Goal: Task Accomplishment & Management: Complete application form

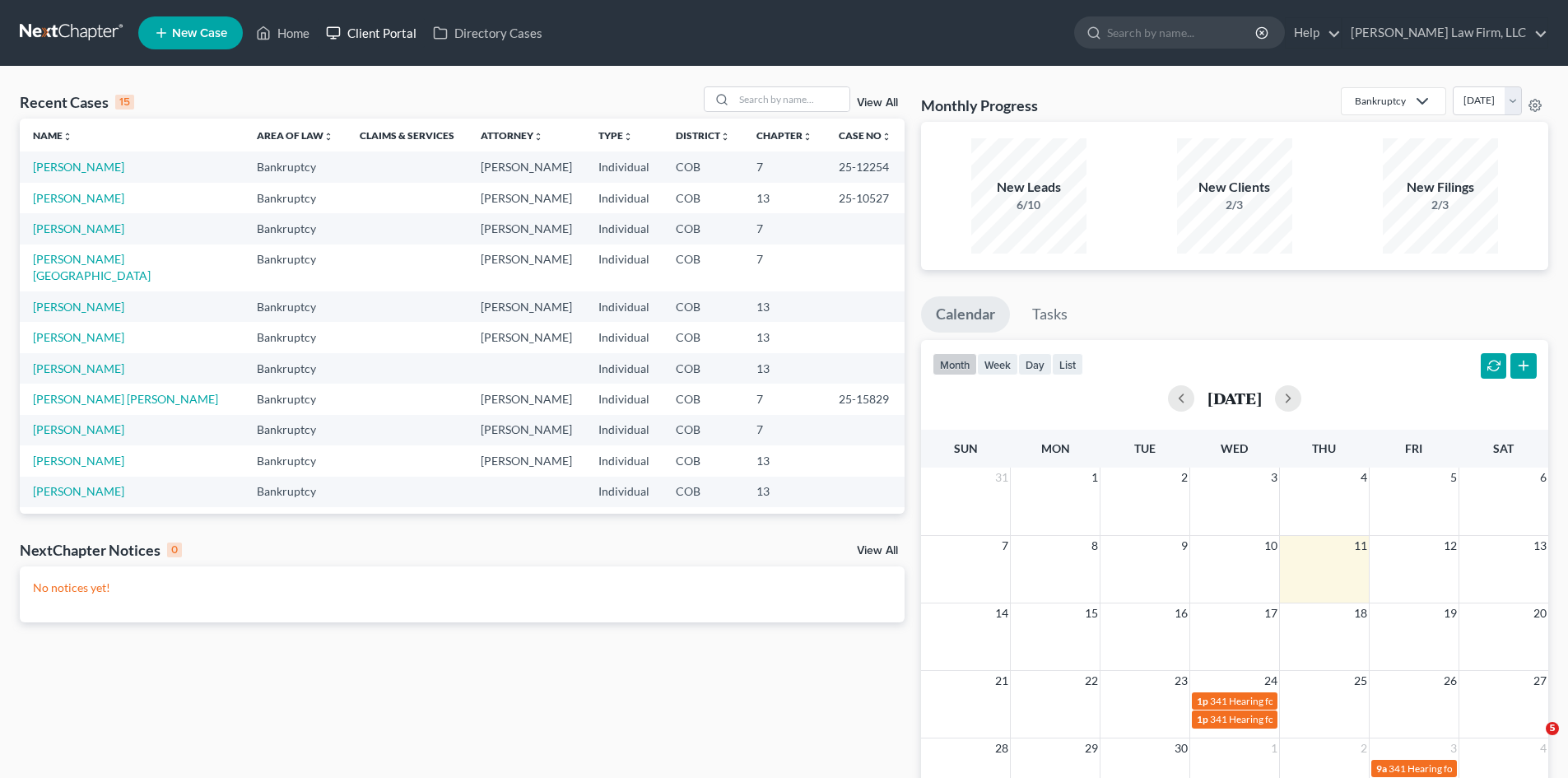
click at [390, 36] on link "Client Portal" at bounding box center [371, 33] width 107 height 29
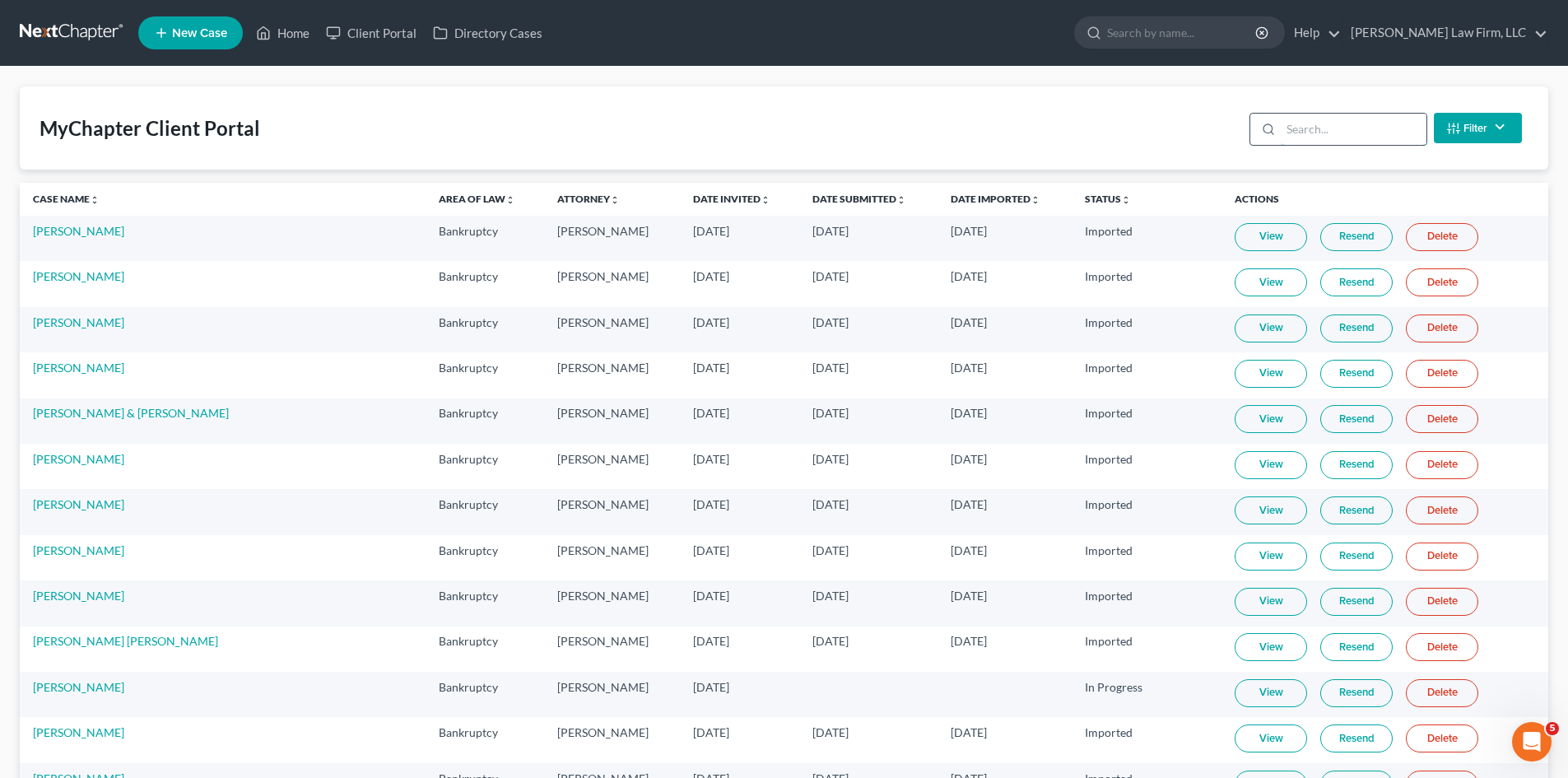
click at [1377, 118] on input "search" at bounding box center [1354, 129] width 145 height 31
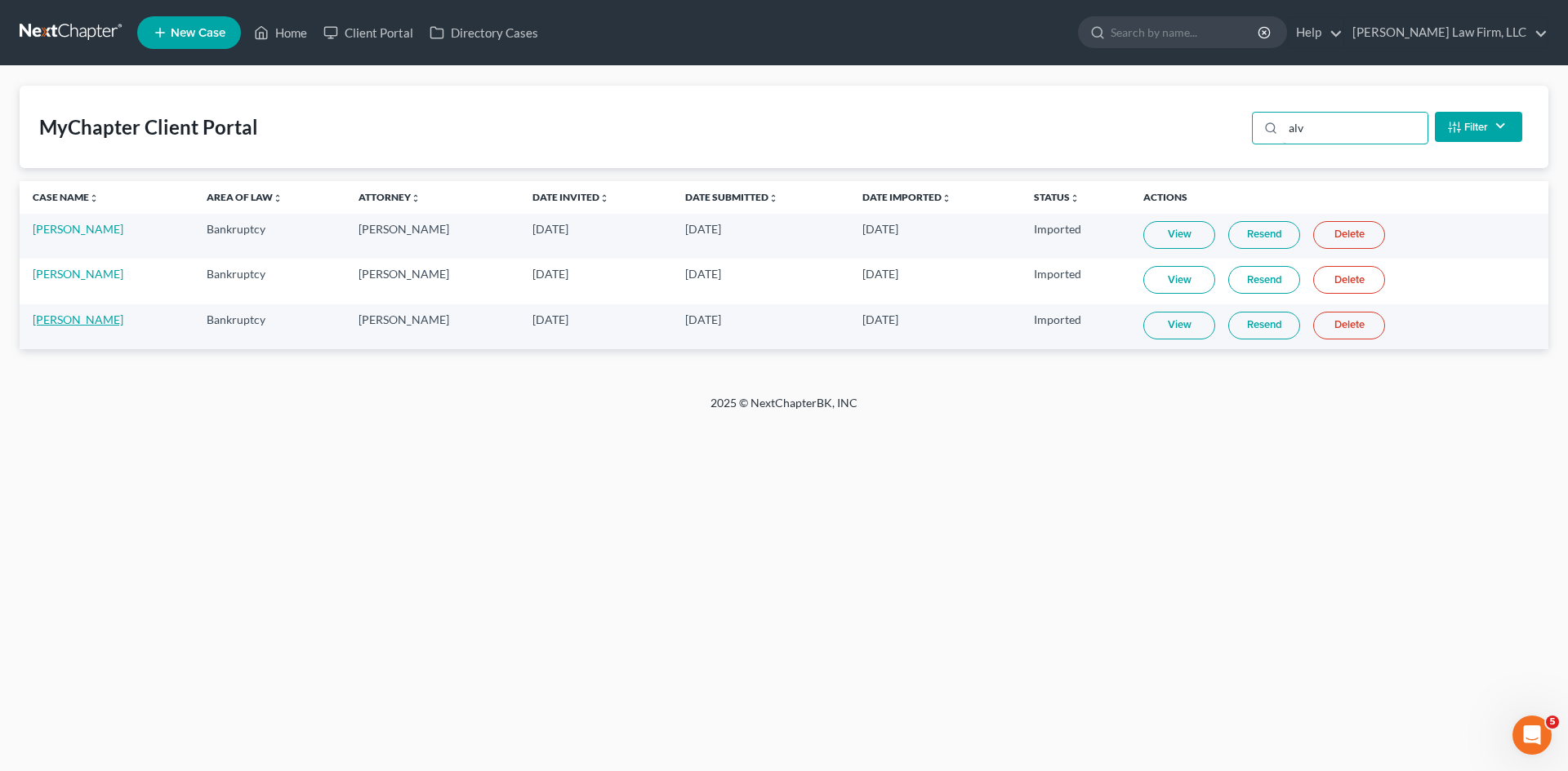
type input "alv"
click at [124, 320] on link "[PERSON_NAME]" at bounding box center [78, 320] width 91 height 14
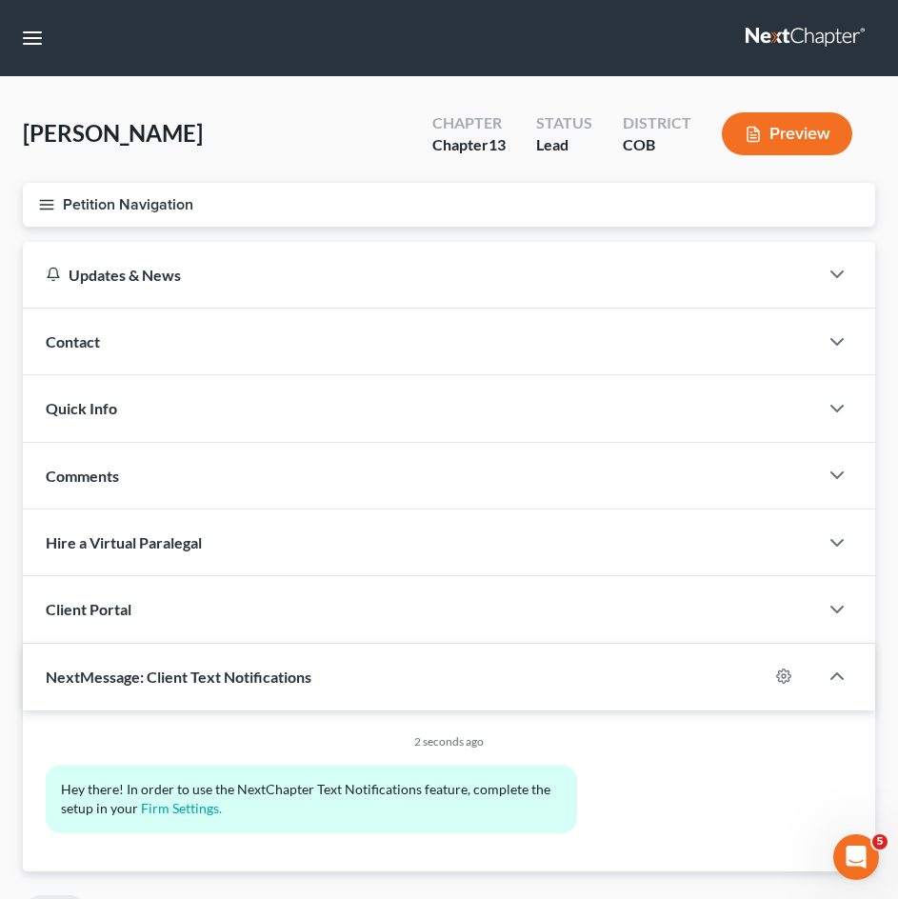
click at [189, 224] on button "Petition Navigation" at bounding box center [449, 205] width 852 height 44
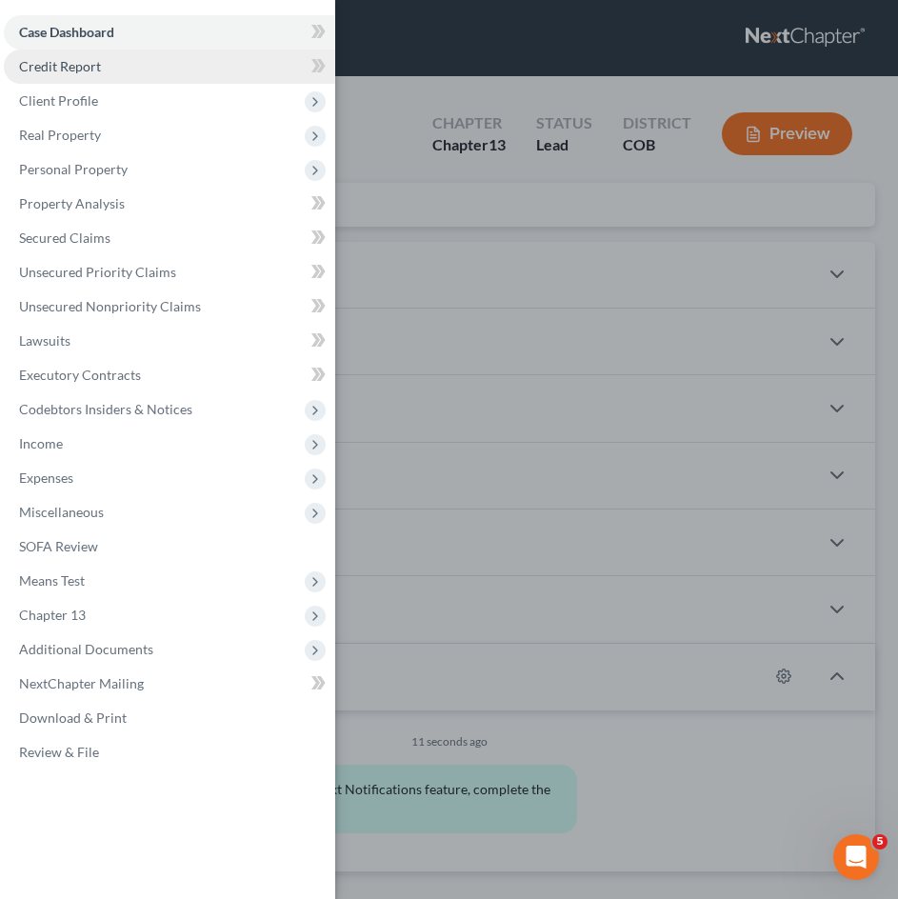
click at [109, 64] on link "Credit Report" at bounding box center [169, 66] width 331 height 34
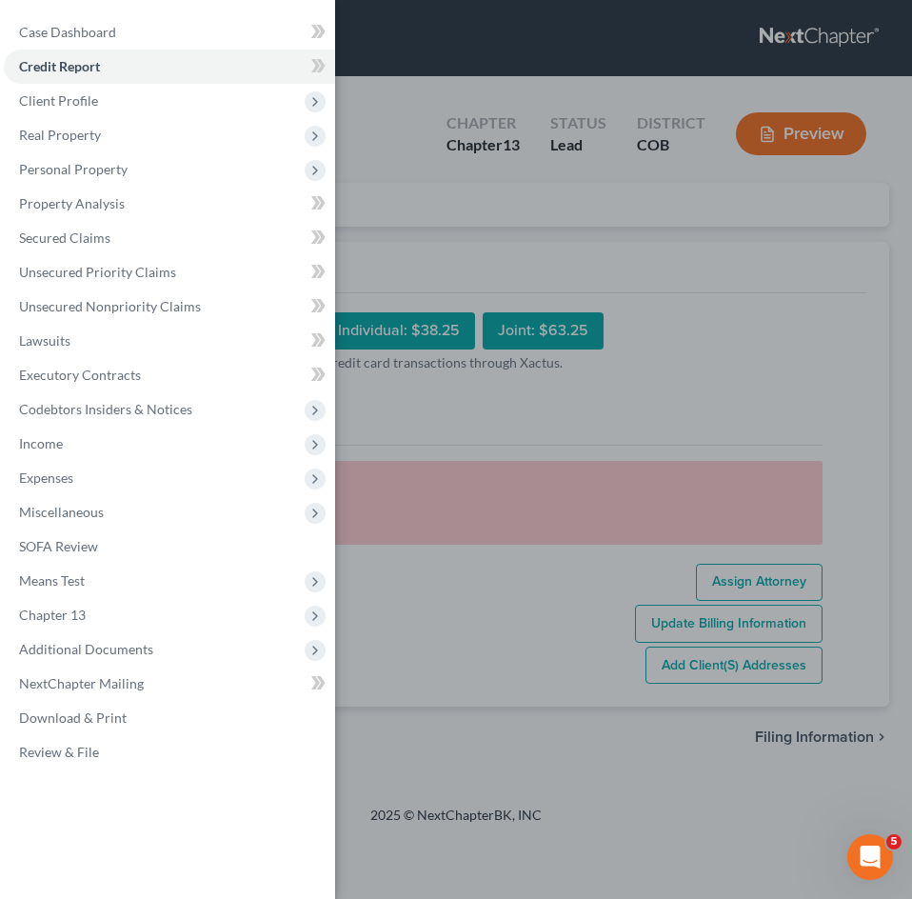
click at [519, 232] on div "Case Dashboard Payments Invoices Payments Payments Credit Report Client Profile" at bounding box center [456, 449] width 912 height 899
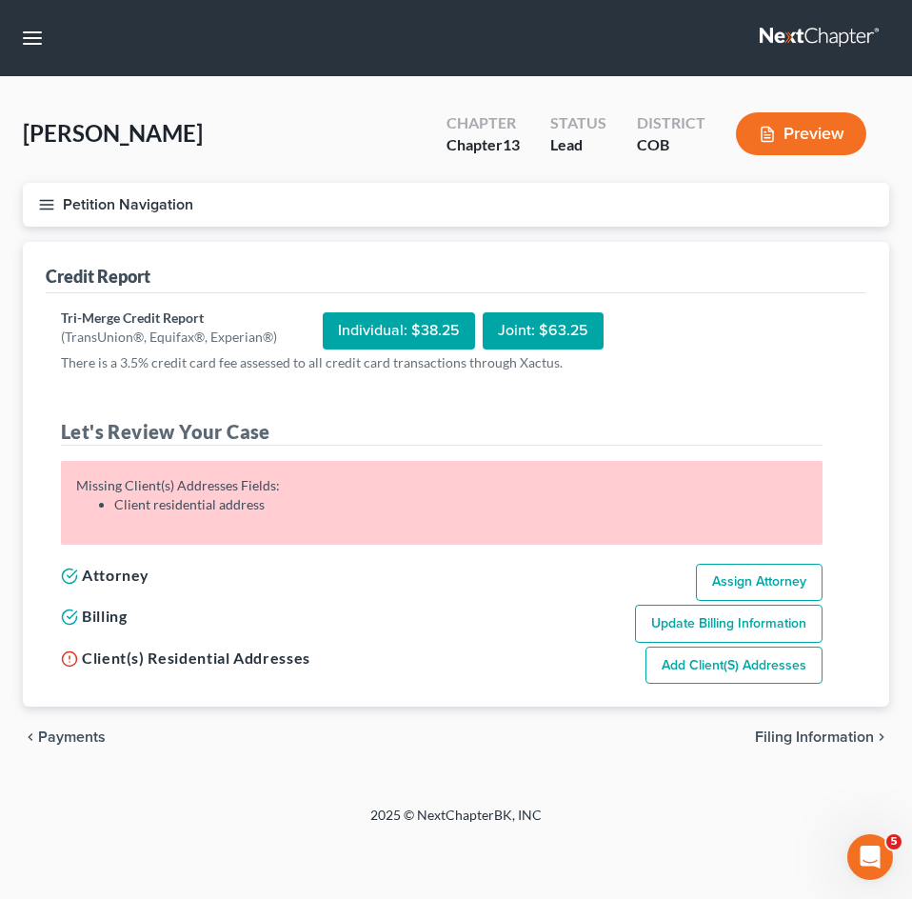
click at [184, 207] on button "Petition Navigation" at bounding box center [456, 205] width 866 height 44
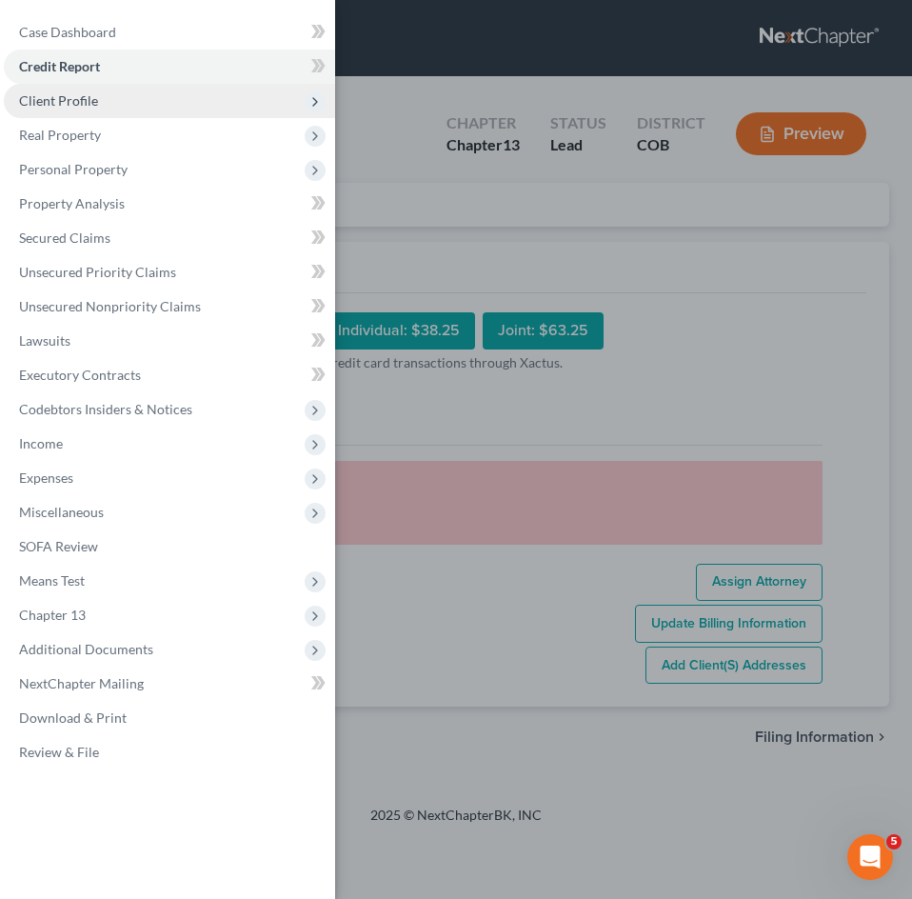
click at [106, 97] on span "Client Profile" at bounding box center [169, 101] width 331 height 34
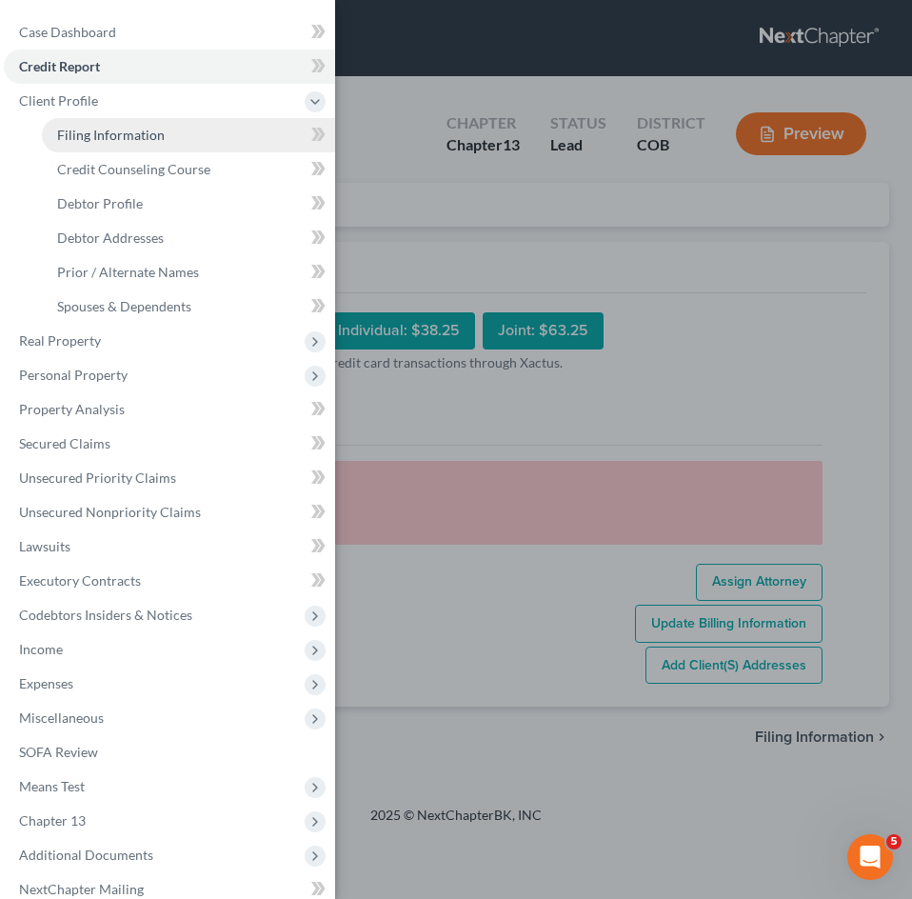
drag, startPoint x: 111, startPoint y: 132, endPoint x: 131, endPoint y: 132, distance: 20.0
click at [111, 131] on span "Filing Information" at bounding box center [111, 135] width 108 height 16
select select "1"
select select "0"
select select "3"
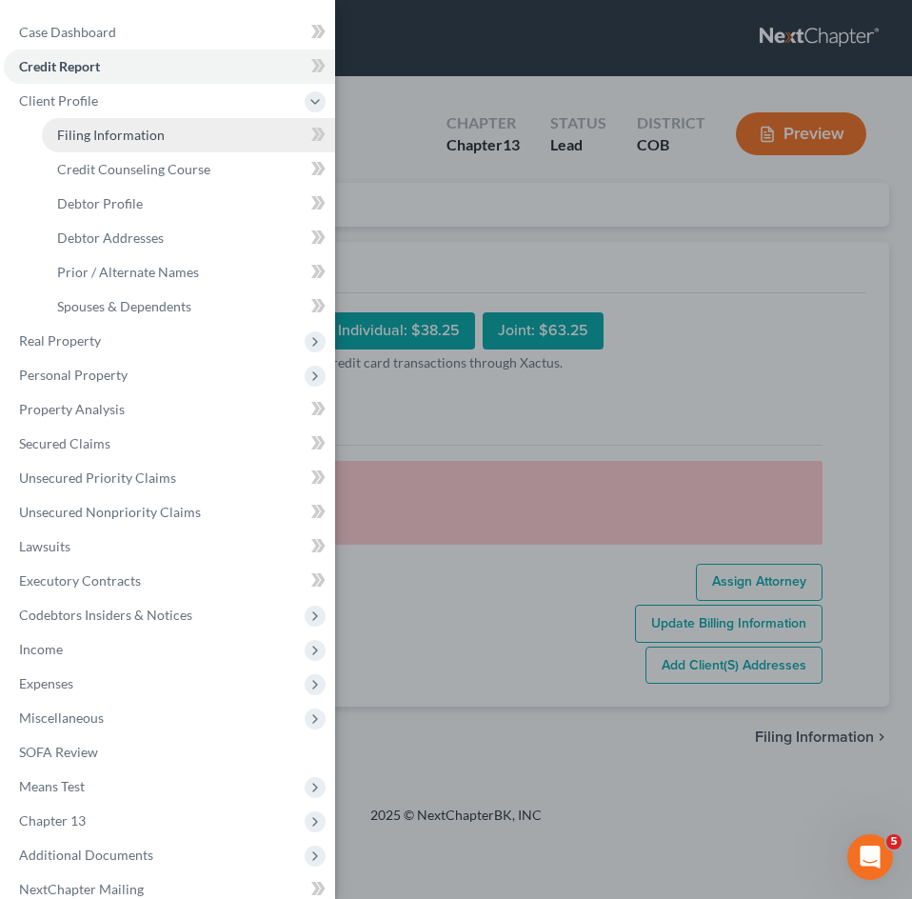
select select "5"
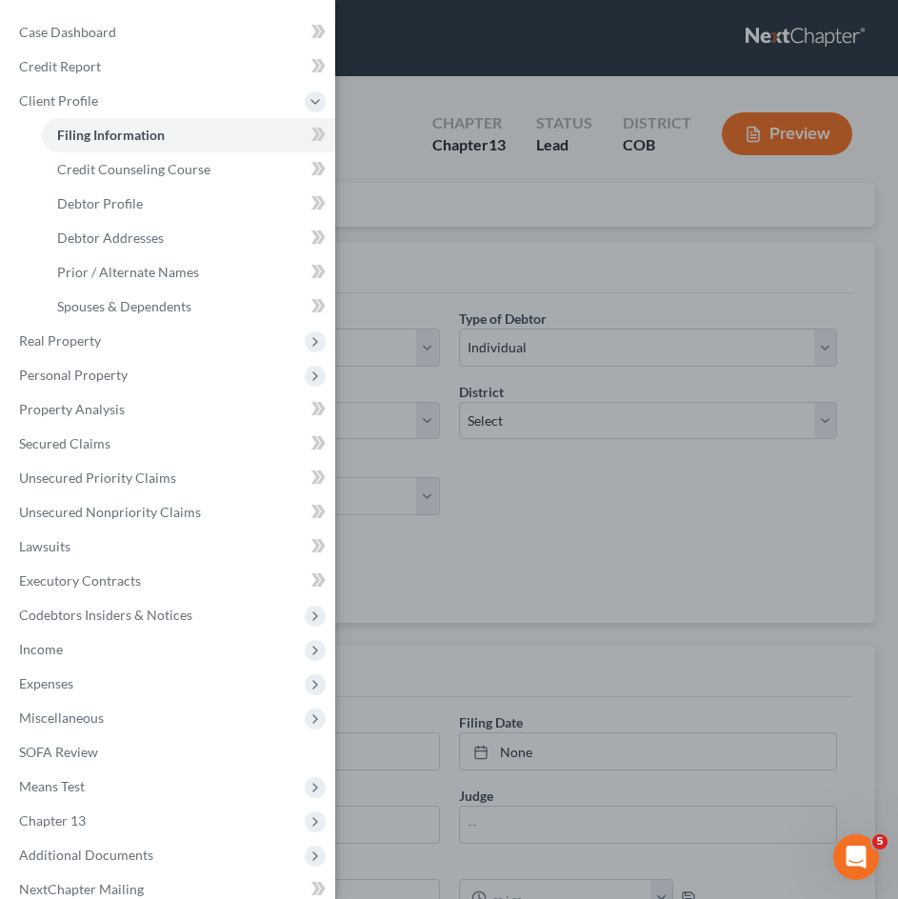
click at [541, 563] on div "Case Dashboard Payments Invoices Payments Payments Credit Report Client Profile" at bounding box center [449, 449] width 898 height 899
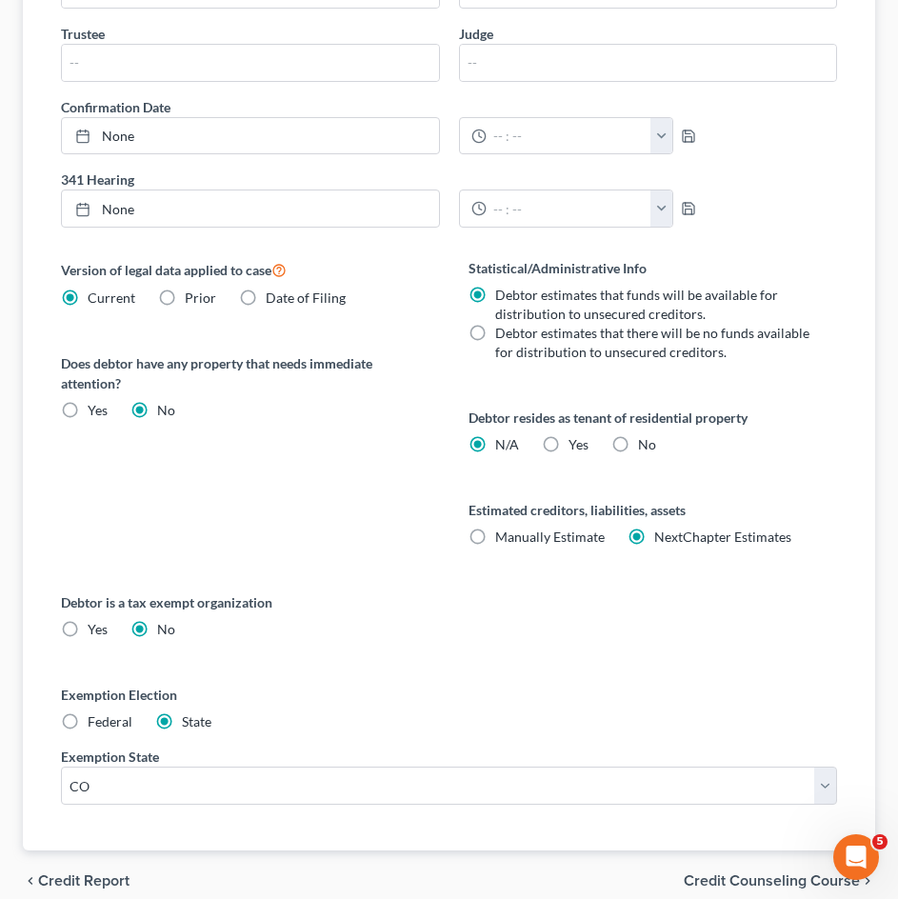
scroll to position [846, 0]
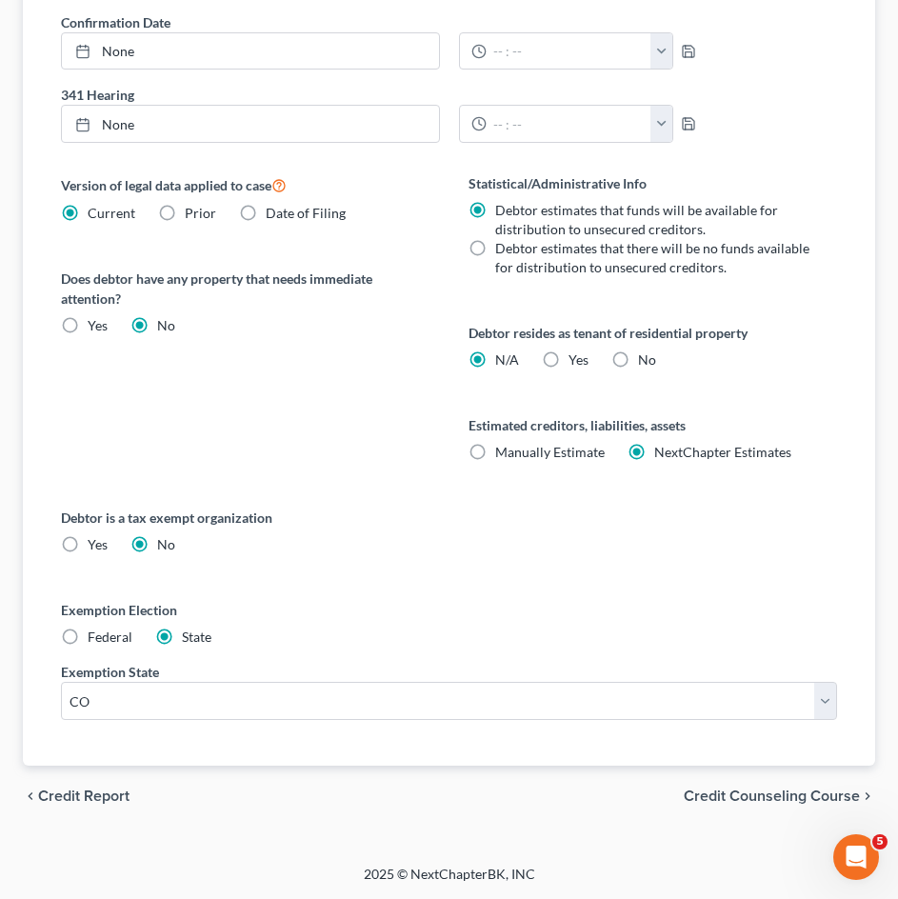
click at [806, 800] on span "Credit Counseling Course" at bounding box center [771, 795] width 176 height 15
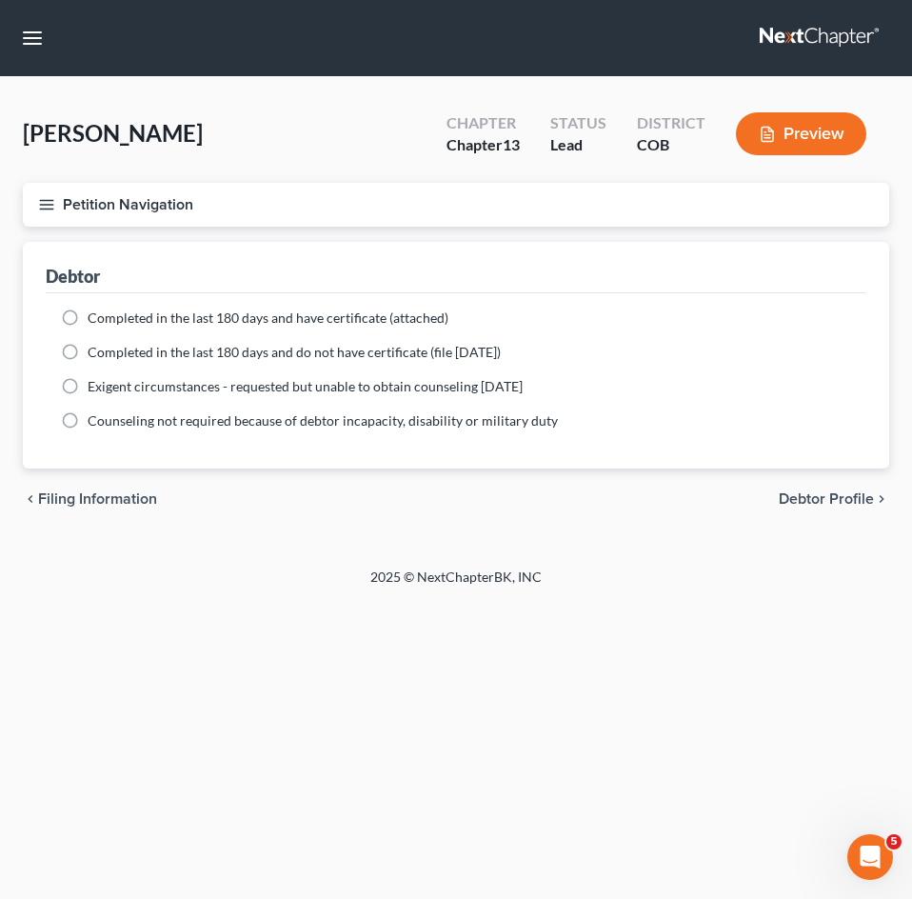
click at [263, 318] on span "Completed in the last 180 days and have certificate (attached)" at bounding box center [268, 317] width 361 height 16
click at [108, 318] on input "Completed in the last 180 days and have certificate (attached)" at bounding box center [101, 314] width 12 height 12
radio input "true"
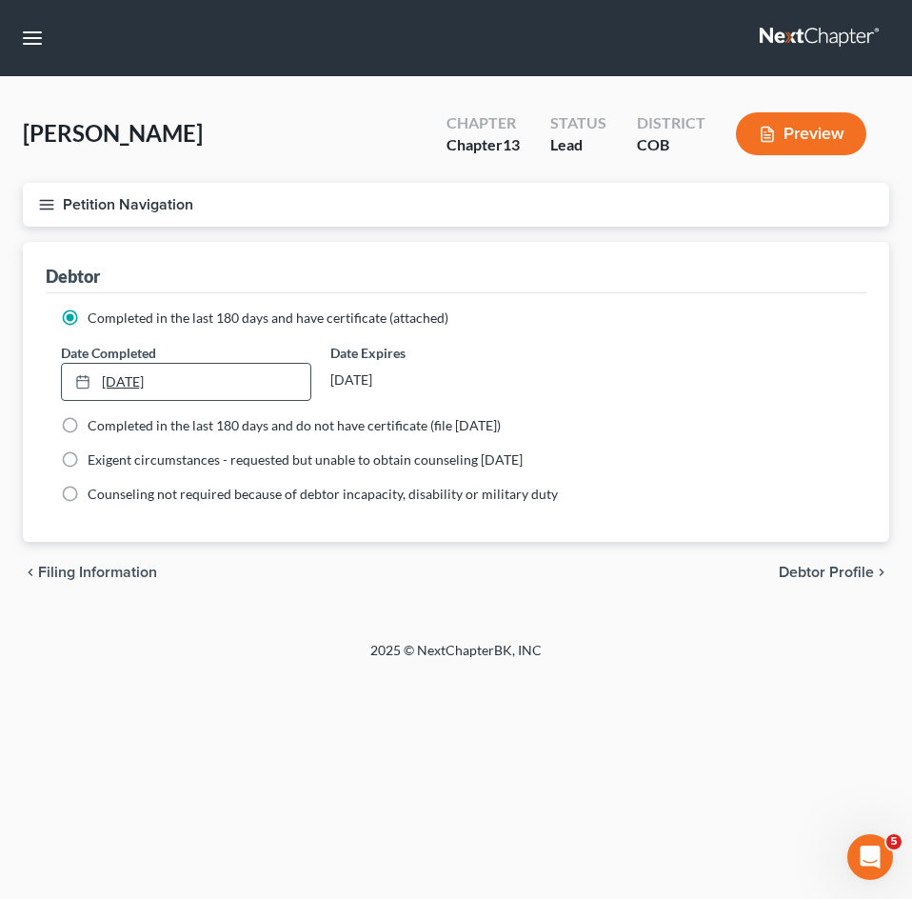
click at [128, 379] on link "9/11/2025" at bounding box center [186, 382] width 248 height 36
type input "9/11/2025"
click at [808, 568] on span "Debtor Profile" at bounding box center [826, 571] width 95 height 15
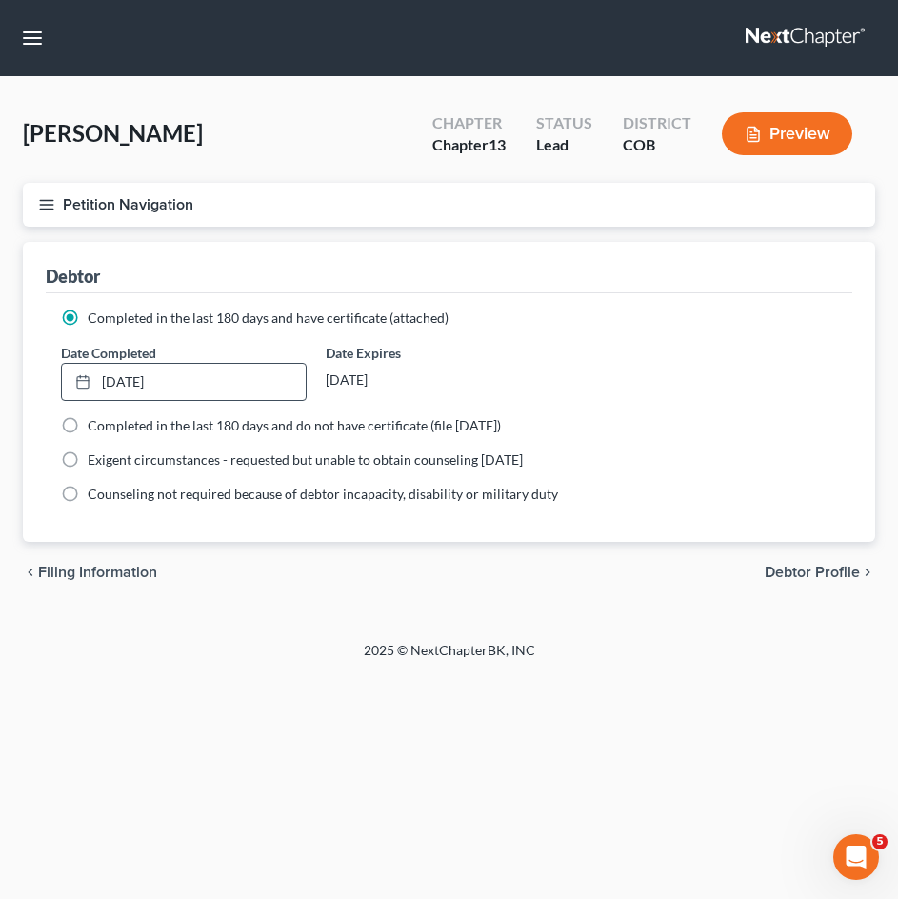
select select "1"
select select "2"
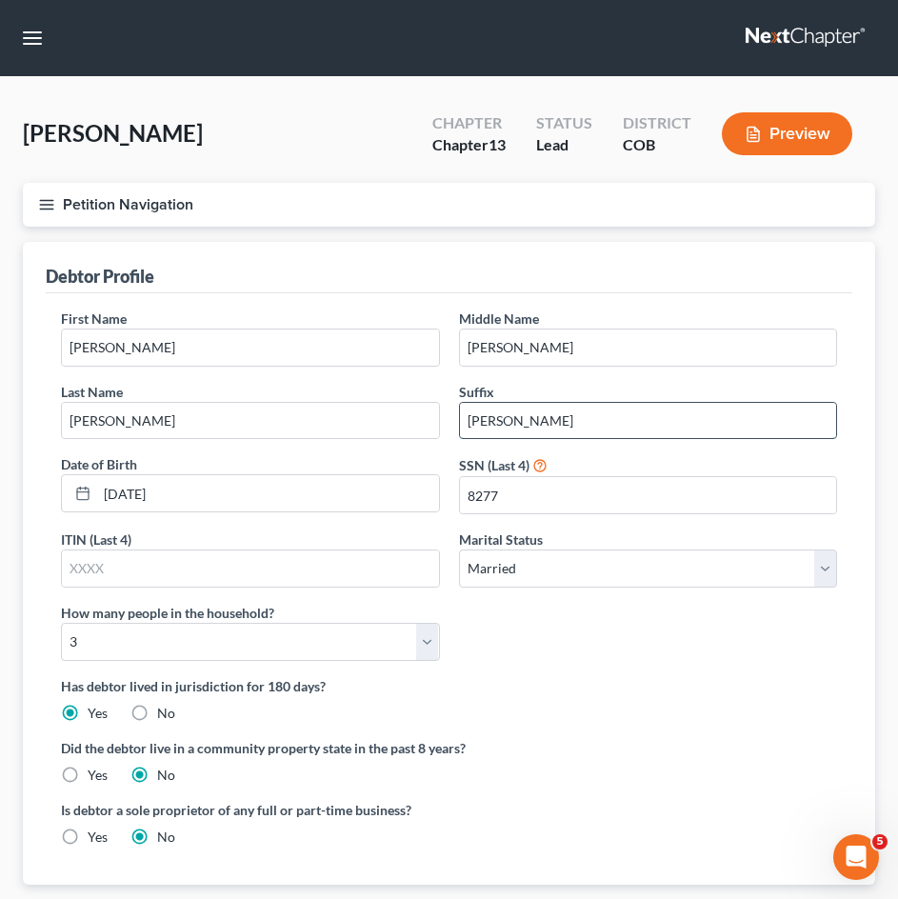
drag, startPoint x: 521, startPoint y: 416, endPoint x: 460, endPoint y: 423, distance: 61.3
click at [460, 423] on input "[PERSON_NAME]" at bounding box center [648, 421] width 377 height 36
click at [367, 430] on input "[PERSON_NAME]" at bounding box center [250, 421] width 377 height 36
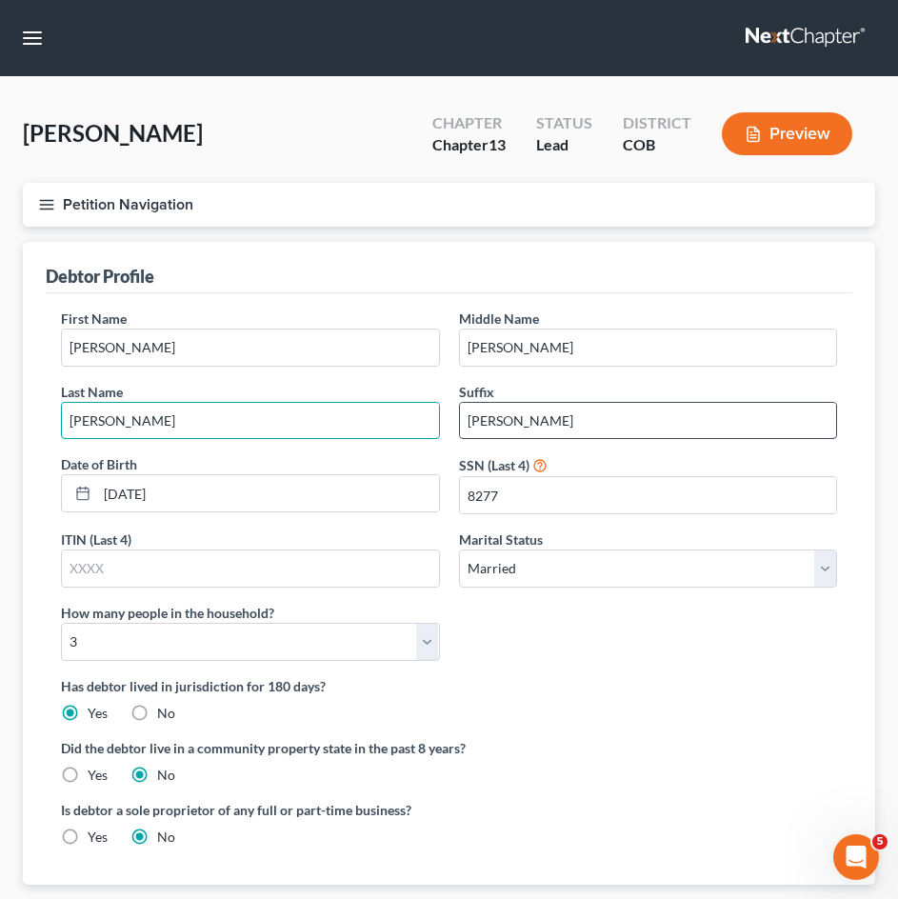
paste input "[PERSON_NAME]"
type input "[PERSON_NAME]"
drag, startPoint x: 528, startPoint y: 425, endPoint x: 407, endPoint y: 424, distance: 120.9
click at [407, 424] on div "First Name Victor Middle Name Manuel Last Name Alvarado Torres Suffix Torres Da…" at bounding box center [448, 491] width 795 height 367
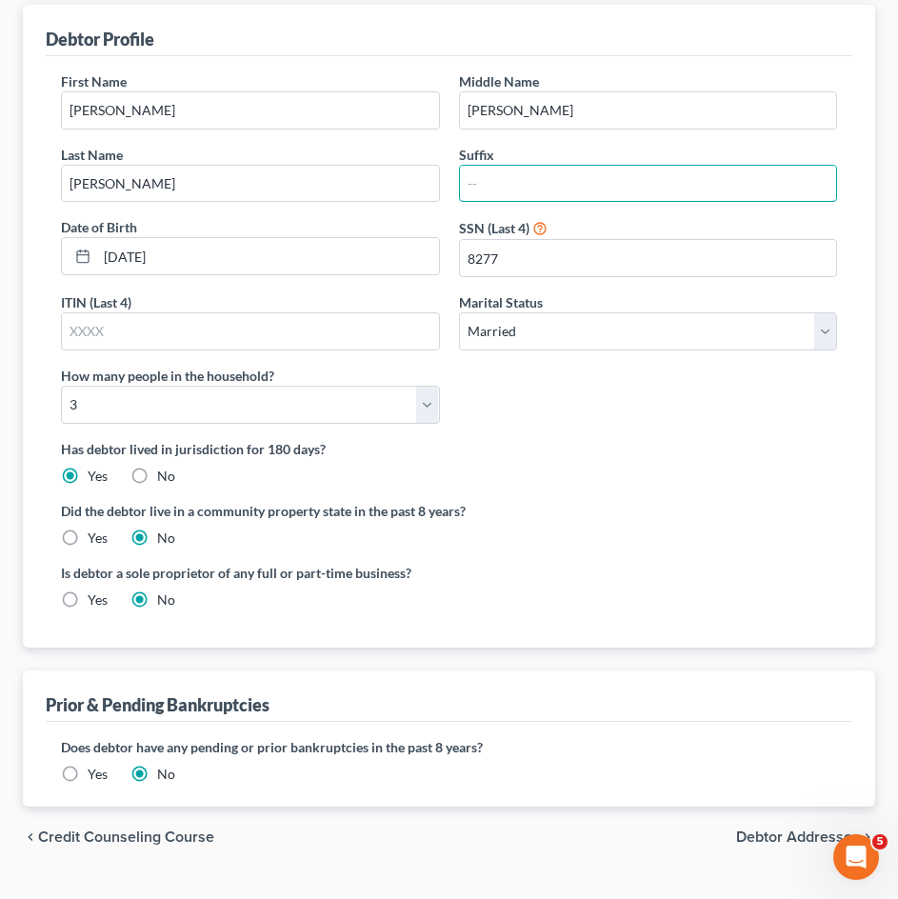
scroll to position [278, 0]
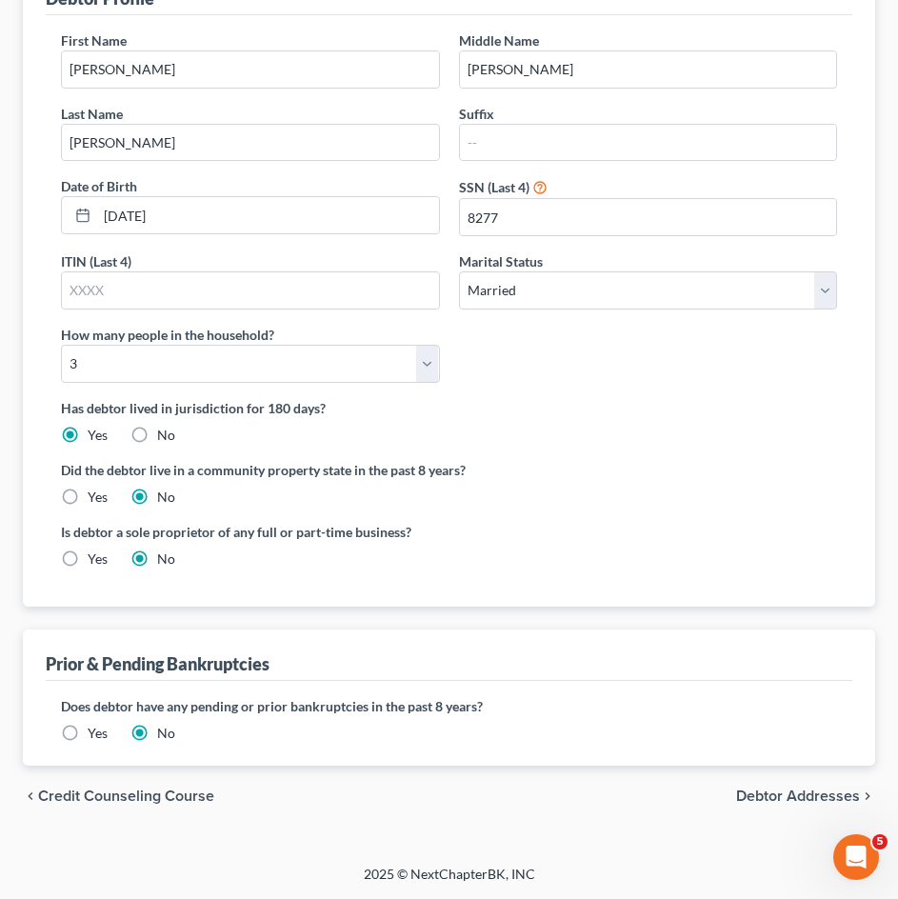
click at [778, 798] on span "Debtor Addresses" at bounding box center [798, 795] width 124 height 15
select select "0"
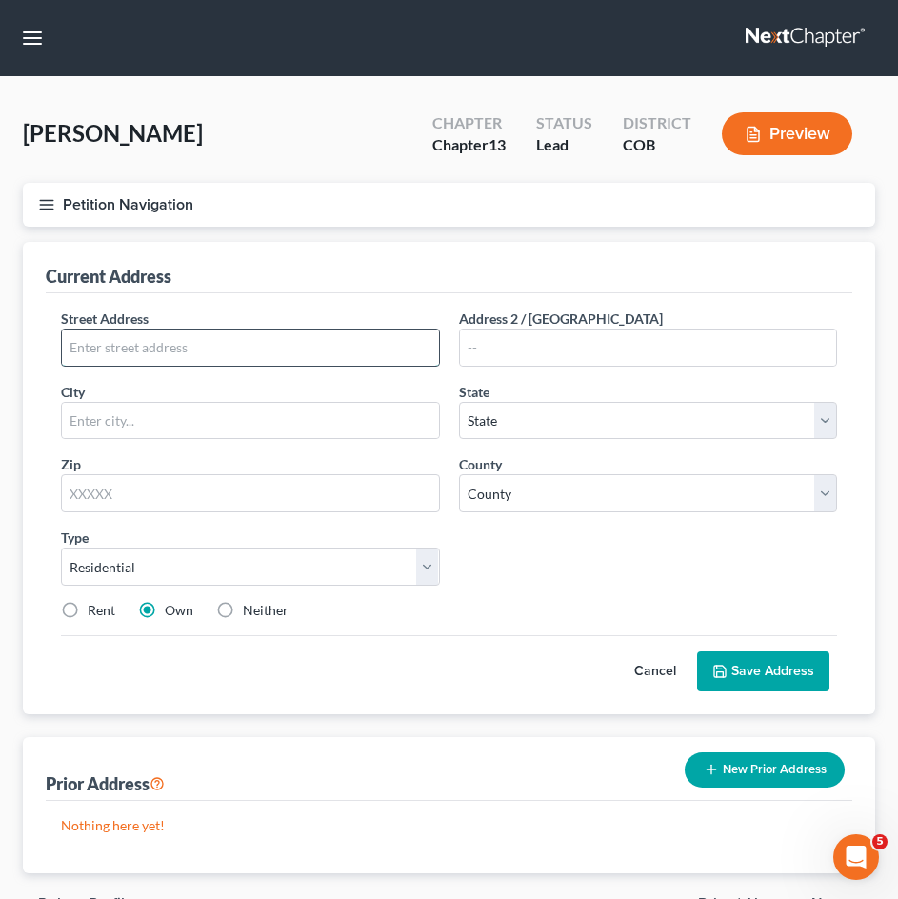
click at [191, 347] on input "text" at bounding box center [250, 347] width 377 height 36
click at [188, 354] on input "1" at bounding box center [250, 347] width 377 height 36
type input "[STREET_ADDRESS]"
type input "80249"
type input "[GEOGRAPHIC_DATA]"
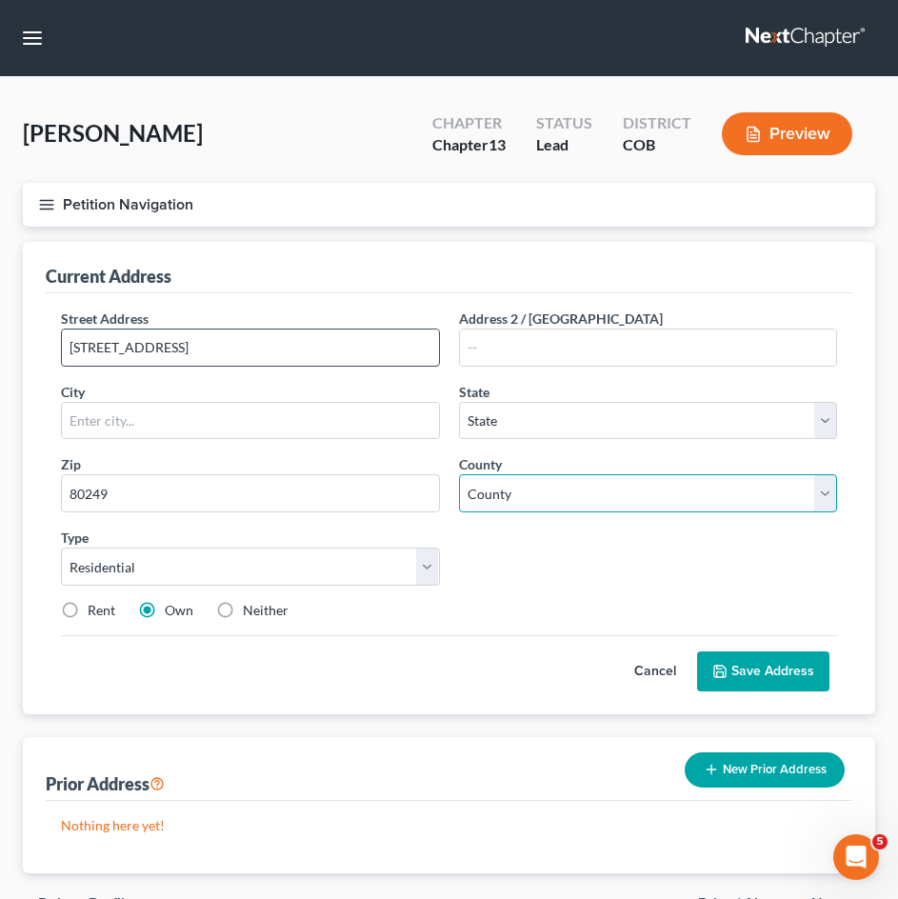
select select "5"
drag, startPoint x: 145, startPoint y: 348, endPoint x: -29, endPoint y: 353, distance: 173.3
click at [0, 353] on html "Home New Case Client Portal Directory Cases Curtis Law Firm, LLC msanchez@cmcur…" at bounding box center [449, 503] width 898 height 1006
click at [576, 495] on select "County Adams County Alamosa County Arapahoe County Archuleta County Baca County…" at bounding box center [648, 493] width 379 height 38
select select "16"
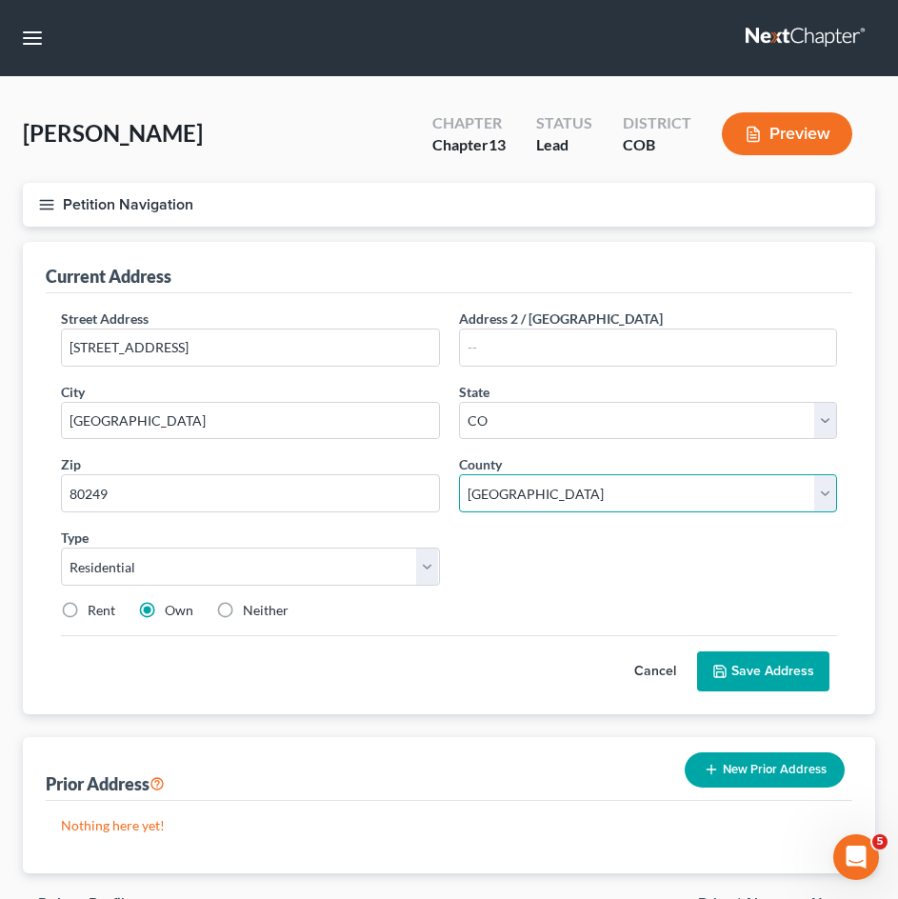
click at [459, 474] on select "County Adams County Alamosa County Arapahoe County Archuleta County Baca County…" at bounding box center [648, 493] width 379 height 38
click at [546, 601] on div "Rent Own Neither" at bounding box center [448, 610] width 795 height 19
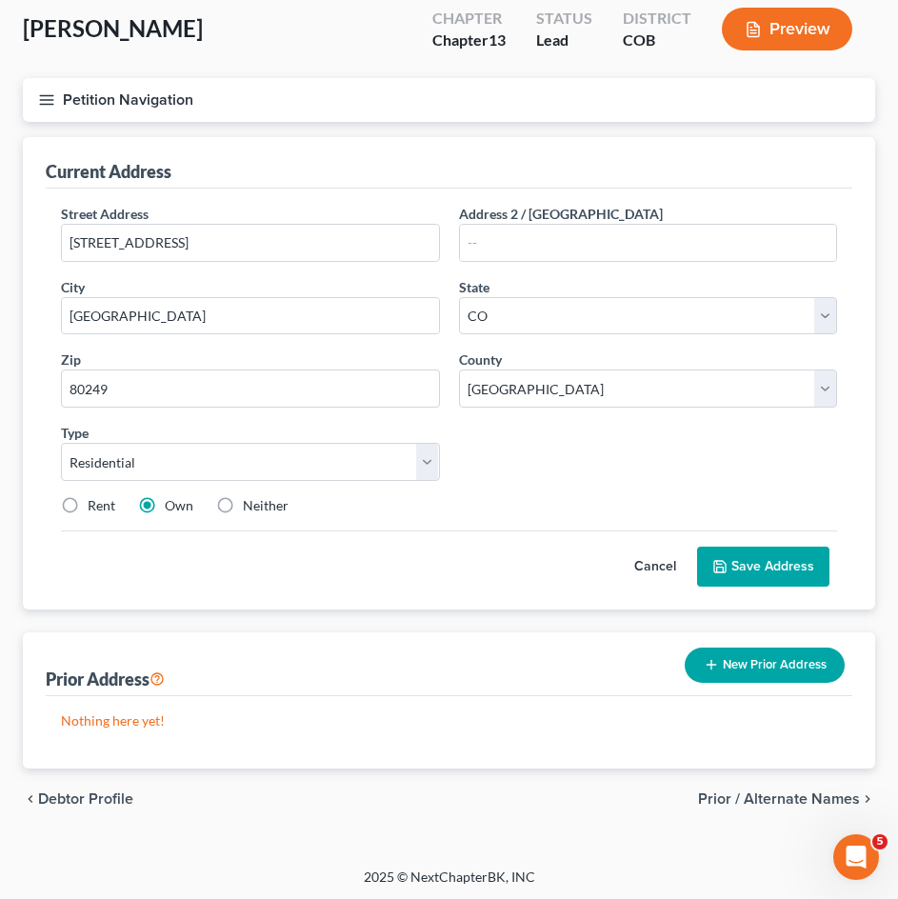
scroll to position [108, 0]
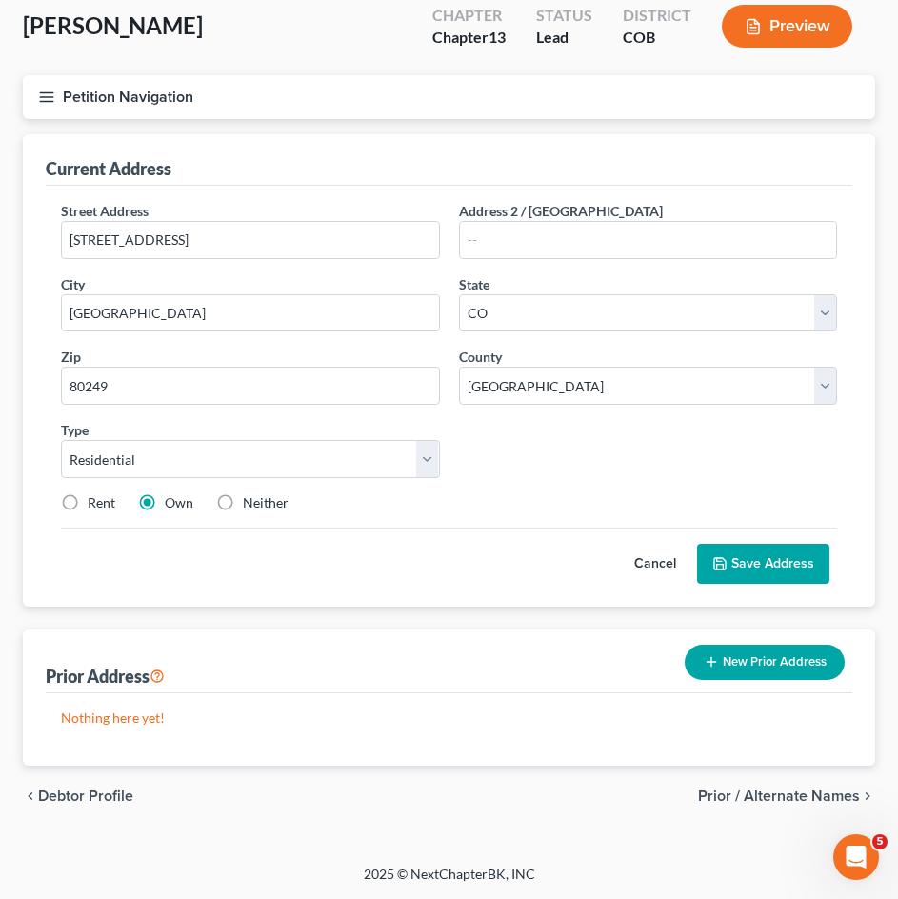
click at [738, 560] on button "Save Address" at bounding box center [763, 563] width 132 height 40
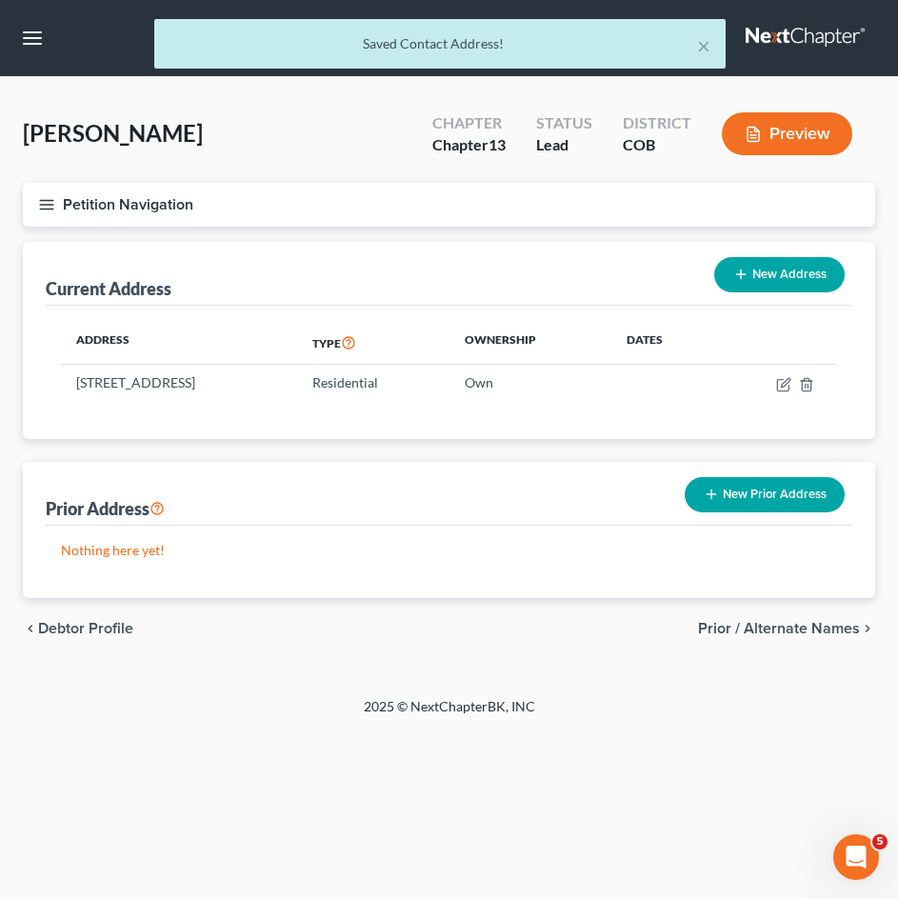
scroll to position [0, 0]
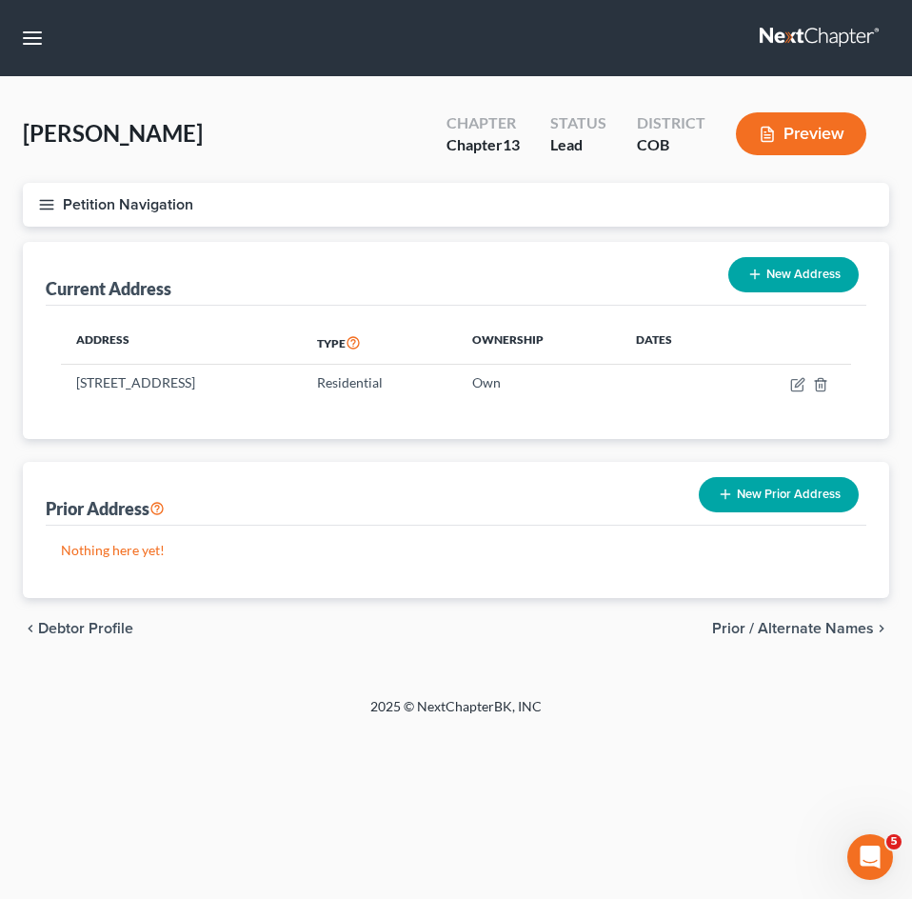
click at [797, 624] on span "Prior / Alternate Names" at bounding box center [793, 628] width 162 height 15
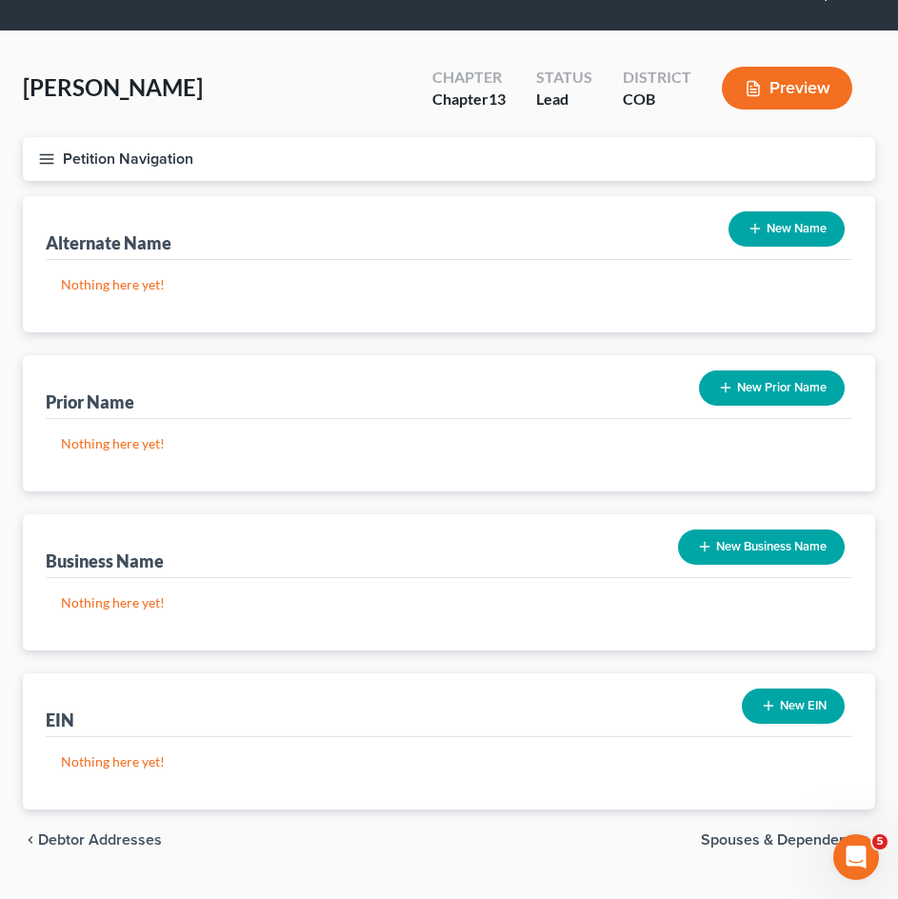
scroll to position [89, 0]
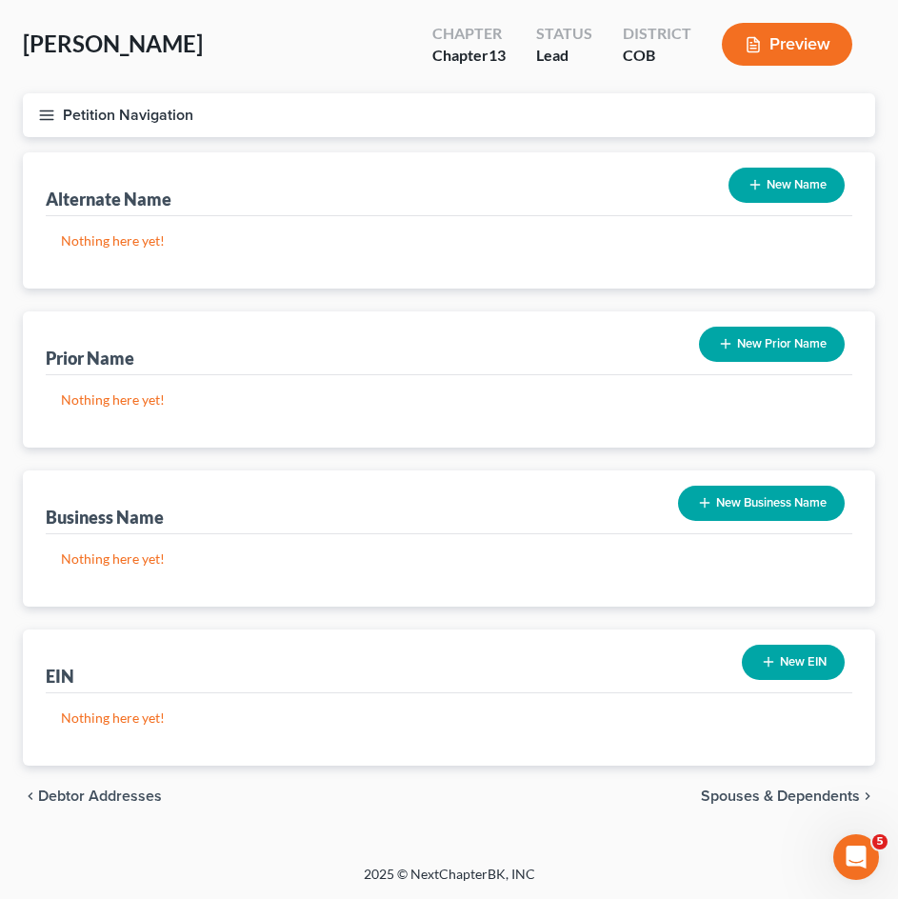
click at [745, 790] on span "Spouses & Dependents" at bounding box center [780, 795] width 159 height 15
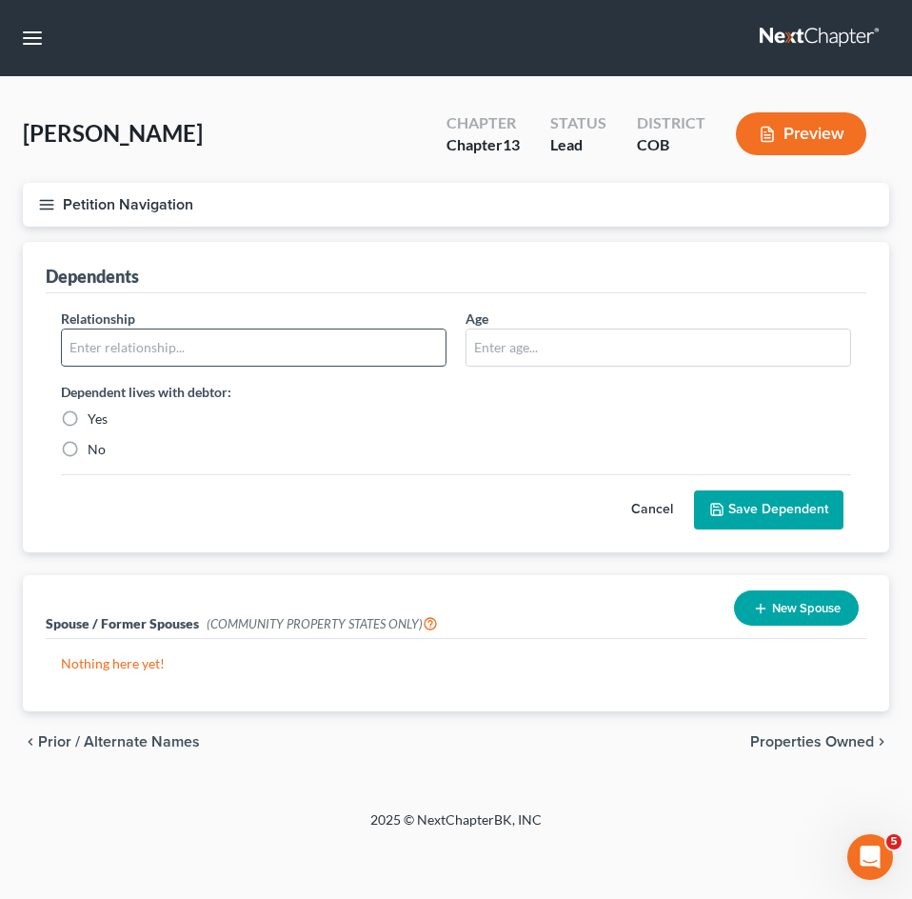
click at [156, 341] on input "text" at bounding box center [254, 347] width 384 height 36
click at [544, 458] on div "Relationship * Age Dependent lives with debtor: Yes No" at bounding box center [455, 391] width 809 height 166
click at [815, 747] on span "Properties Owned" at bounding box center [812, 741] width 124 height 15
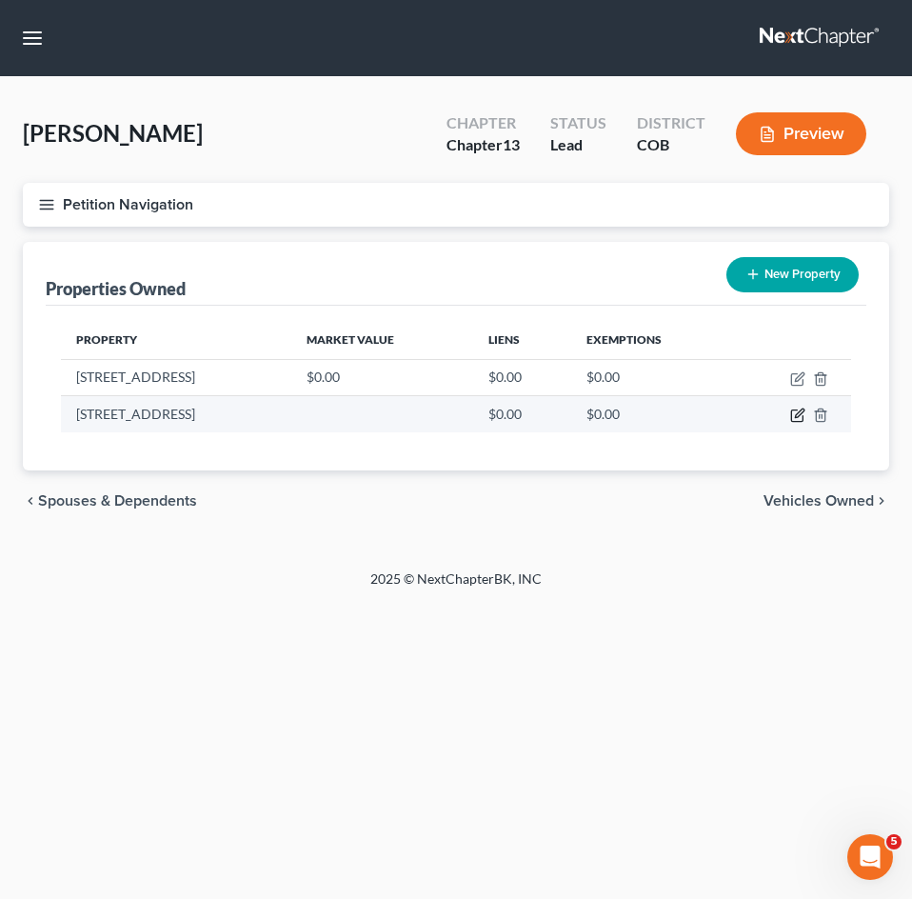
click at [794, 414] on icon "button" at bounding box center [797, 414] width 15 height 15
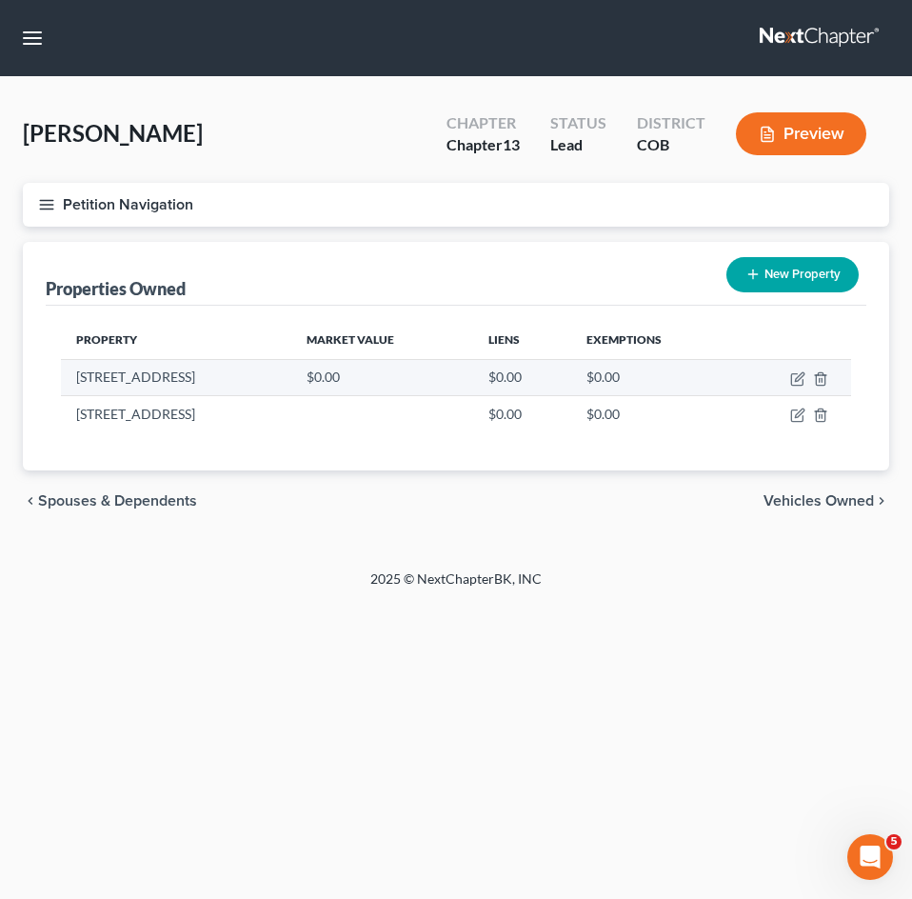
select select "5"
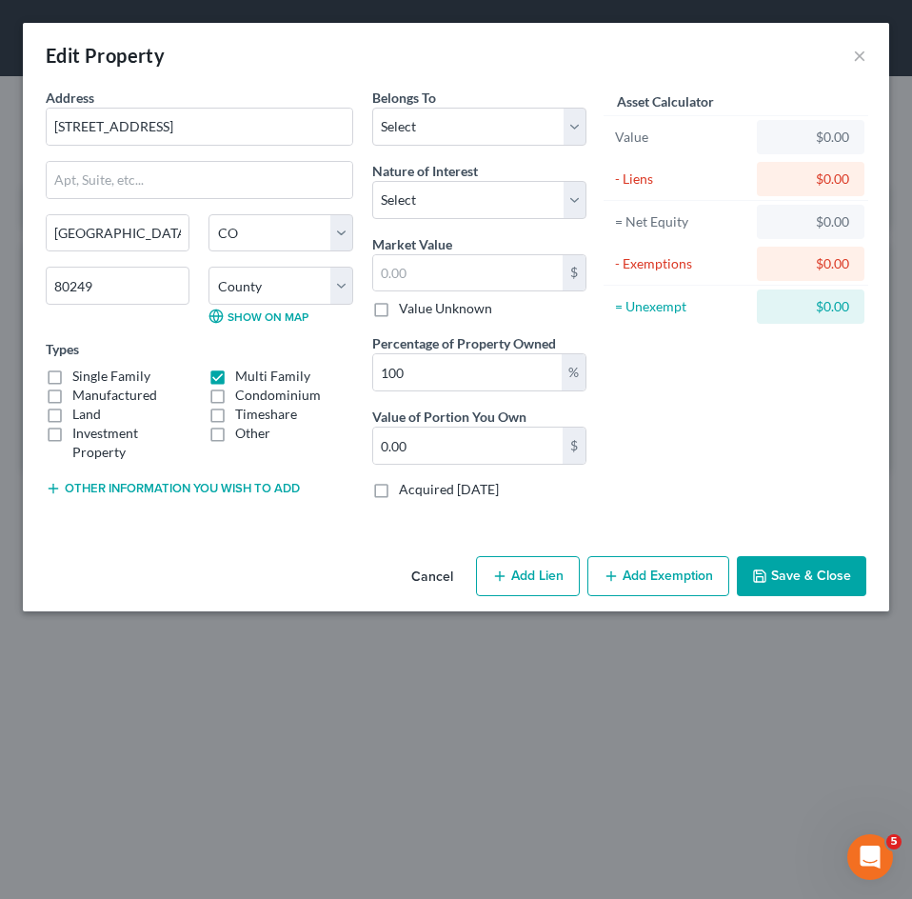
click at [445, 577] on button "Cancel" at bounding box center [432, 577] width 72 height 38
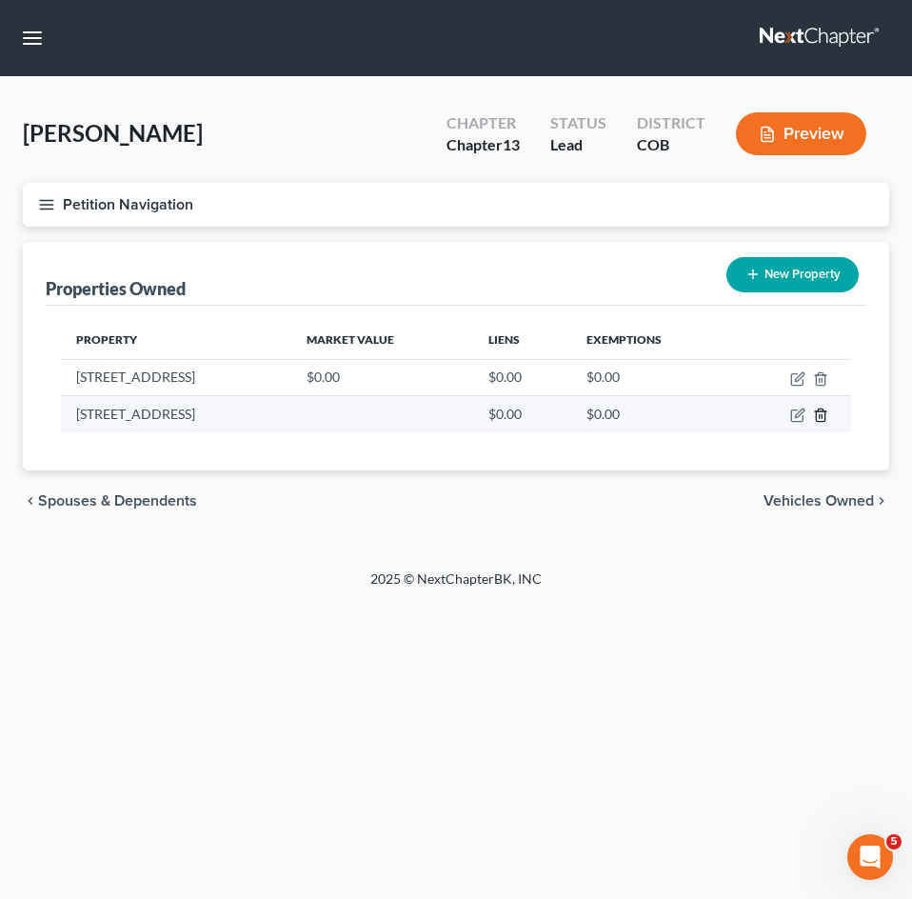
click at [824, 416] on icon "button" at bounding box center [820, 415] width 9 height 12
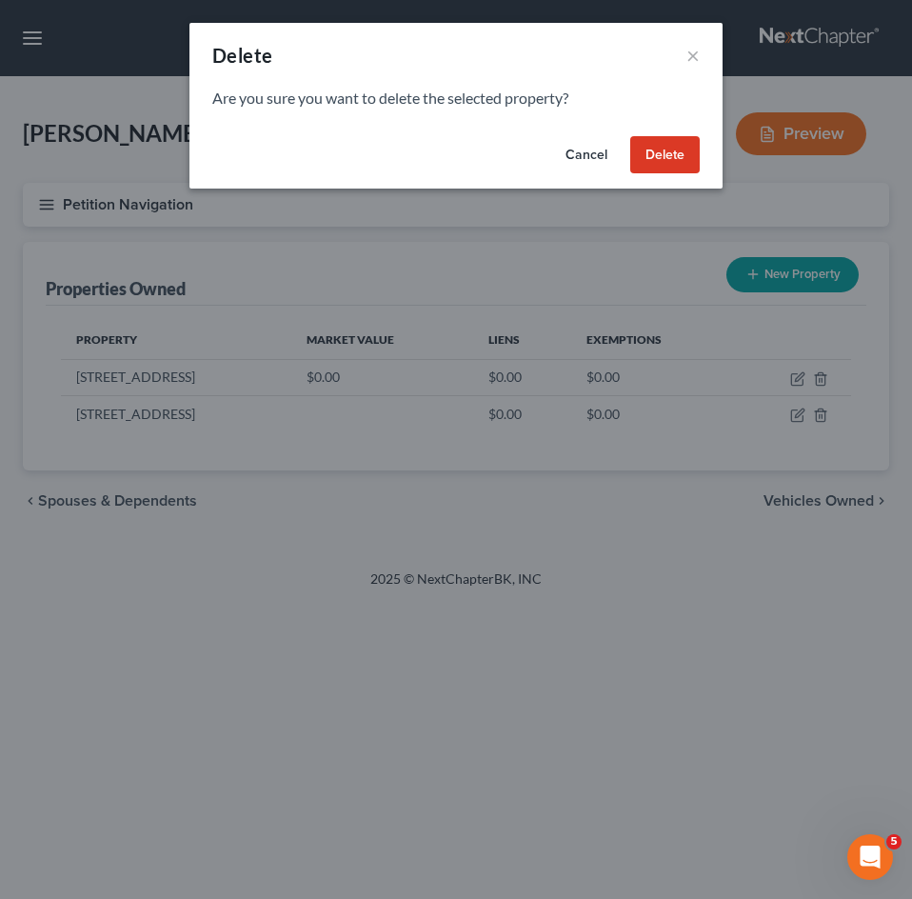
drag, startPoint x: 645, startPoint y: 153, endPoint x: 820, endPoint y: 309, distance: 233.9
click at [646, 153] on button "Delete" at bounding box center [664, 155] width 69 height 38
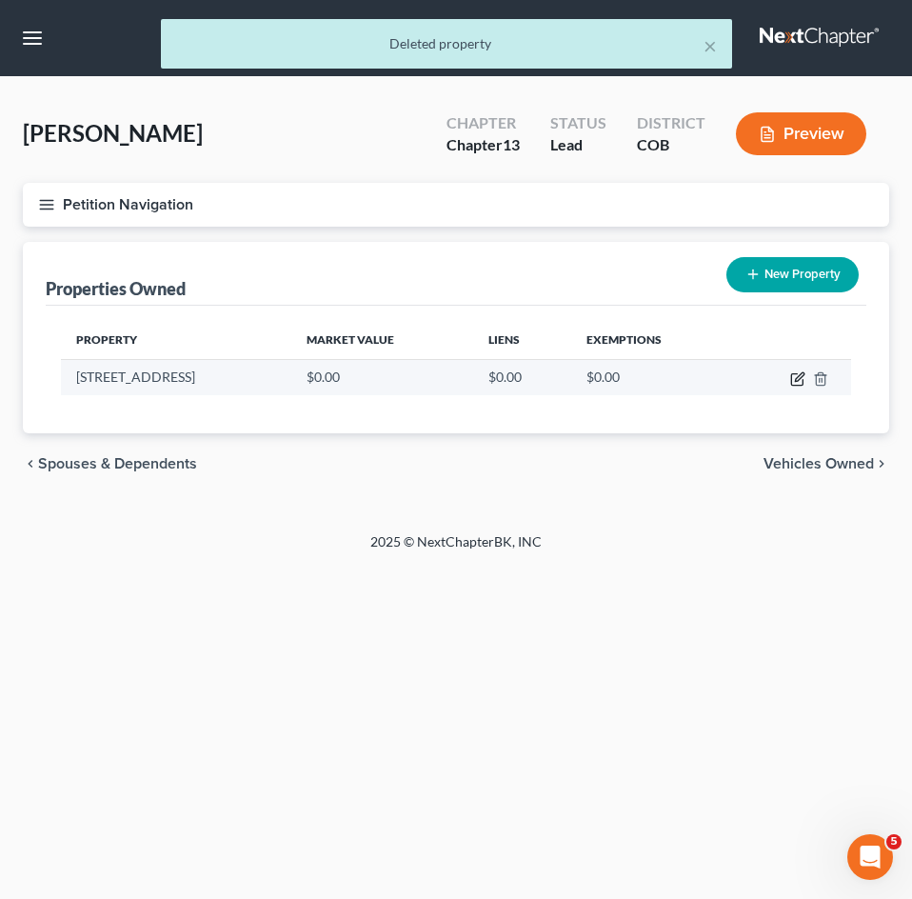
click at [795, 374] on icon "button" at bounding box center [796, 379] width 11 height 11
select select "5"
select select "16"
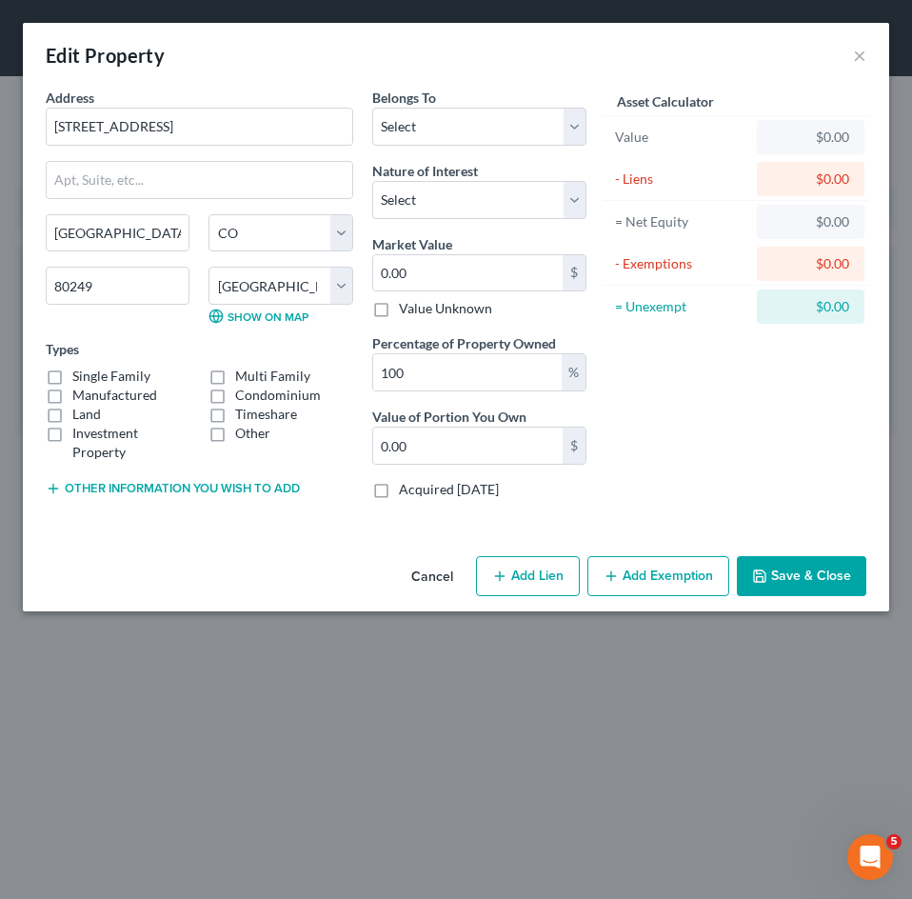
click at [72, 378] on label "Single Family" at bounding box center [111, 375] width 78 height 19
click at [80, 378] on input "Single Family" at bounding box center [86, 372] width 12 height 12
checkbox input "true"
click at [506, 122] on select "Select Debtor 1 Only Debtor 2 Only Debtor 1 And Debtor 2 Only At Least One Of T…" at bounding box center [479, 127] width 214 height 38
click at [503, 132] on select "Select Debtor 1 Only Debtor 2 Only Debtor 1 And Debtor 2 Only At Least One Of T…" at bounding box center [479, 127] width 214 height 38
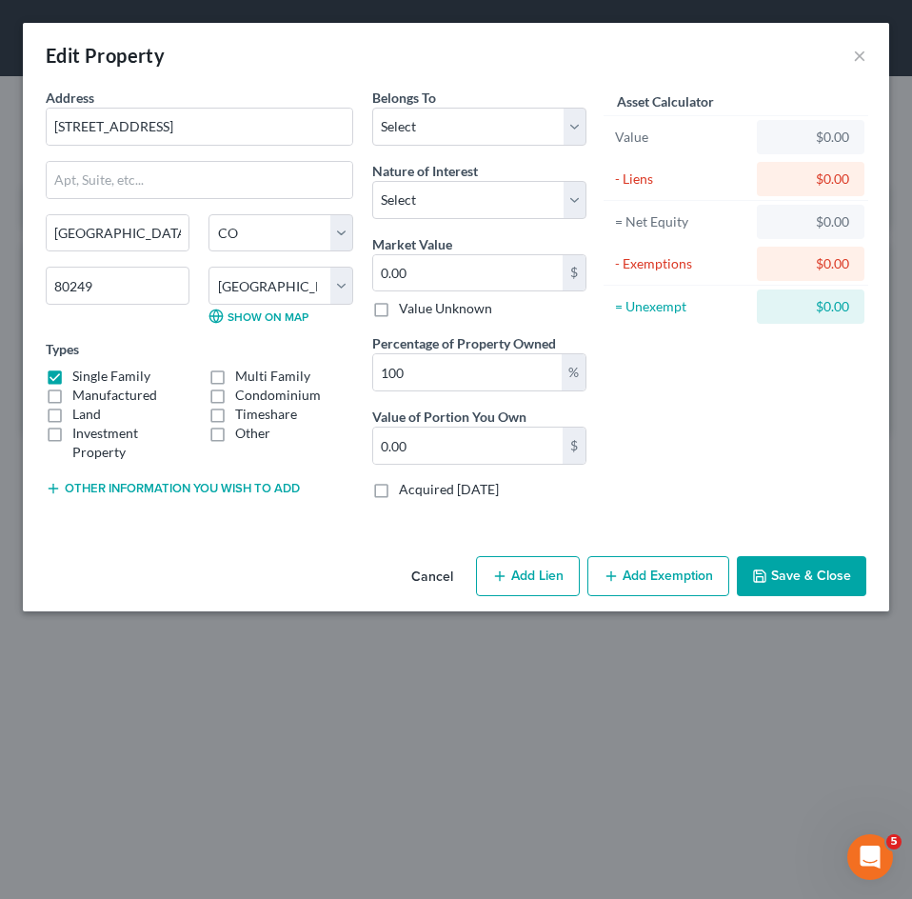
click at [807, 563] on button "Save & Close" at bounding box center [801, 576] width 129 height 40
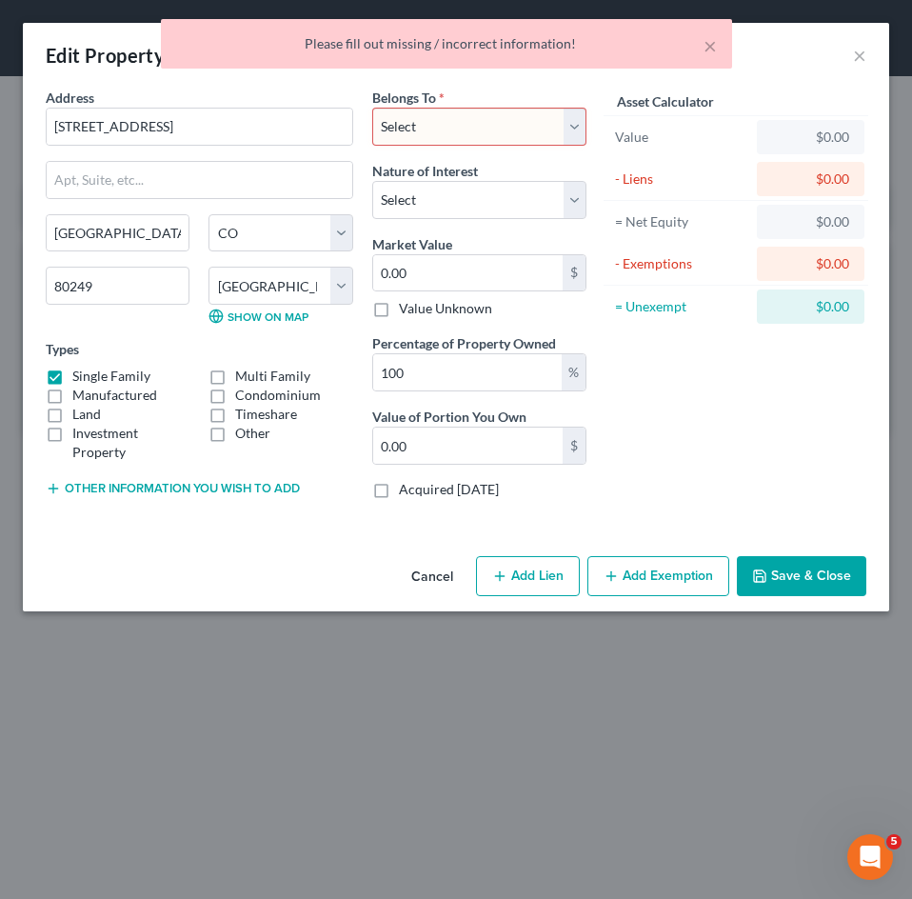
click at [502, 110] on select "Select Debtor 1 Only Debtor 2 Only Debtor 1 And Debtor 2 Only At Least One Of T…" at bounding box center [479, 127] width 214 height 38
click at [372, 108] on select "Select Debtor 1 Only Debtor 2 Only Debtor 1 And Debtor 2 Only At Least One Of T…" at bounding box center [479, 127] width 214 height 38
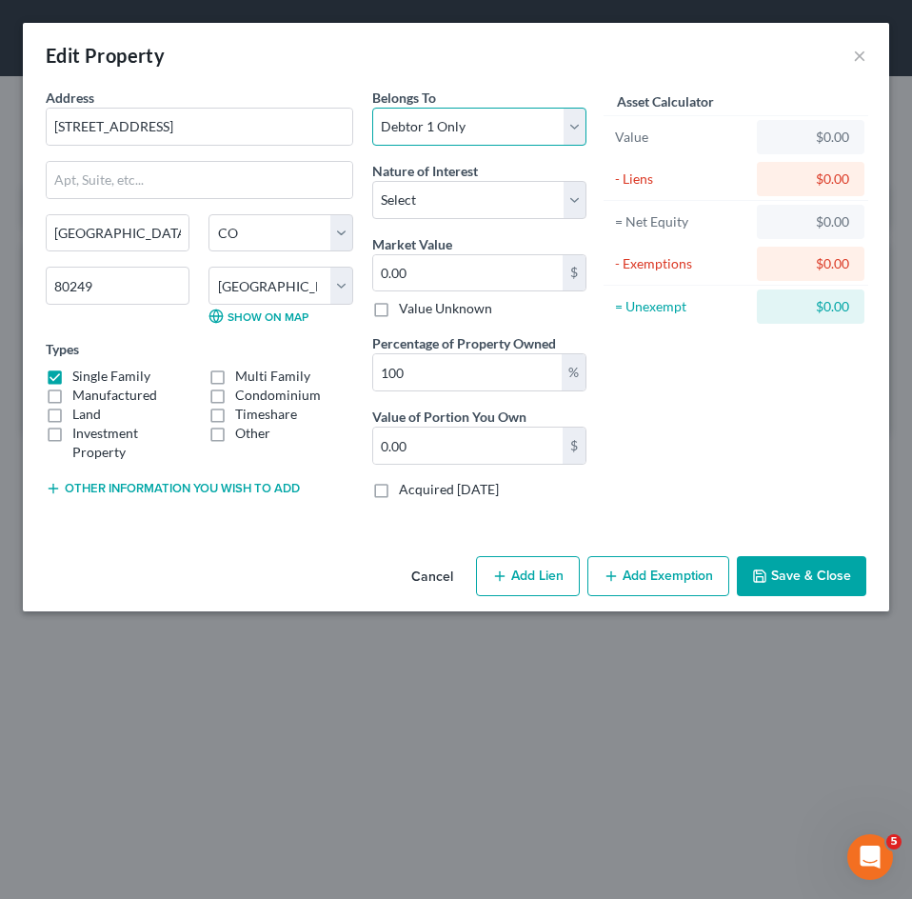
click at [452, 115] on select "Select Debtor 1 Only Debtor 2 Only Debtor 1 And Debtor 2 Only At Least One Of T…" at bounding box center [479, 127] width 214 height 38
select select "3"
click at [372, 108] on select "Select Debtor 1 Only Debtor 2 Only Debtor 1 And Debtor 2 Only At Least One Of T…" at bounding box center [479, 127] width 214 height 38
click at [778, 577] on button "Save & Close" at bounding box center [801, 576] width 129 height 40
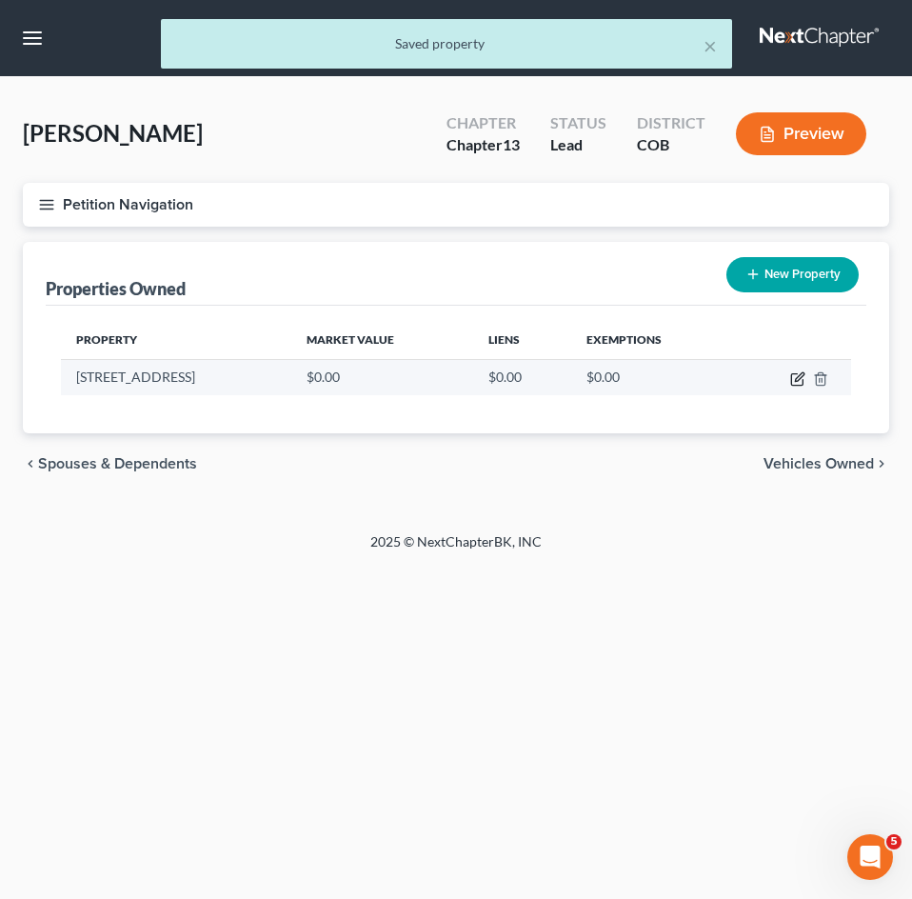
click at [796, 379] on icon "button" at bounding box center [799, 376] width 9 height 9
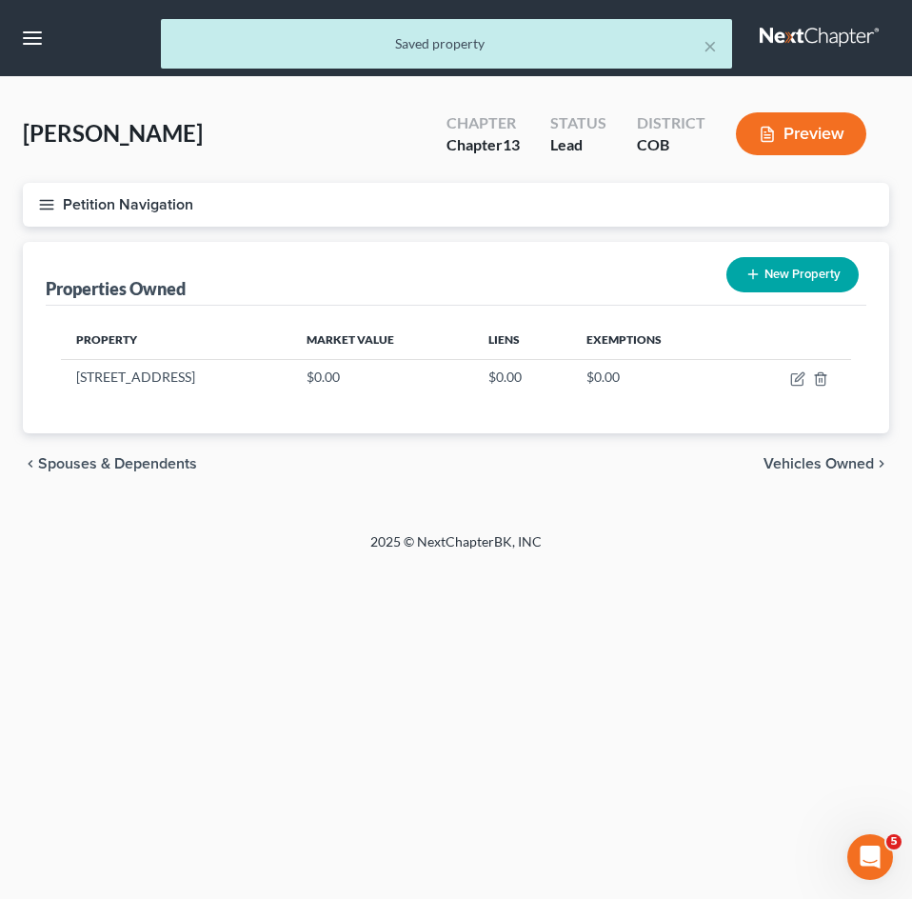
select select "5"
select select "16"
select select "3"
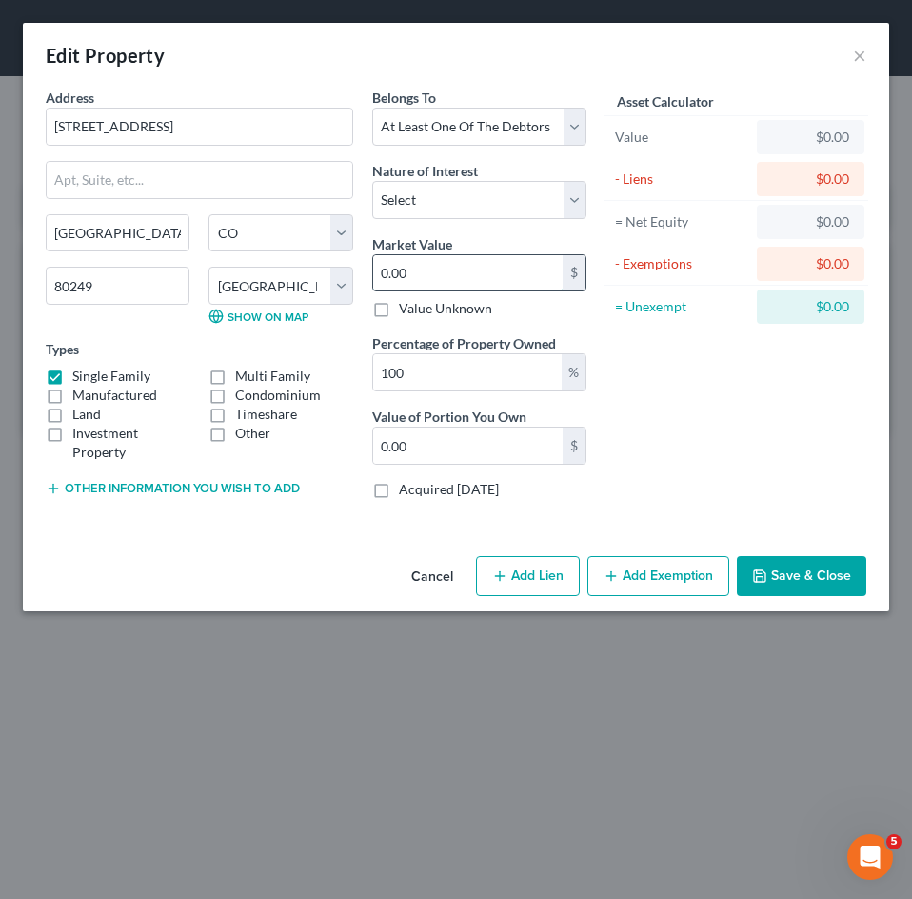
click at [465, 263] on input "0.00" at bounding box center [467, 273] width 189 height 36
type input "4"
type input "4.00"
type input "45"
type input "45.00"
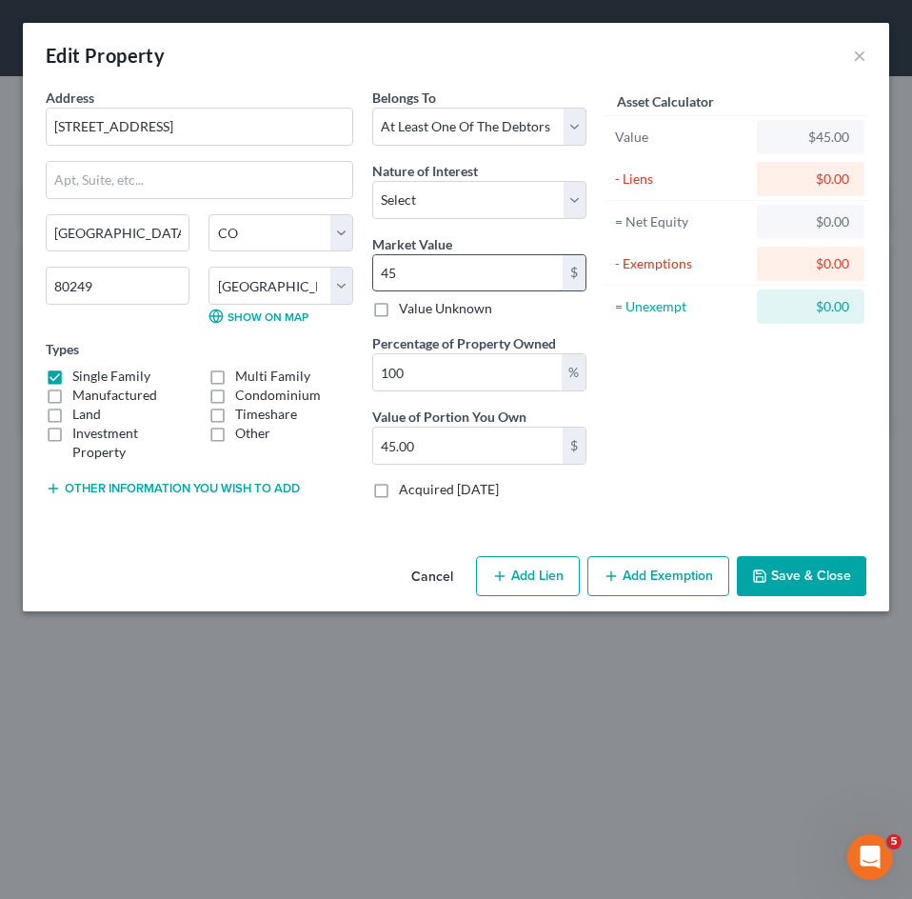
type input "451"
type input "451.00"
type input "4516"
type input "4,516.00"
type input "4,5160"
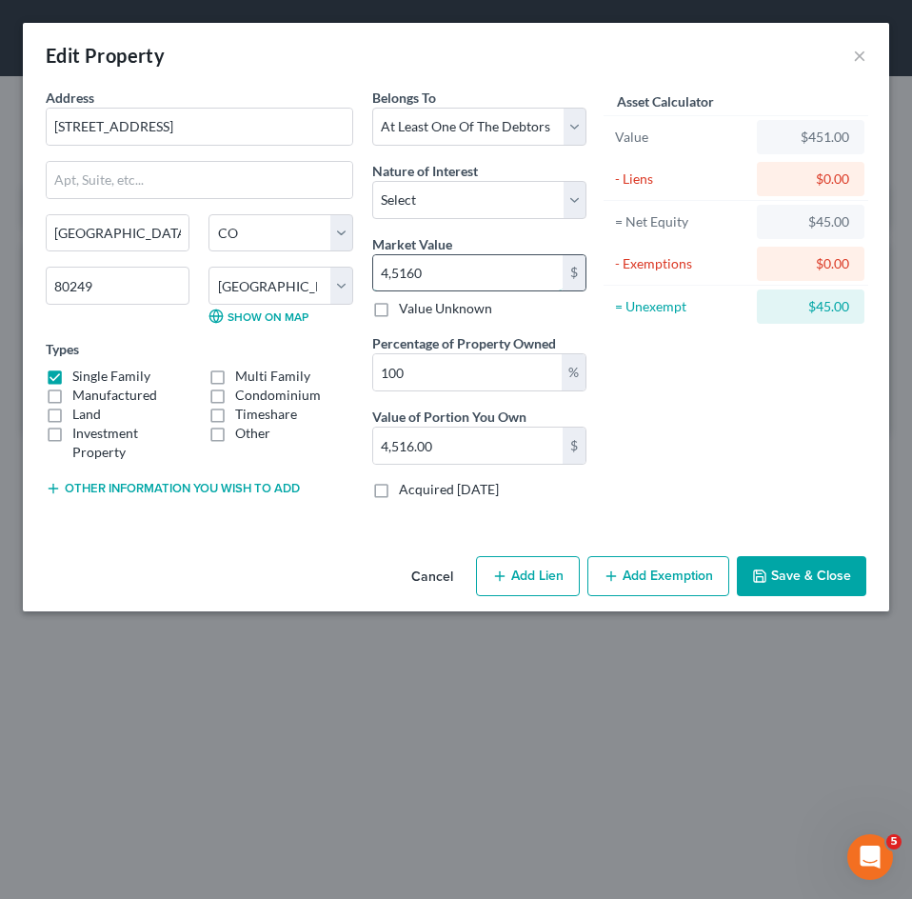
type input "45,160.00"
type input "45,1600"
type input "451,600.00"
type input "451,600"
click at [270, 495] on button "Other information you wish to add" at bounding box center [173, 488] width 254 height 15
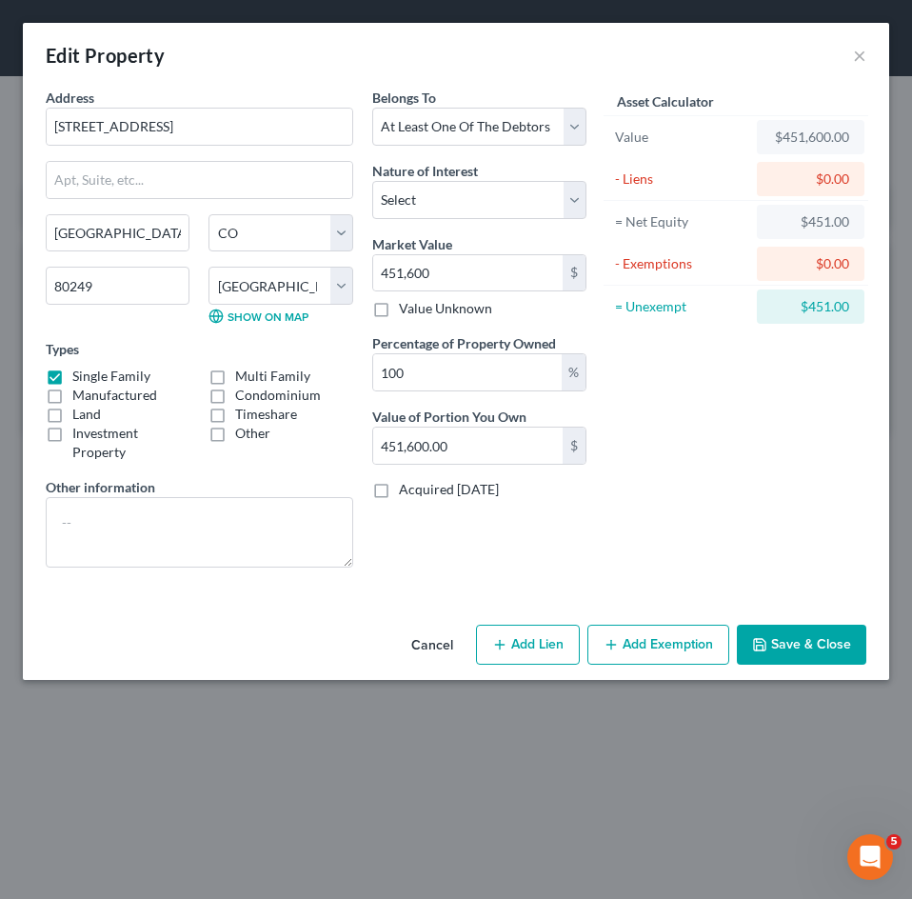
click at [782, 636] on button "Save & Close" at bounding box center [801, 644] width 129 height 40
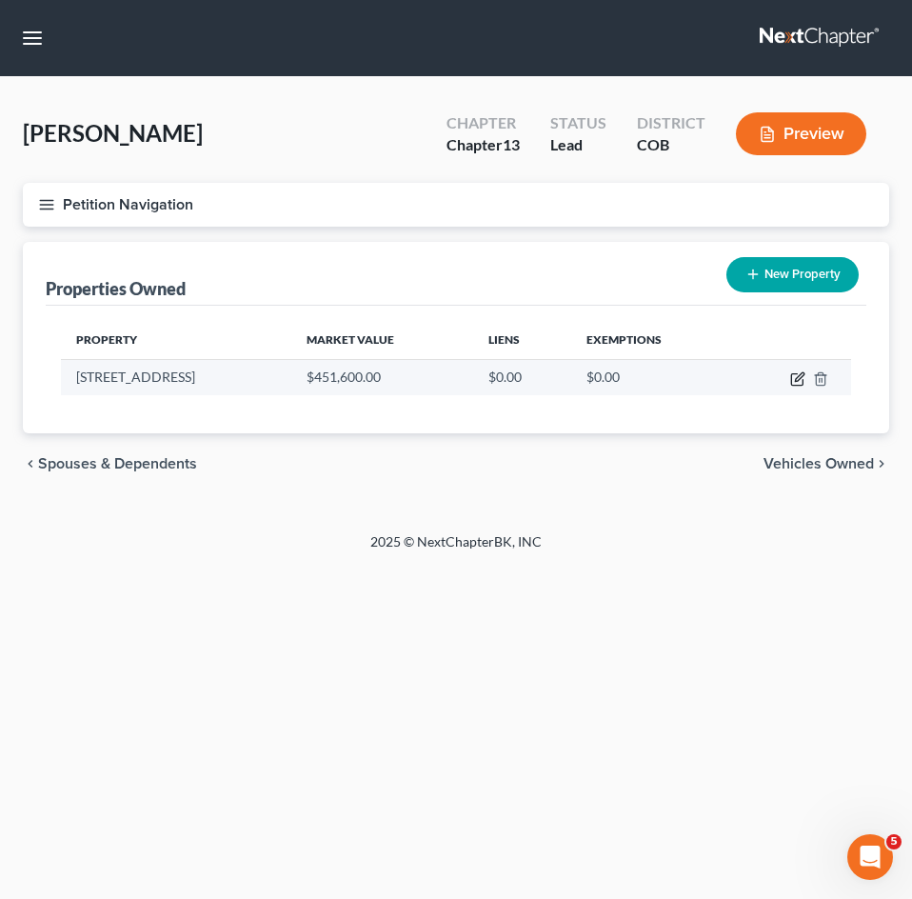
click at [792, 376] on icon "button" at bounding box center [796, 379] width 11 height 11
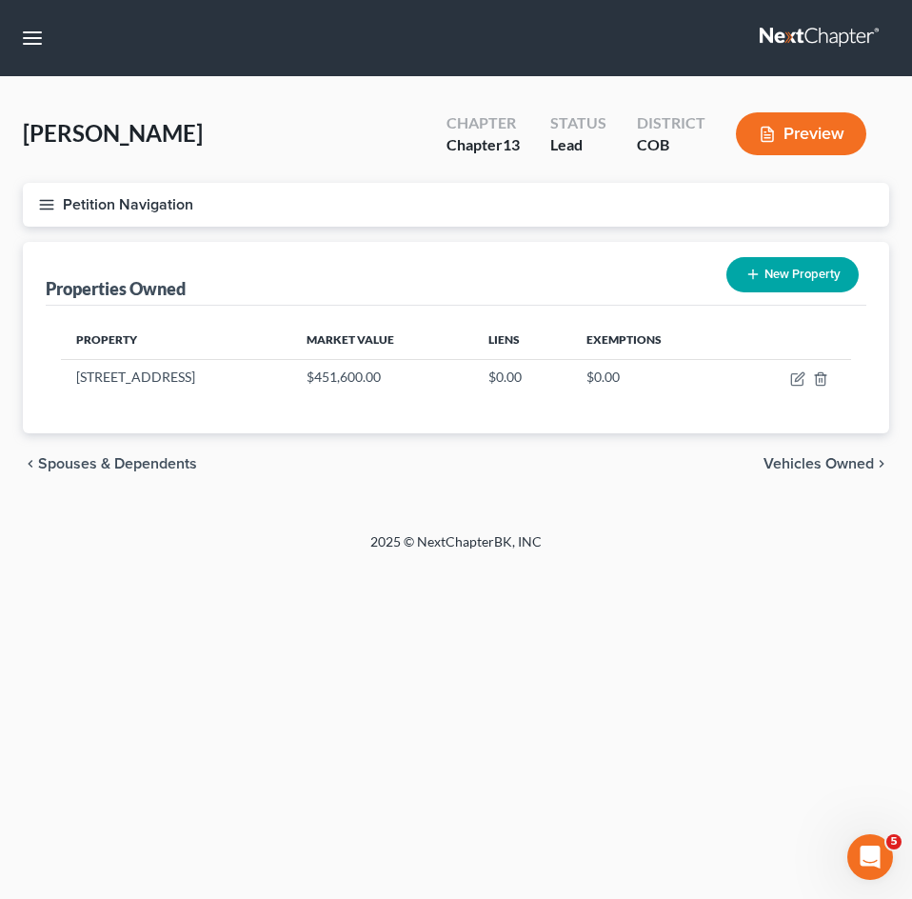
select select "5"
select select "16"
select select "3"
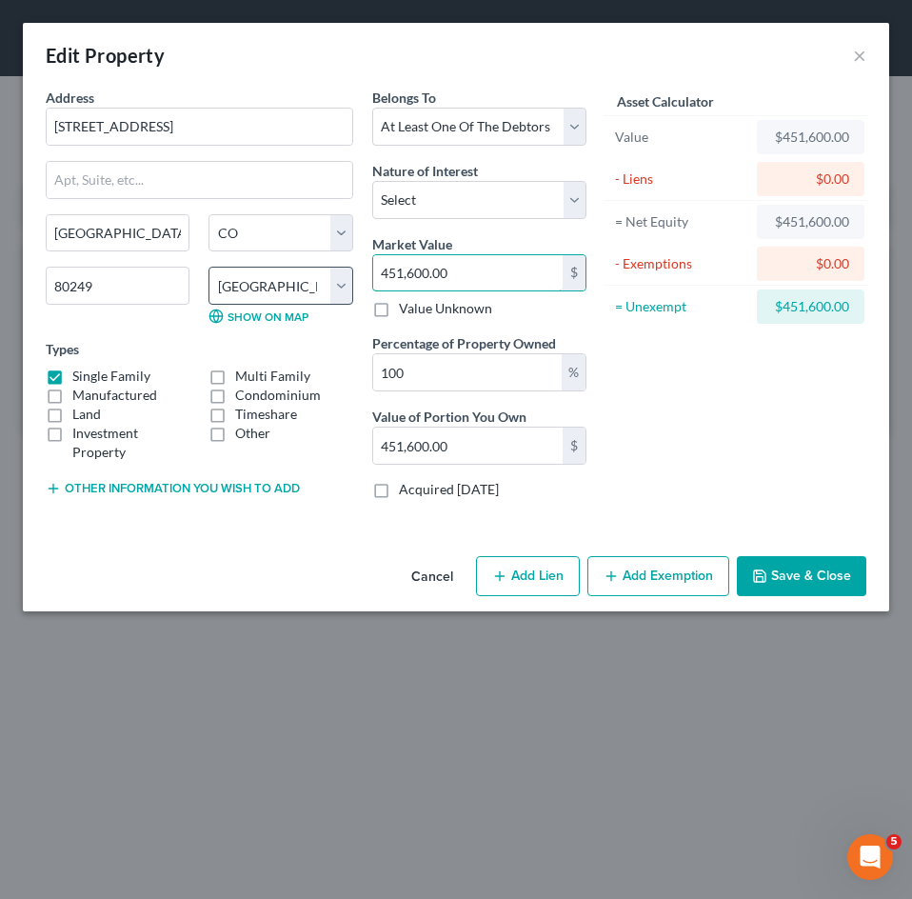
type input "4"
type input "4.00"
type input "46"
type input "46.00"
type input "460"
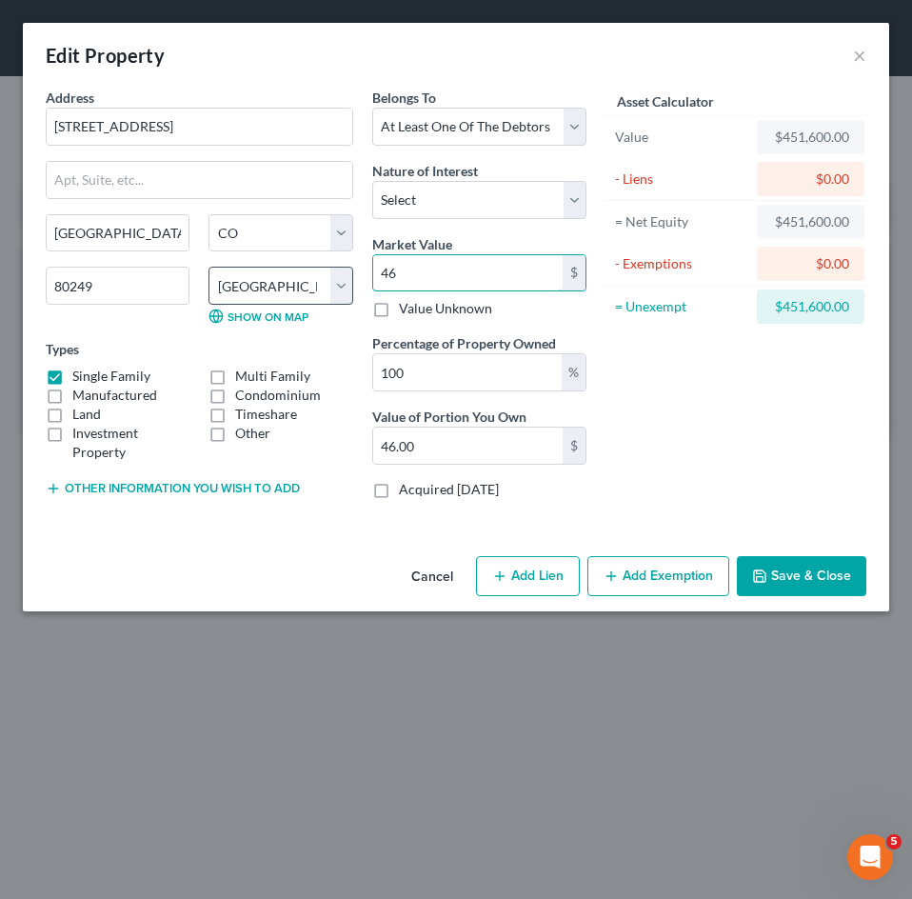
type input "460.00"
type input "4607"
type input "4,607.00"
type input "46070"
type input "46,070.00"
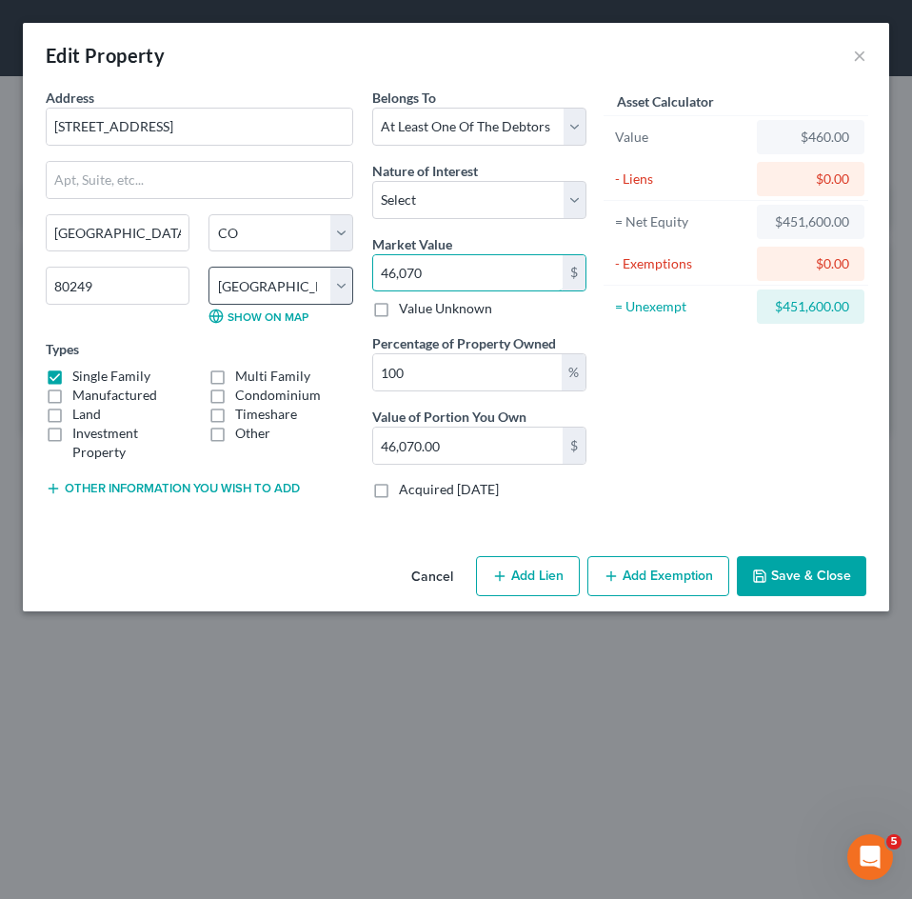
type input "46,0706"
type input "460,706.00"
type input "460,706.5"
type input "460,706.50"
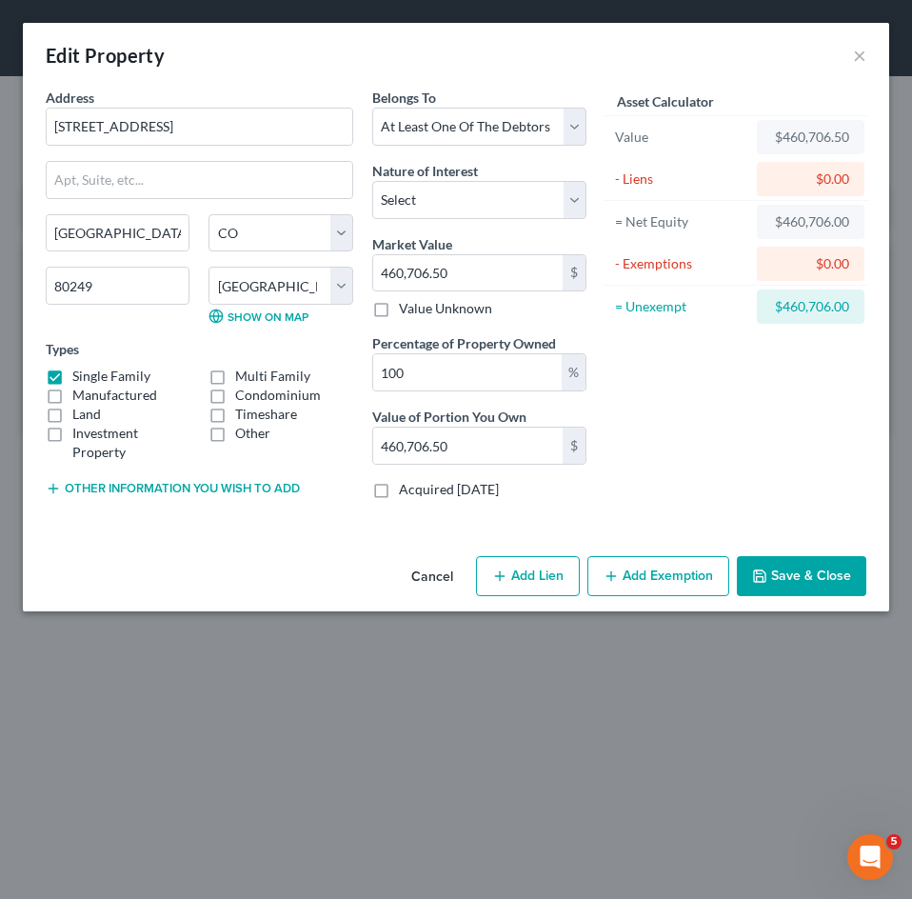
click at [824, 569] on button "Save & Close" at bounding box center [801, 576] width 129 height 40
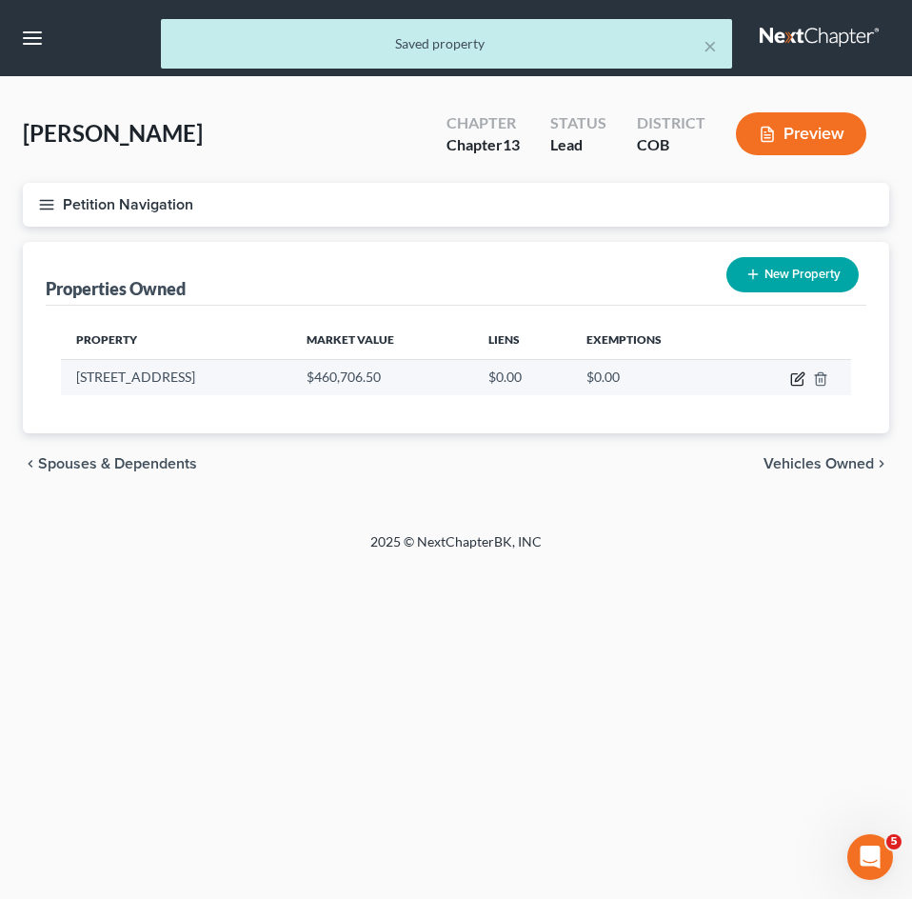
click at [790, 377] on icon "button" at bounding box center [797, 378] width 15 height 15
select select "5"
select select "16"
select select "3"
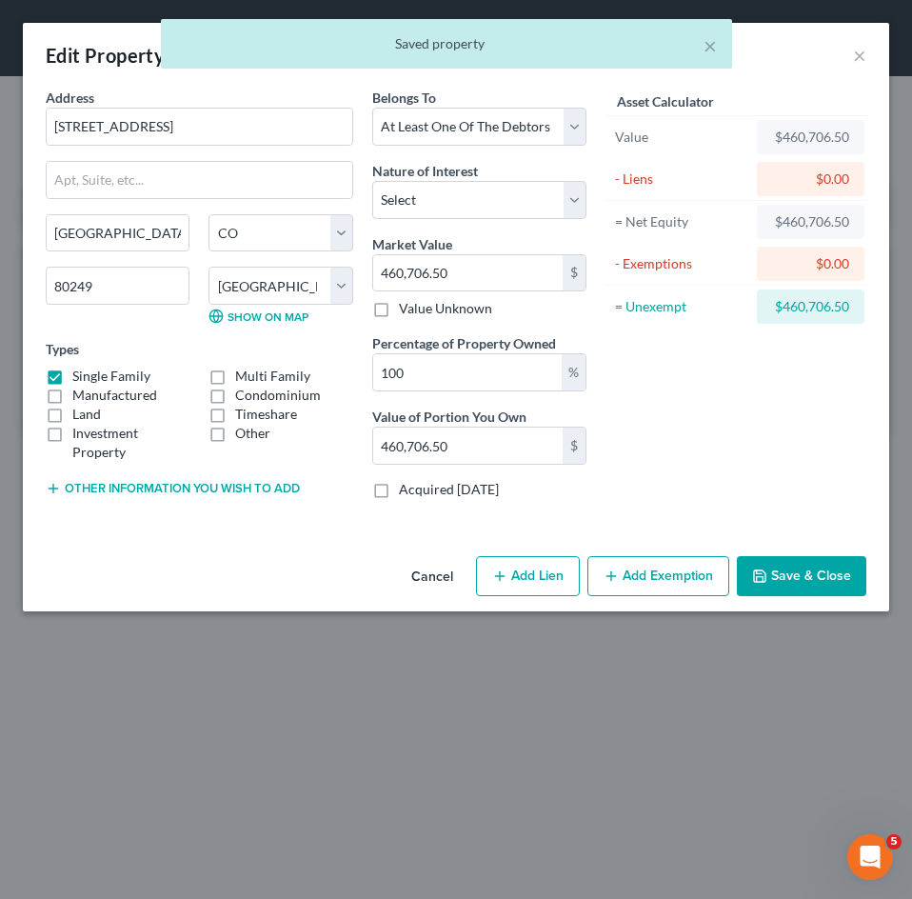
click at [653, 564] on button "Add Exemption" at bounding box center [658, 576] width 142 height 40
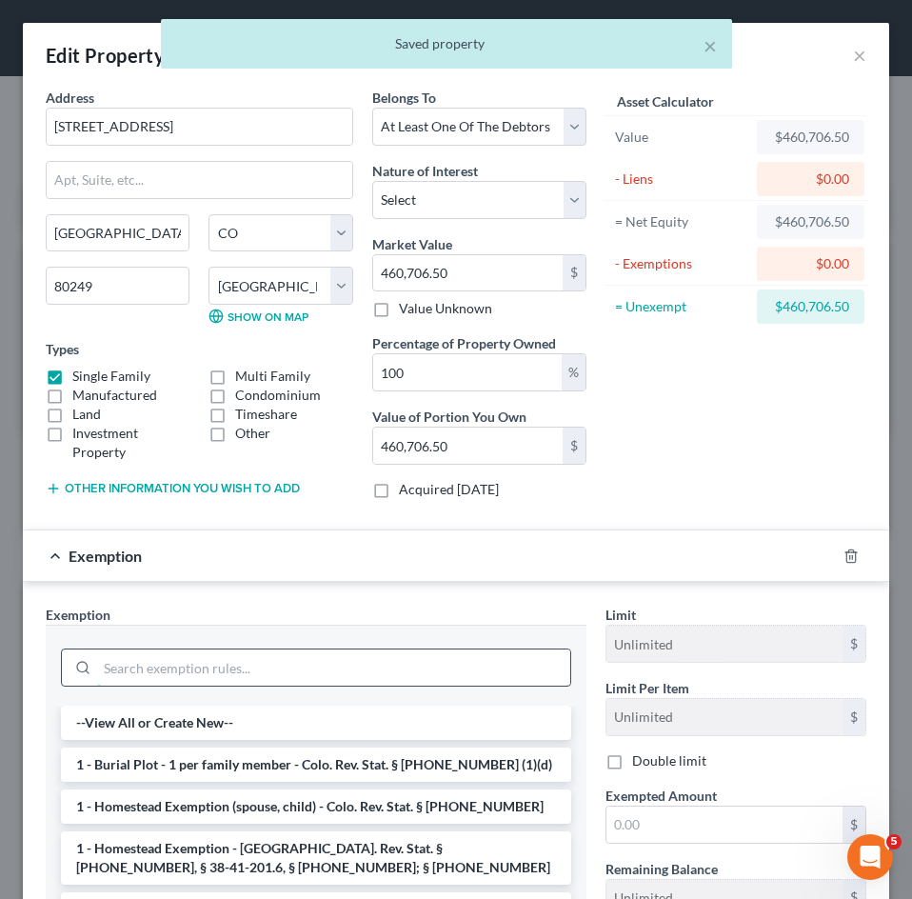
click at [255, 680] on input "search" at bounding box center [333, 667] width 473 height 36
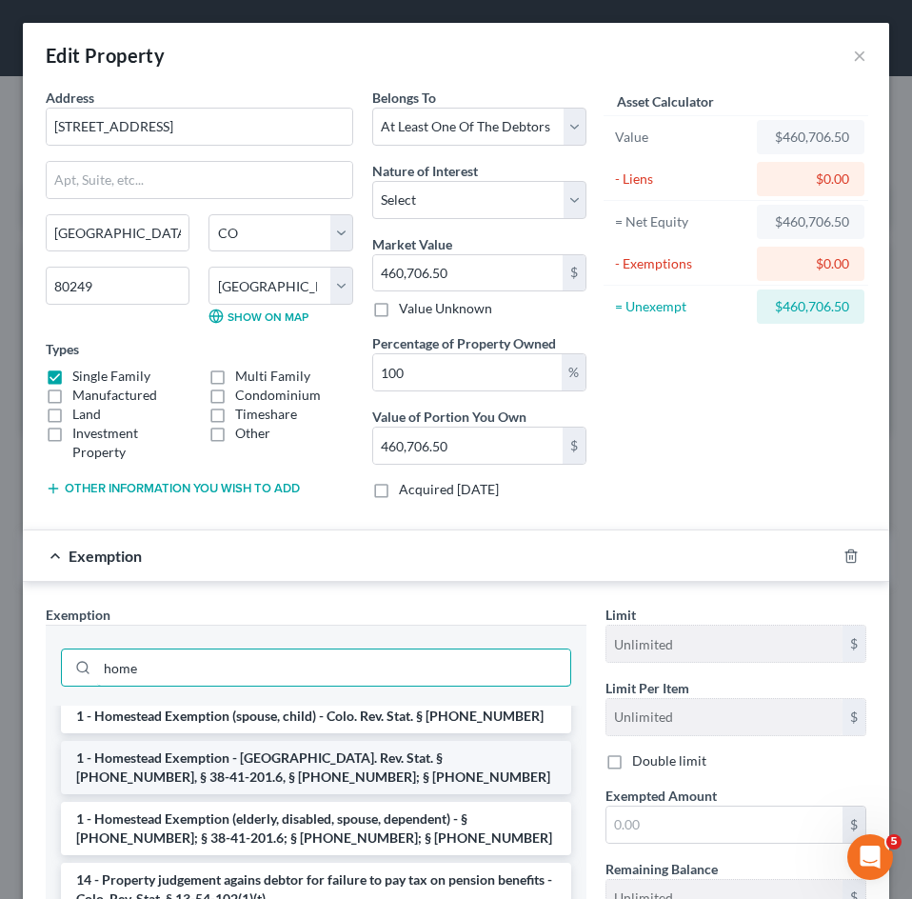
scroll to position [95, 0]
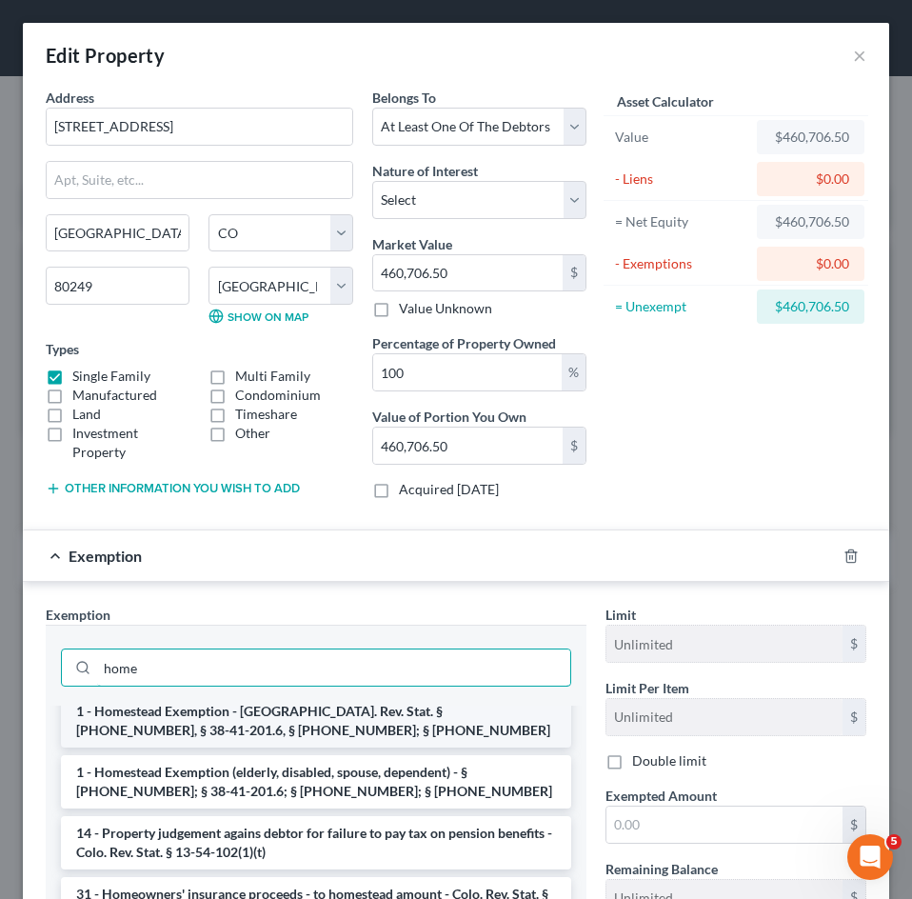
type input "home"
click at [332, 728] on li "1 - Homestead Exemption - Colo. Rev. Stat. § 38-41-201, § 38-41-201.6, § 38-41-…" at bounding box center [316, 720] width 510 height 53
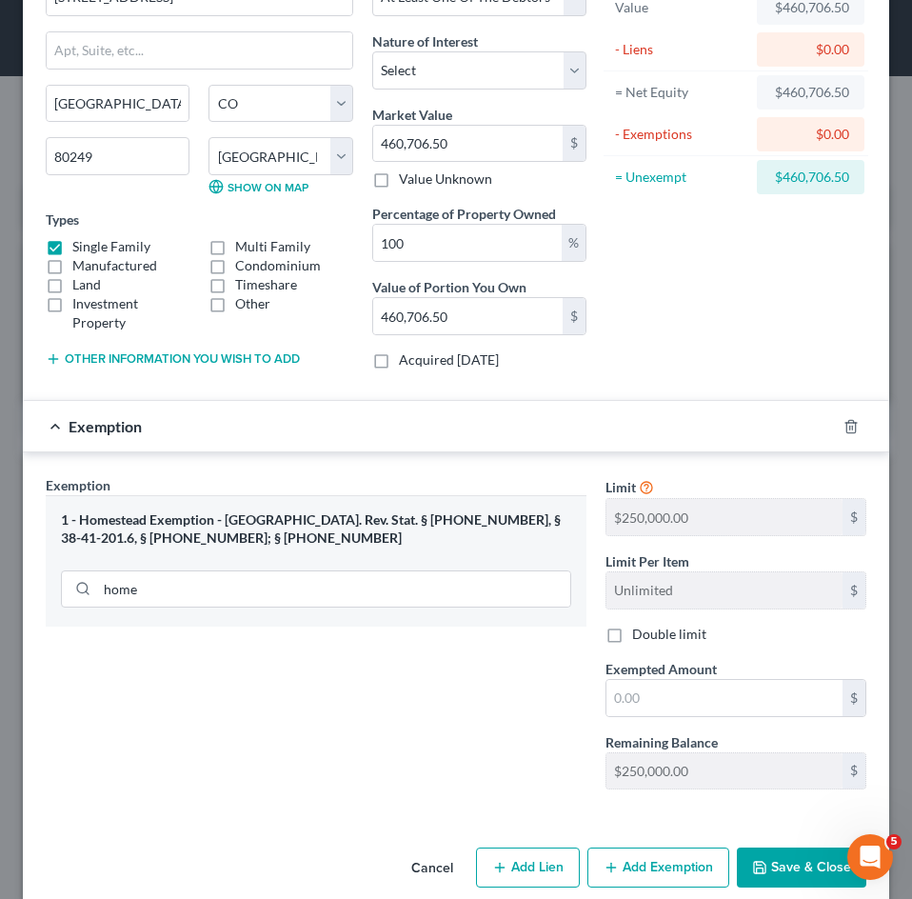
scroll to position [156, 0]
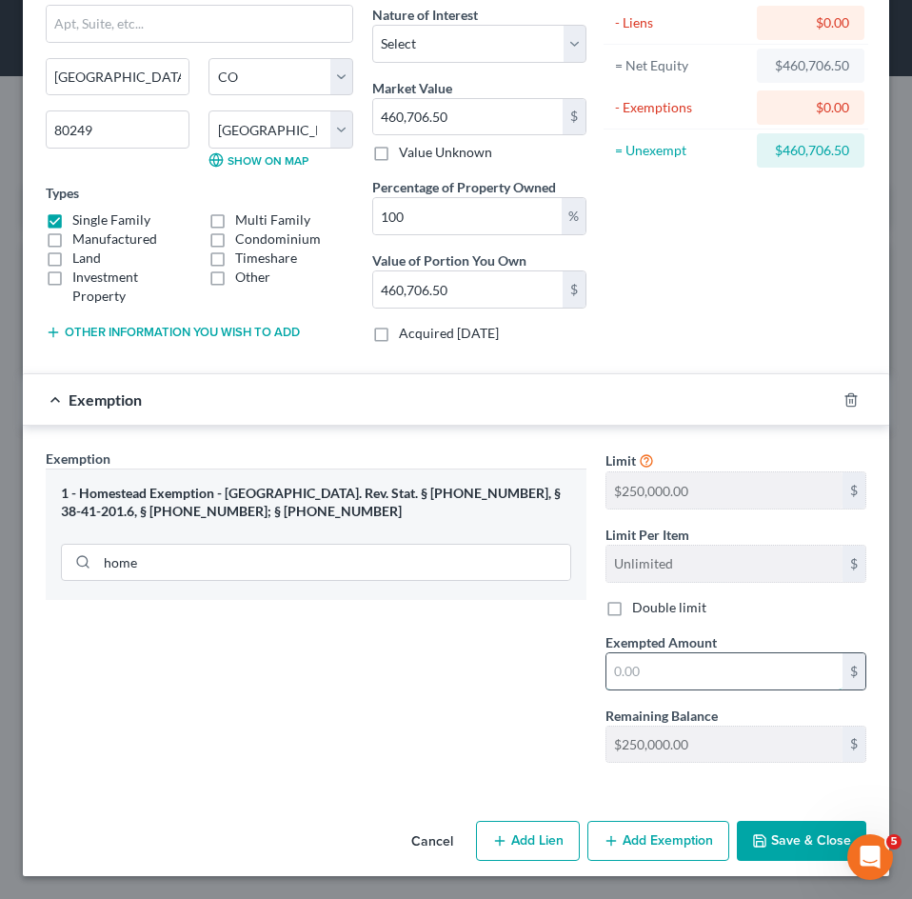
click at [663, 671] on input "text" at bounding box center [724, 671] width 236 height 36
click at [811, 842] on button "Save & Close" at bounding box center [801, 840] width 129 height 40
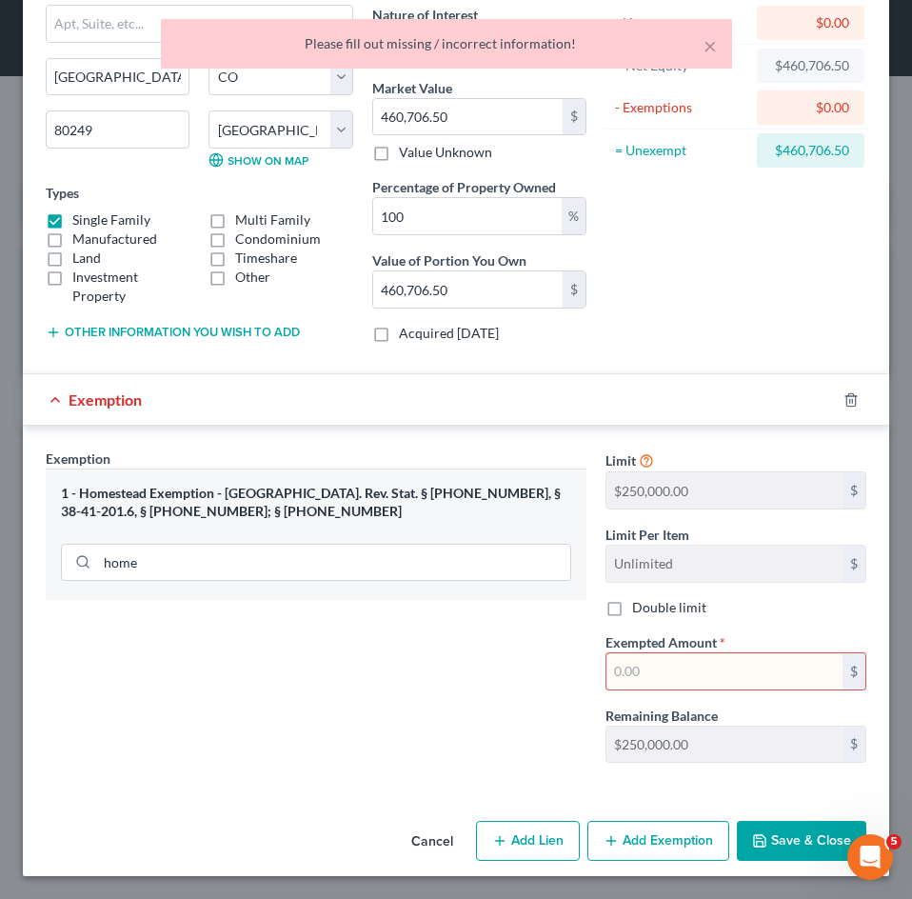
click at [741, 670] on input "text" at bounding box center [724, 671] width 236 height 36
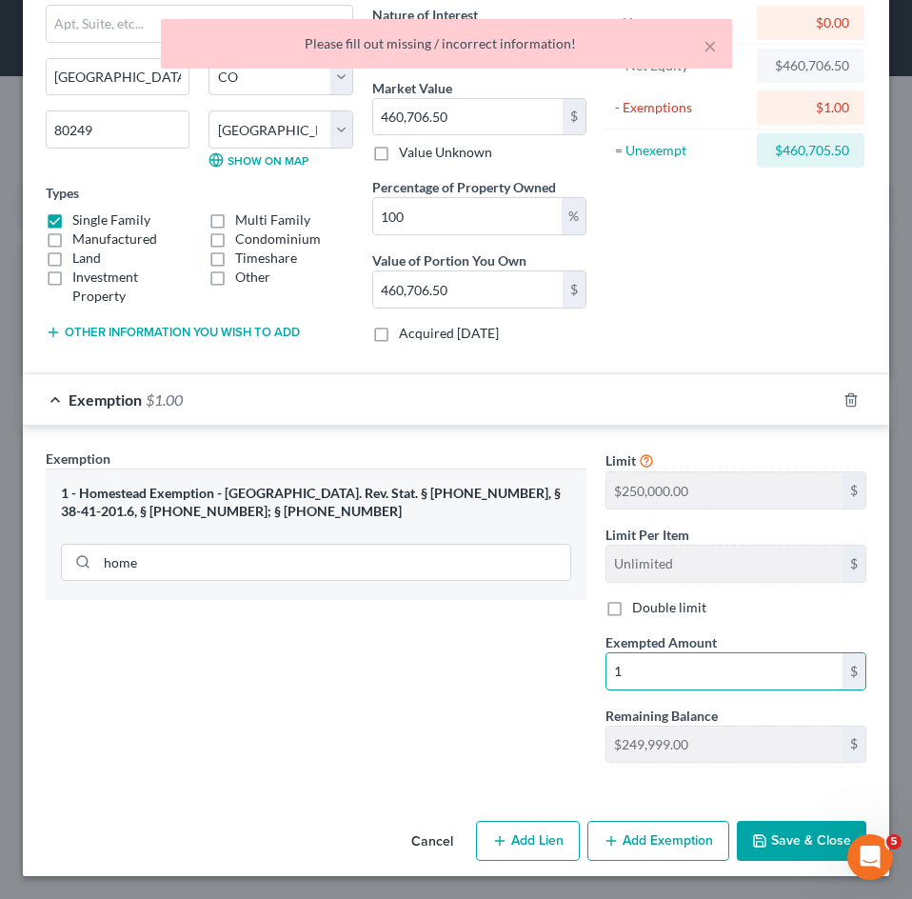
type input "1"
click at [762, 833] on button "Save & Close" at bounding box center [801, 840] width 129 height 40
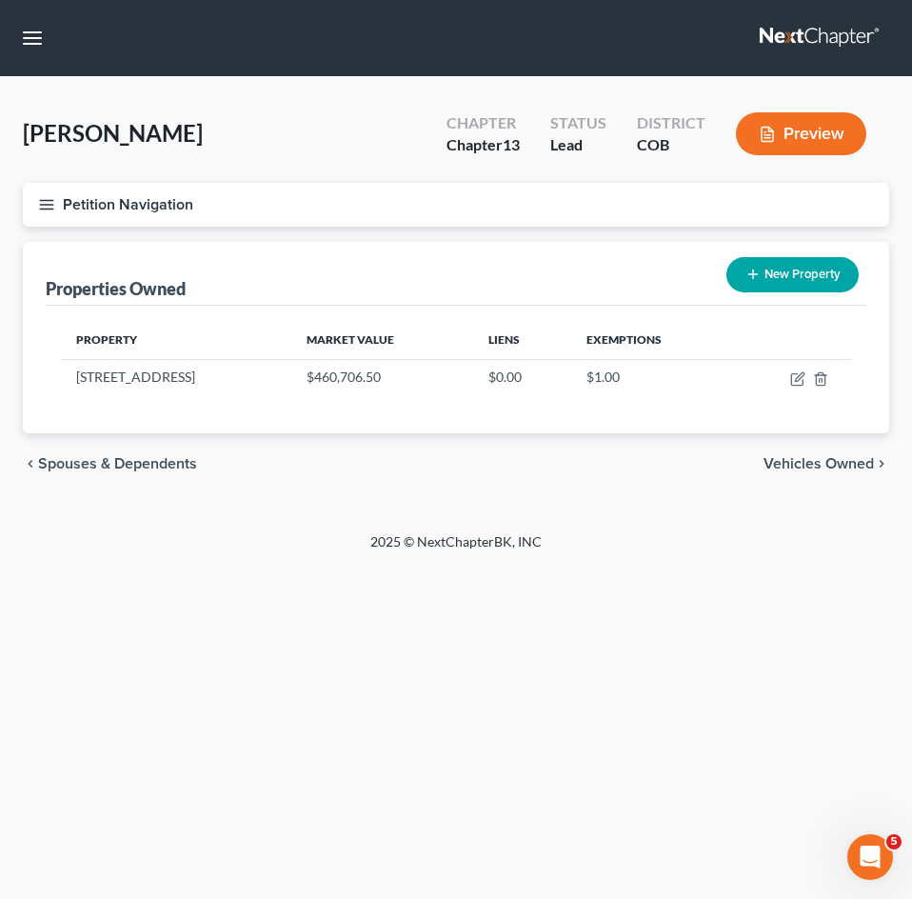
click at [782, 466] on span "Vehicles Owned" at bounding box center [818, 463] width 110 height 15
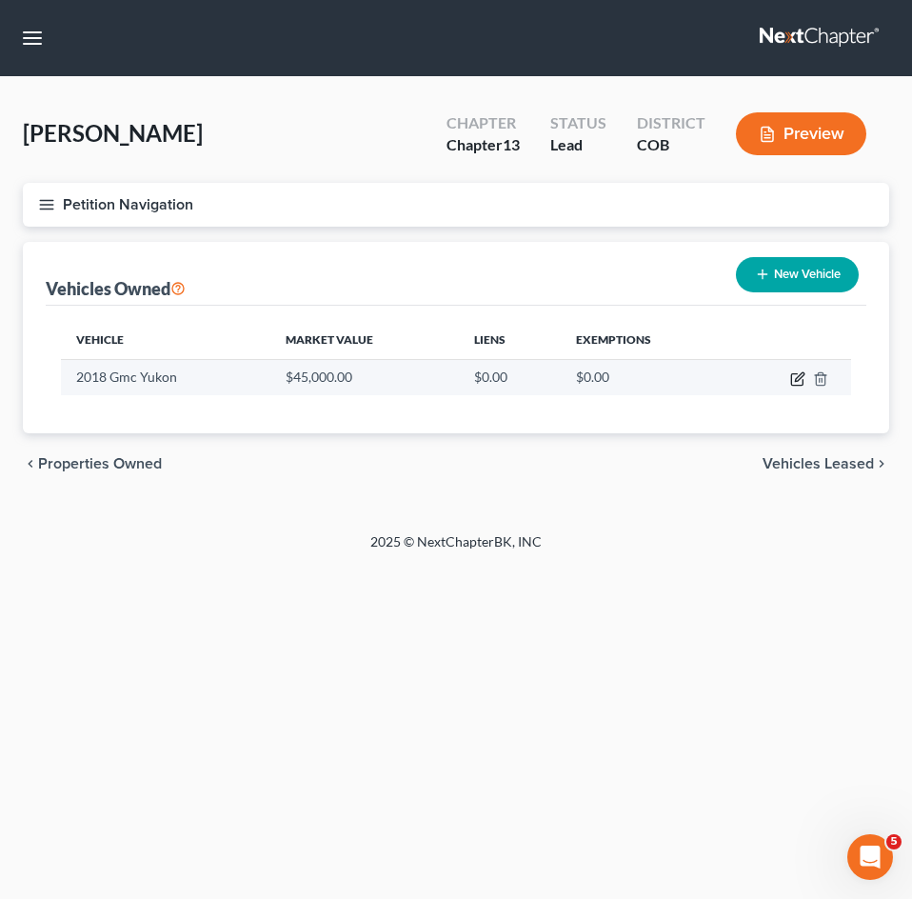
click at [794, 375] on icon "button" at bounding box center [797, 378] width 15 height 15
select select "0"
select select "8"
select select "0"
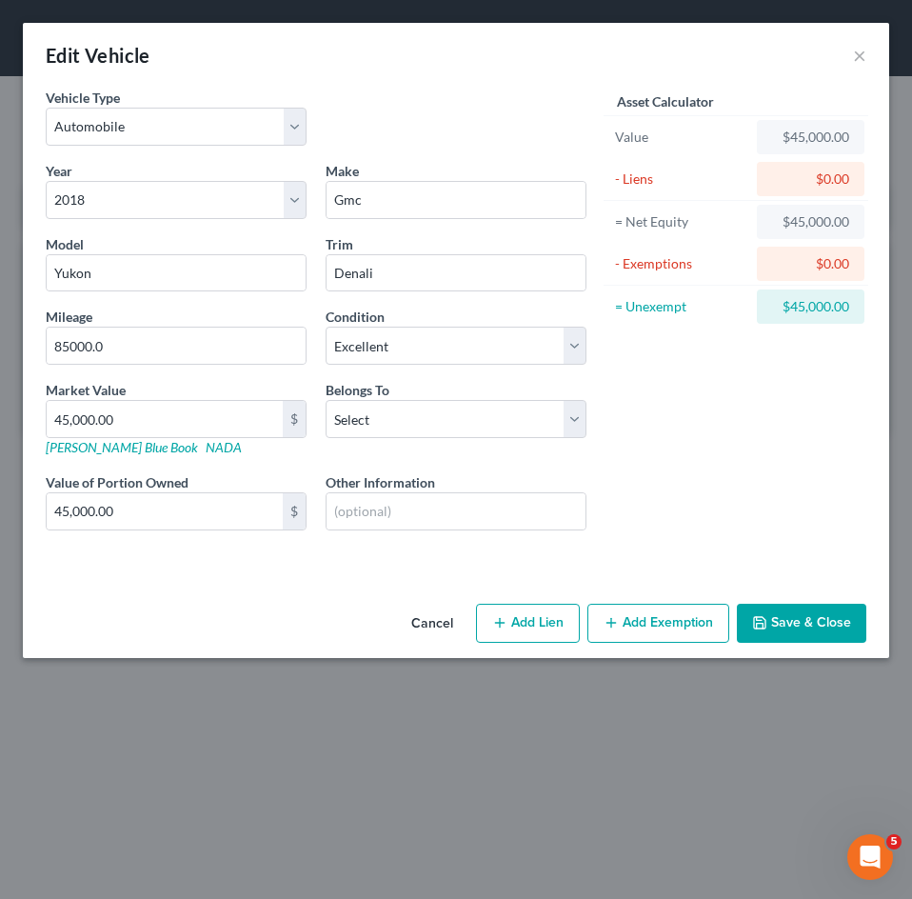
click at [188, 398] on div "Market Value 45,000.00 $ Kelly Blue Book NADA" at bounding box center [176, 418] width 280 height 77
drag, startPoint x: 109, startPoint y: 342, endPoint x: -77, endPoint y: 345, distance: 186.6
click at [0, 345] on html "Home New Case Client Portal Directory Cases Curtis Law Firm, LLC msanchez@cmcur…" at bounding box center [456, 449] width 912 height 899
click at [165, 425] on input "45,000.00" at bounding box center [165, 419] width 236 height 36
type input "3"
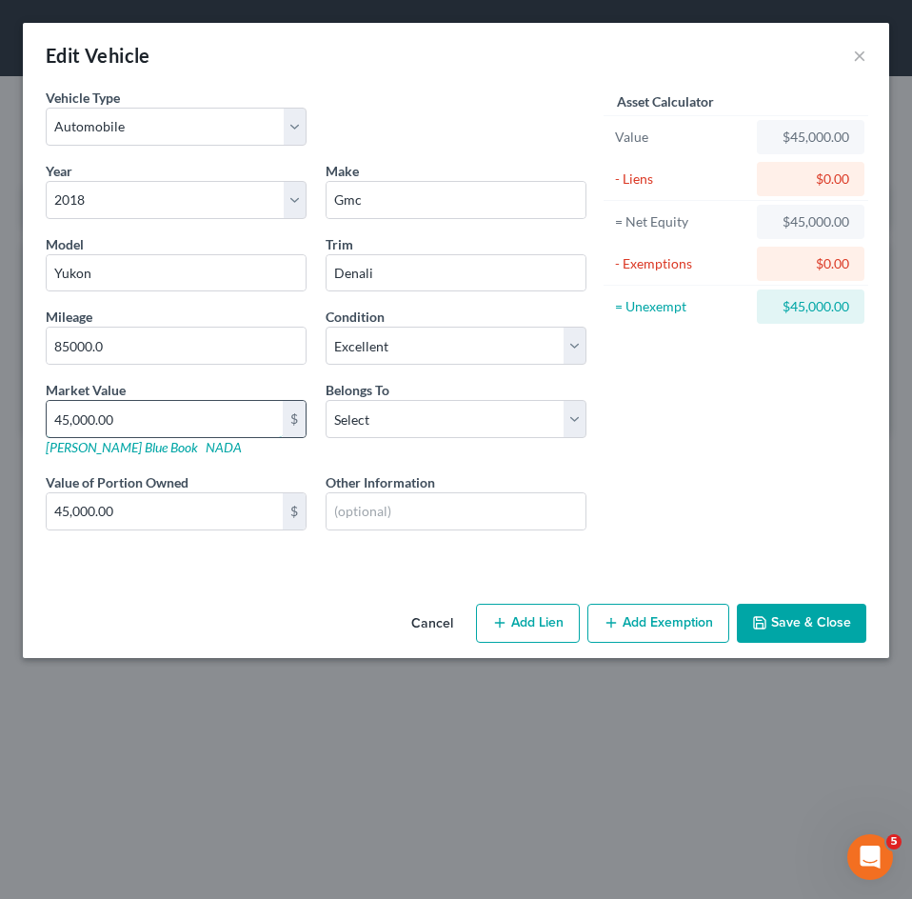
type input "3.00"
type input "32"
type input "32.00"
type input "324"
type input "324.00"
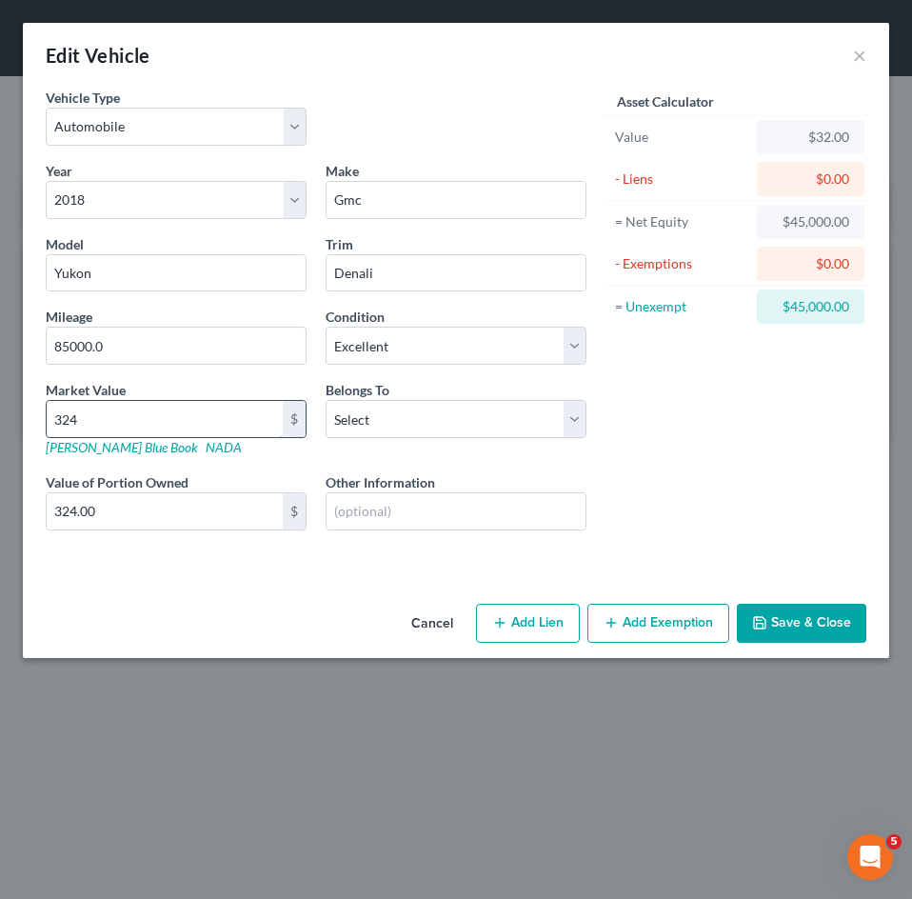
type input "3242"
type input "3,242.00"
type input "3,2424"
type input "32,424.00"
type input "32,424"
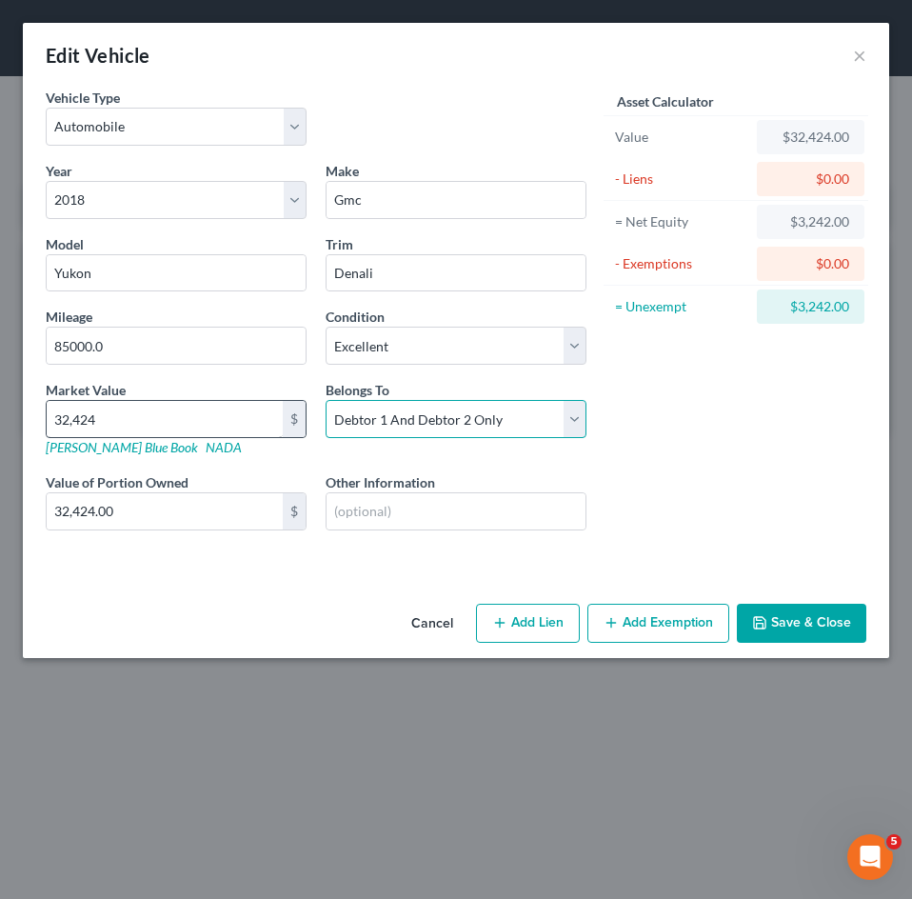
select select "3"
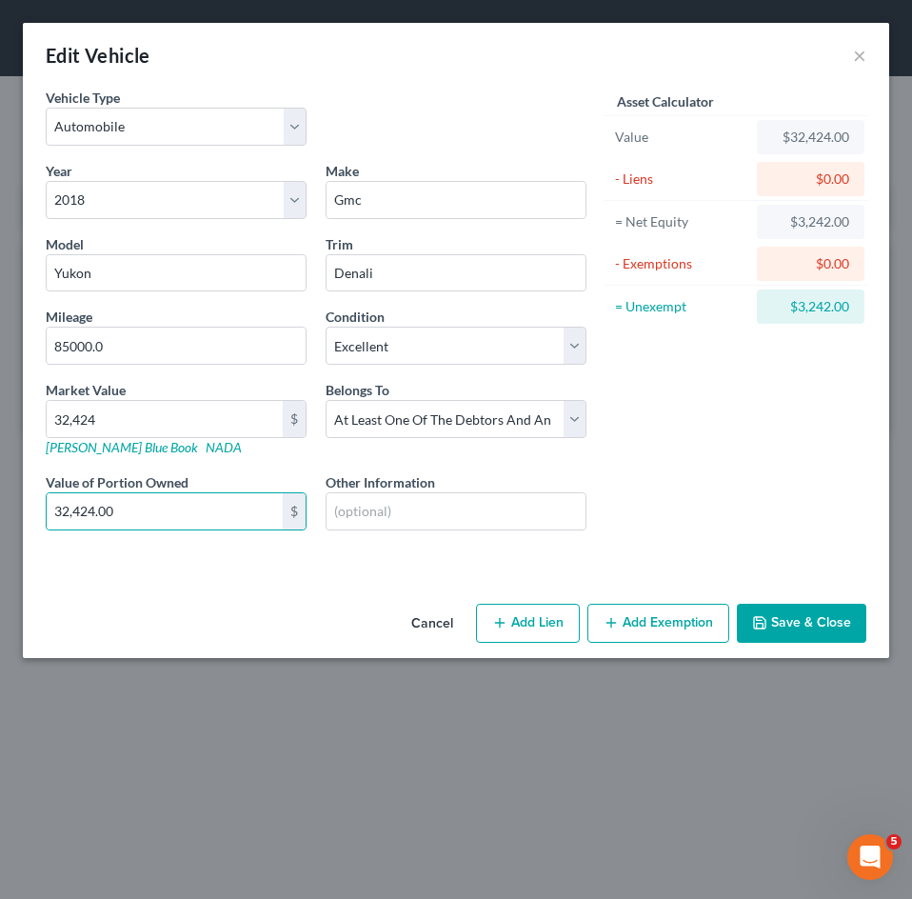
click at [712, 618] on button "Add Exemption" at bounding box center [658, 623] width 142 height 40
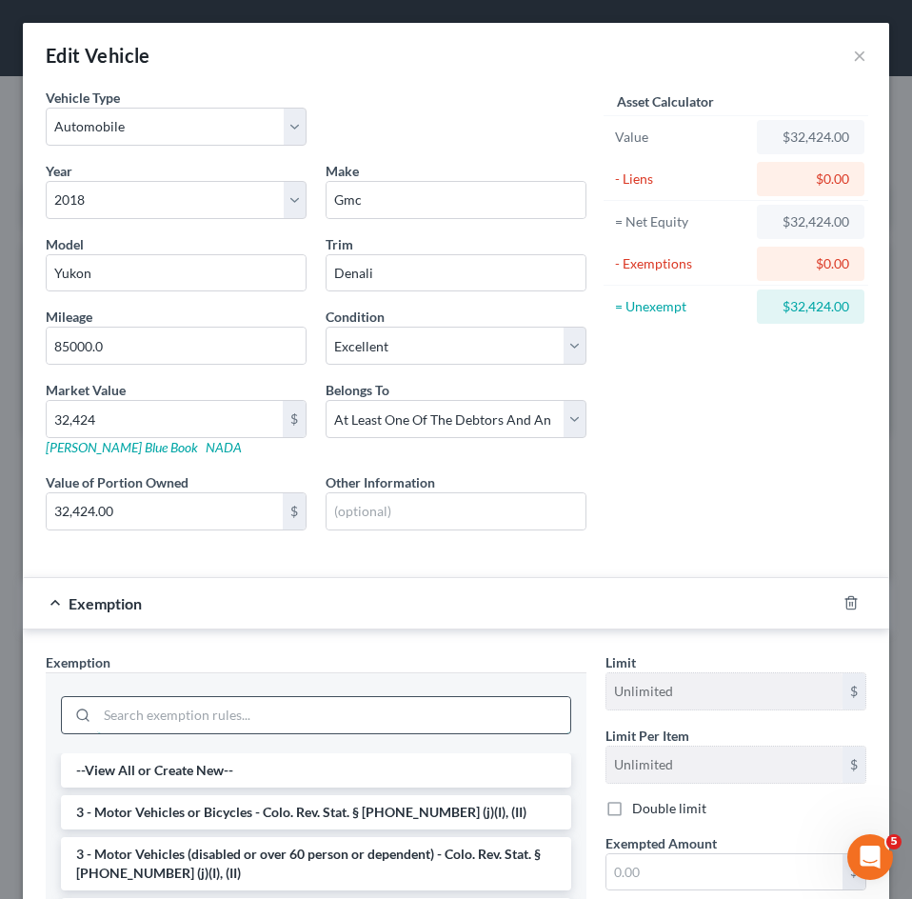
click at [304, 725] on input "search" at bounding box center [333, 715] width 473 height 36
type input "v"
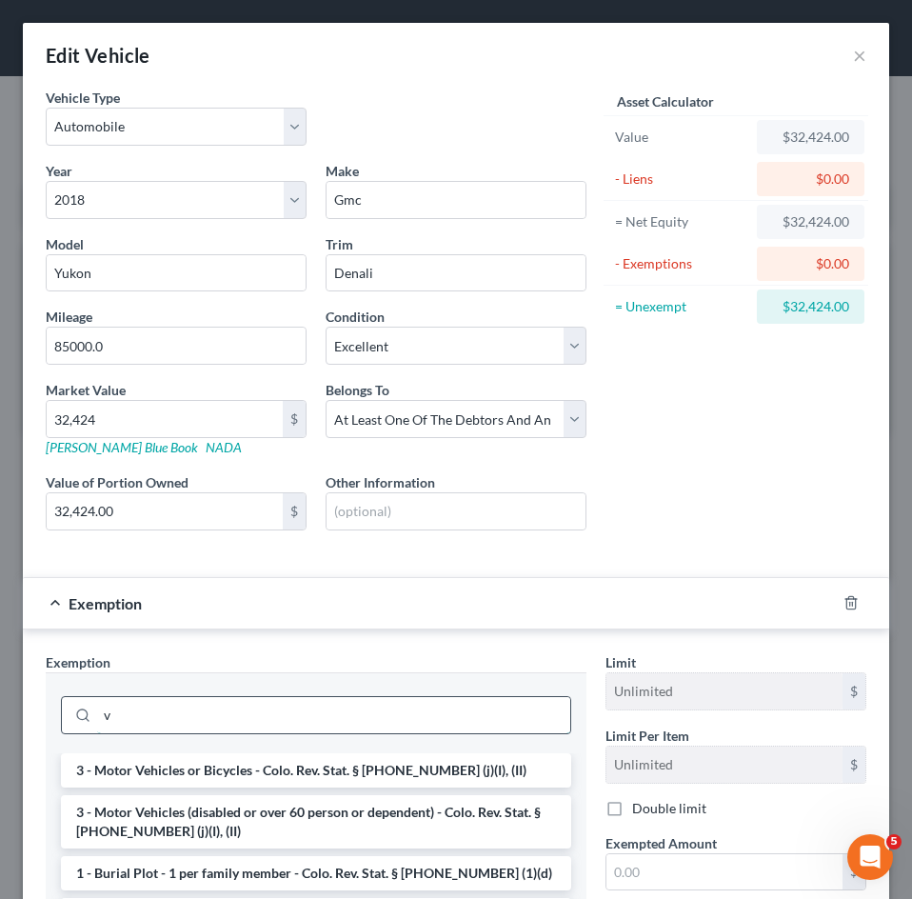
drag, startPoint x: 132, startPoint y: 716, endPoint x: 54, endPoint y: 718, distance: 78.1
click at [67, 718] on div "v" at bounding box center [316, 715] width 510 height 38
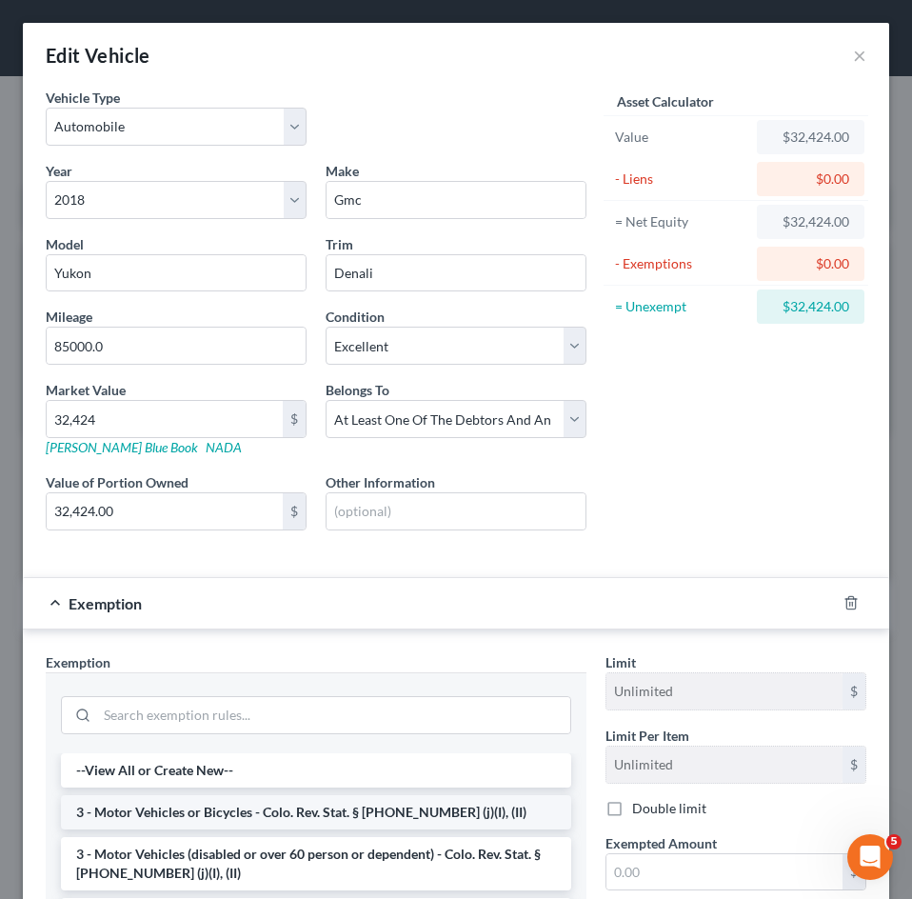
click at [321, 813] on li "3 - Motor Vehicles or Bicycles - Colo. Rev. Stat. § 13-54-102 (j)(I), (II)" at bounding box center [316, 812] width 510 height 34
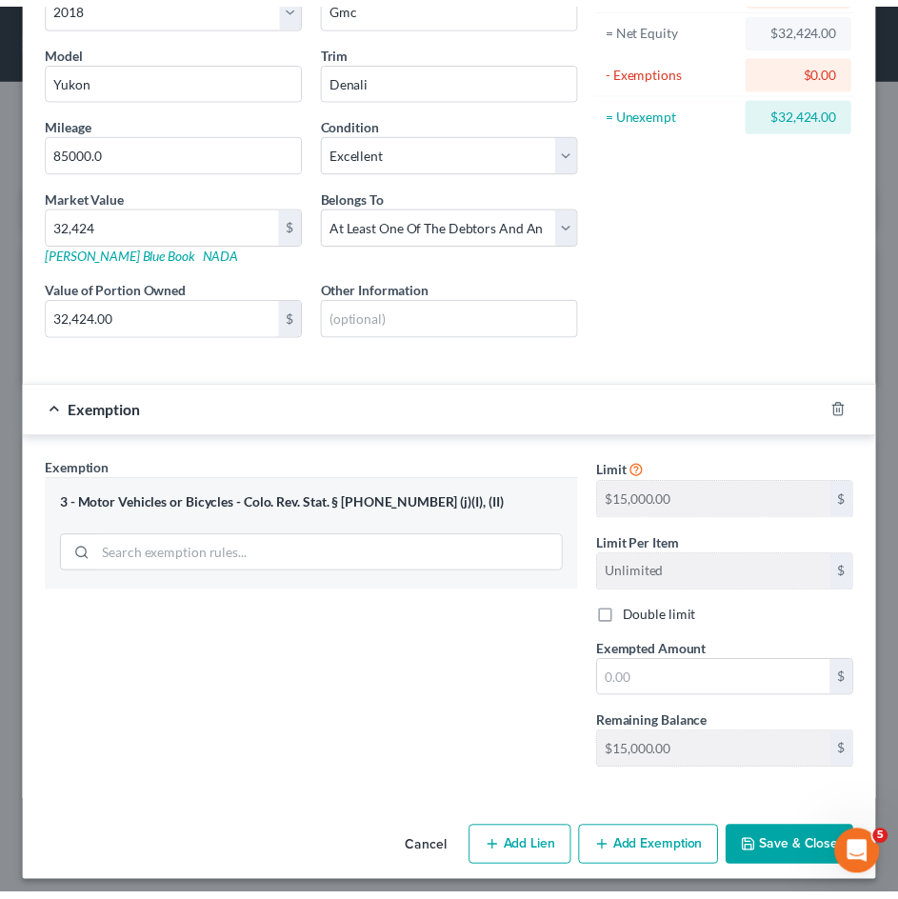
scroll to position [204, 0]
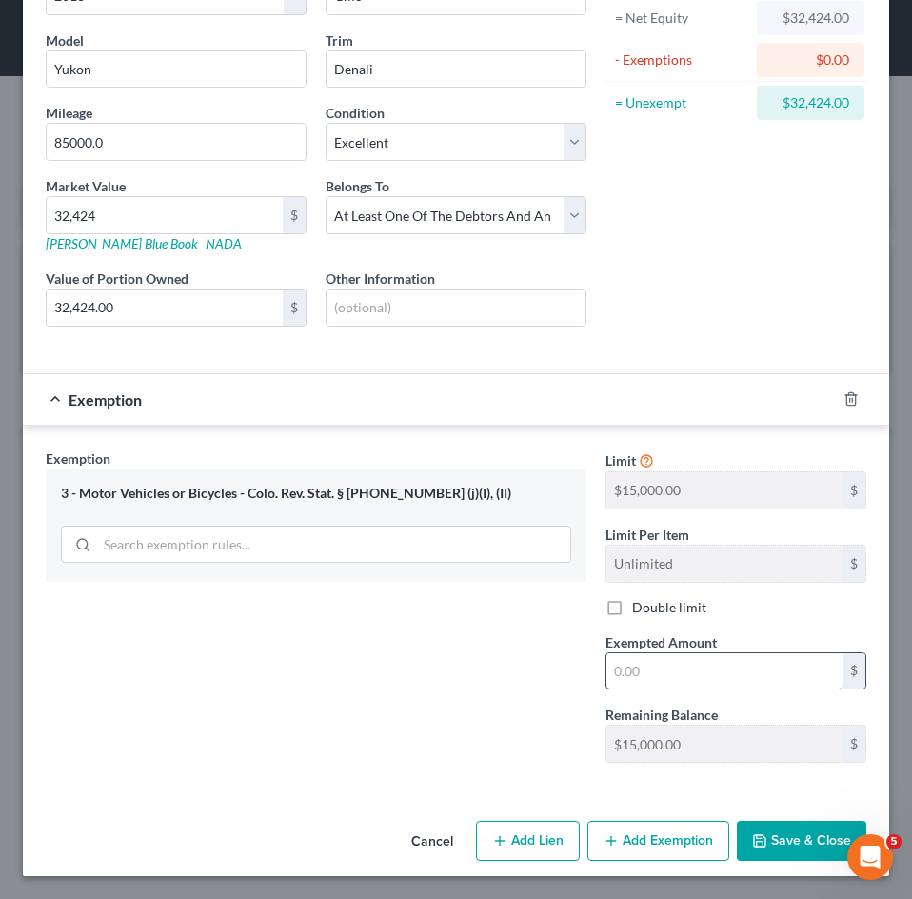
click at [677, 686] on input "text" at bounding box center [724, 671] width 236 height 36
type input "1"
click at [752, 839] on icon "button" at bounding box center [759, 840] width 15 height 15
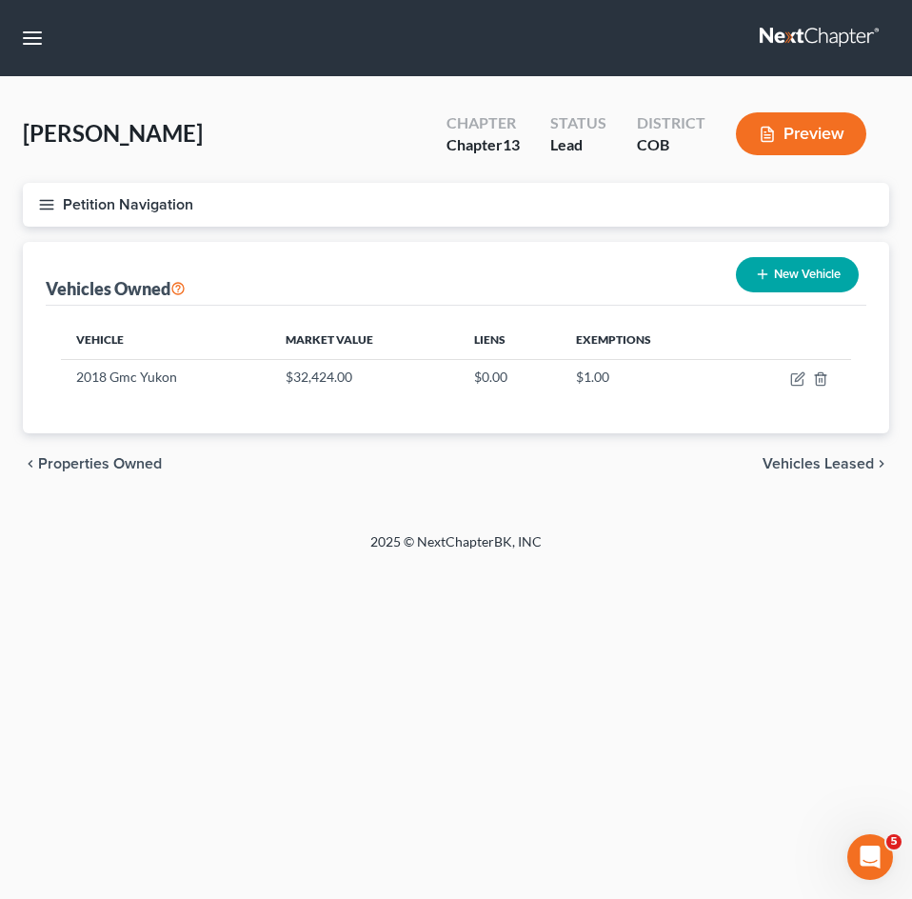
click at [818, 464] on span "Vehicles Leased" at bounding box center [817, 463] width 111 height 15
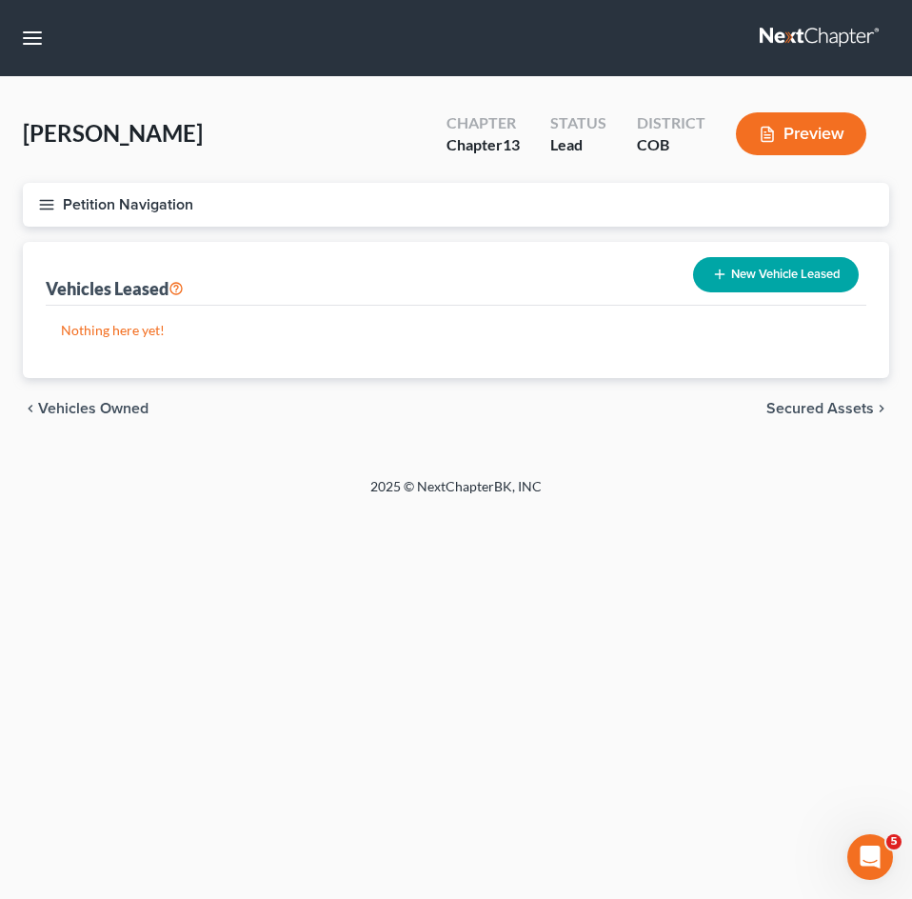
click at [822, 413] on span "Secured Assets" at bounding box center [820, 408] width 108 height 15
click at [821, 408] on span "Personal Items" at bounding box center [823, 408] width 102 height 15
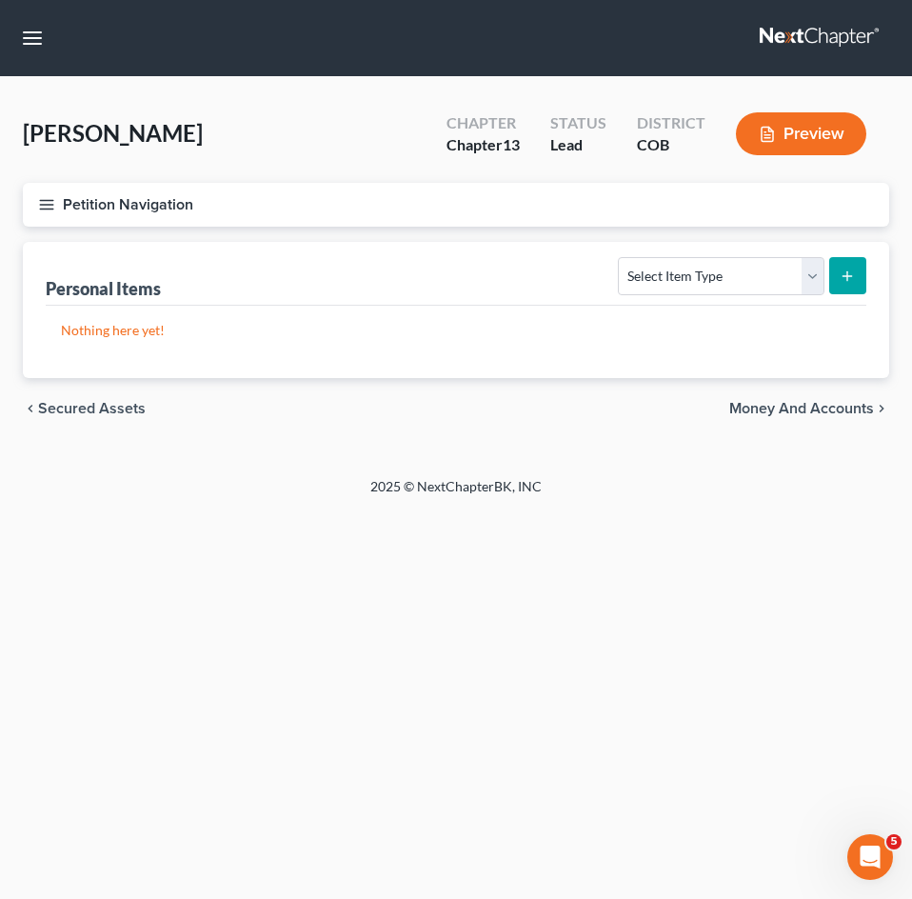
drag, startPoint x: 801, startPoint y: 411, endPoint x: 822, endPoint y: 334, distance: 79.9
click at [821, 340] on ui-view "Vehicles Owned Vehicles Leased Secured Assets Personal Items Money and Accounts…" at bounding box center [456, 340] width 866 height 197
click at [811, 267] on select "Select Item Type Clothing Collectibles Of Value Electronics Firearms Household …" at bounding box center [721, 276] width 206 height 38
select select "clothing"
click at [621, 257] on select "Select Item Type Clothing Collectibles Of Value Electronics Firearms Household …" at bounding box center [721, 276] width 206 height 38
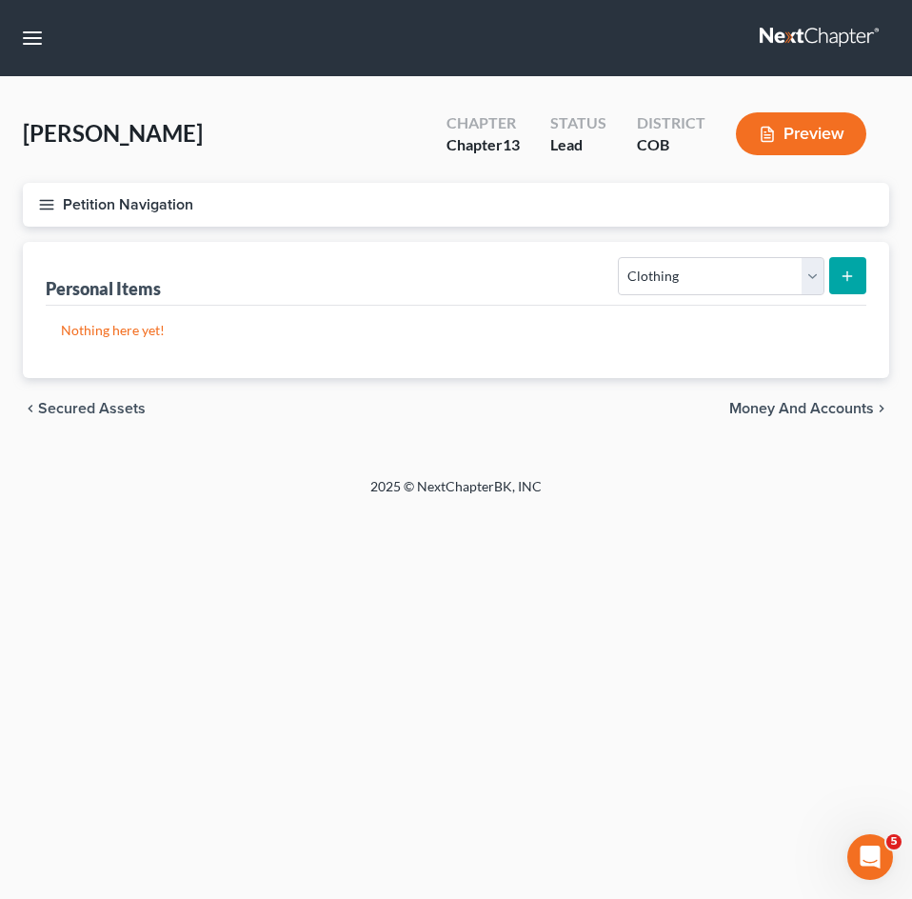
click at [853, 278] on icon "submit" at bounding box center [847, 275] width 15 height 15
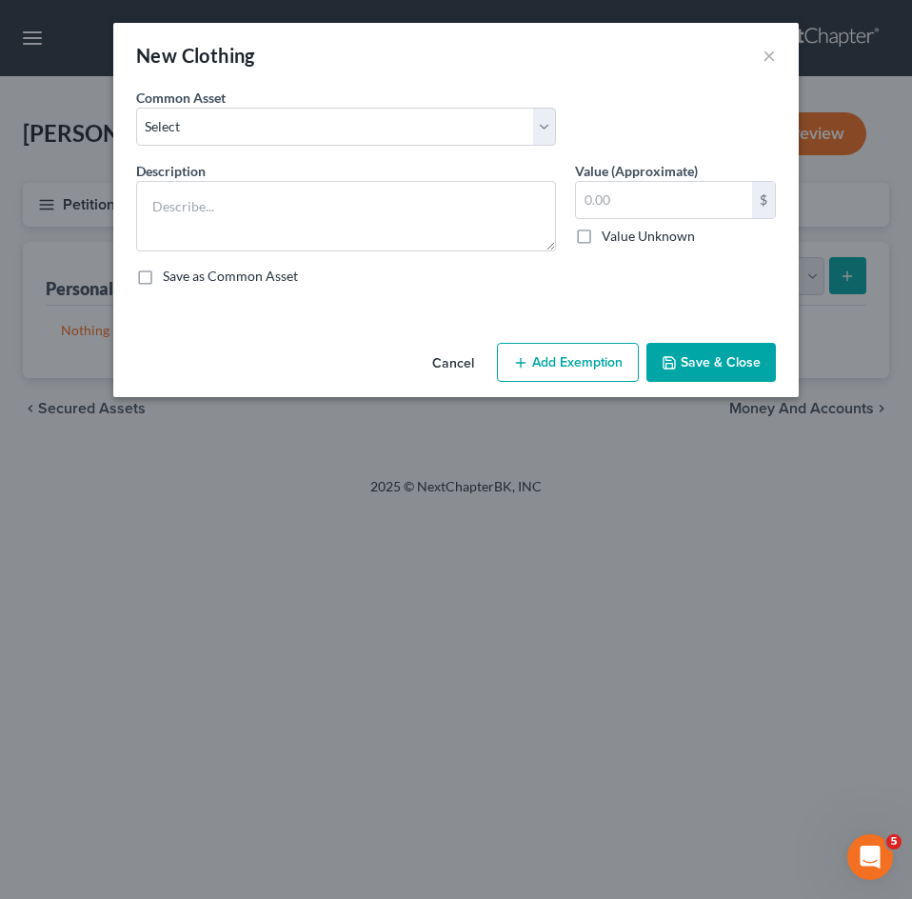
click at [669, 360] on polyline "button" at bounding box center [668, 358] width 5 height 3
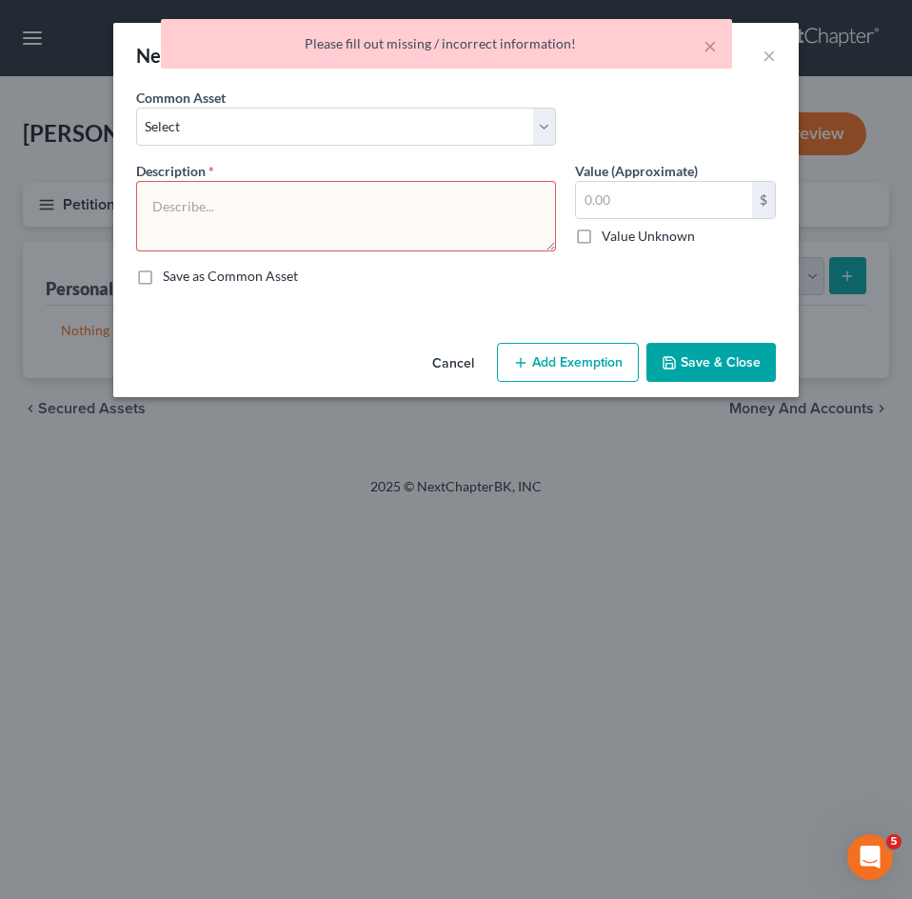
click at [419, 210] on textarea at bounding box center [346, 216] width 420 height 70
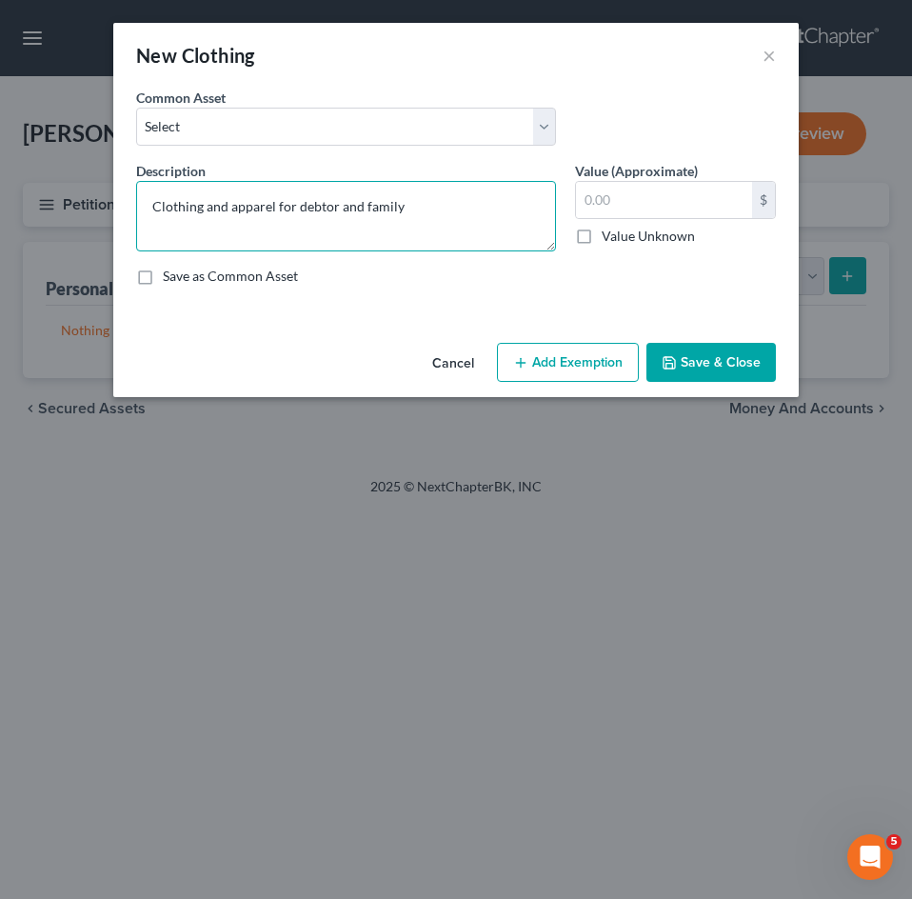
type textarea "Clothing and apparel for debtor and family"
drag, startPoint x: 722, startPoint y: 346, endPoint x: 603, endPoint y: 350, distance: 120.0
click at [584, 350] on div "Cancel Add Exemption Save & Close" at bounding box center [455, 366] width 685 height 63
click at [671, 359] on icon "button" at bounding box center [669, 362] width 15 height 15
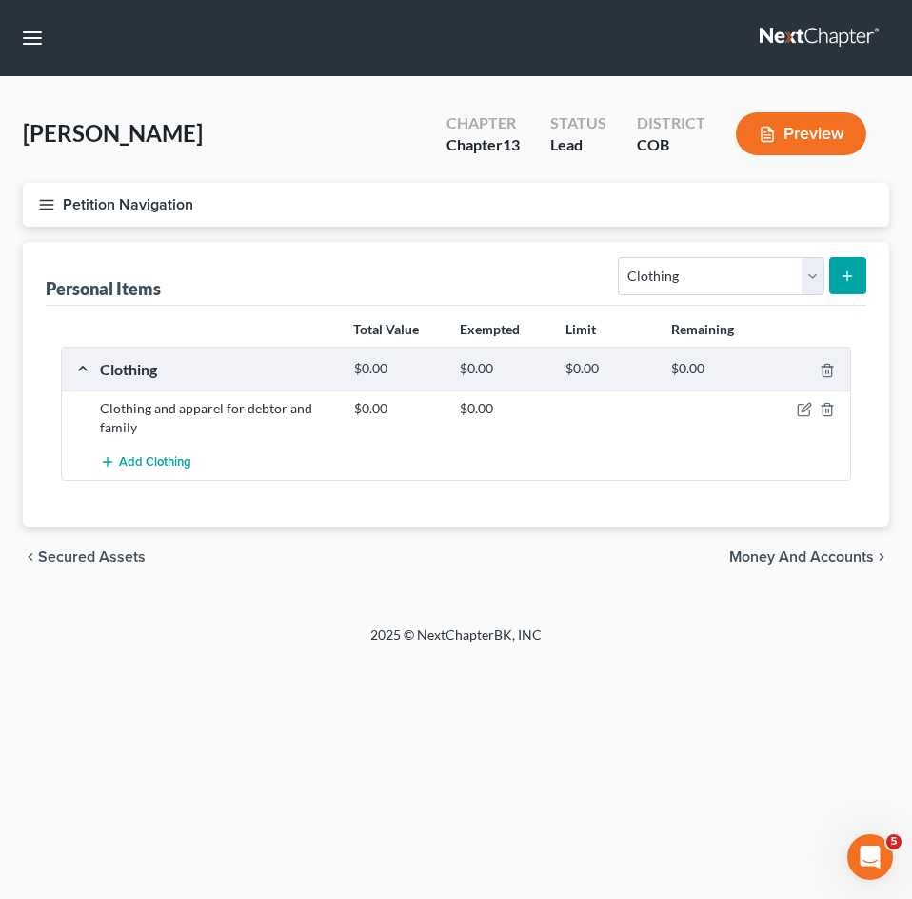
click at [852, 273] on icon "submit" at bounding box center [847, 275] width 15 height 15
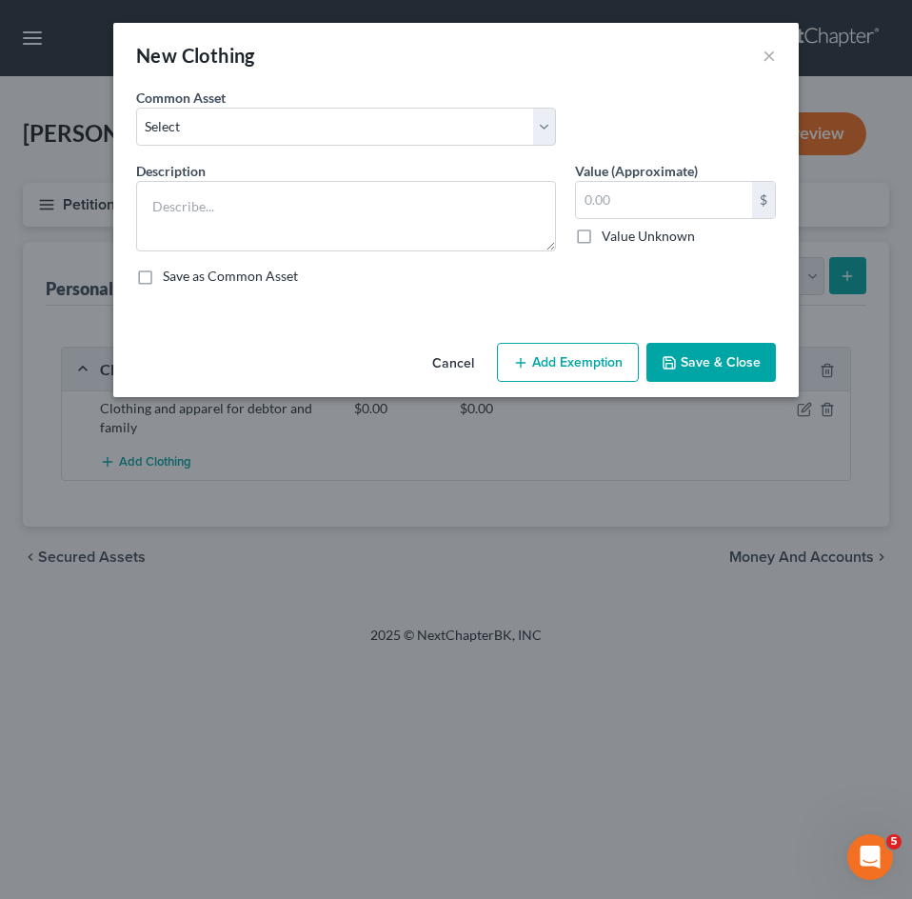
drag, startPoint x: 450, startPoint y: 362, endPoint x: 786, endPoint y: 295, distance: 342.5
click at [451, 362] on button "Cancel" at bounding box center [453, 364] width 72 height 38
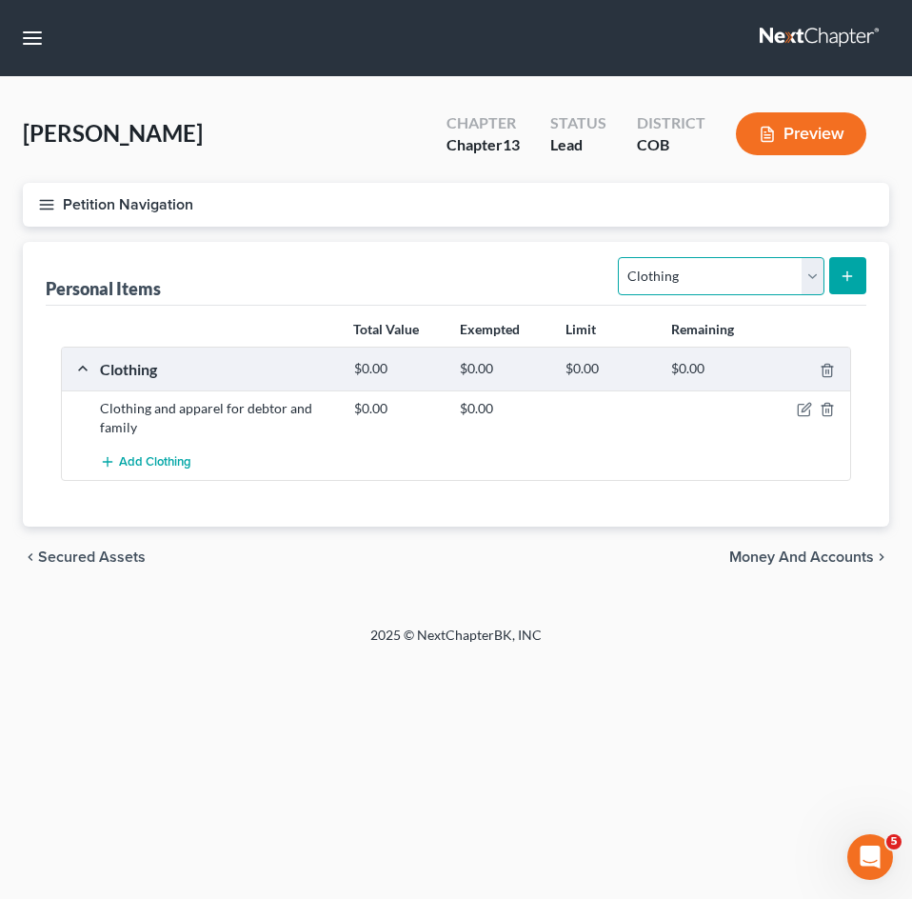
click at [807, 279] on select "Select Item Type Clothing Collectibles Of Value Electronics Firearms Household …" at bounding box center [721, 276] width 206 height 38
select select "electronics"
click at [621, 257] on select "Select Item Type Clothing Collectibles Of Value Electronics Firearms Household …" at bounding box center [721, 276] width 206 height 38
click at [834, 280] on button "submit" at bounding box center [847, 275] width 37 height 37
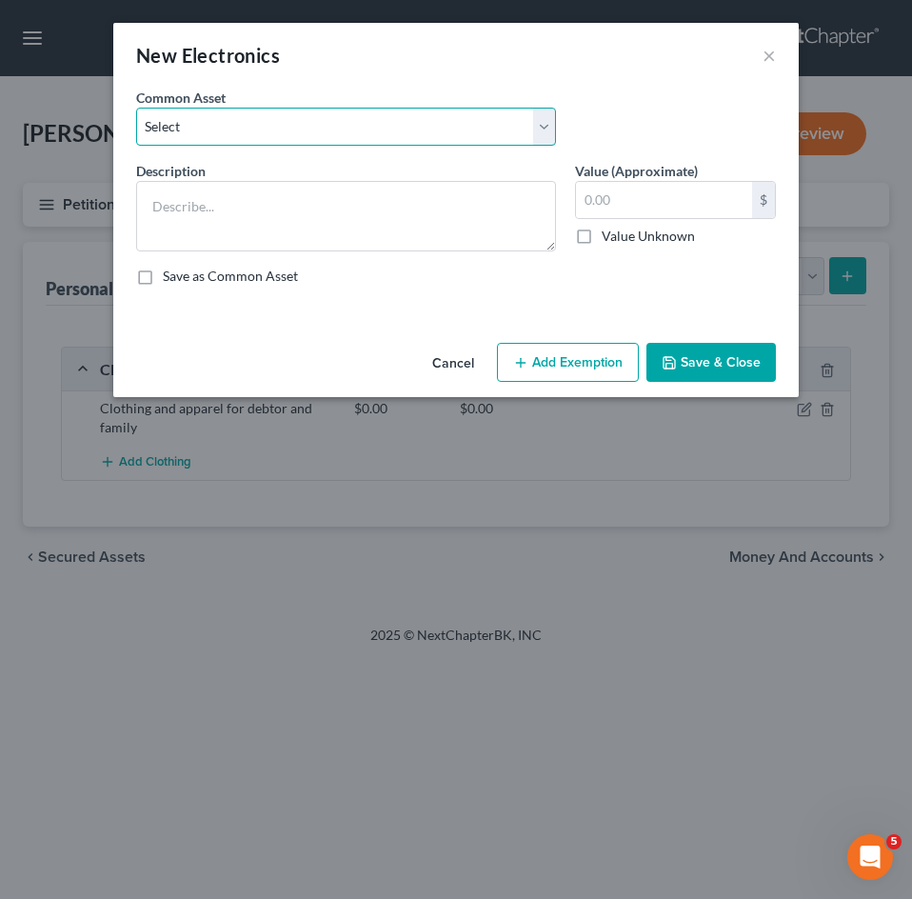
click at [327, 138] on select "Select TV, Xbox, Playstation, Nintendo, iPhone, iWatch TV, Xbox, Playstation, N…" at bounding box center [346, 127] width 420 height 38
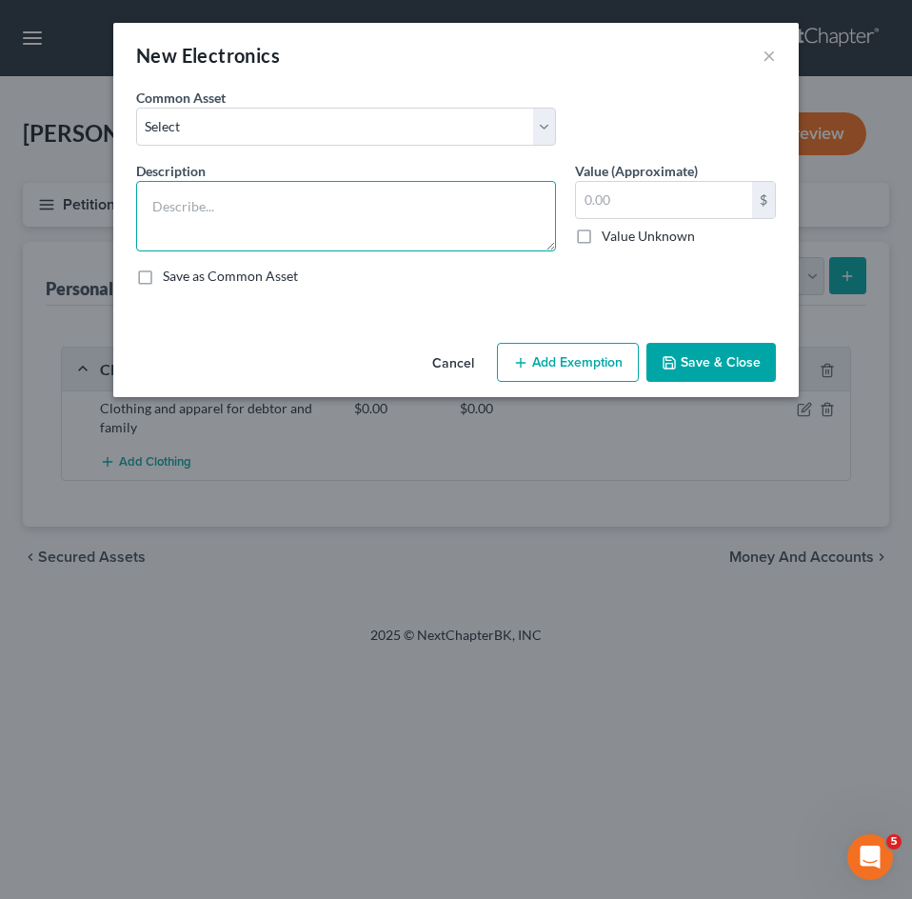
click at [323, 236] on textarea at bounding box center [346, 216] width 420 height 70
type textarea "T"
type textarea "e"
type textarea "Electronics"
click at [722, 351] on button "Save & Close" at bounding box center [710, 363] width 129 height 40
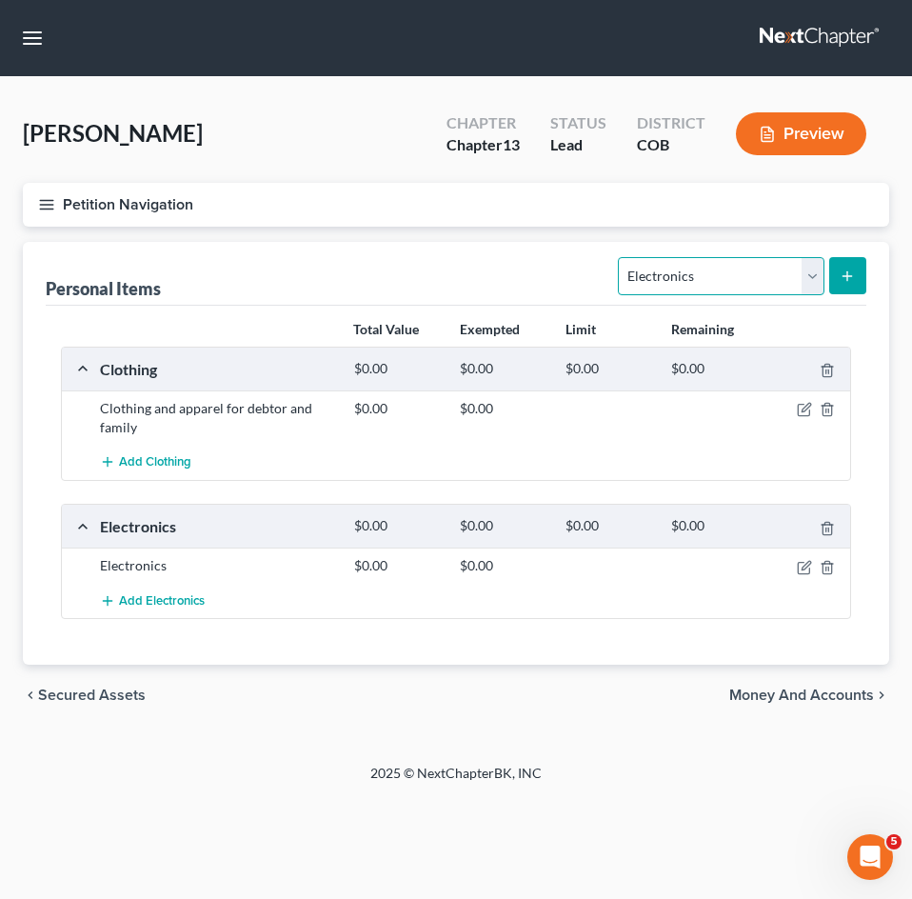
click at [818, 276] on select "Select Item Type Clothing Collectibles Of Value Electronics Firearms Household …" at bounding box center [721, 276] width 206 height 38
select select "household_goods"
click at [621, 257] on select "Select Item Type Clothing Collectibles Of Value Electronics Firearms Household …" at bounding box center [721, 276] width 206 height 38
click at [840, 268] on icon "submit" at bounding box center [847, 275] width 15 height 15
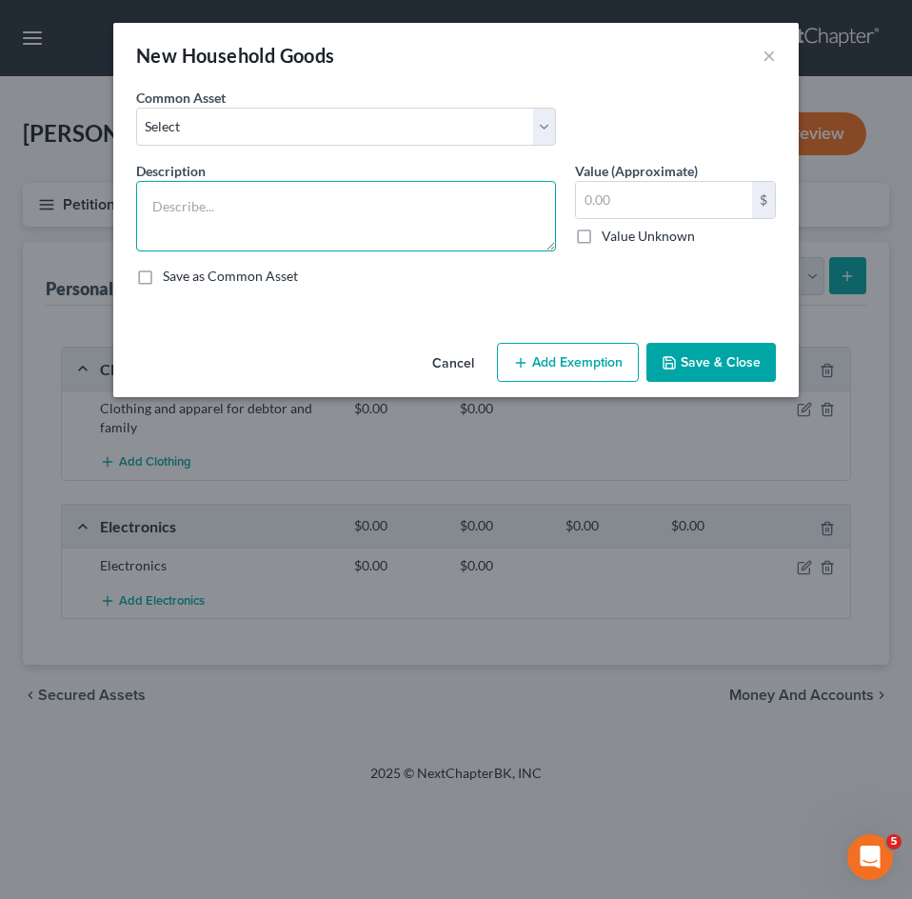
click at [267, 192] on textarea at bounding box center [346, 216] width 420 height 70
type textarea "Household goods"
click at [734, 367] on button "Save & Close" at bounding box center [710, 363] width 129 height 40
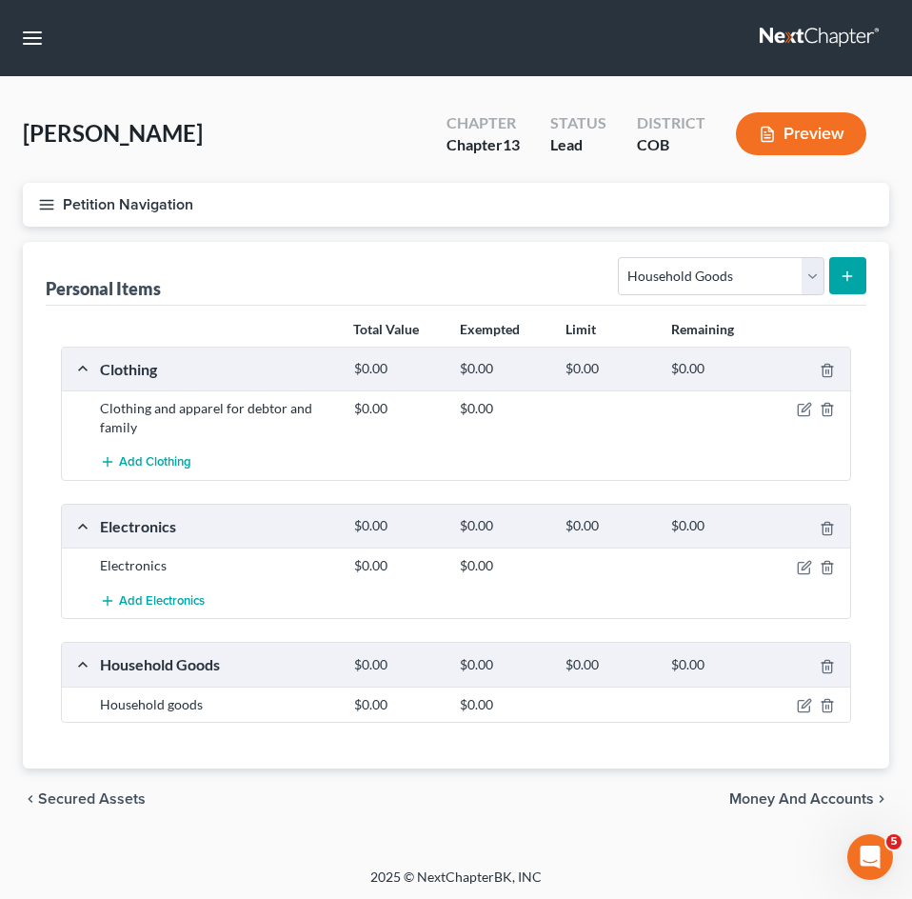
click at [841, 268] on button "submit" at bounding box center [847, 275] width 37 height 37
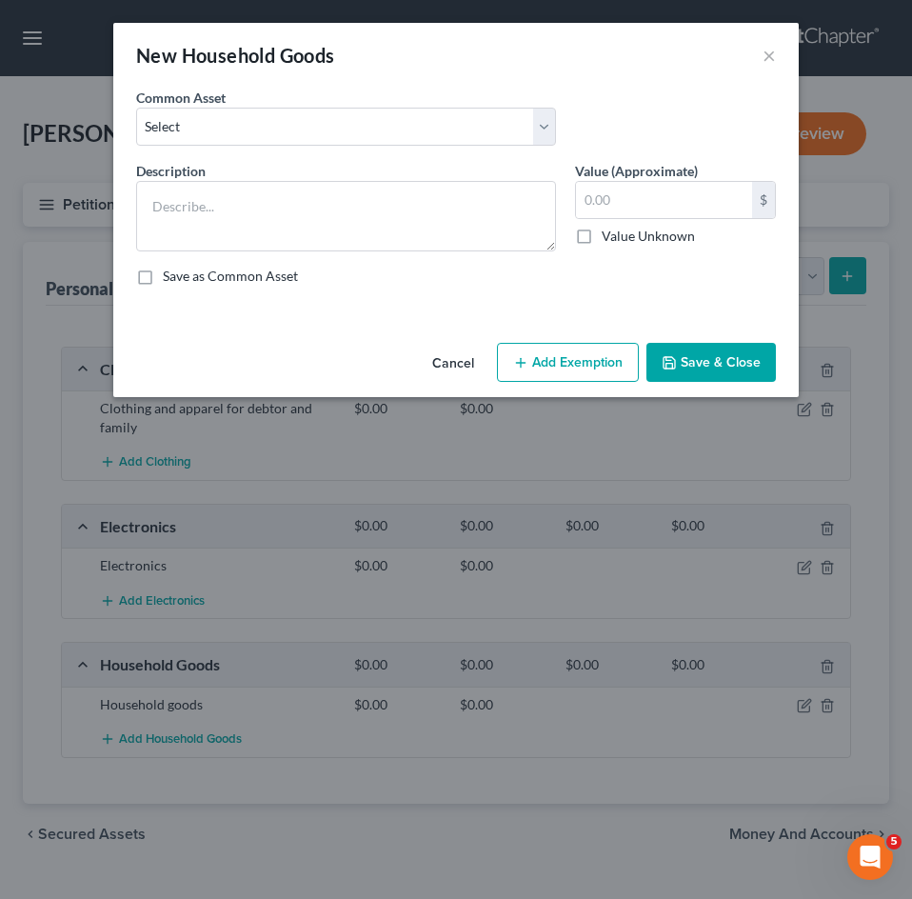
drag, startPoint x: 432, startPoint y: 354, endPoint x: 567, endPoint y: 352, distance: 135.2
click at [435, 354] on button "Cancel" at bounding box center [453, 364] width 72 height 38
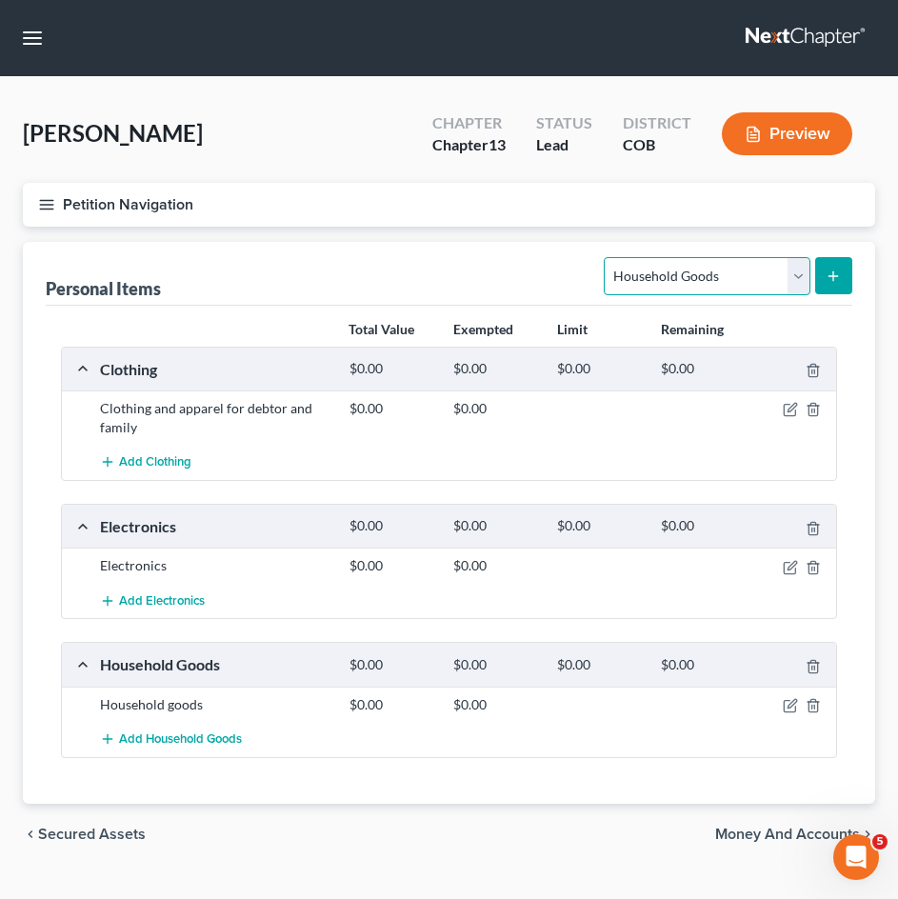
click at [805, 270] on select "Select Item Type Clothing Collectibles Of Value Electronics Firearms Household …" at bounding box center [706, 276] width 206 height 38
select select "jewelry"
click at [606, 257] on select "Select Item Type Clothing Collectibles Of Value Electronics Firearms Household …" at bounding box center [706, 276] width 206 height 38
click at [844, 265] on button "submit" at bounding box center [833, 275] width 37 height 37
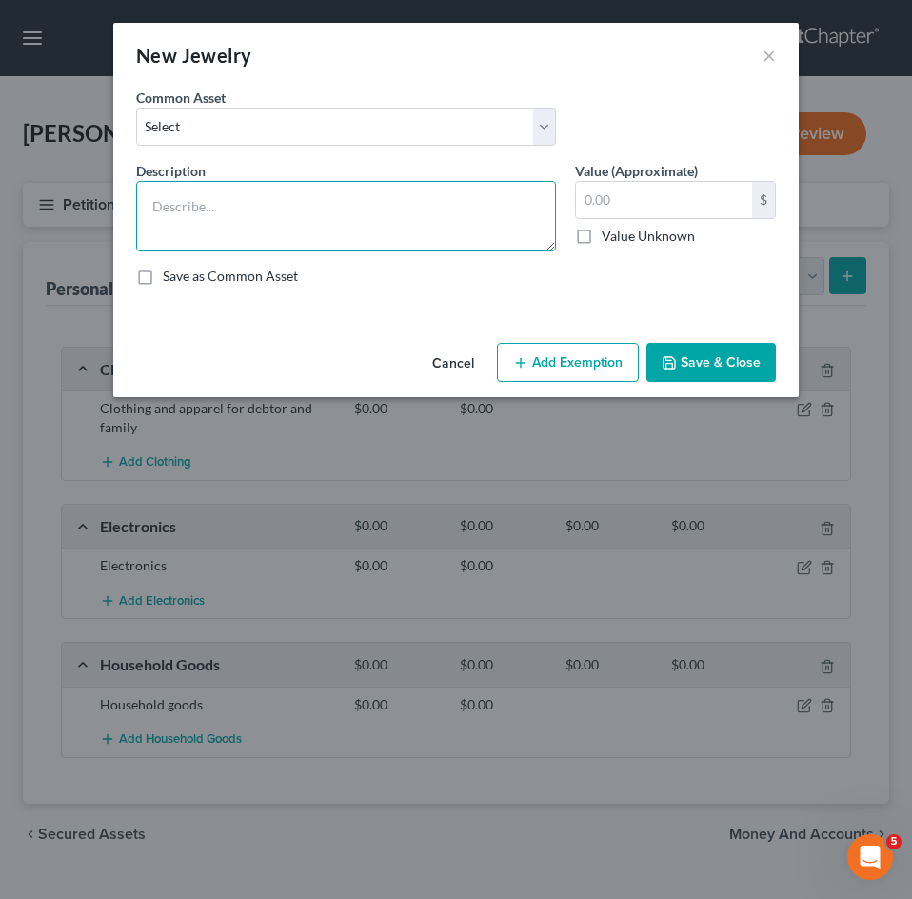
click at [327, 237] on textarea at bounding box center [346, 216] width 420 height 70
type textarea "F"
type textarea "Jewelry, costume jewelry"
click at [729, 355] on button "Save & Close" at bounding box center [710, 363] width 129 height 40
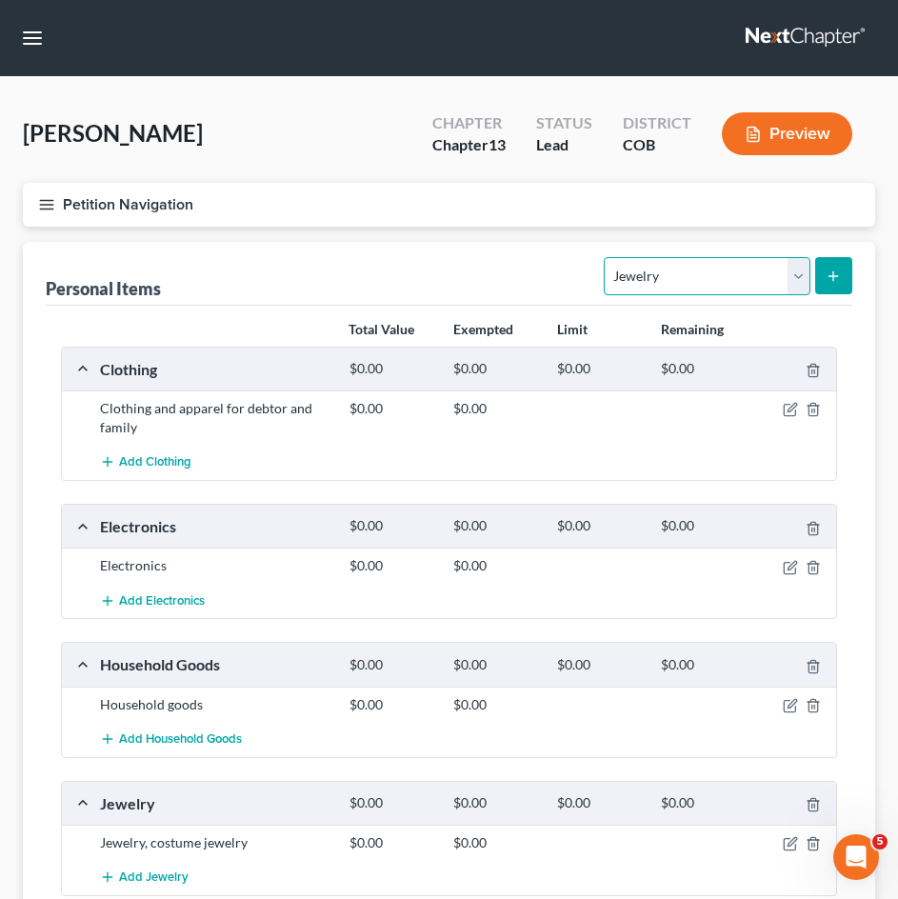
click at [800, 275] on select "Select Item Type Clothing Collectibles Of Value Electronics Firearms Household …" at bounding box center [706, 276] width 206 height 38
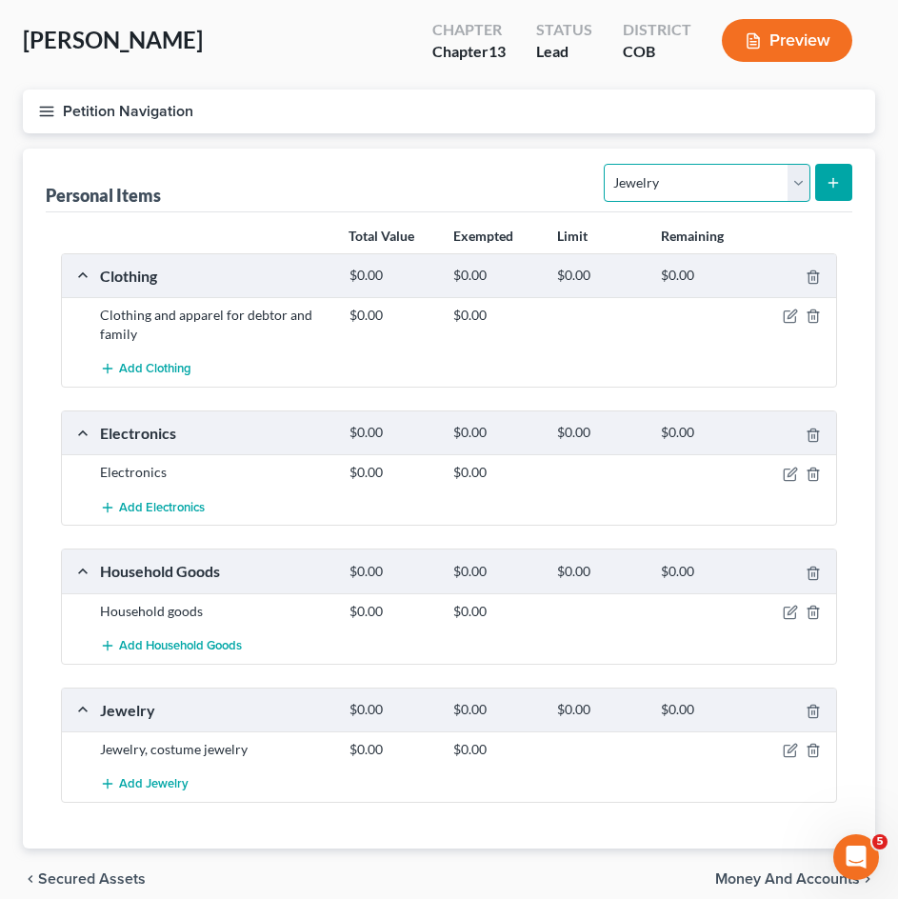
scroll to position [176, 0]
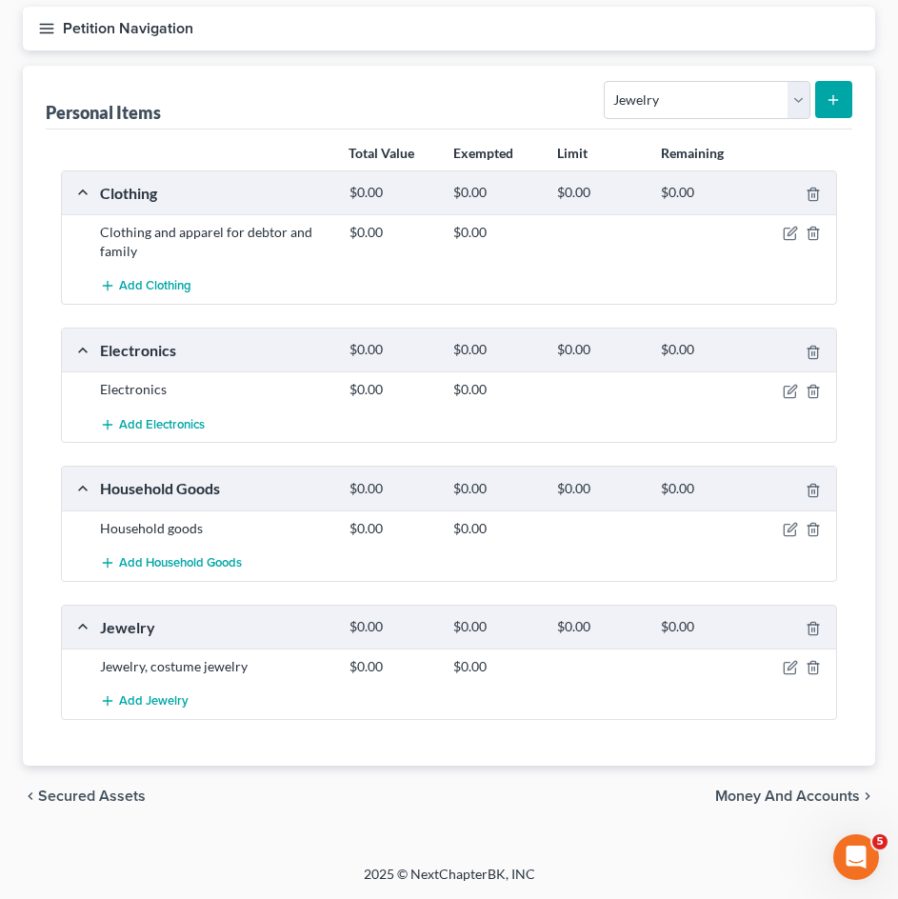
click at [808, 799] on span "Money and Accounts" at bounding box center [787, 795] width 145 height 15
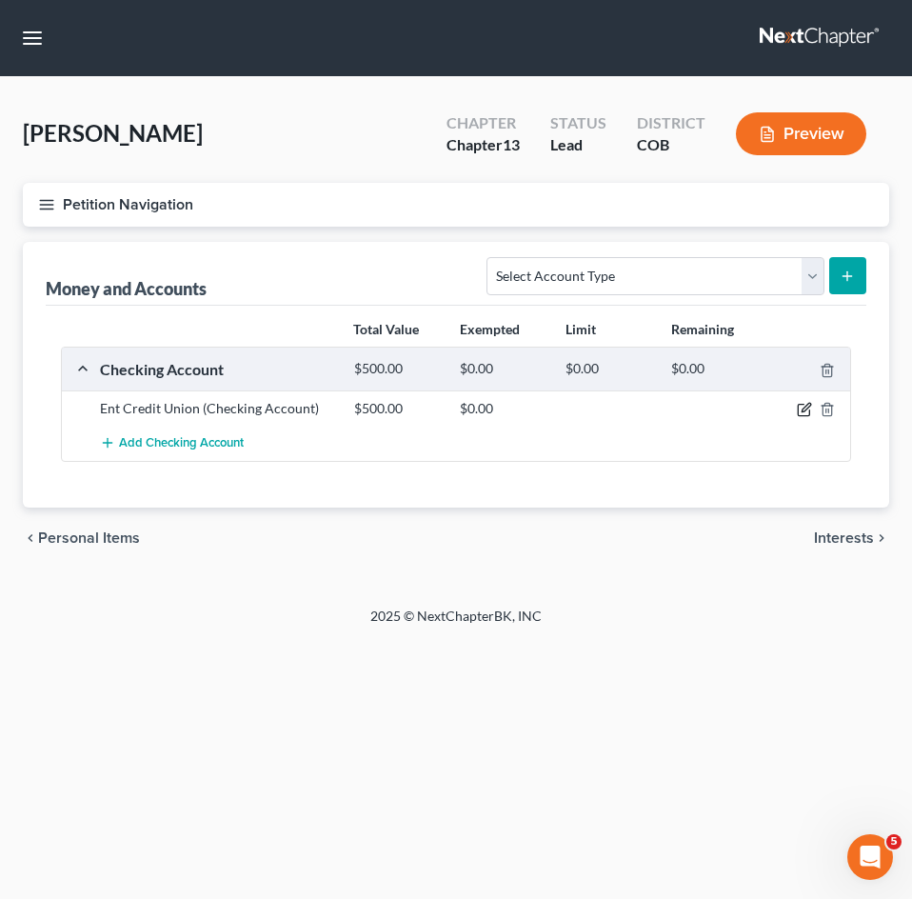
click at [802, 407] on icon "button" at bounding box center [804, 409] width 15 height 15
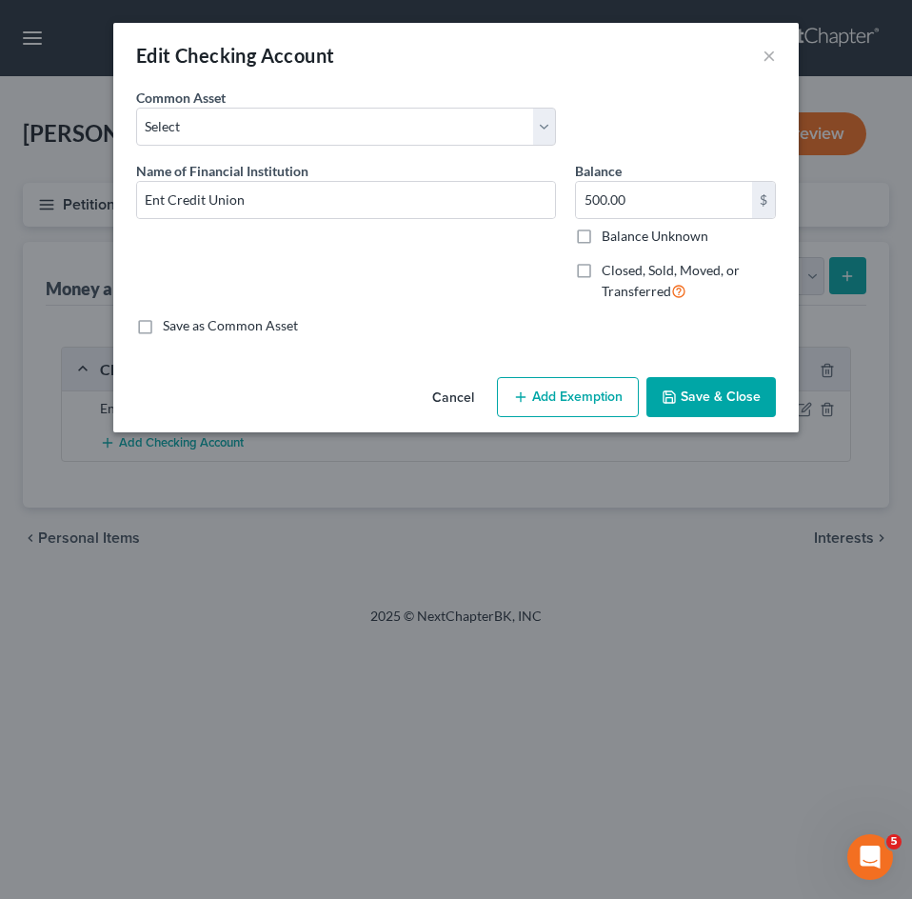
click at [702, 88] on div "Common Asset Select Wells Fargo" at bounding box center [456, 124] width 659 height 73
click at [443, 403] on button "Cancel" at bounding box center [453, 398] width 72 height 38
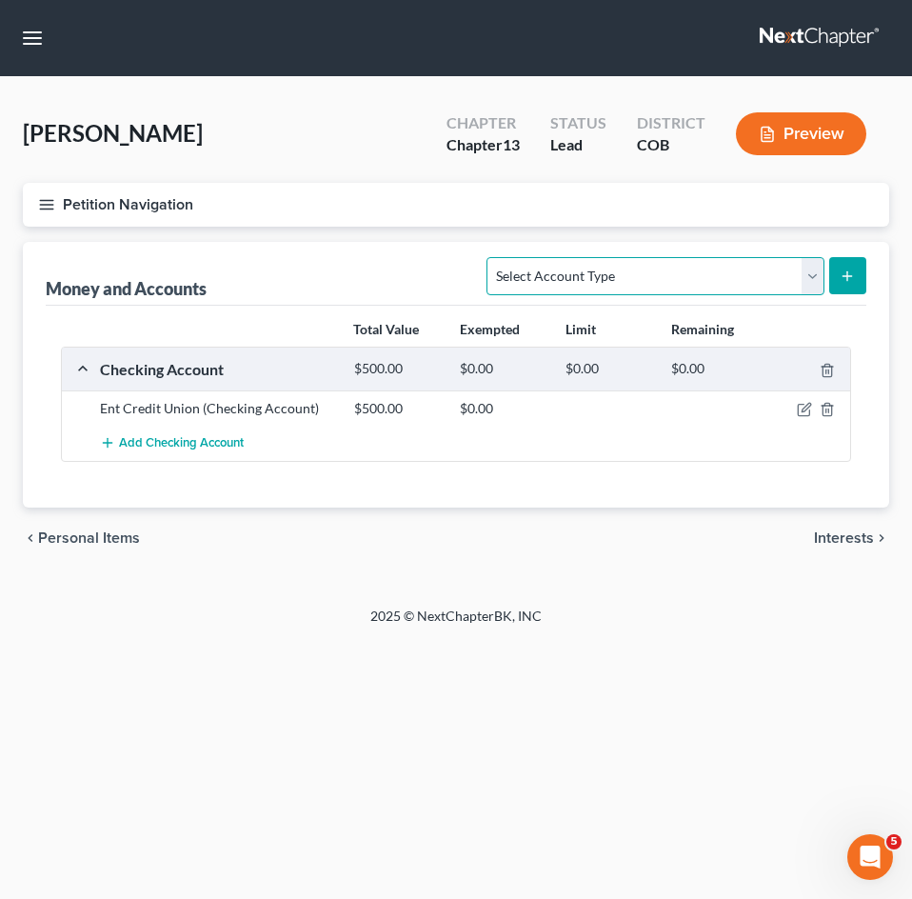
click at [808, 277] on select "Select Account Type Brokerage Cash on Hand Certificates of Deposit Checking Acc…" at bounding box center [654, 276] width 337 height 38
drag, startPoint x: 760, startPoint y: 393, endPoint x: 700, endPoint y: 391, distance: 60.0
click at [760, 394] on div "Ent Credit Union (Checking Account) $500.00 $0.00" at bounding box center [456, 407] width 788 height 35
click at [813, 274] on select "Select Account Type Brokerage Cash on Hand Certificates of Deposit Checking Acc…" at bounding box center [654, 276] width 337 height 38
select select "savings"
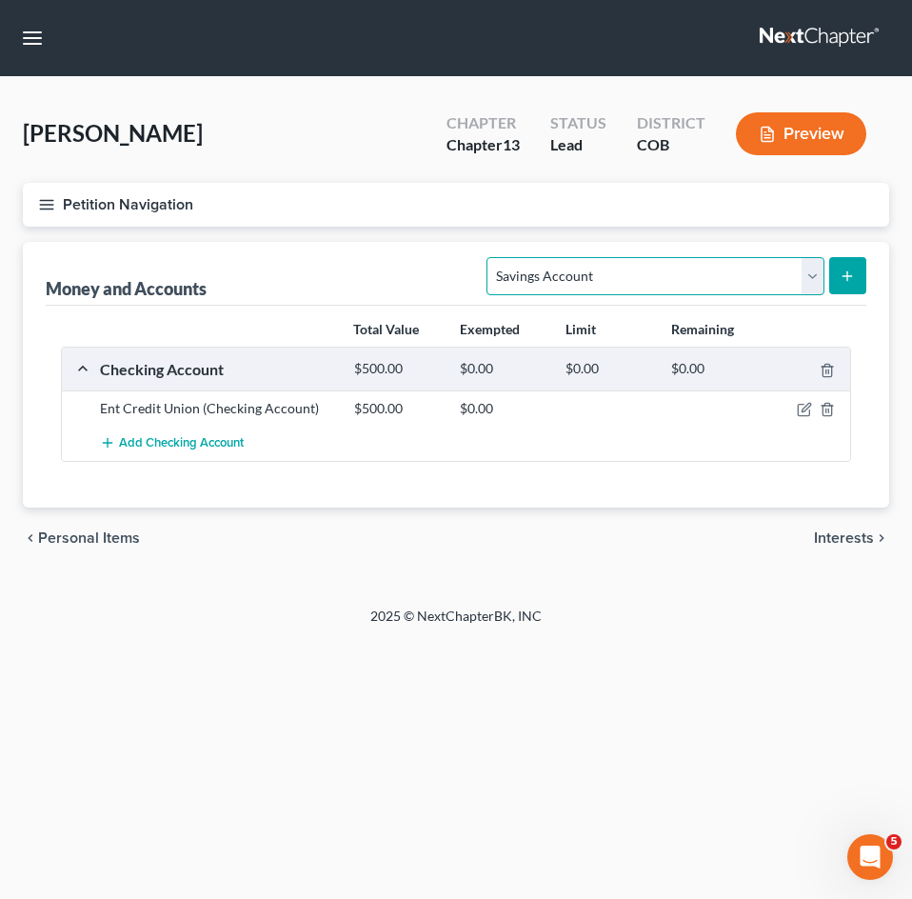
click at [491, 257] on select "Select Account Type Brokerage Cash on Hand Certificates of Deposit Checking Acc…" at bounding box center [654, 276] width 337 height 38
click at [850, 257] on button "submit" at bounding box center [847, 275] width 37 height 37
click at [837, 272] on button "submit" at bounding box center [847, 275] width 37 height 37
click at [859, 267] on button "submit" at bounding box center [847, 275] width 37 height 37
click at [822, 268] on select "Select Account Type Brokerage Cash on Hand Certificates of Deposit Checking Acc…" at bounding box center [654, 276] width 337 height 38
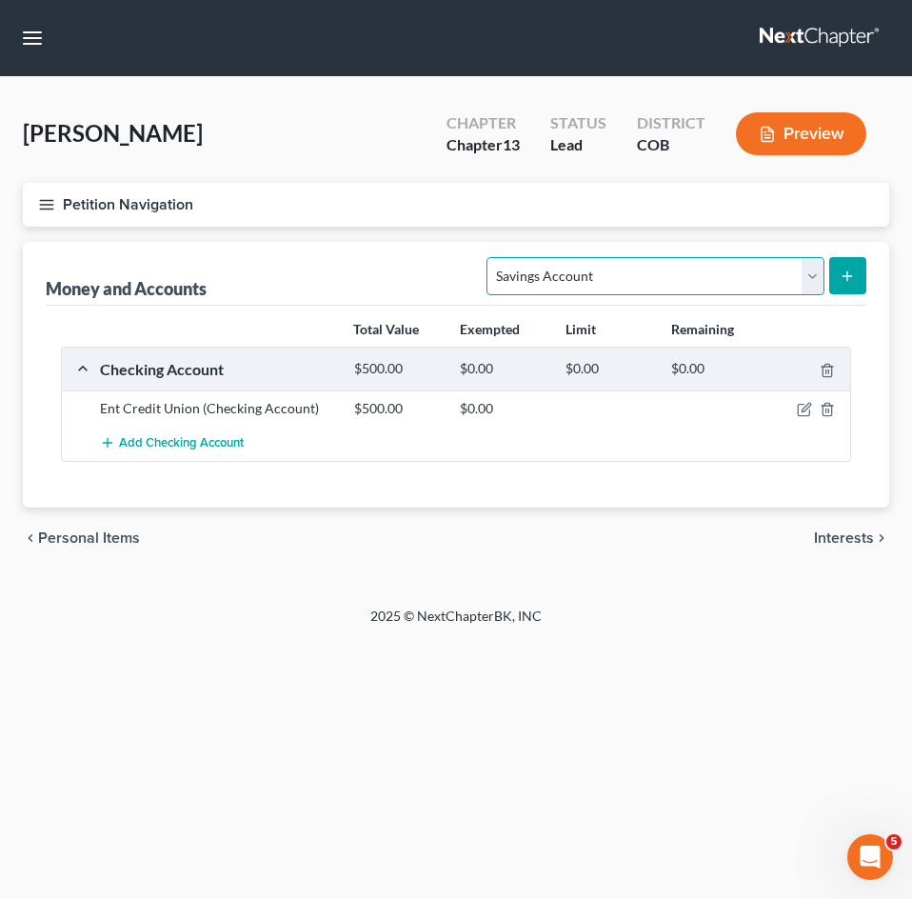
click at [491, 257] on select "Select Account Type Brokerage Cash on Hand Certificates of Deposit Checking Acc…" at bounding box center [654, 276] width 337 height 38
click at [854, 274] on icon "submit" at bounding box center [847, 275] width 15 height 15
click at [685, 284] on select "Select Account Type Brokerage Cash on Hand Certificates of Deposit Checking Acc…" at bounding box center [654, 276] width 337 height 38
click at [816, 274] on select "Select Account Type Brokerage Cash on Hand Certificates of Deposit Checking Acc…" at bounding box center [654, 276] width 337 height 38
select select "savings"
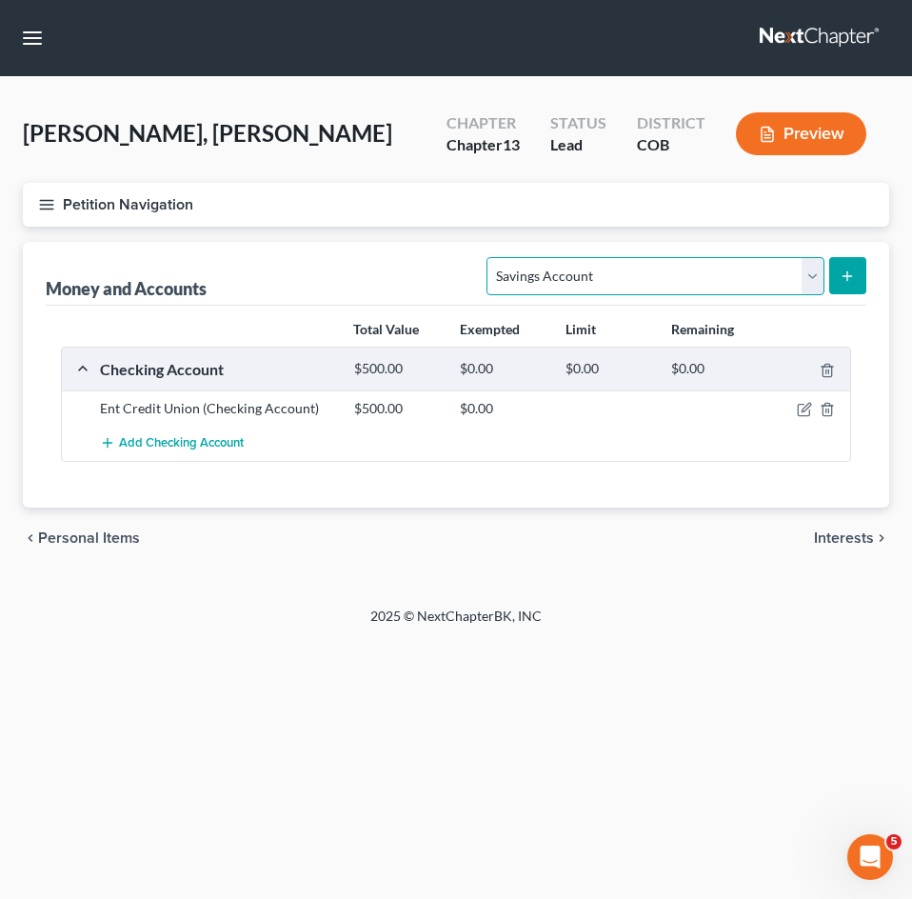
click at [491, 257] on select "Select Account Type Brokerage Cash on Hand Certificates of Deposit Checking Acc…" at bounding box center [654, 276] width 337 height 38
click at [847, 280] on line "submit" at bounding box center [847, 275] width 0 height 9
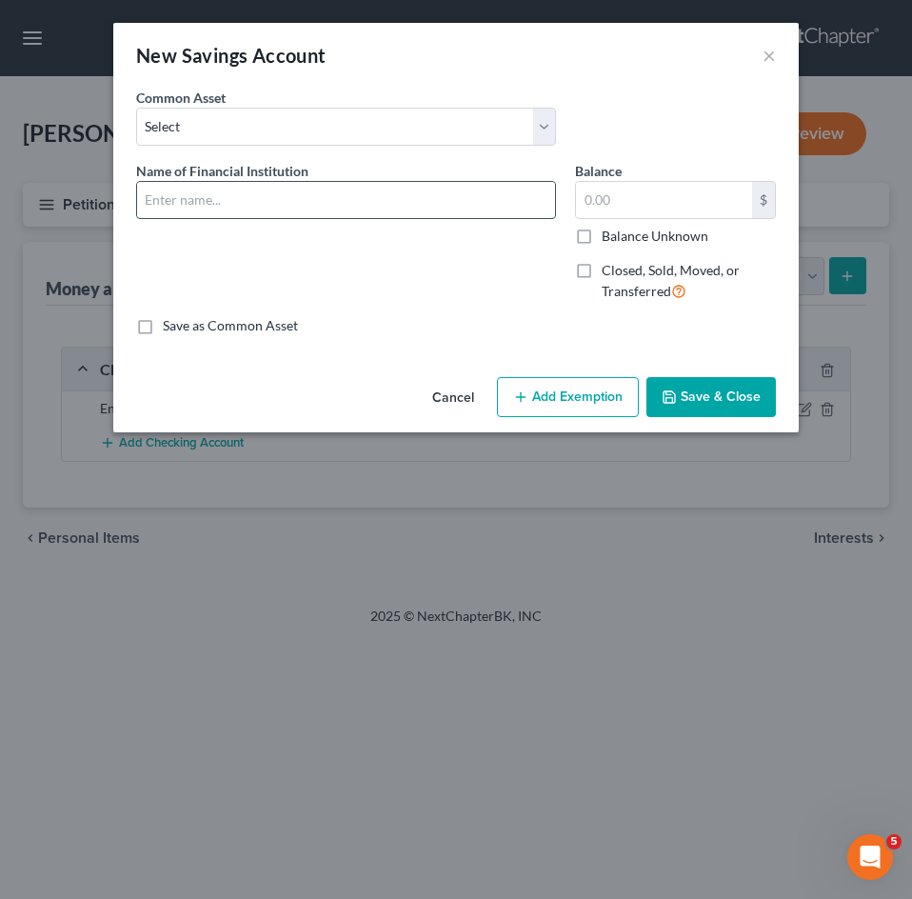
click at [175, 196] on input "text" at bounding box center [346, 200] width 418 height 36
type input "Ent Credit Union"
click at [705, 405] on button "Save & Close" at bounding box center [710, 397] width 129 height 40
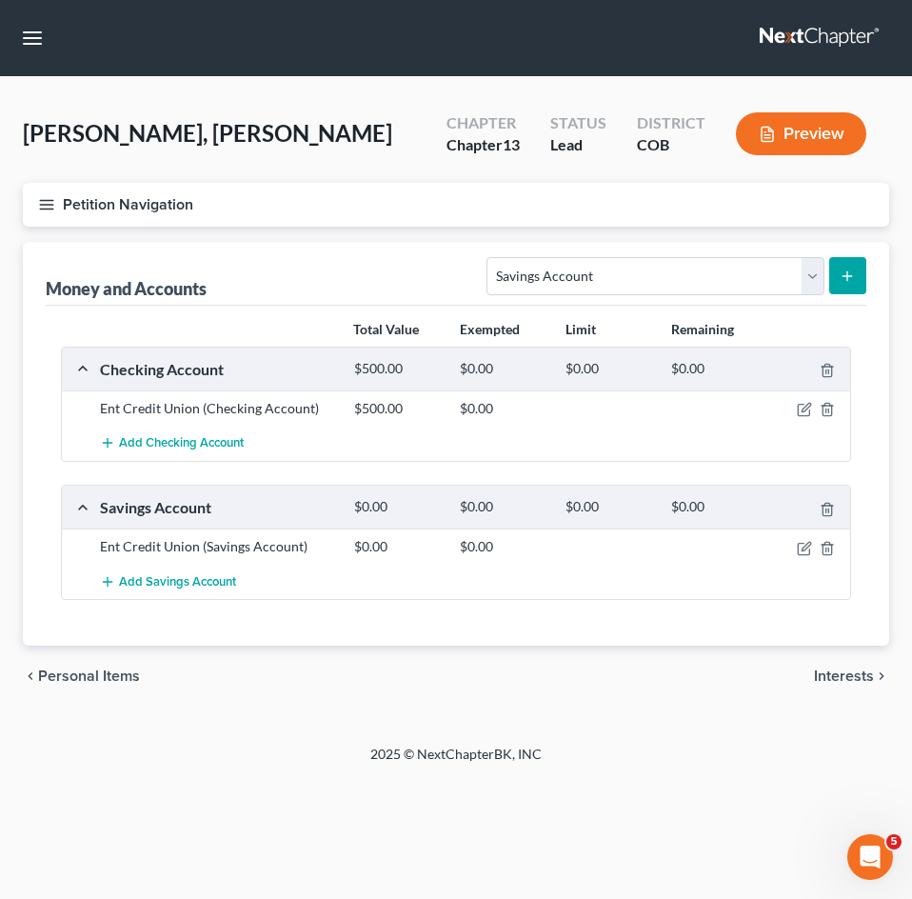
click at [845, 673] on span "Interests" at bounding box center [844, 675] width 60 height 15
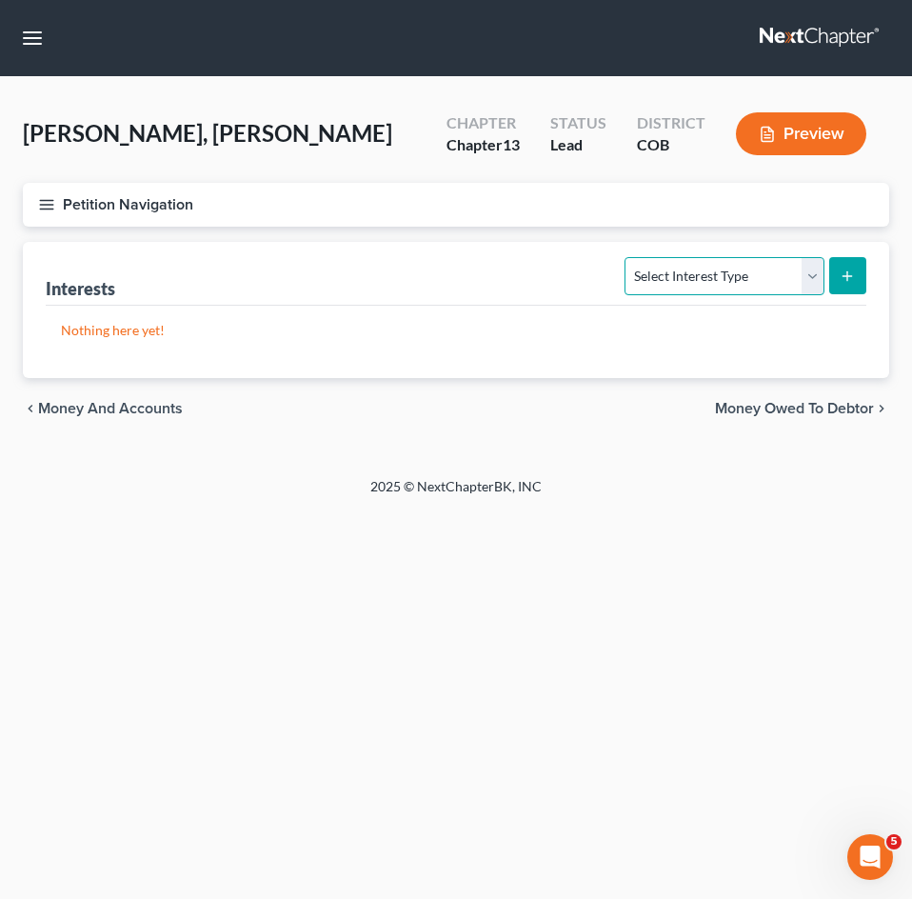
click at [806, 271] on select "Select Interest Type 401K Annuity Bond Education IRA Government Bond Government…" at bounding box center [723, 276] width 199 height 38
click at [477, 626] on div "Home New Case Client Portal Directory Cases [PERSON_NAME] Law Firm, LLC [EMAIL_…" at bounding box center [456, 449] width 912 height 899
click at [797, 409] on span "Money Owed to Debtor" at bounding box center [794, 408] width 159 height 15
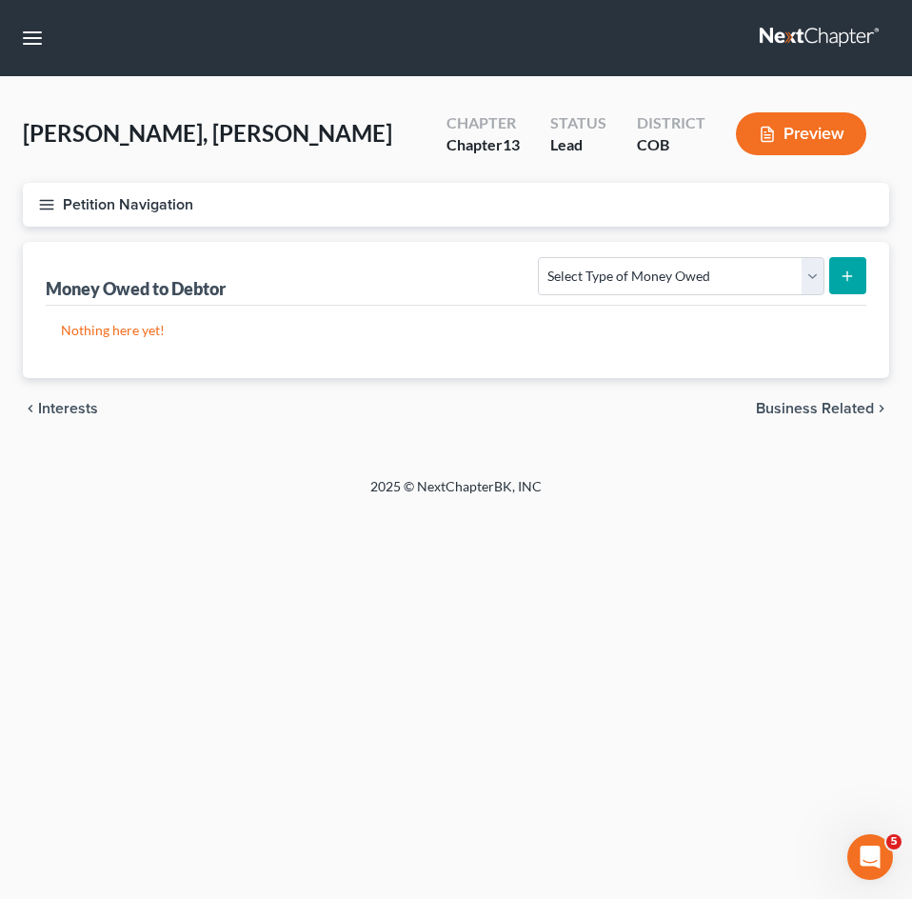
click at [828, 409] on span "Business Related" at bounding box center [815, 408] width 118 height 15
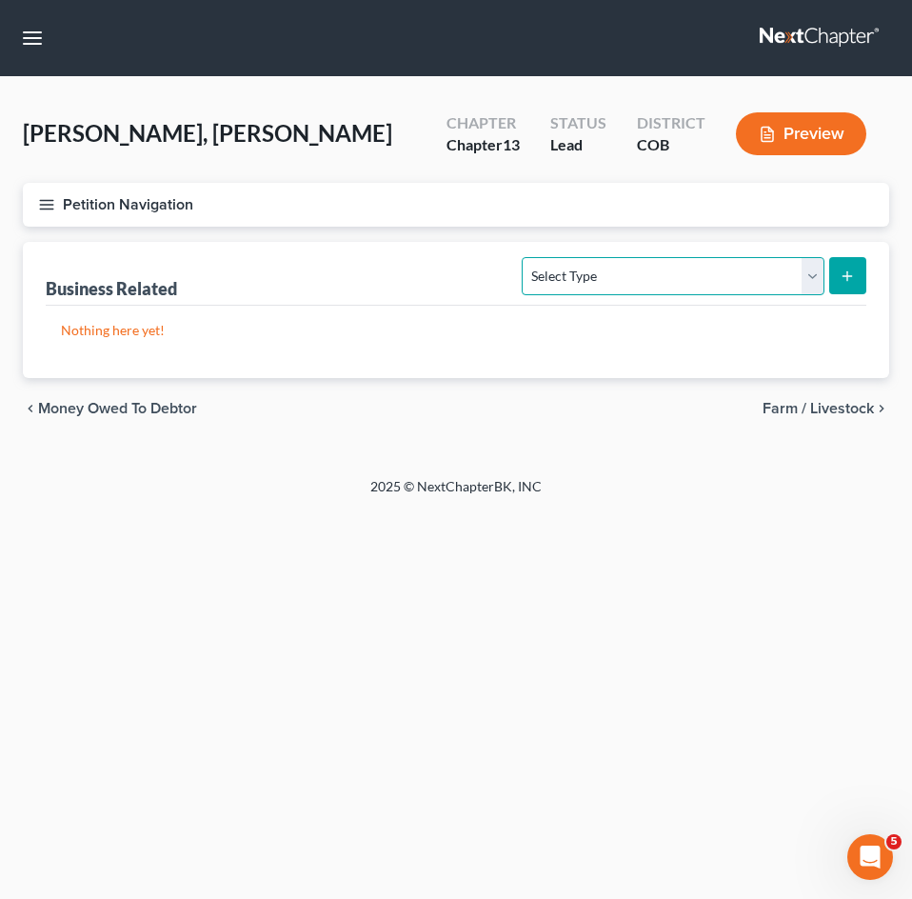
click at [806, 277] on select "Select Type Customer Lists Franchises Inventory Licenses Machinery Office Equip…" at bounding box center [673, 276] width 302 height 38
click at [774, 527] on div "Home New Case Client Portal Directory Cases [PERSON_NAME] Law Firm, LLC [EMAIL_…" at bounding box center [456, 449] width 912 height 899
click at [837, 403] on span "Farm / Livestock" at bounding box center [817, 408] width 111 height 15
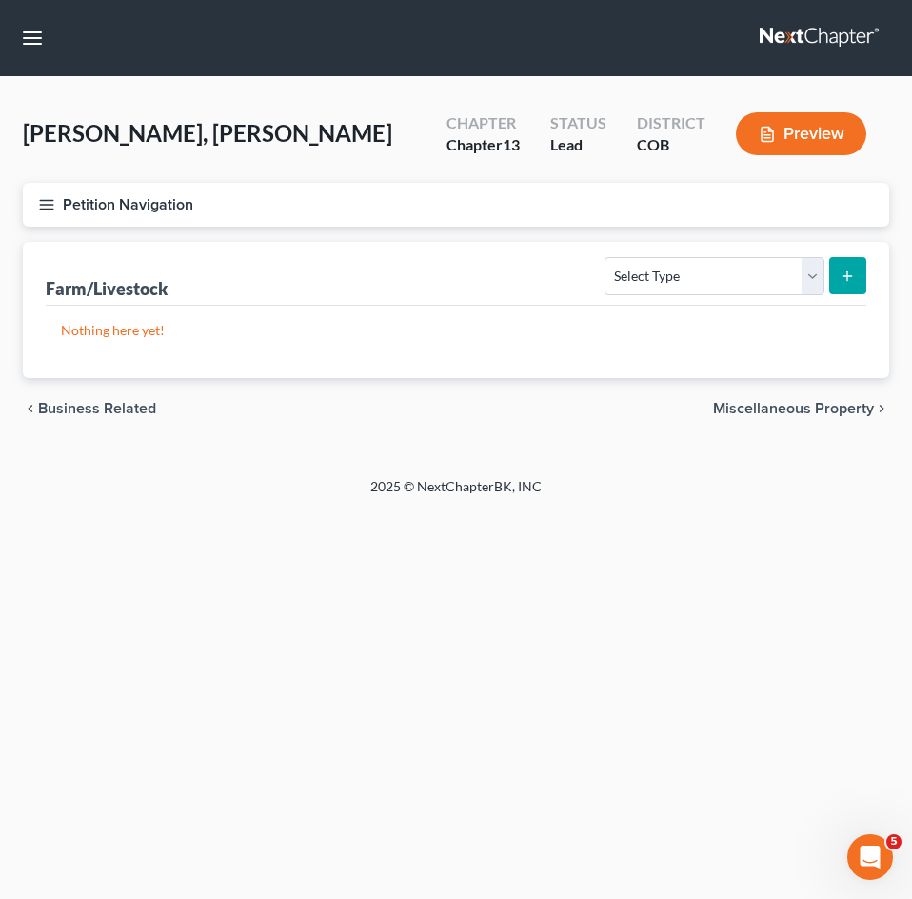
click at [858, 408] on span "Miscellaneous Property" at bounding box center [793, 408] width 161 height 15
click at [799, 270] on select "Select Property Type Assigned for Creditor Benefit [DATE] Holding for Another N…" at bounding box center [692, 276] width 263 height 38
click at [858, 405] on span "Property Analysis" at bounding box center [813, 408] width 121 height 15
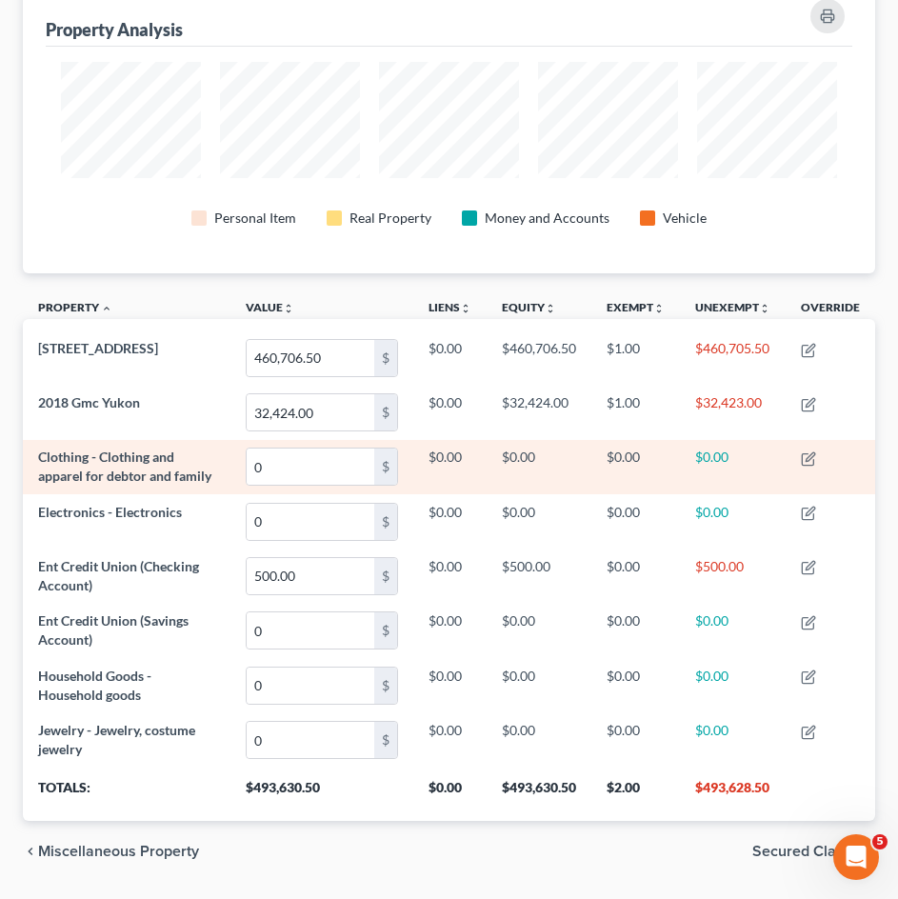
scroll to position [332, 0]
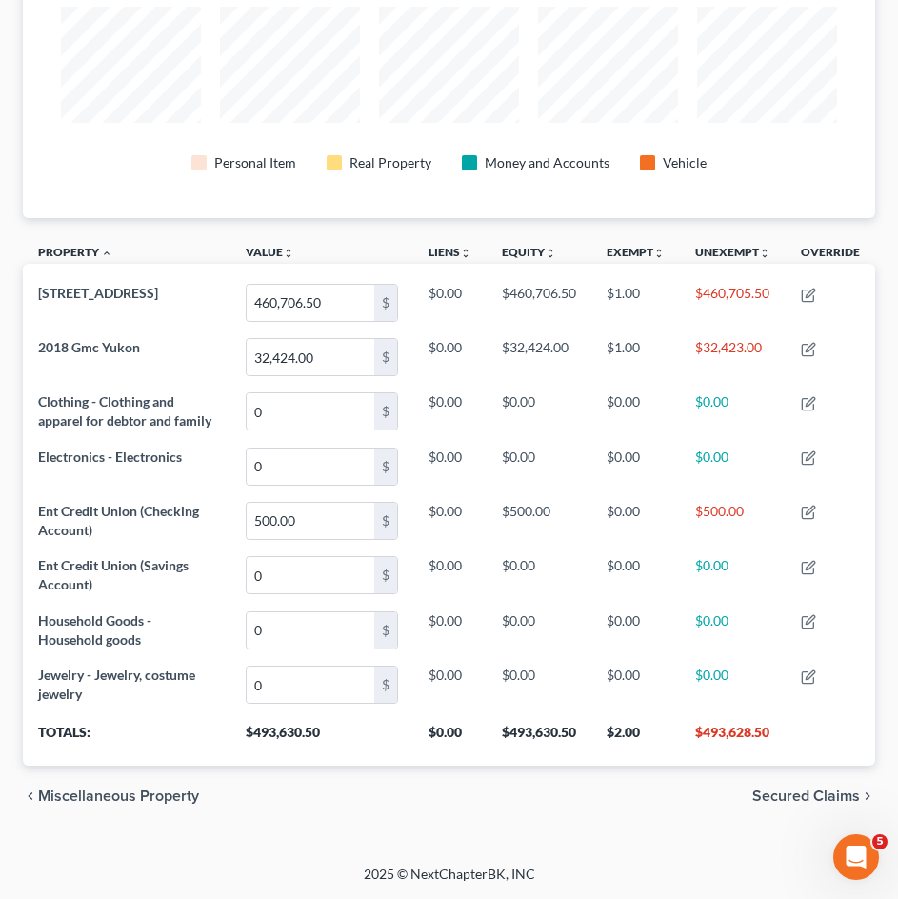
click at [797, 798] on span "Secured Claims" at bounding box center [806, 795] width 108 height 15
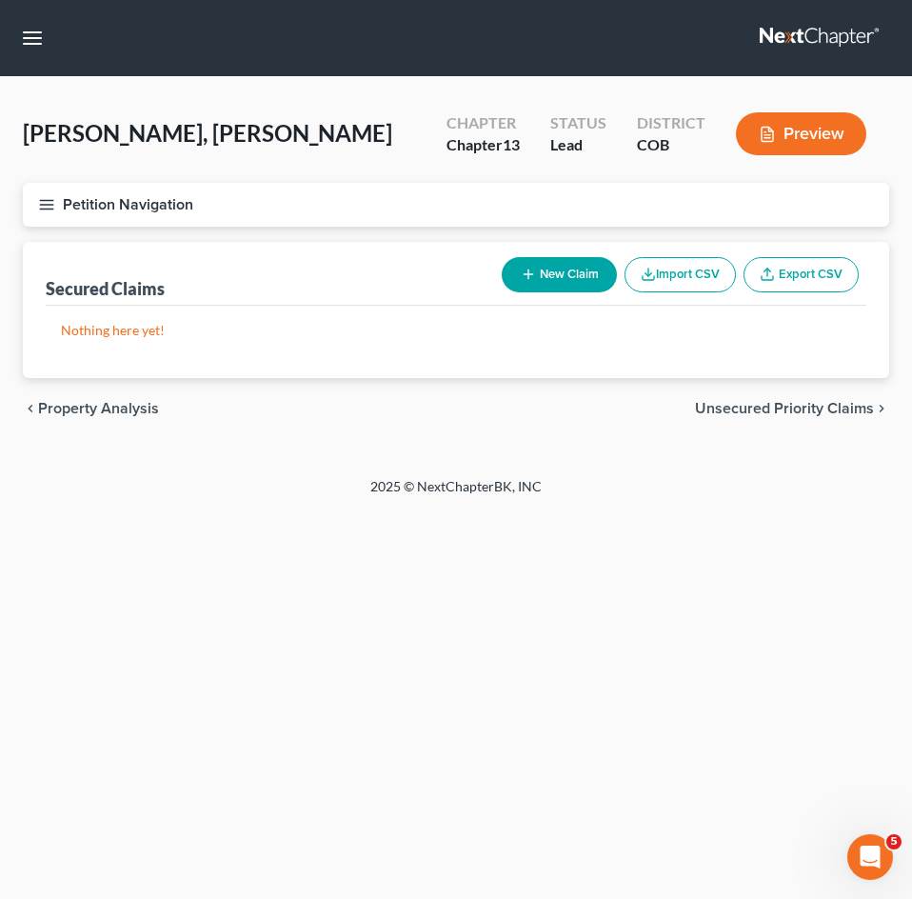
click at [789, 394] on div "chevron_left Property Analysis Unsecured Priority Claims chevron_right" at bounding box center [456, 408] width 866 height 61
click at [797, 407] on span "Unsecured Priority Claims" at bounding box center [784, 408] width 179 height 15
click at [798, 410] on span "Unsecured Nonpriority Claims" at bounding box center [770, 408] width 207 height 15
click at [837, 408] on span "Lawsuits" at bounding box center [844, 408] width 60 height 15
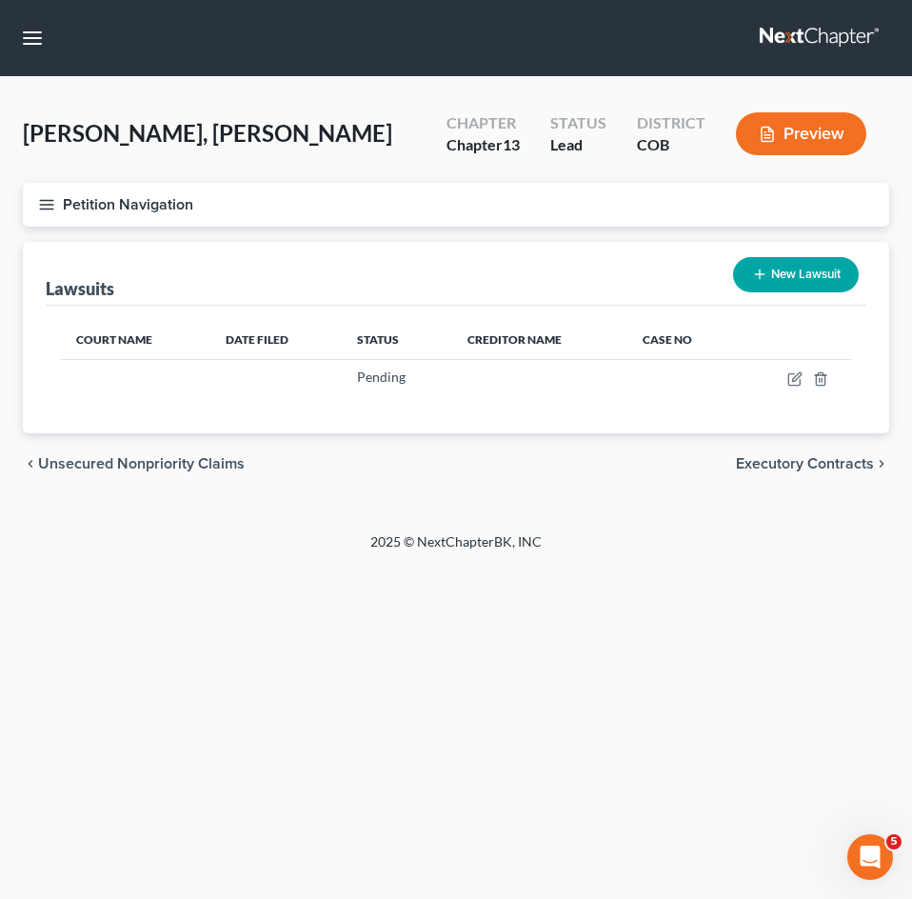
click at [102, 466] on span "Unsecured Nonpriority Claims" at bounding box center [141, 463] width 207 height 15
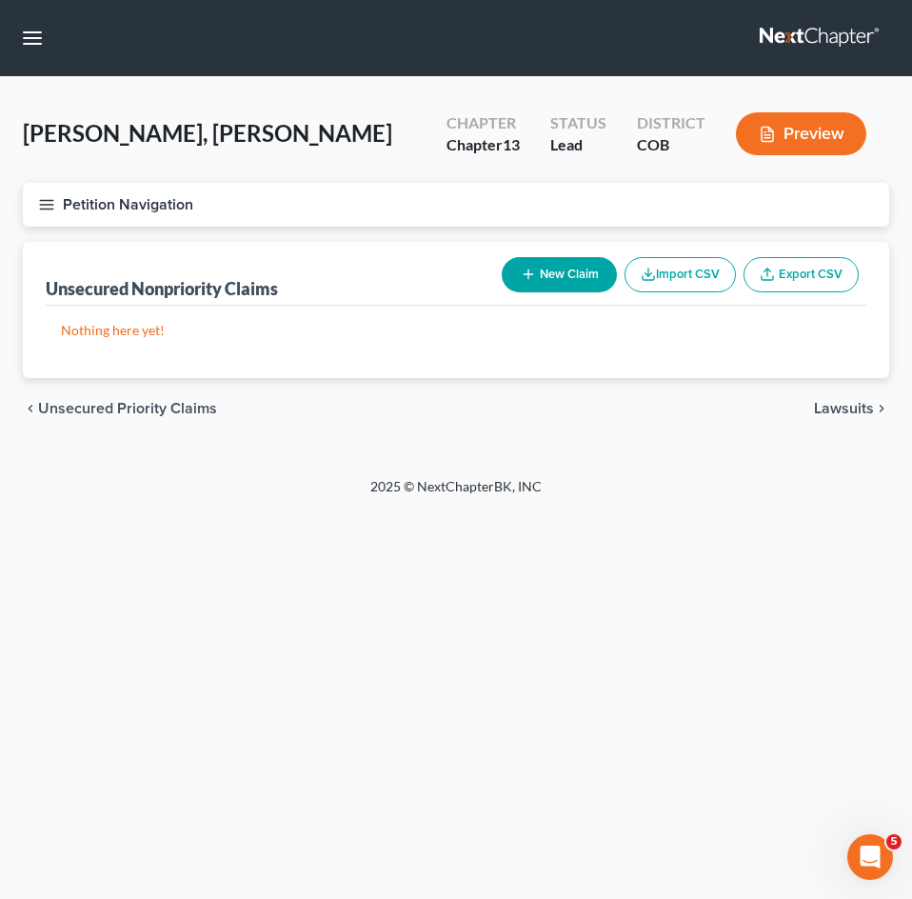
click at [577, 280] on button "New Claim" at bounding box center [559, 274] width 115 height 35
select select "0"
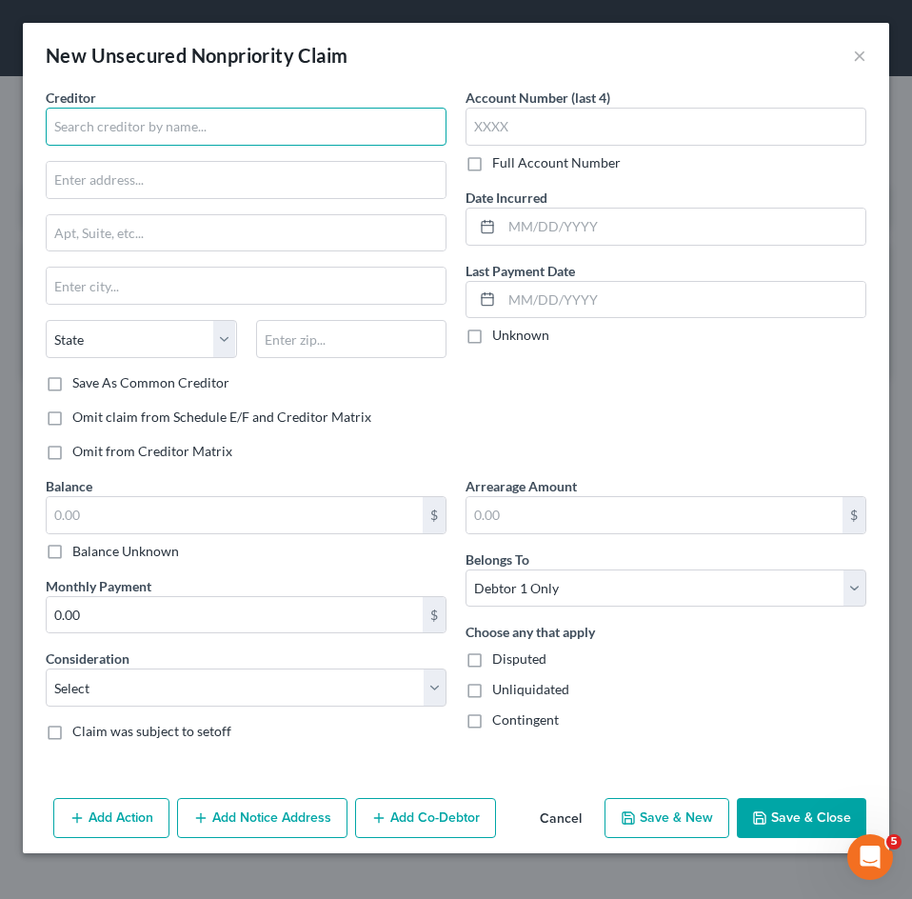
click at [261, 128] on input "text" at bounding box center [246, 127] width 401 height 38
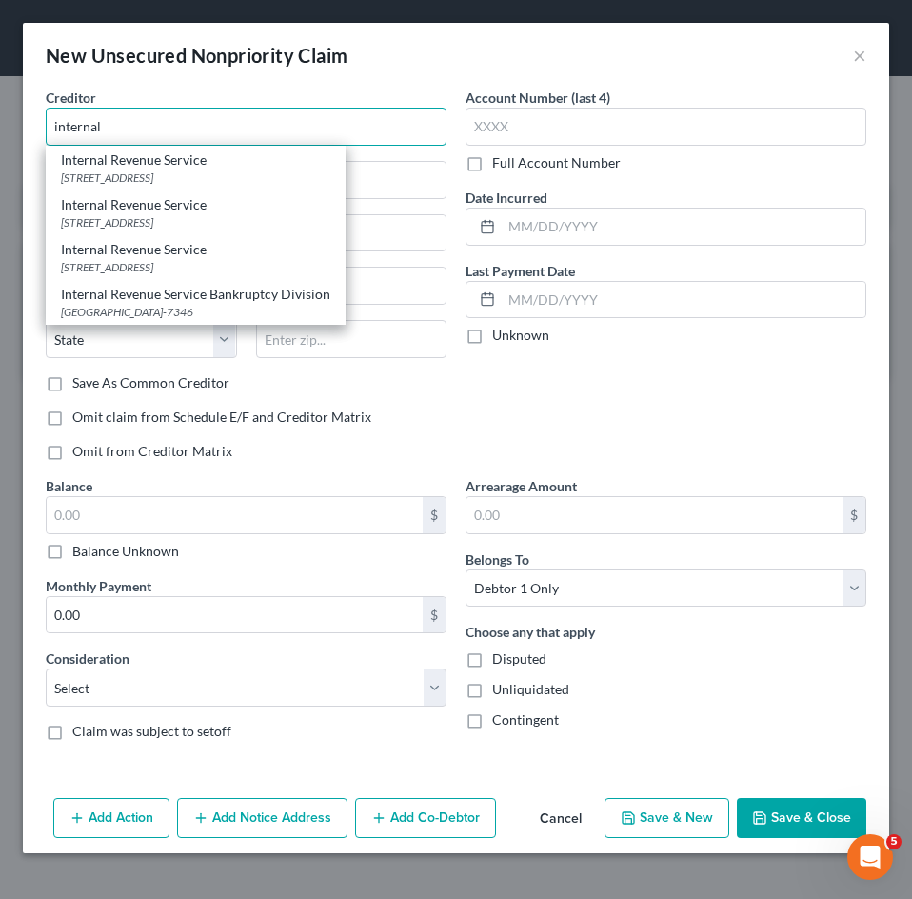
type input "internal"
click at [559, 812] on button "Cancel" at bounding box center [560, 819] width 72 height 38
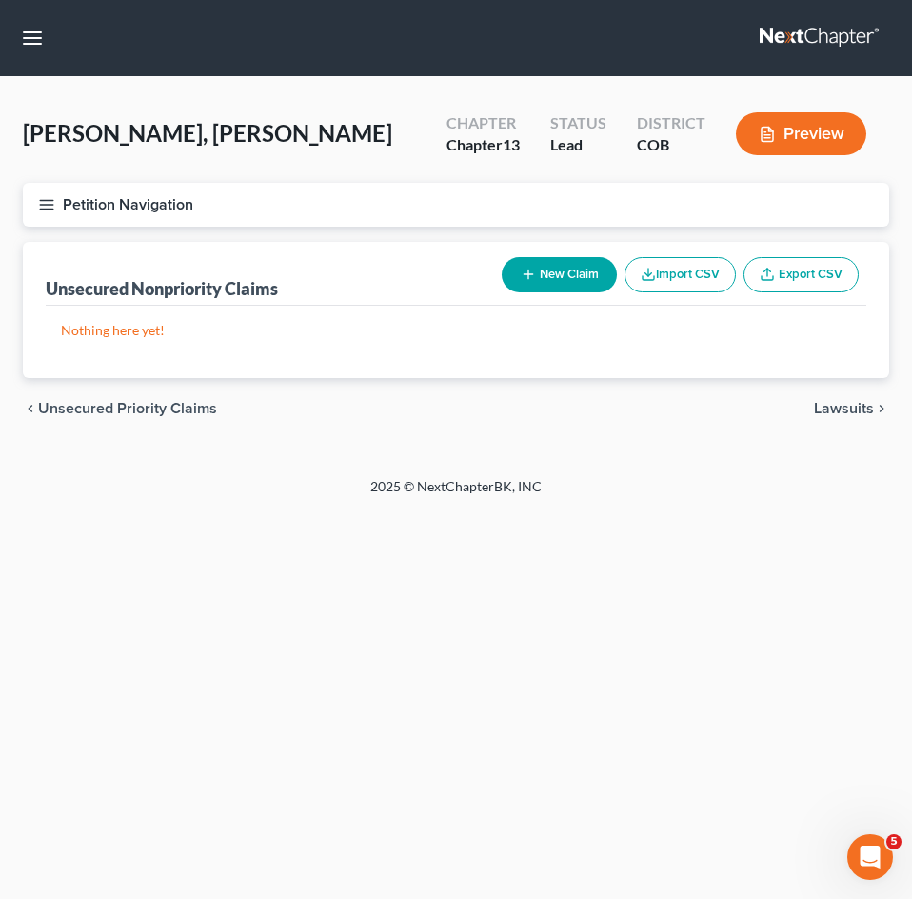
click at [562, 282] on button "New Claim" at bounding box center [559, 274] width 115 height 35
select select "0"
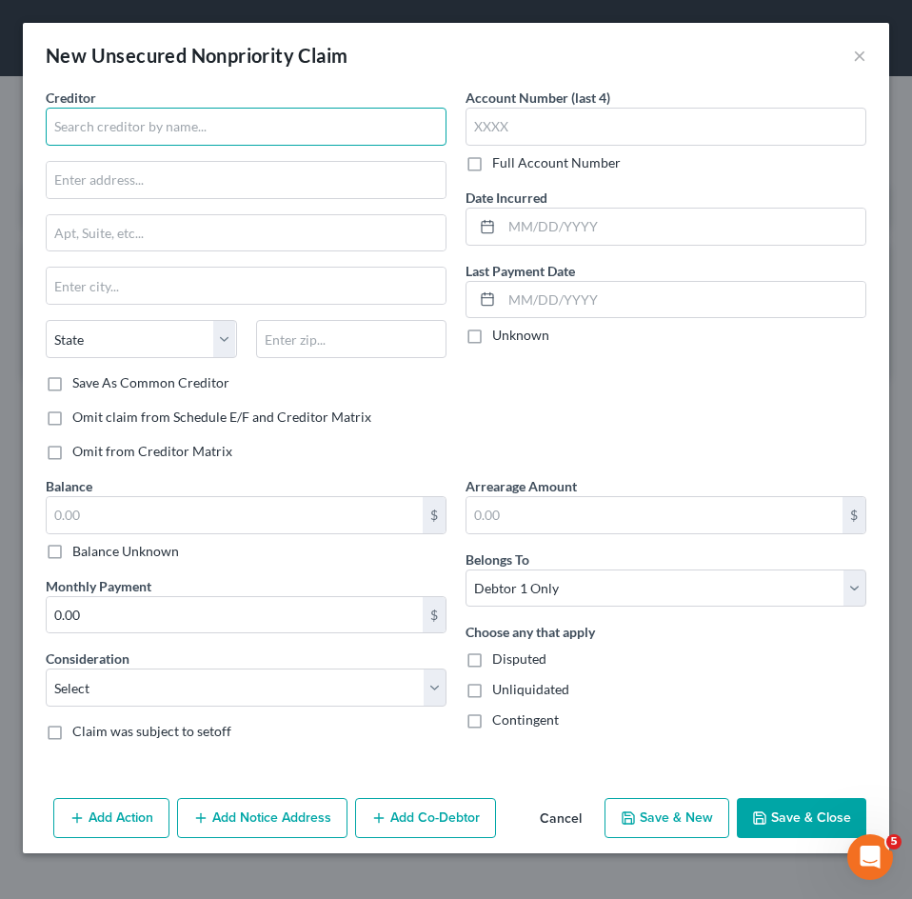
click at [218, 126] on input "text" at bounding box center [246, 127] width 401 height 38
type input "Federal"
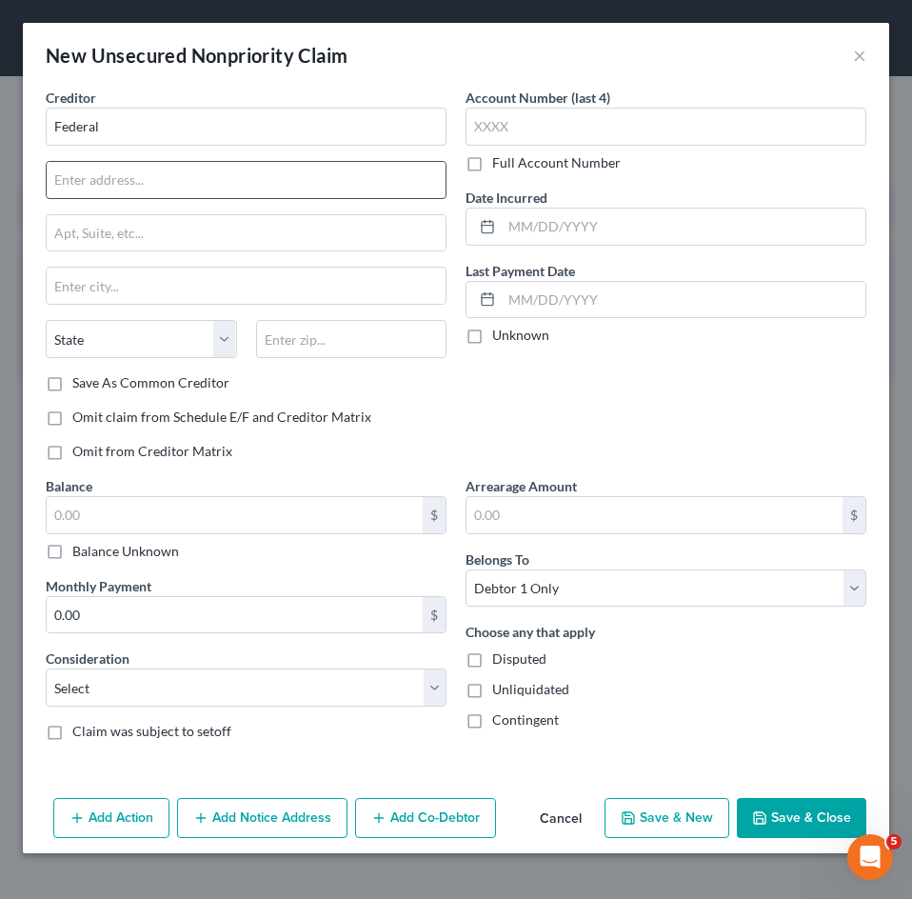
click at [231, 169] on input "text" at bounding box center [246, 180] width 399 height 36
type input "internal"
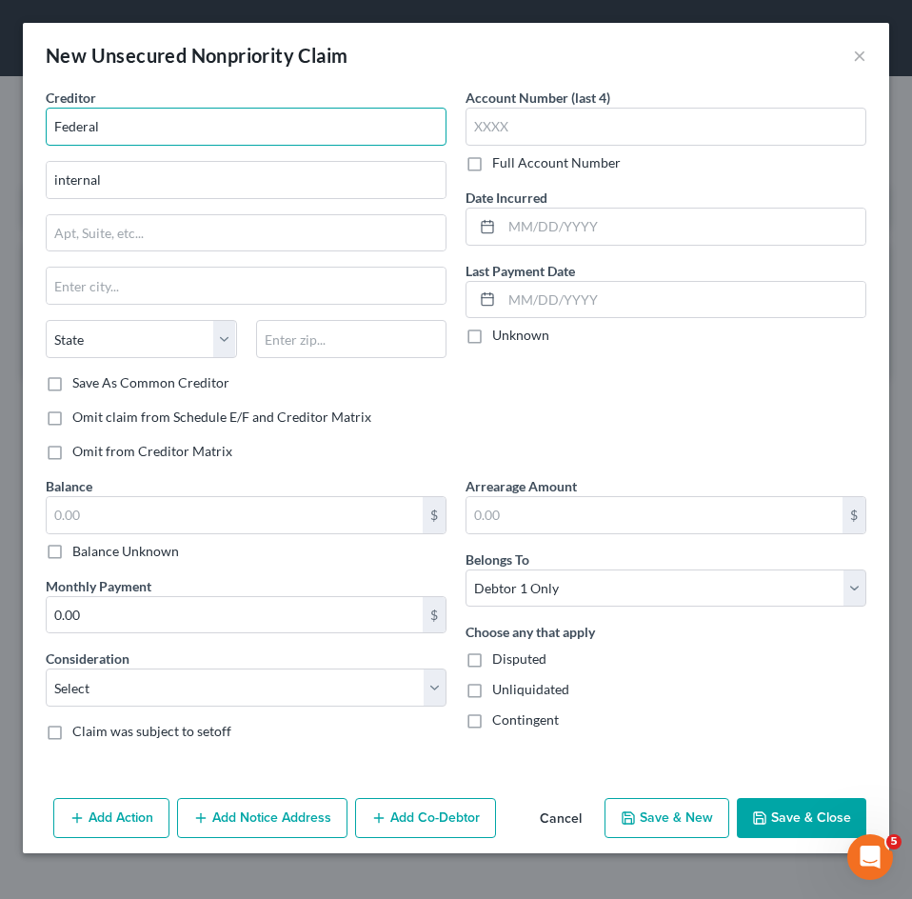
drag, startPoint x: 131, startPoint y: 109, endPoint x: -43, endPoint y: 120, distance: 174.6
click at [0, 120] on html "Home New Case Client Portal Directory Cases [PERSON_NAME] Law Firm, LLC [EMAIL_…" at bounding box center [456, 449] width 912 height 899
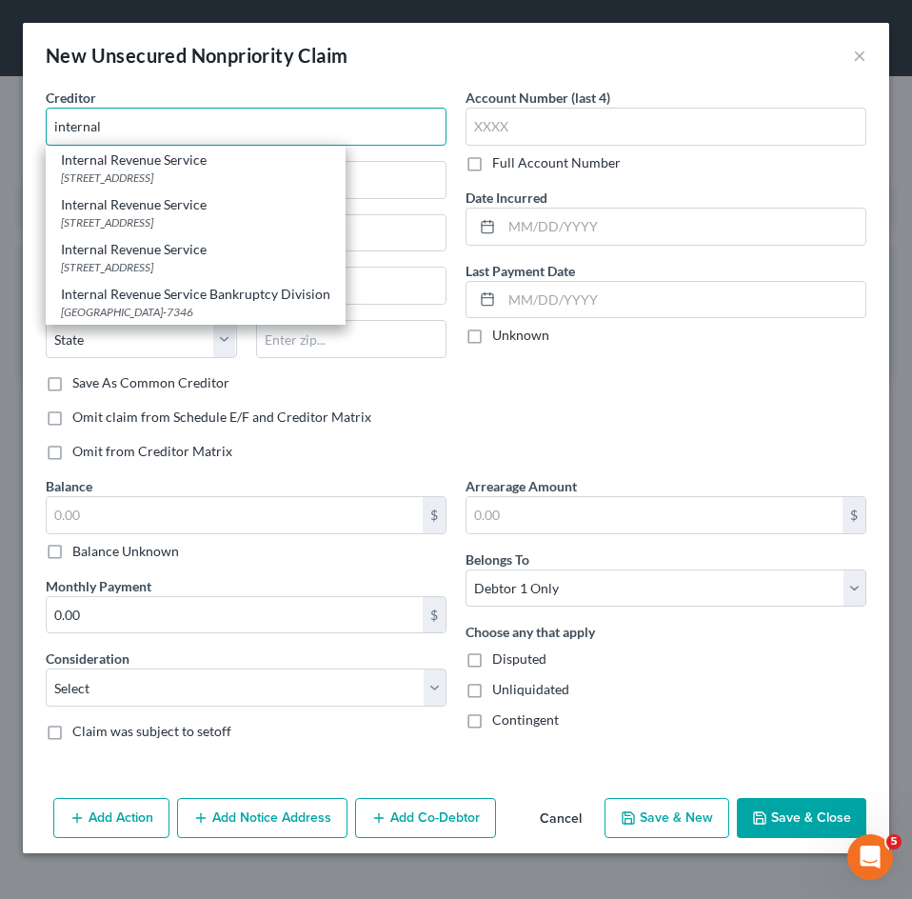
type input "internal"
click at [574, 814] on button "Cancel" at bounding box center [560, 819] width 72 height 38
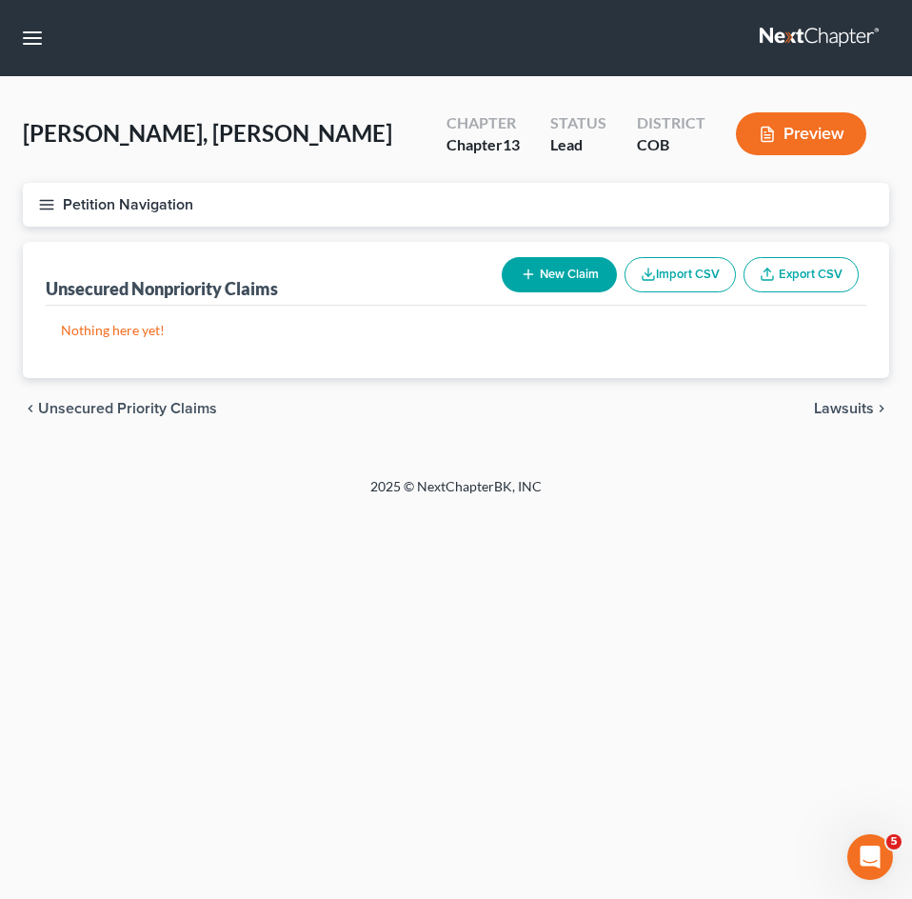
click at [163, 219] on button "Petition Navigation" at bounding box center [456, 205] width 866 height 44
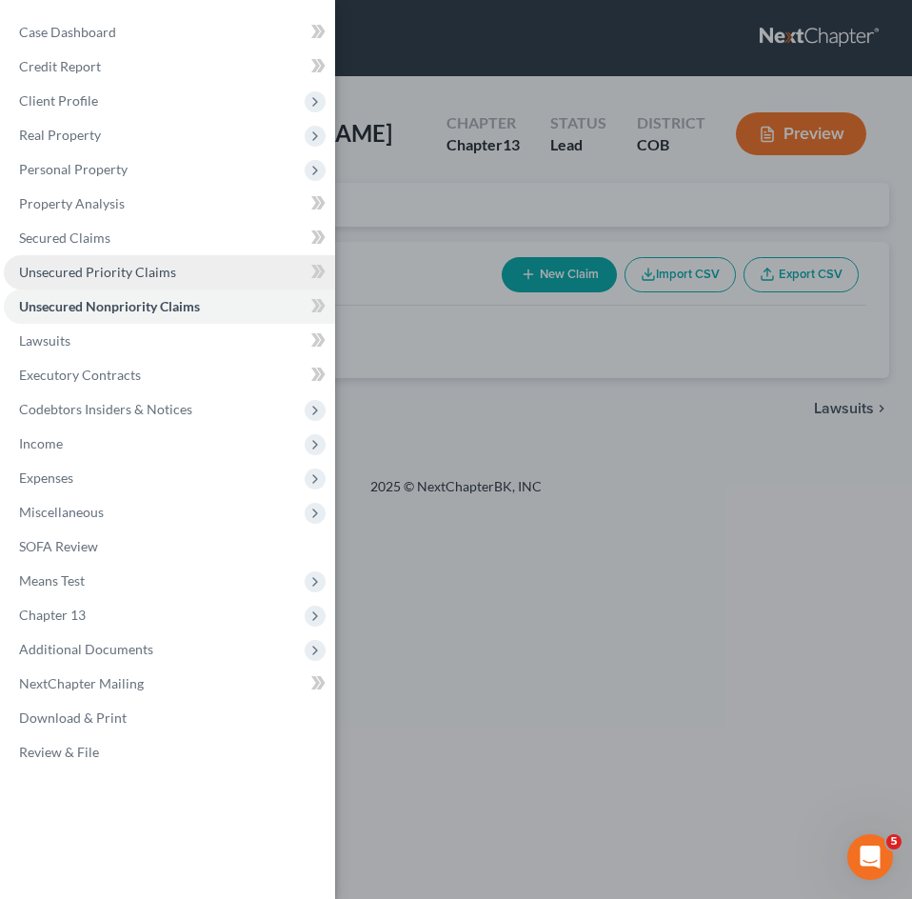
click at [151, 274] on span "Unsecured Priority Claims" at bounding box center [97, 272] width 157 height 16
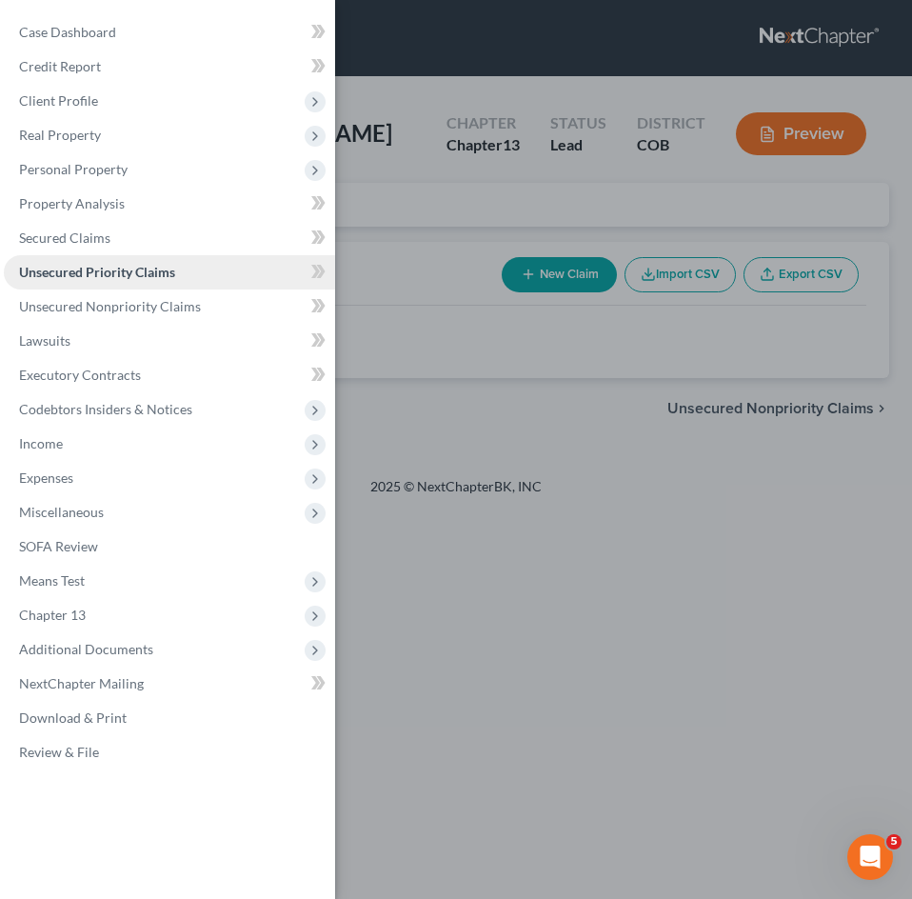
click at [154, 275] on span "Unsecured Priority Claims" at bounding box center [97, 272] width 156 height 16
click at [397, 287] on div "Case Dashboard Payments Invoices Payments Payments Credit Report Client Profile" at bounding box center [456, 449] width 912 height 899
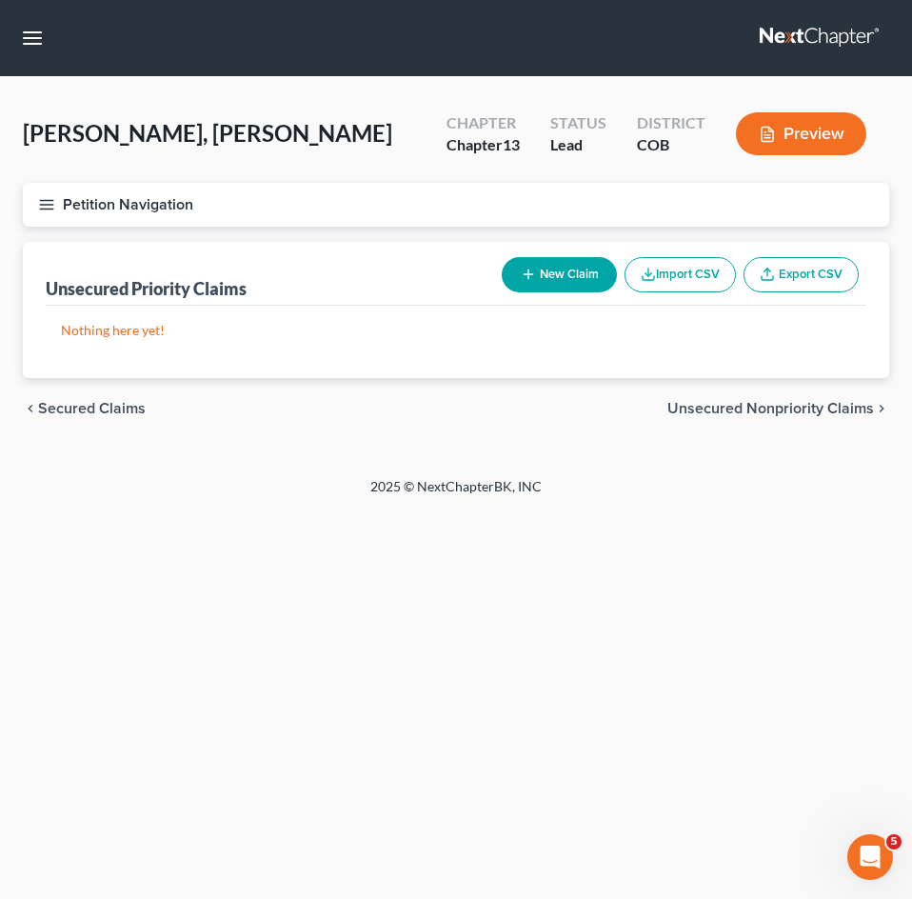
click at [542, 280] on button "New Claim" at bounding box center [559, 274] width 115 height 35
select select "0"
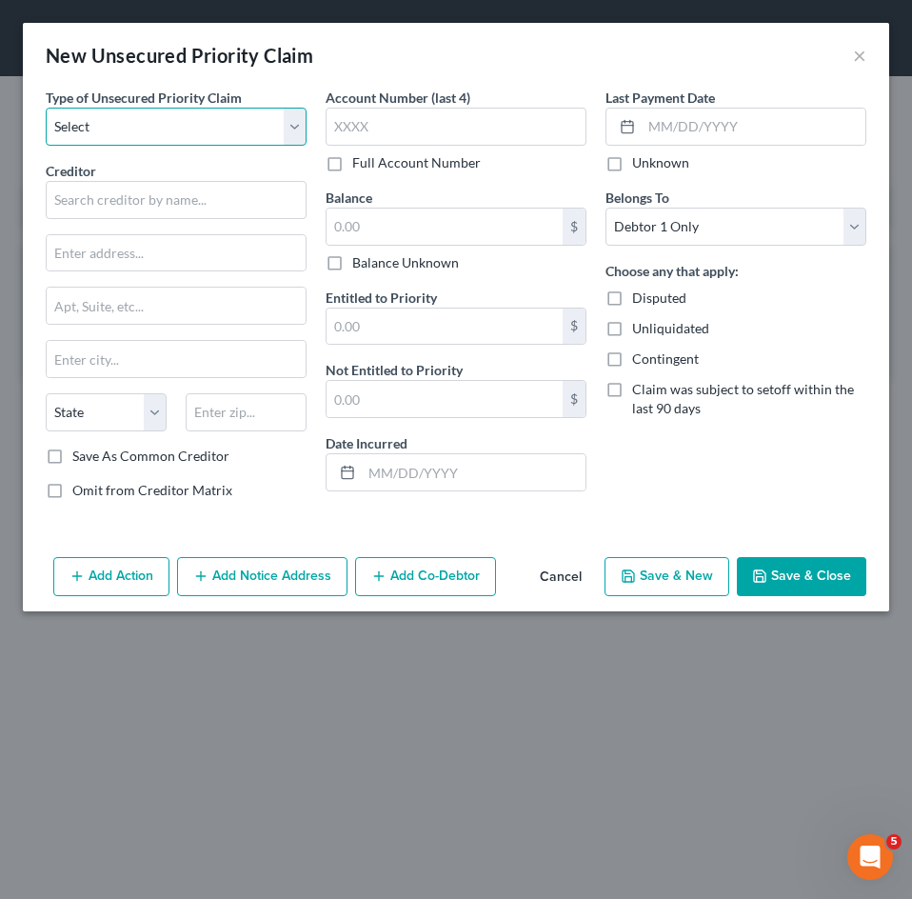
click at [131, 128] on select "Select Taxes & Other Government Units Domestic Support Obligations Extensions o…" at bounding box center [176, 127] width 261 height 38
select select "0"
click at [46, 108] on select "Select Taxes & Other Government Units Domestic Support Obligations Extensions o…" at bounding box center [176, 127] width 261 height 38
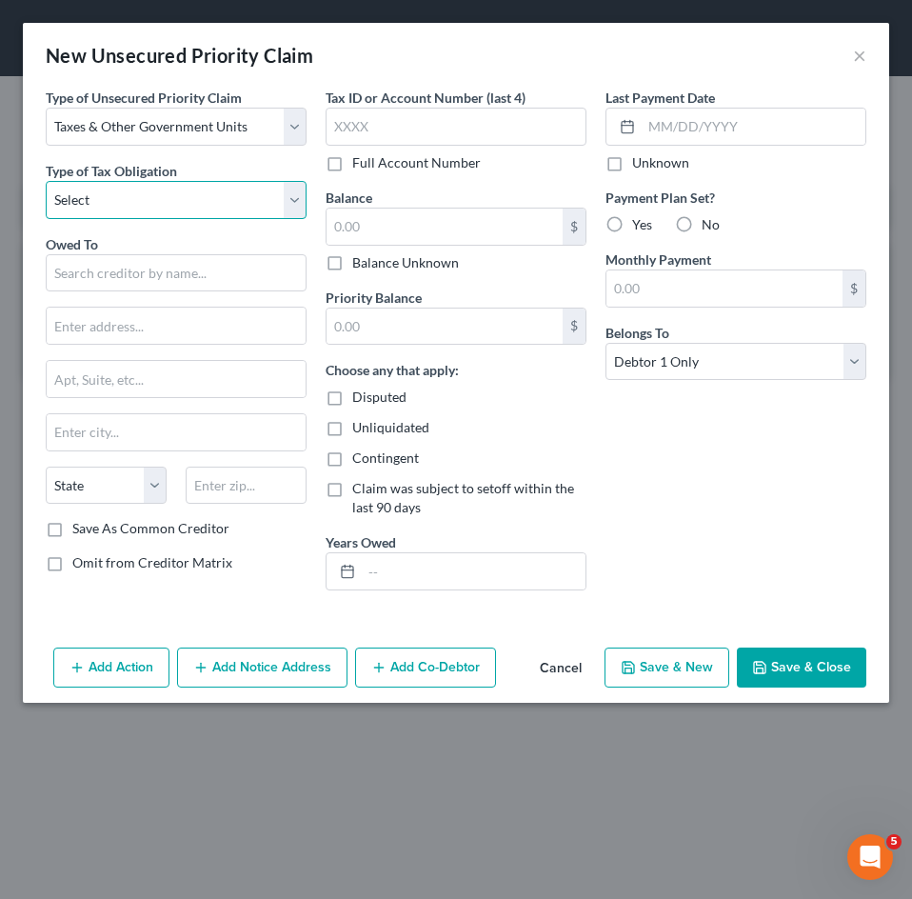
click at [124, 202] on select "Select Federal City State Franchise Tax Board Other" at bounding box center [176, 200] width 261 height 38
select select "0"
click at [46, 181] on select "Select Federal City State Franchise Tax Board Other" at bounding box center [176, 200] width 261 height 38
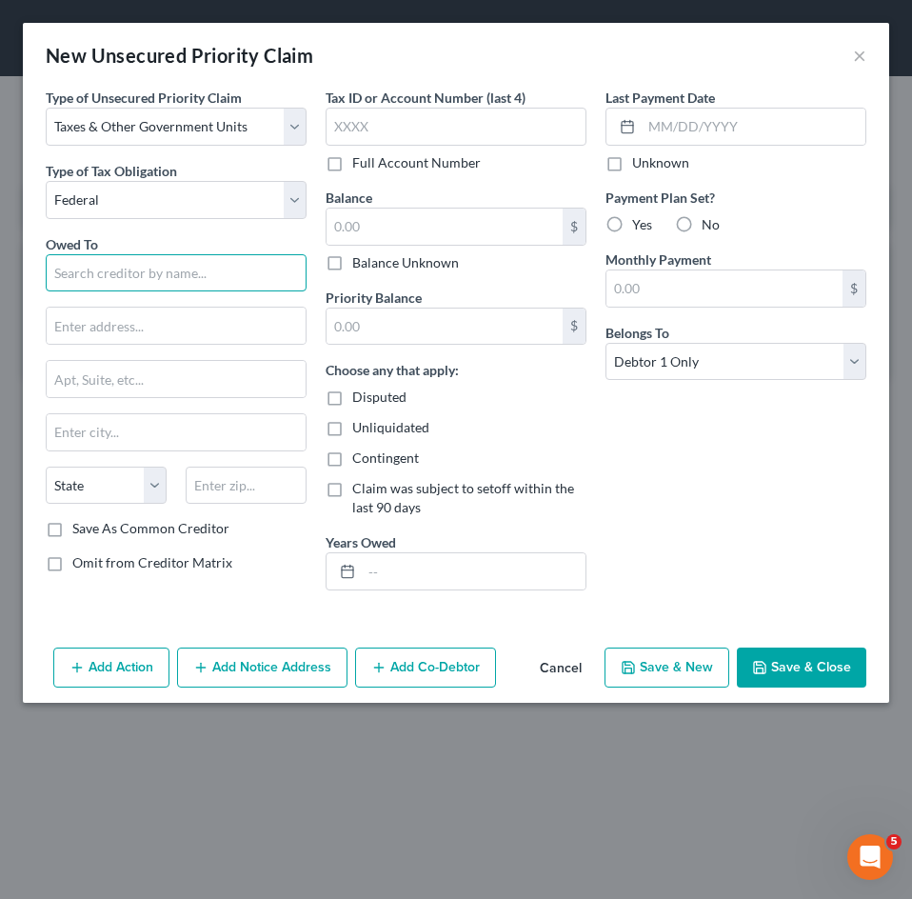
click at [109, 276] on input "text" at bounding box center [176, 273] width 261 height 38
click at [113, 273] on input "text" at bounding box center [176, 273] width 261 height 38
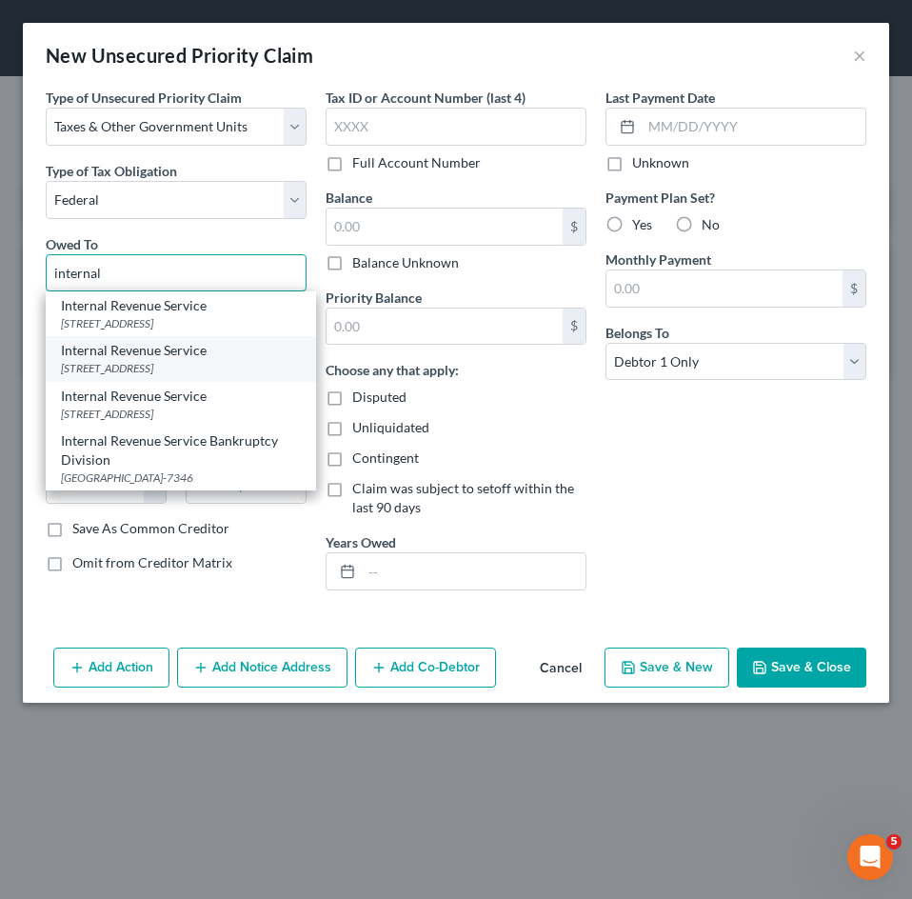
scroll to position [3, 0]
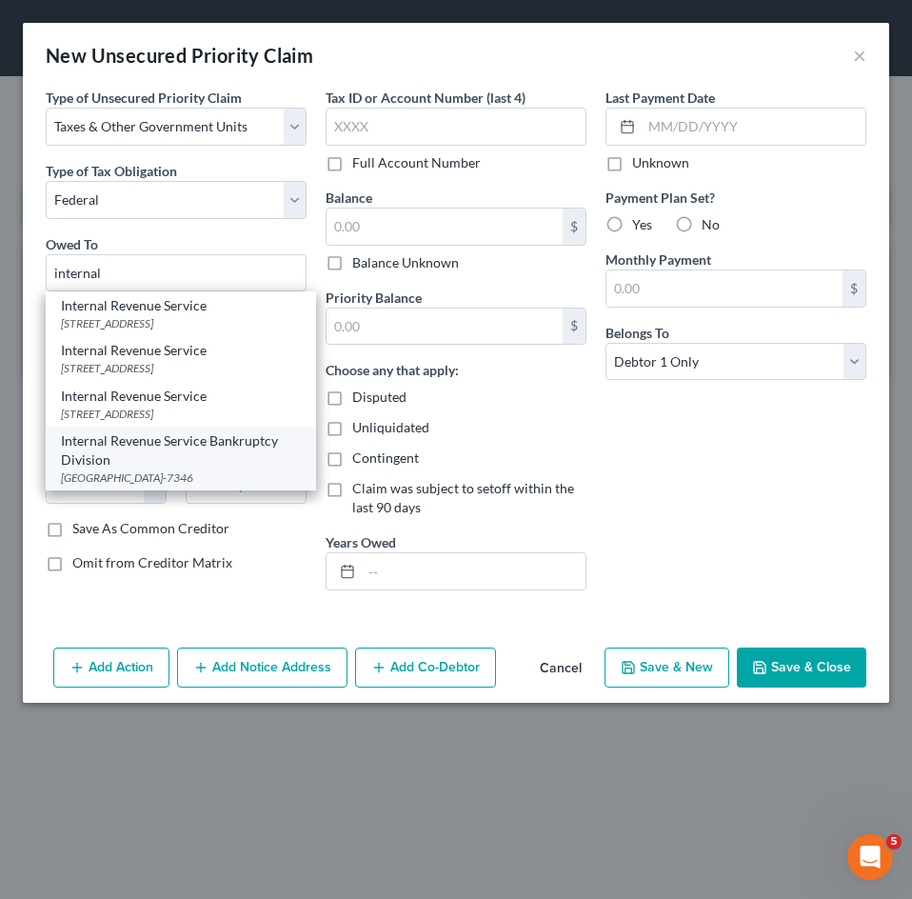
click at [189, 469] on div "Internal Revenue Service Bankruptcy Division" at bounding box center [181, 450] width 240 height 38
type input "Internal Revenue Service Bankruptcy Division"
type input "PO BOX 7346"
type input "[GEOGRAPHIC_DATA]"
select select "39"
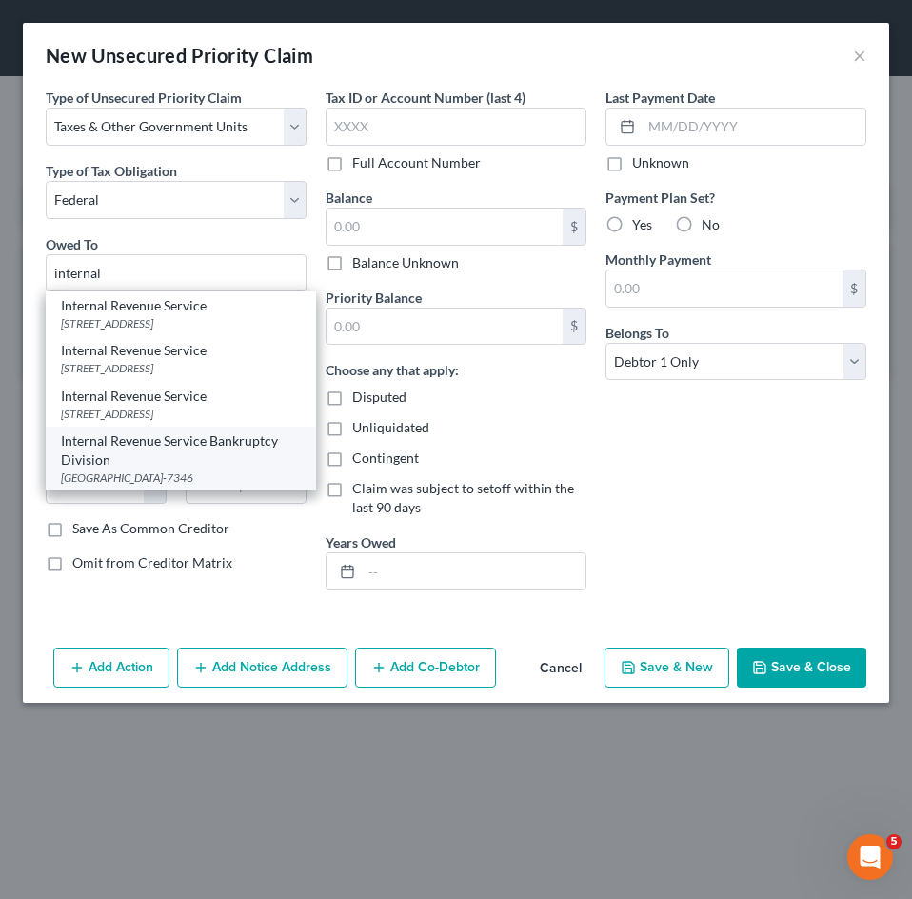
type input "19101-7346"
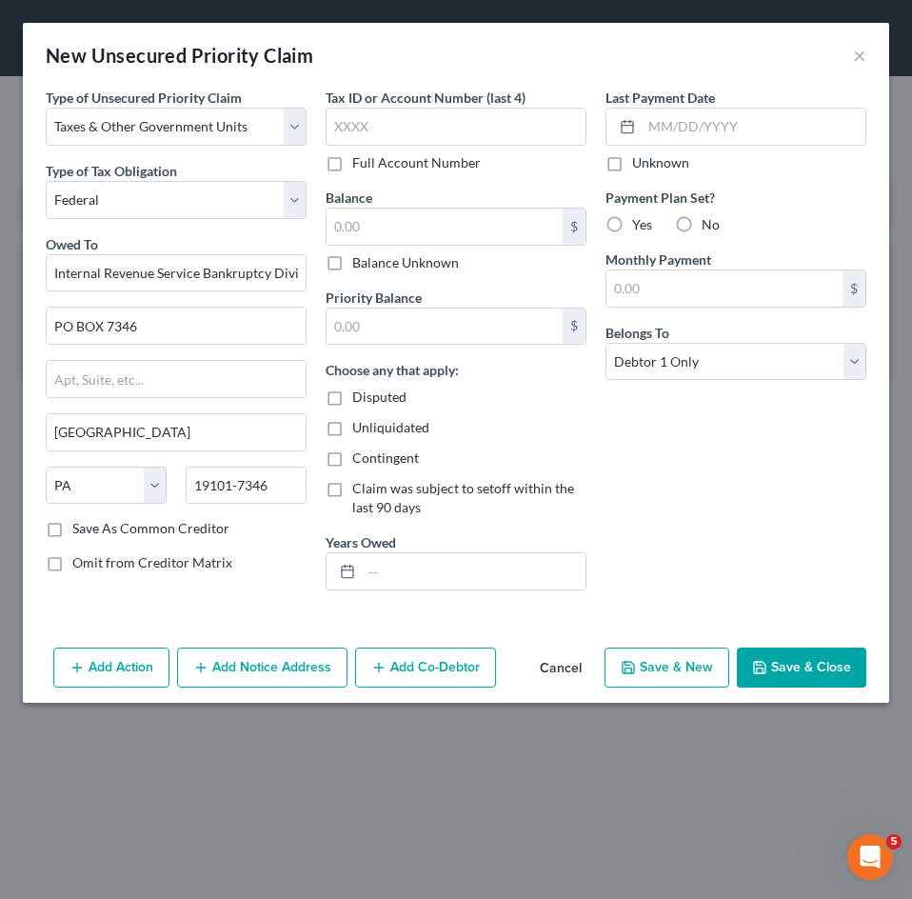
scroll to position [0, 0]
click at [395, 261] on label "Balance Unknown" at bounding box center [405, 262] width 107 height 19
click at [372, 261] on input "Balance Unknown" at bounding box center [366, 259] width 12 height 12
checkbox input "true"
type input "0.00"
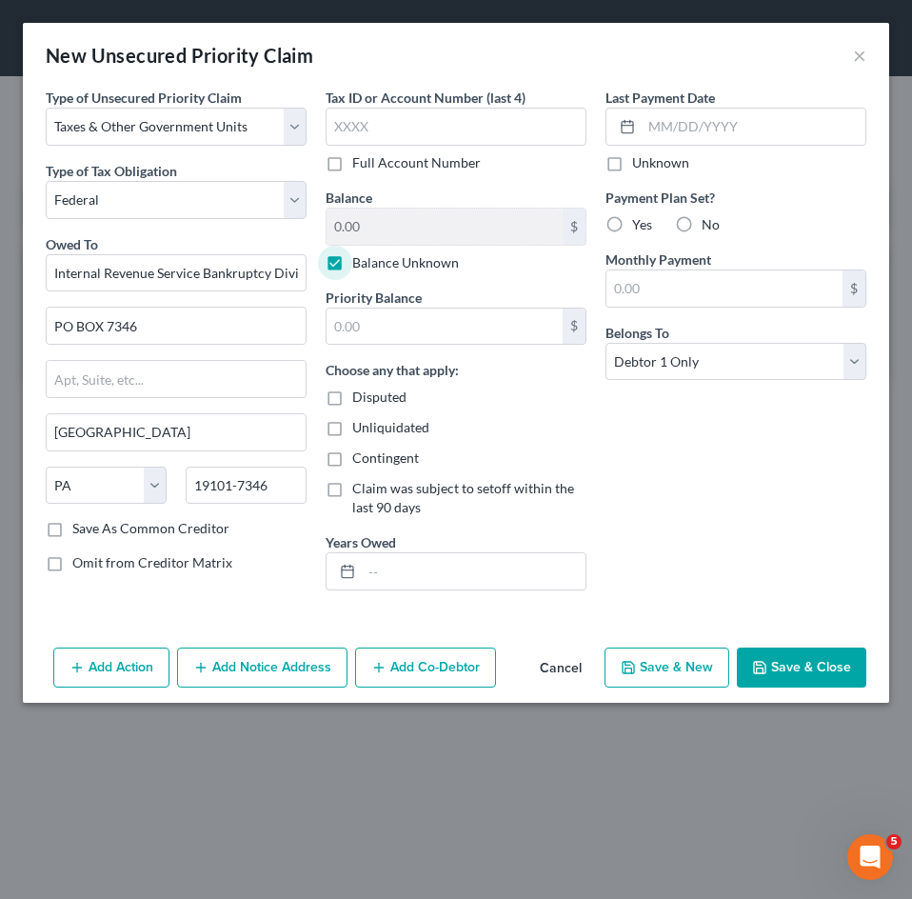
click at [774, 661] on button "Save & Close" at bounding box center [801, 667] width 129 height 40
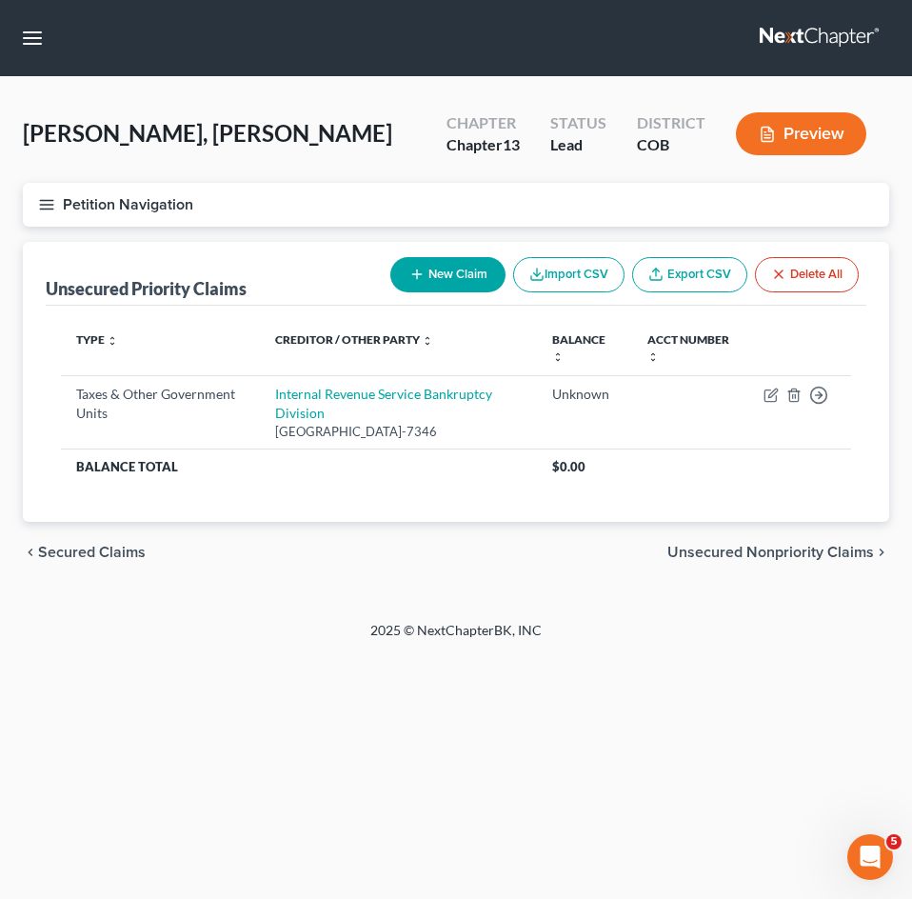
click at [441, 272] on button "New Claim" at bounding box center [447, 274] width 115 height 35
select select "0"
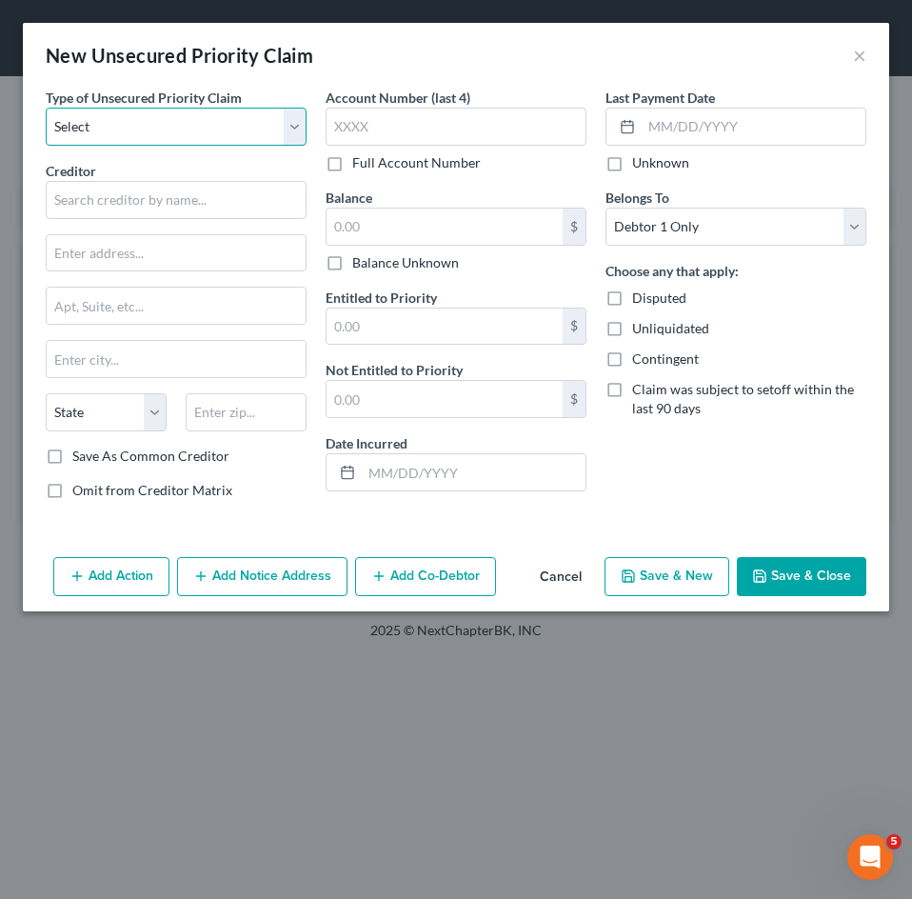
click at [188, 124] on select "Select Taxes & Other Government Units Domestic Support Obligations Extensions o…" at bounding box center [176, 127] width 261 height 38
select select "0"
click at [46, 108] on select "Select Taxes & Other Government Units Domestic Support Obligations Extensions o…" at bounding box center [176, 127] width 261 height 38
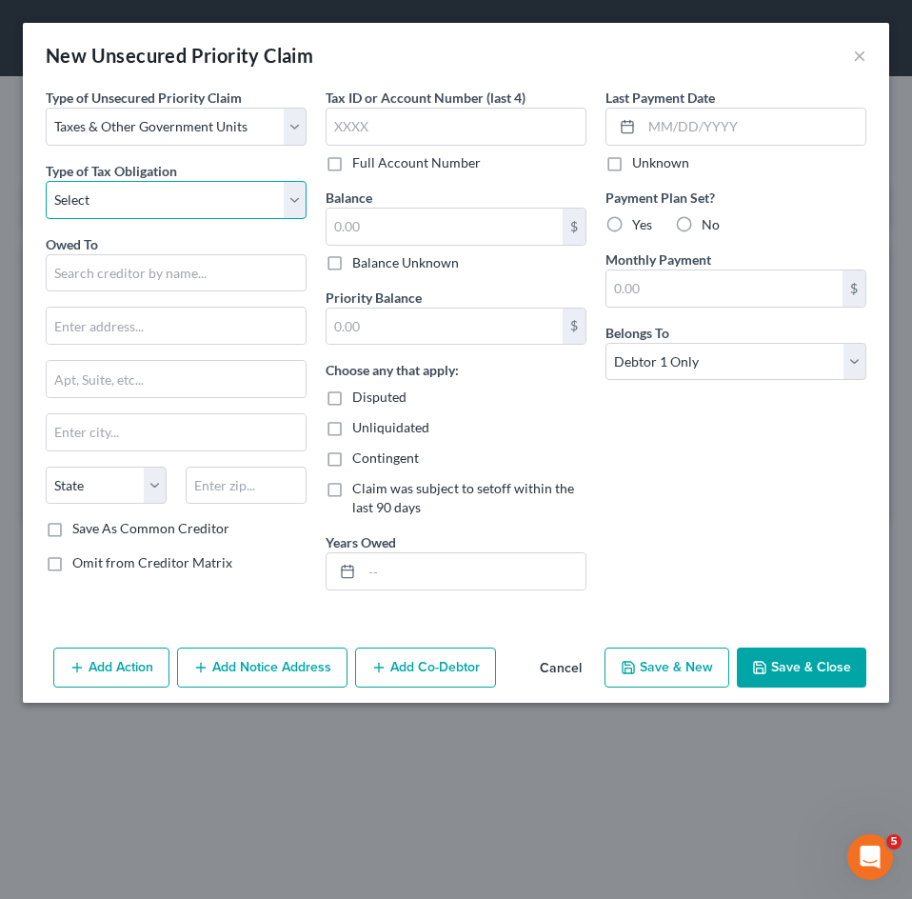
click at [172, 192] on select "Select Federal City State Franchise Tax Board Other" at bounding box center [176, 200] width 261 height 38
select select "2"
click at [46, 181] on select "Select Federal City State Franchise Tax Board Other" at bounding box center [176, 200] width 261 height 38
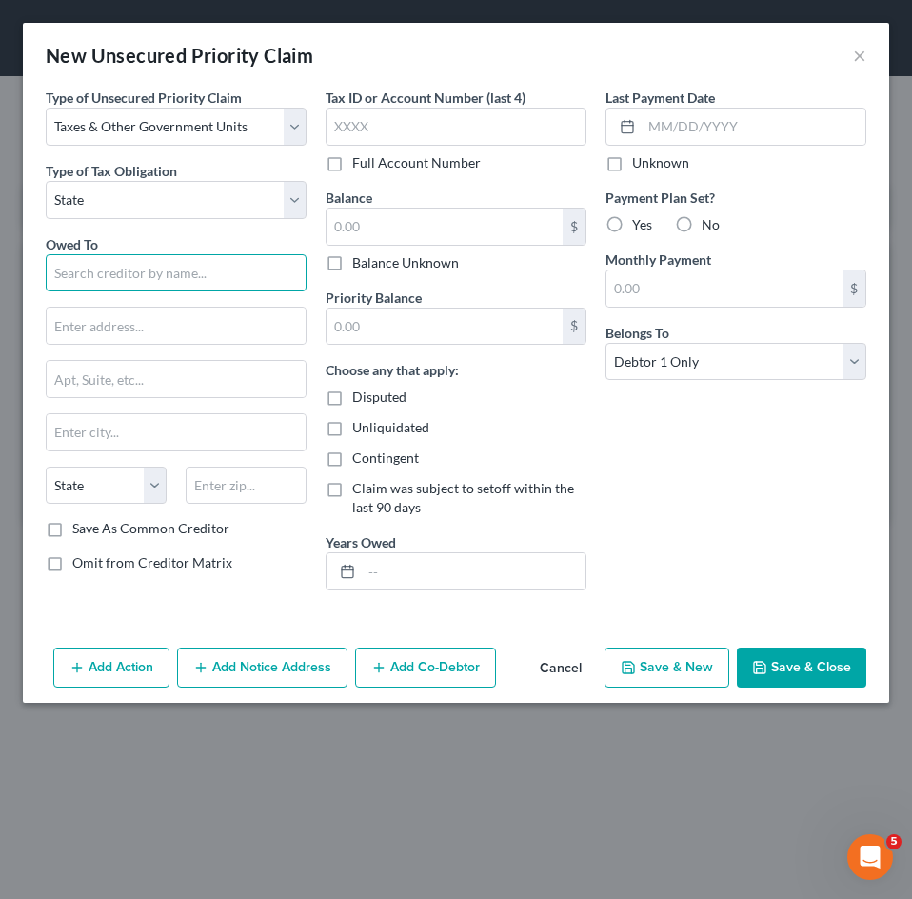
click at [135, 268] on input "text" at bounding box center [176, 273] width 261 height 38
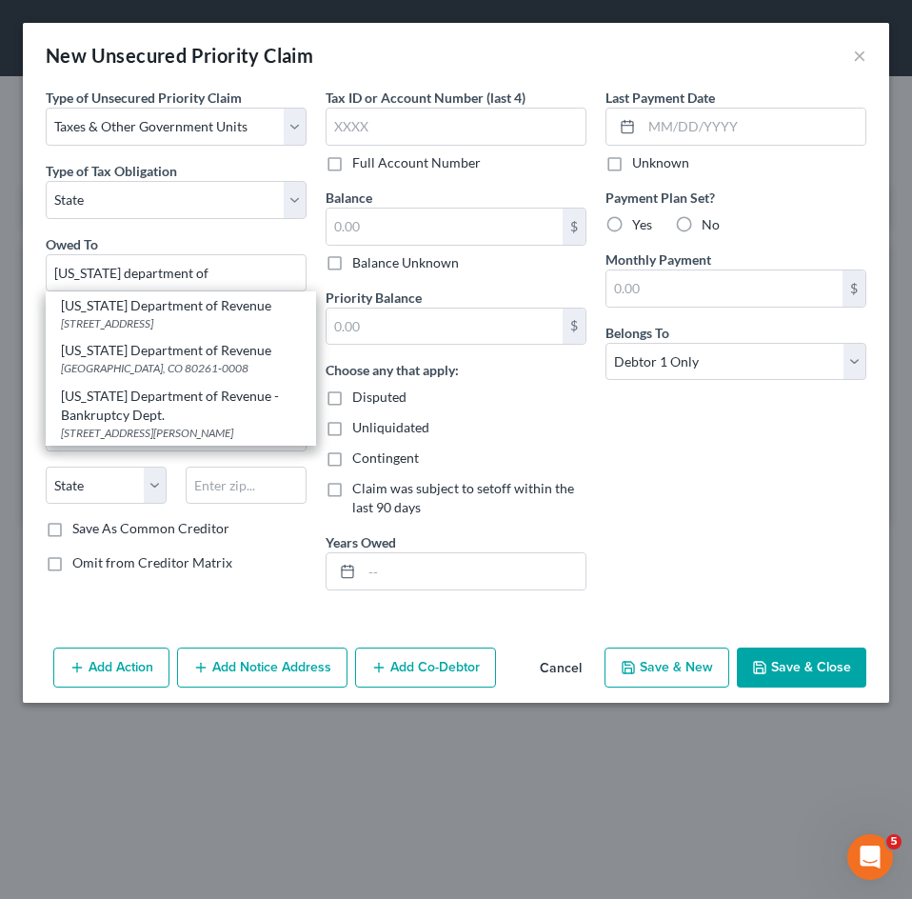
click at [229, 396] on div "[US_STATE] Department of Revenue - Bankruptcy Dept." at bounding box center [181, 405] width 240 height 38
type input "[US_STATE] Department of Revenue - Bankruptcy Dept."
type input "[STREET_ADDRESS][PERSON_NAME]"
type input "[GEOGRAPHIC_DATA]"
select select "5"
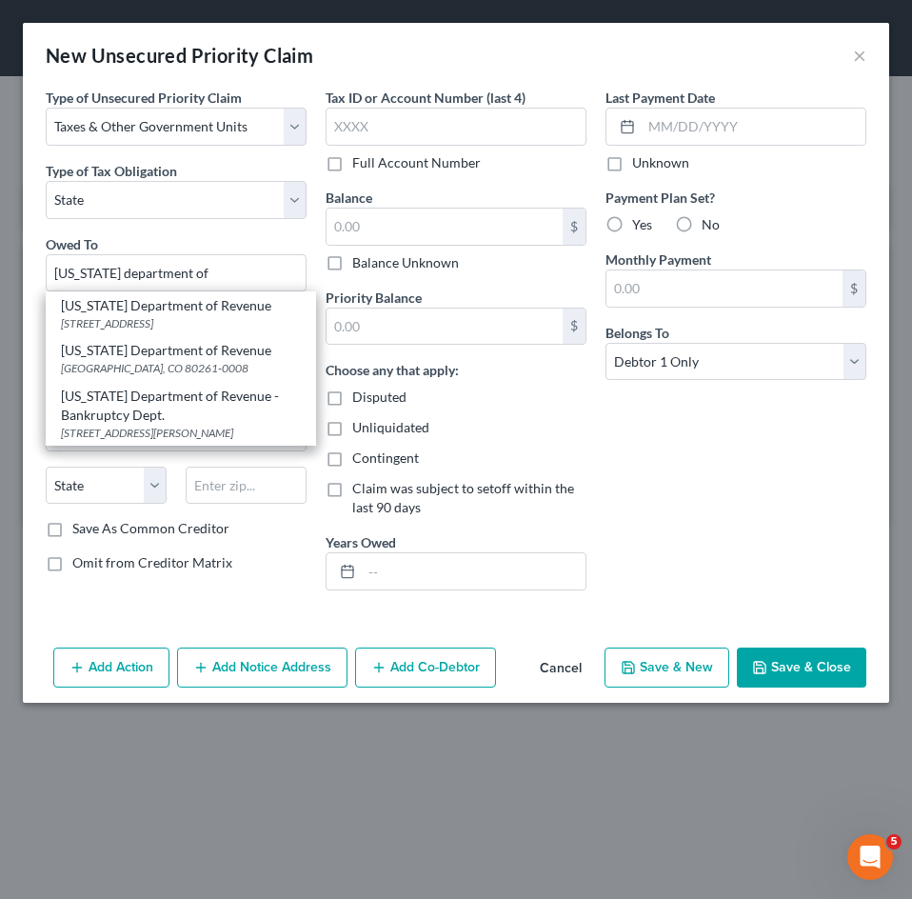
type input "80214"
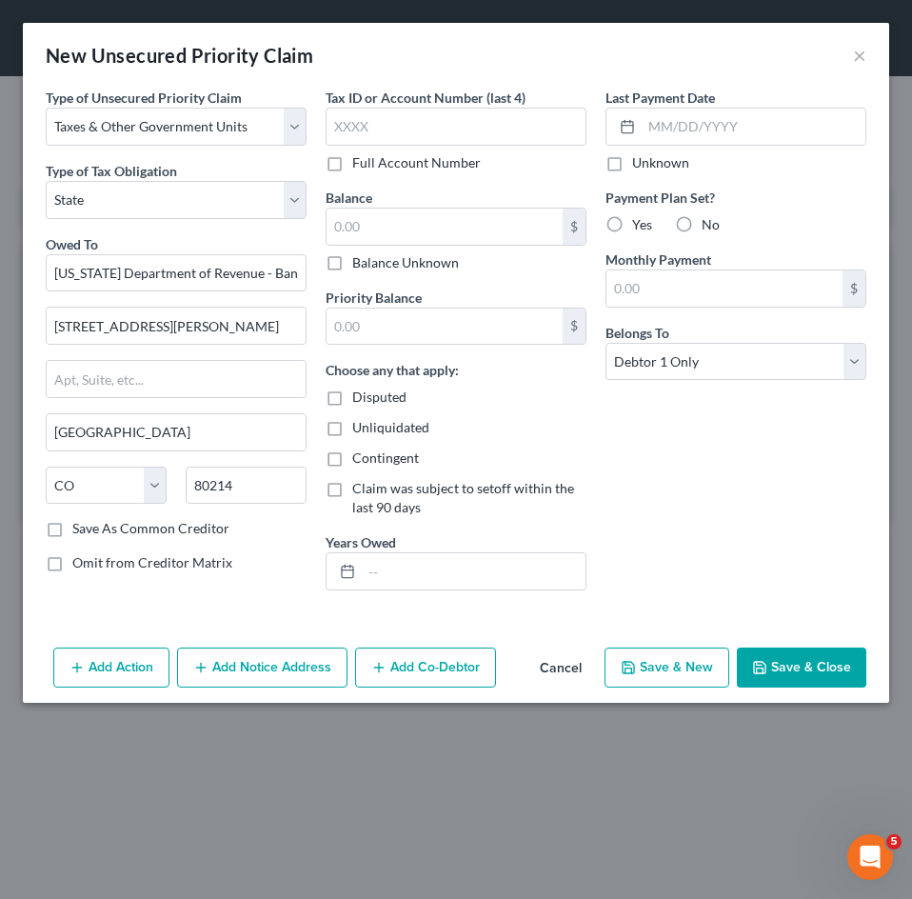
click at [398, 262] on label "Balance Unknown" at bounding box center [405, 262] width 107 height 19
click at [372, 262] on input "Balance Unknown" at bounding box center [366, 259] width 12 height 12
checkbox input "true"
type input "0.00"
click at [795, 672] on button "Save & Close" at bounding box center [801, 667] width 129 height 40
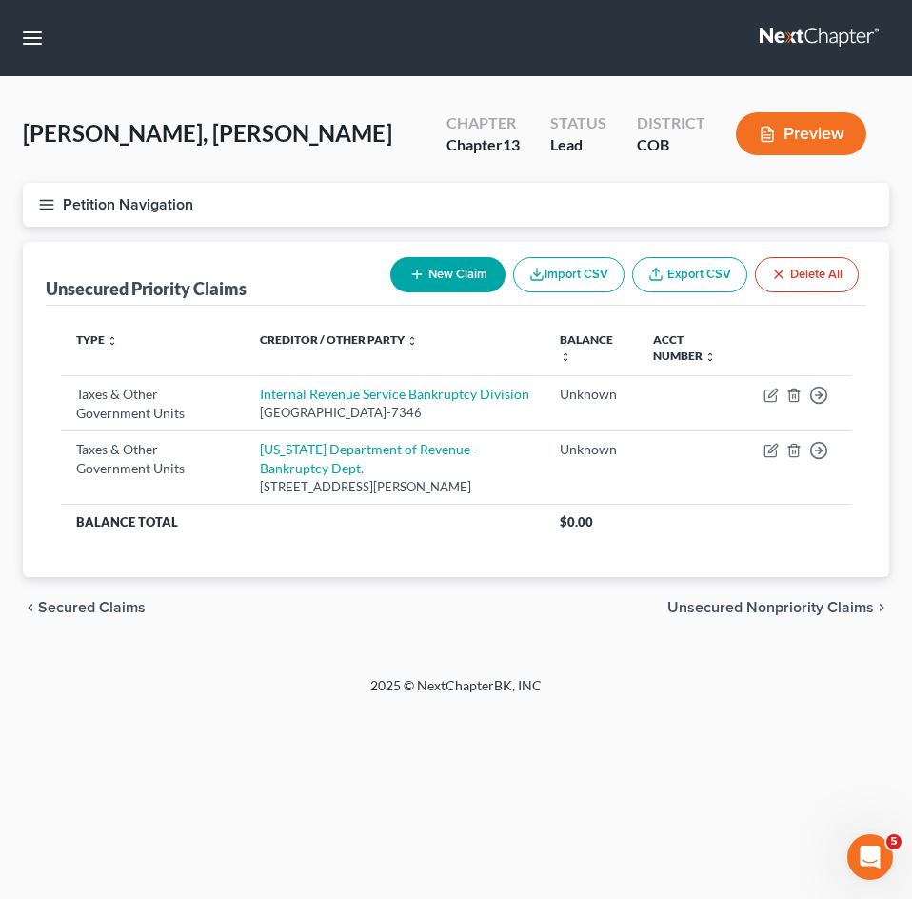
click at [803, 615] on span "Unsecured Nonpriority Claims" at bounding box center [770, 607] width 207 height 15
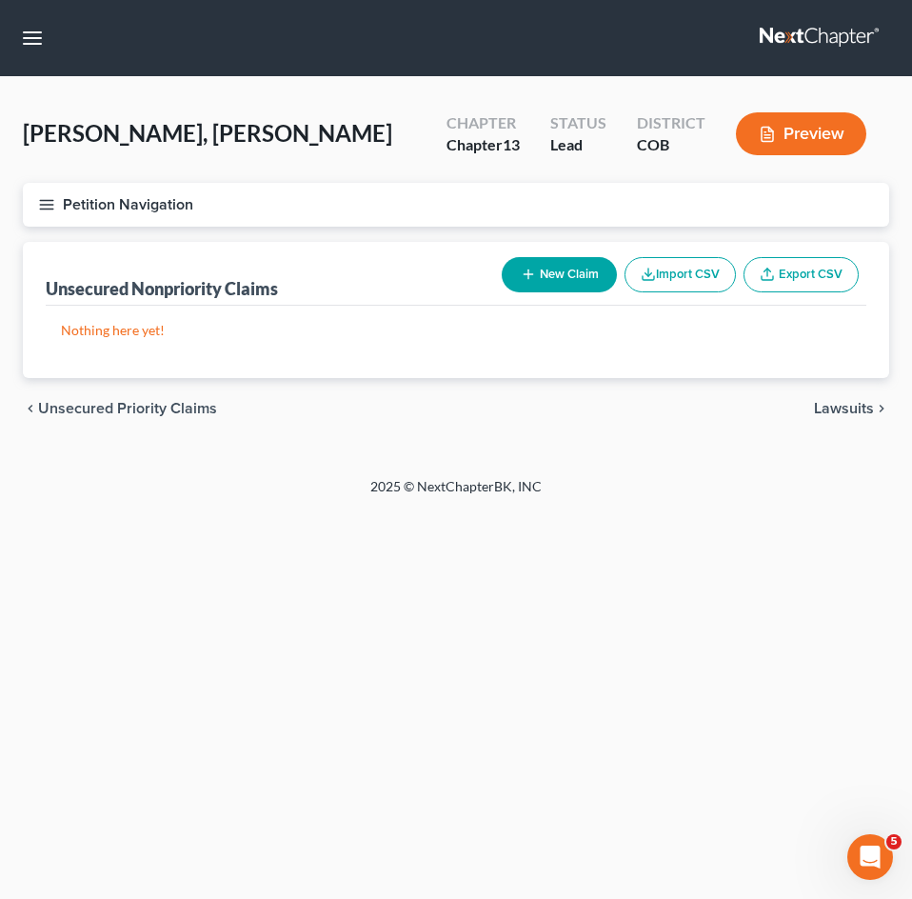
click at [840, 407] on span "Lawsuits" at bounding box center [844, 408] width 60 height 15
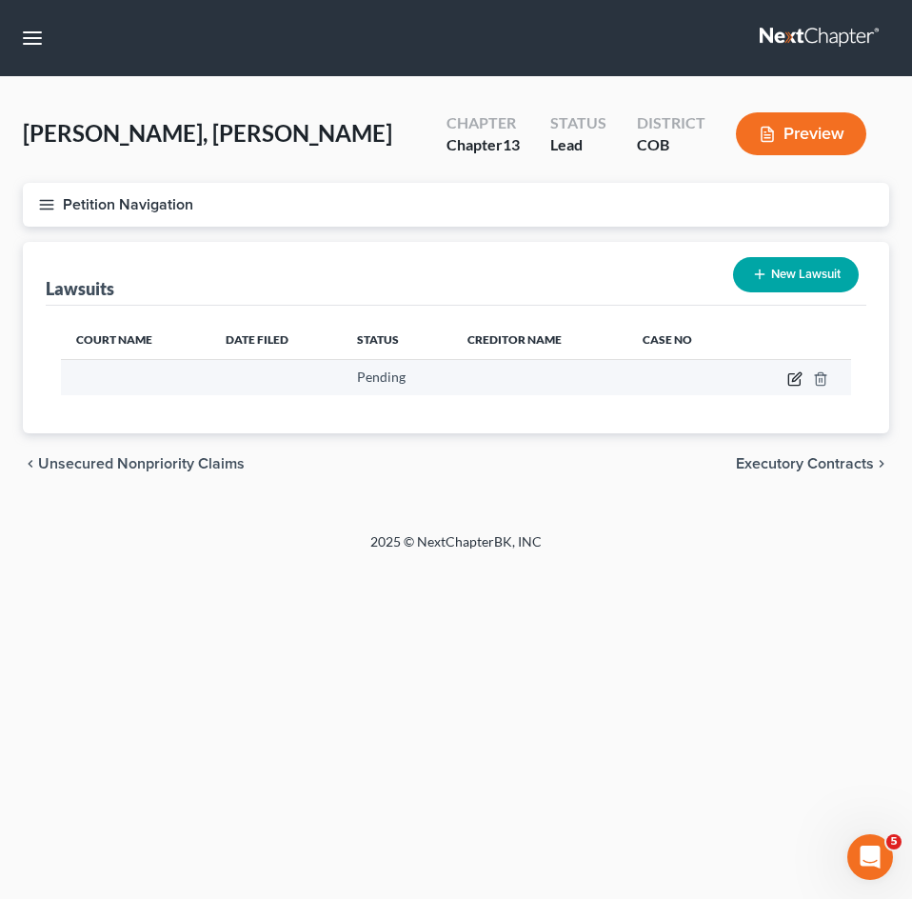
click at [796, 381] on icon "button" at bounding box center [794, 378] width 15 height 15
select select "1"
select select "0"
select select "1"
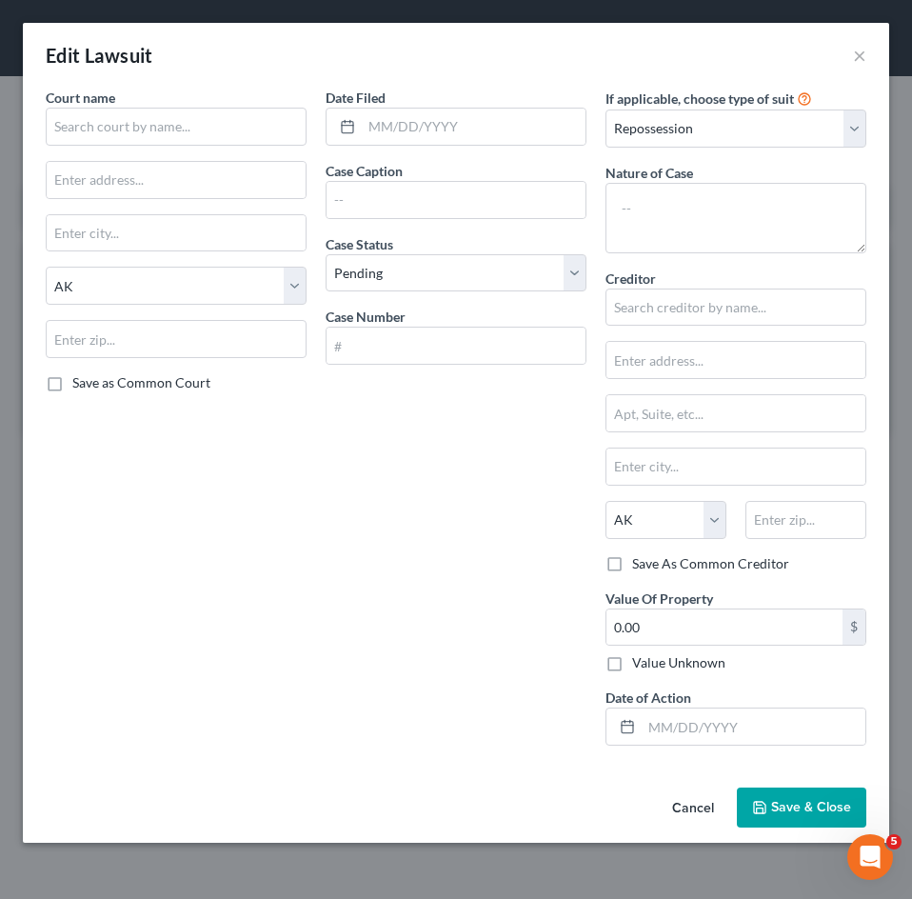
drag, startPoint x: 560, startPoint y: 545, endPoint x: 552, endPoint y: 536, distance: 12.2
click at [560, 545] on div "Date Filed Case Caption Case Status * Select Pending On Appeal Concluded Case N…" at bounding box center [456, 424] width 280 height 673
click at [171, 114] on input "text" at bounding box center [176, 127] width 261 height 38
type input "P"
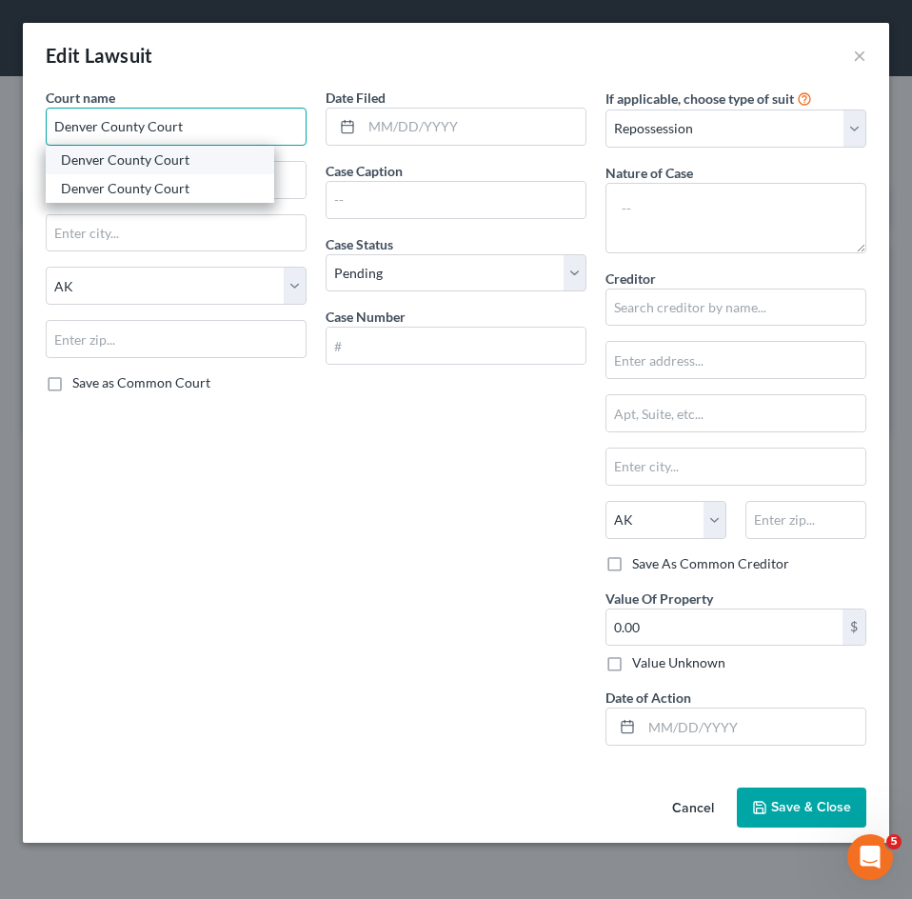
type input "Denver County Court"
click at [190, 158] on div "Denver County Court" at bounding box center [160, 159] width 198 height 19
type input "[STREET_ADDRESS]"
type input "[GEOGRAPHIC_DATA]"
select select "5"
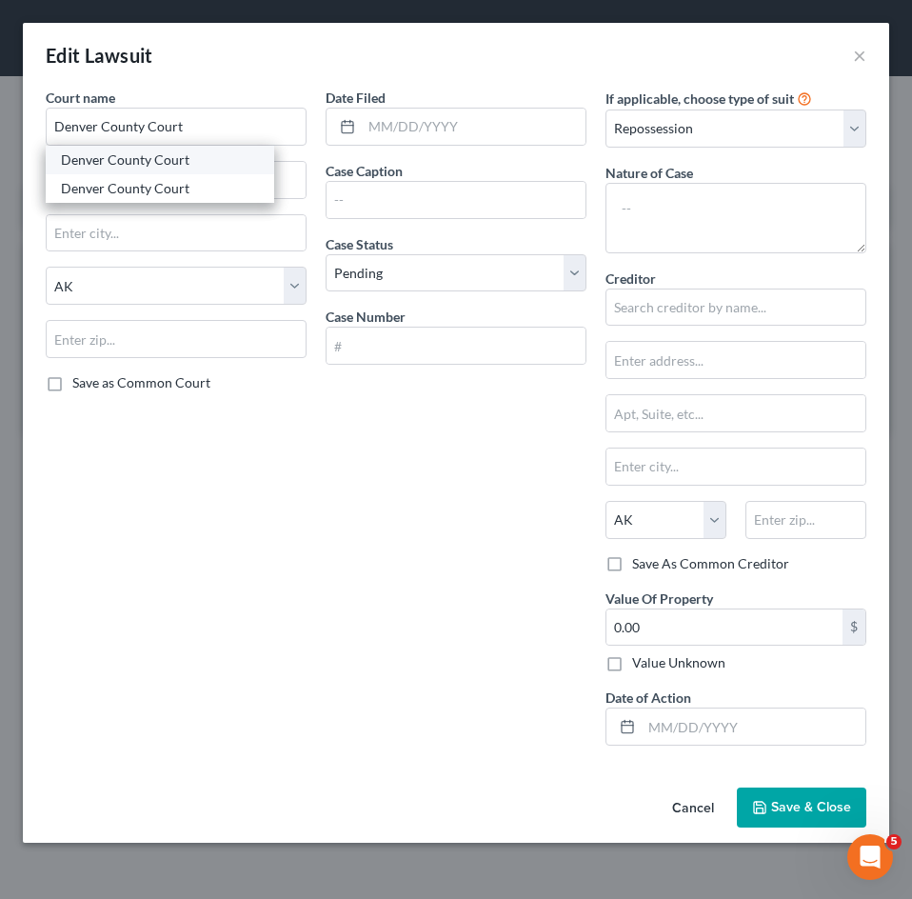
type input "80202-5337"
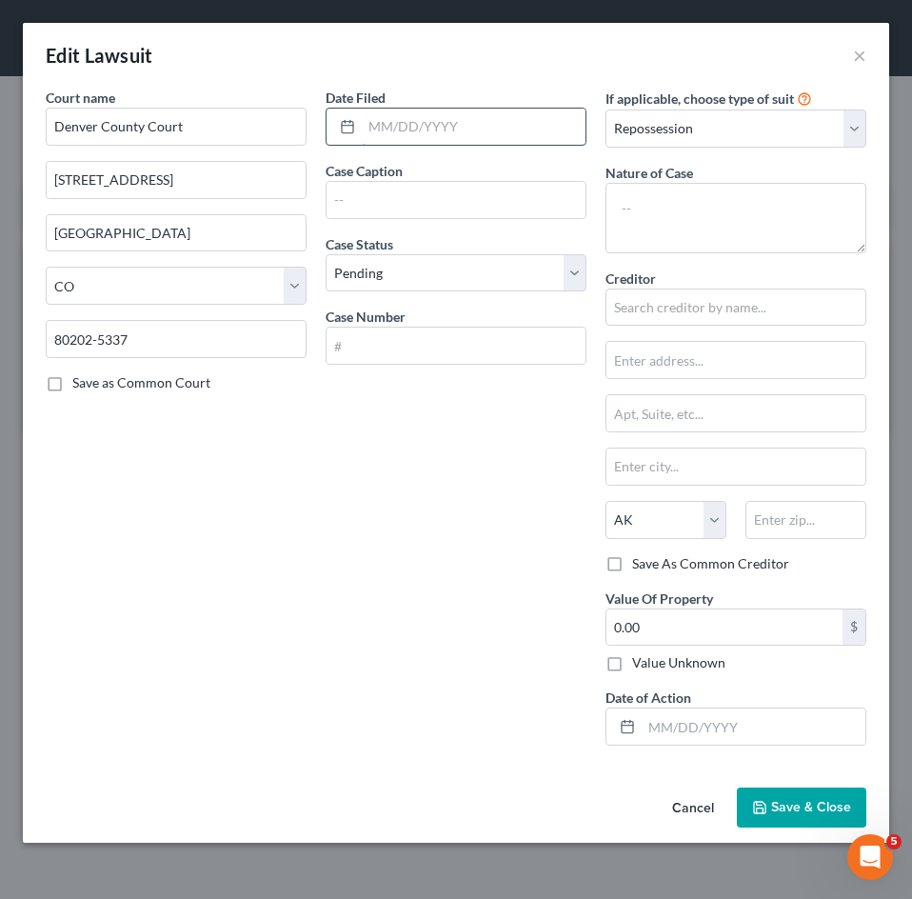
click at [445, 115] on input "text" at bounding box center [474, 127] width 224 height 36
type input "[DATE]"
click at [440, 189] on input "text" at bounding box center [455, 200] width 259 height 36
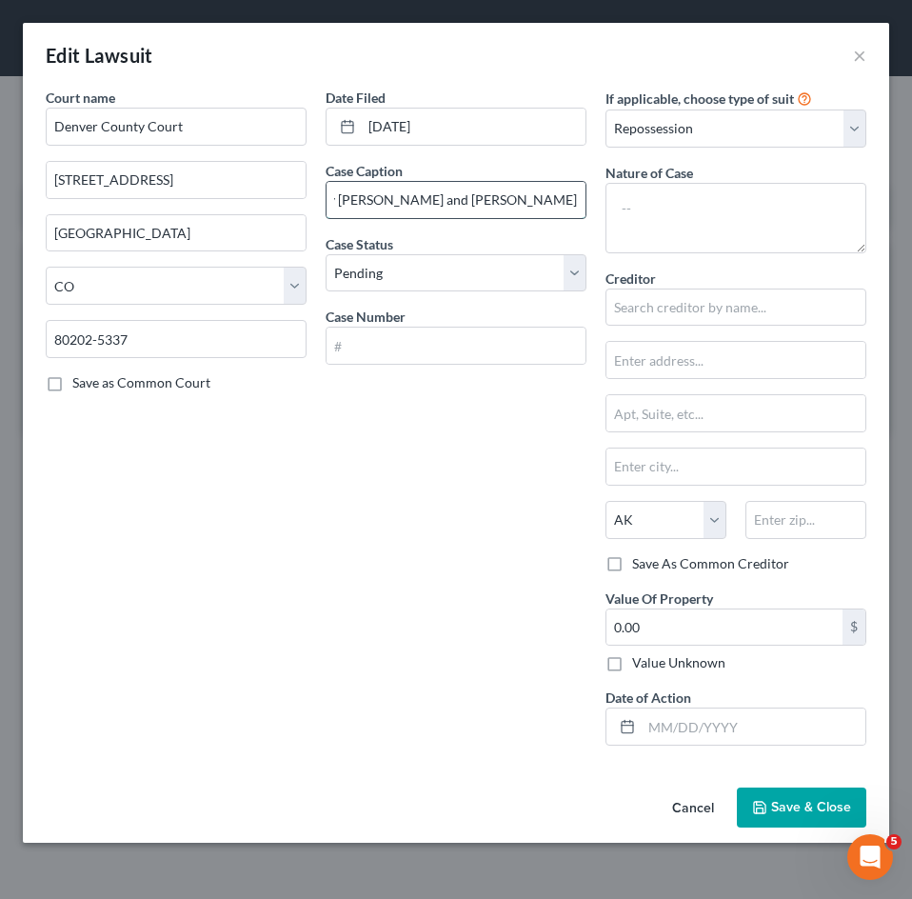
scroll to position [0, 178]
type input "Public Service Credit Union v [PERSON_NAME] and [PERSON_NAME]"
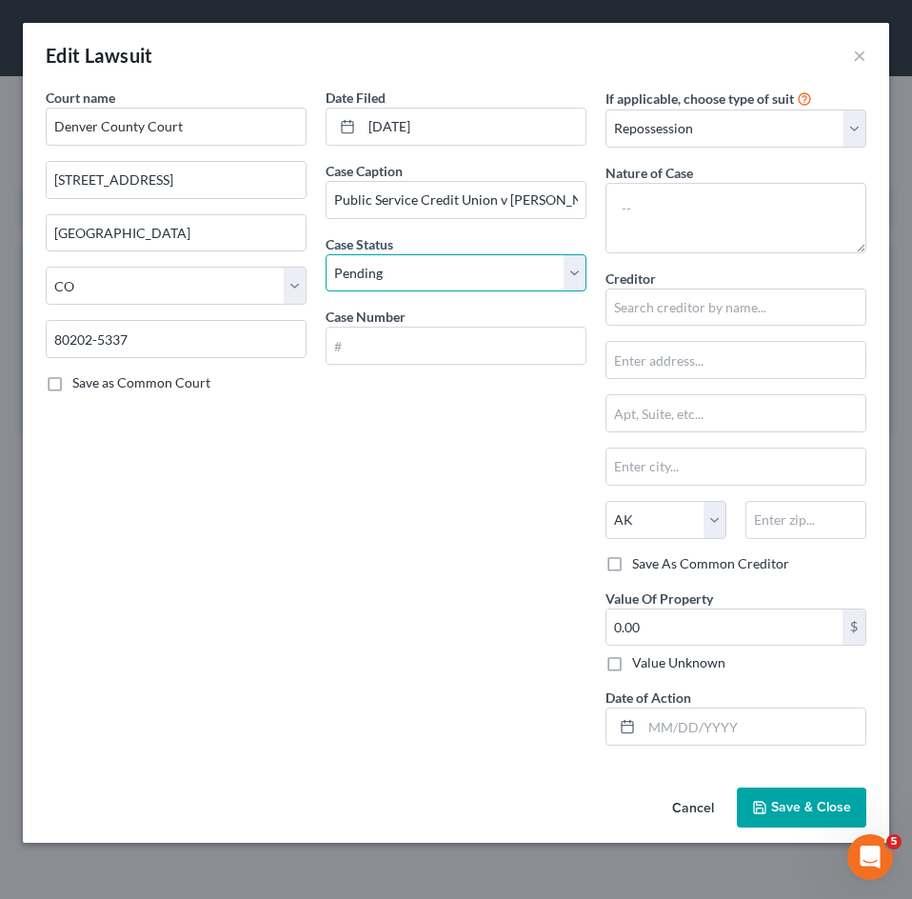
click at [581, 274] on select "Select Pending On Appeal Concluded" at bounding box center [456, 273] width 261 height 38
select select "2"
click at [326, 254] on select "Select Pending On Appeal Concluded" at bounding box center [456, 273] width 261 height 38
click at [453, 346] on input "text" at bounding box center [455, 345] width 259 height 36
click at [390, 339] on input "text" at bounding box center [455, 345] width 259 height 36
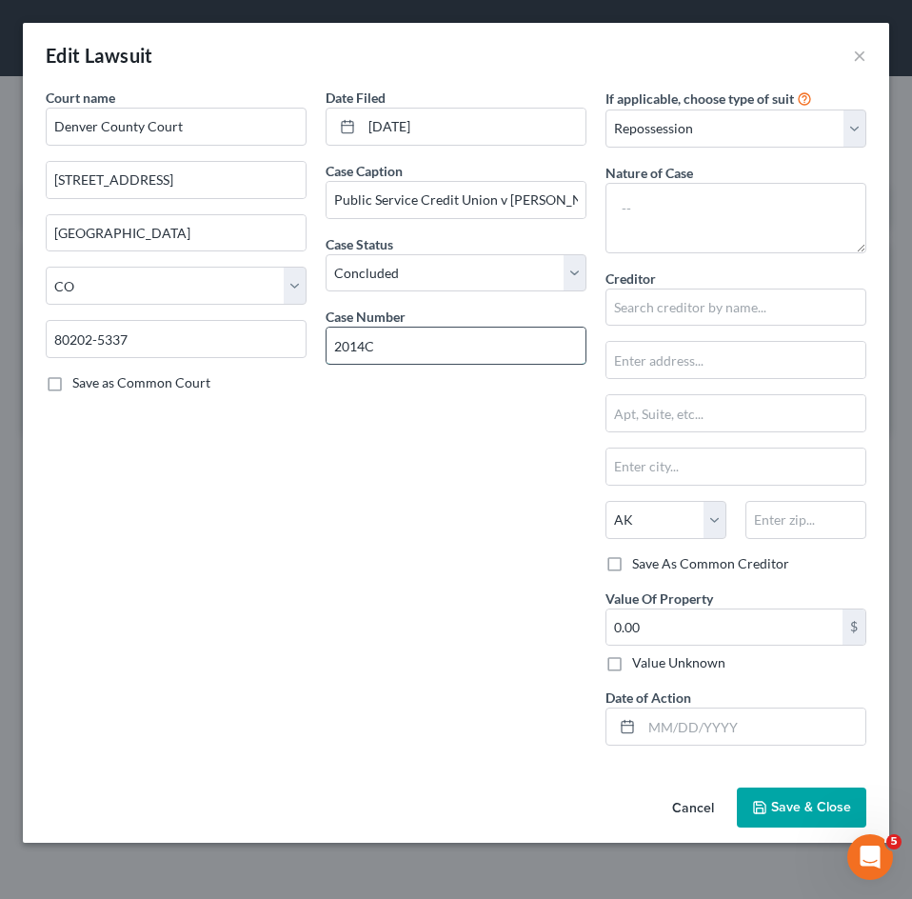
click at [492, 356] on input "2014C" at bounding box center [455, 345] width 259 height 36
type input "2014C69345"
click at [723, 136] on select "Select Repossession Garnishment Foreclosure Attached, Seized, Or Levied Other" at bounding box center [735, 128] width 261 height 38
select select "1"
click at [605, 109] on select "Select Repossession Garnishment Foreclosure Attached, Seized, Or Levied Other" at bounding box center [735, 128] width 261 height 38
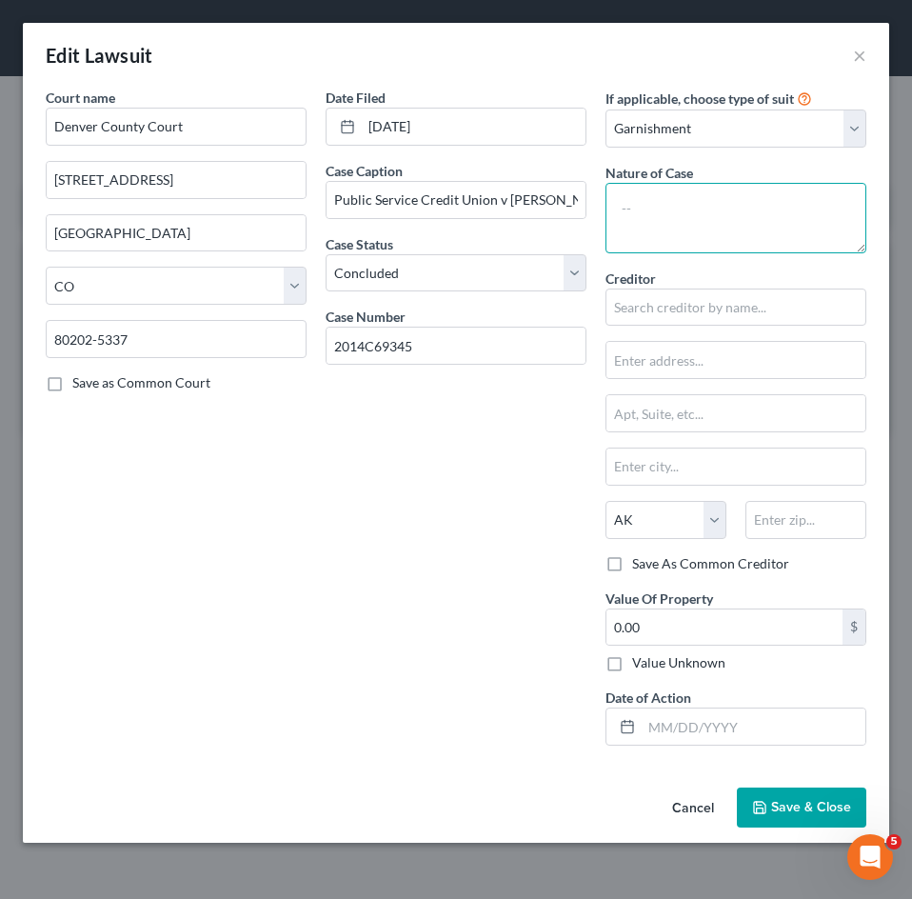
click at [733, 229] on textarea at bounding box center [735, 218] width 261 height 70
type textarea "Repossession"
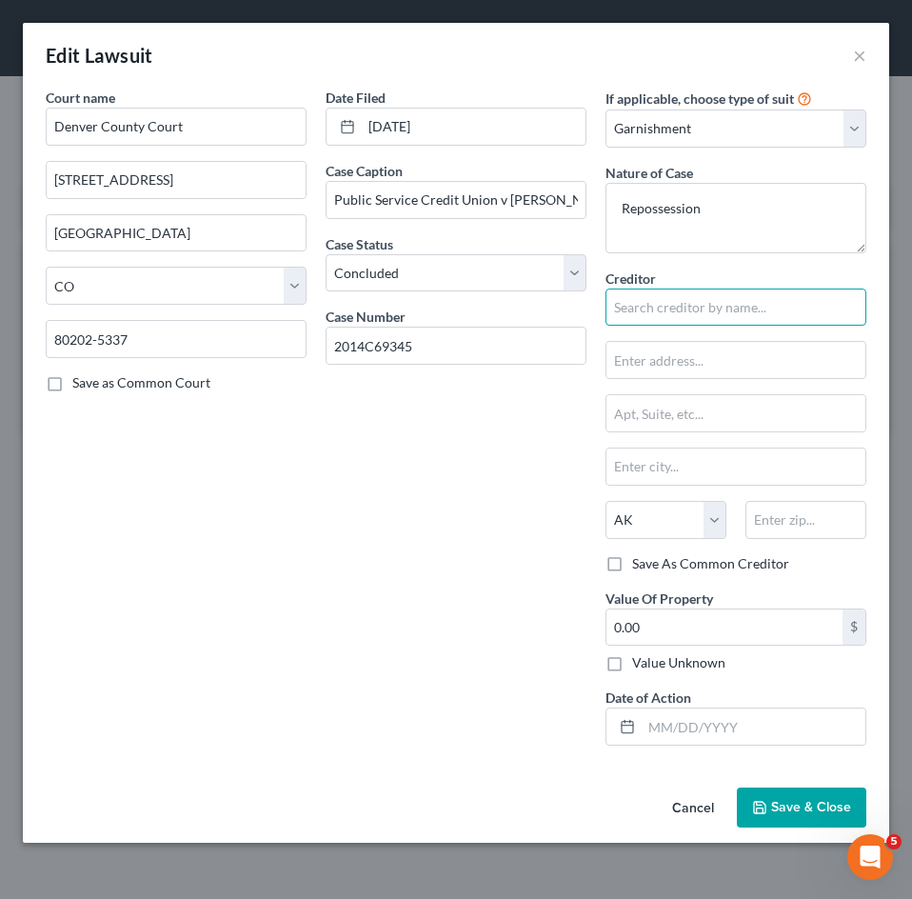
click at [705, 301] on input "text" at bounding box center [735, 307] width 261 height 38
click at [787, 303] on input "Public Service Credit Union" at bounding box center [735, 307] width 261 height 38
type input "Public Service Credit Union"
click at [648, 309] on input "Public Service Credit Union" at bounding box center [735, 307] width 261 height 38
type input "9"
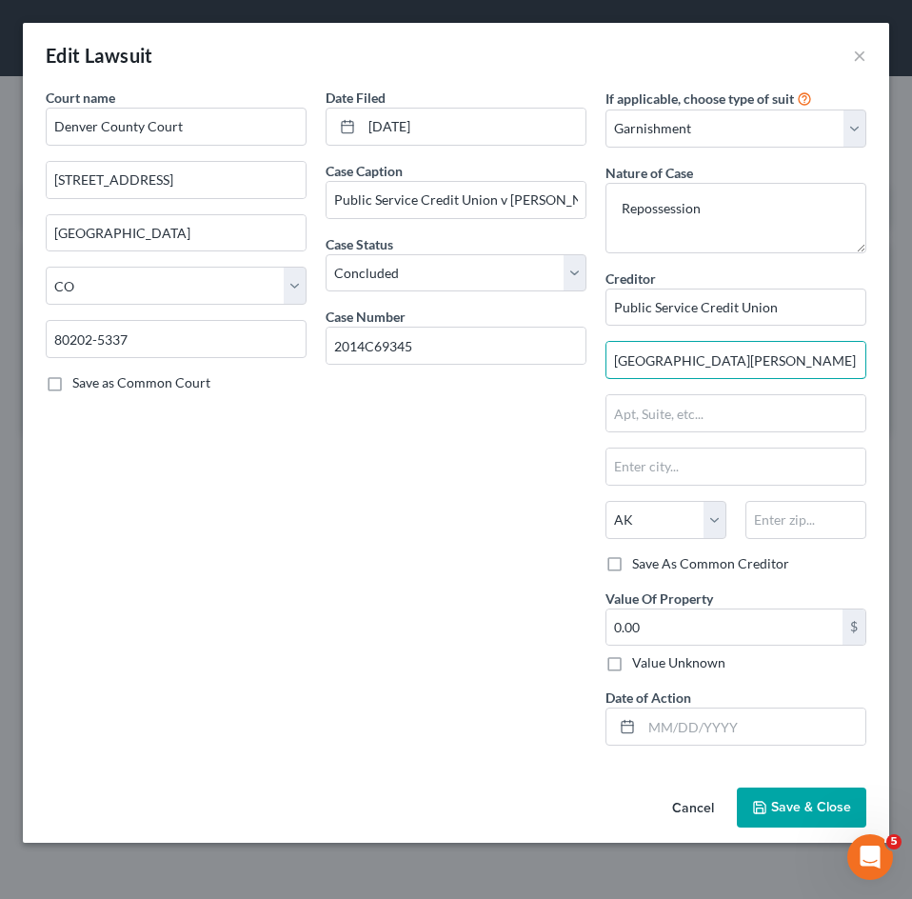
type input "[STREET_ADDRESS][PERSON_NAME]"
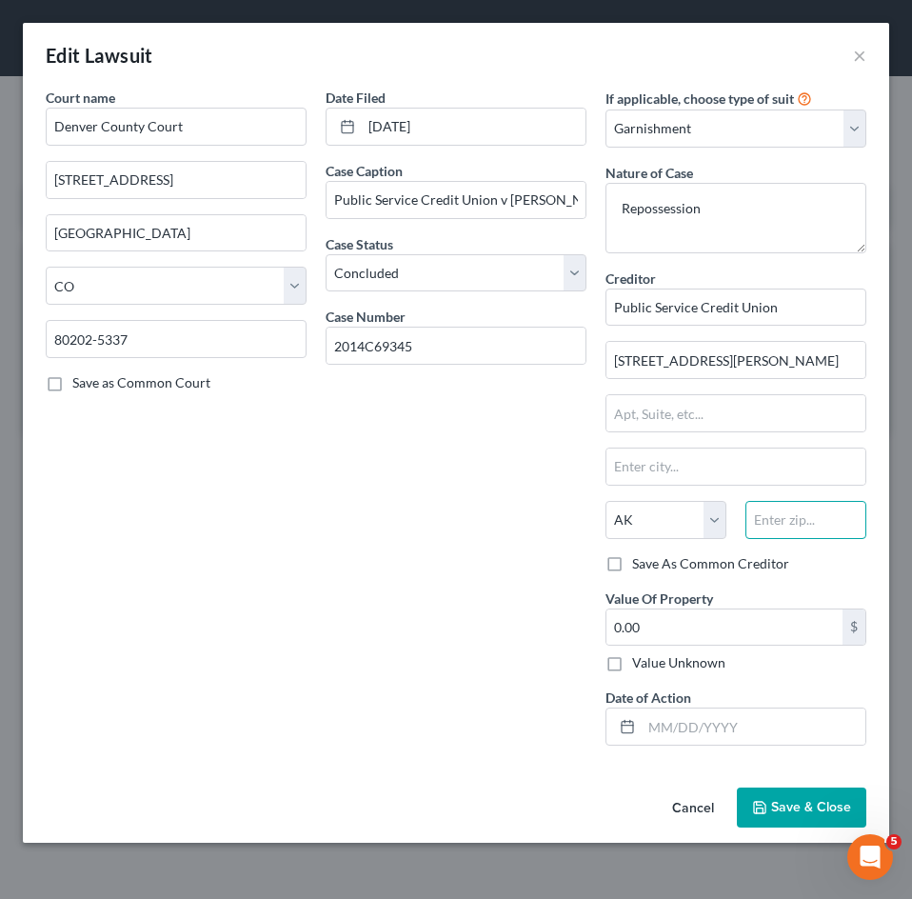
click at [779, 510] on input "text" at bounding box center [805, 520] width 121 height 38
type input "80124"
type input "Littleton"
select select "5"
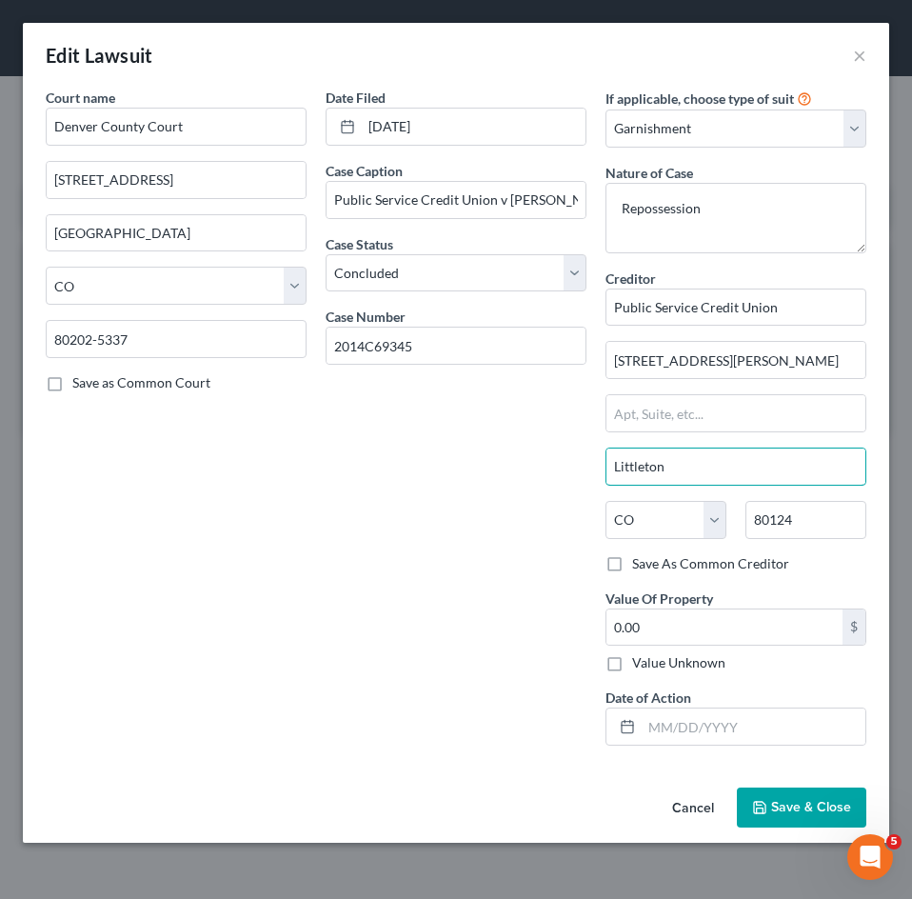
drag, startPoint x: 706, startPoint y: 461, endPoint x: 494, endPoint y: 498, distance: 215.5
click at [497, 495] on div "Court name * Denver County Court 1437 [GEOGRAPHIC_DATA] [GEOGRAPHIC_DATA] [US_S…" at bounding box center [456, 424] width 840 height 673
type input "Lone Tree"
click at [688, 632] on input "0.00" at bounding box center [724, 627] width 236 height 36
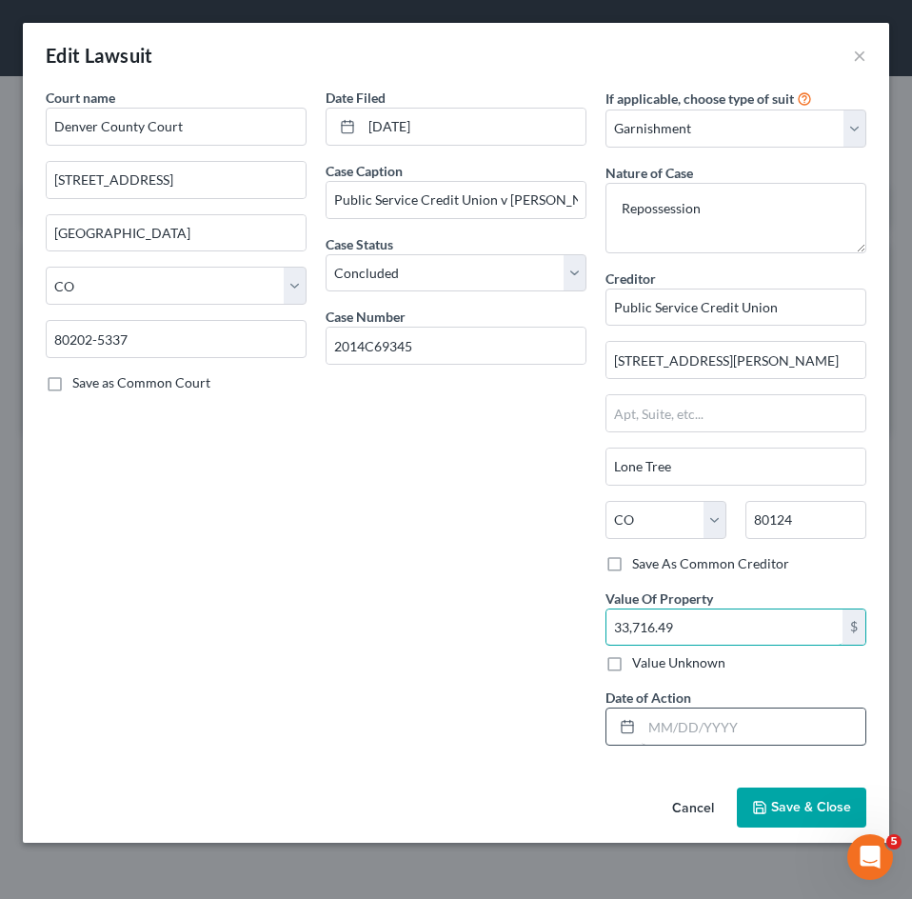
type input "33,716.49"
click at [669, 726] on input "text" at bounding box center [754, 726] width 224 height 36
click at [809, 809] on span "Save & Close" at bounding box center [811, 807] width 80 height 16
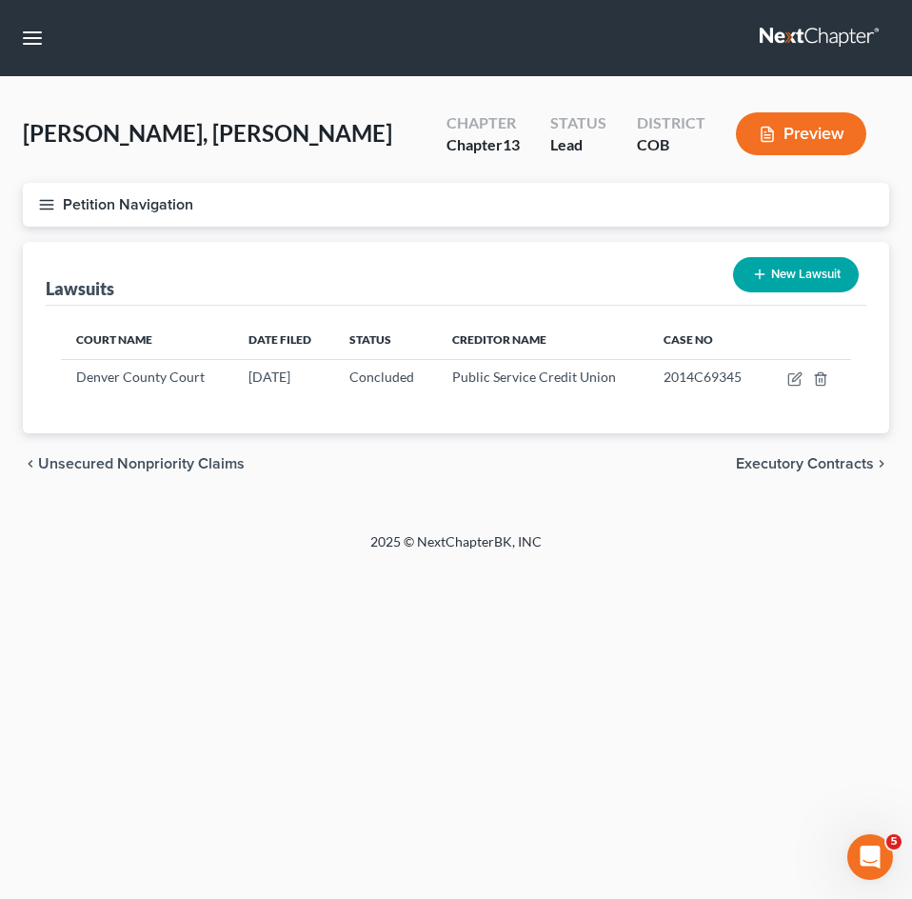
click at [783, 287] on button "New Lawsuit" at bounding box center [796, 274] width 126 height 35
select select "0"
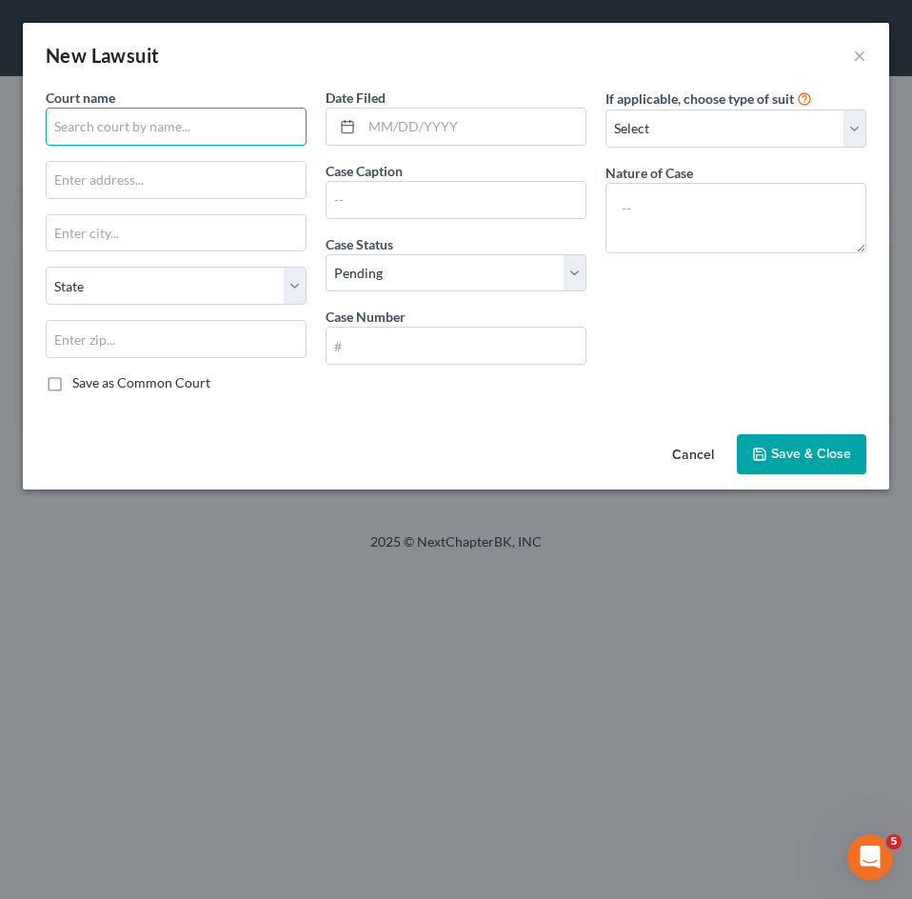
click at [219, 123] on input "text" at bounding box center [176, 127] width 261 height 38
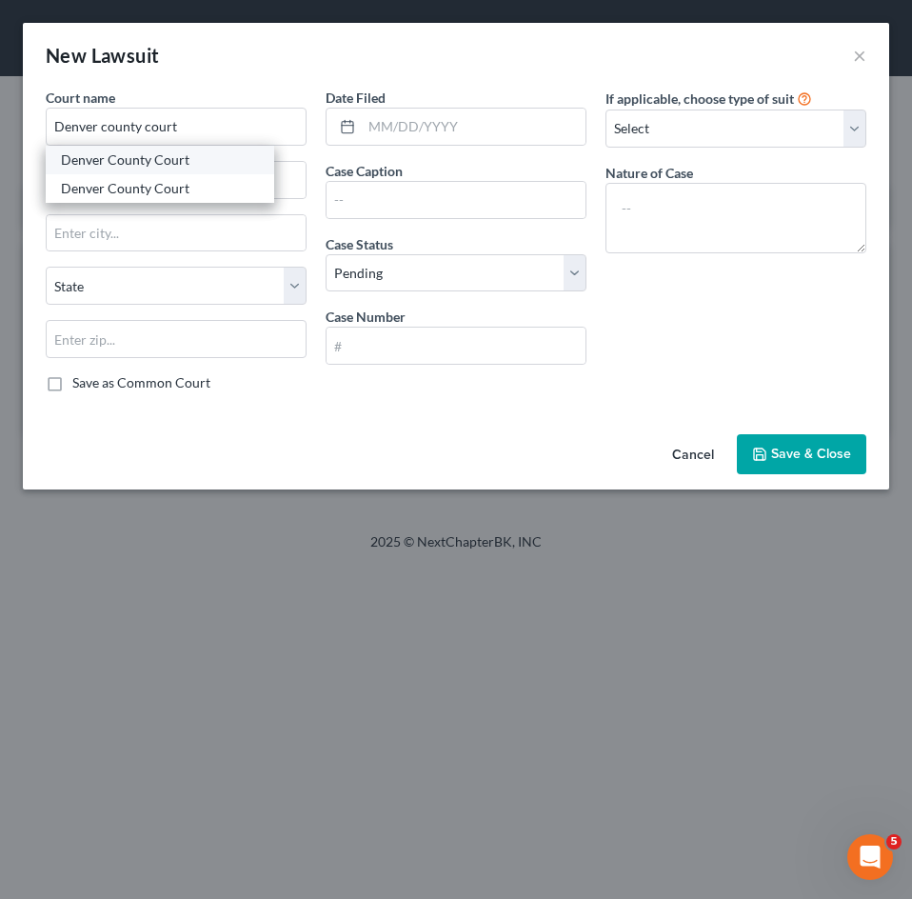
click at [168, 161] on div "Denver County Court" at bounding box center [160, 159] width 198 height 19
type input "Denver County Court"
type input "[STREET_ADDRESS]"
type input "[GEOGRAPHIC_DATA]"
select select "5"
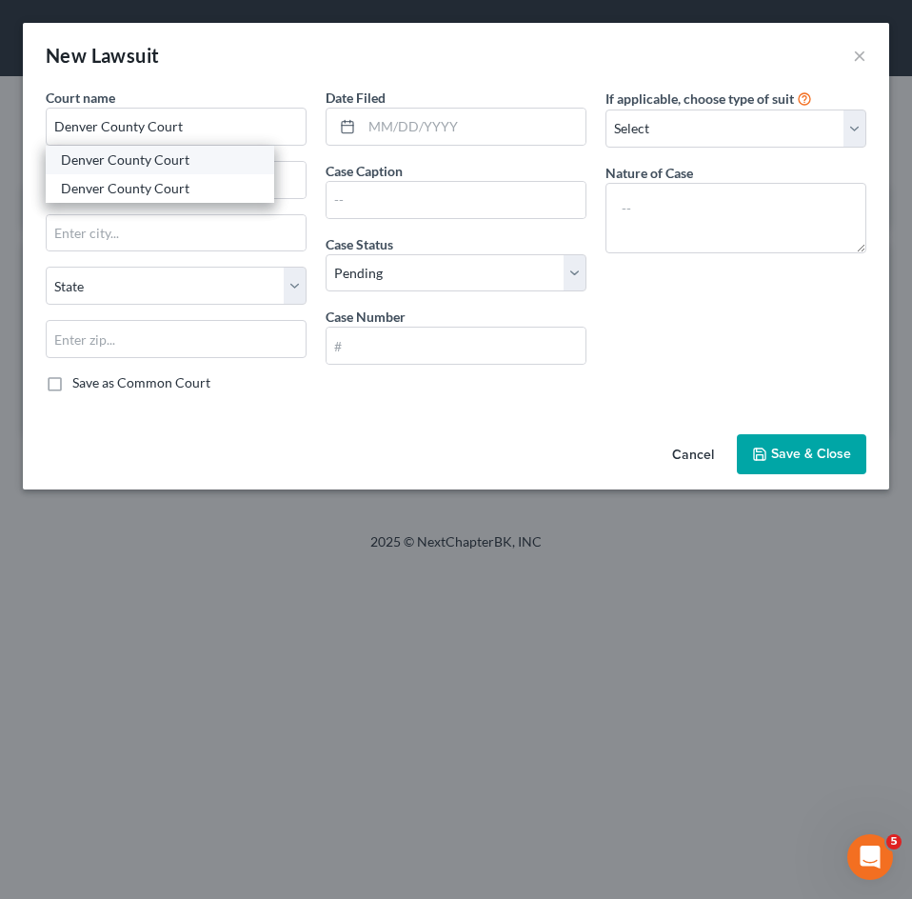
type input "80202-5337"
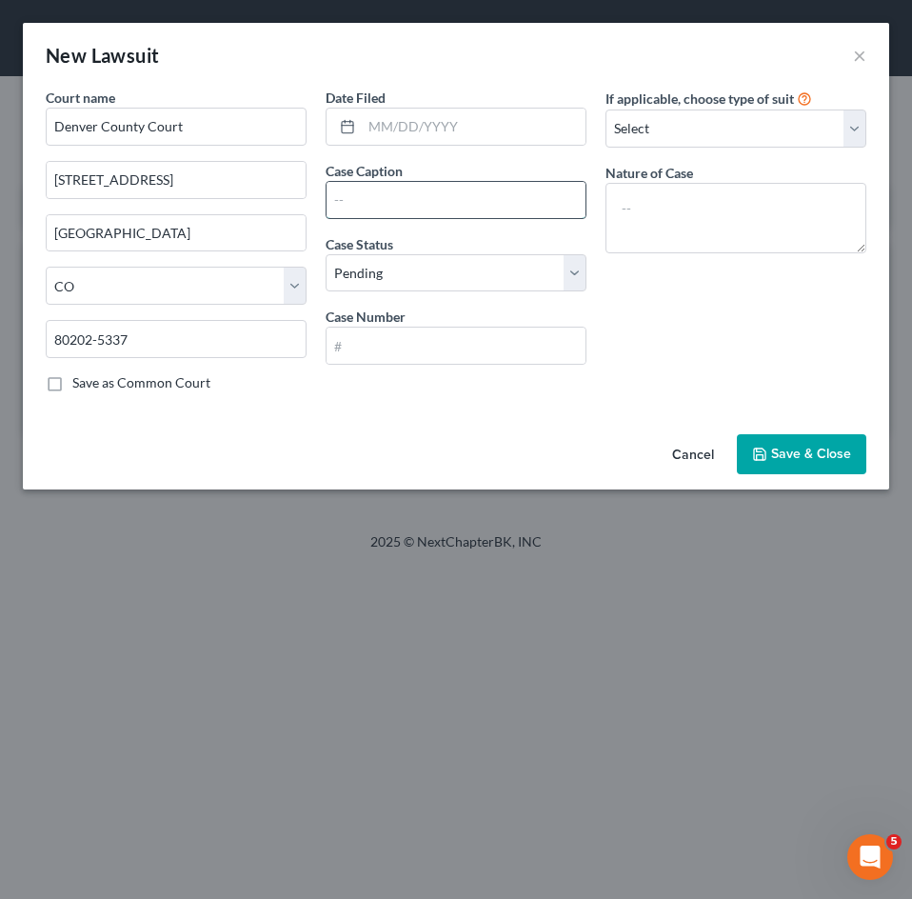
click at [440, 191] on input "text" at bounding box center [455, 200] width 259 height 36
click at [449, 113] on input "text" at bounding box center [474, 127] width 224 height 36
type input "[DATE]"
click at [474, 195] on input "text" at bounding box center [455, 200] width 259 height 36
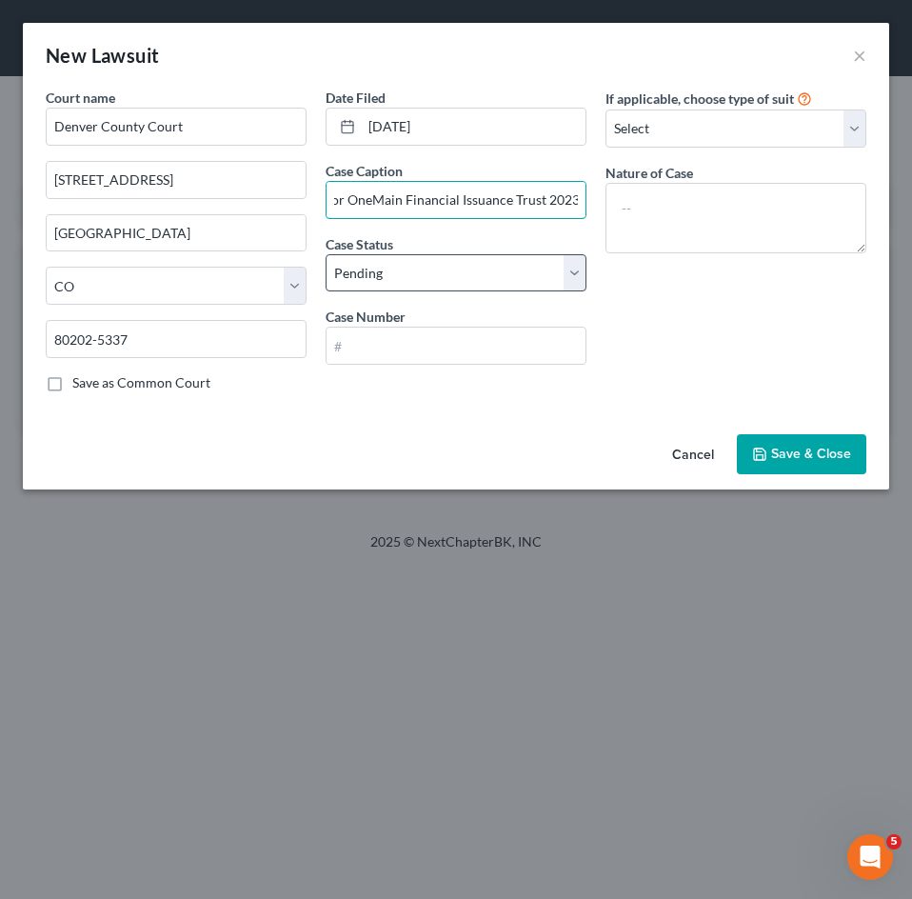
type input "OneMain Financial Group, LLC as Servicer for (ASF) Wilmington Trust, N.A., As I…"
click at [466, 269] on select "Select Pending On Appeal Concluded" at bounding box center [456, 273] width 261 height 38
select select "2"
click at [326, 254] on select "Select Pending On Appeal Concluded" at bounding box center [456, 273] width 261 height 38
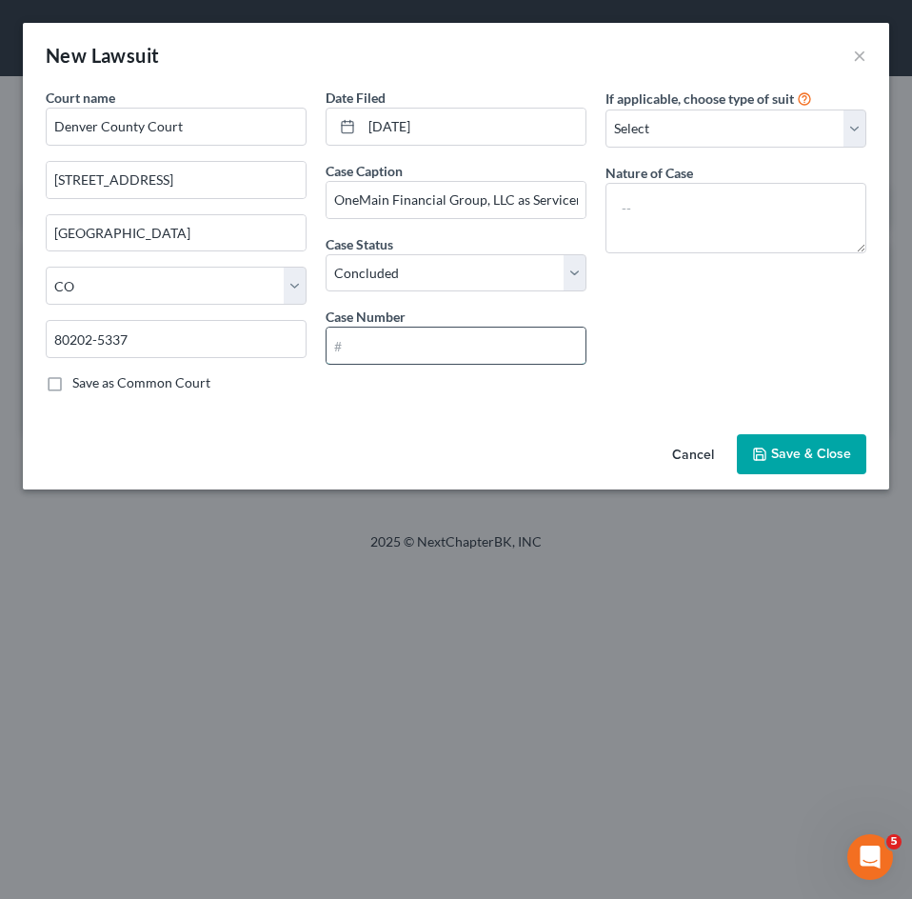
click at [417, 334] on input "text" at bounding box center [455, 345] width 259 height 36
type input "2024C59766"
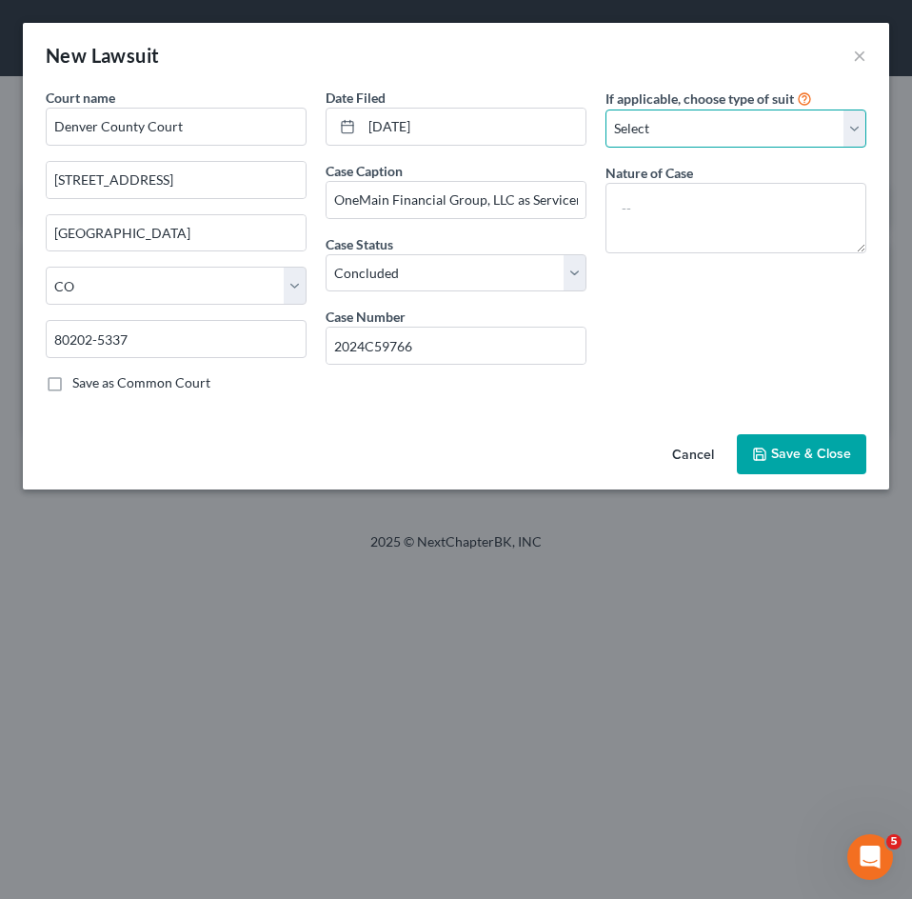
click at [671, 131] on select "Select Repossession Garnishment Foreclosure Attached, Seized, Or Levied Other" at bounding box center [735, 128] width 261 height 38
select select "1"
click at [605, 109] on select "Select Repossession Garnishment Foreclosure Attached, Seized, Or Levied Other" at bounding box center [735, 128] width 261 height 38
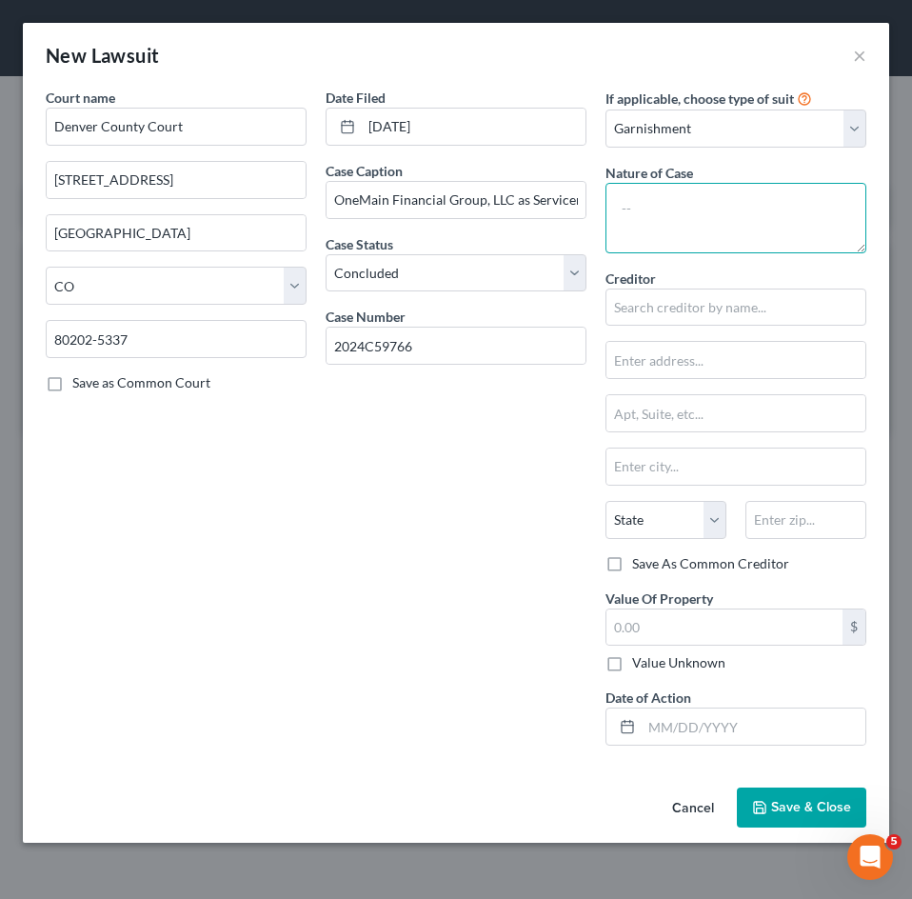
click at [670, 196] on textarea at bounding box center [735, 218] width 261 height 70
type textarea "R"
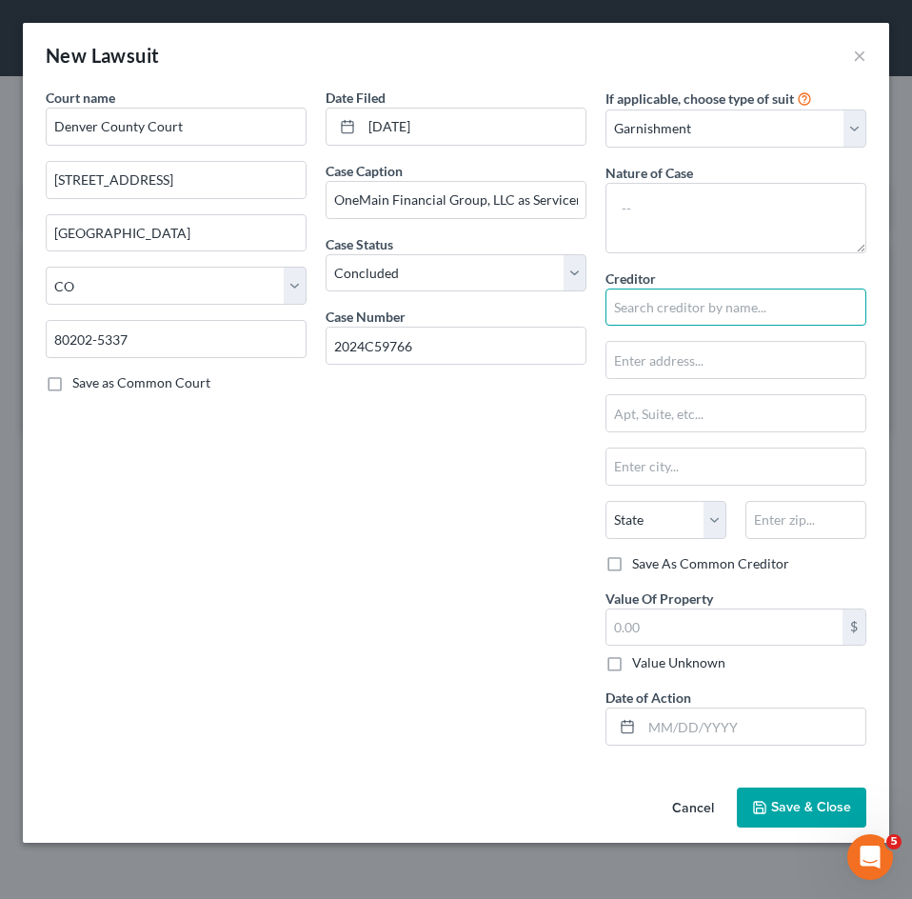
click at [688, 299] on input "text" at bounding box center [735, 307] width 261 height 38
click at [660, 299] on input "text" at bounding box center [735, 307] width 261 height 38
click at [336, 200] on input "OneMain Financial Group, LLC as Servicer for (ASF) Wilmington Trust, N.A., As I…" at bounding box center [455, 200] width 259 height 36
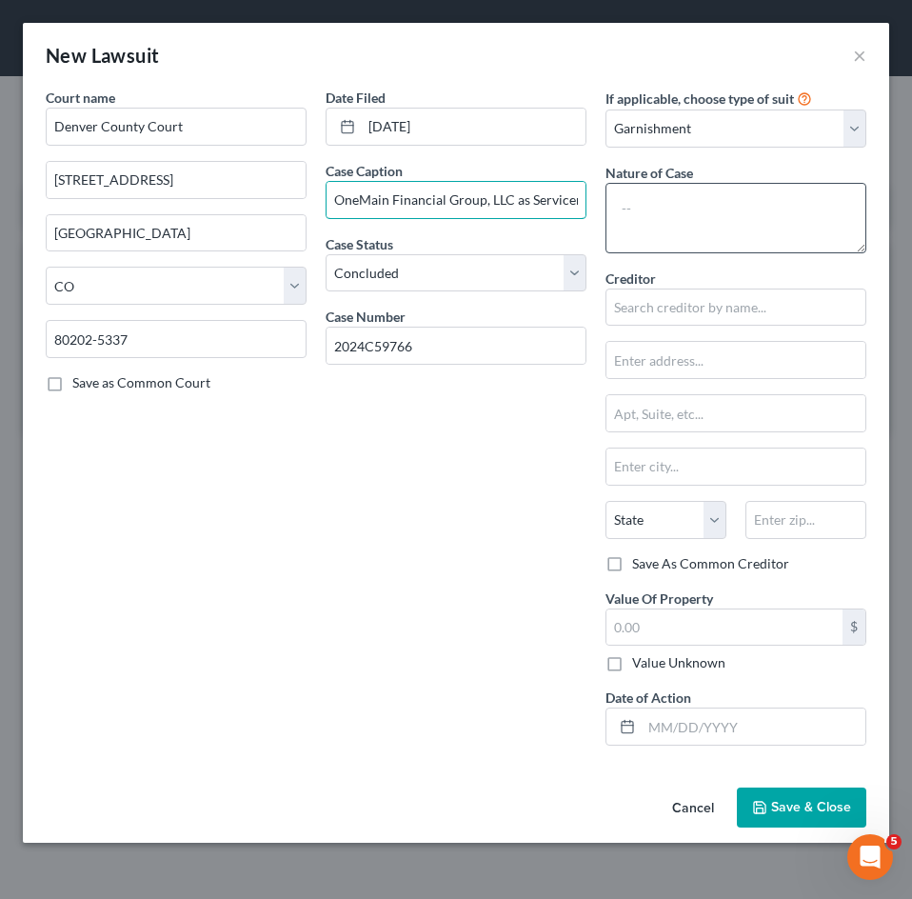
scroll to position [0, 589]
drag, startPoint x: 328, startPoint y: 201, endPoint x: 610, endPoint y: 198, distance: 281.8
click at [610, 198] on div "Court name * Denver County Court 1437 Bannock [GEOGRAPHIC_DATA] [US_STATE] AK […" at bounding box center [456, 424] width 840 height 673
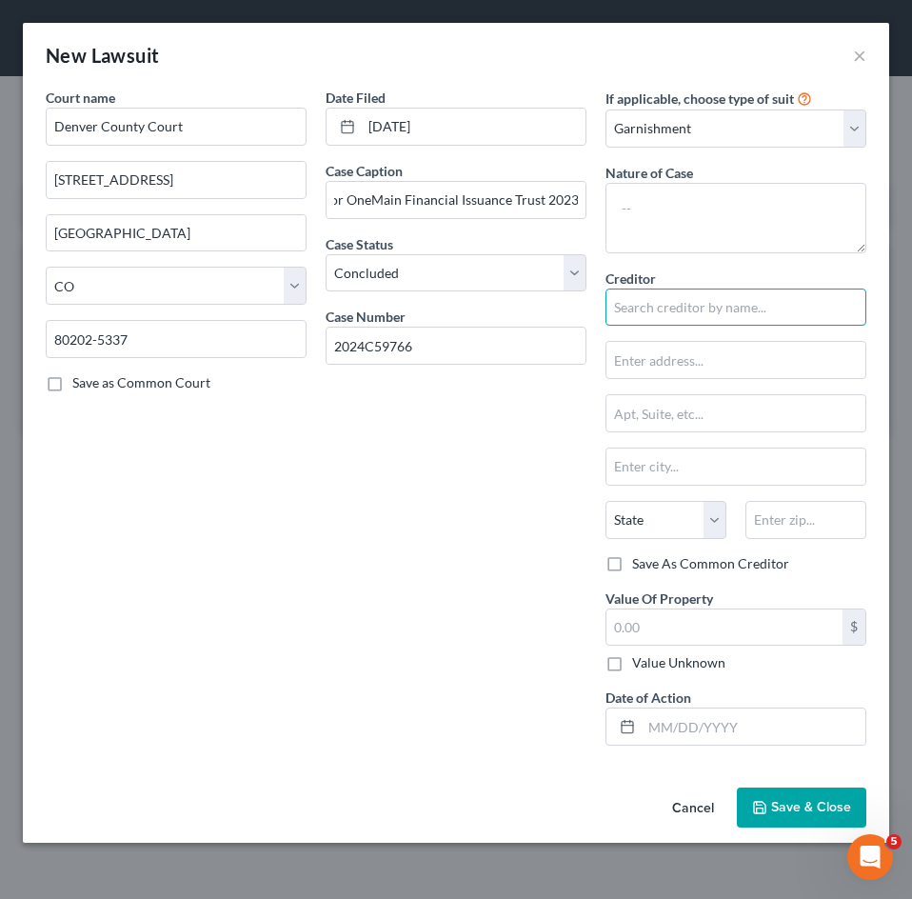
scroll to position [0, 0]
click at [664, 306] on input "text" at bounding box center [735, 307] width 261 height 38
paste input "OneMain Financial Group, LLC as Servicer for (ASF) Wilmington Trust, N.A., As I…"
type input "OneMain Financial Group, LLC as Servicer for (ASF) Wilmington Trust, N.A., As I…"
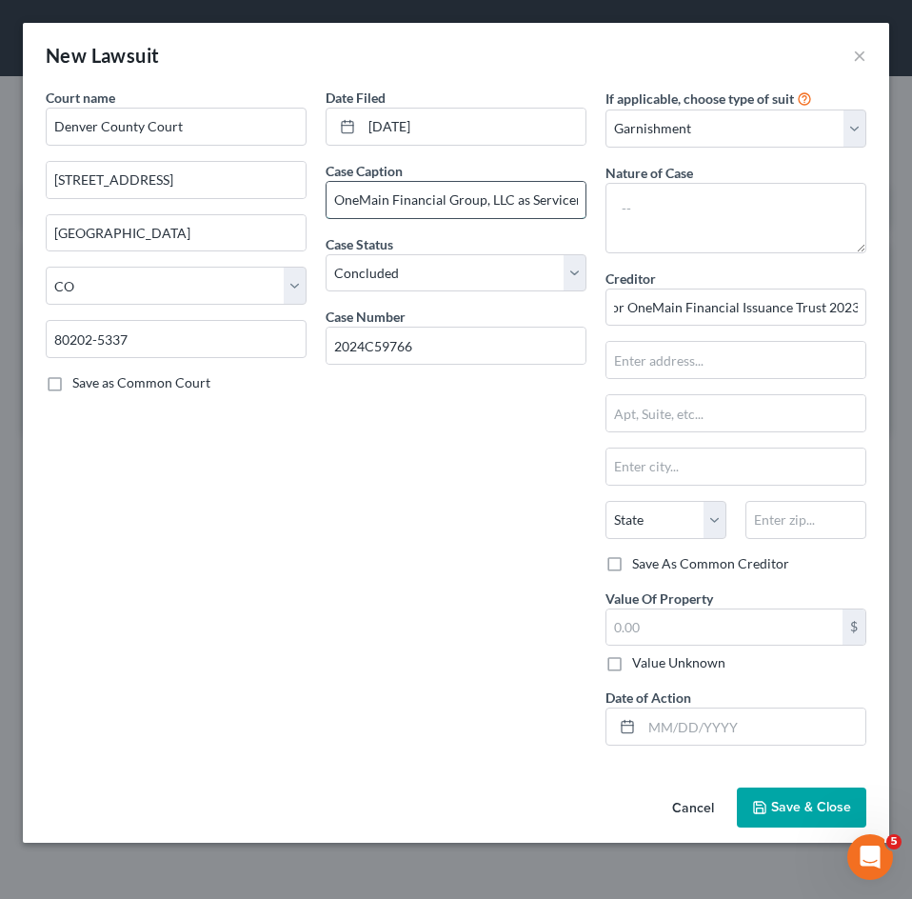
scroll to position [0, 0]
click at [533, 198] on input "OneMain Financial Group, LLC as Servicer for (ASF) Wilmington Trust, N.A., As I…" at bounding box center [455, 200] width 259 height 36
type input "OneMain Financial Group, LLC as Servicer for (ASF) Wilmington Trust, N.A., As I…"
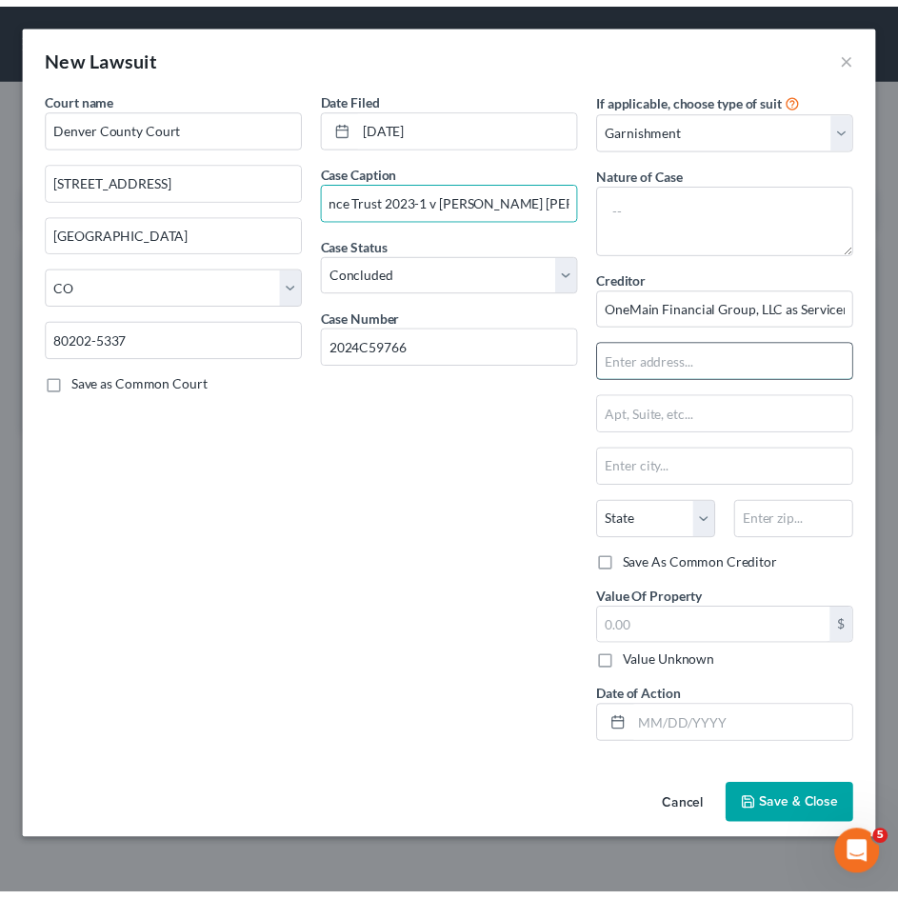
scroll to position [0, 0]
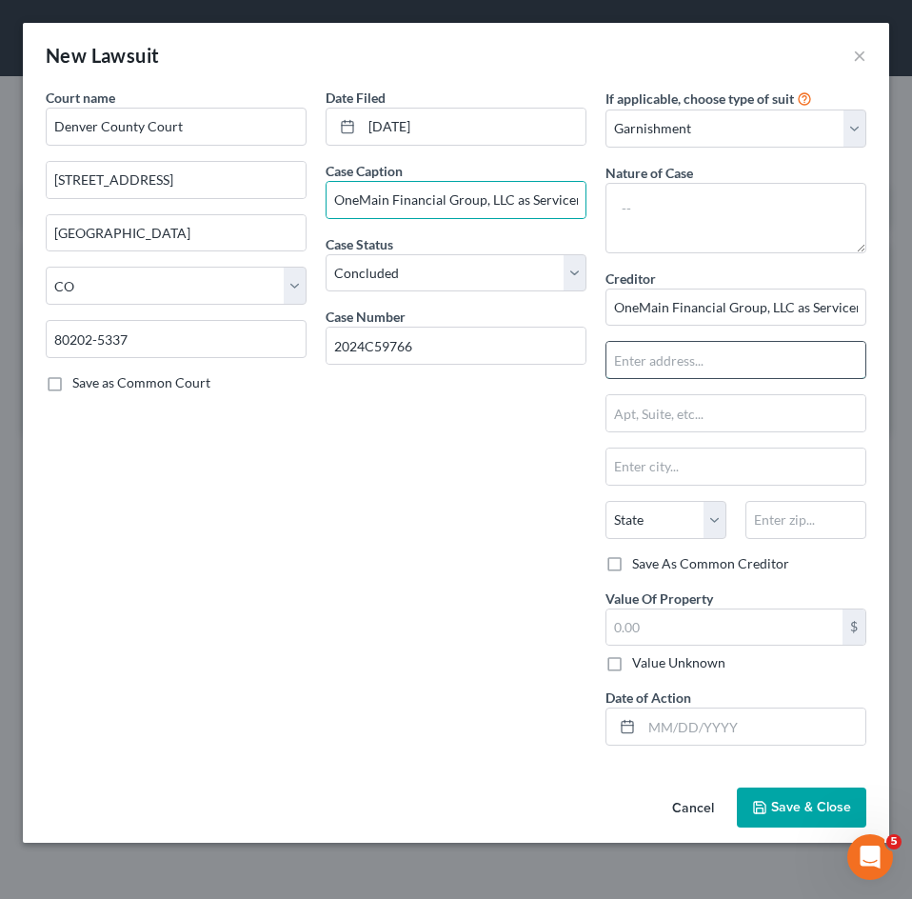
click at [659, 348] on input "text" at bounding box center [735, 360] width 259 height 36
type input "[STREET_ADDRESS] B"
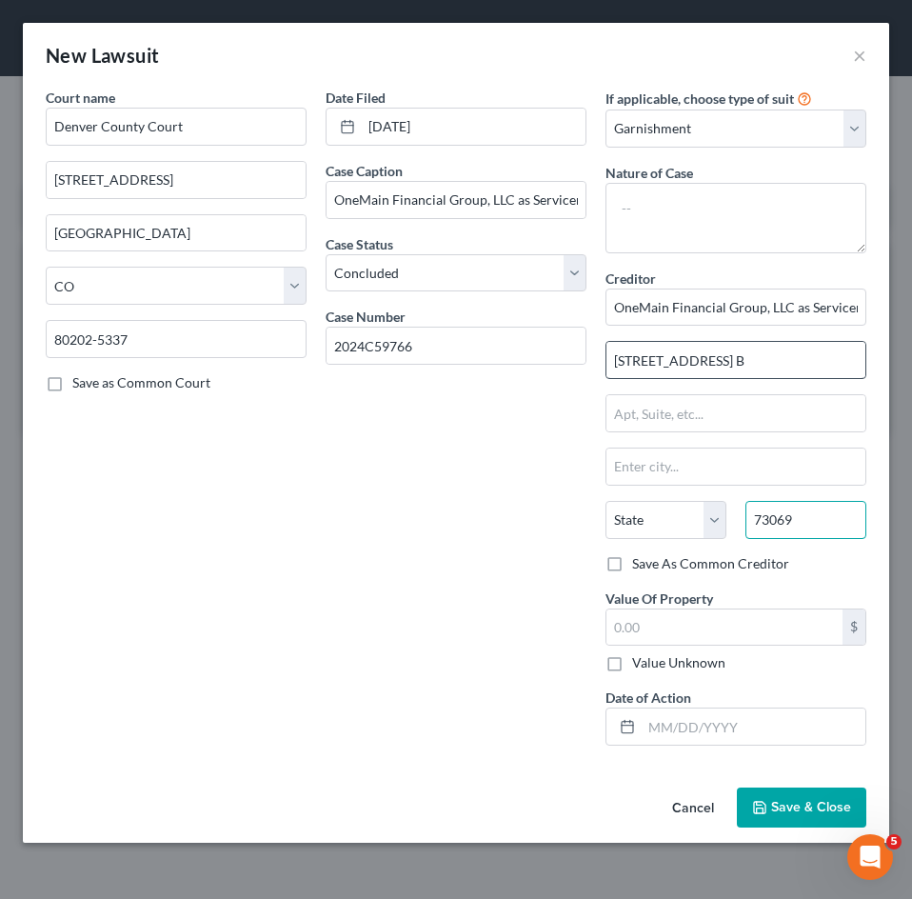
type input "73069"
type input "[PERSON_NAME]"
select select "37"
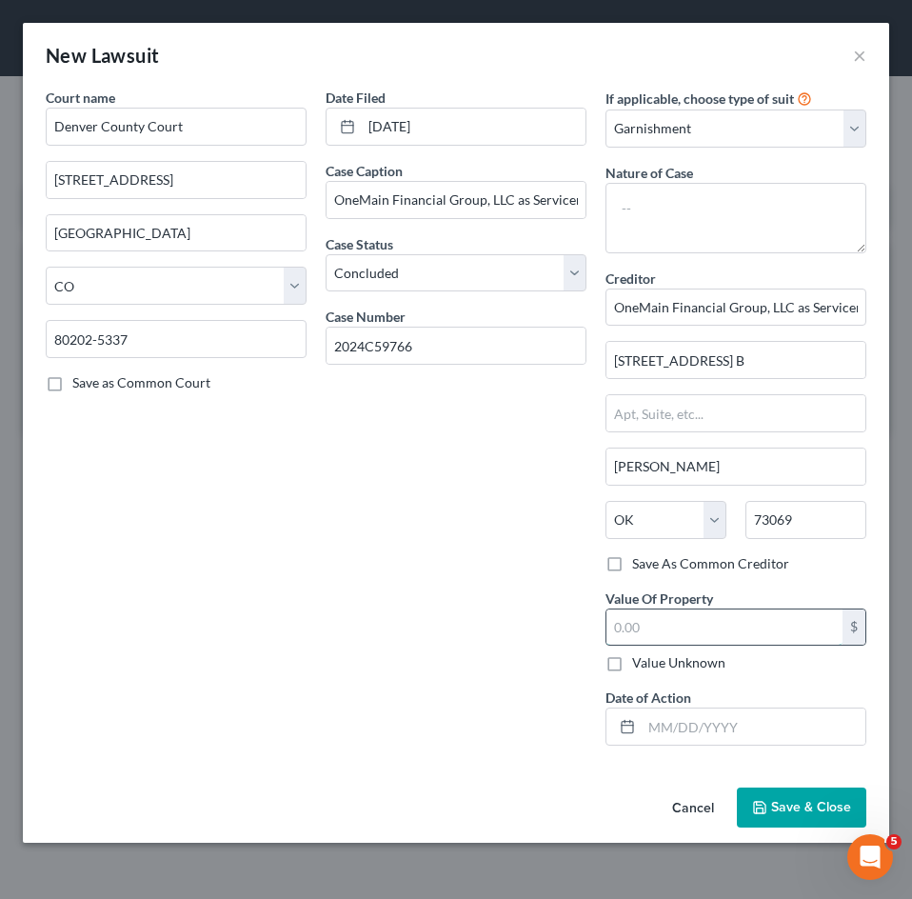
click at [706, 629] on input "text" at bounding box center [724, 627] width 236 height 36
type input "3,365.26"
click at [765, 807] on icon "button" at bounding box center [759, 807] width 15 height 15
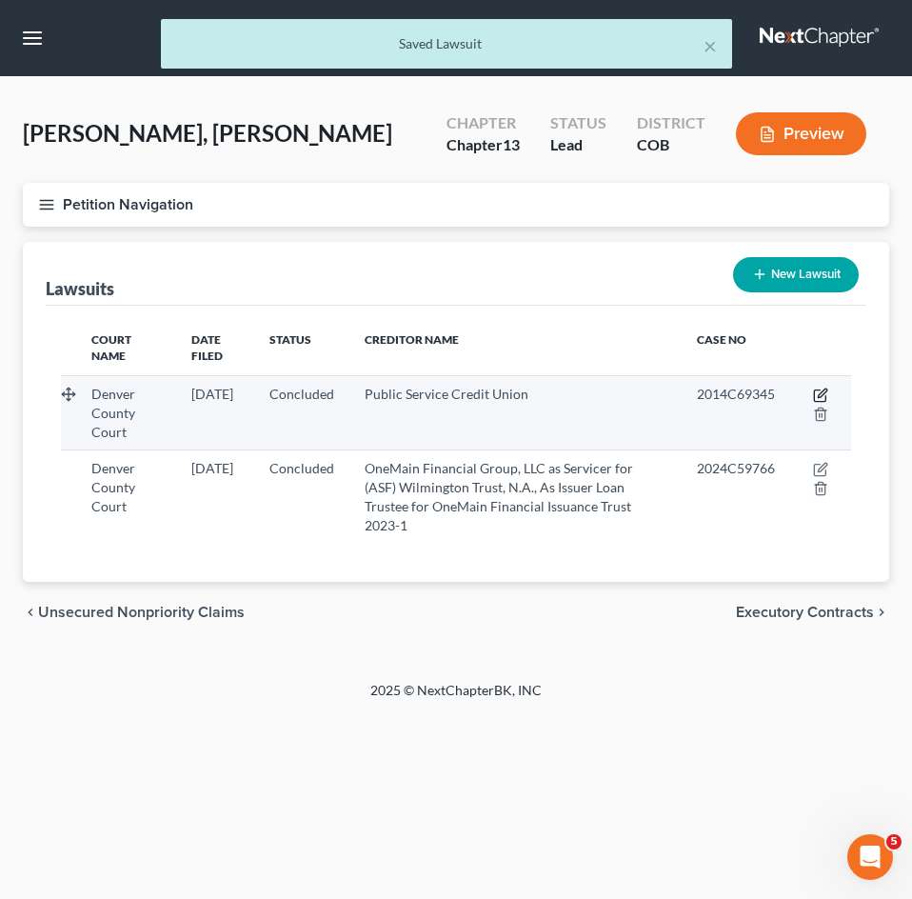
click at [818, 392] on icon "button" at bounding box center [820, 394] width 15 height 15
select select "5"
select select "2"
select select "1"
select select "5"
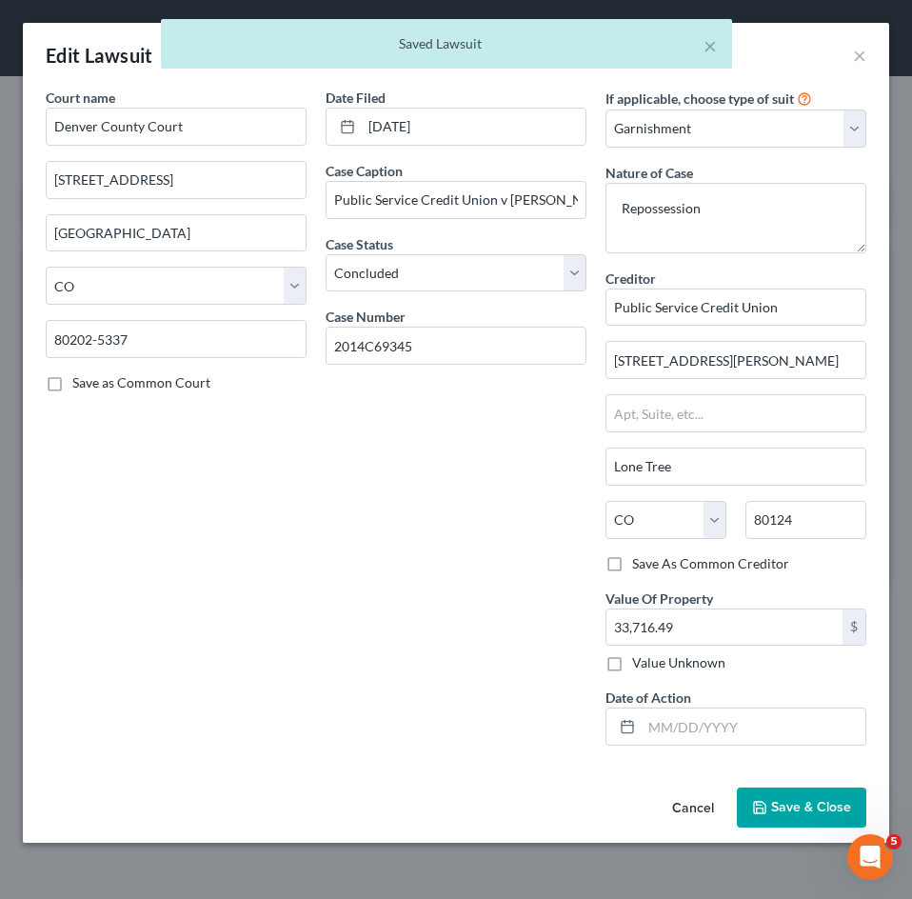
click at [683, 806] on button "Cancel" at bounding box center [693, 808] width 72 height 38
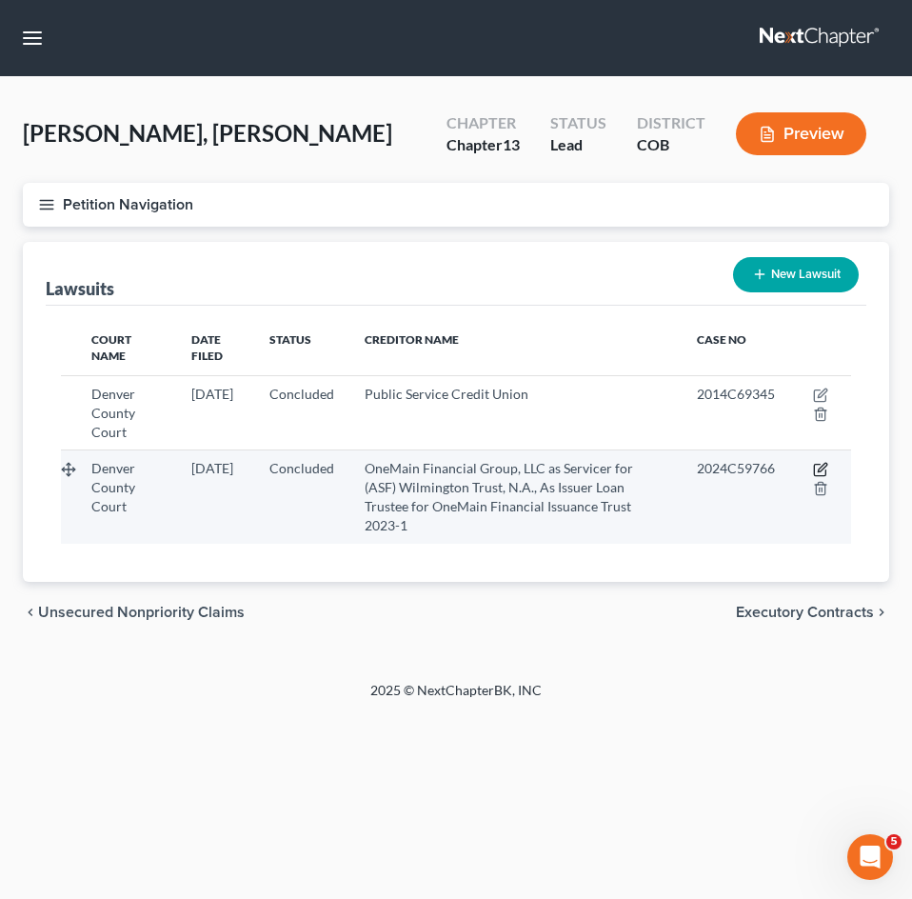
click at [814, 467] on icon "button" at bounding box center [819, 469] width 11 height 11
select select "5"
select select "2"
select select "1"
select select "37"
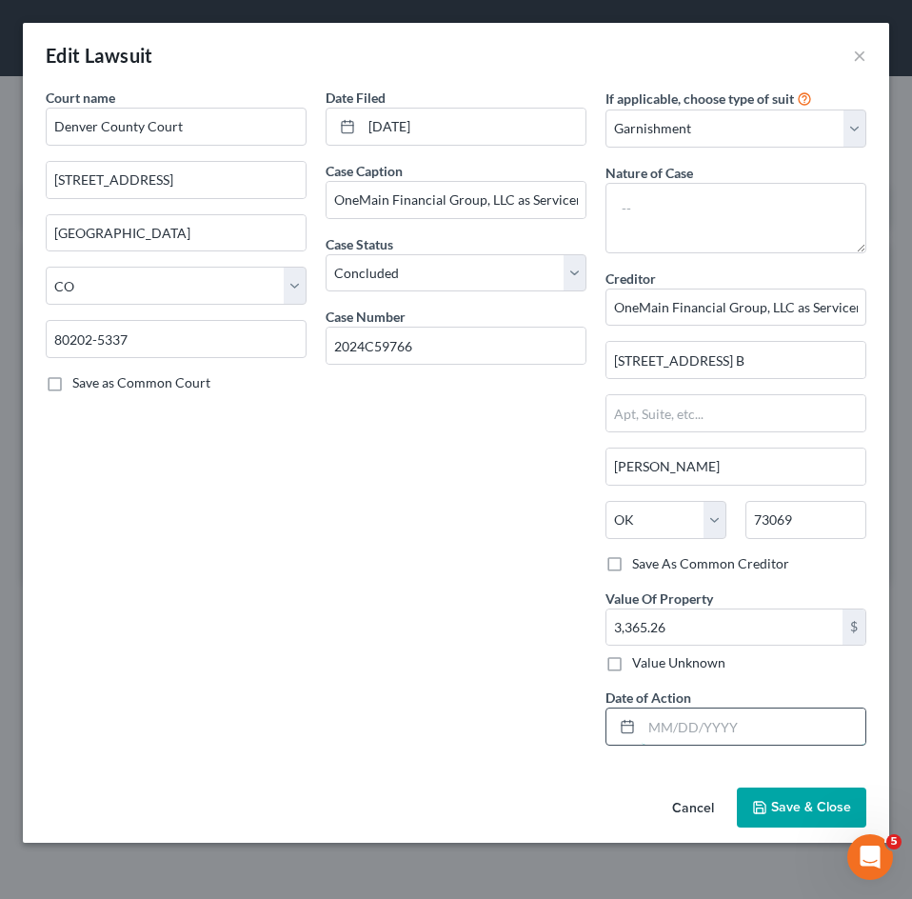
click at [683, 728] on input "text" at bounding box center [754, 726] width 224 height 36
type input "0"
type input "[DATE]"
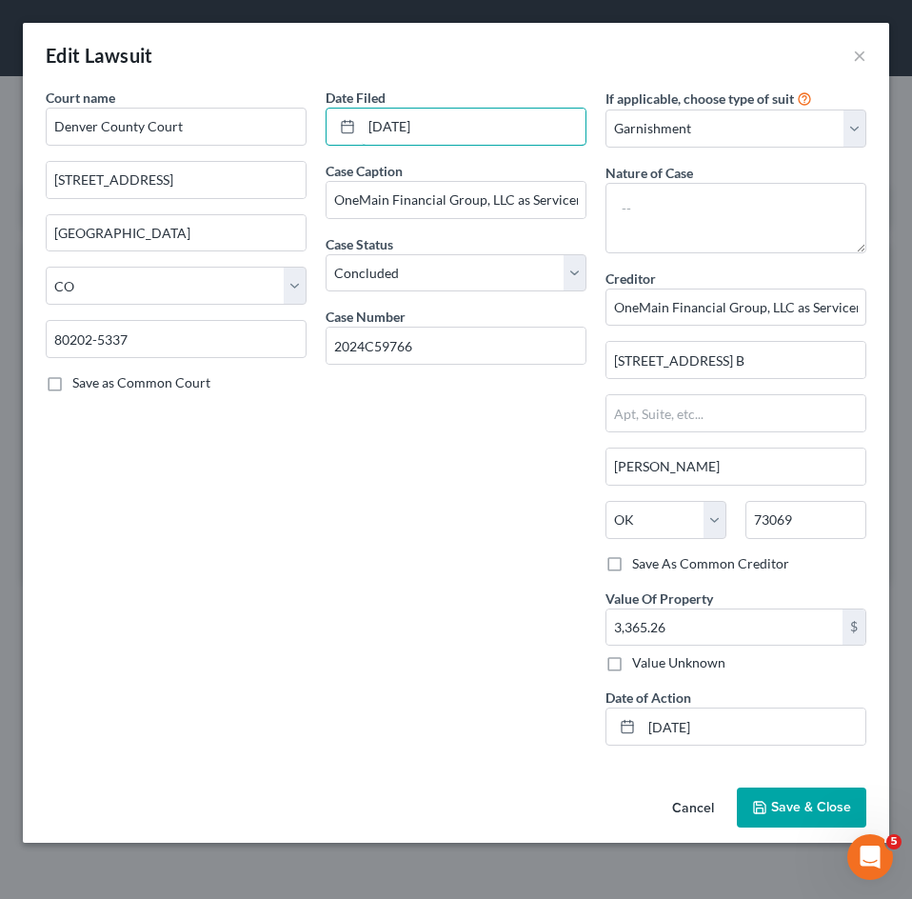
drag, startPoint x: 455, startPoint y: 127, endPoint x: 41, endPoint y: 111, distance: 414.3
click at [41, 111] on div "Court name * Denver County Court 1437 Bannock [GEOGRAPHIC_DATA] [US_STATE] AK […" at bounding box center [456, 424] width 840 height 673
type input "2024"
click at [781, 809] on span "Save & Close" at bounding box center [811, 807] width 80 height 16
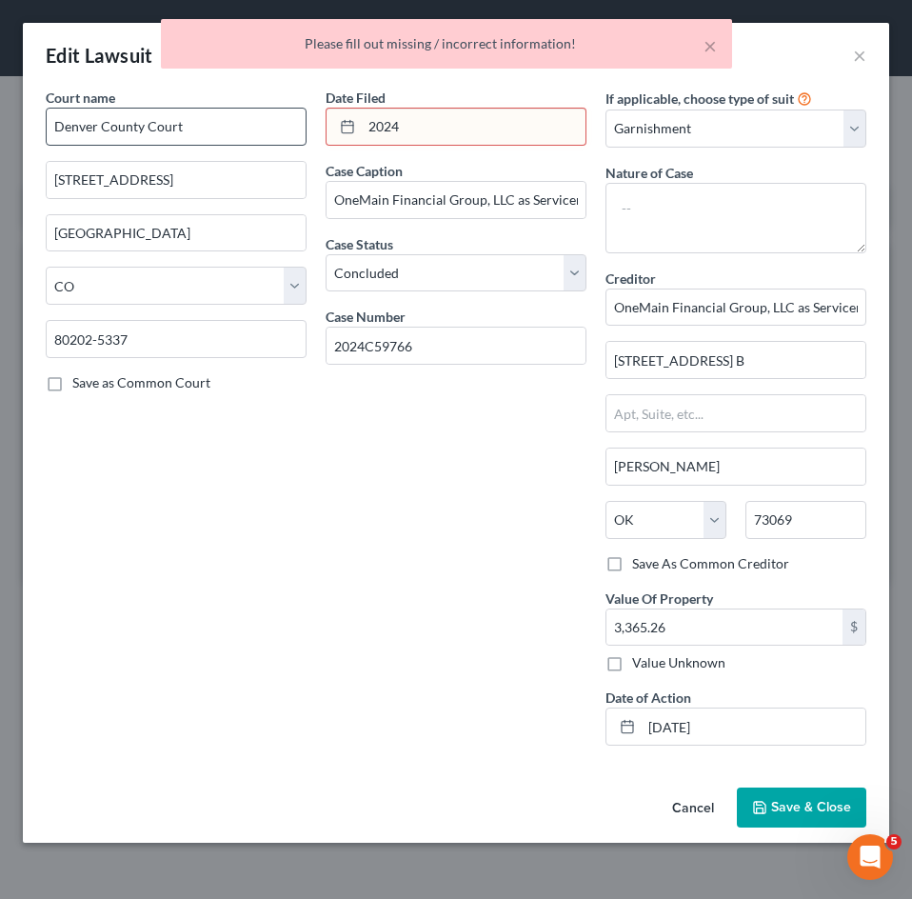
drag, startPoint x: 437, startPoint y: 124, endPoint x: 287, endPoint y: 141, distance: 151.4
click at [287, 139] on div "Court name * Denver County Court 1437 Bannock [GEOGRAPHIC_DATA] [US_STATE] AK […" at bounding box center [456, 424] width 840 height 673
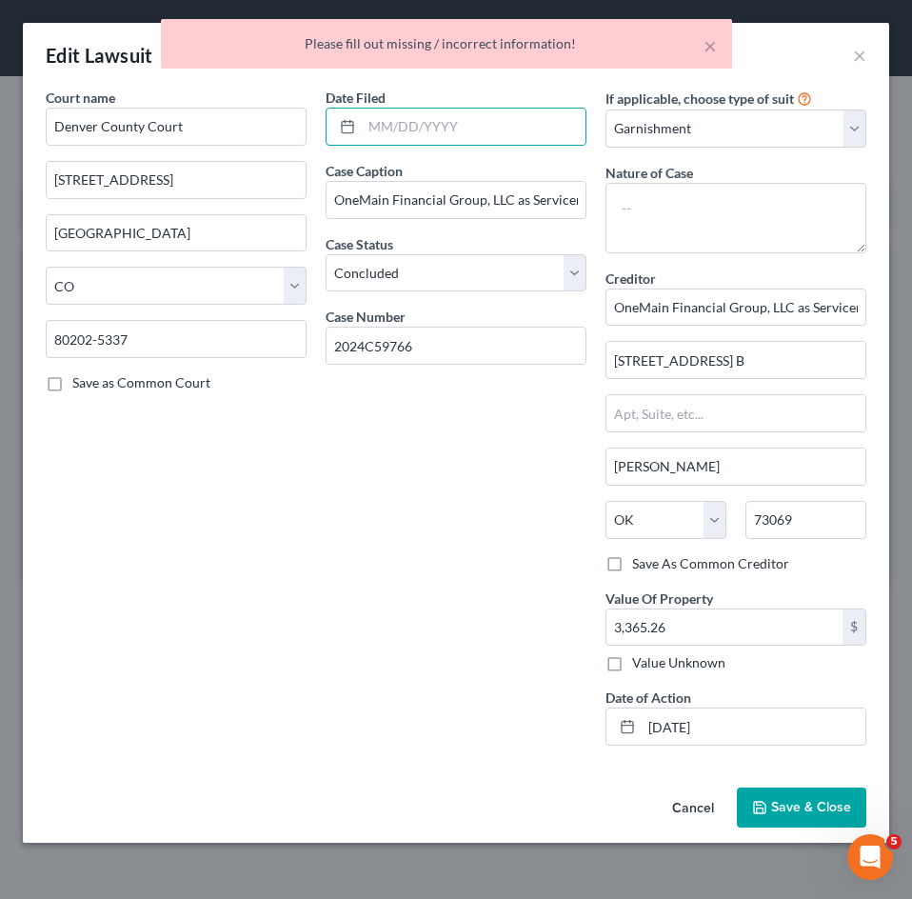
click at [803, 797] on button "Save & Close" at bounding box center [801, 807] width 129 height 40
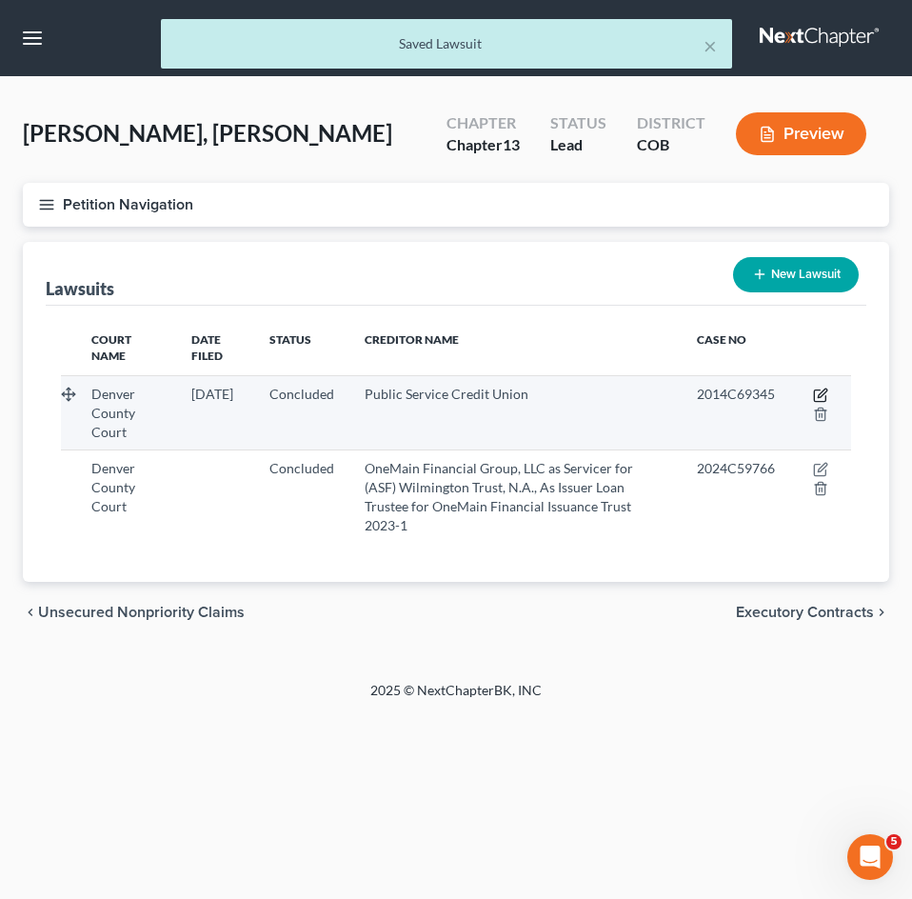
click at [820, 389] on icon "button" at bounding box center [820, 394] width 15 height 15
select select "5"
select select "2"
select select "1"
select select "5"
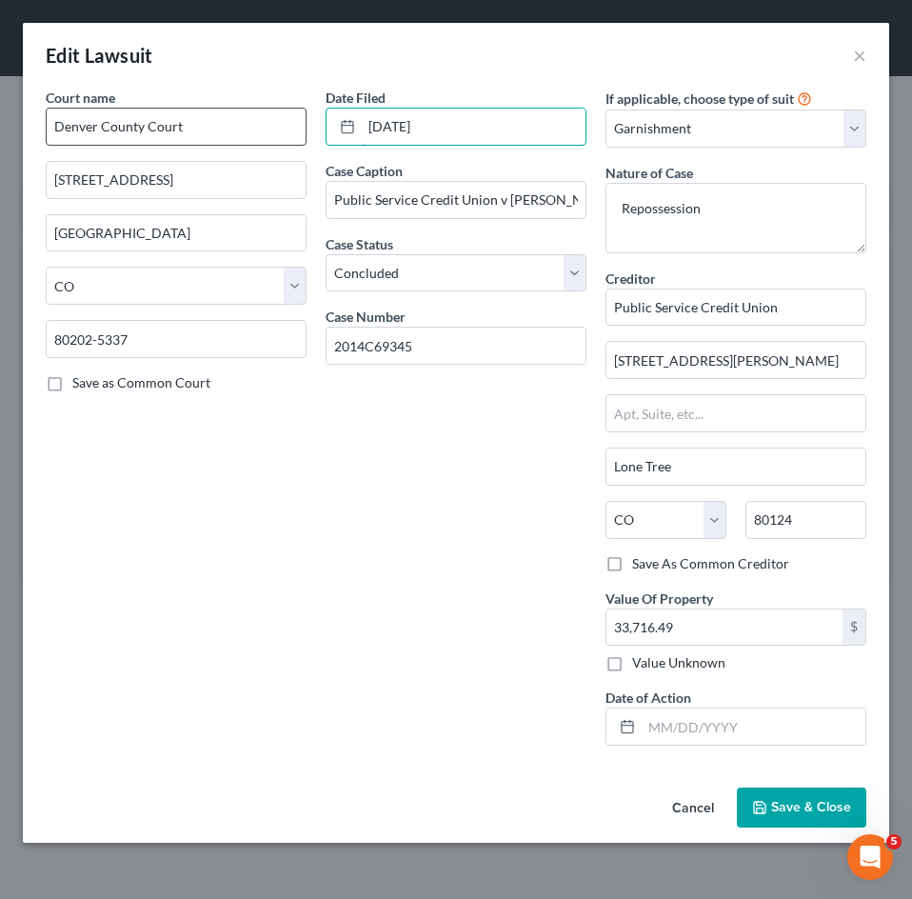
drag, startPoint x: 354, startPoint y: 118, endPoint x: 202, endPoint y: 121, distance: 152.3
click at [206, 119] on div "Court name * Denver County Court 1437 [GEOGRAPHIC_DATA] [GEOGRAPHIC_DATA] [US_S…" at bounding box center [456, 424] width 840 height 673
click at [666, 706] on label "Date of Action" at bounding box center [648, 697] width 86 height 20
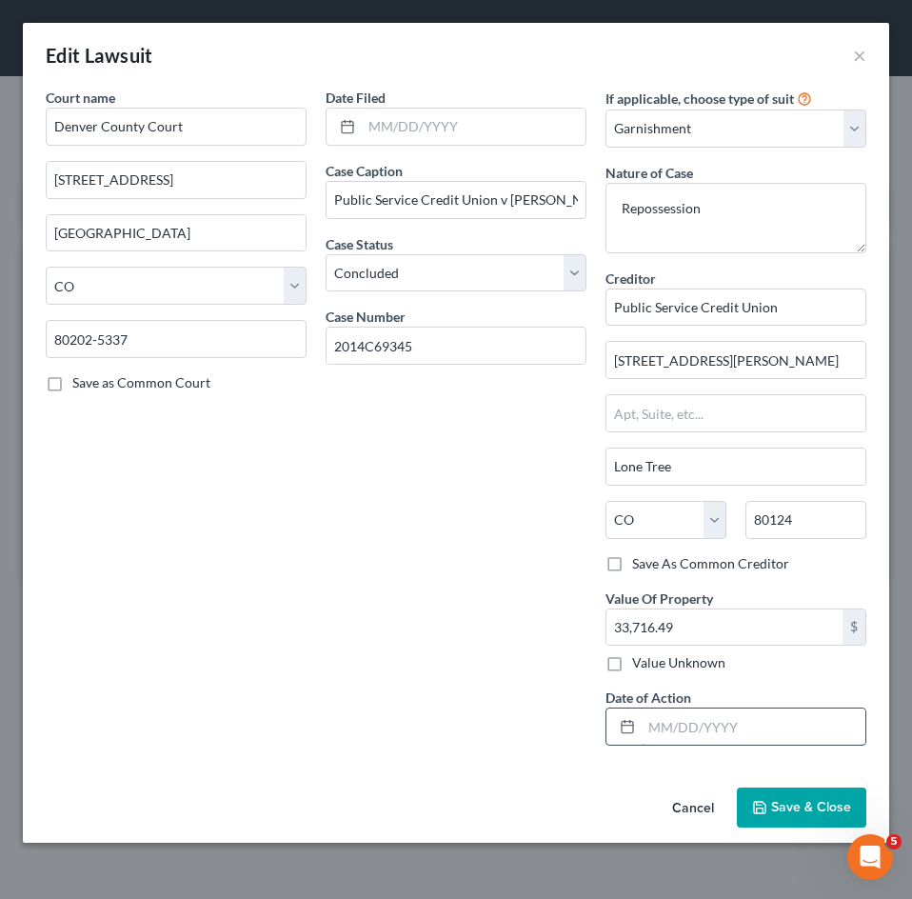
click at [678, 719] on input "text" at bounding box center [754, 726] width 224 height 36
paste input "[DATE]"
type input "[DATE]"
click at [788, 806] on span "Save & Close" at bounding box center [811, 807] width 80 height 16
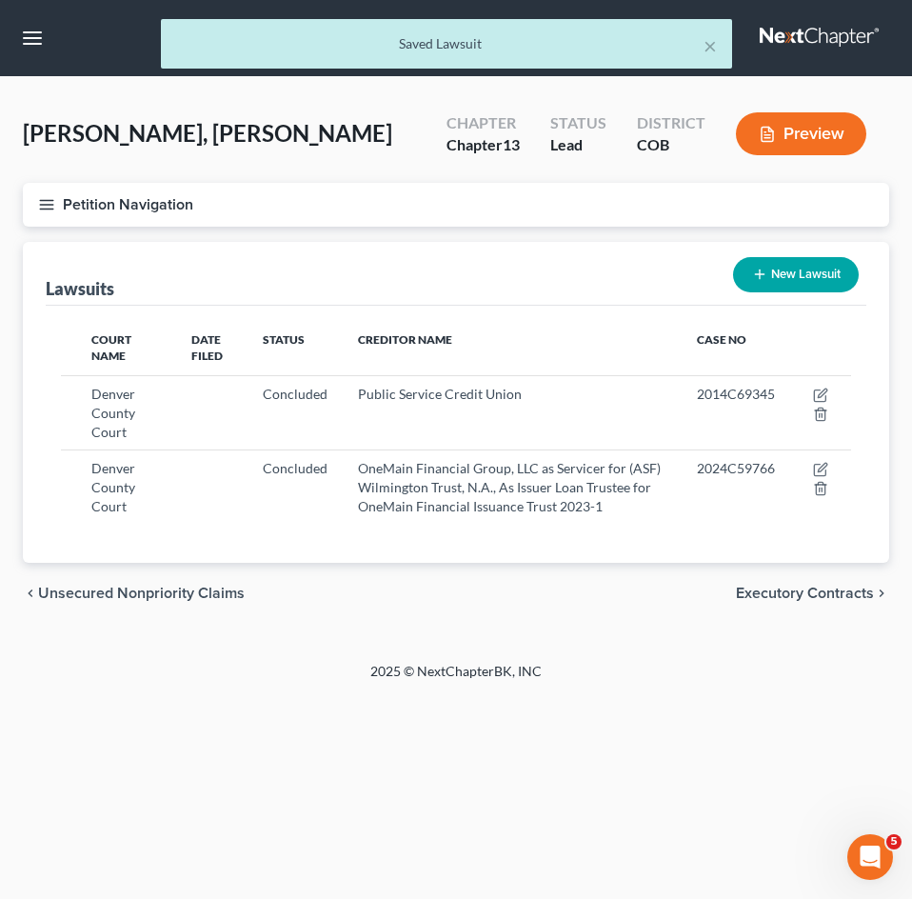
click at [802, 598] on span "Executory Contracts" at bounding box center [805, 592] width 138 height 15
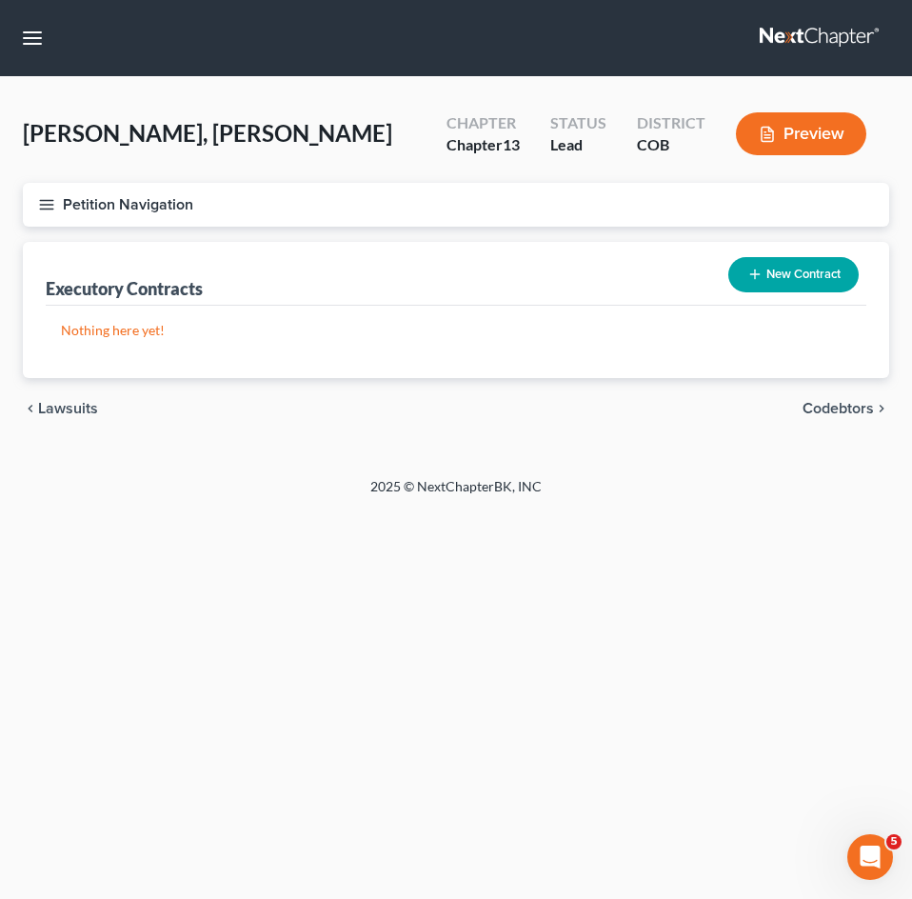
click at [842, 405] on span "Codebtors" at bounding box center [837, 408] width 71 height 15
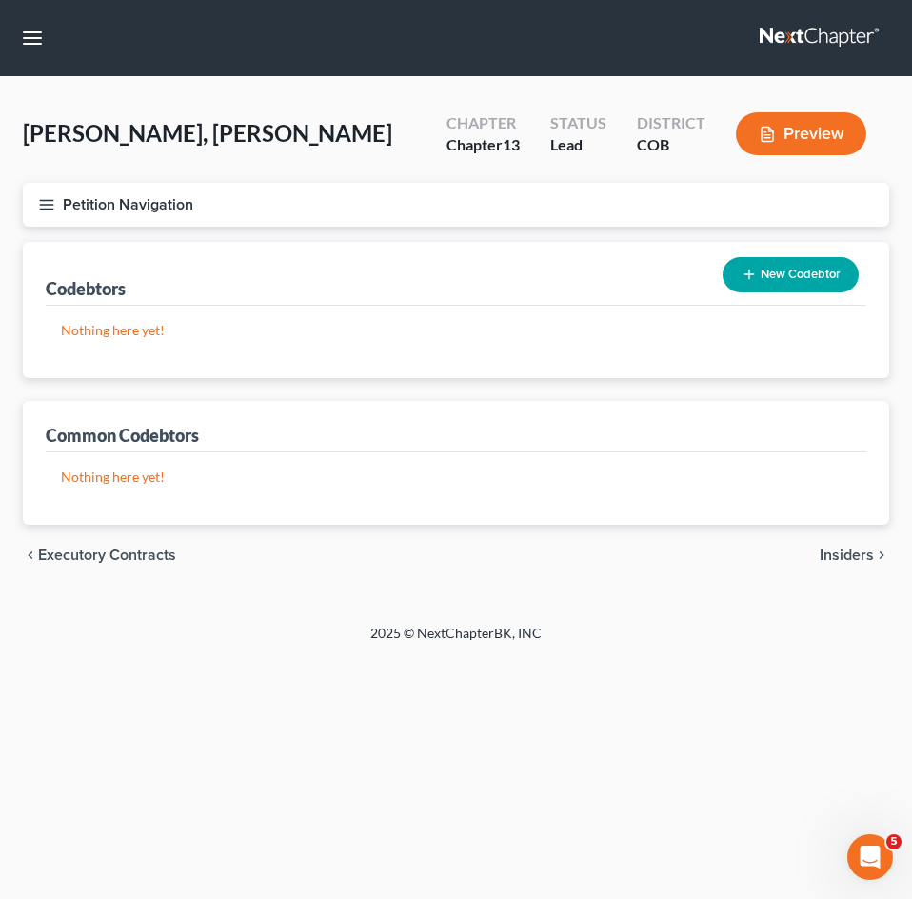
click at [865, 558] on span "Insiders" at bounding box center [847, 554] width 54 height 15
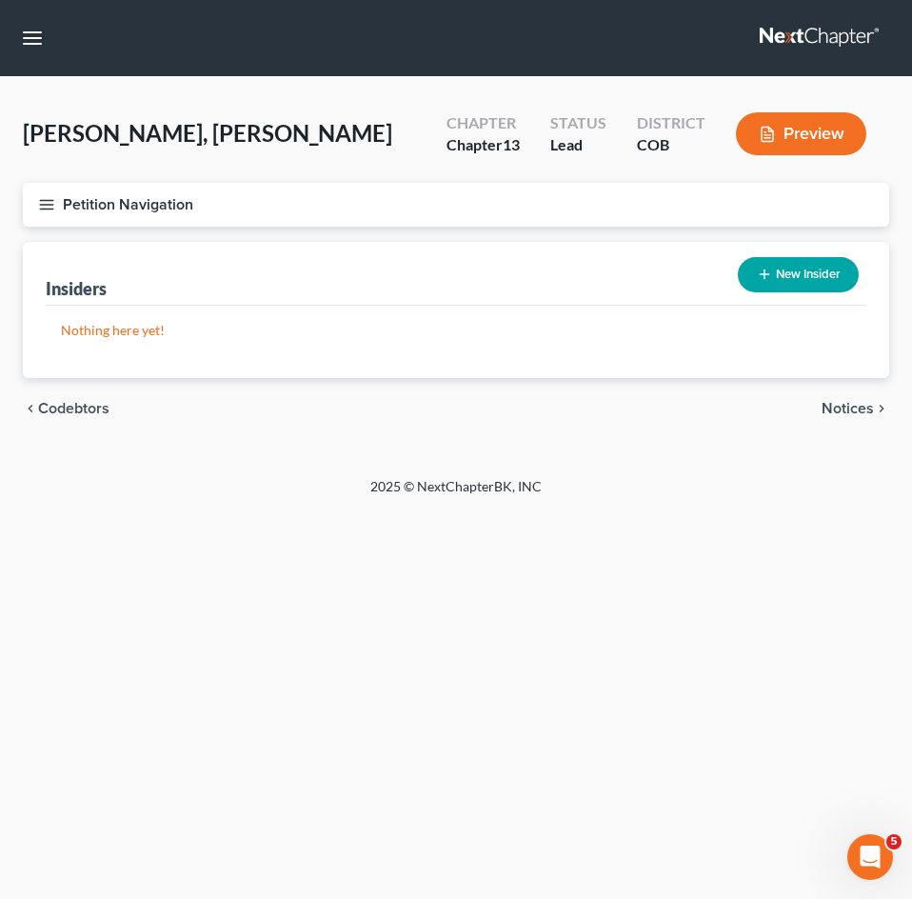
click at [859, 416] on span "Notices" at bounding box center [847, 408] width 52 height 15
click at [764, 405] on span "Employment Income" at bounding box center [805, 408] width 137 height 15
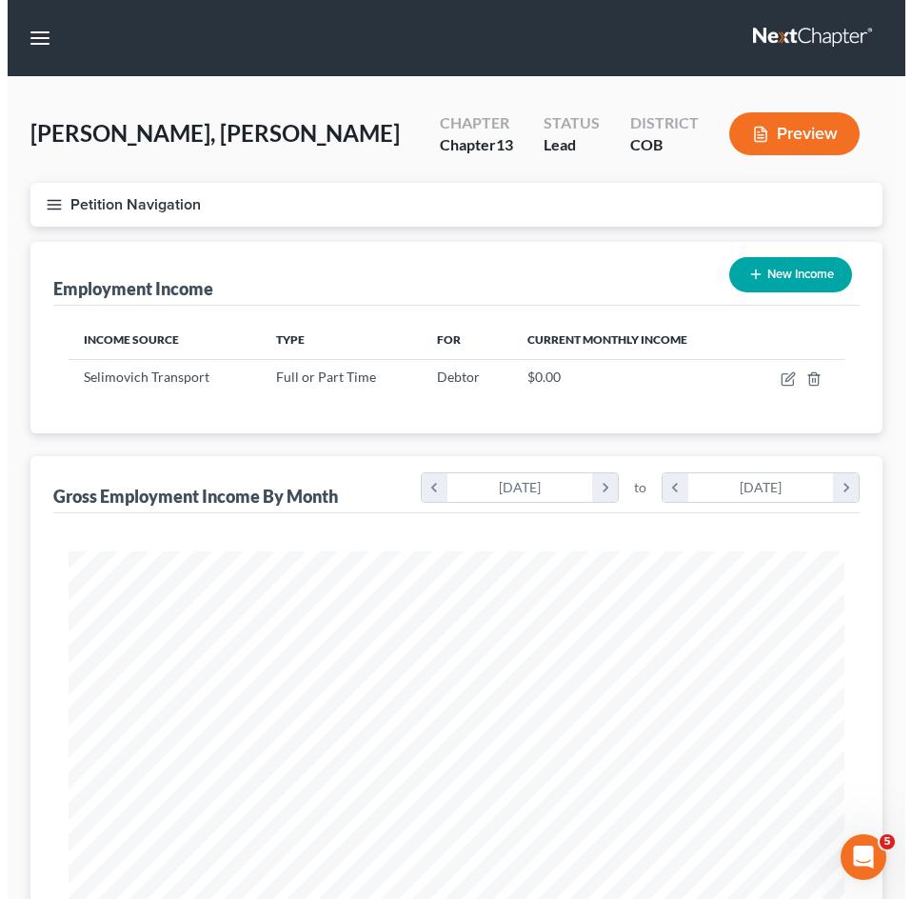
scroll to position [387, 814]
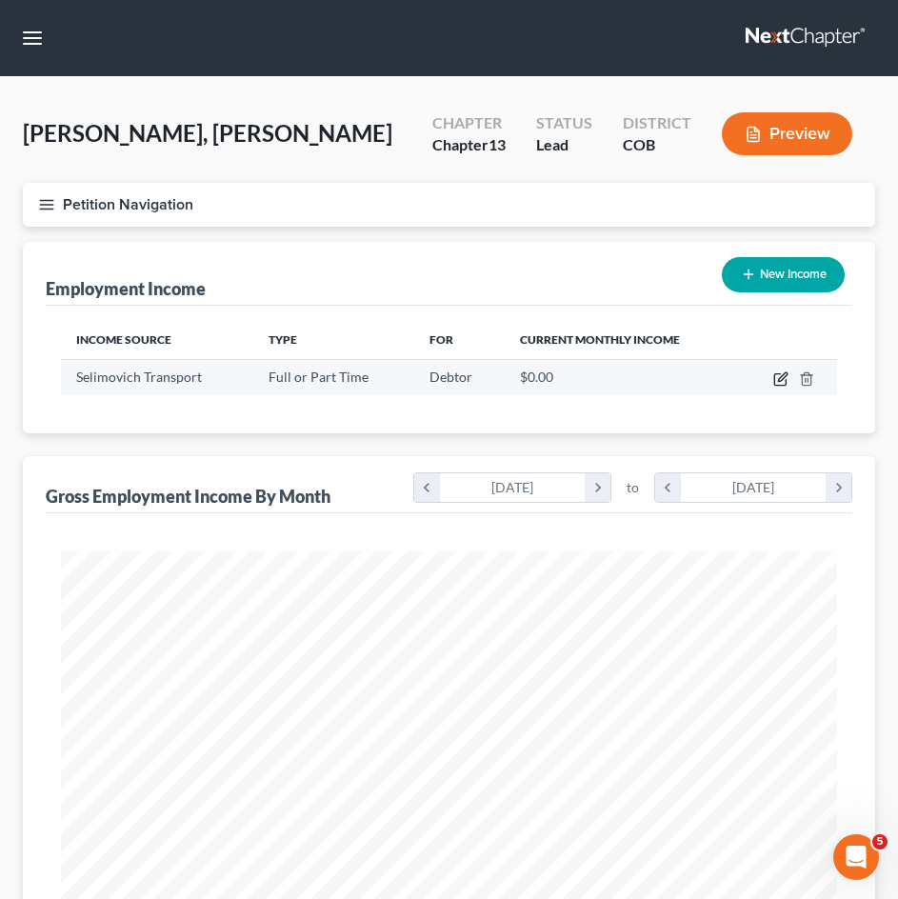
click at [781, 373] on icon "button" at bounding box center [780, 378] width 15 height 15
select select "0"
select select "5"
select select "3"
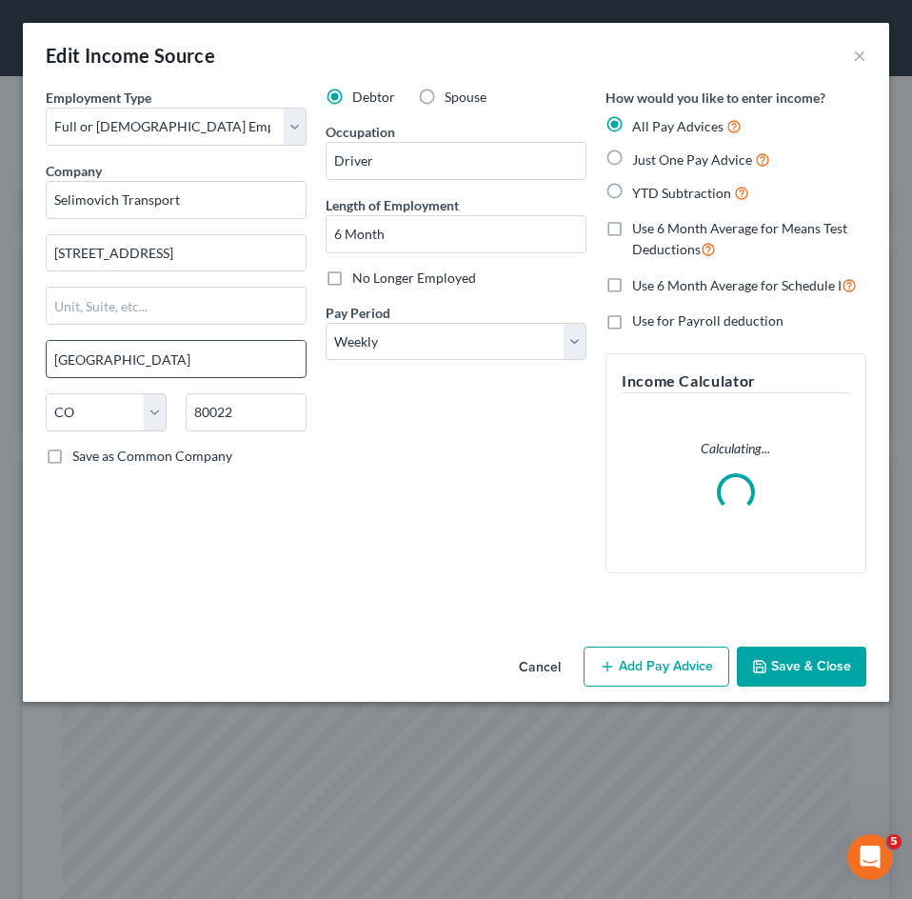
scroll to position [395, 828]
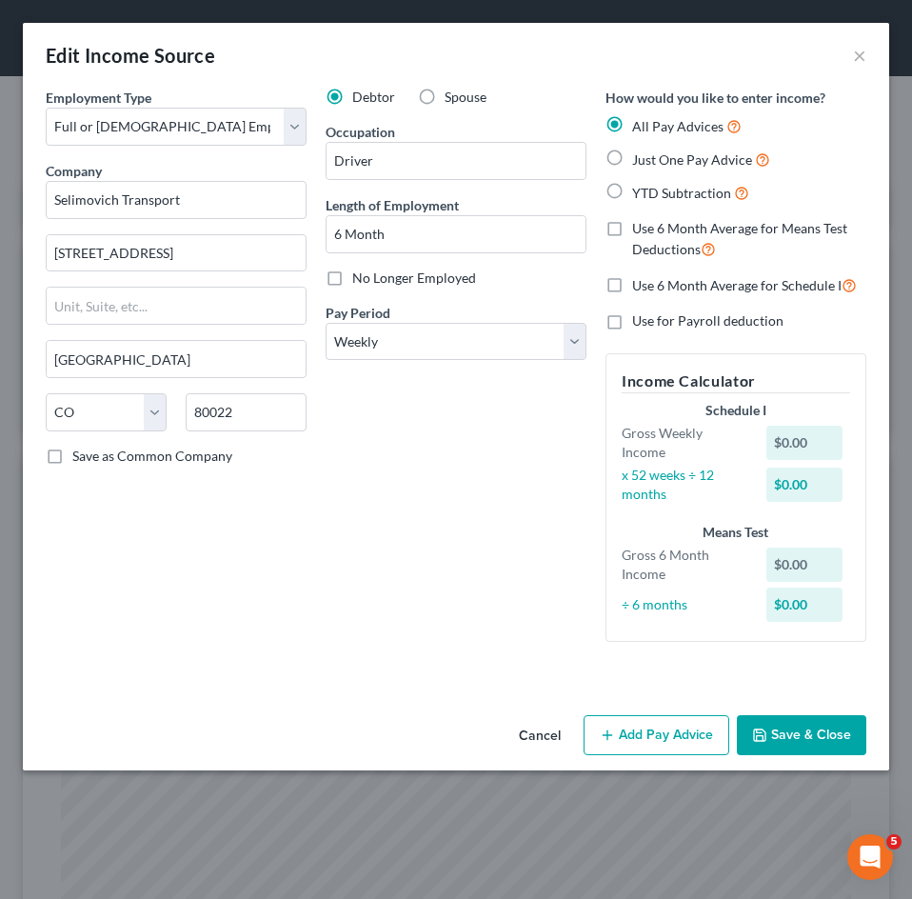
click at [671, 737] on button "Add Pay Advice" at bounding box center [656, 735] width 146 height 40
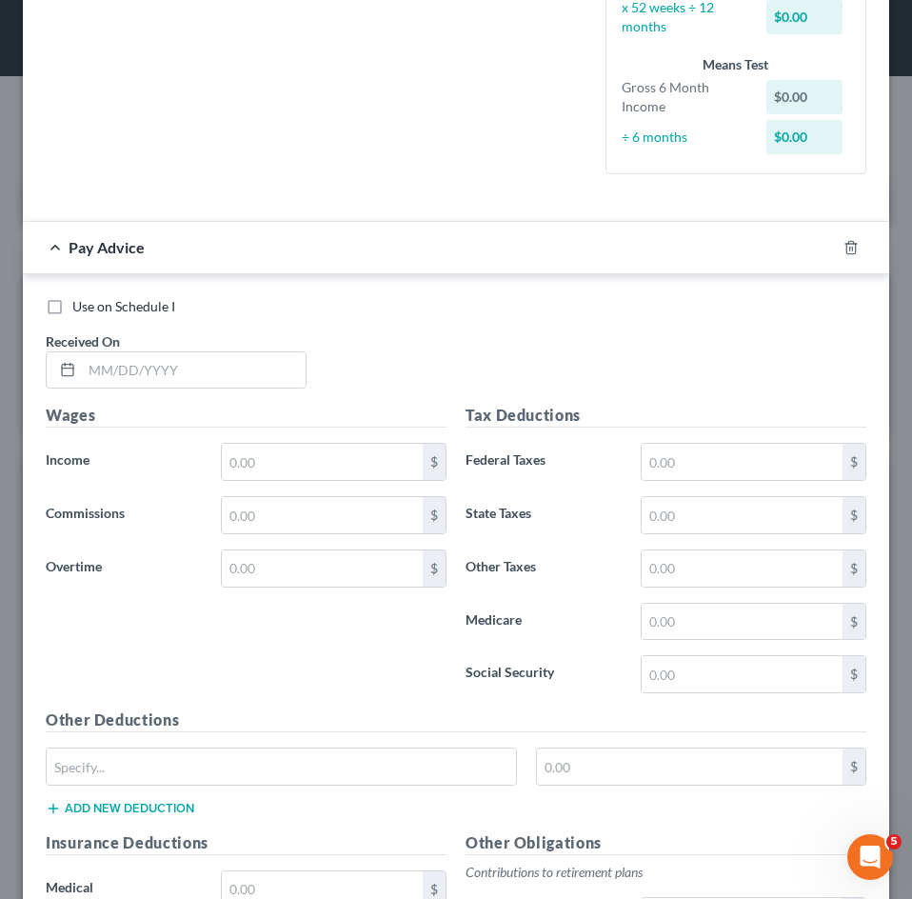
scroll to position [476, 0]
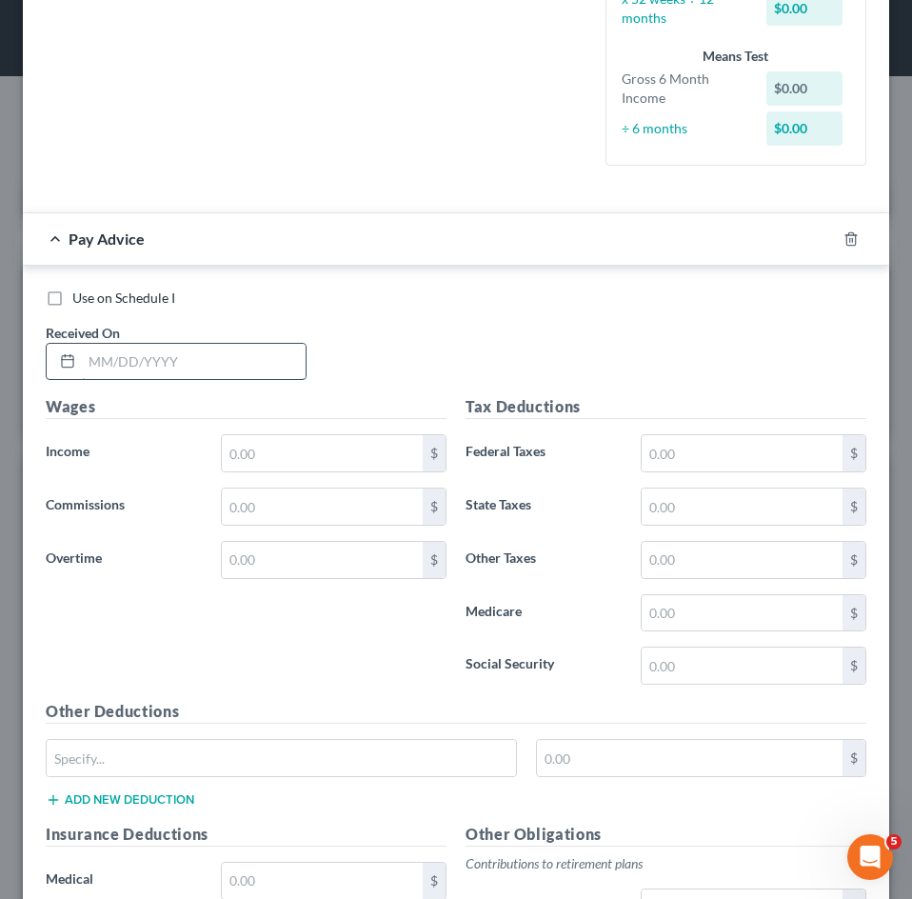
click at [162, 358] on input "text" at bounding box center [194, 362] width 224 height 36
type input "[DATE]"
click at [273, 460] on input "text" at bounding box center [322, 453] width 201 height 36
click at [272, 460] on input "text" at bounding box center [322, 453] width 201 height 36
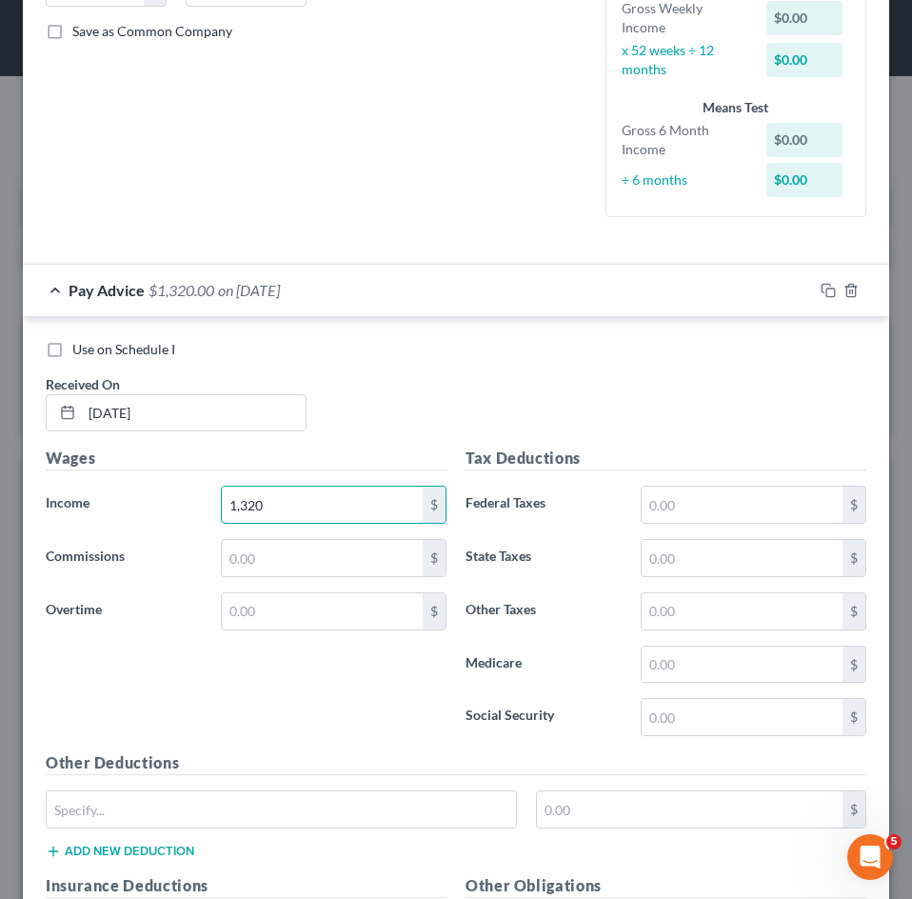
scroll to position [381, 0]
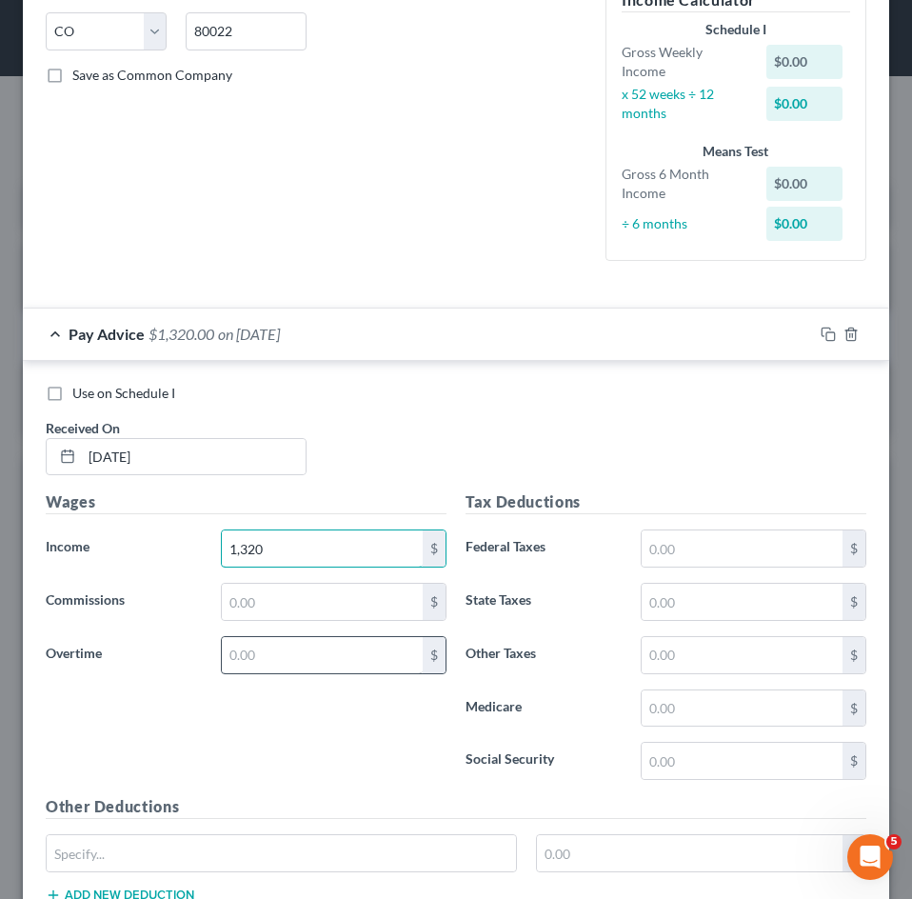
type input "1,320"
click at [279, 661] on input "text" at bounding box center [322, 655] width 201 height 36
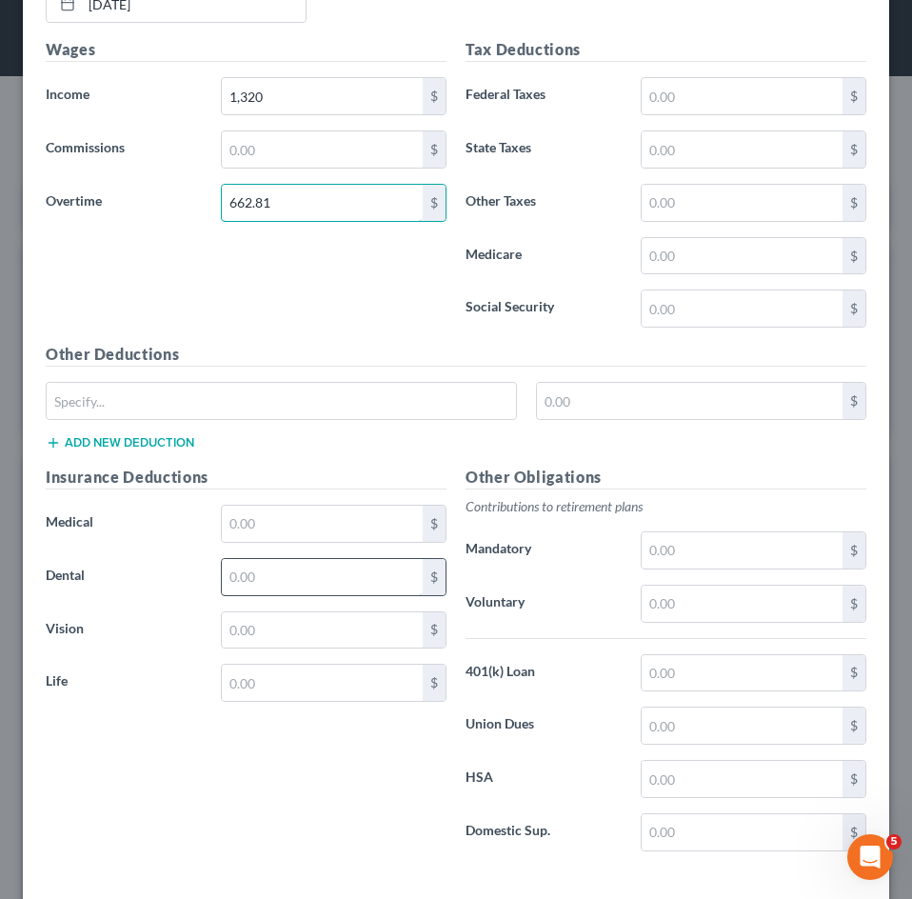
scroll to position [857, 0]
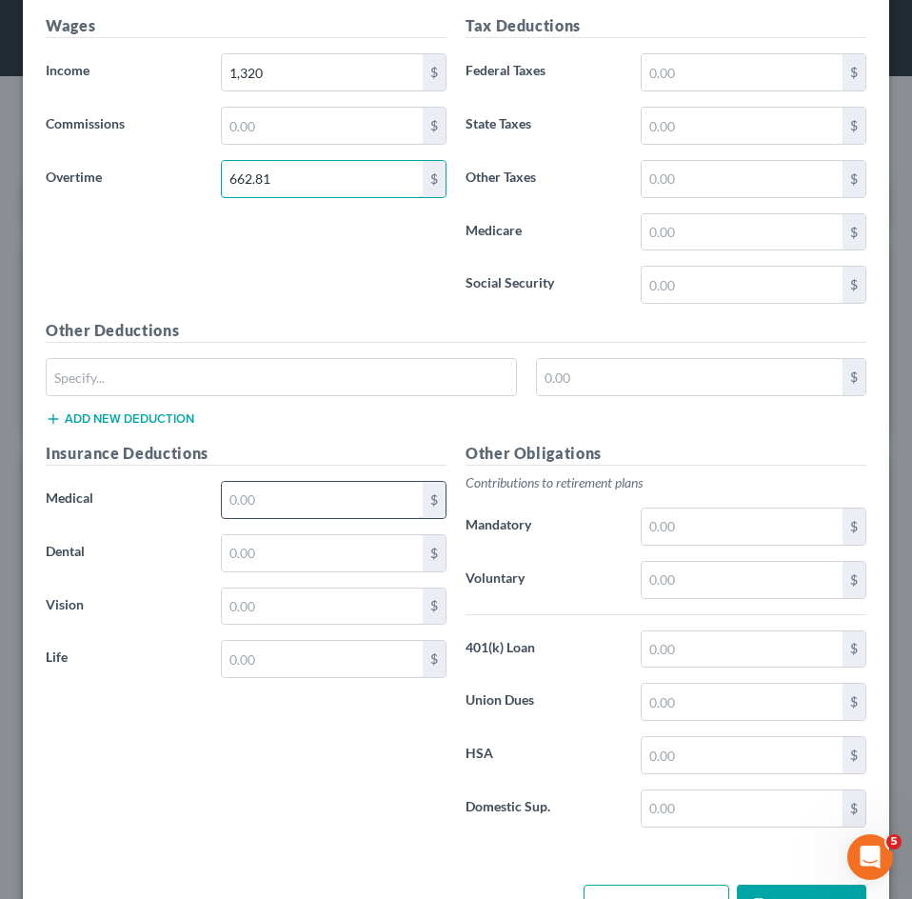
type input "662.81"
click at [318, 502] on input "text" at bounding box center [322, 500] width 201 height 36
type input "136.70"
click at [271, 561] on input "text" at bounding box center [322, 553] width 201 height 36
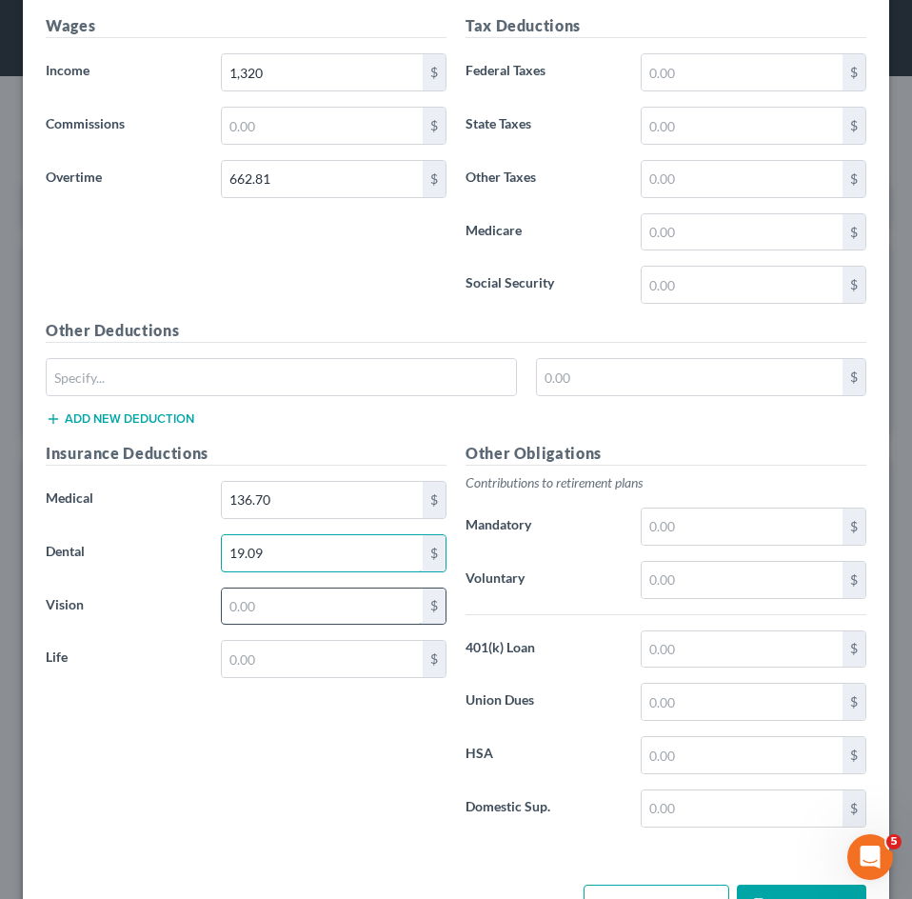
type input "19.09"
click at [274, 608] on input "text" at bounding box center [322, 606] width 201 height 36
type input "2.98"
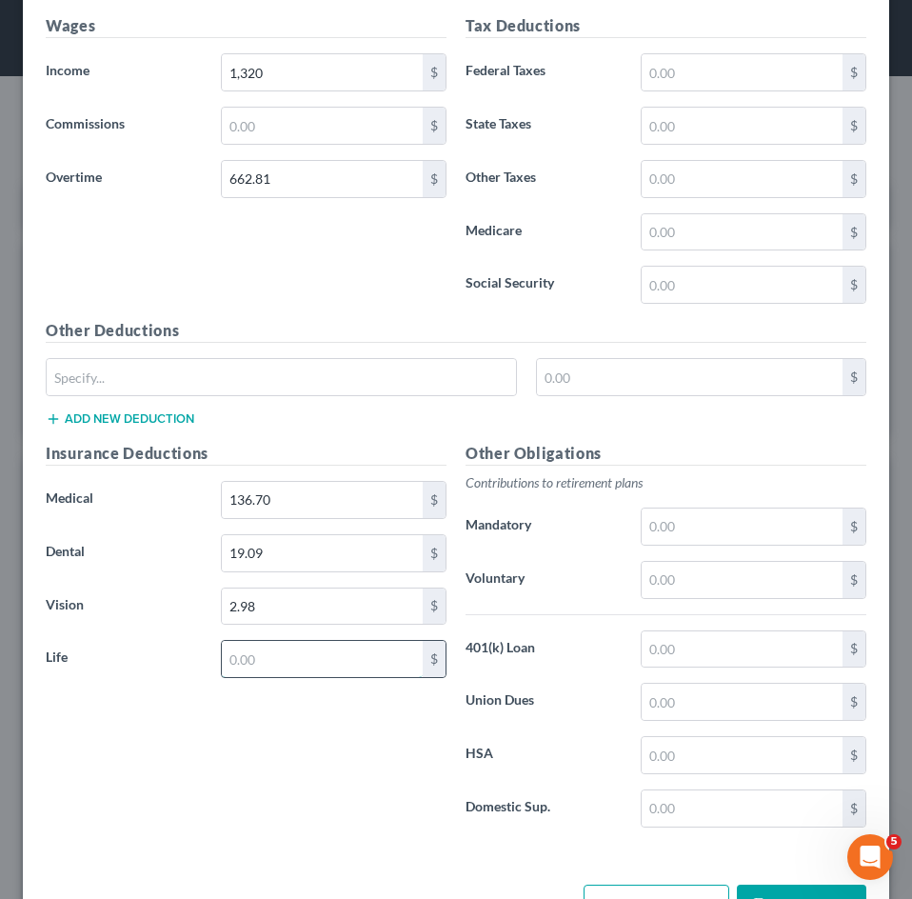
click at [290, 669] on input "text" at bounding box center [322, 659] width 201 height 36
click at [338, 663] on input "text" at bounding box center [322, 659] width 201 height 36
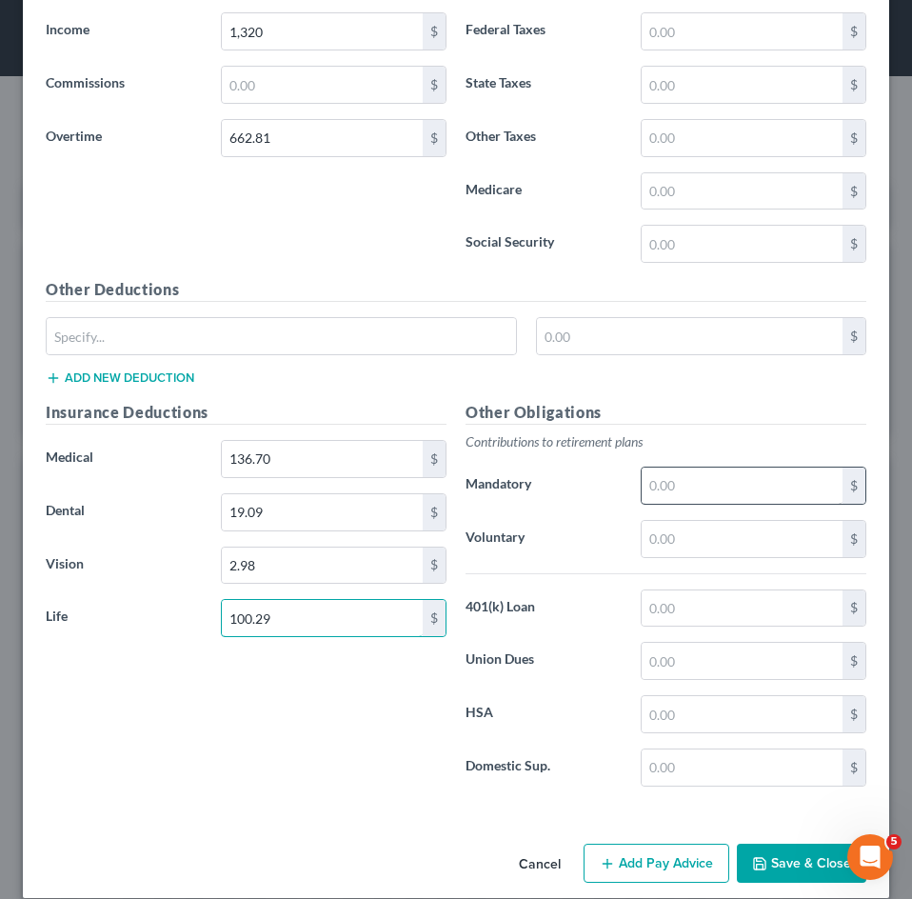
scroll to position [919, 0]
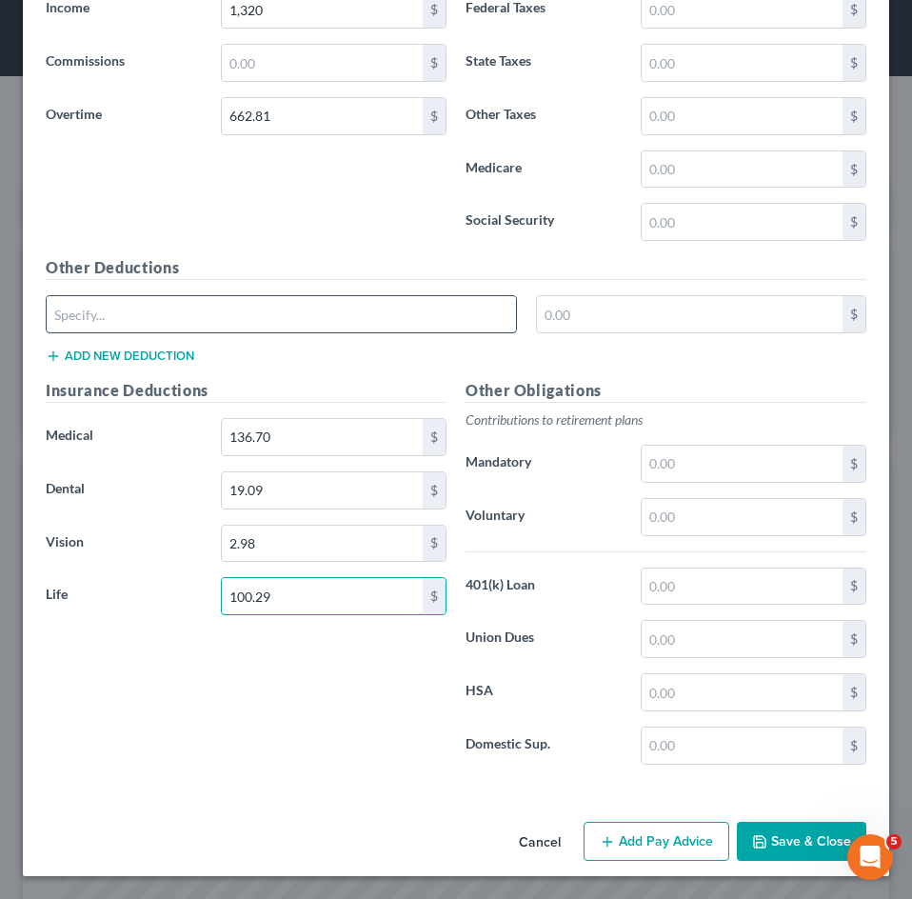
type input "100.29"
click at [333, 308] on input "text" at bounding box center [281, 314] width 469 height 36
type input "Garnishment"
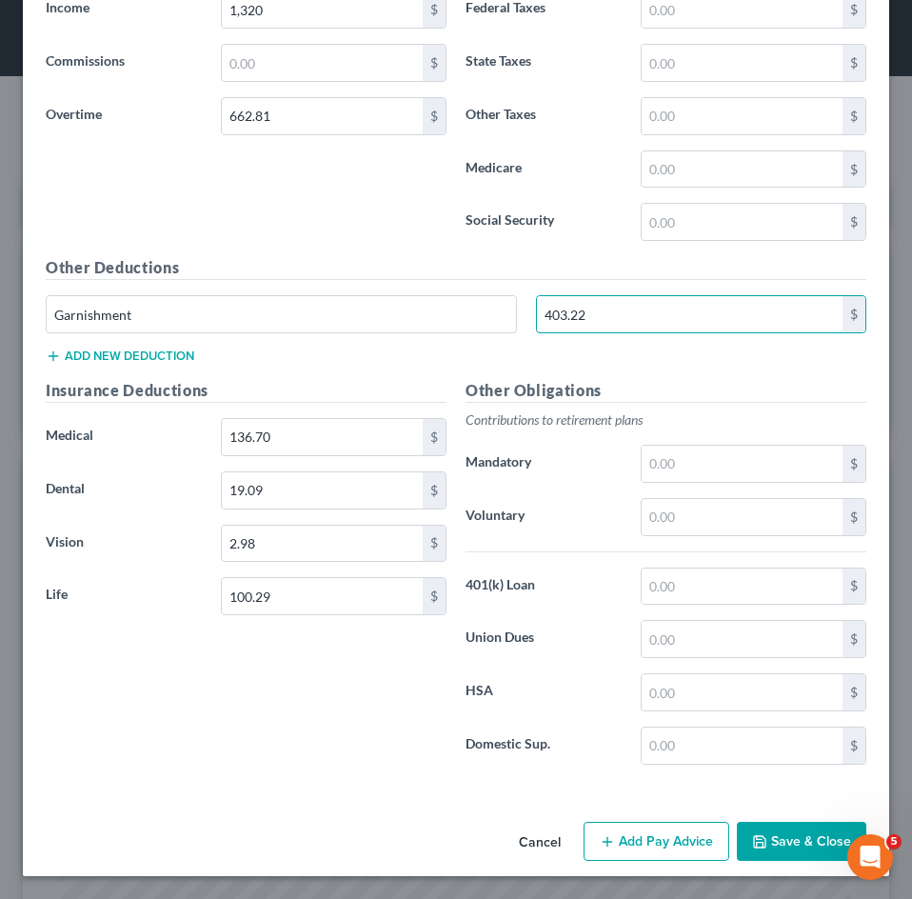
type input "403.22"
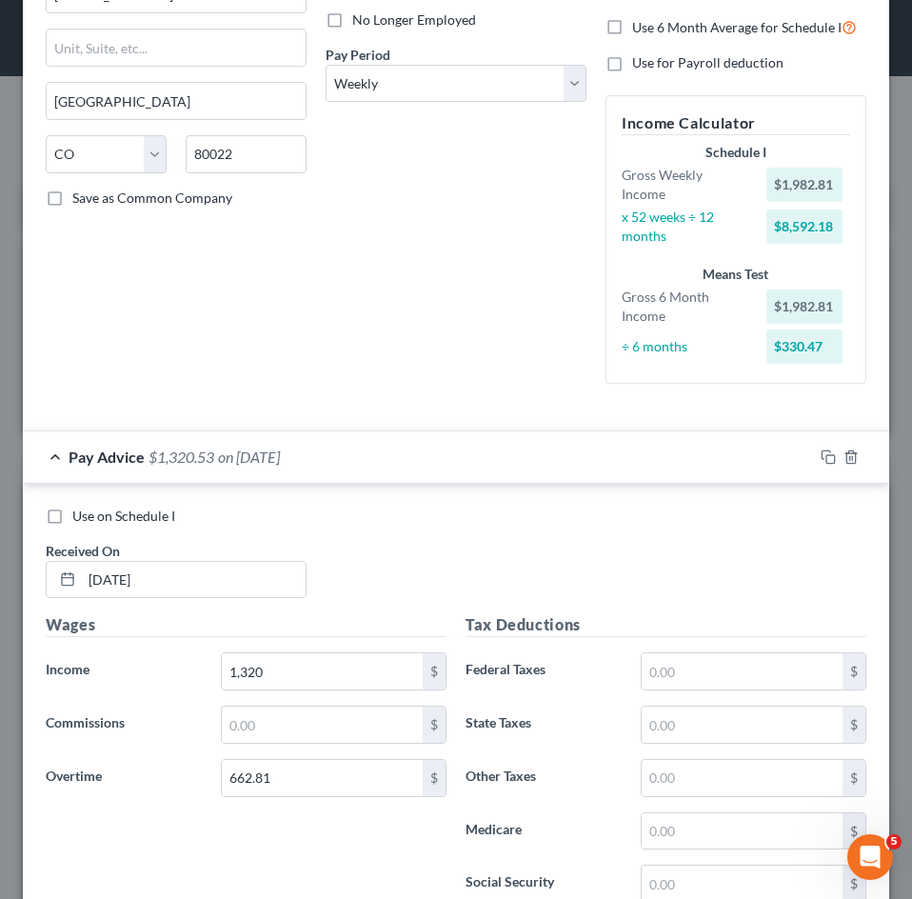
scroll to position [253, 0]
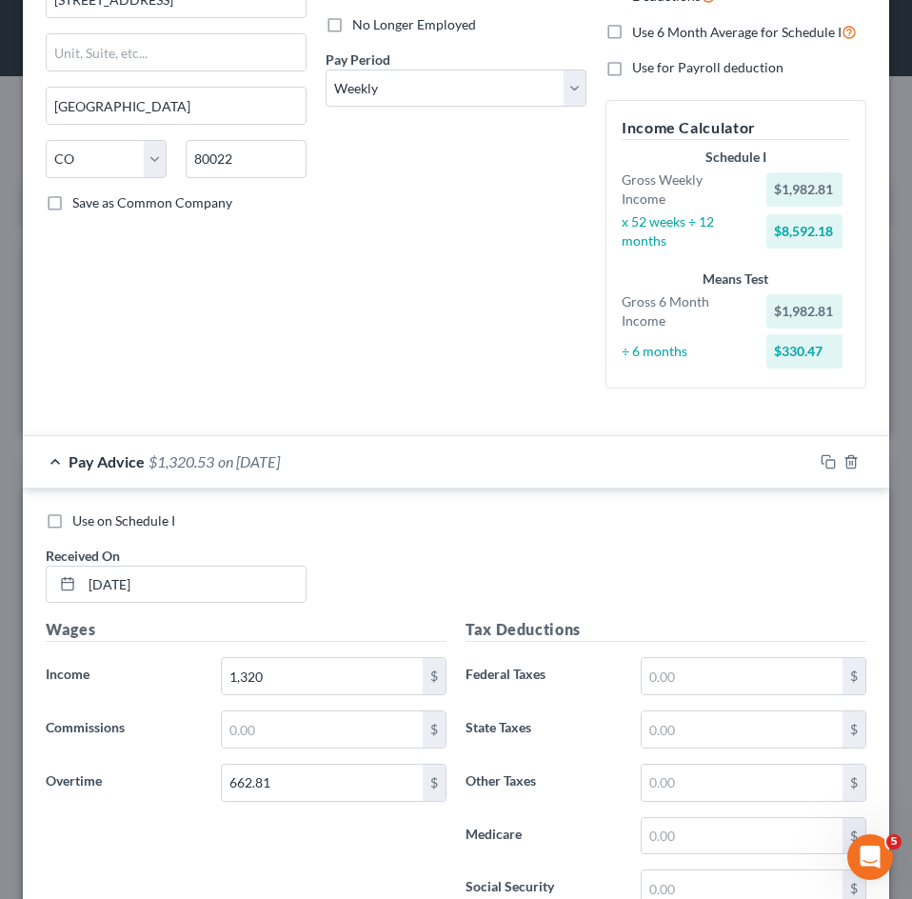
click at [309, 469] on div "Pay Advice $1,320.53 on [DATE]" at bounding box center [418, 461] width 790 height 50
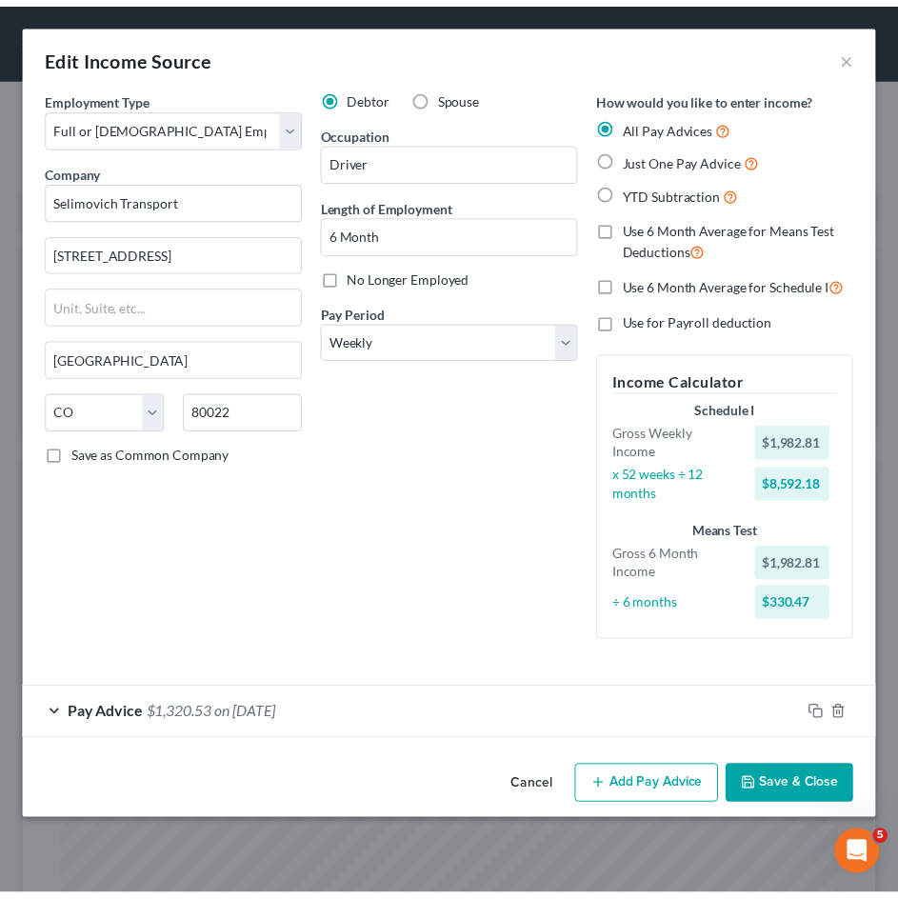
scroll to position [0, 0]
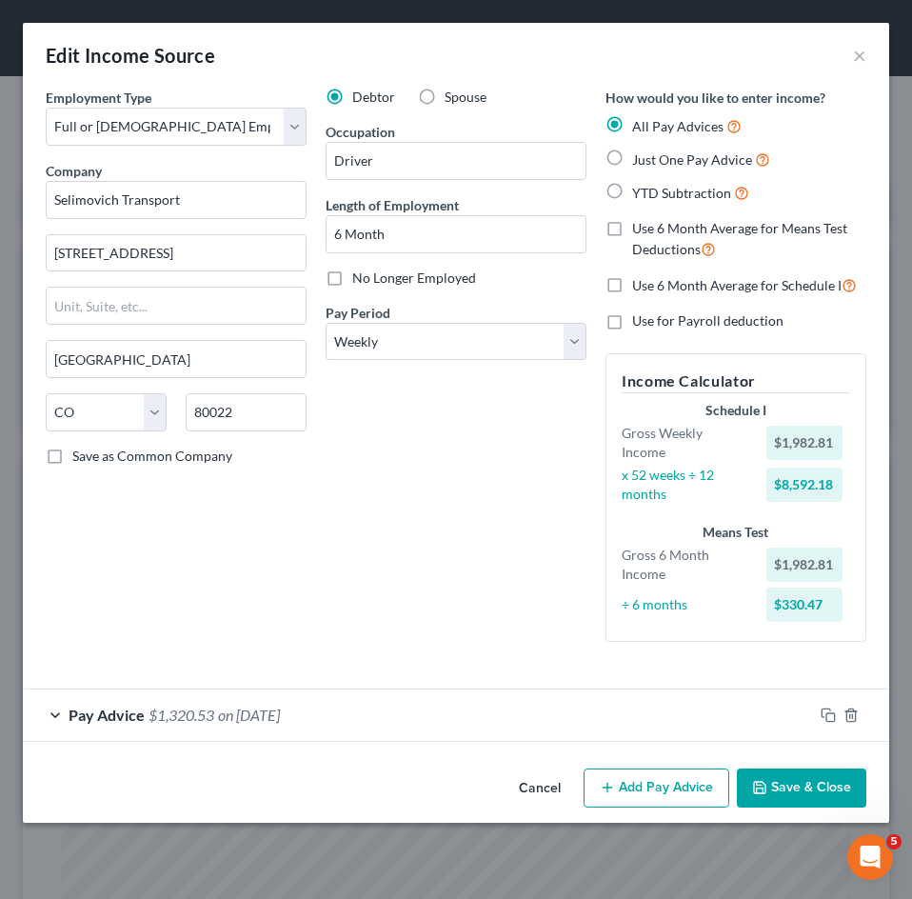
click at [777, 779] on button "Save & Close" at bounding box center [801, 788] width 129 height 40
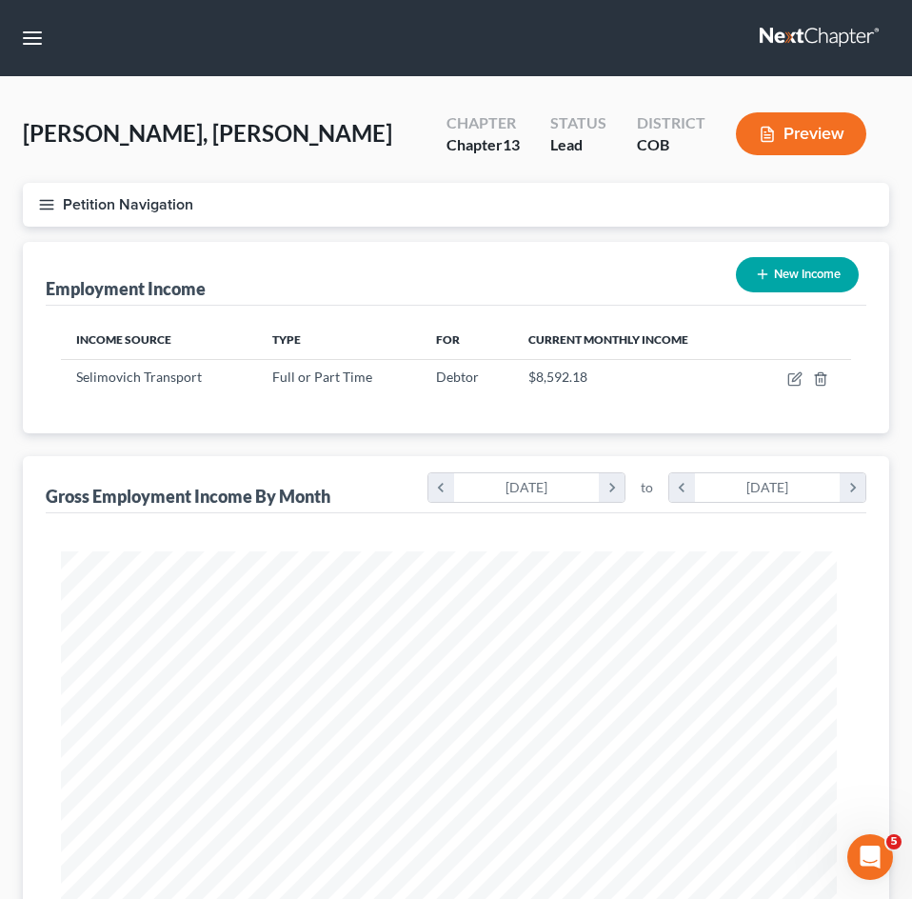
scroll to position [951445, 951018]
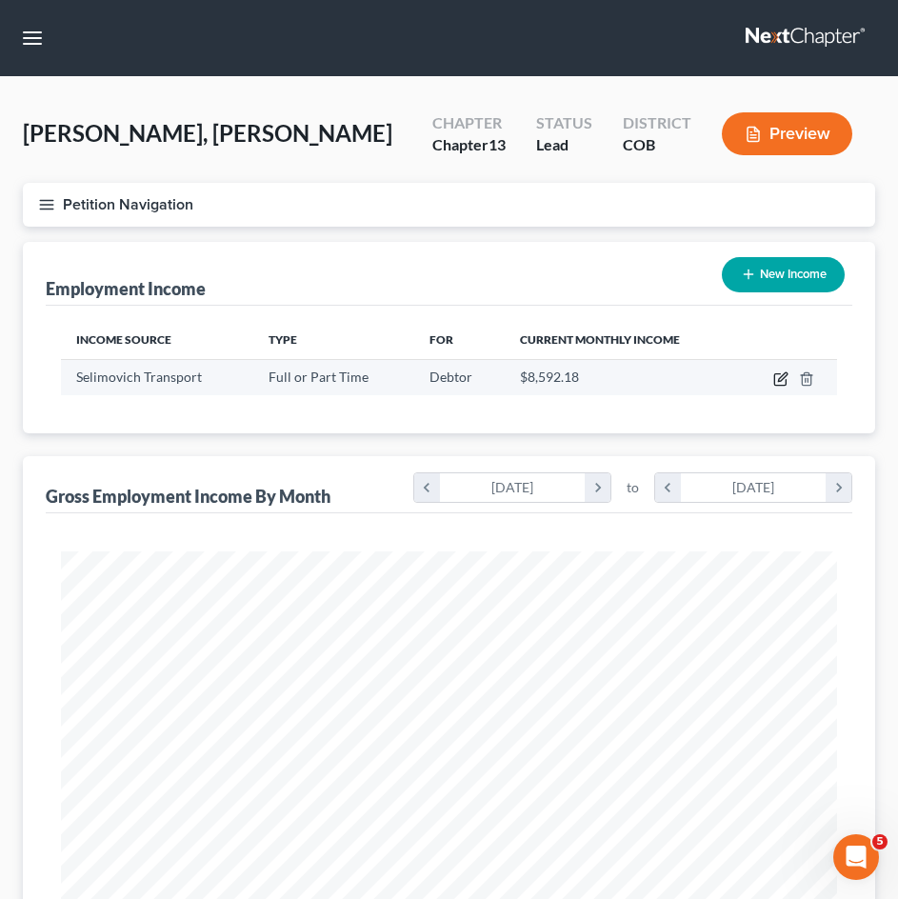
click at [779, 380] on icon "button" at bounding box center [780, 378] width 15 height 15
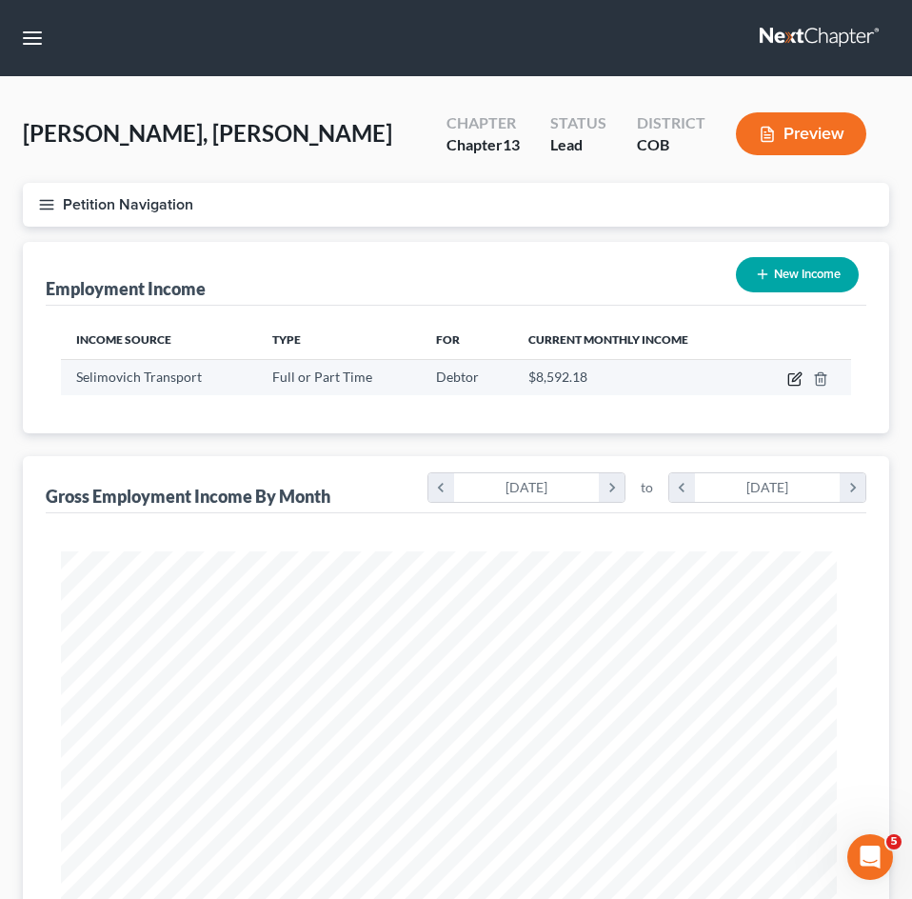
scroll to position [395, 828]
select select "0"
select select "5"
select select "3"
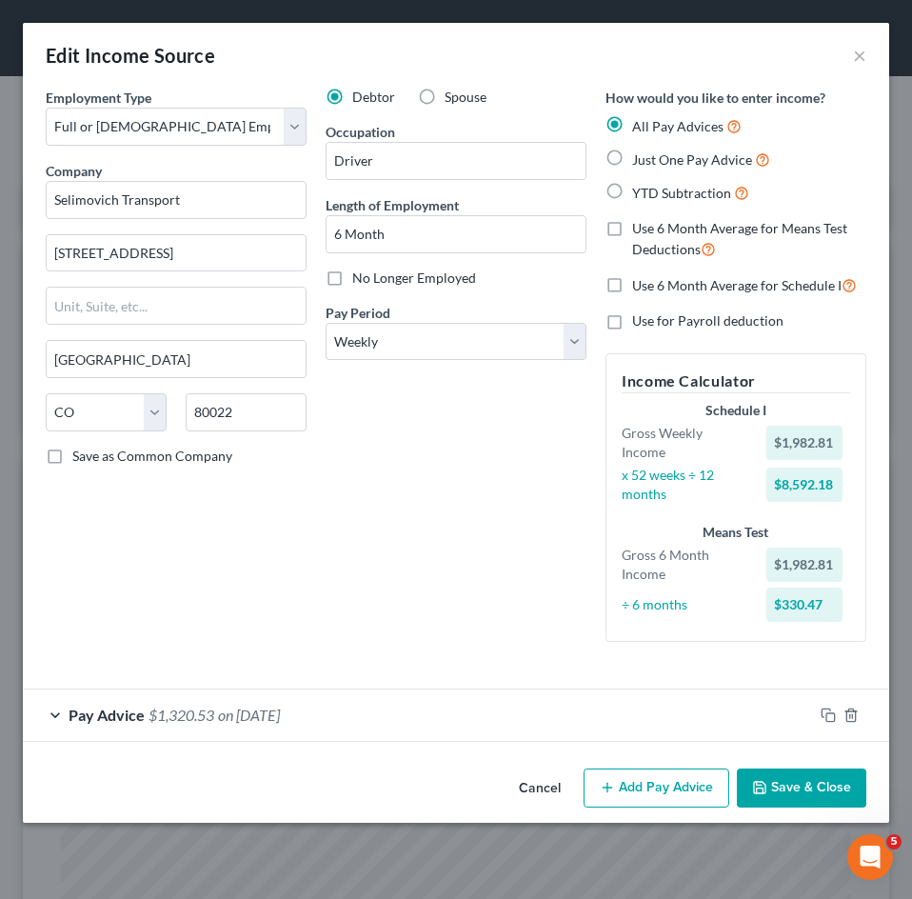
click at [648, 789] on button "Add Pay Advice" at bounding box center [656, 788] width 146 height 40
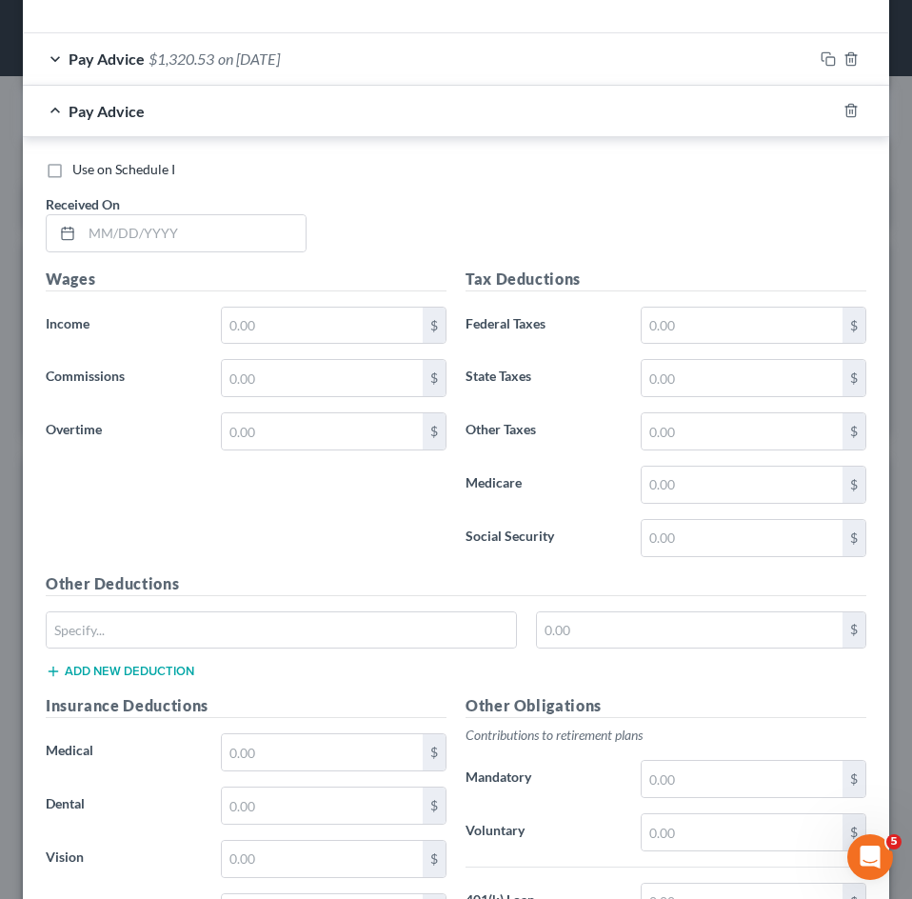
scroll to position [666, 0]
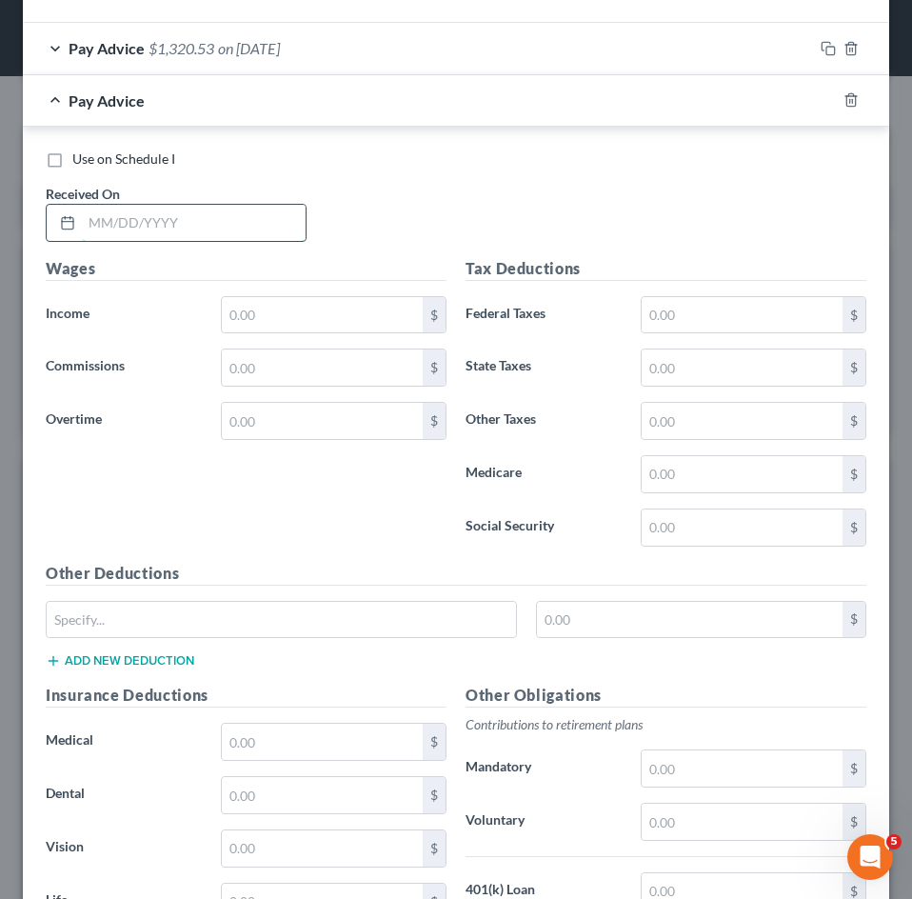
click at [168, 216] on input "text" at bounding box center [194, 223] width 224 height 36
type input "[DATE]"
click at [345, 308] on input "text" at bounding box center [322, 315] width 201 height 36
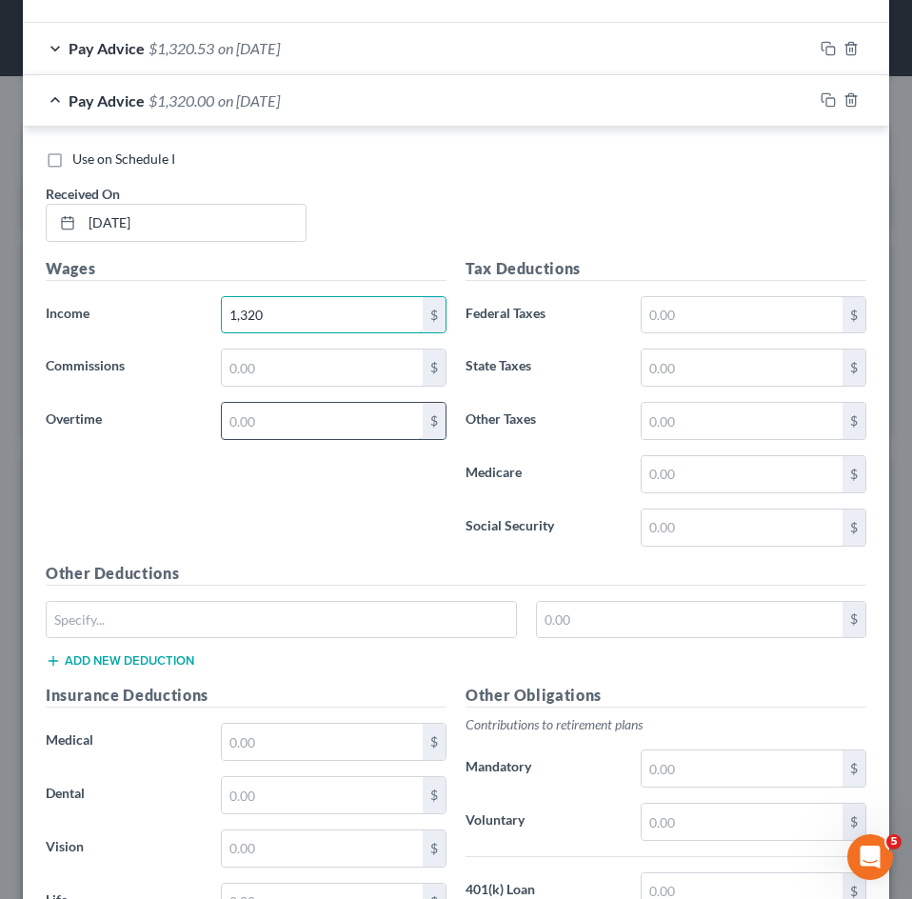
type input "1,320"
click at [305, 425] on input "text" at bounding box center [322, 421] width 201 height 36
type input "1,794.38"
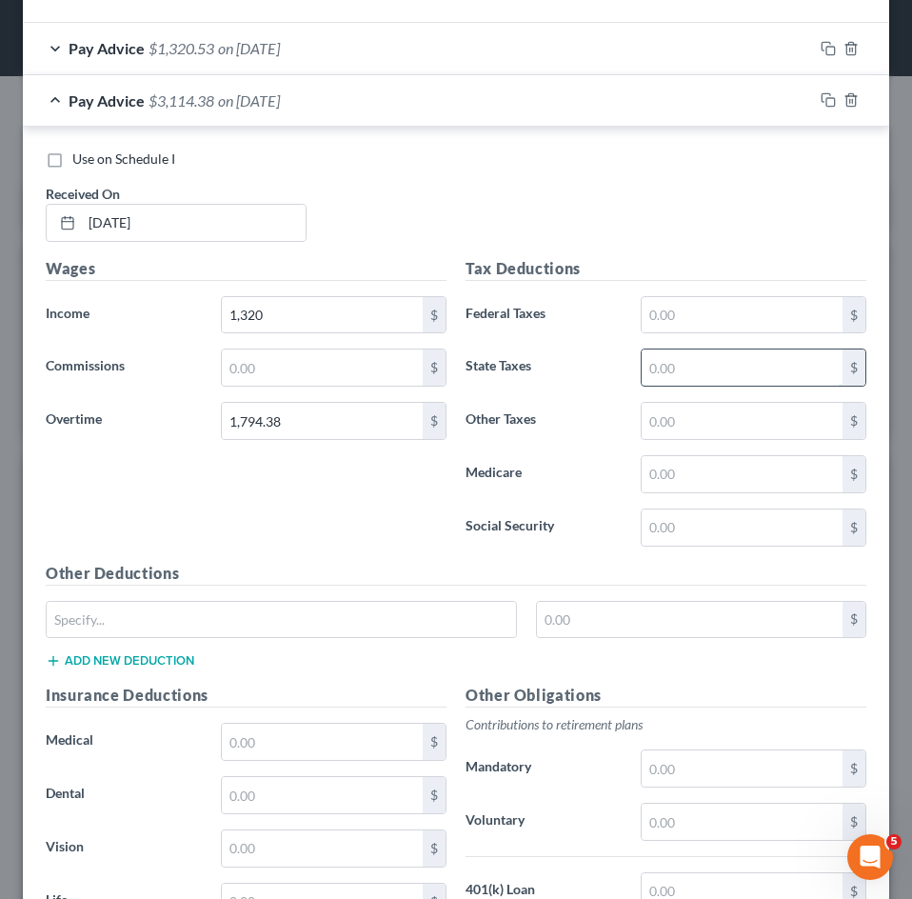
click at [651, 373] on input "text" at bounding box center [742, 367] width 201 height 36
type input "14.01"
click at [708, 307] on input "text" at bounding box center [742, 315] width 201 height 36
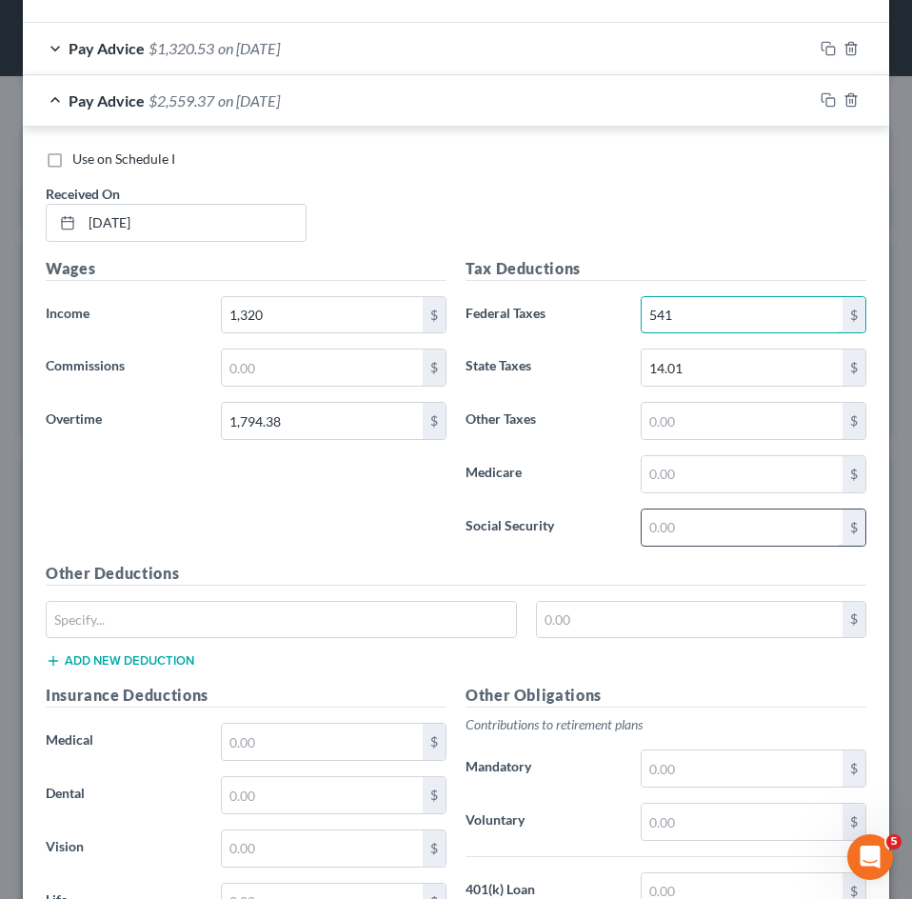
type input "541"
click at [706, 540] on input "text" at bounding box center [742, 527] width 201 height 36
type input "193.09"
click at [740, 479] on input "text" at bounding box center [742, 474] width 201 height 36
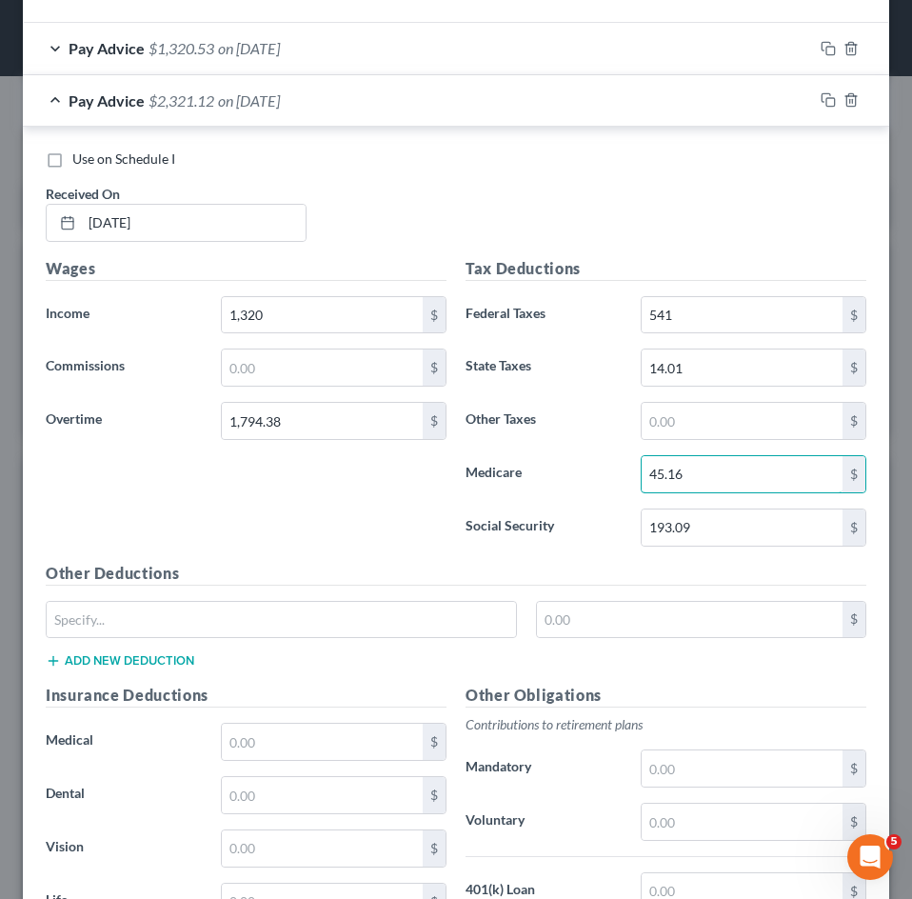
type input "45.16"
click at [256, 643] on div "$" at bounding box center [456, 627] width 840 height 53
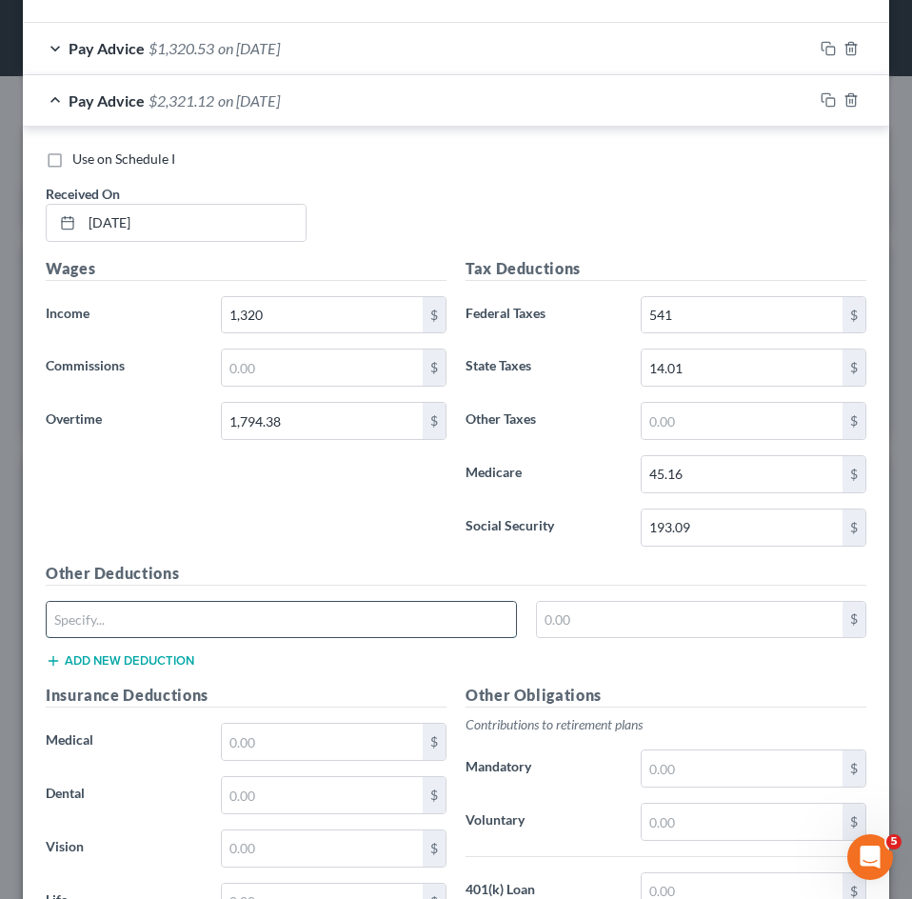
click at [253, 634] on input "text" at bounding box center [281, 620] width 469 height 36
type input "CO Paid Family Leave"
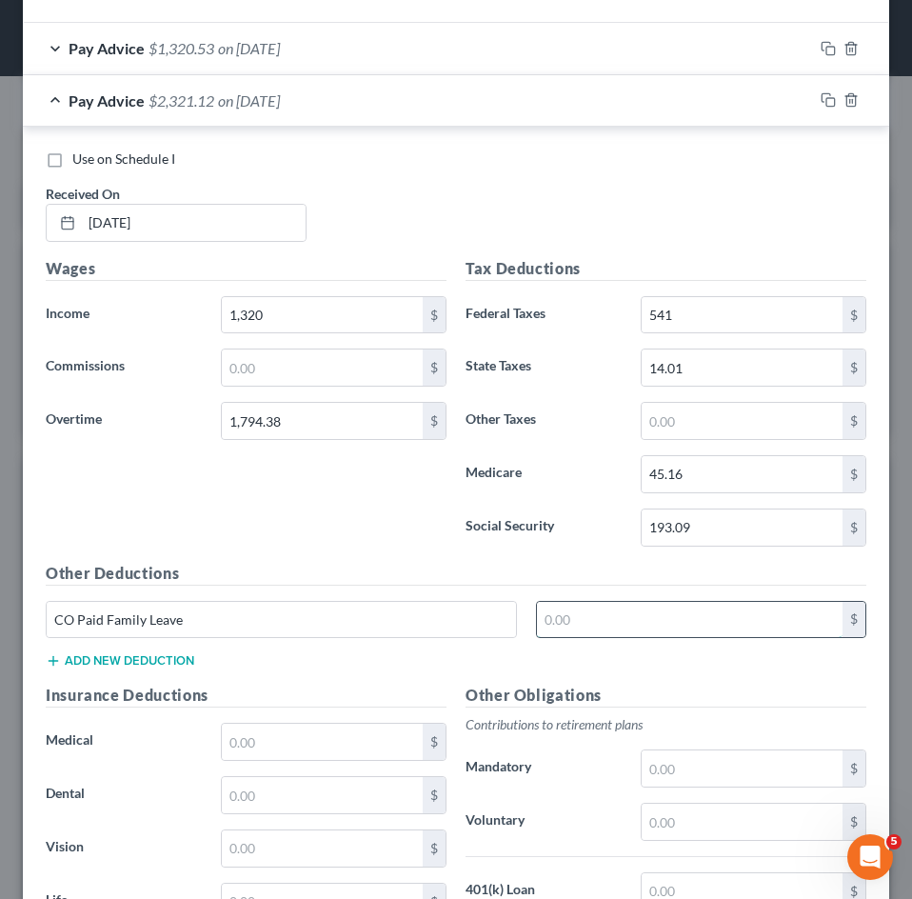
click at [575, 630] on input "text" at bounding box center [690, 620] width 306 height 36
type input "14.01"
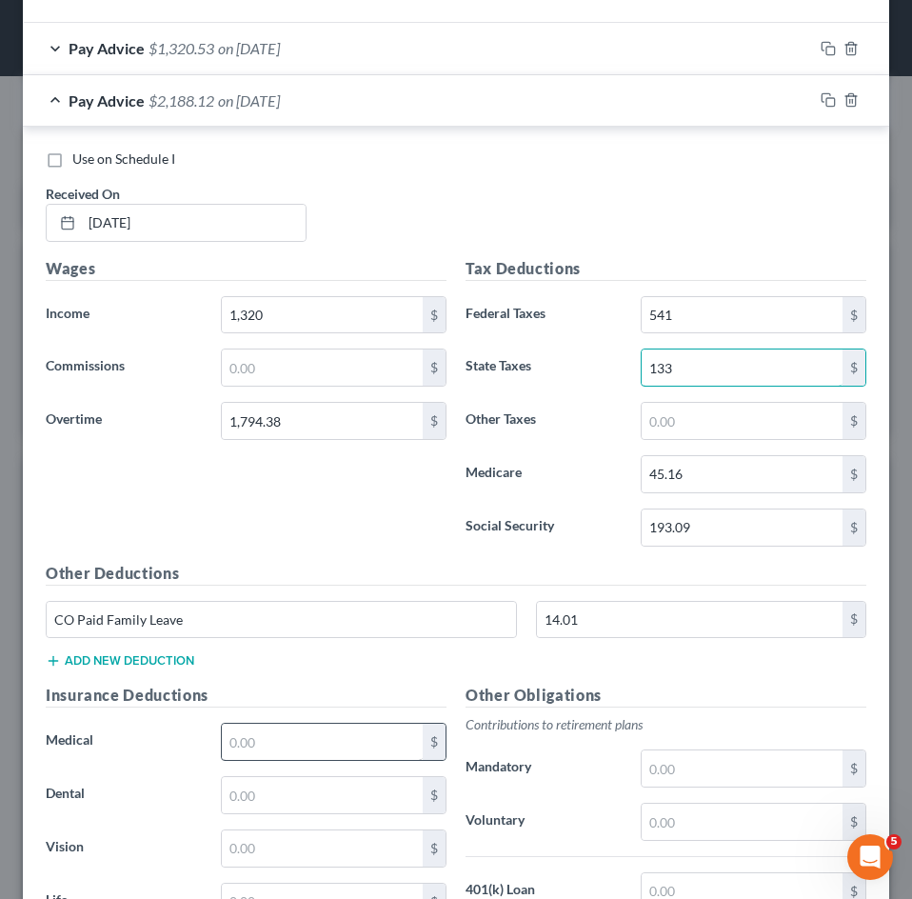
type input "133"
click at [365, 735] on input "text" at bounding box center [322, 741] width 201 height 36
click at [211, 748] on div "$" at bounding box center [333, 741] width 245 height 38
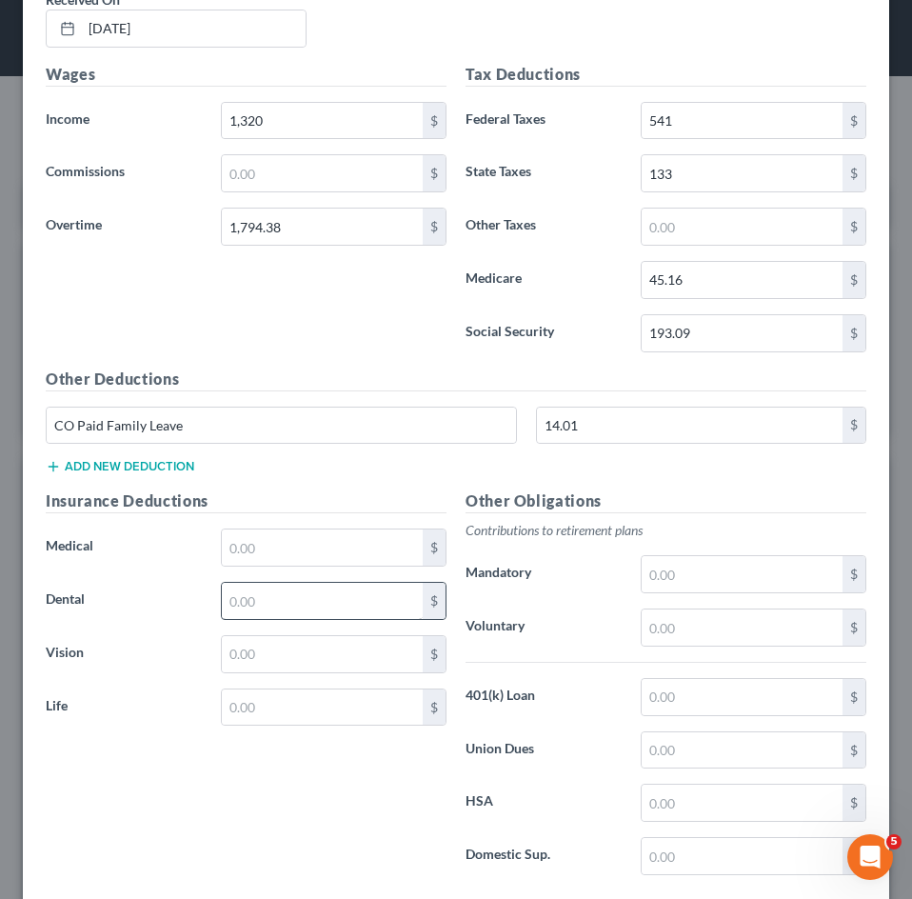
scroll to position [972, 0]
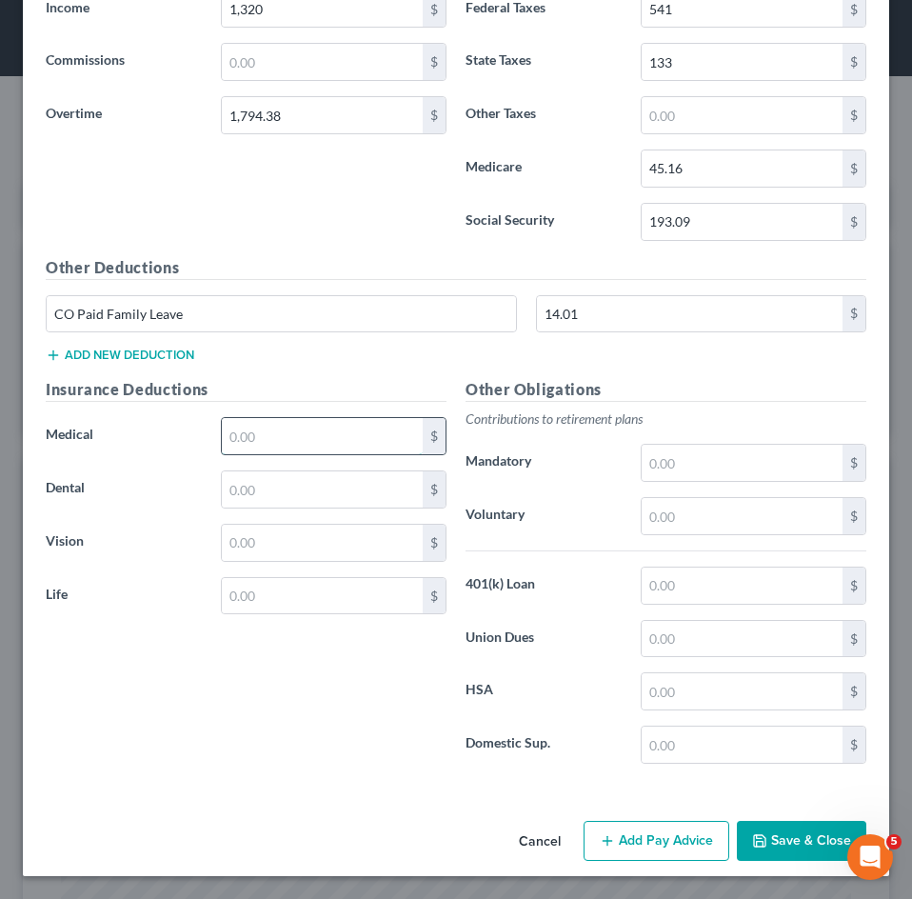
click at [287, 438] on input "text" at bounding box center [322, 436] width 201 height 36
type input "136.70"
click at [235, 490] on input "text" at bounding box center [322, 489] width 201 height 36
type input "19.09"
click at [278, 548] on input "text" at bounding box center [322, 542] width 201 height 36
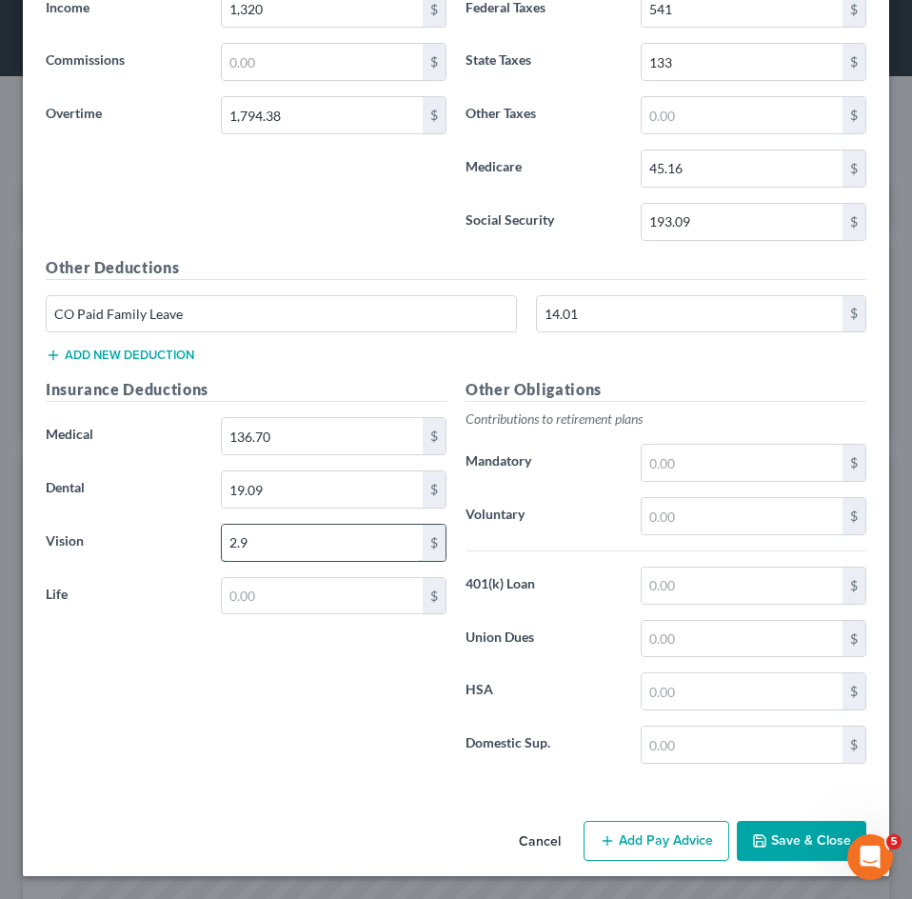
type input "2.98"
click at [294, 603] on input "text" at bounding box center [322, 596] width 201 height 36
type input "100.29"
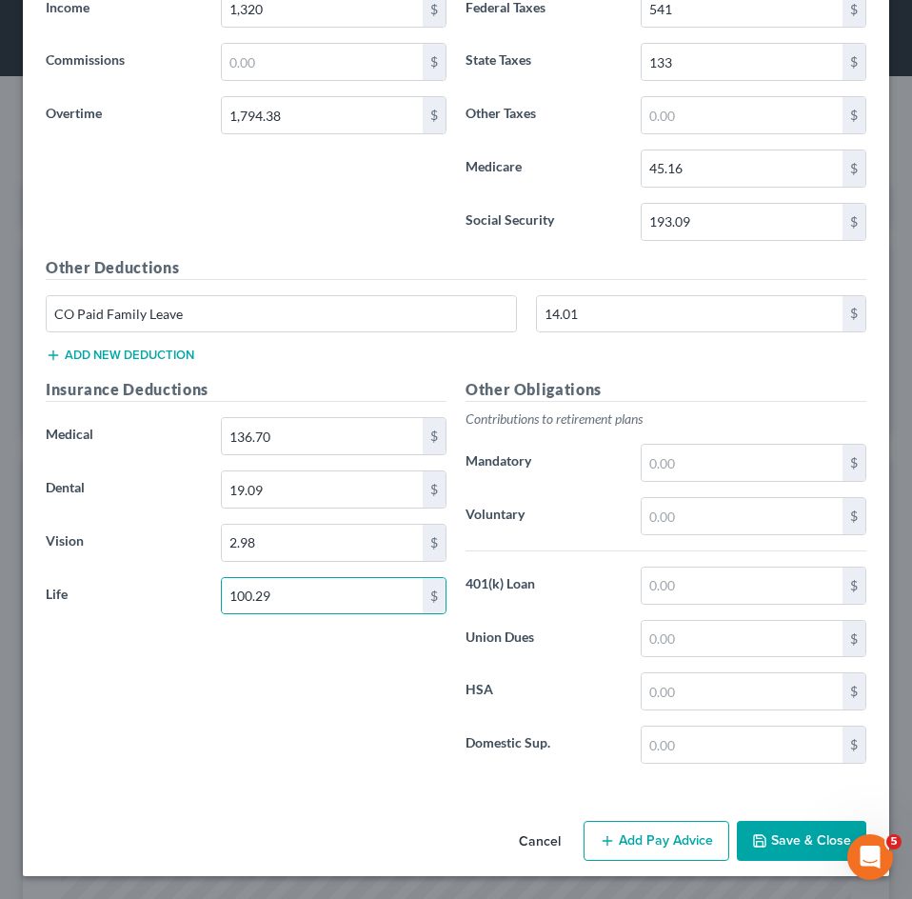
click at [164, 346] on div "Other Deductions CO Paid Family Leave 14.01 $ Add new deduction" at bounding box center [456, 317] width 840 height 123
click at [157, 354] on button "Add new deduction" at bounding box center [120, 354] width 148 height 15
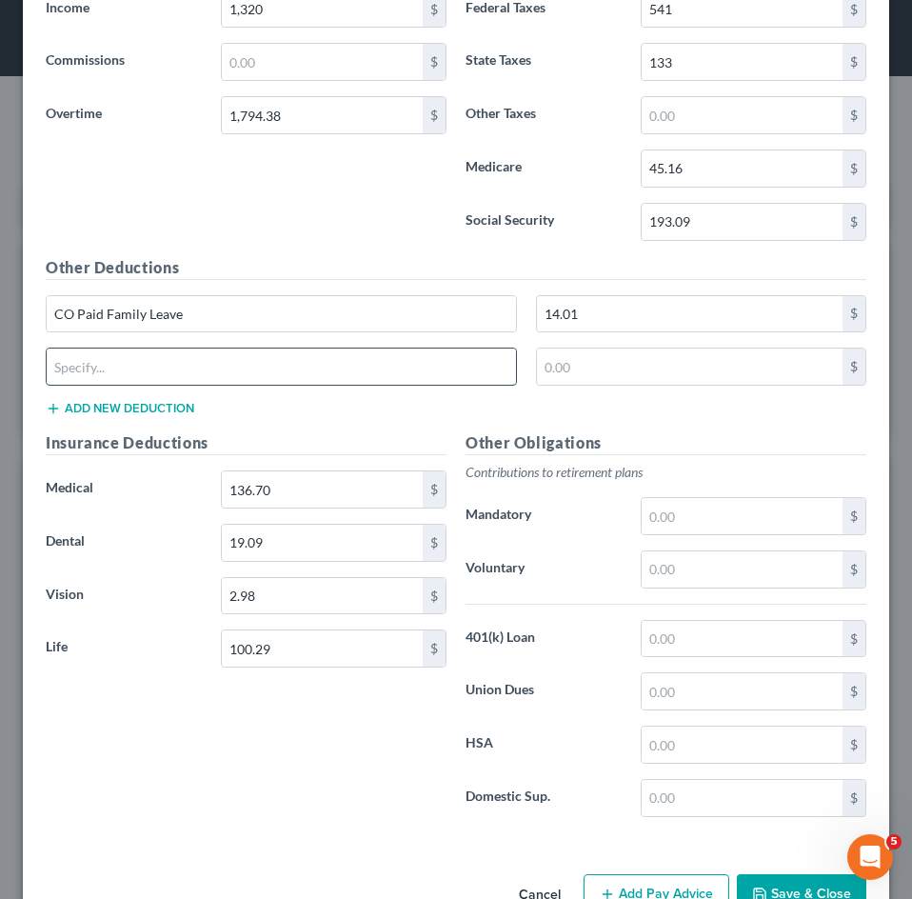
click at [157, 368] on input "text" at bounding box center [281, 366] width 469 height 36
type input "Garnishment"
click at [565, 355] on input "text" at bounding box center [690, 366] width 306 height 36
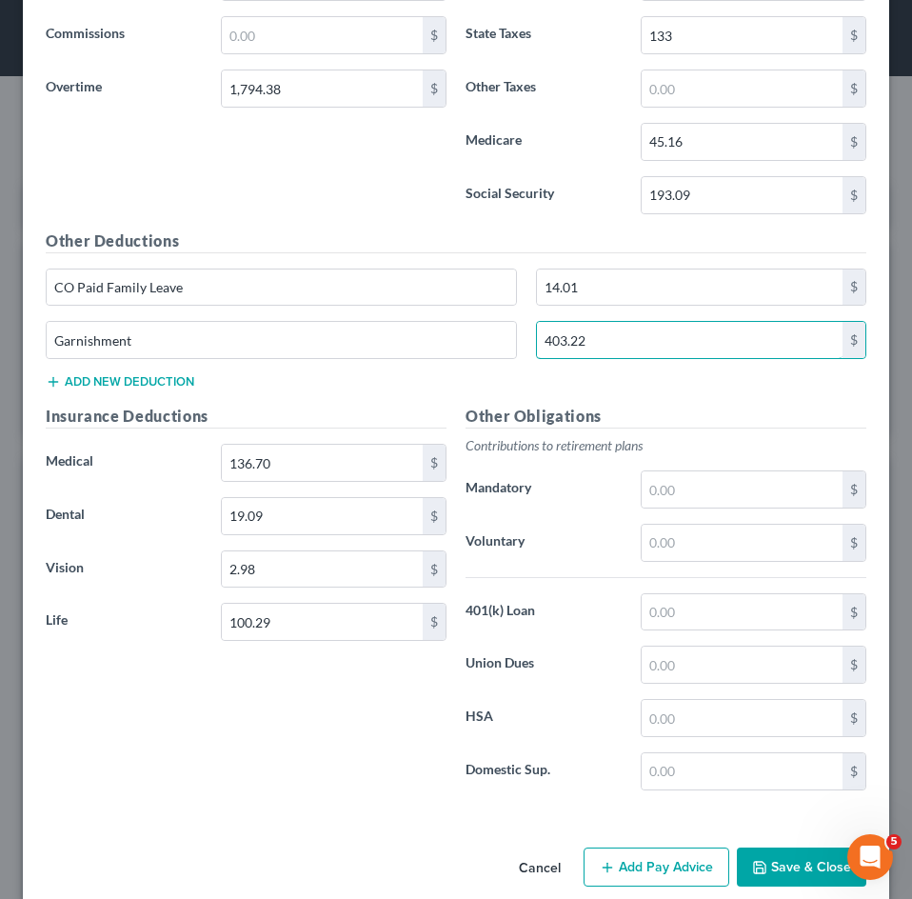
scroll to position [1024, 0]
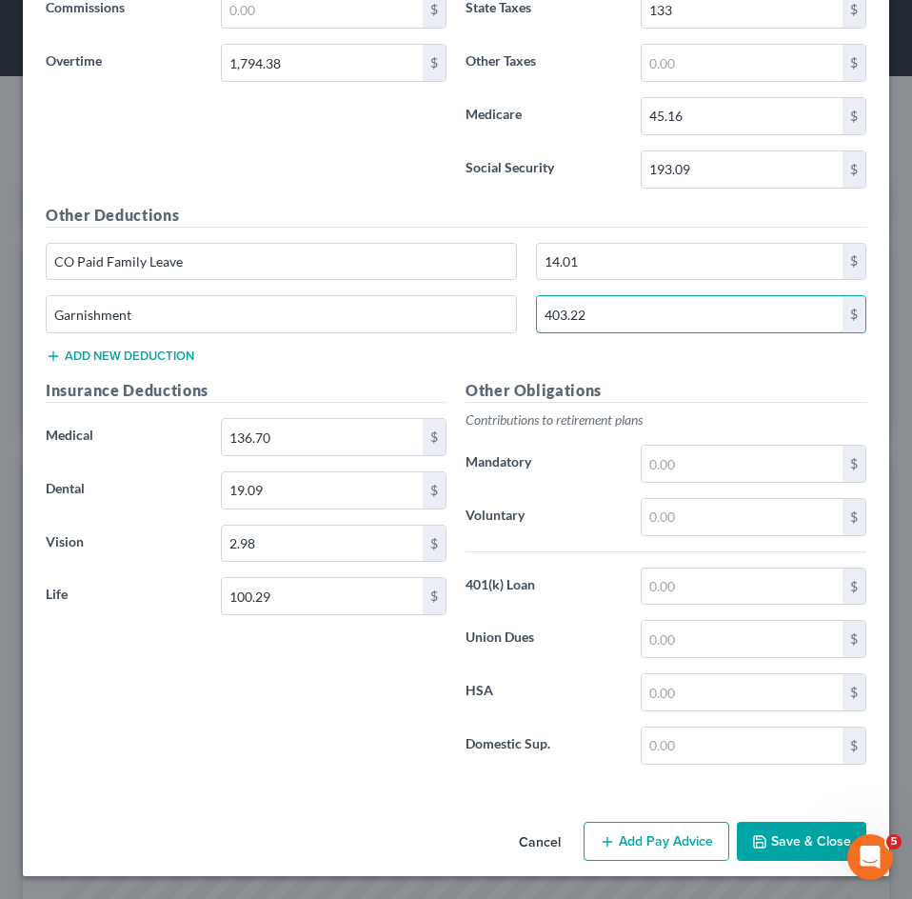
type input "403.22"
click at [625, 828] on button "Add Pay Advice" at bounding box center [656, 841] width 146 height 40
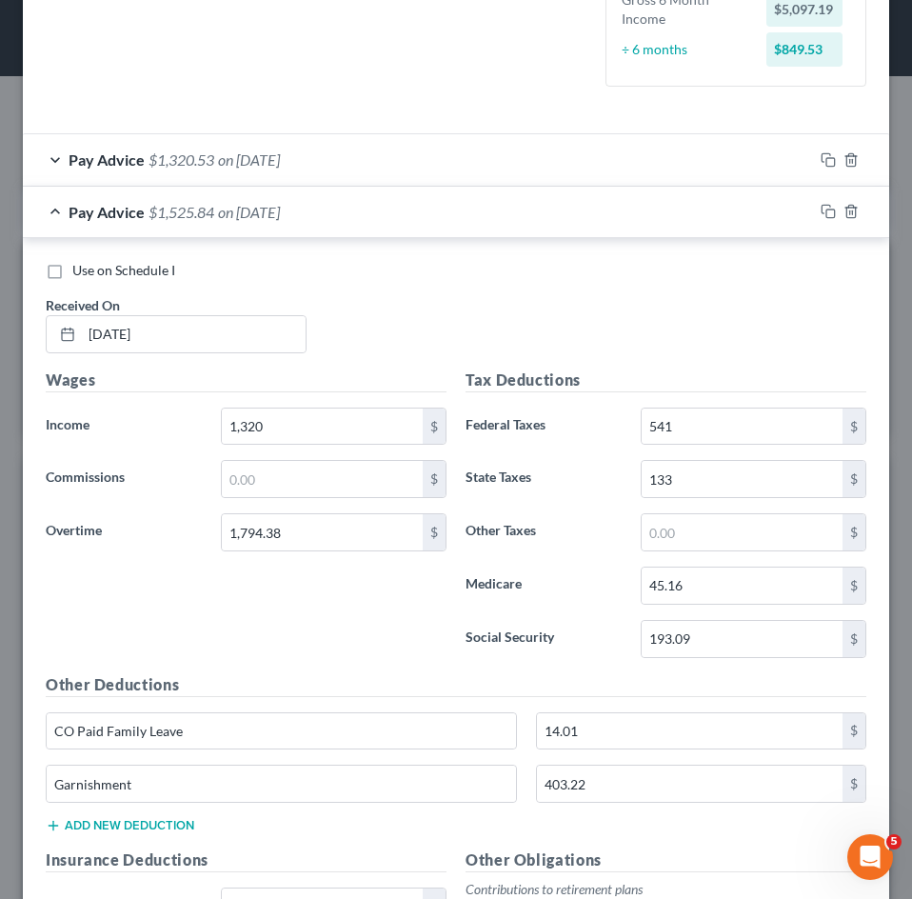
scroll to position [548, 0]
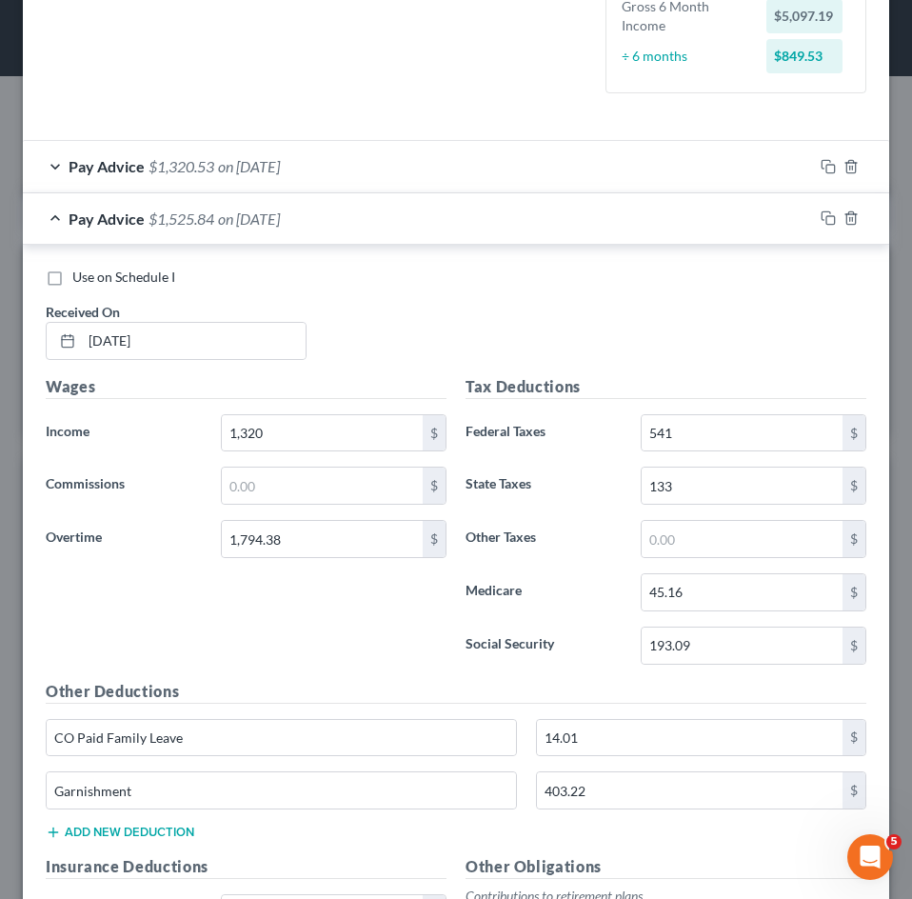
click at [209, 225] on span "$1,525.84" at bounding box center [181, 218] width 66 height 18
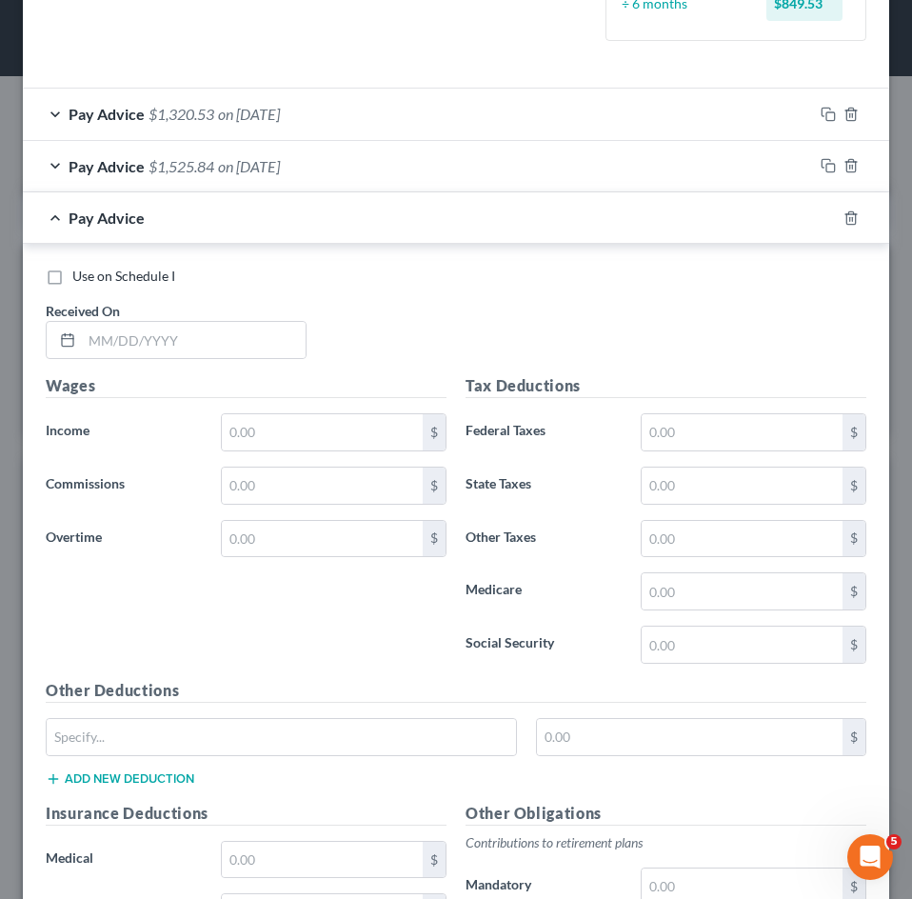
scroll to position [643, 0]
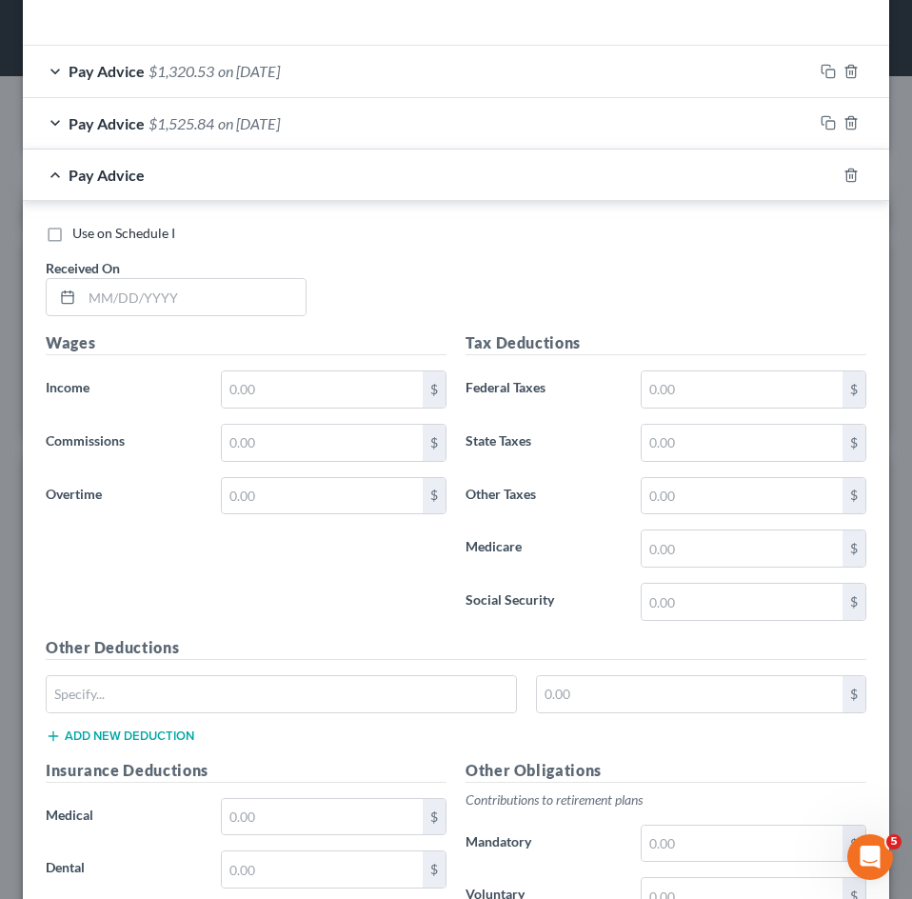
click at [176, 275] on div "Received On *" at bounding box center [176, 287] width 280 height 58
click at [176, 290] on input "text" at bounding box center [194, 297] width 224 height 36
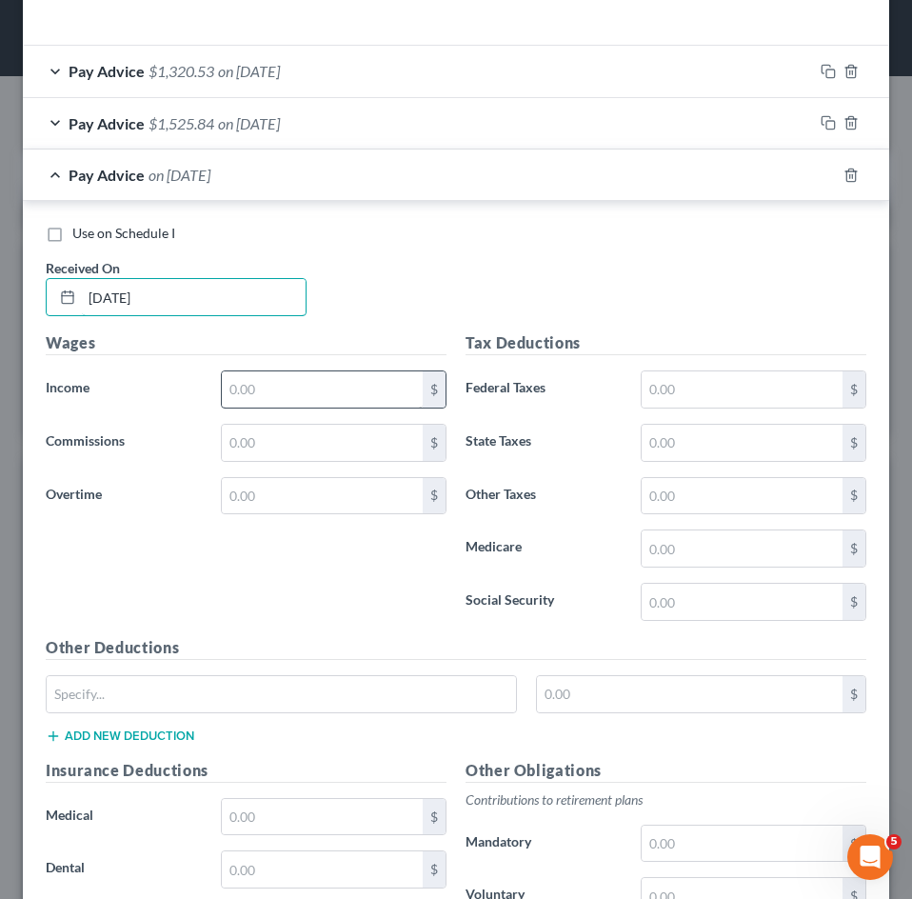
type input "[DATE]"
click at [347, 374] on input "text" at bounding box center [322, 389] width 201 height 36
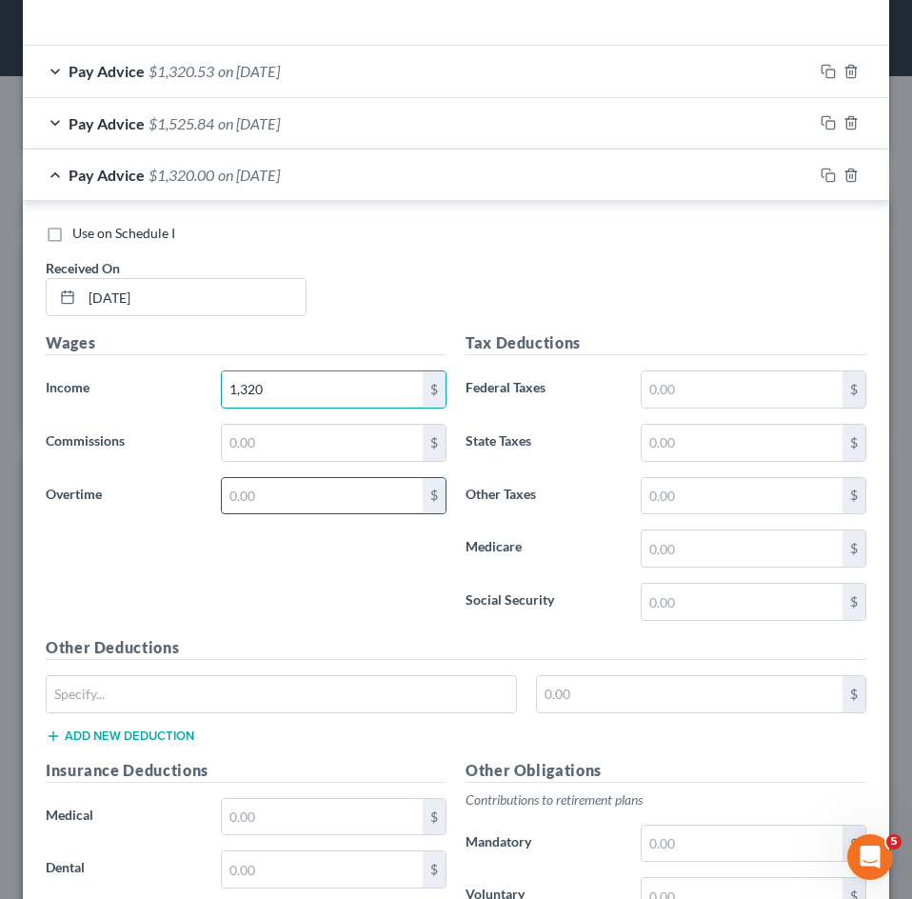
type input "1,320"
click at [338, 488] on input "text" at bounding box center [322, 496] width 201 height 36
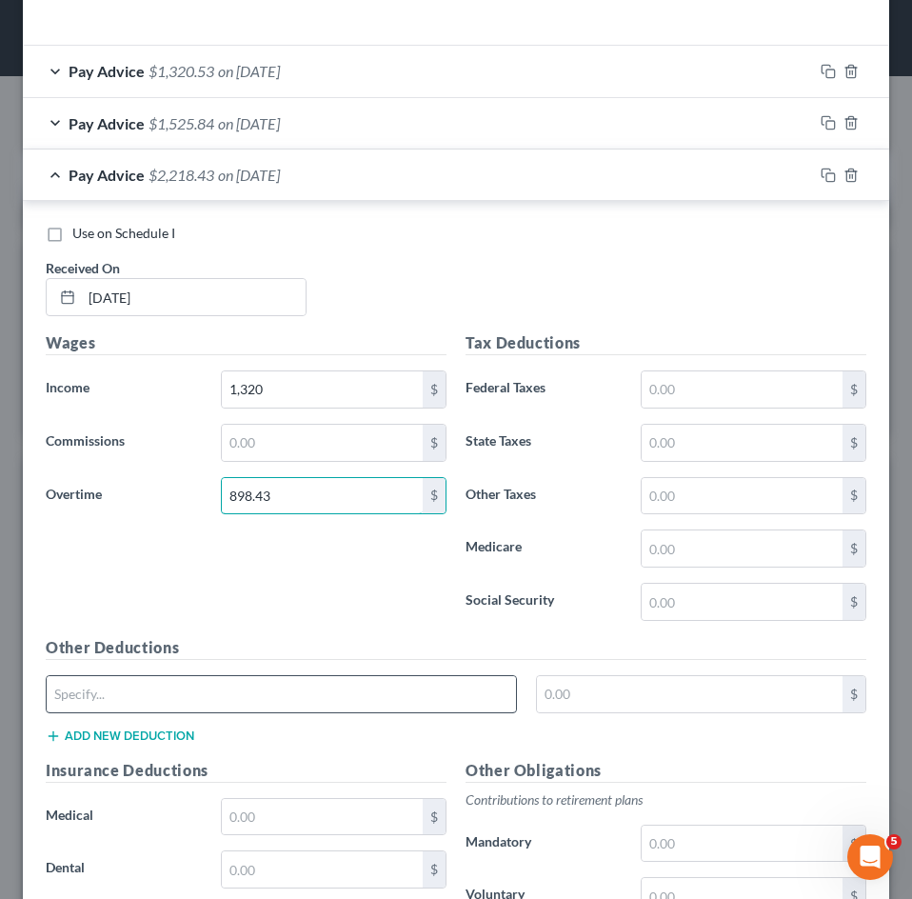
type input "898.43"
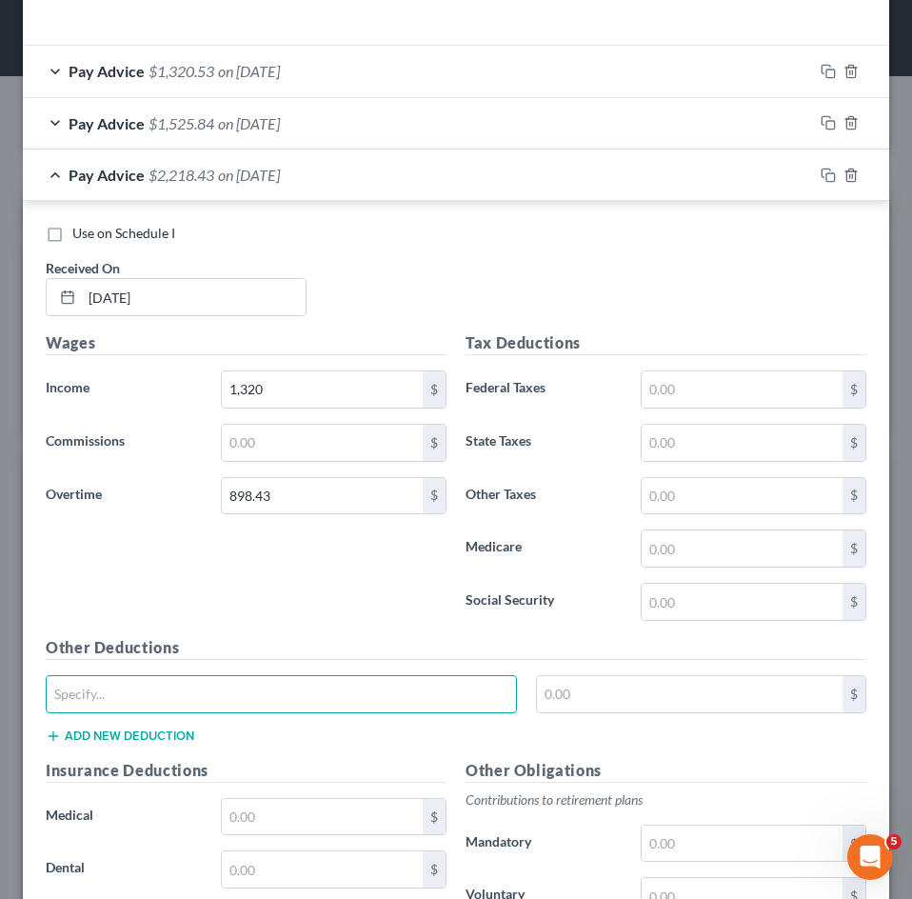
click at [235, 707] on input "text" at bounding box center [281, 694] width 469 height 36
type input "CO Paid Family Leave"
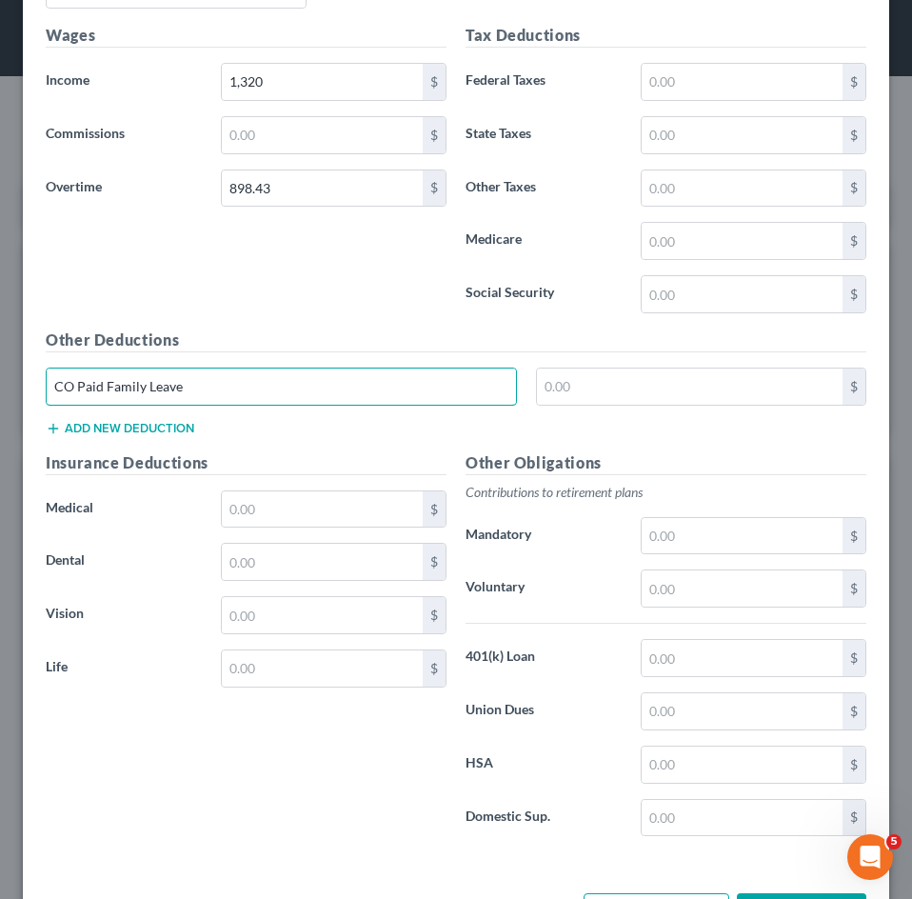
scroll to position [1023, 0]
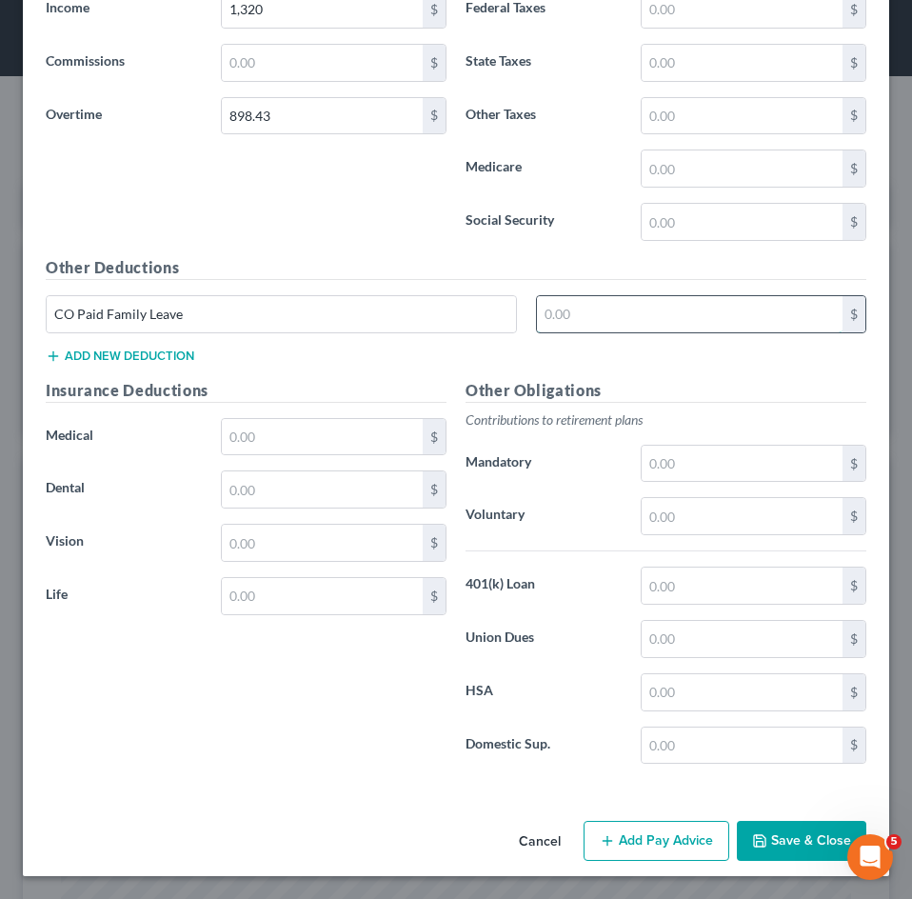
click at [670, 313] on input "text" at bounding box center [690, 314] width 306 height 36
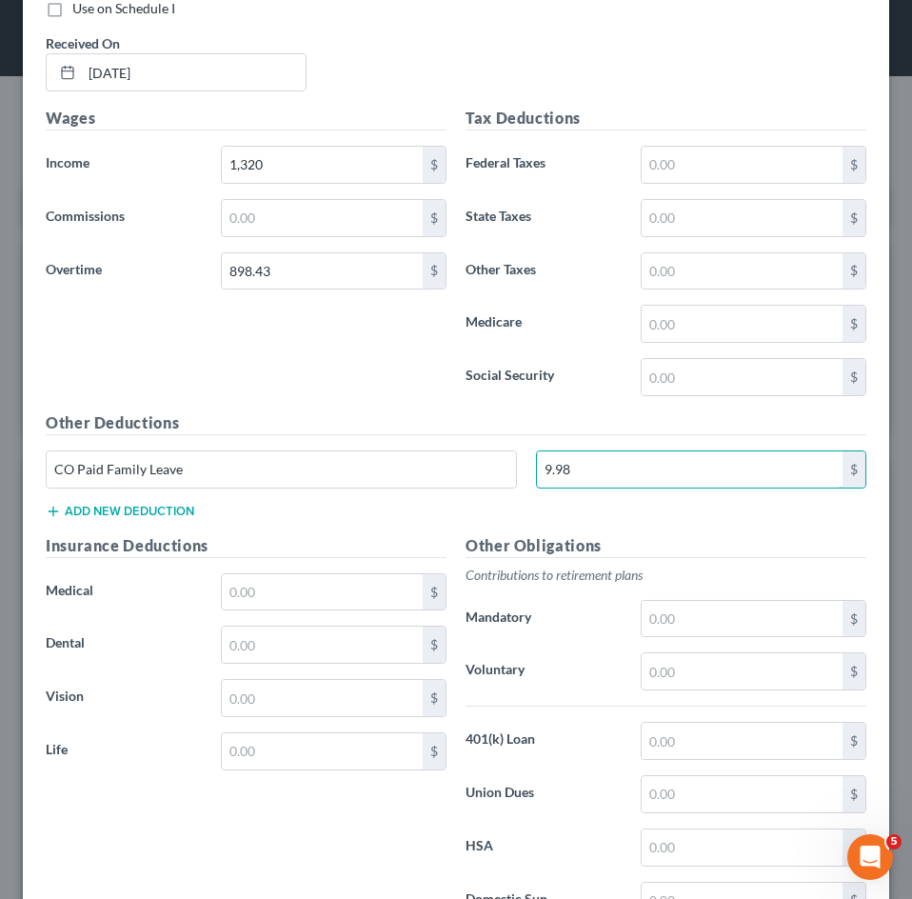
scroll to position [738, 0]
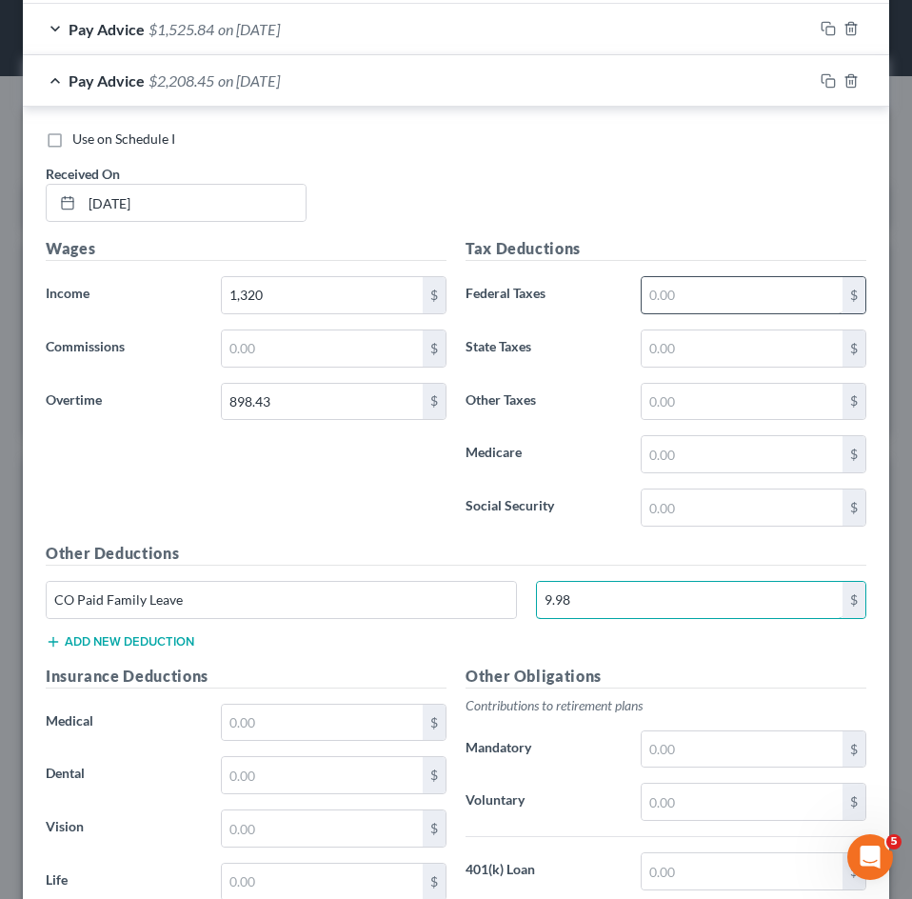
type input "9.98"
click at [656, 300] on input "text" at bounding box center [742, 295] width 201 height 36
type input "327"
click at [676, 516] on input "text" at bounding box center [742, 507] width 201 height 36
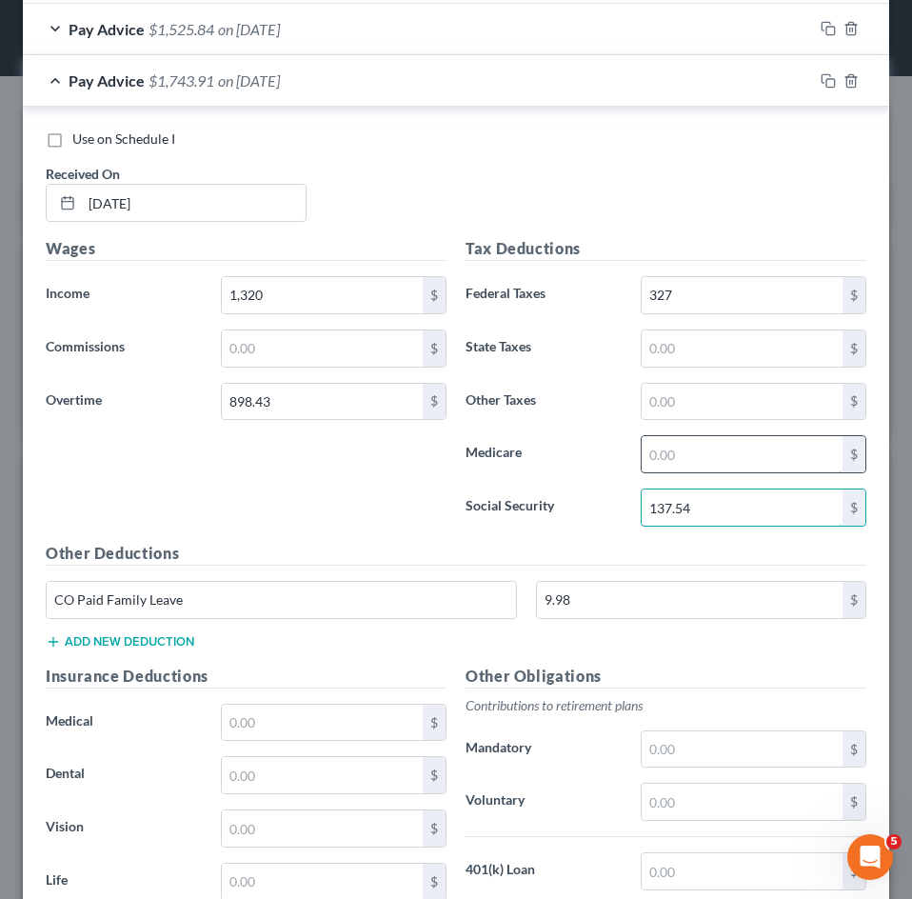
type input "137.54"
click at [664, 450] on input "text" at bounding box center [742, 454] width 201 height 36
type input "32.16"
click at [721, 355] on input "text" at bounding box center [742, 348] width 201 height 36
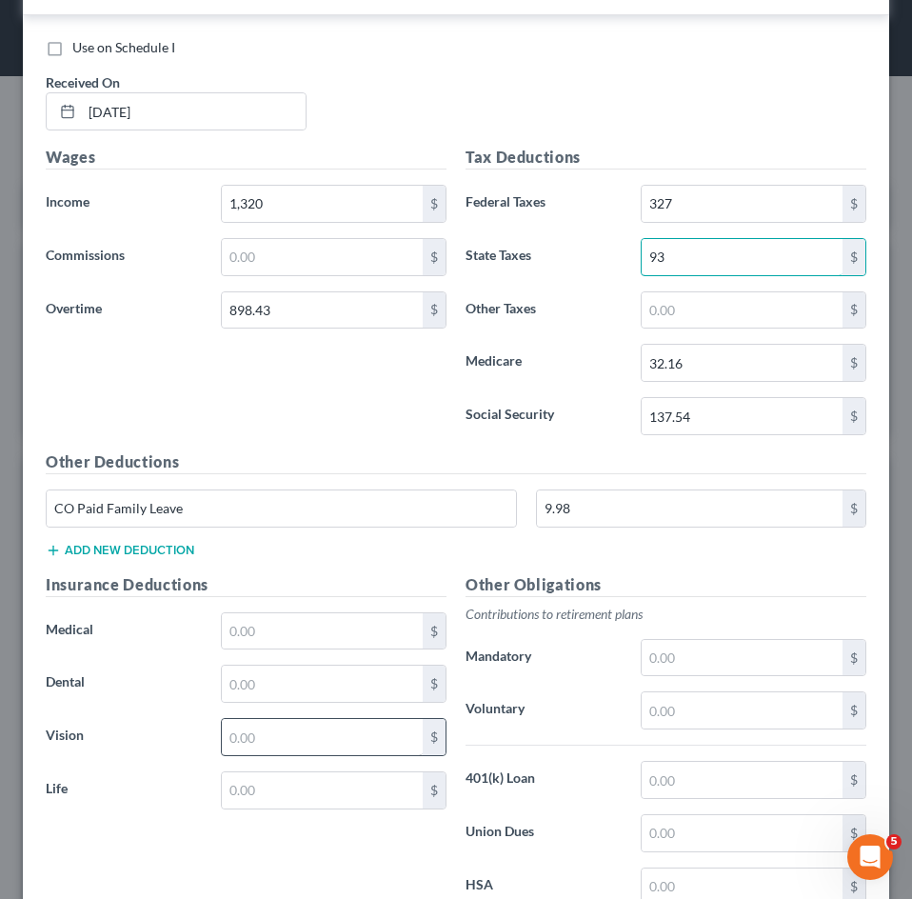
scroll to position [1023, 0]
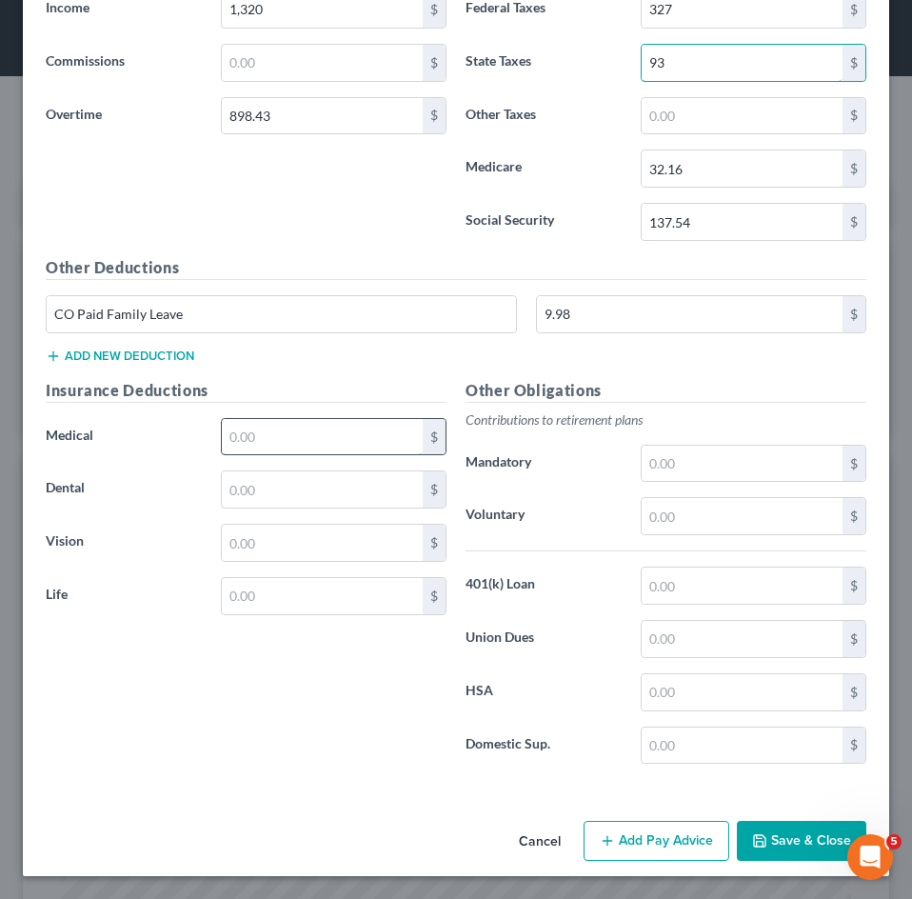
type input "93"
click at [306, 428] on input "text" at bounding box center [322, 437] width 201 height 36
type input "136.70"
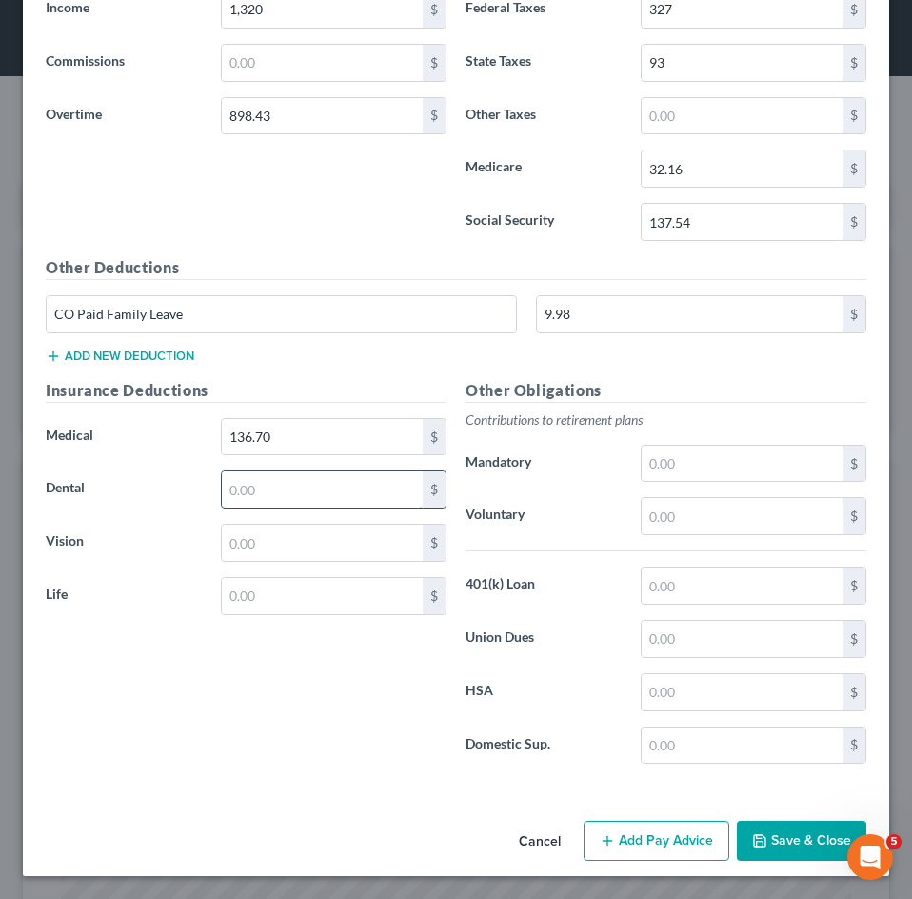
click at [274, 498] on input "text" at bounding box center [322, 489] width 201 height 36
type input "19.09"
click at [263, 533] on input "text" at bounding box center [322, 542] width 201 height 36
type input "2.98"
click at [363, 586] on input "text" at bounding box center [322, 596] width 201 height 36
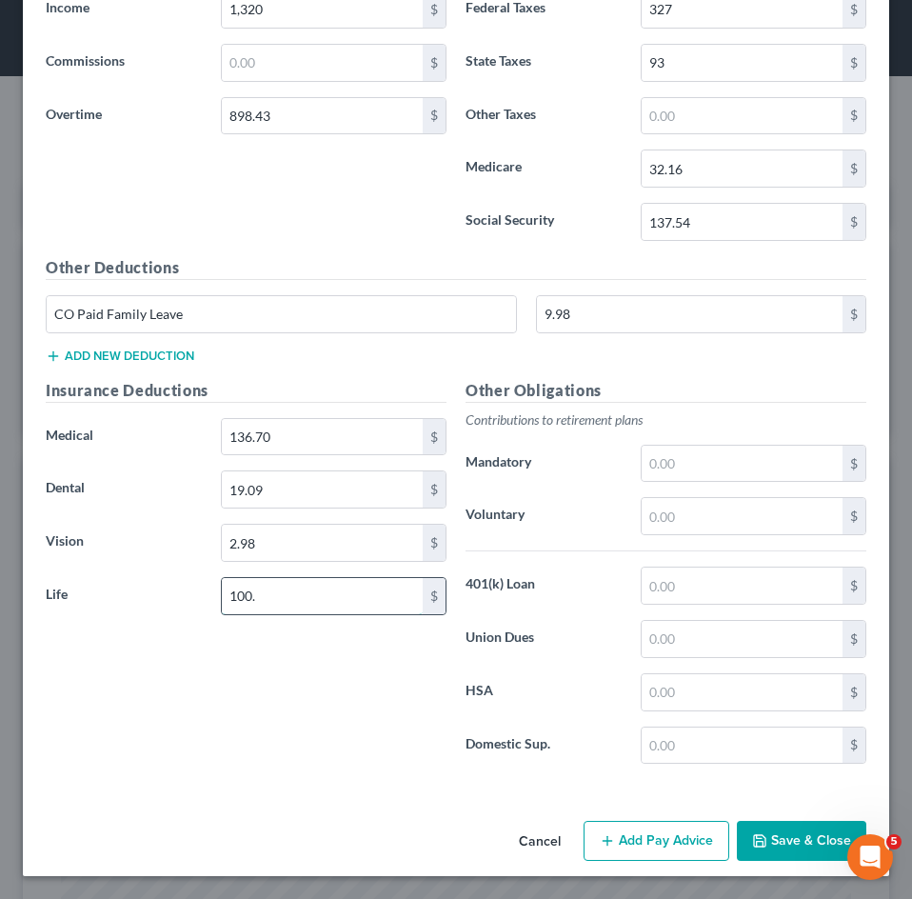
type input "100.29"
click at [158, 358] on button "Add new deduction" at bounding box center [120, 355] width 148 height 15
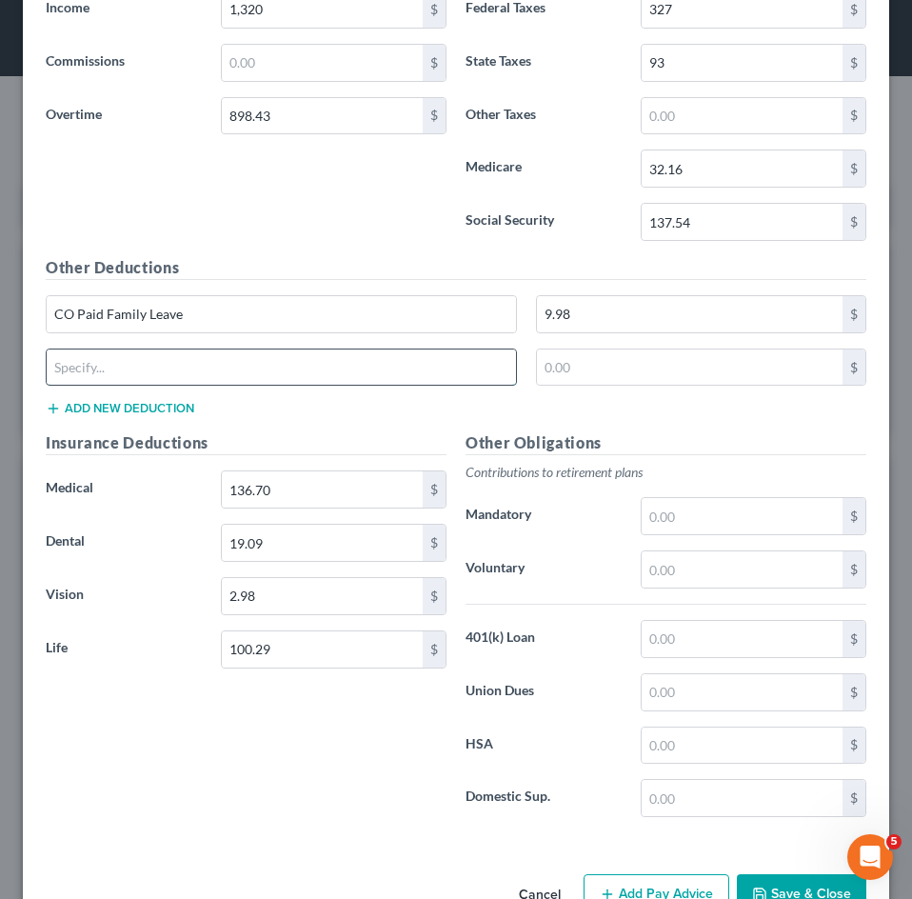
click at [158, 365] on input "text" at bounding box center [281, 367] width 469 height 36
type input "Garnishment"
click at [605, 366] on input "text" at bounding box center [690, 367] width 306 height 36
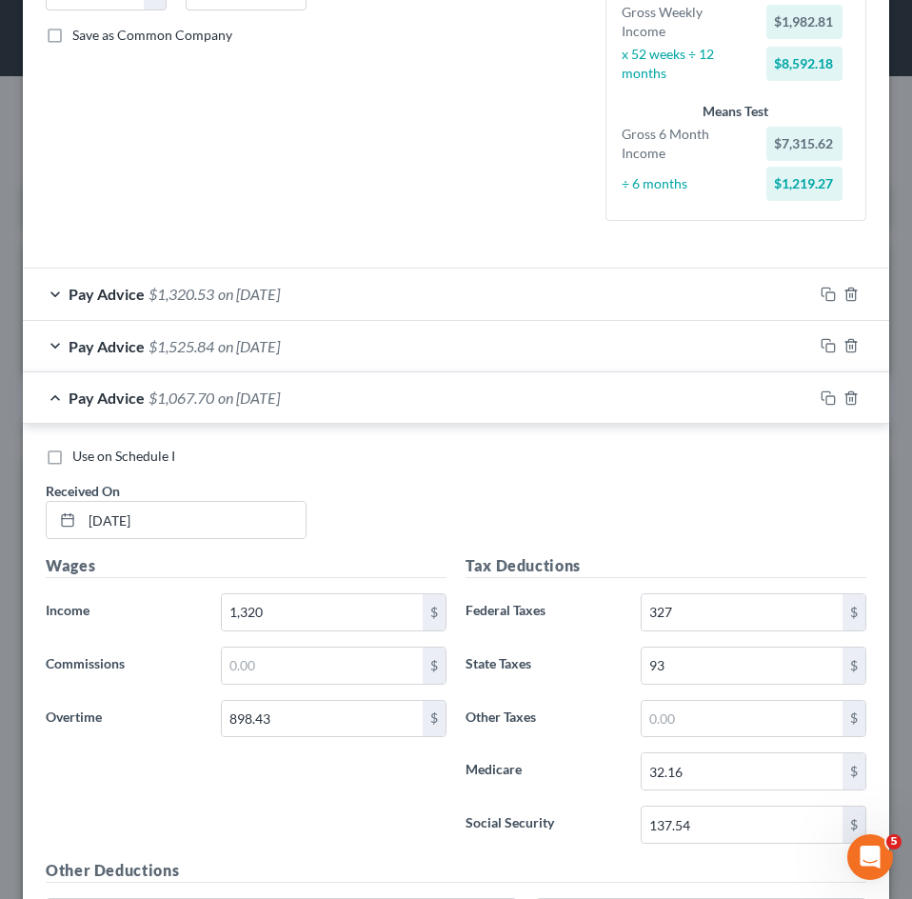
scroll to position [410, 0]
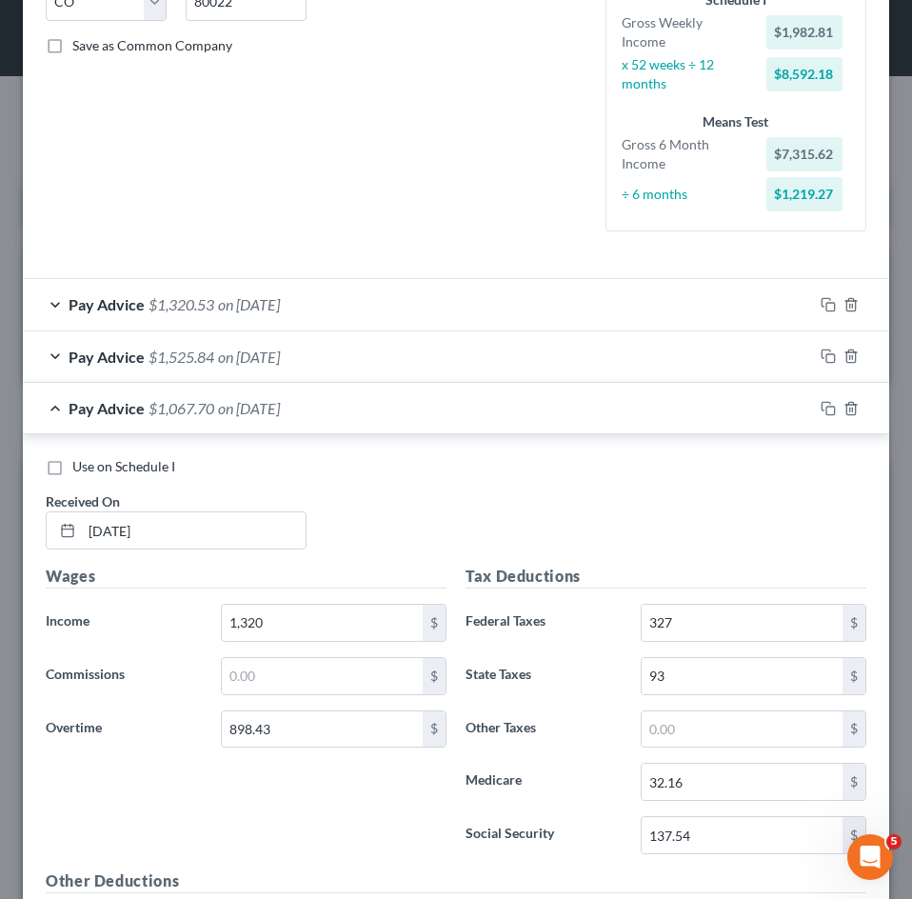
type input "291.99"
click at [179, 419] on div "Pay Advice $1,067.70 on [DATE]" at bounding box center [418, 408] width 790 height 50
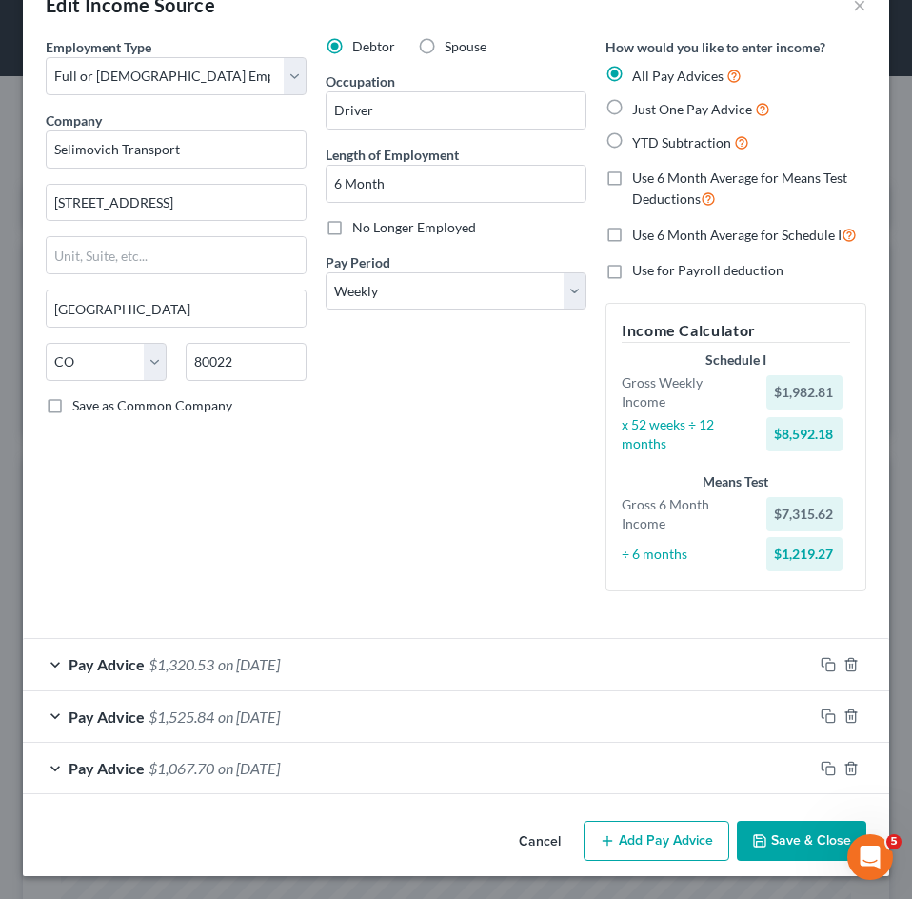
scroll to position [50, 0]
click at [657, 843] on button "Add Pay Advice" at bounding box center [656, 840] width 146 height 40
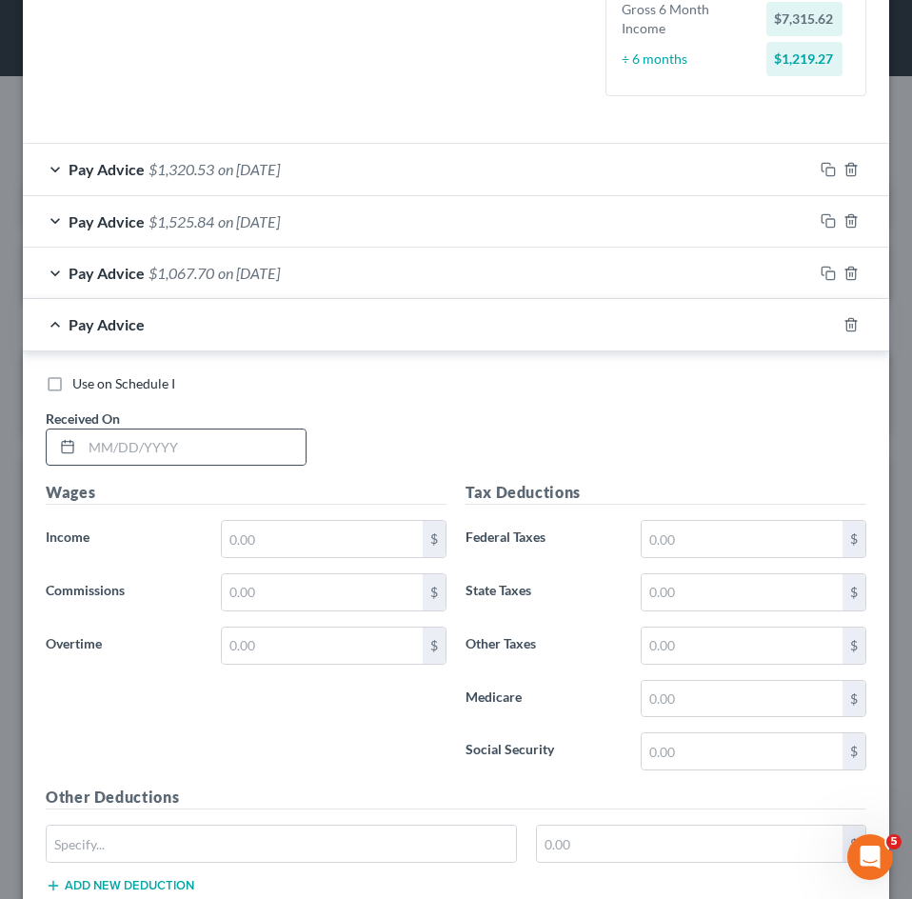
scroll to position [717, 0]
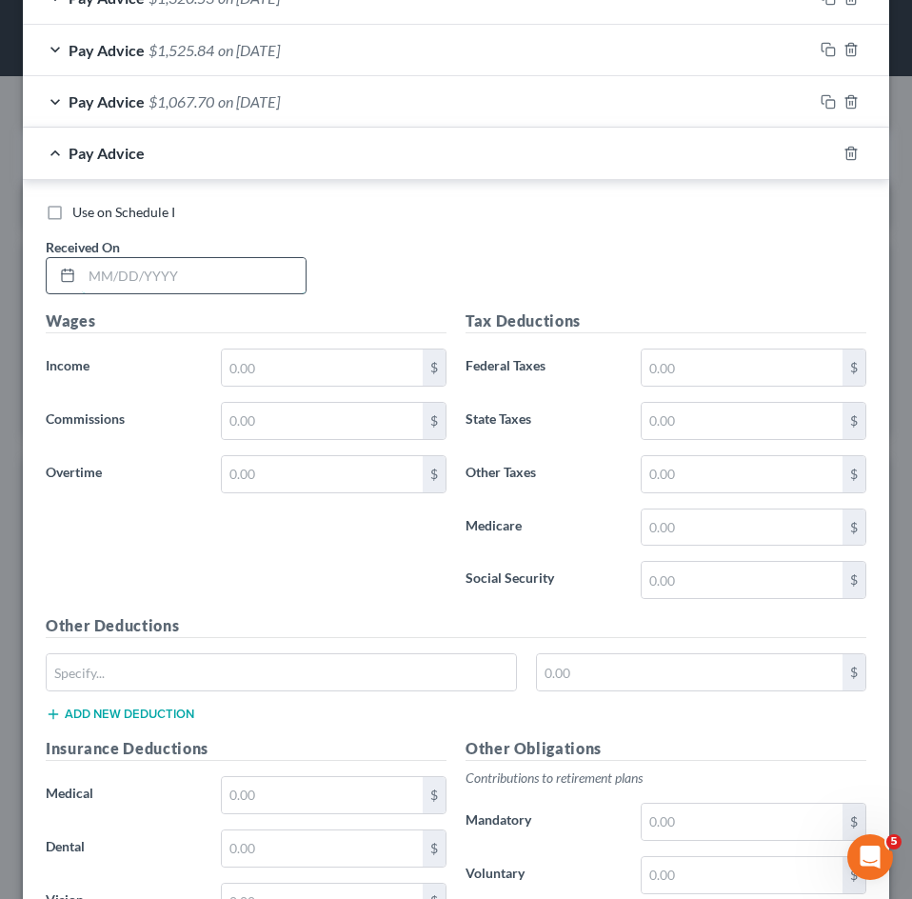
click at [185, 271] on input "text" at bounding box center [194, 276] width 224 height 36
type input "[DATE]"
click at [263, 385] on input "text" at bounding box center [322, 367] width 201 height 36
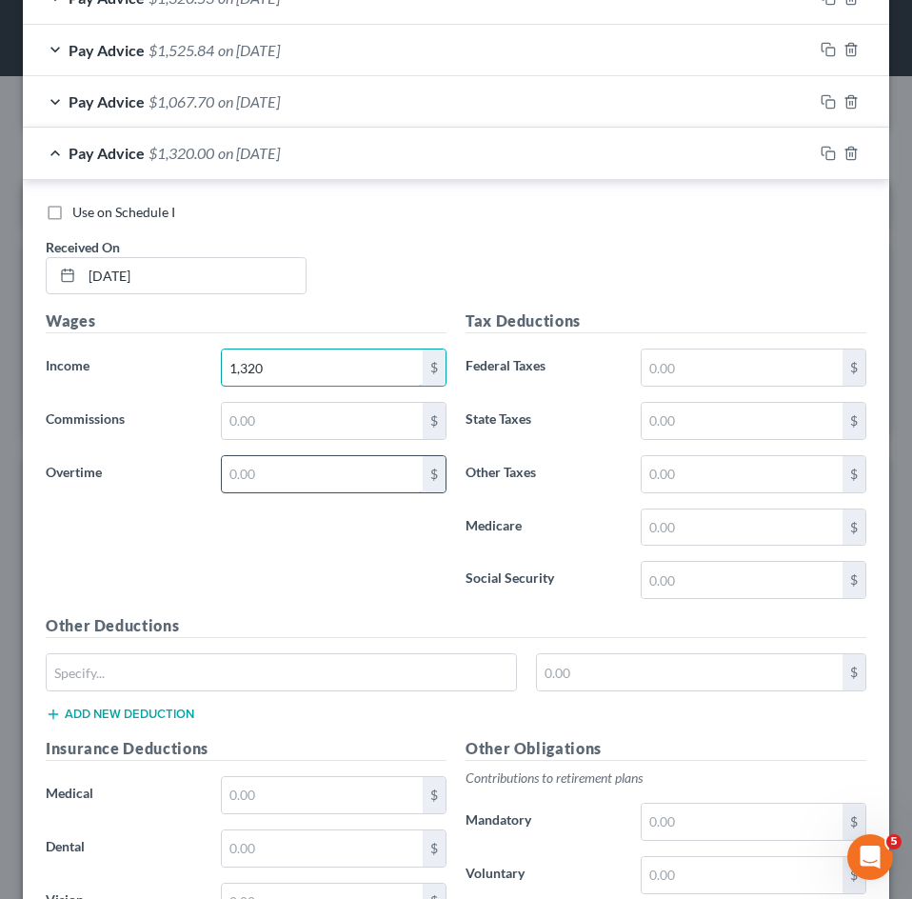
type input "1,320"
click at [266, 476] on input "text" at bounding box center [322, 474] width 201 height 36
type input "1,737.45"
click at [164, 671] on input "text" at bounding box center [281, 672] width 469 height 36
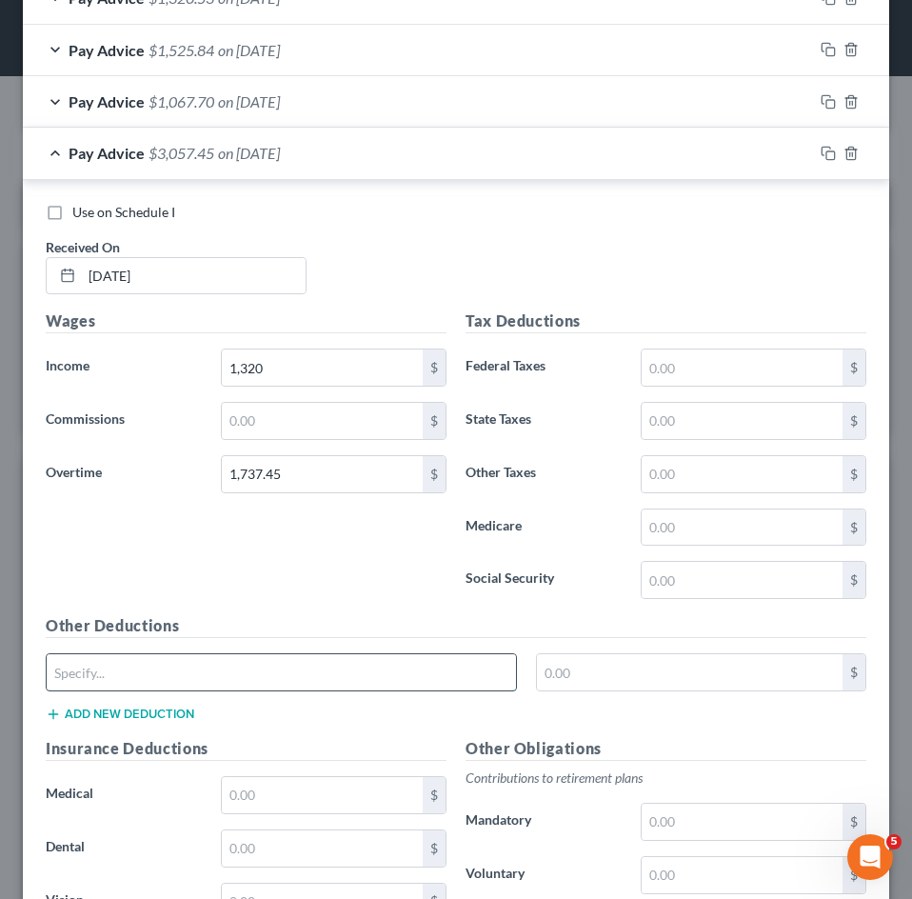
type input "CO Paid Family Leave"
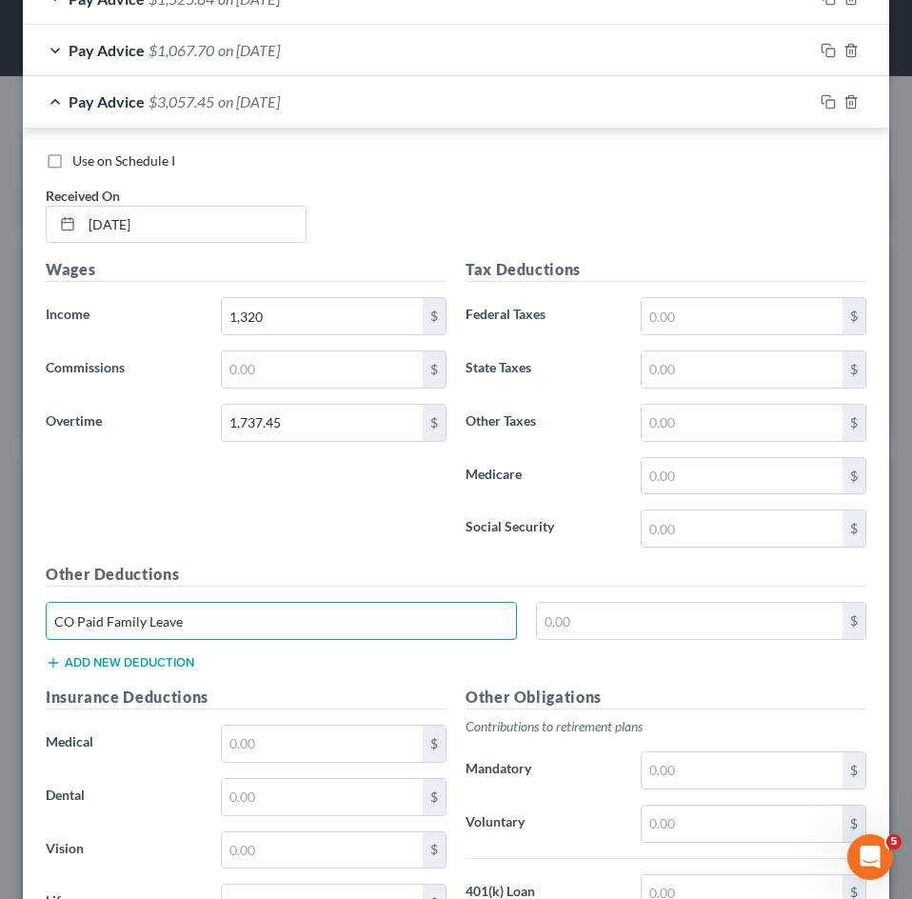
scroll to position [1002, 0]
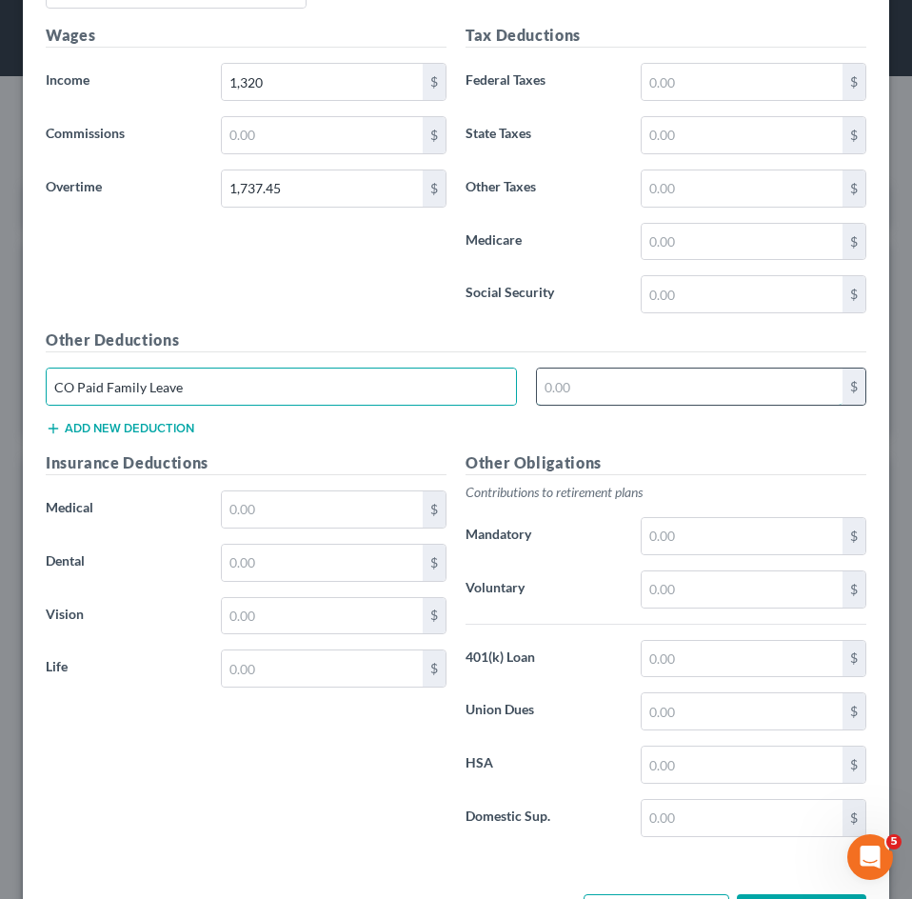
click at [590, 395] on input "text" at bounding box center [690, 386] width 306 height 36
type input "13.76"
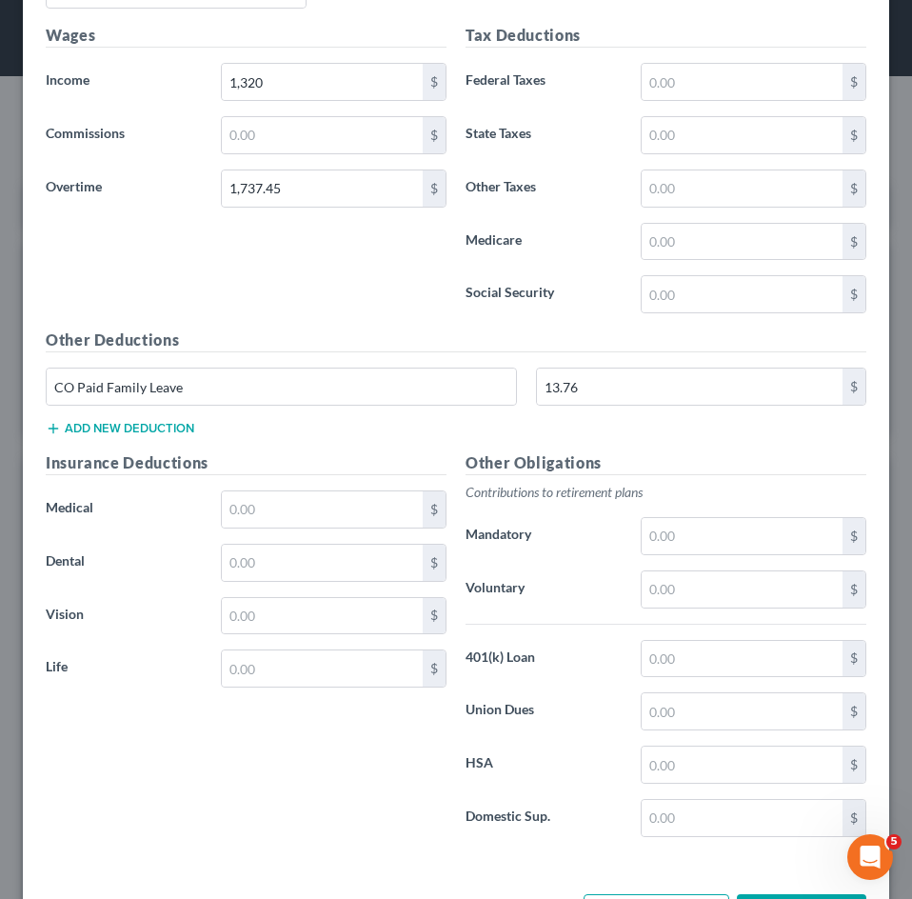
click at [163, 422] on button "Add new deduction" at bounding box center [120, 428] width 148 height 15
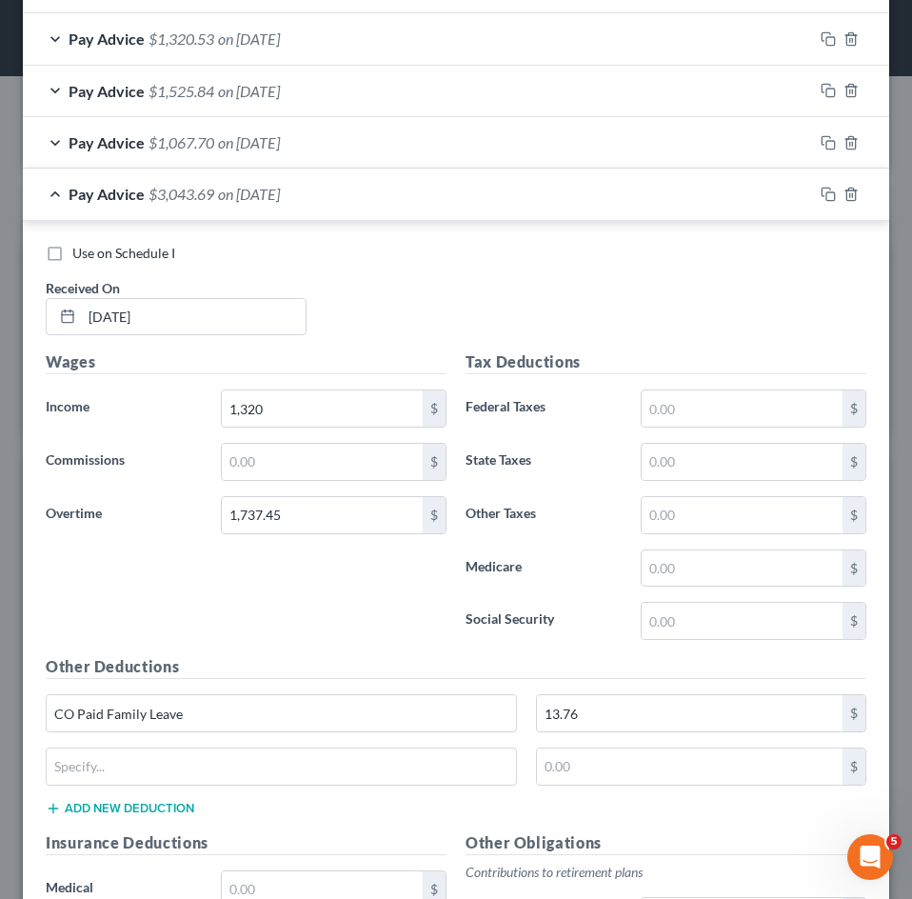
scroll to position [622, 0]
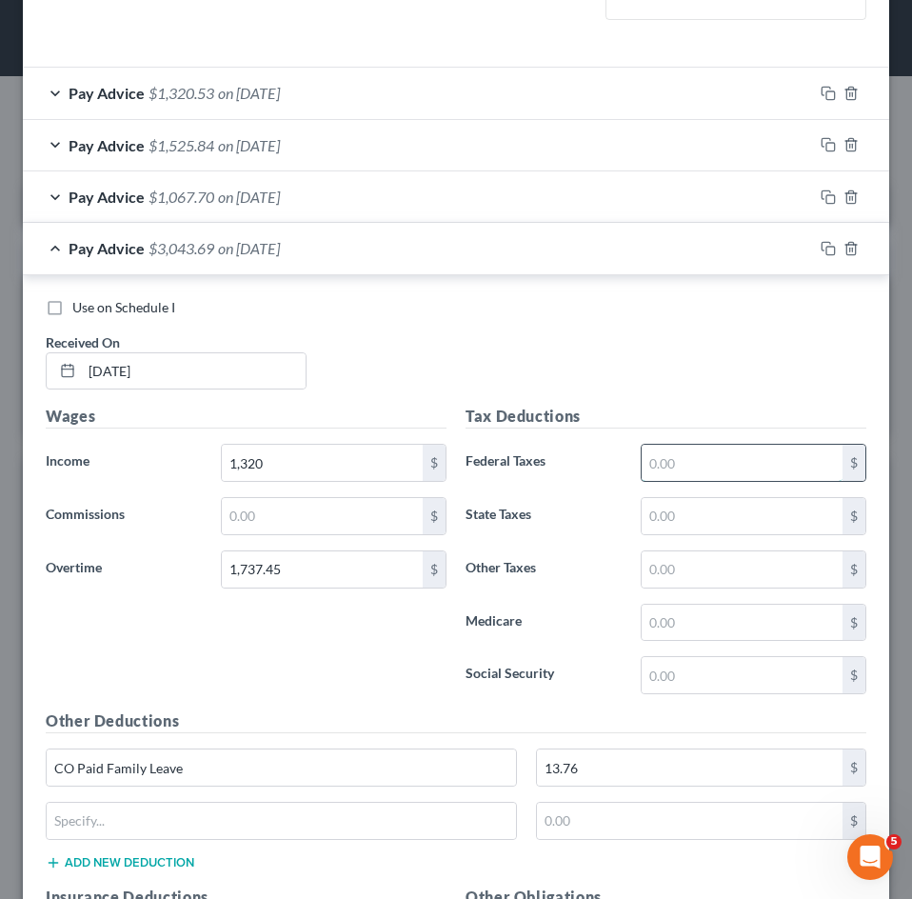
click at [691, 449] on input "text" at bounding box center [742, 463] width 201 height 36
type input "527"
click at [692, 667] on input "text" at bounding box center [742, 675] width 201 height 36
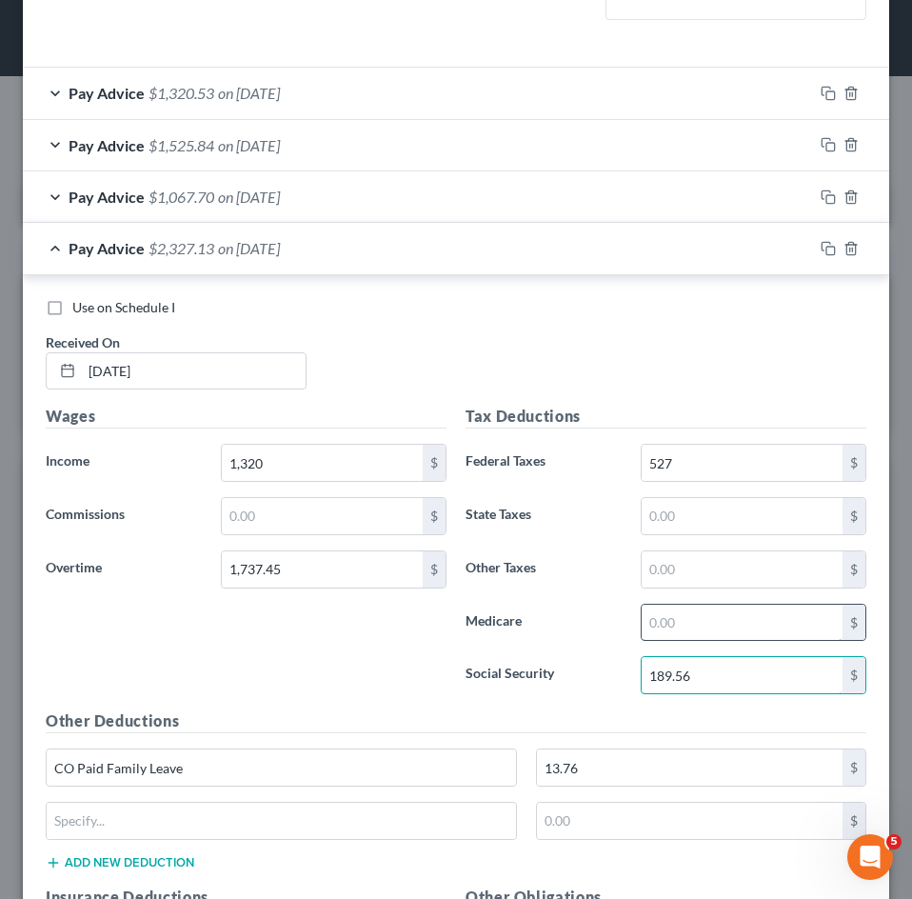
type input "189.56"
click at [693, 626] on input "text" at bounding box center [742, 622] width 201 height 36
type input "44.34"
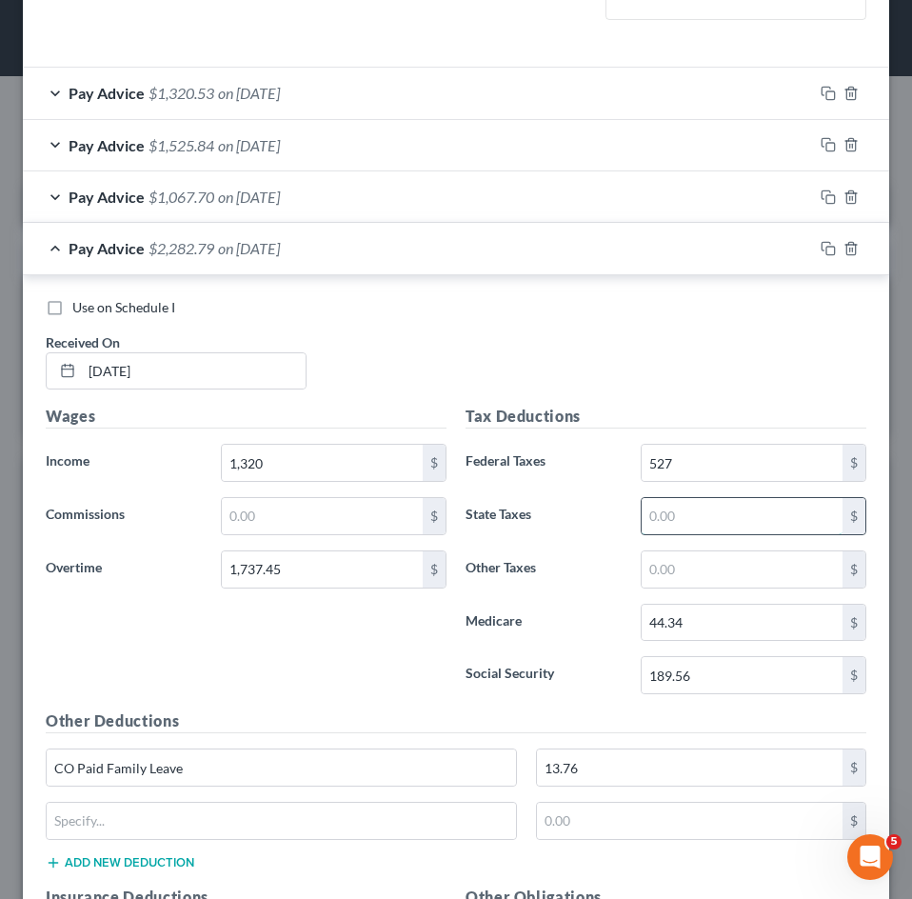
click at [727, 527] on input "text" at bounding box center [742, 516] width 201 height 36
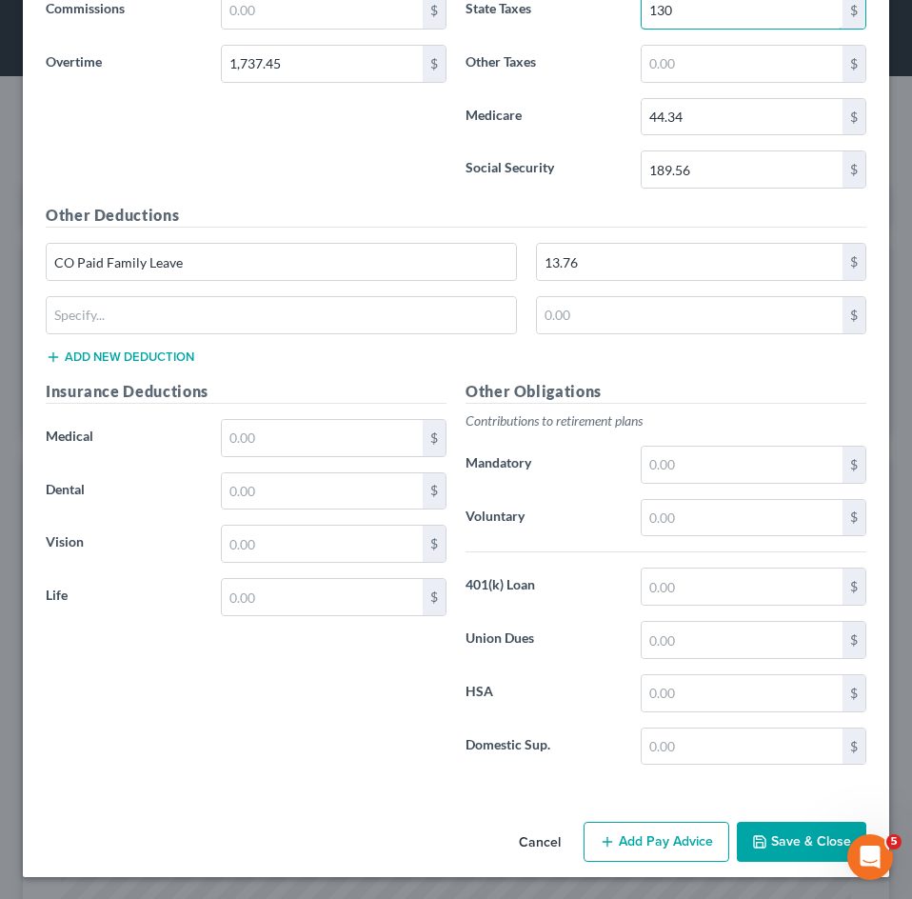
scroll to position [1128, 0]
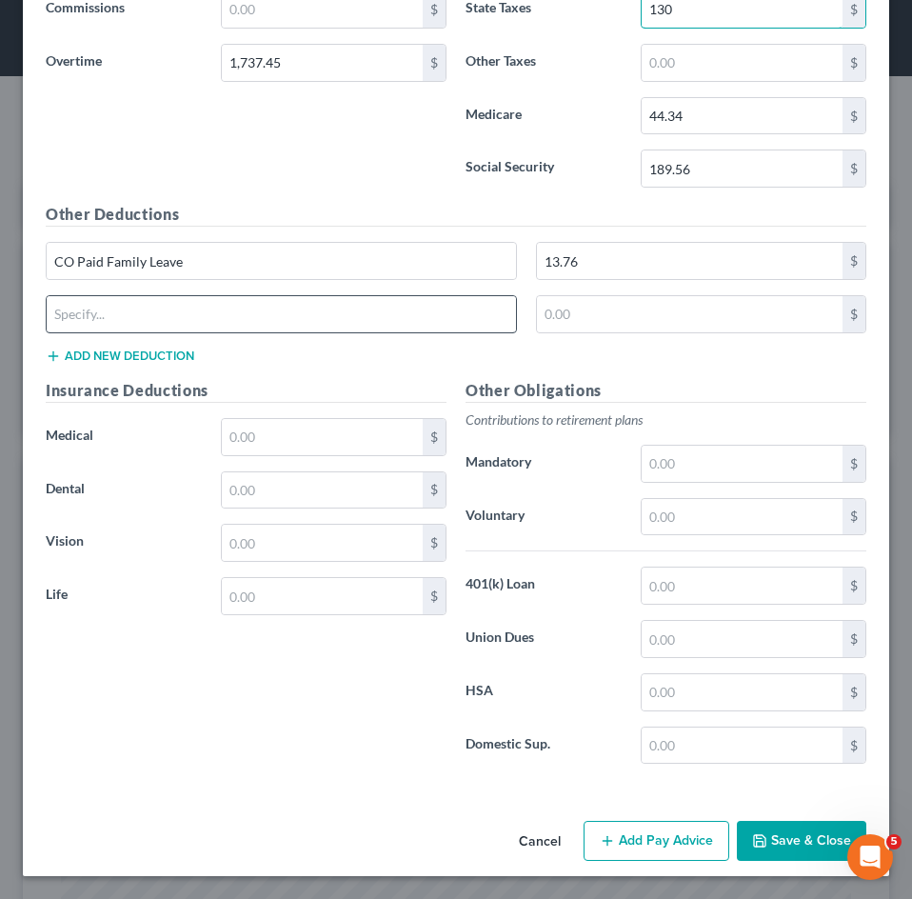
type input "130"
click at [232, 326] on input "text" at bounding box center [281, 314] width 469 height 36
type input "Garnishment"
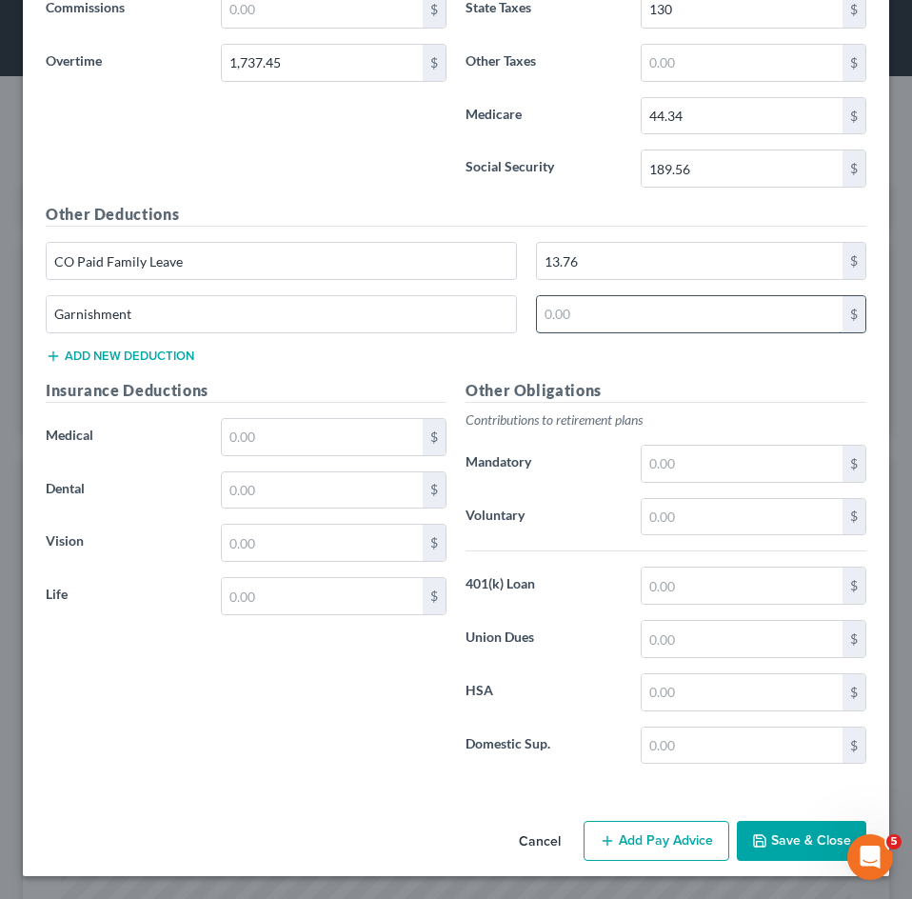
click at [644, 305] on input "text" at bounding box center [690, 314] width 306 height 36
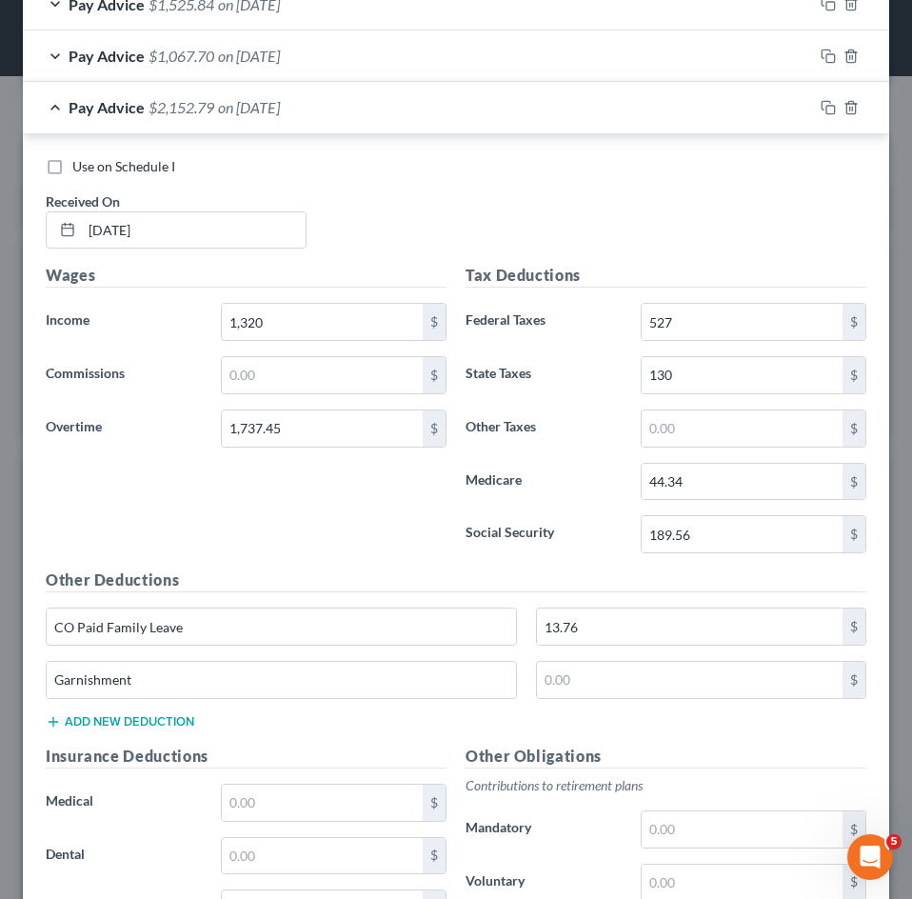
scroll to position [747, 0]
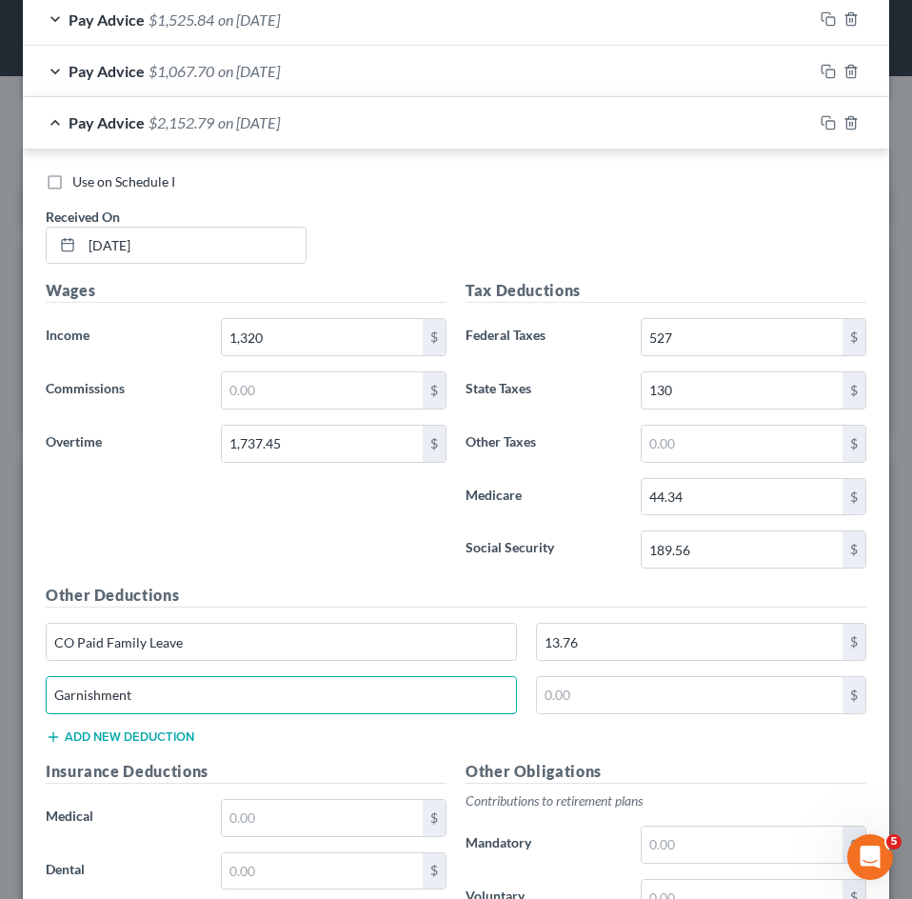
drag, startPoint x: 117, startPoint y: 703, endPoint x: 24, endPoint y: 712, distance: 93.7
click at [30, 709] on div "Use on Schedule I Received On * [DATE] Wages Income * 1,320 $ Commissions $ Ove…" at bounding box center [456, 662] width 866 height 1026
click at [280, 126] on span "on [DATE]" at bounding box center [249, 122] width 62 height 18
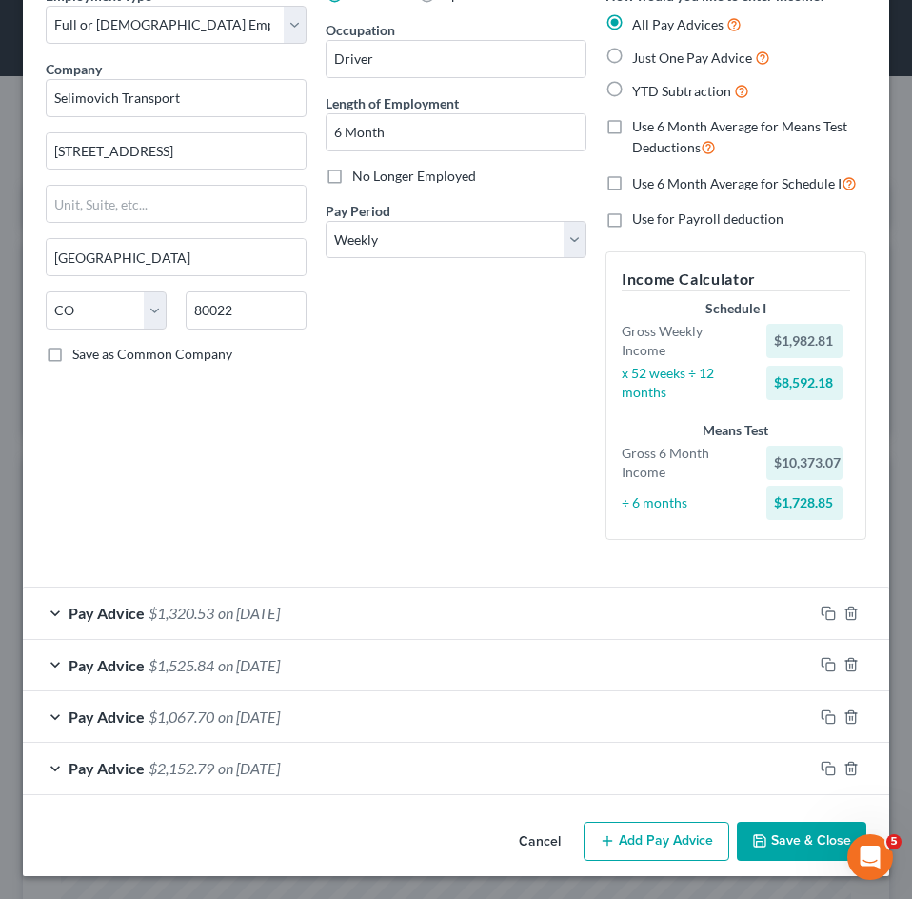
scroll to position [102, 0]
click at [632, 840] on button "Add Pay Advice" at bounding box center [656, 841] width 146 height 40
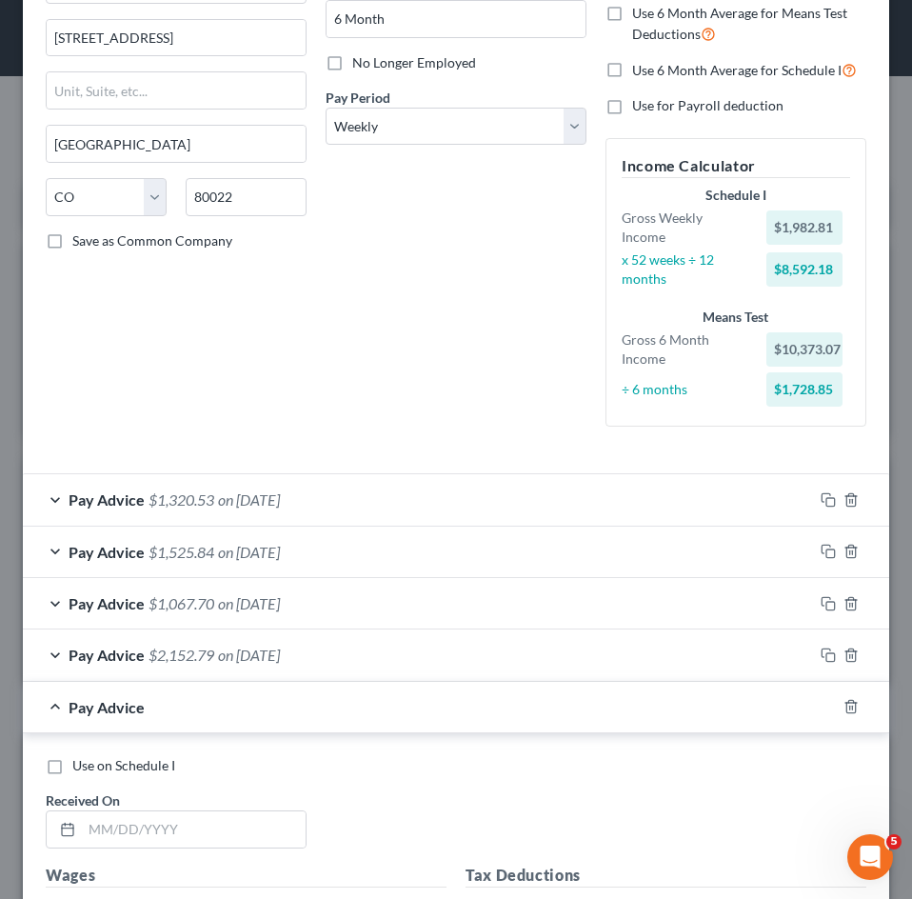
scroll to position [863, 0]
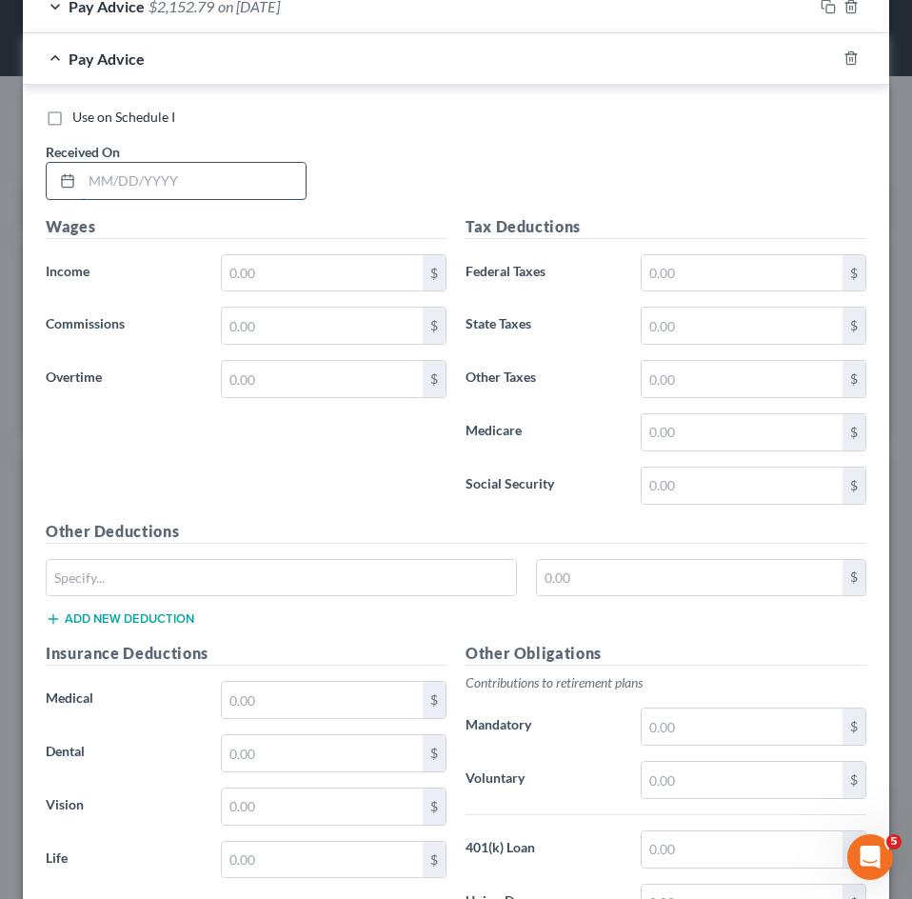
click at [241, 177] on input "text" at bounding box center [194, 181] width 224 height 36
type input "[DATE]"
click at [330, 280] on input "text" at bounding box center [322, 273] width 201 height 36
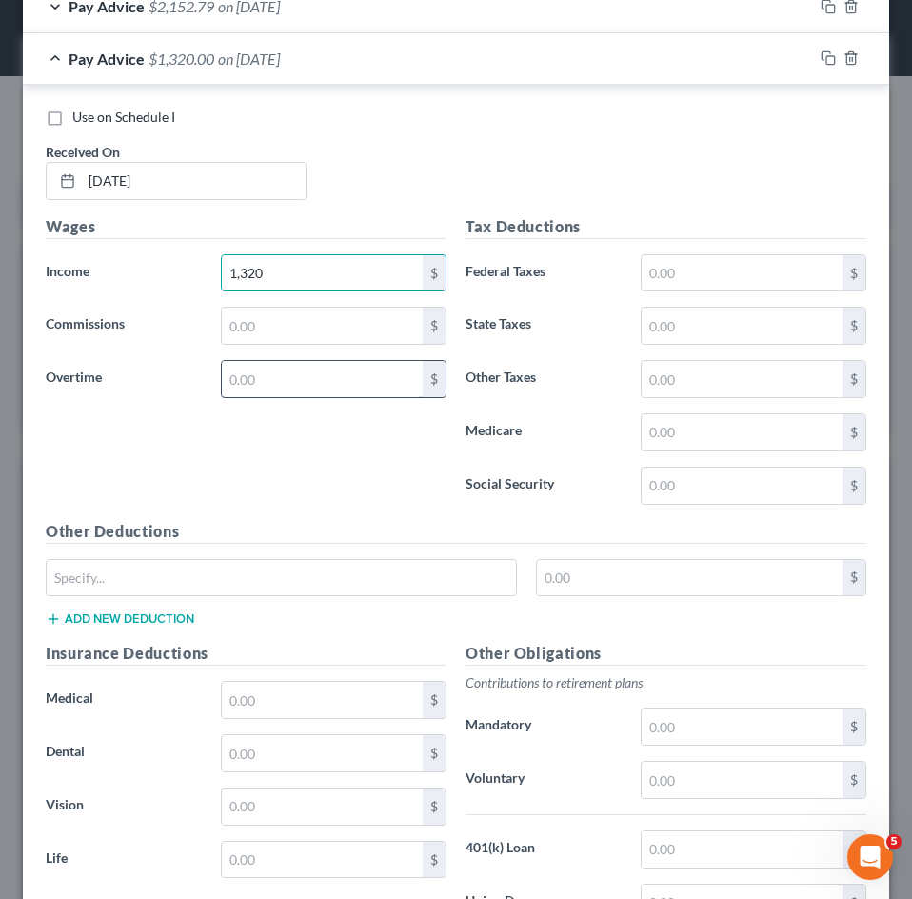
type input "1,320"
click at [306, 369] on input "text" at bounding box center [322, 379] width 201 height 36
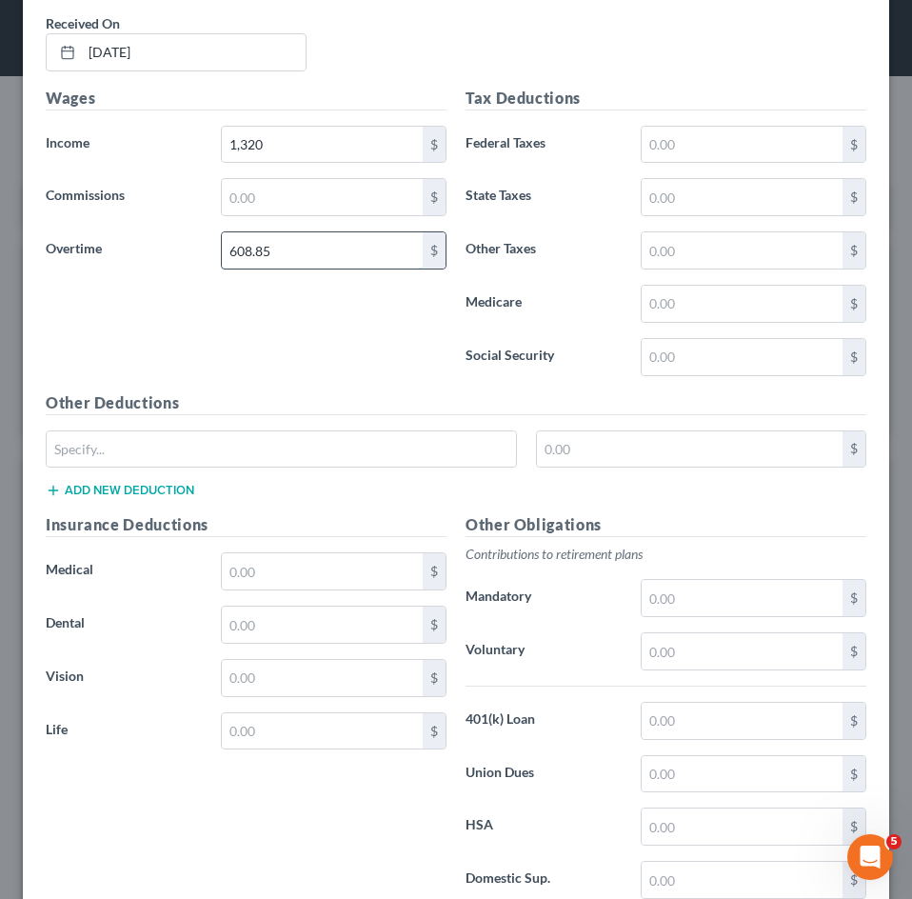
scroll to position [1127, 0]
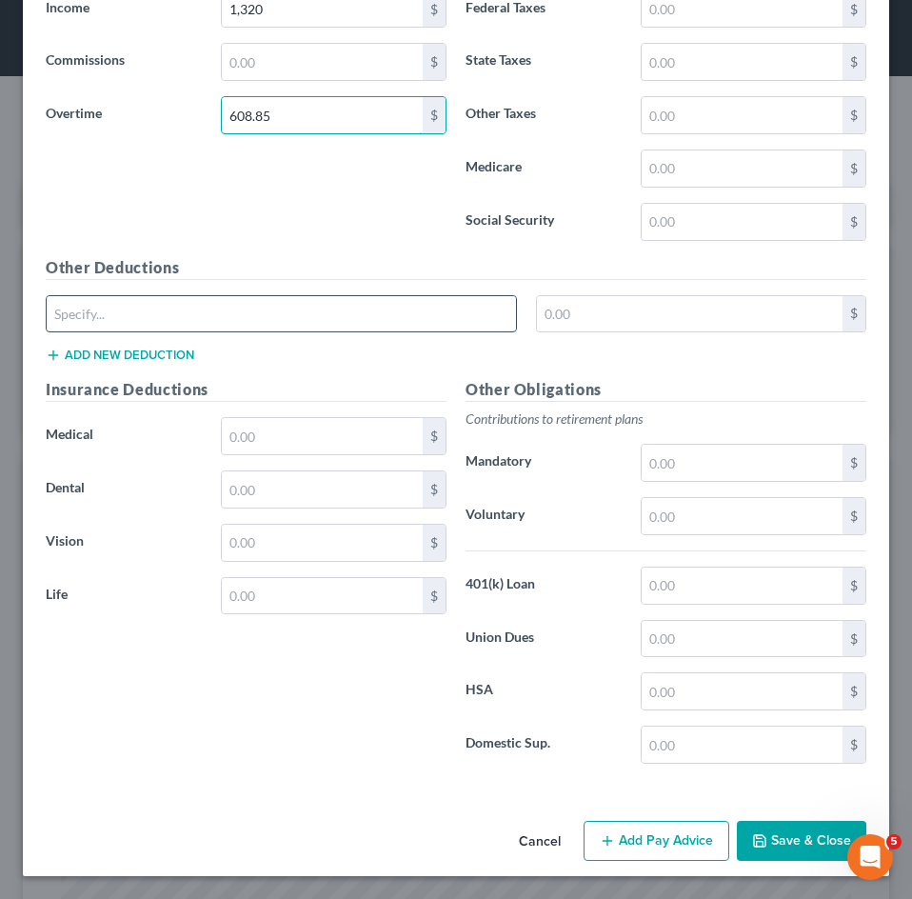
type input "608.85"
click at [236, 306] on input "text" at bounding box center [281, 314] width 469 height 36
click at [613, 315] on input "text" at bounding box center [690, 314] width 306 height 36
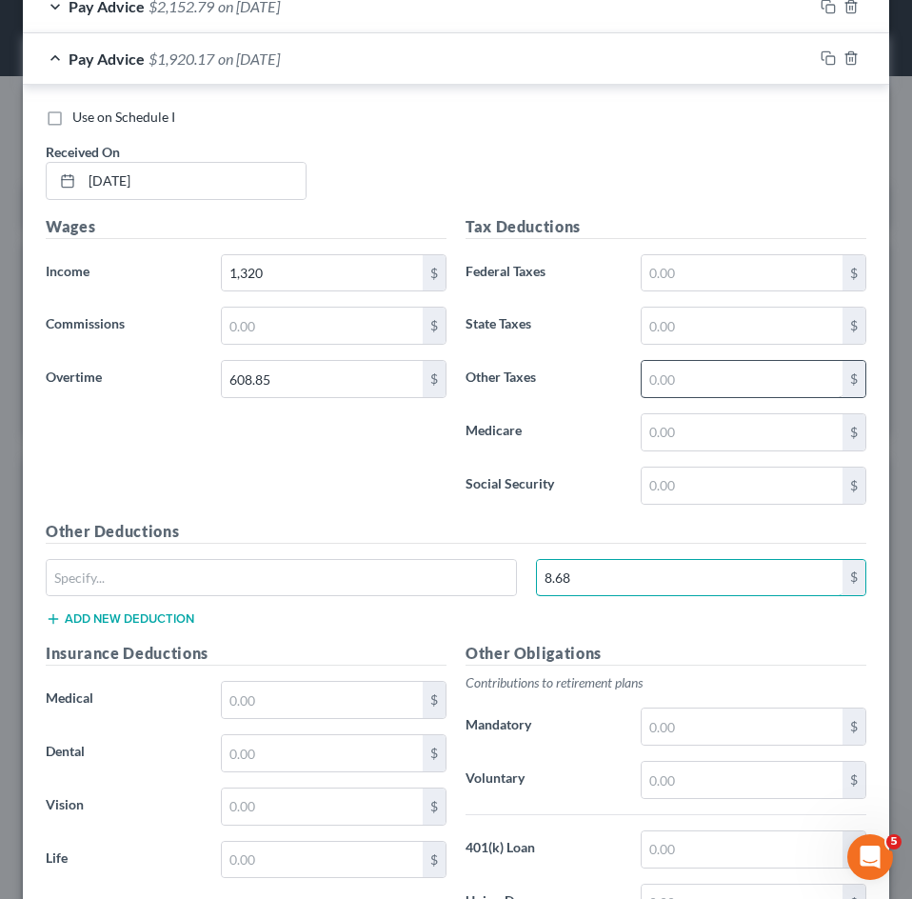
scroll to position [841, 0]
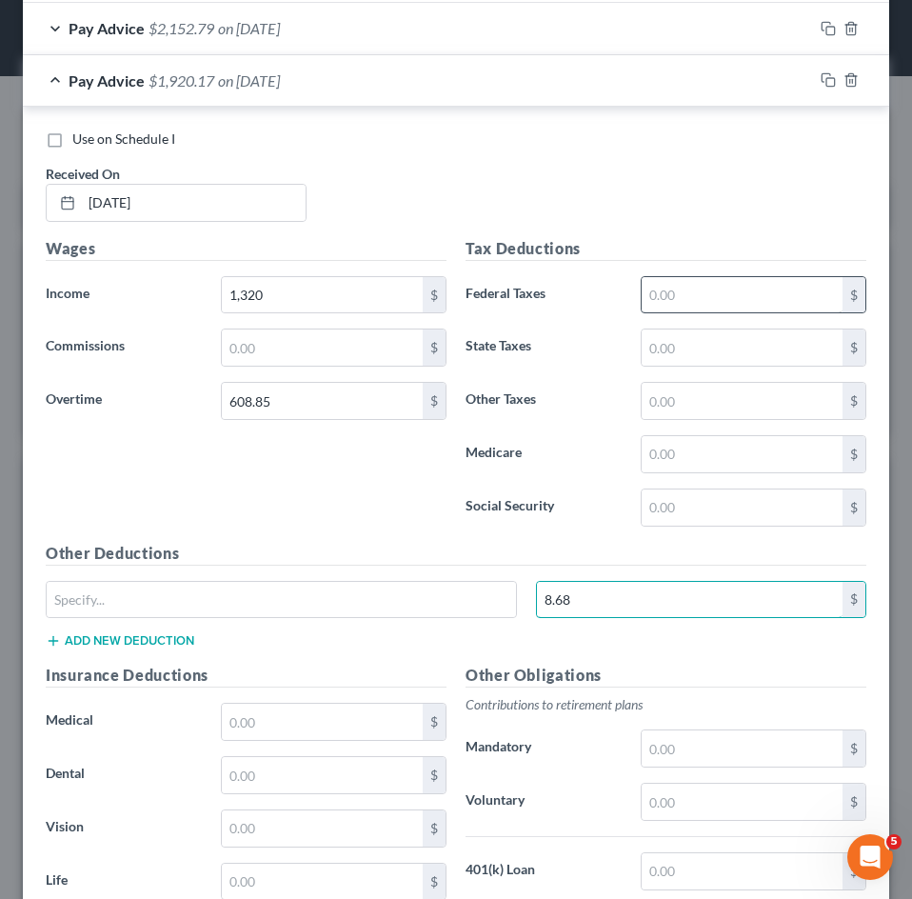
type input "8.68"
click at [697, 305] on input "text" at bounding box center [742, 295] width 201 height 36
type input "263"
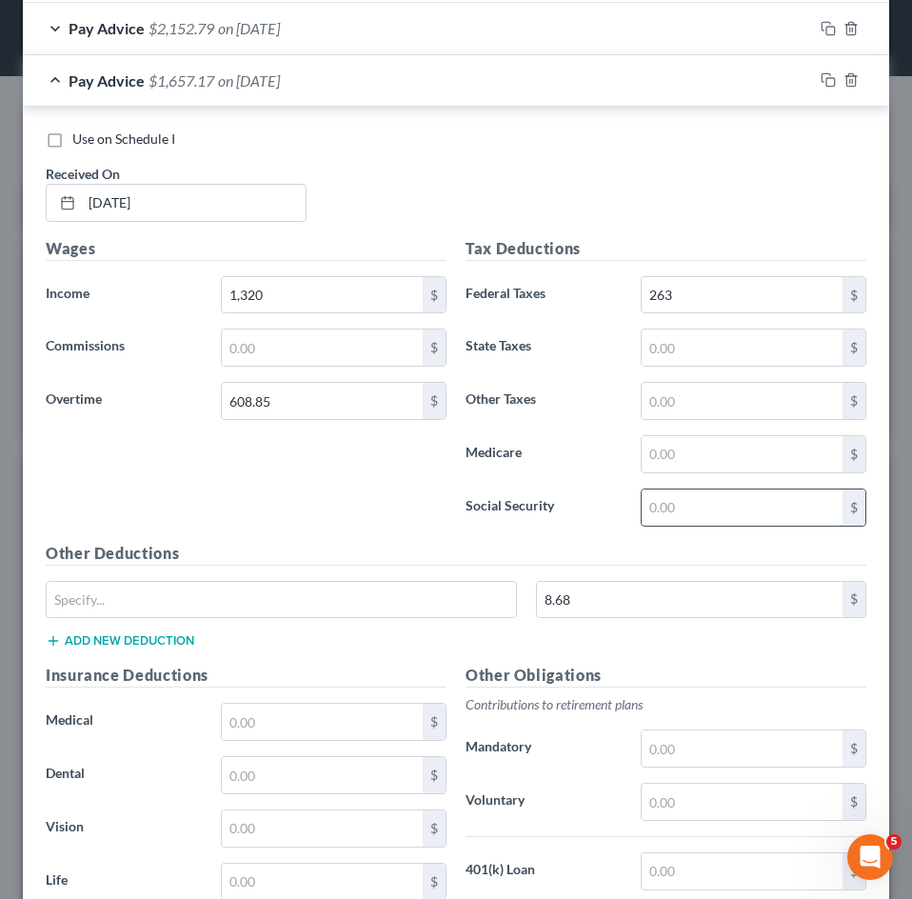
click at [695, 491] on input "text" at bounding box center [742, 507] width 201 height 36
type input "1"
type input "119.59"
click at [661, 457] on input "text" at bounding box center [742, 454] width 201 height 36
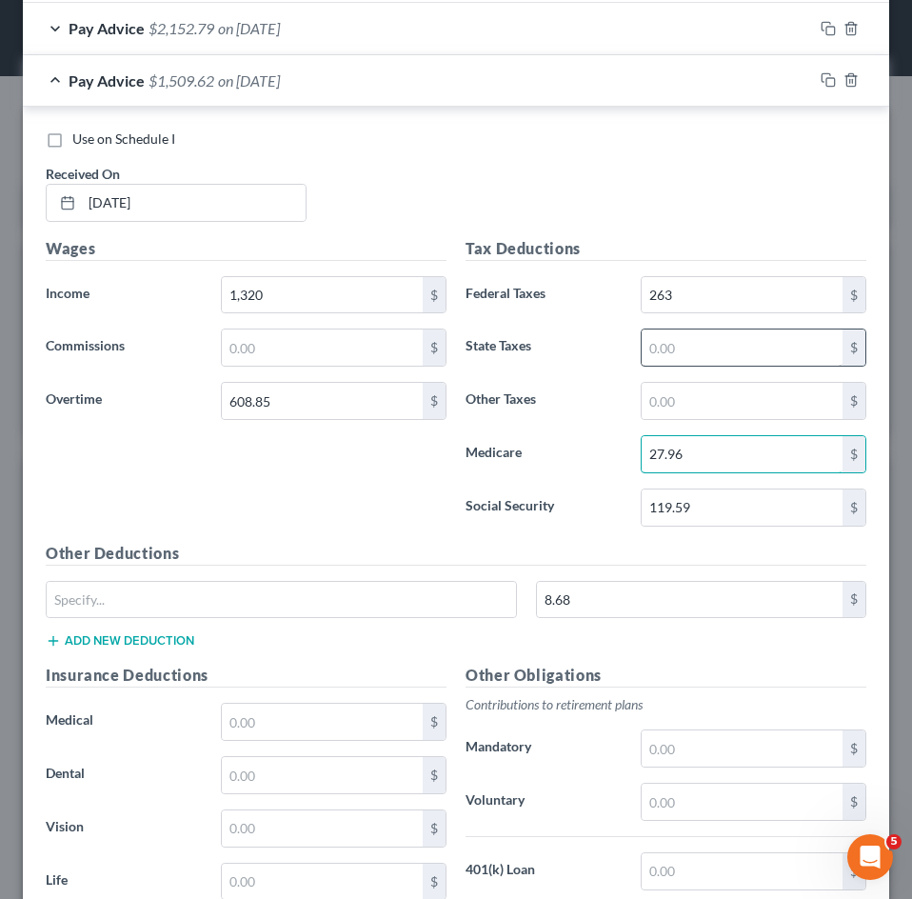
type input "27.96"
click at [686, 338] on input "text" at bounding box center [742, 347] width 201 height 36
type input "81"
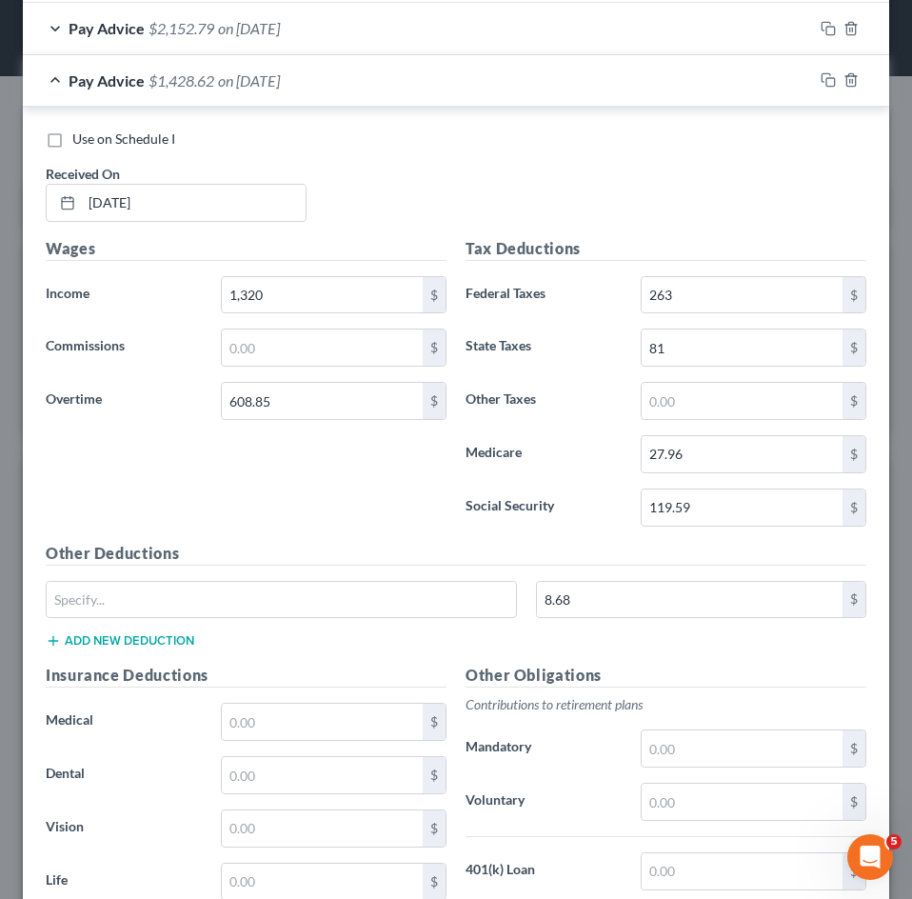
click at [320, 477] on div "Wages Income * 1,320 $ Commissions $ Overtime 608.85 $" at bounding box center [246, 389] width 420 height 305
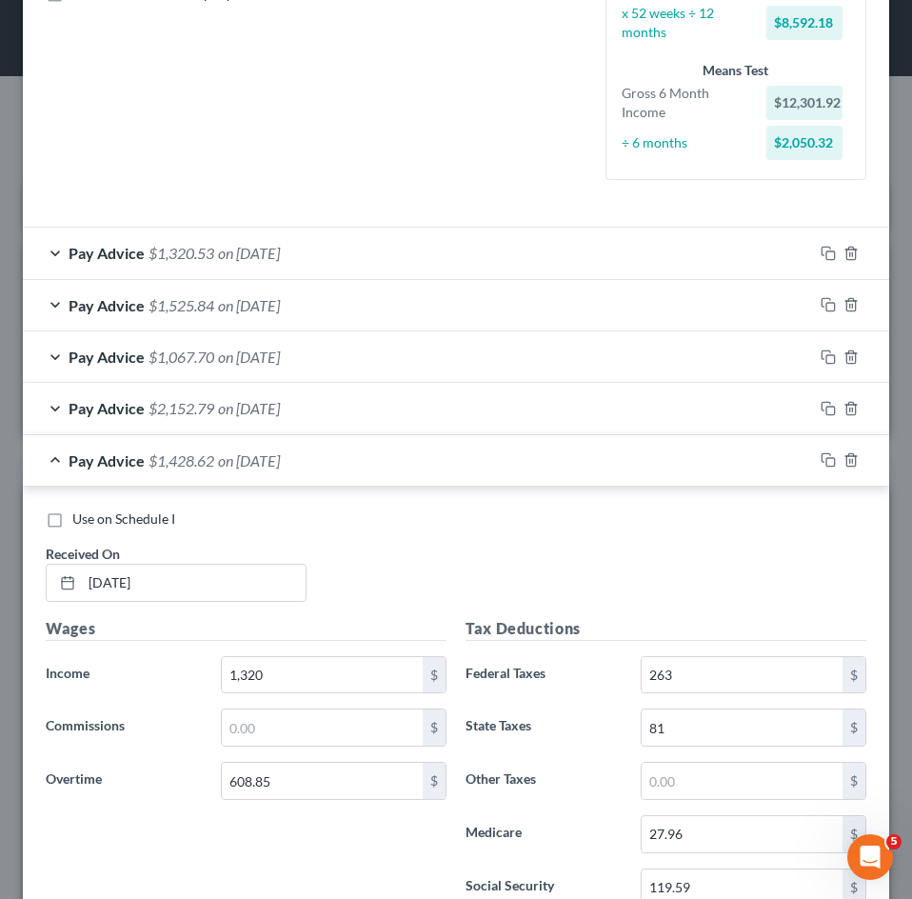
scroll to position [461, 0]
click at [178, 473] on div "Pay Advice $1,428.62 on [DATE]" at bounding box center [418, 461] width 790 height 50
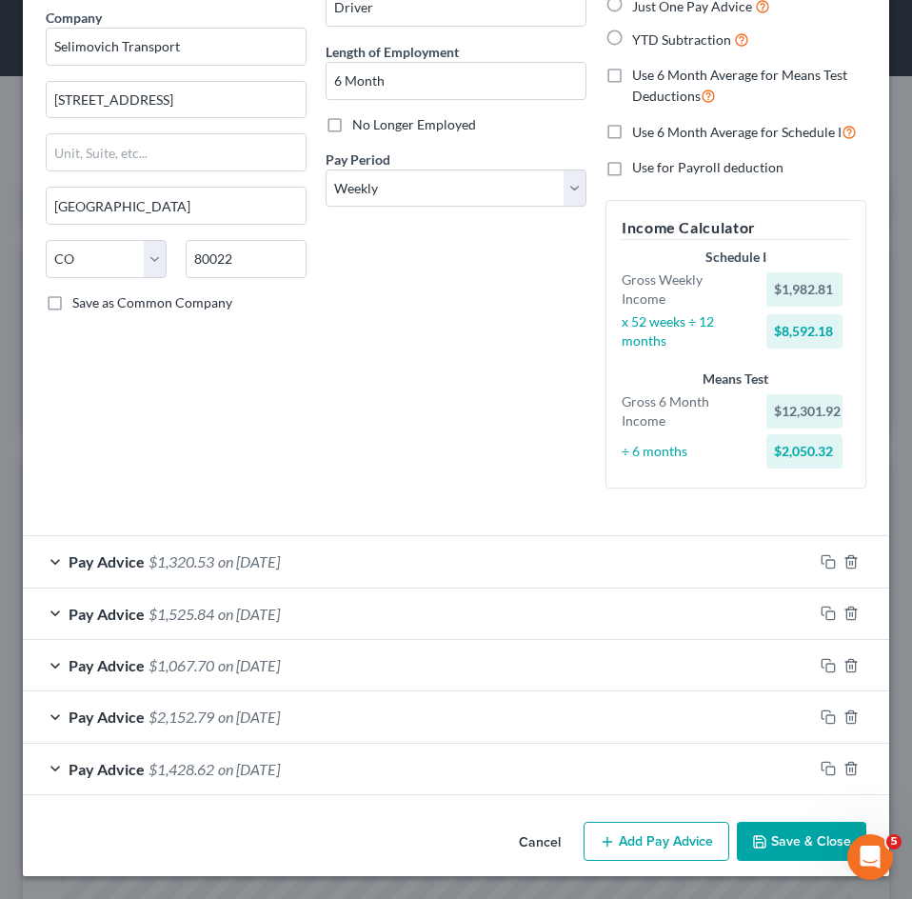
scroll to position [153, 0]
drag, startPoint x: 684, startPoint y: 851, endPoint x: 317, endPoint y: 392, distance: 587.8
click at [683, 851] on button "Add Pay Advice" at bounding box center [656, 841] width 146 height 40
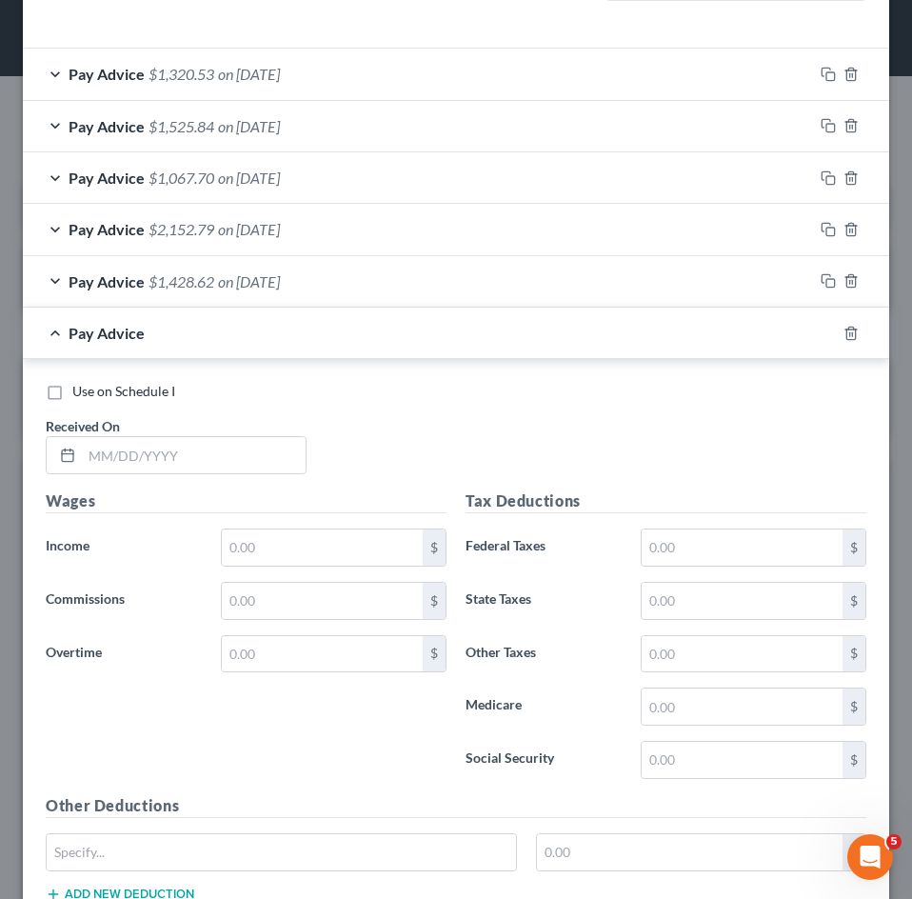
scroll to position [908, 0]
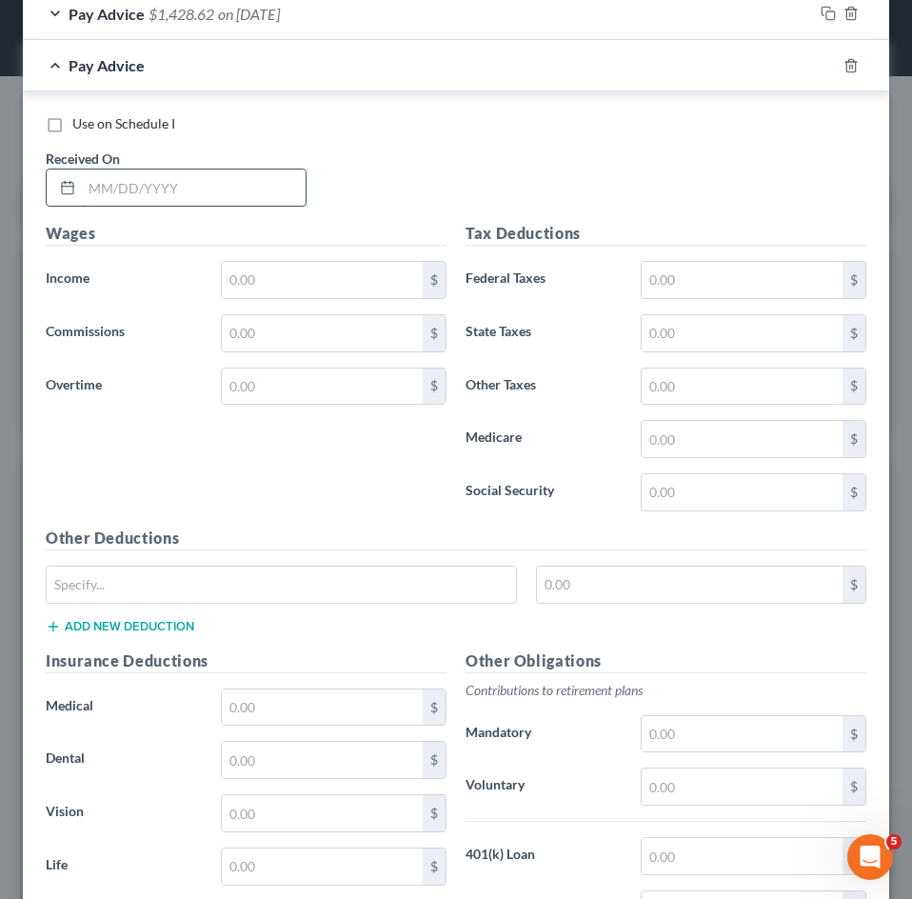
click at [182, 181] on input "text" at bounding box center [194, 187] width 224 height 36
type input "[DATE]"
click at [284, 276] on input "text" at bounding box center [322, 280] width 201 height 36
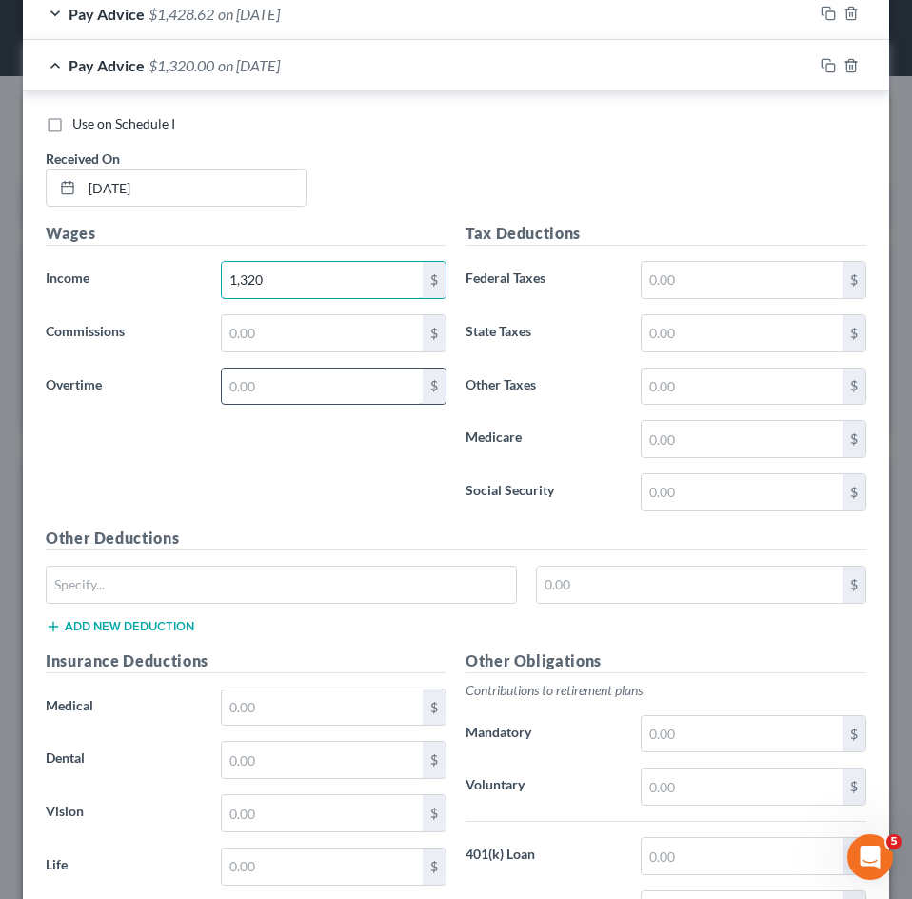
type input "1,320"
click at [254, 381] on input "text" at bounding box center [322, 386] width 201 height 36
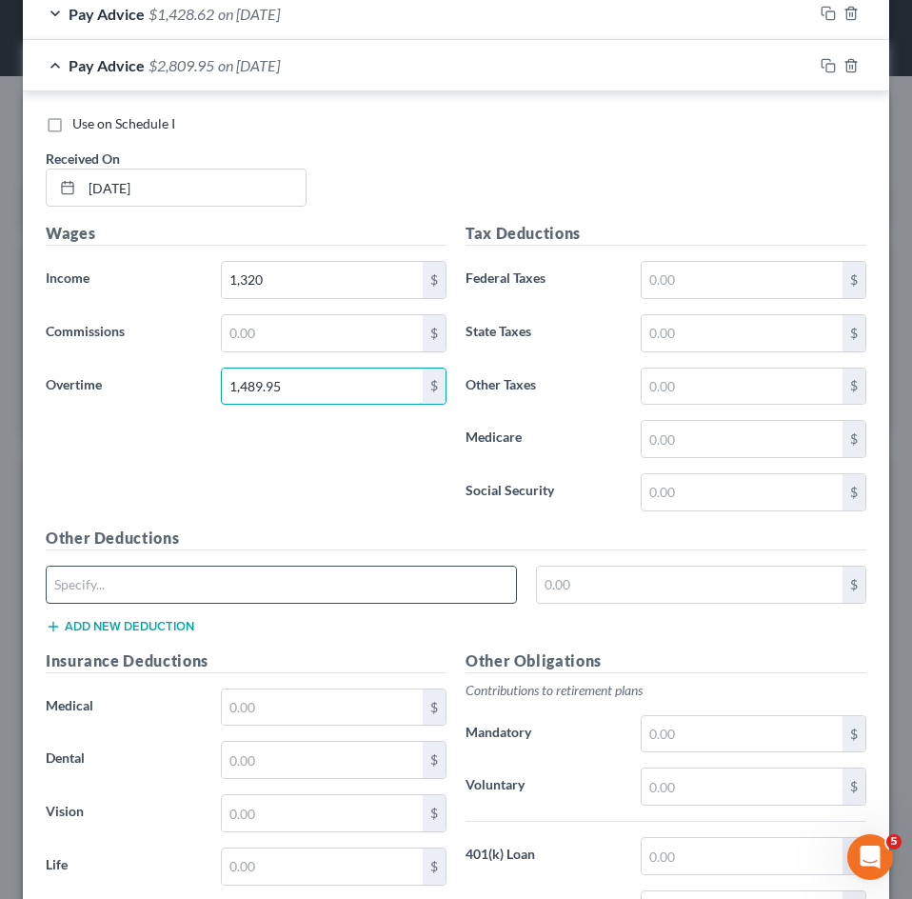
type input "1,489.95"
click at [183, 587] on input "text" at bounding box center [281, 584] width 469 height 36
type input "CO Paid Family Leave"
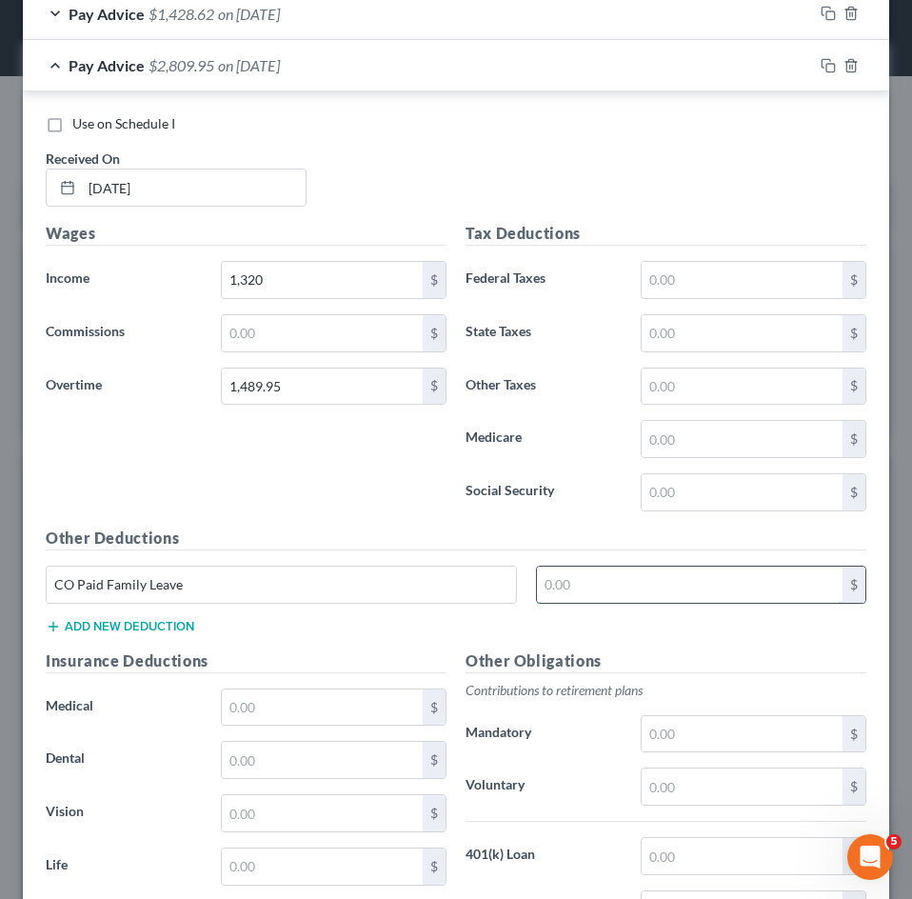
drag, startPoint x: 735, startPoint y: 593, endPoint x: 724, endPoint y: 584, distance: 13.5
click at [735, 593] on input "text" at bounding box center [690, 584] width 306 height 36
type input "12.64"
click at [688, 273] on input "text" at bounding box center [742, 280] width 201 height 36
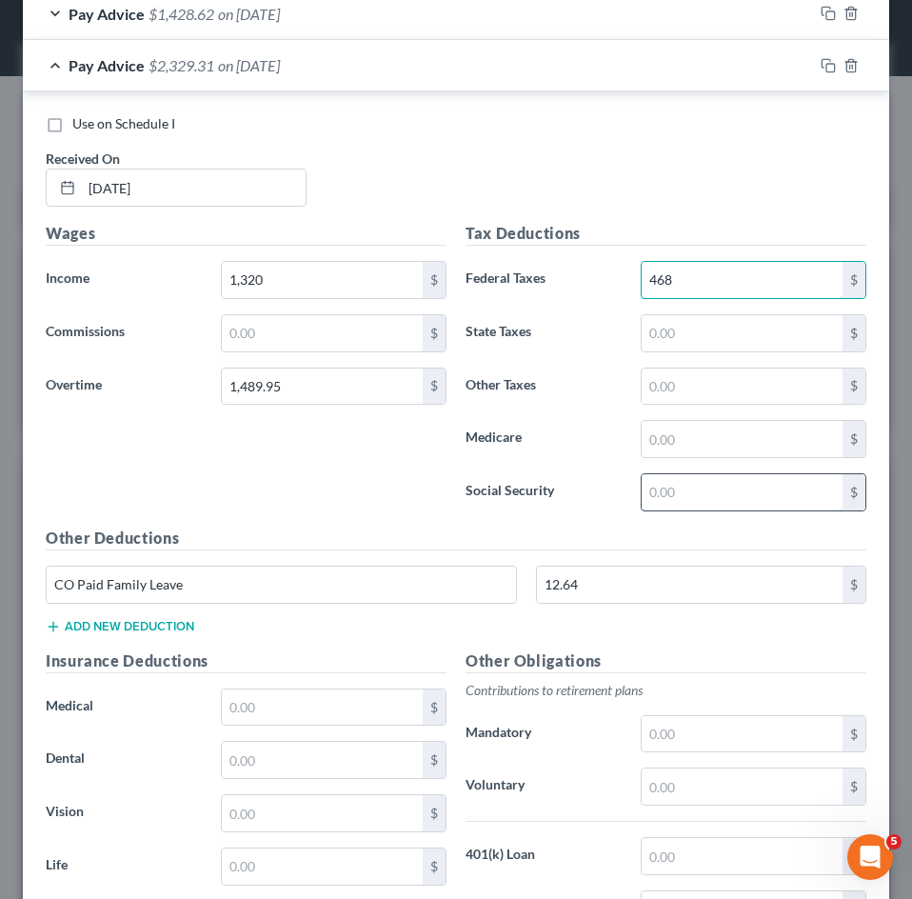
type input "468"
click at [686, 497] on input "text" at bounding box center [742, 492] width 201 height 36
type input "174.22"
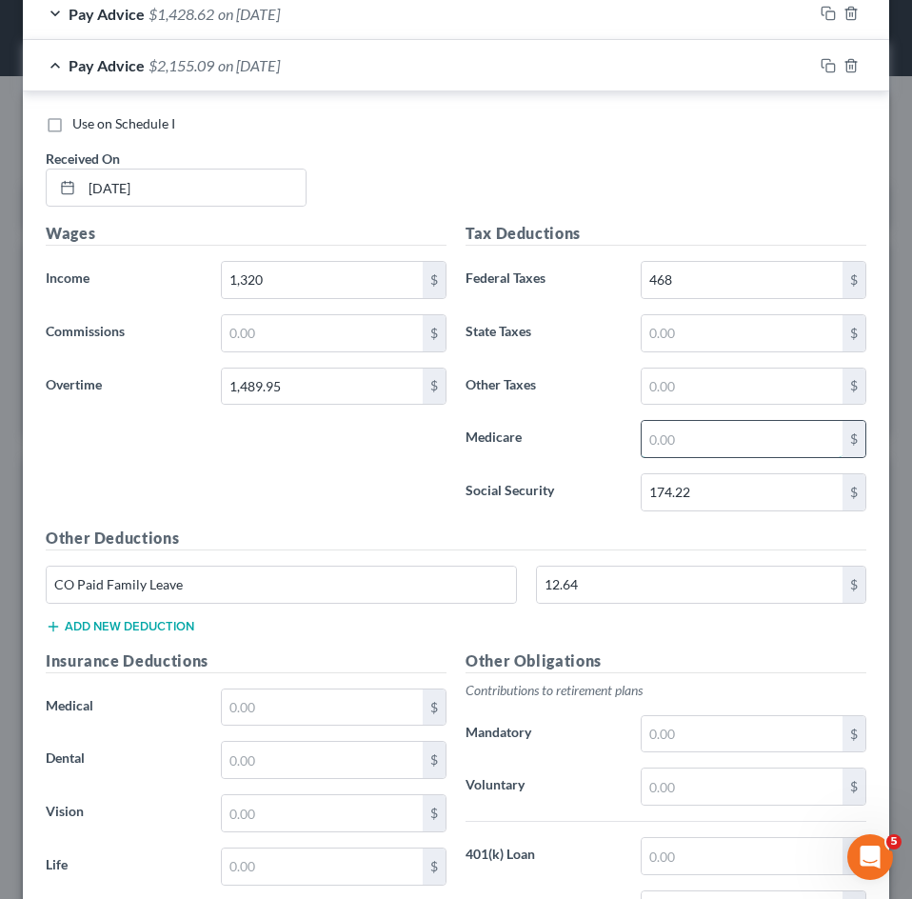
click at [666, 435] on input "text" at bounding box center [742, 439] width 201 height 36
type input "40.75"
click at [670, 350] on input "text" at bounding box center [742, 333] width 201 height 36
type input "119"
click at [412, 68] on div "Pay Advice $1,995.34 on [DATE]" at bounding box center [418, 65] width 790 height 50
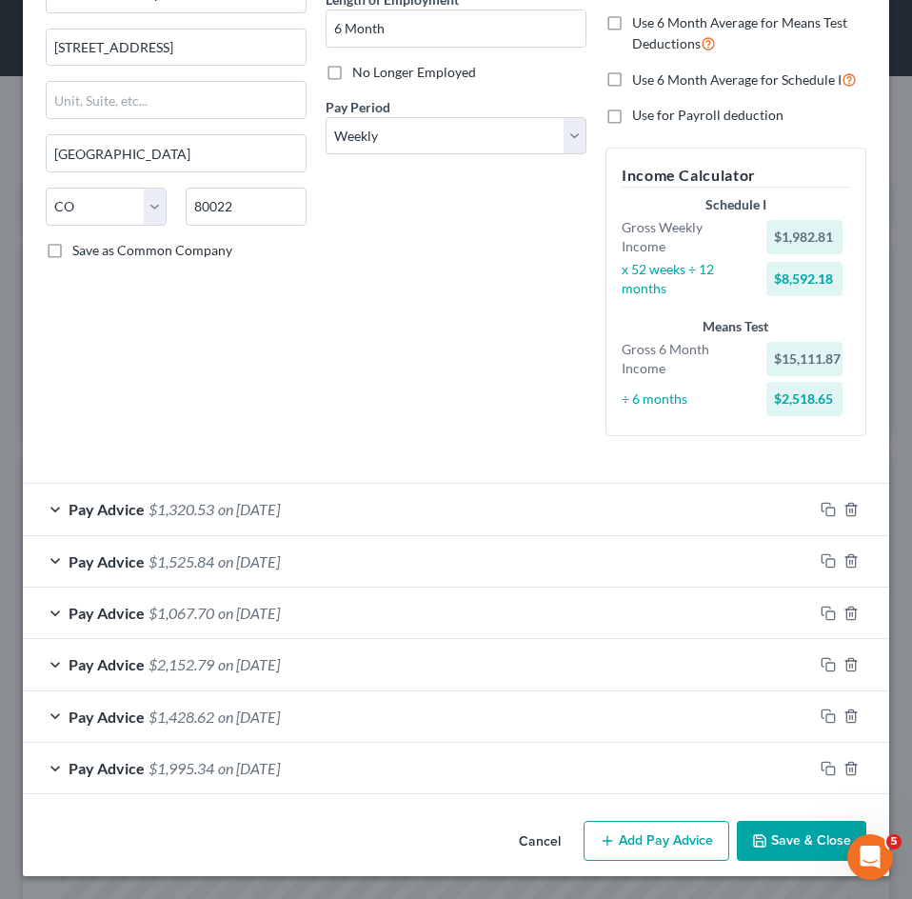
scroll to position [206, 0]
click at [639, 839] on button "Add Pay Advice" at bounding box center [656, 840] width 146 height 40
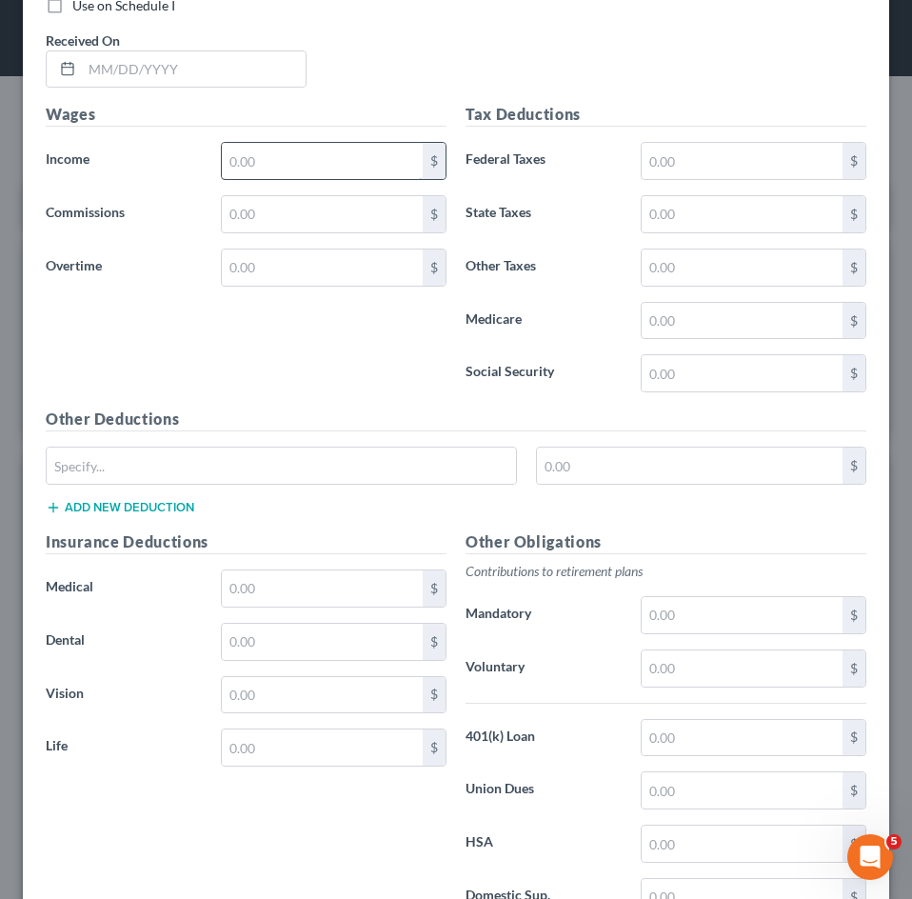
scroll to position [960, 0]
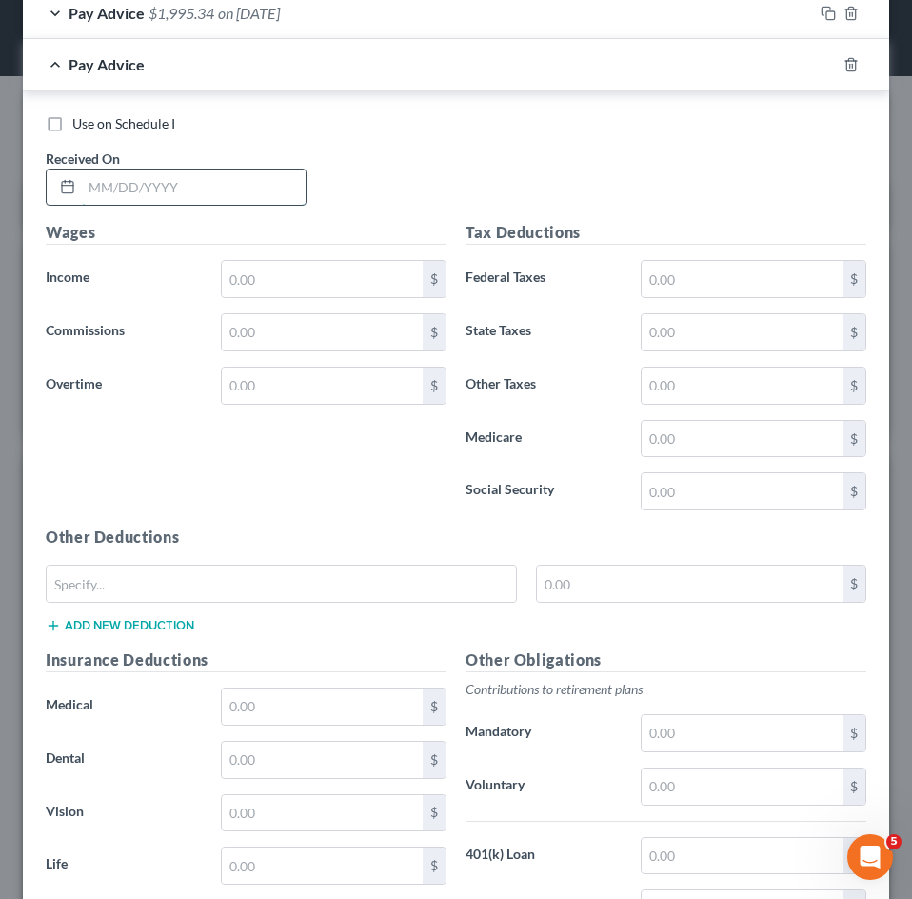
click at [157, 180] on input "text" at bounding box center [194, 187] width 224 height 36
type input "[DATE]"
click at [298, 275] on input "text" at bounding box center [322, 279] width 201 height 36
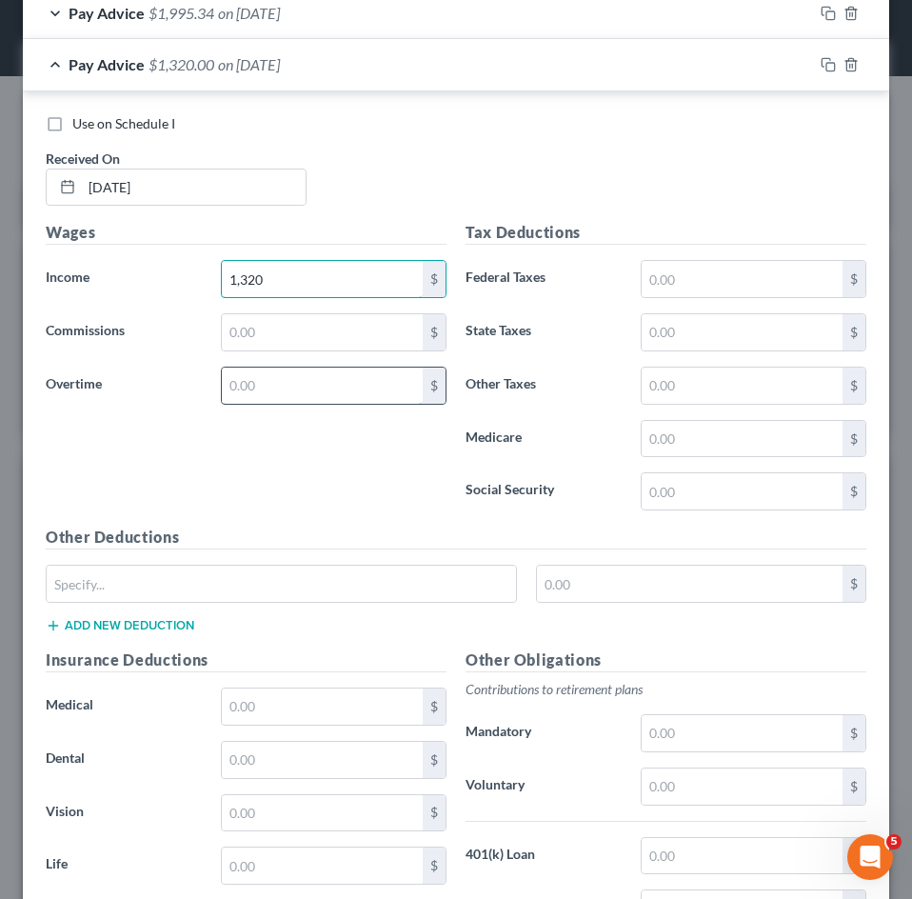
type input "1,320"
click at [298, 391] on input "text" at bounding box center [322, 385] width 201 height 36
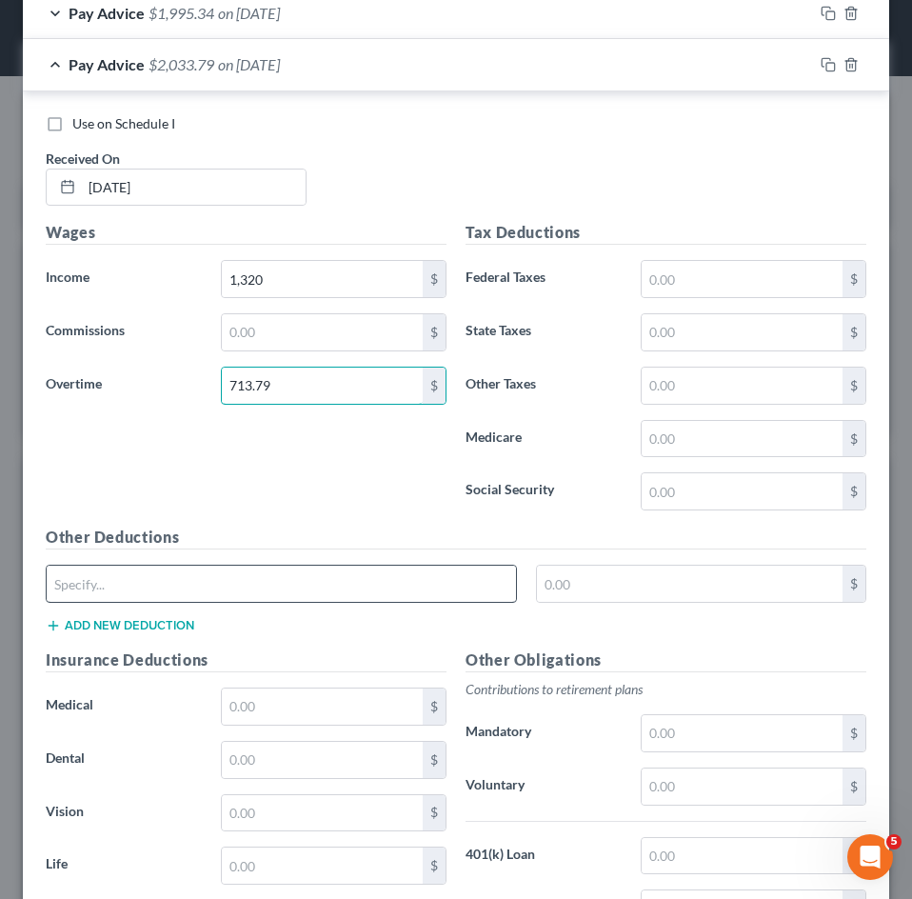
type input "713.79"
drag, startPoint x: 216, startPoint y: 590, endPoint x: 206, endPoint y: 599, distance: 13.5
click at [216, 590] on input "text" at bounding box center [281, 583] width 469 height 36
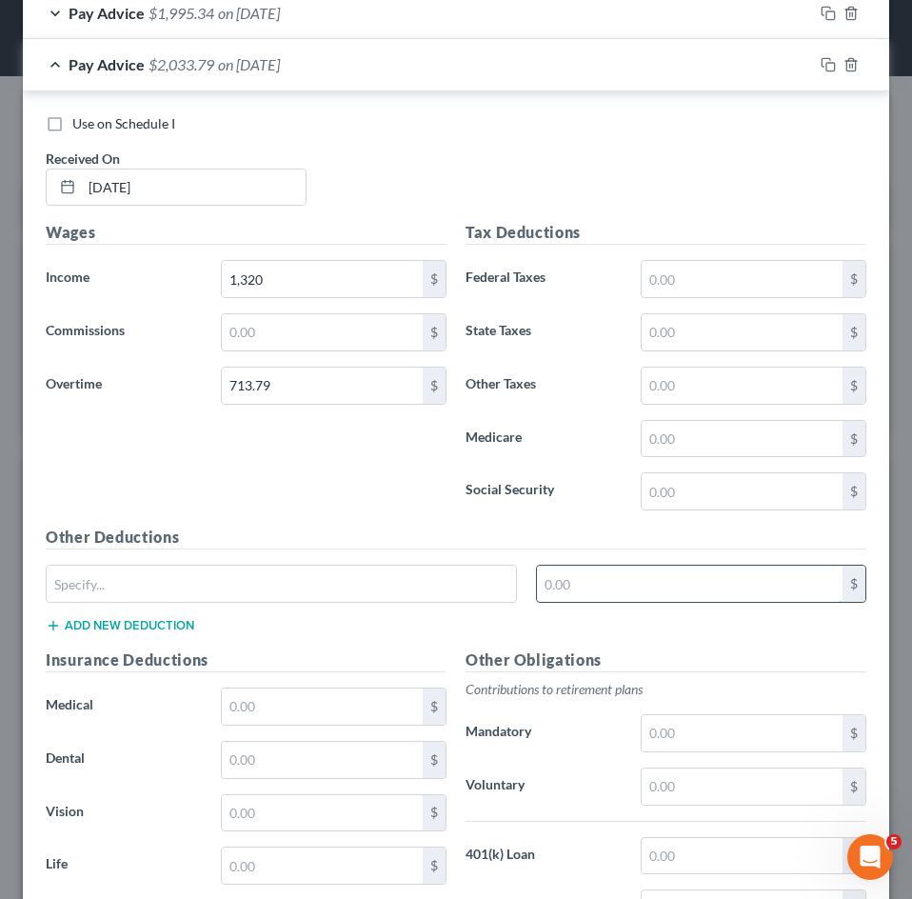
click at [594, 599] on input "text" at bounding box center [690, 583] width 306 height 36
type input "9.15"
click at [707, 275] on input "text" at bounding box center [742, 279] width 201 height 36
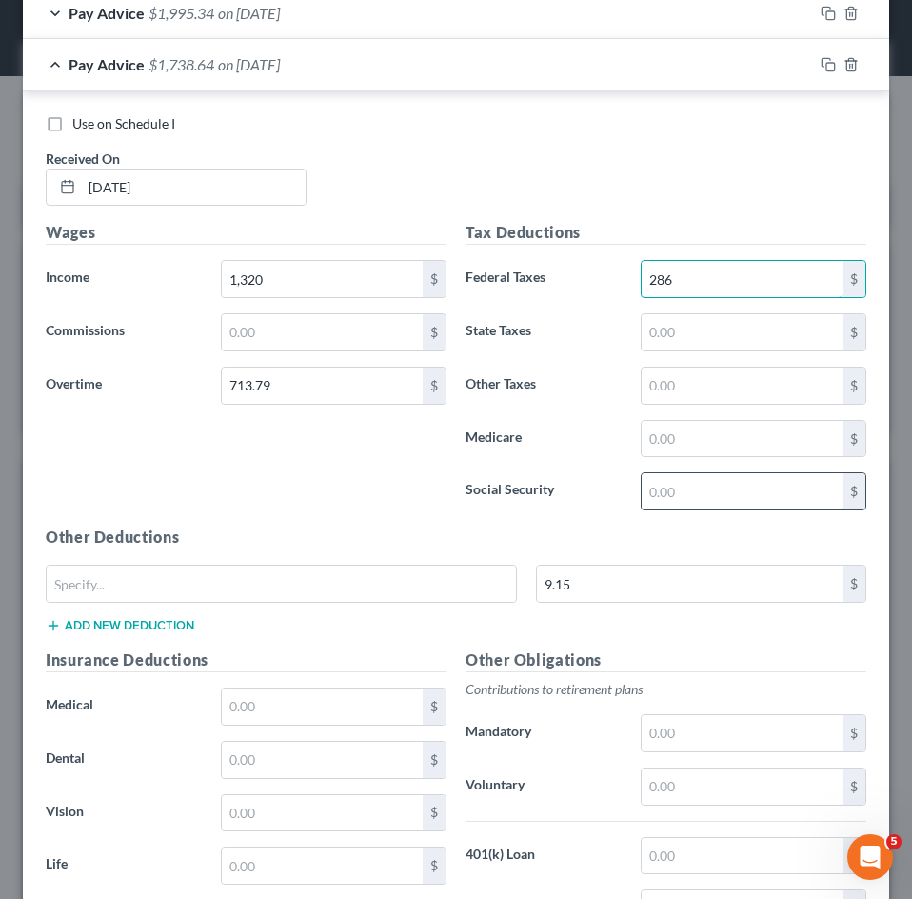
type input "286"
click at [717, 491] on input "text" at bounding box center [742, 491] width 201 height 36
type input "126.10"
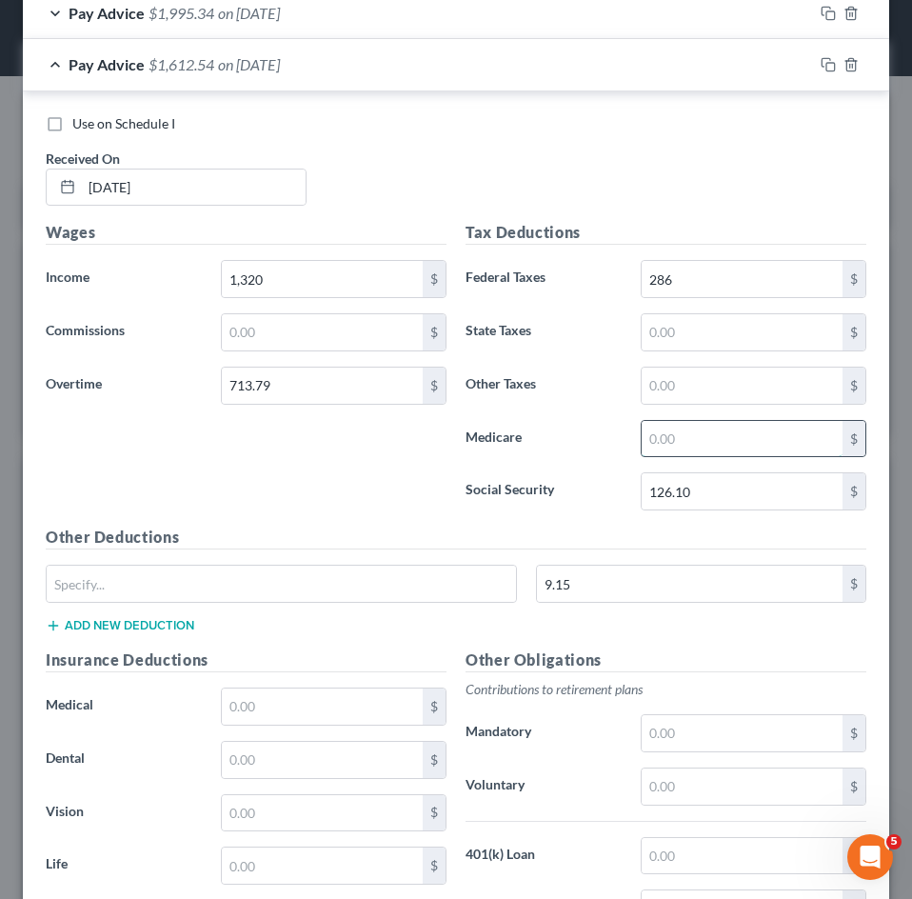
click at [667, 439] on input "text" at bounding box center [742, 439] width 201 height 36
type input "29.49"
click at [662, 321] on input "text" at bounding box center [742, 332] width 201 height 36
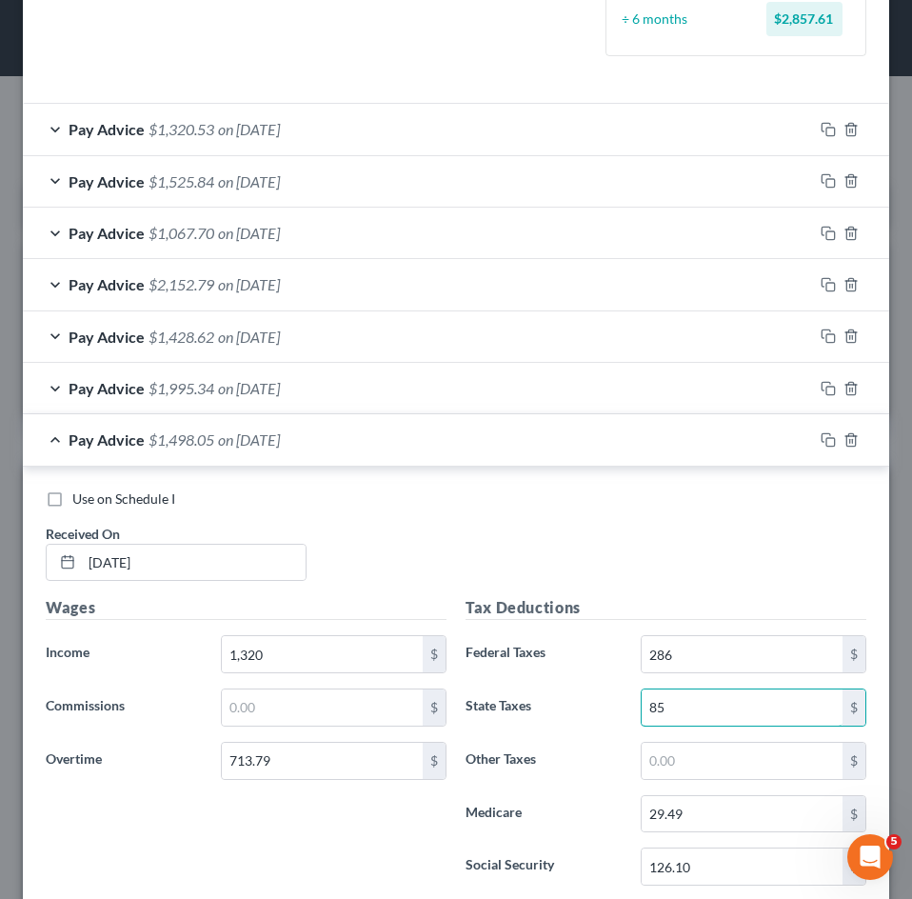
scroll to position [580, 0]
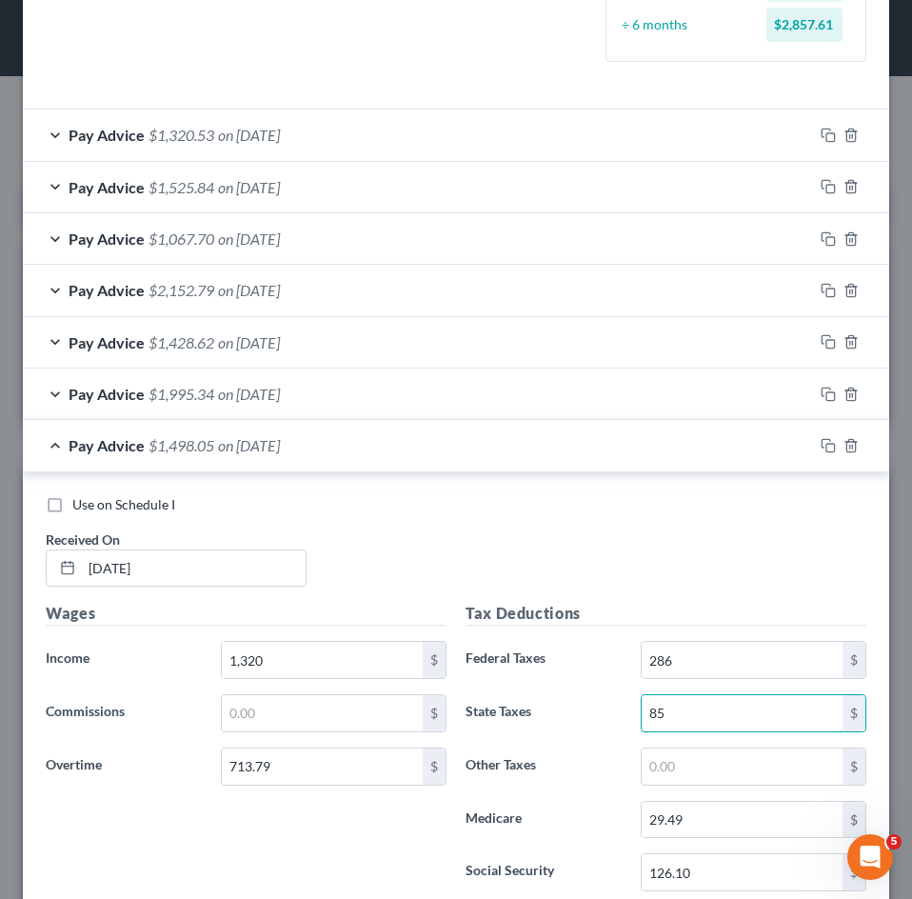
type input "85"
click at [191, 454] on div "Pay Advice $1,498.05 on [DATE]" at bounding box center [418, 445] width 790 height 50
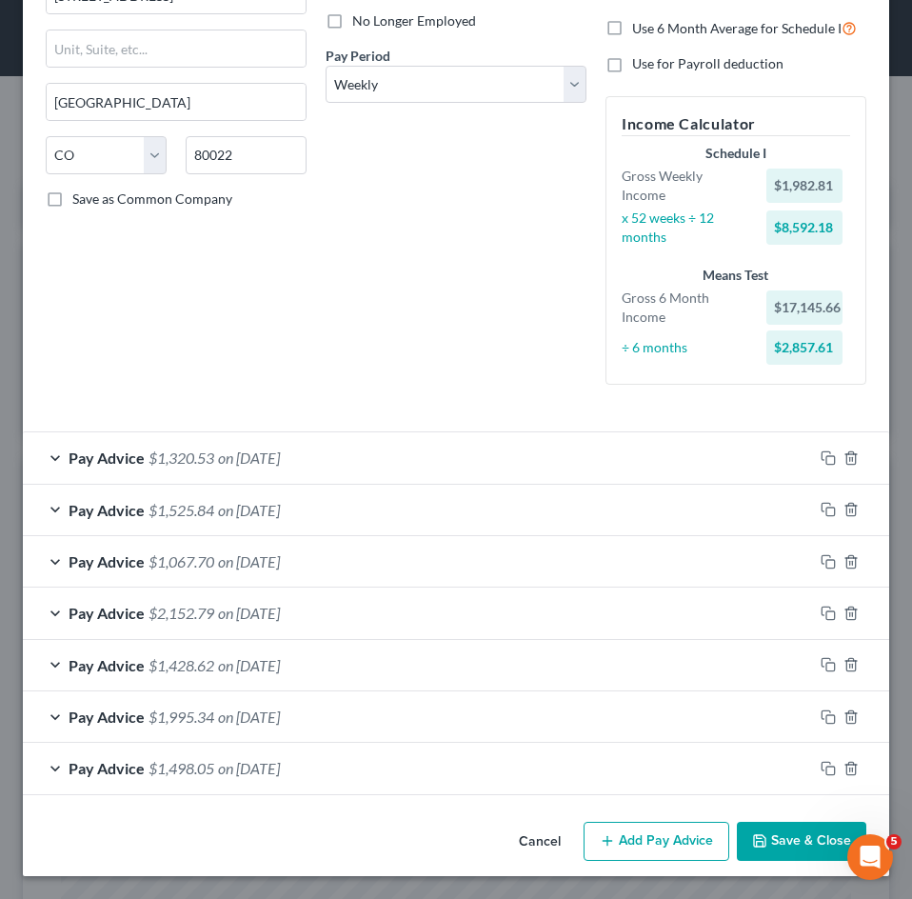
scroll to position [257, 0]
click at [648, 833] on button "Add Pay Advice" at bounding box center [656, 841] width 146 height 40
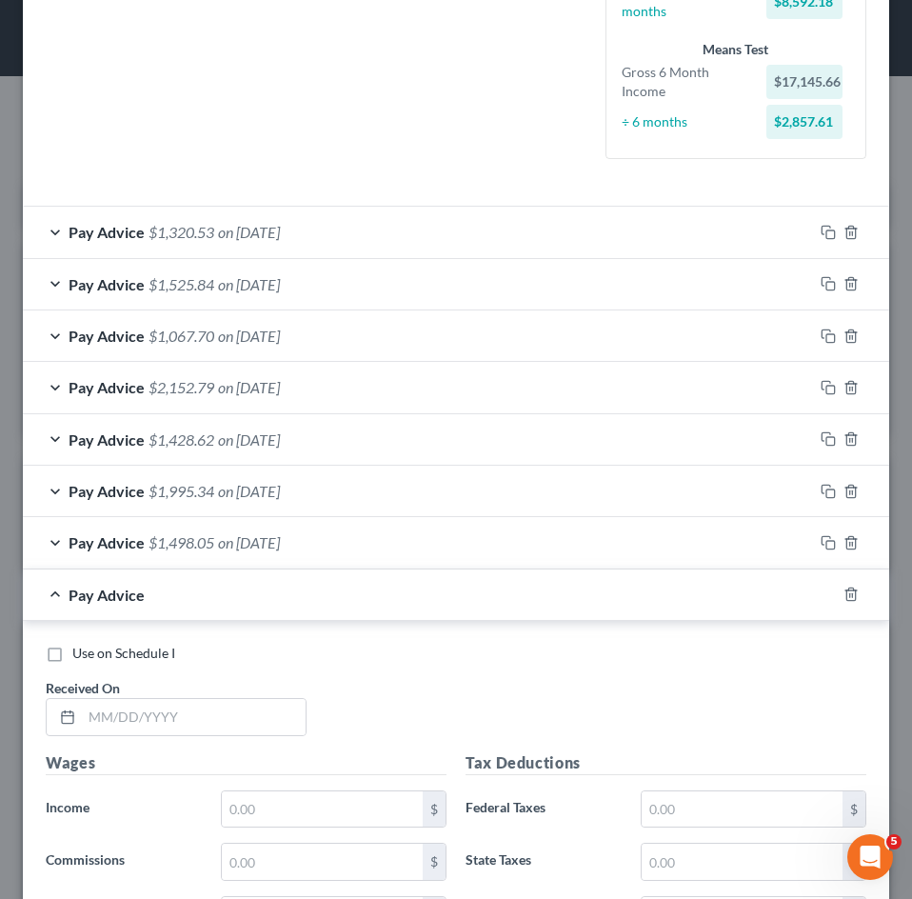
scroll to position [923, 0]
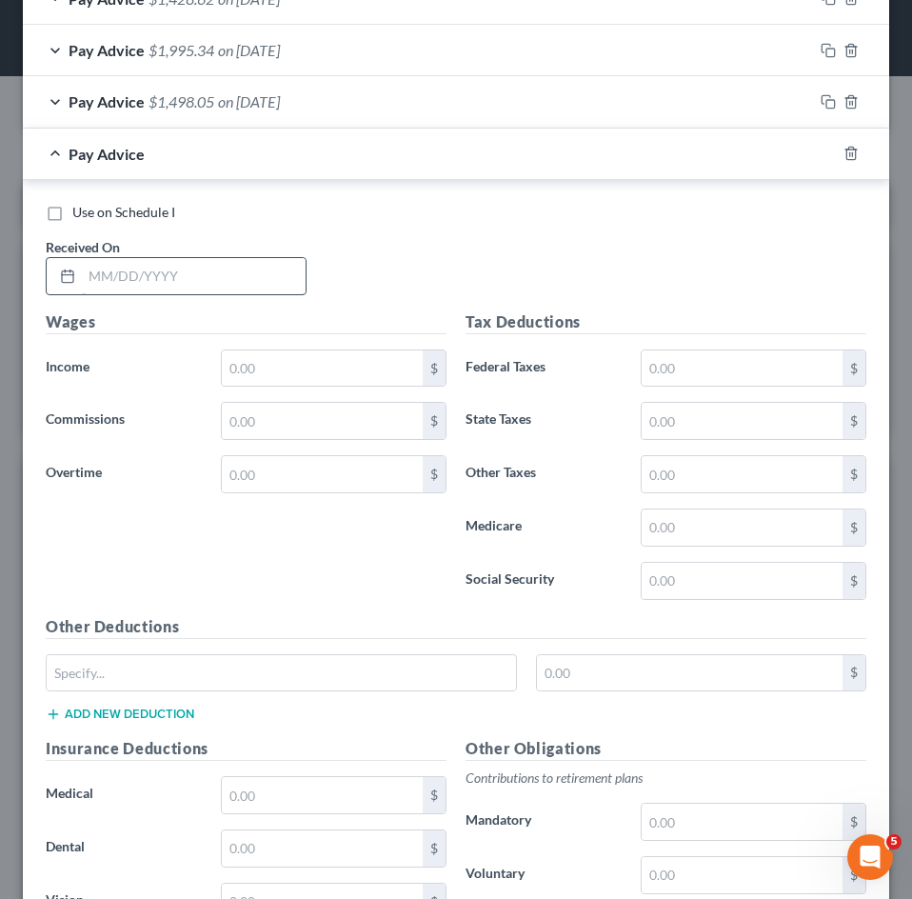
click at [234, 286] on input "text" at bounding box center [194, 276] width 224 height 36
type input "[DATE]"
click at [316, 370] on input "text" at bounding box center [322, 368] width 201 height 36
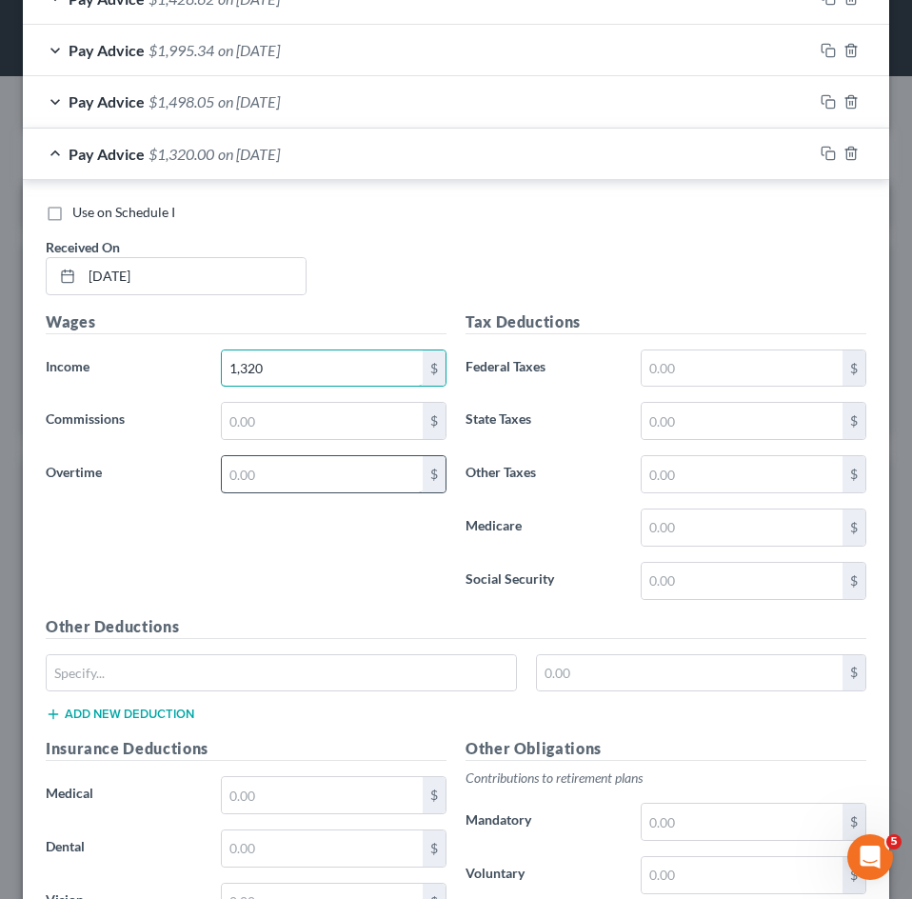
type input "1,320"
click at [288, 463] on input "text" at bounding box center [322, 474] width 201 height 36
type input "298.65"
drag, startPoint x: 229, startPoint y: 669, endPoint x: 194, endPoint y: 682, distance: 37.7
click at [228, 669] on input "text" at bounding box center [281, 673] width 469 height 36
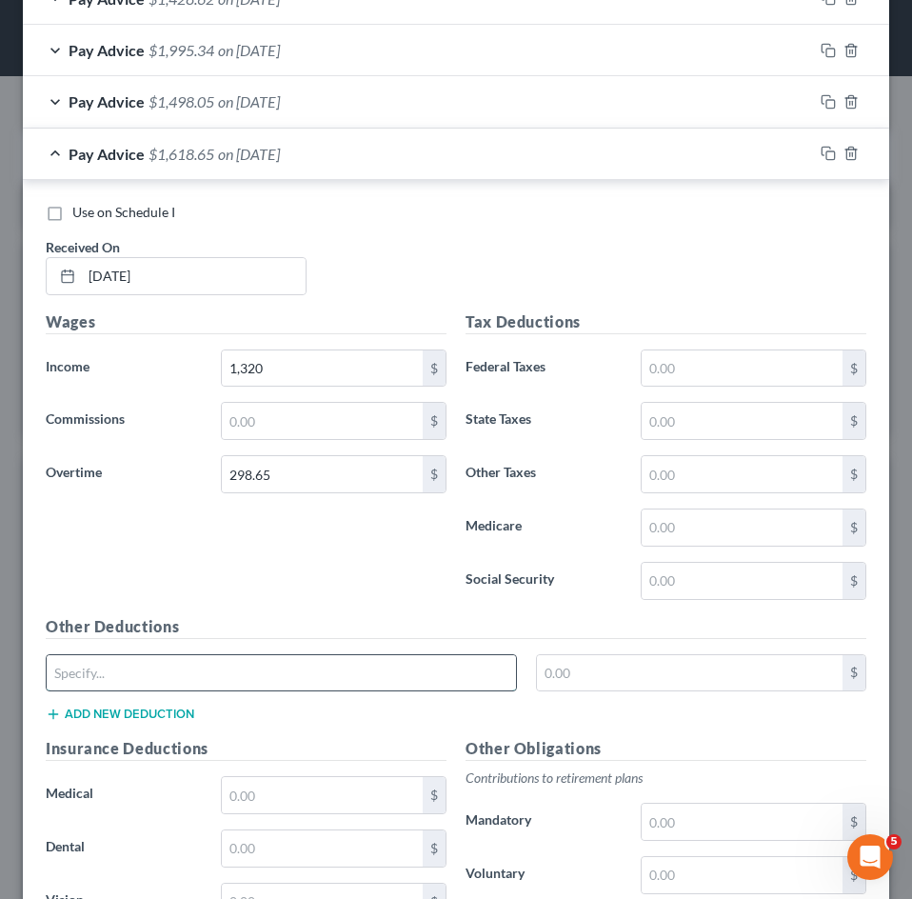
type input "CO Paid Family Leave"
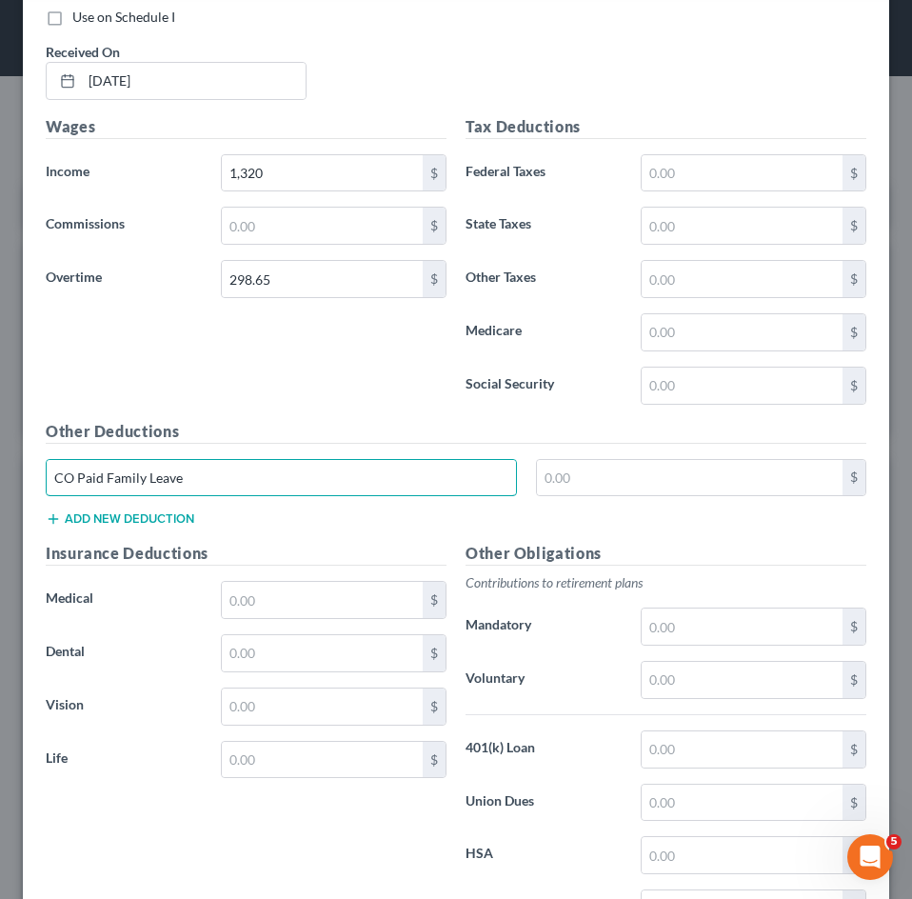
scroll to position [1282, 0]
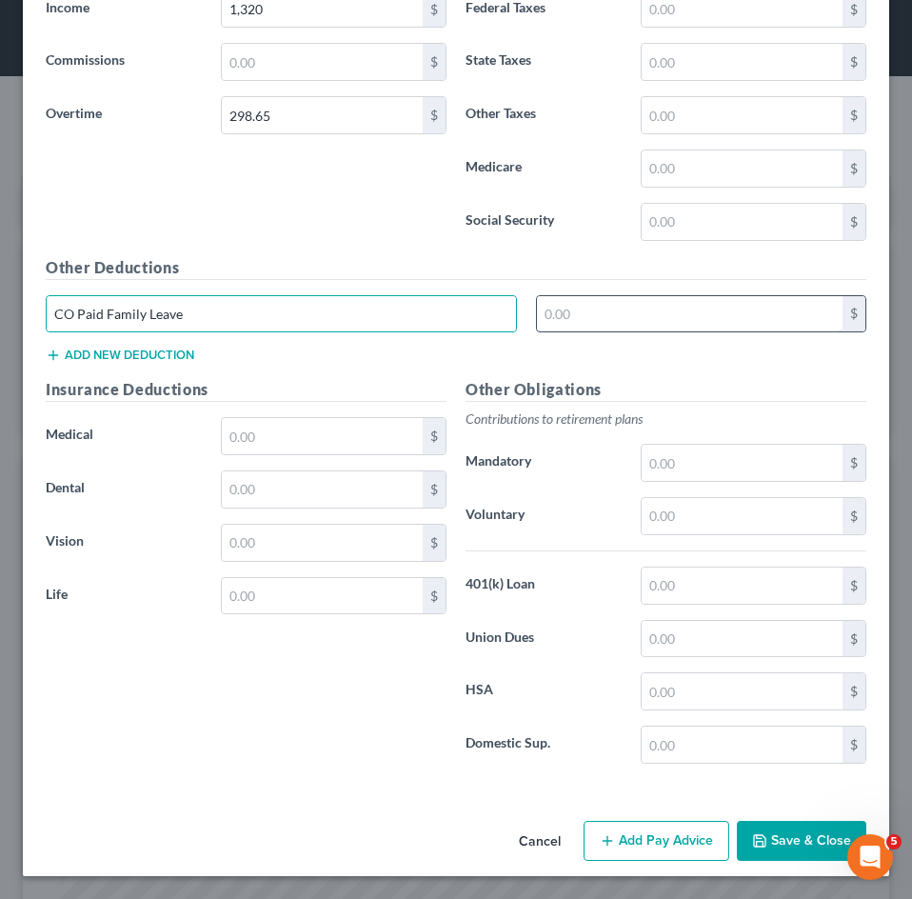
click at [618, 312] on input "text" at bounding box center [690, 314] width 306 height 36
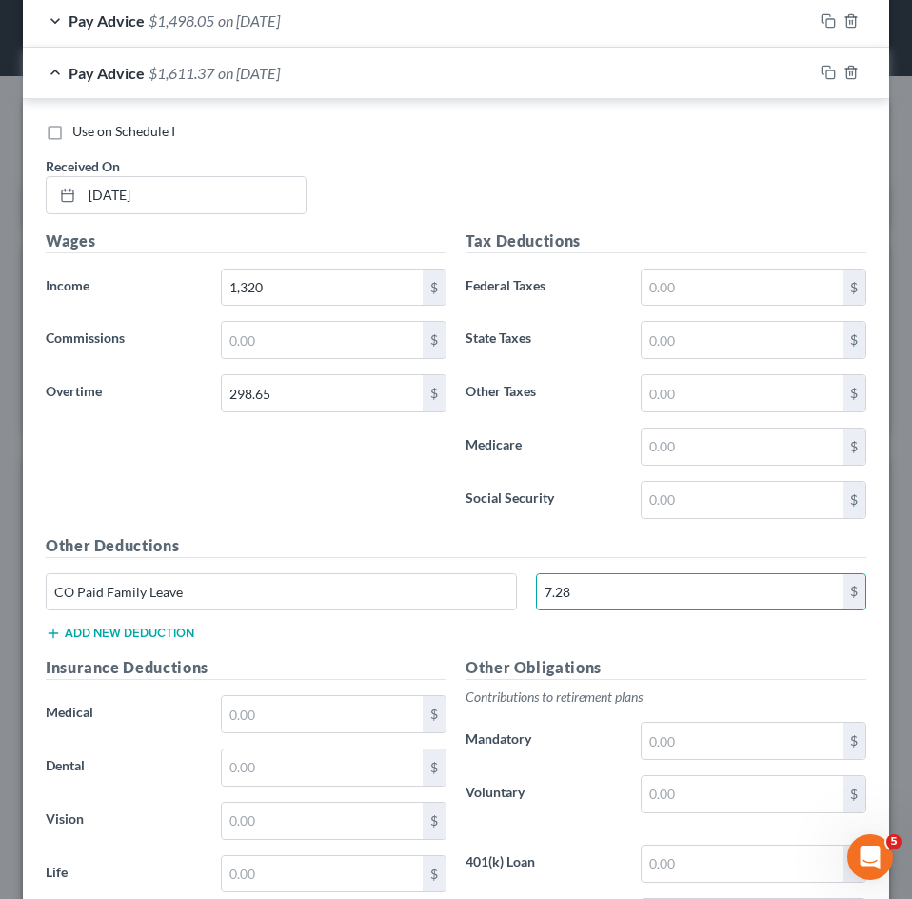
scroll to position [997, 0]
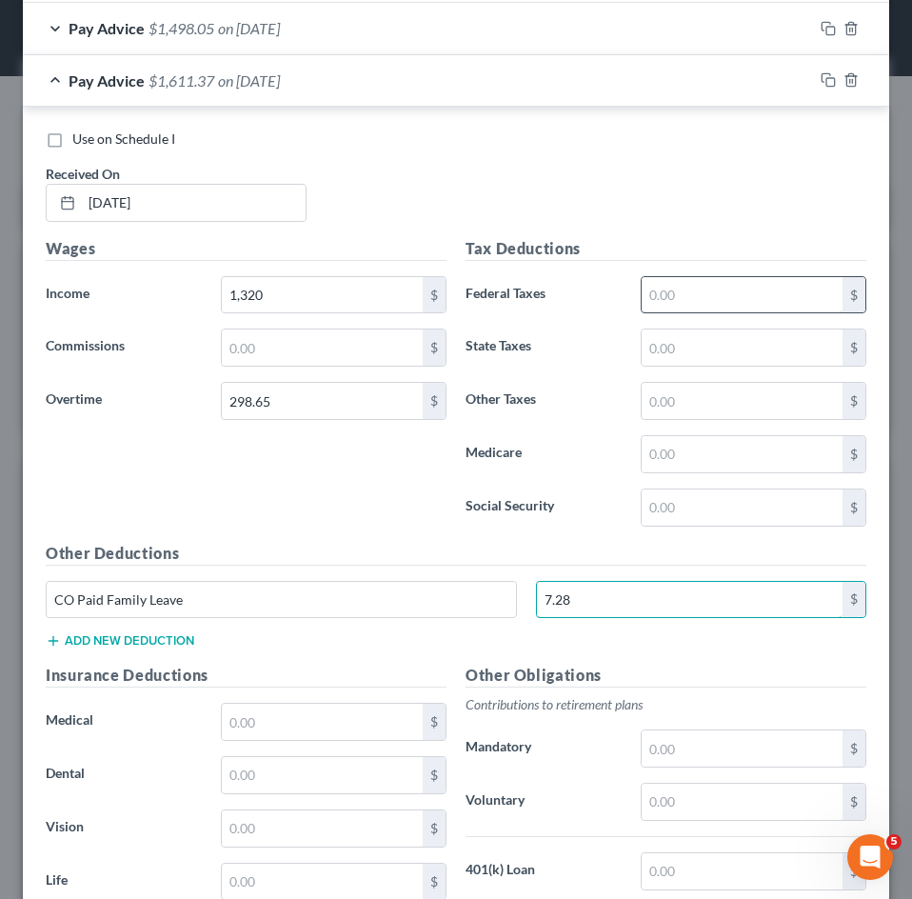
type input "7.28"
click at [681, 287] on input "text" at bounding box center [742, 295] width 201 height 36
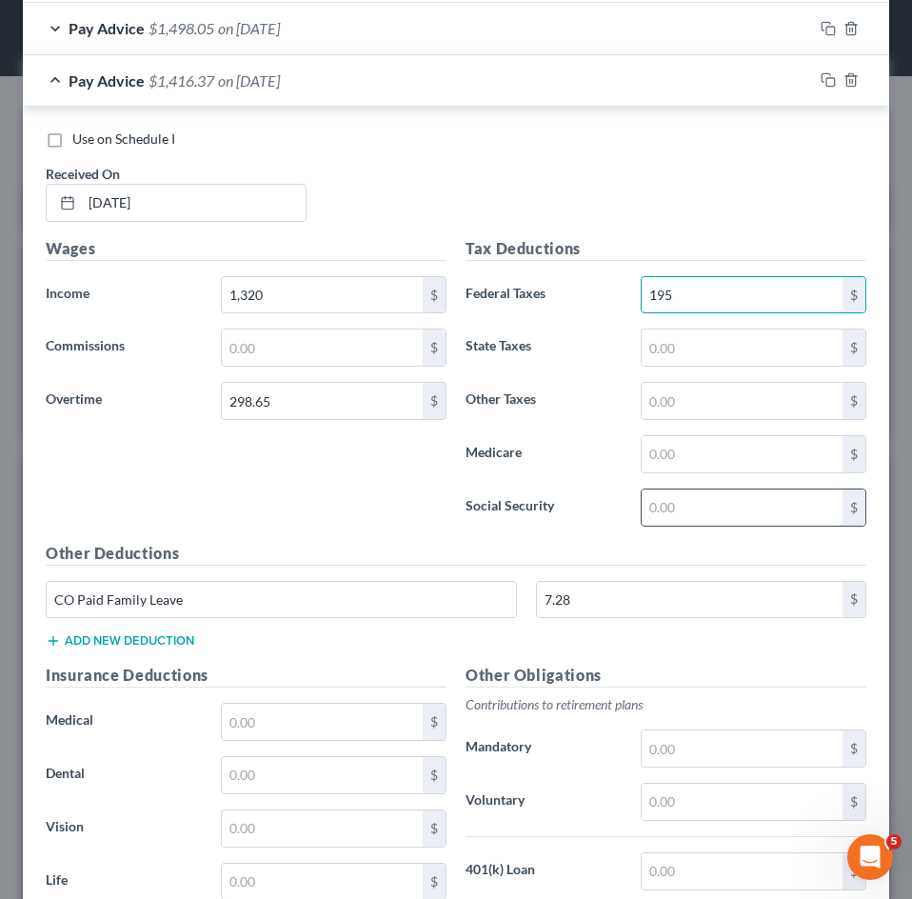
type input "195"
click at [681, 505] on input "text" at bounding box center [742, 507] width 201 height 36
type input "100.35"
click at [692, 465] on input "text" at bounding box center [742, 454] width 201 height 36
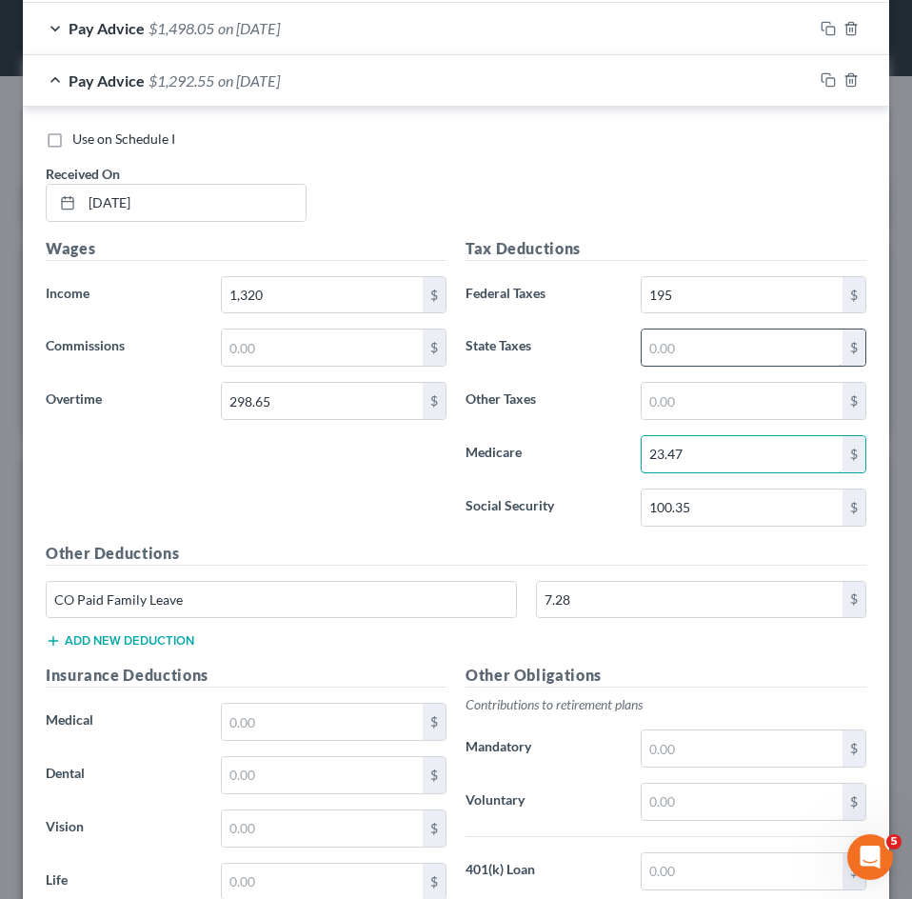
type input "23.47"
click at [709, 349] on input "text" at bounding box center [742, 347] width 201 height 36
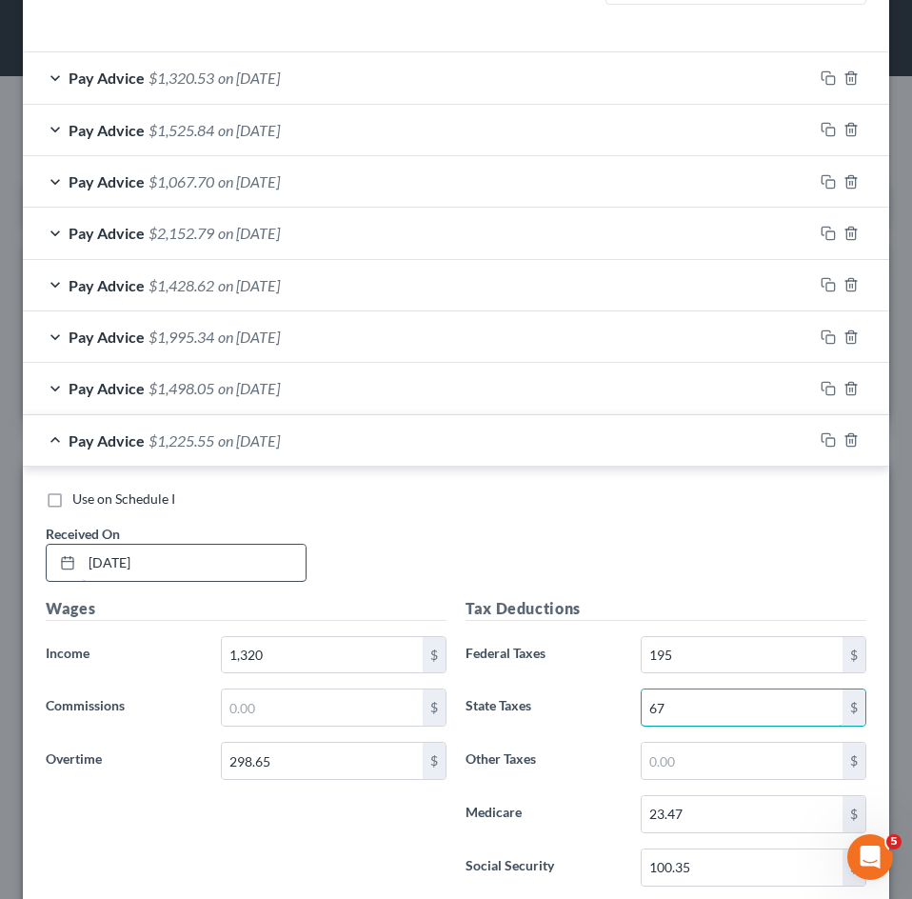
scroll to position [521, 0]
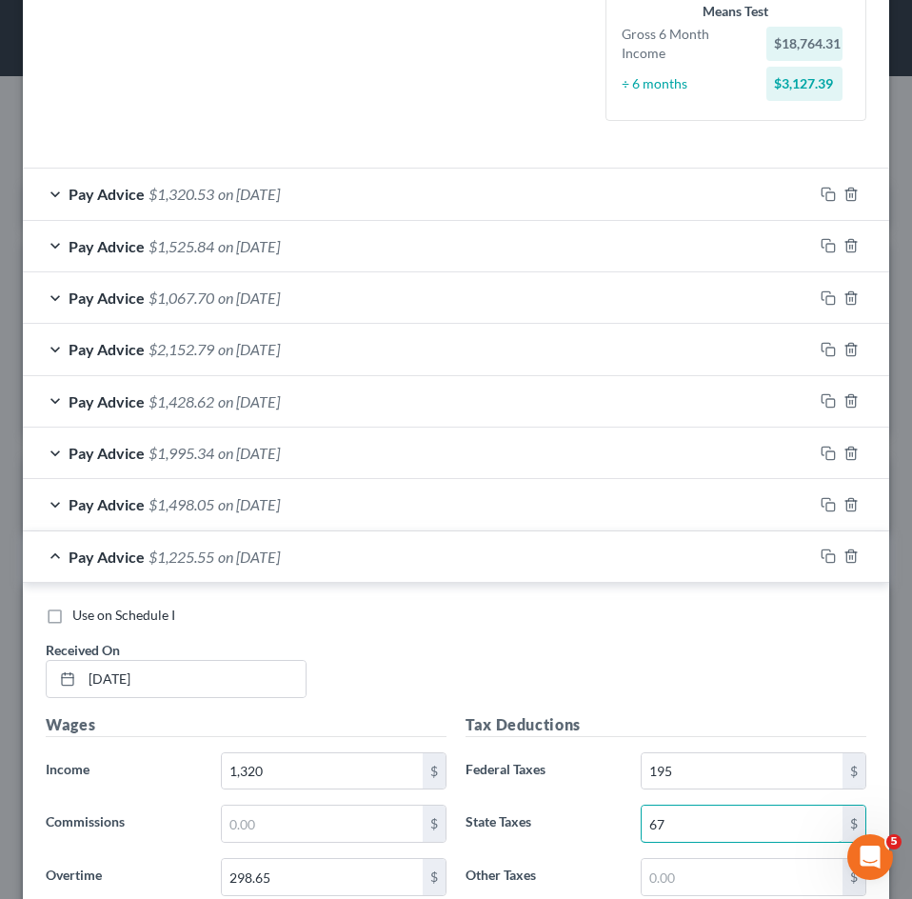
type input "67"
click at [180, 565] on div "Pay Advice $1,225.55 on [DATE]" at bounding box center [418, 556] width 790 height 50
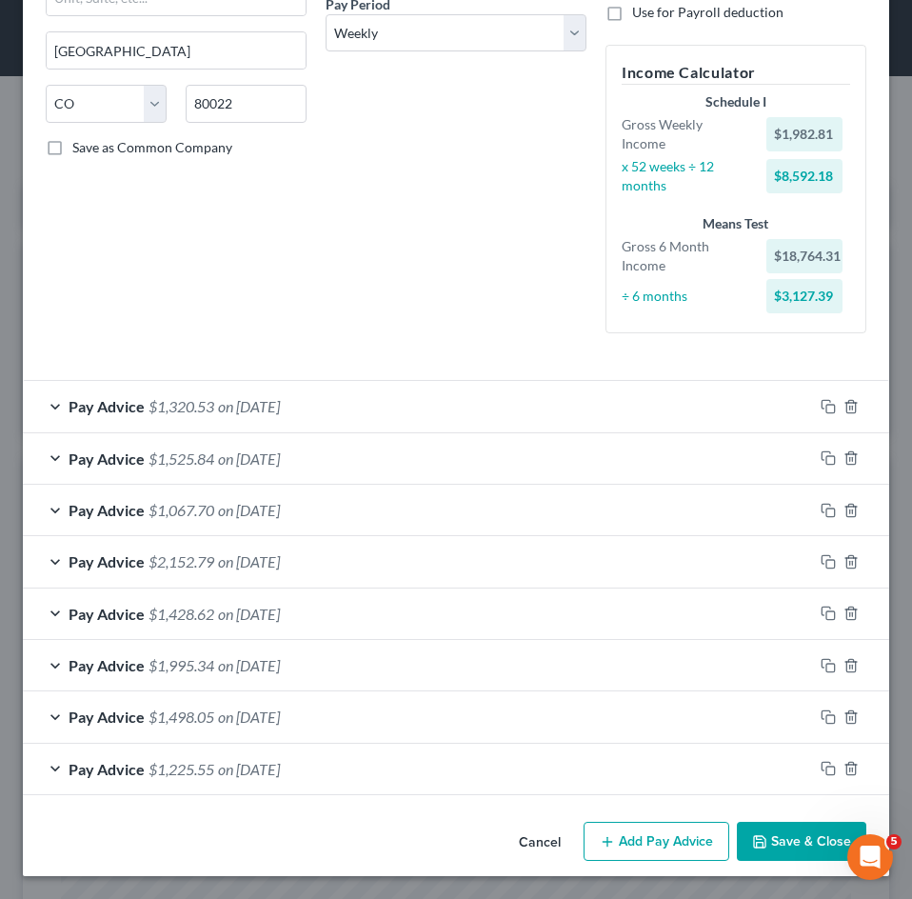
scroll to position [308, 0]
click at [662, 840] on button "Add Pay Advice" at bounding box center [656, 841] width 146 height 40
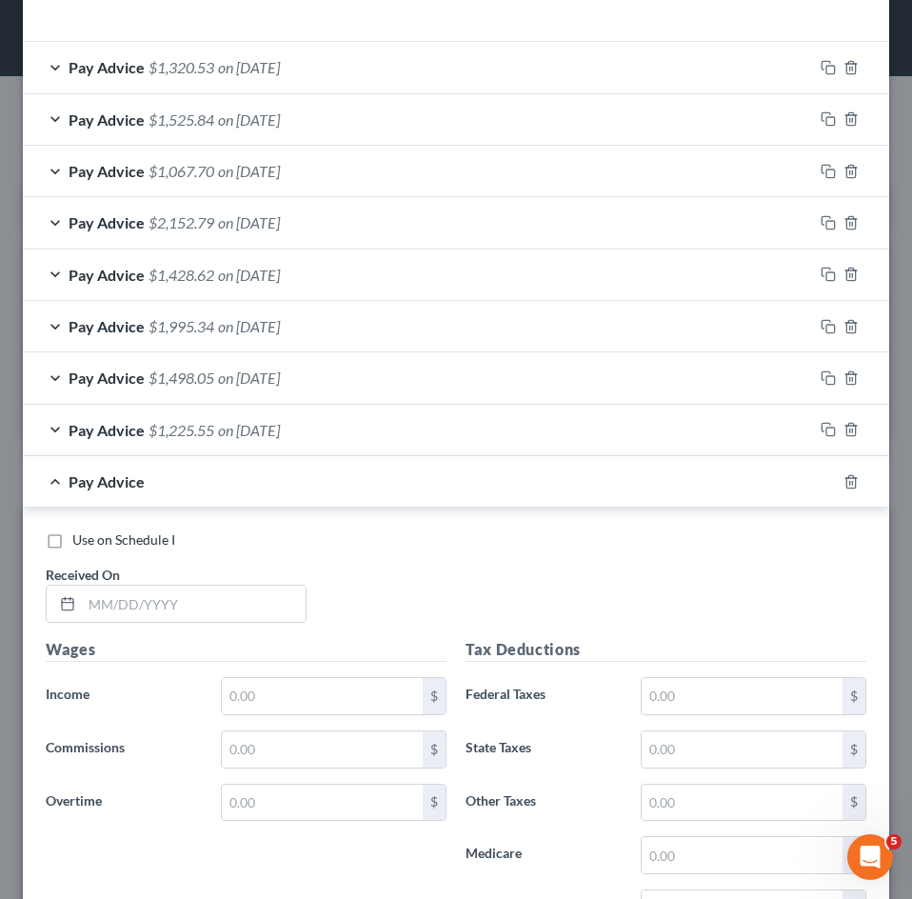
scroll to position [1070, 0]
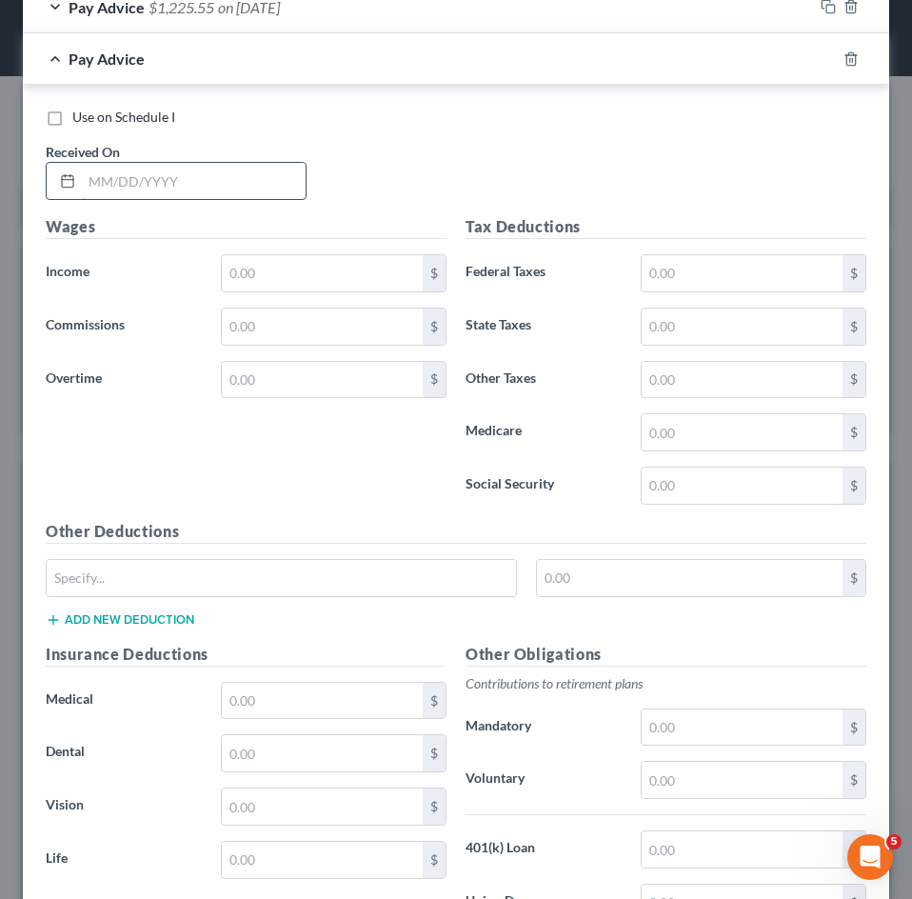
click at [214, 193] on input "text" at bounding box center [194, 181] width 224 height 36
type input "[DATE]"
click at [280, 270] on input "text" at bounding box center [322, 273] width 201 height 36
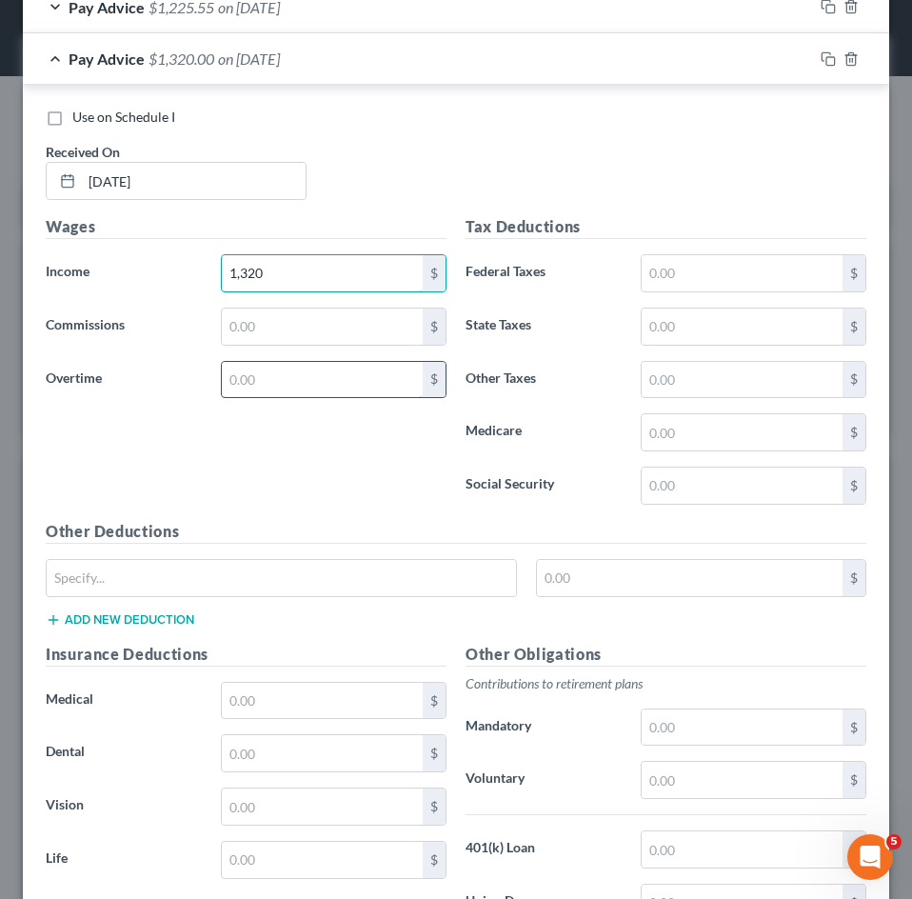
type input "1,320"
click at [276, 379] on input "text" at bounding box center [322, 380] width 201 height 36
type input "1,431.38"
click at [211, 575] on input "text" at bounding box center [281, 578] width 469 height 36
type input "CO Paid Family Leave"
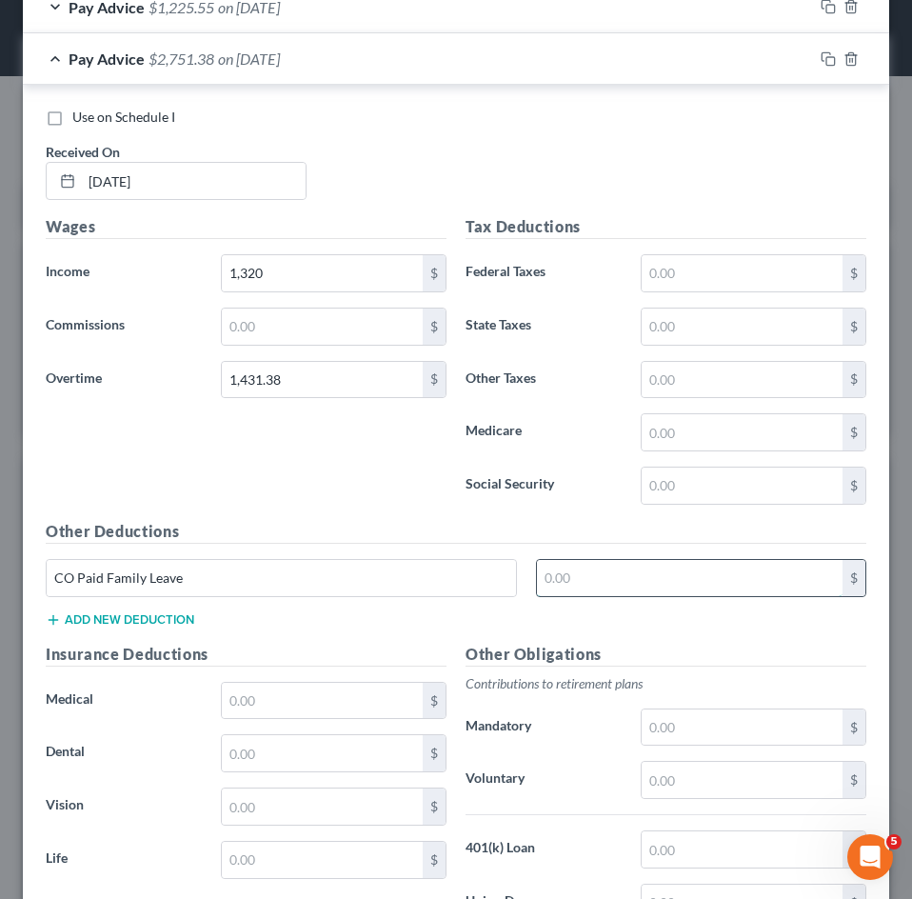
click at [624, 577] on input "text" at bounding box center [690, 578] width 306 height 36
type input "12.38"
click at [698, 265] on input "text" at bounding box center [742, 273] width 201 height 36
type input "454"
click at [710, 490] on input "text" at bounding box center [742, 485] width 201 height 36
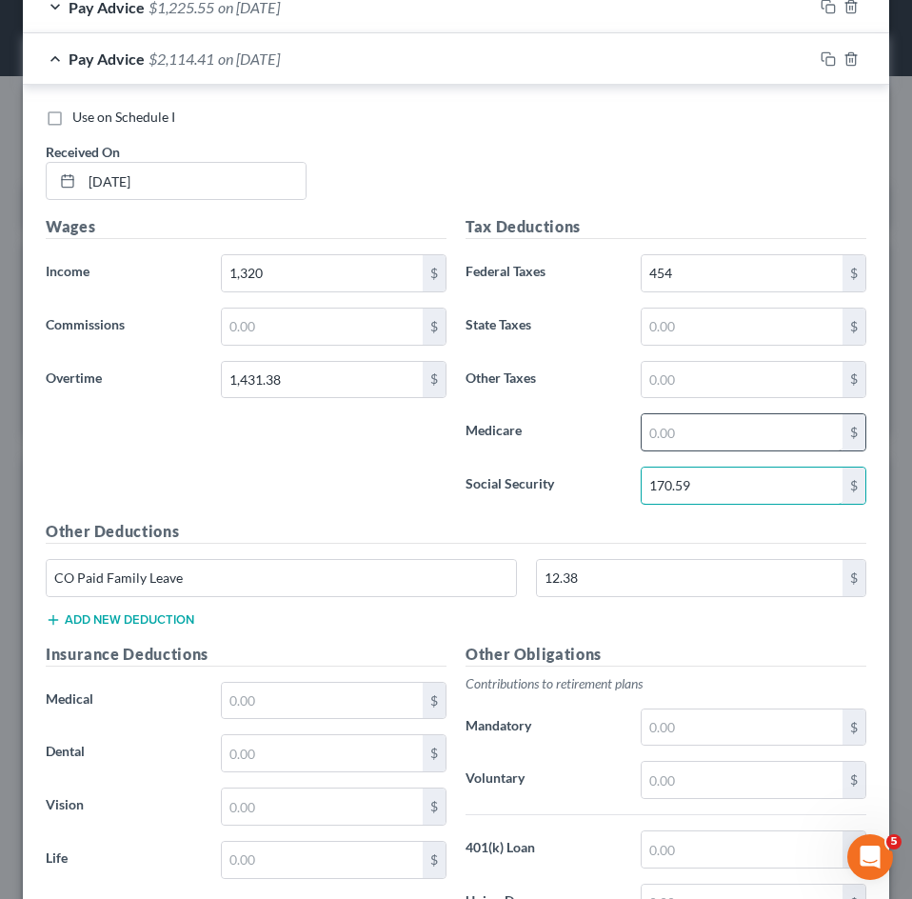
type input "170.59"
click at [714, 445] on input "text" at bounding box center [742, 432] width 201 height 36
type input "39.89"
click at [707, 306] on div "Tax Deductions Federal Taxes 454 $ State Taxes $ Other Taxes $ Medicare 39.89 $…" at bounding box center [666, 367] width 420 height 305
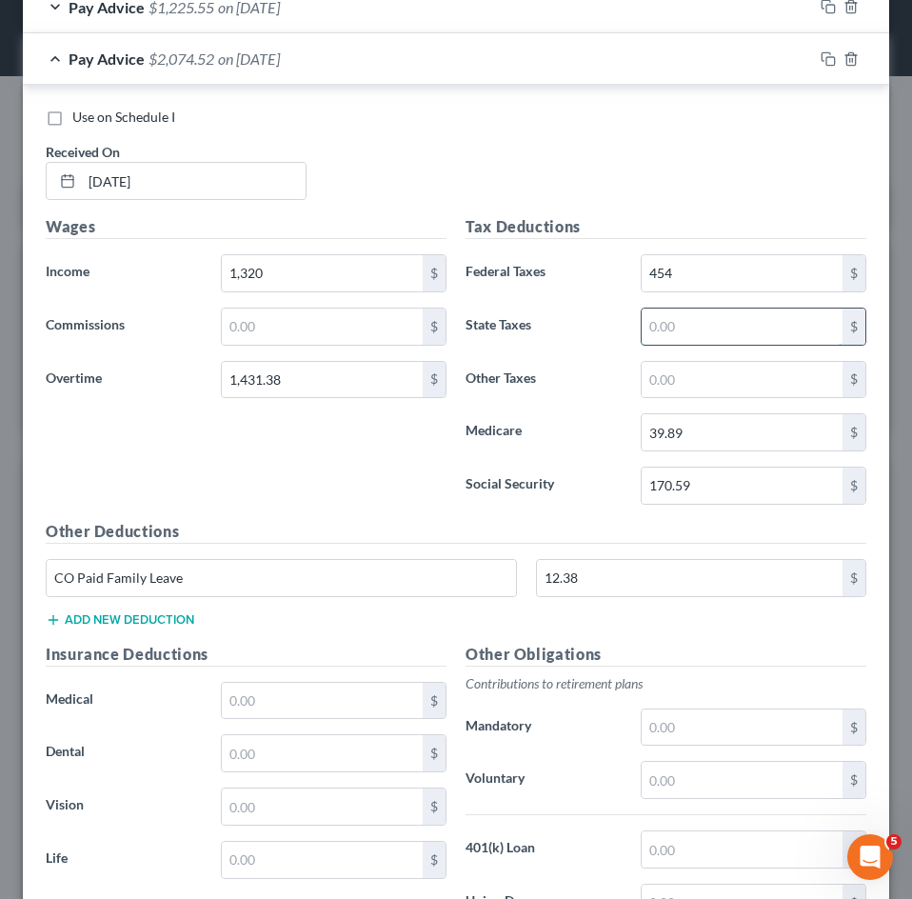
click at [706, 317] on input "text" at bounding box center [742, 326] width 201 height 36
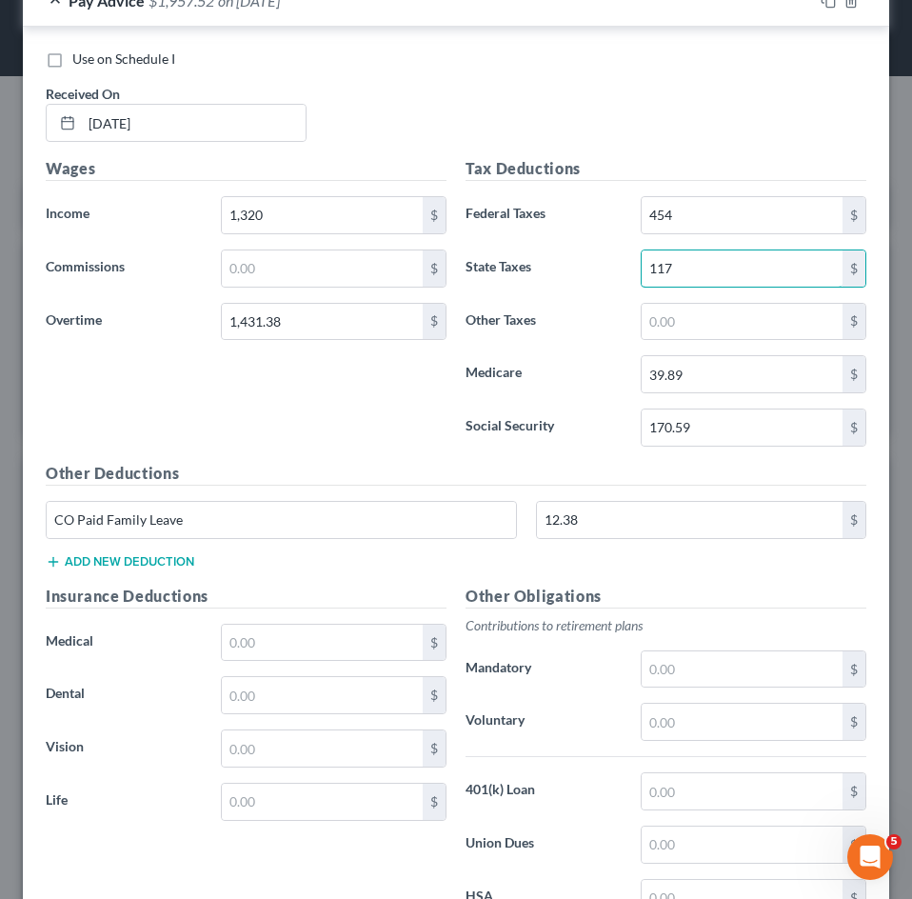
scroll to position [879, 0]
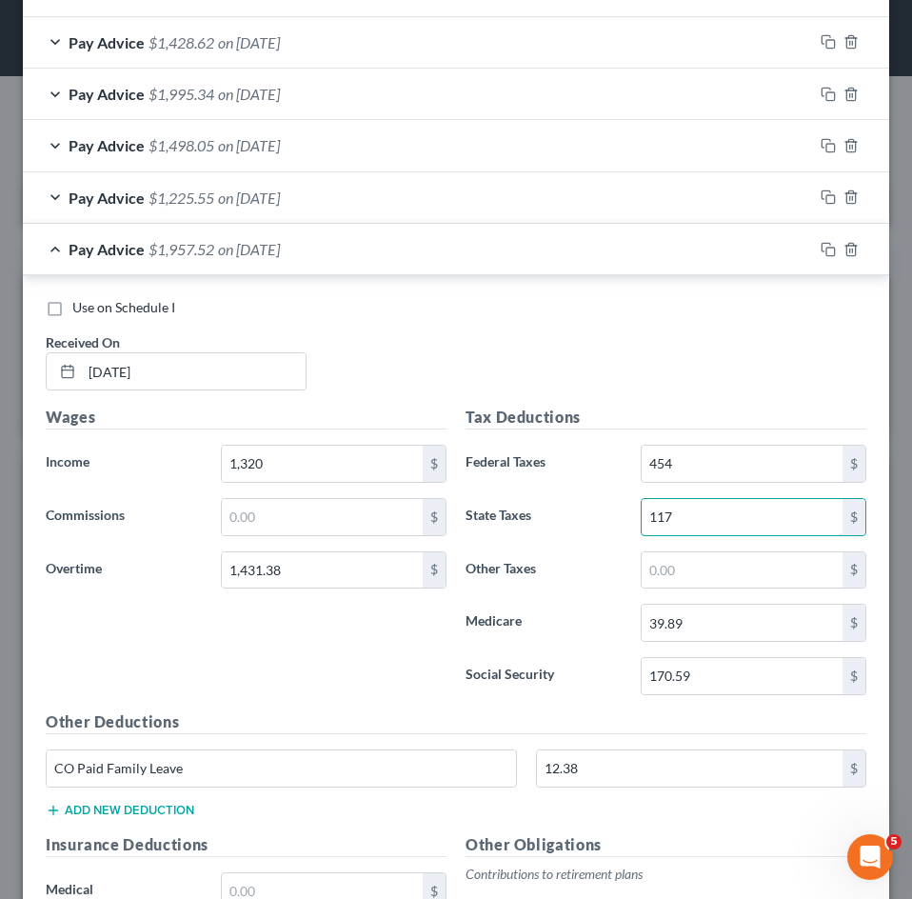
type input "117"
click at [207, 261] on div "Pay Advice $1,957.52 on [DATE]" at bounding box center [418, 249] width 790 height 50
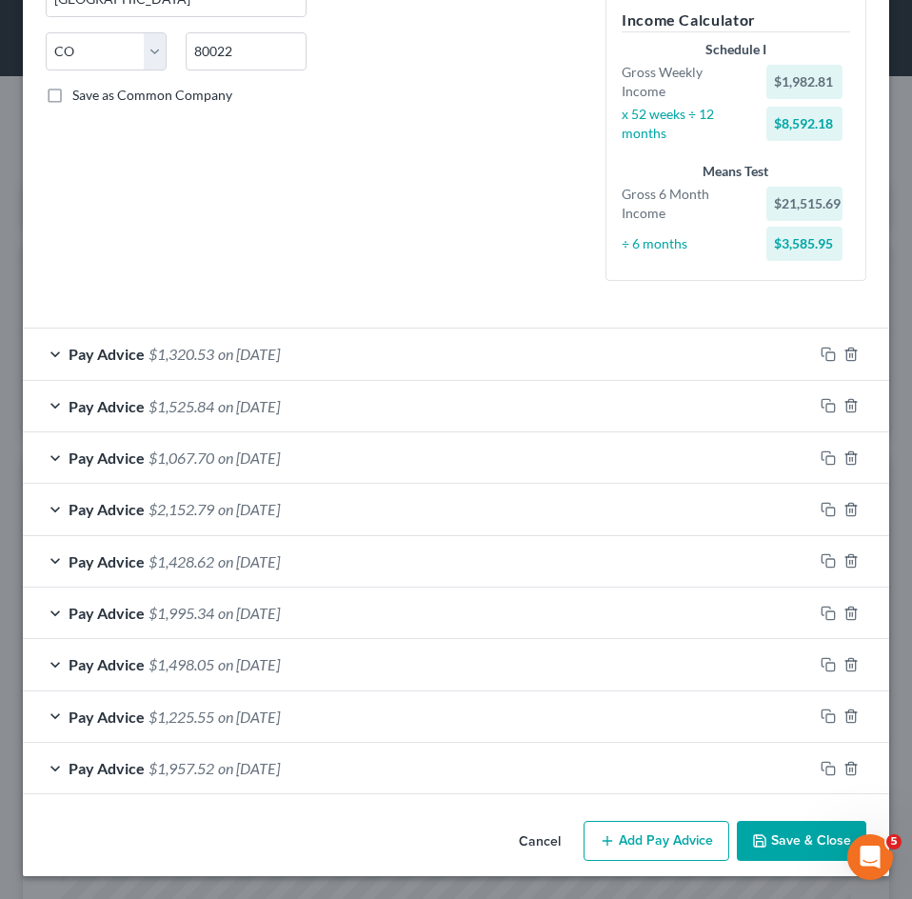
scroll to position [361, 0]
click at [624, 838] on button "Add Pay Advice" at bounding box center [656, 840] width 146 height 40
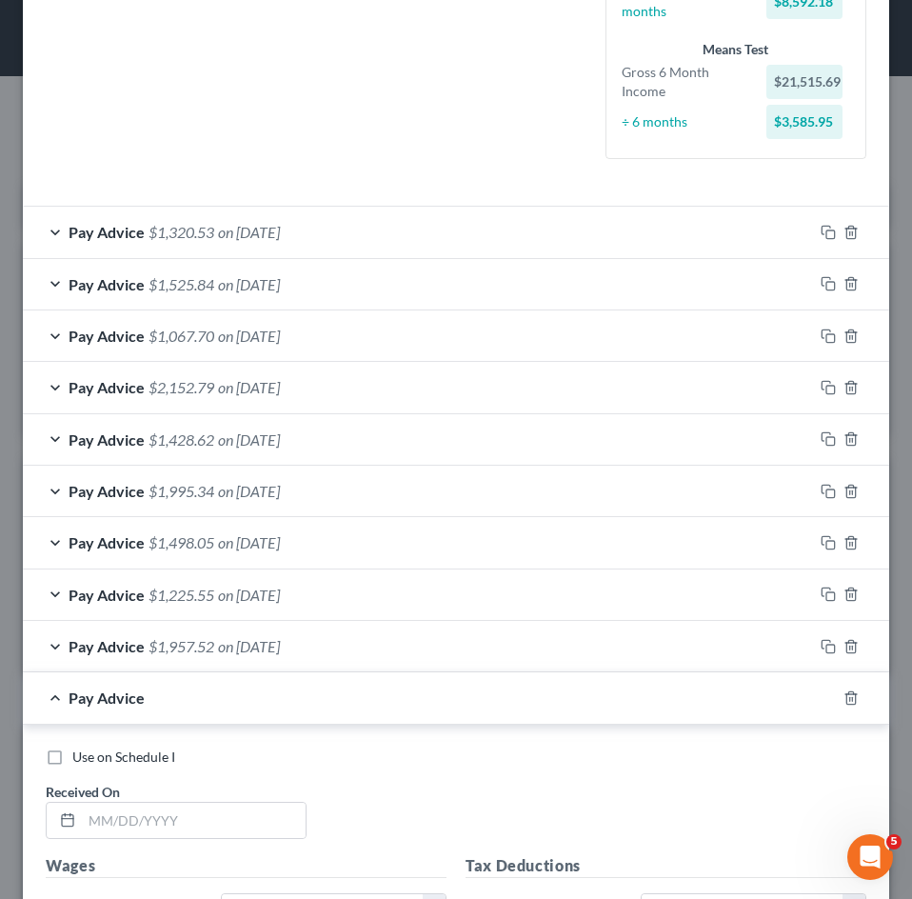
scroll to position [1116, 0]
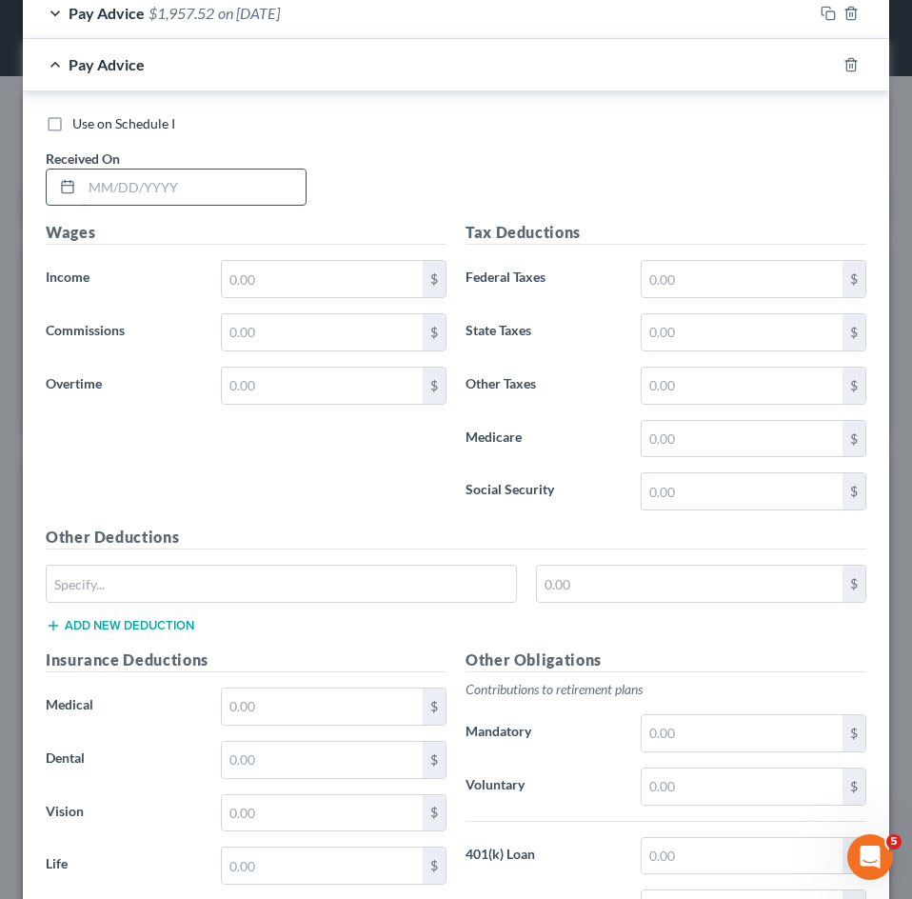
click at [226, 194] on input "text" at bounding box center [194, 187] width 224 height 36
type input "[DATE]"
click at [255, 273] on input "text" at bounding box center [322, 279] width 201 height 36
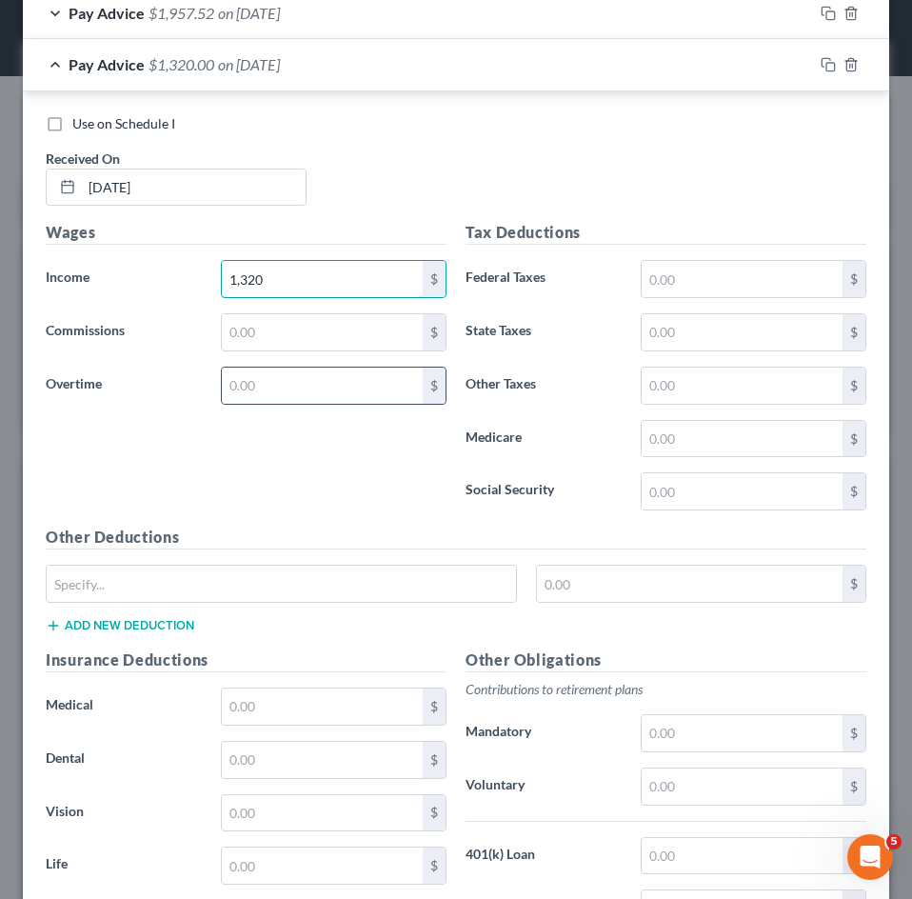
type input "1,320"
click at [267, 367] on div "$" at bounding box center [334, 385] width 226 height 38
click at [269, 384] on input "text" at bounding box center [322, 385] width 201 height 36
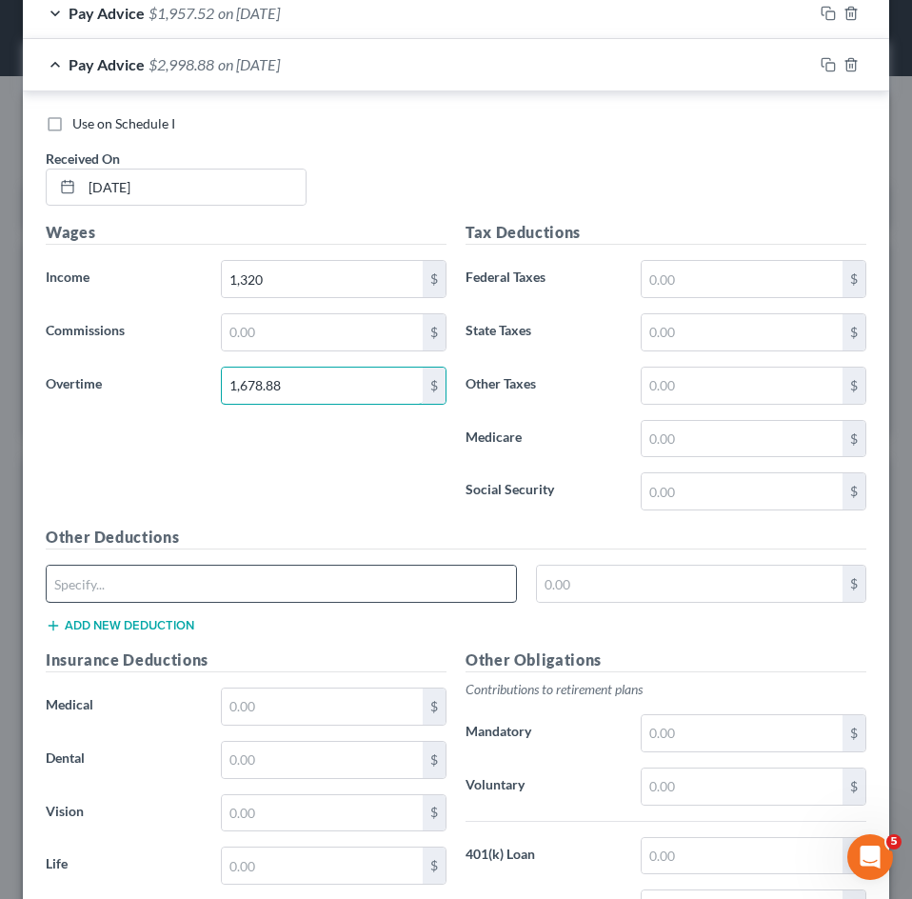
type input "1,678.88"
click at [240, 567] on input "text" at bounding box center [281, 583] width 469 height 36
type input "CO Paid Family Leave"
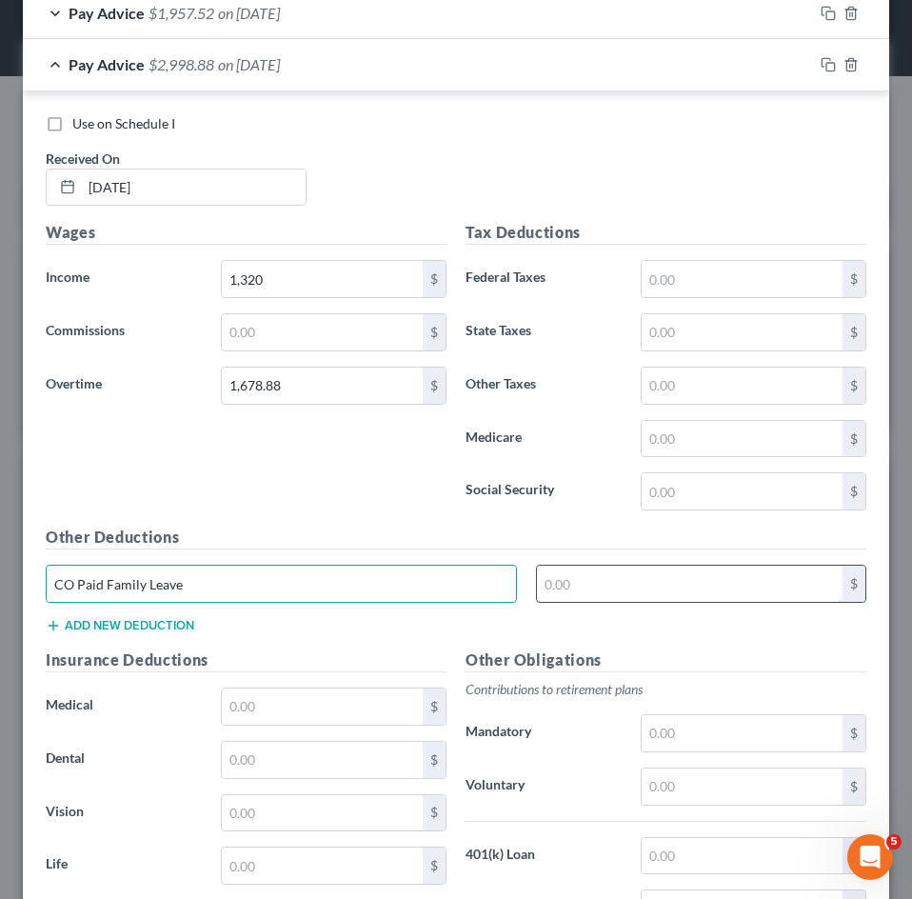
click at [563, 581] on input "text" at bounding box center [690, 583] width 306 height 36
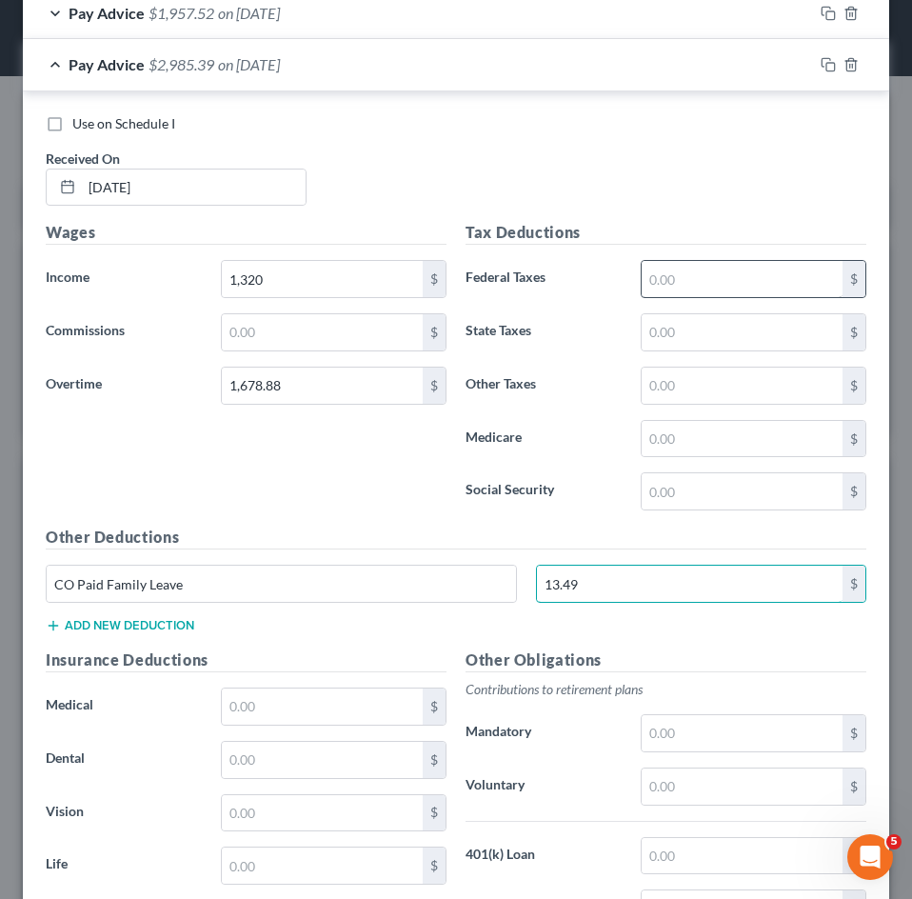
type input "13.49"
click at [701, 272] on input "text" at bounding box center [742, 279] width 201 height 36
type input "513"
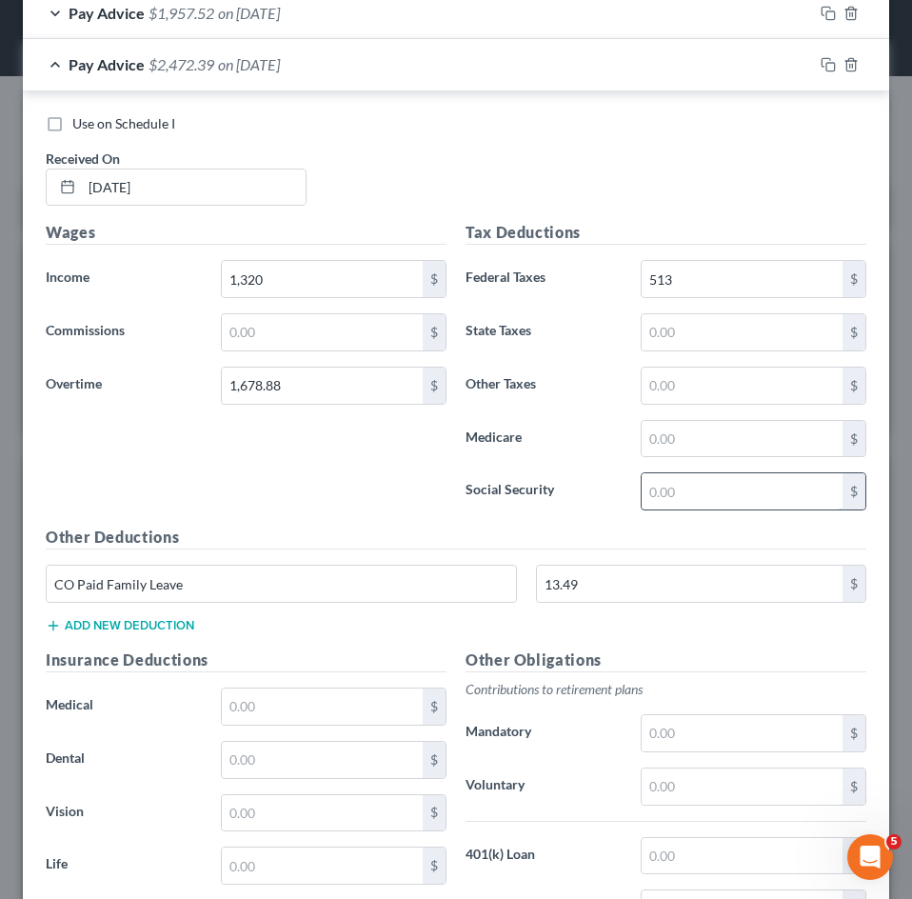
click at [703, 508] on input "text" at bounding box center [742, 491] width 201 height 36
type input "185.93"
click at [695, 438] on input "text" at bounding box center [742, 439] width 201 height 36
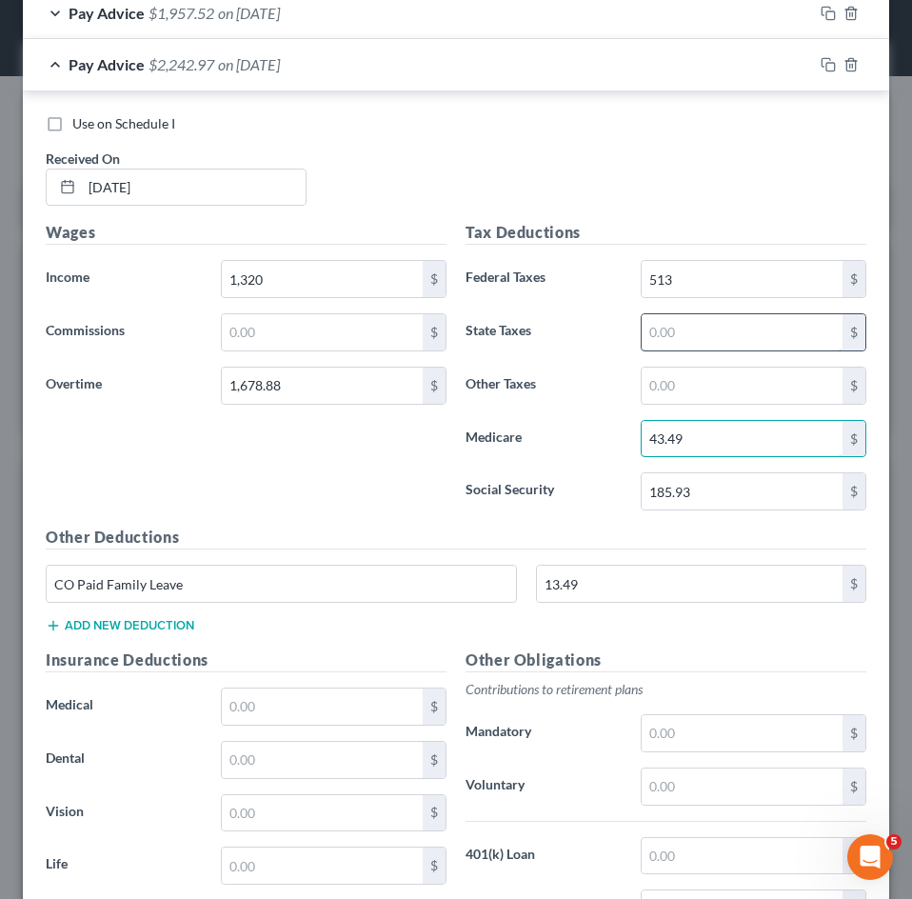
type input "43.49"
click at [679, 326] on input "text" at bounding box center [742, 332] width 201 height 36
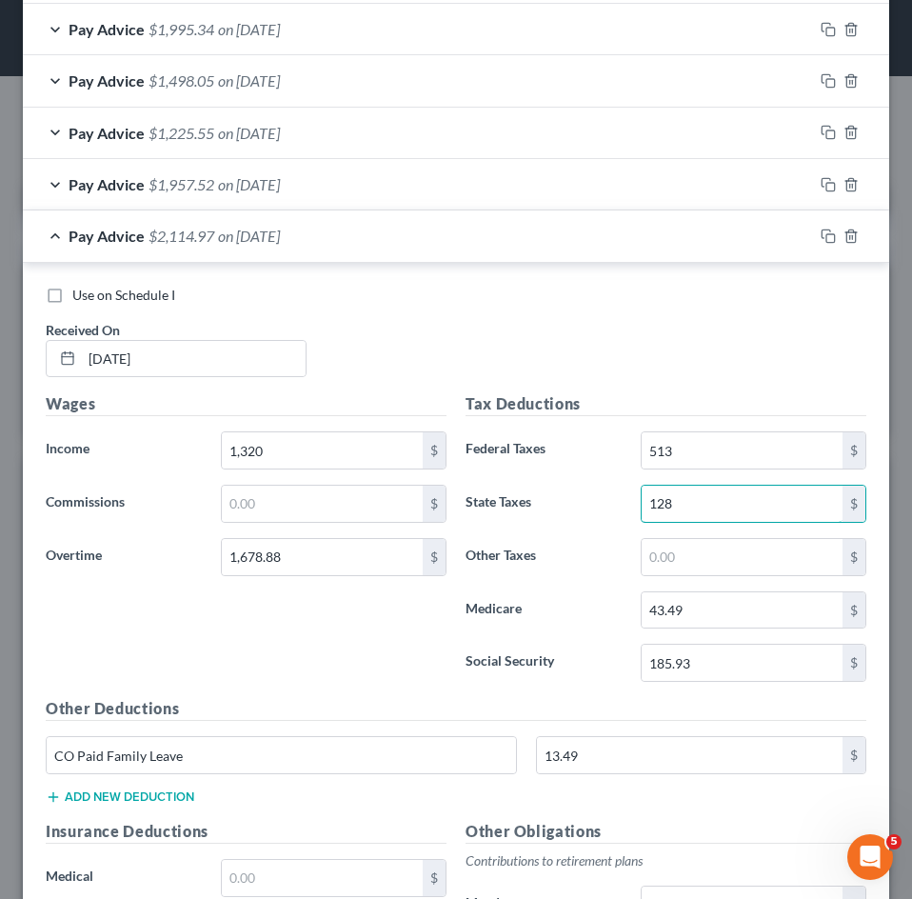
scroll to position [830, 0]
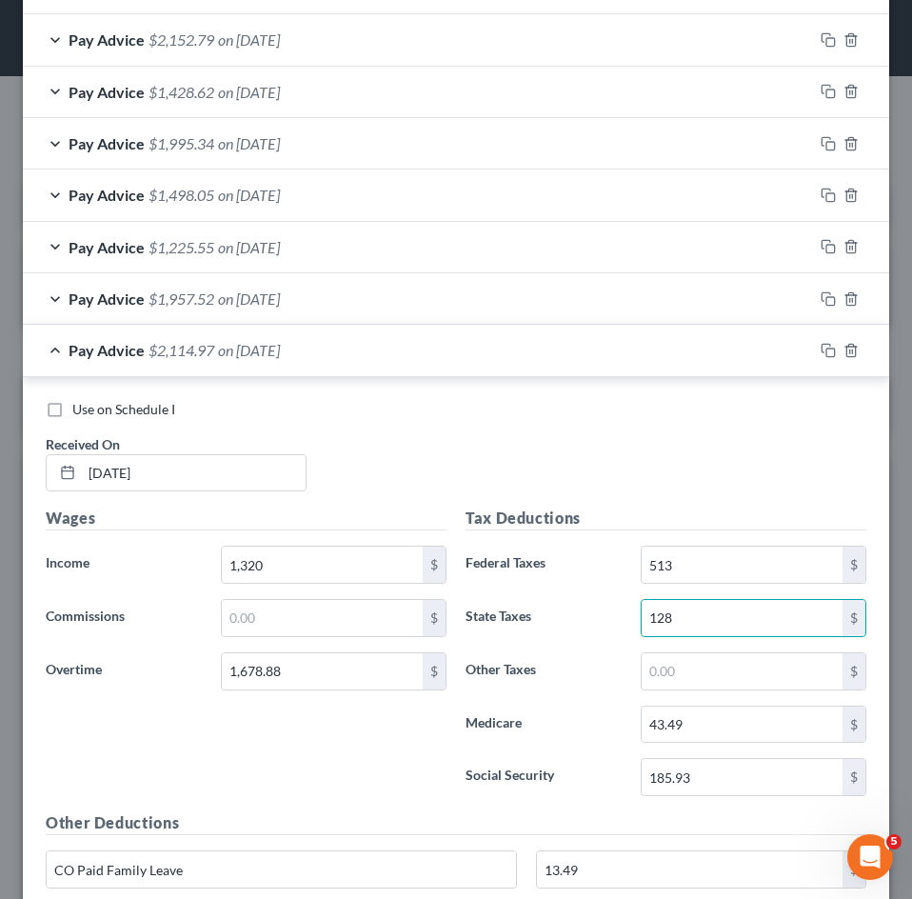
click at [182, 358] on div "Pay Advice $2,114.97 on [DATE]" at bounding box center [418, 350] width 790 height 50
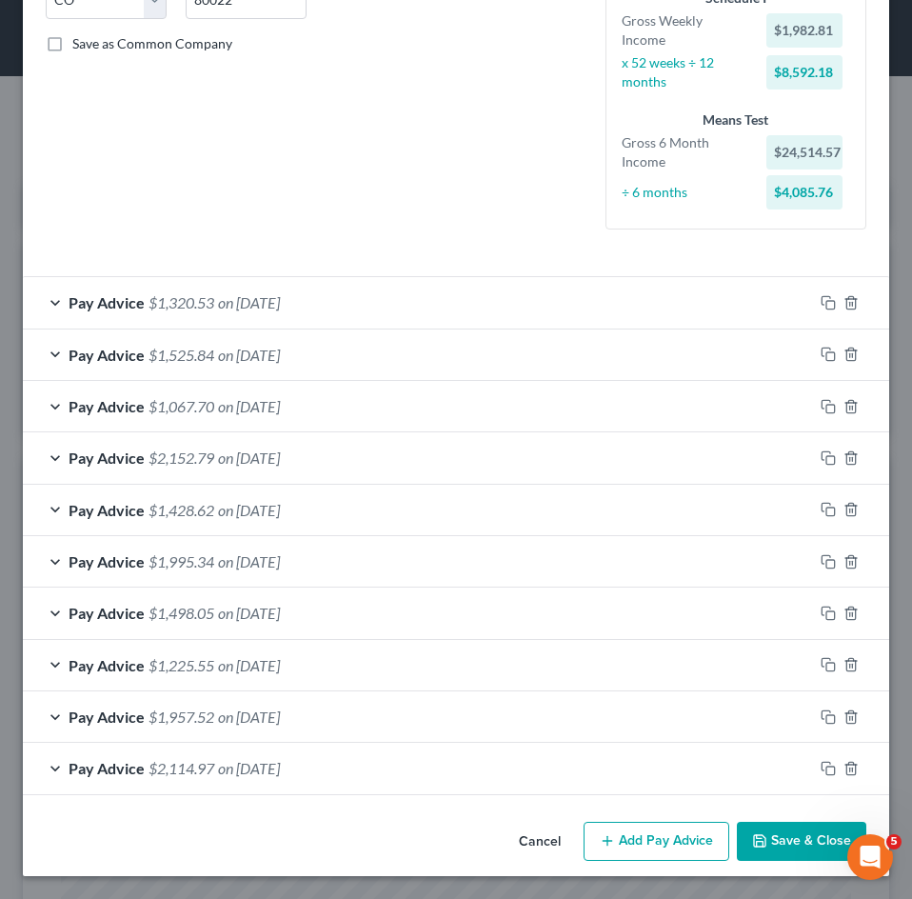
scroll to position [412, 0]
click at [622, 827] on button "Add Pay Advice" at bounding box center [656, 841] width 146 height 40
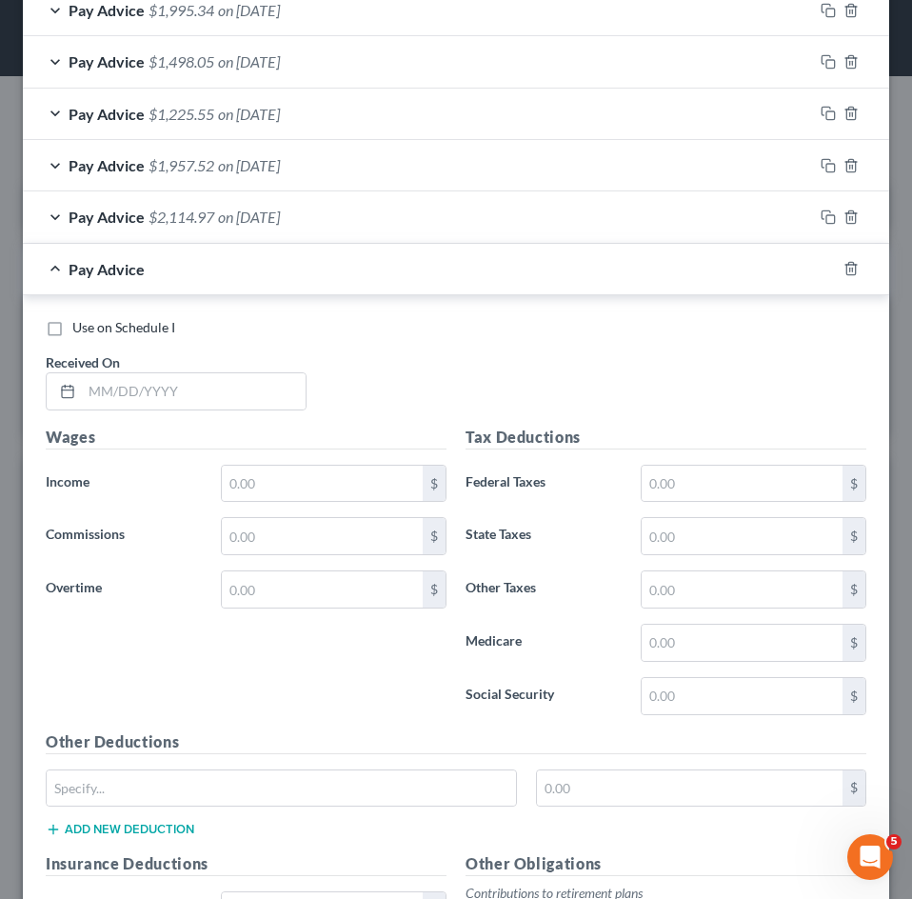
scroll to position [1364, 0]
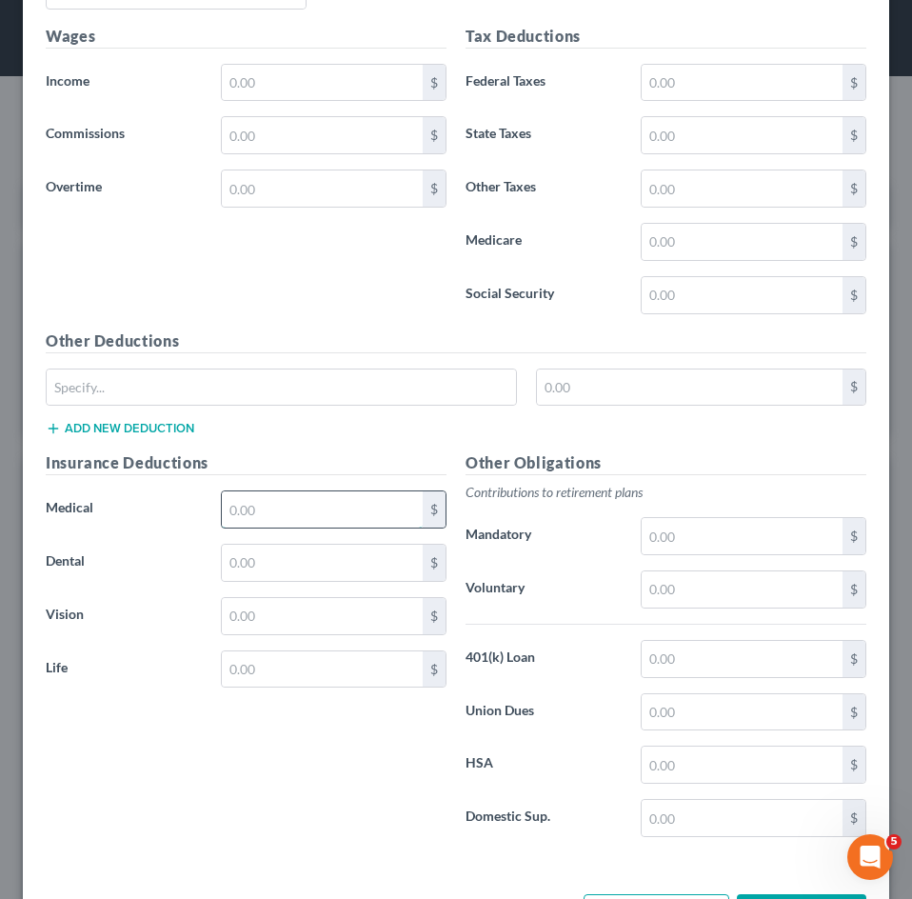
click at [363, 525] on input "text" at bounding box center [322, 509] width 201 height 36
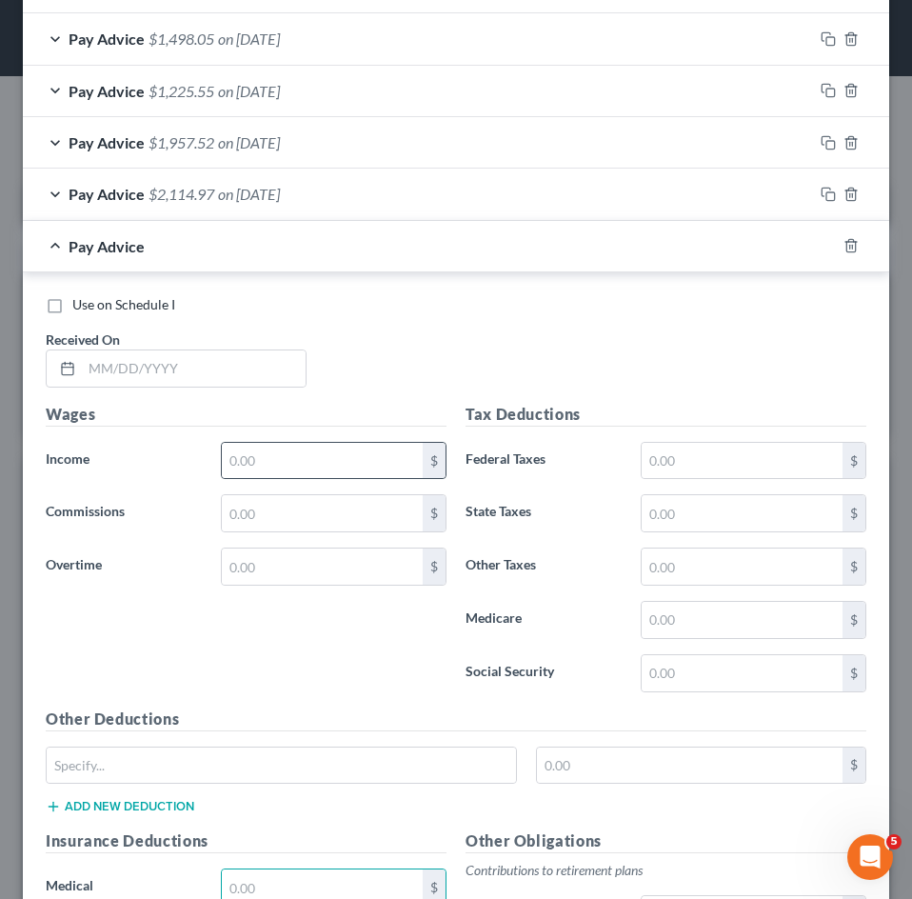
scroll to position [983, 0]
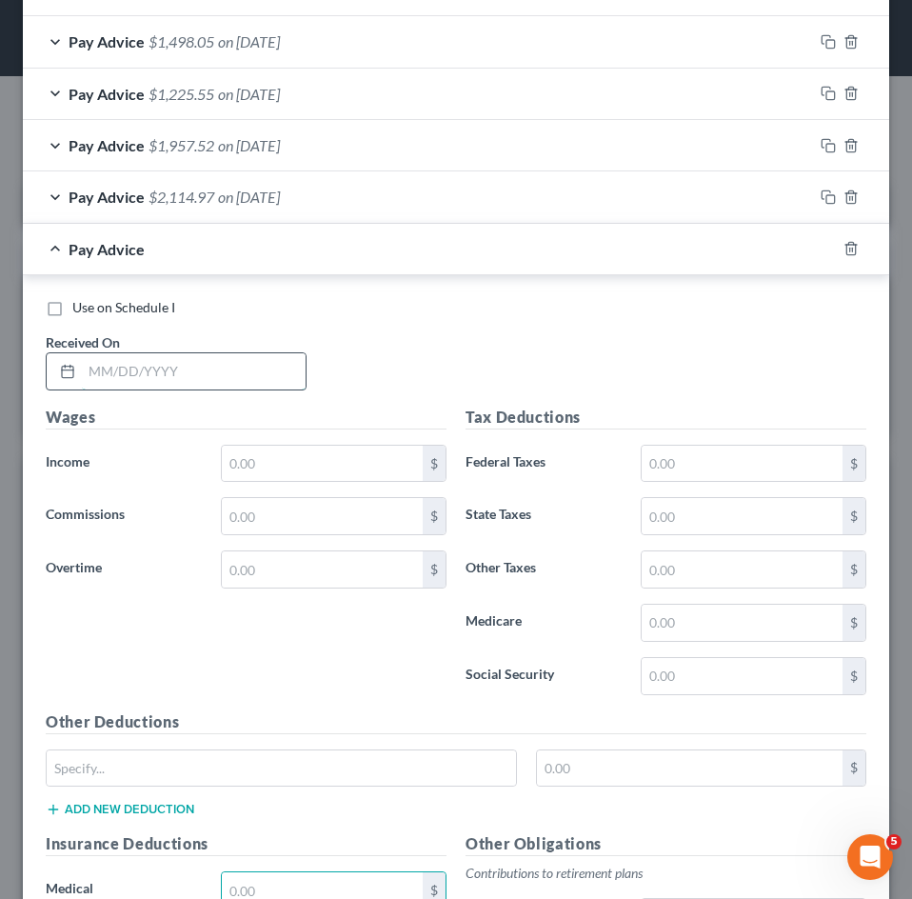
drag, startPoint x: 193, startPoint y: 387, endPoint x: 200, endPoint y: 371, distance: 17.5
click at [193, 385] on input "text" at bounding box center [194, 371] width 224 height 36
click at [200, 367] on input "text" at bounding box center [194, 371] width 224 height 36
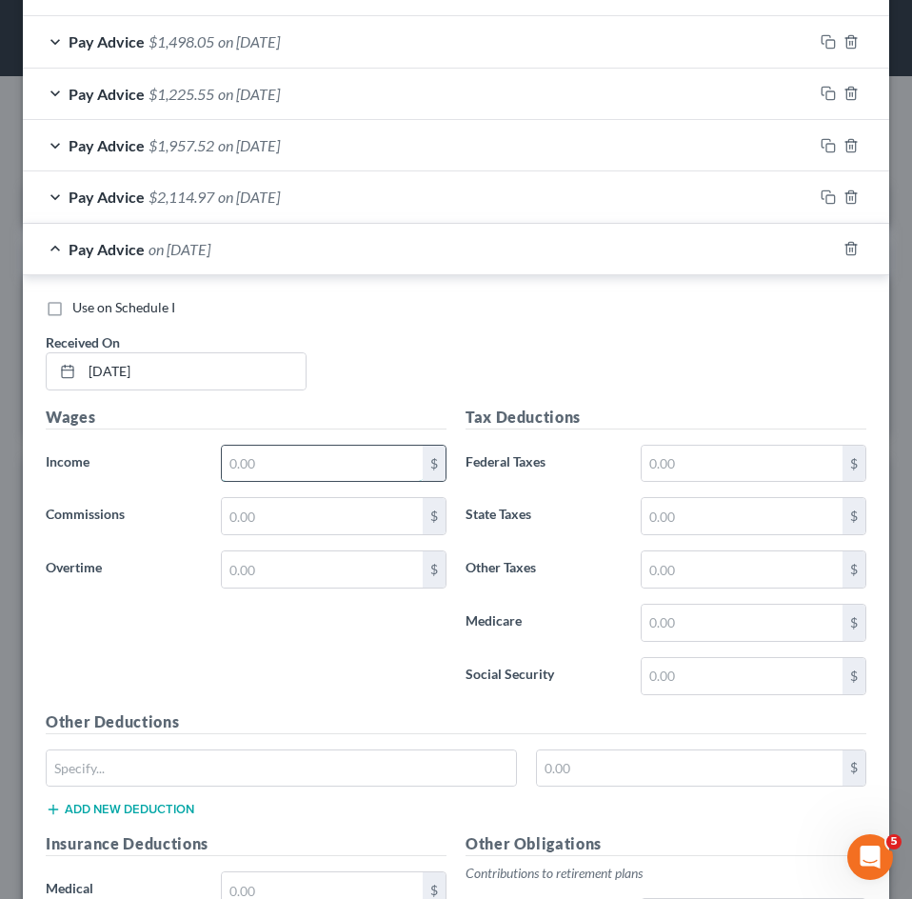
click at [266, 463] on input "text" at bounding box center [322, 463] width 201 height 36
click at [278, 583] on input "text" at bounding box center [322, 569] width 201 height 36
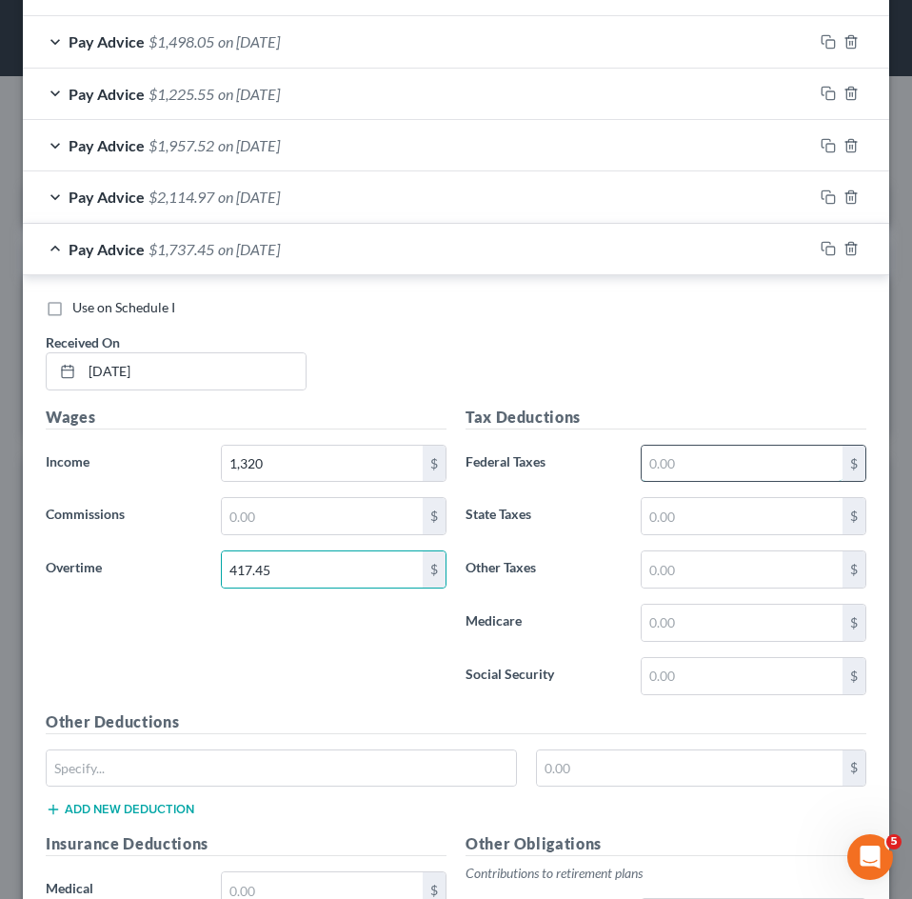
click at [667, 458] on input "text" at bounding box center [742, 463] width 201 height 36
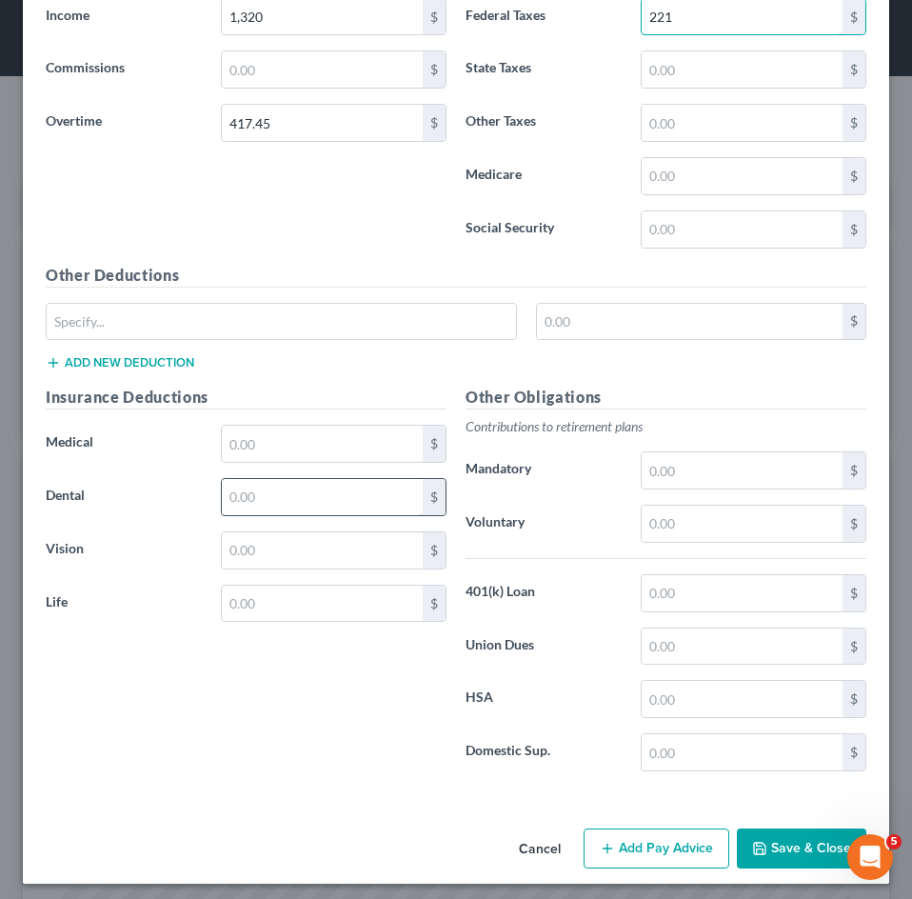
scroll to position [1437, 0]
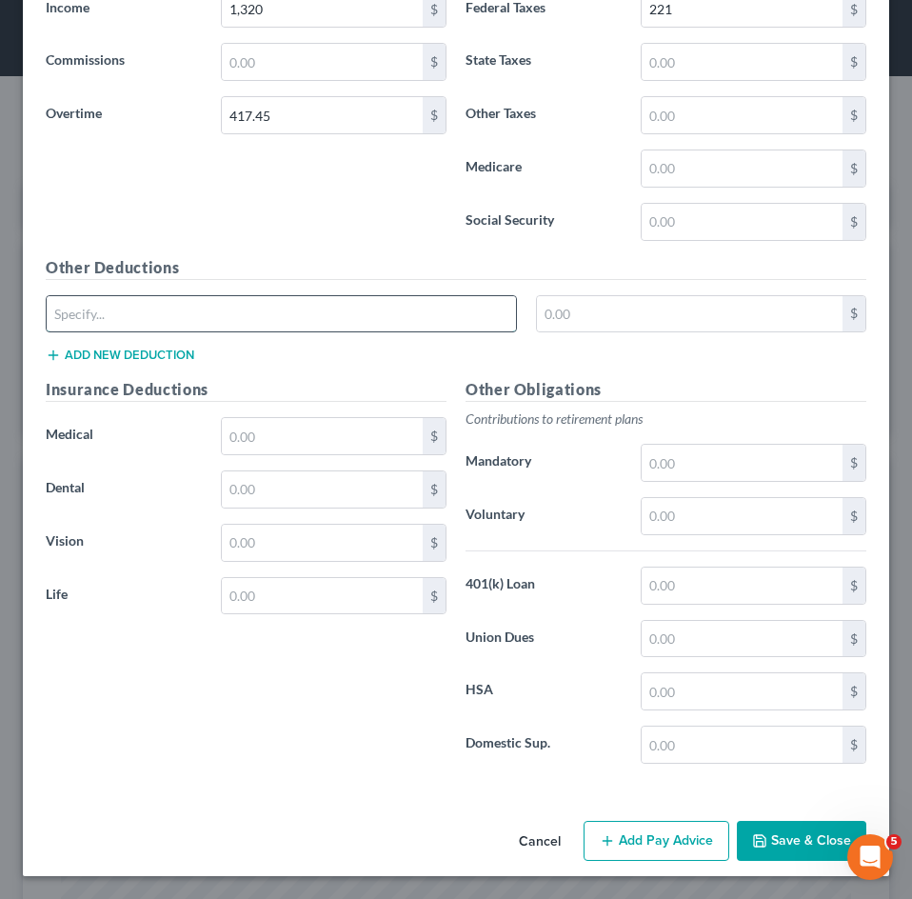
click at [298, 306] on input "text" at bounding box center [281, 314] width 469 height 36
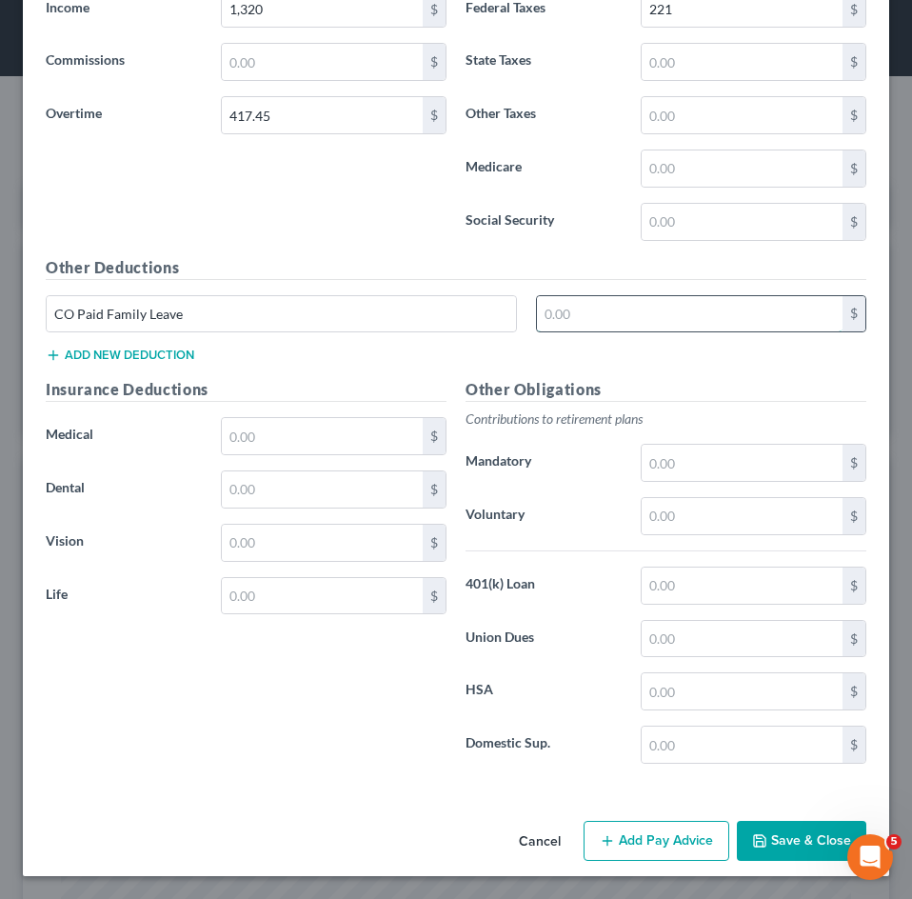
click at [553, 330] on input "text" at bounding box center [690, 314] width 306 height 36
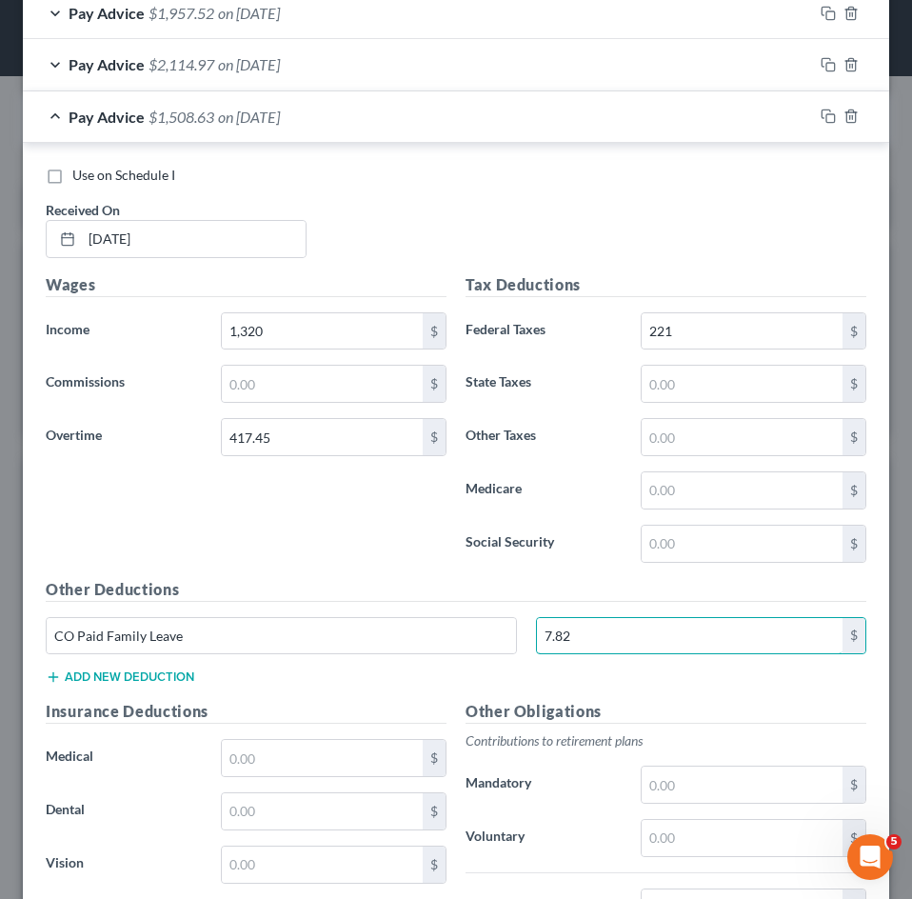
scroll to position [1057, 0]
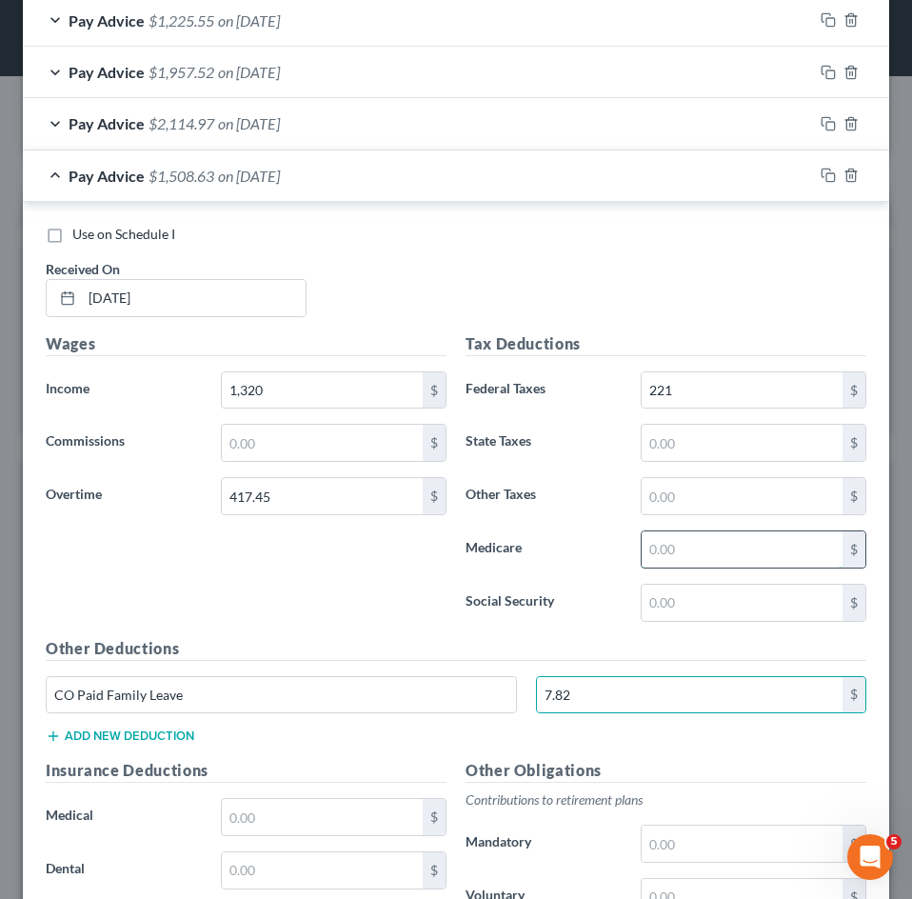
click at [659, 552] on input "text" at bounding box center [742, 549] width 201 height 36
click at [631, 594] on div "$" at bounding box center [753, 602] width 245 height 38
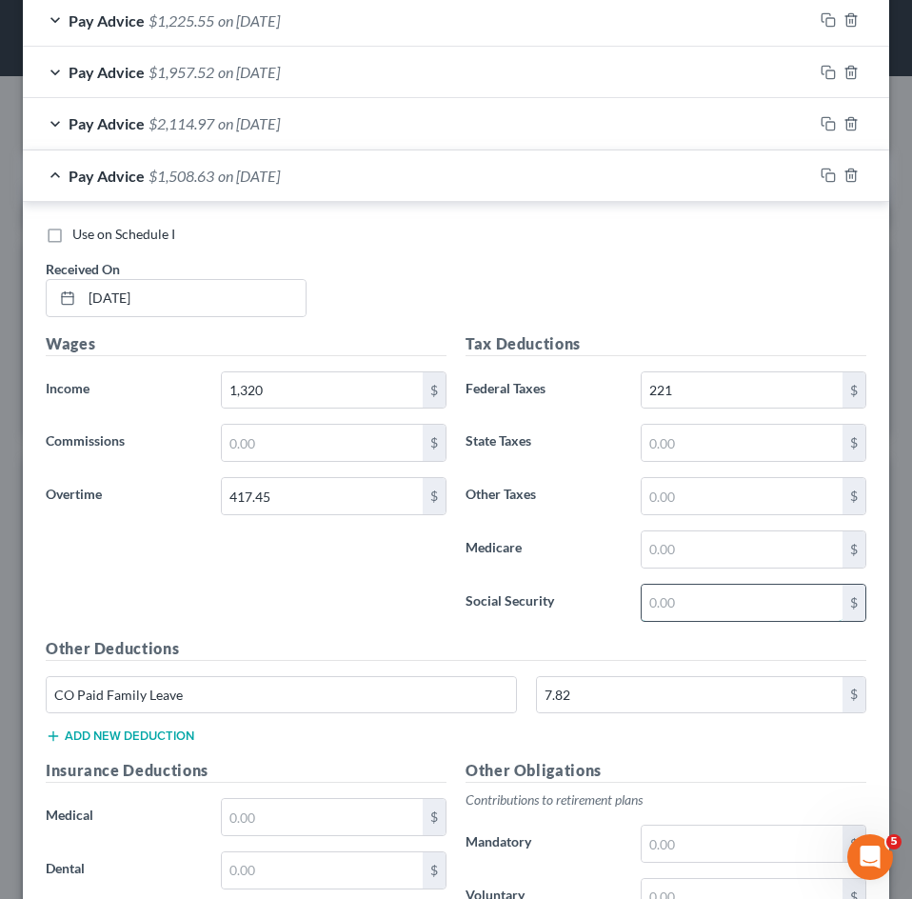
click at [644, 608] on input "text" at bounding box center [742, 602] width 201 height 36
click at [719, 557] on input "text" at bounding box center [742, 549] width 201 height 36
click at [696, 450] on input "text" at bounding box center [742, 443] width 201 height 36
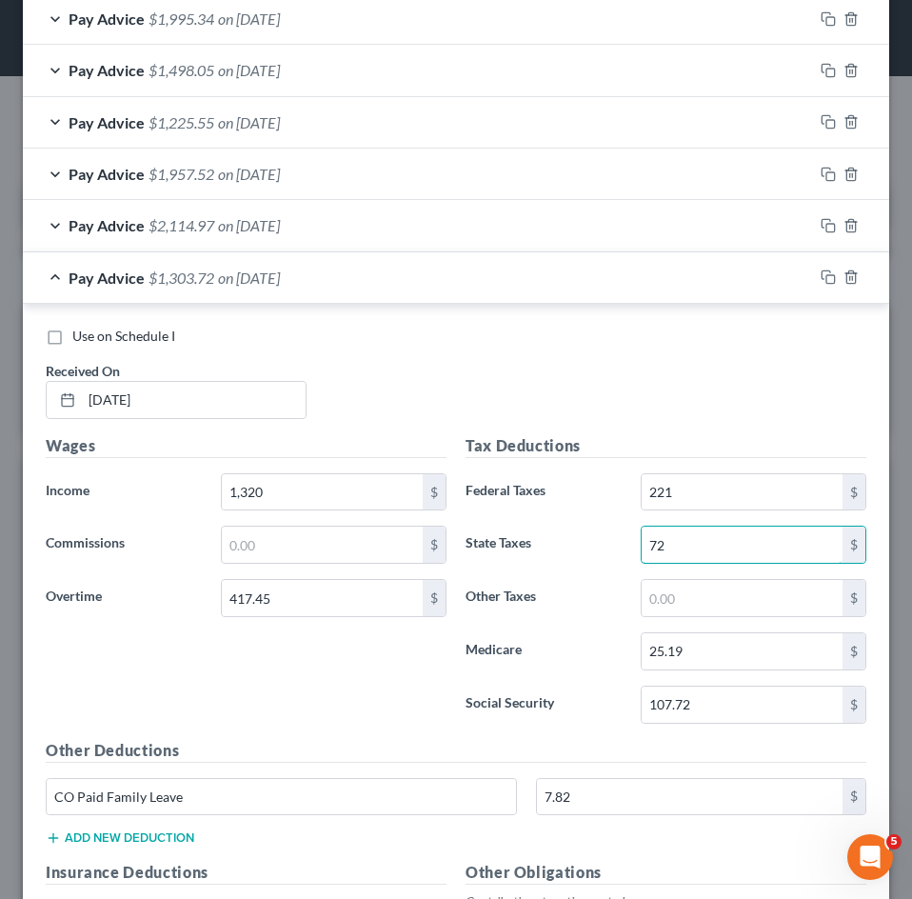
scroll to position [771, 0]
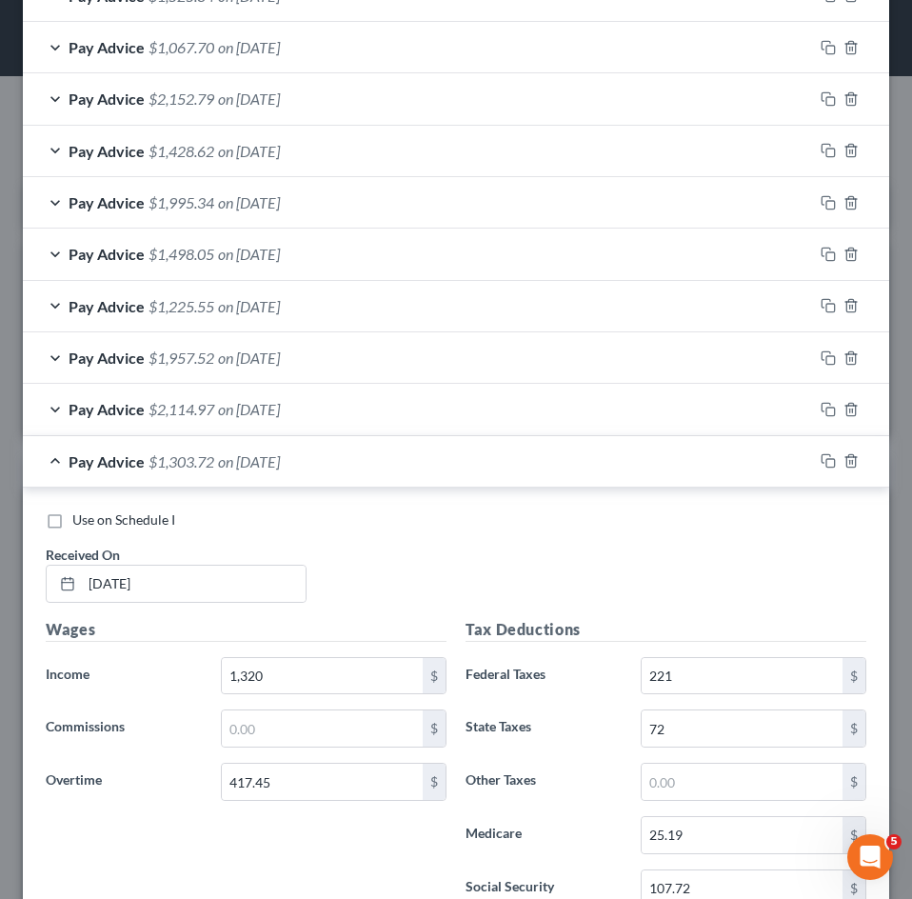
click at [251, 469] on span "on [DATE]" at bounding box center [249, 461] width 62 height 18
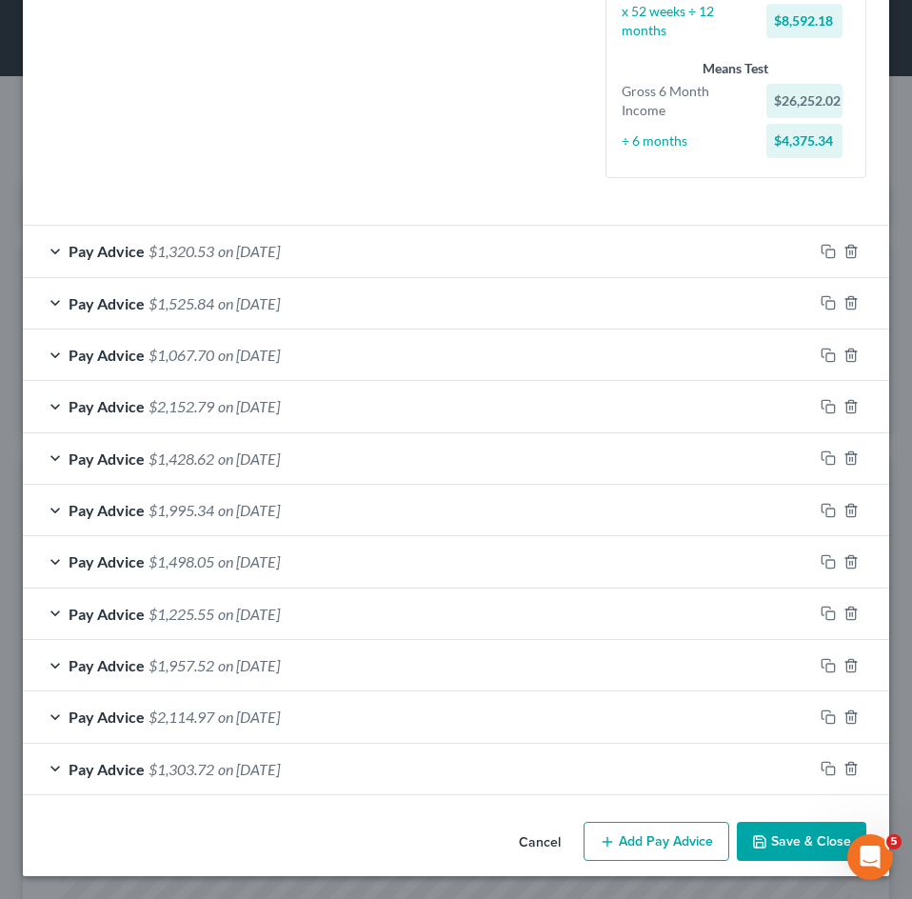
scroll to position [464, 0]
click at [633, 832] on button "Add Pay Advice" at bounding box center [656, 841] width 146 height 40
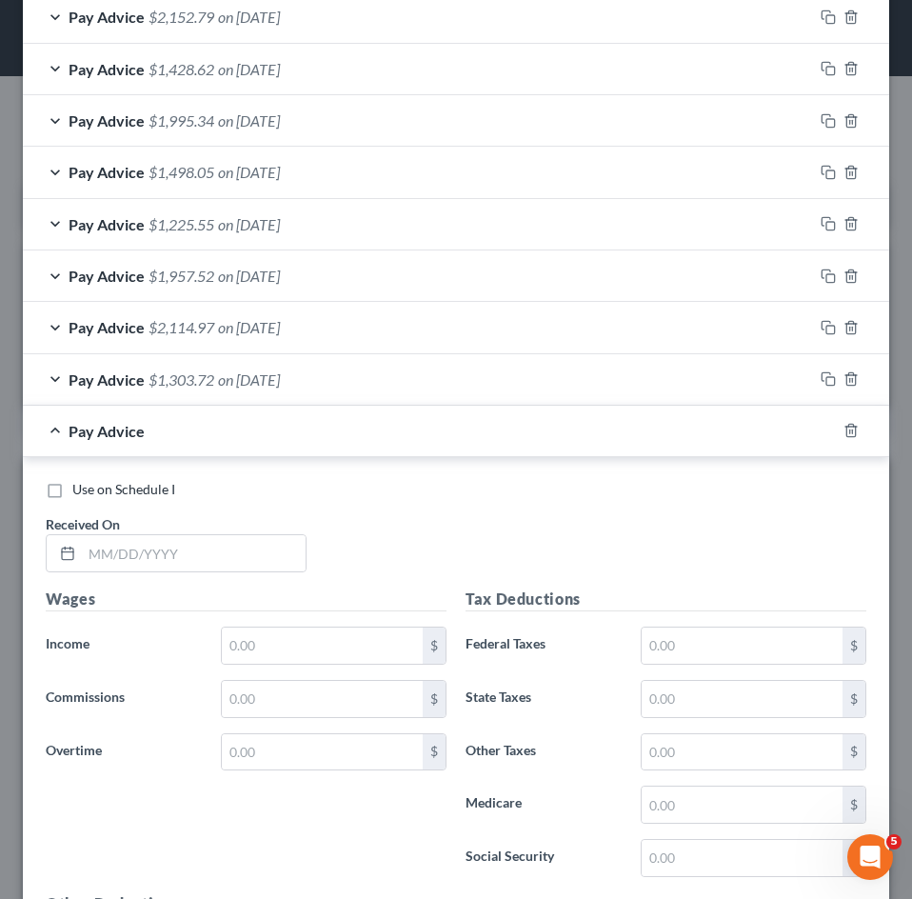
scroll to position [1225, 0]
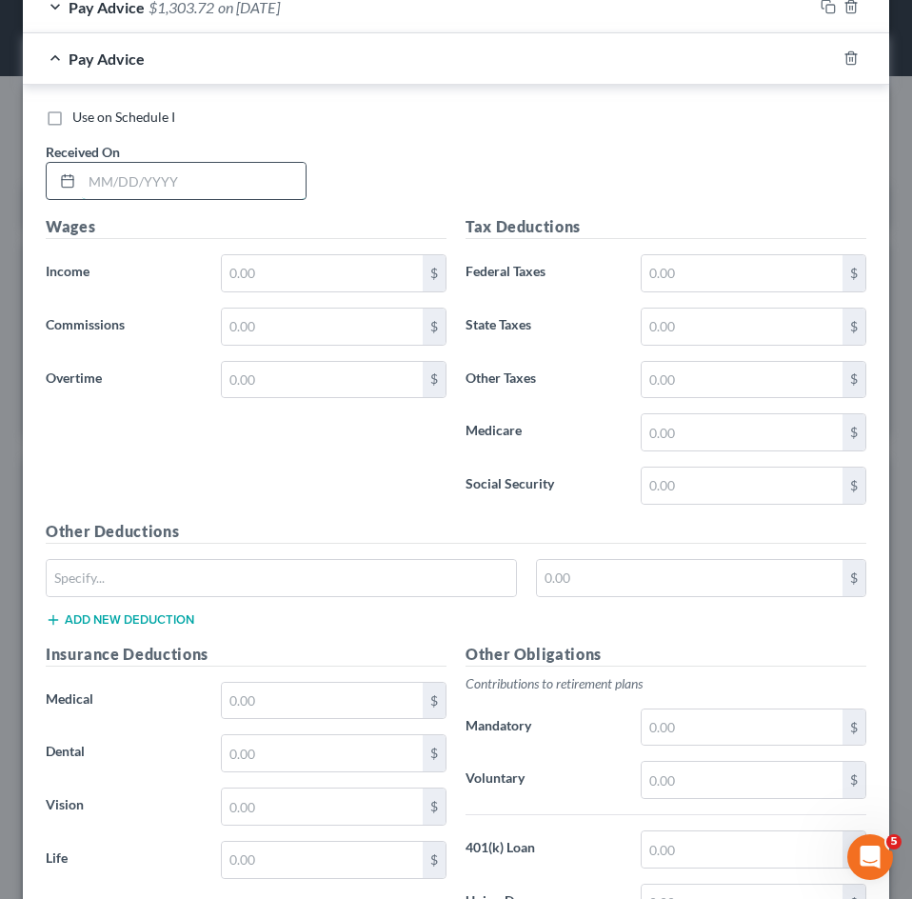
click at [90, 162] on div at bounding box center [176, 181] width 261 height 38
click at [267, 271] on input "text" at bounding box center [322, 273] width 201 height 36
click at [272, 373] on input "text" at bounding box center [322, 380] width 201 height 36
click at [277, 567] on input "text" at bounding box center [281, 578] width 469 height 36
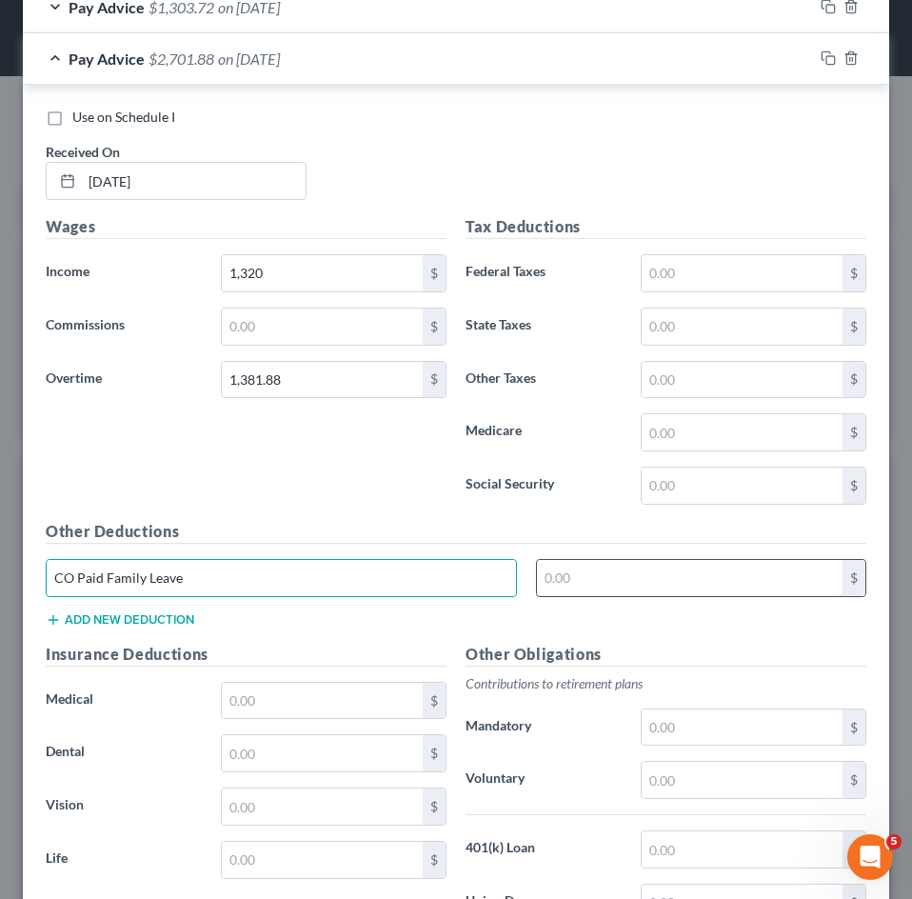
click at [696, 571] on input "text" at bounding box center [690, 578] width 306 height 36
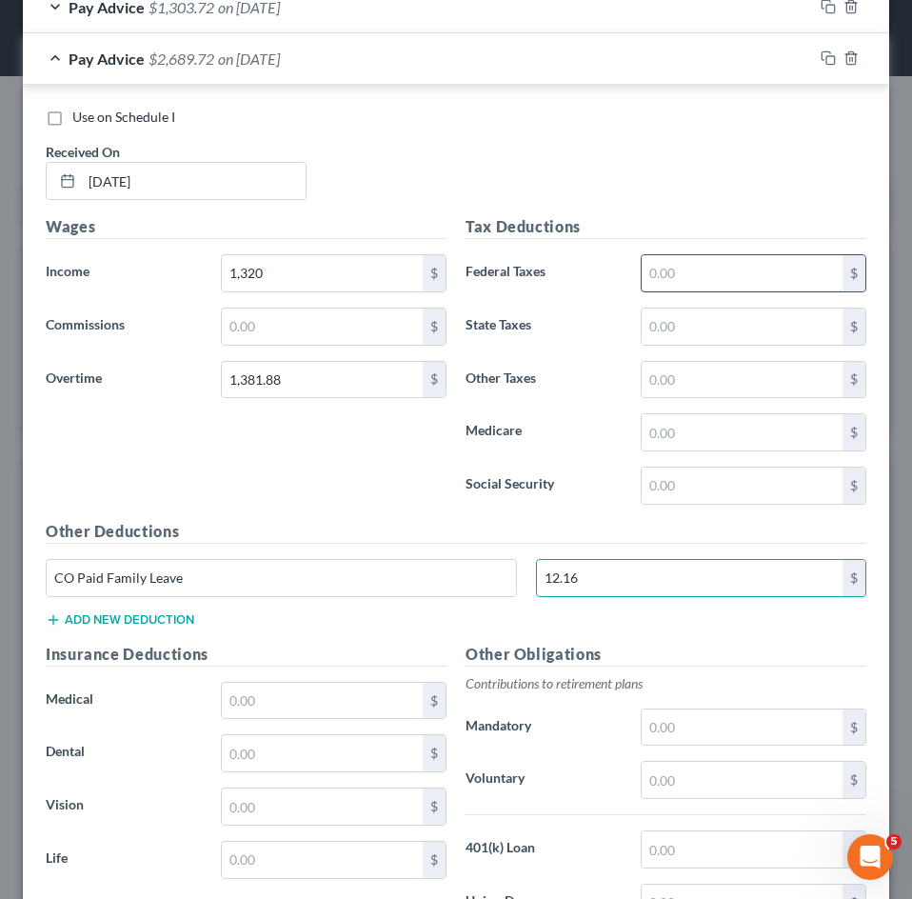
click at [673, 277] on input "text" at bounding box center [742, 273] width 201 height 36
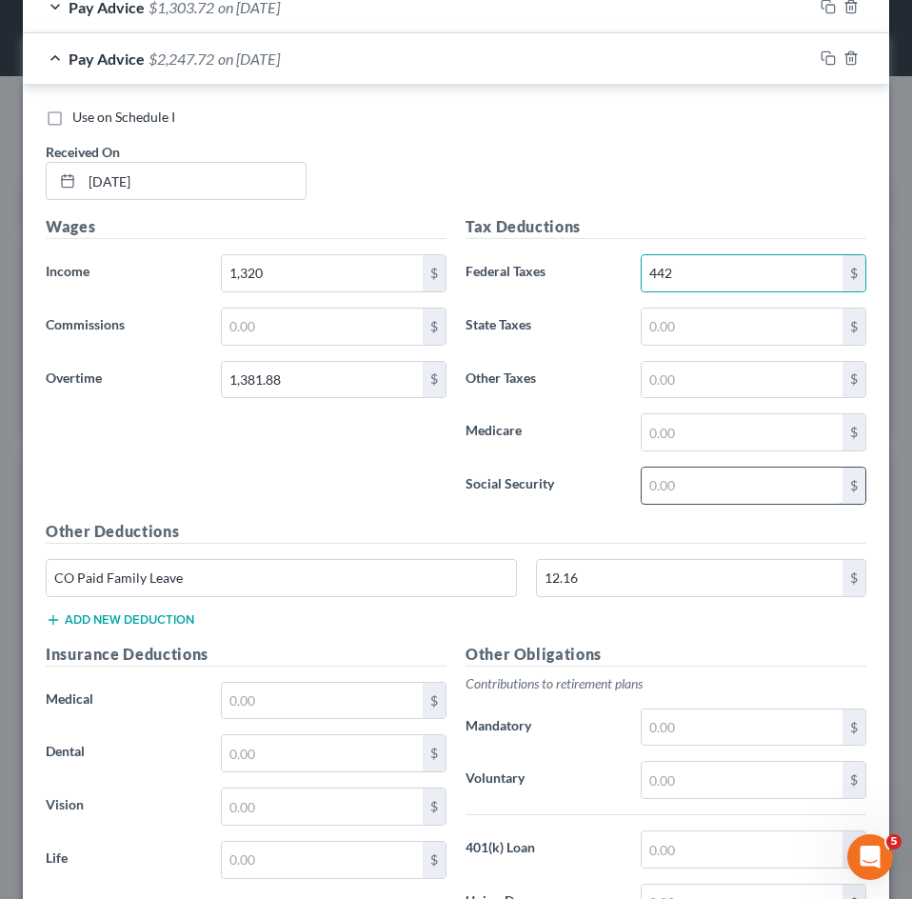
click at [678, 493] on input "text" at bounding box center [742, 485] width 201 height 36
click at [688, 411] on div "Tax Deductions Federal Taxes 442 $ State Taxes $ Other Taxes $ Medicare $ Socia…" at bounding box center [666, 367] width 420 height 305
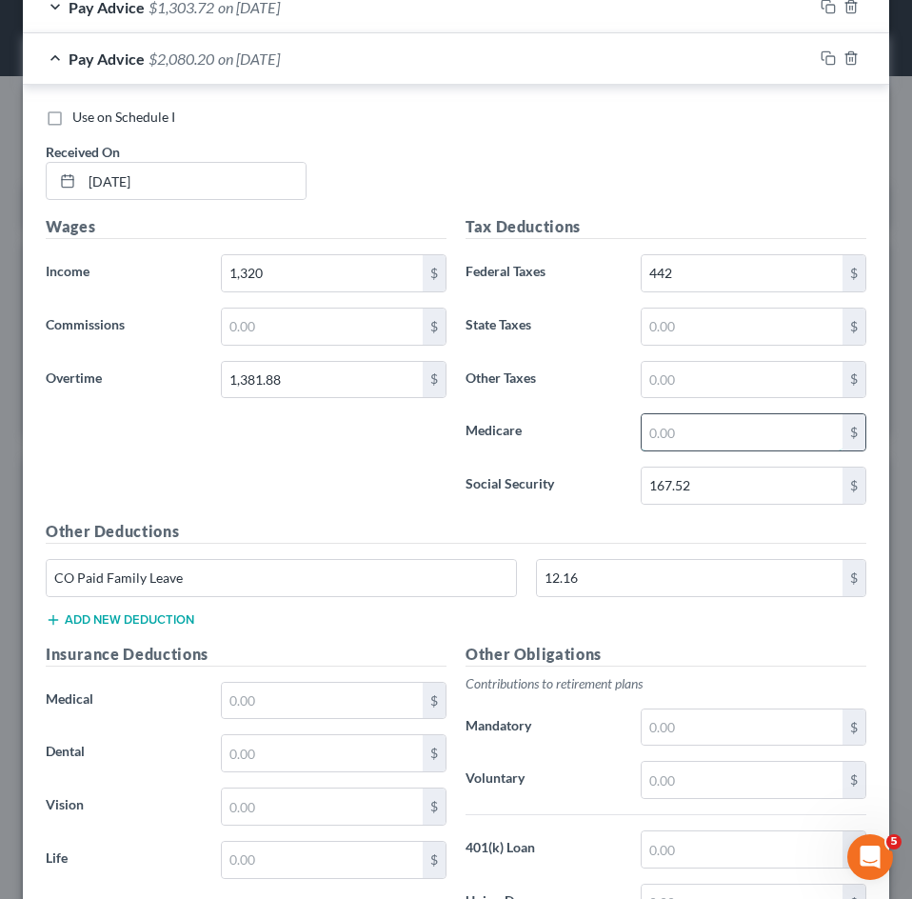
click at [689, 427] on input "text" at bounding box center [742, 432] width 201 height 36
click at [646, 320] on input "text" at bounding box center [742, 326] width 201 height 36
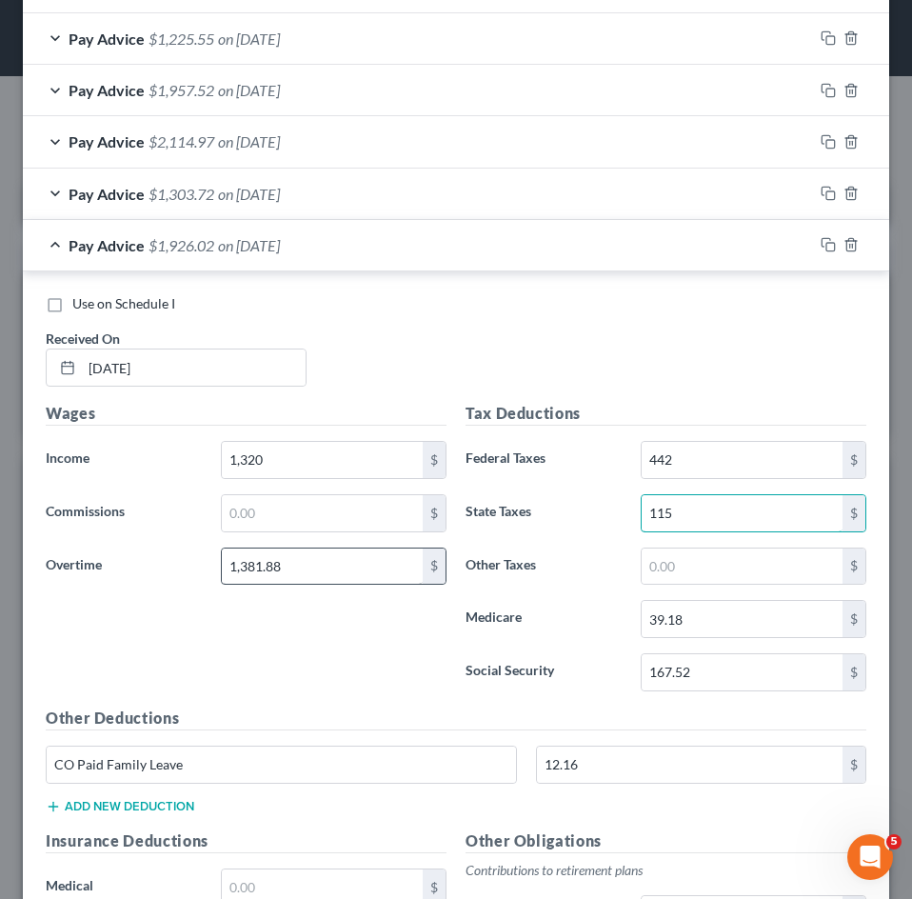
scroll to position [1035, 0]
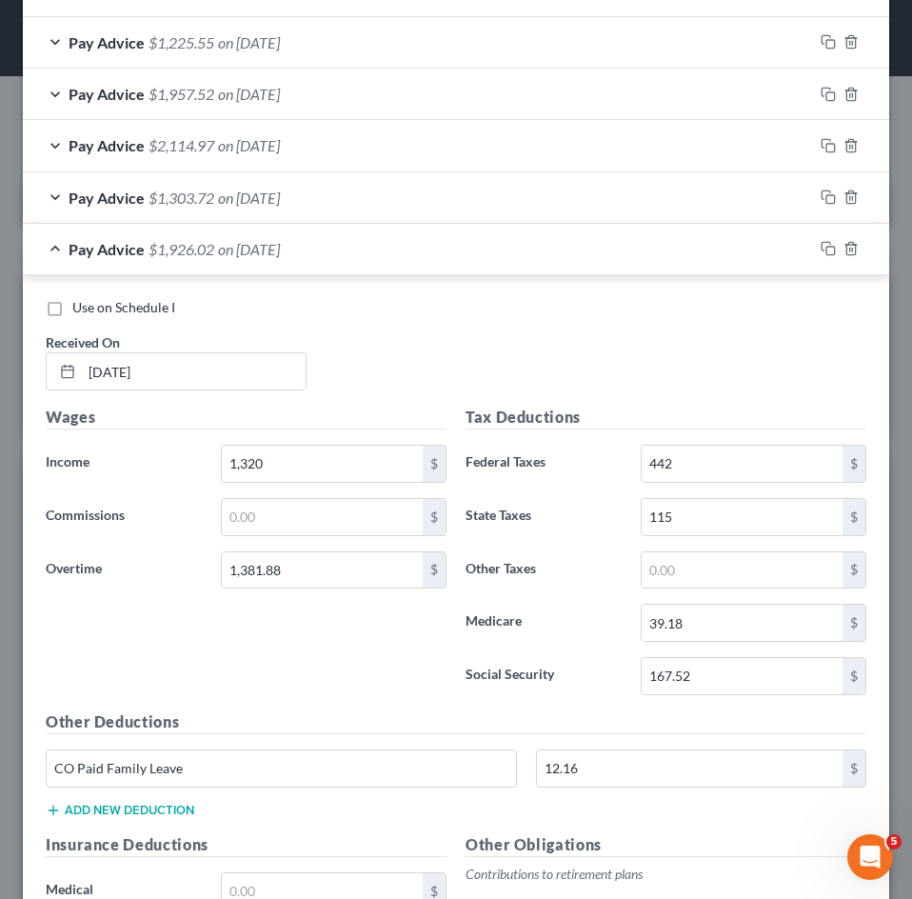
click at [259, 264] on div "Pay Advice $1,926.02 on [DATE]" at bounding box center [418, 249] width 790 height 50
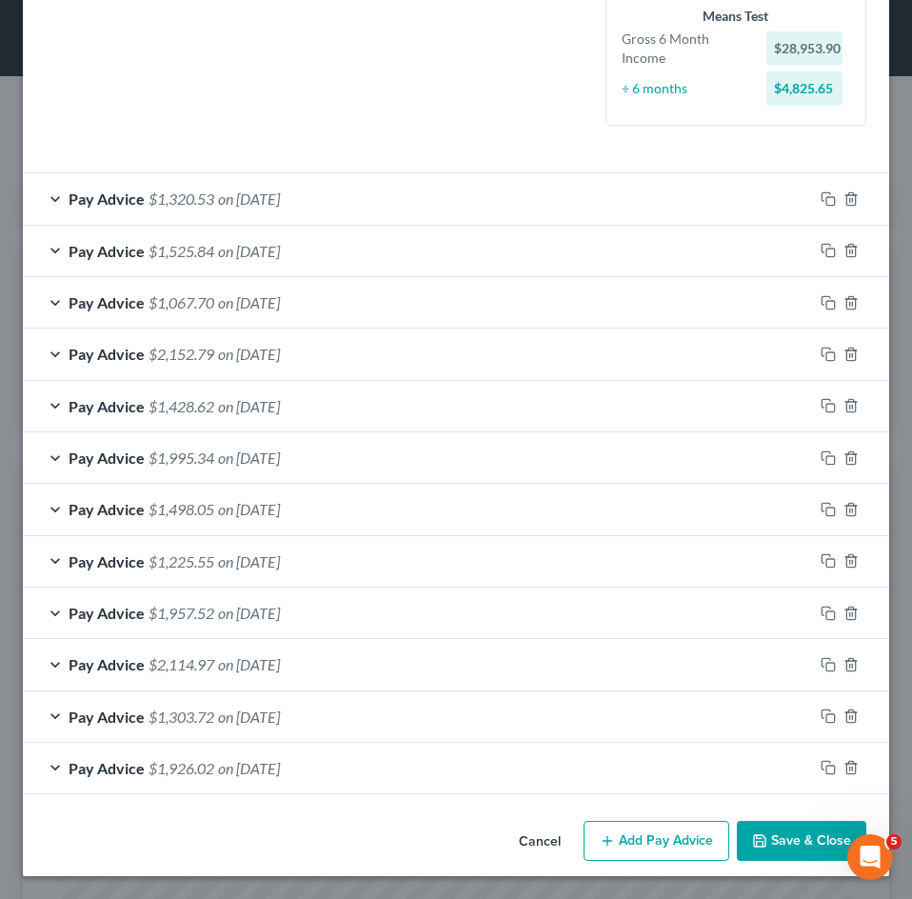
scroll to position [516, 0]
drag, startPoint x: 621, startPoint y: 839, endPoint x: 5, endPoint y: 575, distance: 669.9
click at [616, 836] on button "Add Pay Advice" at bounding box center [656, 840] width 146 height 40
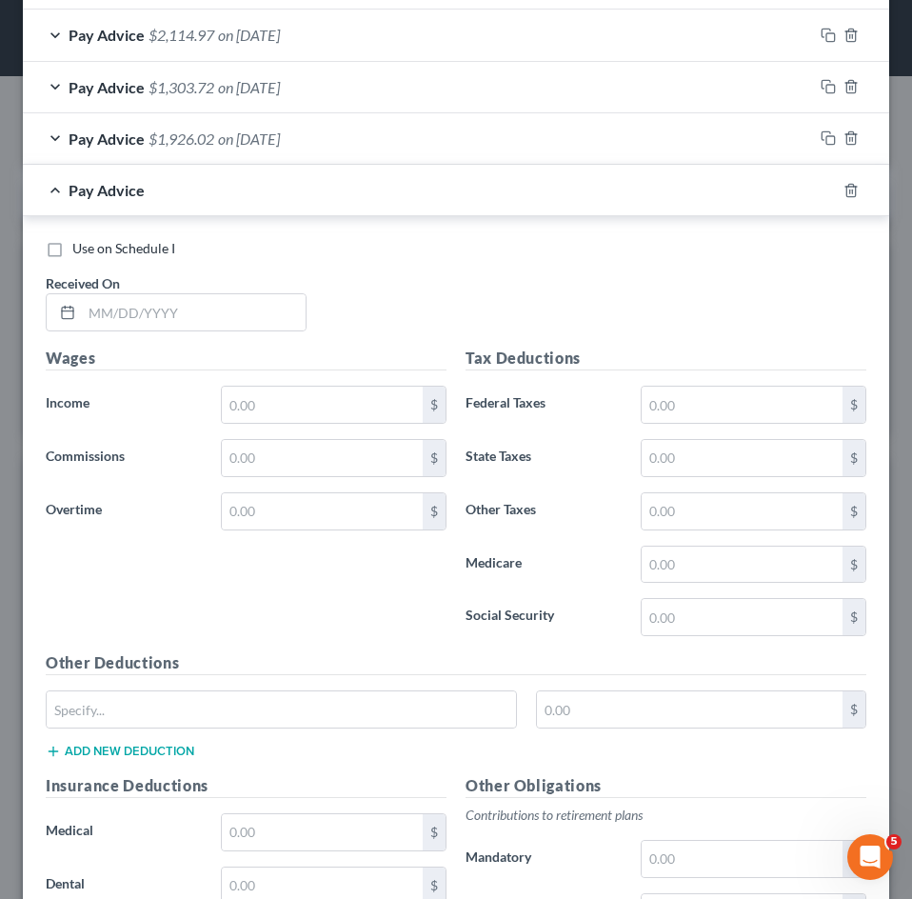
scroll to position [1087, 0]
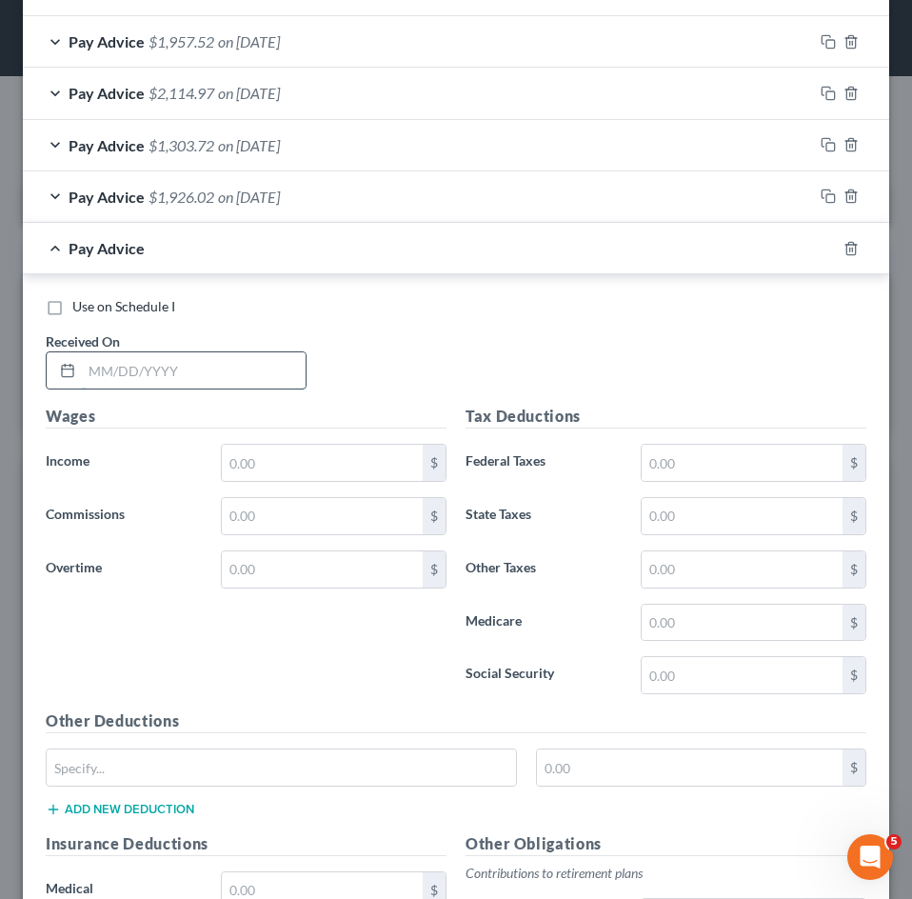
click at [198, 366] on input "text" at bounding box center [194, 370] width 224 height 36
click at [270, 448] on input "text" at bounding box center [322, 463] width 201 height 36
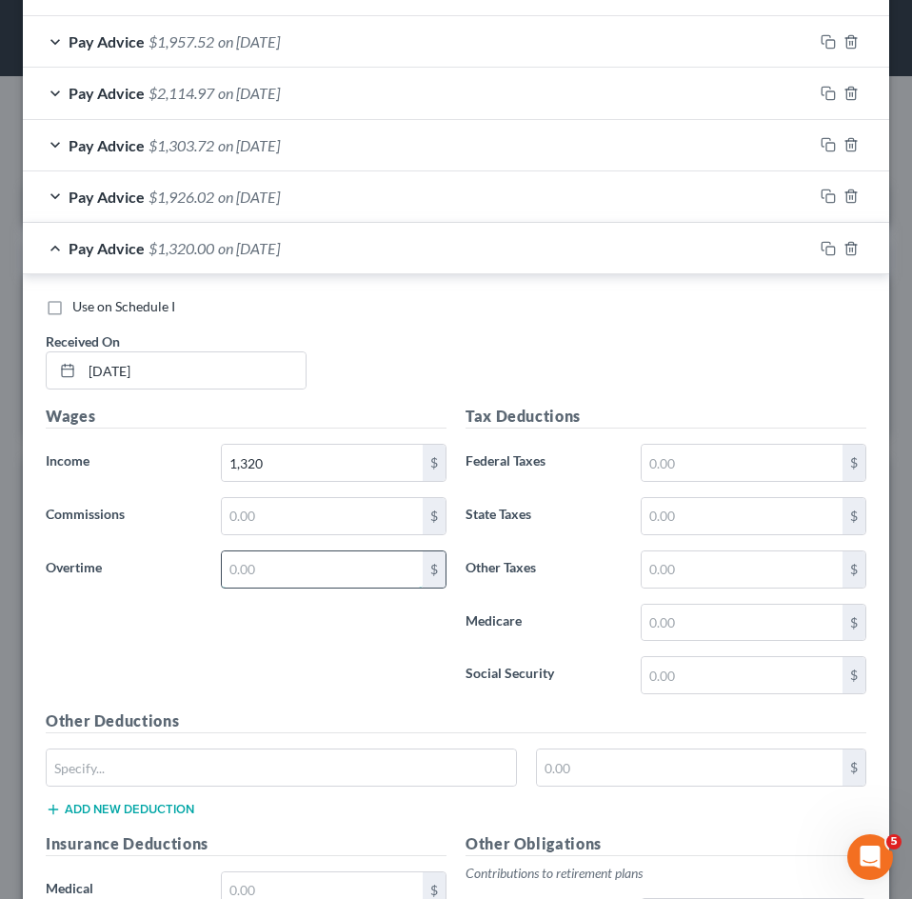
click at [267, 569] on input "text" at bounding box center [322, 569] width 201 height 36
click at [664, 464] on input "text" at bounding box center [742, 463] width 201 height 36
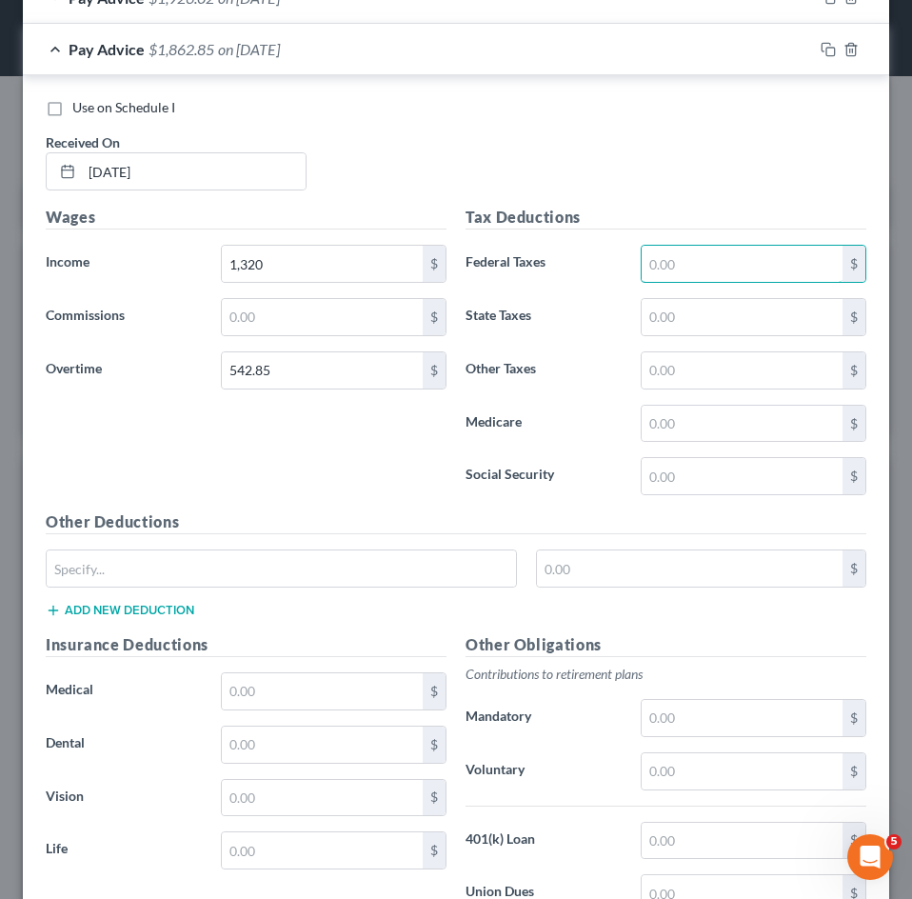
scroll to position [1540, 0]
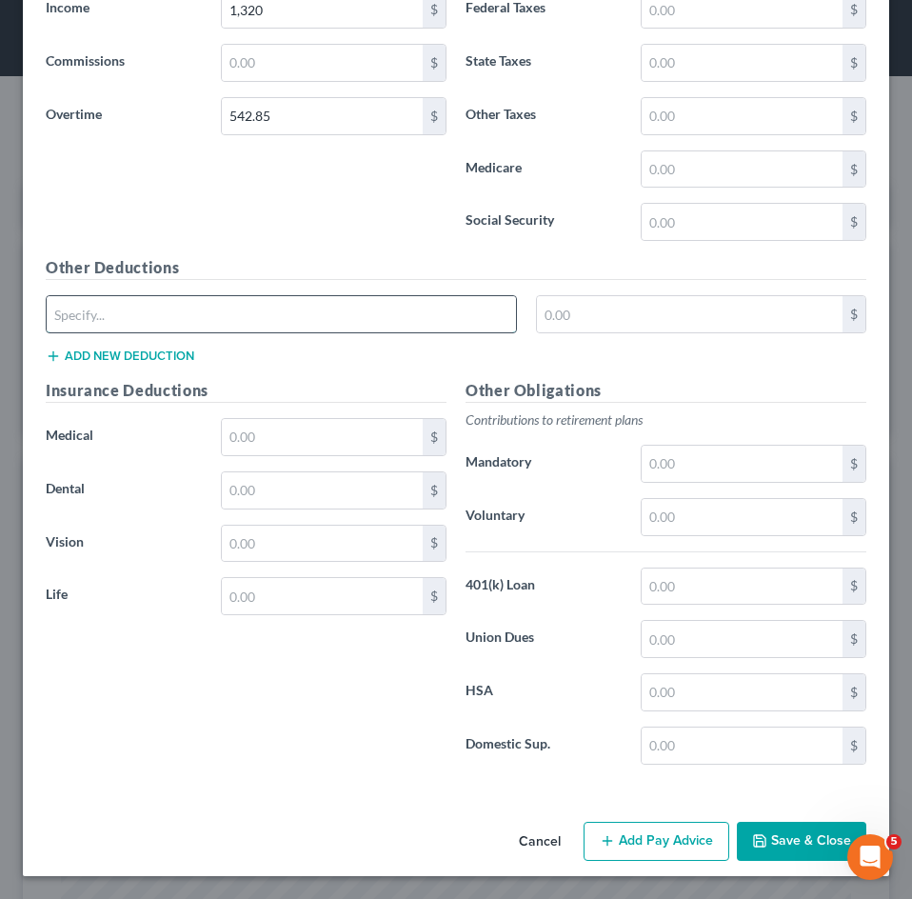
click at [215, 314] on input "text" at bounding box center [281, 314] width 469 height 36
click at [567, 309] on input "text" at bounding box center [690, 314] width 306 height 36
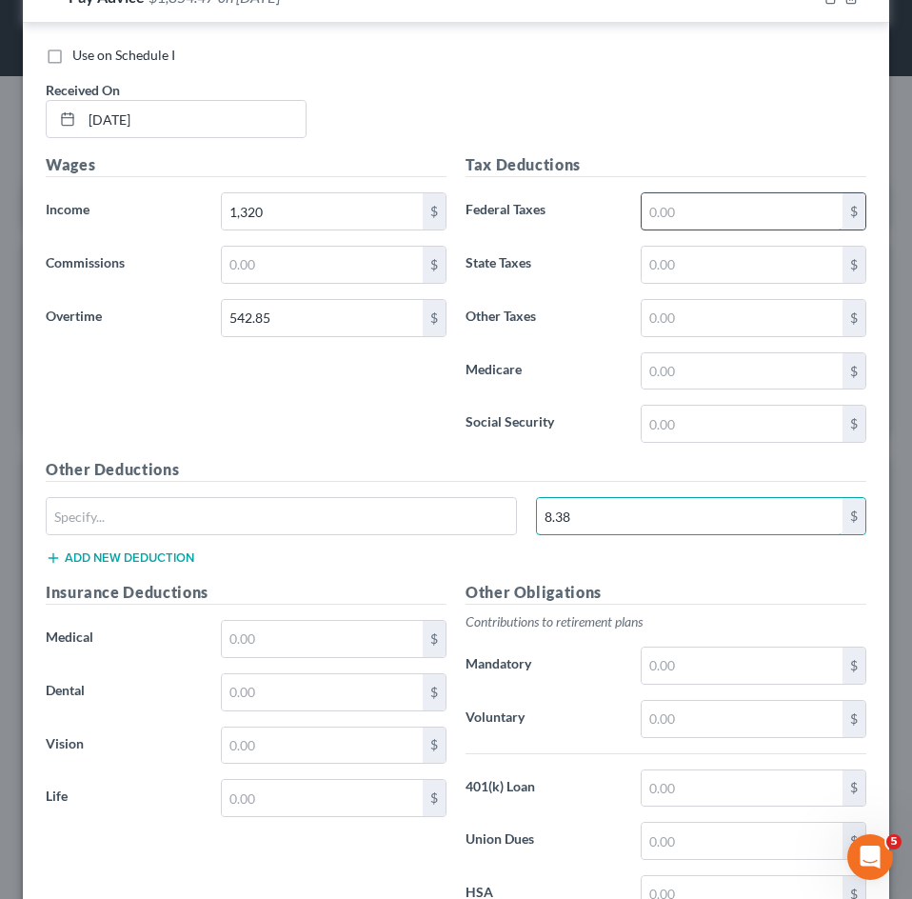
scroll to position [1255, 0]
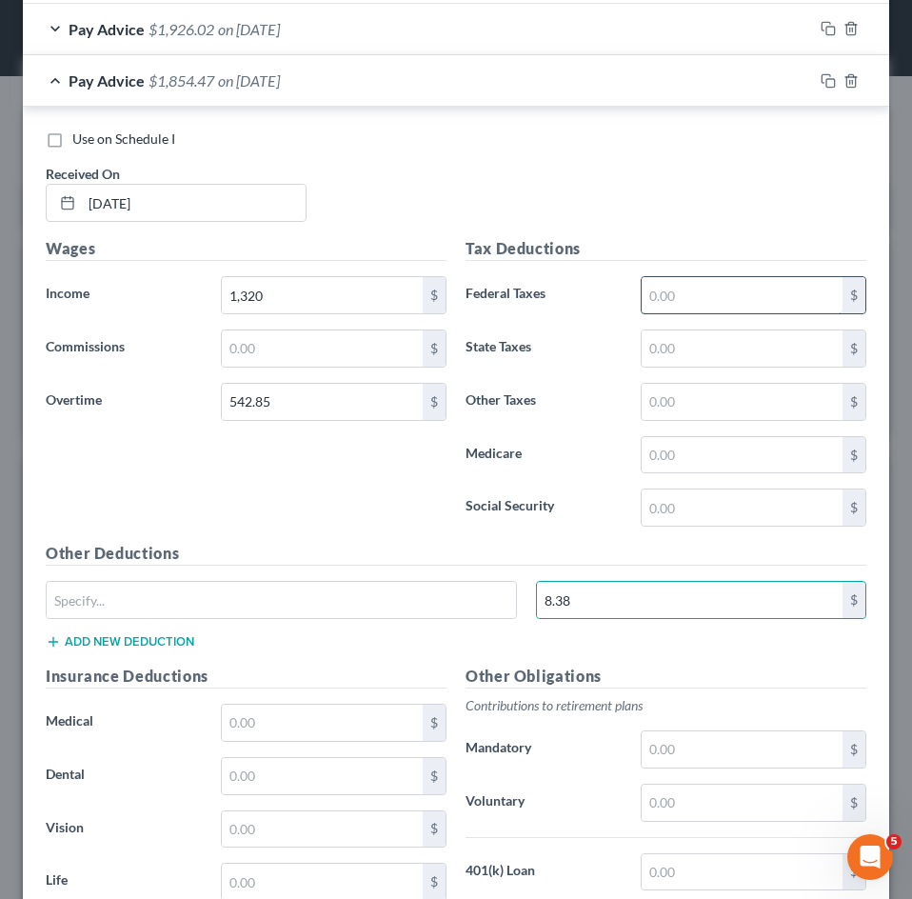
click at [678, 303] on input "text" at bounding box center [742, 295] width 201 height 36
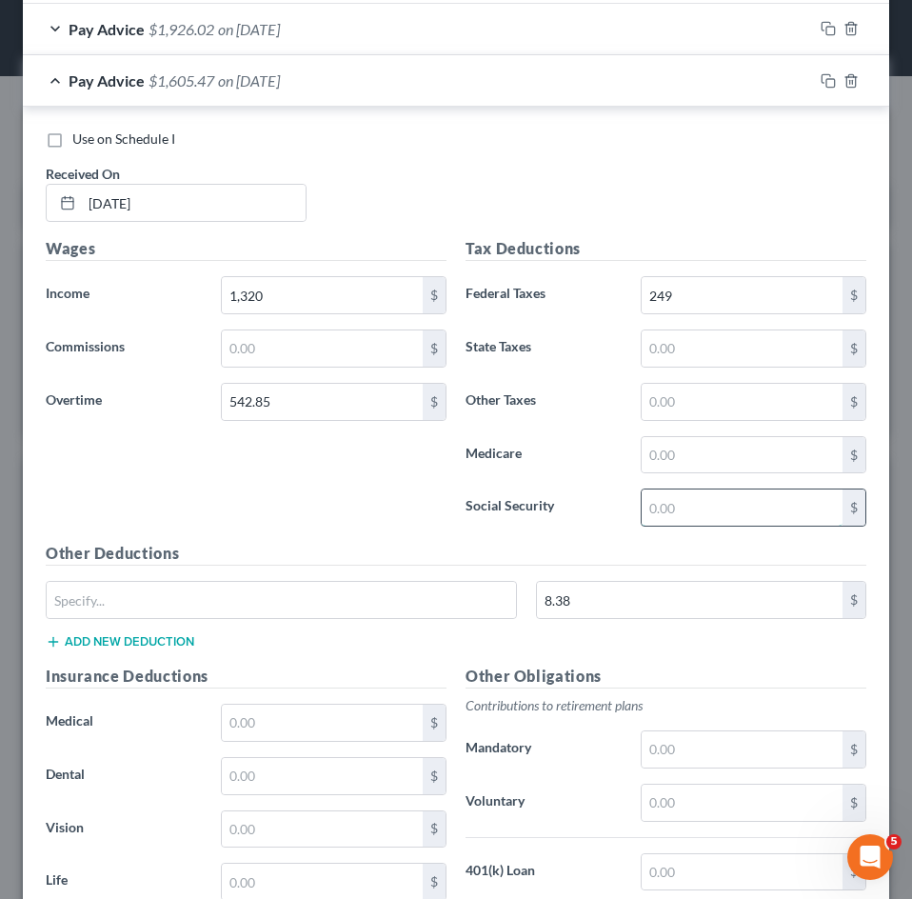
click at [682, 508] on input "text" at bounding box center [742, 507] width 201 height 36
click at [681, 443] on input "text" at bounding box center [742, 455] width 201 height 36
click at [695, 351] on input "text" at bounding box center [742, 348] width 201 height 36
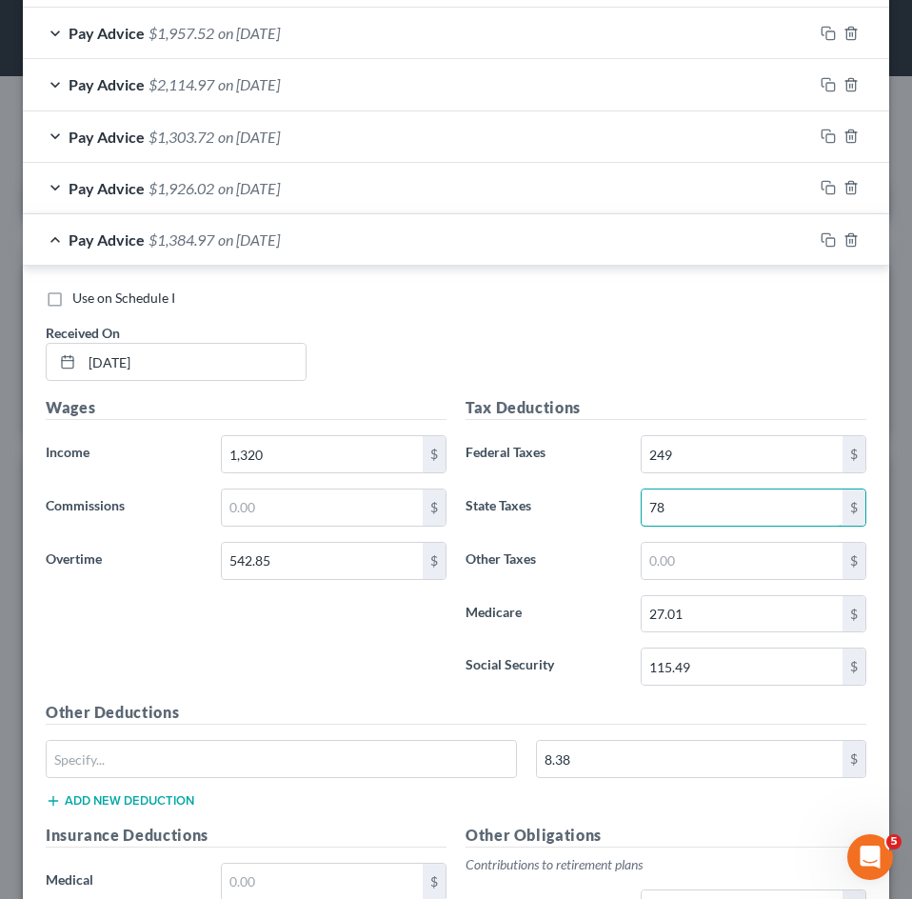
scroll to position [969, 0]
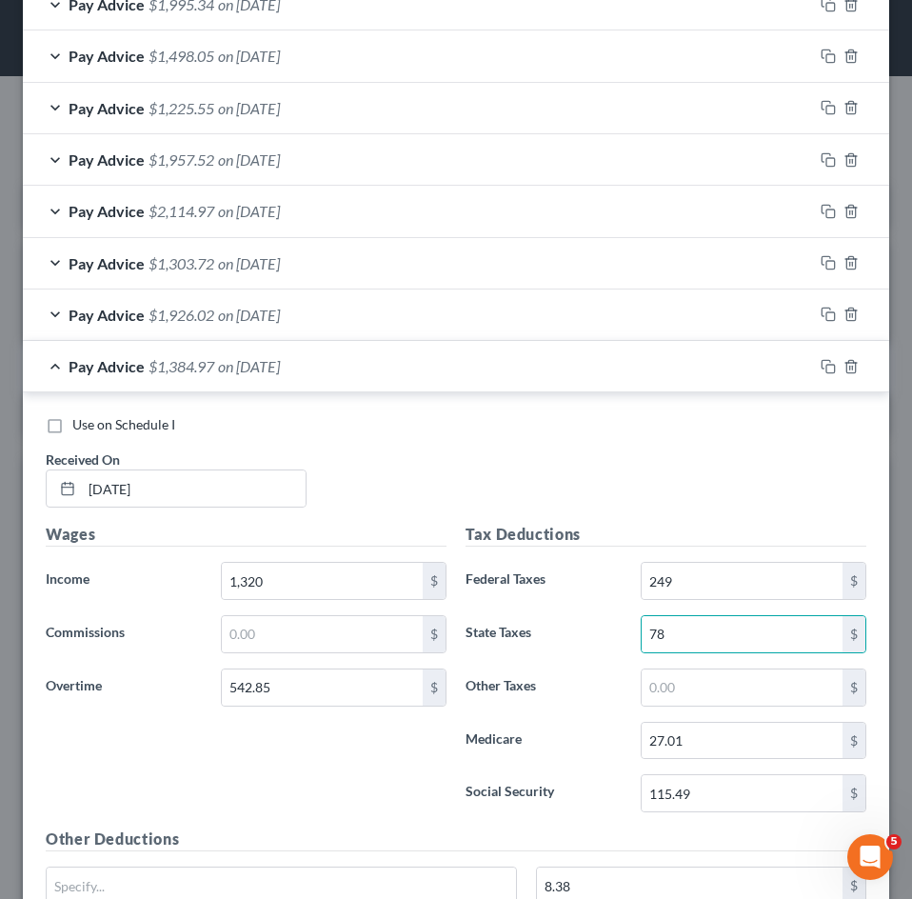
click at [191, 370] on span "$1,384.97" at bounding box center [181, 366] width 66 height 18
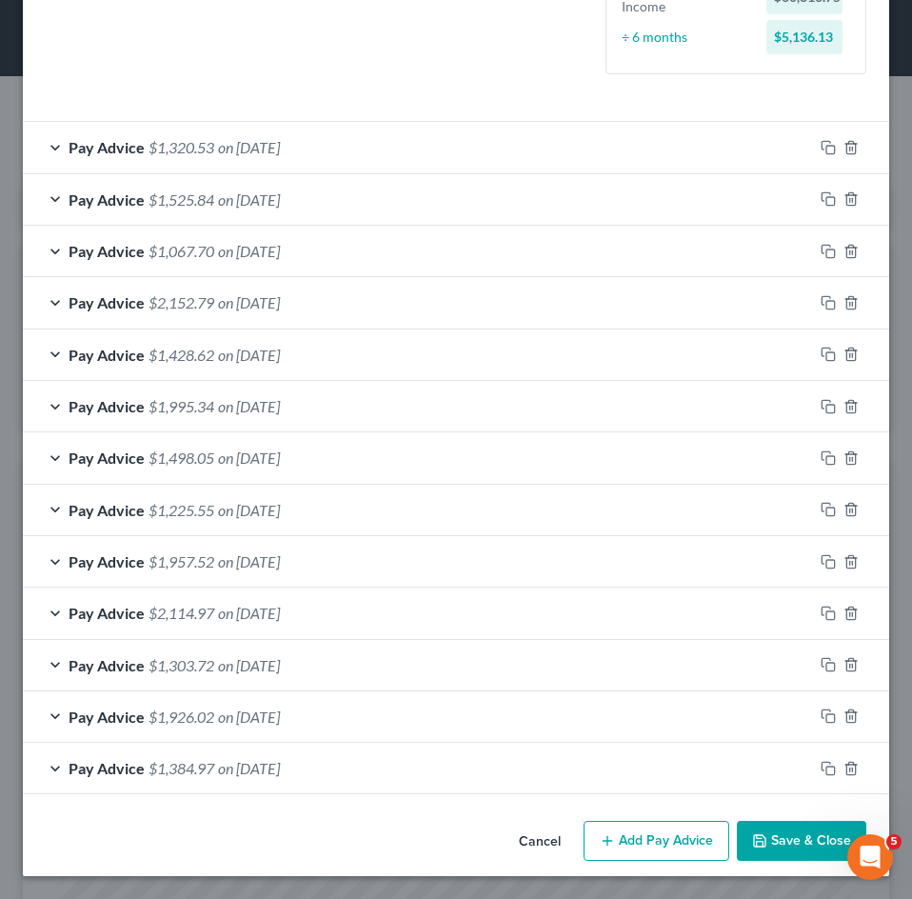
scroll to position [567, 0]
click at [657, 842] on button "Add Pay Advice" at bounding box center [656, 840] width 146 height 40
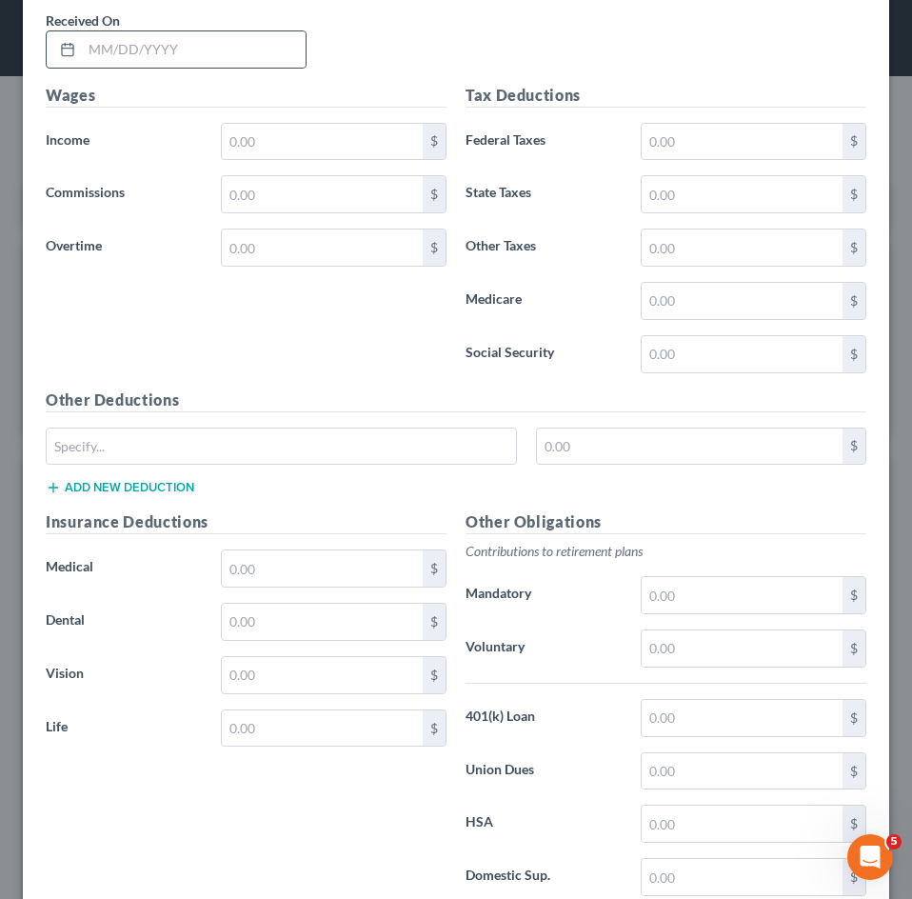
scroll to position [1116, 0]
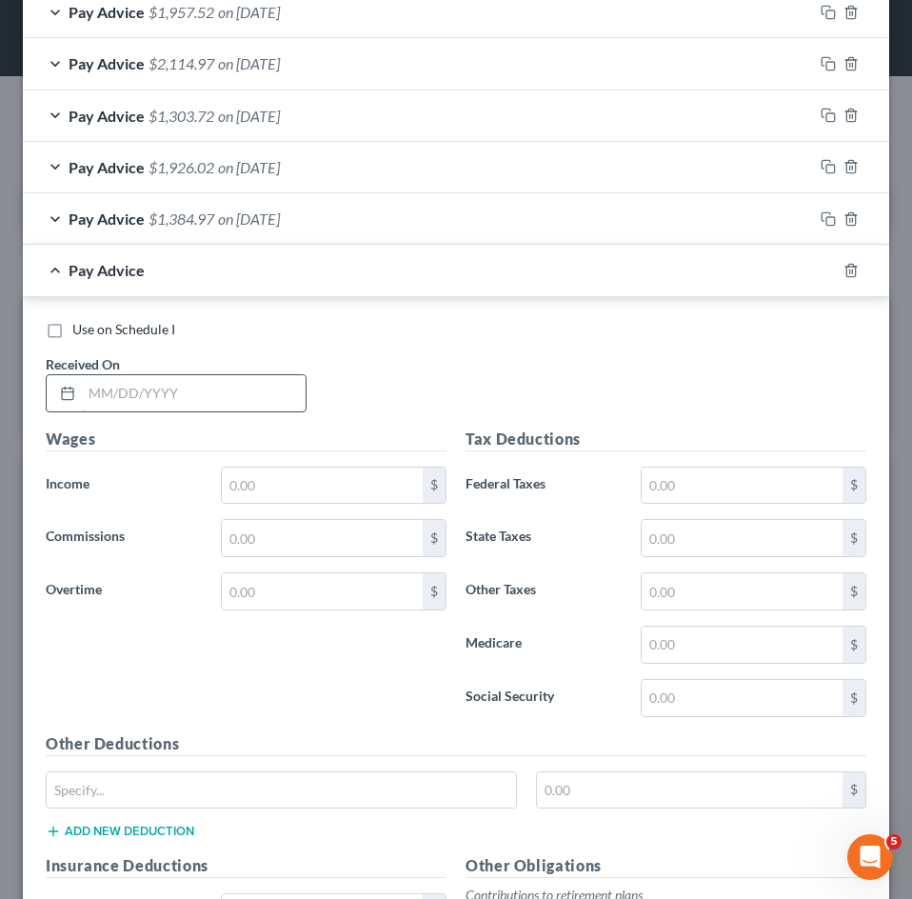
click at [196, 382] on input "text" at bounding box center [194, 393] width 224 height 36
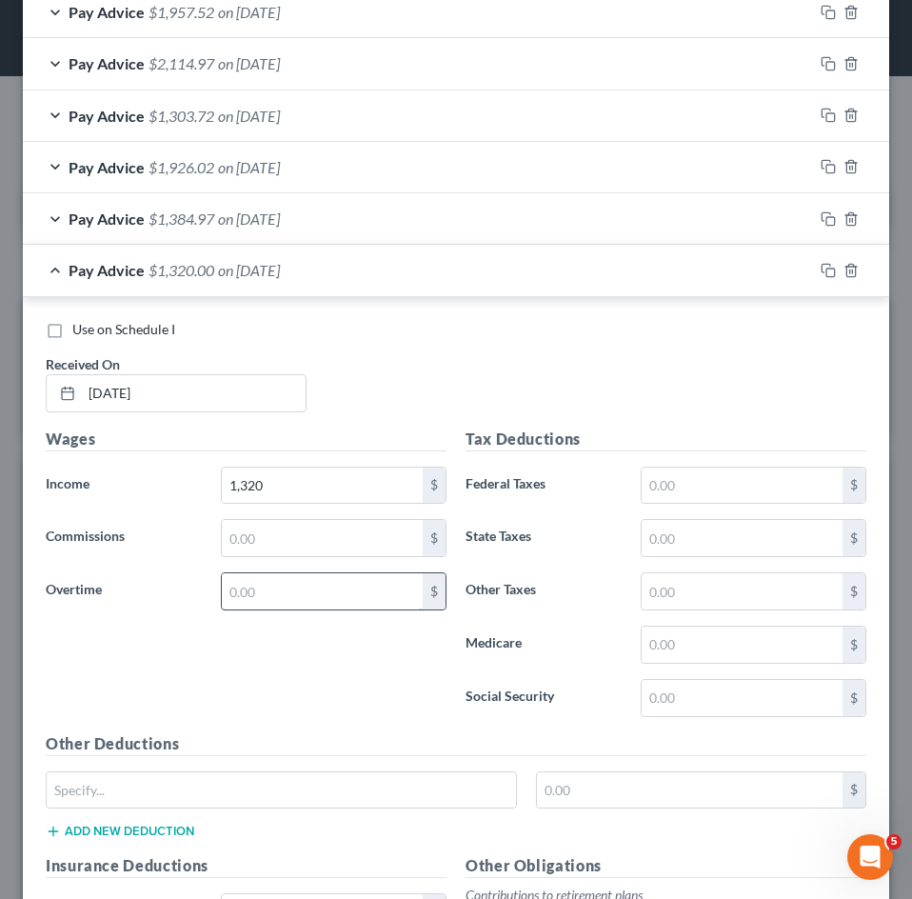
click at [270, 594] on input "text" at bounding box center [322, 591] width 201 height 36
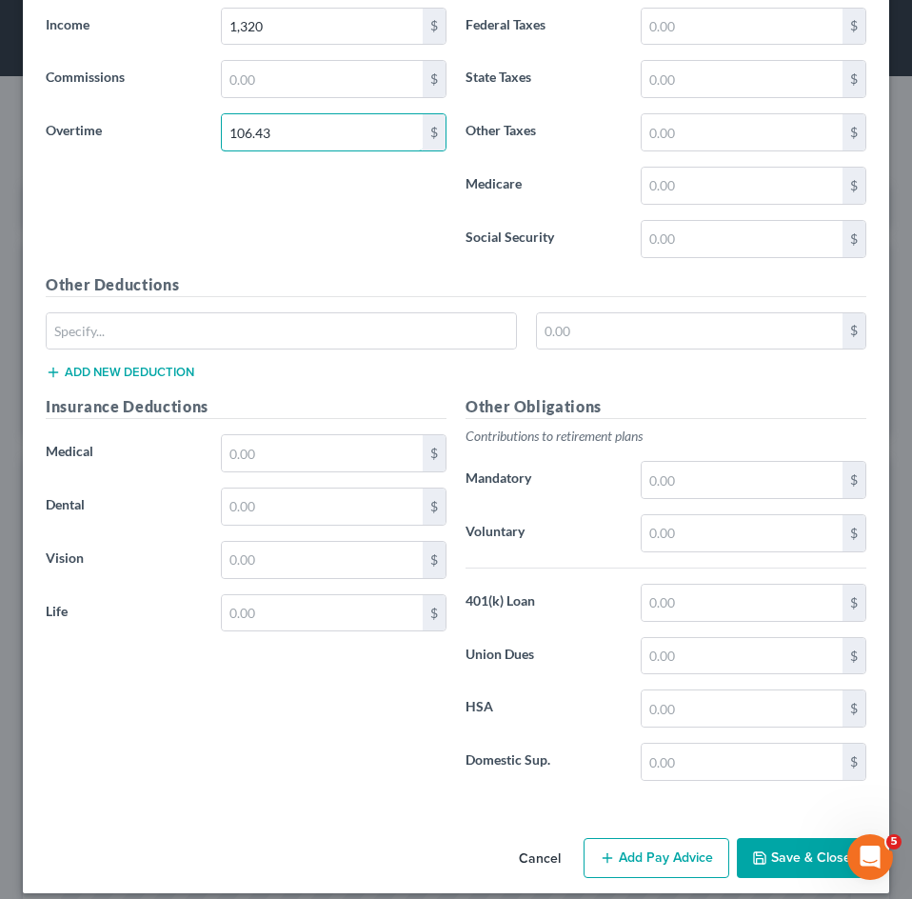
scroll to position [1592, 0]
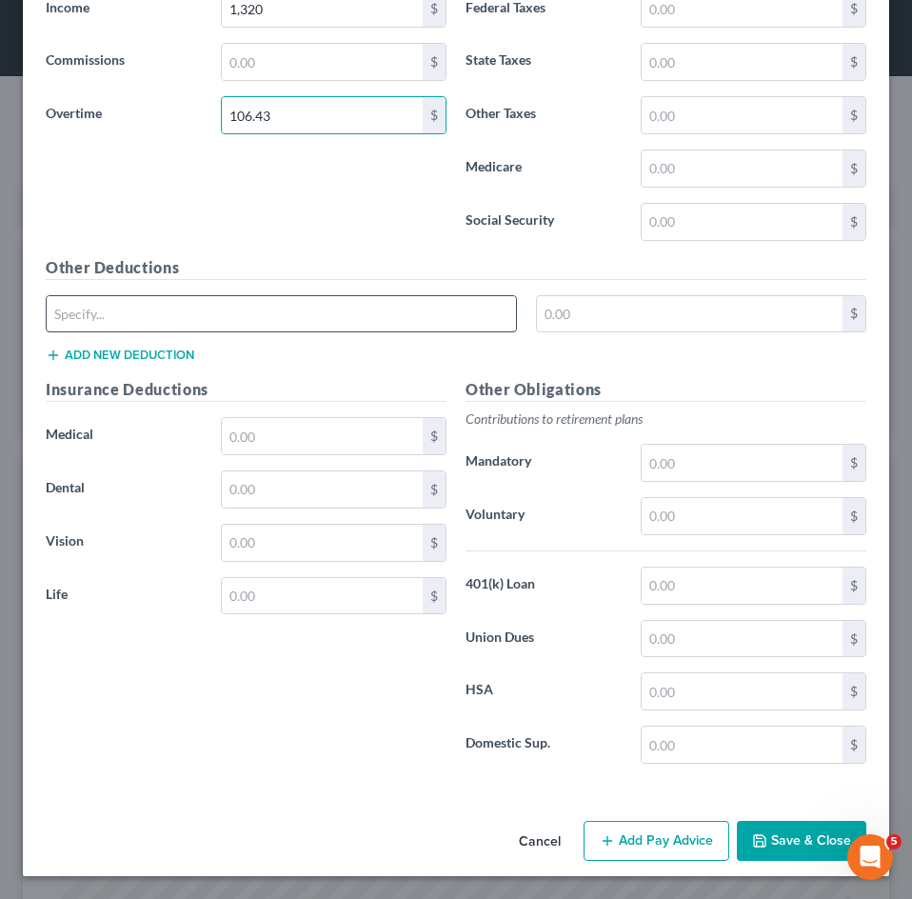
click at [247, 305] on input "text" at bounding box center [281, 314] width 469 height 36
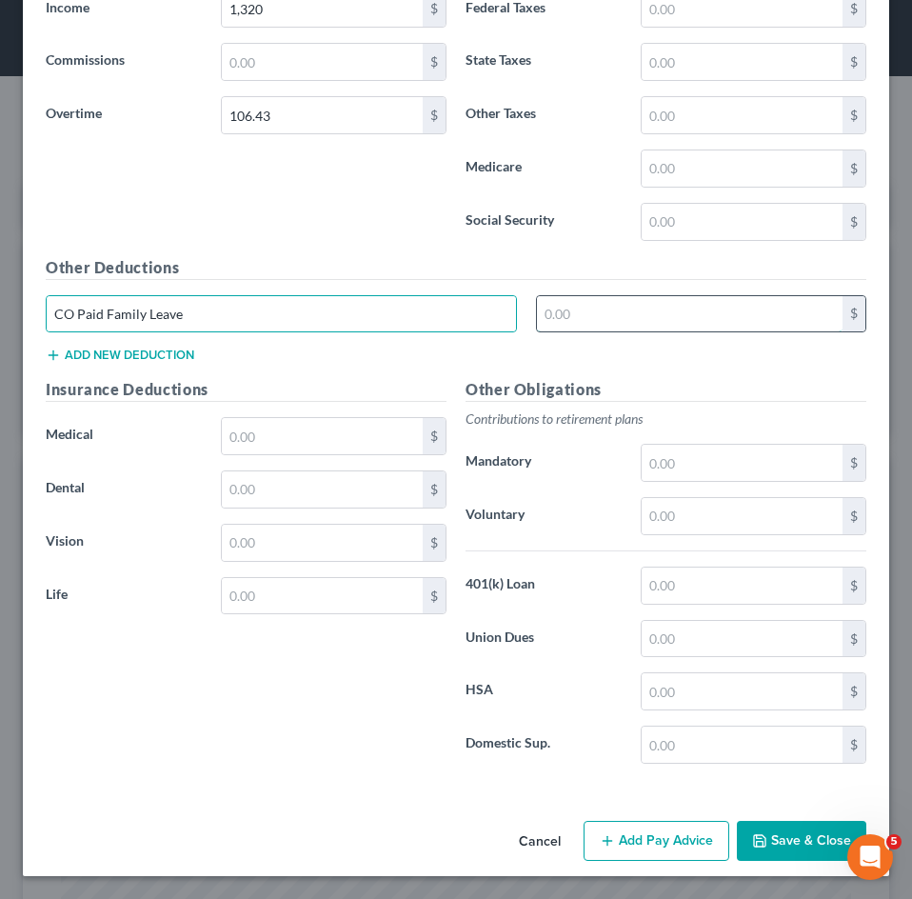
click at [643, 326] on input "text" at bounding box center [690, 314] width 306 height 36
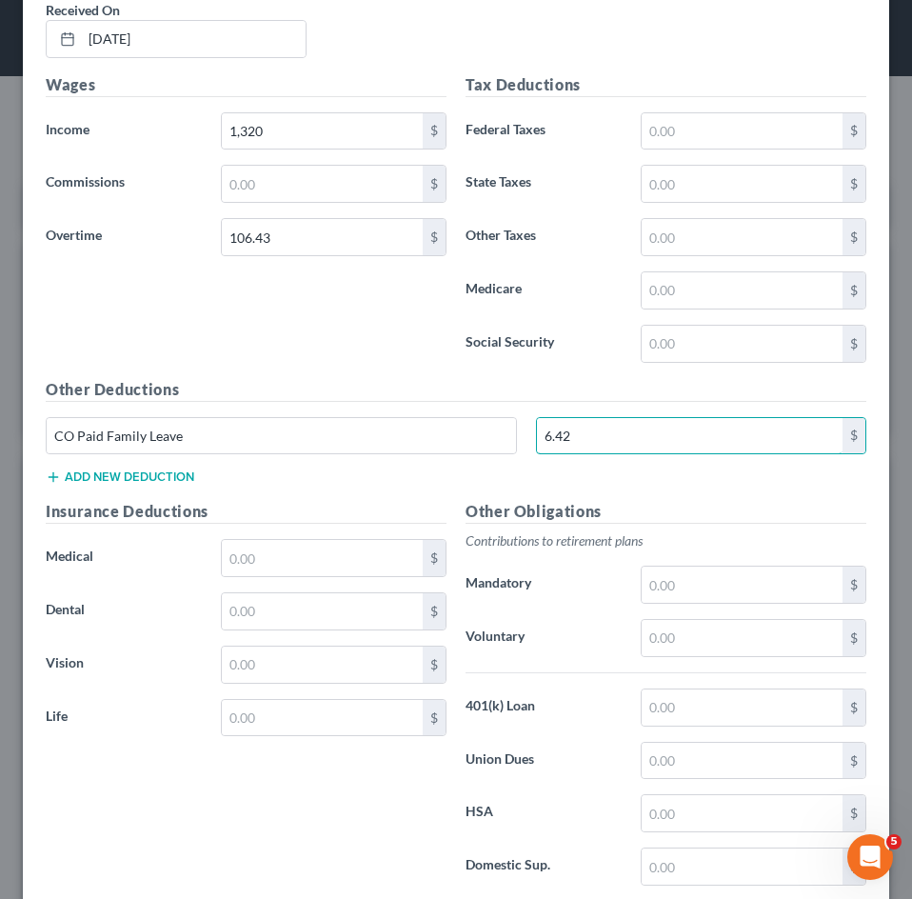
scroll to position [1307, 0]
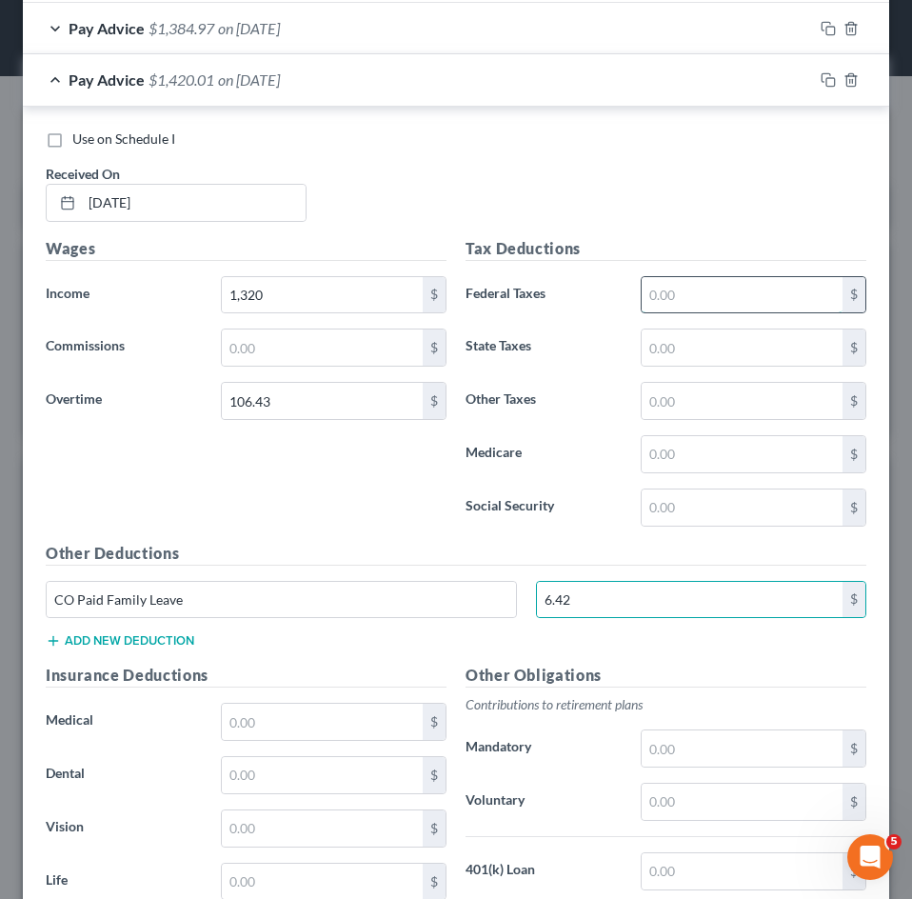
click at [662, 296] on input "text" at bounding box center [742, 295] width 201 height 36
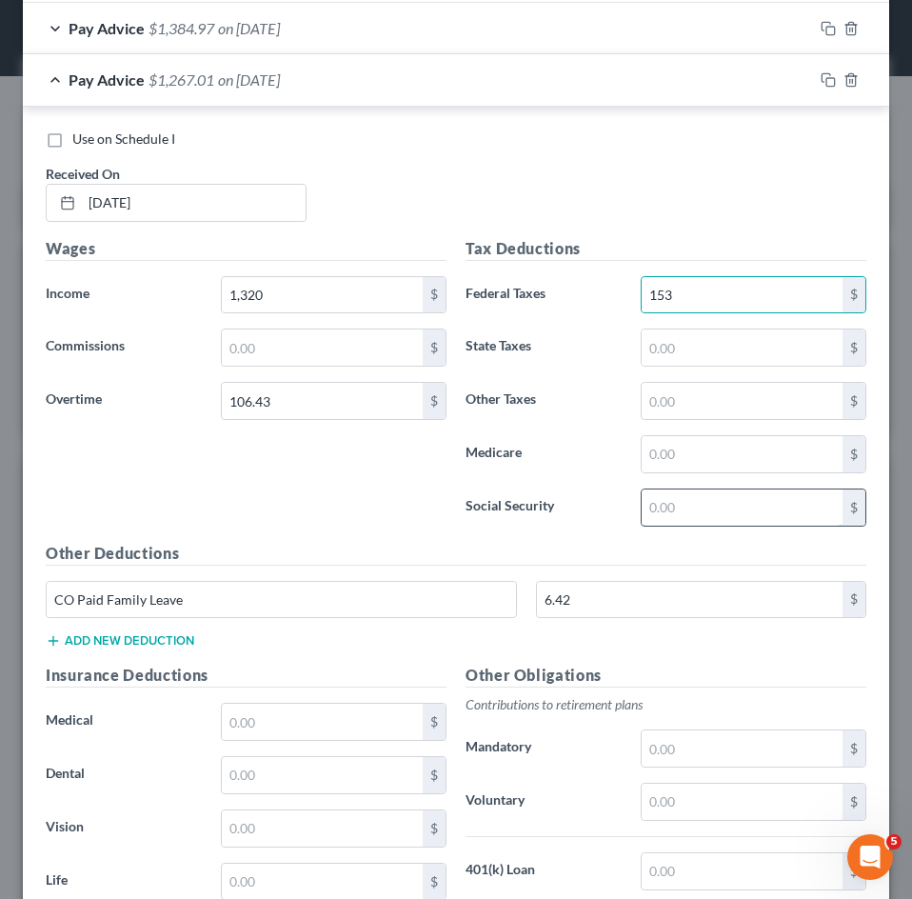
click at [668, 519] on input "text" at bounding box center [742, 507] width 201 height 36
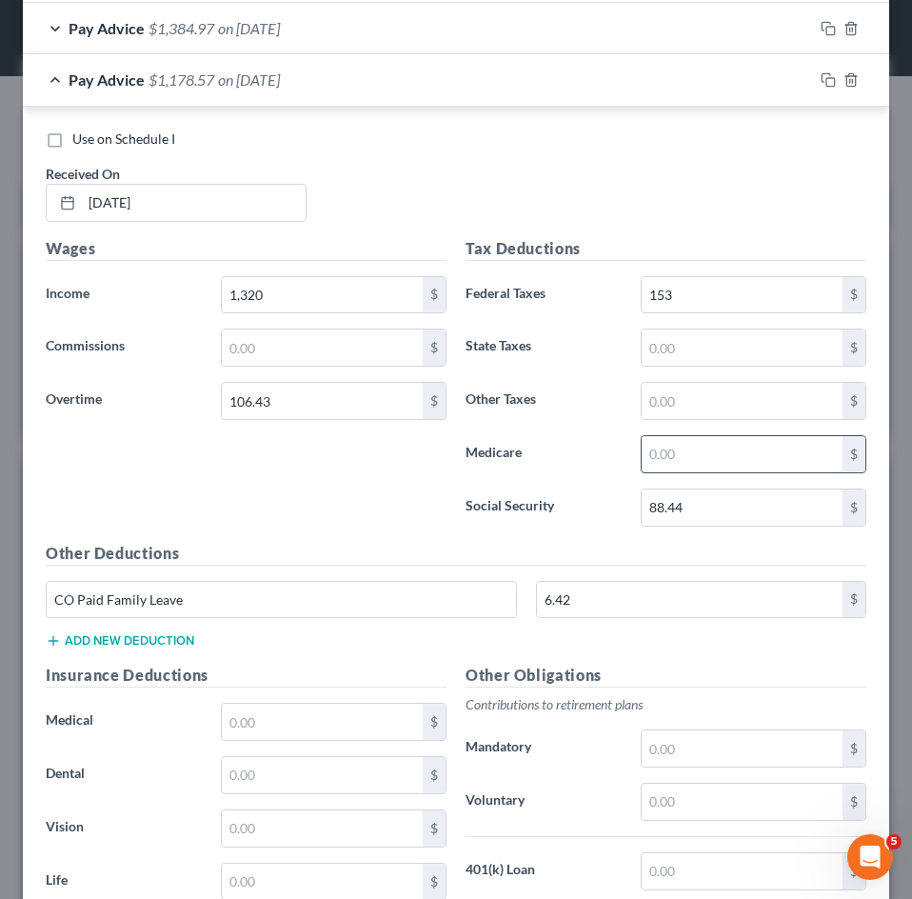
click at [653, 453] on input "text" at bounding box center [742, 454] width 201 height 36
click at [674, 348] on input "text" at bounding box center [742, 347] width 201 height 36
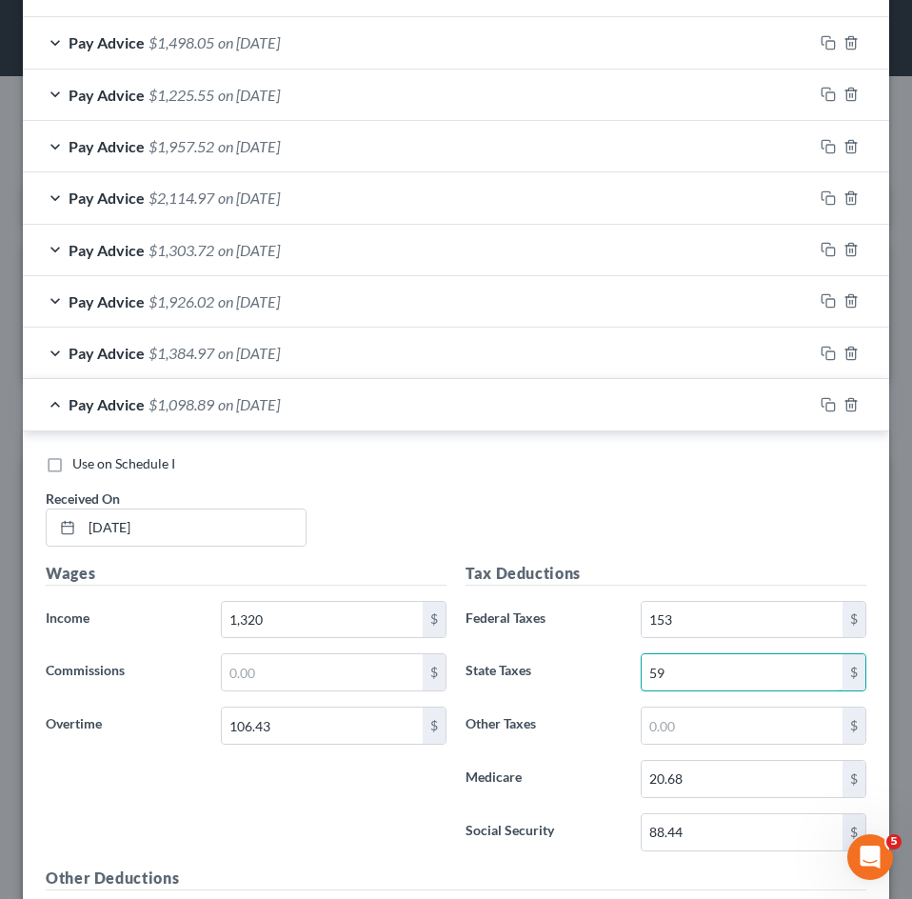
scroll to position [926, 0]
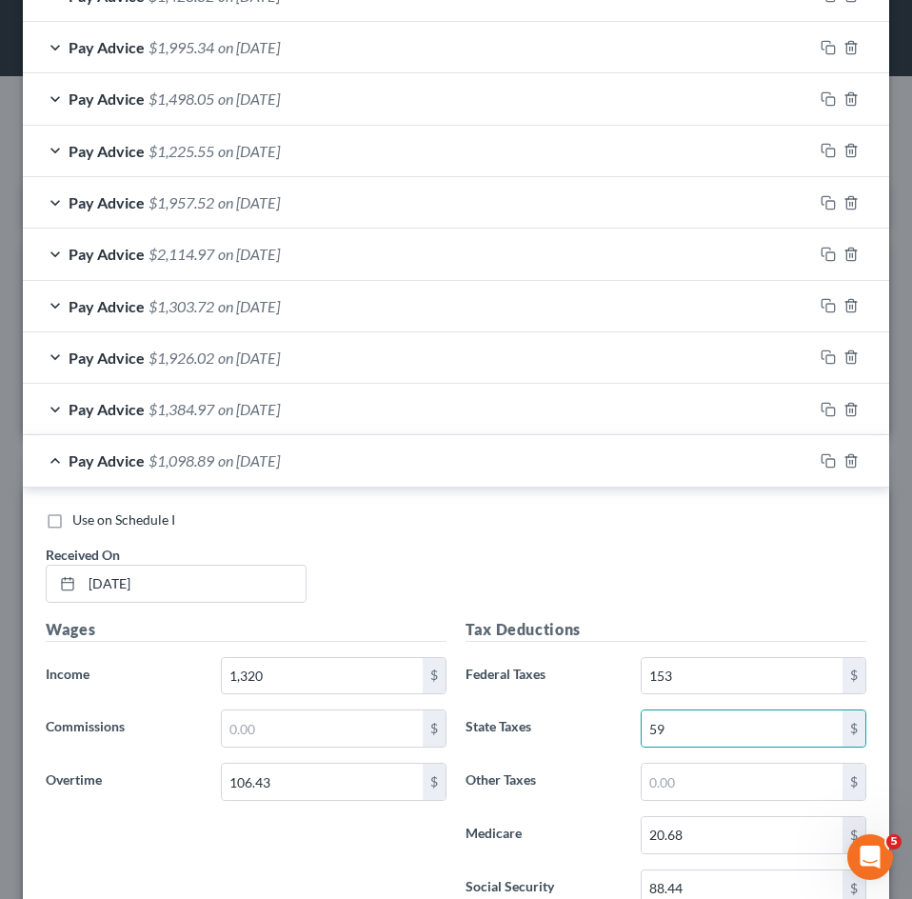
click at [169, 464] on span "$1,098.89" at bounding box center [181, 460] width 66 height 18
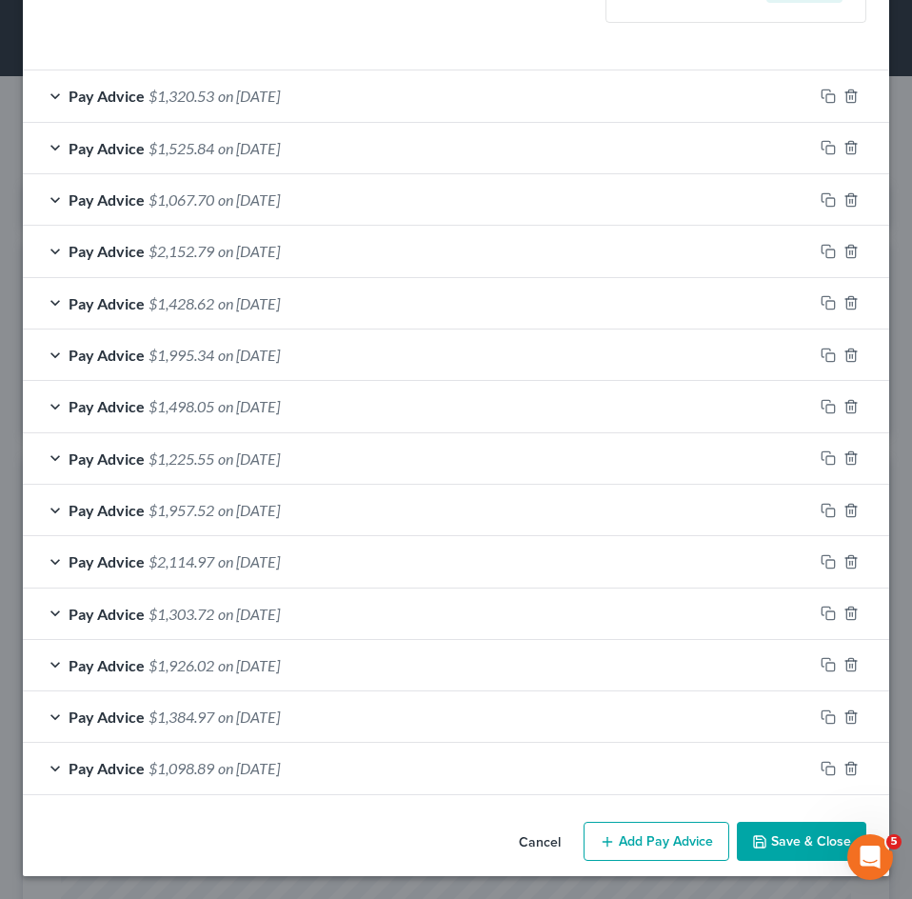
scroll to position [619, 0]
click at [631, 831] on button "Add Pay Advice" at bounding box center [656, 841] width 146 height 40
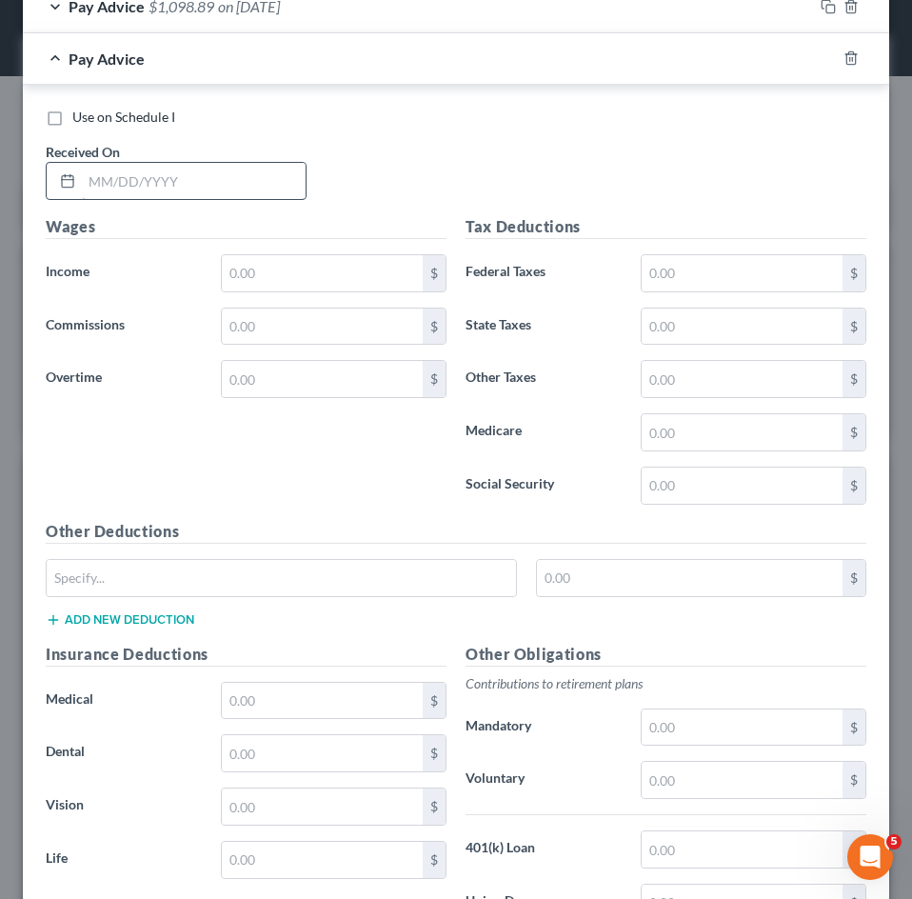
scroll to position [1372, 0]
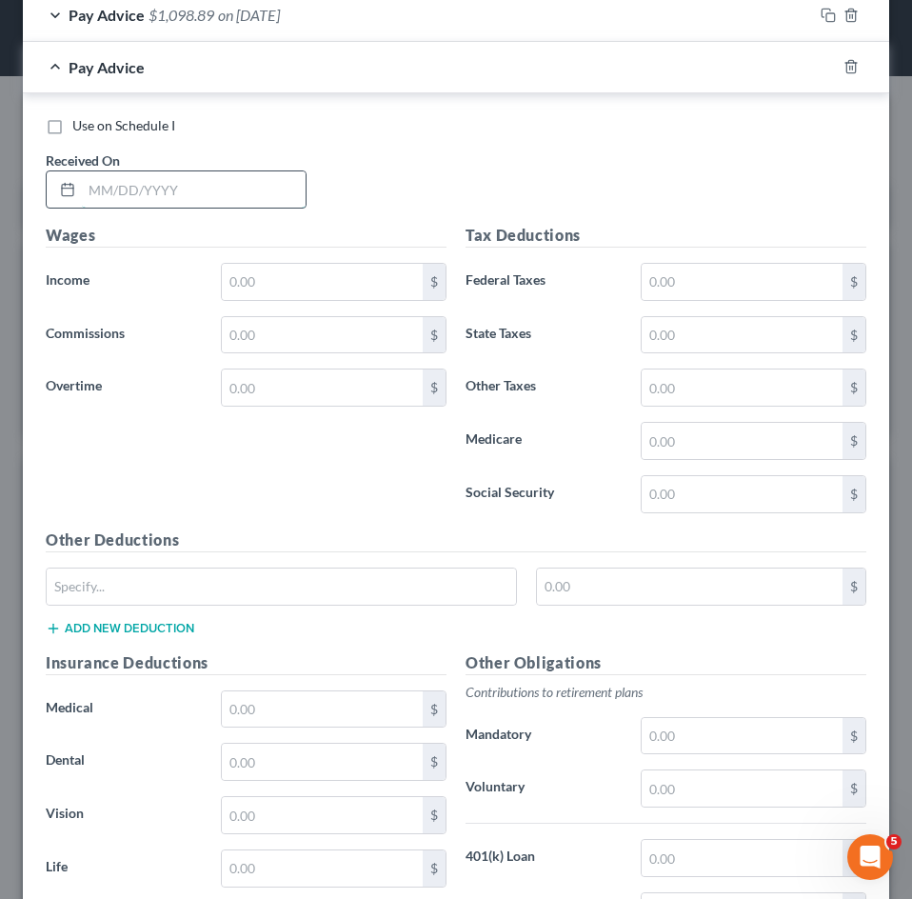
click at [185, 202] on input "text" at bounding box center [194, 189] width 224 height 36
click at [275, 272] on input "text" at bounding box center [322, 282] width 201 height 36
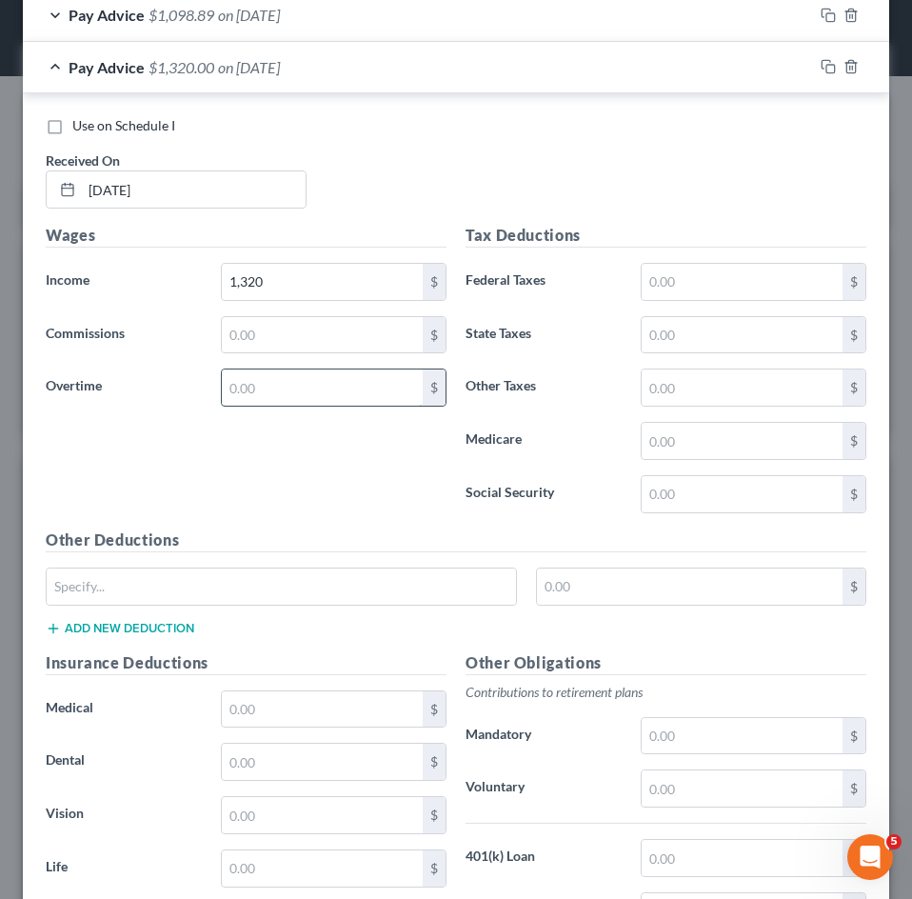
click at [231, 384] on input "text" at bounding box center [322, 387] width 201 height 36
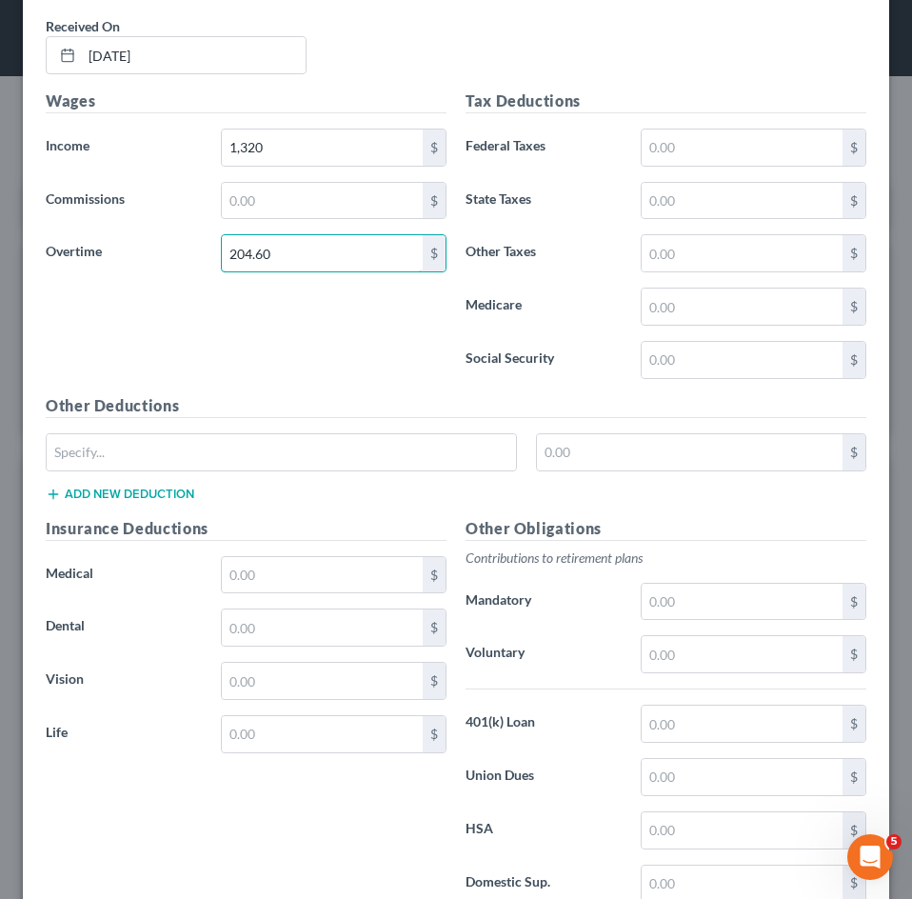
scroll to position [1644, 0]
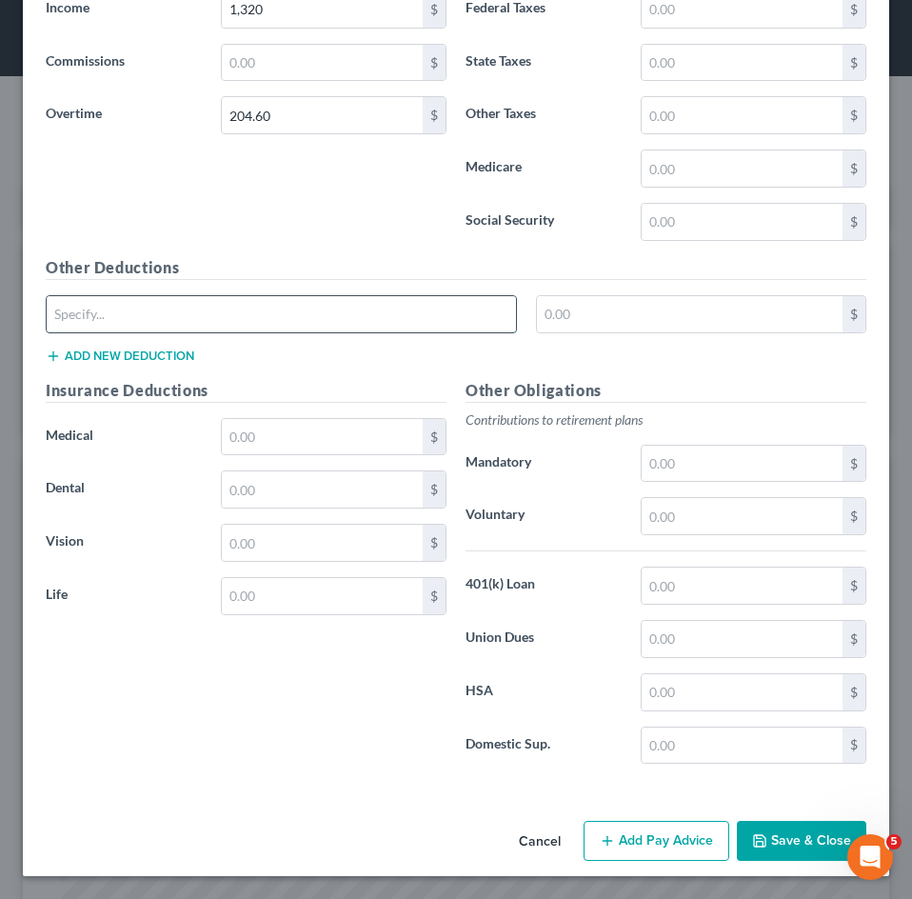
click at [243, 297] on input "text" at bounding box center [281, 314] width 469 height 36
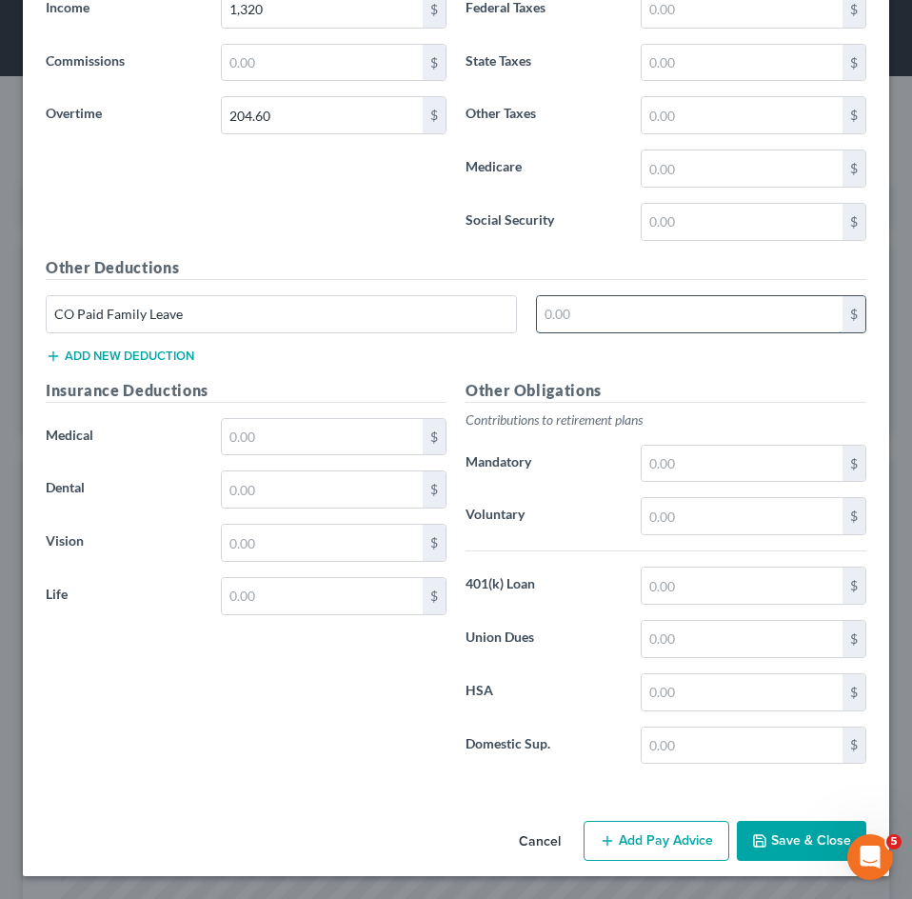
click at [594, 314] on input "text" at bounding box center [690, 314] width 306 height 36
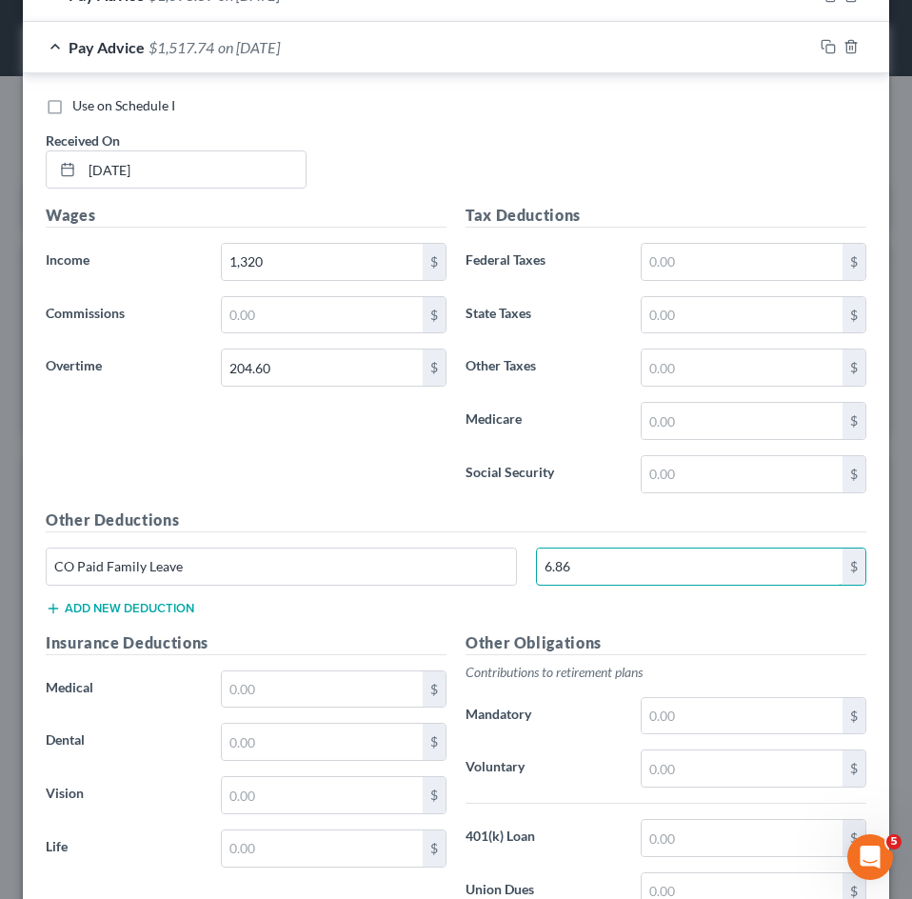
scroll to position [1358, 0]
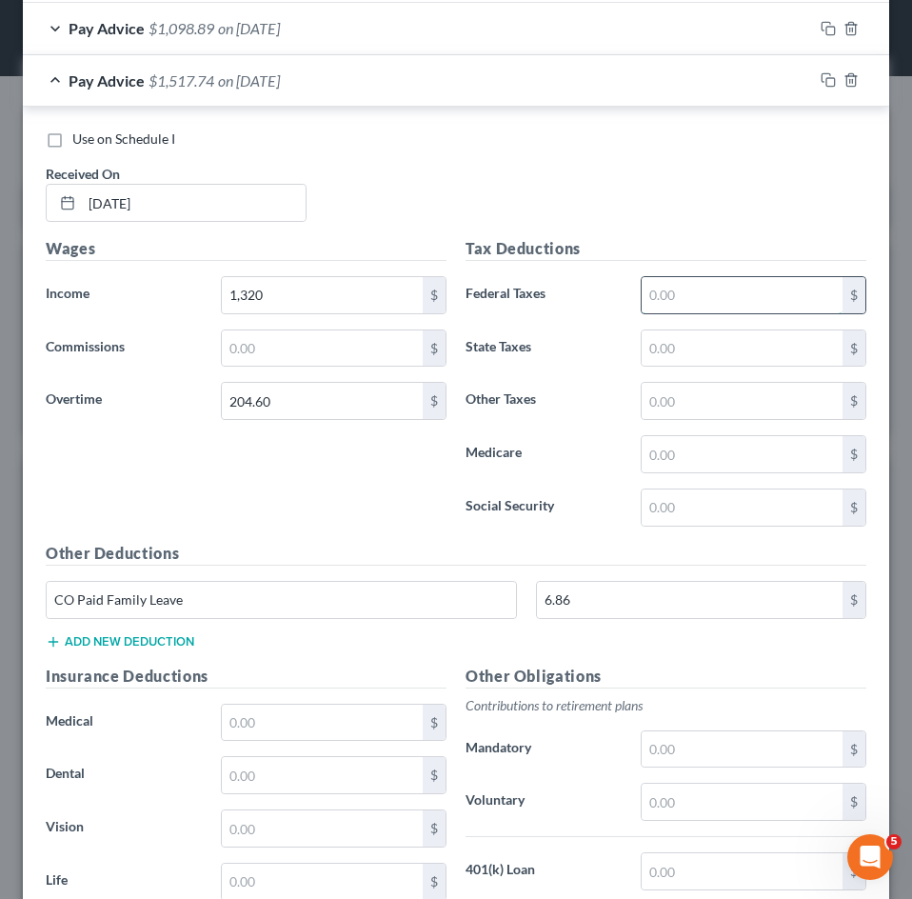
click at [652, 300] on input "text" at bounding box center [742, 295] width 201 height 36
click at [679, 501] on input "text" at bounding box center [742, 507] width 201 height 36
click at [658, 449] on input "text" at bounding box center [742, 454] width 201 height 36
click at [643, 350] on input "text" at bounding box center [742, 348] width 201 height 36
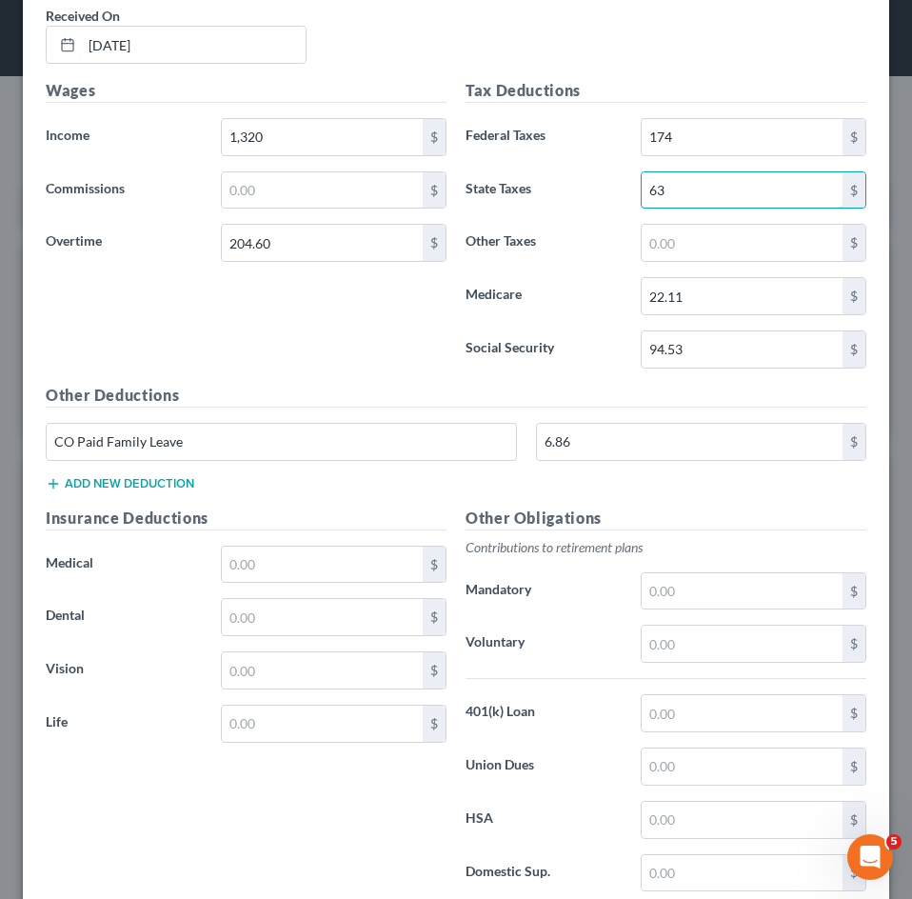
scroll to position [1644, 0]
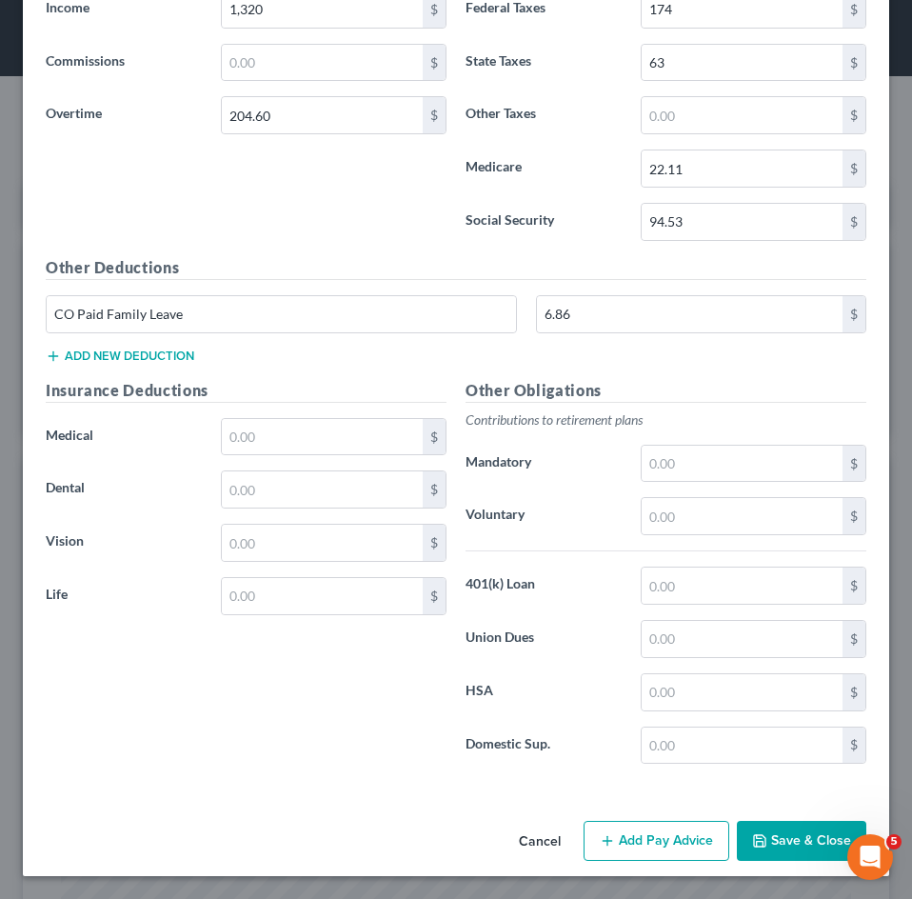
drag, startPoint x: 651, startPoint y: 837, endPoint x: 482, endPoint y: 597, distance: 293.7
click at [651, 836] on button "Add Pay Advice" at bounding box center [656, 840] width 146 height 40
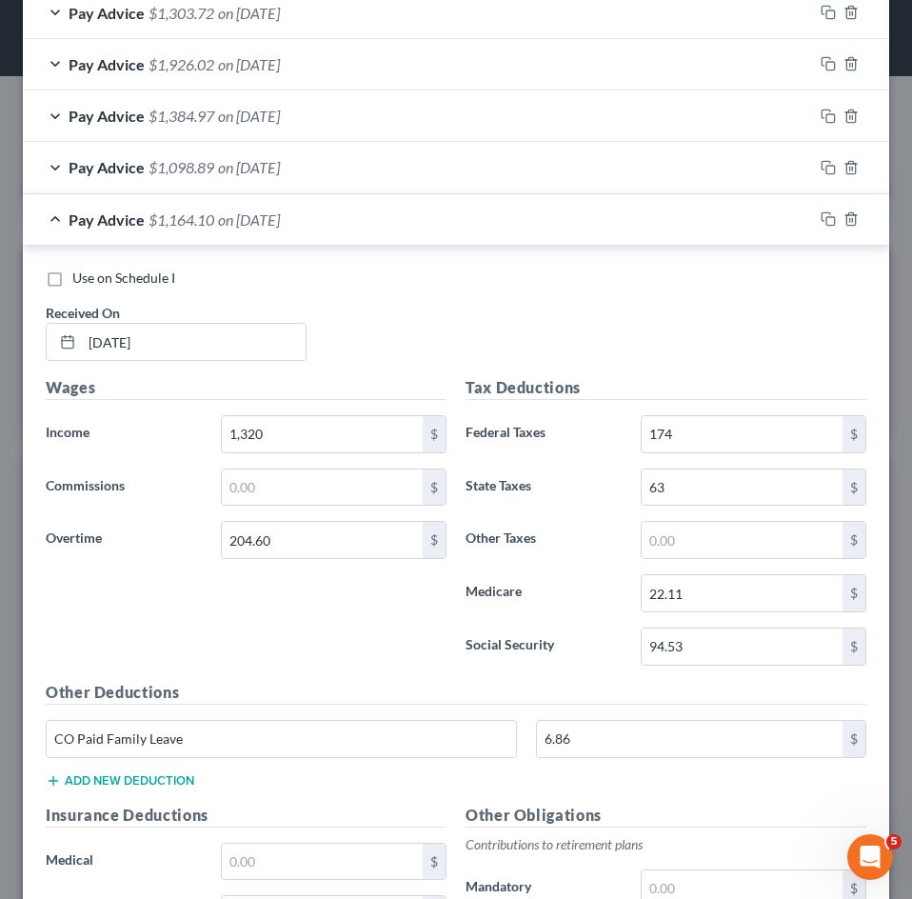
scroll to position [1168, 0]
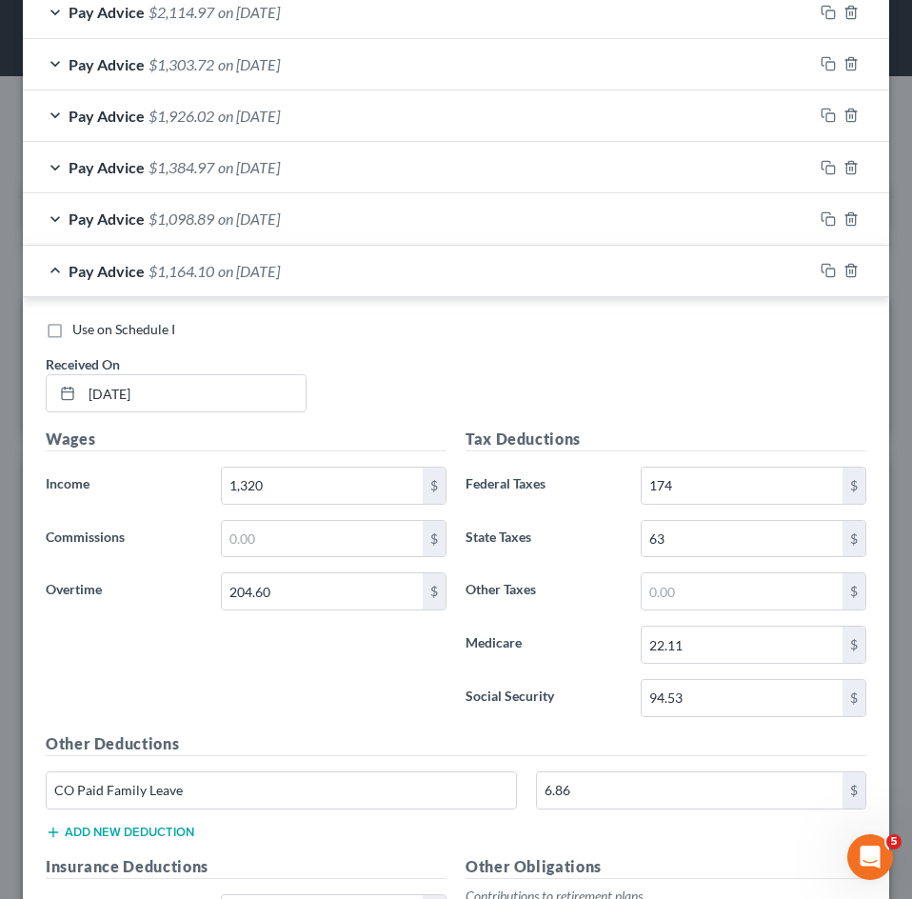
click at [331, 272] on div "Pay Advice $1,164.10 on [DATE]" at bounding box center [418, 271] width 790 height 50
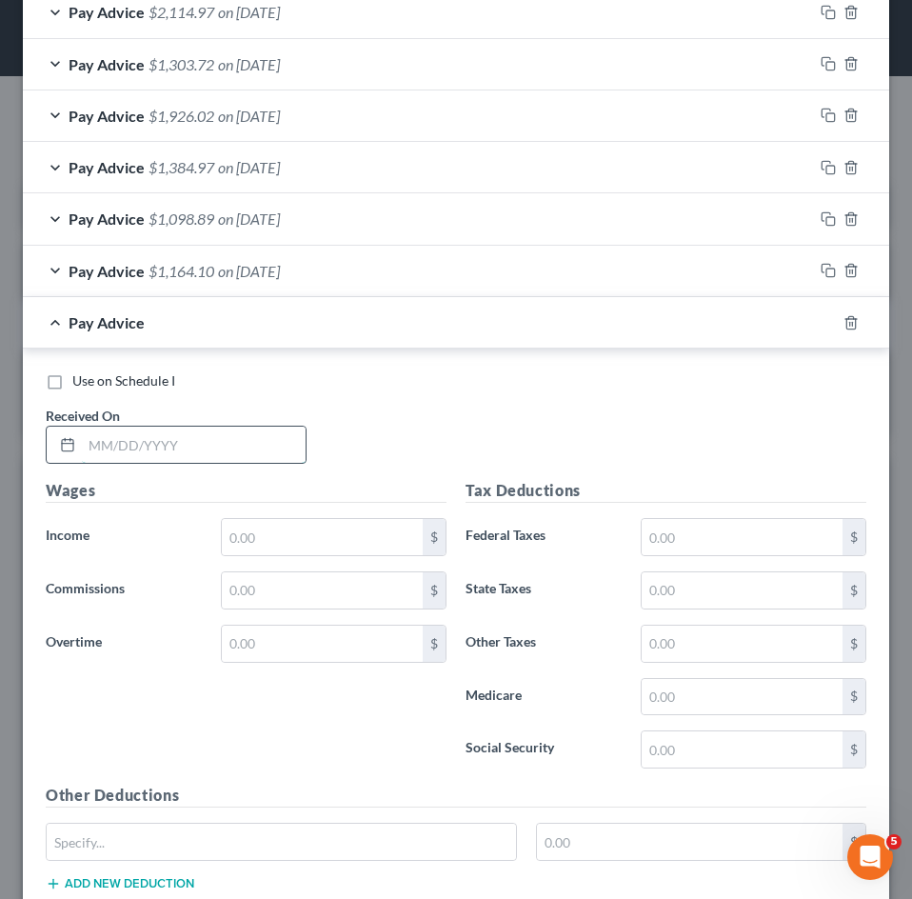
click at [166, 461] on input "text" at bounding box center [194, 444] width 224 height 36
click at [267, 515] on div "Wages Income * $ Commissions $ Overtime $" at bounding box center [246, 631] width 420 height 305
click at [276, 526] on input "text" at bounding box center [322, 537] width 201 height 36
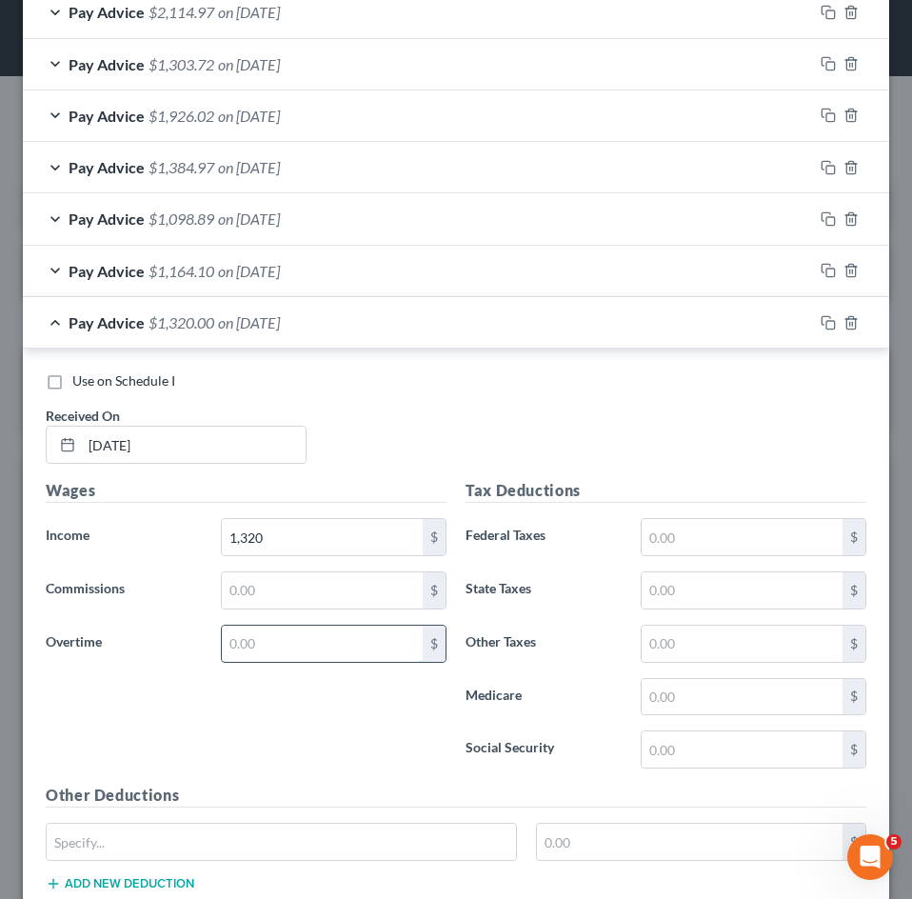
click at [287, 656] on input "text" at bounding box center [322, 643] width 201 height 36
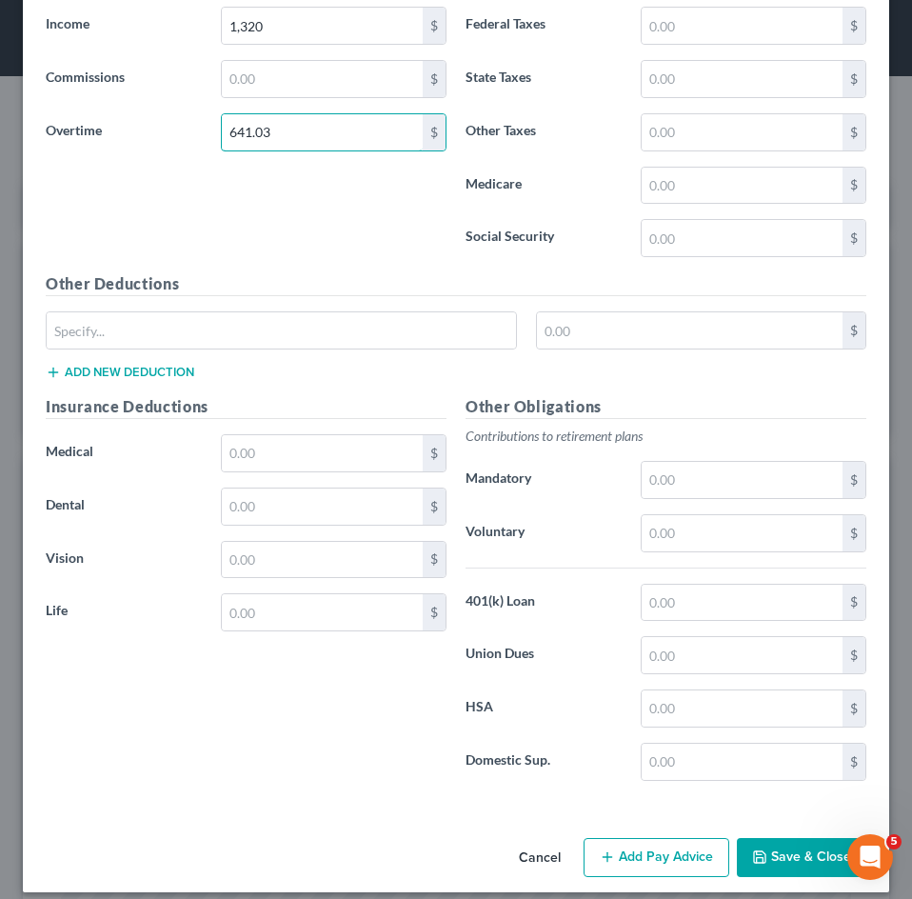
scroll to position [1695, 0]
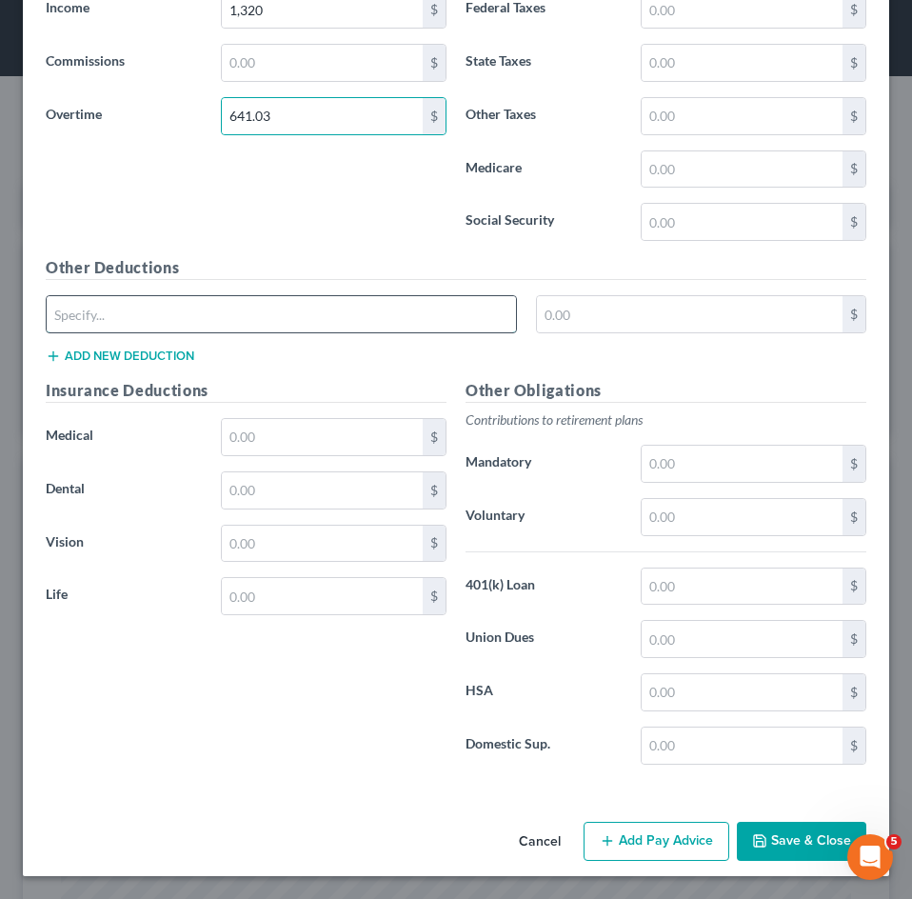
drag, startPoint x: 219, startPoint y: 313, endPoint x: 203, endPoint y: 330, distance: 23.6
click at [219, 312] on input "text" at bounding box center [281, 314] width 469 height 36
click at [565, 315] on input "text" at bounding box center [690, 314] width 306 height 36
click at [207, 313] on input "text" at bounding box center [281, 314] width 469 height 36
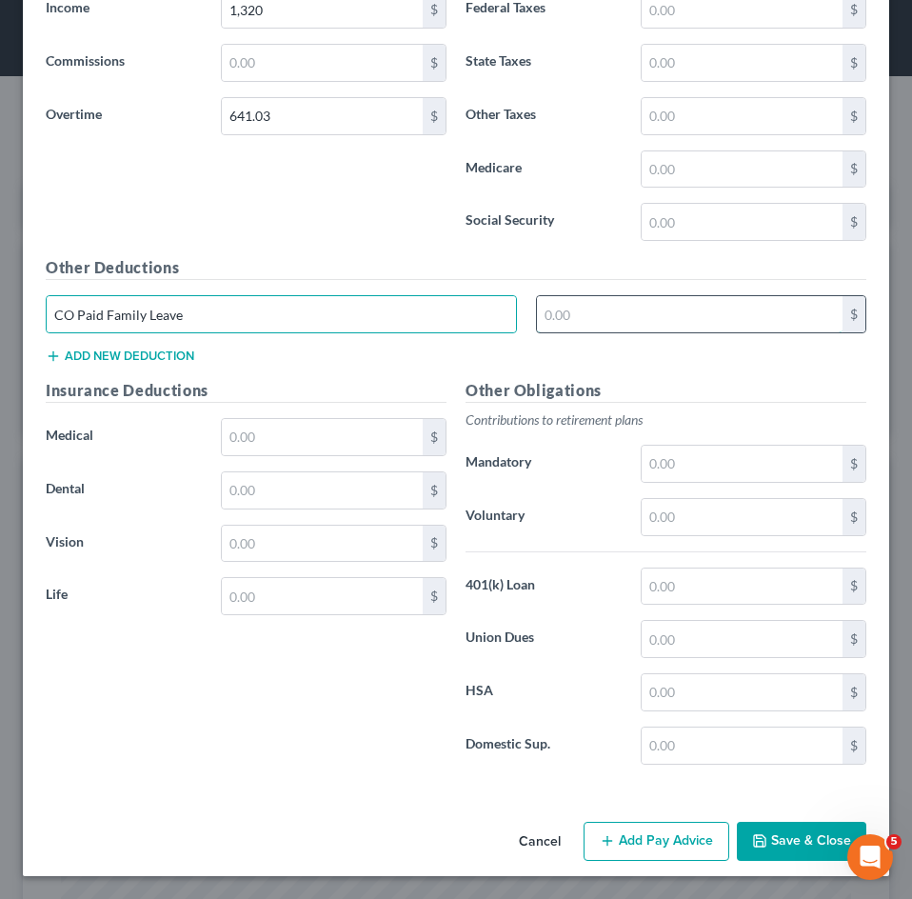
click at [592, 320] on input "text" at bounding box center [690, 314] width 306 height 36
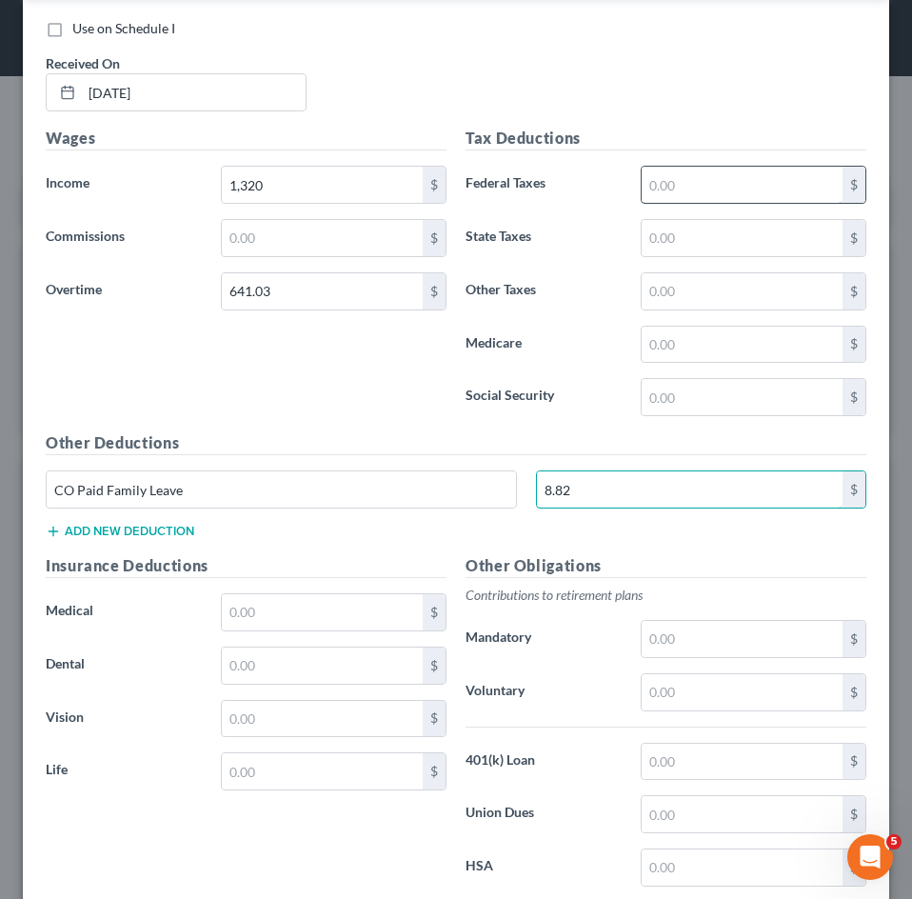
scroll to position [1505, 0]
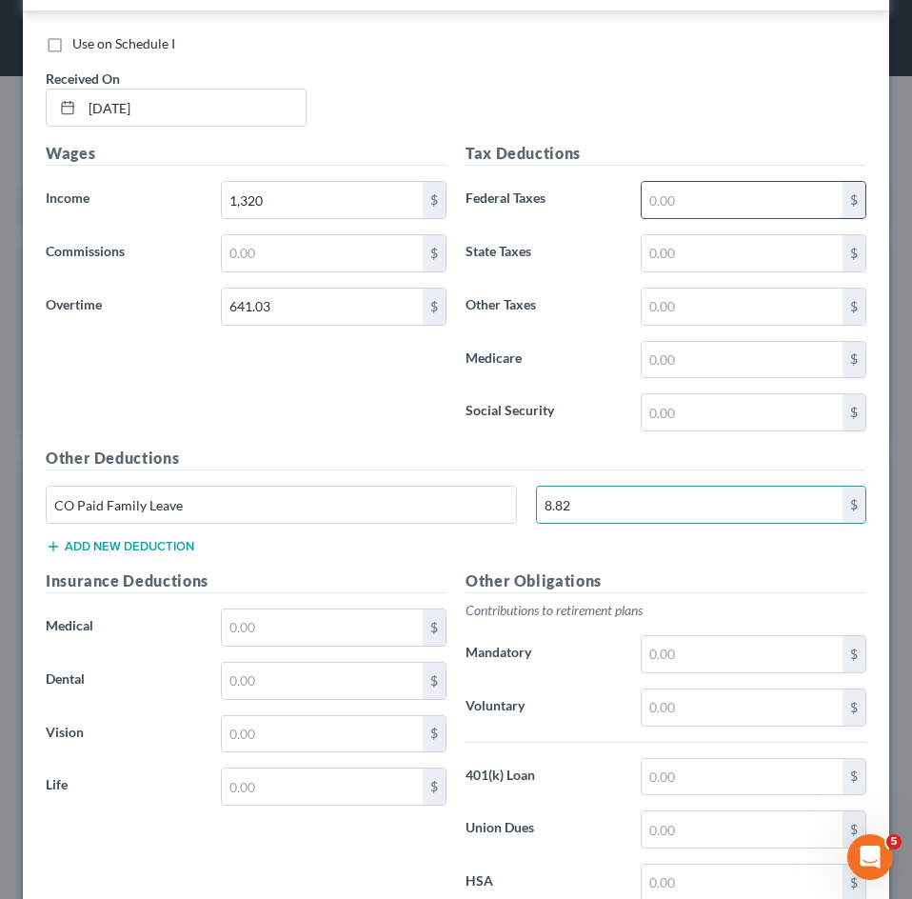
click at [654, 205] on input "text" at bounding box center [742, 200] width 201 height 36
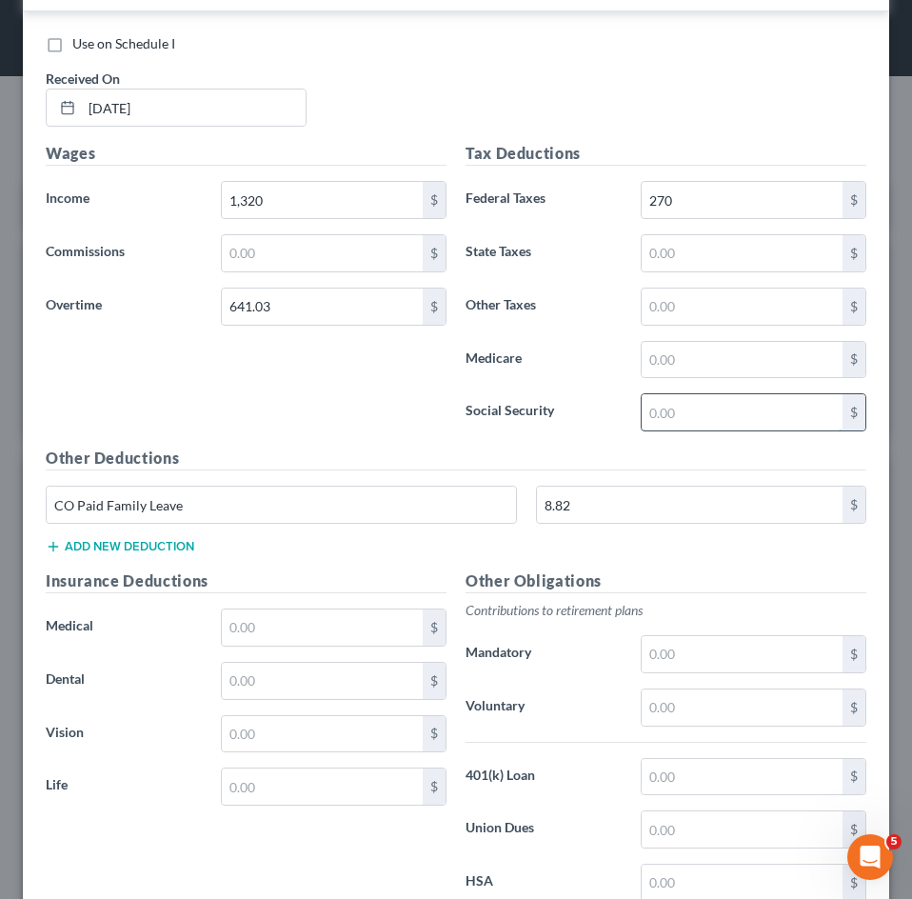
click at [701, 404] on input "text" at bounding box center [742, 412] width 201 height 36
click at [716, 363] on input "text" at bounding box center [742, 360] width 201 height 36
click at [700, 246] on input "text" at bounding box center [742, 253] width 201 height 36
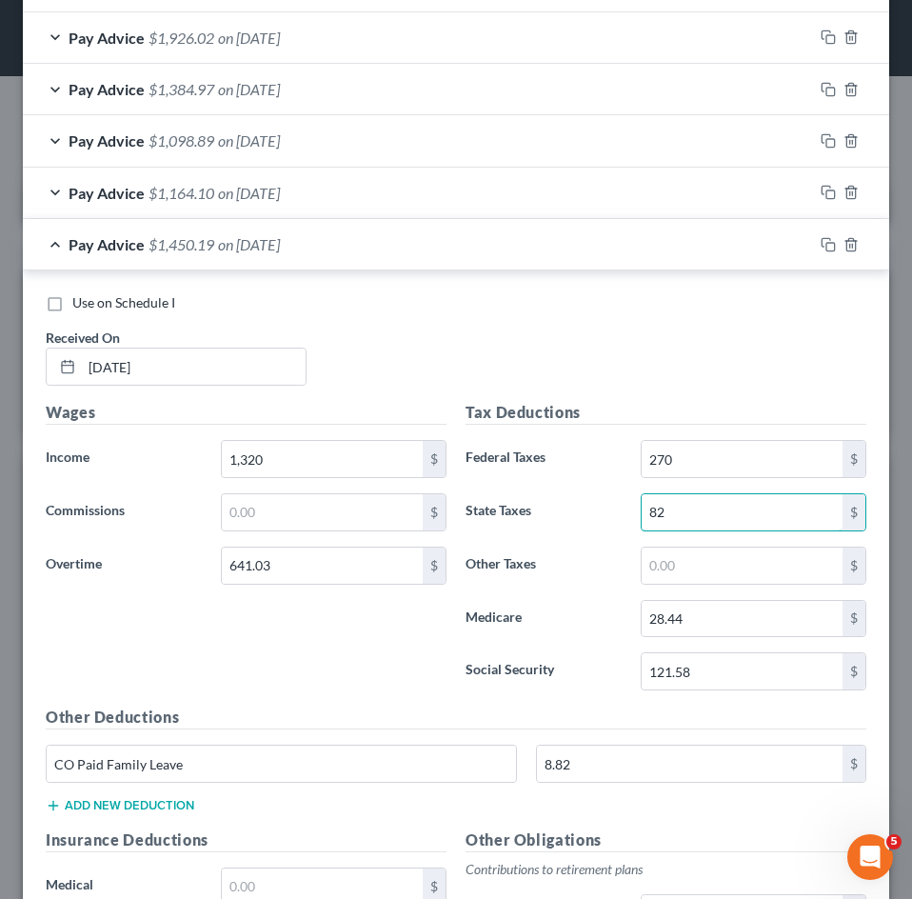
scroll to position [1219, 0]
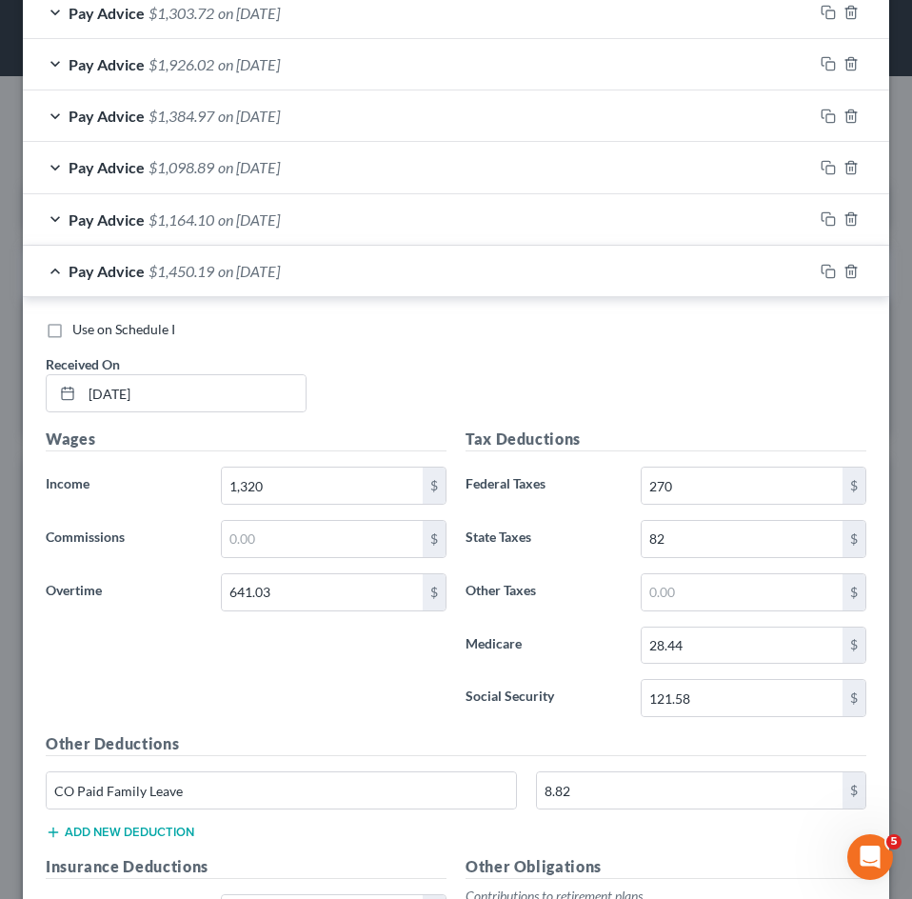
click at [208, 274] on span "$1,450.19" at bounding box center [181, 271] width 66 height 18
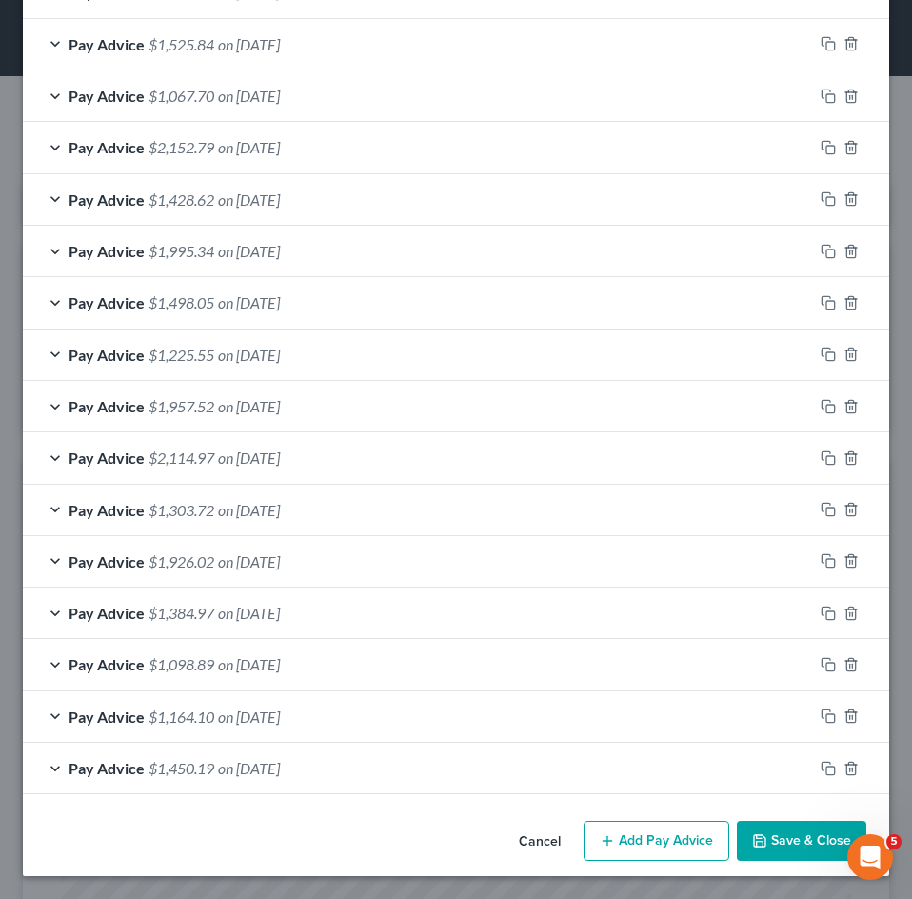
scroll to position [722, 0]
click at [662, 839] on button "Add Pay Advice" at bounding box center [656, 840] width 146 height 40
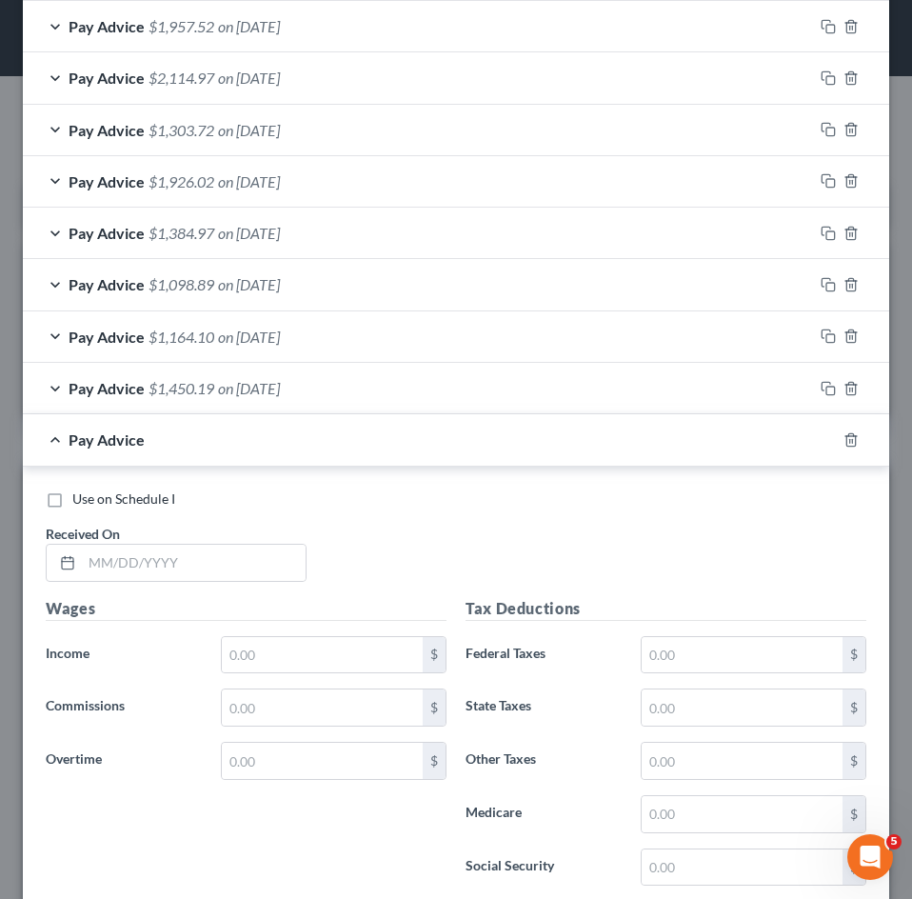
scroll to position [1579, 0]
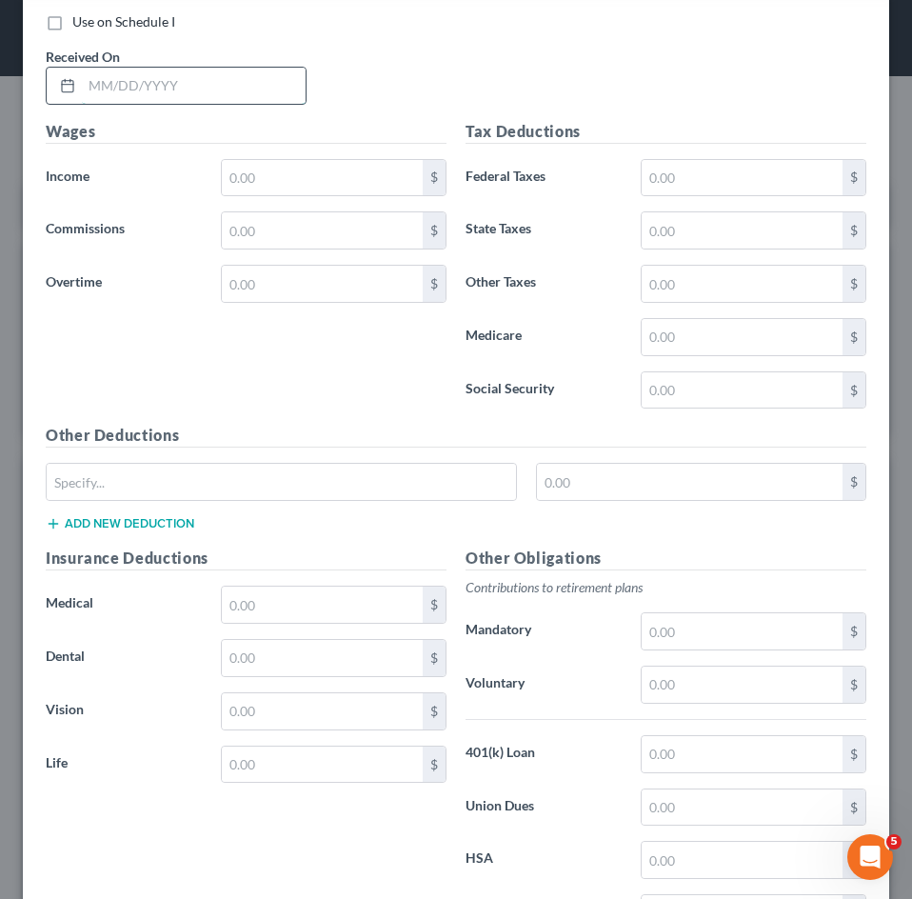
click at [250, 87] on input "text" at bounding box center [194, 86] width 224 height 36
click at [318, 163] on input "text" at bounding box center [322, 178] width 201 height 36
click at [300, 281] on input "text" at bounding box center [322, 284] width 201 height 36
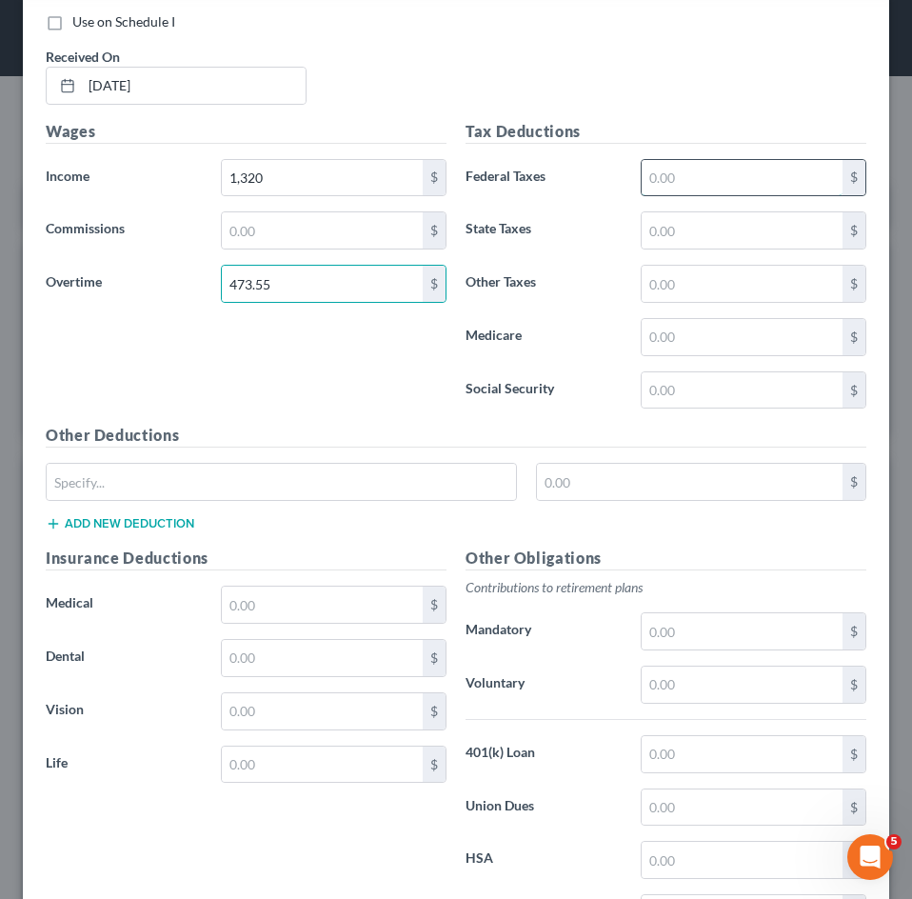
click at [662, 172] on input "text" at bounding box center [742, 178] width 201 height 36
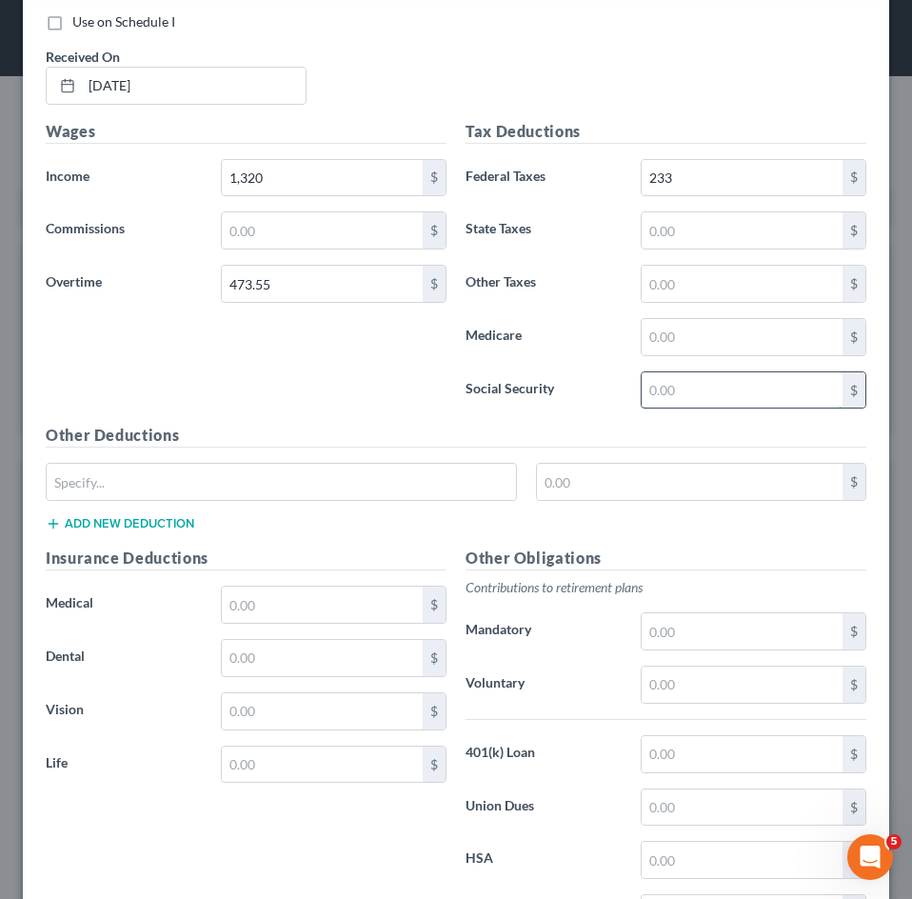
click at [711, 406] on input "text" at bounding box center [742, 390] width 201 height 36
click at [673, 351] on input "text" at bounding box center [742, 337] width 201 height 36
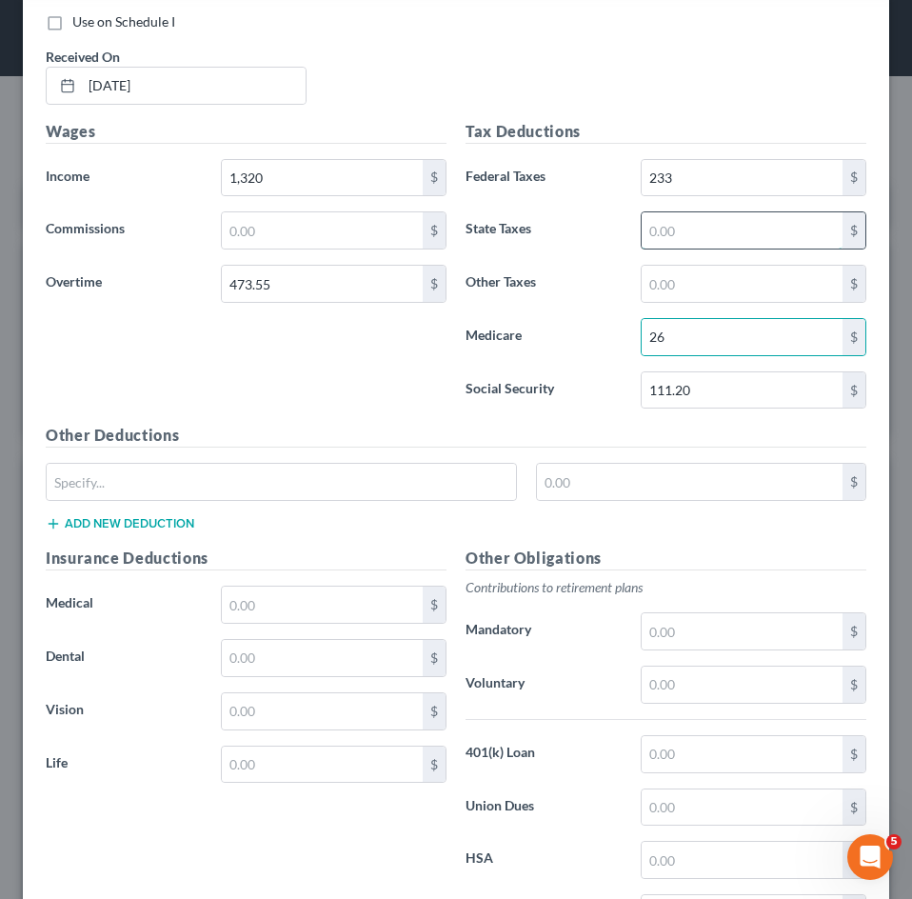
click at [684, 241] on input "text" at bounding box center [742, 230] width 201 height 36
click at [168, 481] on input "text" at bounding box center [281, 482] width 469 height 36
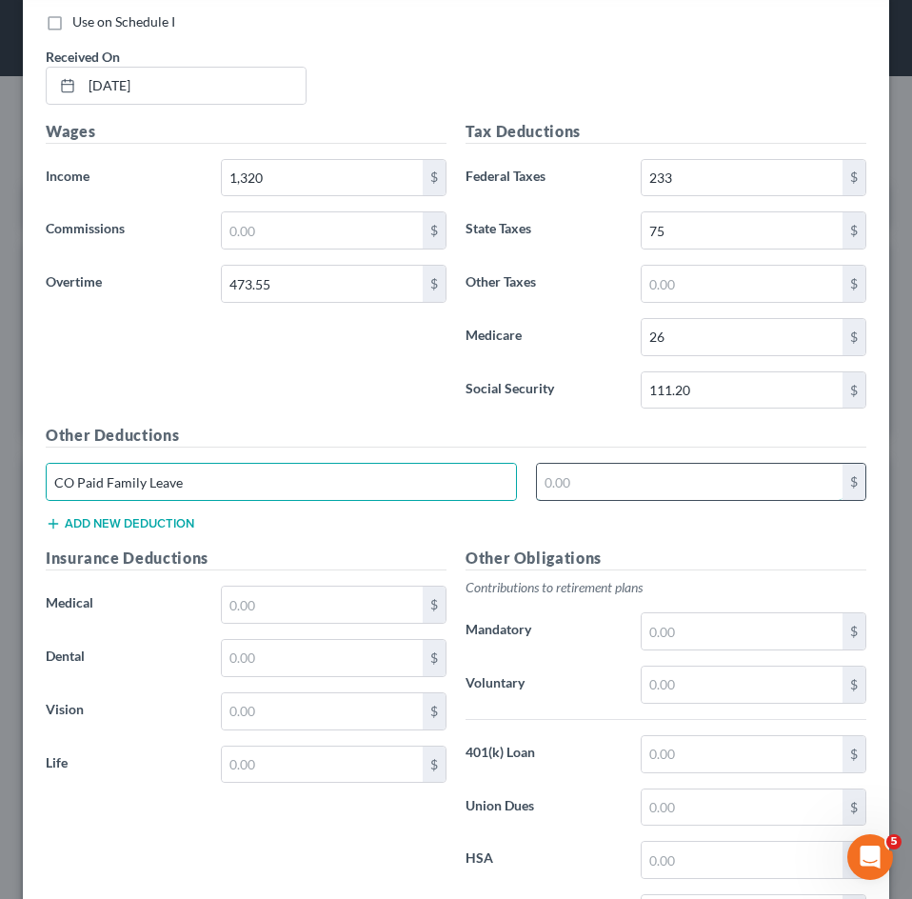
click at [590, 474] on input "text" at bounding box center [690, 482] width 306 height 36
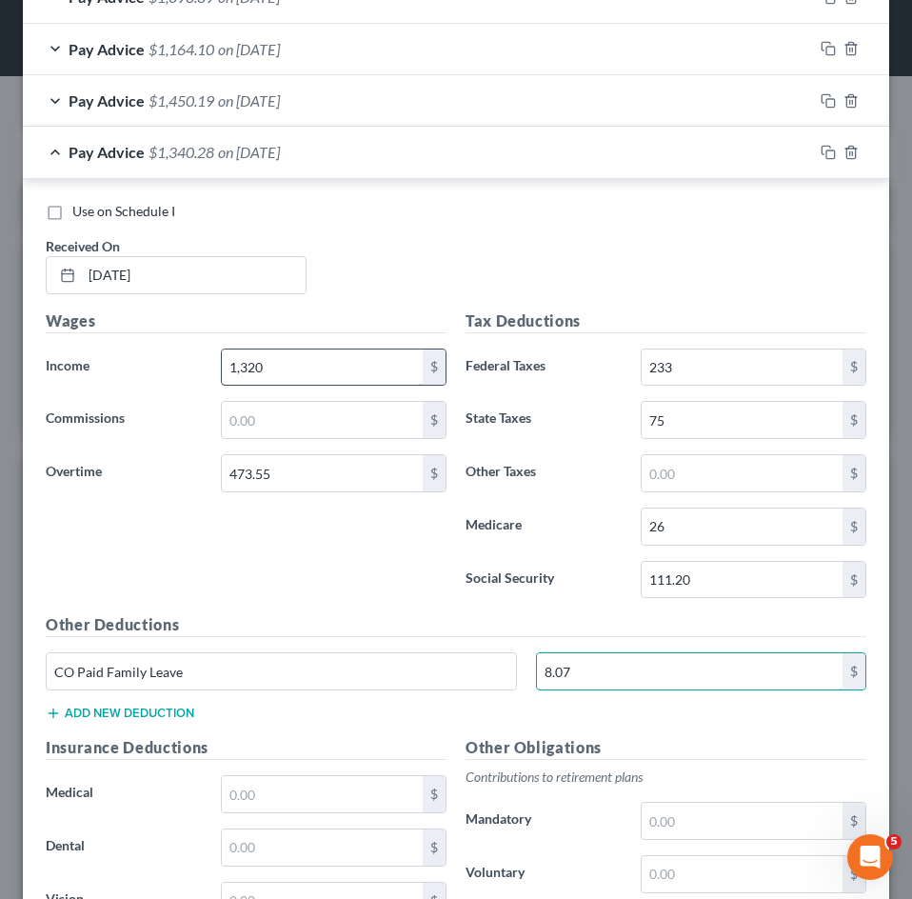
scroll to position [1198, 0]
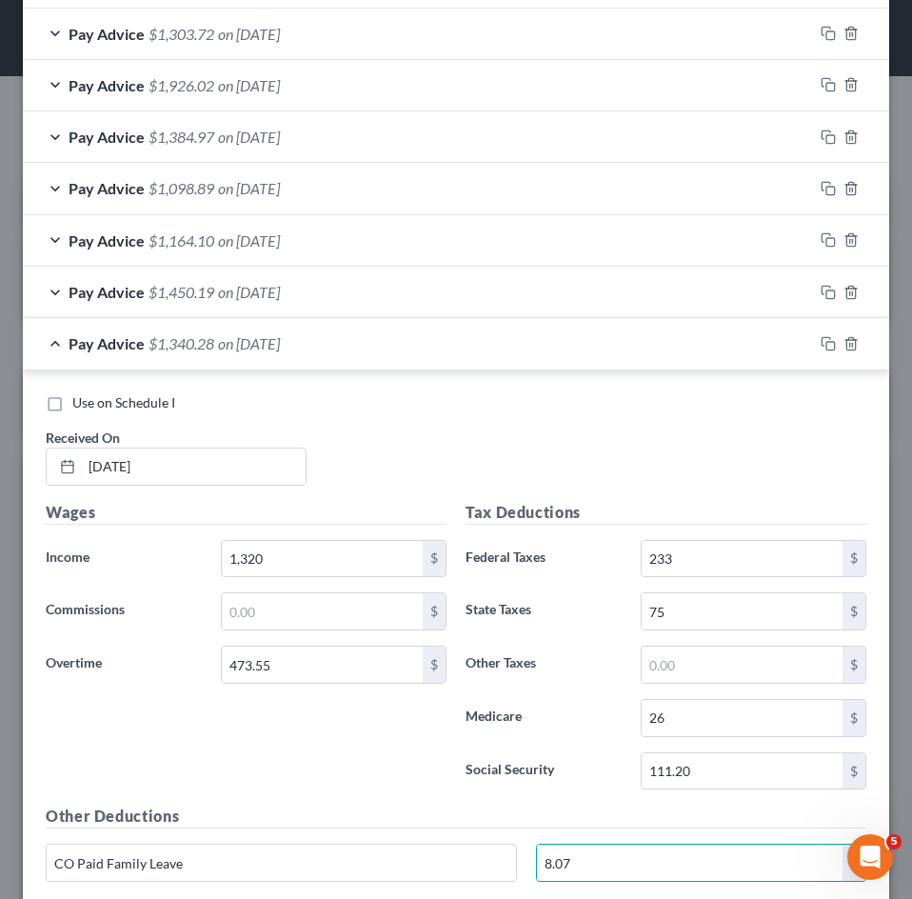
click at [186, 354] on div "Pay Advice $1,340.28 on [DATE]" at bounding box center [418, 343] width 790 height 50
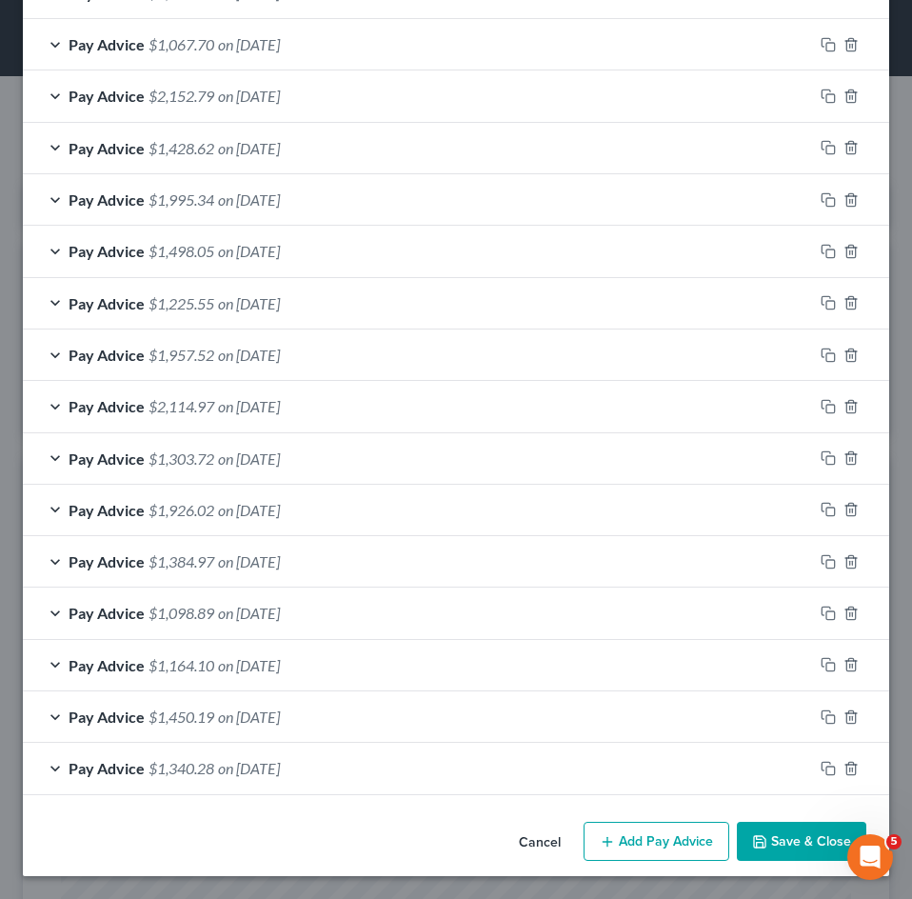
scroll to position [774, 0]
click at [640, 828] on button "Add Pay Advice" at bounding box center [656, 841] width 146 height 40
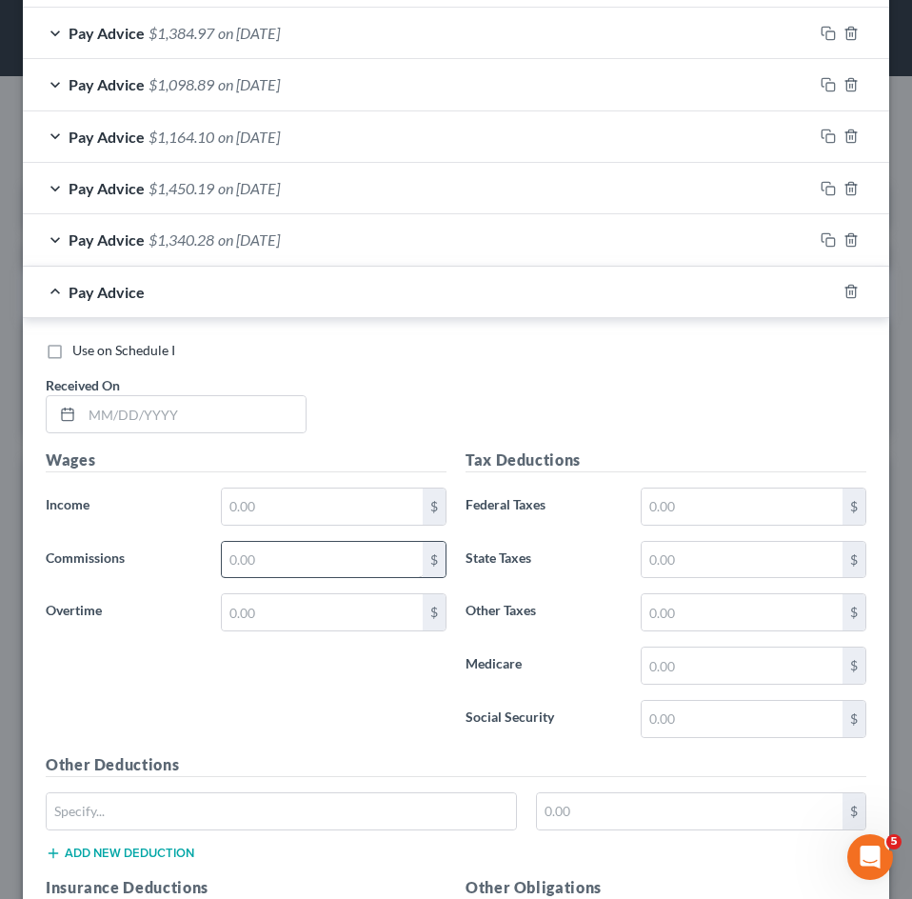
scroll to position [1630, 0]
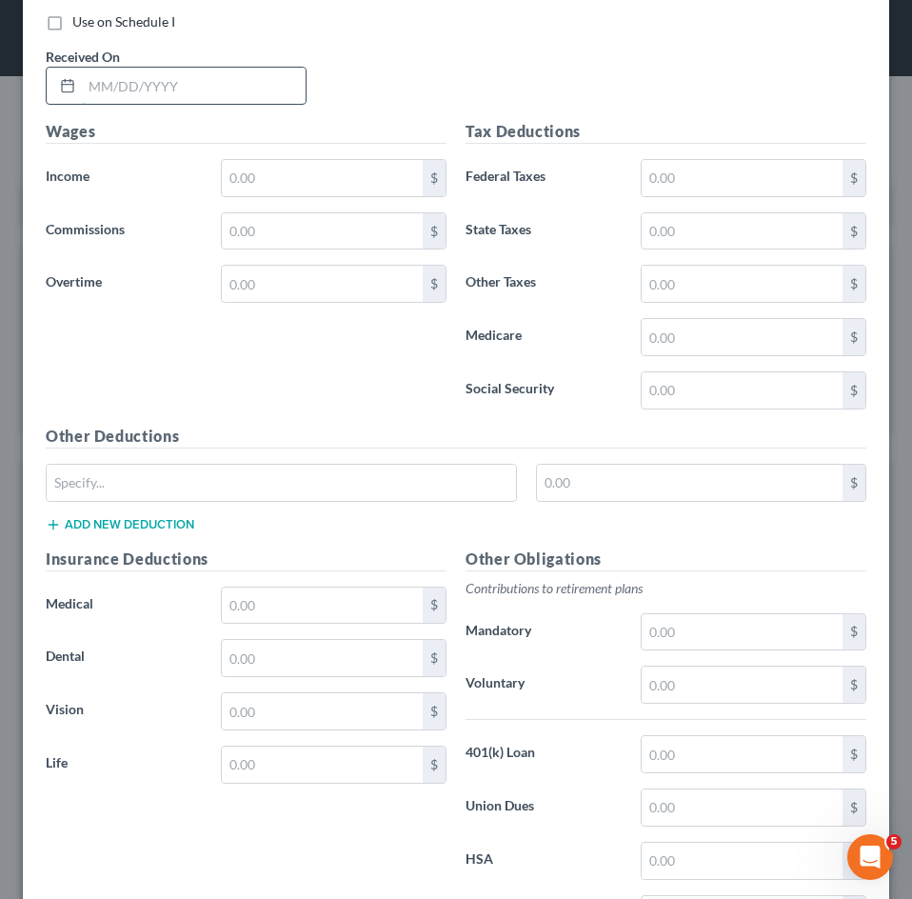
click at [203, 85] on input "text" at bounding box center [194, 86] width 224 height 36
click at [280, 191] on input "text" at bounding box center [322, 178] width 201 height 36
drag, startPoint x: 268, startPoint y: 190, endPoint x: 102, endPoint y: 197, distance: 166.7
click at [114, 194] on div "Income * 1,320 $" at bounding box center [246, 178] width 420 height 38
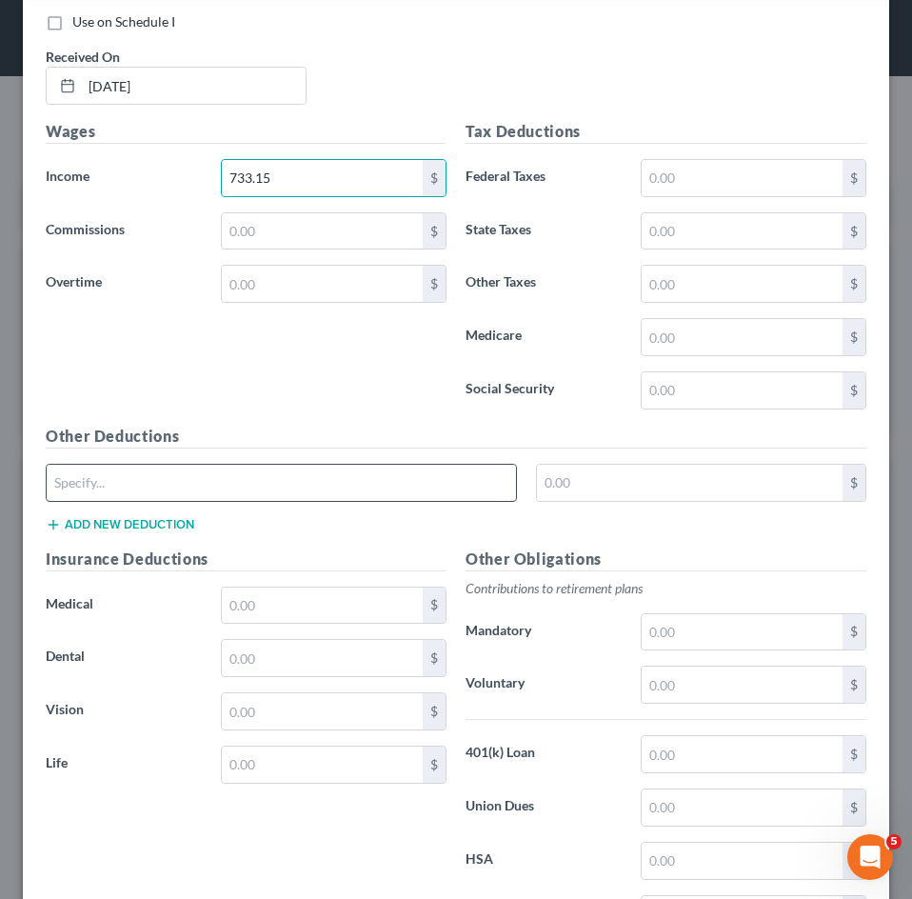
click at [226, 481] on input "text" at bounding box center [281, 482] width 469 height 36
click at [653, 477] on input "text" at bounding box center [690, 482] width 306 height 36
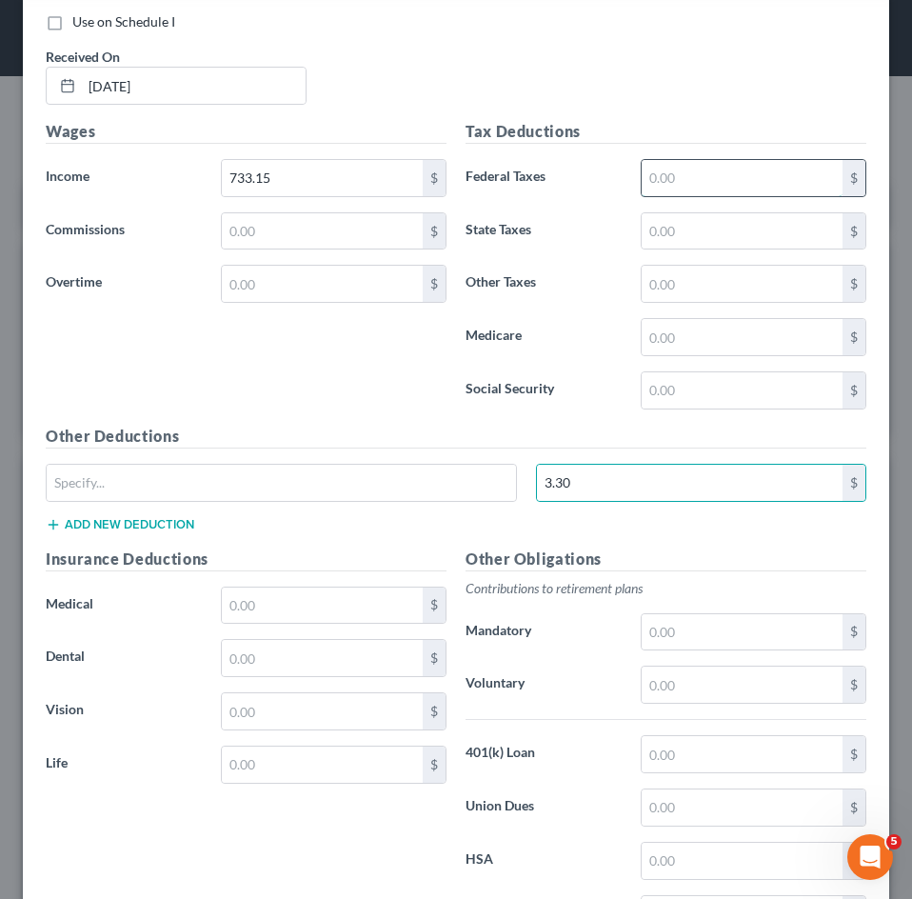
click at [728, 185] on input "text" at bounding box center [742, 178] width 201 height 36
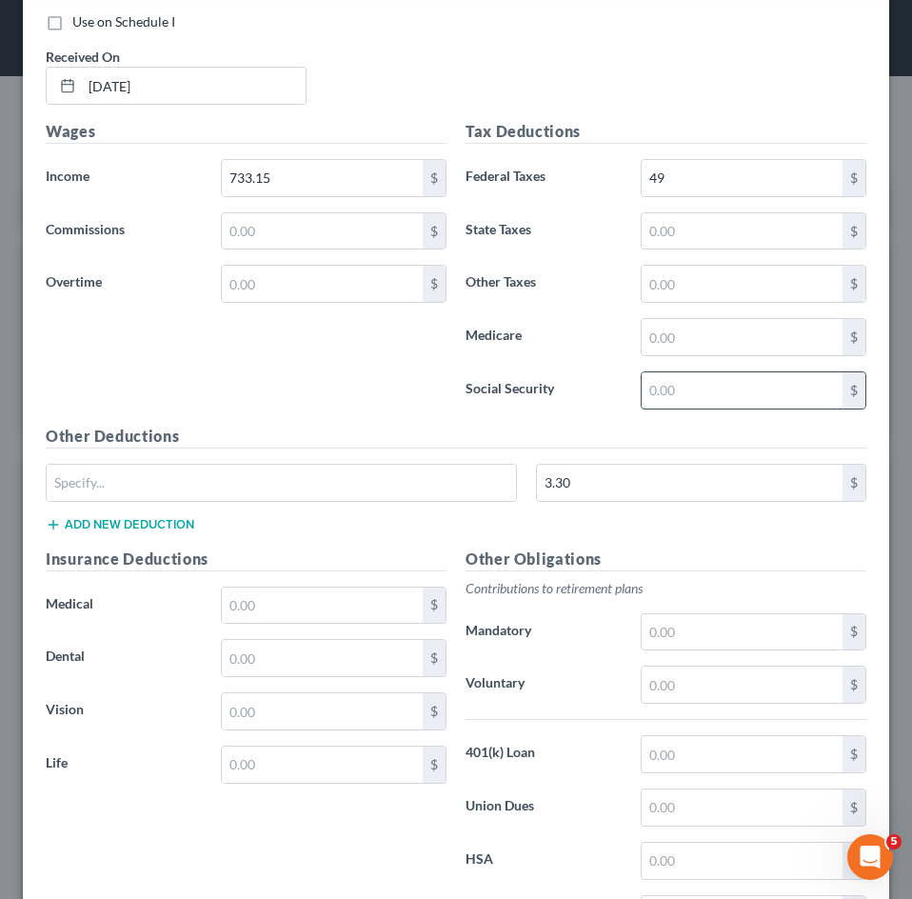
click at [643, 395] on input "text" at bounding box center [742, 390] width 201 height 36
click at [660, 343] on input "text" at bounding box center [742, 337] width 201 height 36
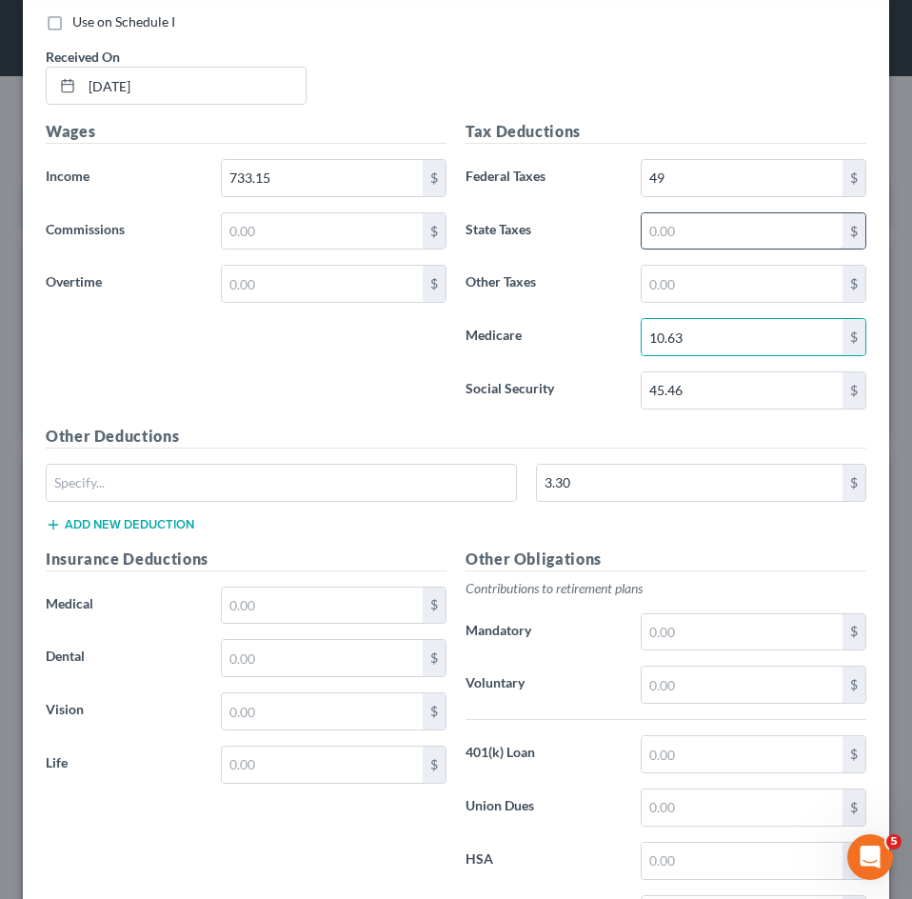
click at [702, 238] on input "text" at bounding box center [742, 231] width 201 height 36
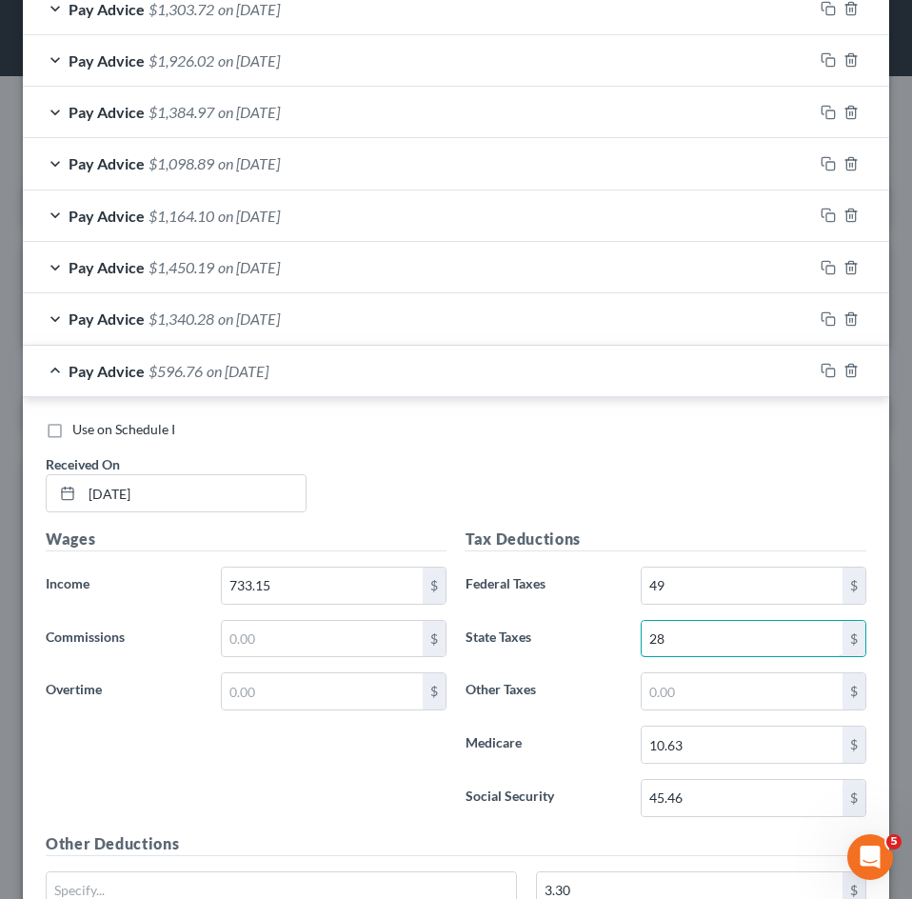
scroll to position [1155, 0]
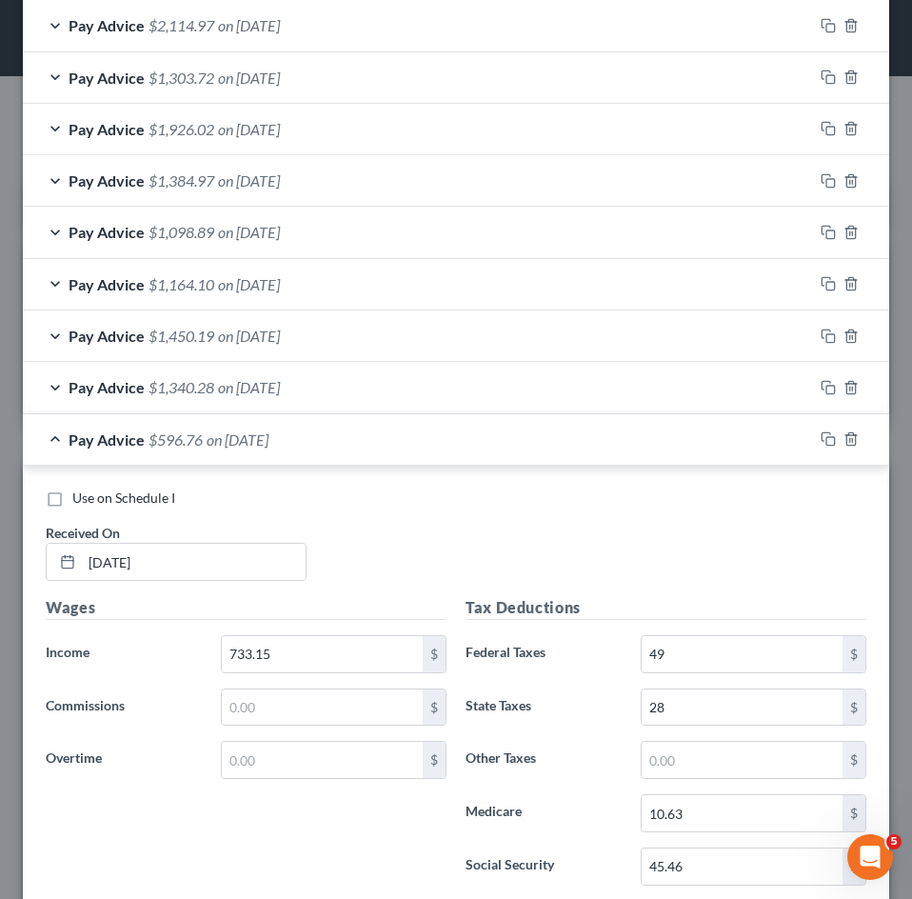
click at [187, 445] on span "$596.76" at bounding box center [175, 439] width 54 height 18
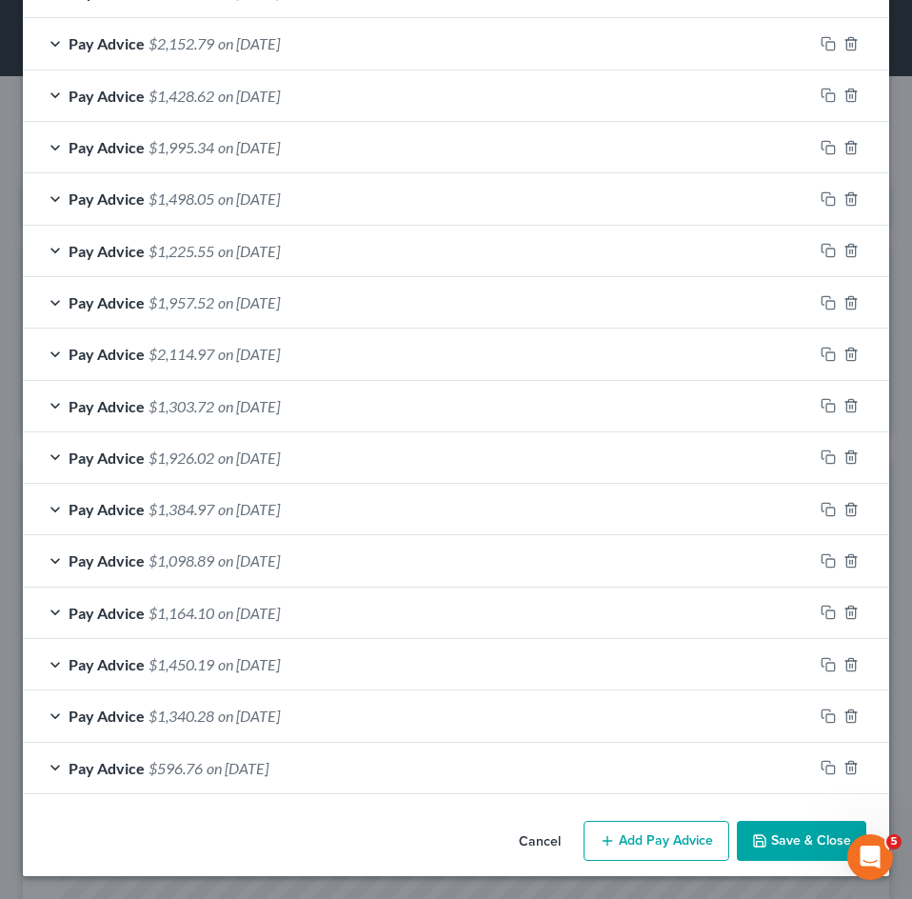
scroll to position [826, 0]
click at [650, 830] on button "Add Pay Advice" at bounding box center [656, 840] width 146 height 40
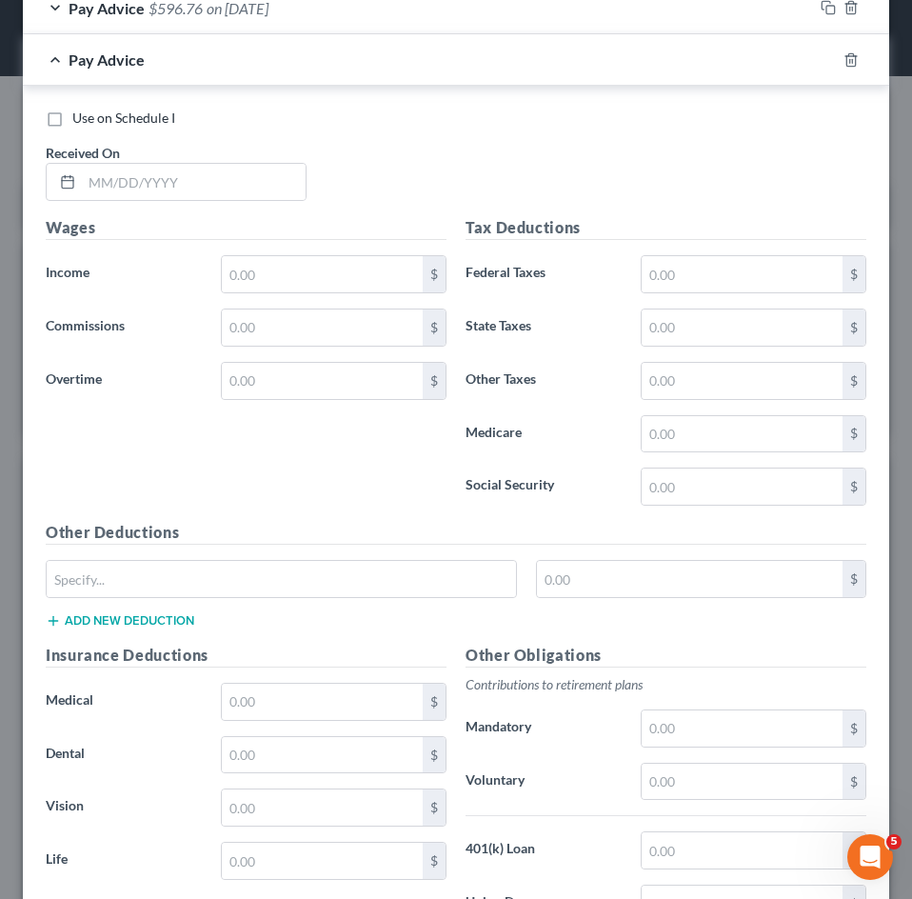
scroll to position [1778, 0]
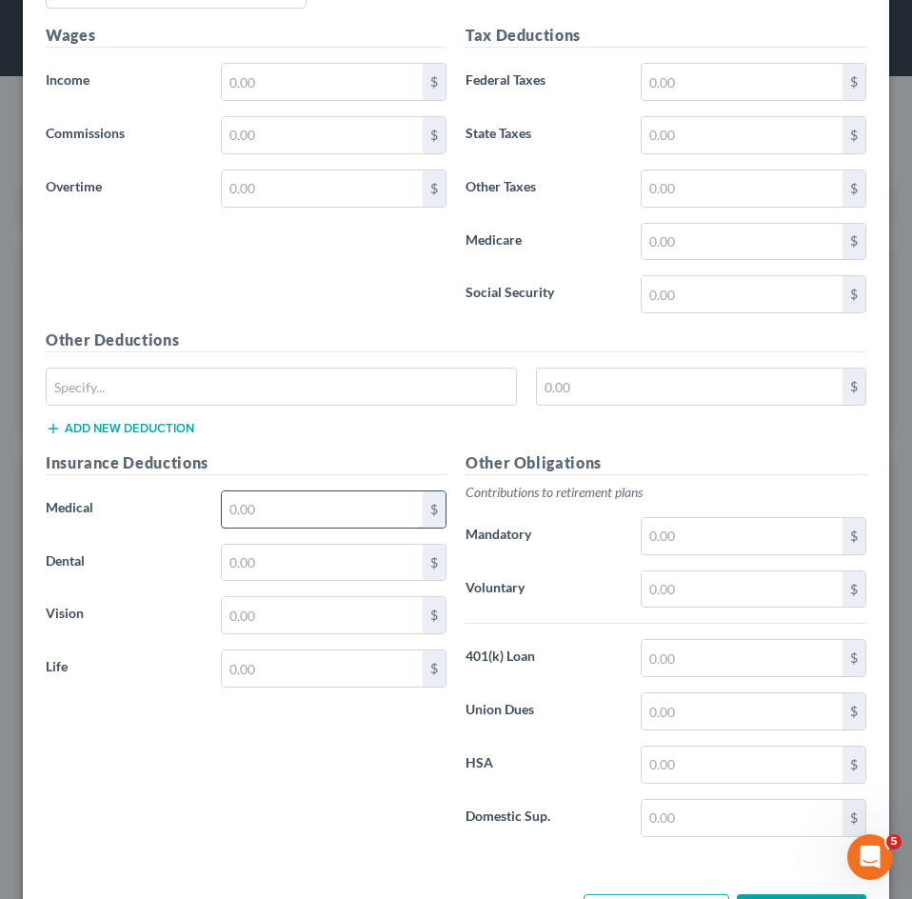
click at [270, 512] on input "text" at bounding box center [322, 509] width 201 height 36
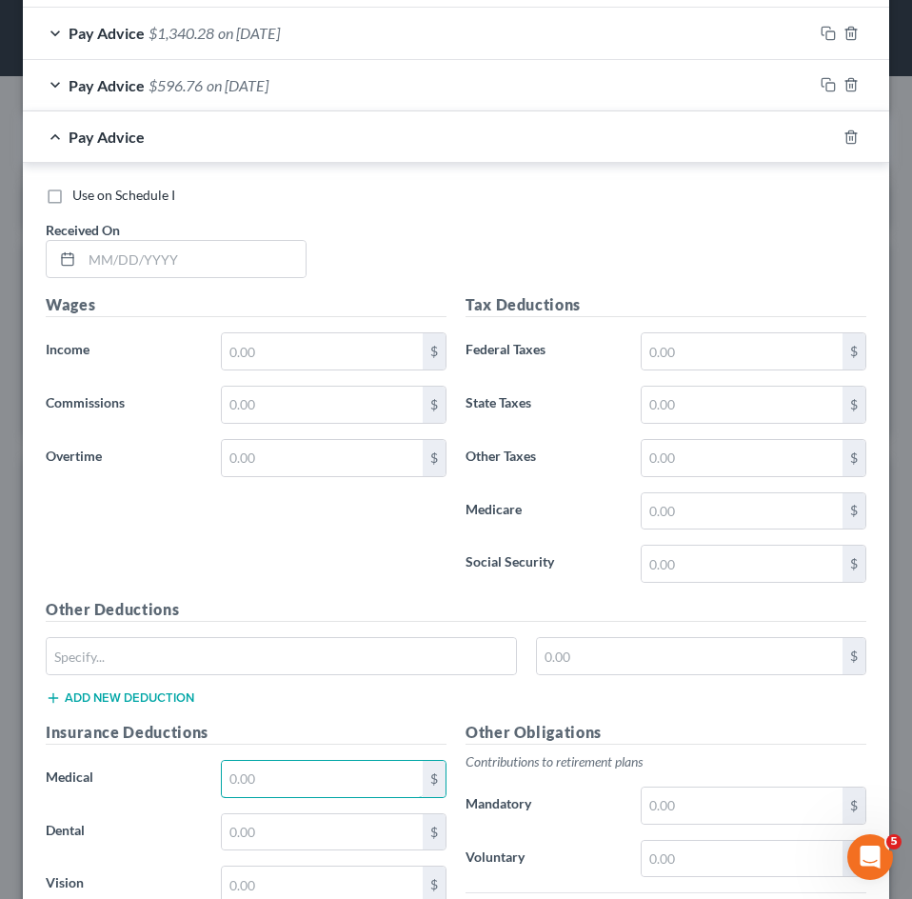
scroll to position [1492, 0]
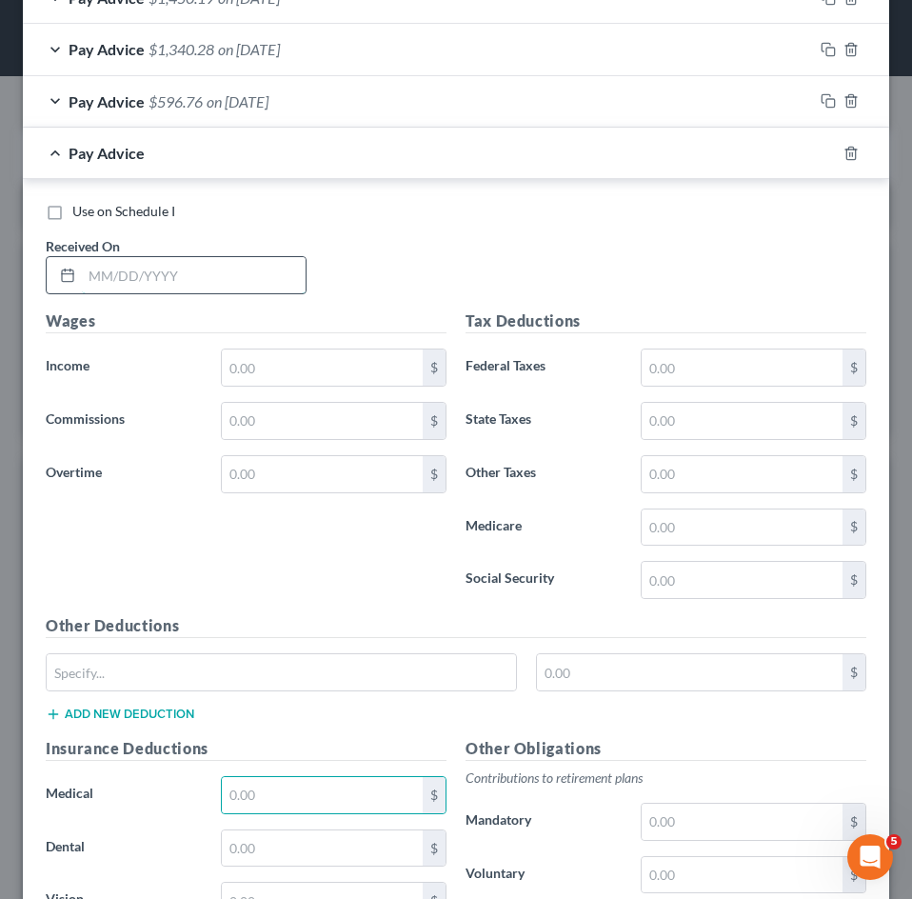
click at [175, 259] on input "text" at bounding box center [194, 275] width 224 height 36
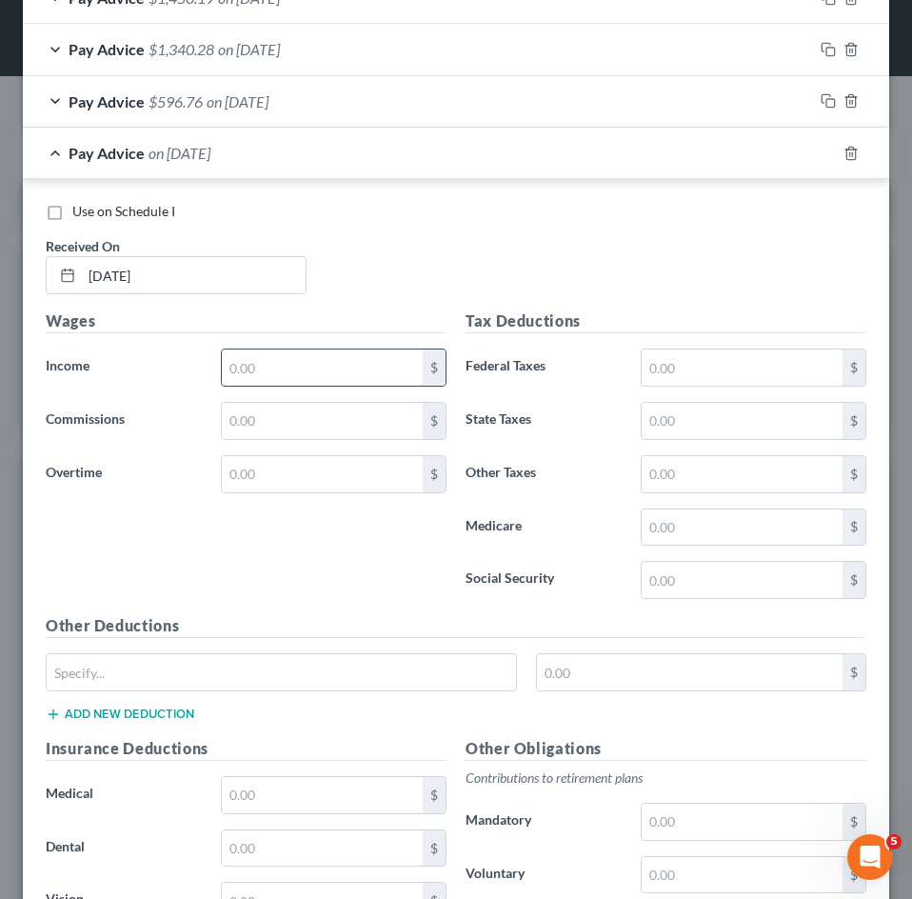
click at [302, 385] on input "text" at bounding box center [322, 367] width 201 height 36
click at [299, 482] on input "text" at bounding box center [322, 474] width 201 height 36
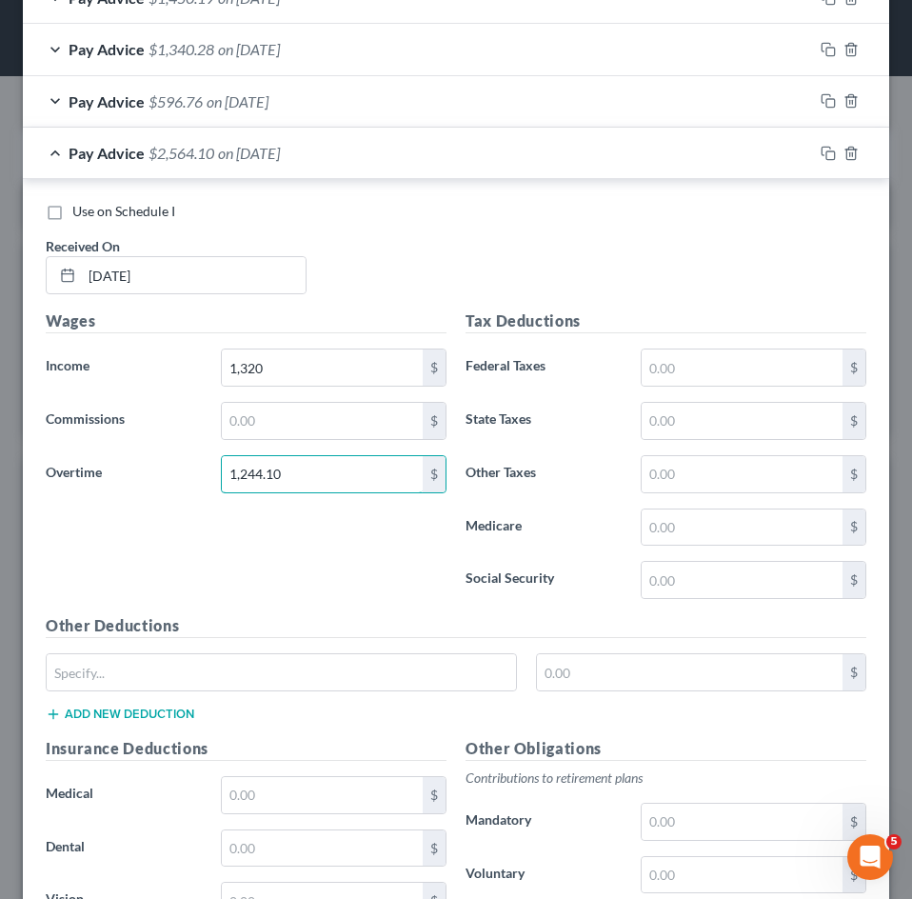
scroll to position [1850, 0]
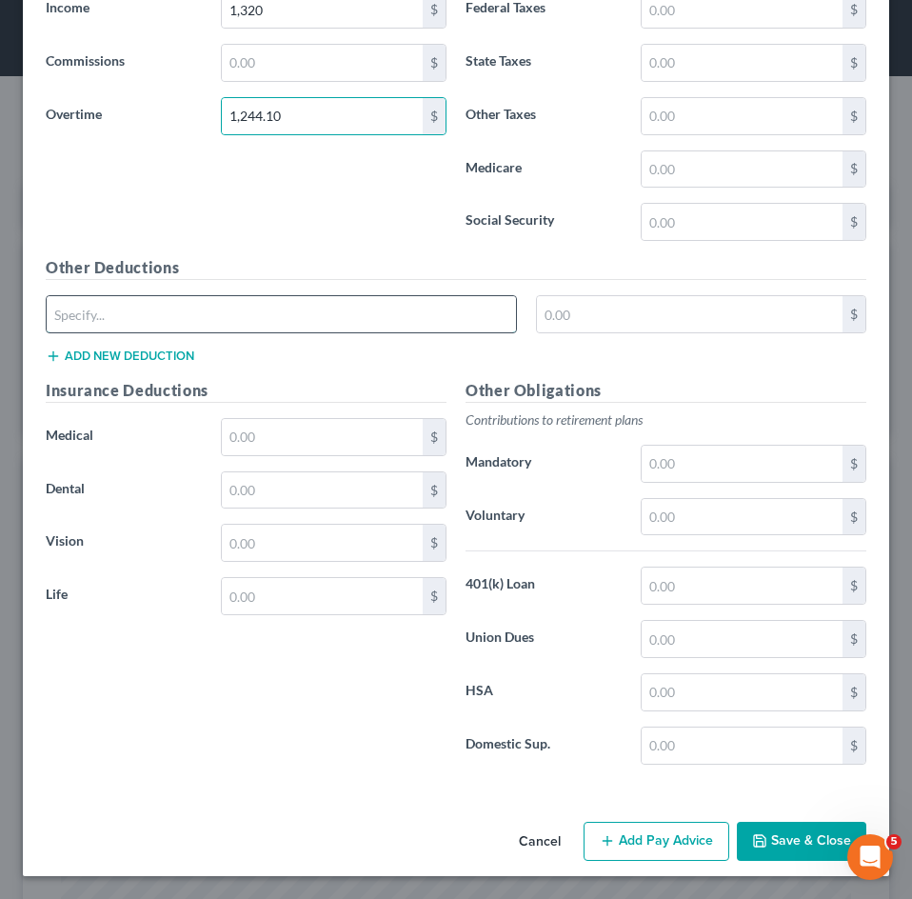
drag, startPoint x: 290, startPoint y: 307, endPoint x: 282, endPoint y: 320, distance: 15.0
click at [290, 307] on input "text" at bounding box center [281, 314] width 469 height 36
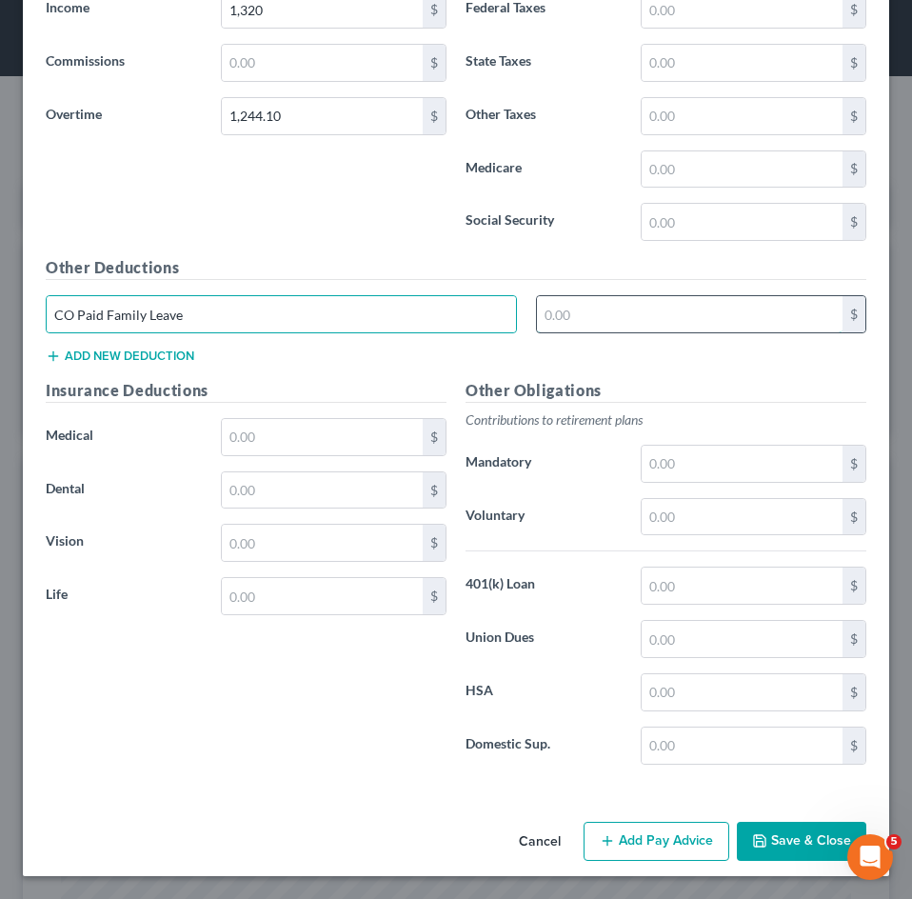
click at [588, 318] on input "text" at bounding box center [690, 314] width 306 height 36
click at [626, 314] on input "text" at bounding box center [690, 314] width 306 height 36
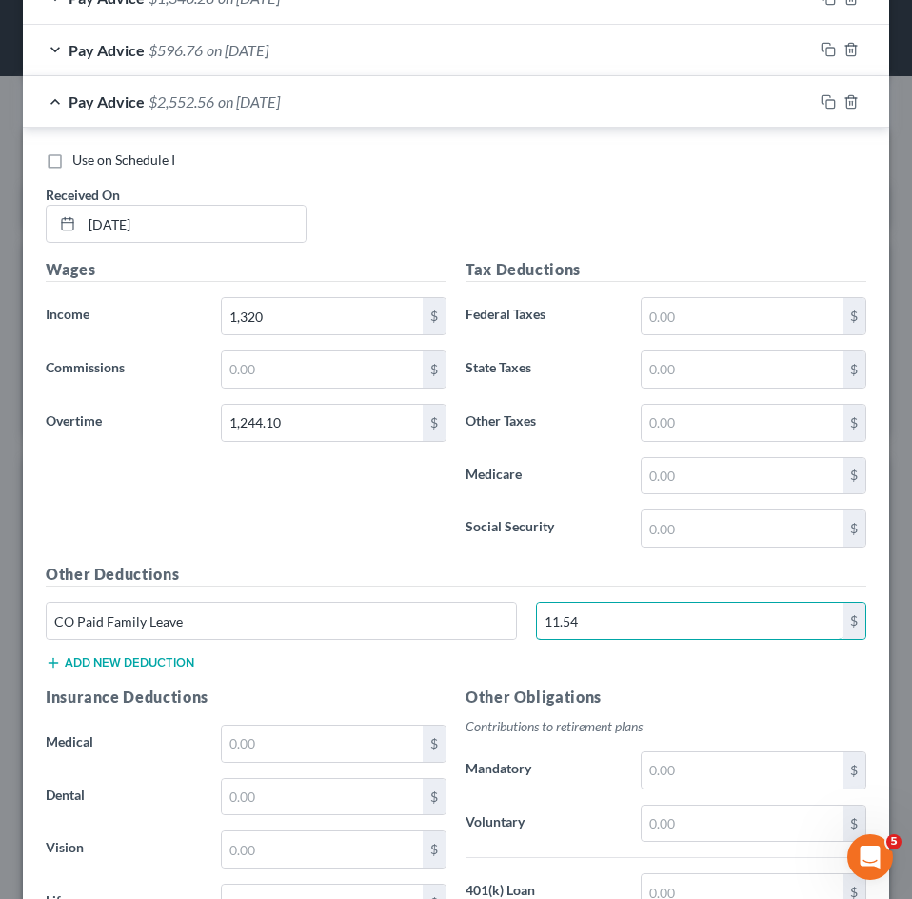
scroll to position [1470, 0]
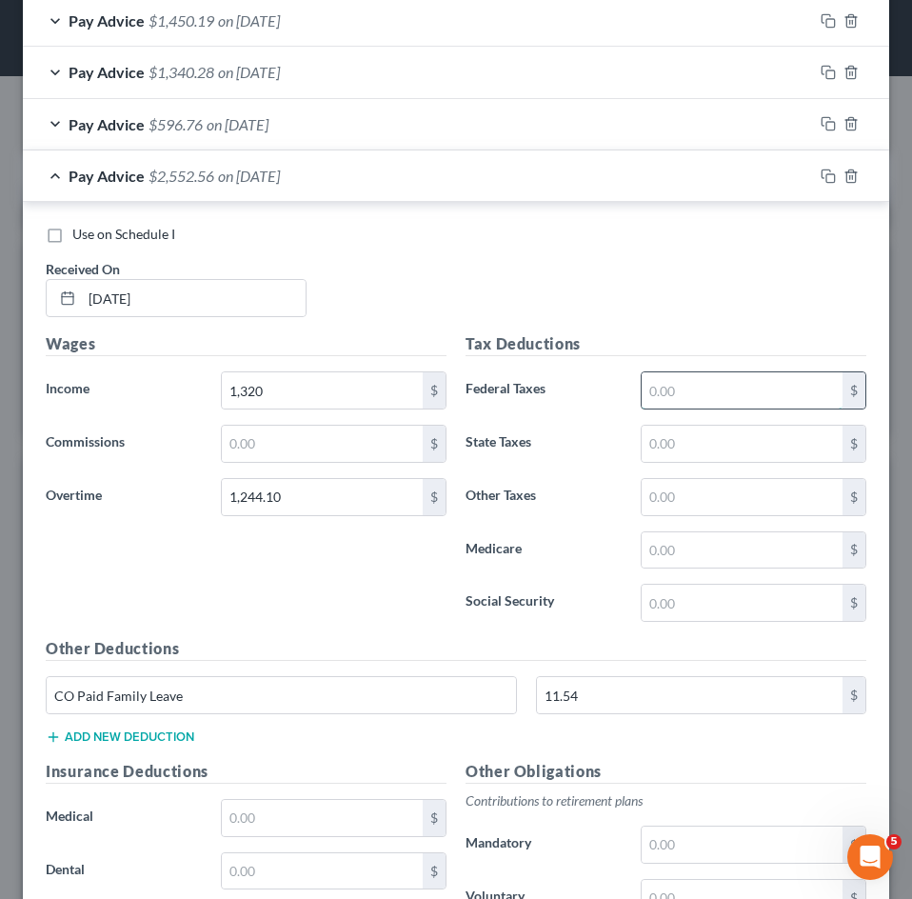
click at [682, 385] on input "text" at bounding box center [742, 390] width 201 height 36
click at [680, 445] on input "text" at bounding box center [742, 443] width 201 height 36
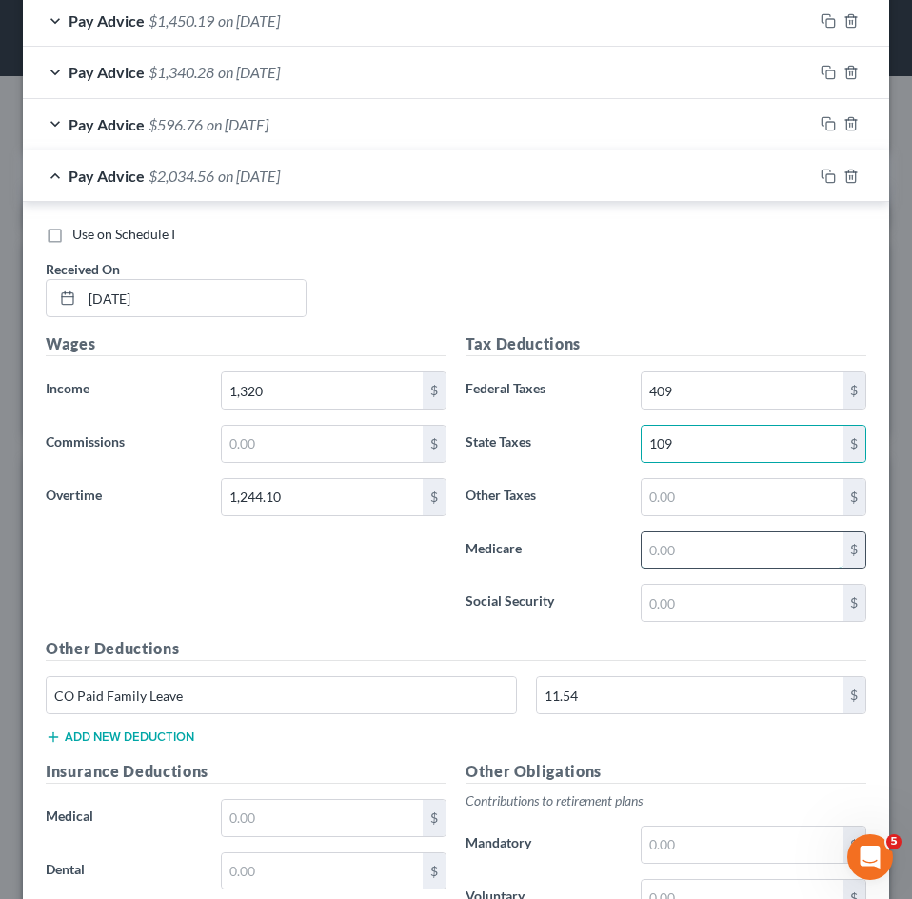
click at [673, 556] on input "text" at bounding box center [742, 550] width 201 height 36
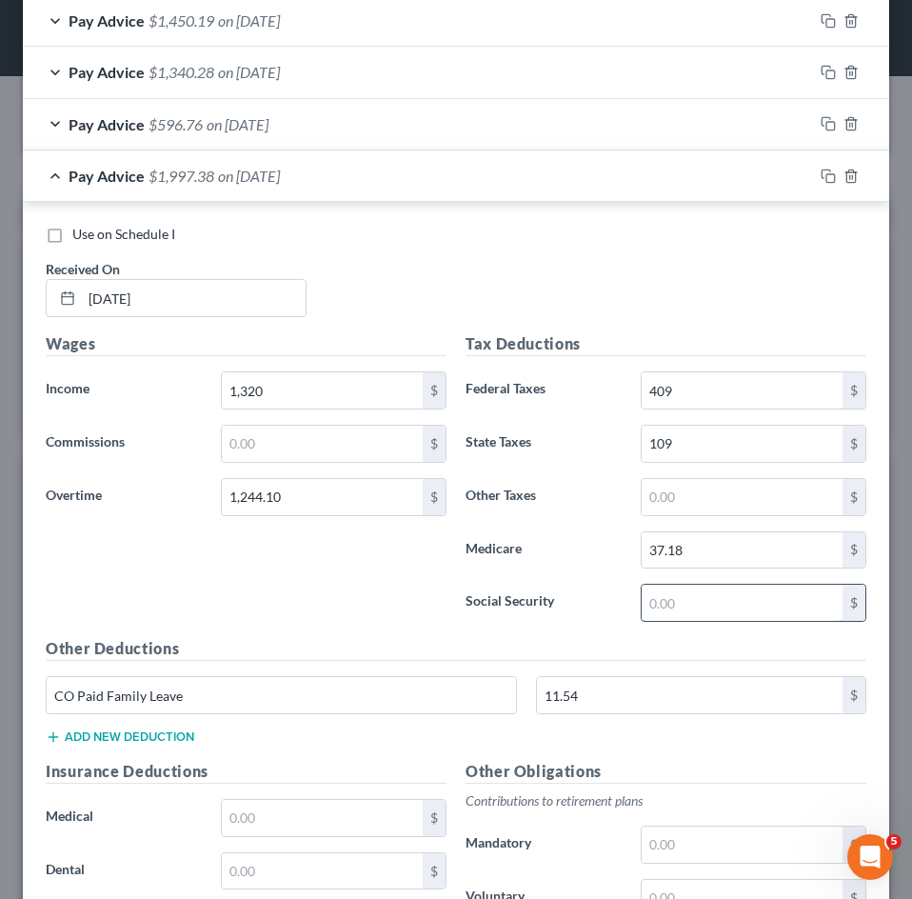
click at [655, 593] on input "text" at bounding box center [742, 602] width 201 height 36
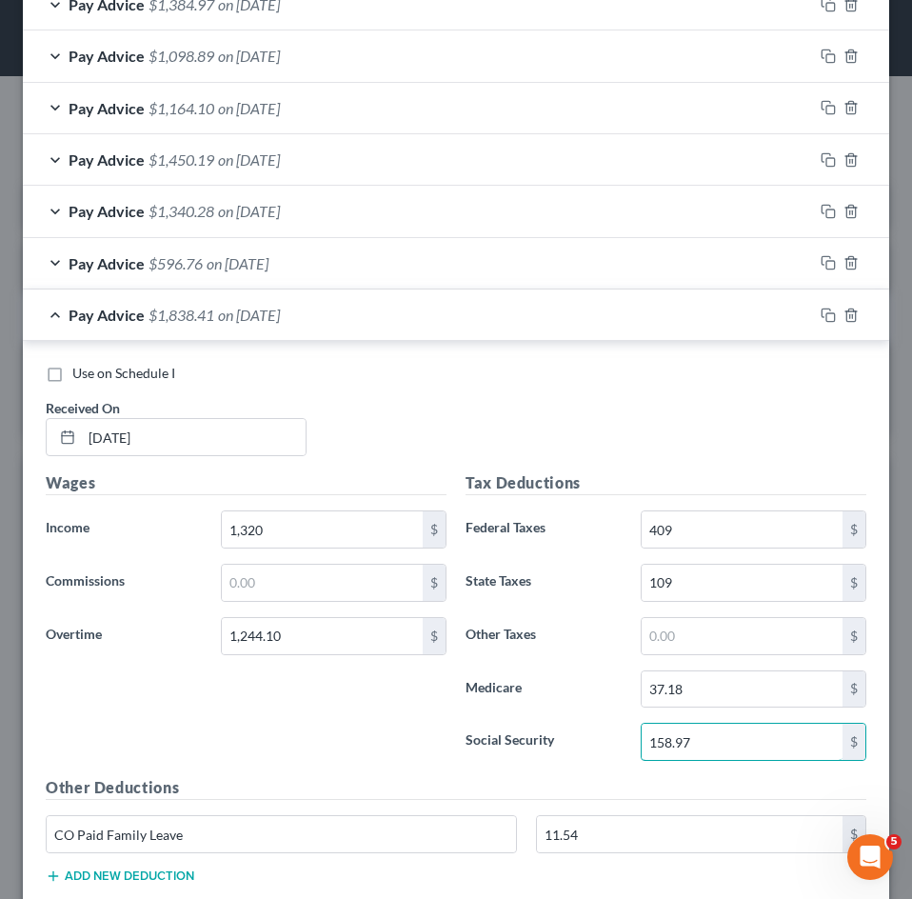
scroll to position [1279, 0]
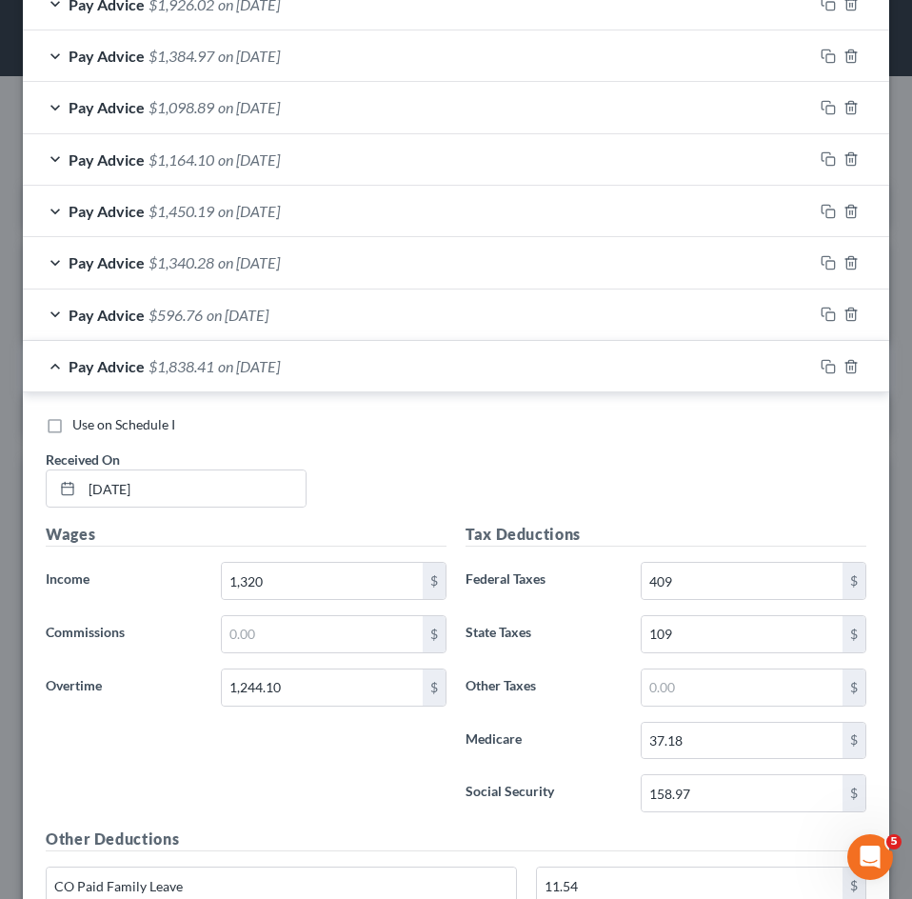
click at [205, 375] on div "Pay Advice $1,838.41 on [DATE]" at bounding box center [418, 366] width 790 height 50
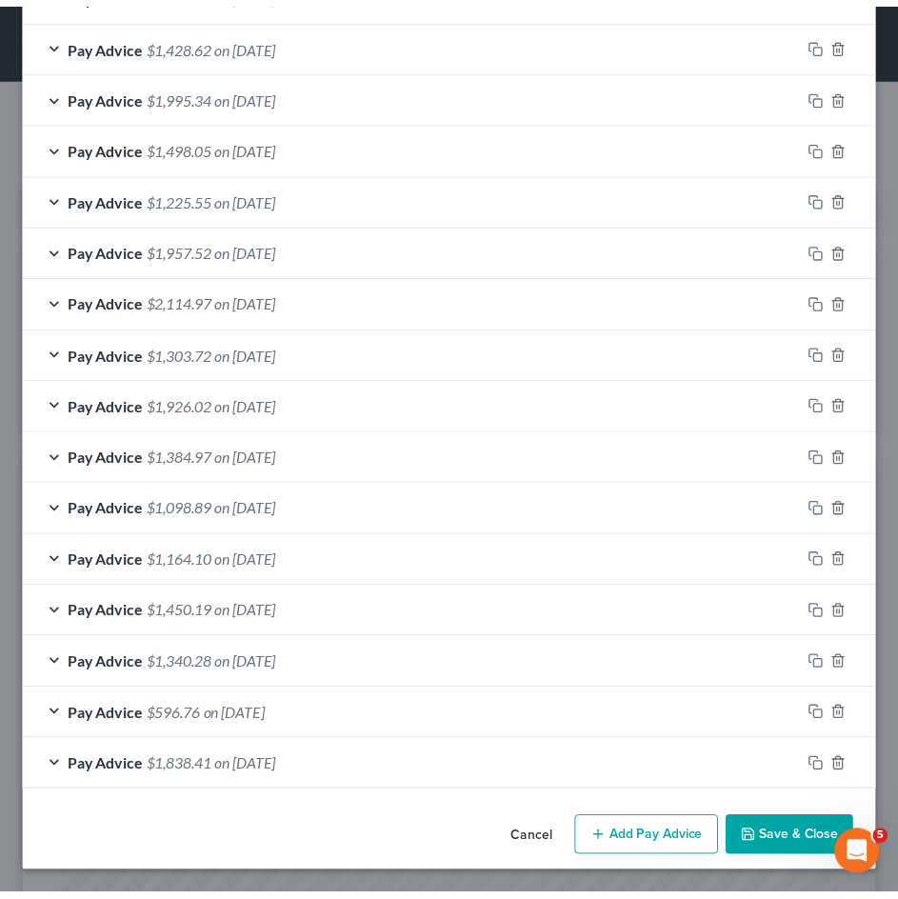
scroll to position [878, 0]
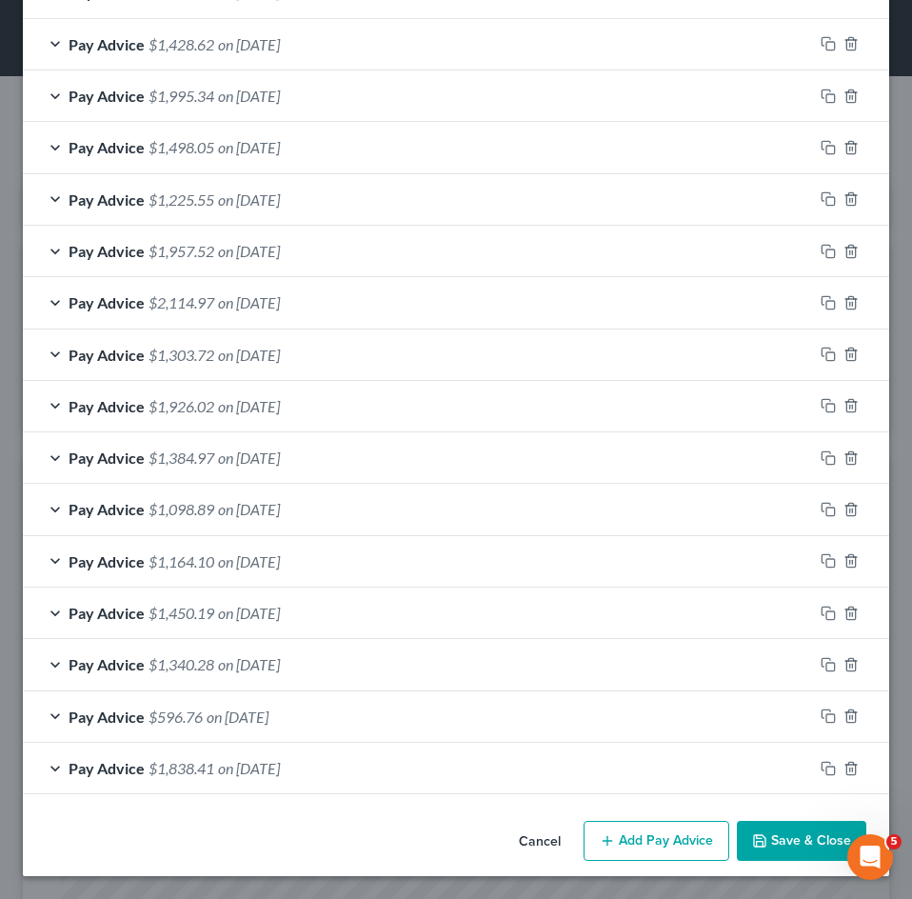
click at [771, 836] on button "Save & Close" at bounding box center [801, 840] width 129 height 40
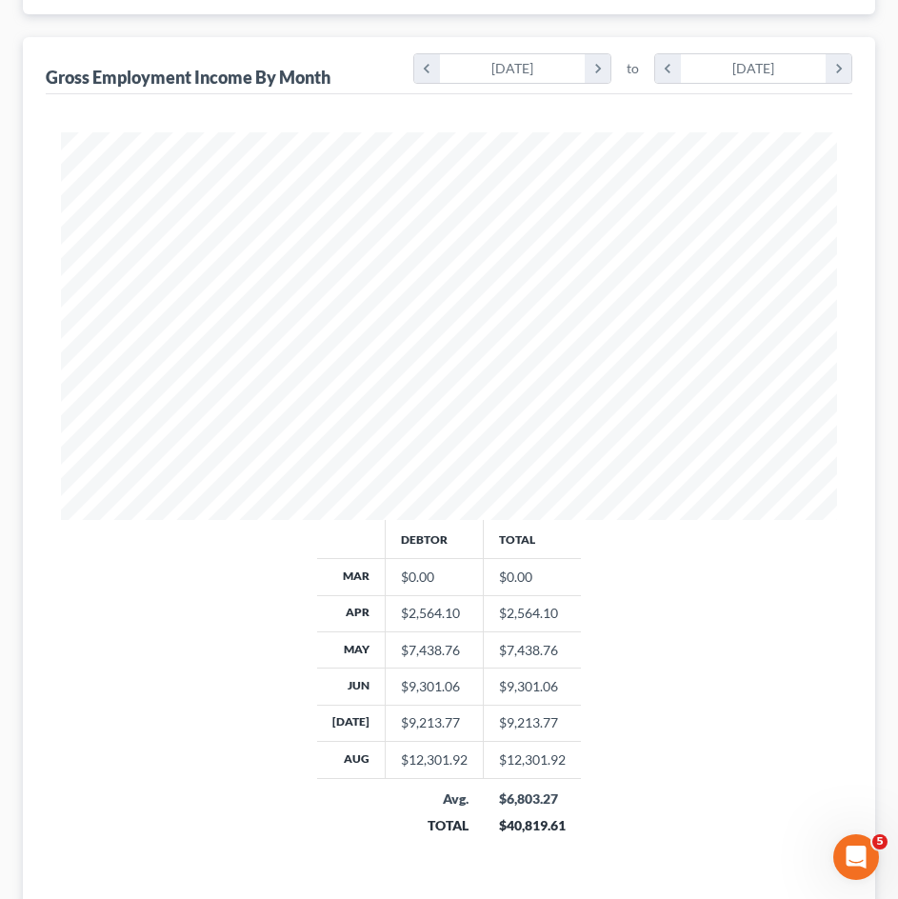
scroll to position [560, 0]
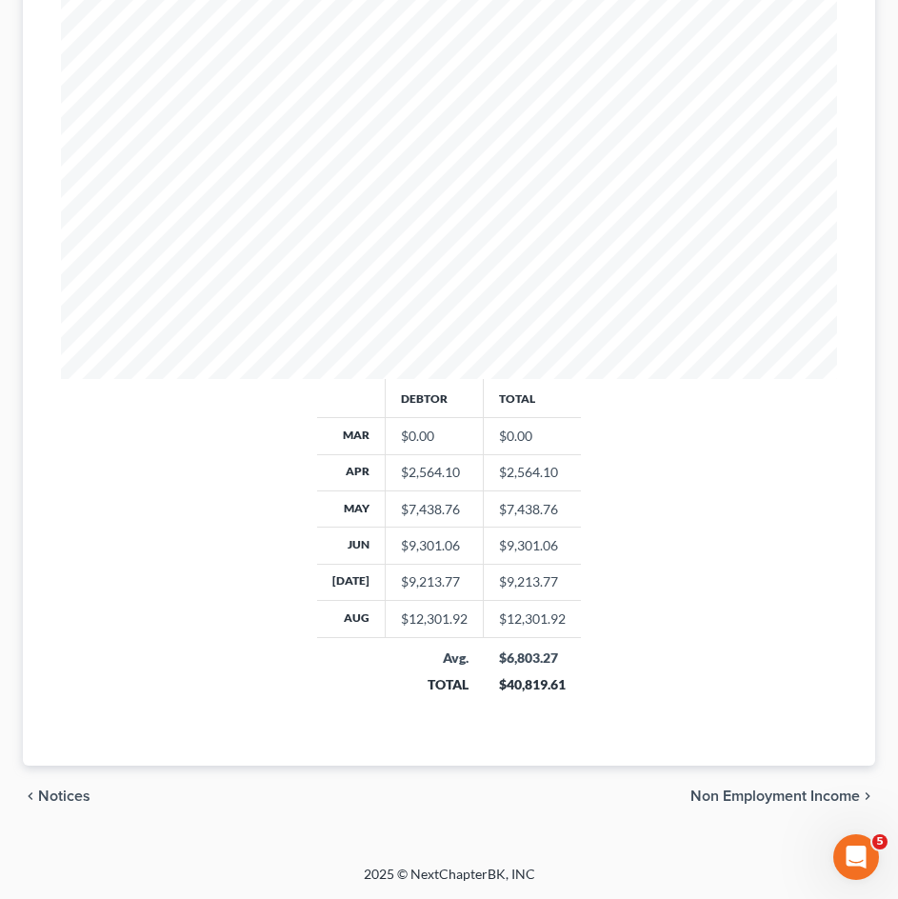
click at [410, 510] on div "$7,438.76" at bounding box center [434, 509] width 67 height 19
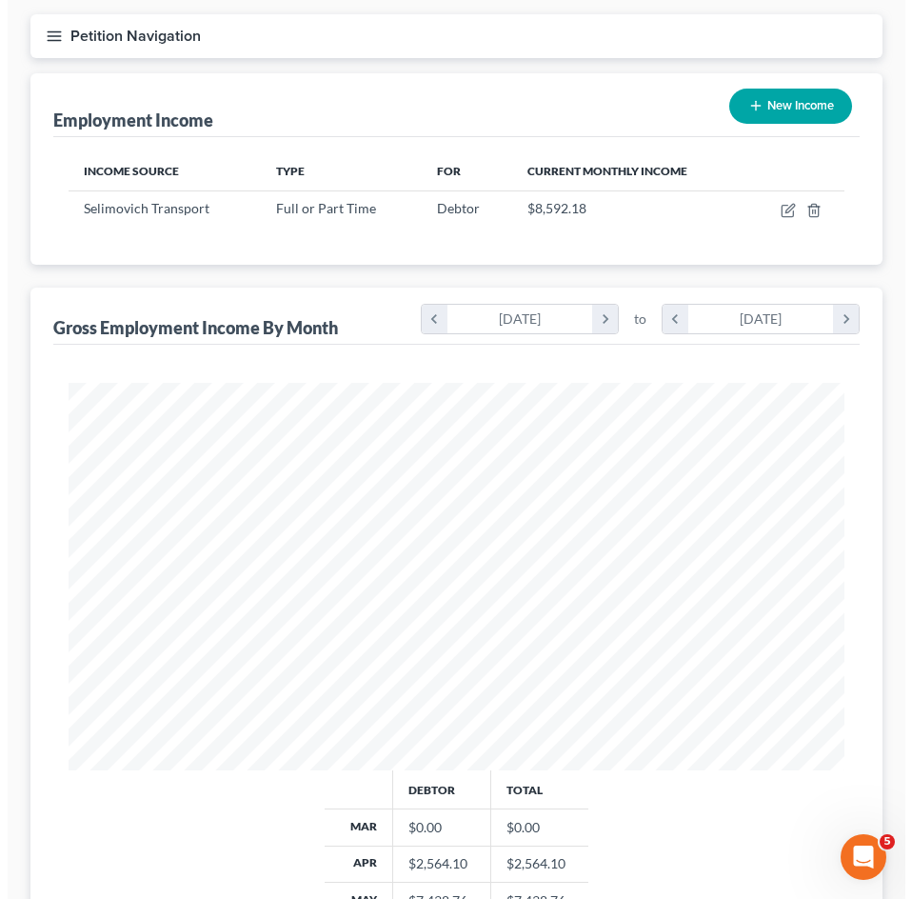
scroll to position [0, 0]
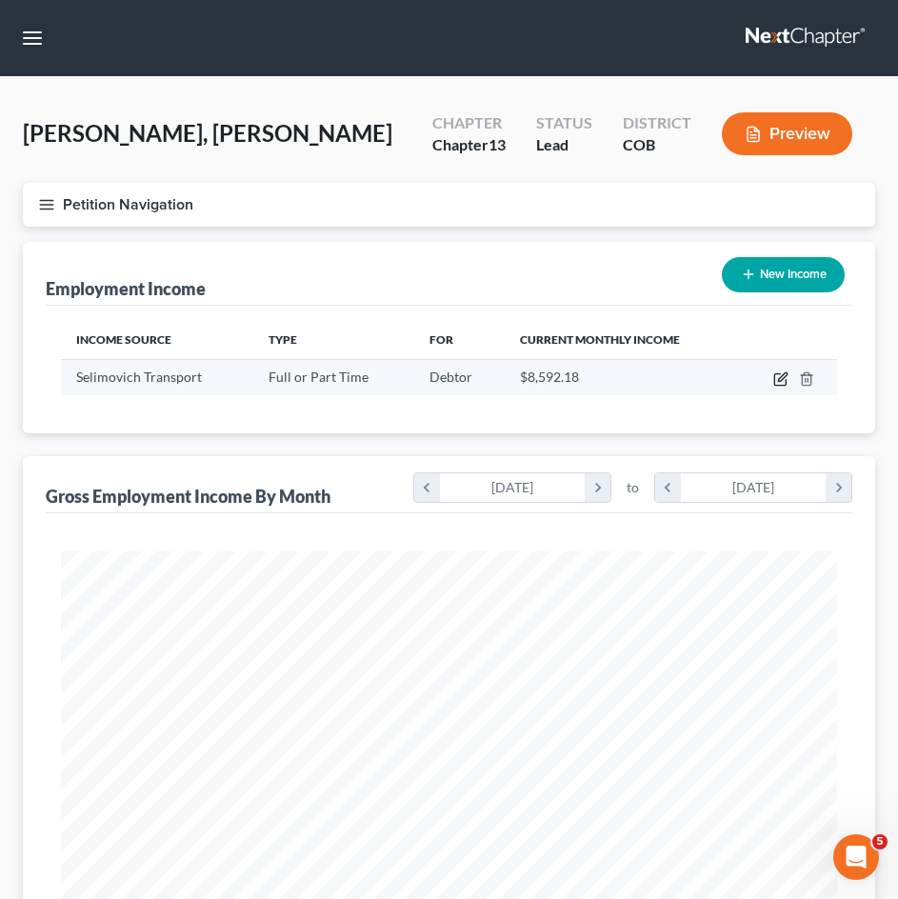
click at [776, 374] on icon "button" at bounding box center [779, 379] width 11 height 11
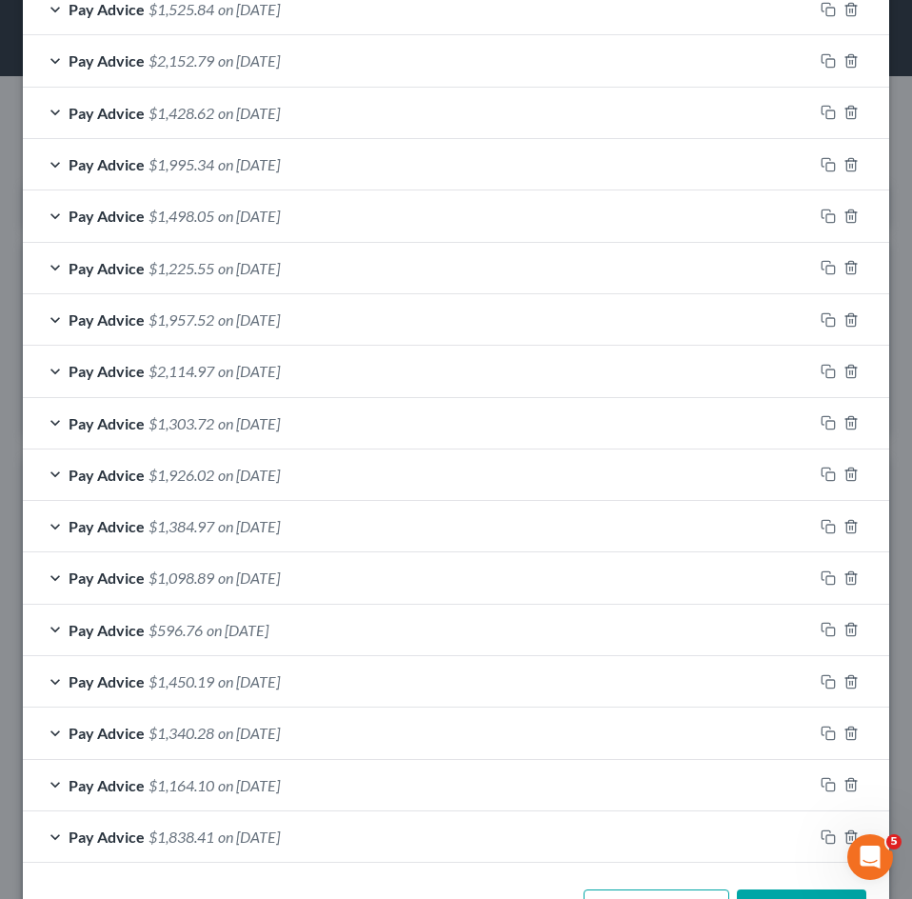
scroll to position [878, 0]
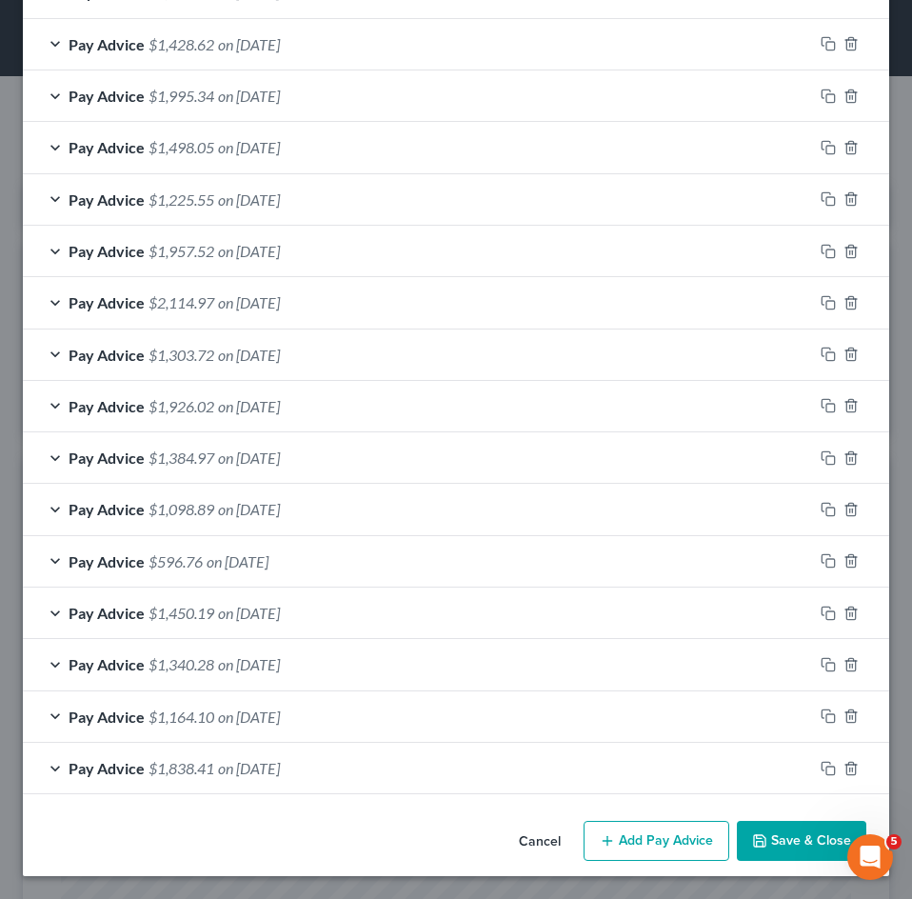
click at [280, 310] on span "on [DATE]" at bounding box center [249, 302] width 62 height 18
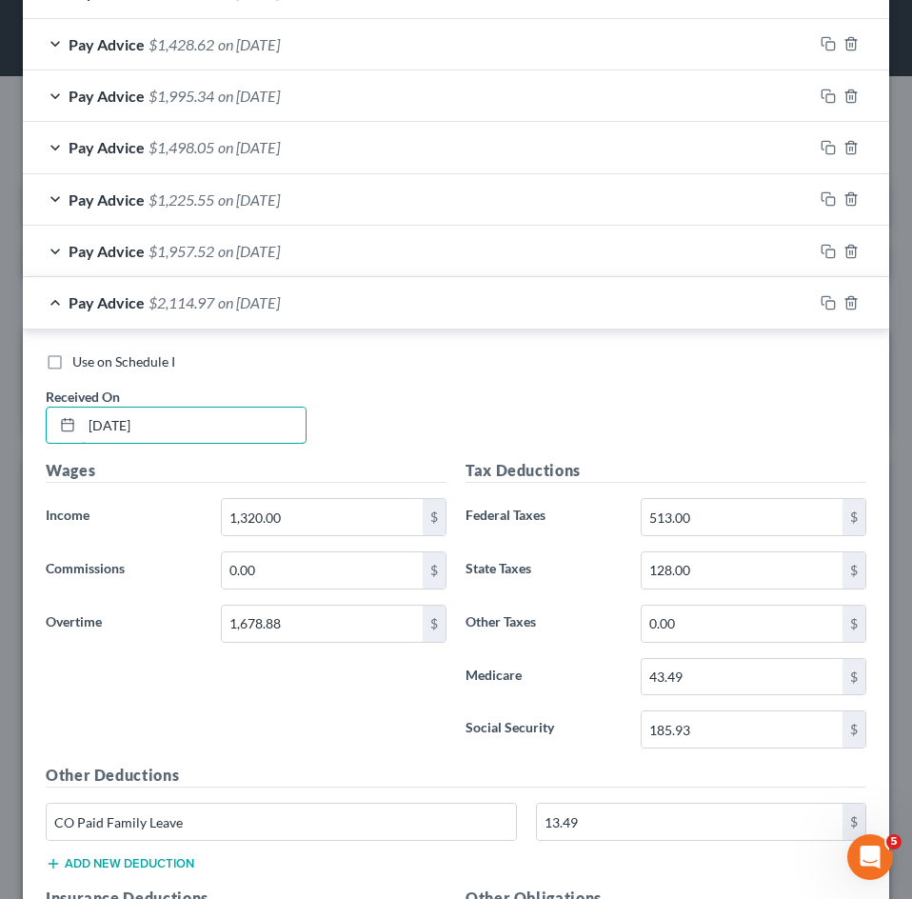
drag, startPoint x: 163, startPoint y: 420, endPoint x: 53, endPoint y: 446, distance: 112.7
click at [55, 443] on div "[DATE]" at bounding box center [176, 425] width 261 height 38
click at [348, 284] on div "Pay Advice $2,114.97 on [DATE]" at bounding box center [418, 302] width 790 height 50
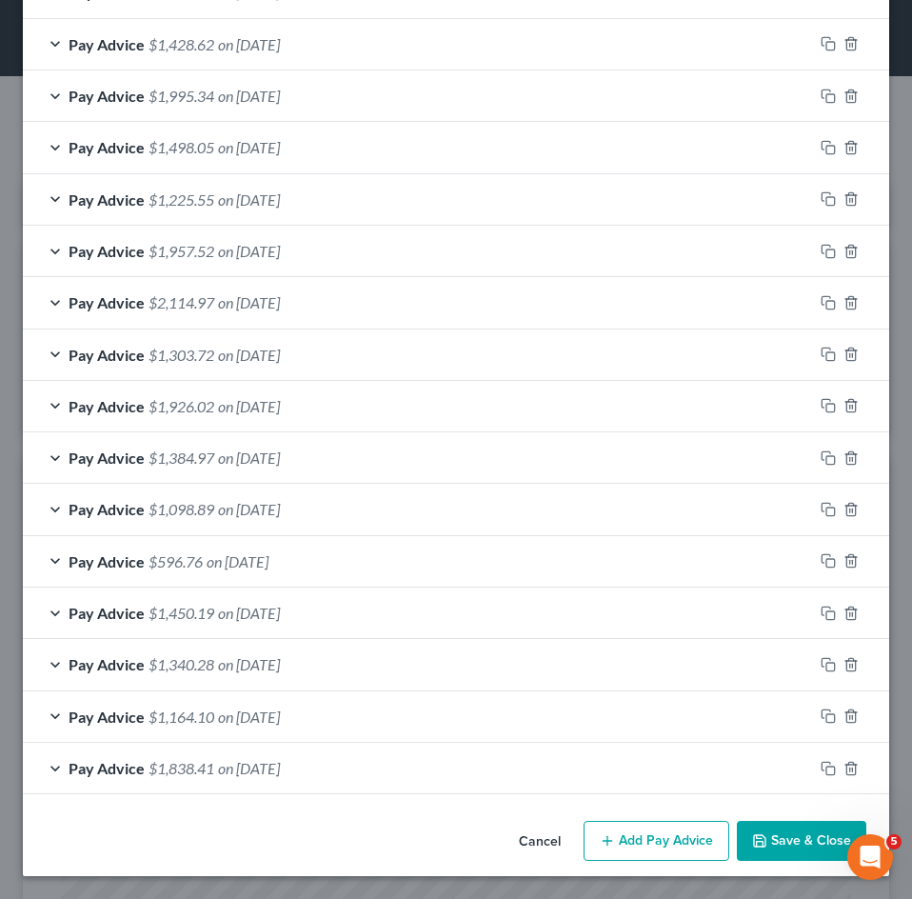
click at [280, 250] on span "on [DATE]" at bounding box center [249, 251] width 62 height 18
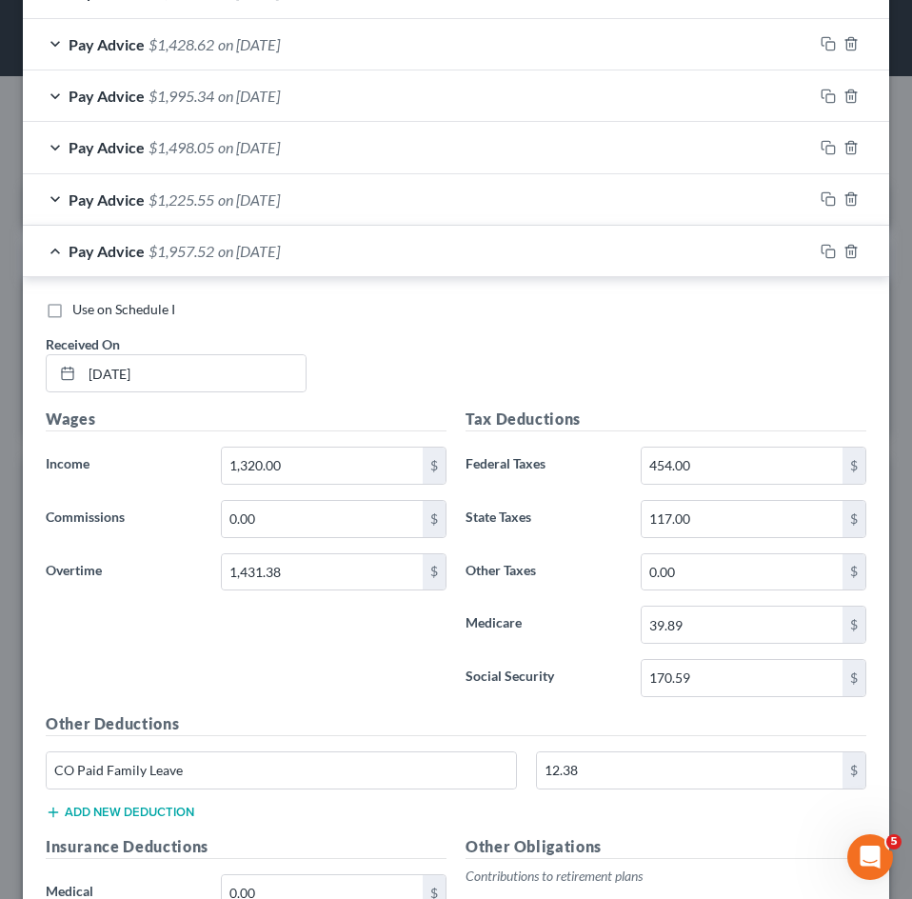
click at [280, 250] on span "on [DATE]" at bounding box center [249, 251] width 62 height 18
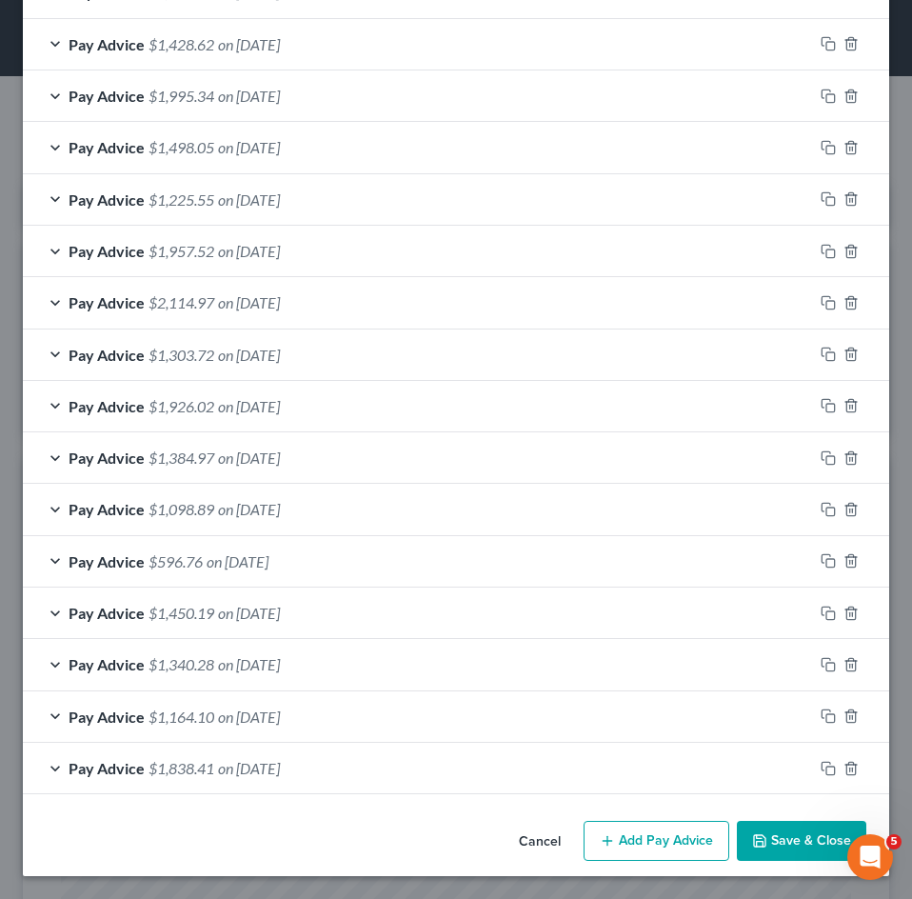
drag, startPoint x: 754, startPoint y: 833, endPoint x: 702, endPoint y: 771, distance: 80.4
click at [754, 834] on icon "button" at bounding box center [759, 840] width 15 height 15
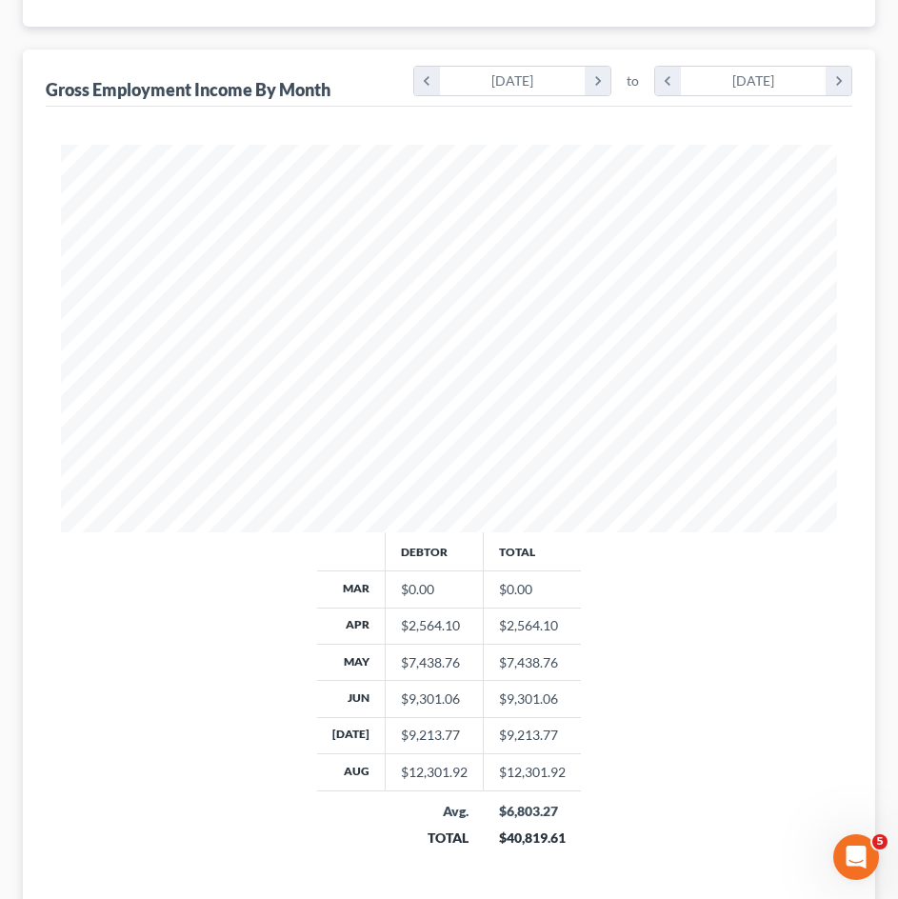
scroll to position [560, 0]
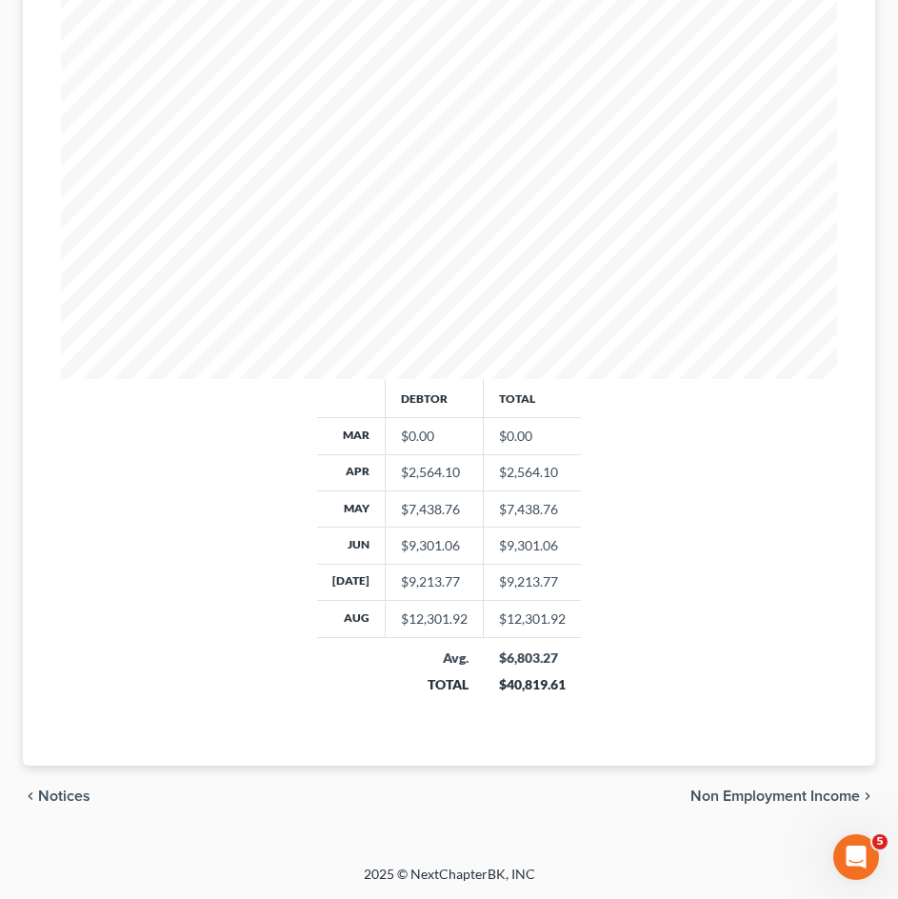
click at [729, 799] on span "Non Employment Income" at bounding box center [774, 795] width 169 height 15
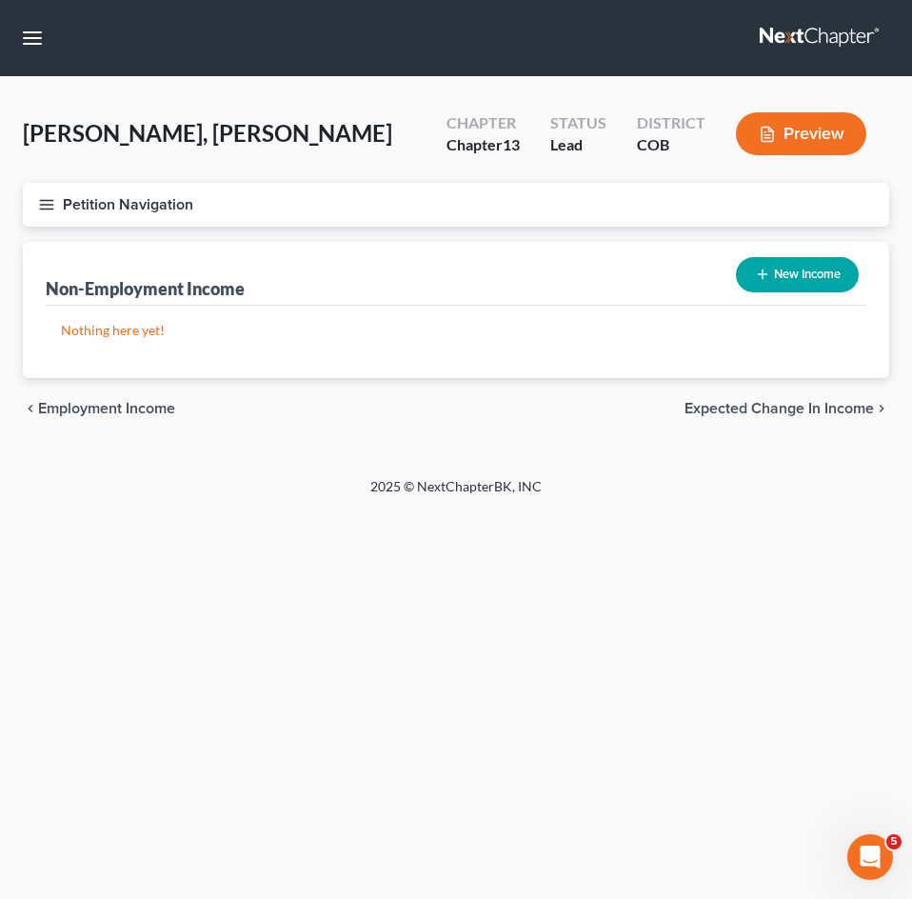
click at [816, 414] on span "Expected Change in Income" at bounding box center [778, 408] width 189 height 15
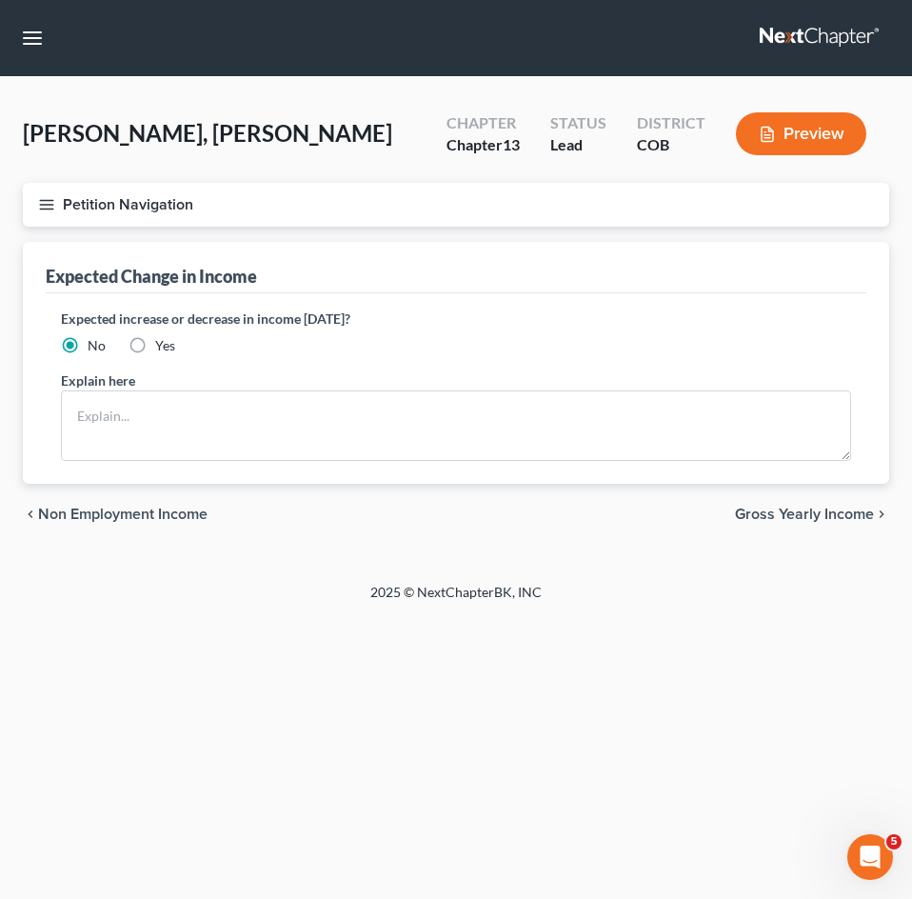
click at [808, 522] on span "Gross Yearly Income" at bounding box center [804, 513] width 139 height 15
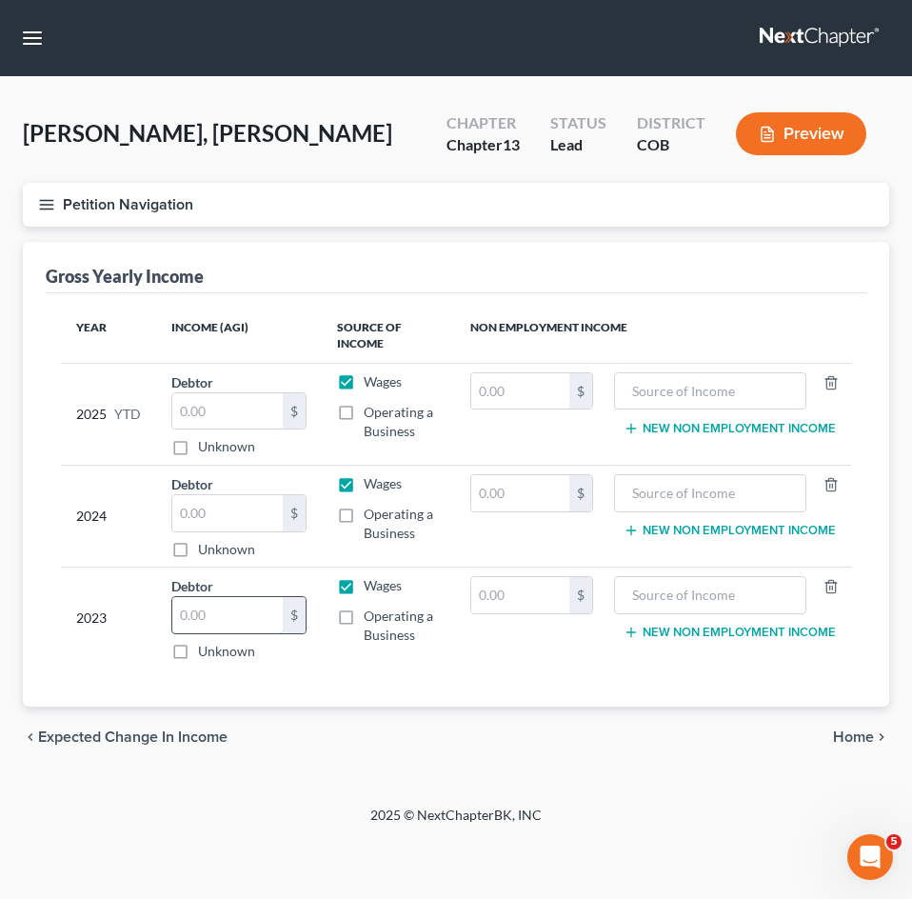
click at [229, 615] on input "text" at bounding box center [227, 615] width 110 height 36
drag, startPoint x: 247, startPoint y: 614, endPoint x: 12, endPoint y: 602, distance: 234.5
click at [63, 618] on tr "2023 Debtor 63,527.00 $ Unknown Balance Undetermined 63,527 $ Unknown Wages Ope…" at bounding box center [456, 618] width 790 height 102
click at [363, 623] on div "Operating a Business" at bounding box center [388, 625] width 103 height 38
click at [364, 618] on label "Operating a Business" at bounding box center [402, 625] width 76 height 38
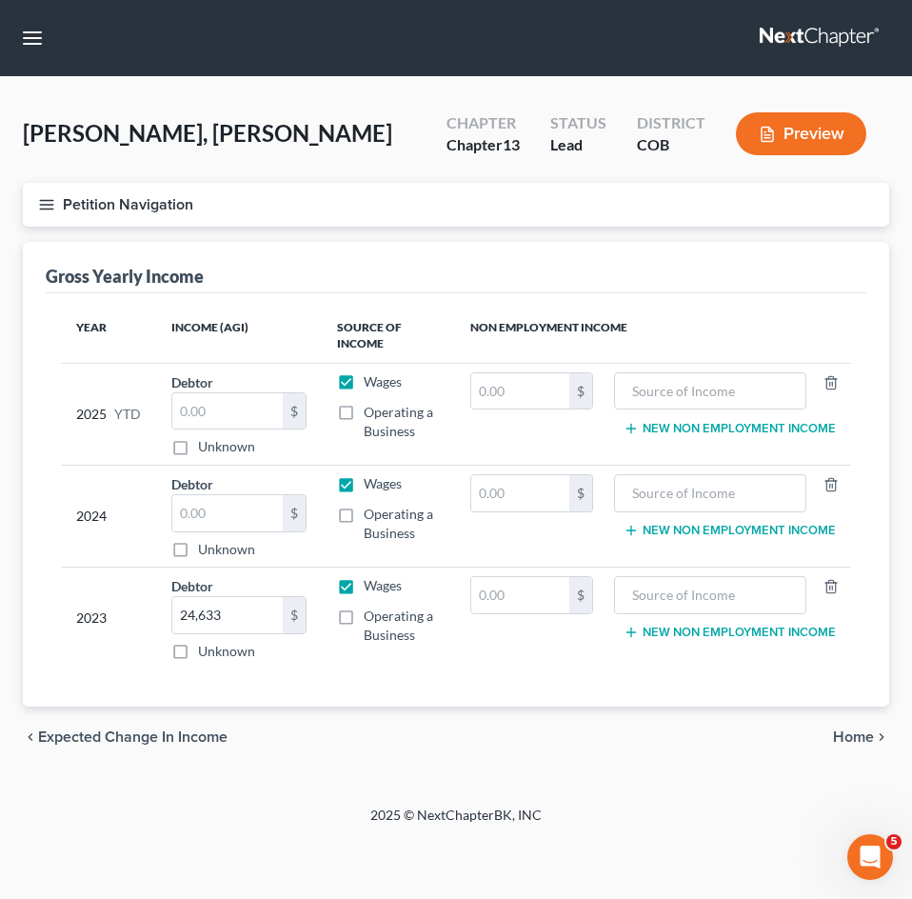
click at [371, 618] on input "Operating a Business" at bounding box center [377, 612] width 12 height 12
drag, startPoint x: 346, startPoint y: 611, endPoint x: 380, endPoint y: 601, distance: 35.8
click at [364, 612] on label "Operating a Business" at bounding box center [402, 625] width 76 height 38
click at [371, 612] on input "Operating a Business" at bounding box center [377, 612] width 12 height 12
click at [511, 588] on input "text" at bounding box center [520, 595] width 98 height 36
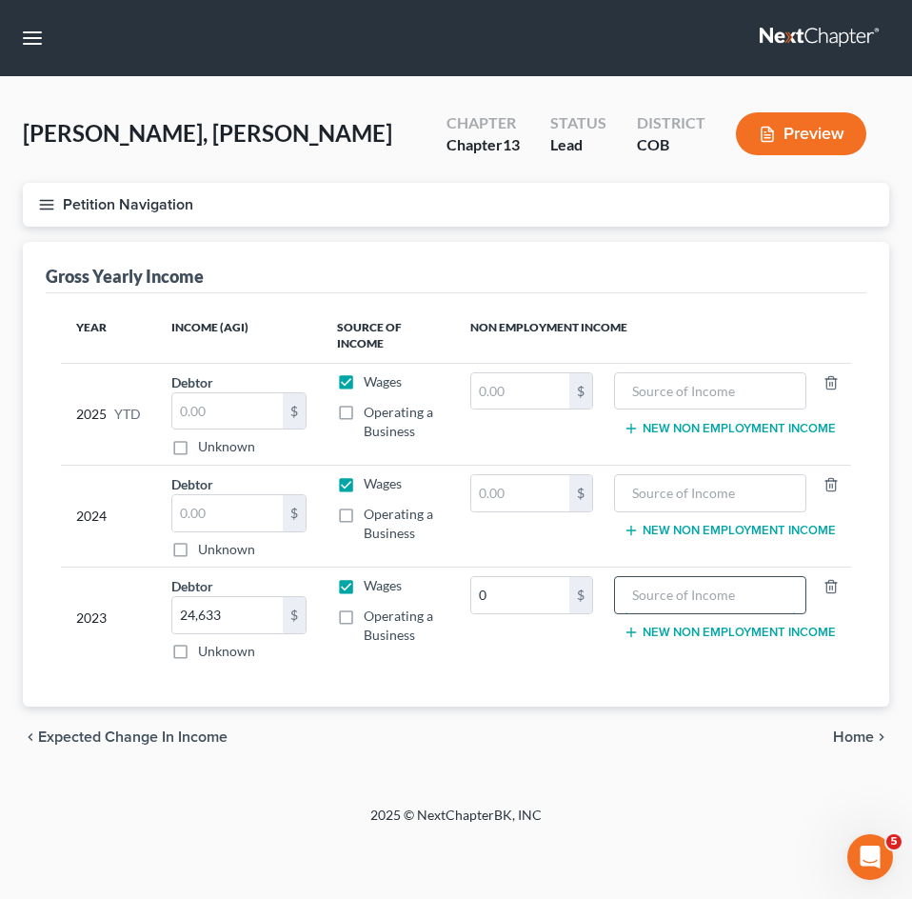
click at [641, 593] on input "text" at bounding box center [710, 595] width 172 height 36
click at [364, 620] on label "Operating a Business" at bounding box center [402, 625] width 76 height 38
click at [371, 619] on input "Operating a Business" at bounding box center [377, 612] width 12 height 12
click at [233, 415] on input "text" at bounding box center [227, 411] width 110 height 36
click at [246, 552] on label "Unknown" at bounding box center [226, 549] width 57 height 19
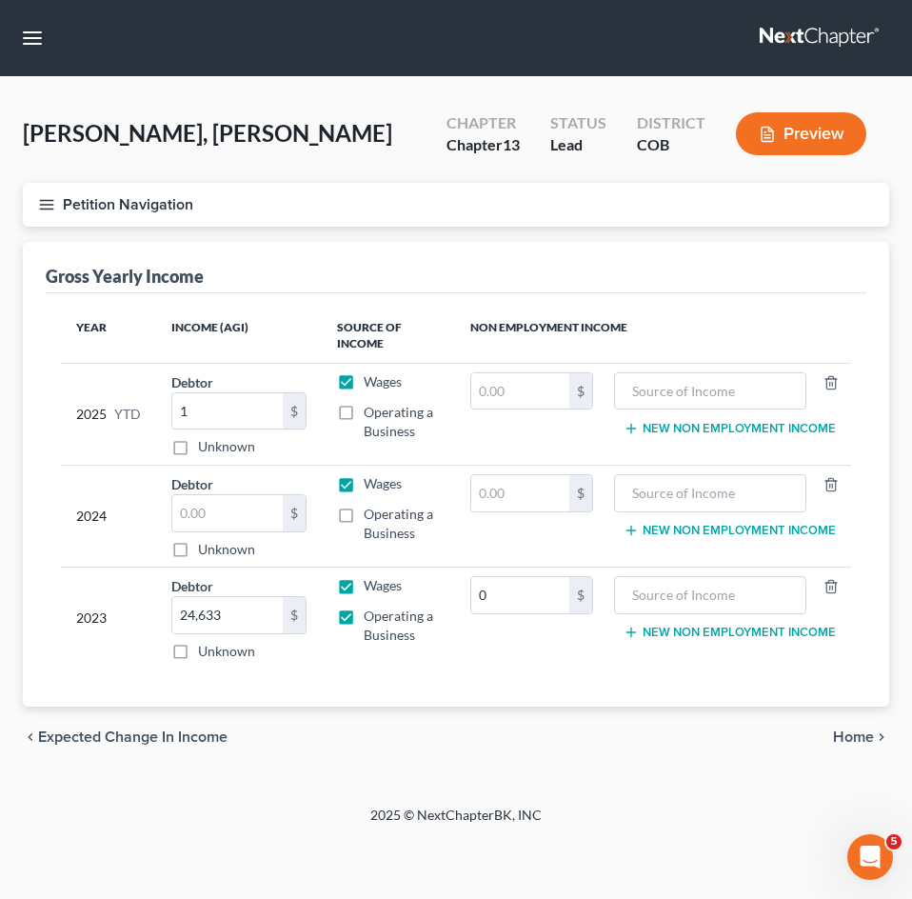
click at [218, 552] on input "Unknown" at bounding box center [212, 546] width 12 height 12
click at [246, 552] on label "Unknown" at bounding box center [226, 549] width 57 height 19
click at [218, 552] on input "Unknown" at bounding box center [212, 546] width 12 height 12
click at [847, 742] on span "Home" at bounding box center [853, 736] width 41 height 15
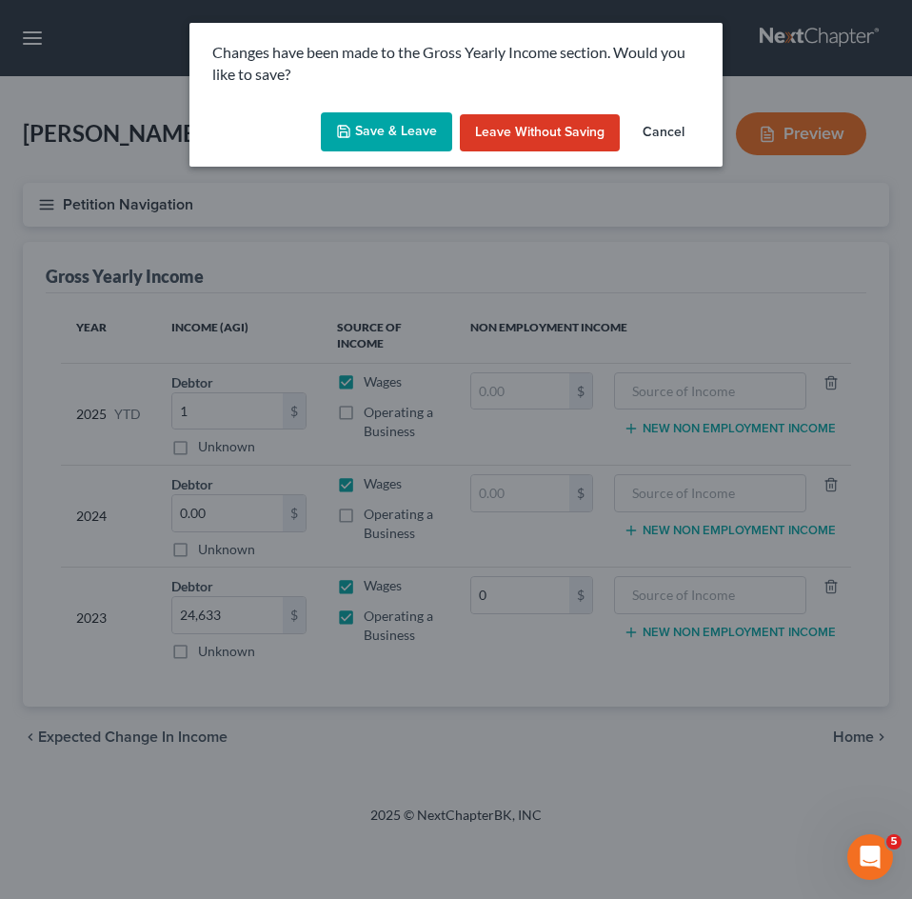
click at [381, 135] on button "Save & Leave" at bounding box center [386, 132] width 131 height 40
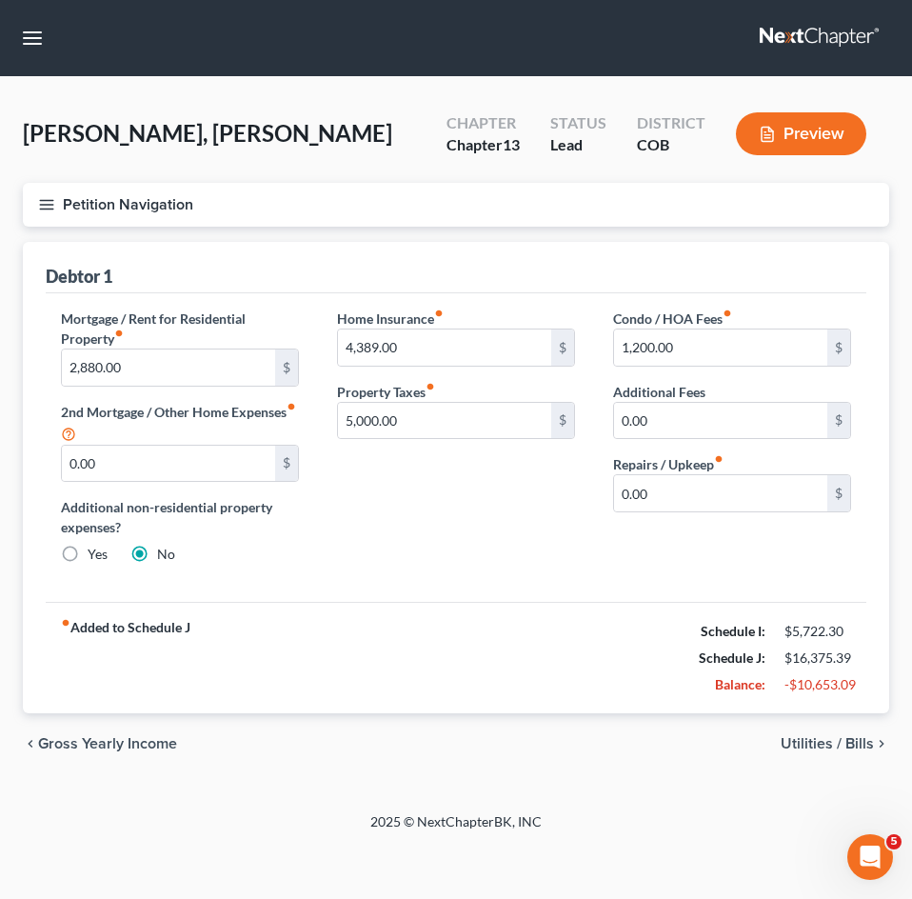
click at [816, 744] on span "Utilities / Bills" at bounding box center [827, 743] width 93 height 15
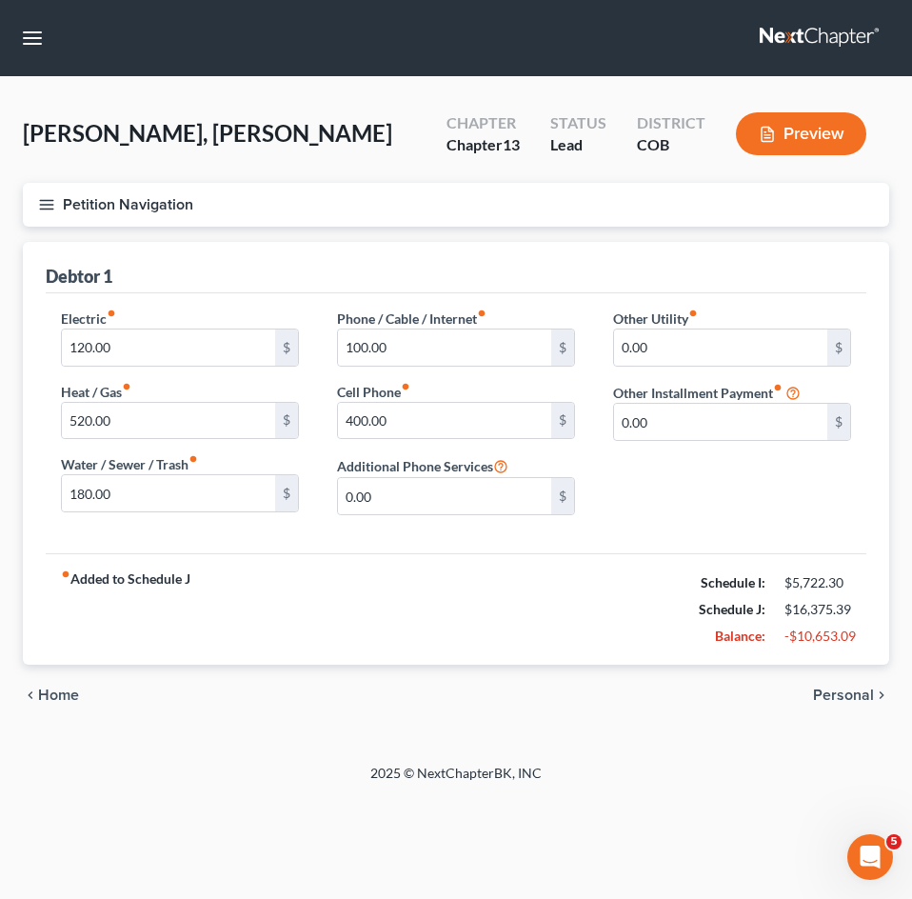
click at [70, 700] on span "Home" at bounding box center [58, 694] width 41 height 15
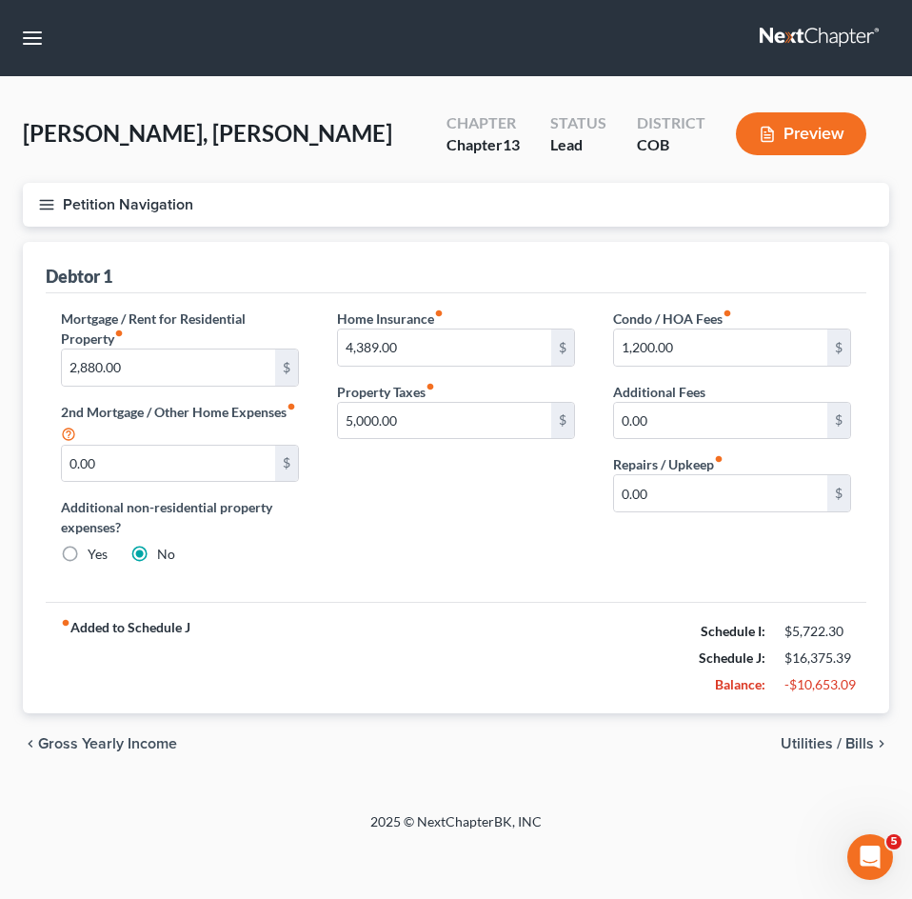
click at [331, 504] on div "Home Insurance fiber_manual_record 4,389.00 $ Property Taxes fiber_manual_recor…" at bounding box center [456, 443] width 276 height 271
drag, startPoint x: 451, startPoint y: 575, endPoint x: 380, endPoint y: 546, distance: 76.9
click at [450, 575] on div "Home Insurance fiber_manual_record 4,389.00 $ Property Taxes fiber_manual_recor…" at bounding box center [456, 443] width 276 height 271
click at [293, 540] on div "Additional non-residential property expenses? Yes No" at bounding box center [180, 530] width 238 height 67
click at [812, 739] on span "Utilities / Bills" at bounding box center [827, 743] width 93 height 15
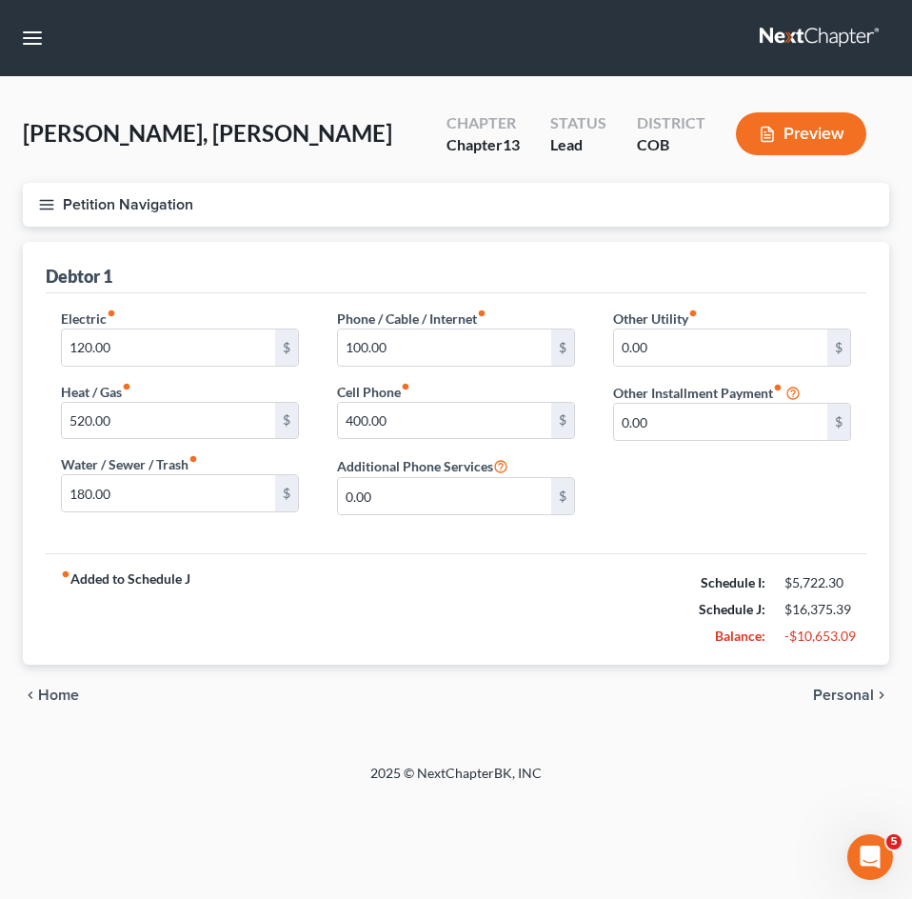
click at [838, 692] on span "Personal" at bounding box center [843, 694] width 61 height 15
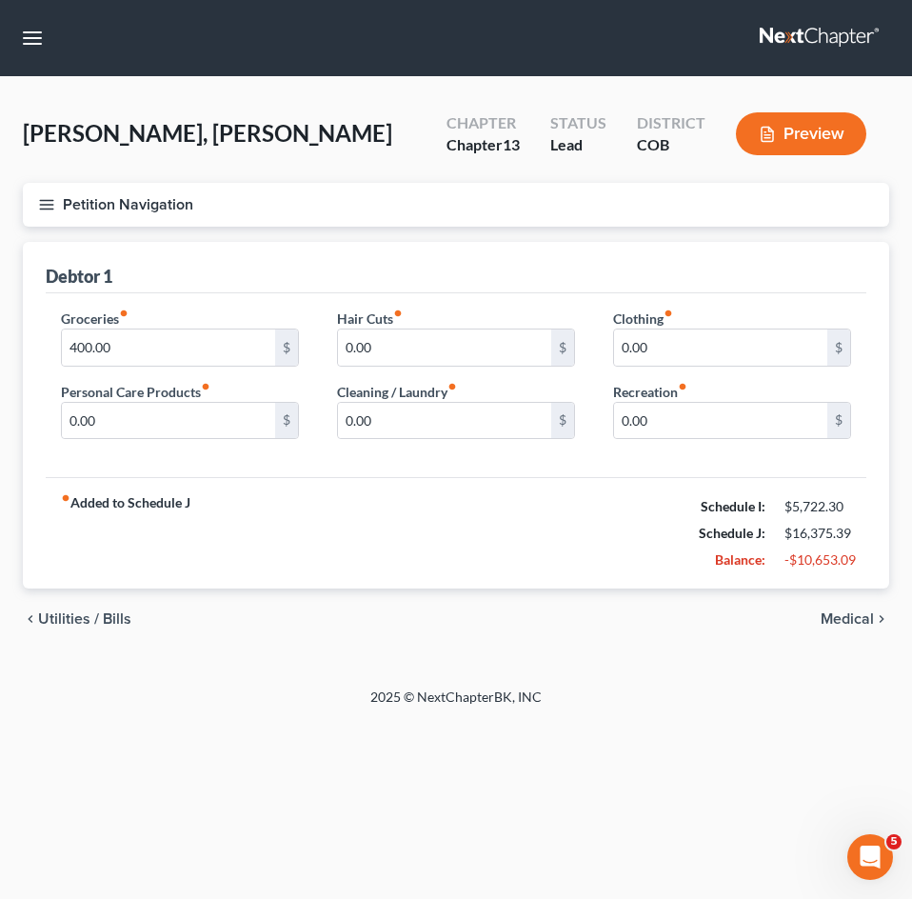
click at [852, 618] on span "Medical" at bounding box center [846, 618] width 53 height 15
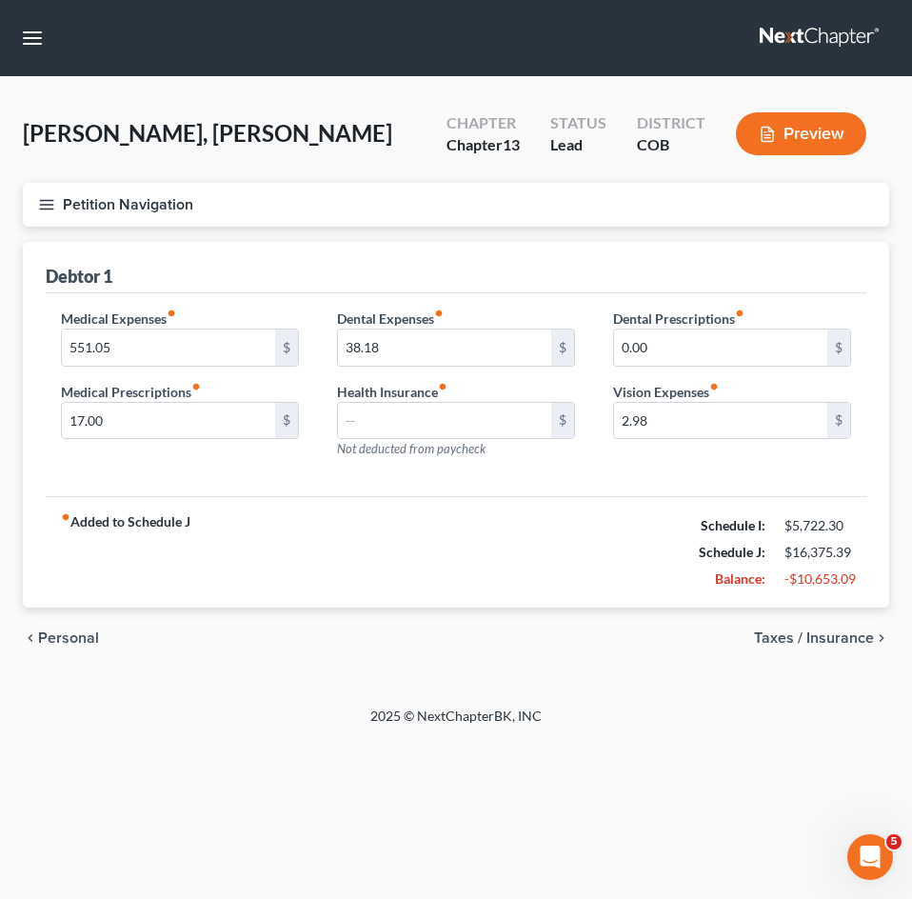
click at [846, 630] on span "Taxes / Insurance" at bounding box center [814, 637] width 120 height 15
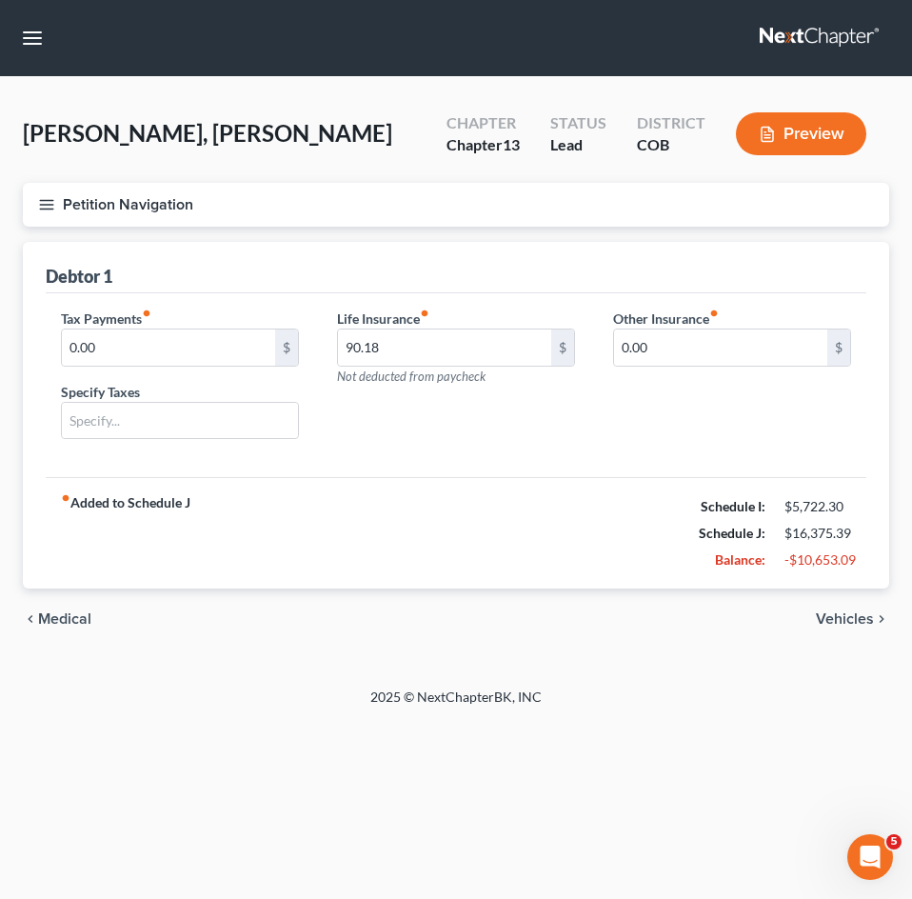
click at [842, 620] on span "Vehicles" at bounding box center [845, 618] width 58 height 15
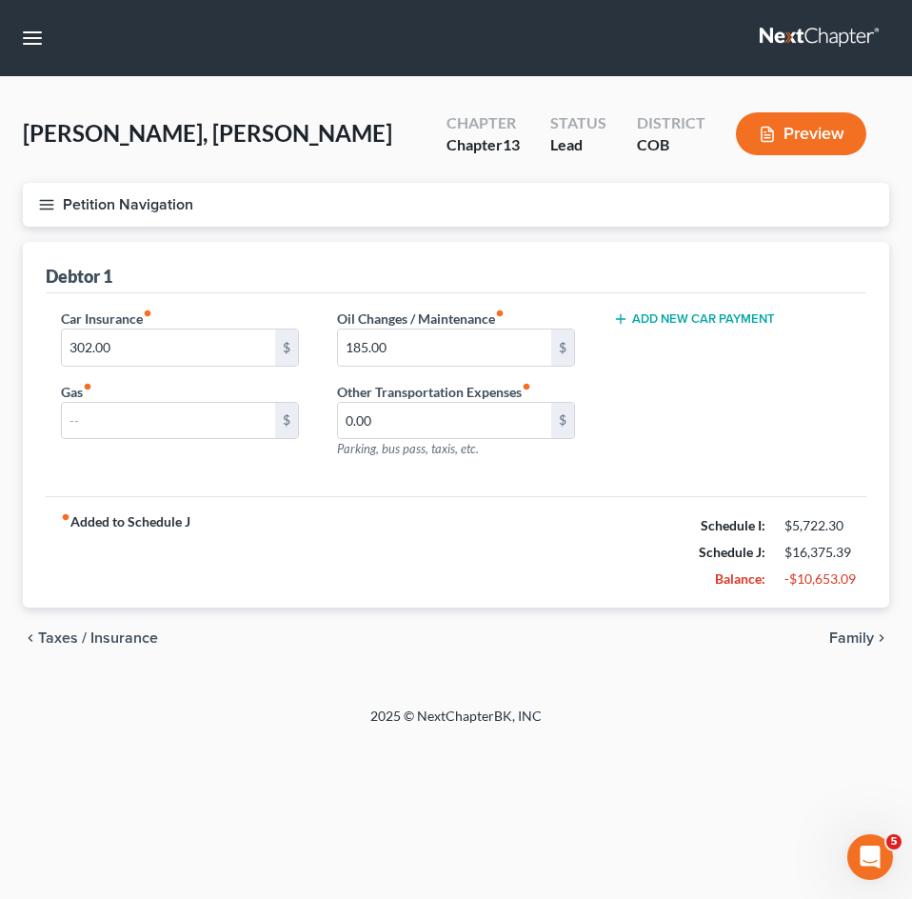
click at [844, 630] on span "Family" at bounding box center [851, 637] width 45 height 15
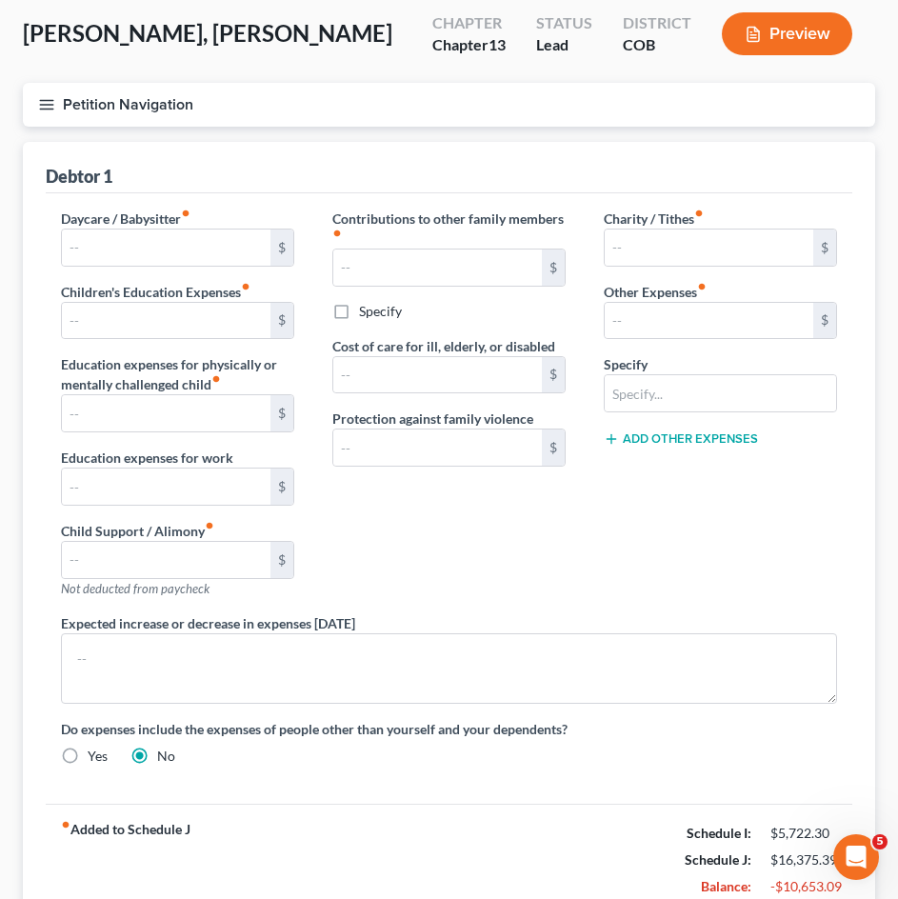
scroll to position [249, 0]
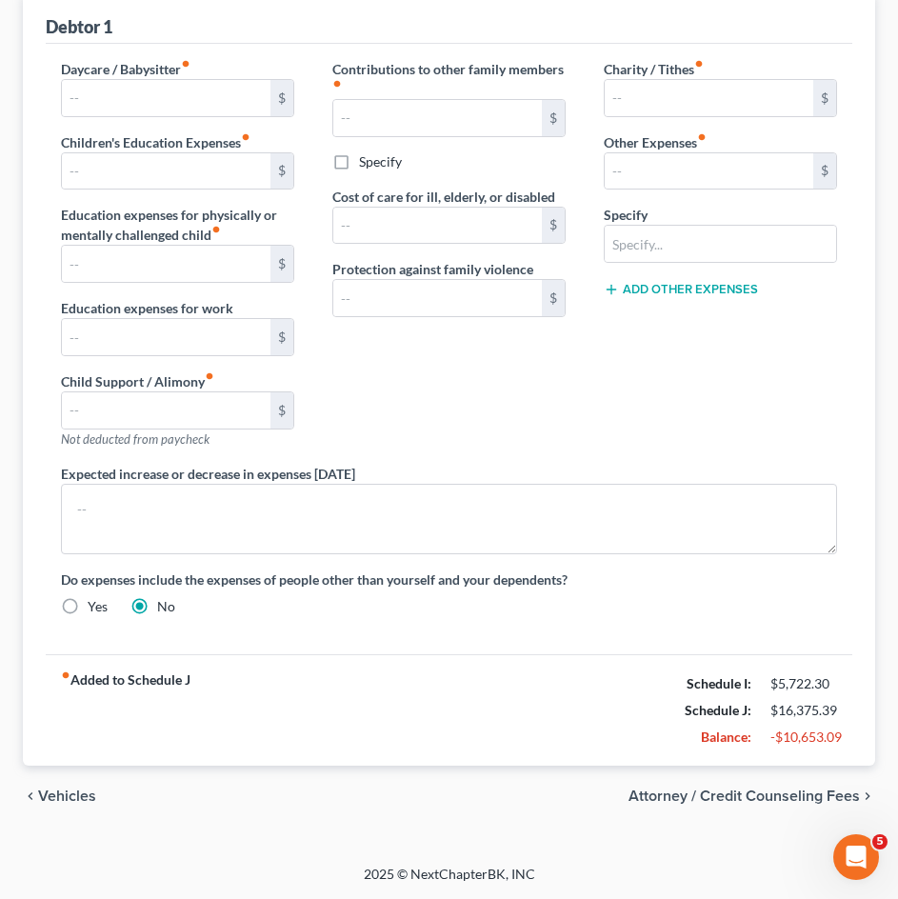
click at [810, 788] on span "Attorney / Credit Counseling Fees" at bounding box center [743, 795] width 231 height 15
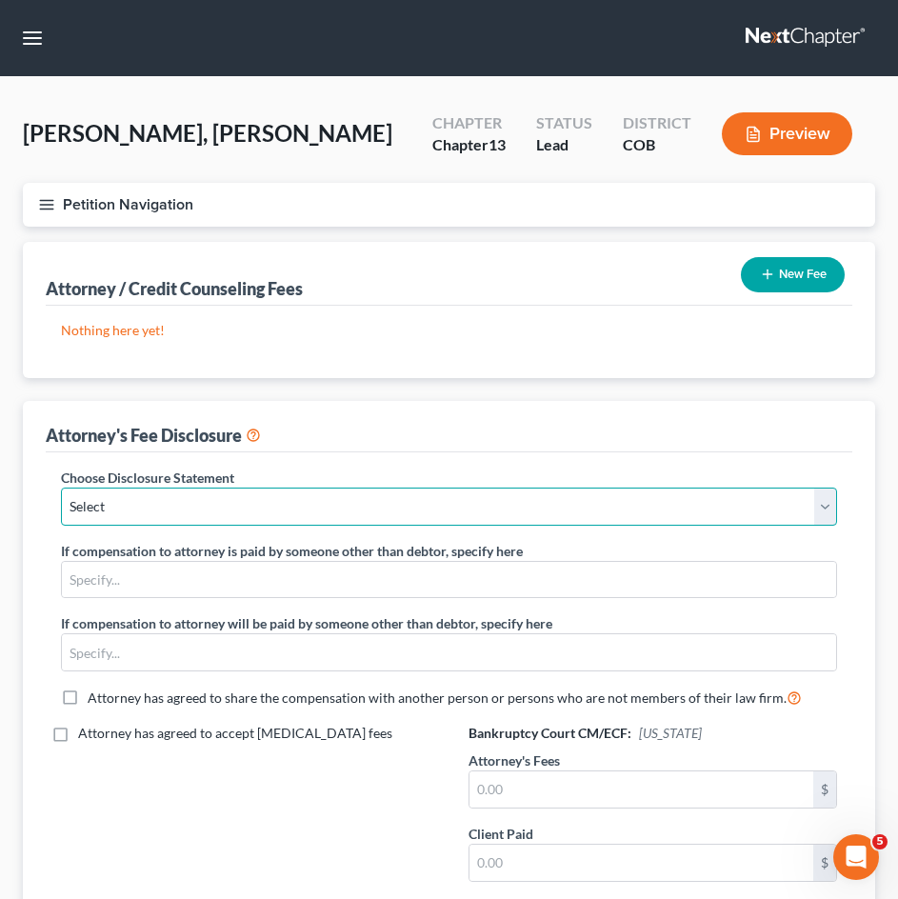
click at [414, 500] on select "Select Disclosure of Compensation of Attorney For Debtor" at bounding box center [449, 506] width 776 height 38
click at [61, 487] on select "Select Disclosure of Compensation of Attorney For Debtor" at bounding box center [449, 506] width 776 height 38
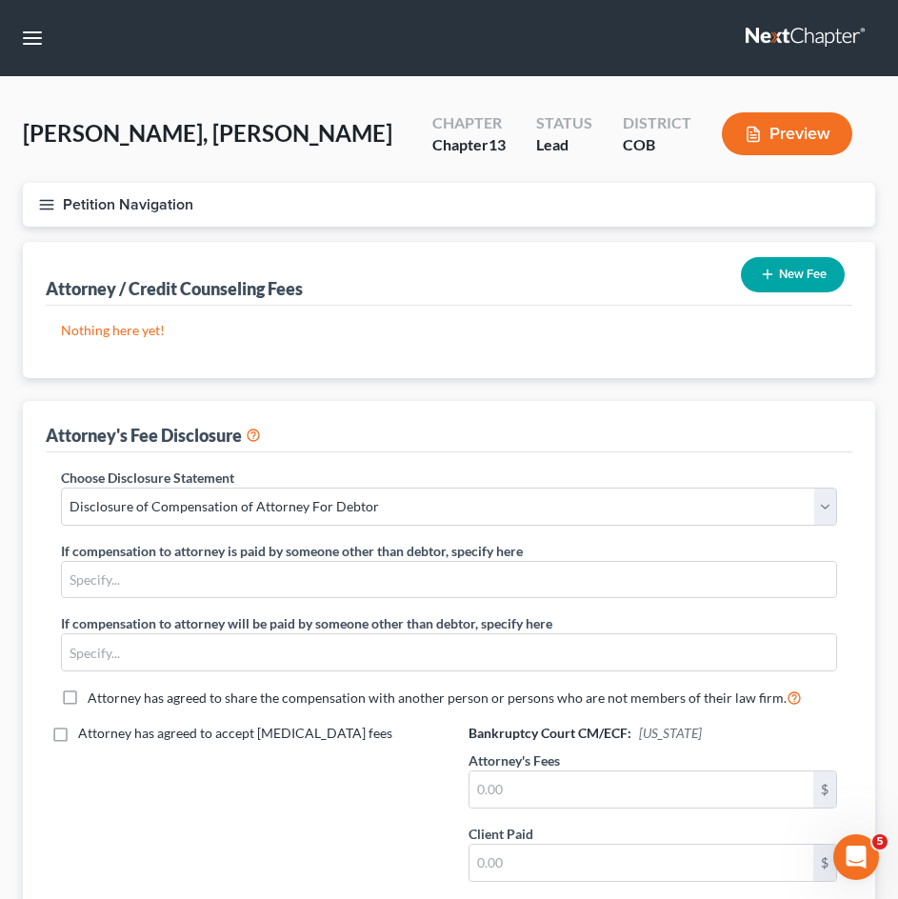
click at [806, 279] on button "New Fee" at bounding box center [793, 274] width 104 height 35
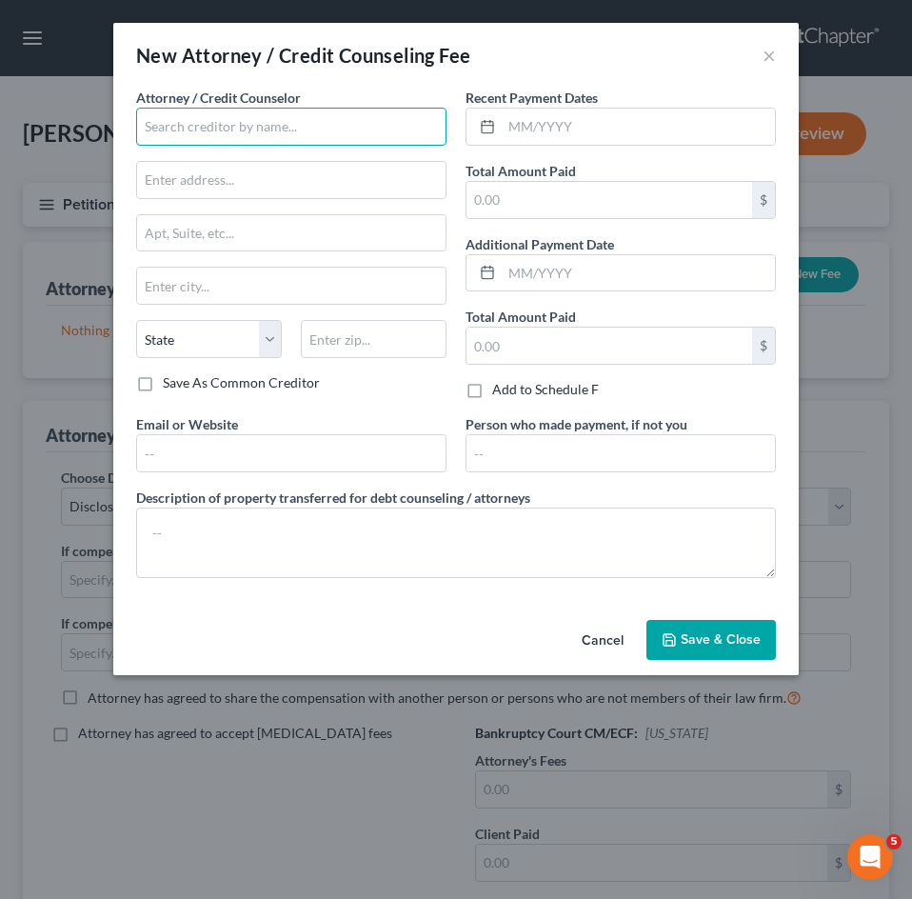
click at [326, 112] on input "text" at bounding box center [291, 127] width 310 height 38
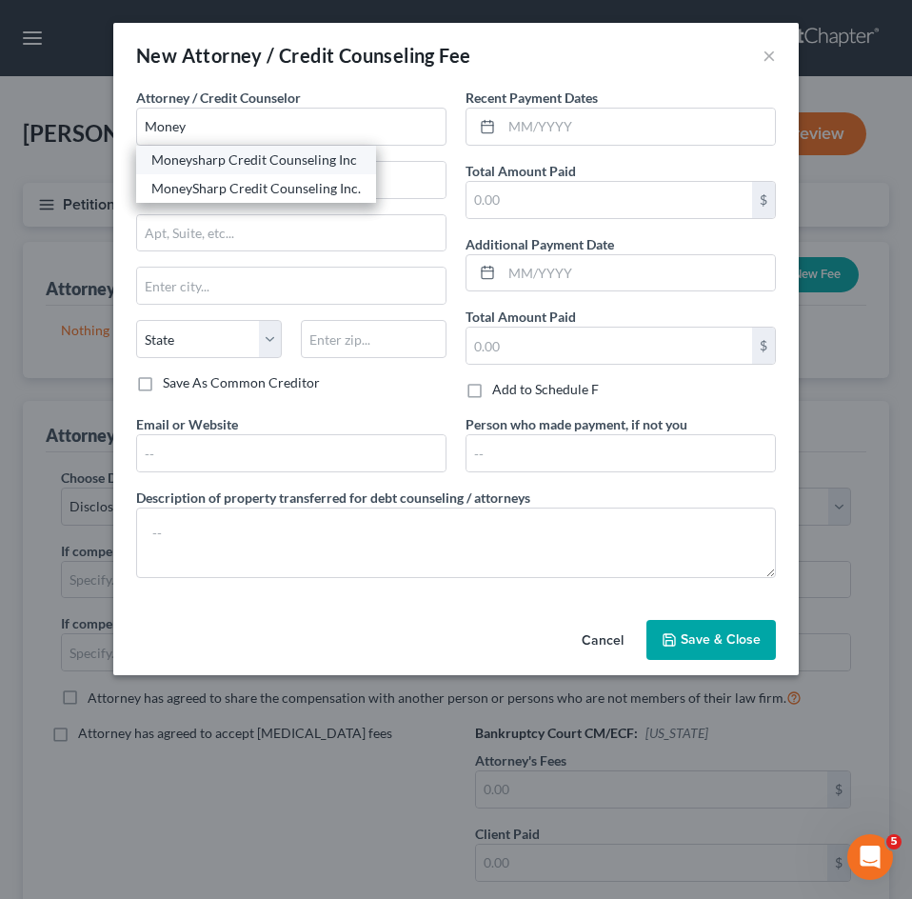
click at [289, 158] on div "Moneysharp Credit Counseling Inc" at bounding box center [255, 159] width 209 height 19
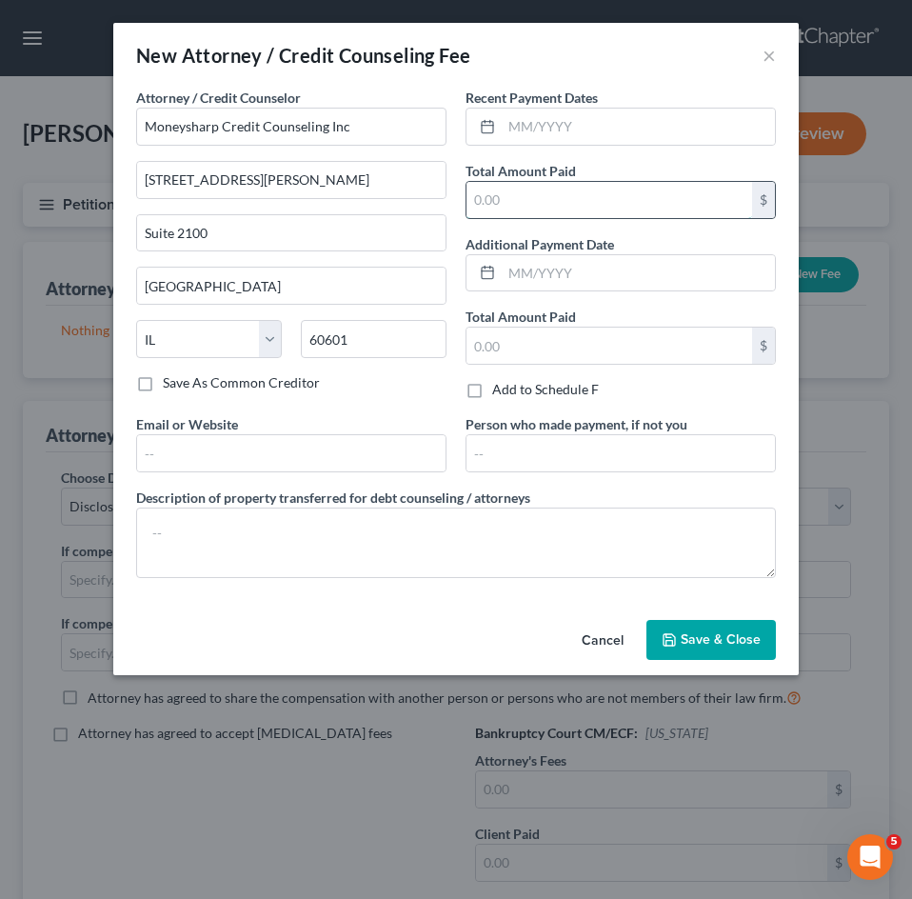
click at [558, 196] on input "text" at bounding box center [609, 200] width 286 height 36
click at [553, 196] on input "12" at bounding box center [609, 200] width 286 height 36
drag, startPoint x: 581, startPoint y: 201, endPoint x: 563, endPoint y: 196, distance: 17.8
click at [582, 201] on input "12" at bounding box center [609, 200] width 286 height 36
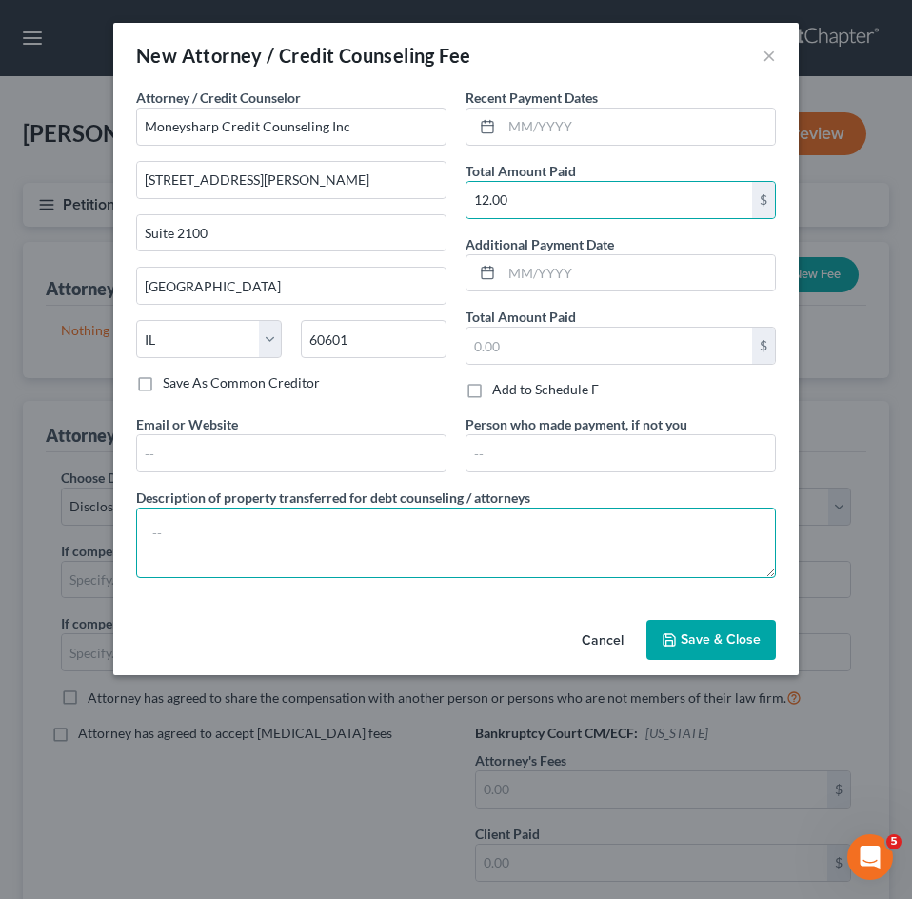
click at [214, 554] on textarea at bounding box center [456, 542] width 640 height 70
paste textarea "Credit Counseling"
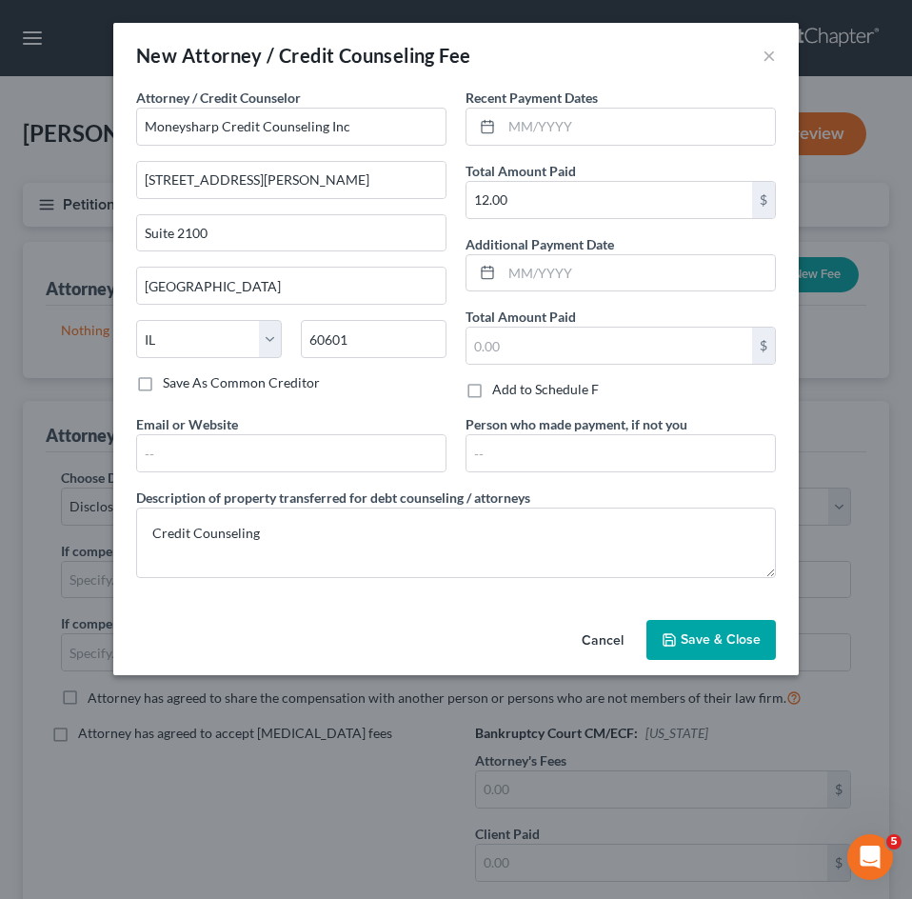
click at [685, 646] on span "Save & Close" at bounding box center [721, 639] width 80 height 16
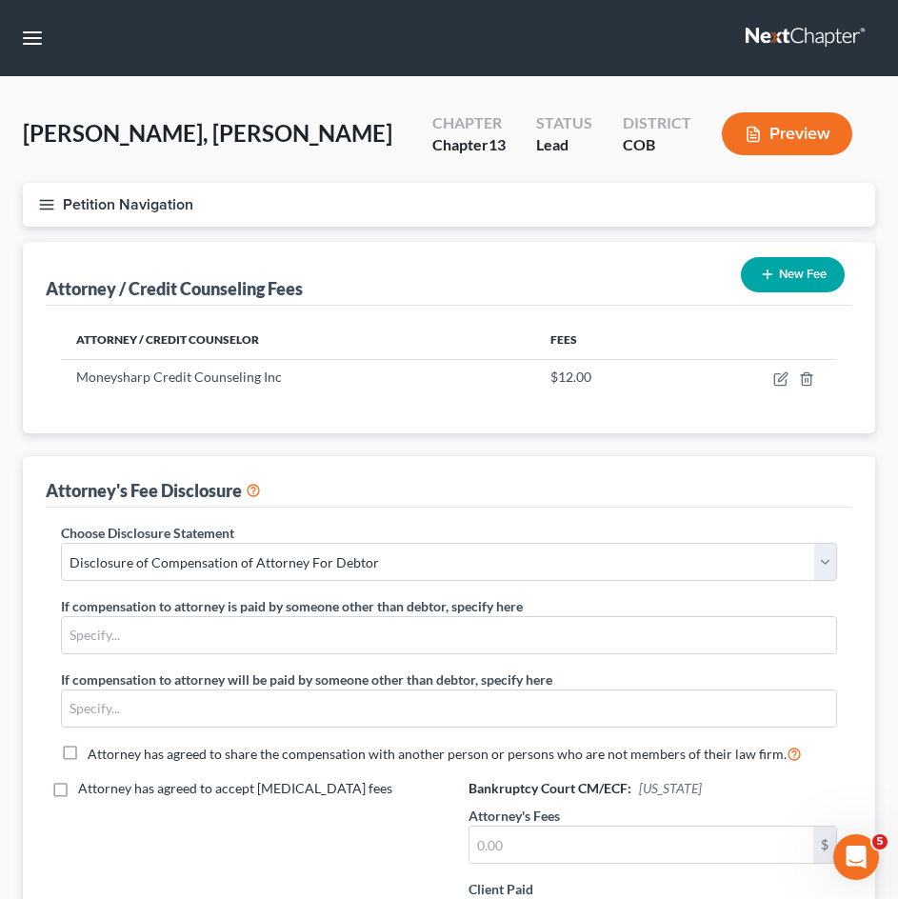
click at [790, 268] on button "New Fee" at bounding box center [793, 274] width 104 height 35
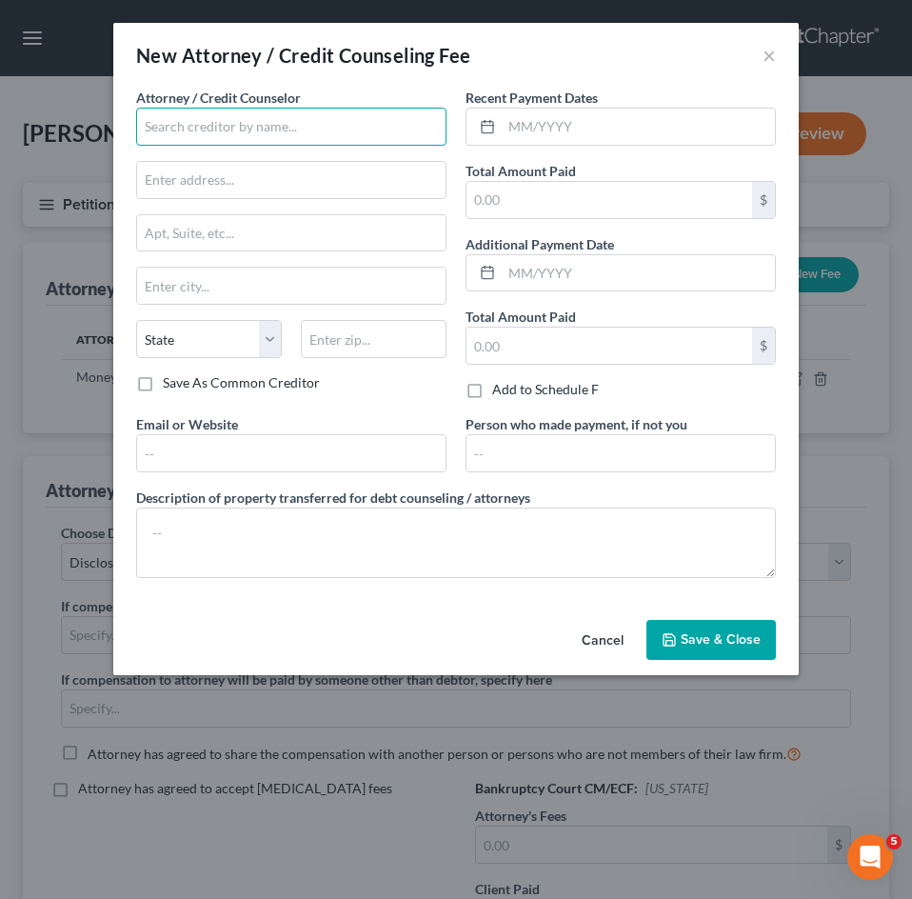
click at [298, 132] on input "text" at bounding box center [291, 127] width 310 height 38
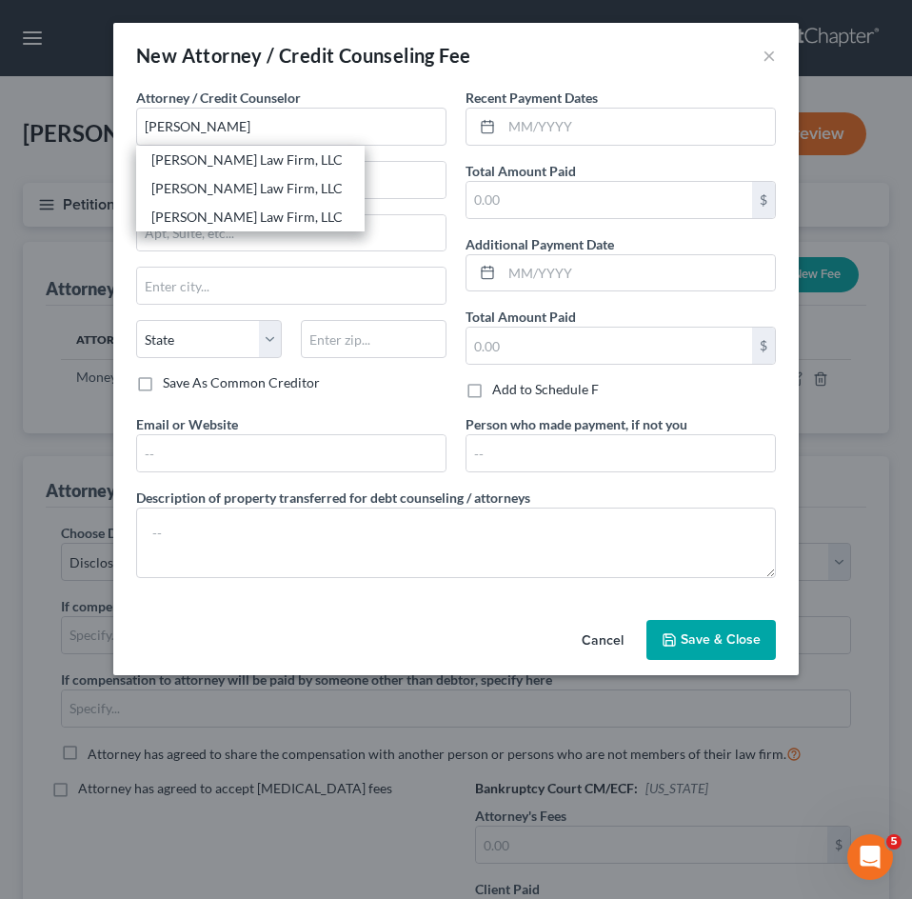
click at [274, 157] on div "[PERSON_NAME] Law Firm, LLC" at bounding box center [250, 159] width 198 height 19
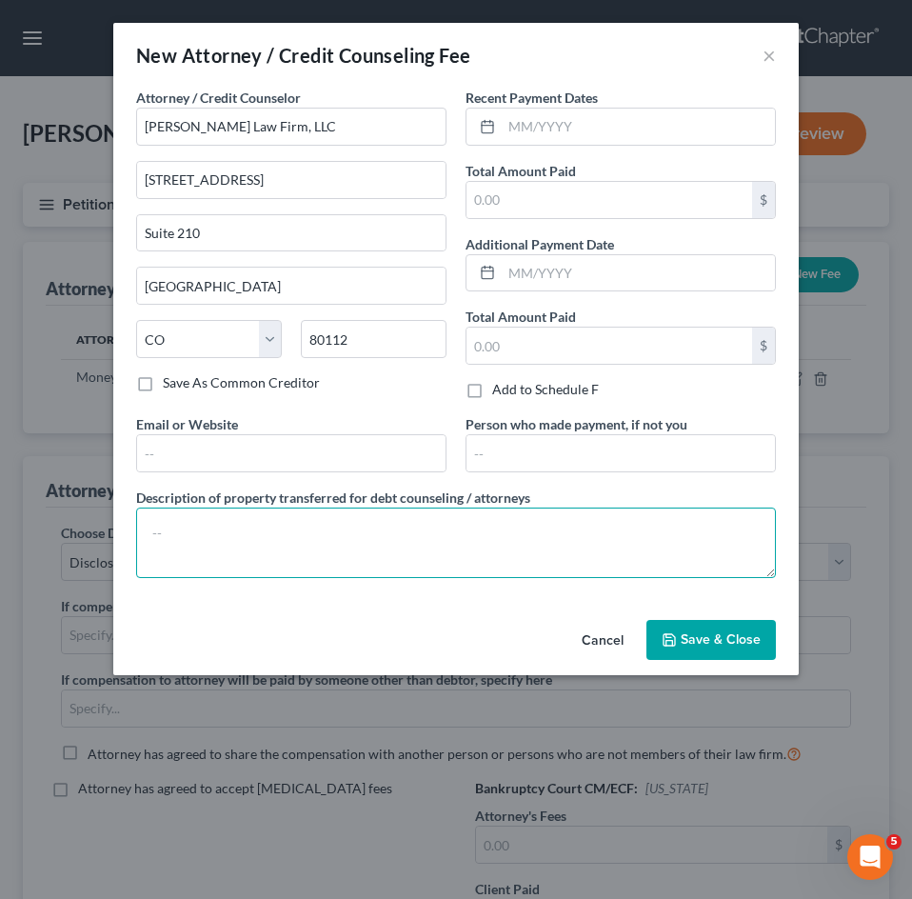
click at [286, 540] on textarea at bounding box center [456, 542] width 640 height 70
paste textarea "$2500 Attorney Fees and $313.00 Filing Fees"
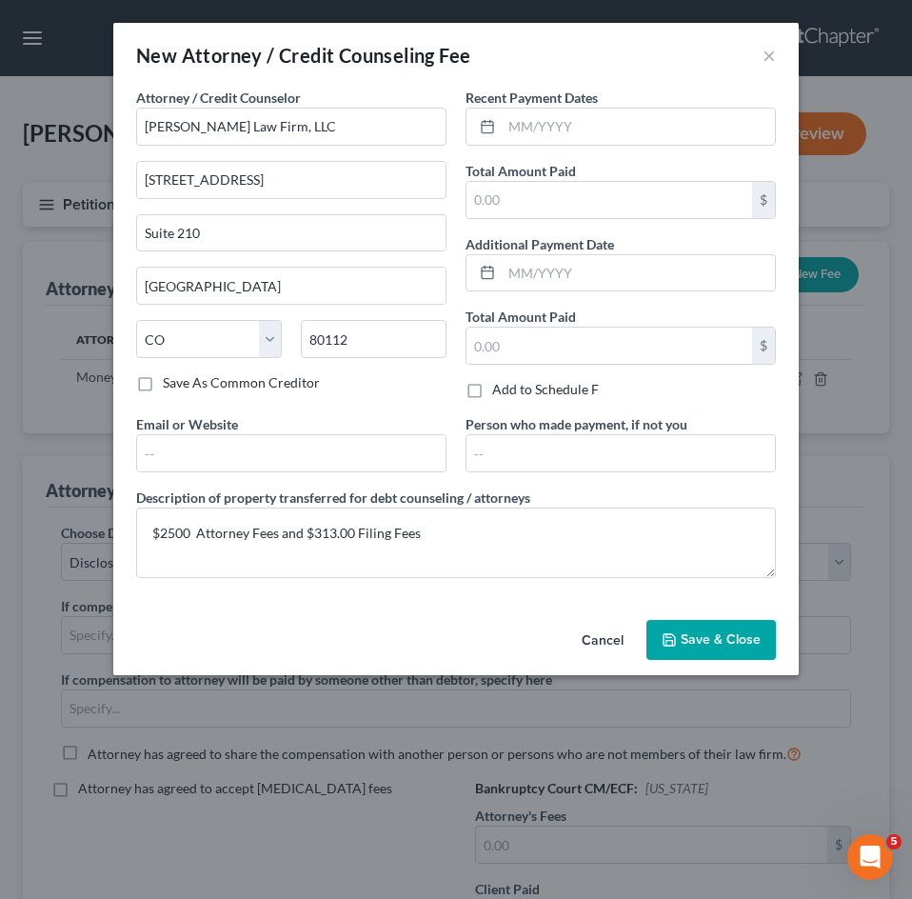
click at [337, 828] on div "New Attorney / Credit Counseling Fee × Attorney / Credit Counselor * [PERSON_NA…" at bounding box center [456, 449] width 912 height 899
click at [531, 196] on input "text" at bounding box center [609, 200] width 286 height 36
click at [592, 199] on input "text" at bounding box center [609, 200] width 286 height 36
paste input "2,813.00"
click at [705, 645] on span "Save & Close" at bounding box center [721, 639] width 80 height 16
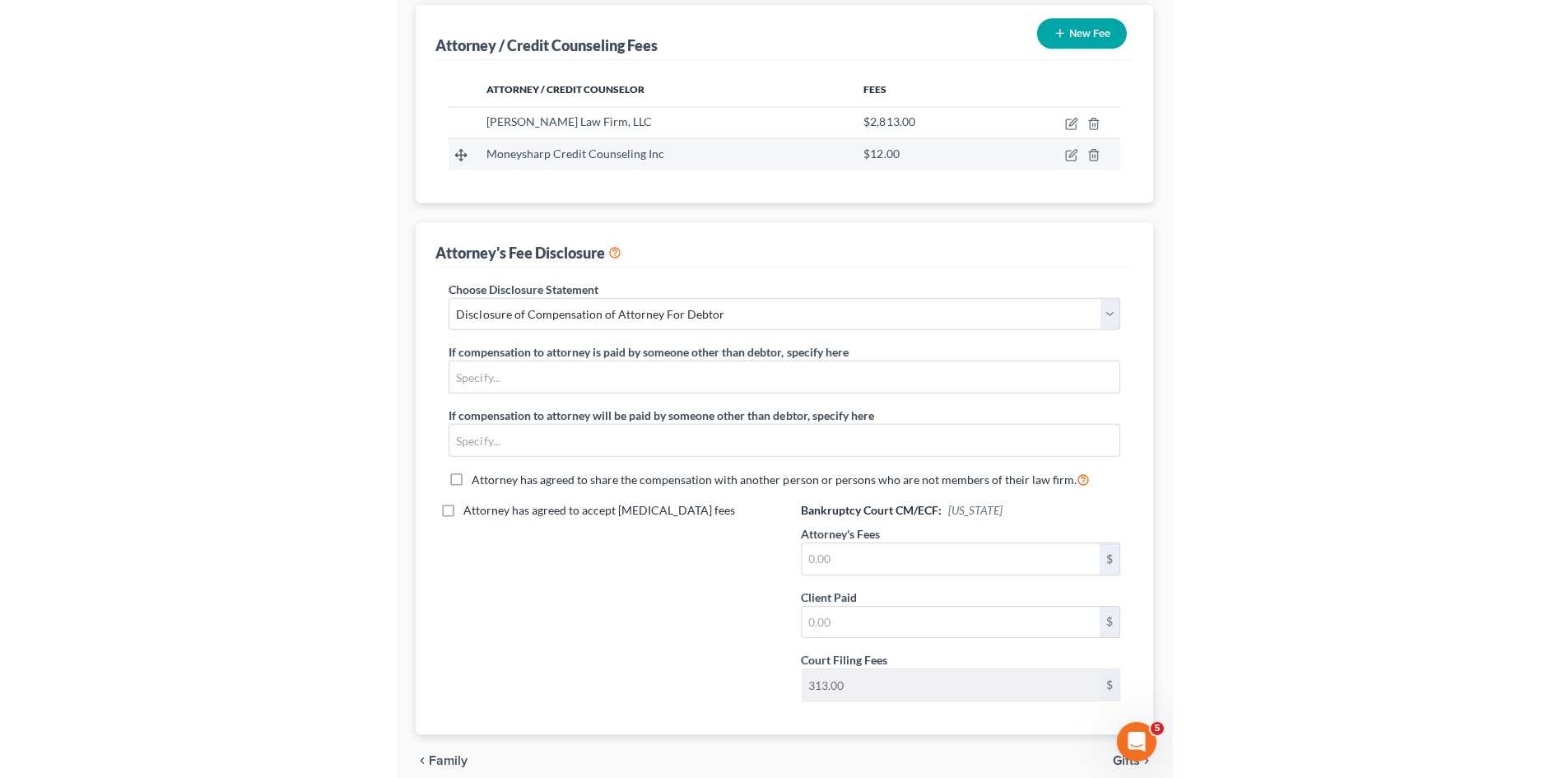
scroll to position [248, 0]
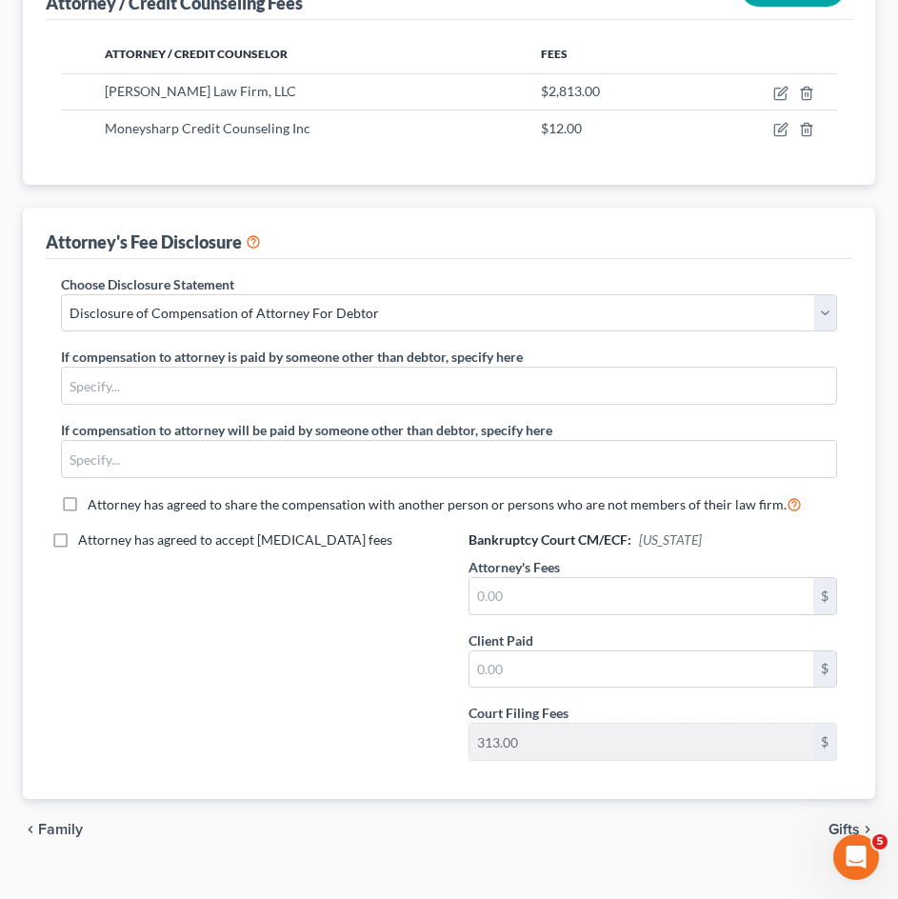
click at [147, 540] on span "Attorney has agreed to accept [MEDICAL_DATA] fees" at bounding box center [235, 539] width 314 height 16
click at [98, 540] on input "Attorney has agreed to accept [MEDICAL_DATA] fees" at bounding box center [92, 536] width 12 height 12
click at [119, 579] on input "text" at bounding box center [234, 583] width 345 height 36
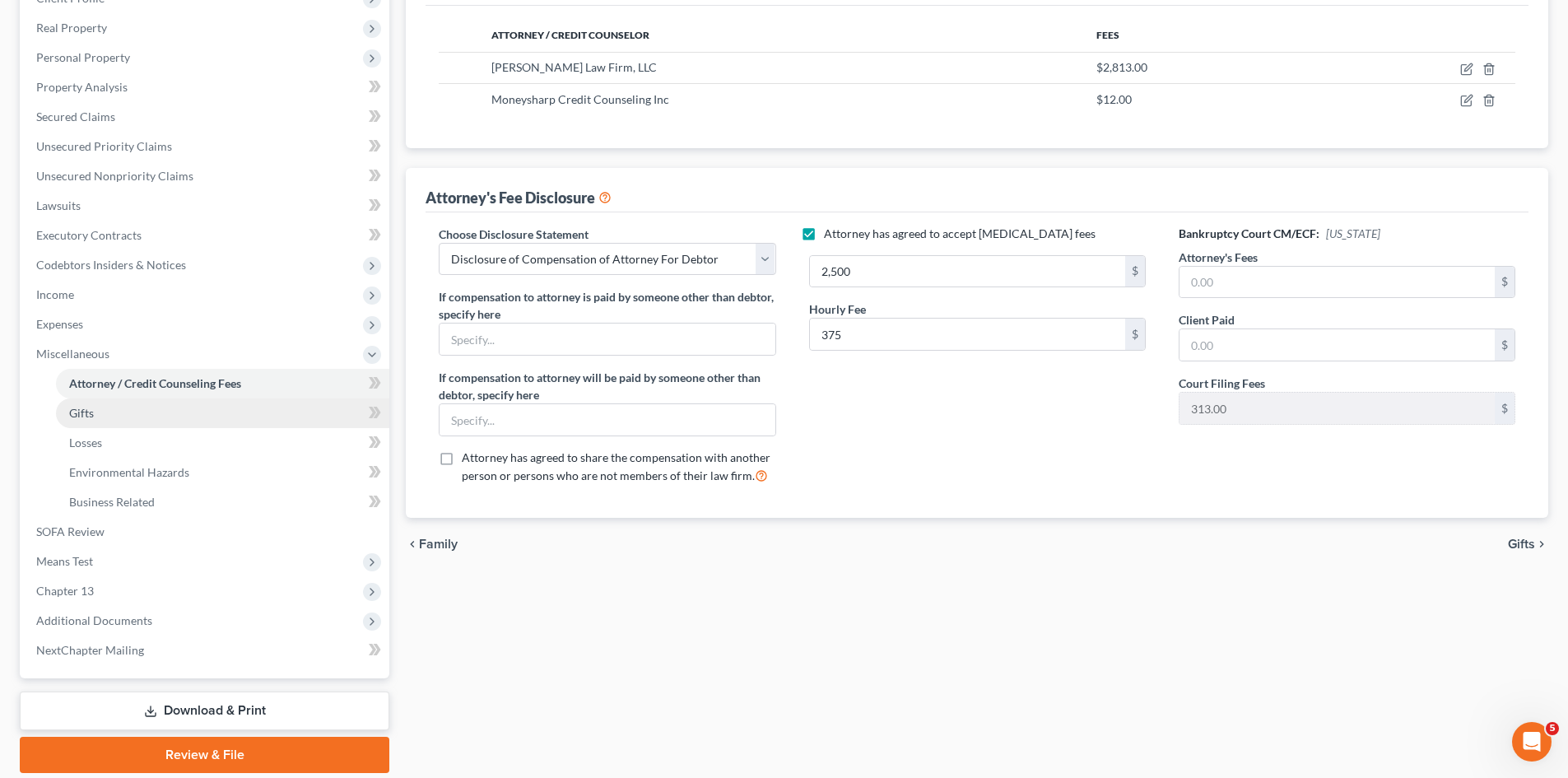
click at [159, 421] on link "Gifts" at bounding box center [222, 414] width 333 height 29
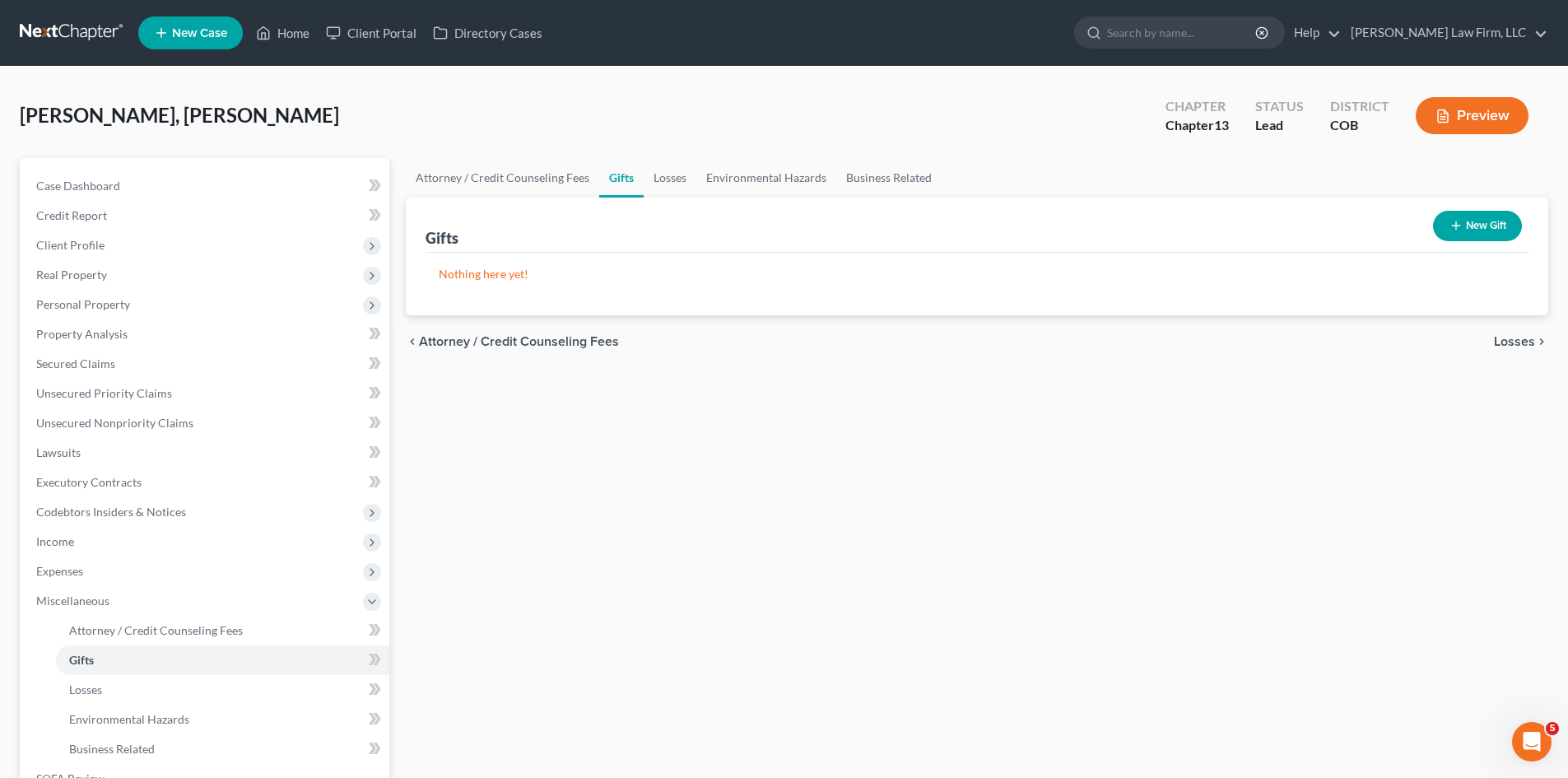
click at [788, 348] on span "Losses" at bounding box center [1515, 341] width 42 height 13
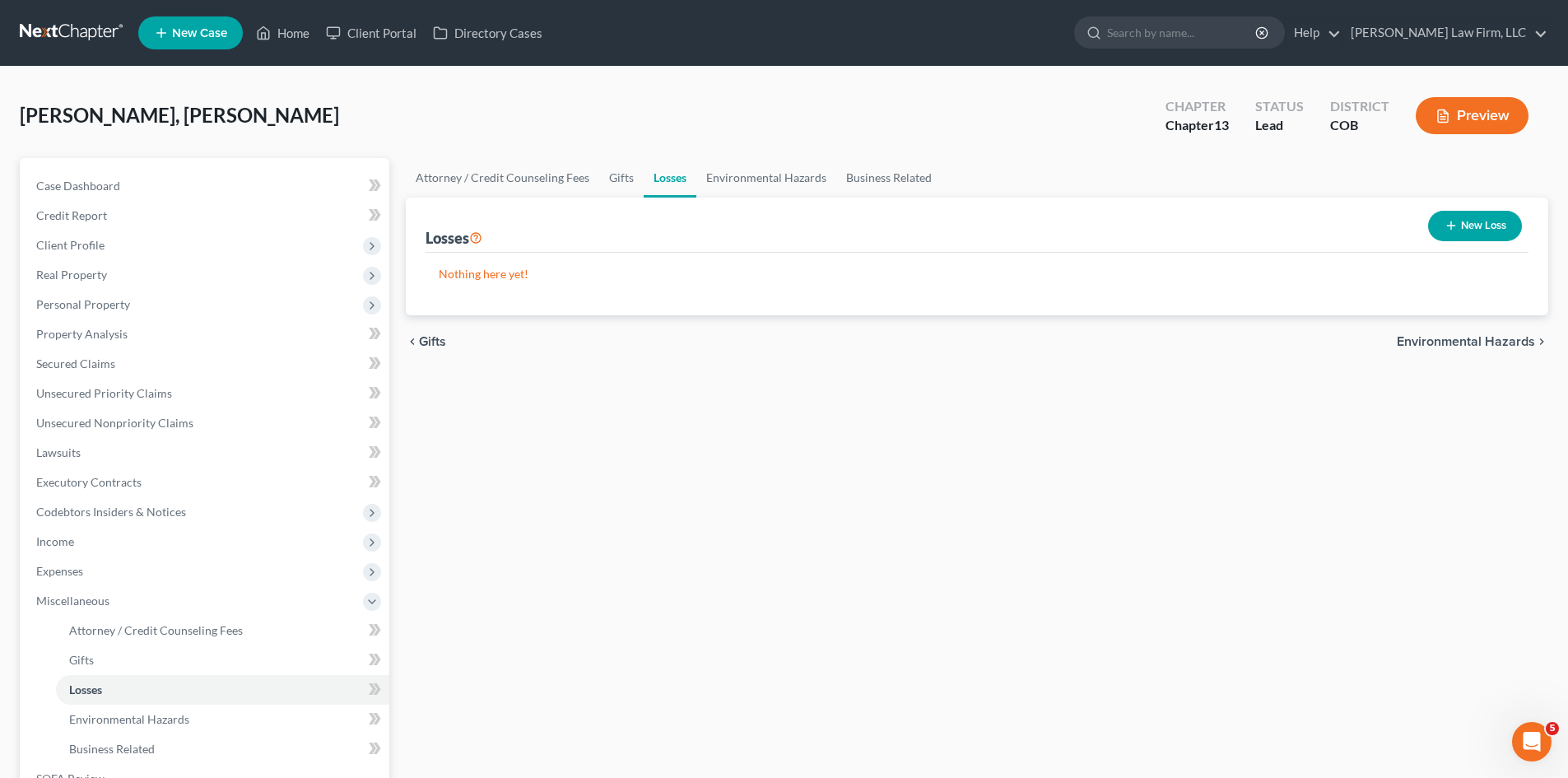
click at [788, 233] on button "New Loss" at bounding box center [1475, 226] width 94 height 30
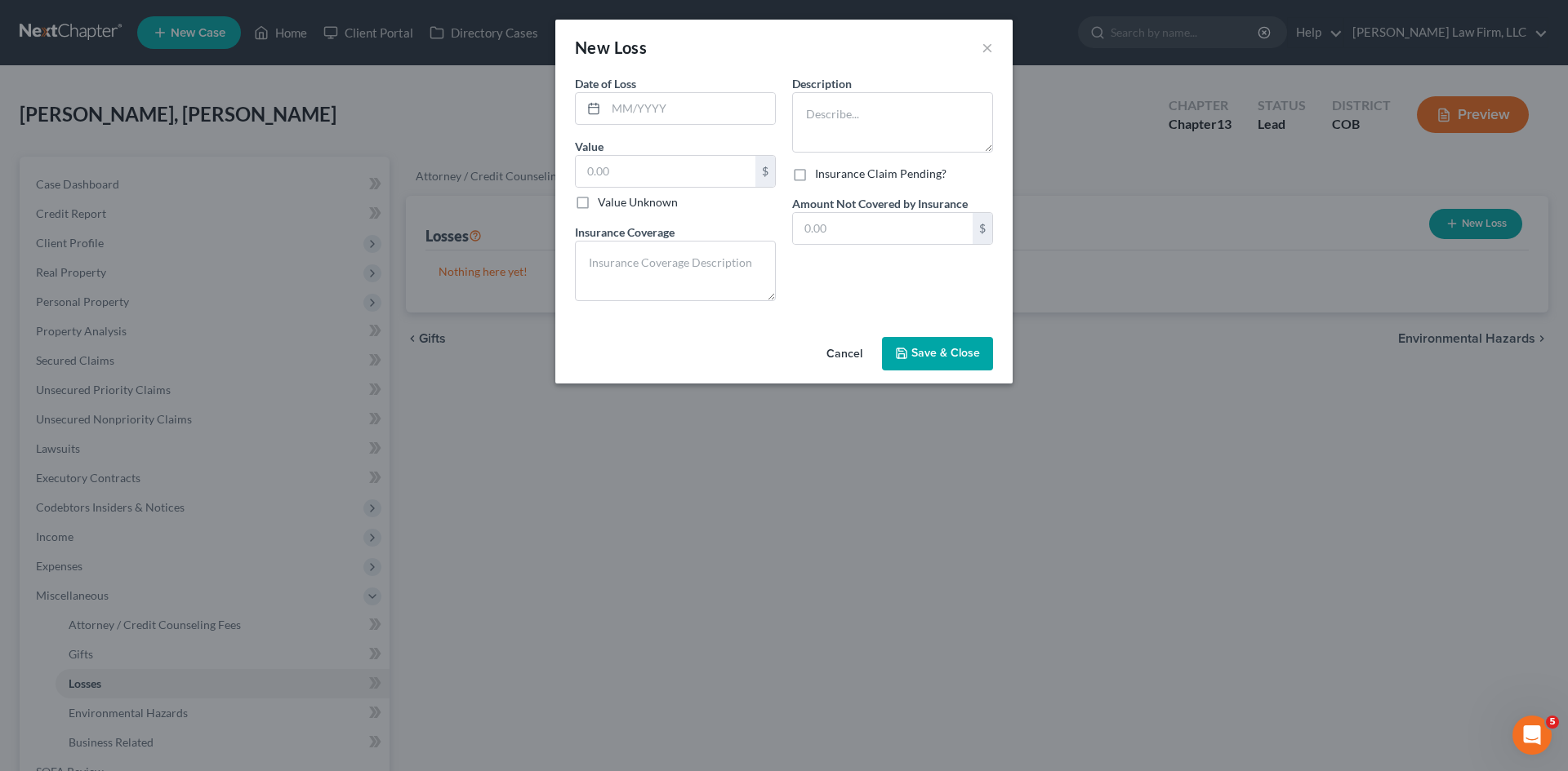
click at [781, 354] on button "Cancel" at bounding box center [844, 355] width 62 height 33
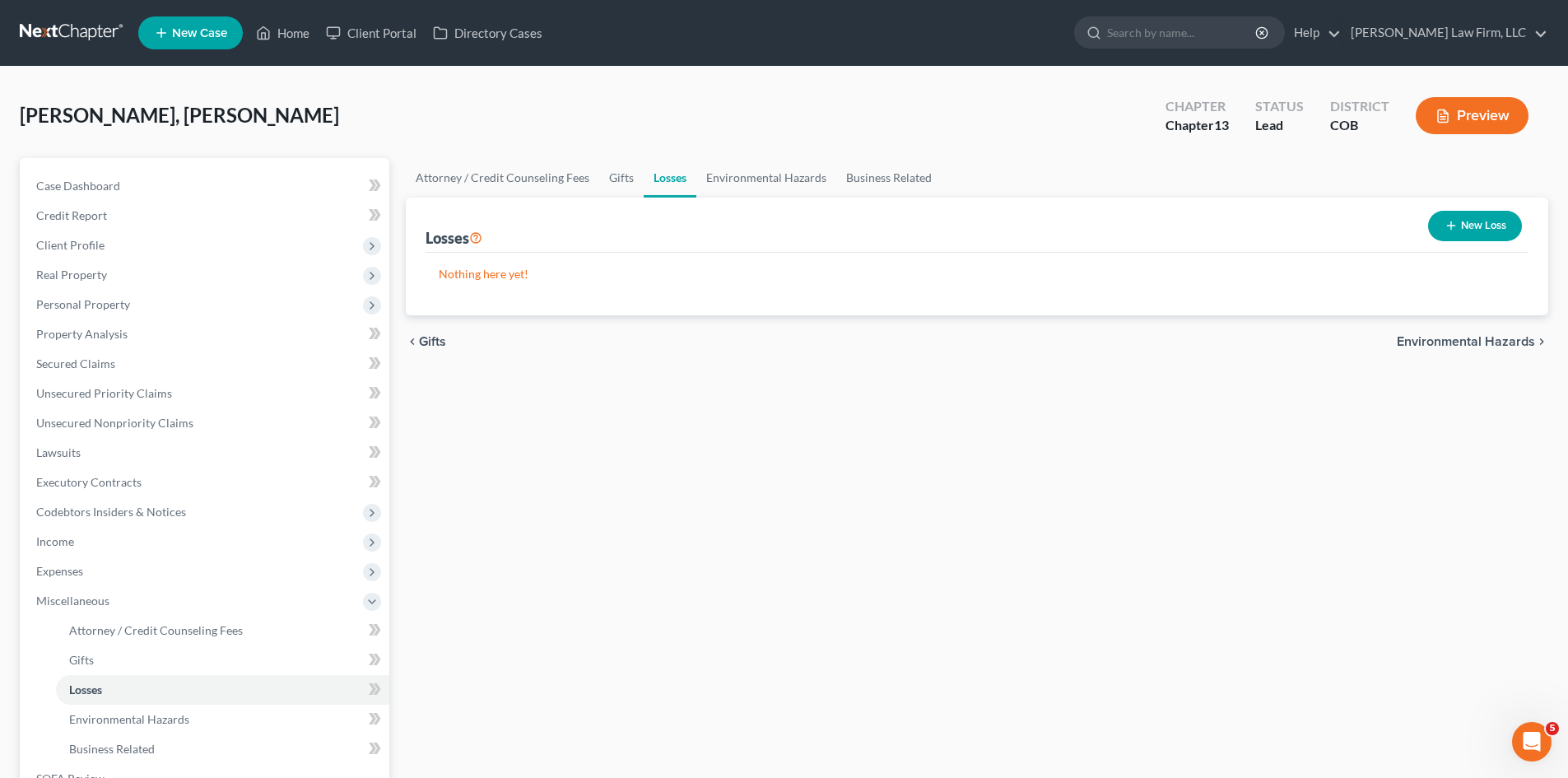
click at [788, 342] on span "Environmental Hazards" at bounding box center [1466, 341] width 138 height 13
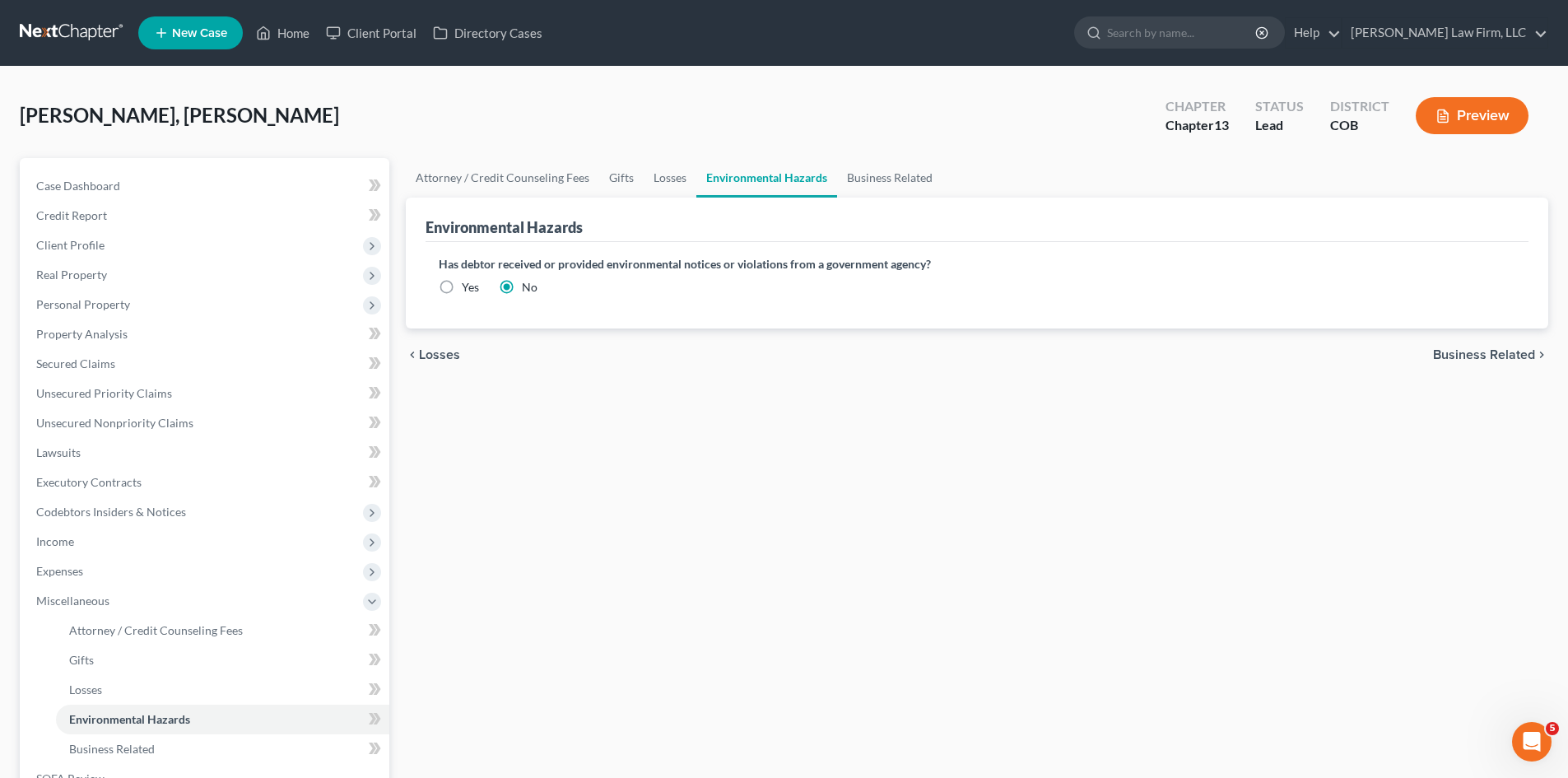
click at [788, 349] on span "Business Related" at bounding box center [1484, 355] width 102 height 13
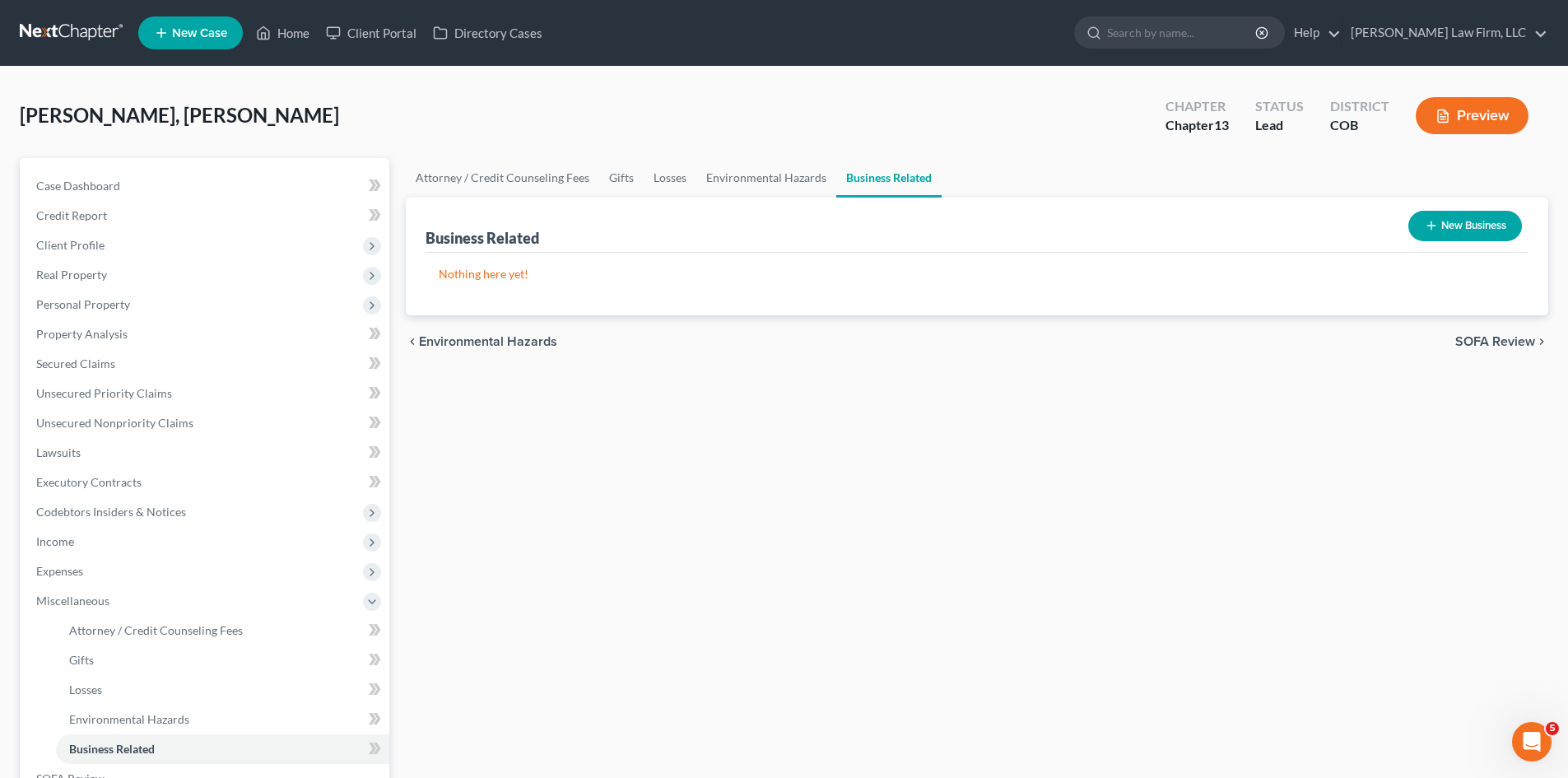
click at [788, 235] on button "New Business" at bounding box center [1465, 226] width 113 height 30
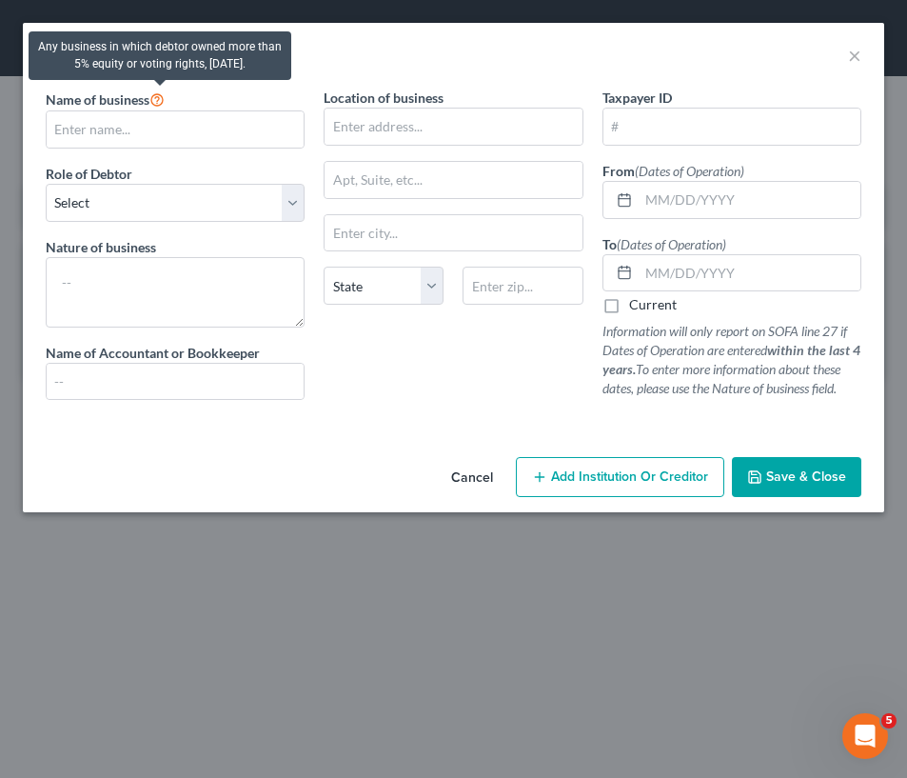
click at [160, 96] on icon at bounding box center [156, 98] width 15 height 18
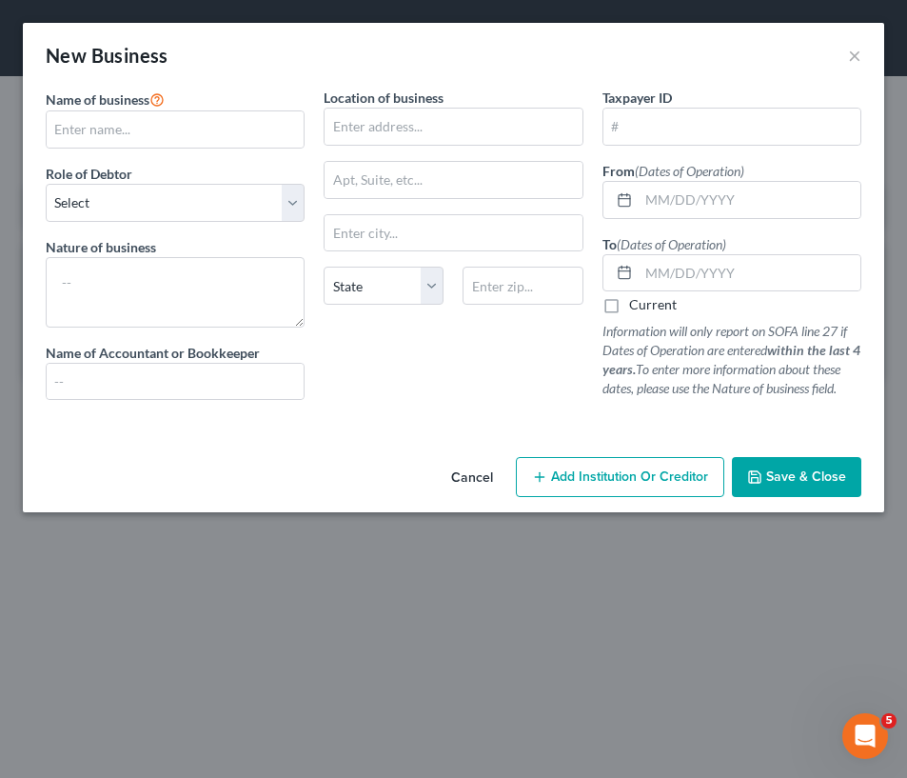
click at [461, 481] on button "Cancel" at bounding box center [472, 478] width 72 height 38
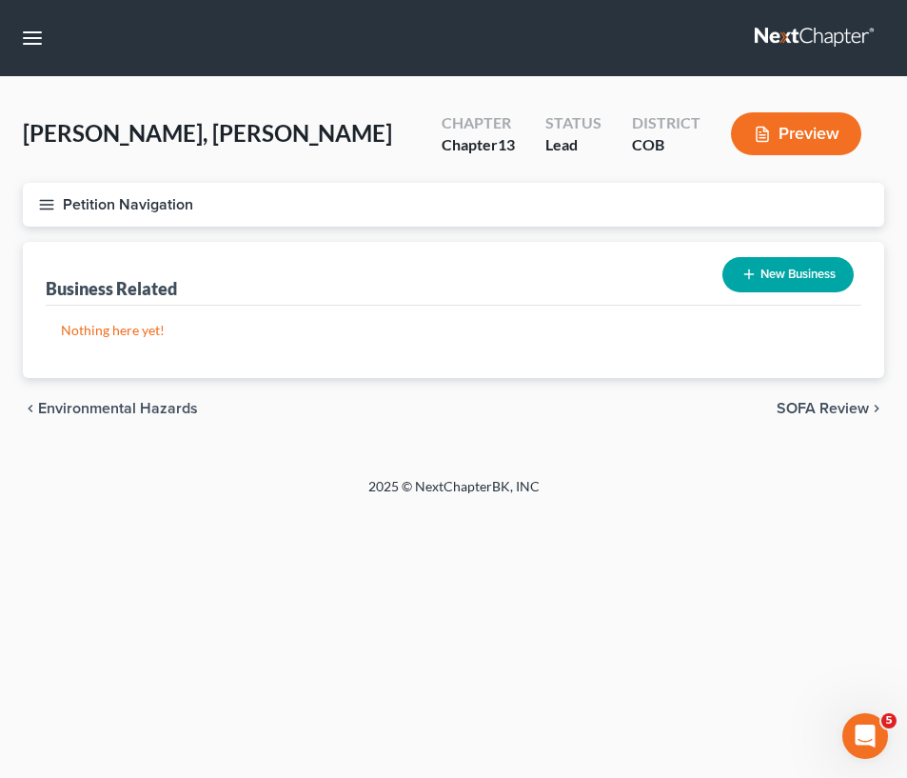
click at [773, 284] on button "New Business" at bounding box center [787, 274] width 131 height 35
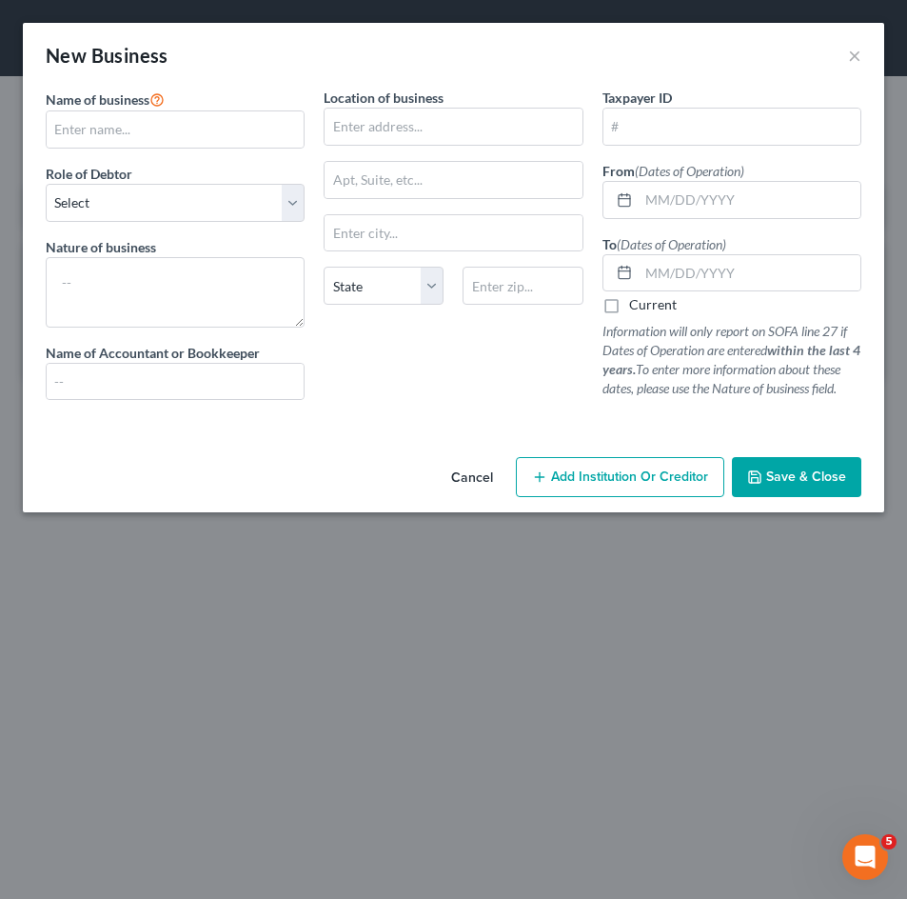
click at [463, 480] on button "Cancel" at bounding box center [472, 478] width 72 height 38
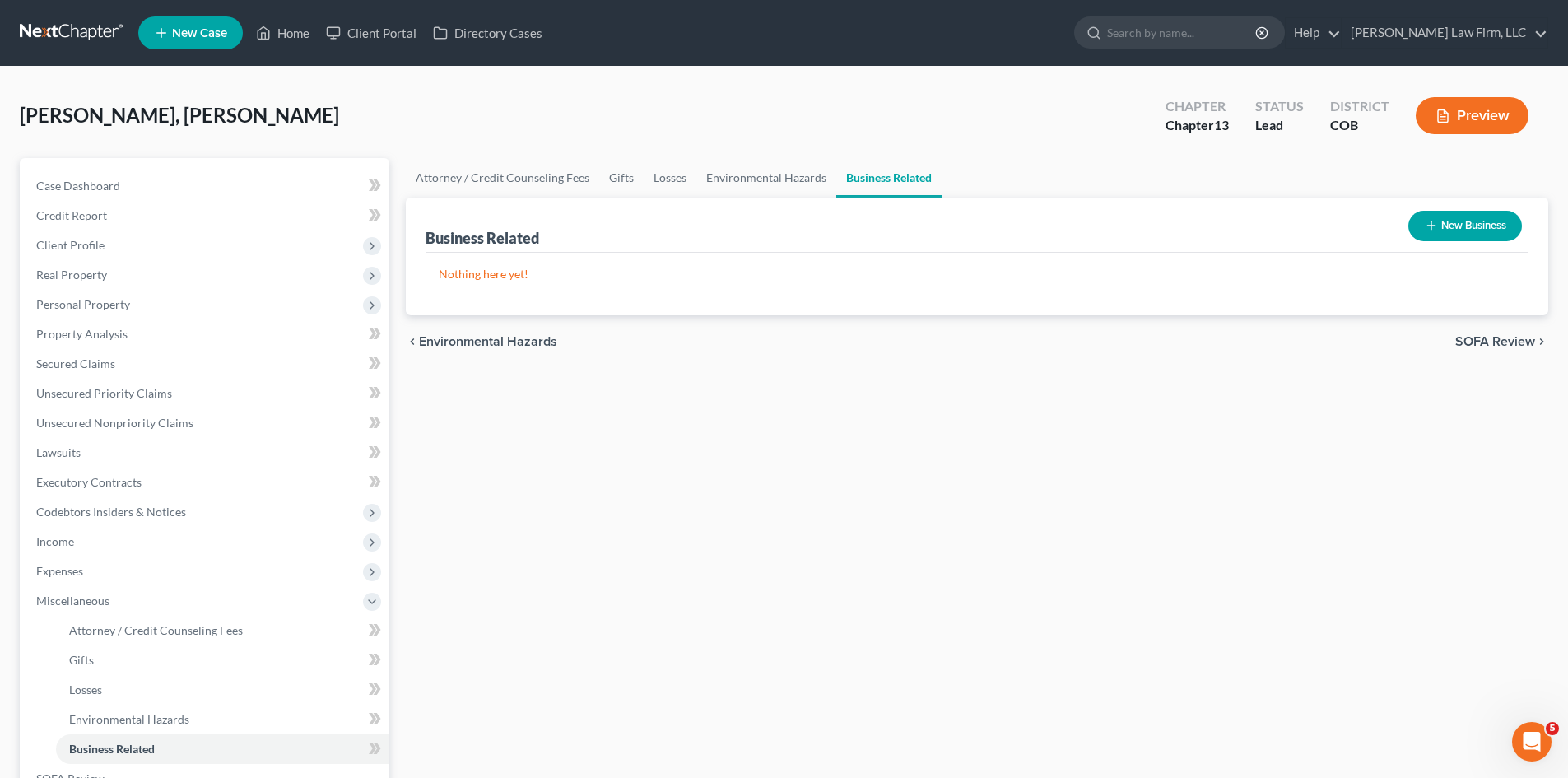
click at [788, 225] on button "New Business" at bounding box center [1465, 226] width 113 height 30
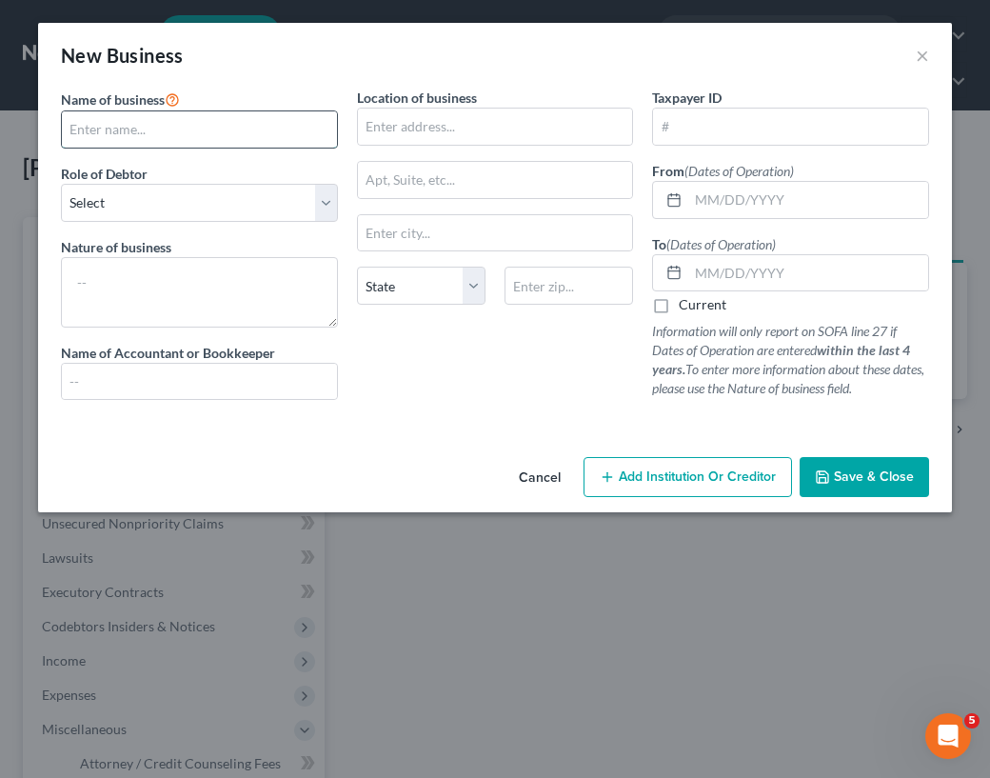
click at [145, 136] on input "text" at bounding box center [199, 129] width 275 height 36
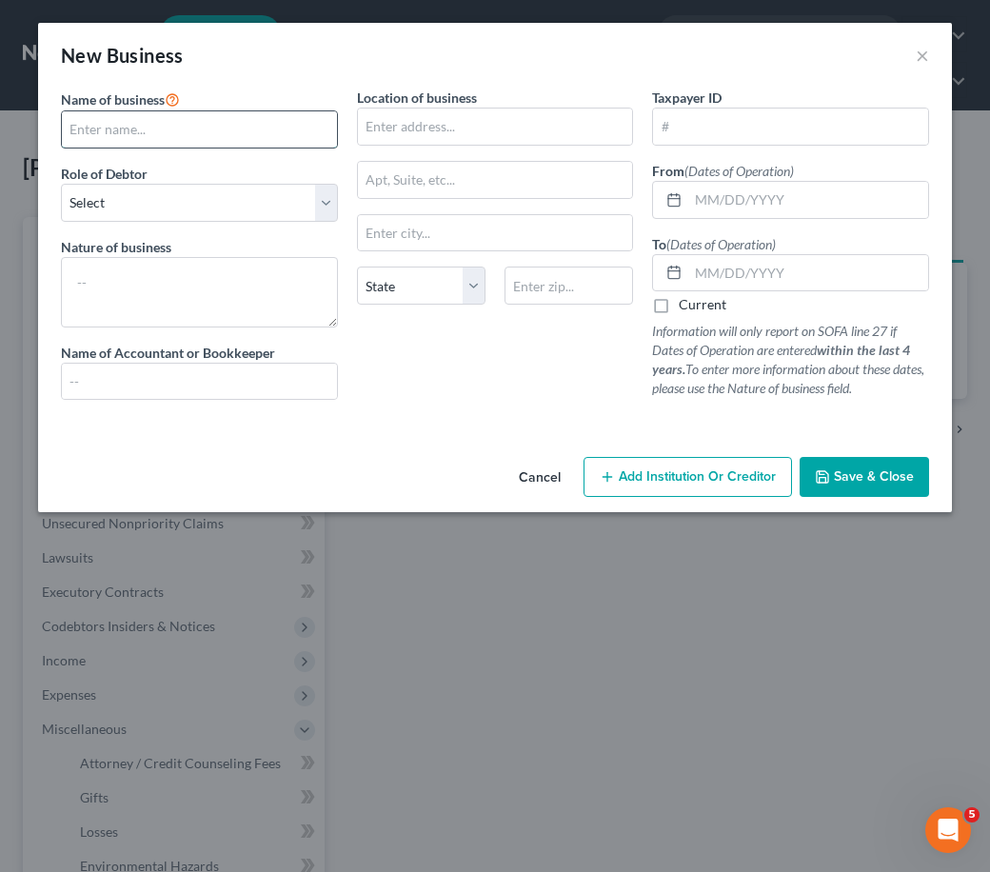
click at [186, 122] on input "text" at bounding box center [199, 129] width 275 height 36
paste input "[PERSON_NAME] Trucking Limited Liability Company"
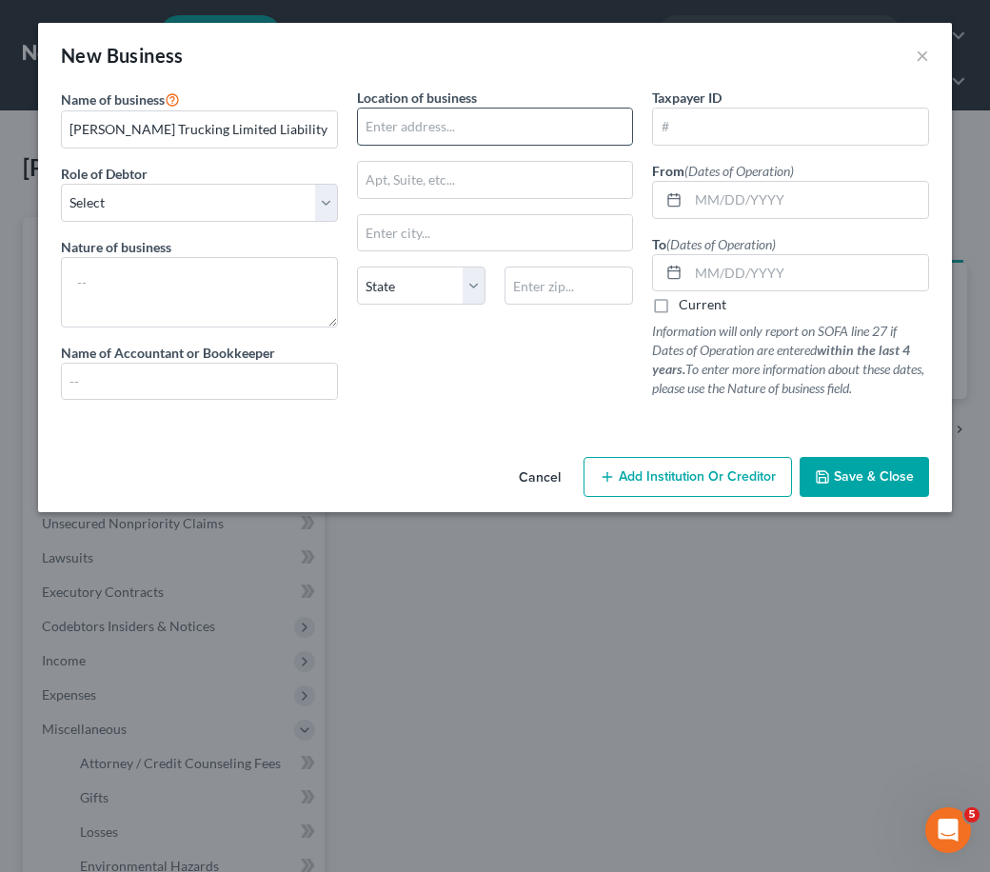
click at [421, 136] on input "text" at bounding box center [495, 127] width 275 height 36
click at [410, 128] on input "text" at bounding box center [495, 127] width 275 height 36
click at [293, 200] on select "Select A member of a limited liability company (LLC) or limited liability partn…" at bounding box center [199, 203] width 277 height 38
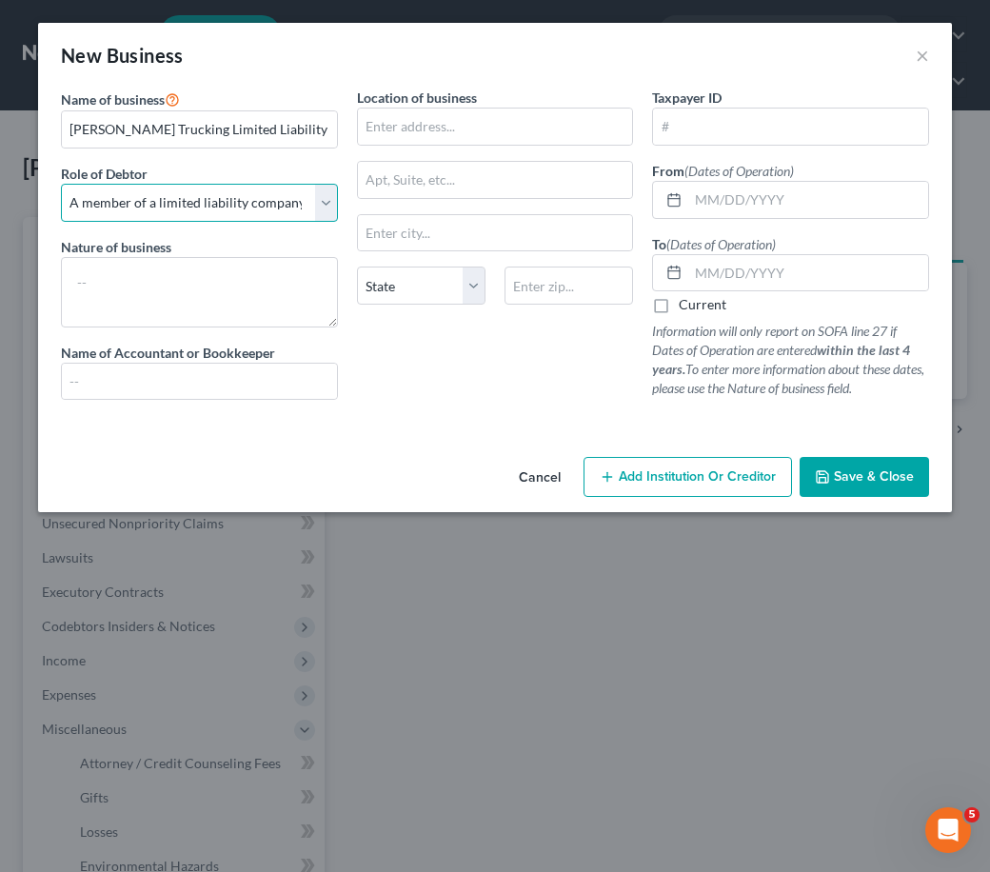
click at [61, 184] on select "Select A member of a limited liability company (LLC) or limited liability partn…" at bounding box center [199, 203] width 277 height 38
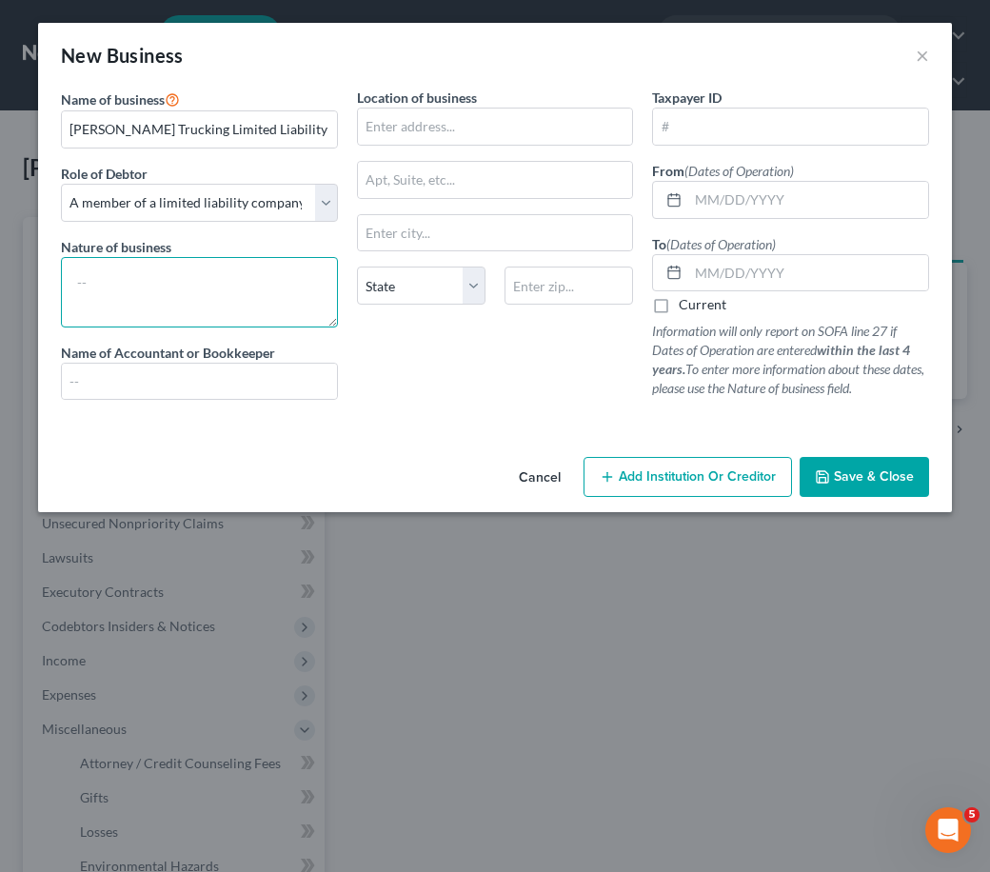
click at [182, 325] on textarea at bounding box center [199, 292] width 277 height 70
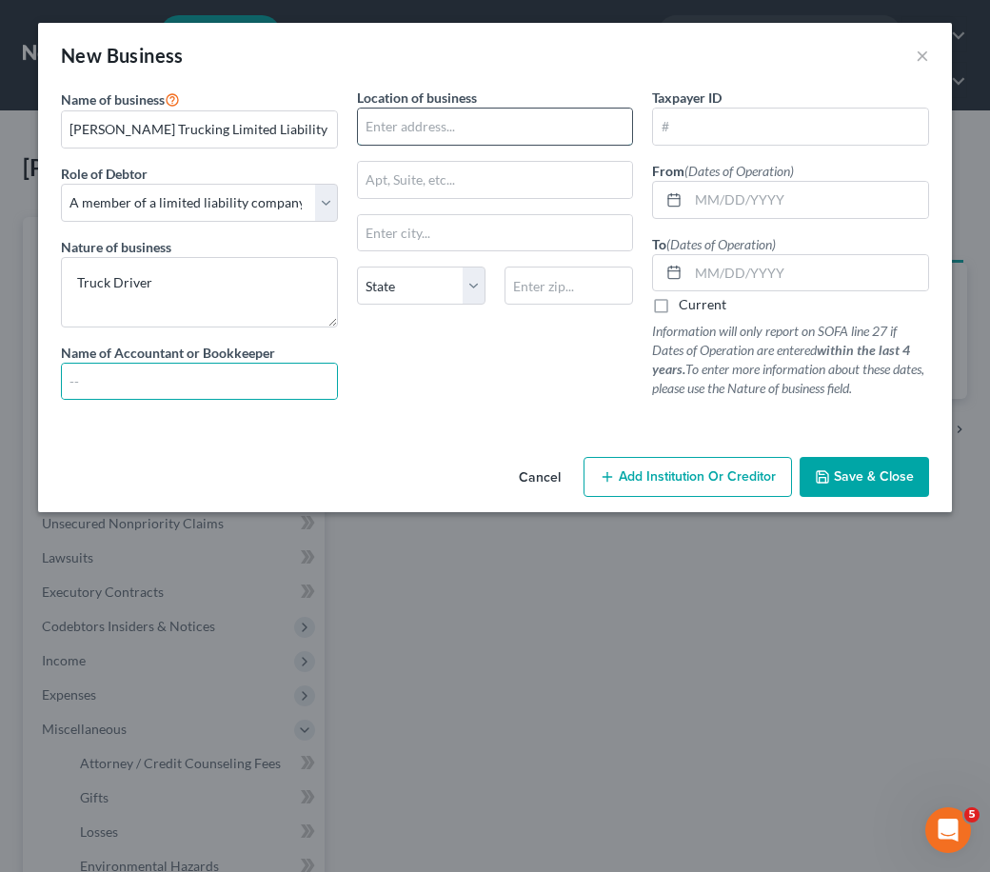
click at [448, 126] on input "text" at bounding box center [495, 127] width 275 height 36
click at [564, 120] on input "text" at bounding box center [495, 127] width 275 height 36
paste input "[STREET_ADDRESS]"
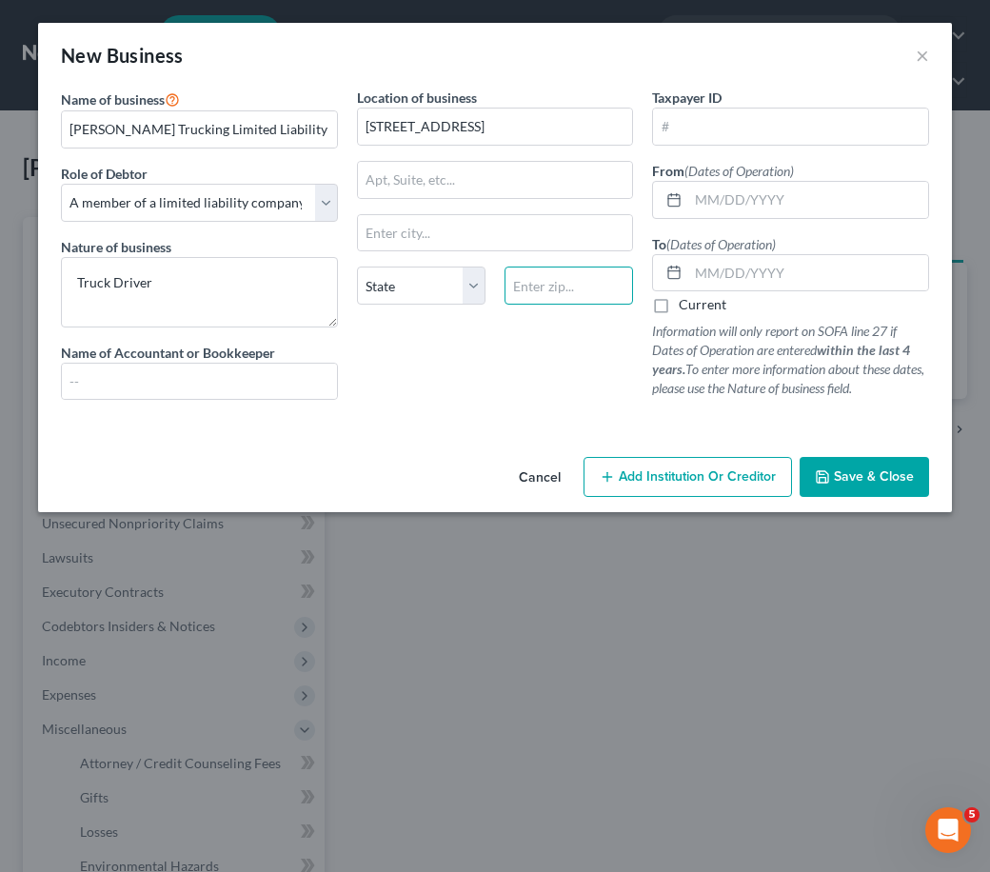
click at [556, 294] on input "text" at bounding box center [568, 286] width 128 height 38
click at [587, 289] on input "text" at bounding box center [568, 286] width 128 height 38
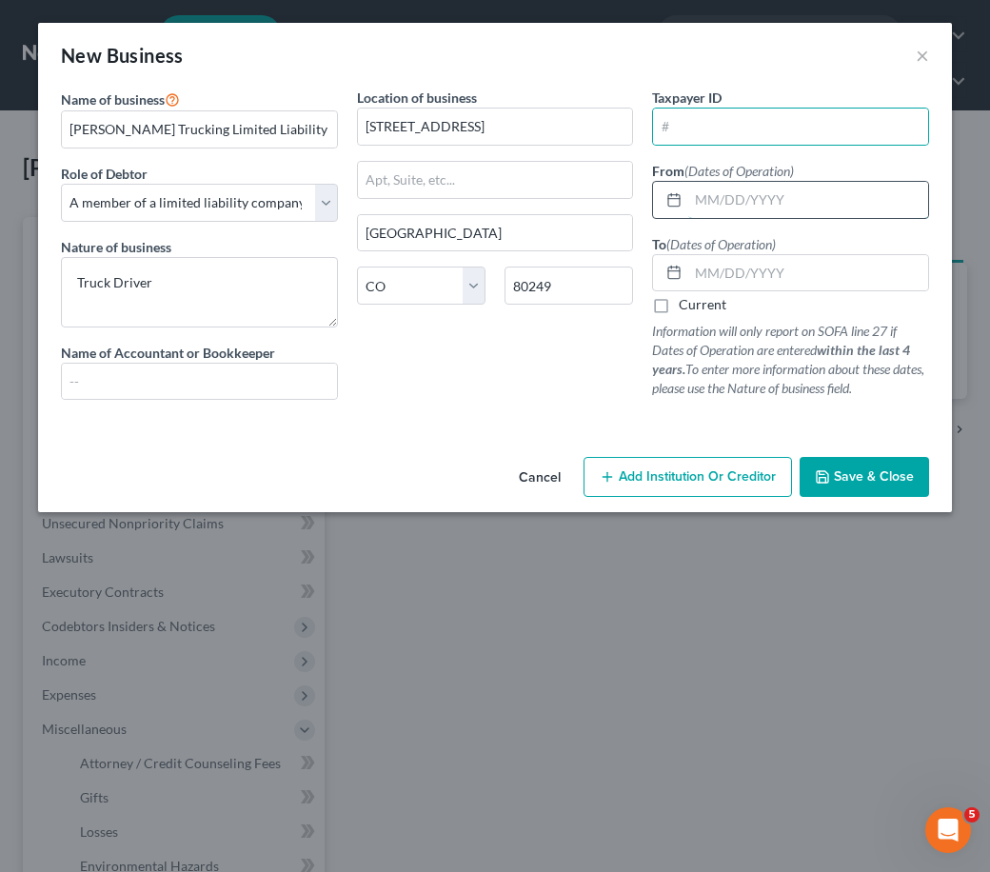
click at [805, 205] on input "text" at bounding box center [808, 200] width 240 height 36
click at [685, 303] on label "Current" at bounding box center [703, 304] width 48 height 19
click at [686, 303] on input "Current" at bounding box center [692, 301] width 12 height 12
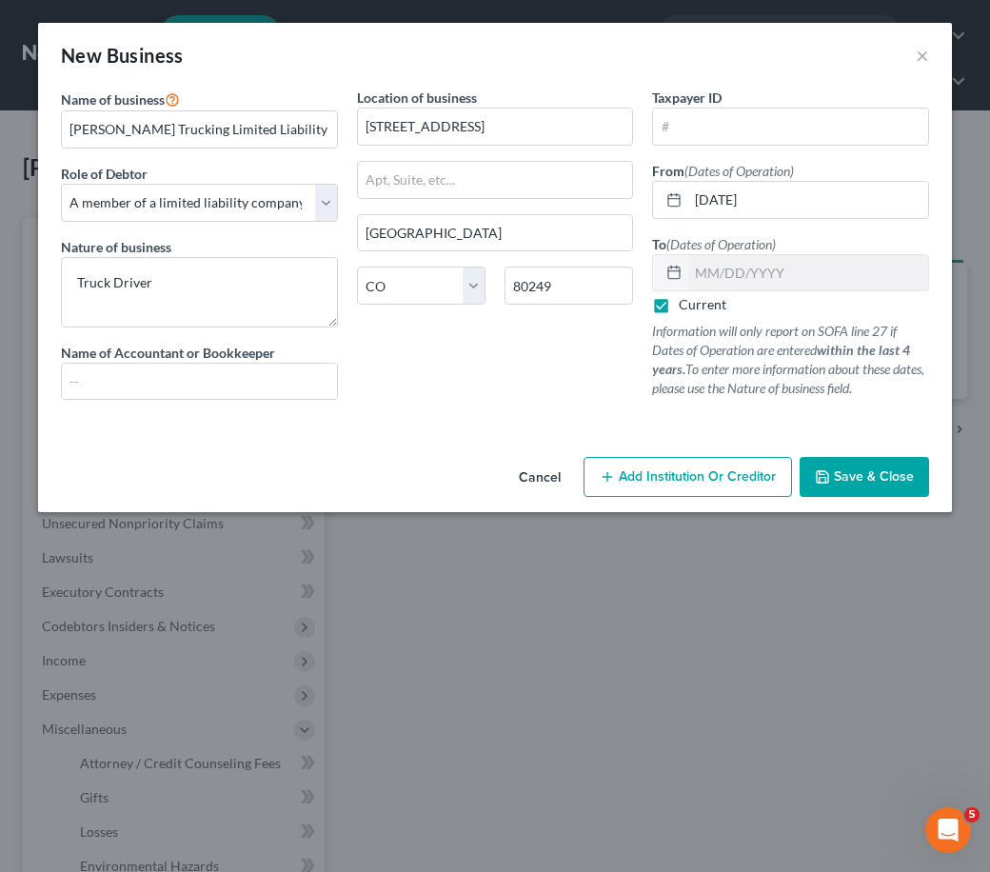
click at [691, 478] on span "Add Institution Or Creditor" at bounding box center [697, 476] width 157 height 16
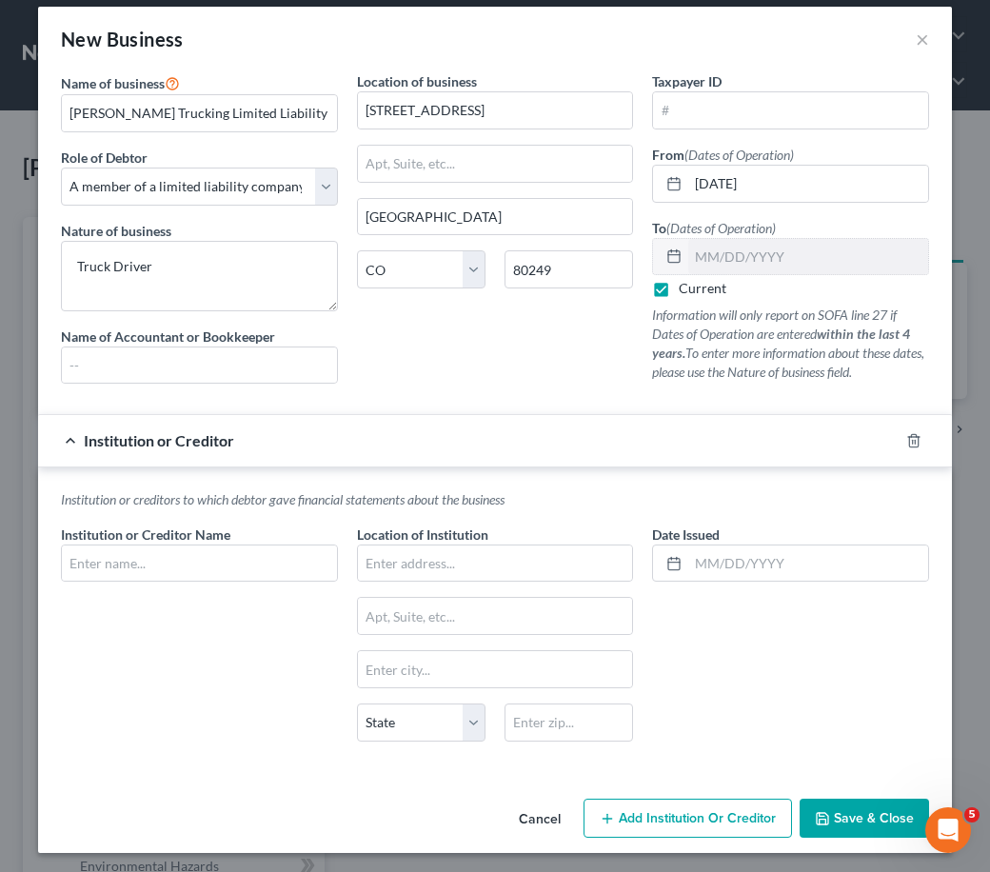
scroll to position [20, 0]
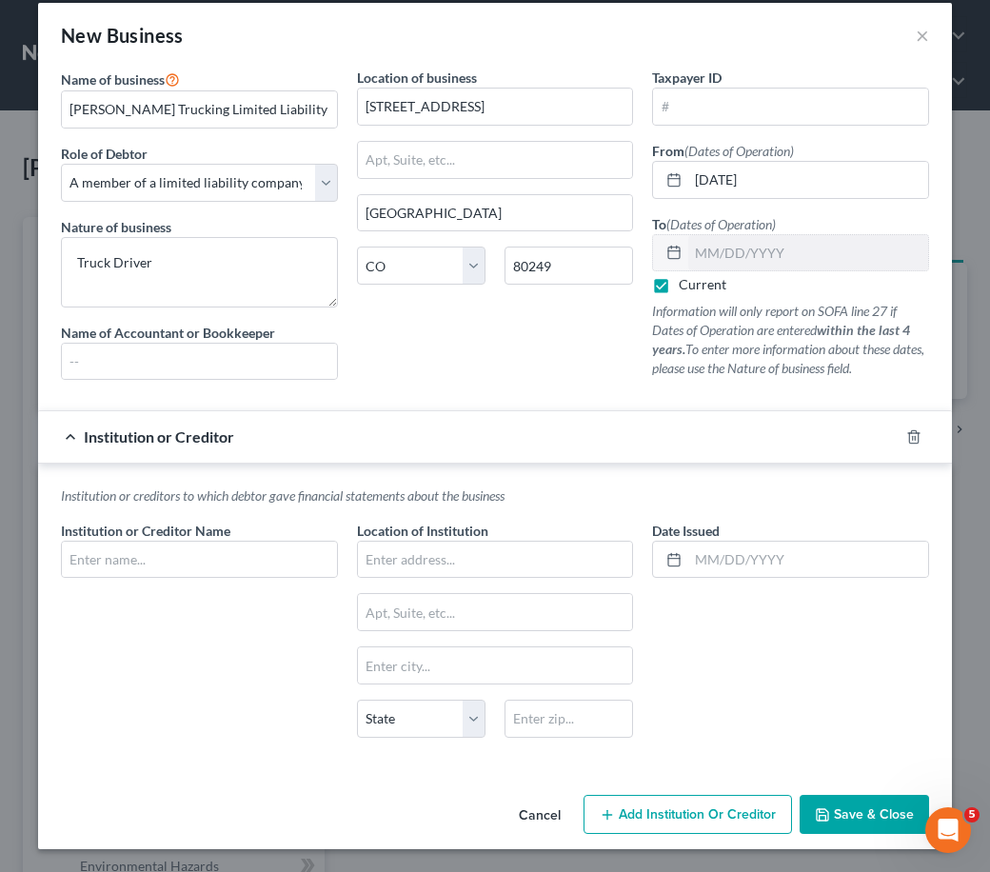
click at [532, 813] on button "Cancel" at bounding box center [540, 816] width 72 height 38
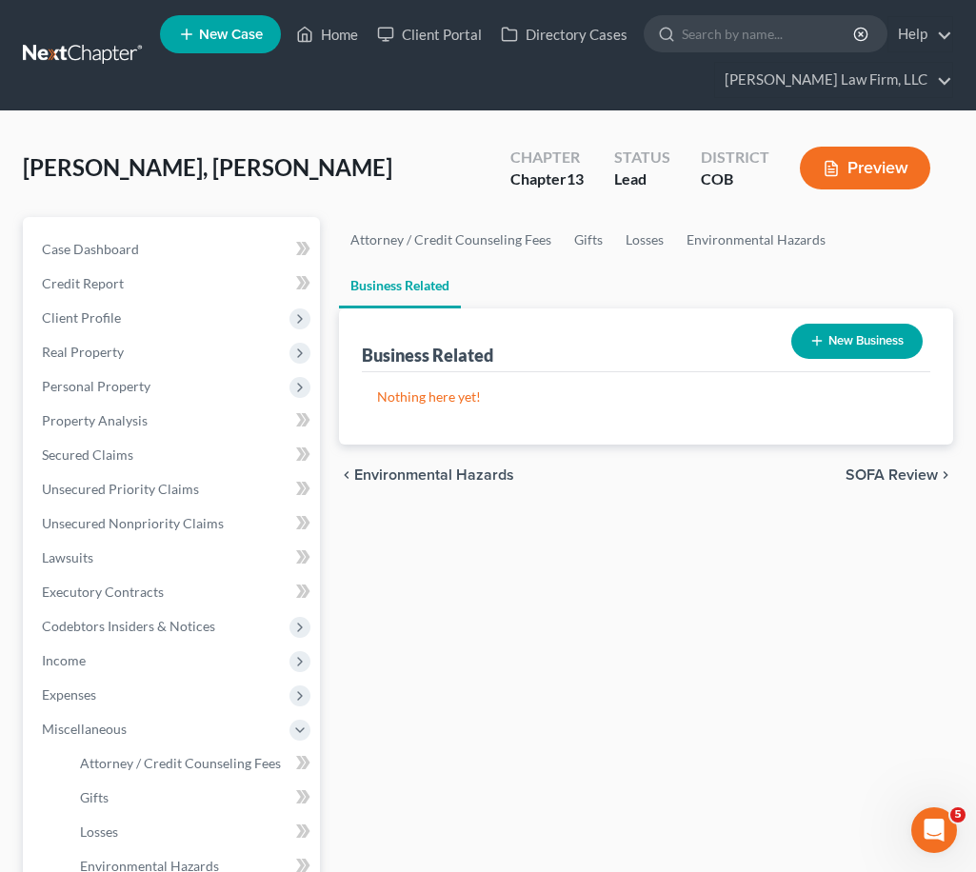
click at [870, 350] on button "New Business" at bounding box center [856, 341] width 131 height 35
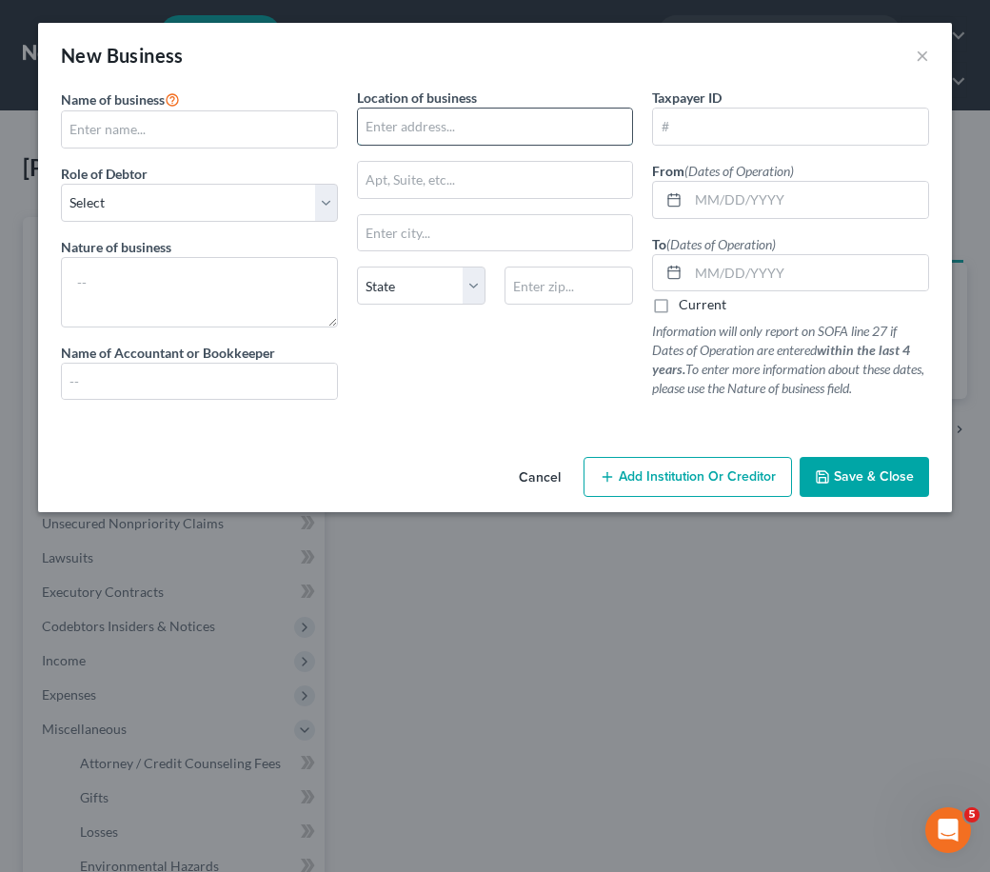
click at [452, 140] on input "text" at bounding box center [495, 127] width 275 height 36
paste input "[STREET_ADDRESS]"
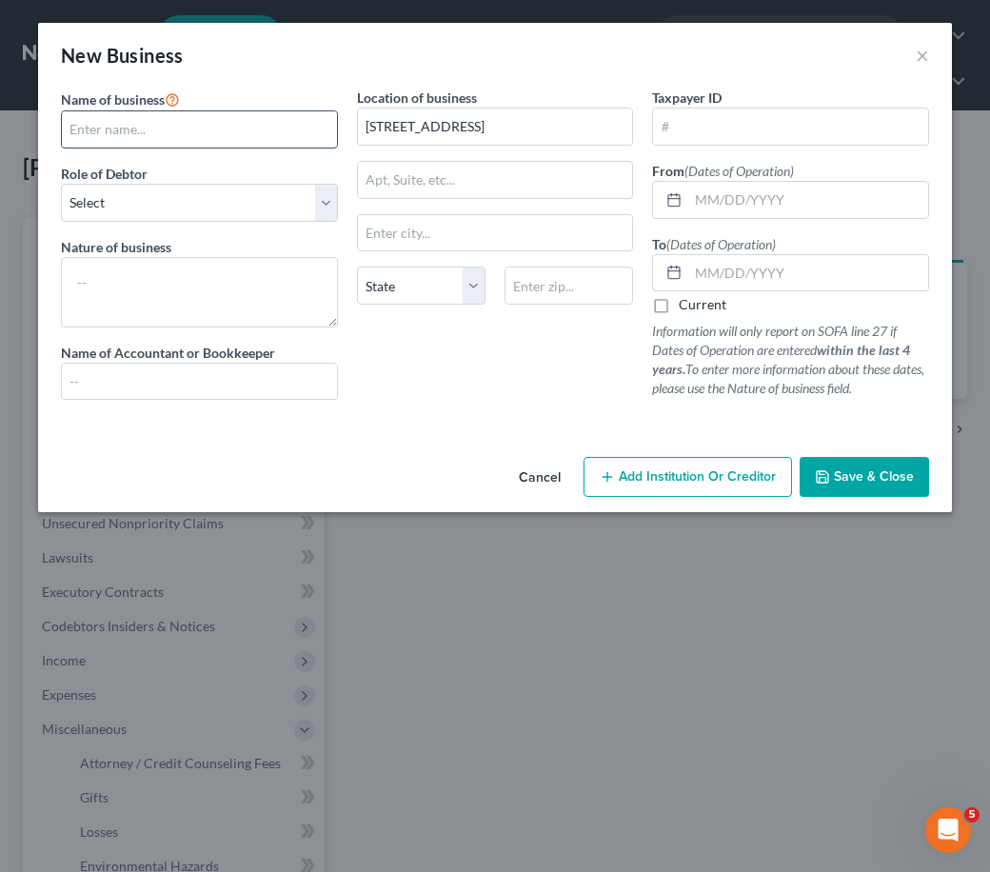
click at [121, 132] on input "text" at bounding box center [199, 129] width 275 height 36
click at [256, 136] on input "text" at bounding box center [199, 129] width 275 height 36
paste input "[PERSON_NAME] Trucking Limited Liability Company"
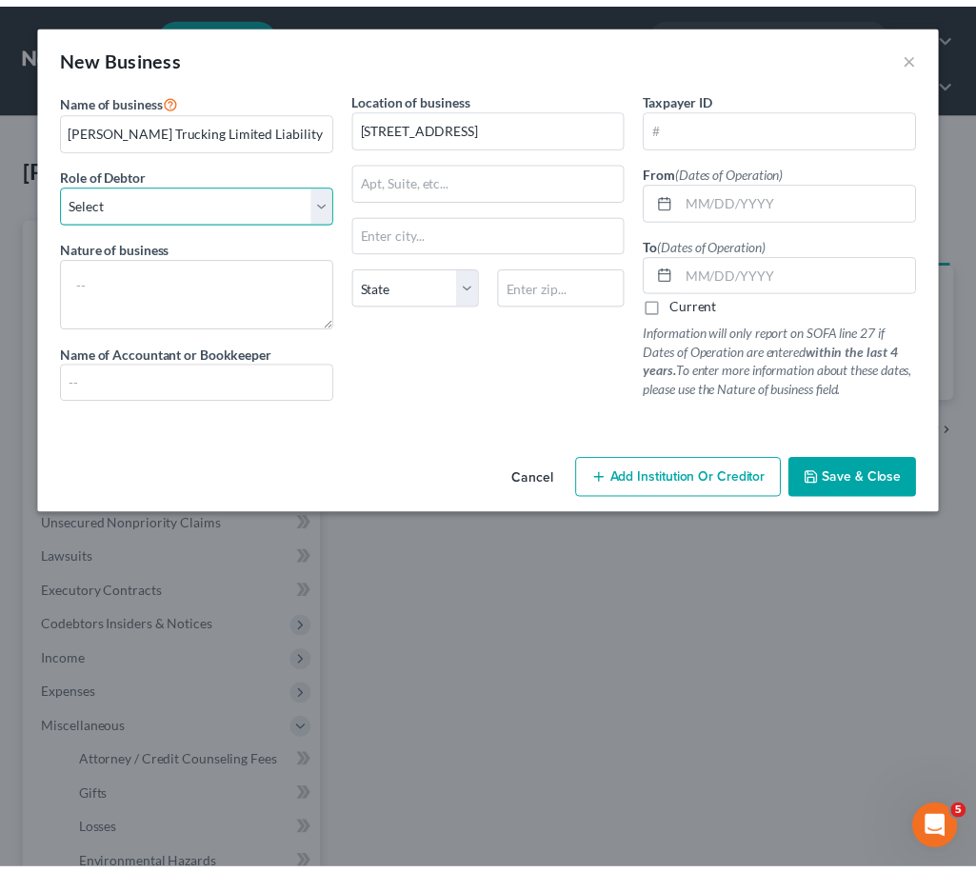
scroll to position [0, 0]
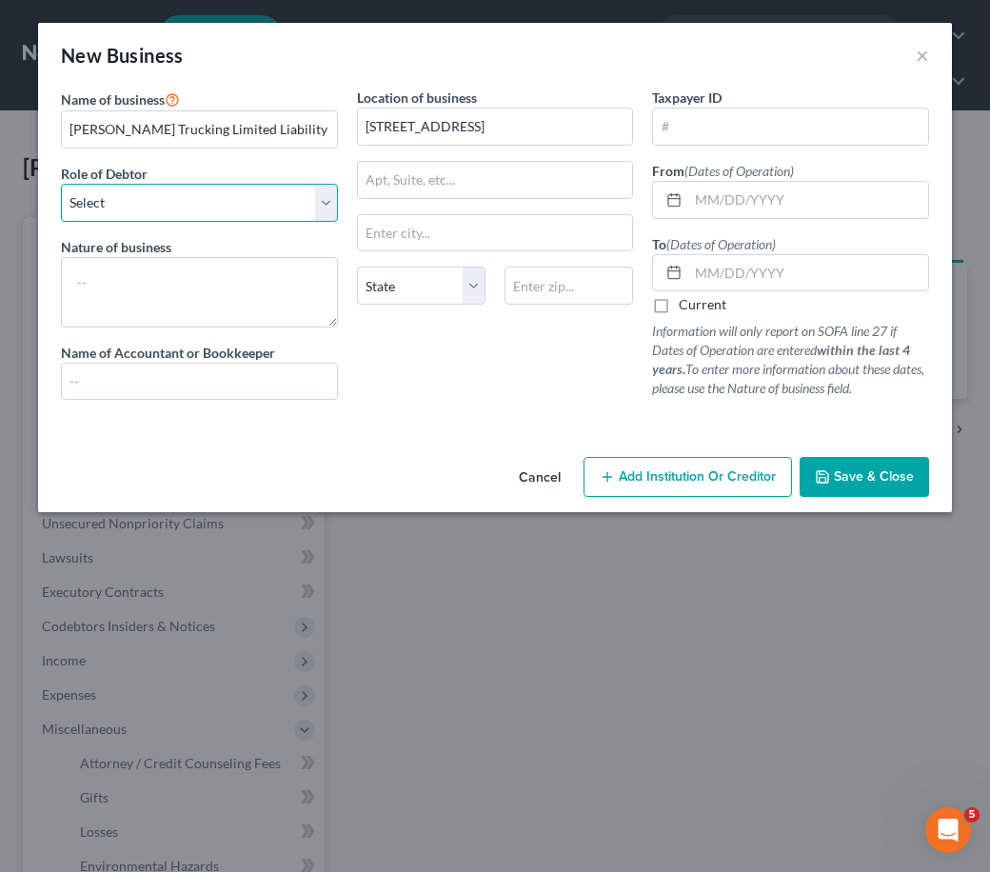
click at [97, 211] on select "Select A member of a limited liability company (LLC) or limited liability partn…" at bounding box center [199, 203] width 277 height 38
click at [61, 184] on select "Select A member of a limited liability company (LLC) or limited liability partn…" at bounding box center [199, 203] width 277 height 38
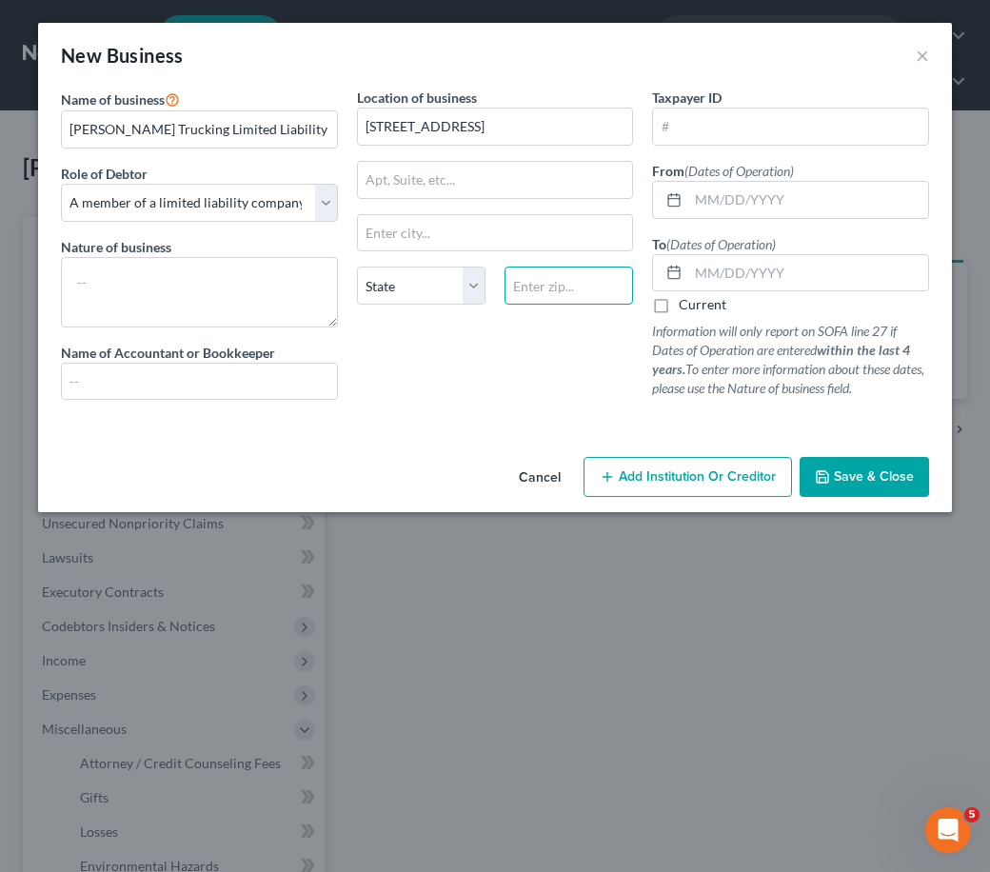
click at [567, 269] on input "text" at bounding box center [568, 286] width 128 height 38
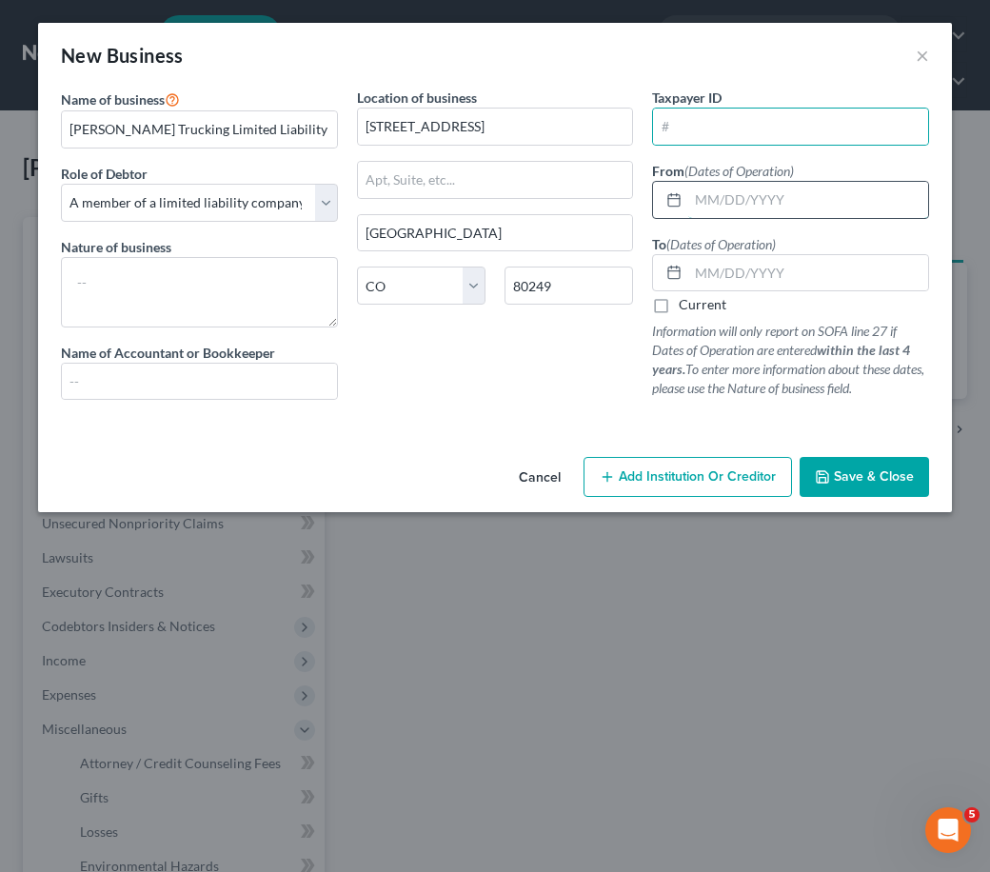
click at [734, 191] on input "text" at bounding box center [808, 200] width 240 height 36
click at [678, 312] on div "Current" at bounding box center [790, 304] width 277 height 19
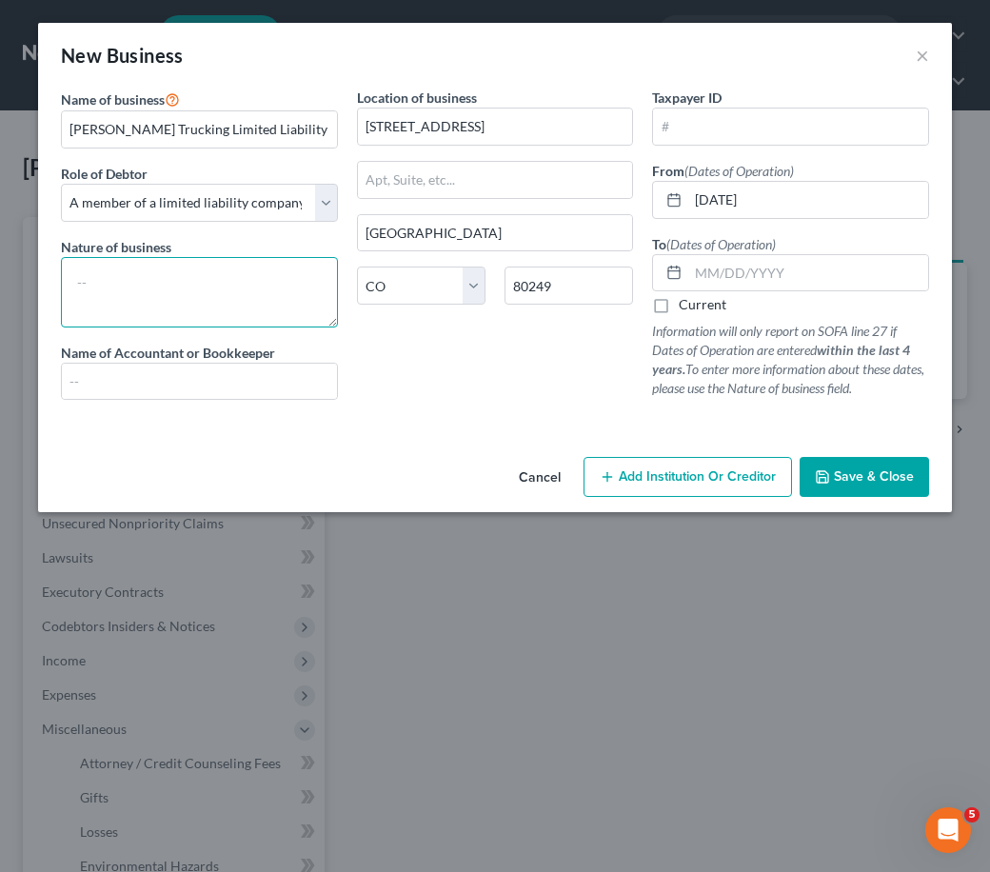
click at [275, 272] on textarea at bounding box center [199, 292] width 277 height 70
click at [864, 477] on span "Save & Close" at bounding box center [874, 476] width 80 height 16
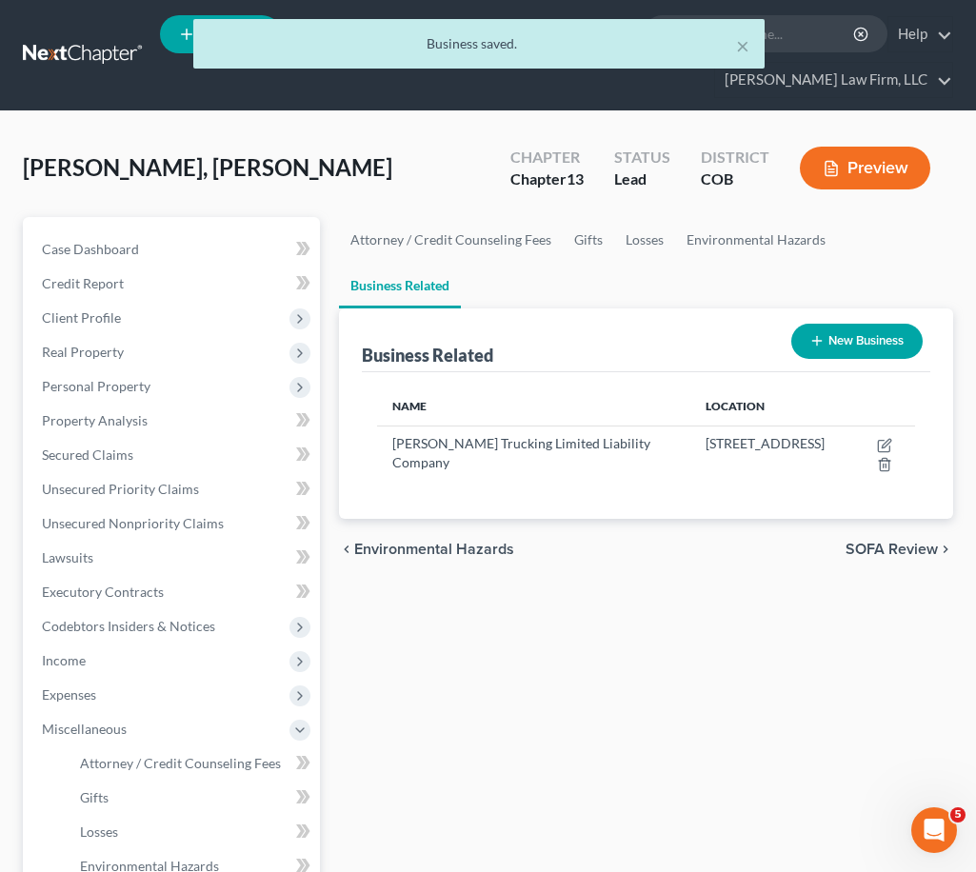
click at [884, 549] on span "SOFA Review" at bounding box center [891, 549] width 92 height 15
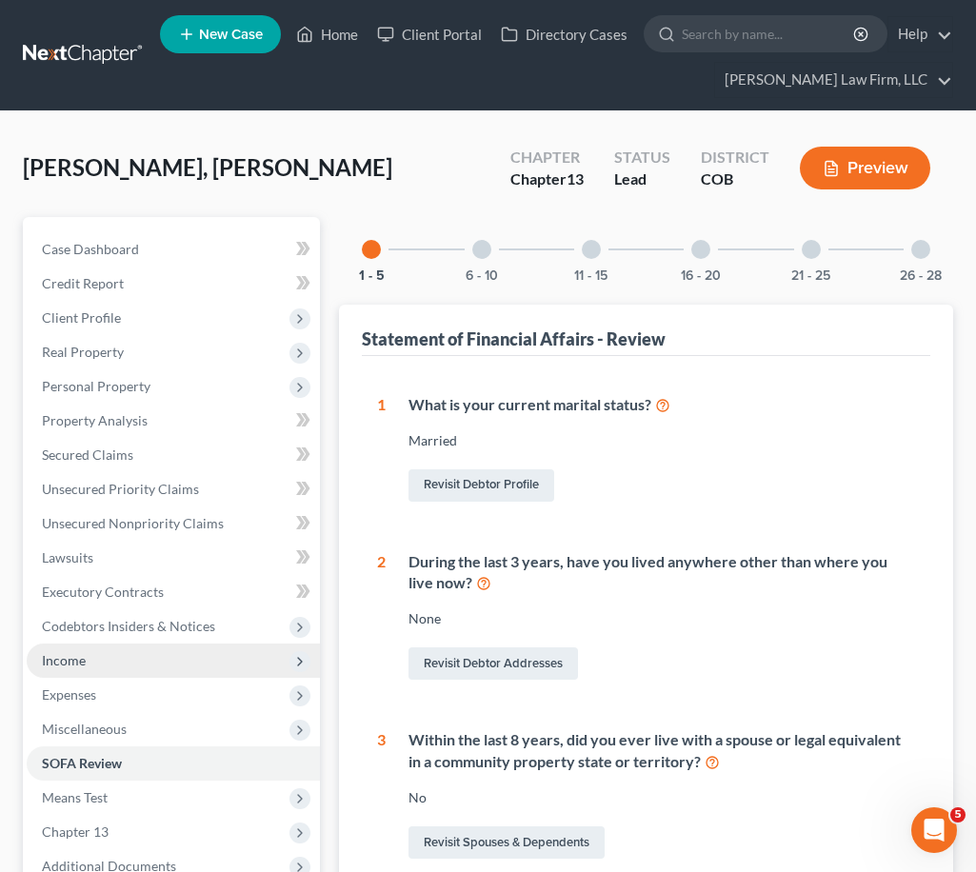
click at [78, 664] on span "Income" at bounding box center [64, 660] width 44 height 16
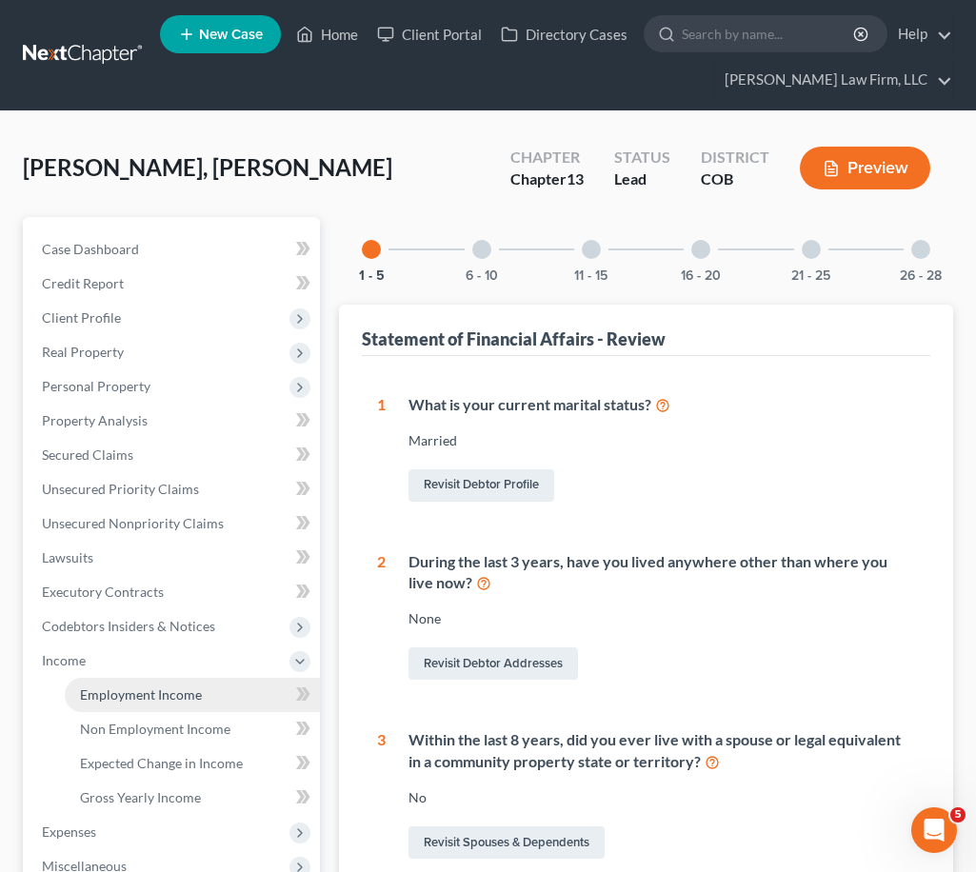
click at [133, 690] on span "Employment Income" at bounding box center [141, 694] width 122 height 16
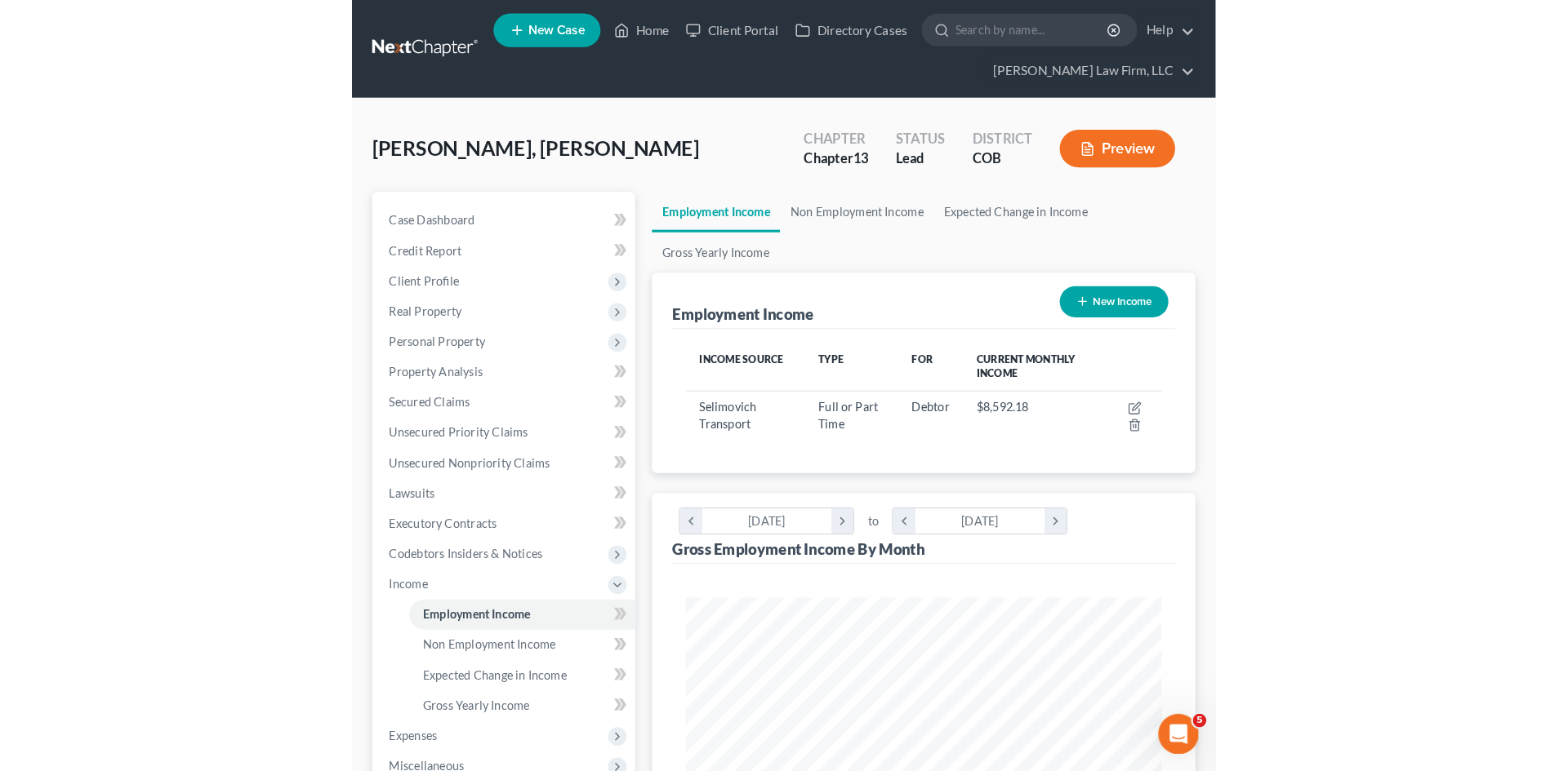
scroll to position [304, 642]
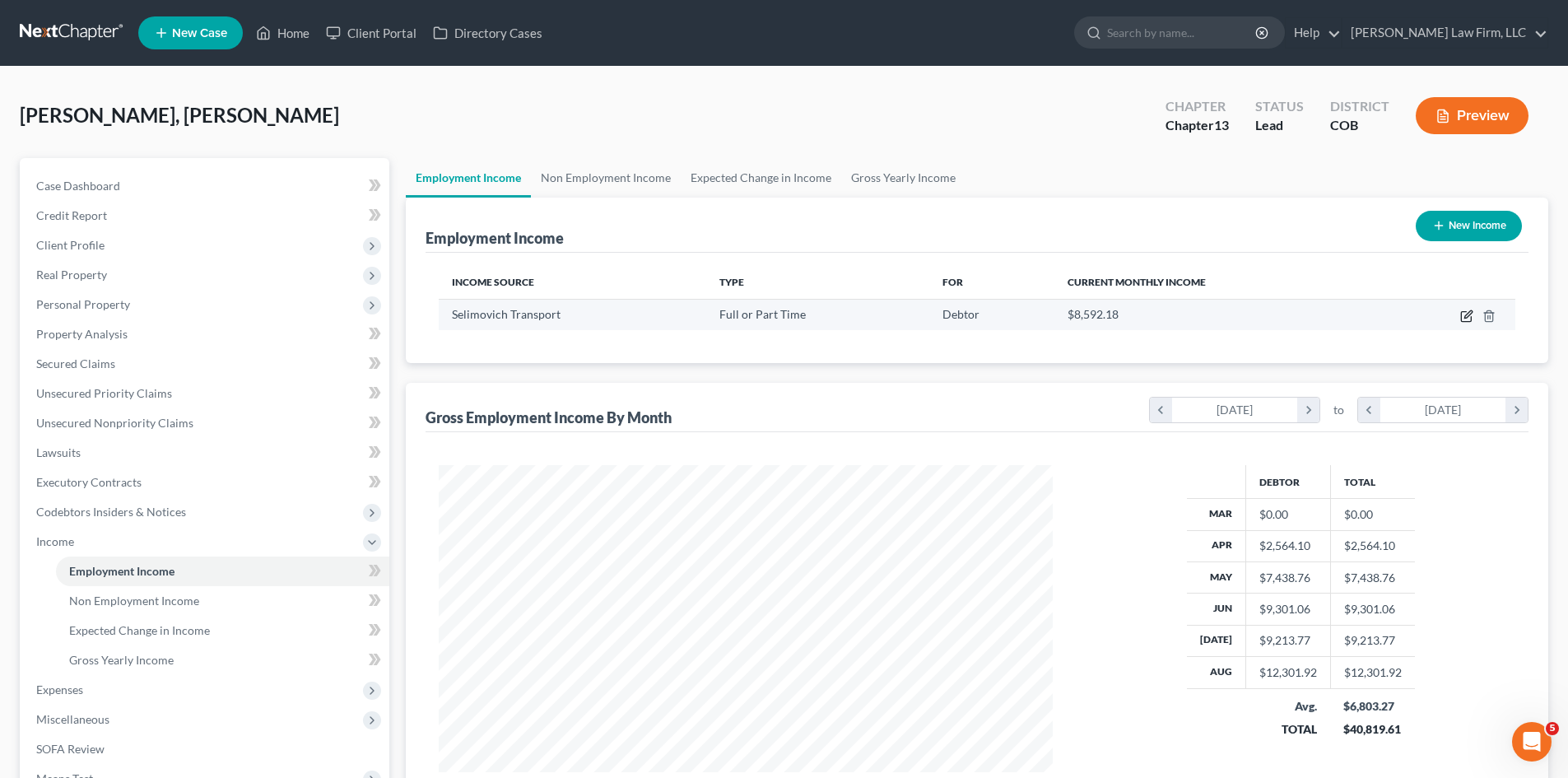
click at [788, 315] on icon "button" at bounding box center [1468, 314] width 8 height 8
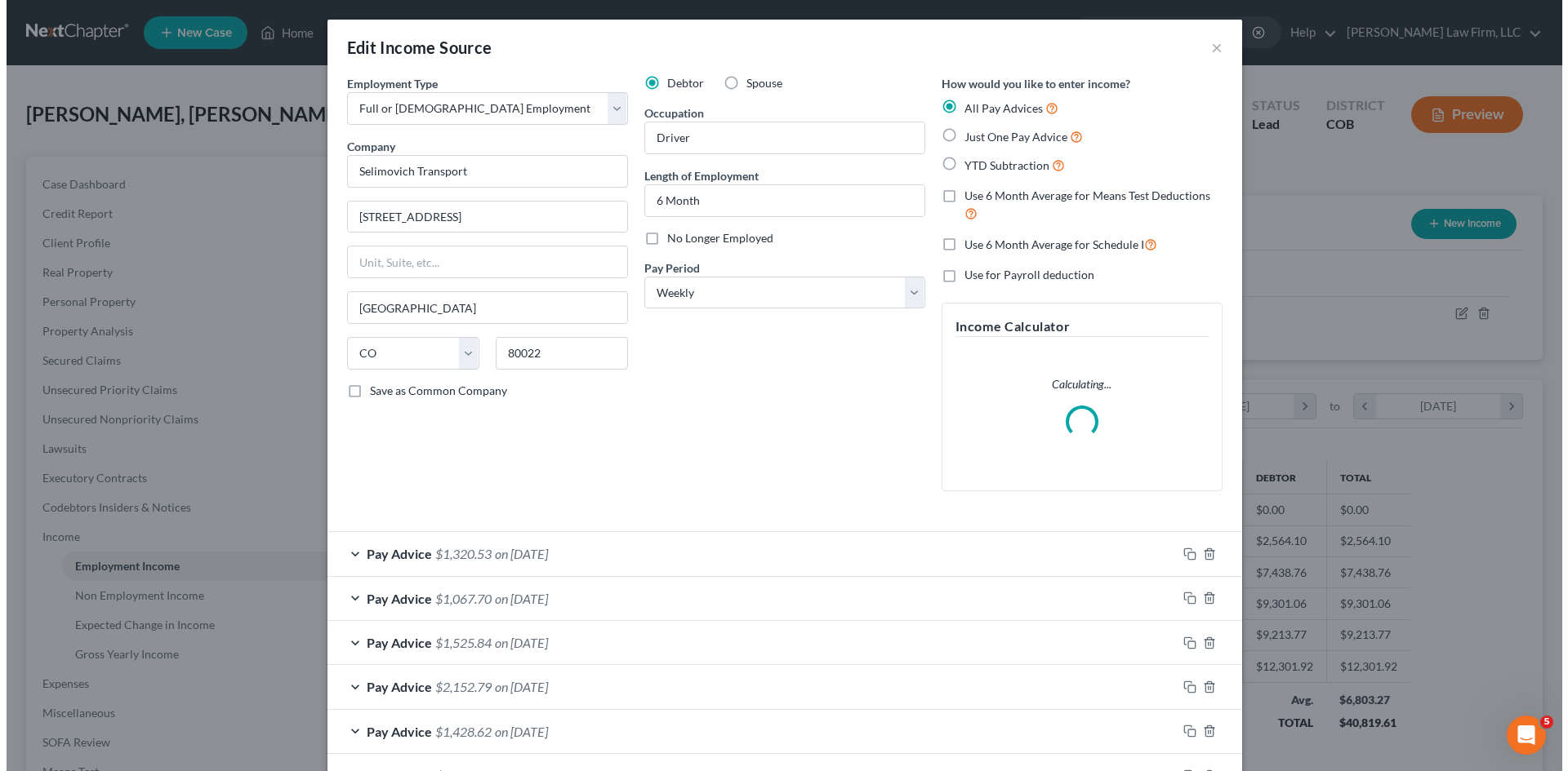
scroll to position [307, 648]
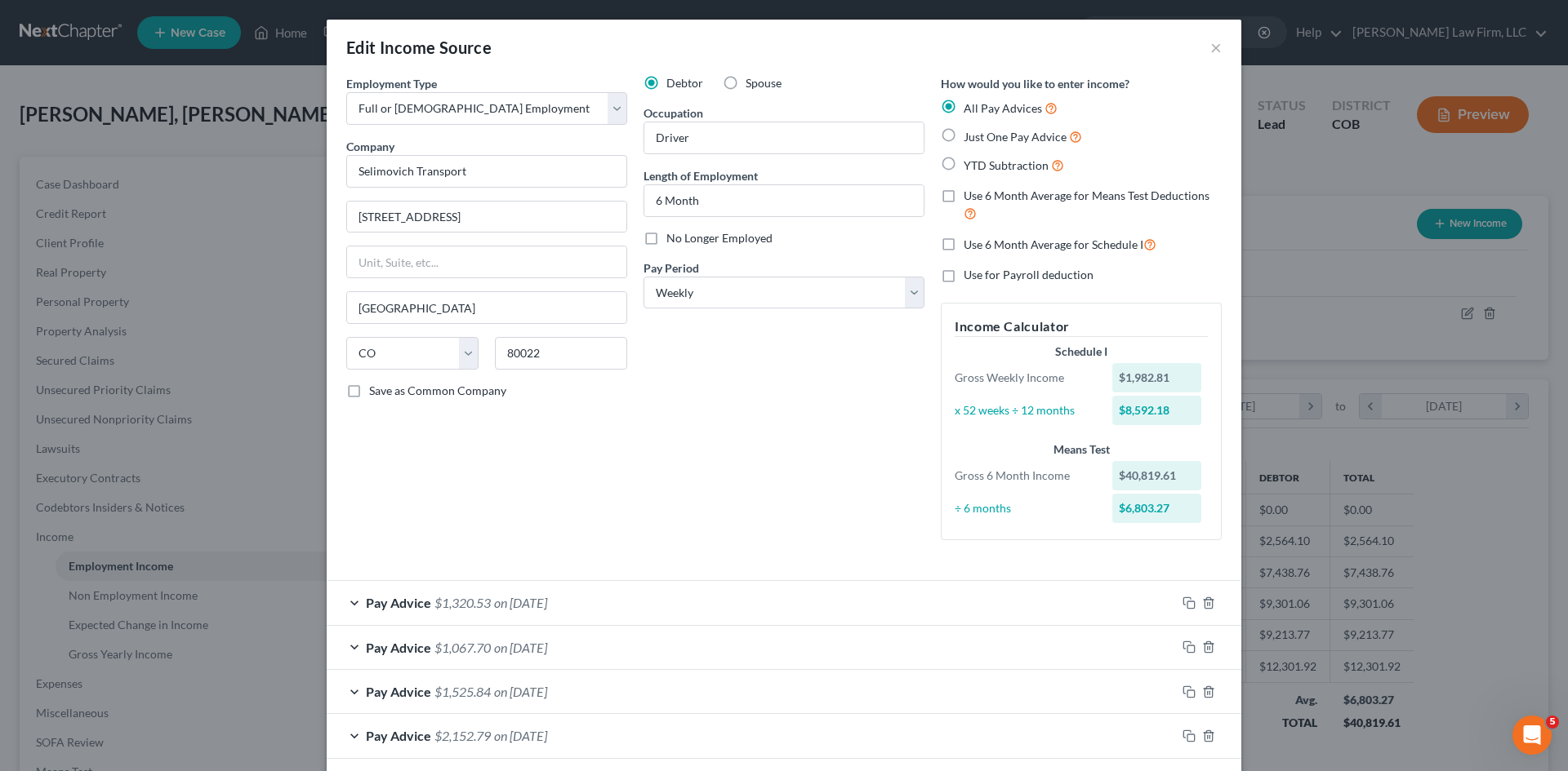
click at [781, 249] on span "Use 6 Month Average for Schedule I" at bounding box center [1052, 244] width 179 height 14
click at [781, 246] on input "Use 6 Month Average for Schedule I" at bounding box center [975, 240] width 10 height 10
click at [781, 276] on span "Use for Payroll deduction" at bounding box center [1028, 274] width 130 height 14
click at [781, 276] on input "Use for Payroll deduction" at bounding box center [975, 272] width 10 height 10
click at [781, 274] on span "Use for Payroll deduction" at bounding box center [1028, 274] width 130 height 14
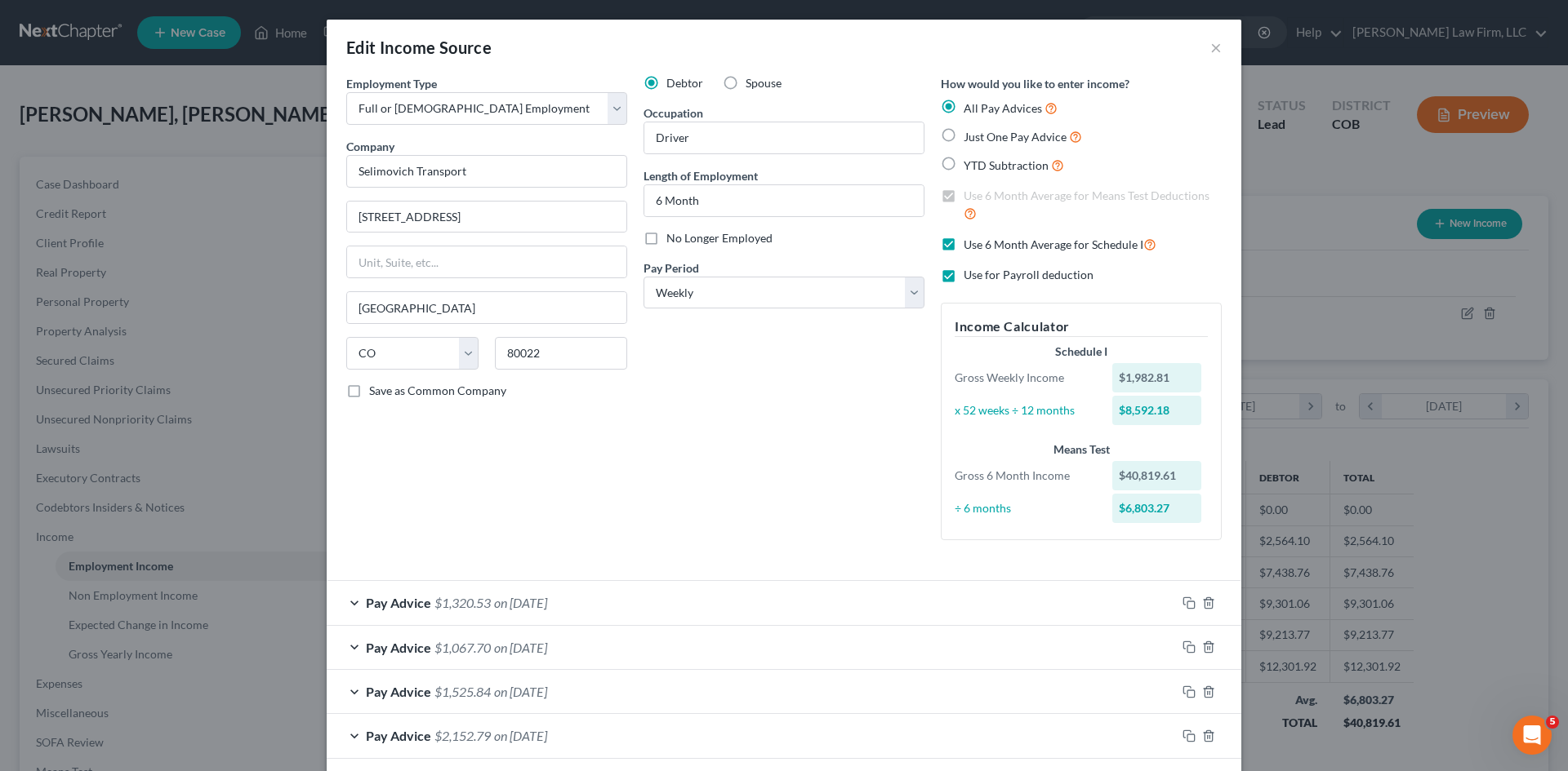
click at [781, 274] on input "Use for Payroll deduction" at bounding box center [975, 272] width 10 height 10
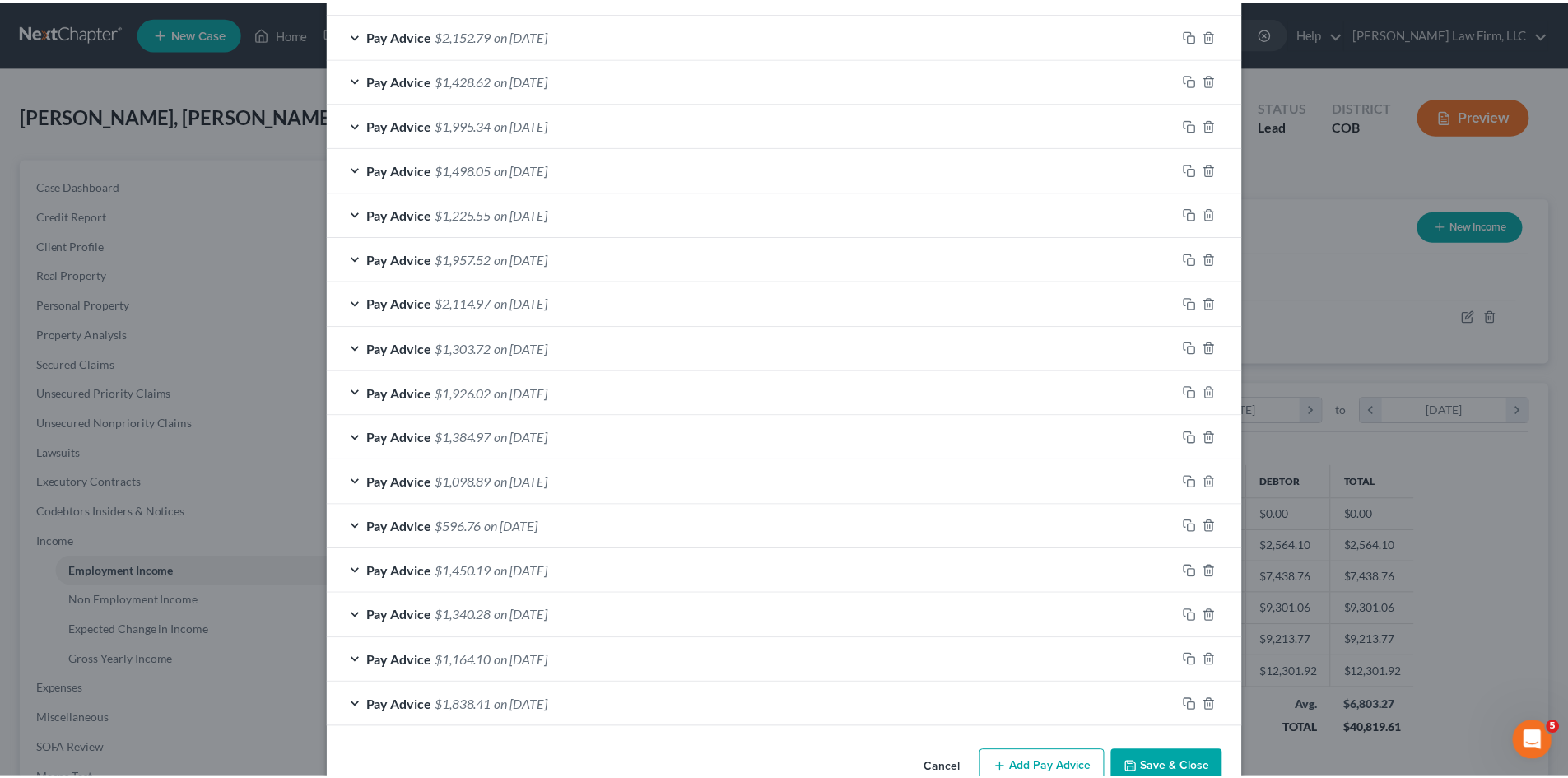
scroll to position [749, 0]
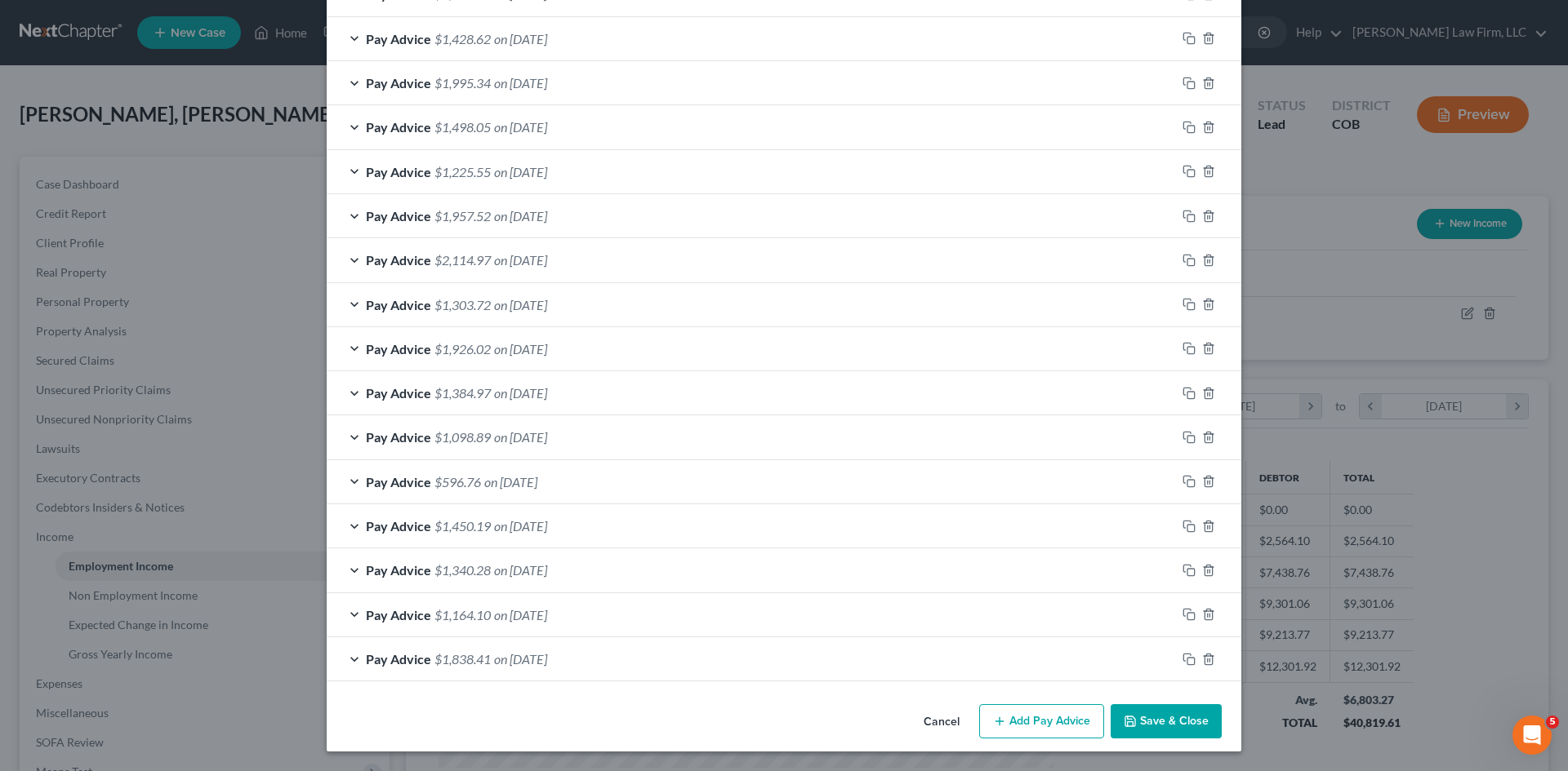
click at [781, 720] on button "Save & Close" at bounding box center [1165, 721] width 111 height 34
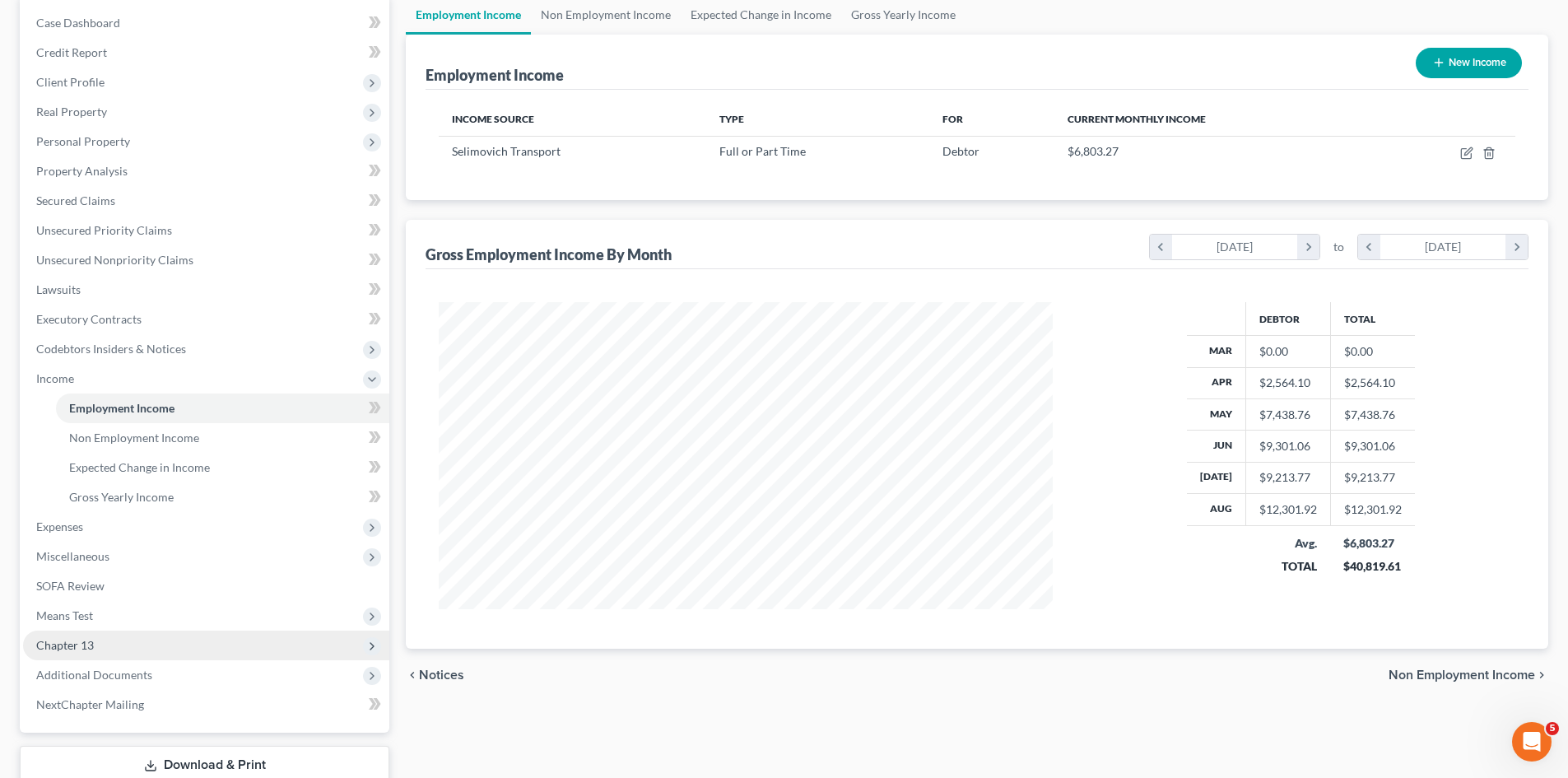
scroll to position [275, 0]
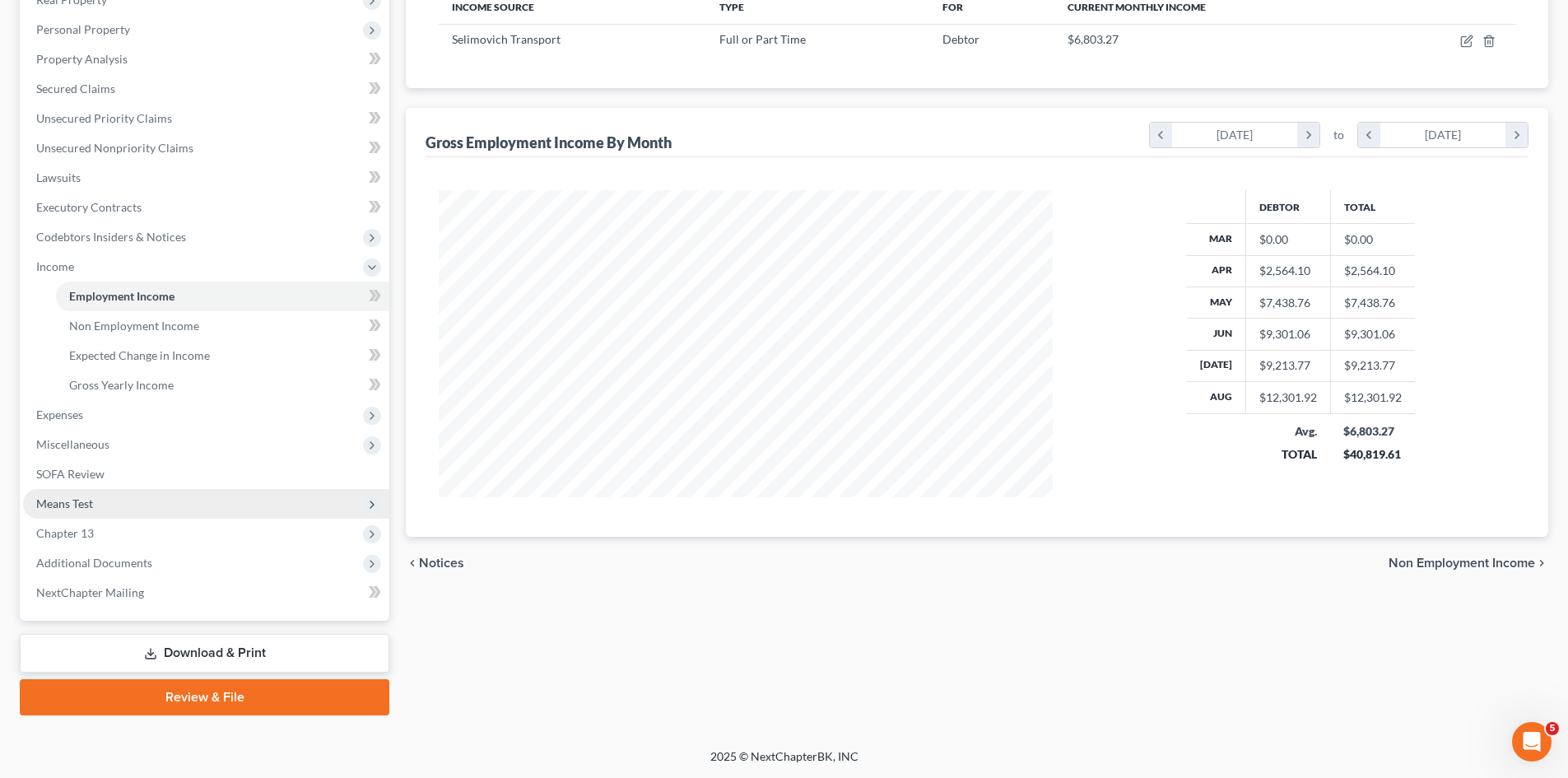
click at [97, 510] on span "Means Test" at bounding box center [207, 504] width 367 height 29
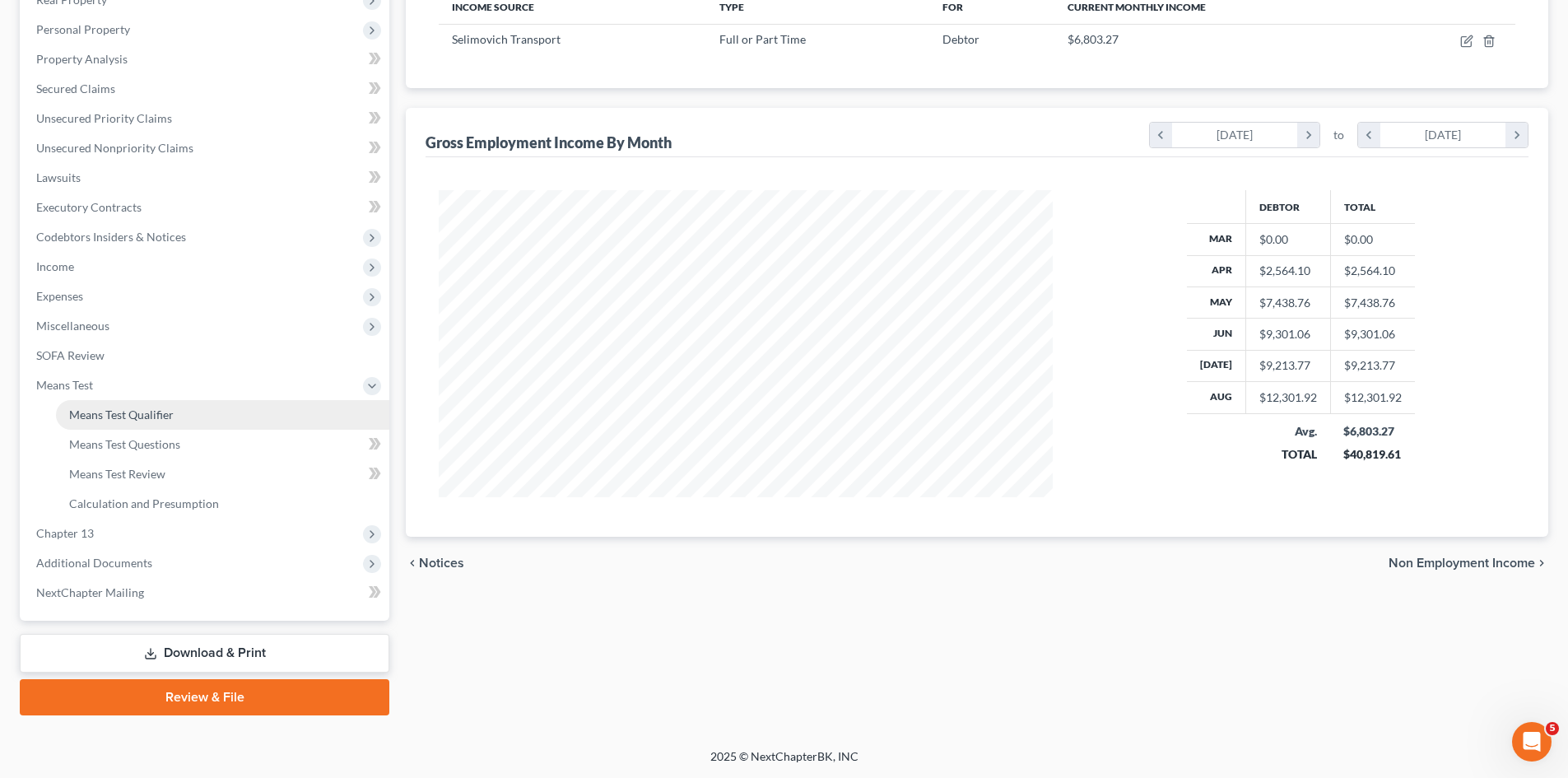
click at [130, 421] on span "Means Test Qualifier" at bounding box center [121, 415] width 105 height 14
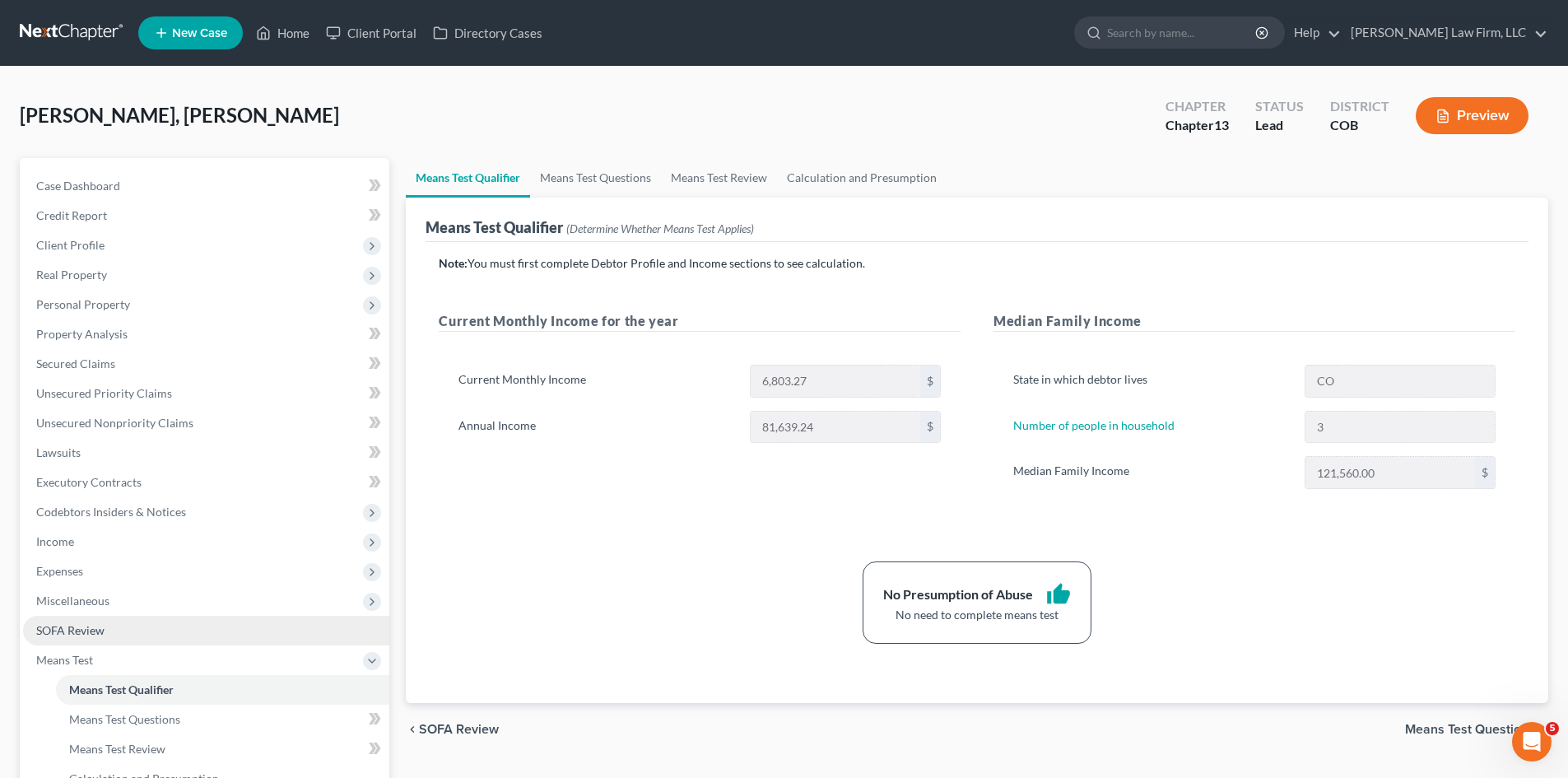
click at [86, 633] on span "SOFA Review" at bounding box center [70, 631] width 68 height 14
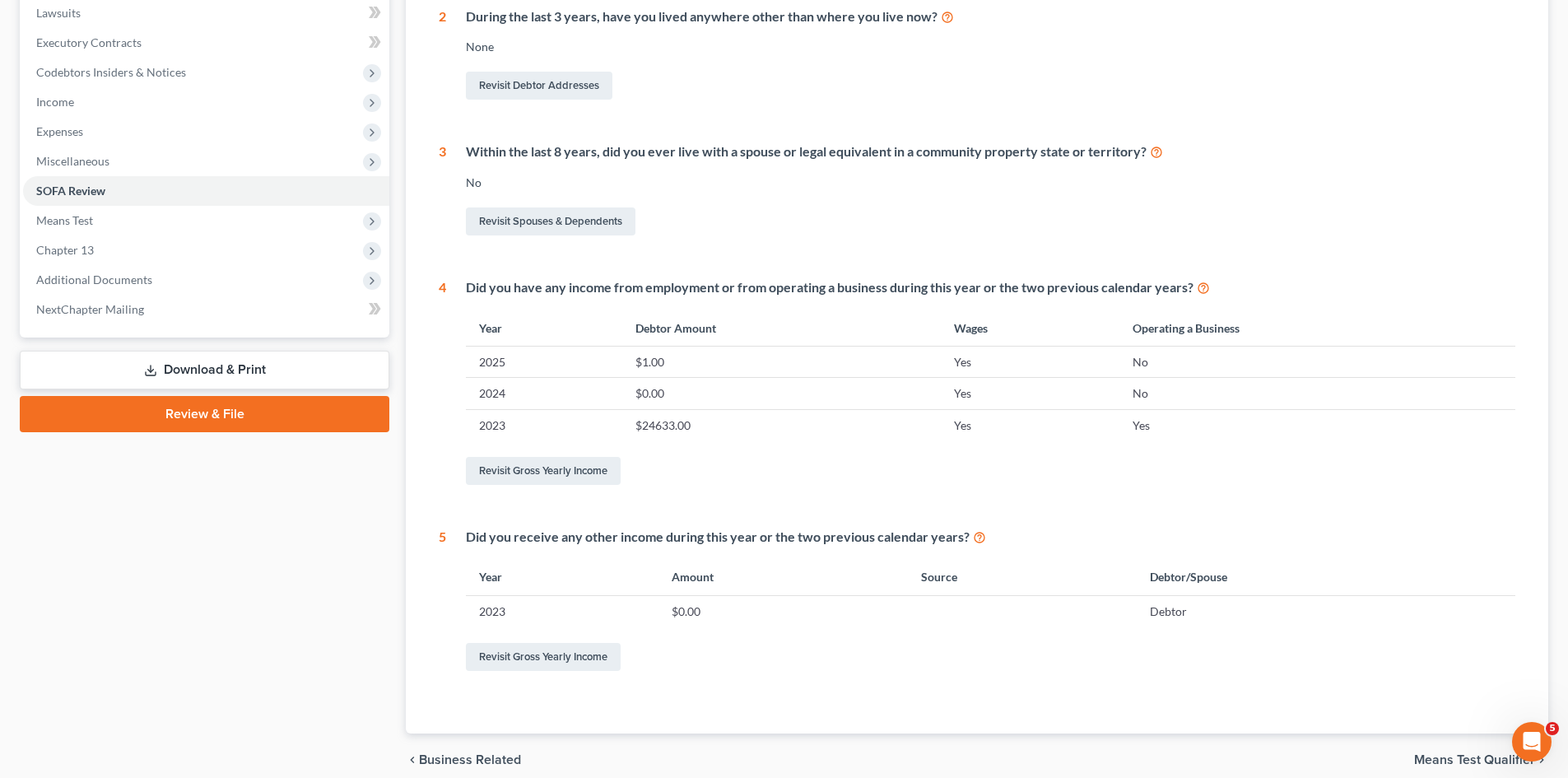
scroll to position [494, 0]
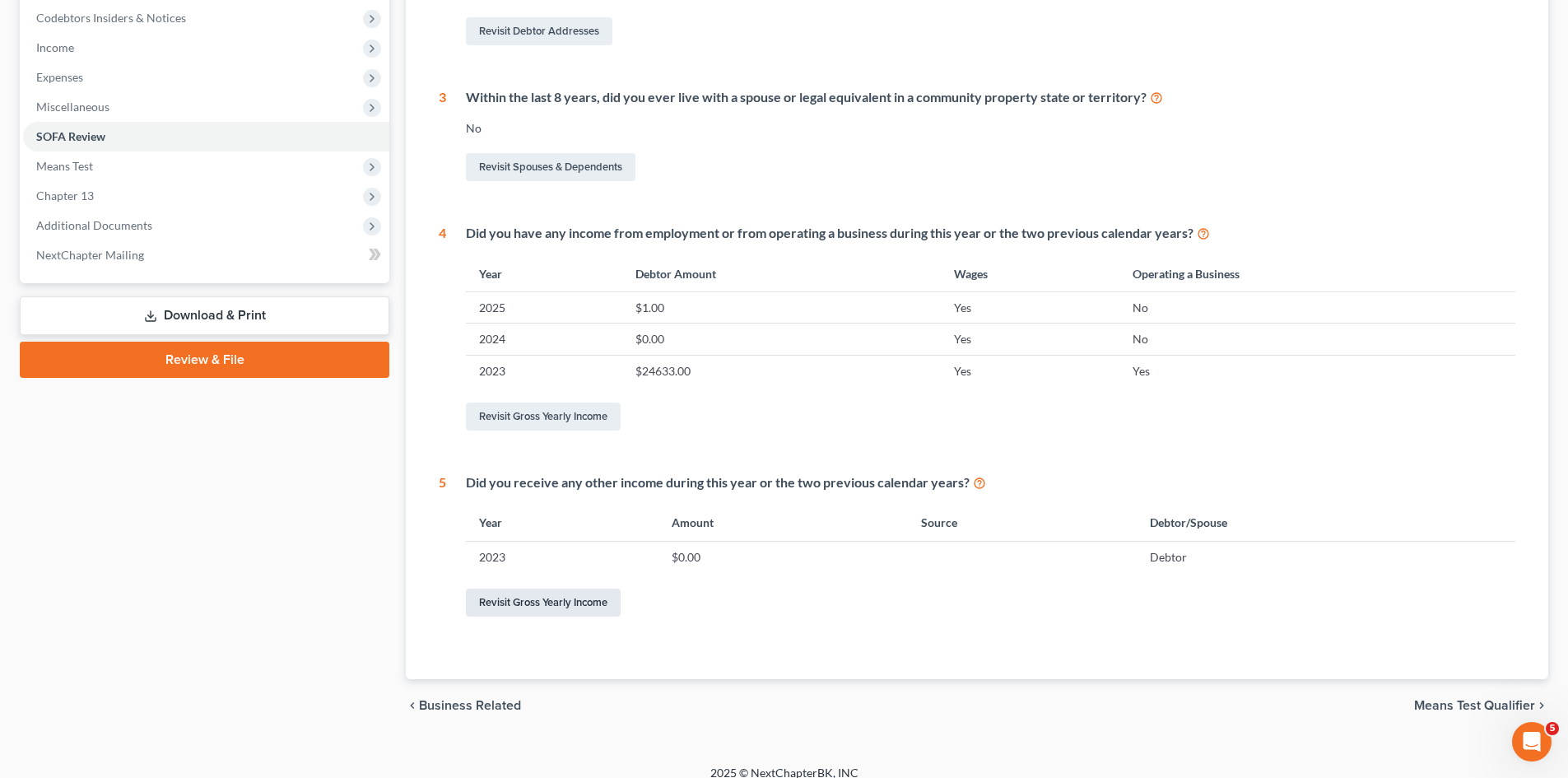
click at [520, 599] on link "Revisit Gross Yearly Income" at bounding box center [543, 603] width 155 height 28
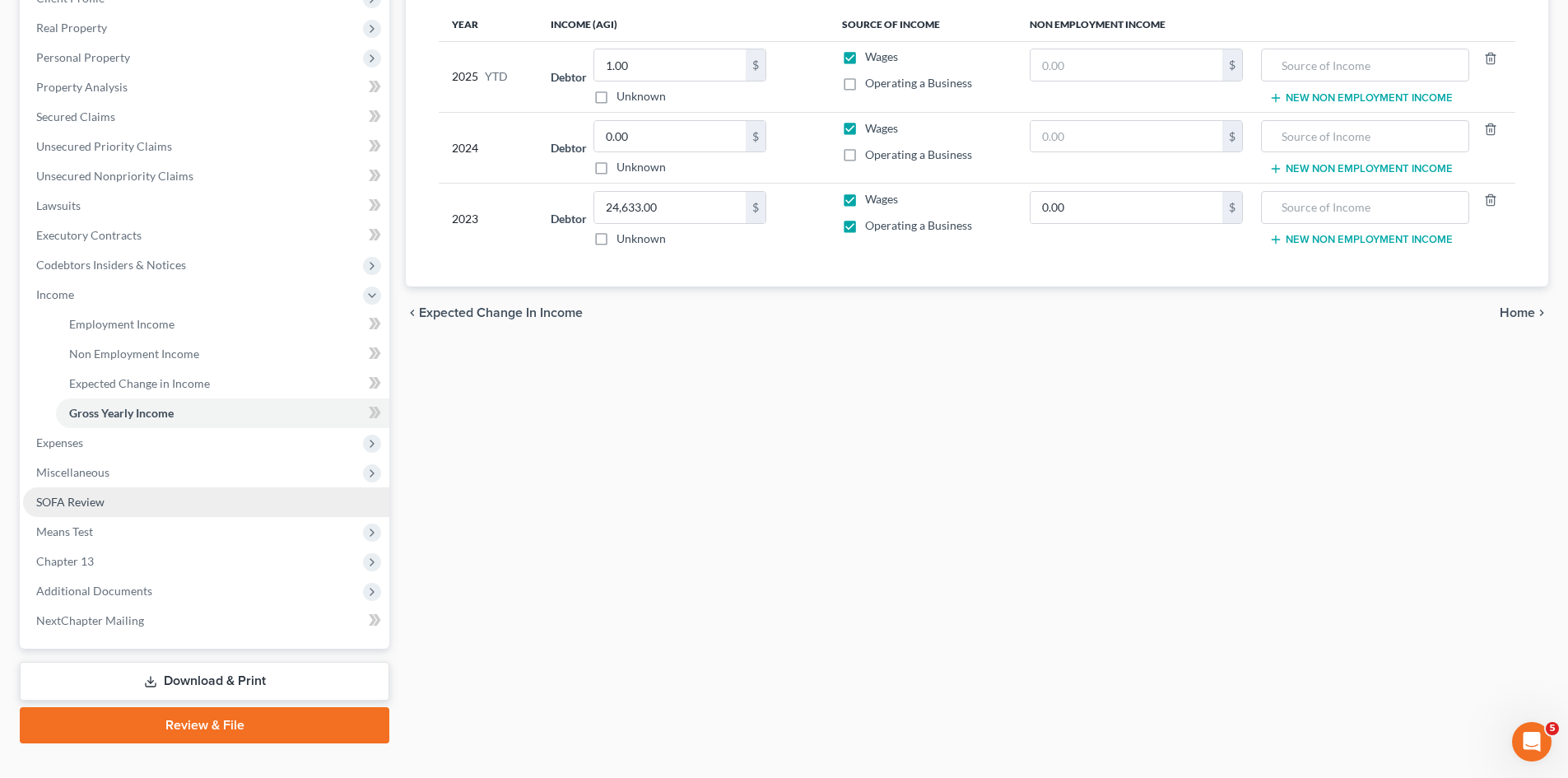
click at [108, 493] on link "SOFA Review" at bounding box center [207, 502] width 367 height 29
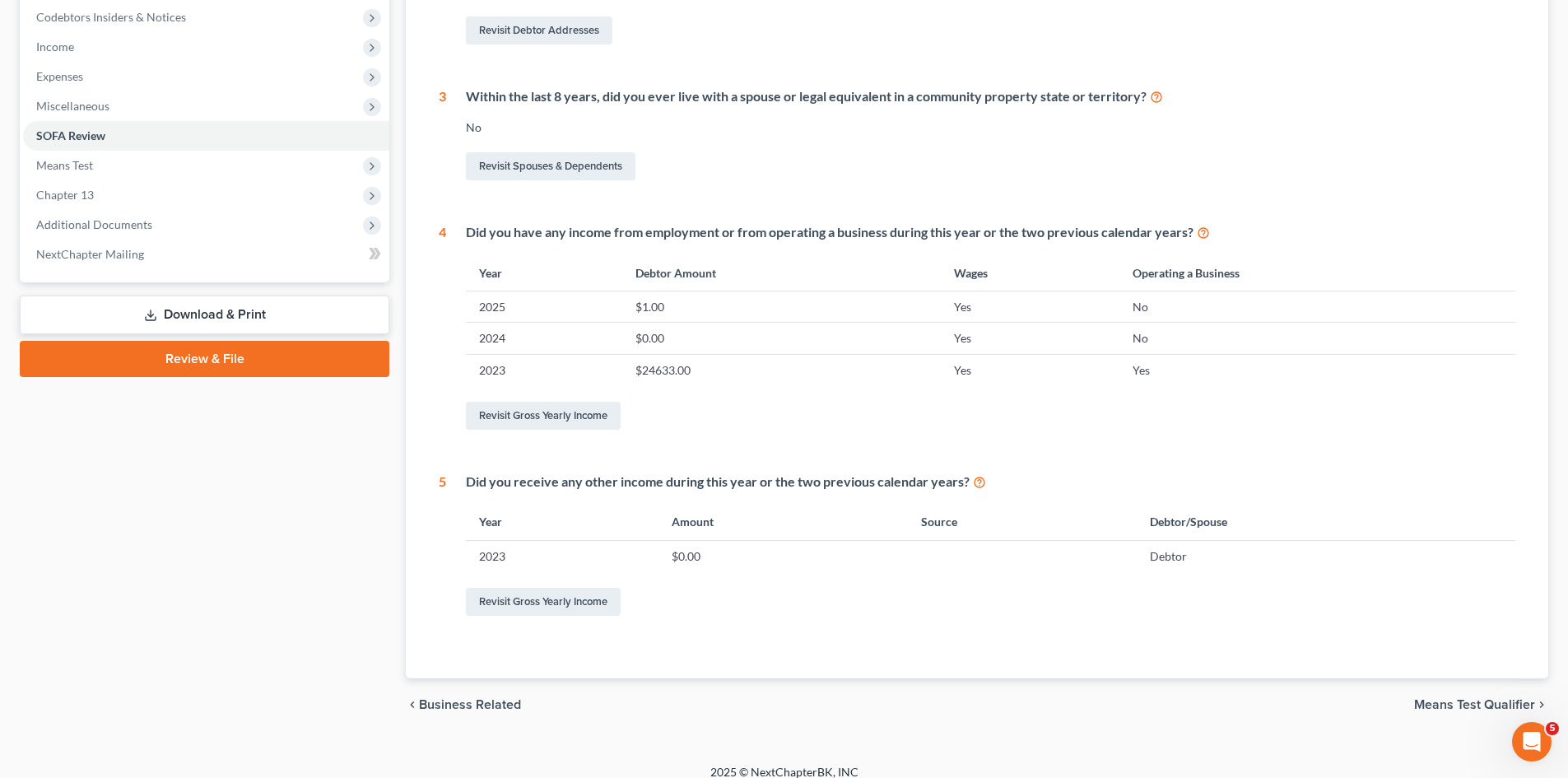
scroll to position [511, 0]
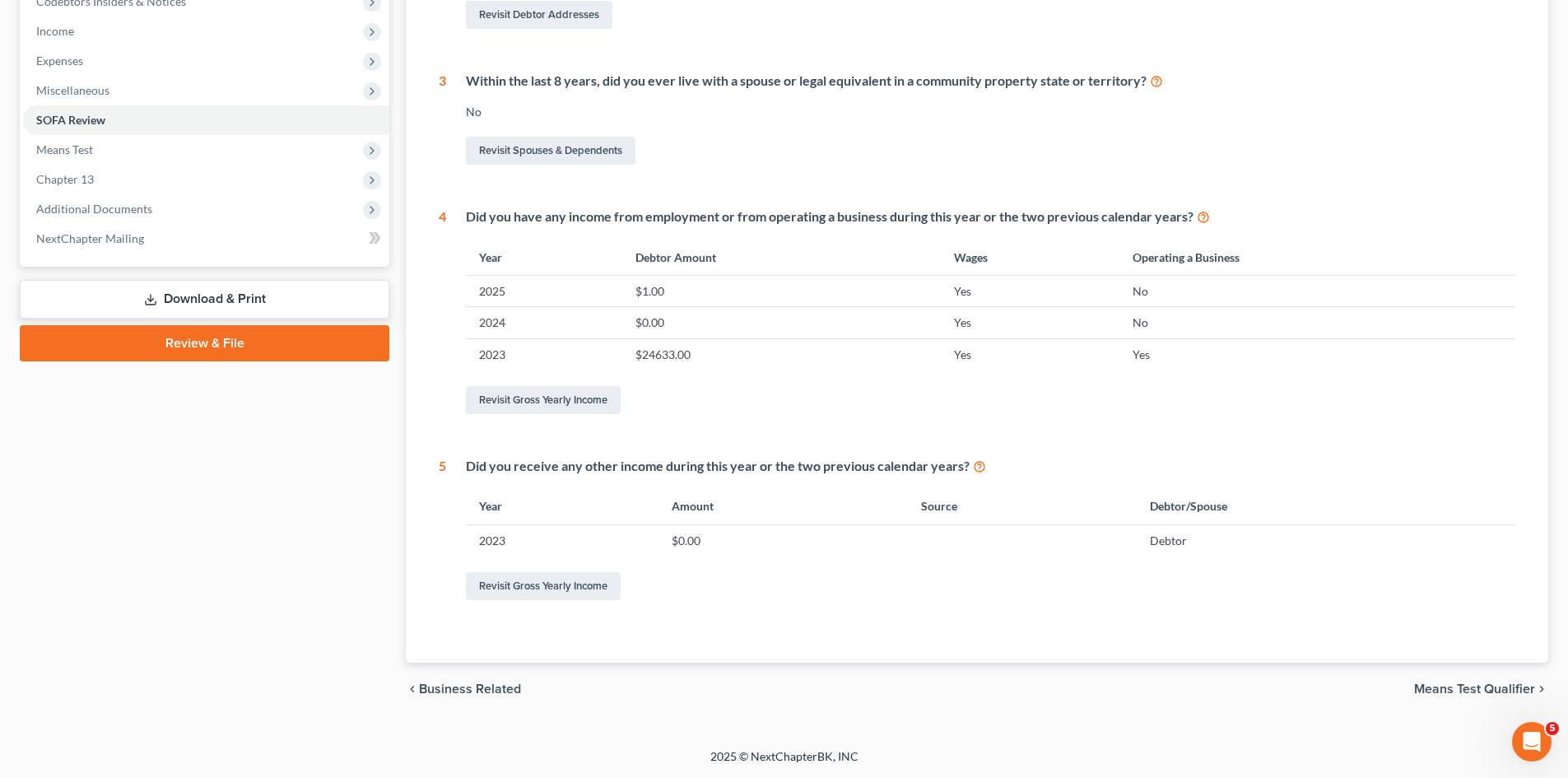
click at [788, 687] on span "Means Test Qualifier" at bounding box center [1475, 689] width 121 height 13
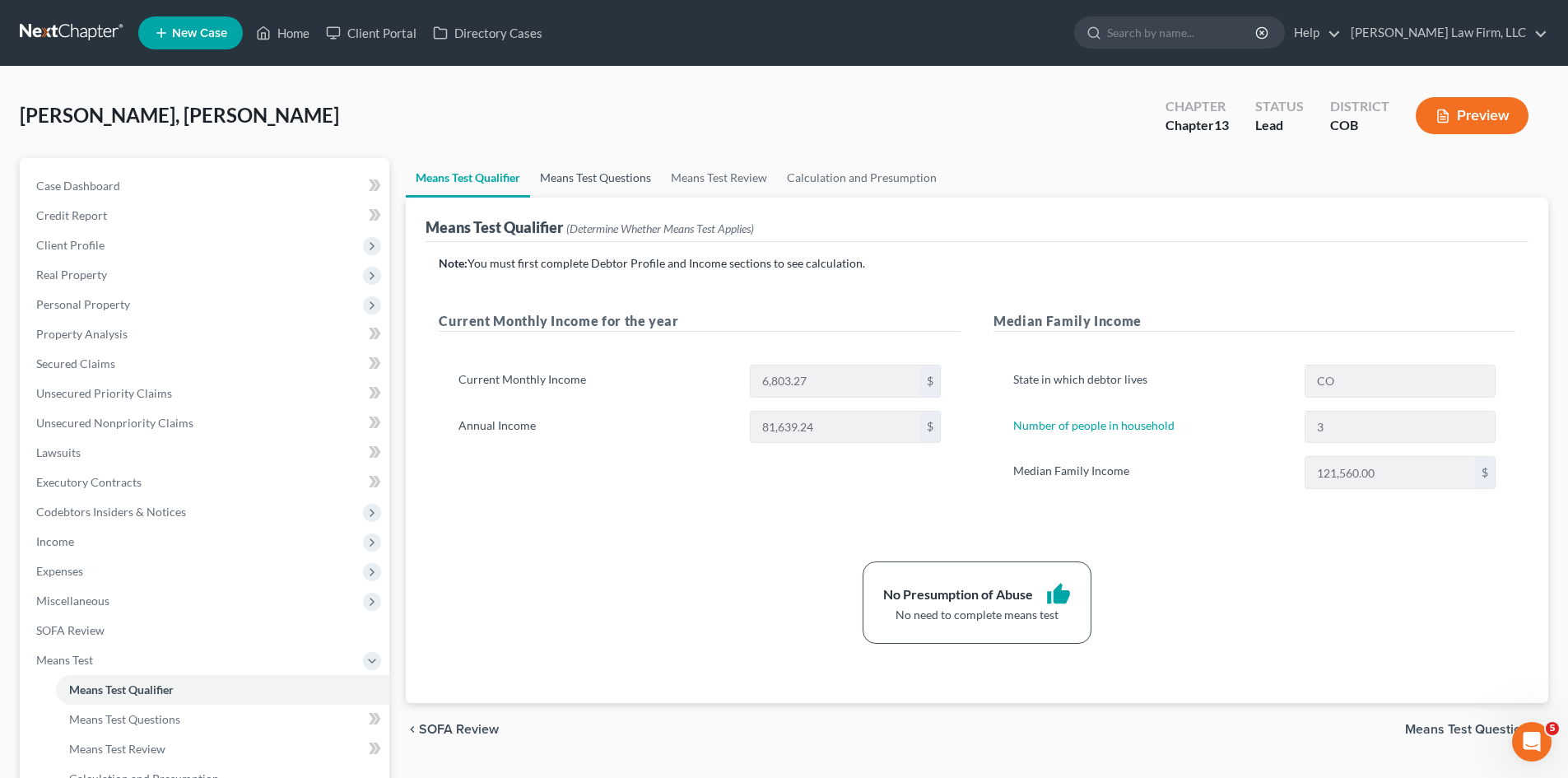
click at [622, 185] on link "Means Test Questions" at bounding box center [595, 178] width 131 height 40
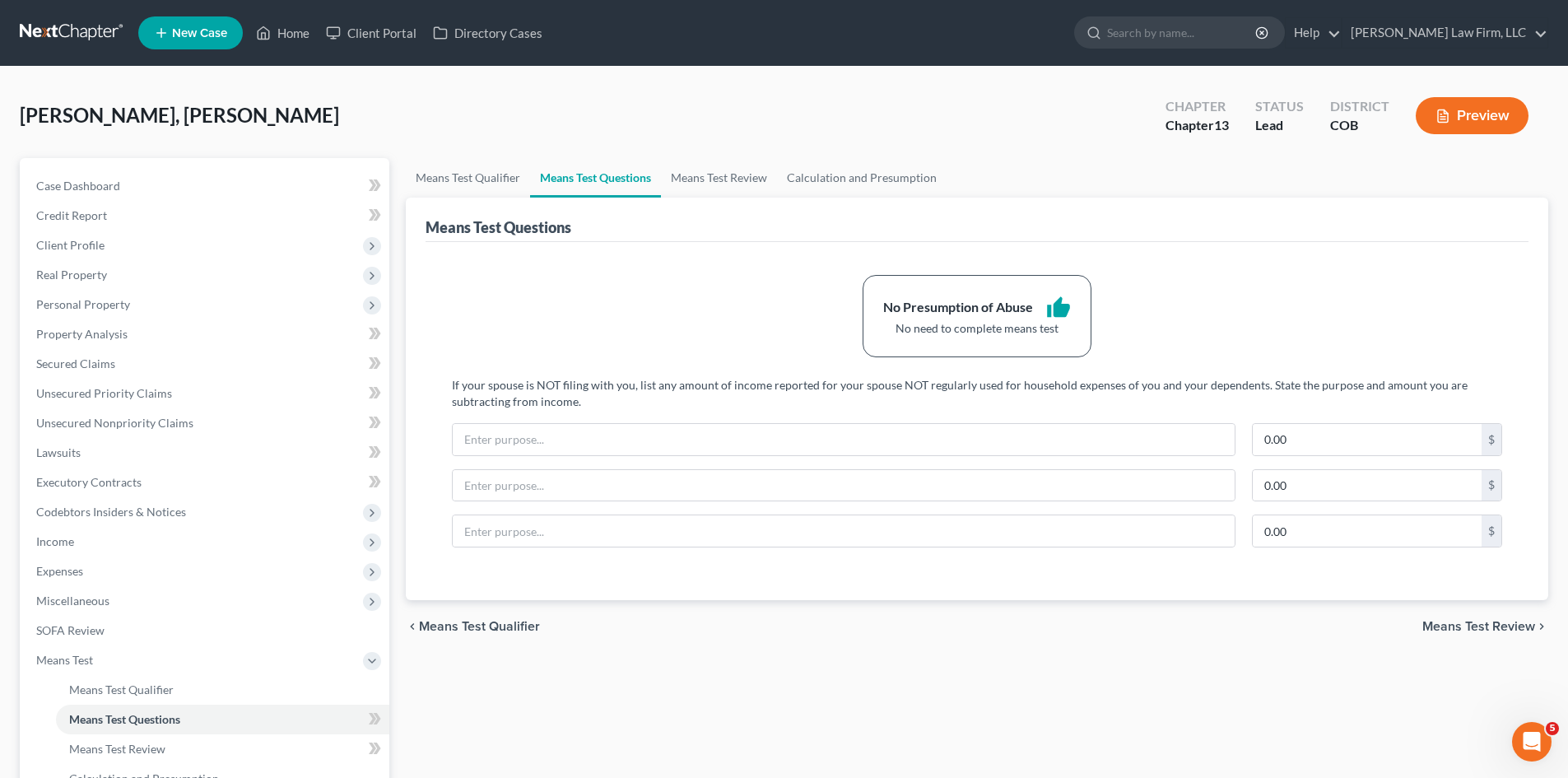
click at [788, 254] on div "No Presumption of Abuse thumb_up No need to complete means test If your spouse …" at bounding box center [976, 421] width 1103 height 358
click at [726, 186] on link "Means Test Review" at bounding box center [719, 178] width 116 height 40
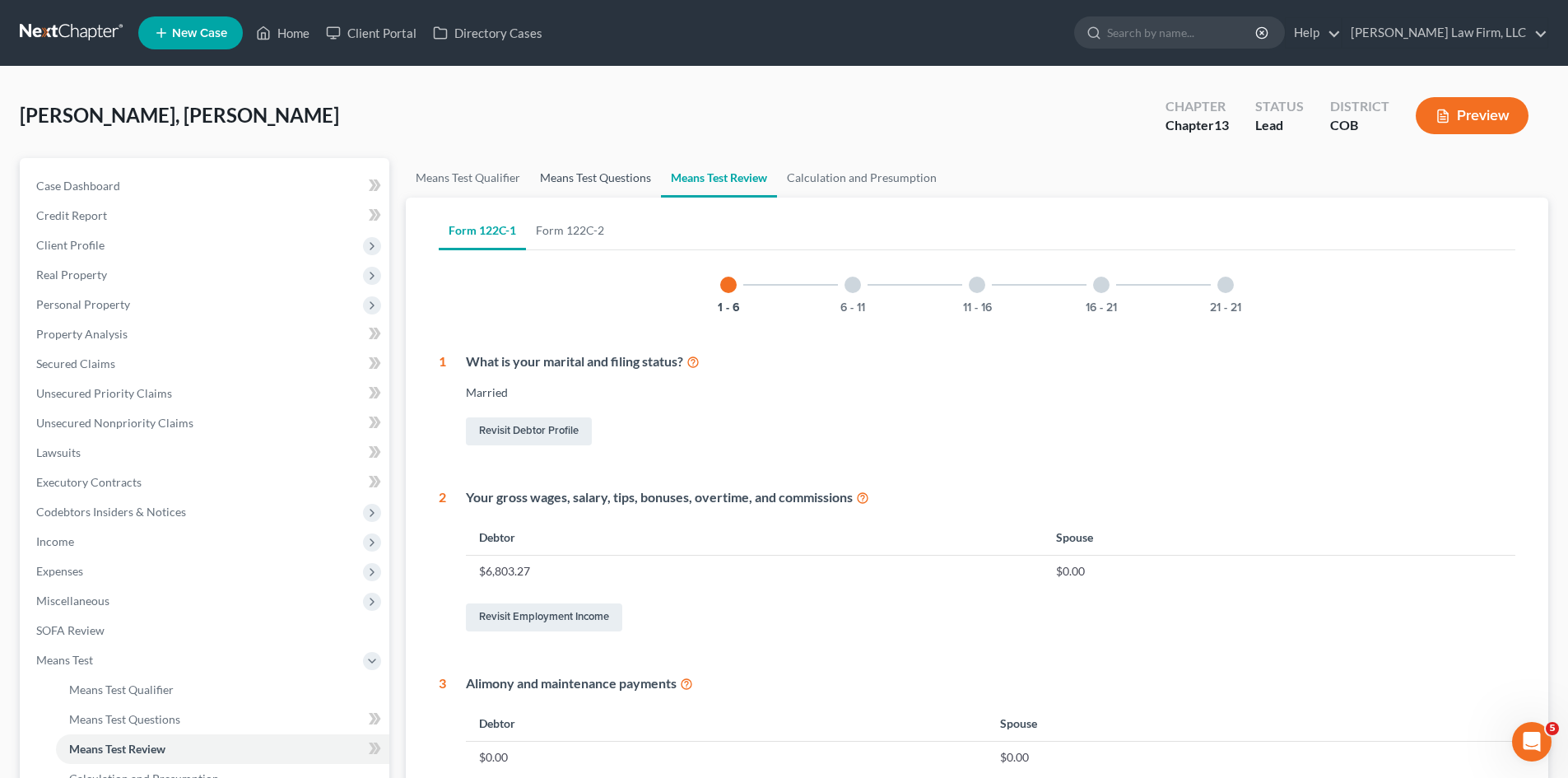
click at [607, 190] on link "Means Test Questions" at bounding box center [595, 178] width 131 height 40
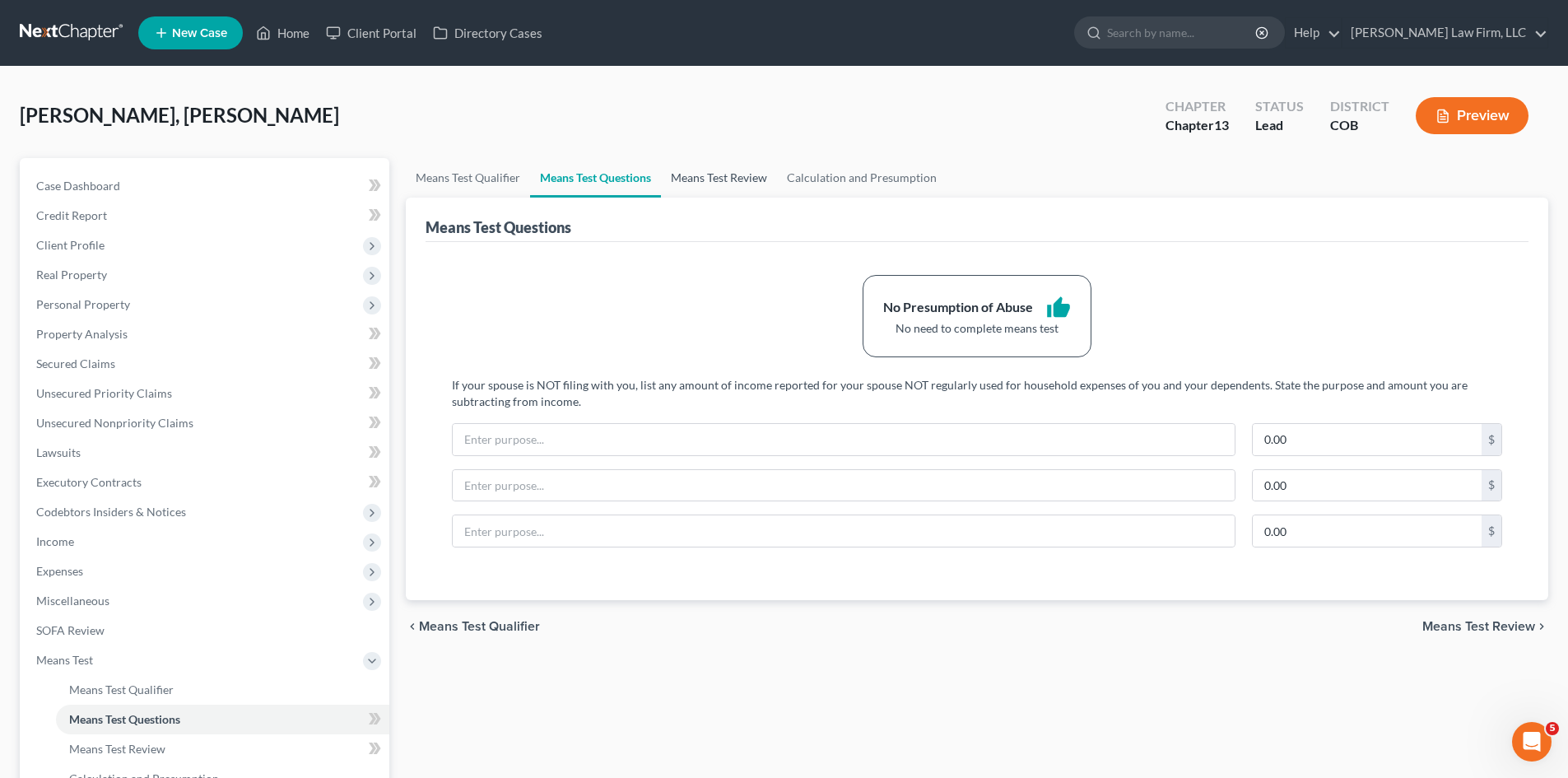
click at [690, 180] on link "Means Test Review" at bounding box center [719, 178] width 116 height 40
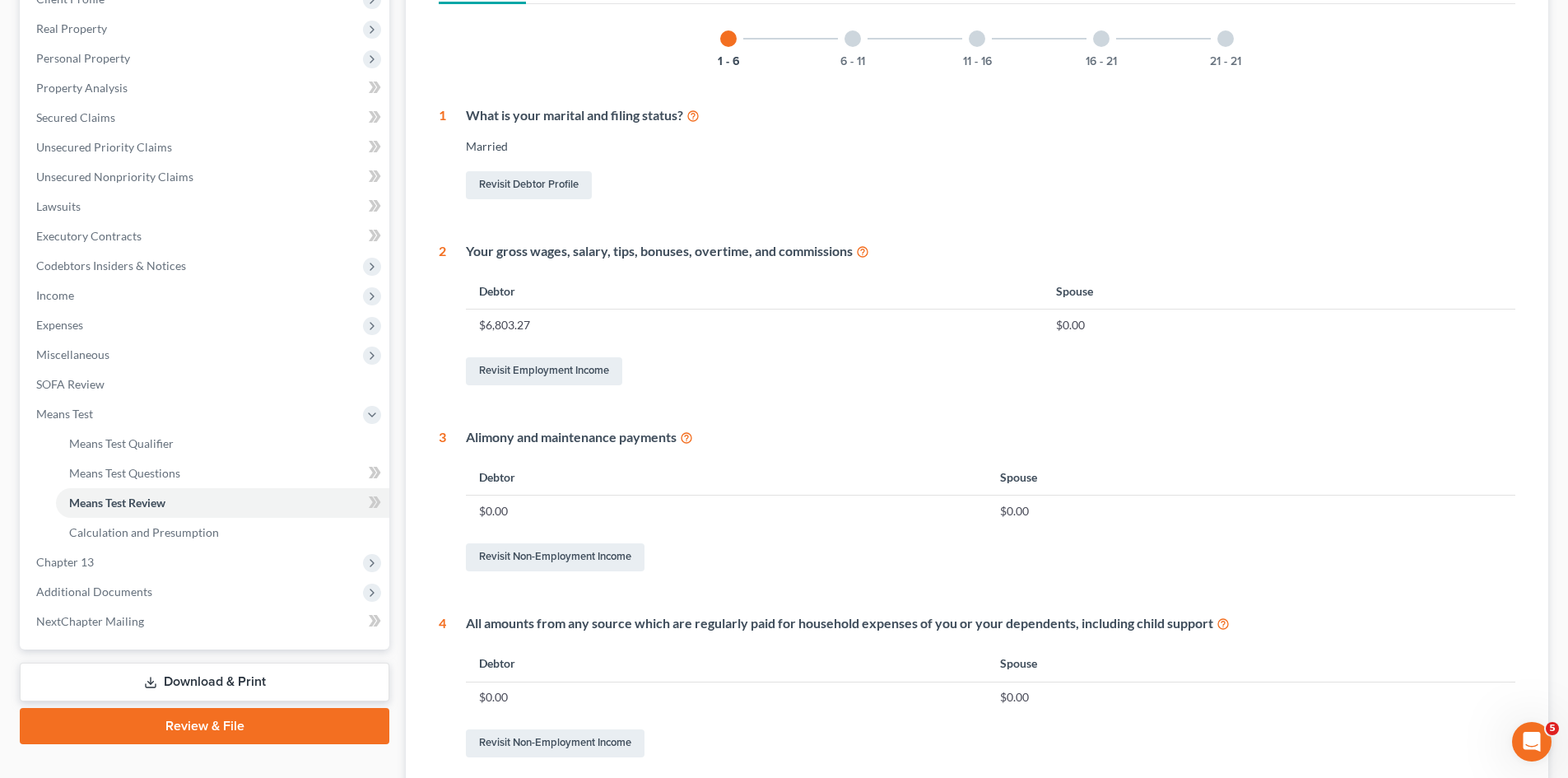
scroll to position [248, 0]
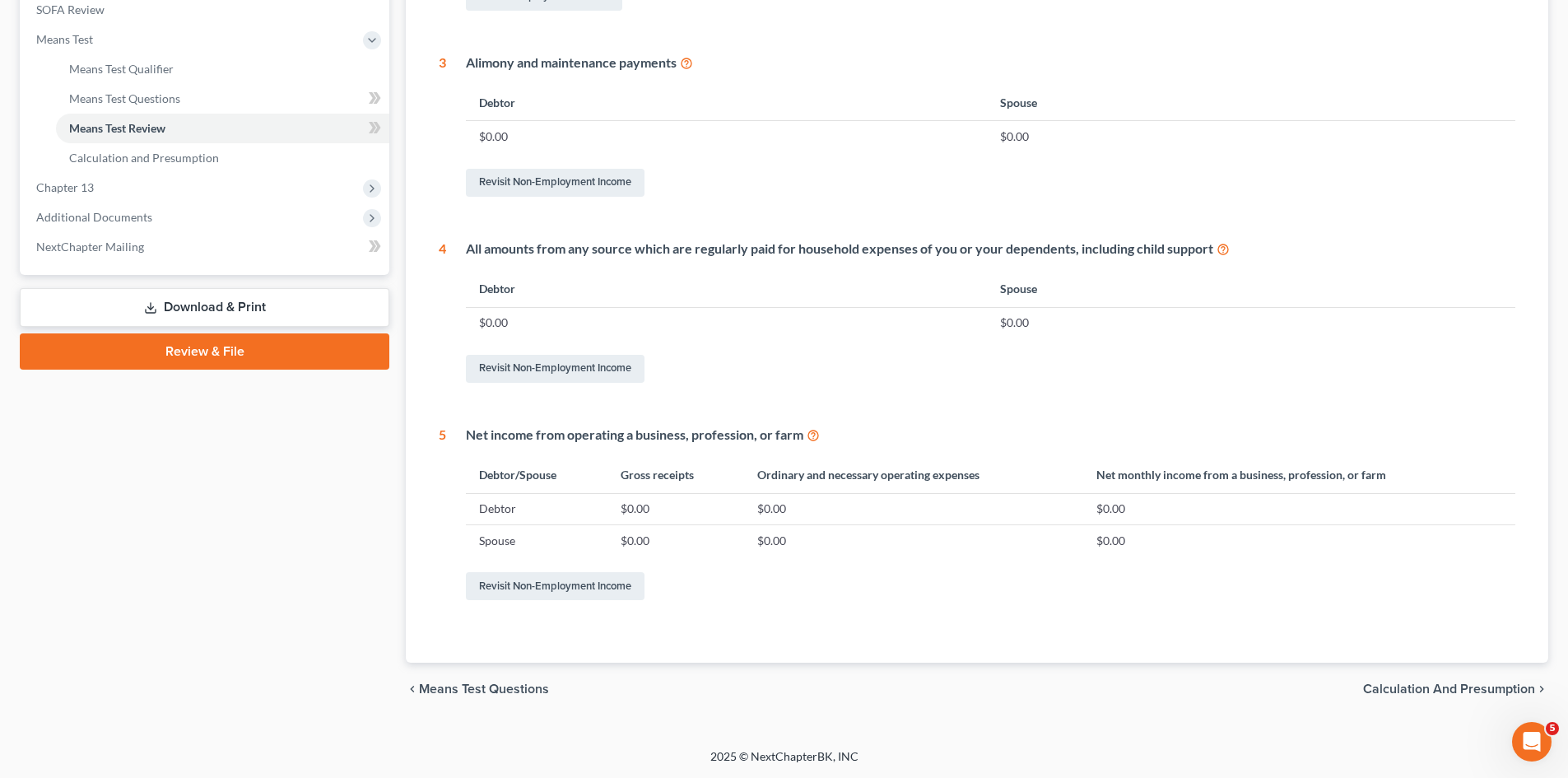
click at [788, 685] on span "Calculation and Presumption" at bounding box center [1449, 689] width 172 height 13
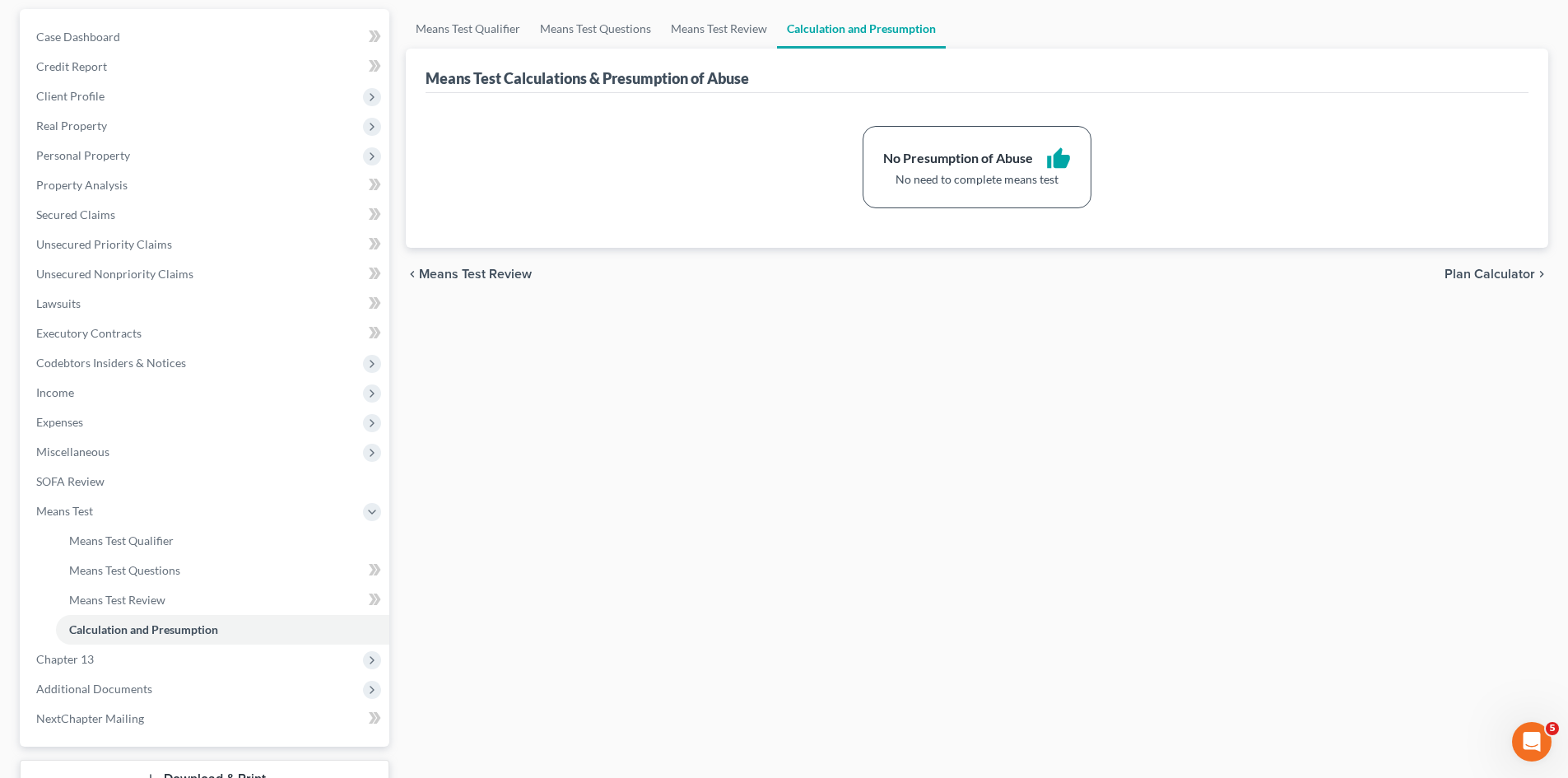
scroll to position [164, 0]
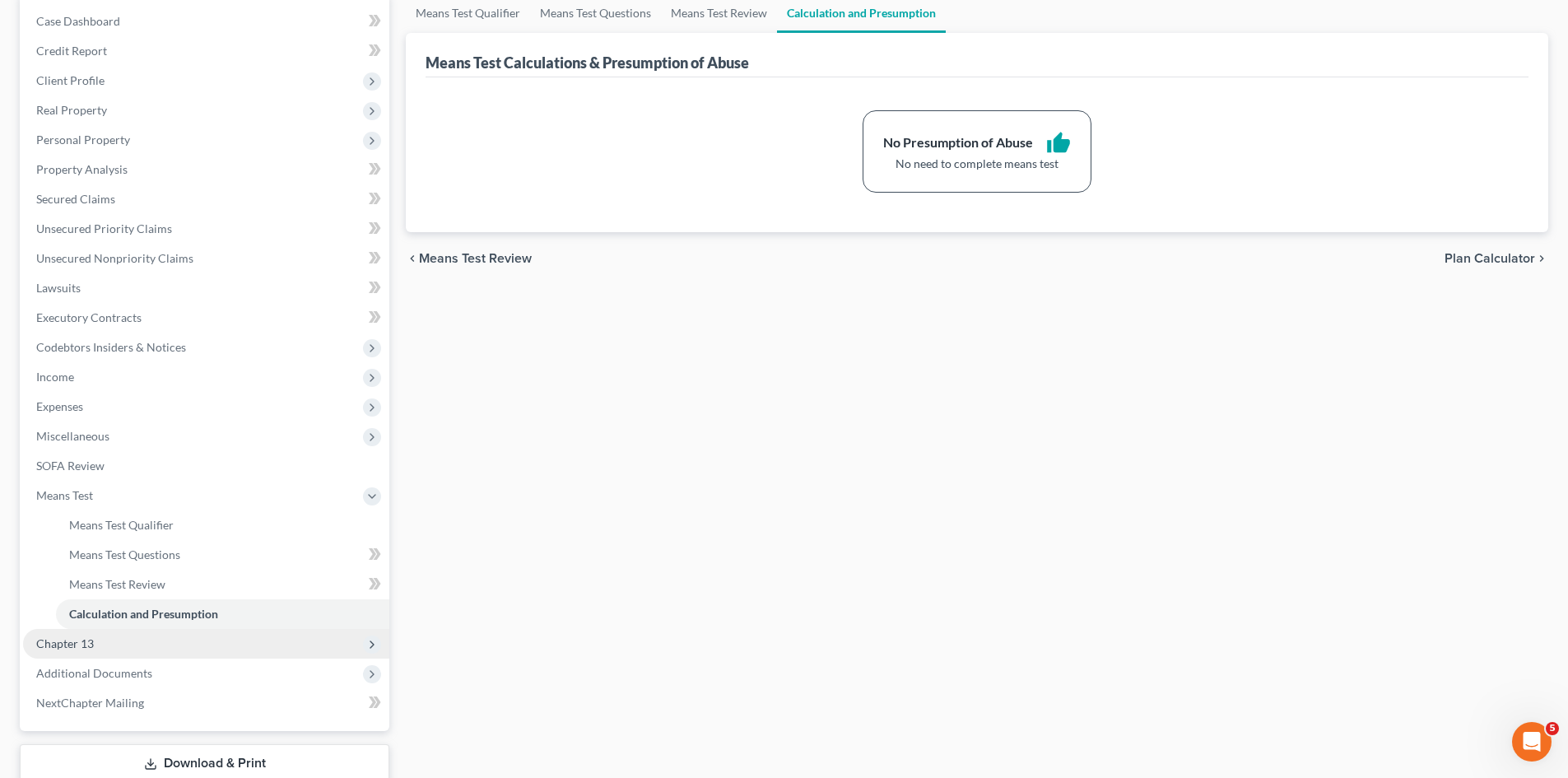
click at [157, 640] on span "Chapter 13" at bounding box center [207, 644] width 367 height 29
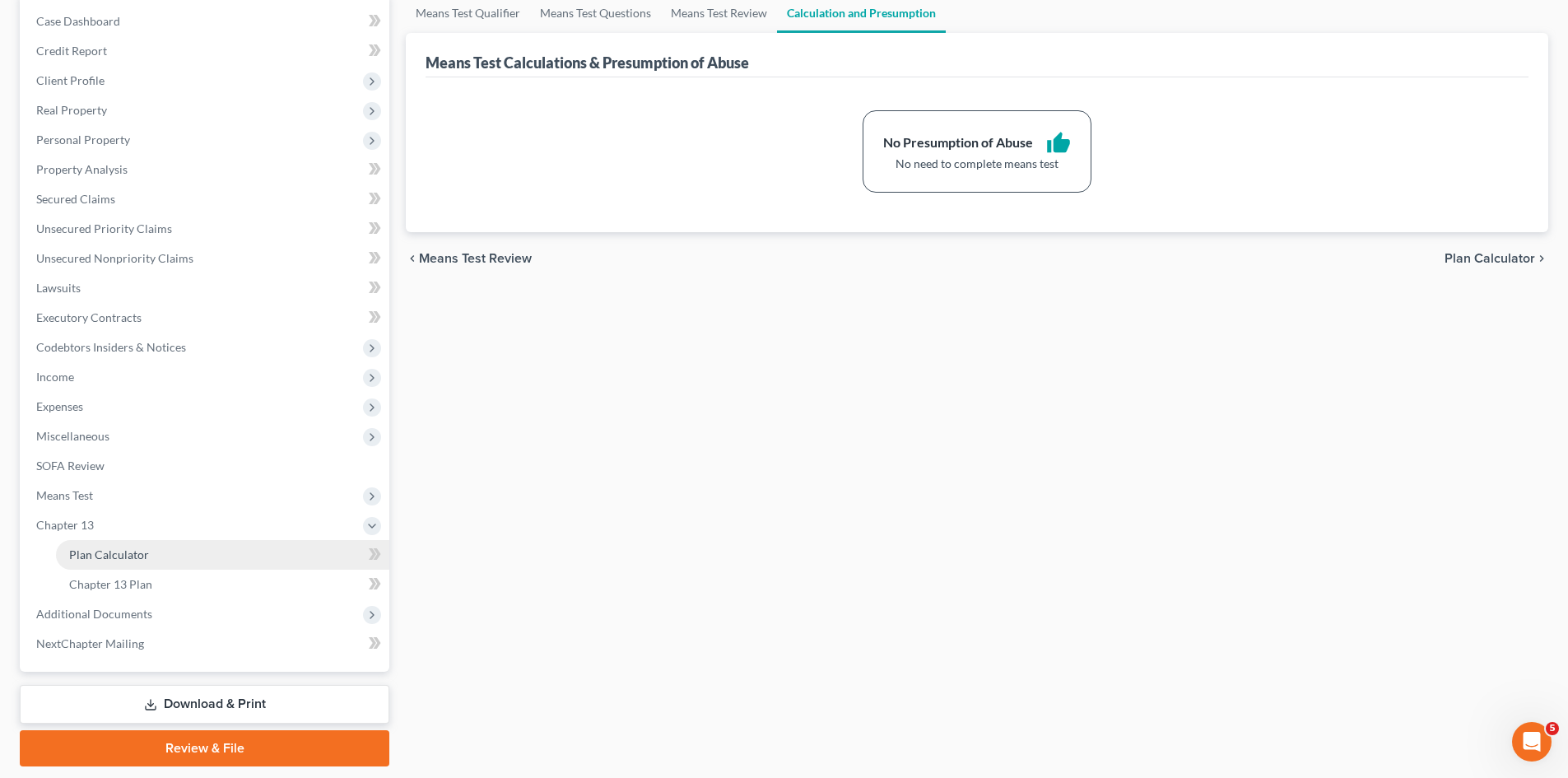
click at [114, 556] on span "Plan Calculator" at bounding box center [109, 555] width 80 height 14
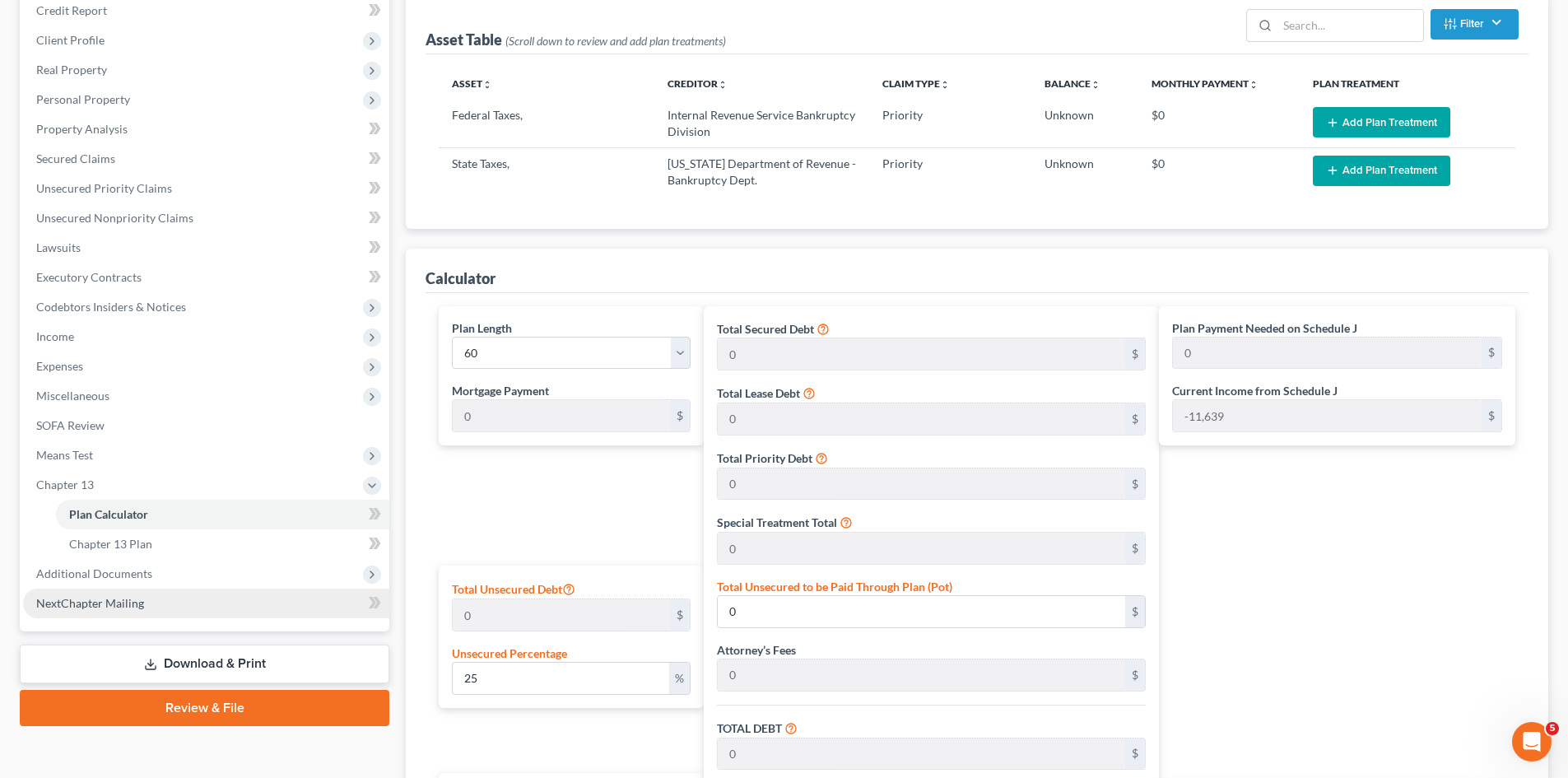
scroll to position [248, 0]
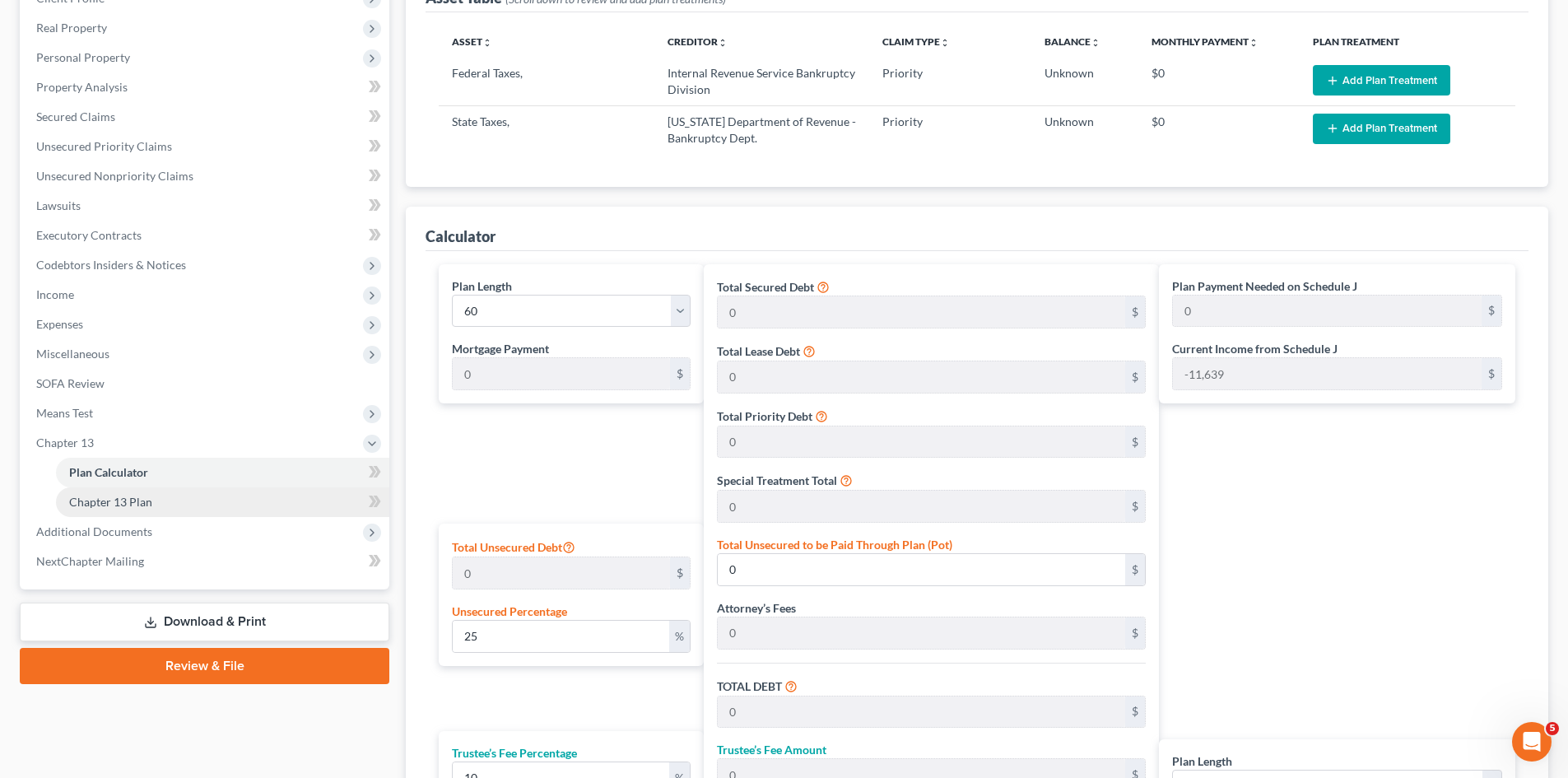
click at [203, 507] on link "Chapter 13 Plan" at bounding box center [222, 502] width 333 height 29
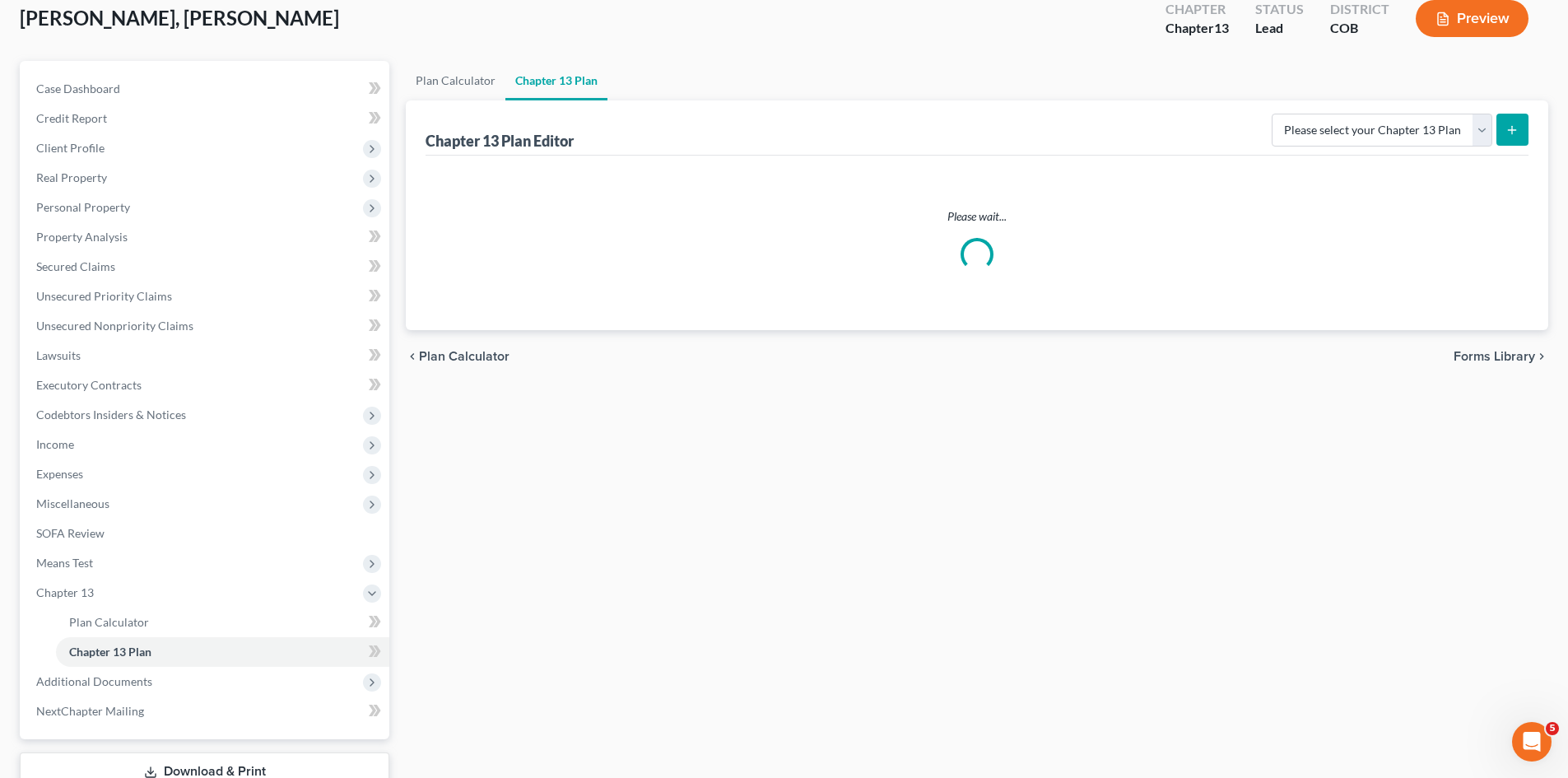
scroll to position [215, 0]
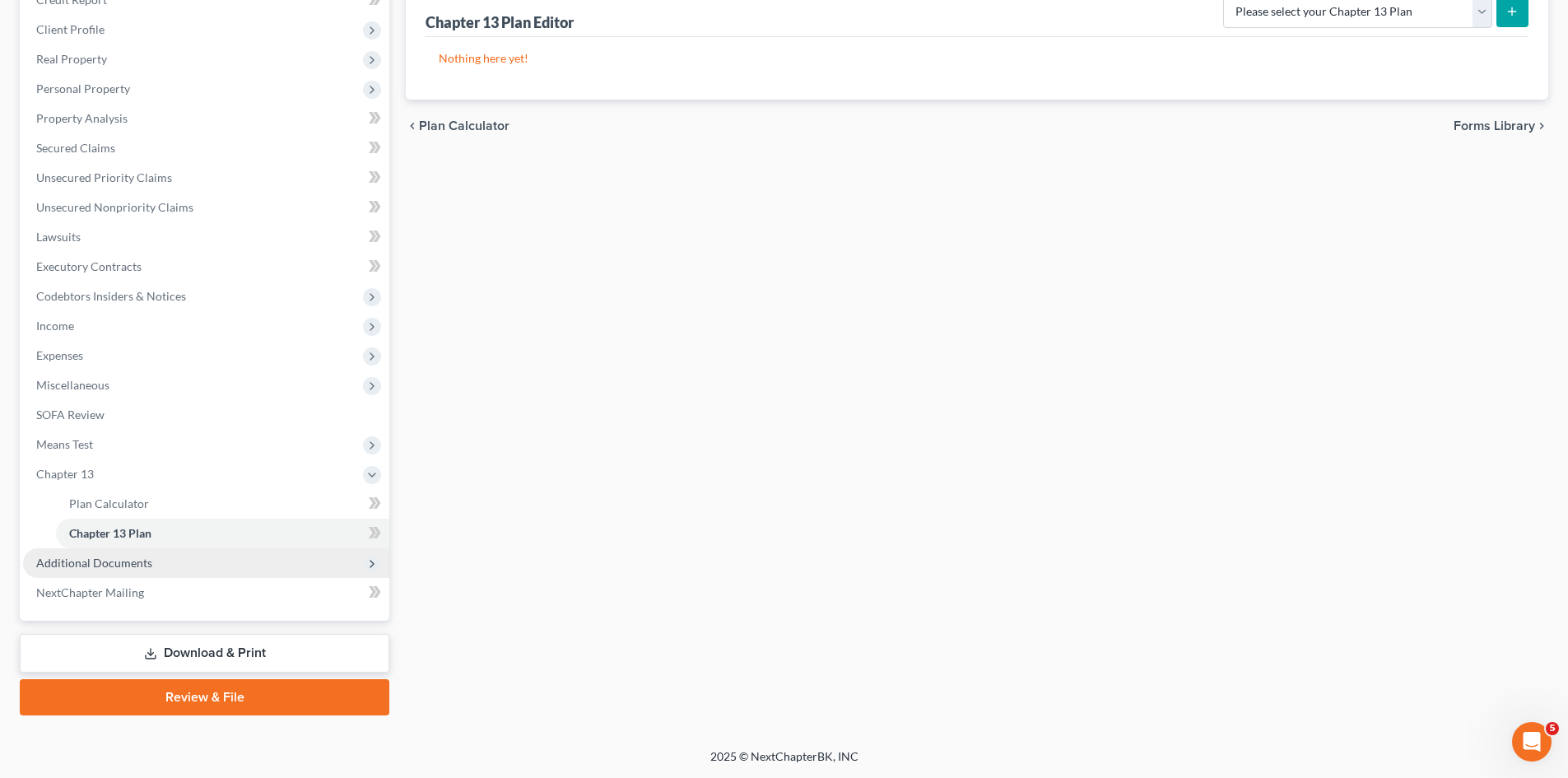
click at [176, 570] on span "Additional Documents" at bounding box center [207, 563] width 367 height 29
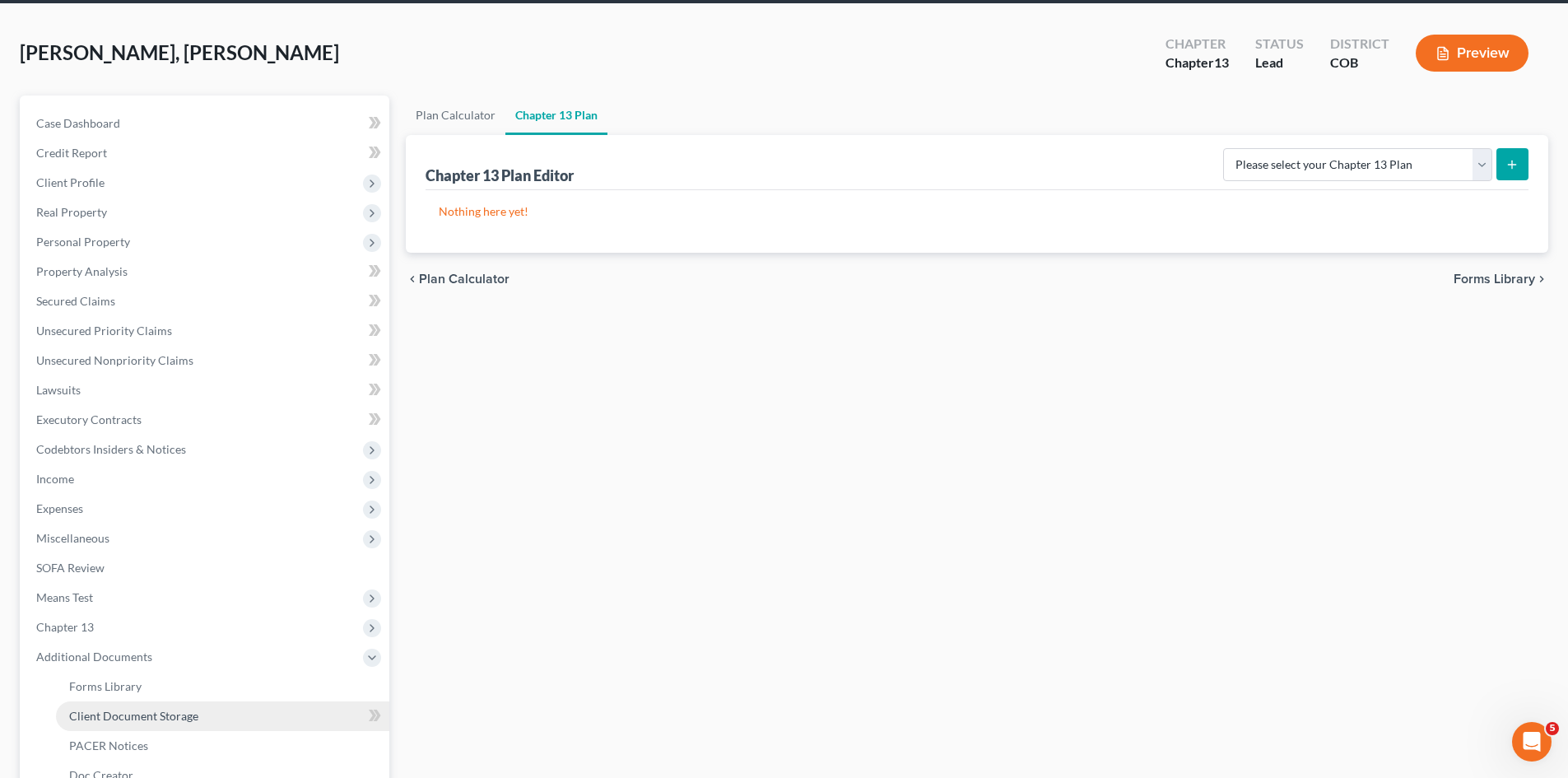
scroll to position [0, 0]
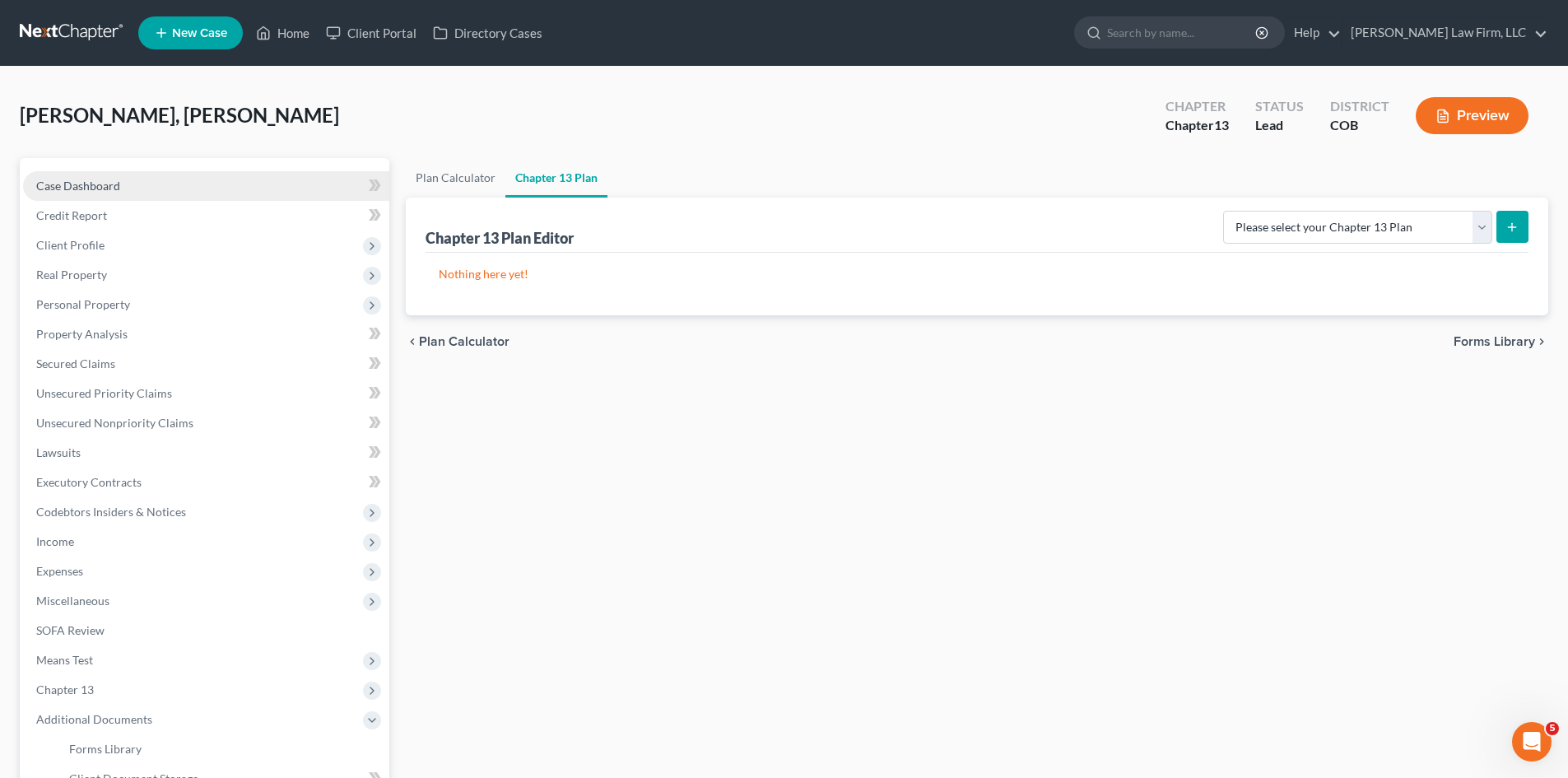
click at [173, 186] on link "Case Dashboard" at bounding box center [207, 186] width 367 height 29
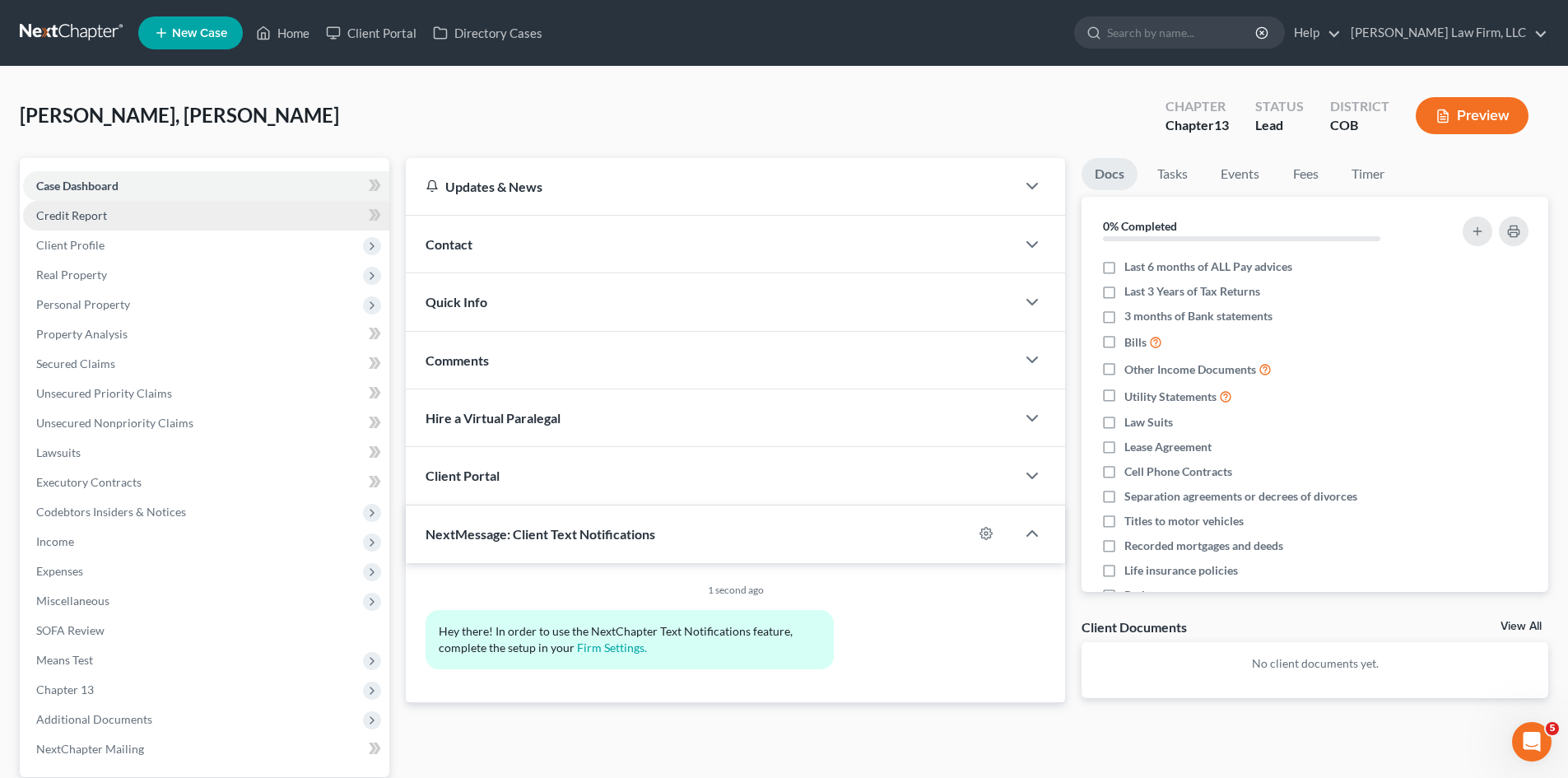
click at [90, 222] on link "Credit Report" at bounding box center [207, 215] width 367 height 29
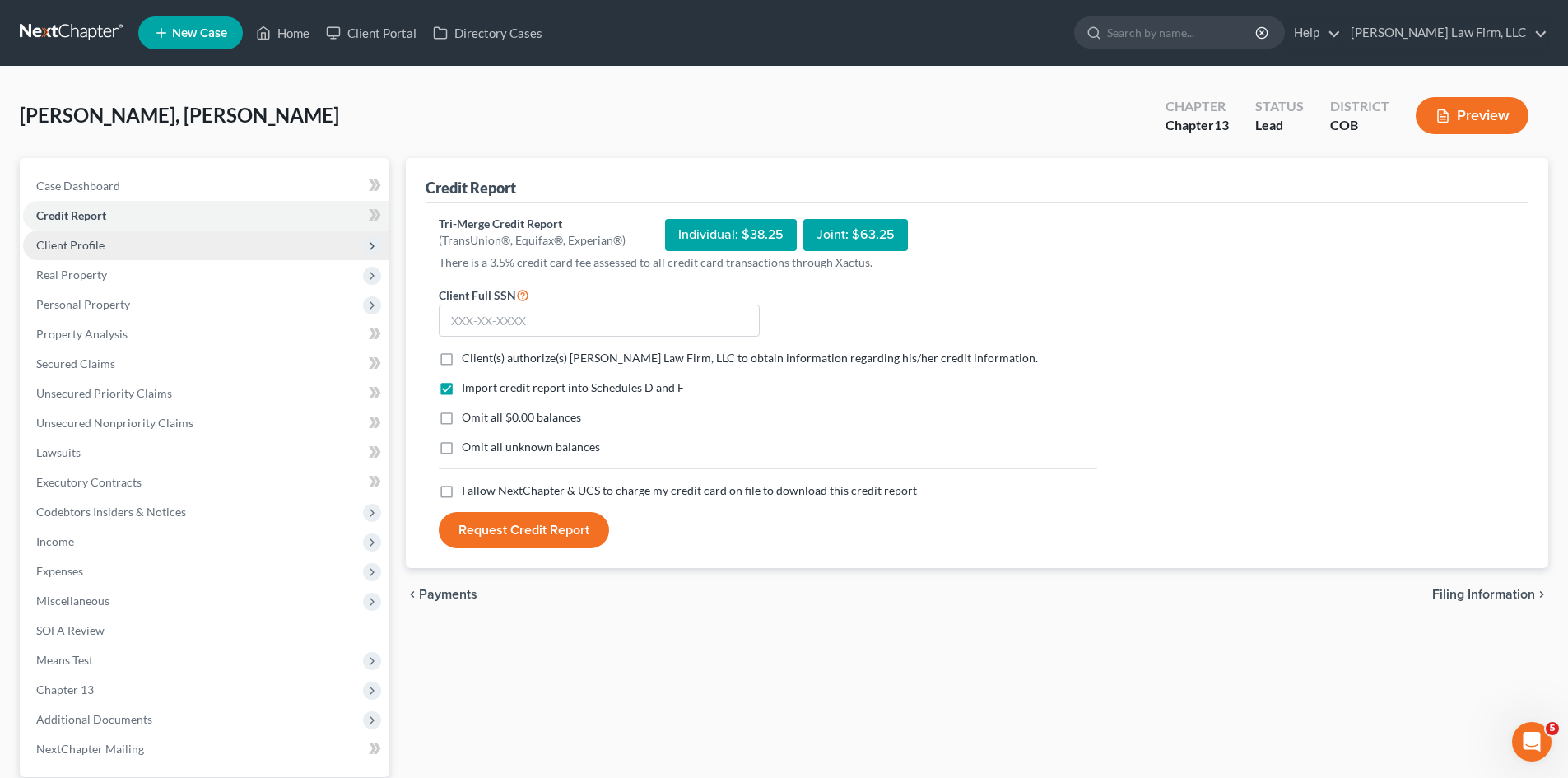
click at [144, 241] on span "Client Profile" at bounding box center [207, 246] width 367 height 29
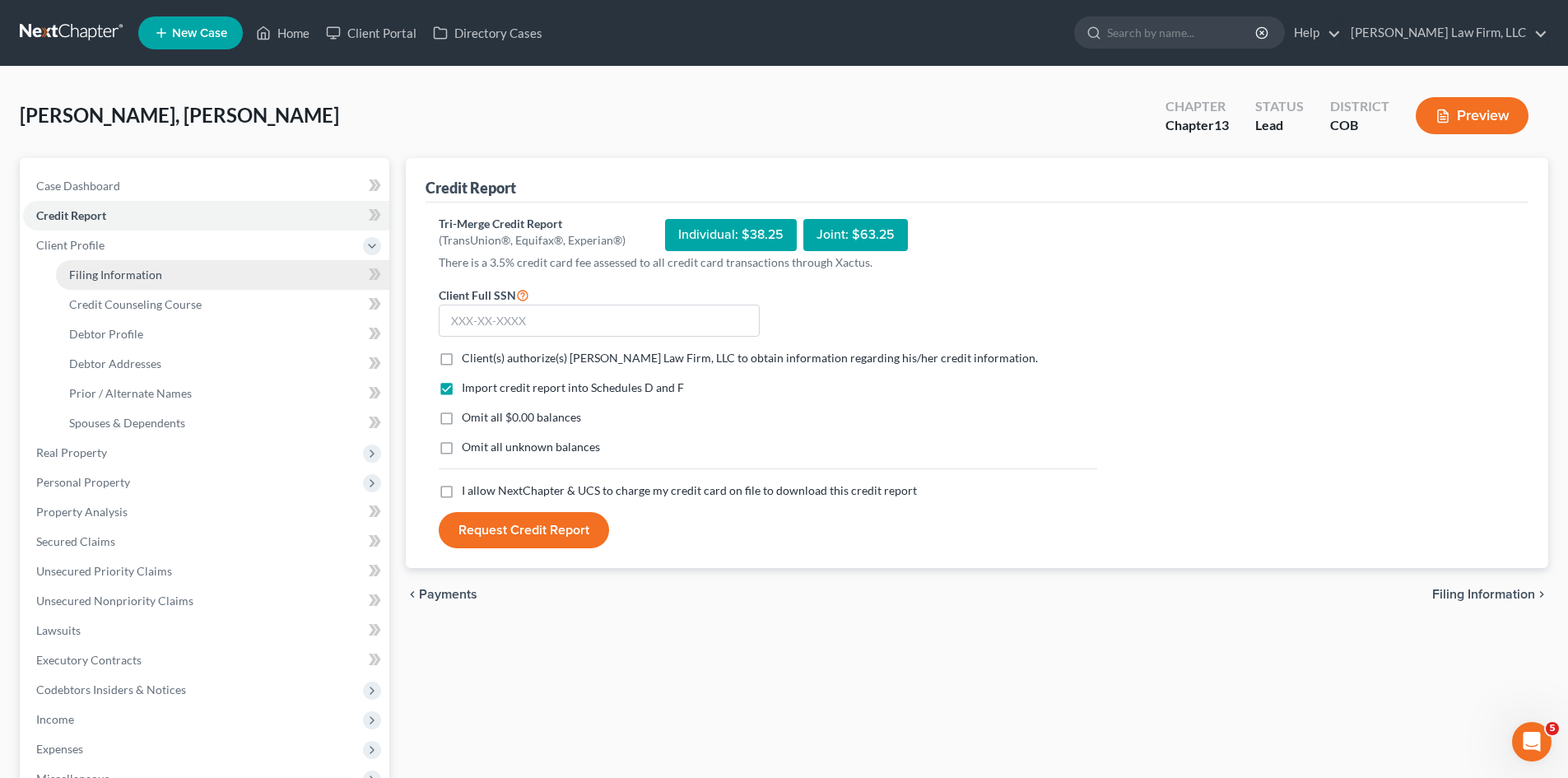
click at [144, 262] on link "Filing Information" at bounding box center [222, 275] width 333 height 29
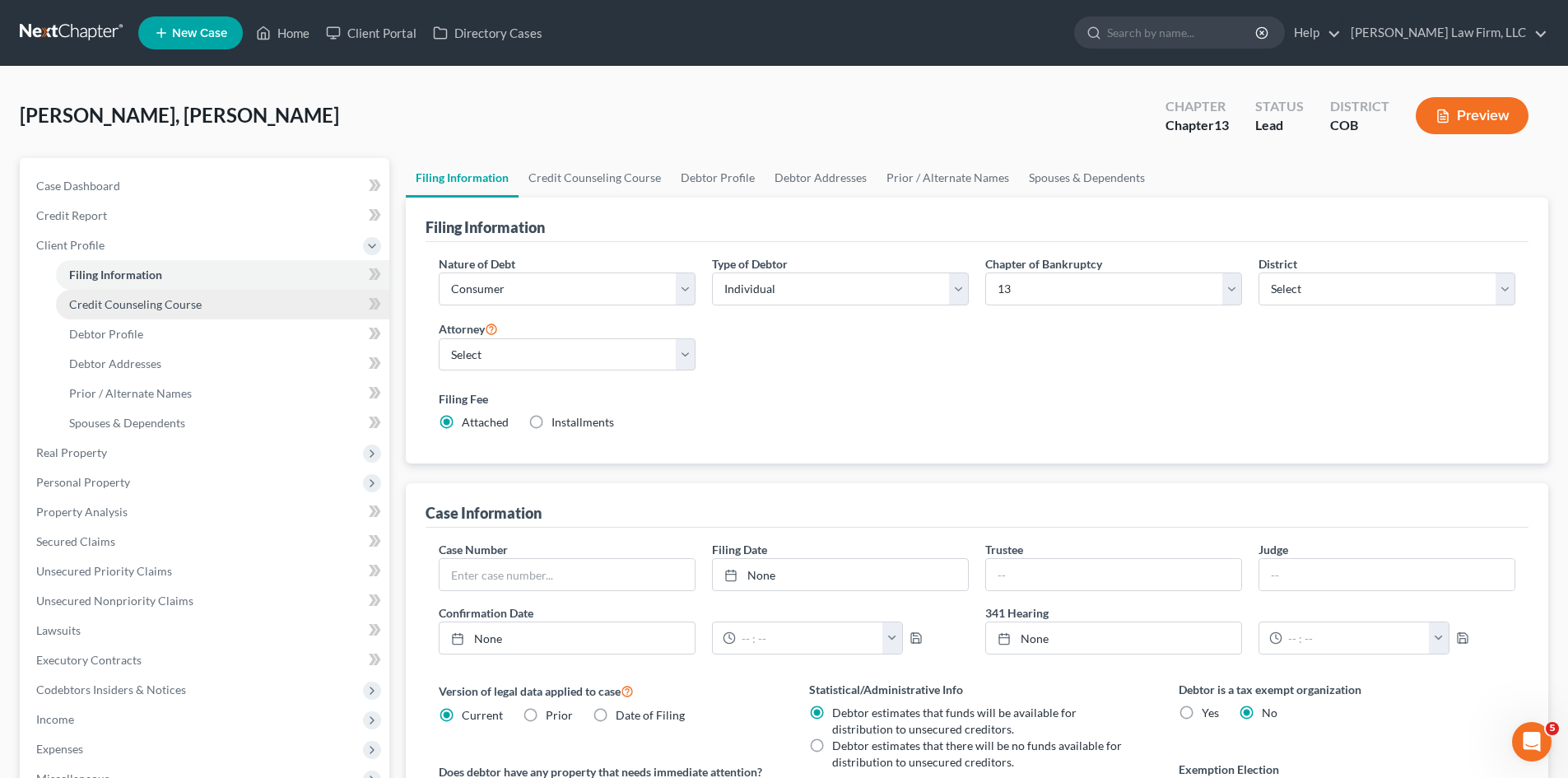
click at [143, 307] on span "Credit Counseling Course" at bounding box center [135, 305] width 132 height 14
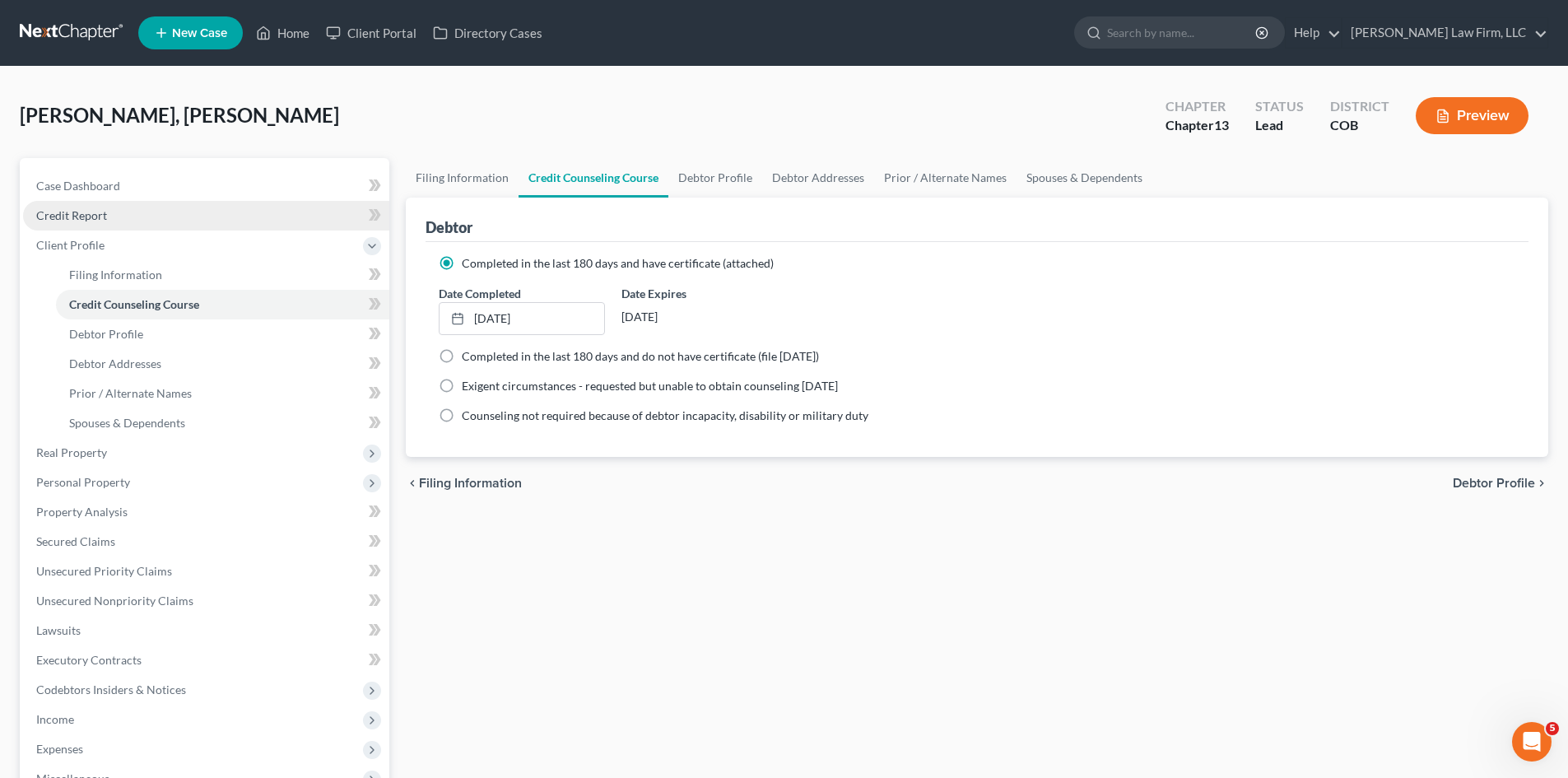
click at [109, 222] on link "Credit Report" at bounding box center [207, 215] width 367 height 29
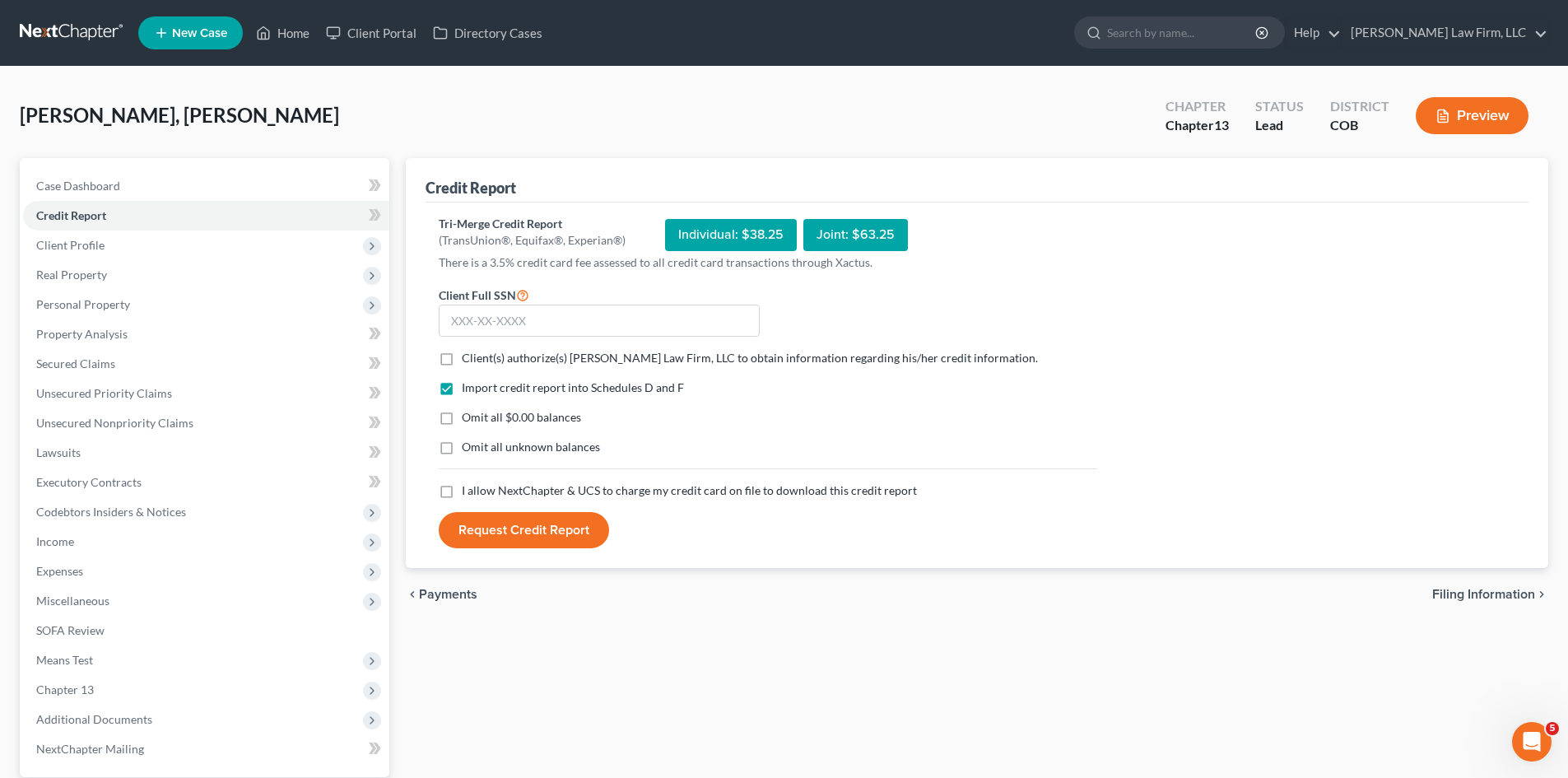
click at [671, 230] on div "Individual: $38.25" at bounding box center [731, 235] width 131 height 32
click at [705, 235] on div "Individual: $38.25" at bounding box center [731, 235] width 131 height 32
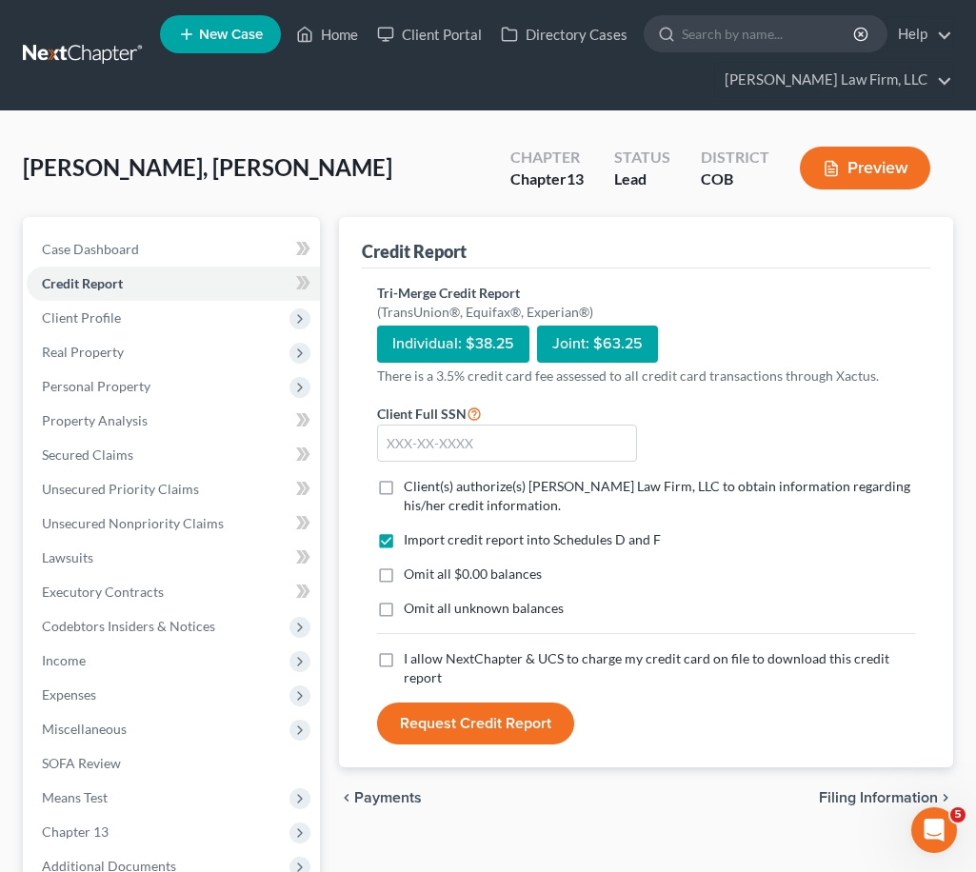
drag, startPoint x: 450, startPoint y: 427, endPoint x: 453, endPoint y: 411, distance: 16.4
click at [451, 427] on form "Client Full SSN * Client(s) authorize(s) [PERSON_NAME] Law Firm, LLC to obtain …" at bounding box center [645, 574] width 557 height 344
click at [453, 425] on input "text" at bounding box center [506, 444] width 259 height 38
drag, startPoint x: 497, startPoint y: 437, endPoint x: 500, endPoint y: 446, distance: 9.9
click at [498, 445] on form "Client Full SSN * 523-39-8277 Client(s) authorize(s) [PERSON_NAME] Law Firm, LL…" at bounding box center [645, 574] width 557 height 344
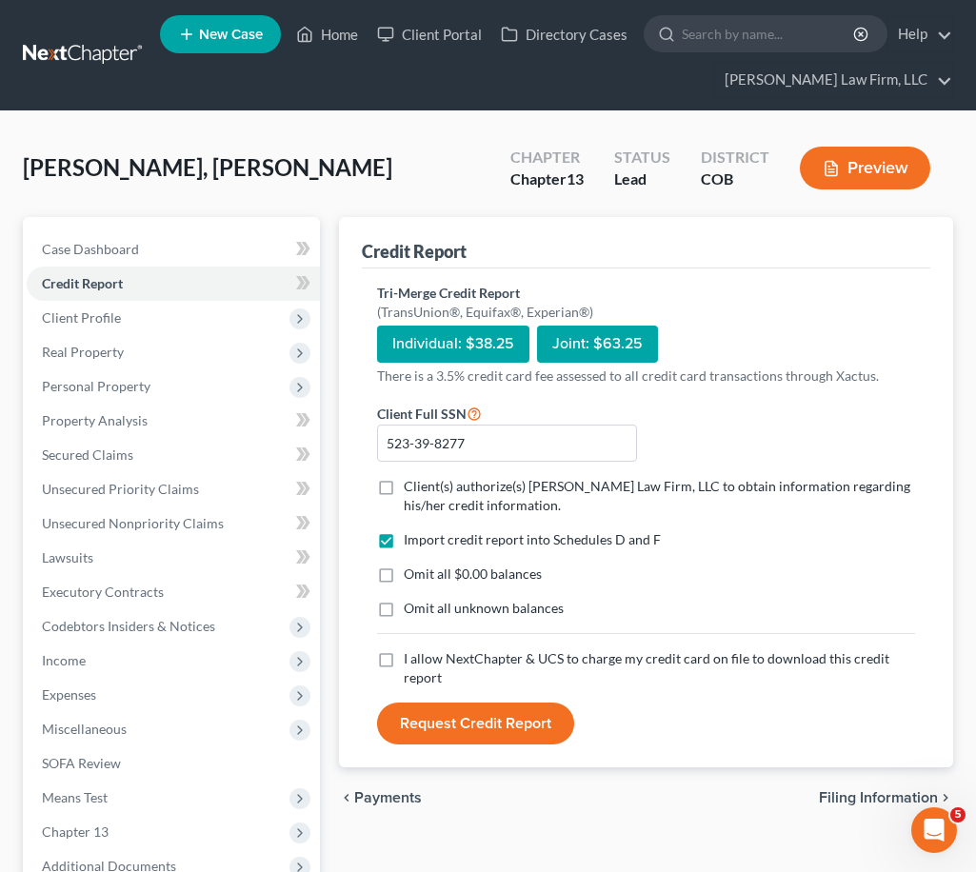
click at [504, 478] on span "Client(s) authorize(s) [PERSON_NAME] Law Firm, LLC to obtain information regard…" at bounding box center [657, 495] width 506 height 35
click at [424, 477] on input "Client(s) authorize(s) [PERSON_NAME] Law Firm, LLC to obtain information regard…" at bounding box center [417, 483] width 12 height 12
click at [495, 650] on span "I allow NextChapter & UCS to charge my credit card on file to download this cre…" at bounding box center [646, 667] width 485 height 35
click at [424, 649] on input "I allow NextChapter & UCS to charge my credit card on file to download this cre…" at bounding box center [417, 655] width 12 height 12
click at [555, 702] on button "Request Credit Report" at bounding box center [475, 723] width 197 height 42
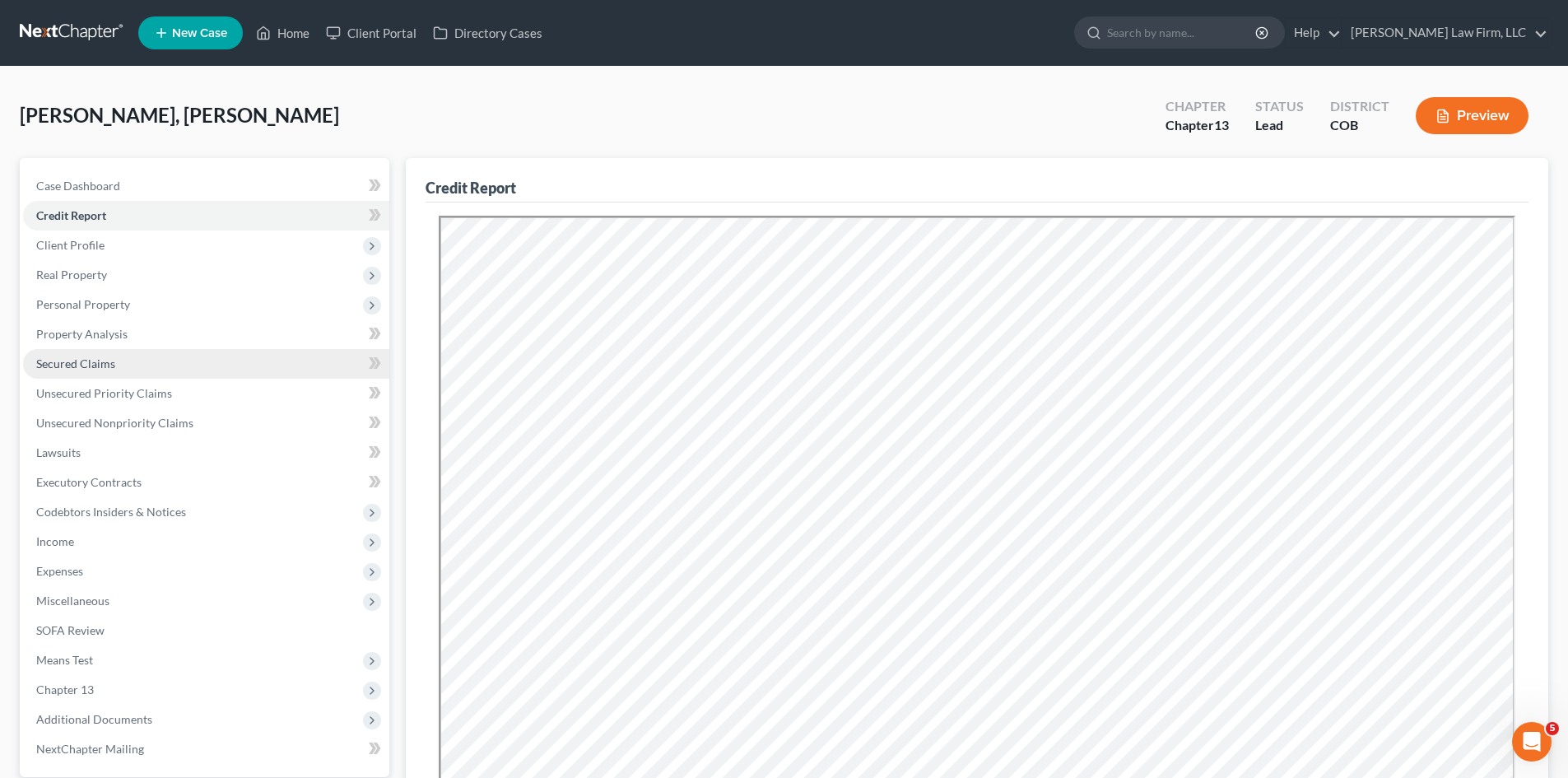
click at [106, 360] on span "Secured Claims" at bounding box center [75, 363] width 79 height 14
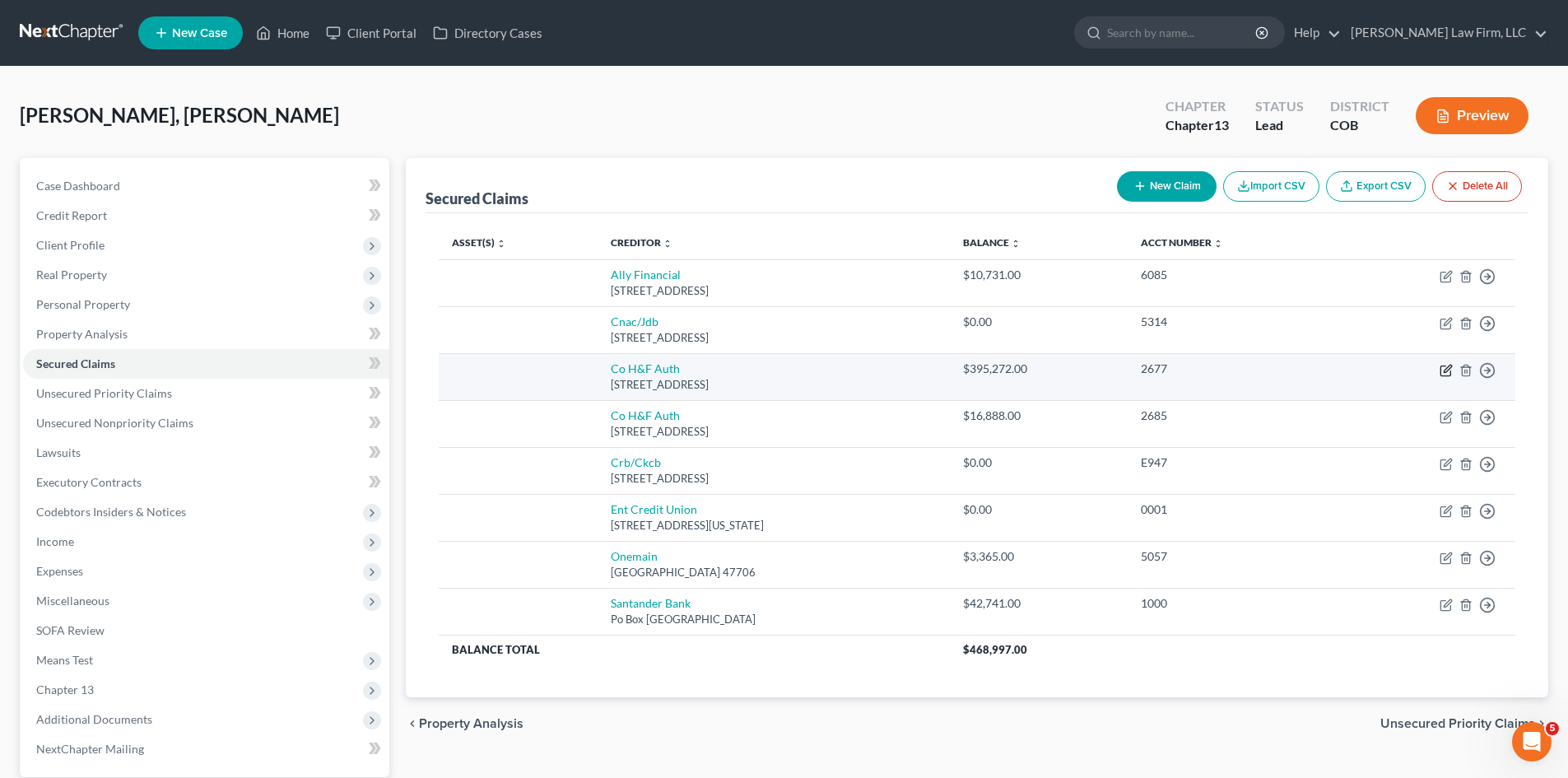
click at [788, 370] on icon "button" at bounding box center [1446, 370] width 13 height 13
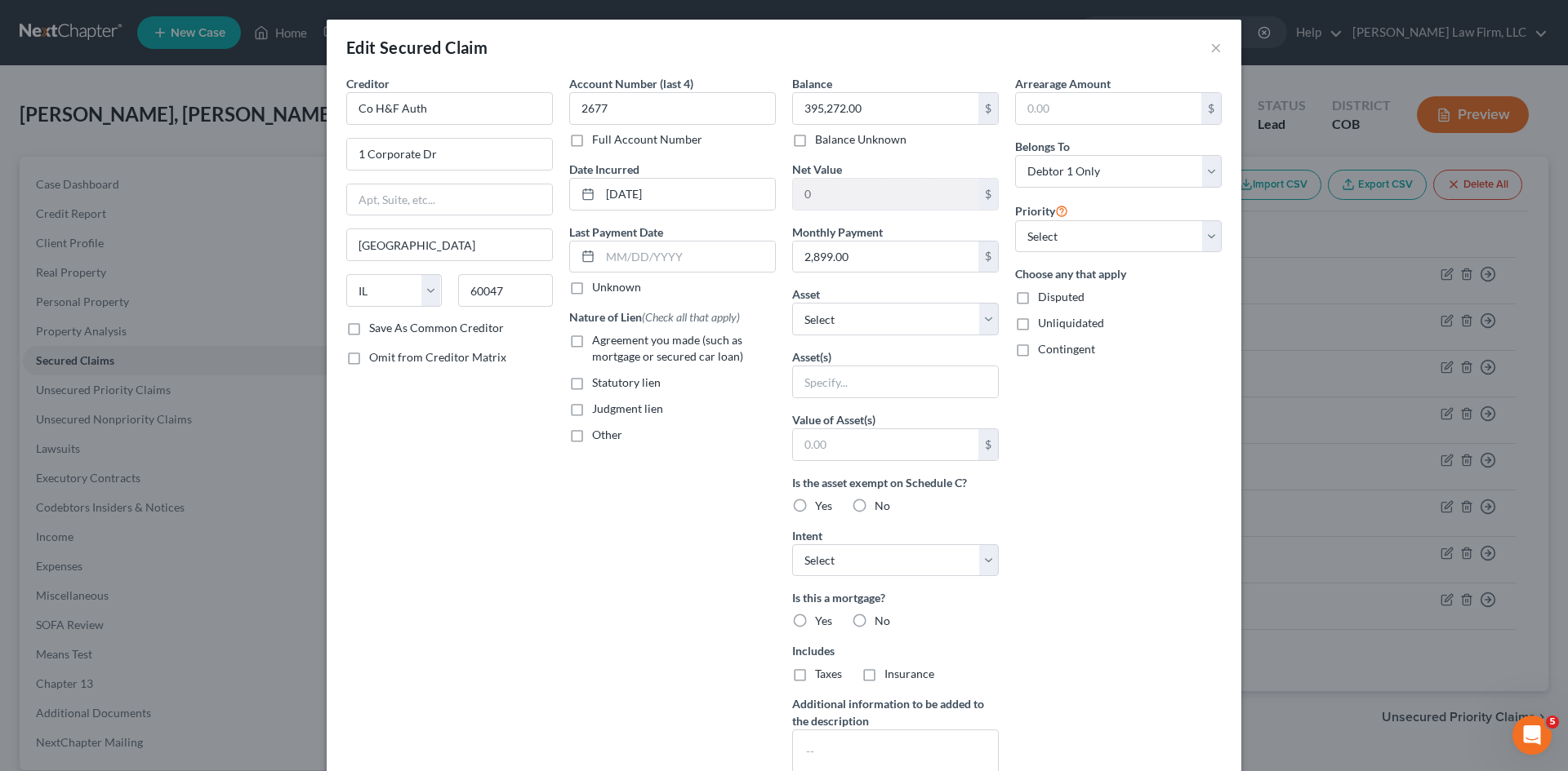
click at [648, 343] on span "Agreement you made (such as mortgage or secured car loan)" at bounding box center [667, 347] width 151 height 30
click at [609, 343] on input "Agreement you made (such as mortgage or secured car loan)" at bounding box center [604, 337] width 10 height 10
click at [781, 320] on select "Select Other Multiple Assets Jewelry - Jewelry, costume jewelry - $0.0 [STREET_…" at bounding box center [895, 319] width 207 height 33
click at [781, 303] on select "Select Other Multiple Assets Jewelry - Jewelry, costume jewelry - $0.0 [STREET_…" at bounding box center [895, 319] width 207 height 33
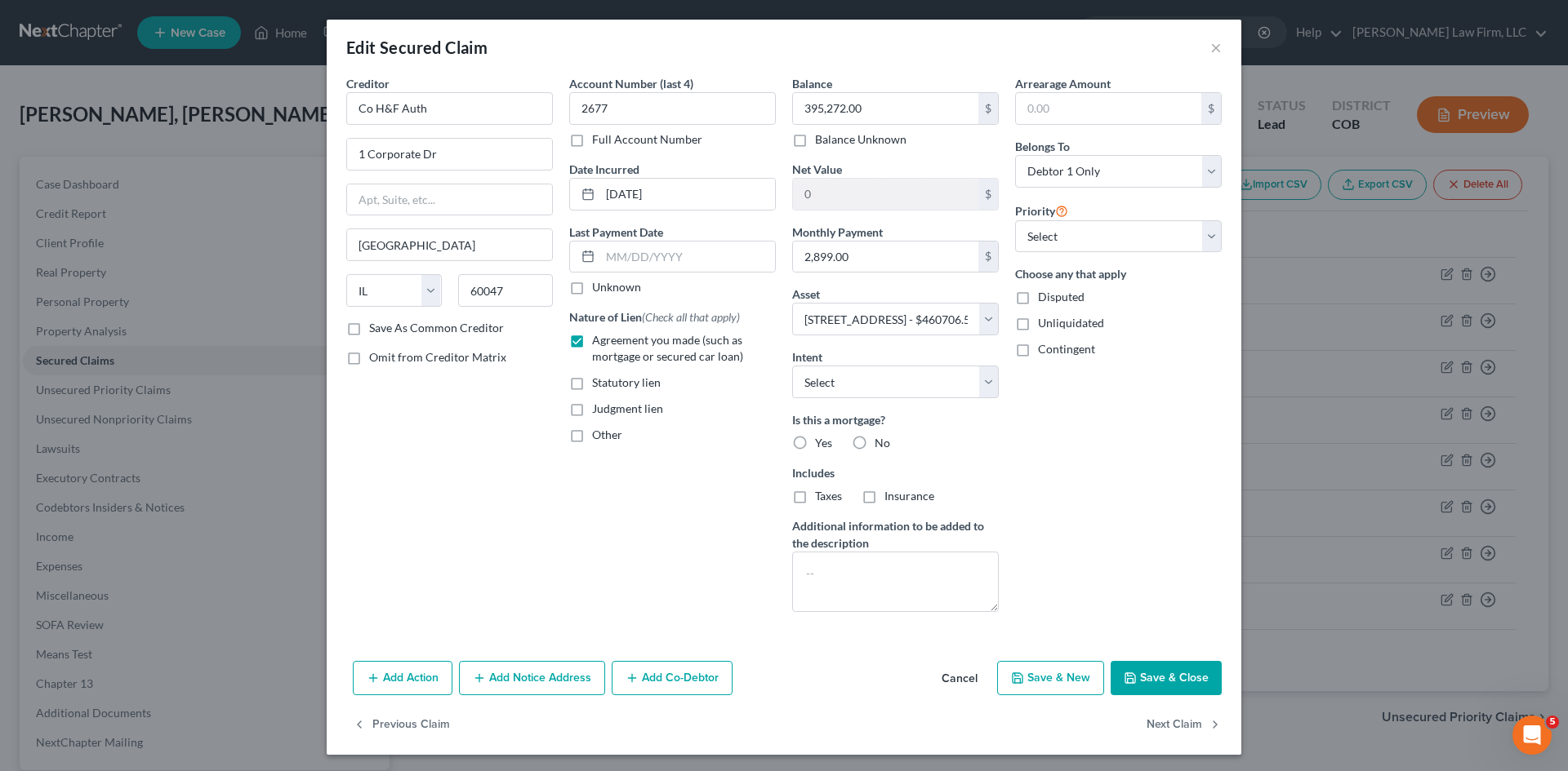
click at [781, 444] on label "Yes" at bounding box center [823, 443] width 17 height 16
click at [781, 444] on input "Yes" at bounding box center [827, 440] width 10 height 10
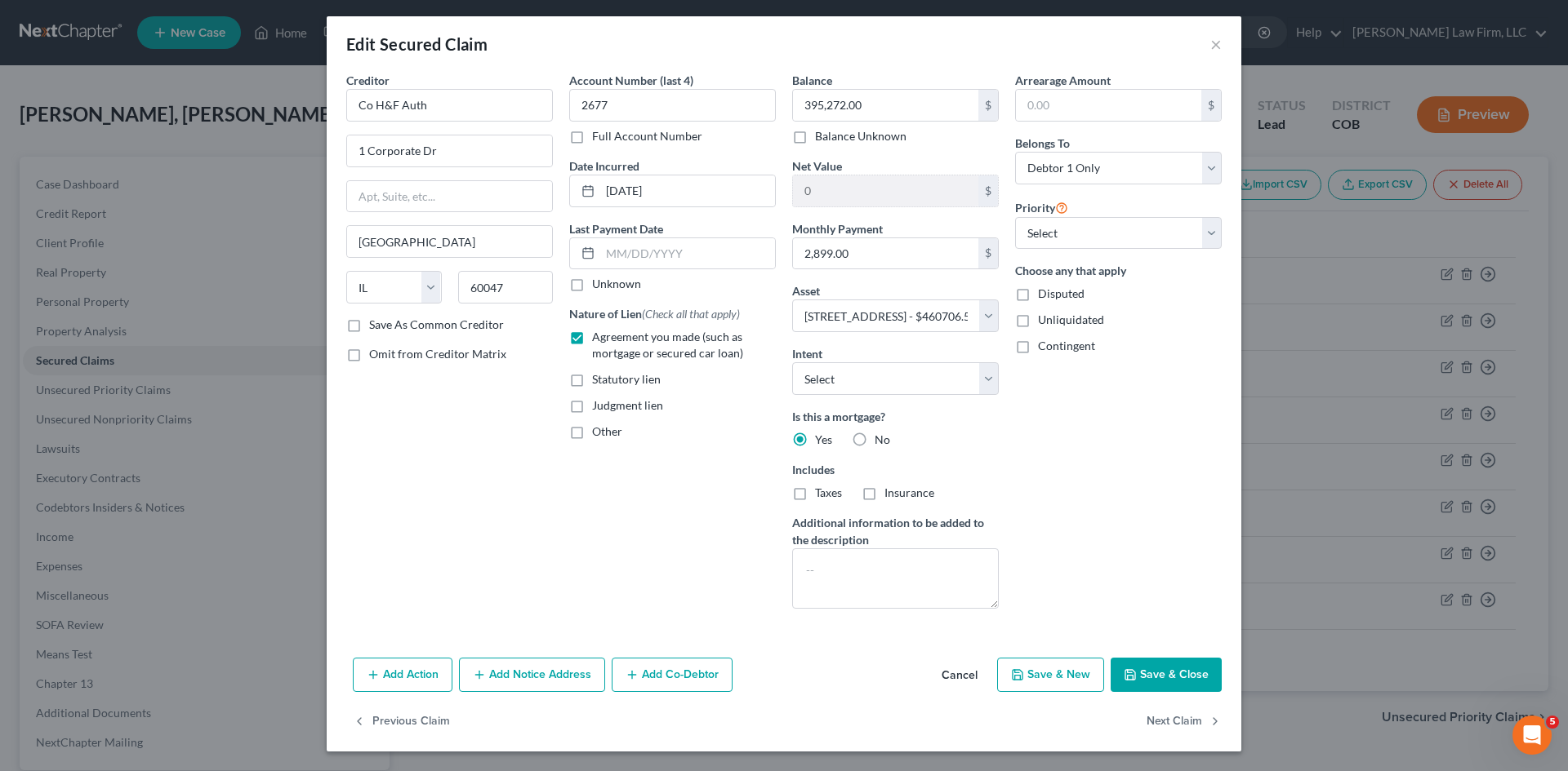
click at [672, 686] on button "Add Co-Debtor" at bounding box center [672, 675] width 121 height 34
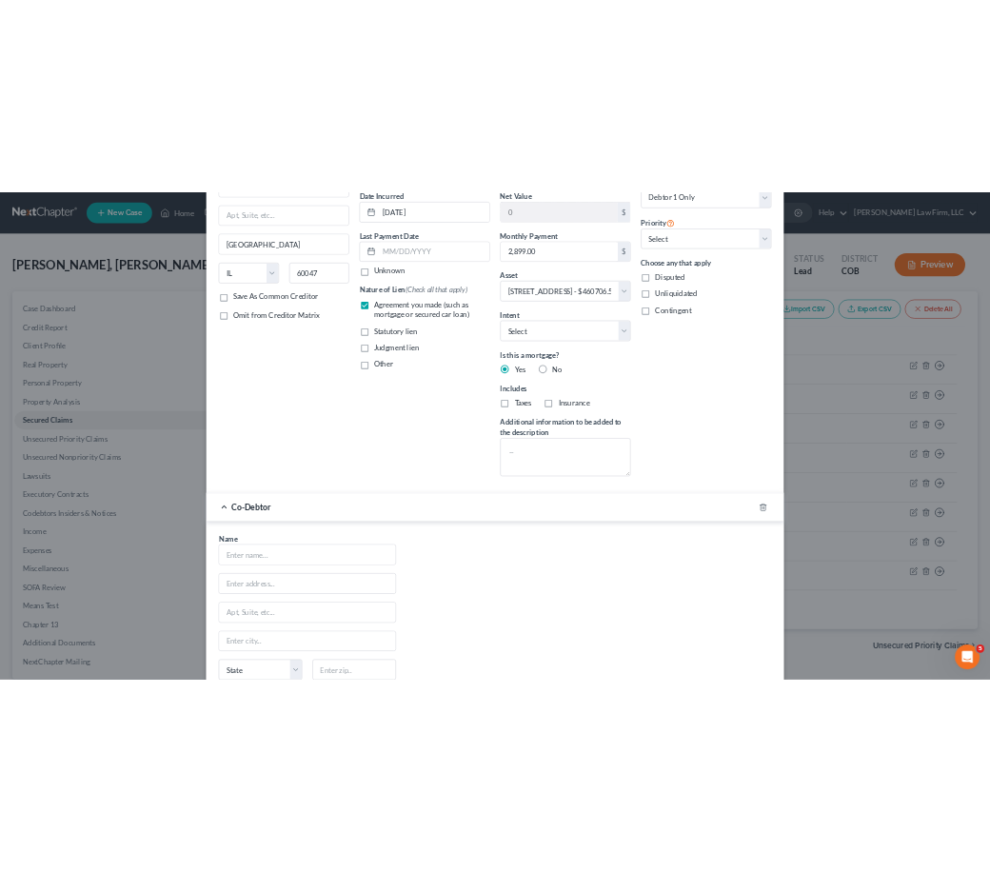
scroll to position [448, 0]
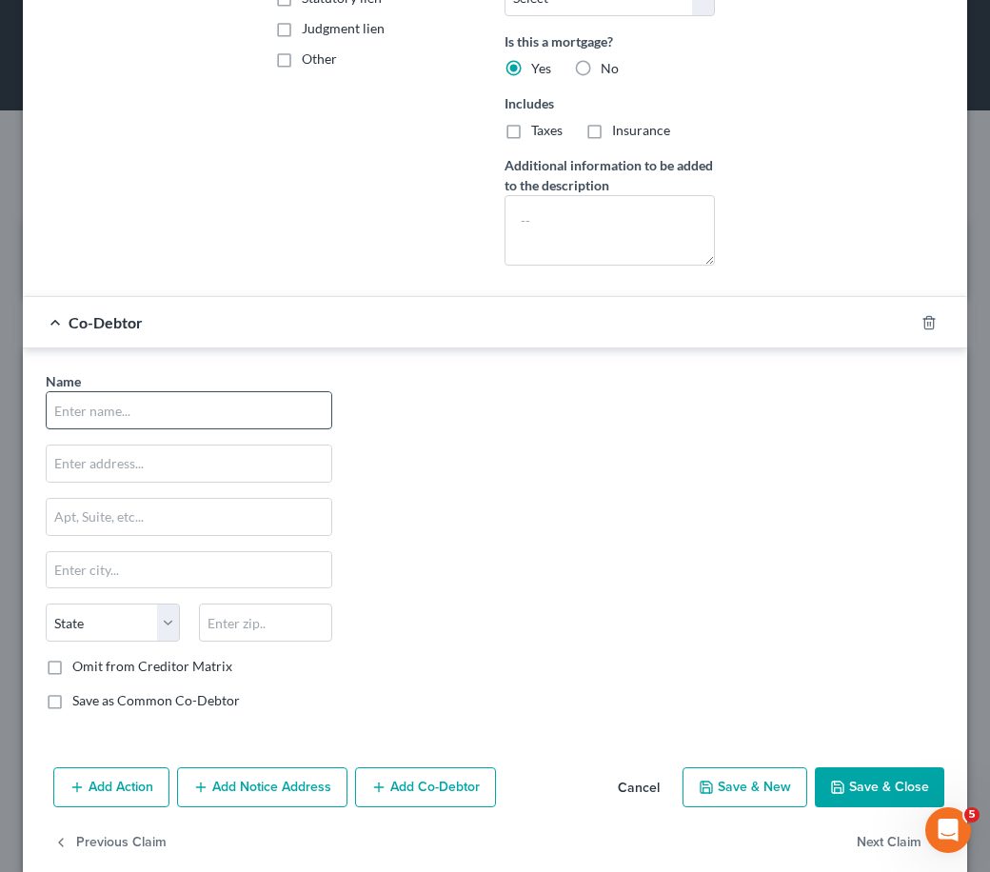
click at [191, 416] on input "text" at bounding box center [189, 410] width 285 height 36
click at [195, 455] on input "text" at bounding box center [189, 463] width 285 height 36
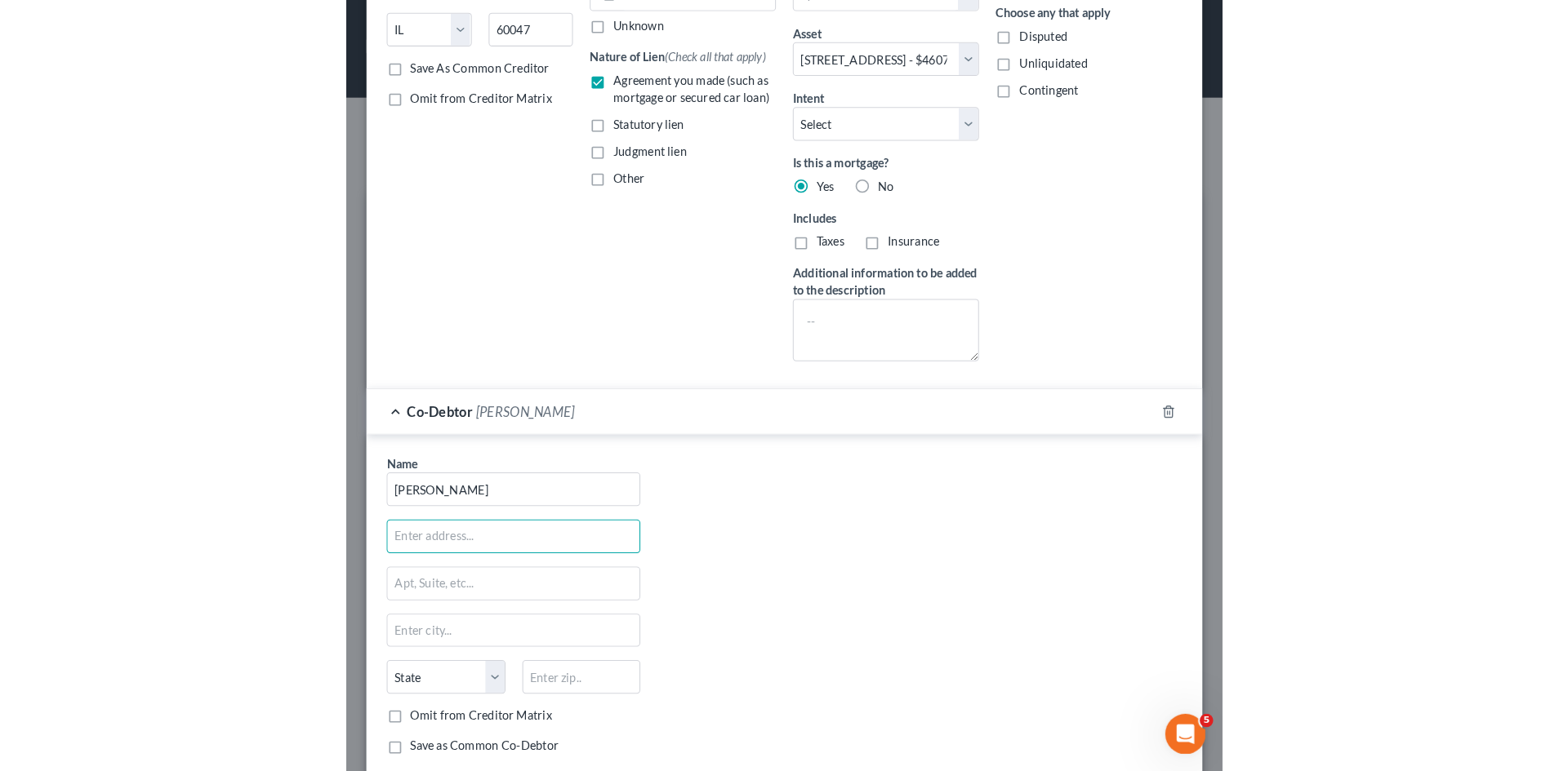
scroll to position [408, 0]
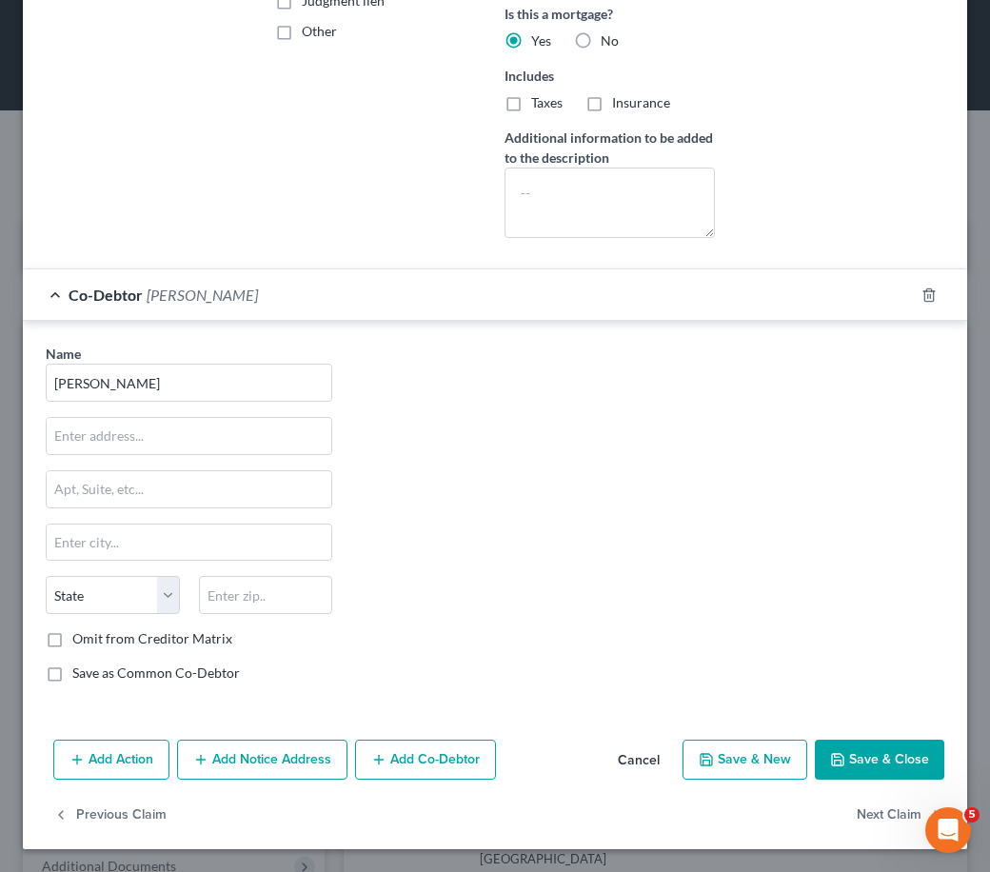
click at [417, 456] on div "Name * [PERSON_NAME] Morenovillar State [US_STATE] AK AR AZ CA CO CT DE DC [GEO…" at bounding box center [495, 521] width 918 height 354
click at [156, 441] on input "text" at bounding box center [189, 436] width 285 height 36
click at [224, 583] on input "text" at bounding box center [266, 595] width 134 height 38
drag, startPoint x: 287, startPoint y: 599, endPoint x: 246, endPoint y: 610, distance: 42.5
click at [246, 610] on input "80249-8691" at bounding box center [266, 595] width 134 height 38
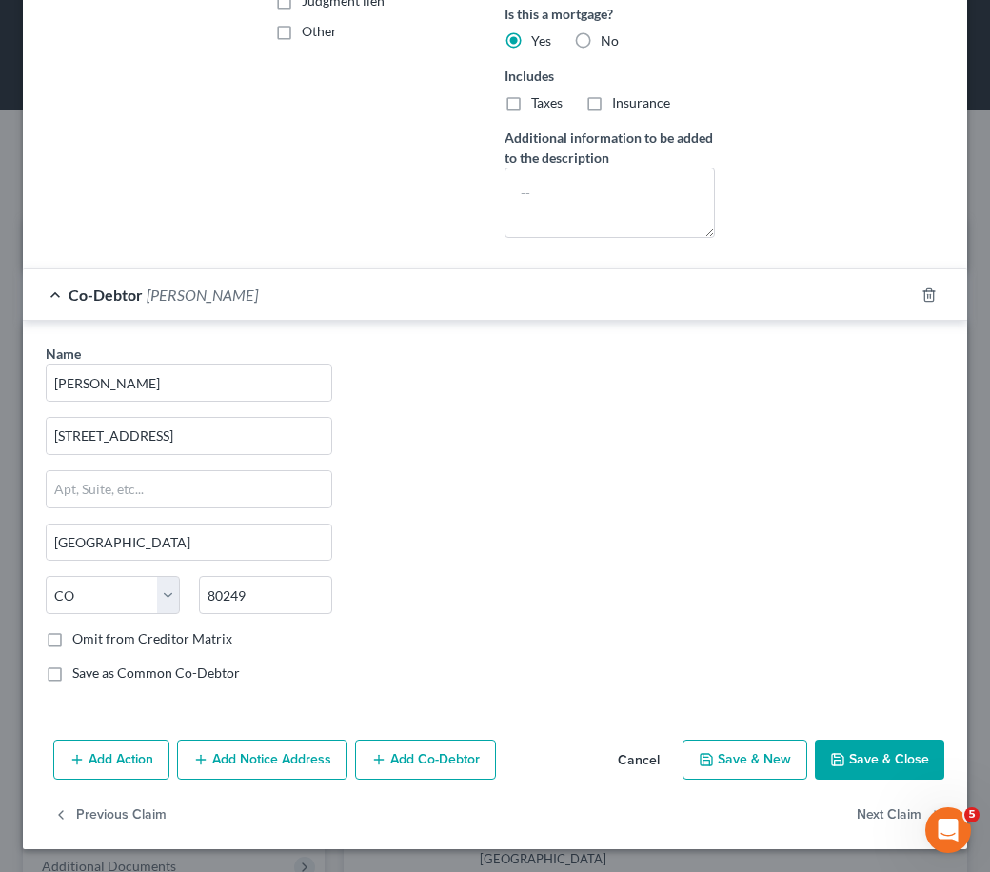
click at [70, 659] on div "Name * [PERSON_NAME] [STREET_ADDRESS][GEOGRAPHIC_DATA] [US_STATE] AK AR AZ CA C…" at bounding box center [189, 521] width 306 height 354
click at [76, 667] on label "Save as Common Co-Debtor" at bounding box center [156, 672] width 168 height 19
click at [80, 667] on input "Save as Common Co-Debtor" at bounding box center [86, 669] width 12 height 12
drag, startPoint x: 875, startPoint y: 765, endPoint x: 865, endPoint y: 758, distance: 12.2
click at [869, 761] on button "Save & Close" at bounding box center [879, 760] width 129 height 40
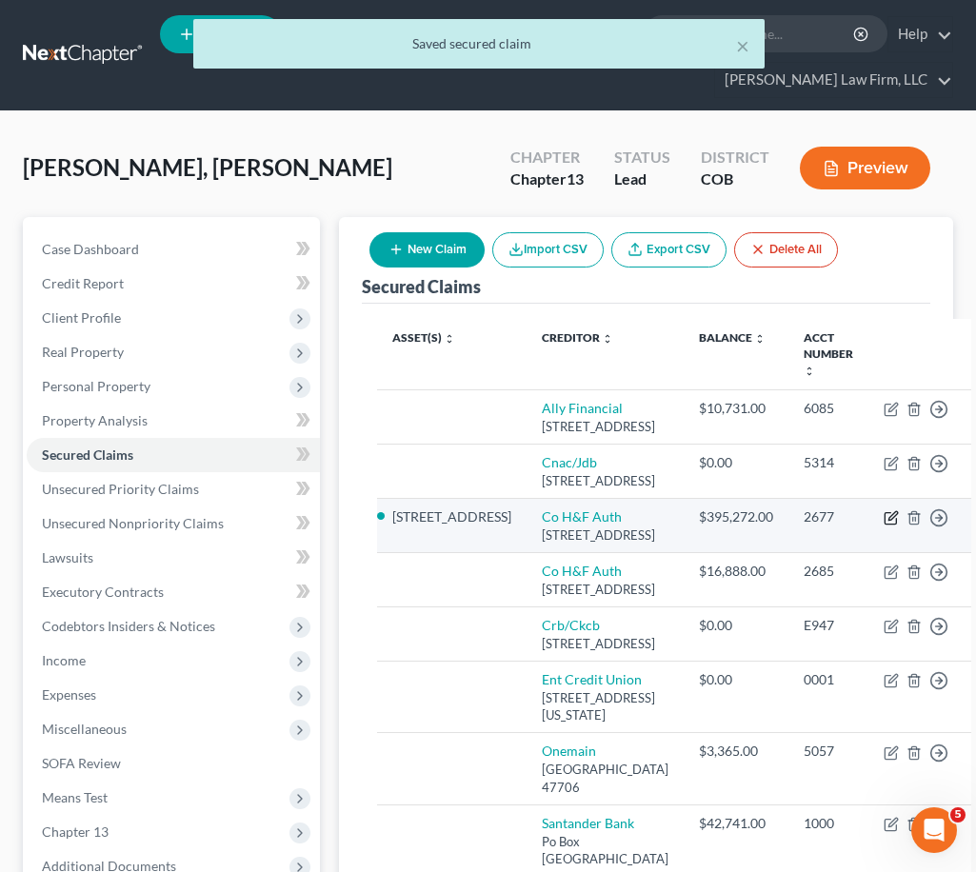
click at [883, 525] on icon "button" at bounding box center [890, 517] width 15 height 15
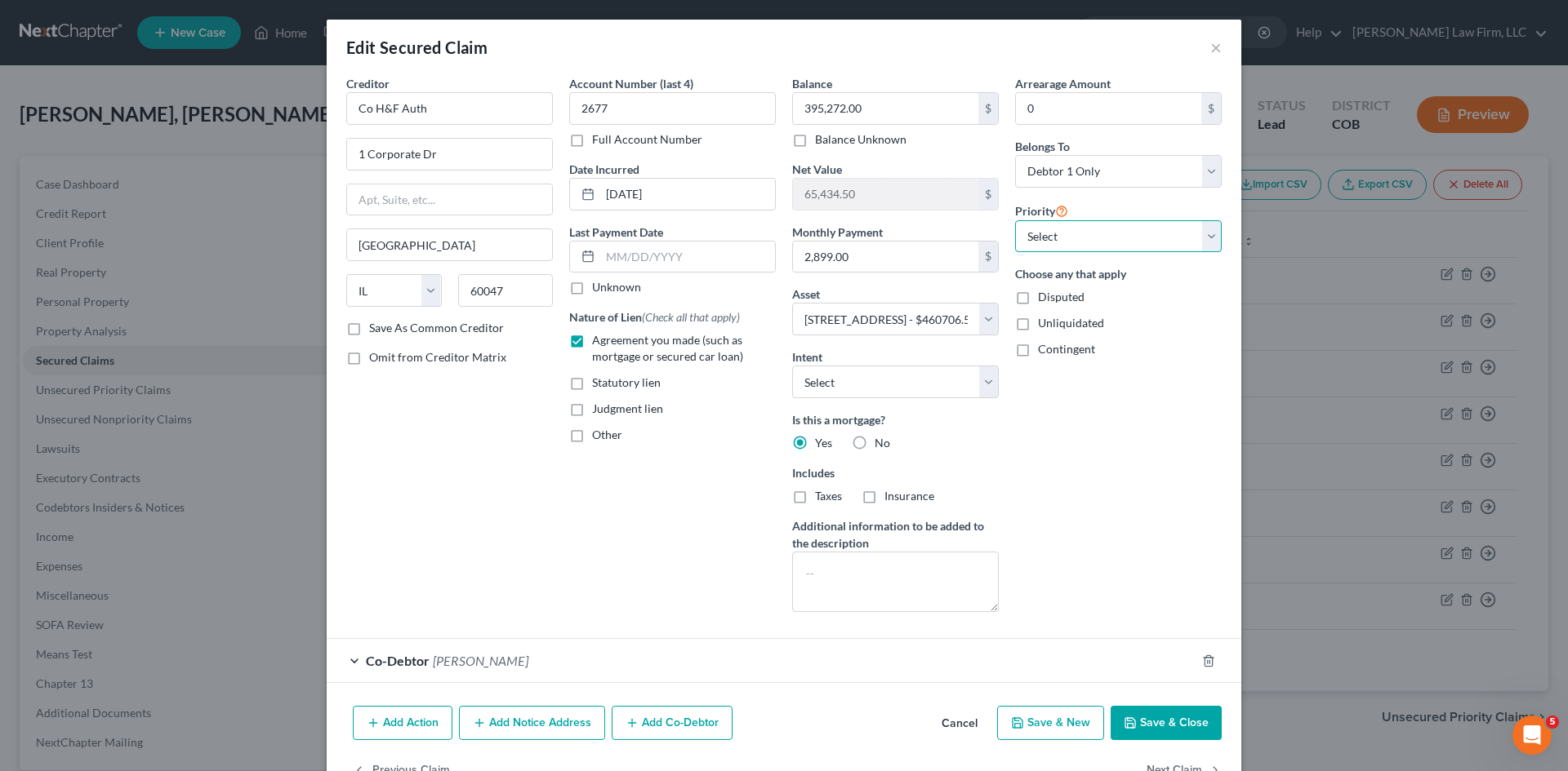
click at [781, 227] on select "Select 1st 2nd 3rd 4th 5th 6th 7th 8th 9th 10th 11th 12th 13th 14th 15th 16th 1…" at bounding box center [1118, 237] width 207 height 33
click at [781, 231] on select "Select 1st 2nd 3rd 4th 5th 6th 7th 8th 9th 10th 11th 12th 13th 14th 15th 16th 1…" at bounding box center [1118, 237] width 207 height 33
click at [781, 177] on select "Select Debtor 1 Only Debtor 2 Only Debtor 1 And Debtor 2 Only At Least One Of T…" at bounding box center [1118, 172] width 207 height 33
click at [781, 155] on select "Select Debtor 1 Only Debtor 2 Only Debtor 1 And Debtor 2 Only At Least One Of T…" at bounding box center [1118, 172] width 207 height 33
click at [781, 448] on div "Arrearage Amount 0 $ Belongs To * Select Debtor 1 Only Debtor 2 Only Debtor 1 A…" at bounding box center [1119, 351] width 223 height 551
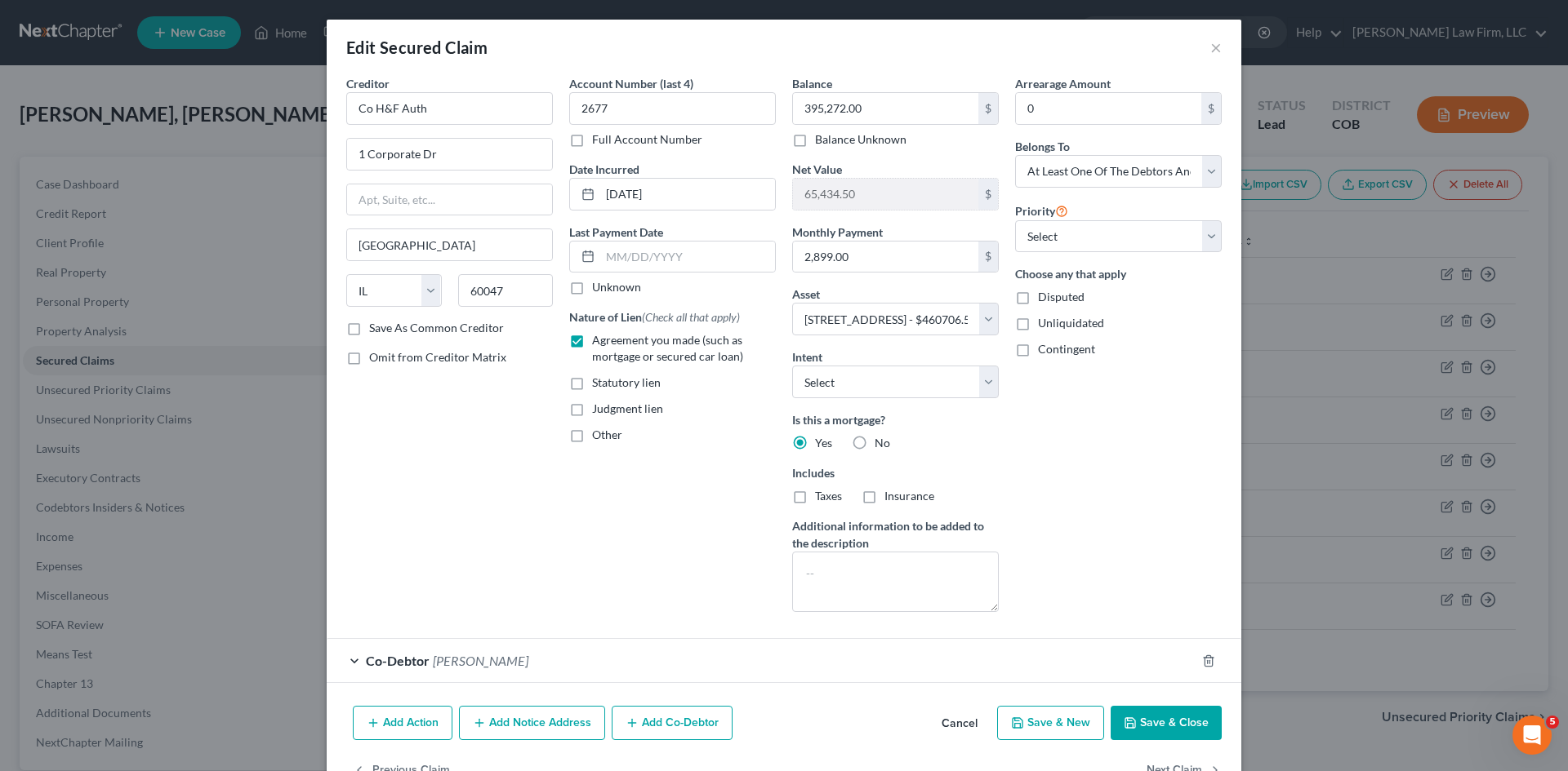
scroll to position [48, 0]
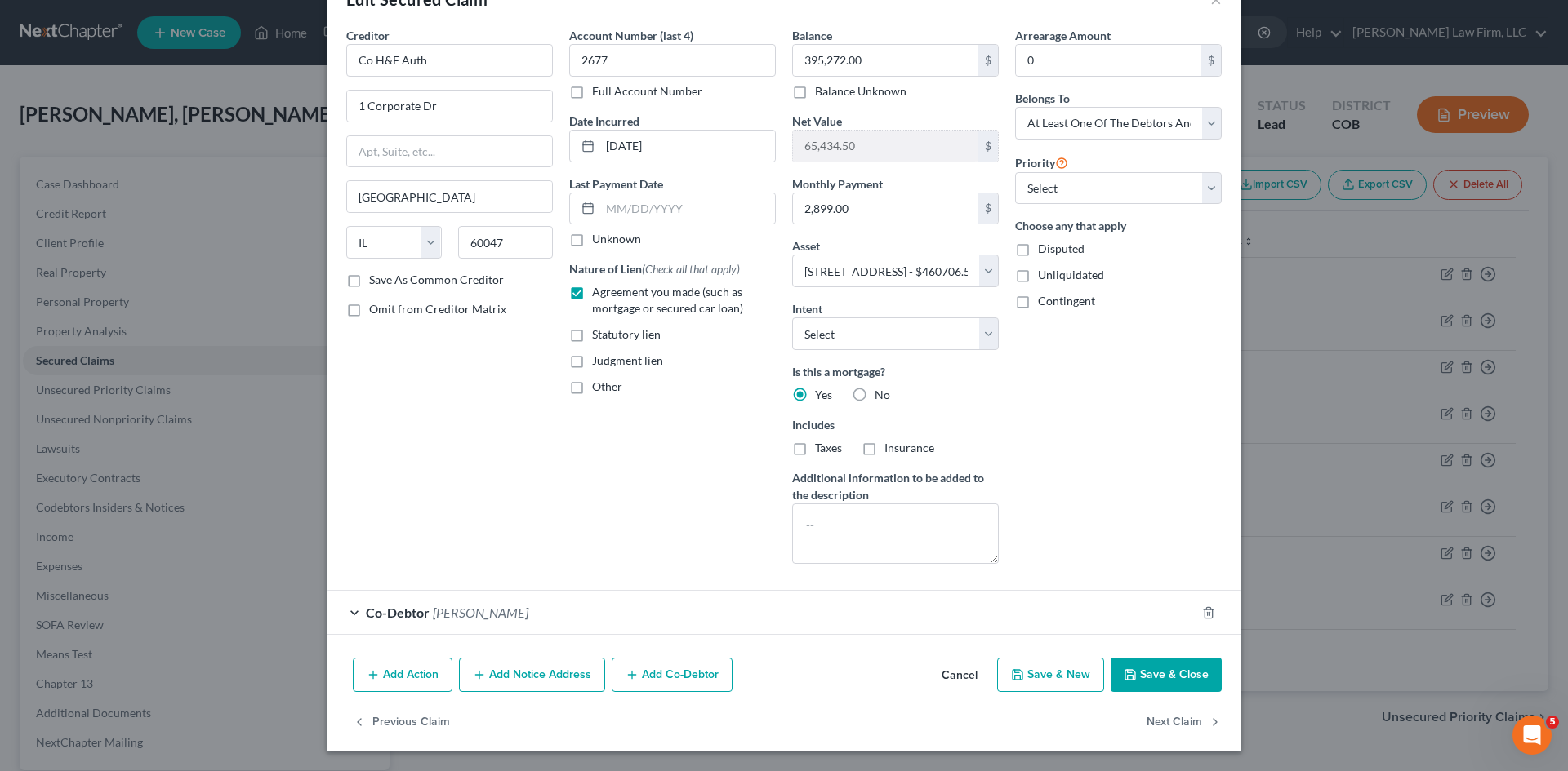
click at [781, 677] on button "Save & Close" at bounding box center [1165, 675] width 111 height 34
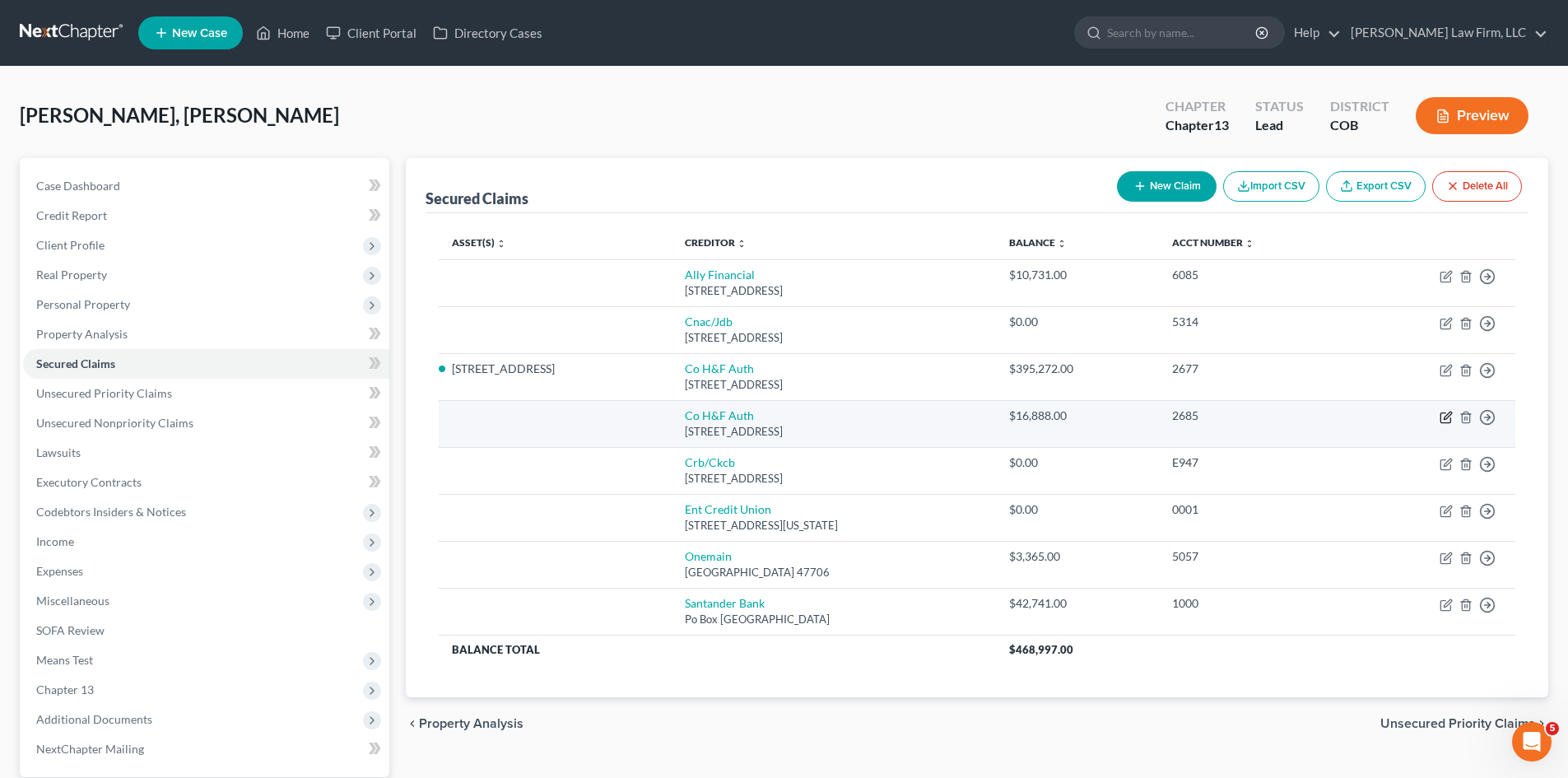
click at [788, 419] on icon "button" at bounding box center [1445, 417] width 10 height 10
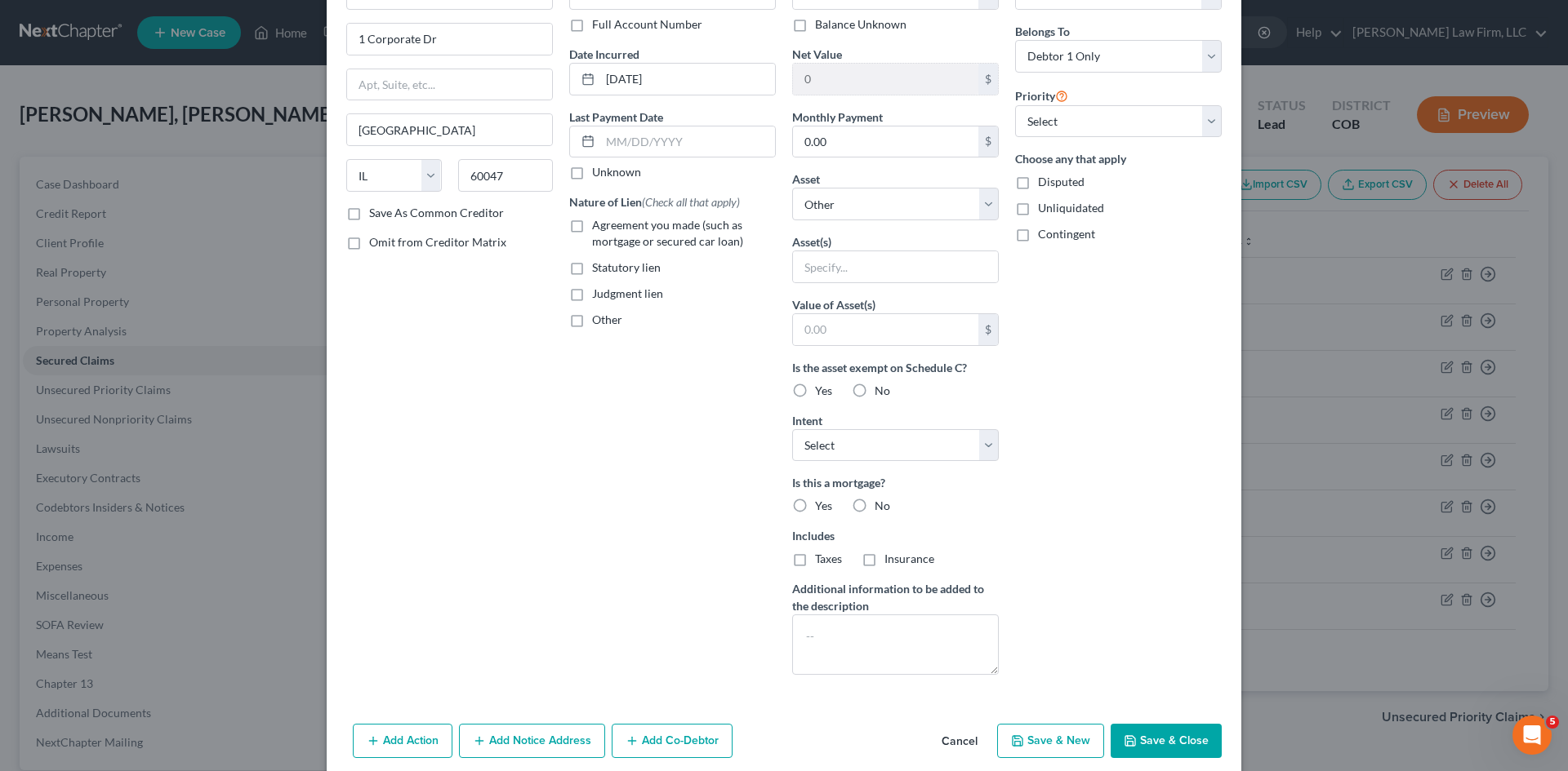
scroll to position [163, 0]
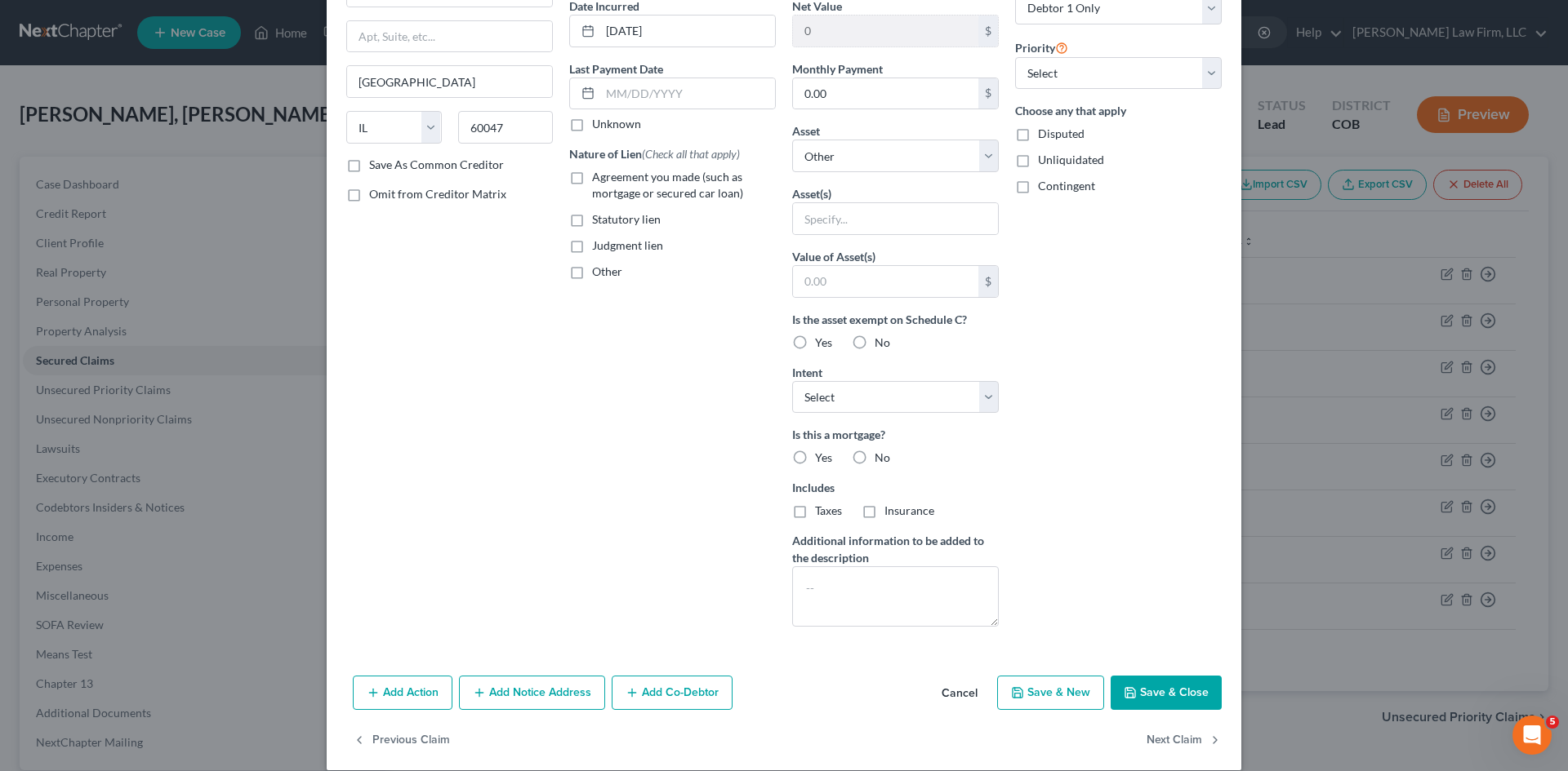
click at [592, 179] on label "Agreement you made (such as mortgage or secured car loan)" at bounding box center [684, 185] width 184 height 33
click at [599, 179] on input "Agreement you made (such as mortgage or secured car loan)" at bounding box center [604, 174] width 10 height 10
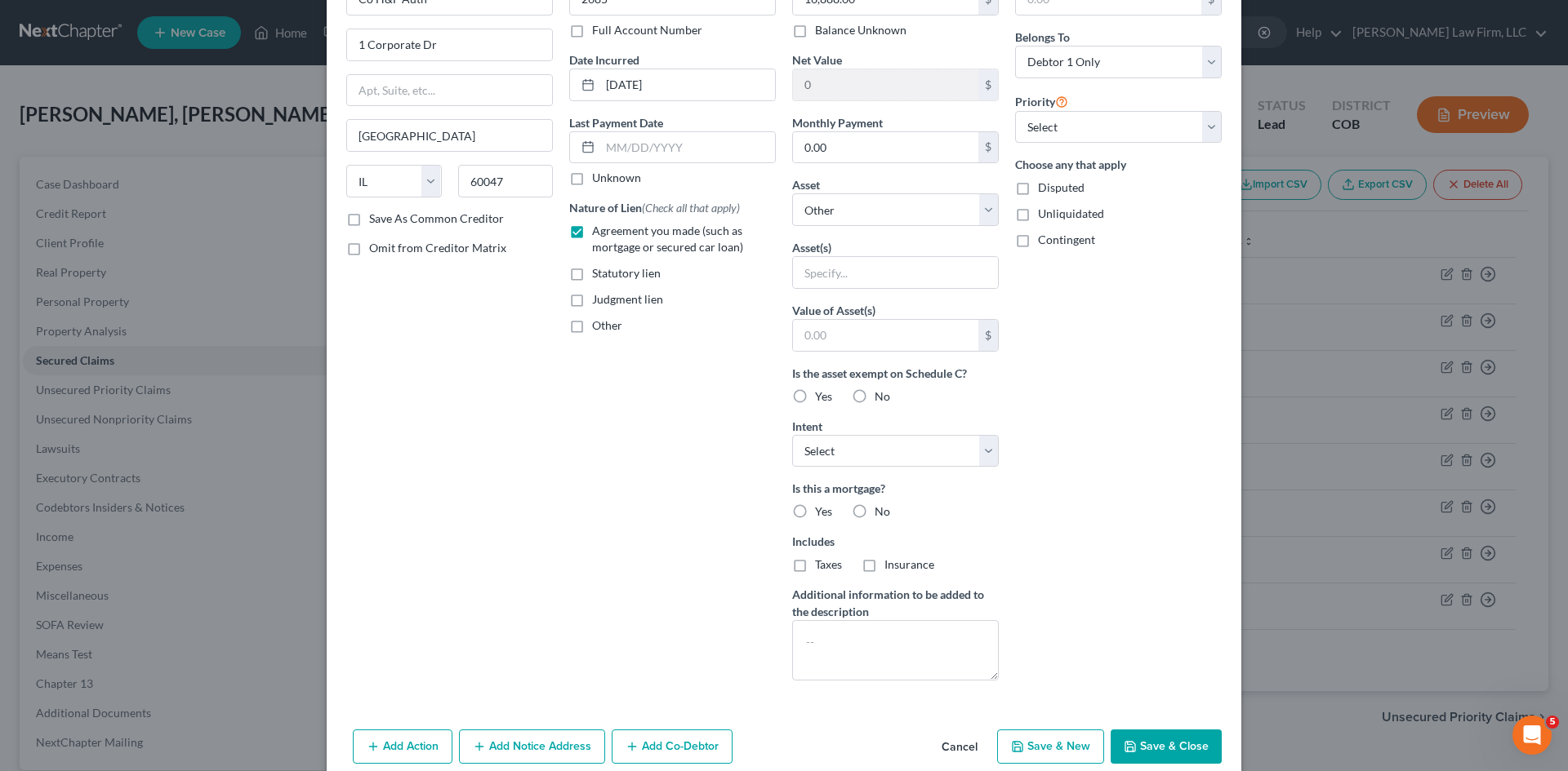
scroll to position [0, 0]
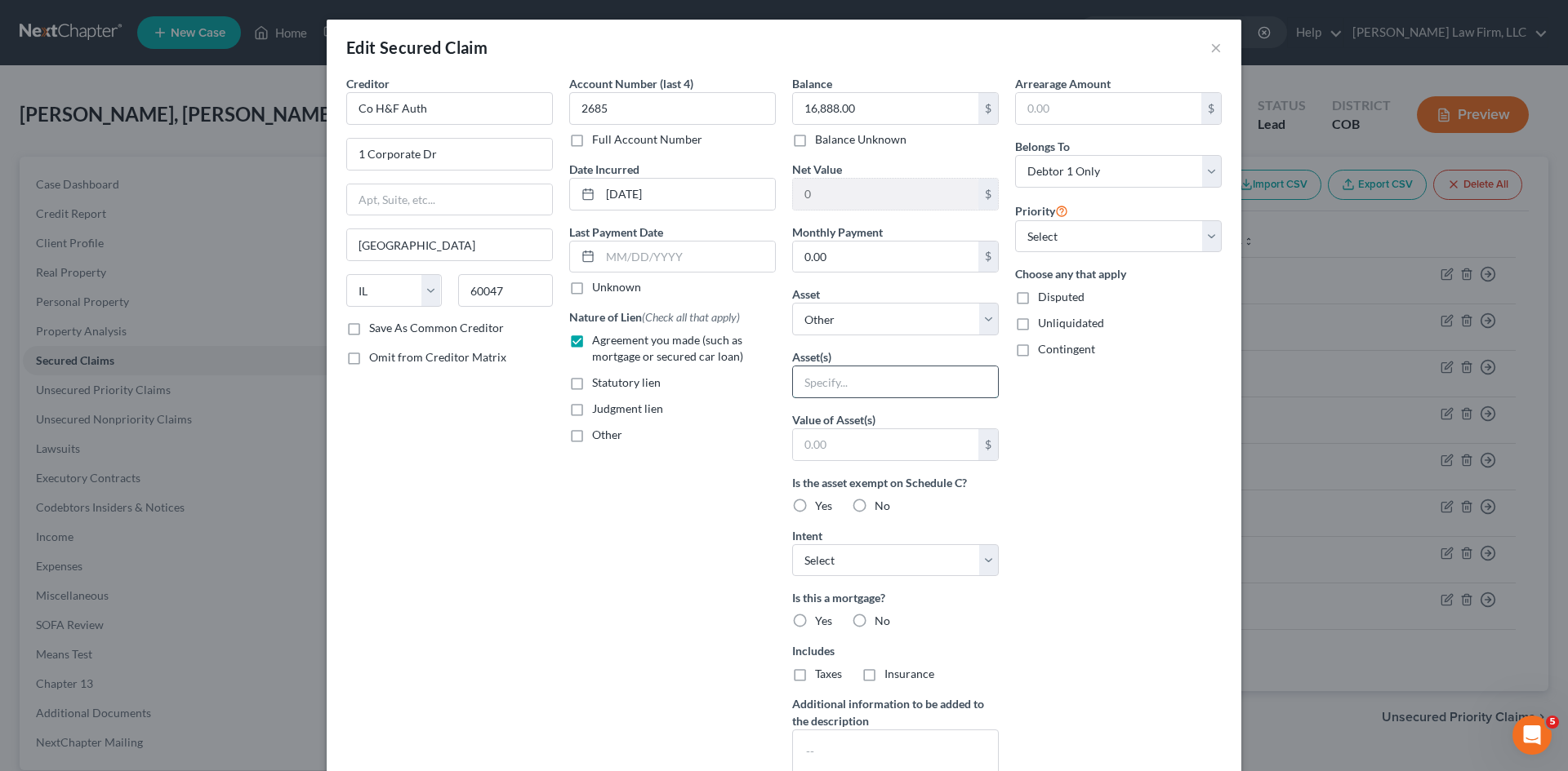
click at [781, 383] on input "text" at bounding box center [895, 382] width 205 height 31
click at [781, 328] on select "Select Other Multiple Assets Jewelry - Jewelry, costume jewelry - $0.0 [STREET_…" at bounding box center [895, 319] width 207 height 33
click at [781, 303] on select "Select Other Multiple Assets Jewelry - Jewelry, costume jewelry - $0.0 [STREET_…" at bounding box center [895, 319] width 207 height 33
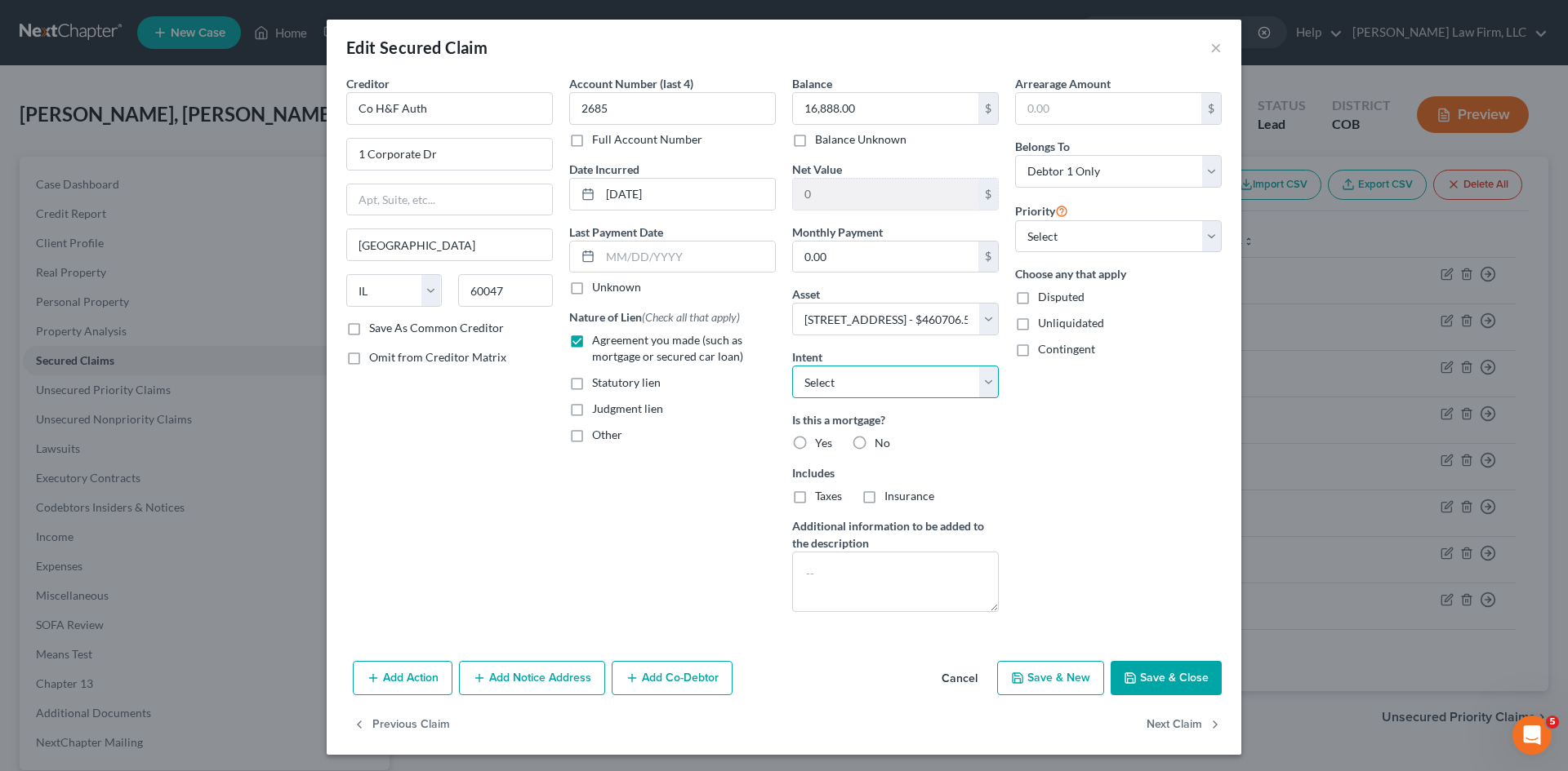
click at [781, 389] on select "Select Surrender Redeem Reaffirm Avoid Other" at bounding box center [895, 382] width 207 height 33
drag, startPoint x: 1149, startPoint y: 438, endPoint x: 1122, endPoint y: 434, distance: 27.3
click at [781, 438] on div "Arrearage Amount $ Belongs To * Select Debtor 1 Only Debtor 2 Only Debtor 1 And…" at bounding box center [1119, 351] width 223 height 551
click at [781, 398] on div "Balance 16,888.00 $ Balance Unknown Balance Undetermined 16,888.00 $ Balance Un…" at bounding box center [896, 351] width 223 height 551
click at [781, 447] on label "Yes" at bounding box center [823, 443] width 17 height 16
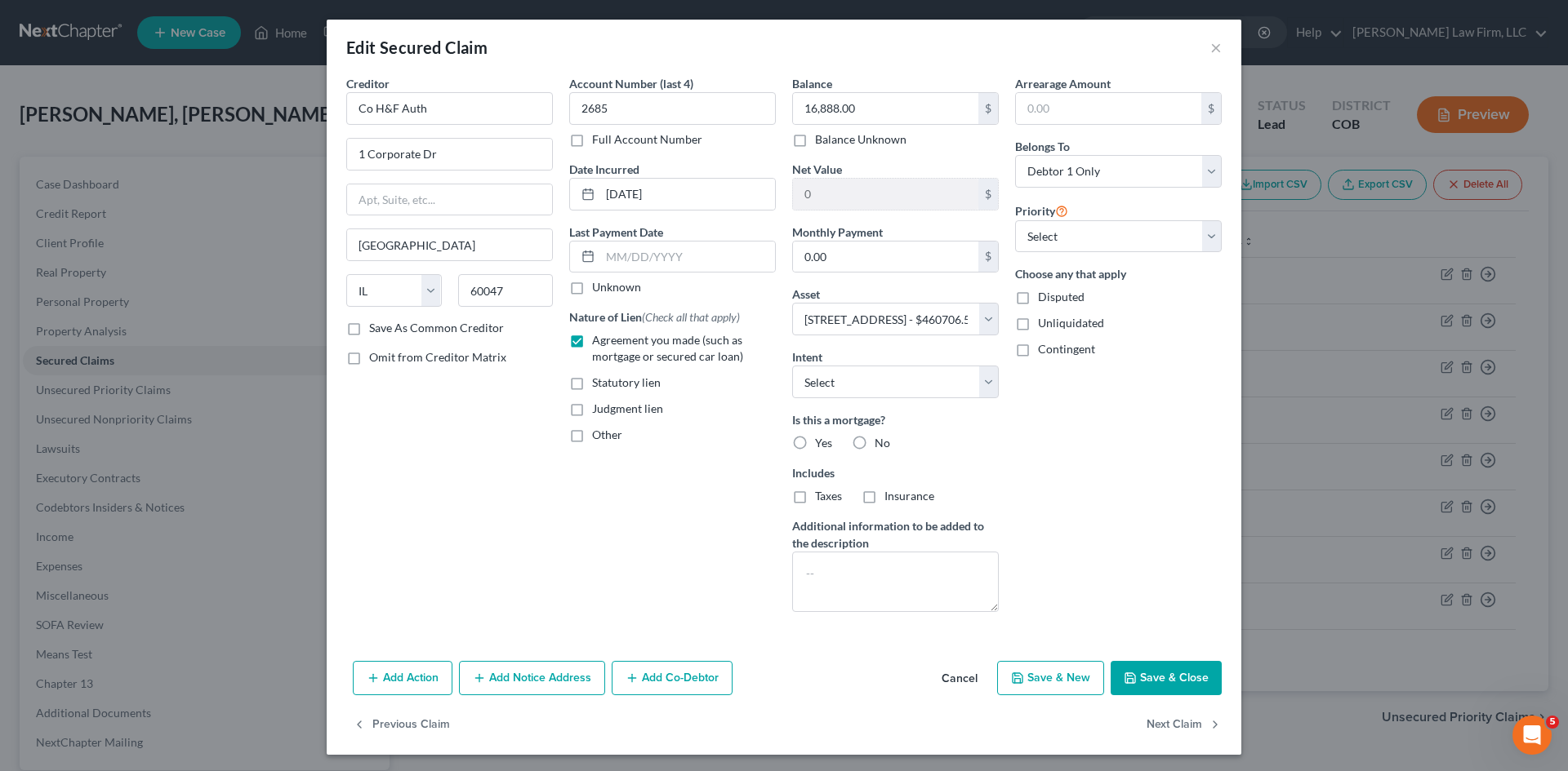
click at [781, 446] on input "Yes" at bounding box center [827, 440] width 10 height 10
click at [781, 399] on div "Balance 16,888.00 $ Balance Unknown Balance Undetermined 16,888.00 $ Balance Un…" at bounding box center [896, 351] width 223 height 551
click at [781, 382] on select "Select Surrender Redeem Reaffirm Avoid Other" at bounding box center [895, 382] width 207 height 33
click at [781, 365] on select "Select Surrender Redeem Reaffirm Avoid Other" at bounding box center [895, 382] width 207 height 33
click at [781, 443] on span "Yes" at bounding box center [823, 443] width 17 height 14
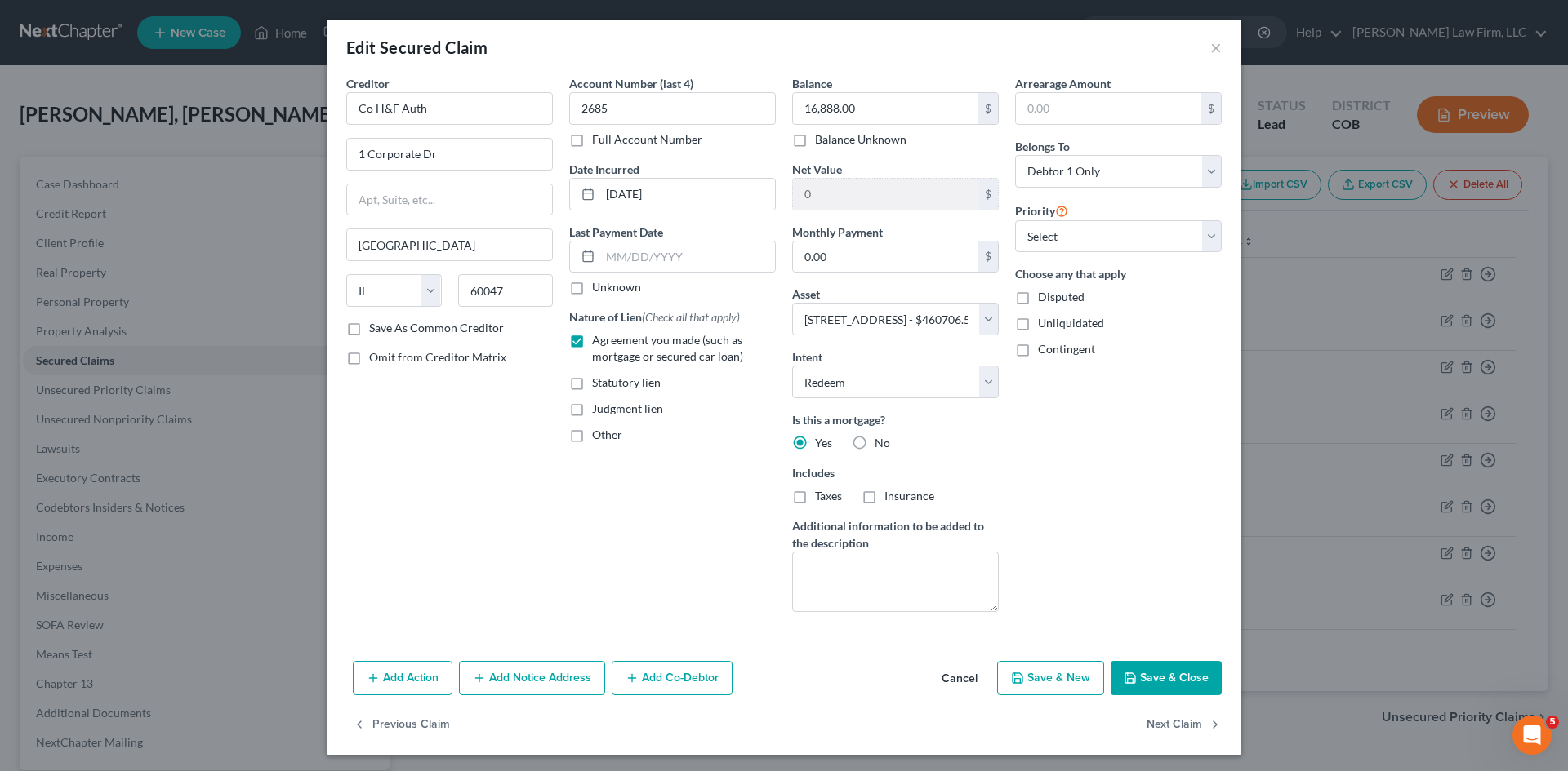
click at [781, 443] on input "Yes" at bounding box center [827, 440] width 10 height 10
click at [781, 382] on select "Select Surrender Redeem Reaffirm Avoid Other" at bounding box center [895, 382] width 207 height 33
click at [781, 365] on select "Select Surrender Redeem Reaffirm Avoid Other" at bounding box center [895, 382] width 207 height 33
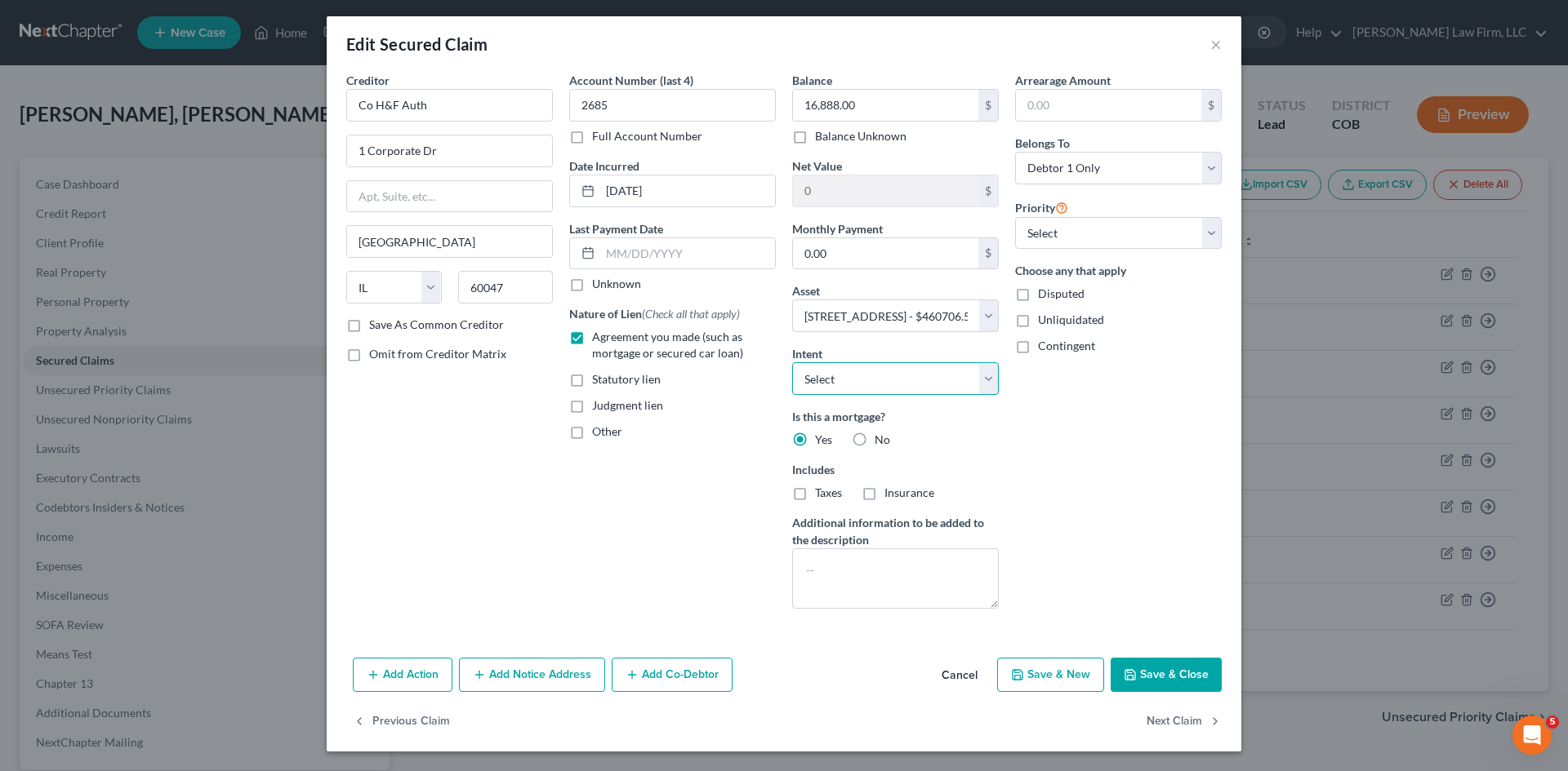
click at [781, 379] on select "Select Surrender Redeem Reaffirm Avoid Other" at bounding box center [895, 379] width 207 height 33
click at [781, 363] on select "Select Surrender Redeem Reaffirm Avoid Other" at bounding box center [895, 379] width 207 height 33
click at [781, 497] on span "Taxes" at bounding box center [828, 492] width 27 height 14
click at [781, 496] on input "Taxes" at bounding box center [827, 490] width 10 height 10
click at [781, 494] on span "Insurance" at bounding box center [909, 492] width 50 height 14
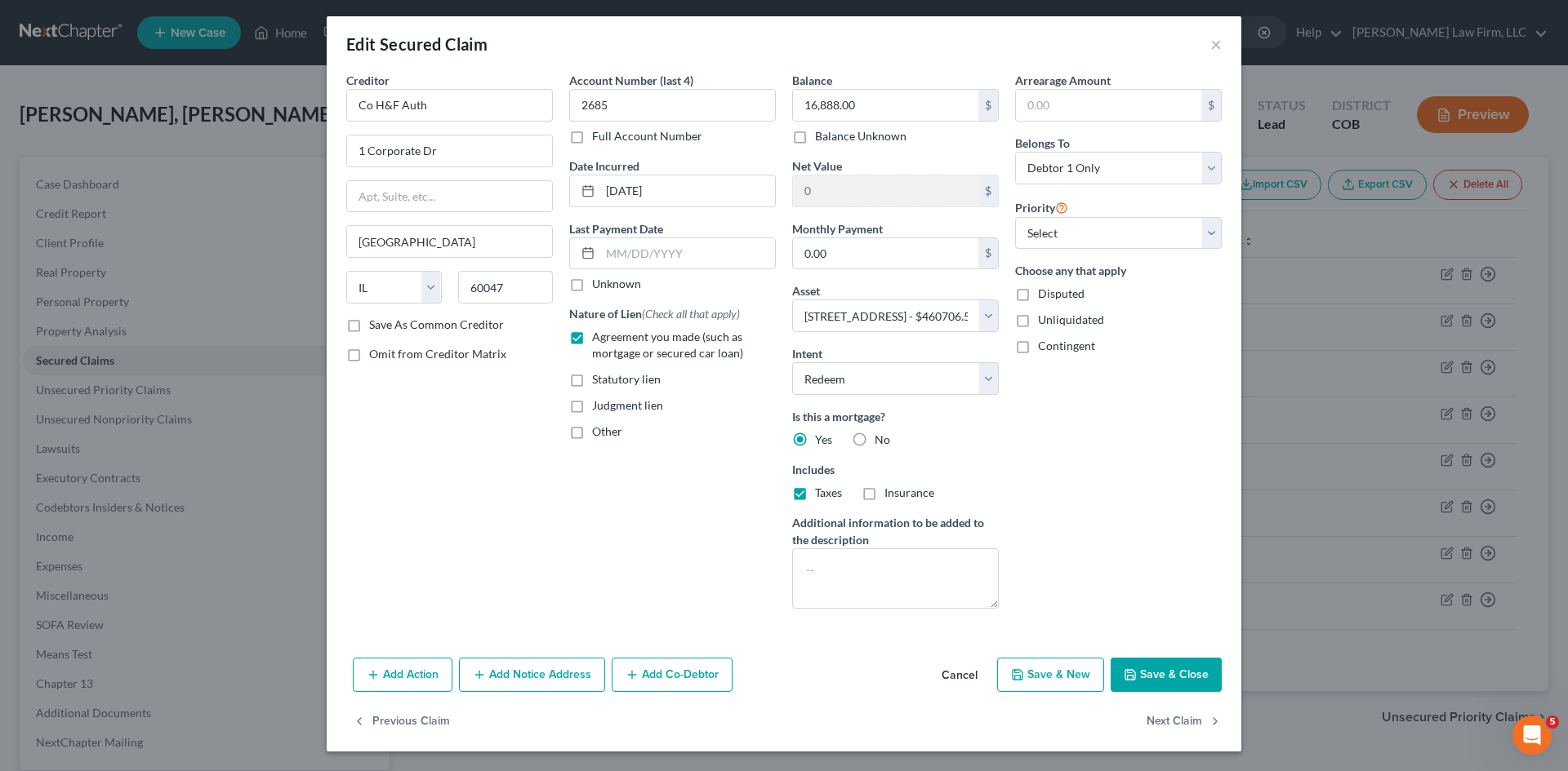
click at [781, 494] on input "Insurance" at bounding box center [896, 490] width 10 height 10
click at [665, 684] on button "Add Co-Debtor" at bounding box center [672, 675] width 121 height 34
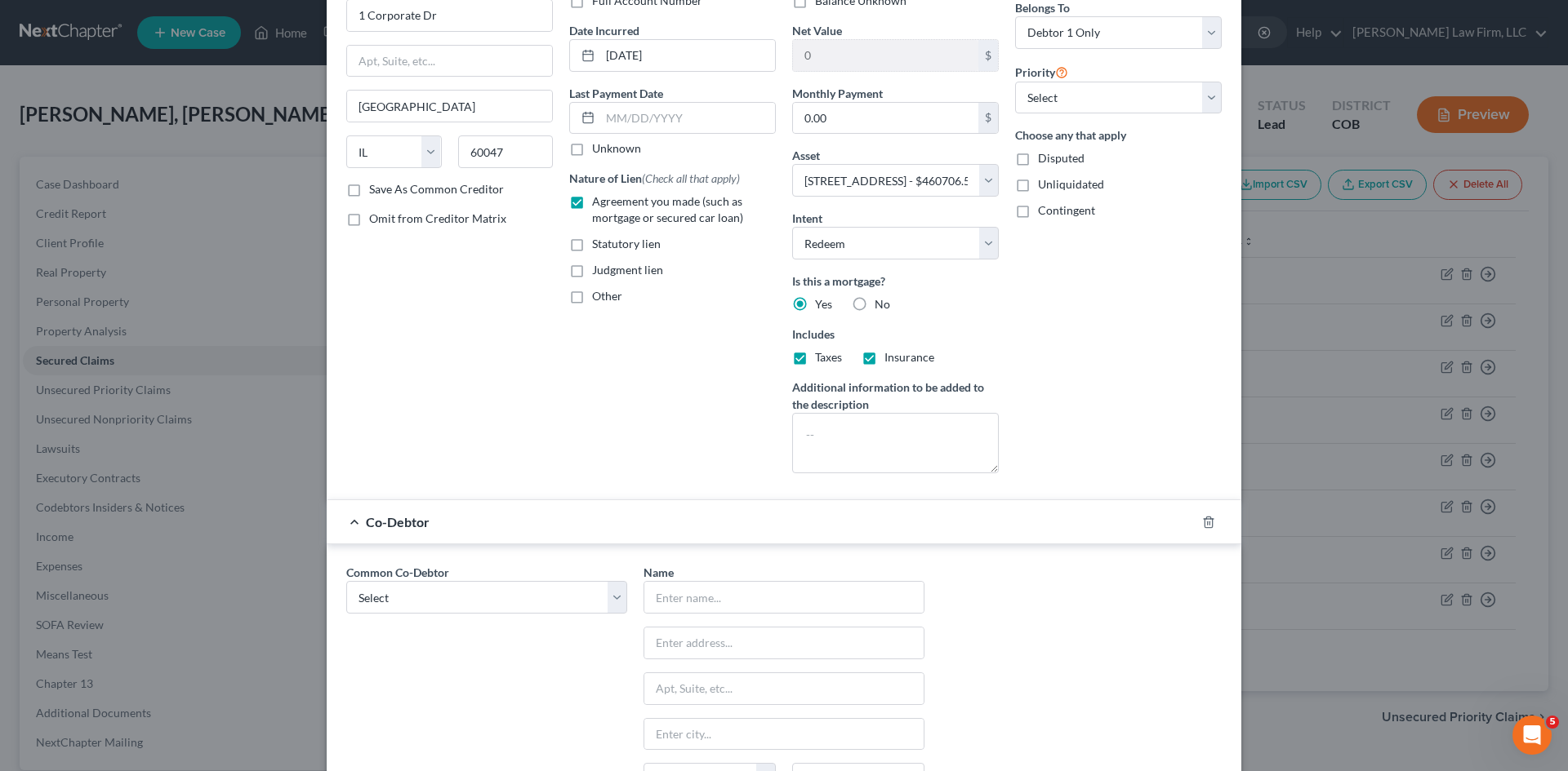
scroll to position [384, 0]
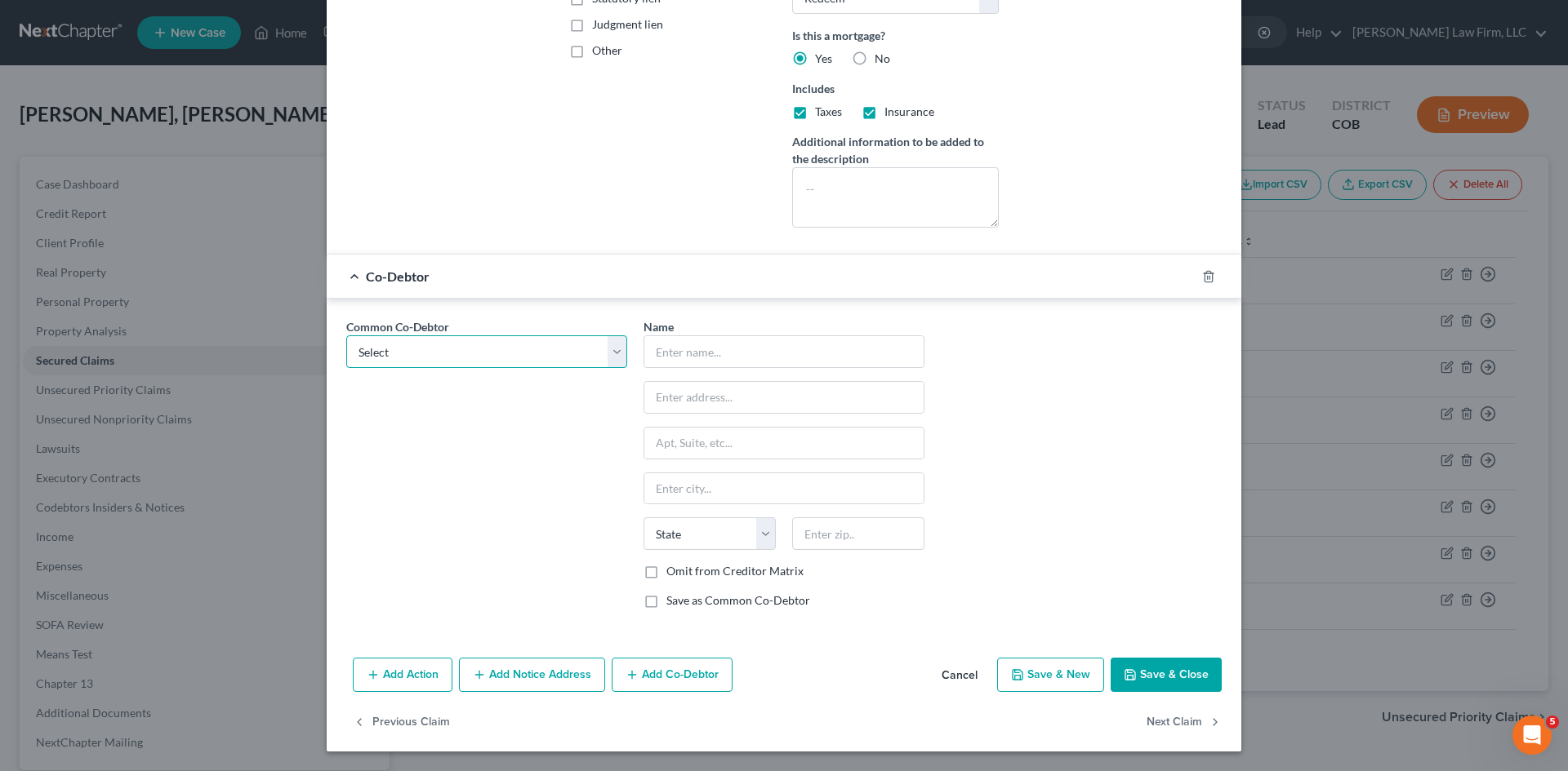
click at [472, 351] on select "Select [PERSON_NAME]" at bounding box center [486, 352] width 280 height 33
click at [347, 335] on select "Select [PERSON_NAME]" at bounding box center [486, 352] width 280 height 33
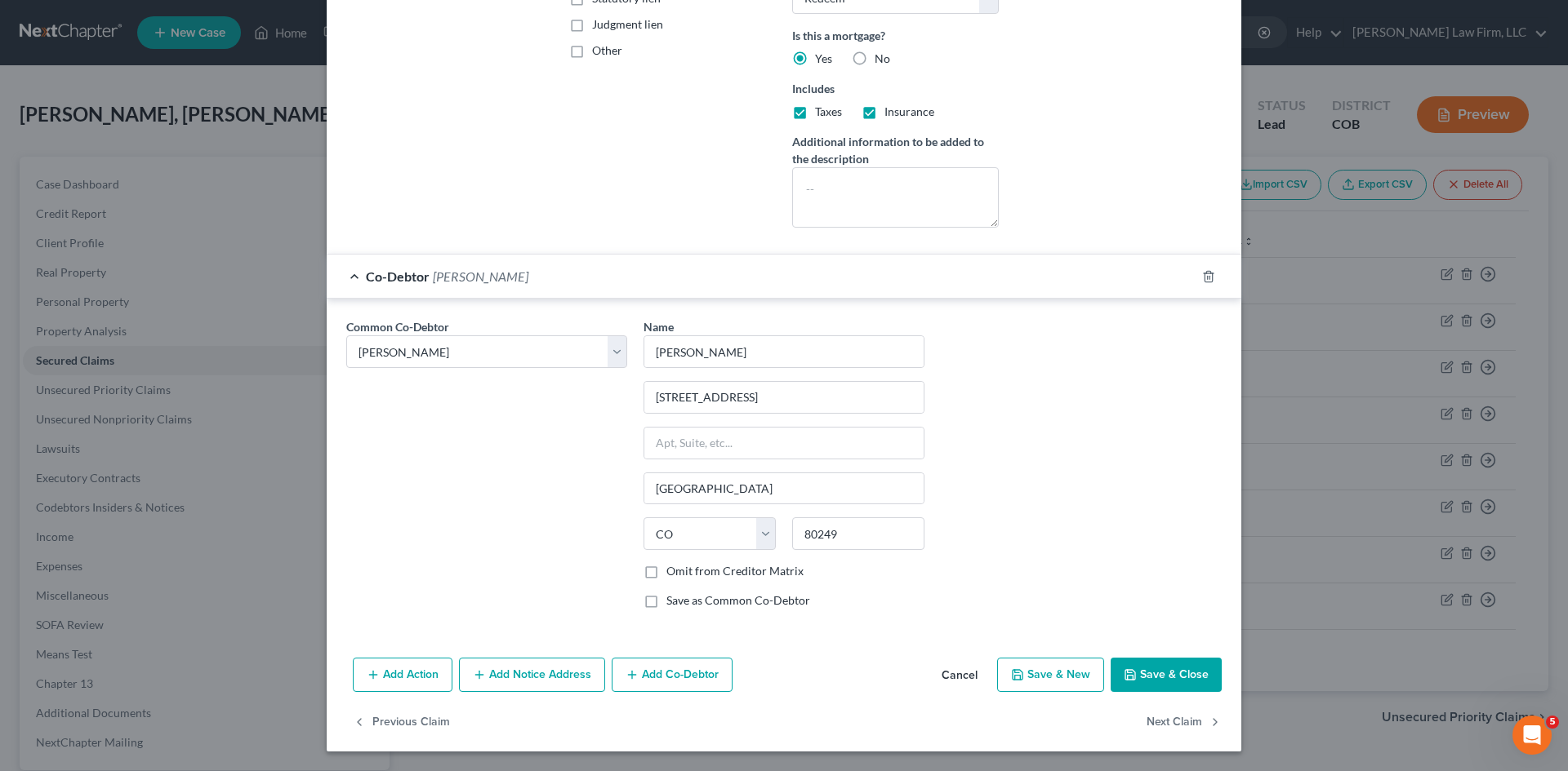
click at [781, 680] on button "Save & Close" at bounding box center [1165, 675] width 111 height 34
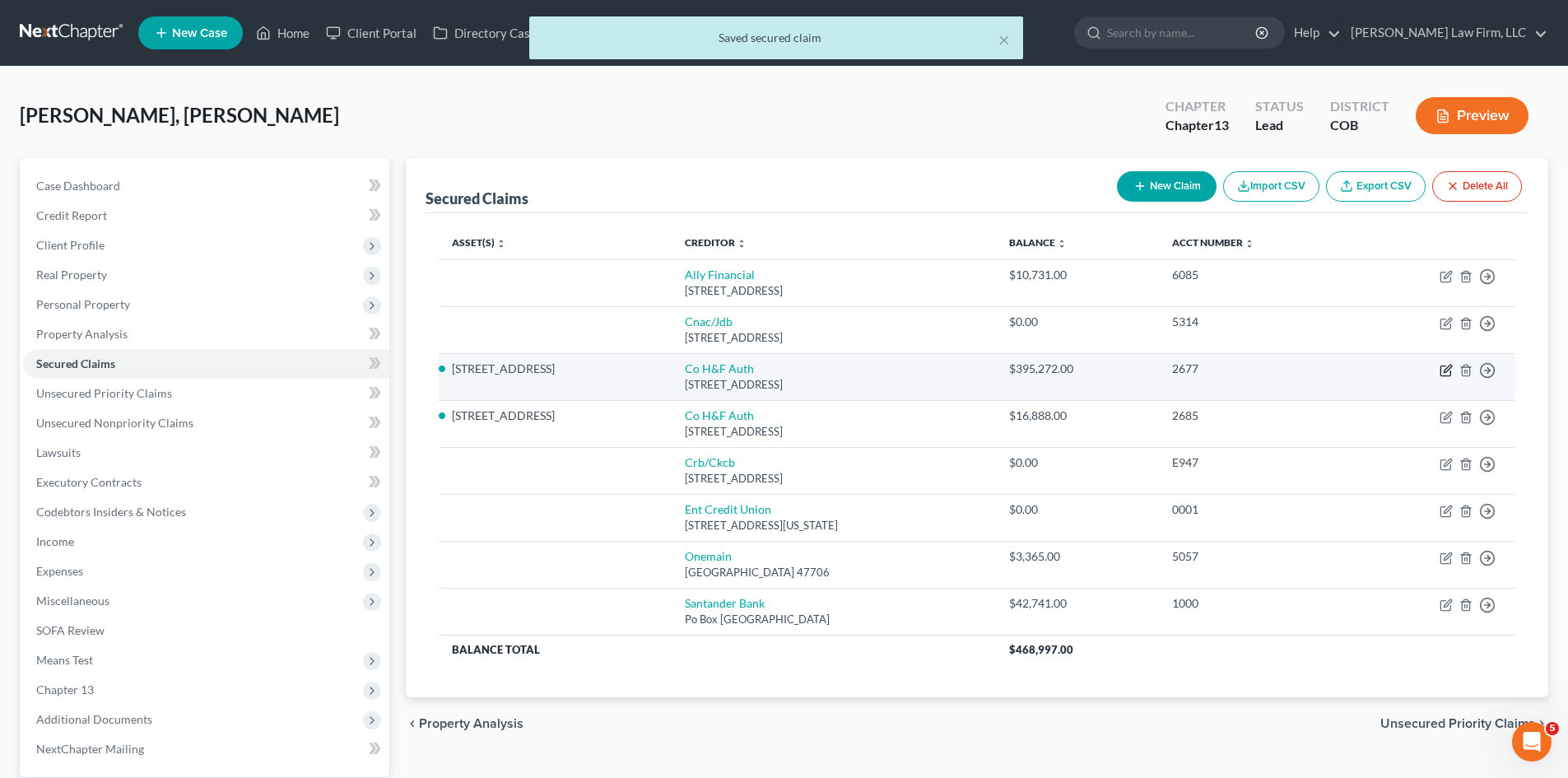
click at [788, 374] on icon "button" at bounding box center [1446, 370] width 13 height 13
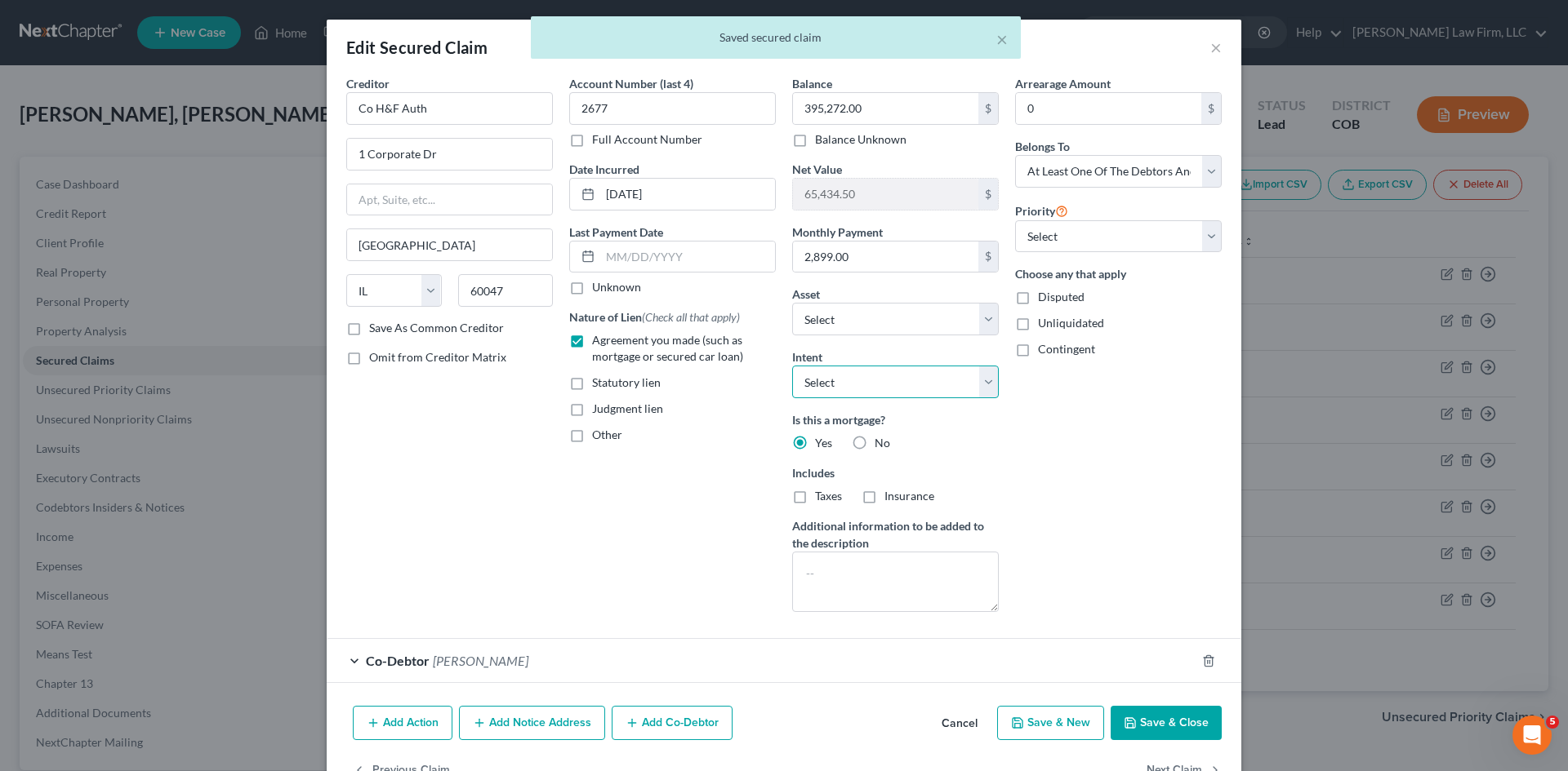
click at [781, 376] on select "Select Surrender Redeem Reaffirm Avoid Other" at bounding box center [895, 382] width 207 height 33
click at [781, 365] on select "Select Surrender Redeem Reaffirm Avoid Other" at bounding box center [895, 382] width 207 height 33
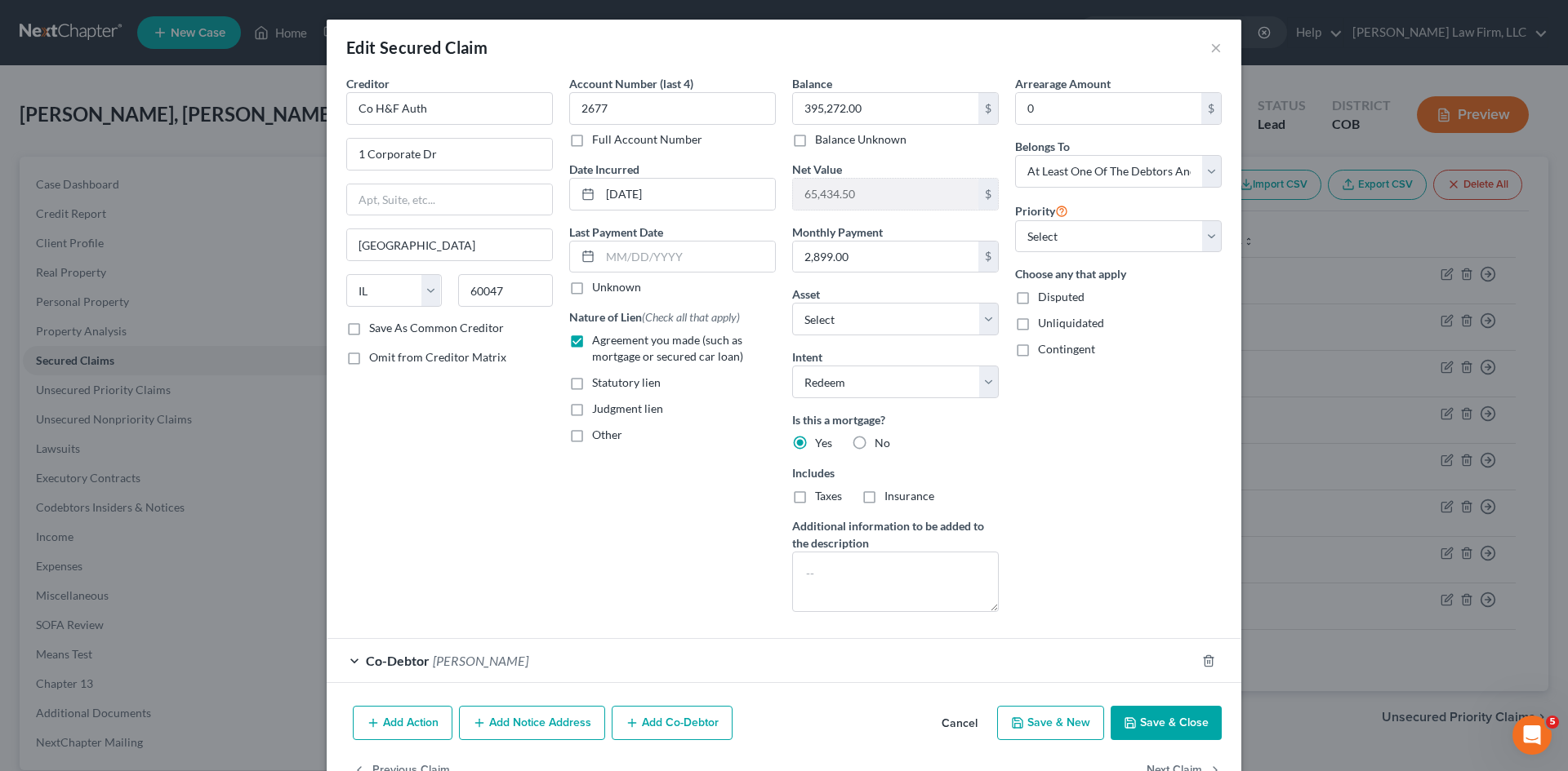
click at [781, 715] on button "Save & Close" at bounding box center [1165, 723] width 111 height 34
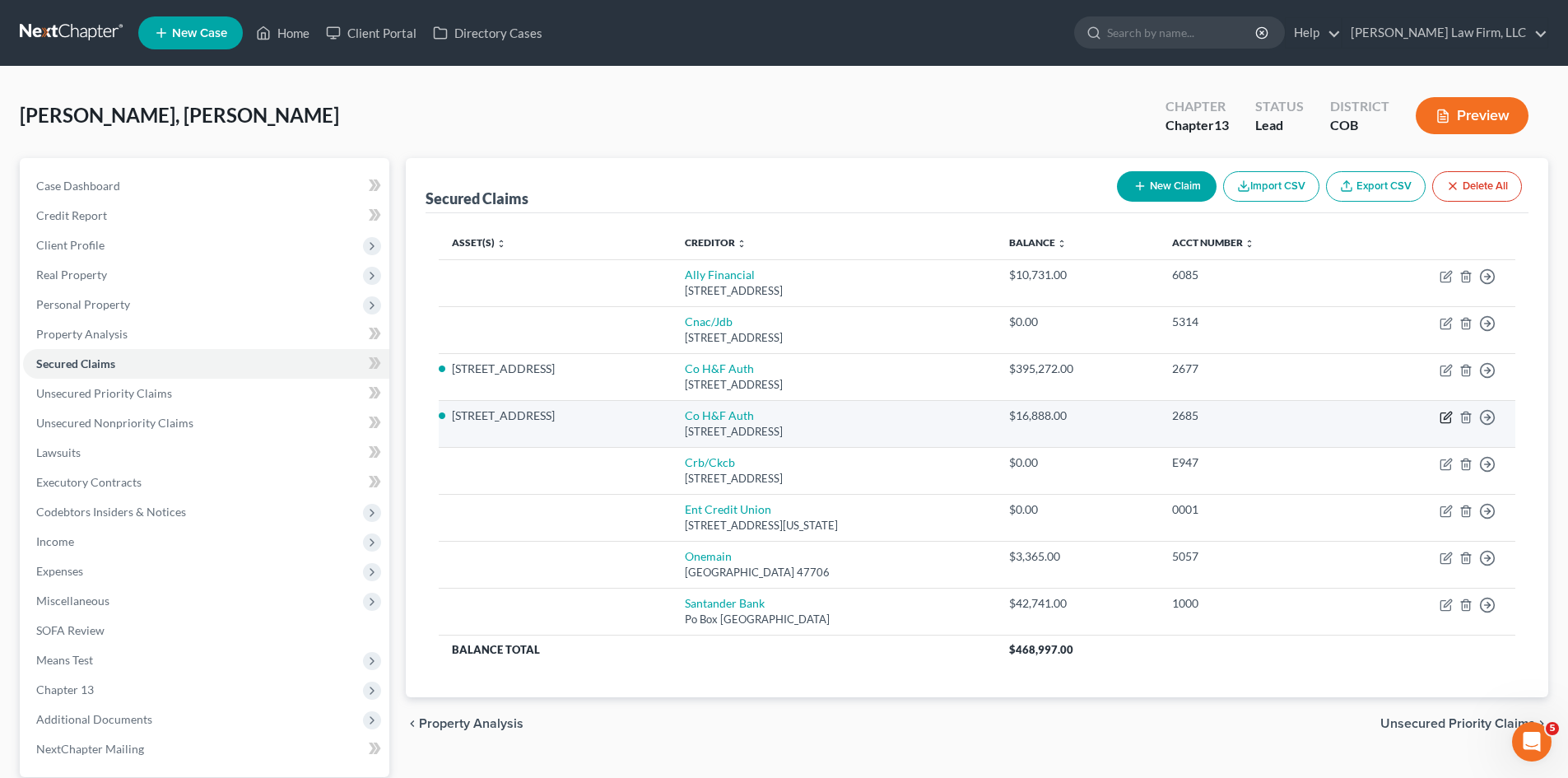
click at [788, 419] on icon "button" at bounding box center [1446, 417] width 13 height 13
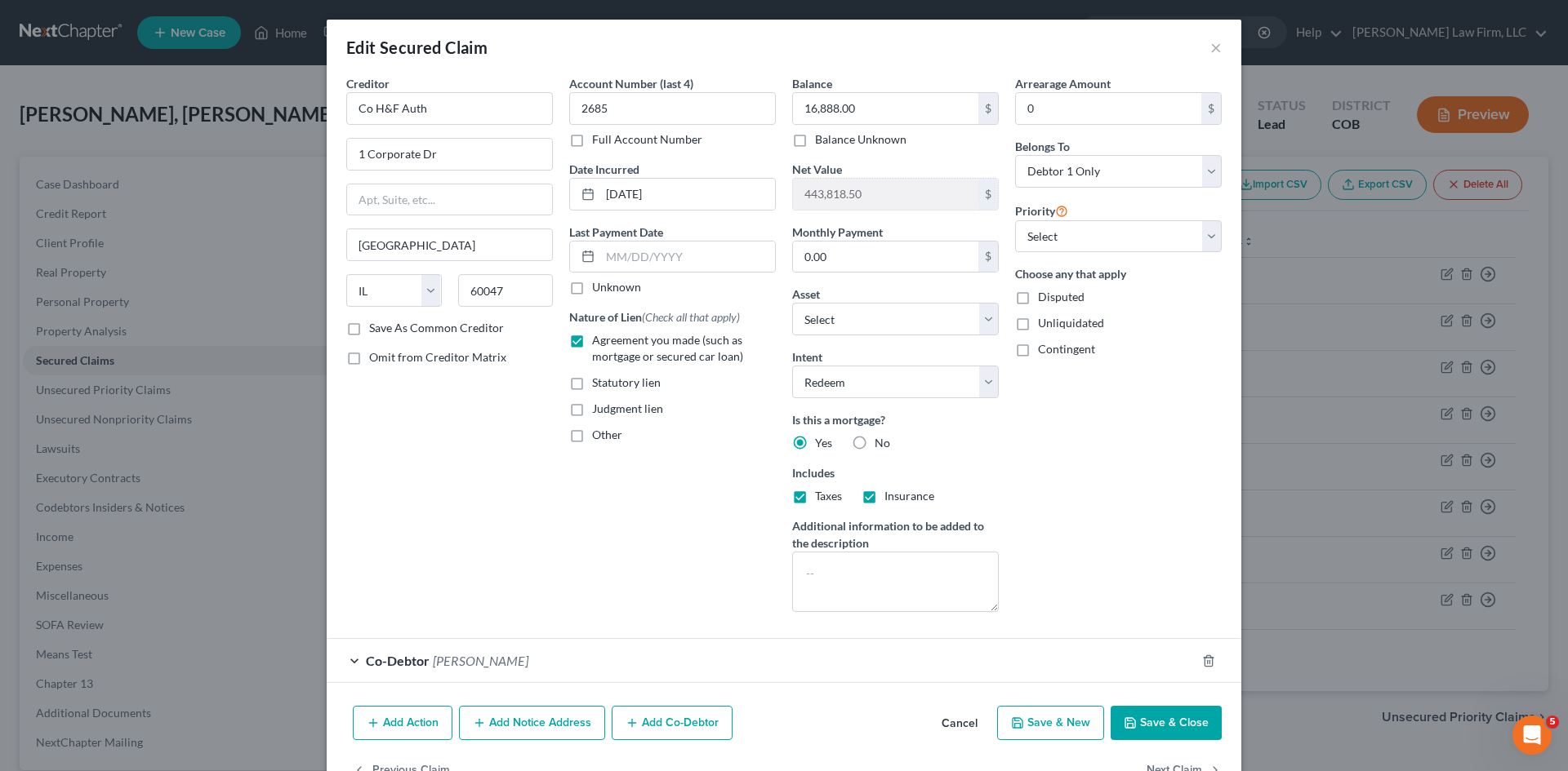
click at [781, 722] on button "Save & Close" at bounding box center [1165, 723] width 111 height 34
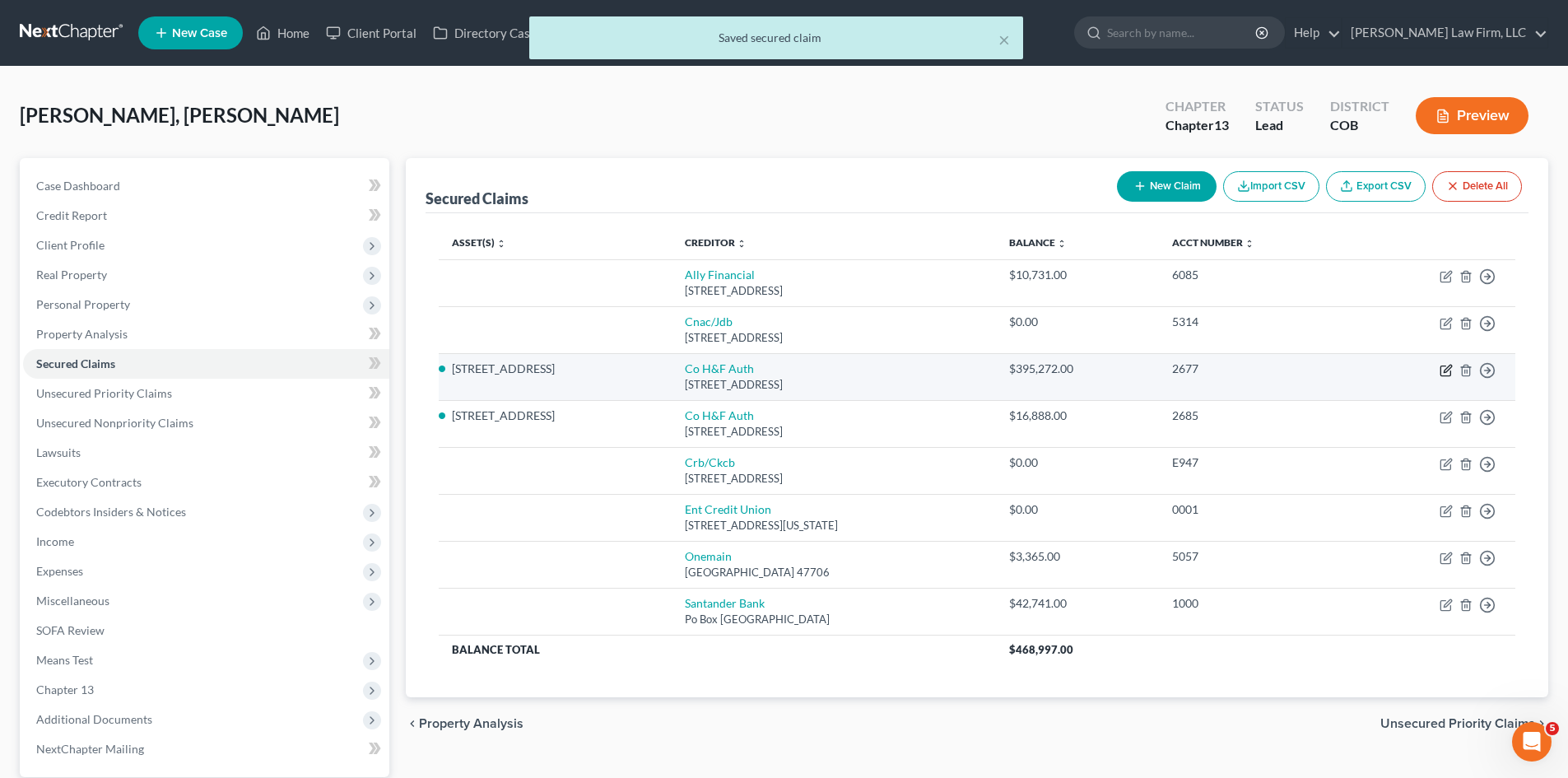
click at [788, 370] on icon "button" at bounding box center [1446, 370] width 13 height 13
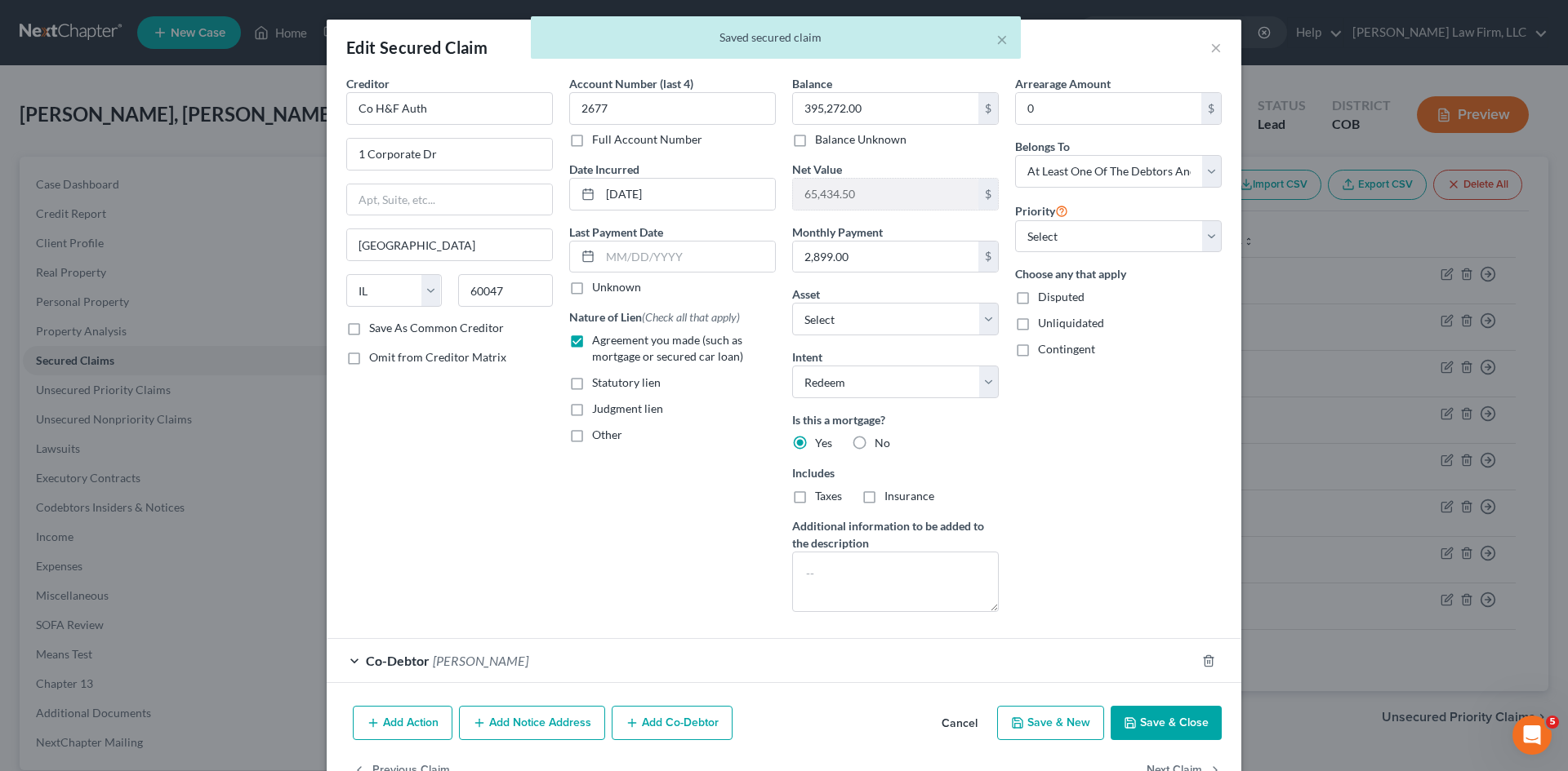
click at [781, 501] on span "Taxes" at bounding box center [828, 496] width 27 height 14
click at [781, 499] on input "Taxes" at bounding box center [827, 493] width 10 height 10
click at [781, 491] on div "Insurance" at bounding box center [897, 496] width 73 height 16
click at [781, 500] on span "Insurance" at bounding box center [909, 496] width 50 height 14
click at [781, 499] on input "Insurance" at bounding box center [896, 493] width 10 height 10
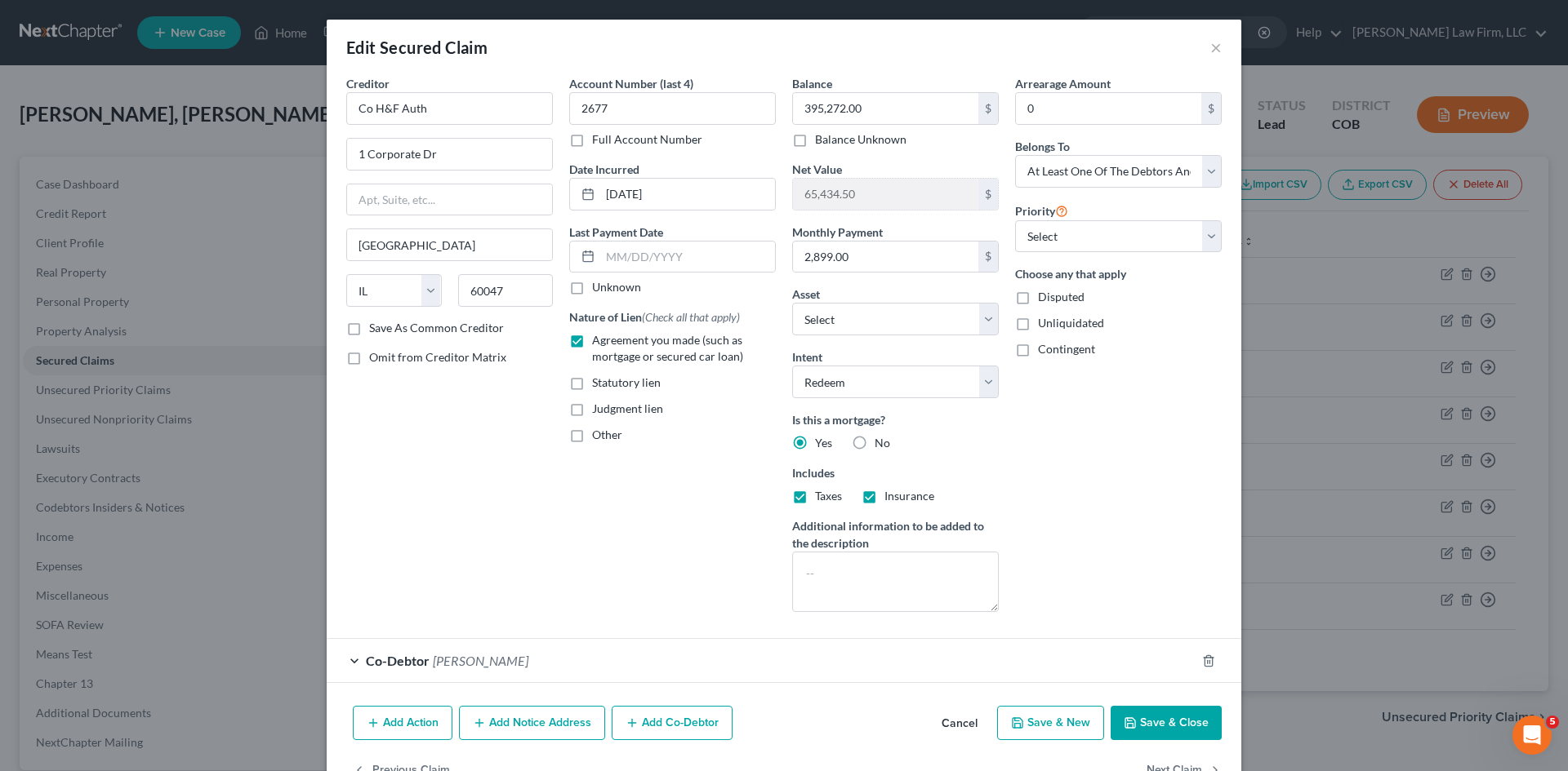
drag, startPoint x: 1070, startPoint y: 721, endPoint x: 1129, endPoint y: 598, distance: 136.4
click at [781, 598] on div "Edit Secured Claim × Creditor * Co H&F Auth 1 Corporate [GEOGRAPHIC_DATA] [US_S…" at bounding box center [784, 410] width 914 height 780
click at [781, 720] on button "Save & Close" at bounding box center [1165, 723] width 111 height 34
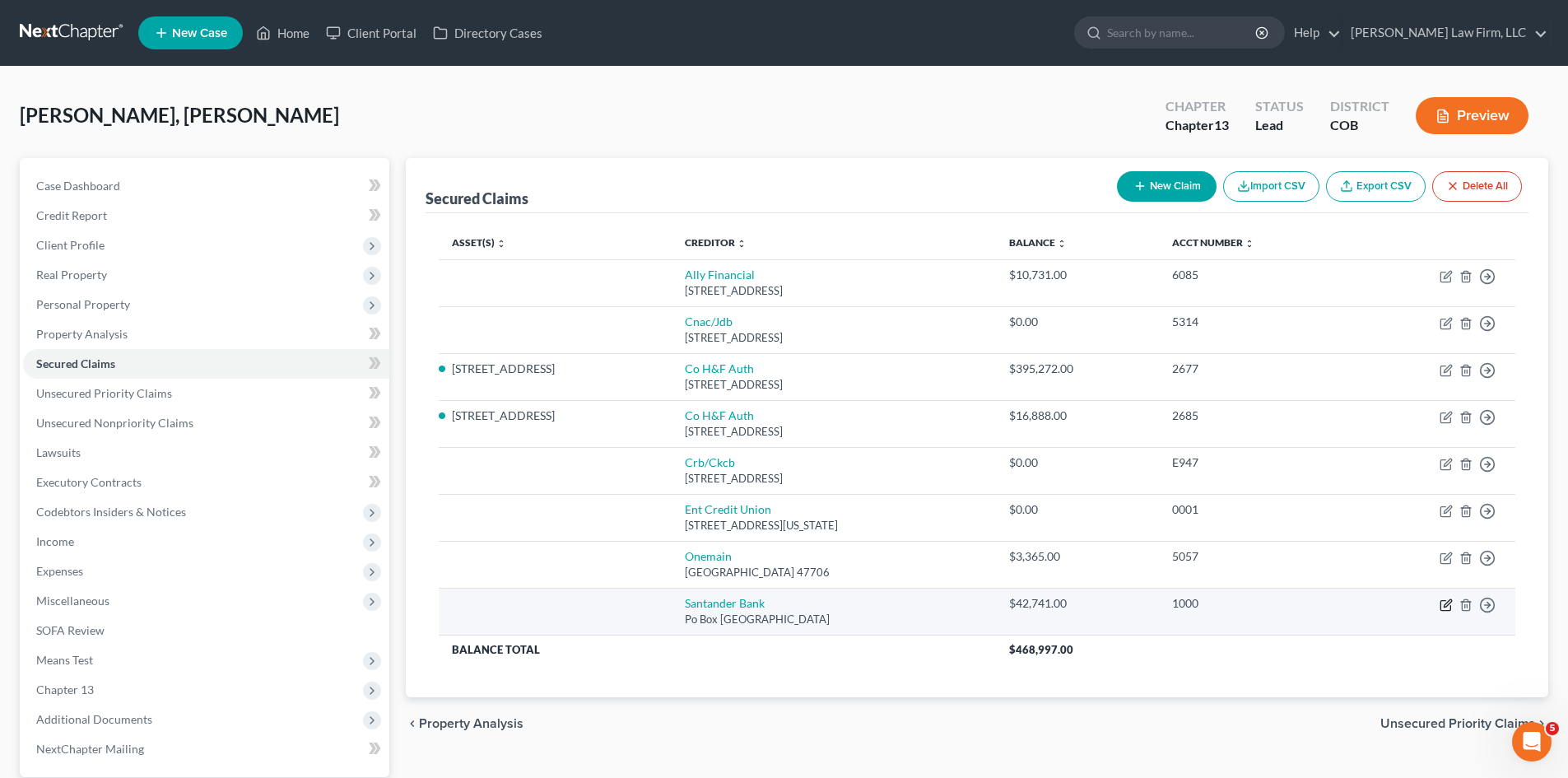
click at [788, 603] on icon "button" at bounding box center [1446, 605] width 13 height 13
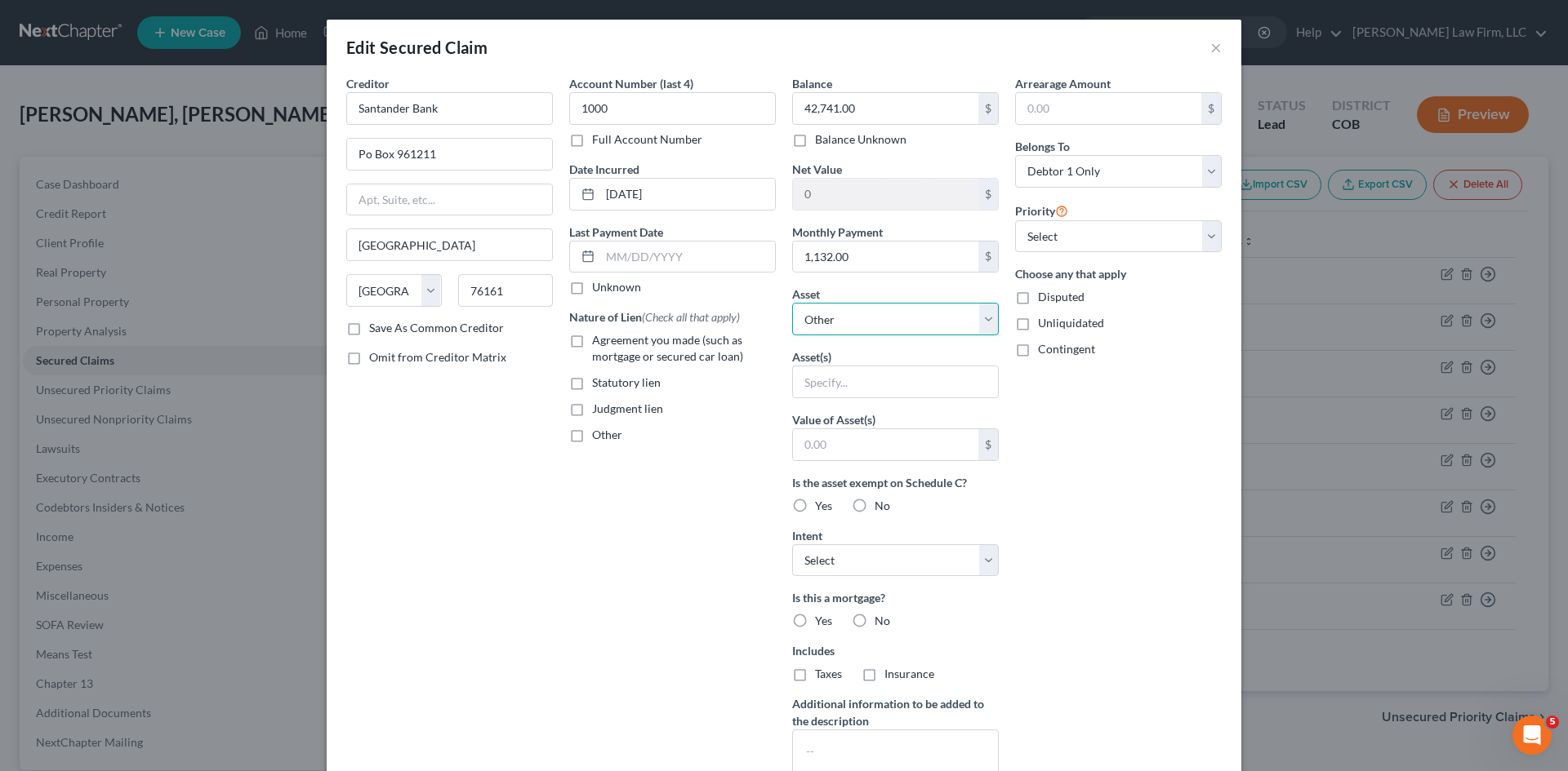
click at [781, 322] on select "Select Other Multiple Assets Jewelry - Jewelry, costume jewelry - $0.0 [STREET_…" at bounding box center [895, 319] width 207 height 33
click at [781, 303] on select "Select Other Multiple Assets Jewelry - Jewelry, costume jewelry - $0.0 [STREET_…" at bounding box center [895, 319] width 207 height 33
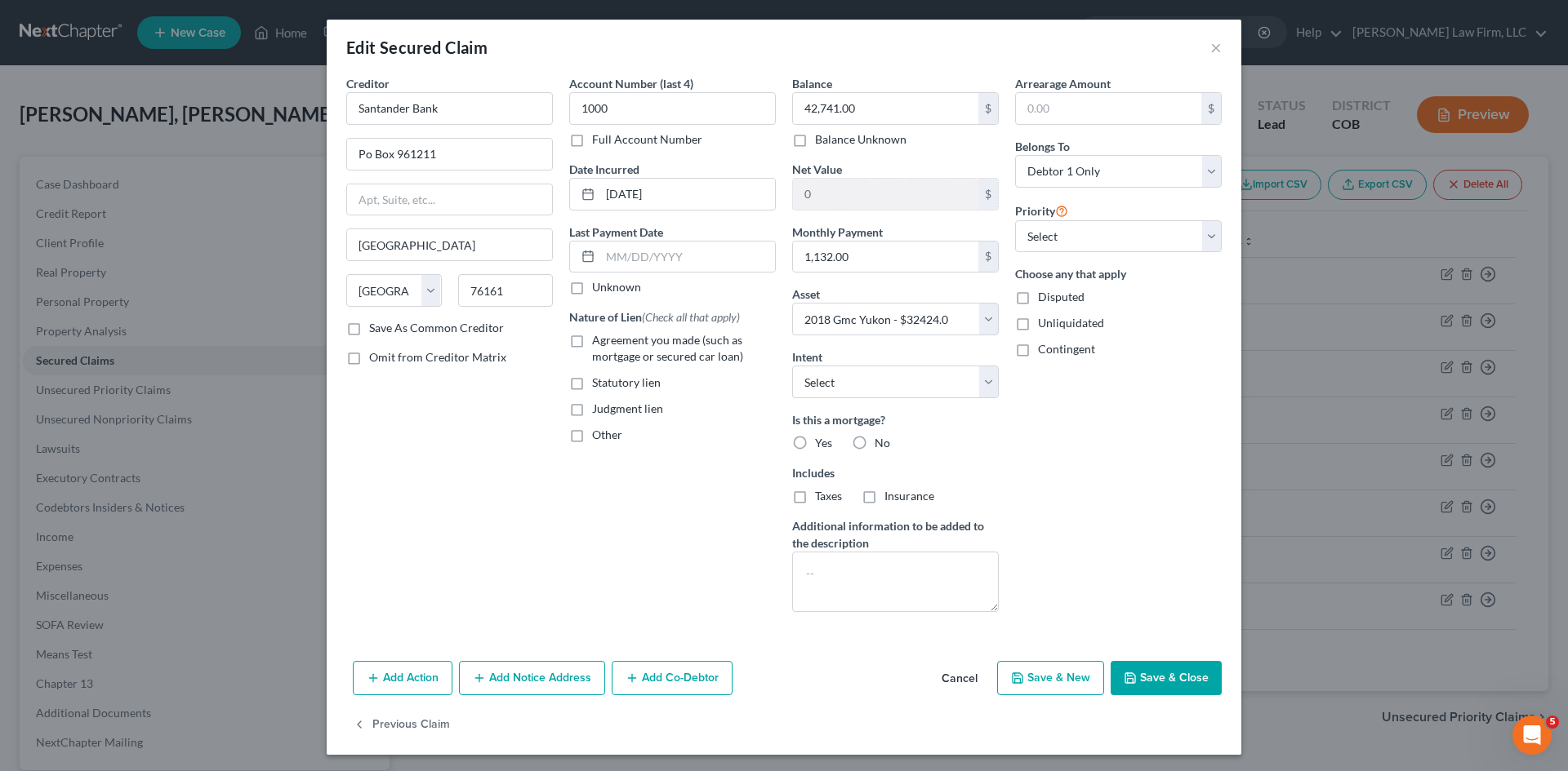
click at [781, 444] on label "No" at bounding box center [882, 443] width 15 height 16
click at [781, 444] on input "No" at bounding box center [886, 440] width 10 height 10
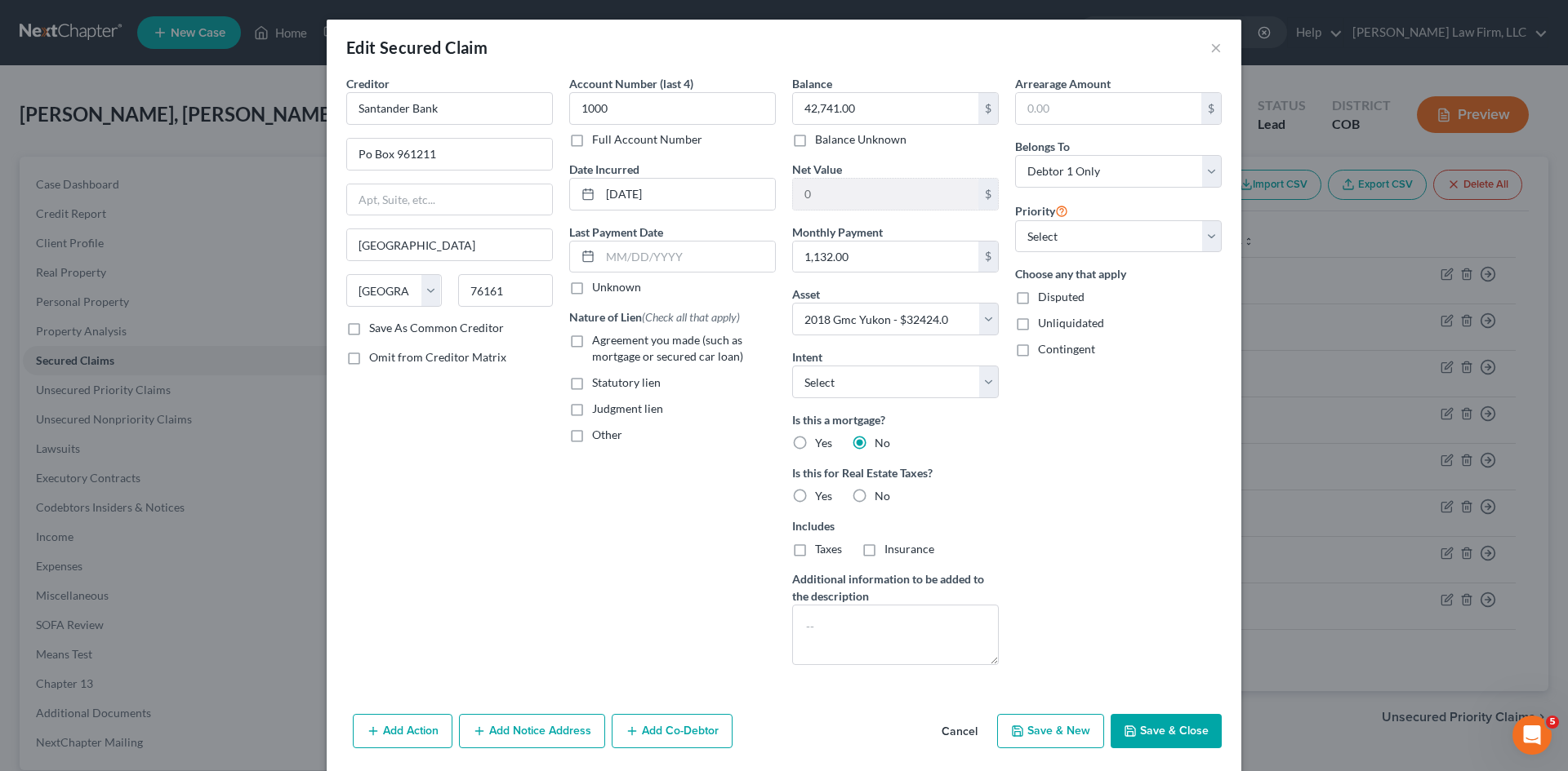
click at [592, 340] on label "Agreement you made (such as mortgage or secured car loan)" at bounding box center [684, 348] width 184 height 33
click at [599, 340] on input "Agreement you made (such as mortgage or secured car loan)" at bounding box center [604, 337] width 10 height 10
drag, startPoint x: 946, startPoint y: 390, endPoint x: 928, endPoint y: 397, distance: 19.3
click at [781, 390] on select "Select Surrender Redeem Reaffirm Avoid Other" at bounding box center [895, 382] width 207 height 33
click at [781, 365] on select "Select Surrender Redeem Reaffirm Avoid Other" at bounding box center [895, 382] width 207 height 33
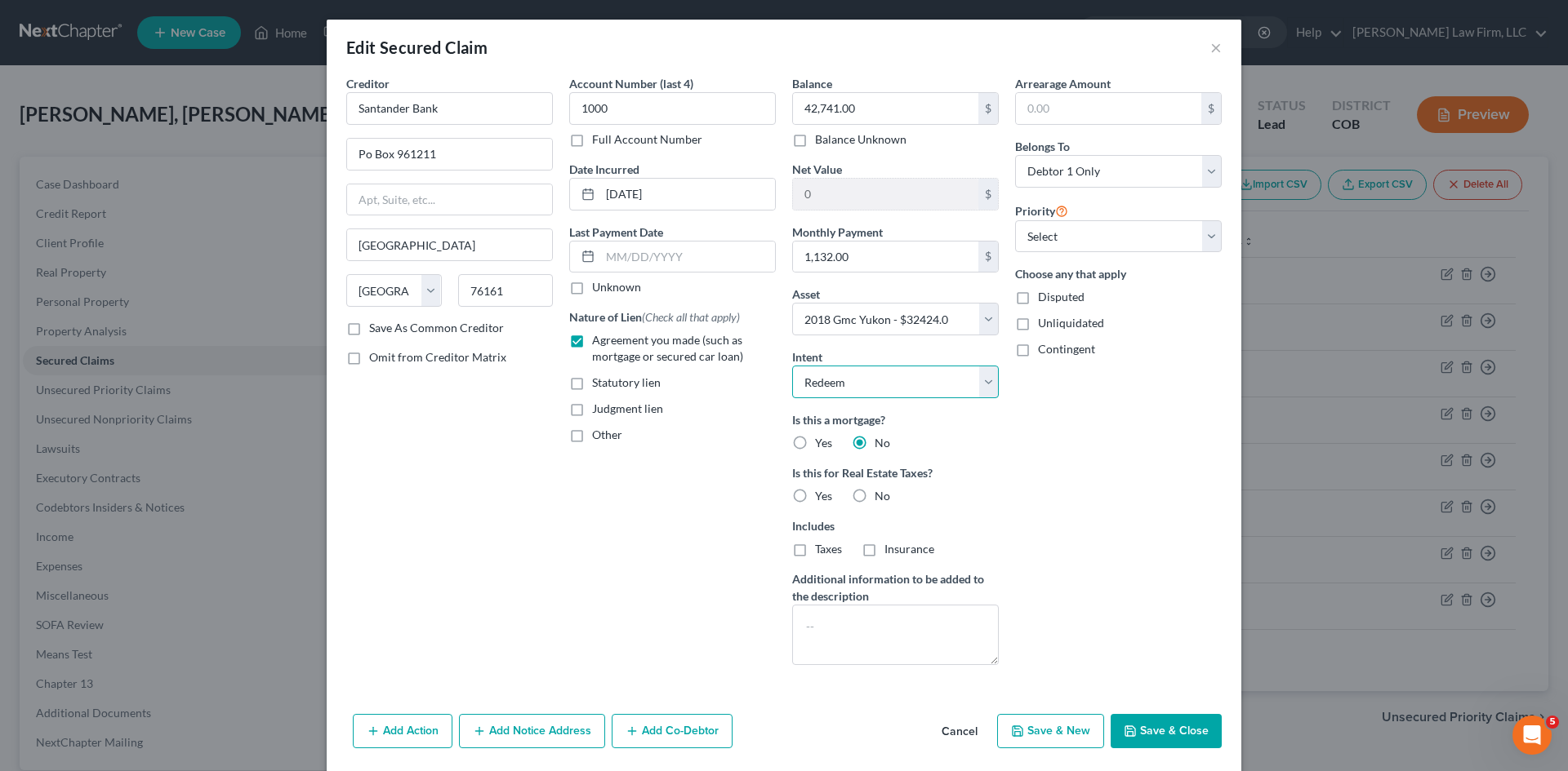
scroll to position [57, 0]
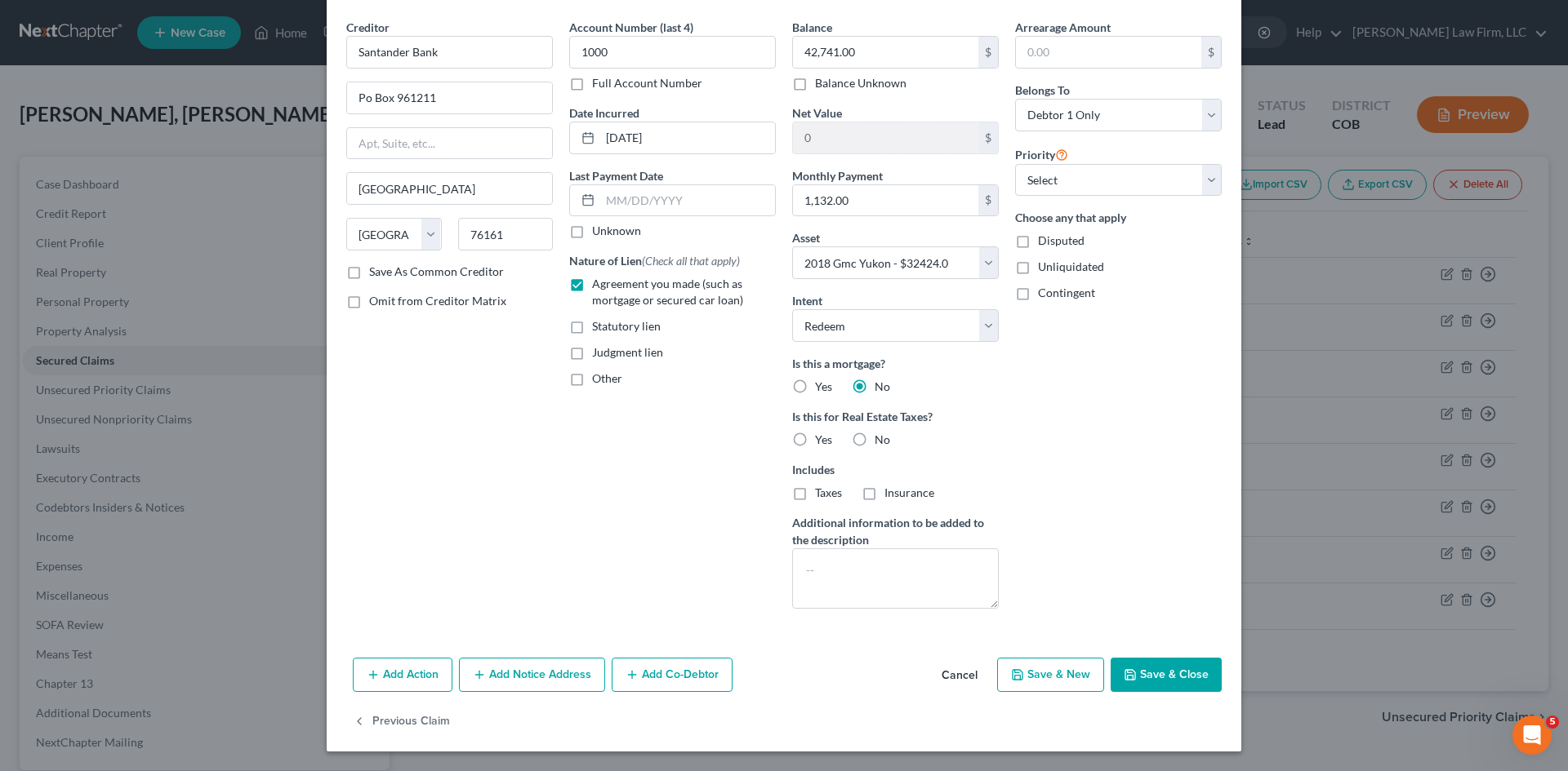
click at [781, 432] on label "No" at bounding box center [882, 440] width 15 height 16
click at [781, 432] on input "No" at bounding box center [886, 437] width 10 height 10
click at [781, 586] on textarea at bounding box center [895, 579] width 207 height 60
drag, startPoint x: 1121, startPoint y: 412, endPoint x: 1018, endPoint y: 556, distance: 177.0
click at [781, 413] on div "Arrearage Amount $ Belongs To * Select Debtor 1 Only Debtor 2 Only Debtor 1 And…" at bounding box center [1119, 320] width 223 height 603
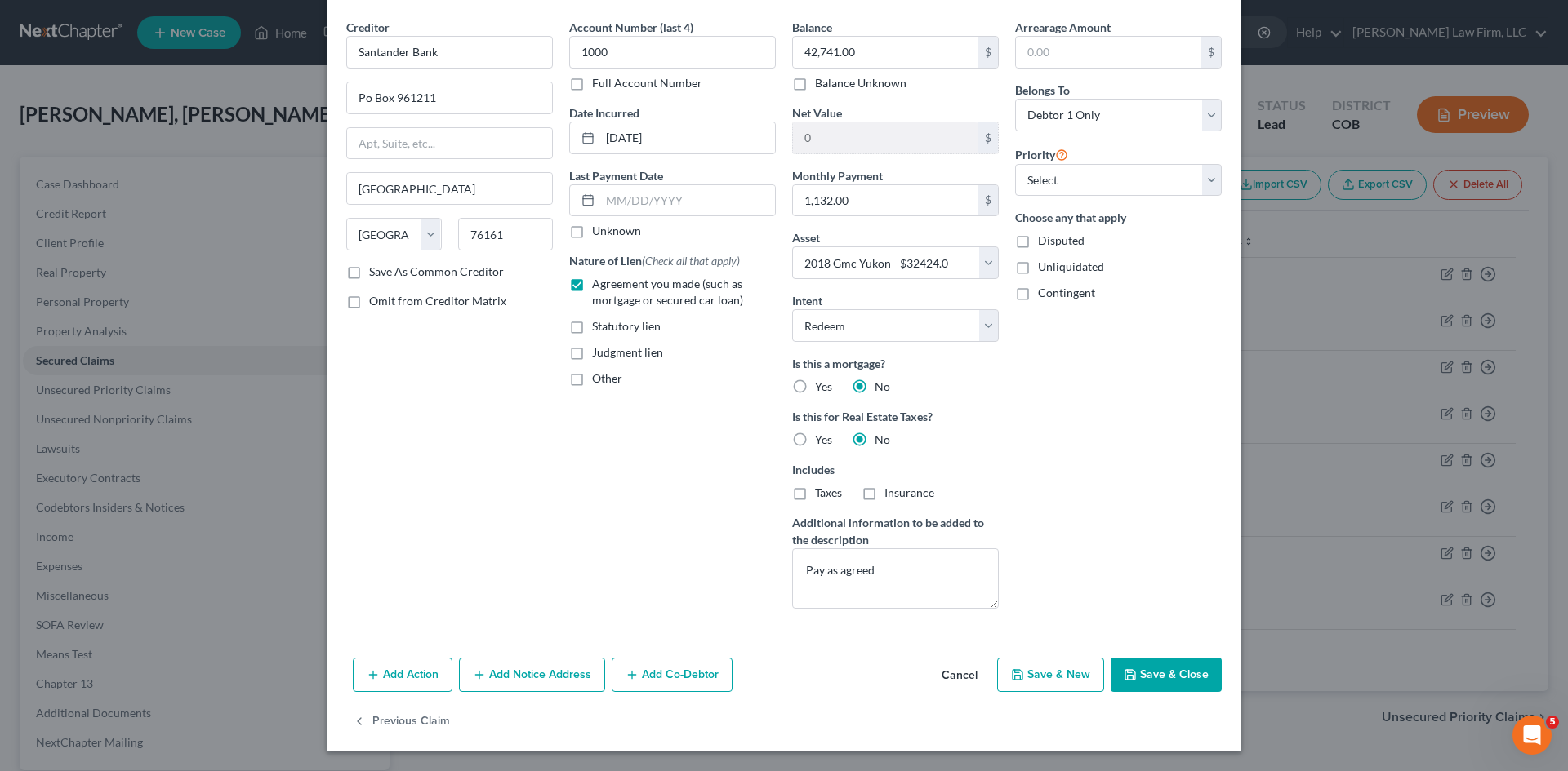
click at [691, 673] on button "Add Co-Debtor" at bounding box center [672, 675] width 121 height 34
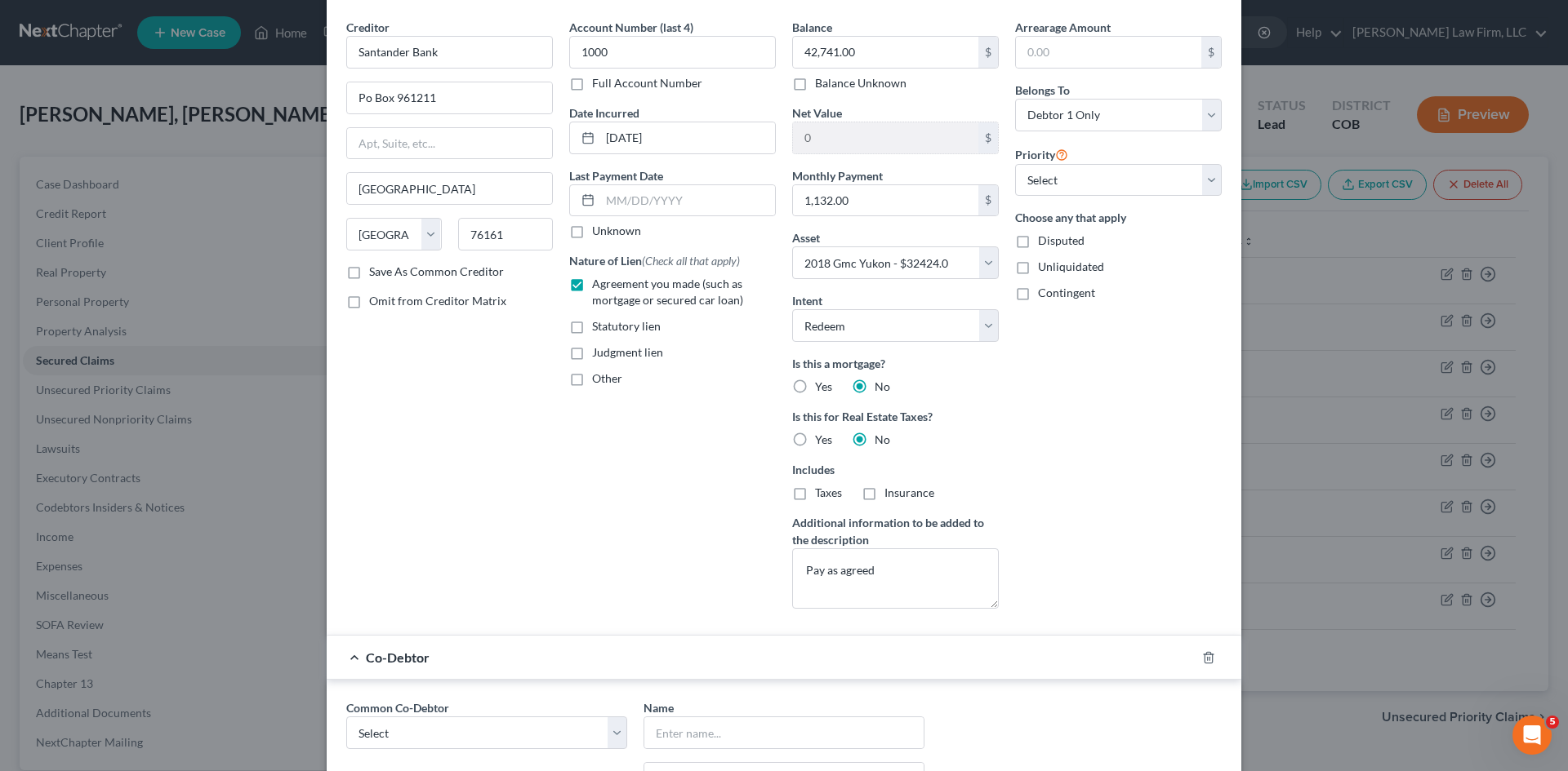
scroll to position [437, 0]
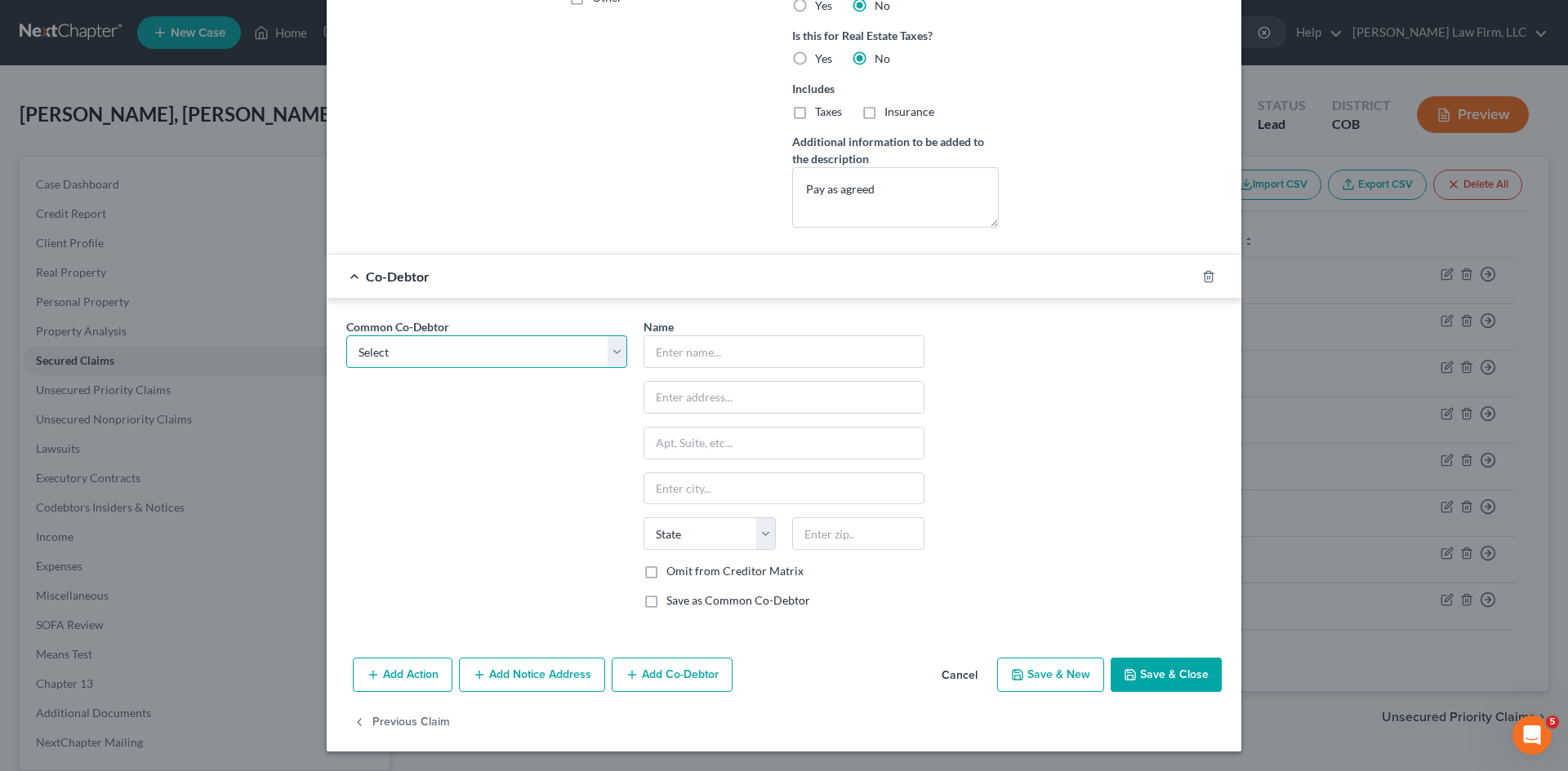
click at [532, 362] on select "Select [PERSON_NAME]" at bounding box center [486, 352] width 280 height 33
click at [347, 335] on select "Select [PERSON_NAME]" at bounding box center [486, 352] width 280 height 33
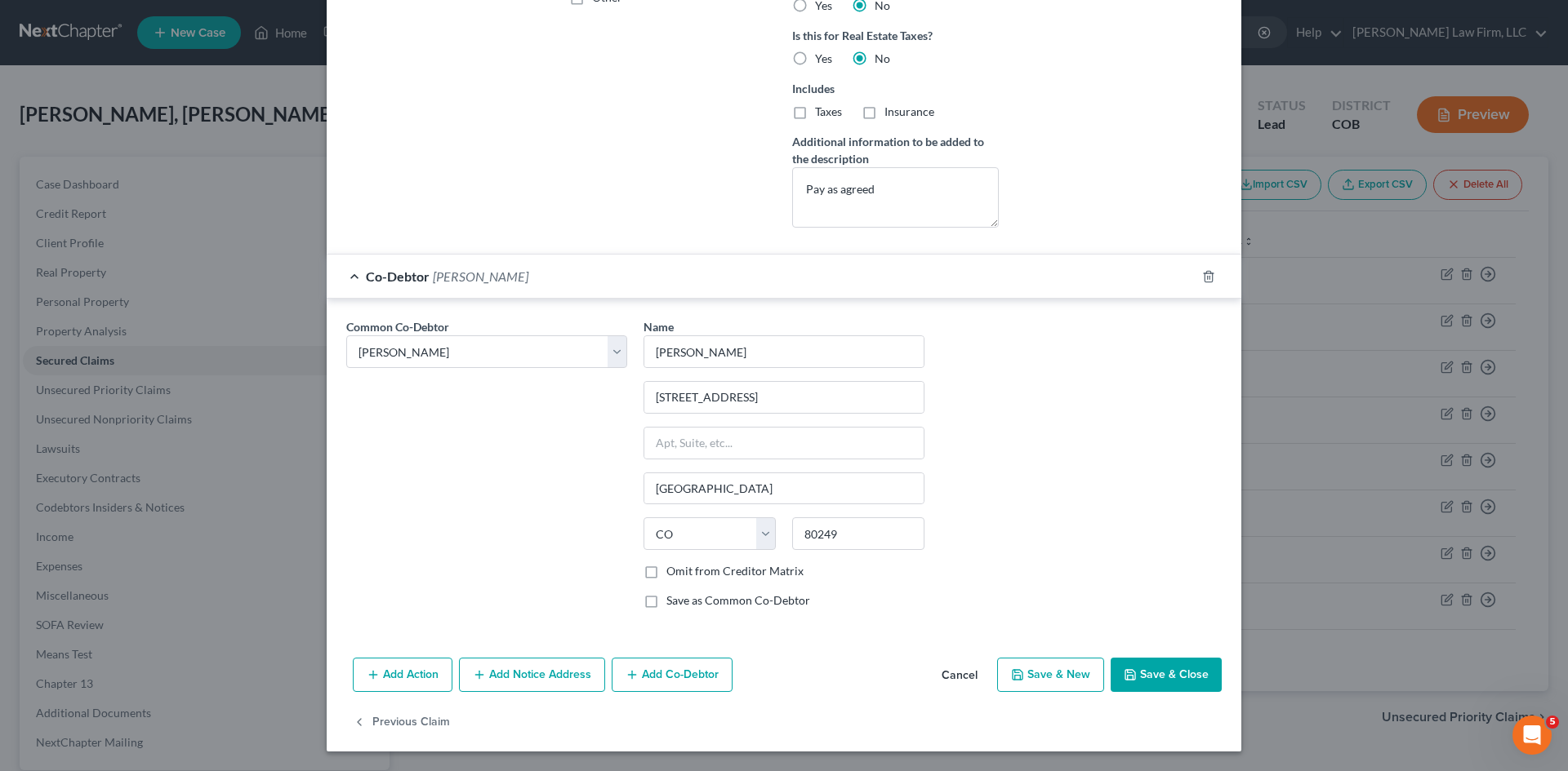
click at [781, 668] on button "Save & Close" at bounding box center [1165, 675] width 111 height 34
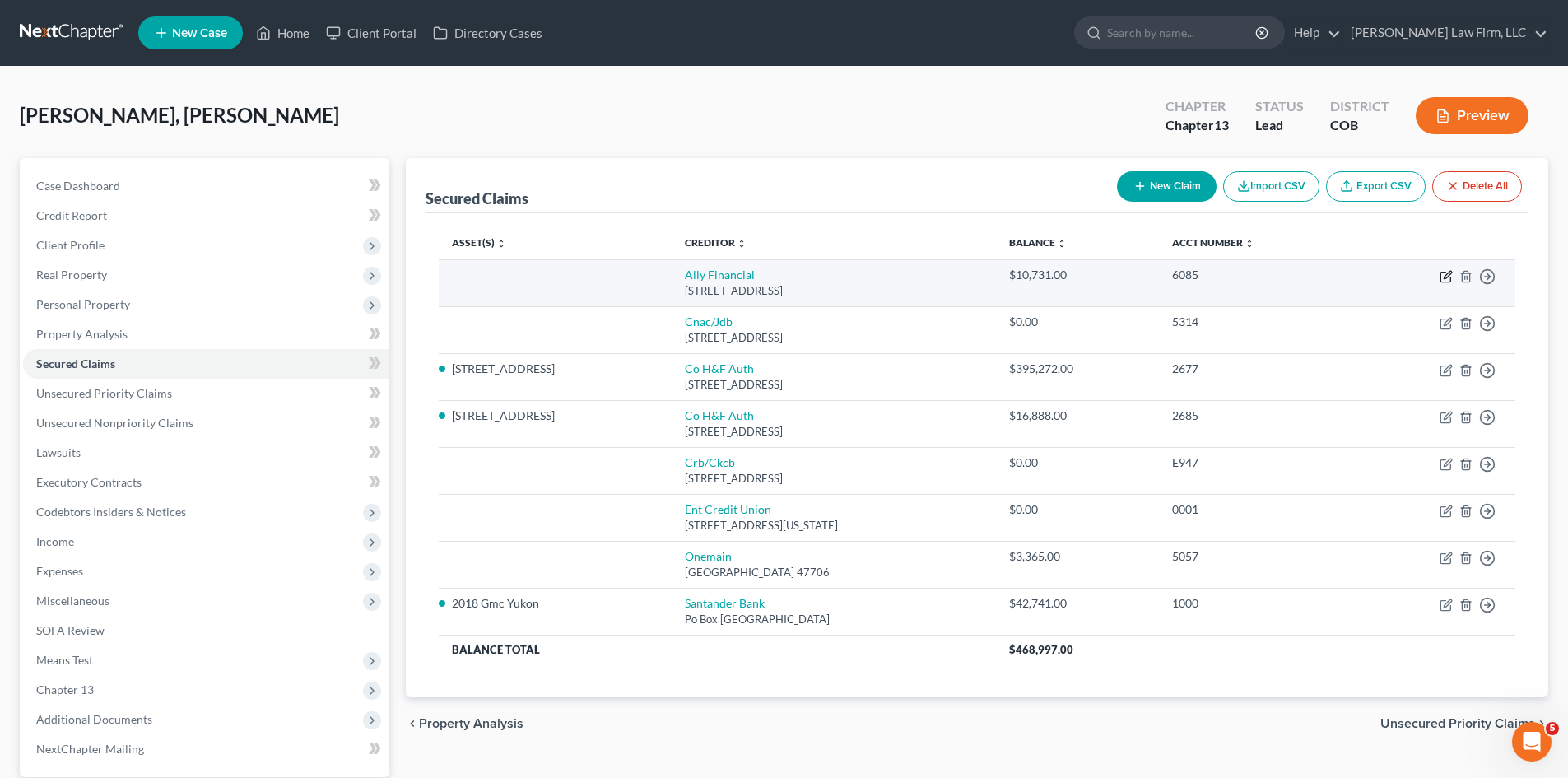
click at [788, 279] on icon "button" at bounding box center [1448, 274] width 8 height 8
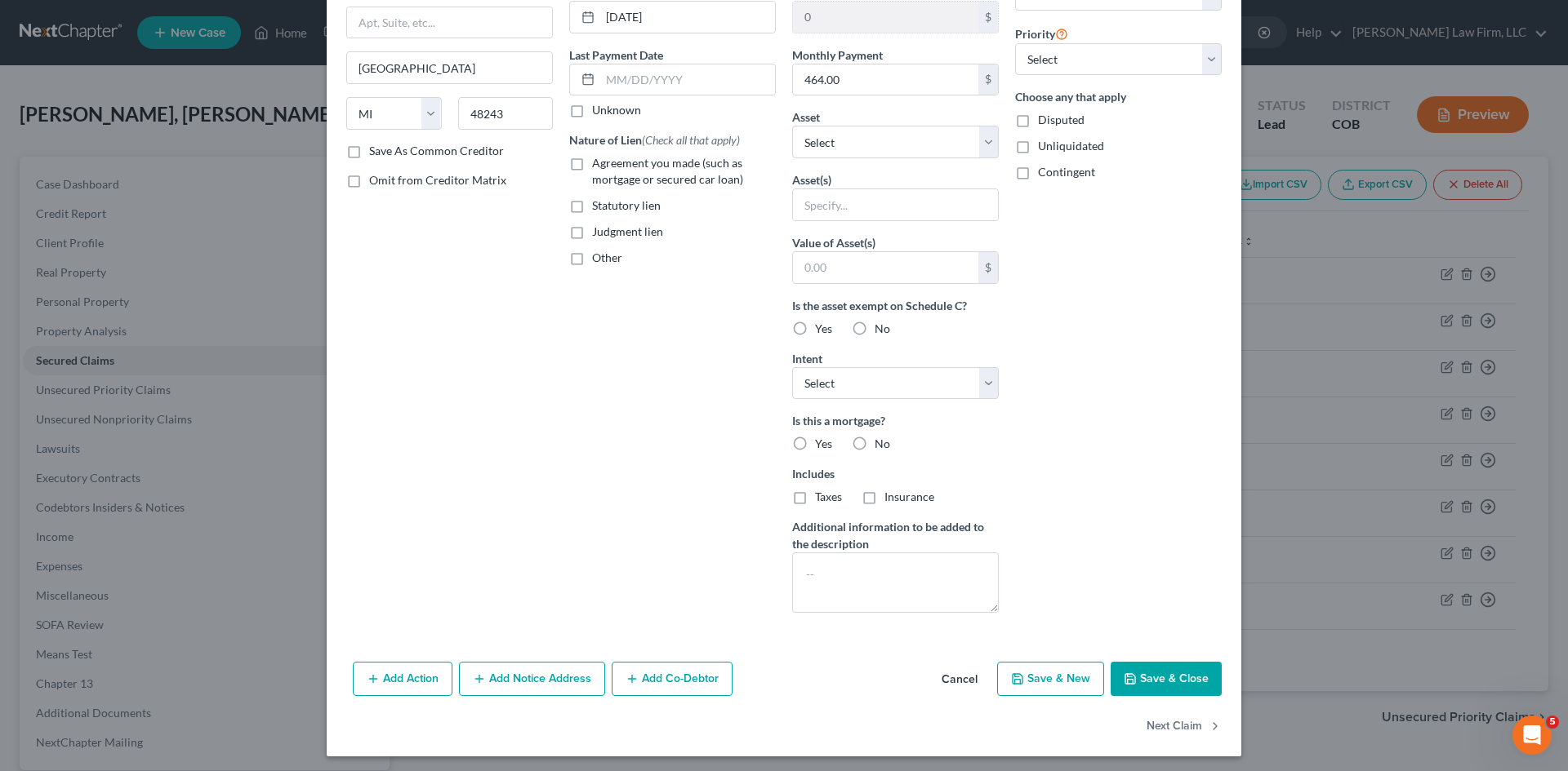
scroll to position [182, 0]
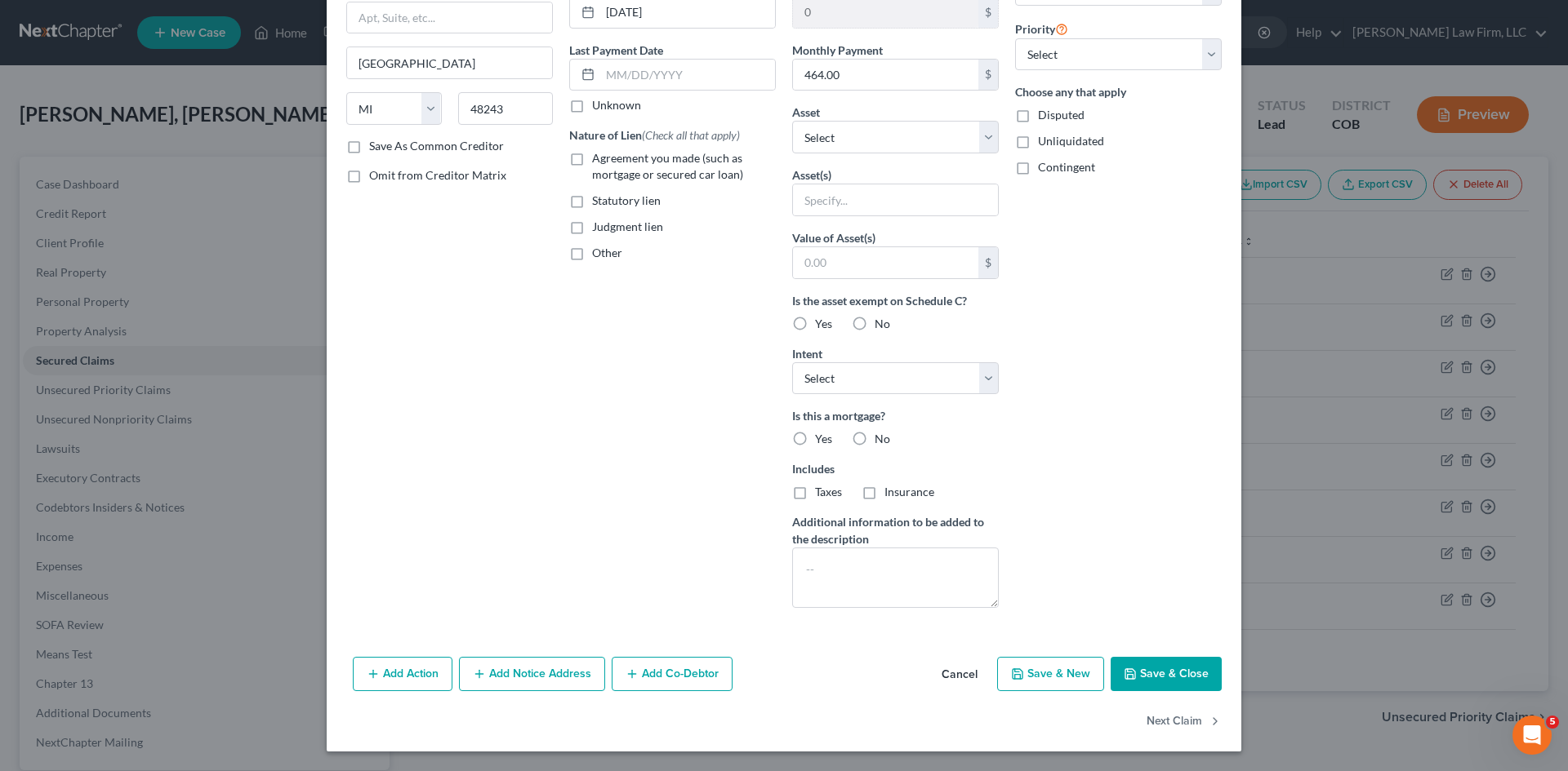
click at [781, 673] on button "Cancel" at bounding box center [959, 675] width 62 height 33
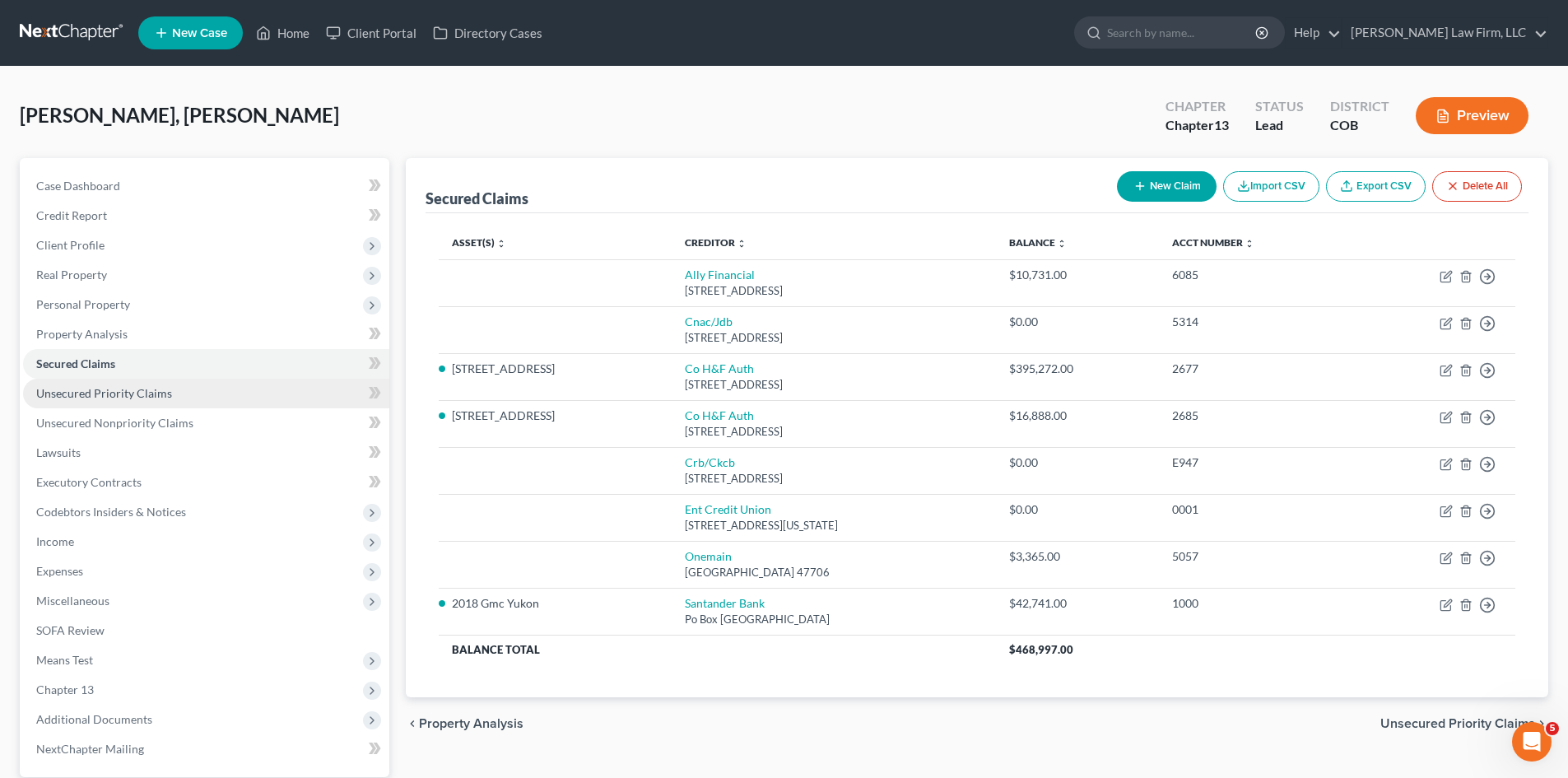
click at [97, 401] on link "Unsecured Priority Claims" at bounding box center [207, 394] width 367 height 29
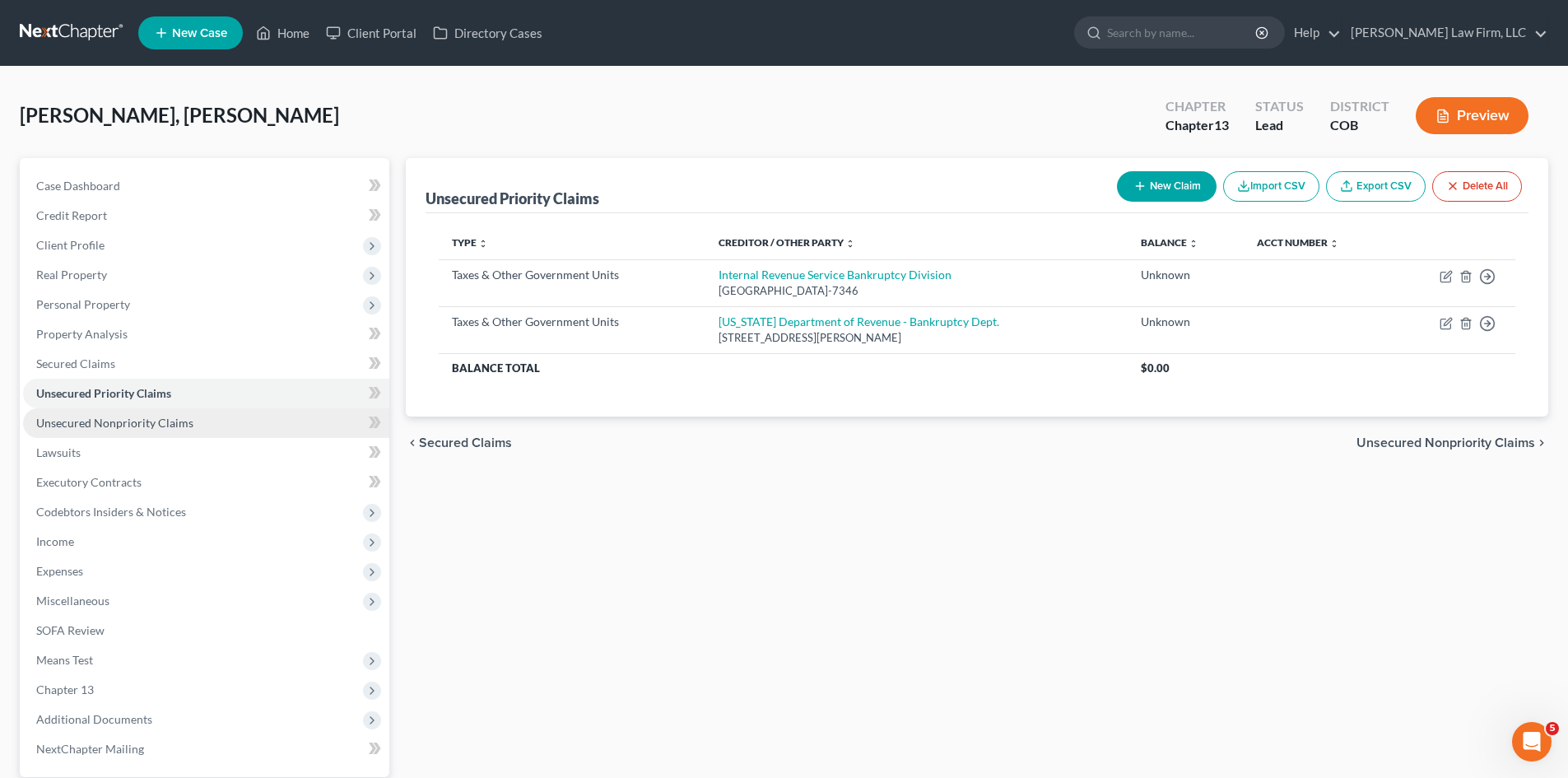
click at [107, 420] on span "Unsecured Nonpriority Claims" at bounding box center [115, 423] width 157 height 14
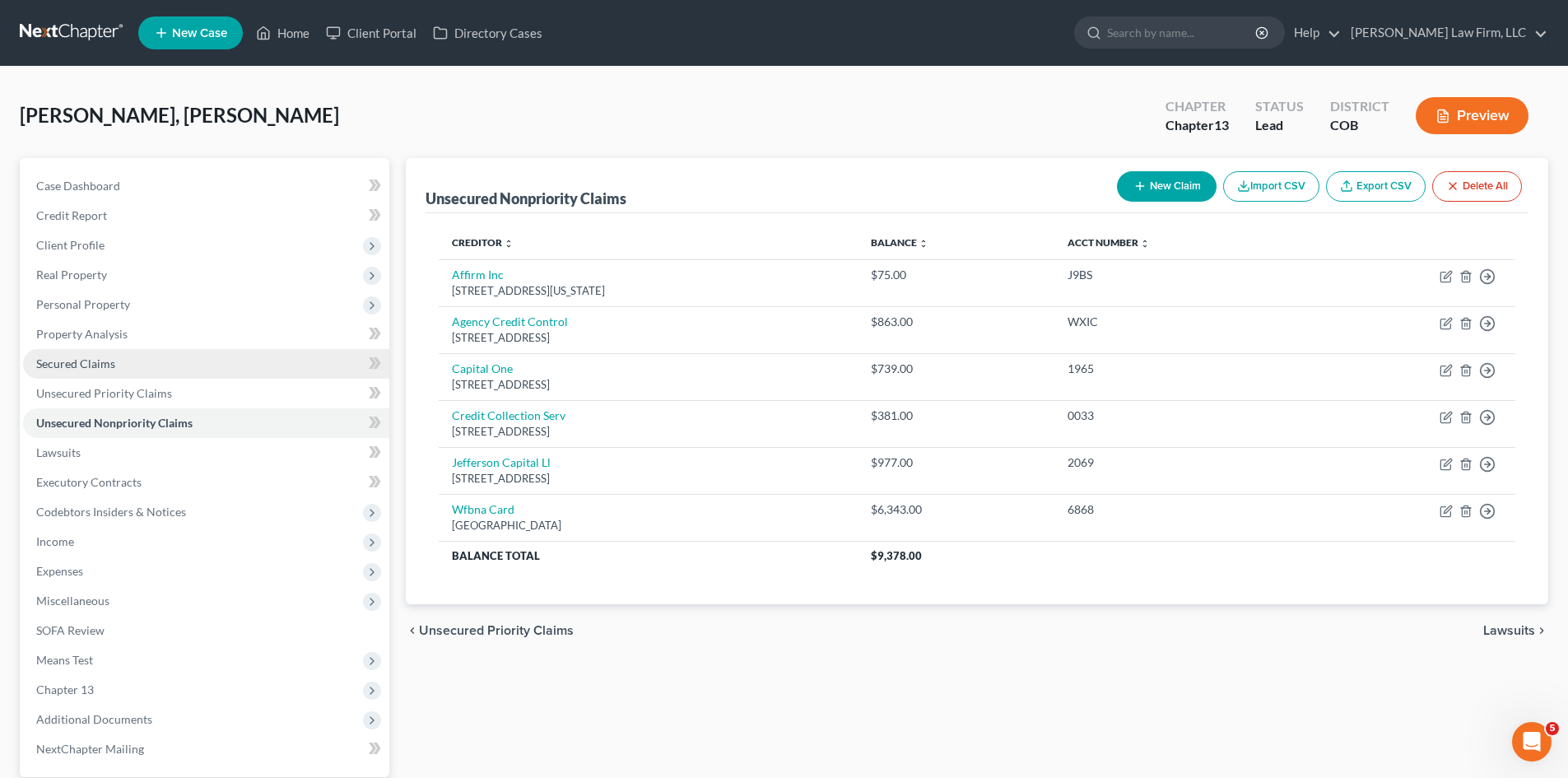
click at [87, 364] on span "Secured Claims" at bounding box center [75, 363] width 79 height 14
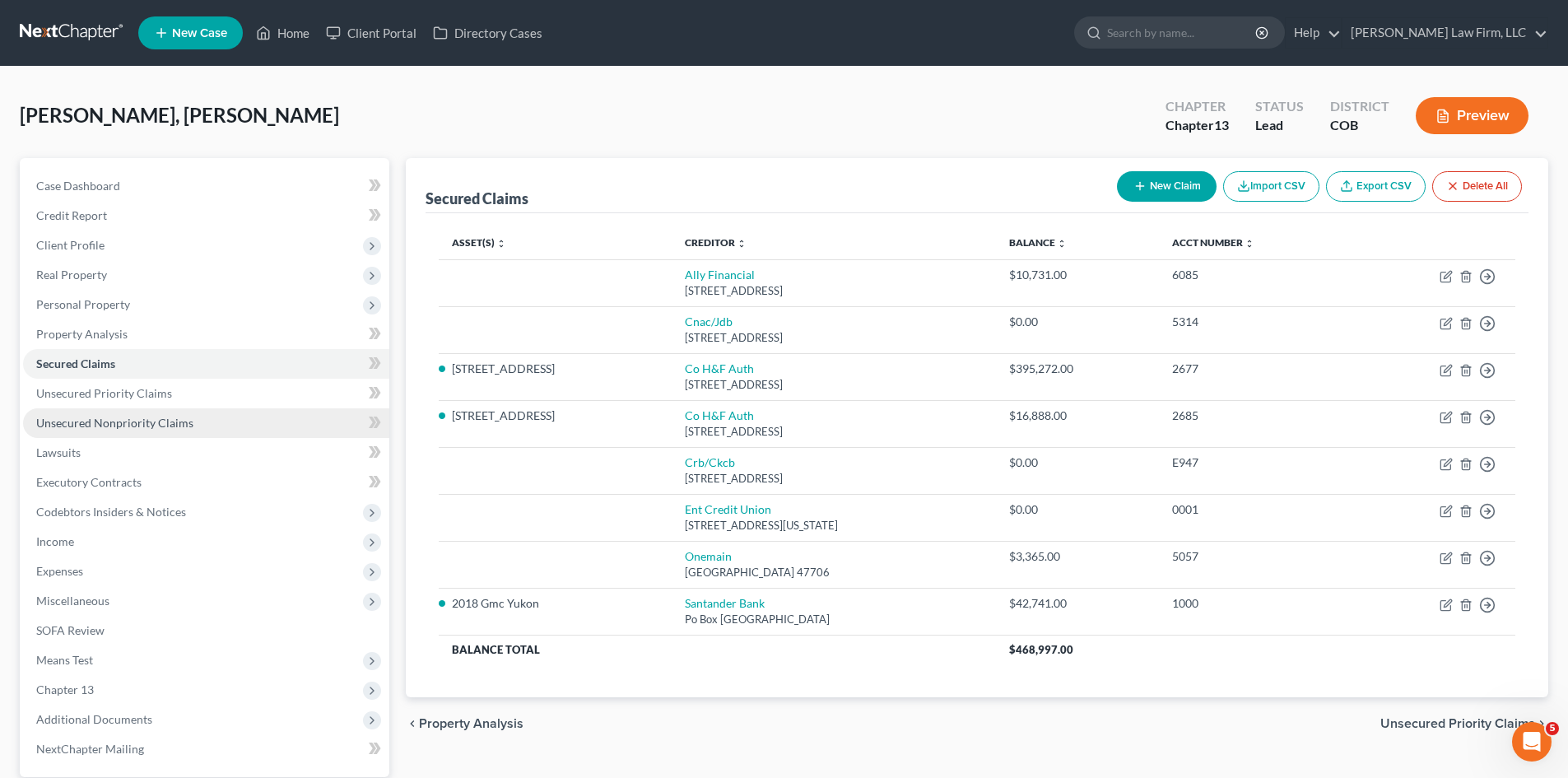
click at [124, 421] on span "Unsecured Nonpriority Claims" at bounding box center [115, 423] width 157 height 14
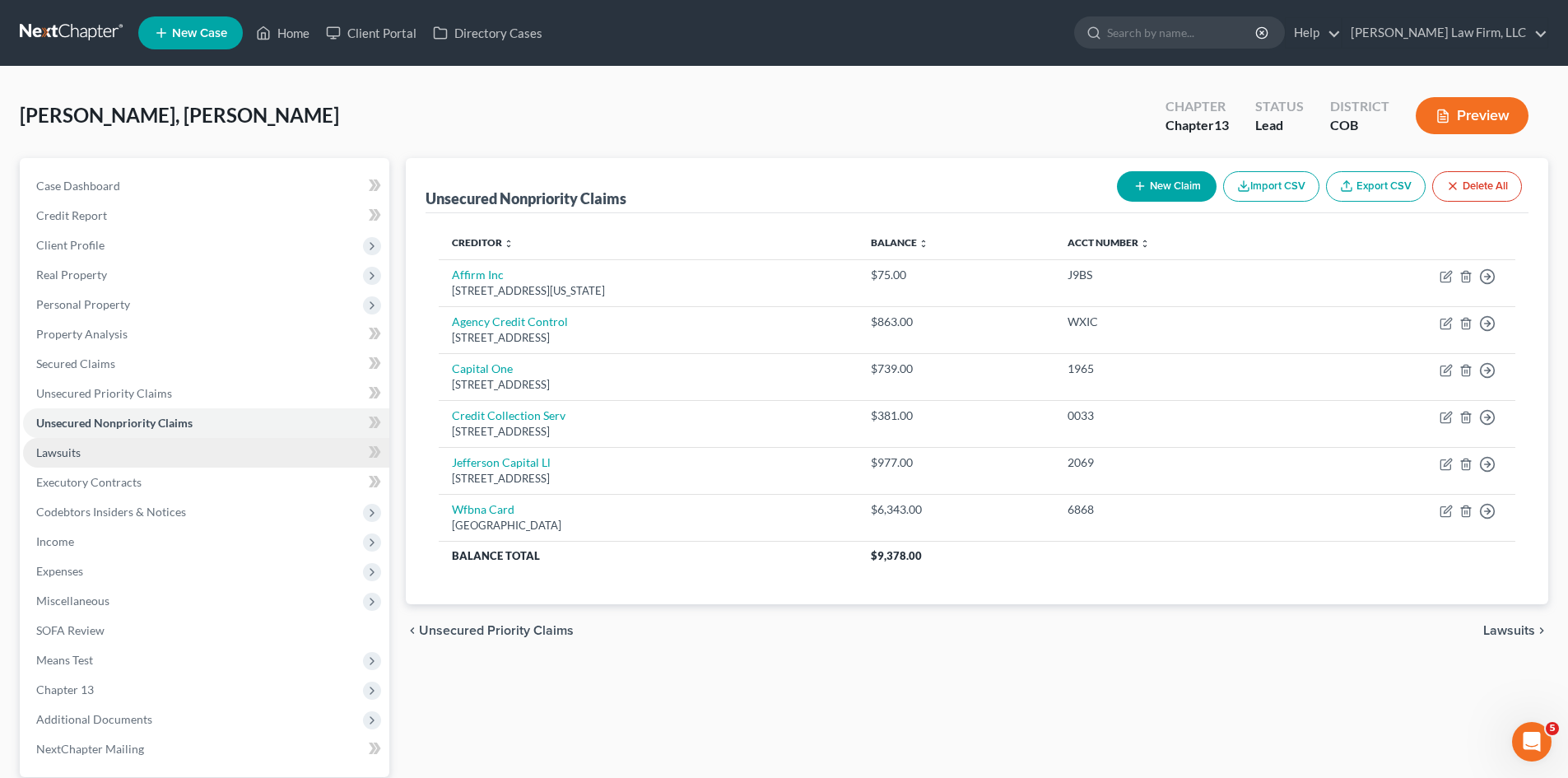
click at [99, 454] on link "Lawsuits" at bounding box center [207, 453] width 367 height 29
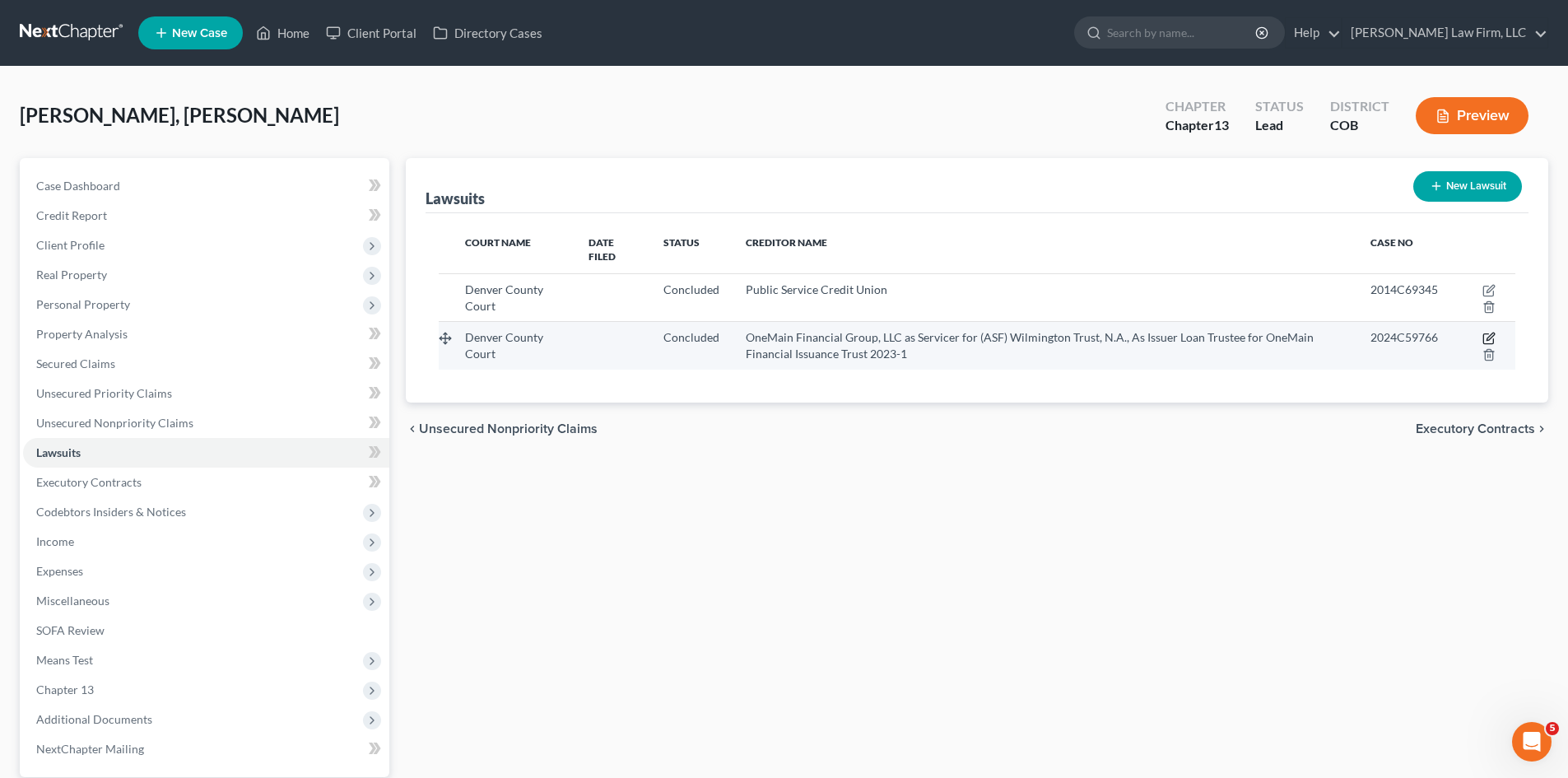
click at [788, 338] on icon "button" at bounding box center [1488, 338] width 13 height 13
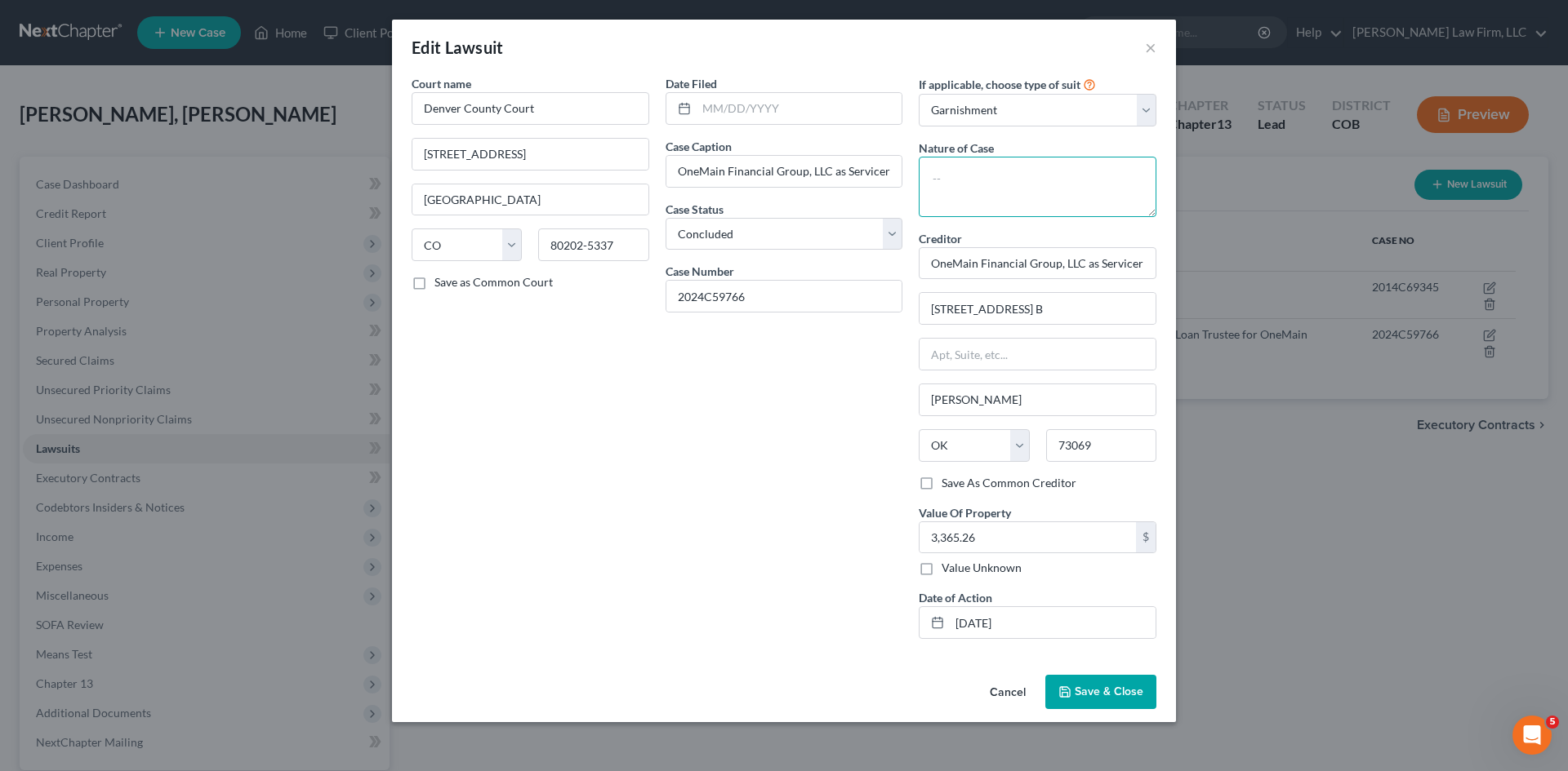
click at [781, 189] on textarea at bounding box center [1037, 187] width 238 height 60
click at [781, 689] on span "Save & Close" at bounding box center [1109, 692] width 69 height 14
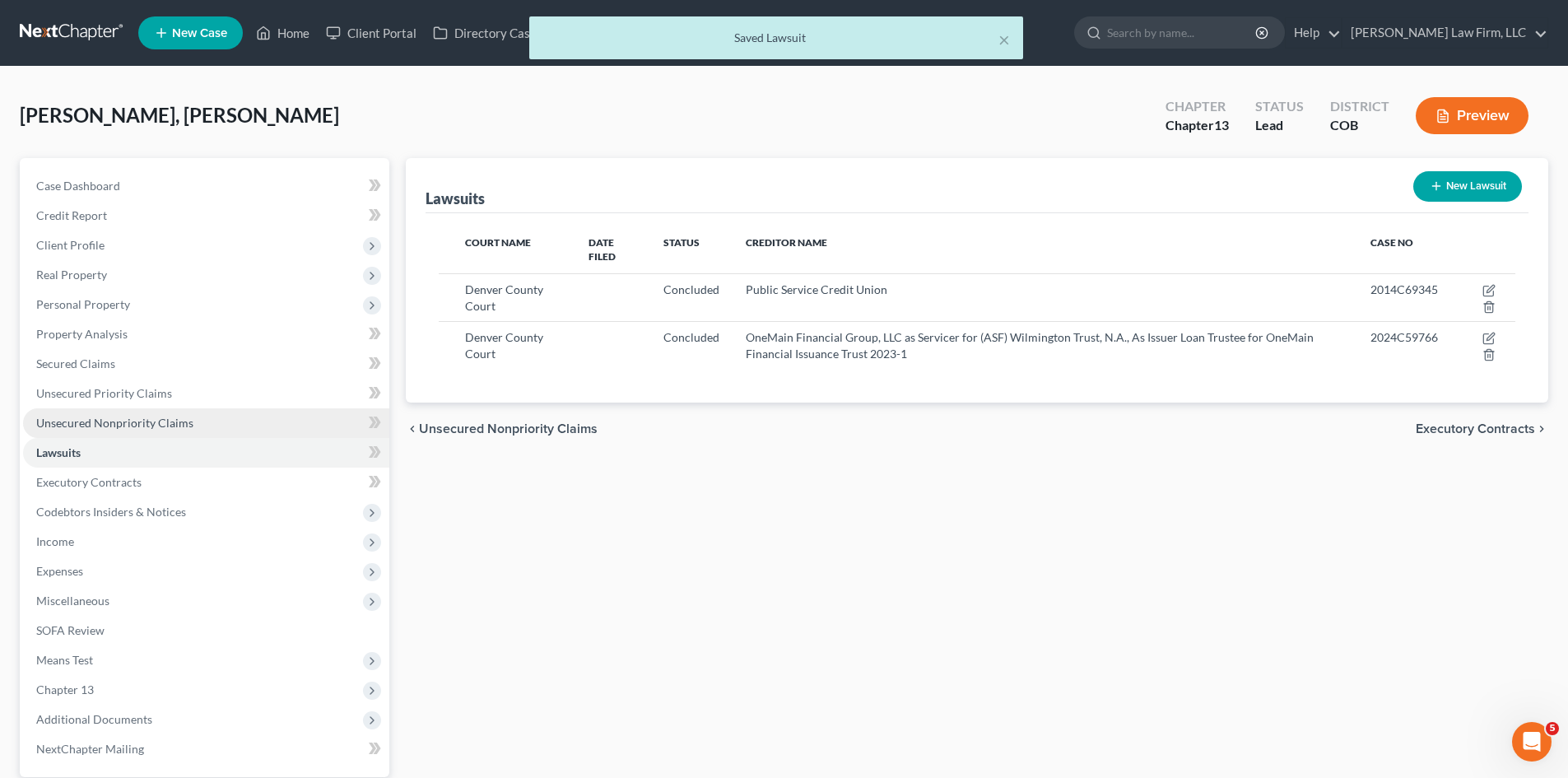
click at [141, 416] on span "Unsecured Nonpriority Claims" at bounding box center [115, 423] width 157 height 14
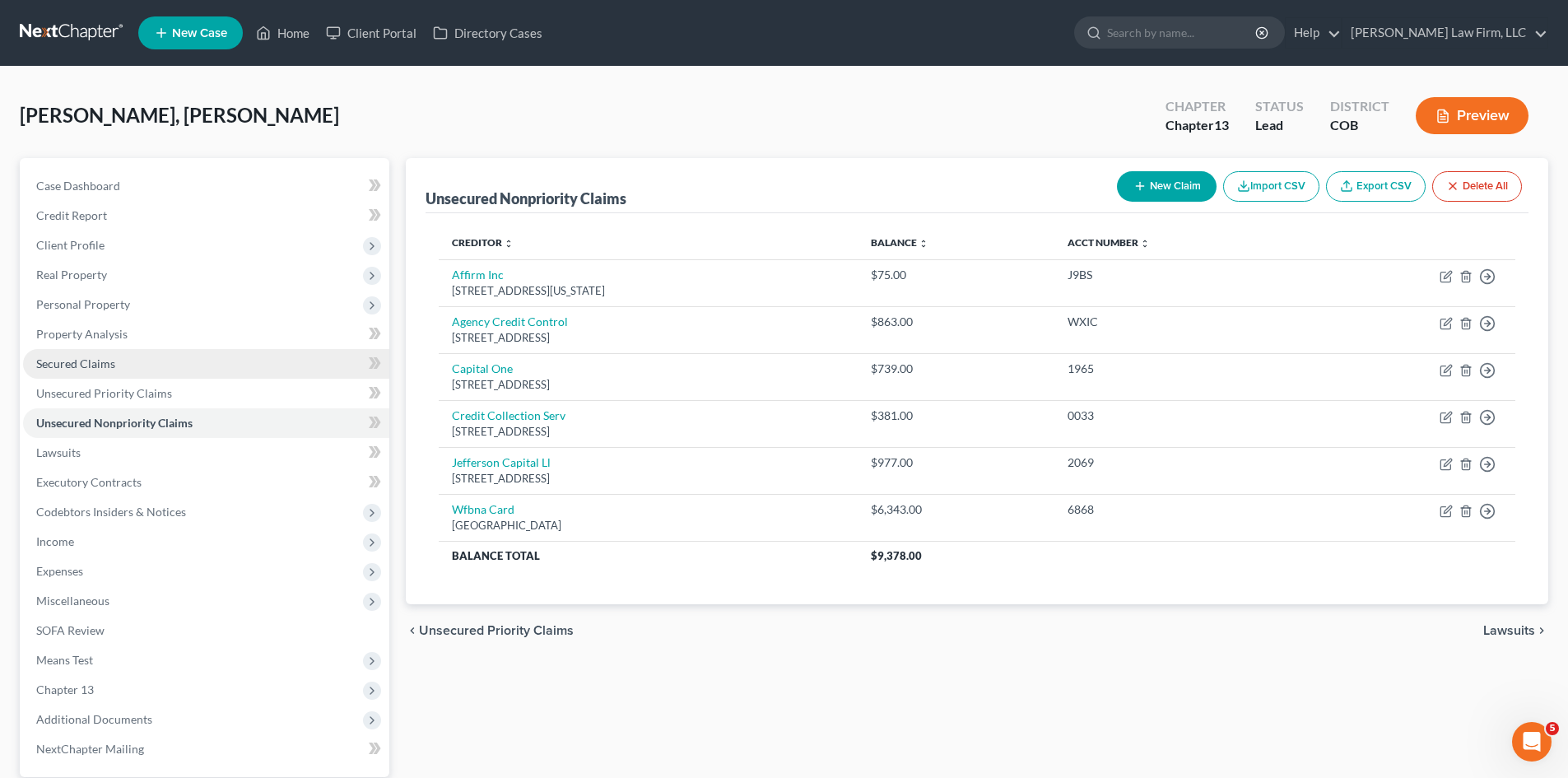
click at [121, 360] on link "Secured Claims" at bounding box center [207, 364] width 367 height 29
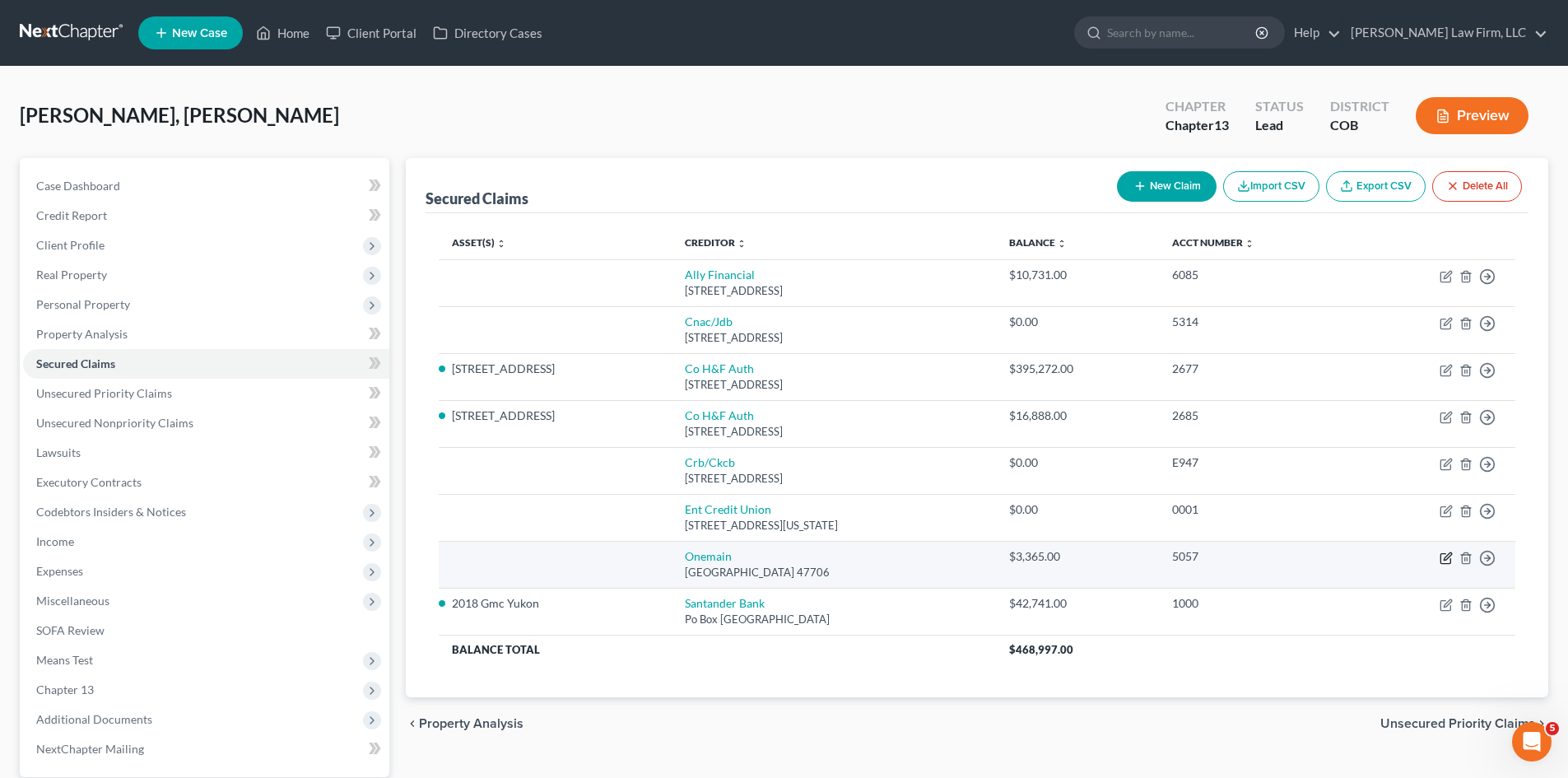
click at [788, 556] on icon "button" at bounding box center [1445, 558] width 10 height 10
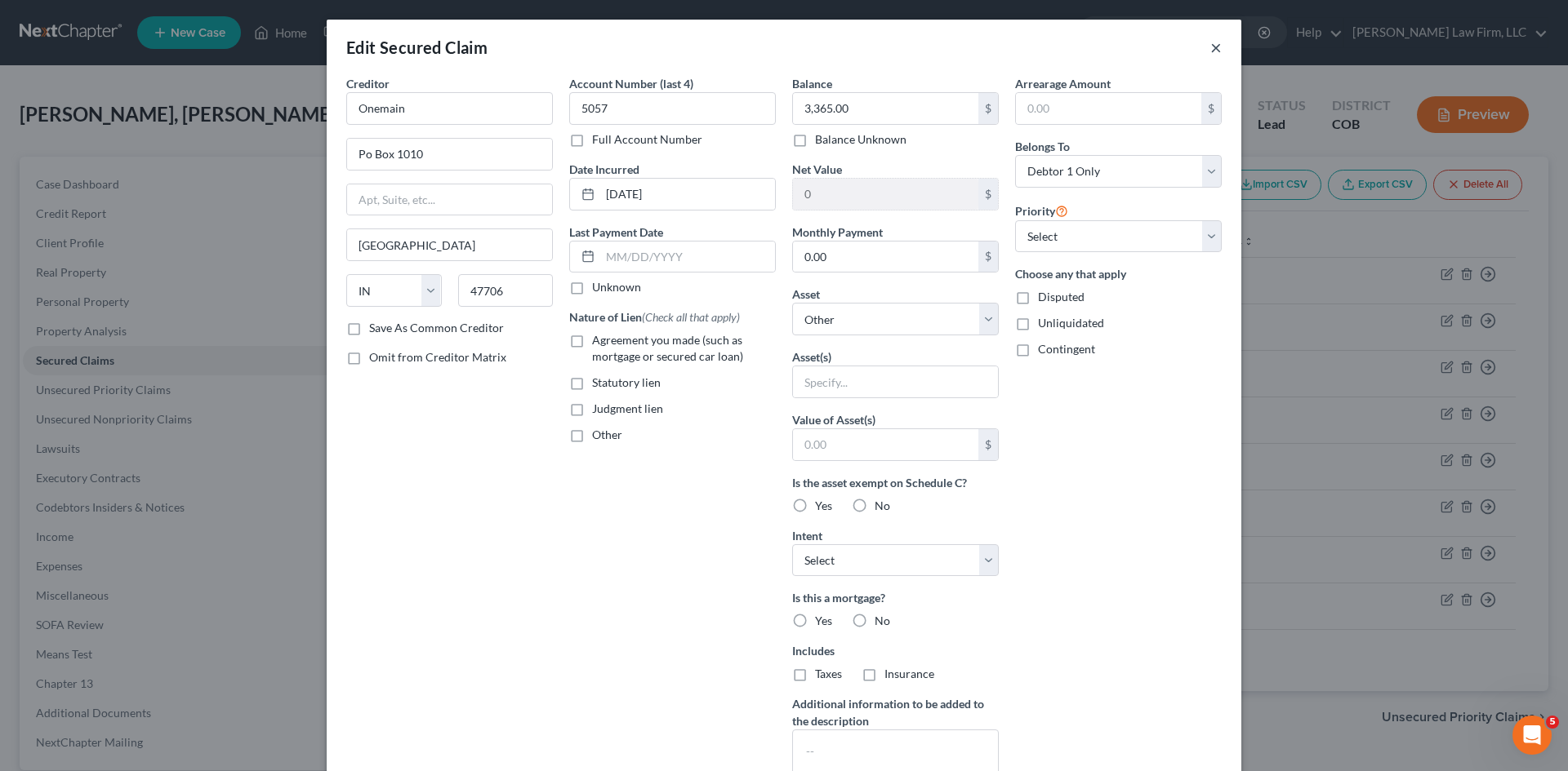
click at [781, 50] on button "×" at bounding box center [1215, 47] width 11 height 20
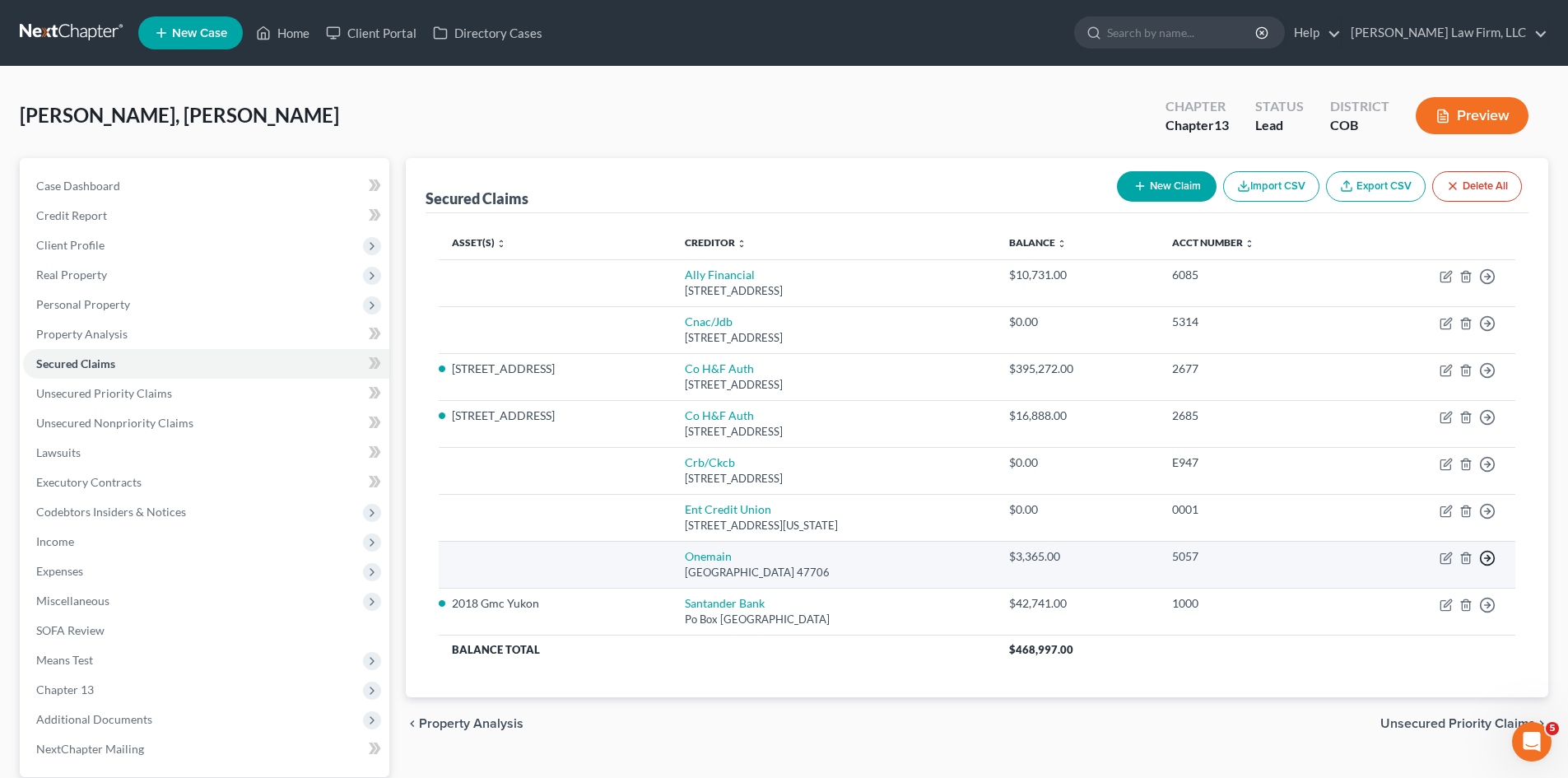
click at [788, 556] on polyline "button" at bounding box center [1488, 558] width 3 height 6
click at [788, 595] on link "Move to F" at bounding box center [1411, 598] width 138 height 28
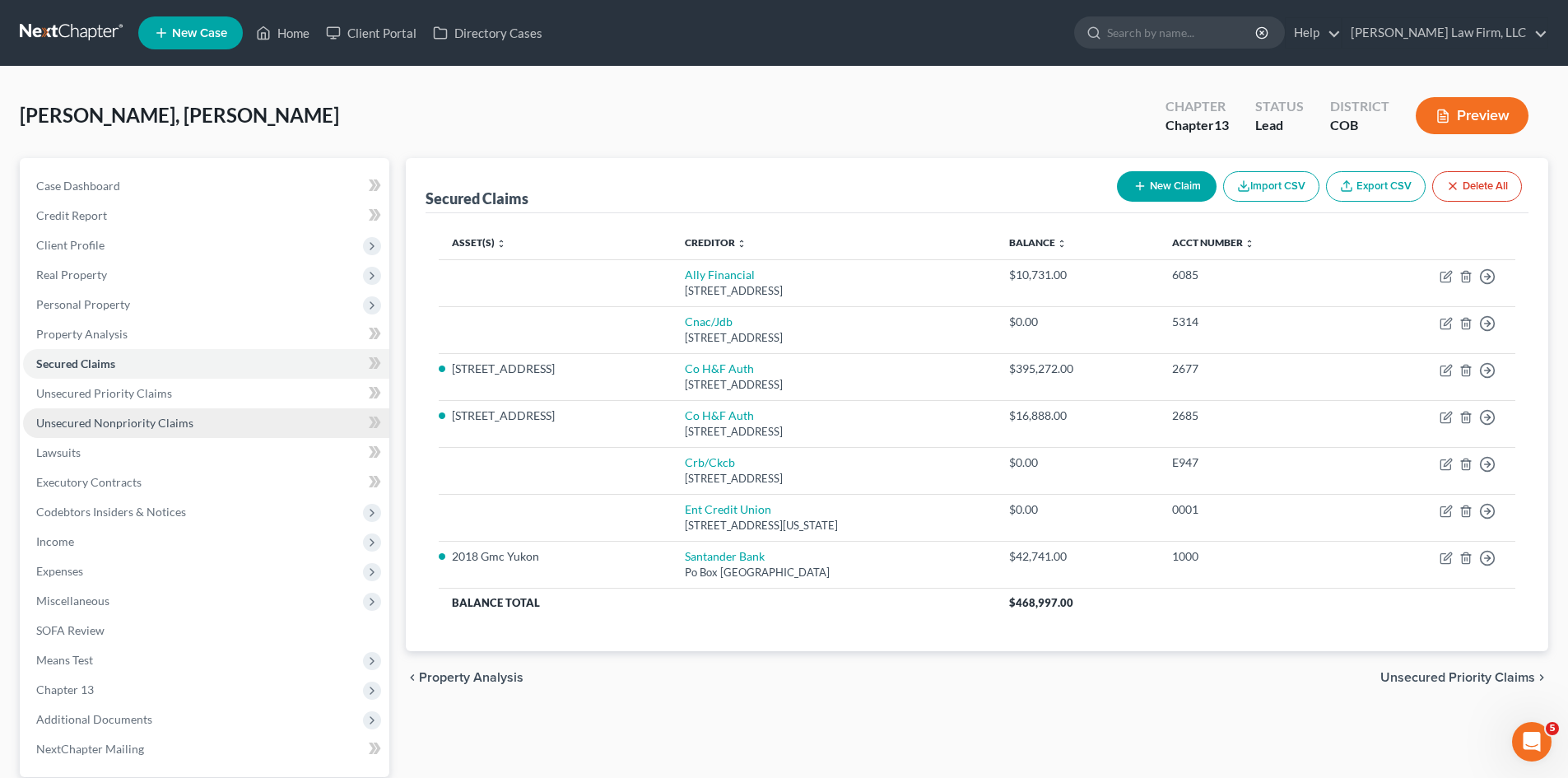
click at [103, 424] on span "Unsecured Nonpriority Claims" at bounding box center [115, 423] width 157 height 14
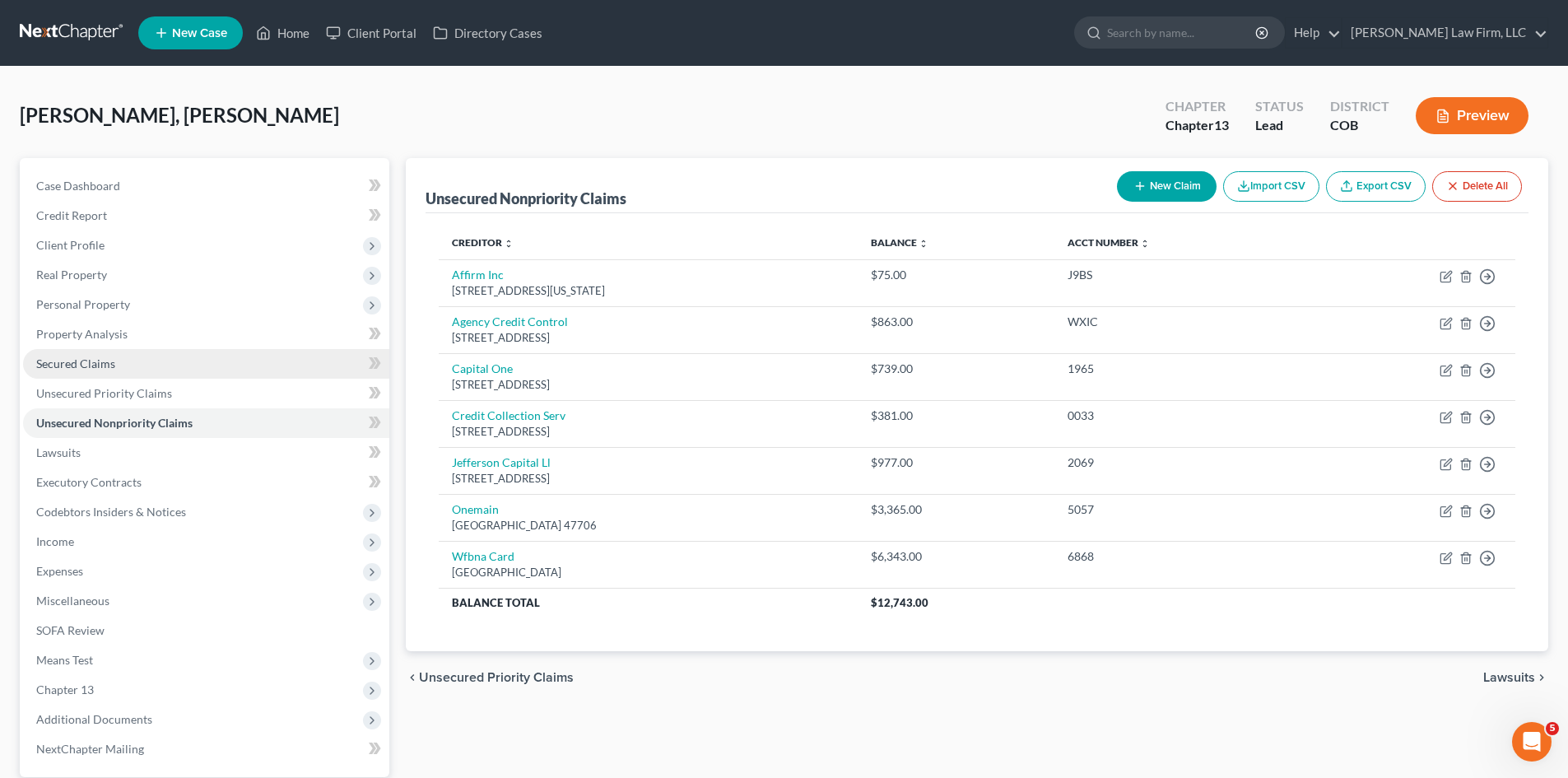
click at [111, 366] on span "Secured Claims" at bounding box center [75, 363] width 79 height 14
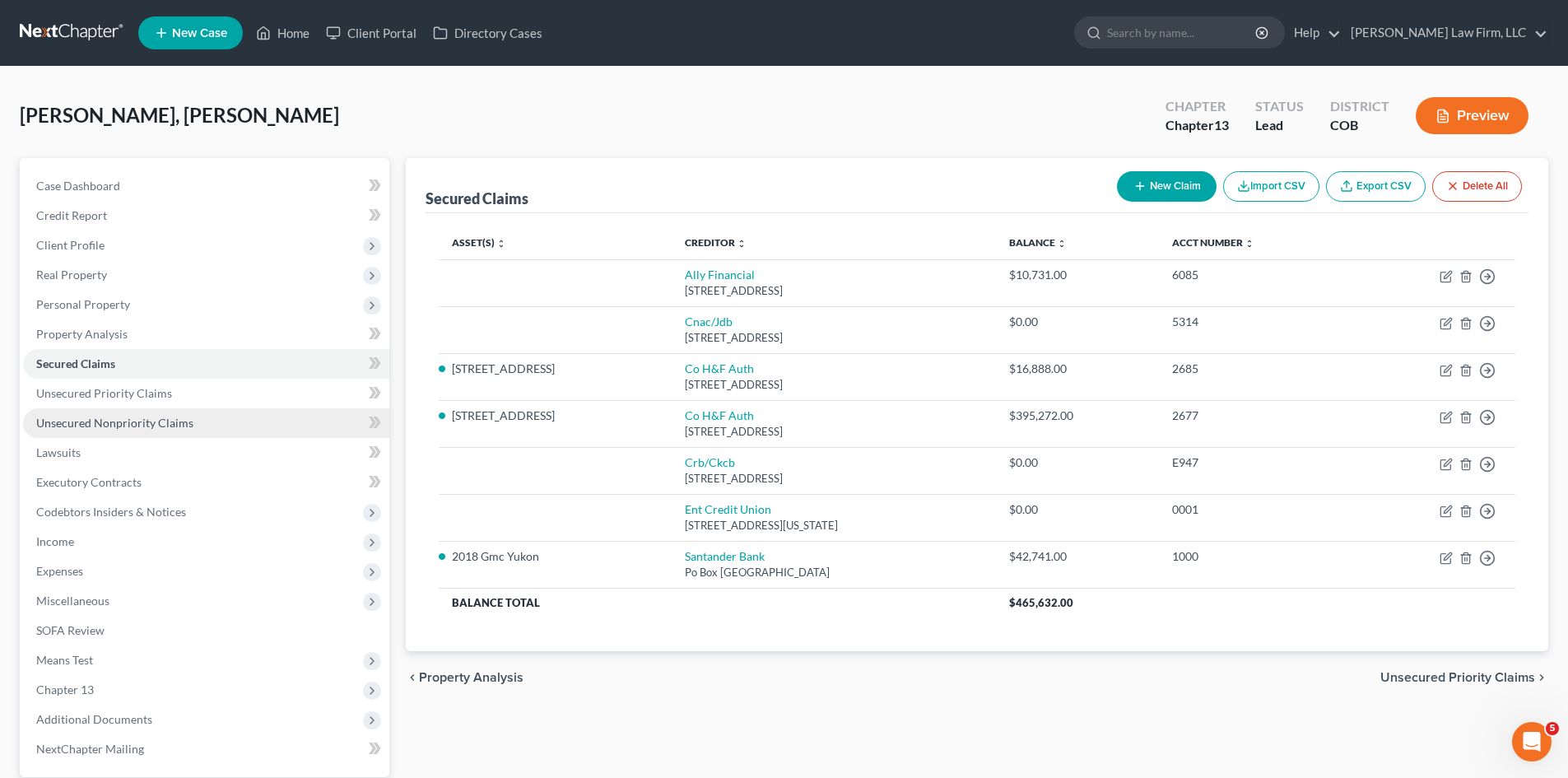
click at [150, 428] on span "Unsecured Nonpriority Claims" at bounding box center [115, 423] width 157 height 14
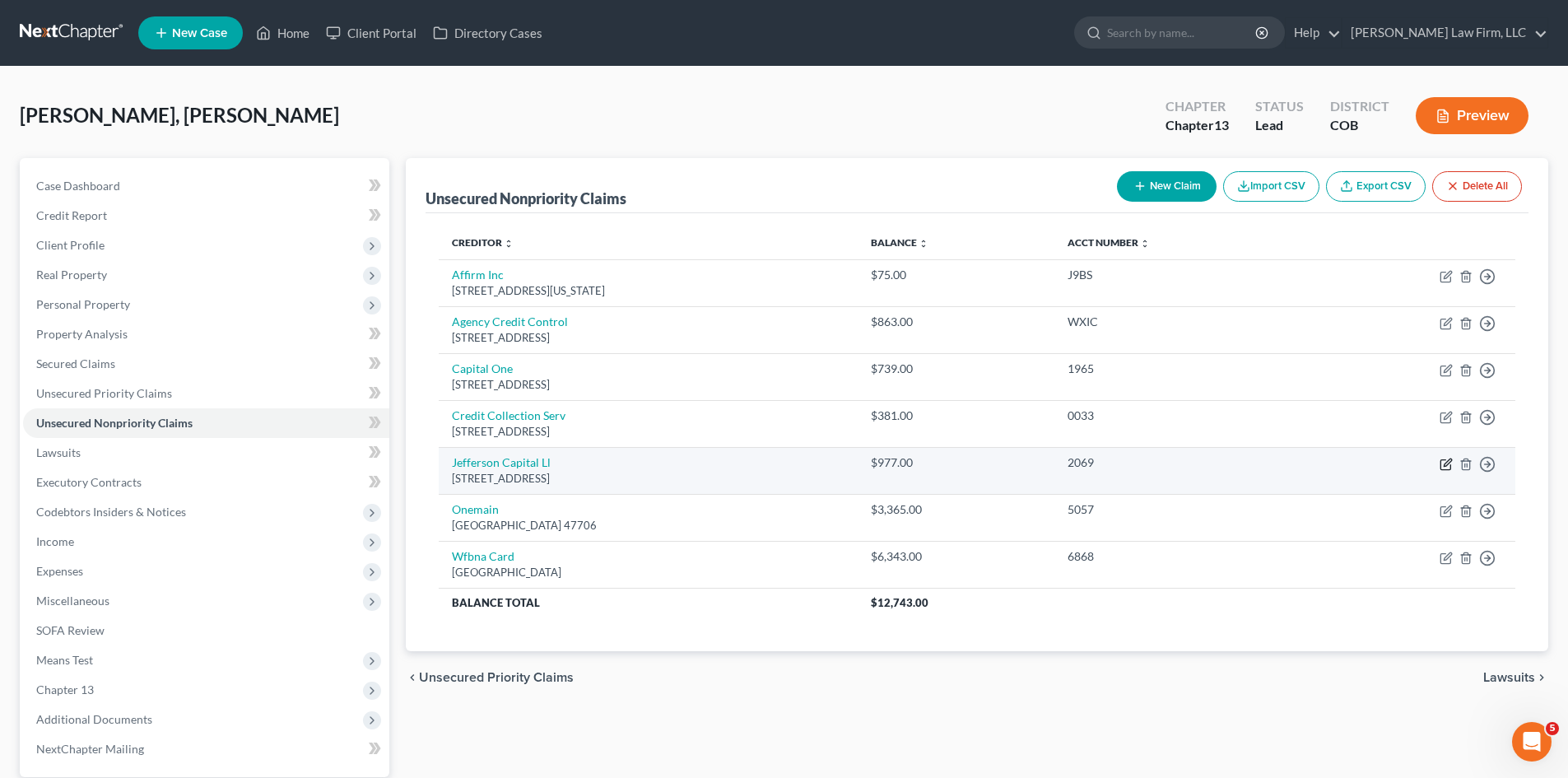
click at [788, 466] on icon "button" at bounding box center [1446, 464] width 13 height 13
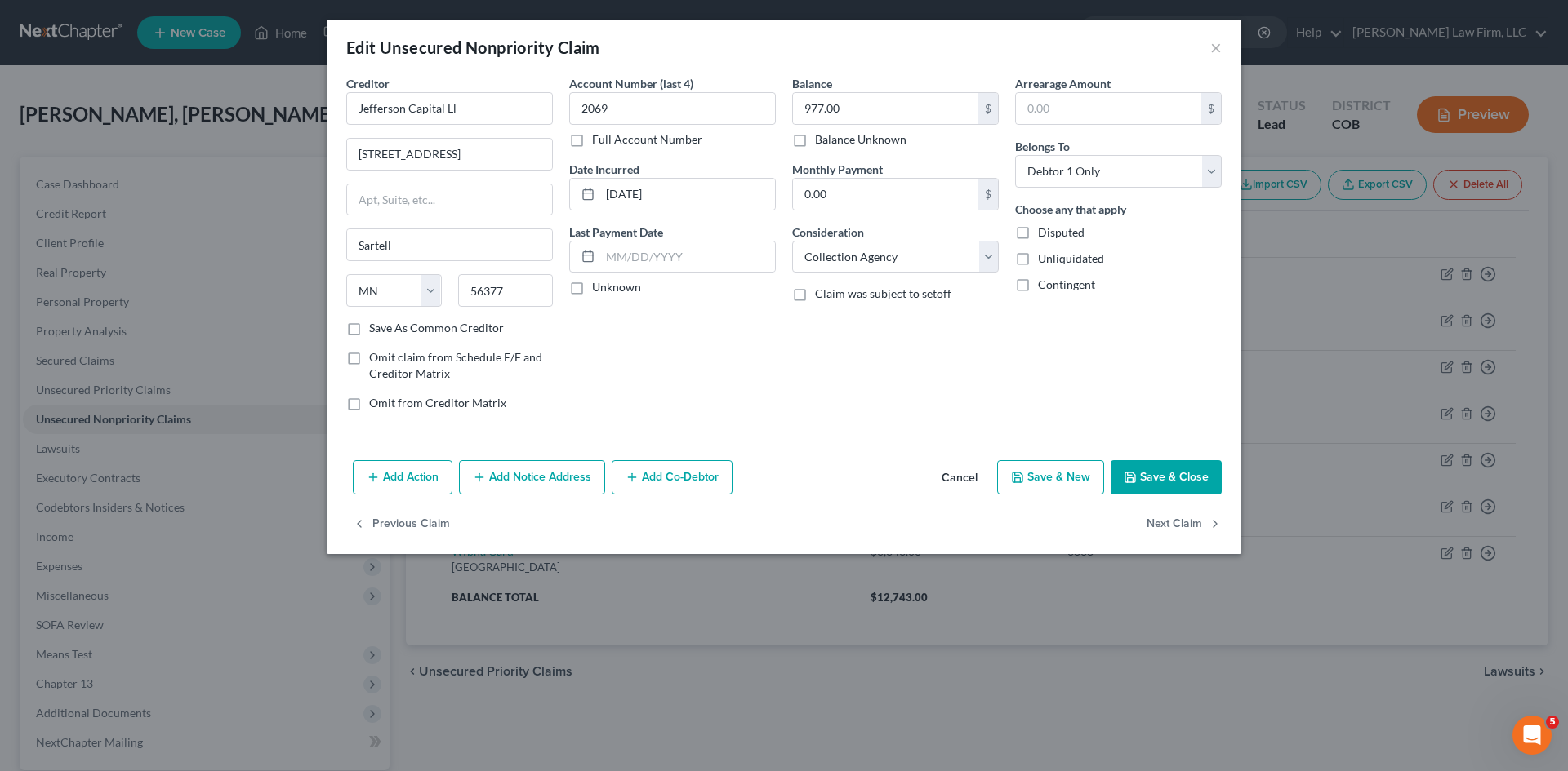
click at [781, 476] on button "Cancel" at bounding box center [959, 479] width 62 height 33
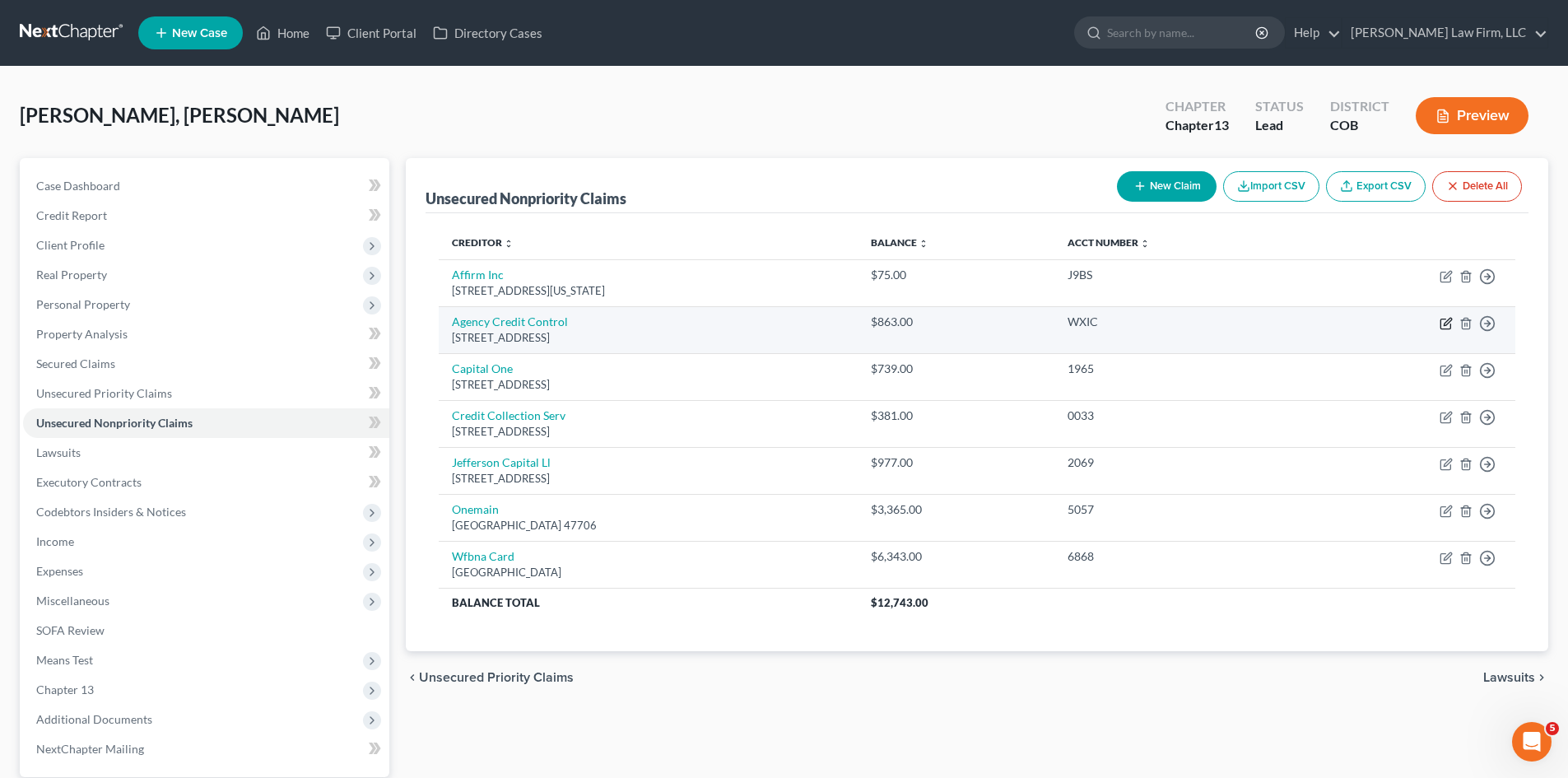
click at [788, 326] on icon "button" at bounding box center [1446, 323] width 13 height 13
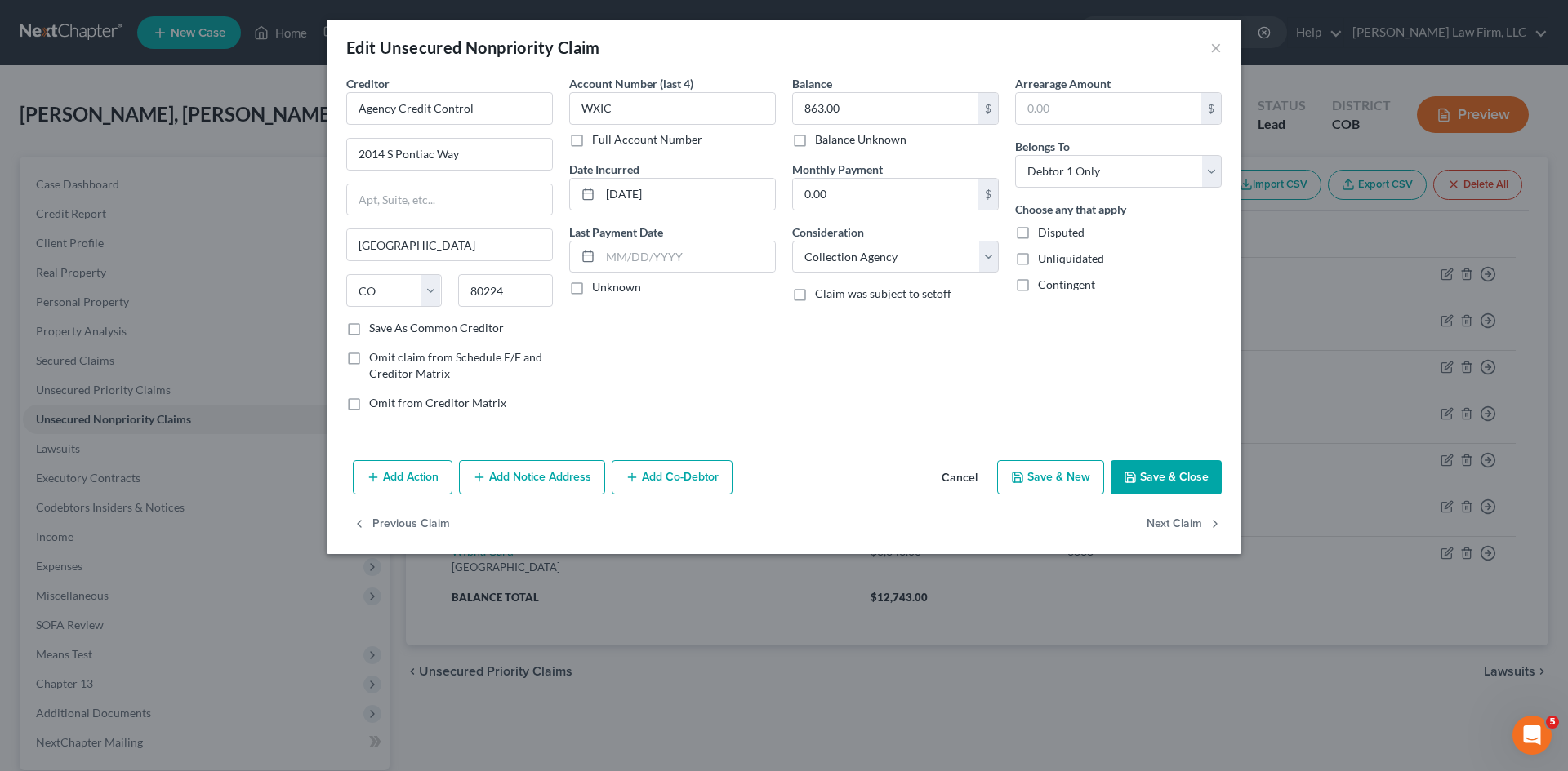
click at [513, 483] on button "Add Notice Address" at bounding box center [532, 478] width 146 height 34
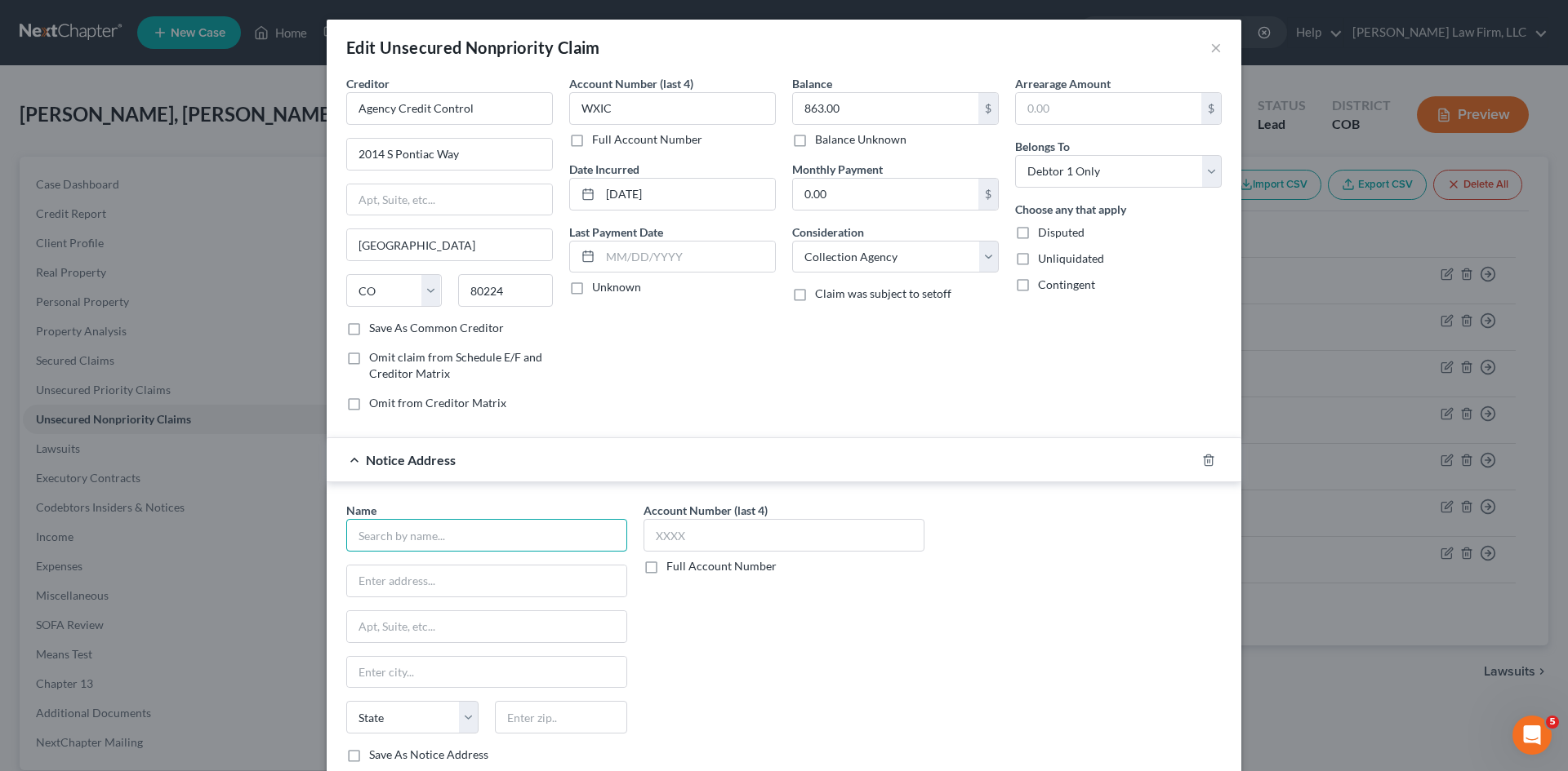
click at [454, 539] on input "text" at bounding box center [486, 535] width 280 height 33
paste input "MEDICAL PAYMENT DATA"
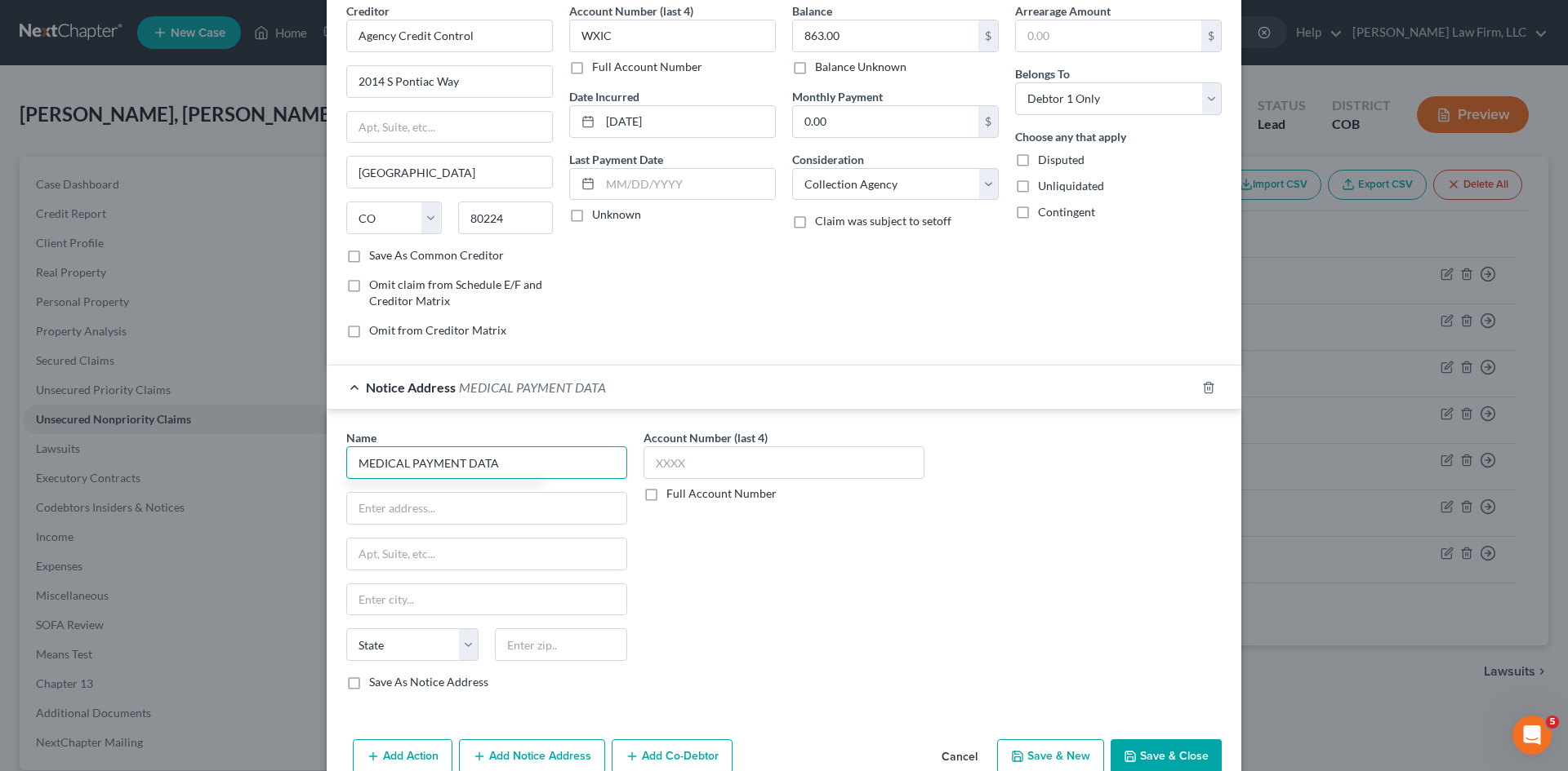
scroll to position [154, 0]
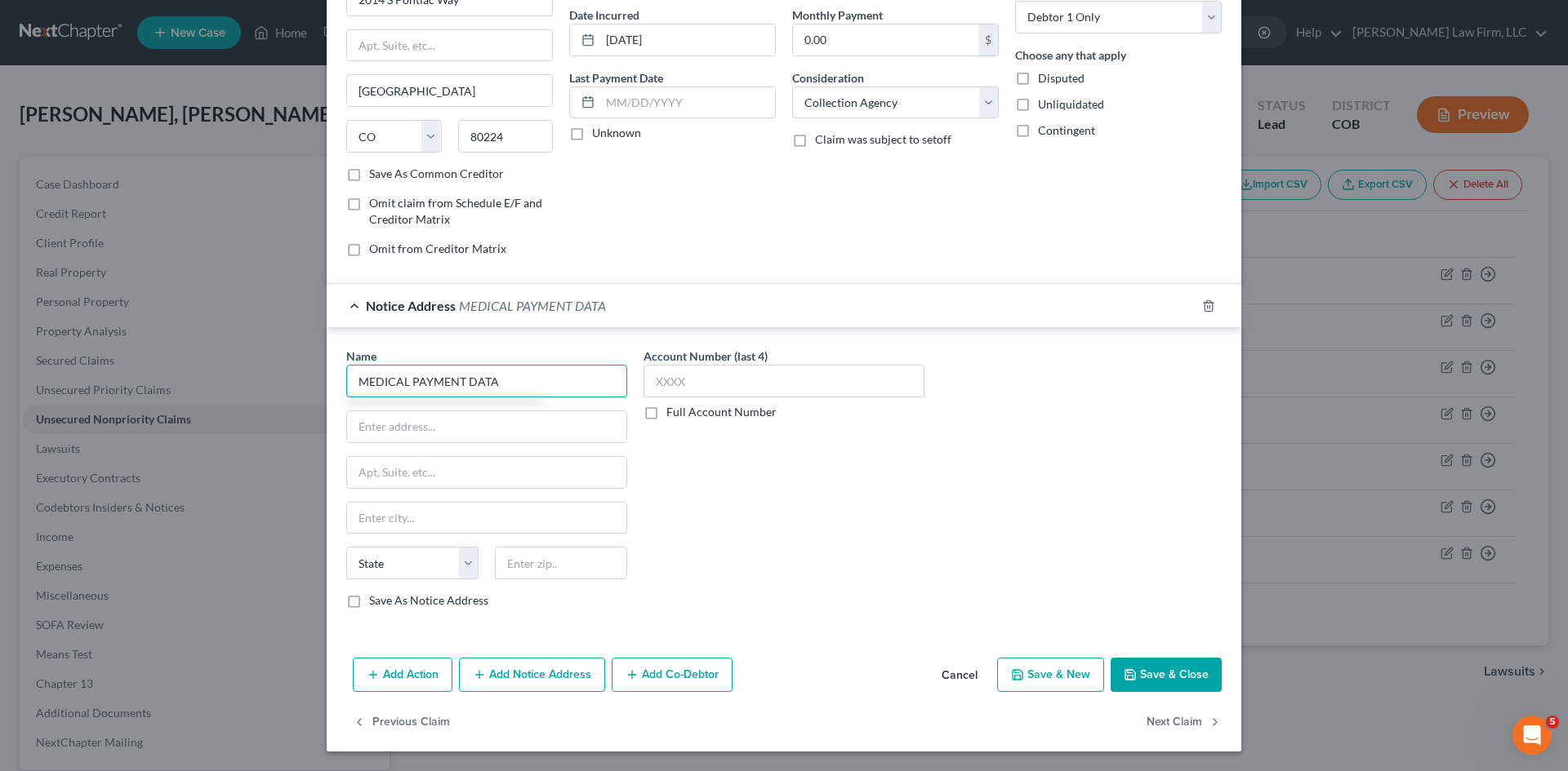
drag, startPoint x: 499, startPoint y: 377, endPoint x: 314, endPoint y: 381, distance: 185.0
click at [338, 392] on div "Name * MEDICAL PAYMENT DATA State [US_STATE] AK AR AZ CA CO CT DE DC [GEOGRAPHI…" at bounding box center [486, 485] width 297 height 274
paste input "MEDICAL PAYMENT DATA"
click at [781, 679] on button "Cancel" at bounding box center [959, 676] width 62 height 33
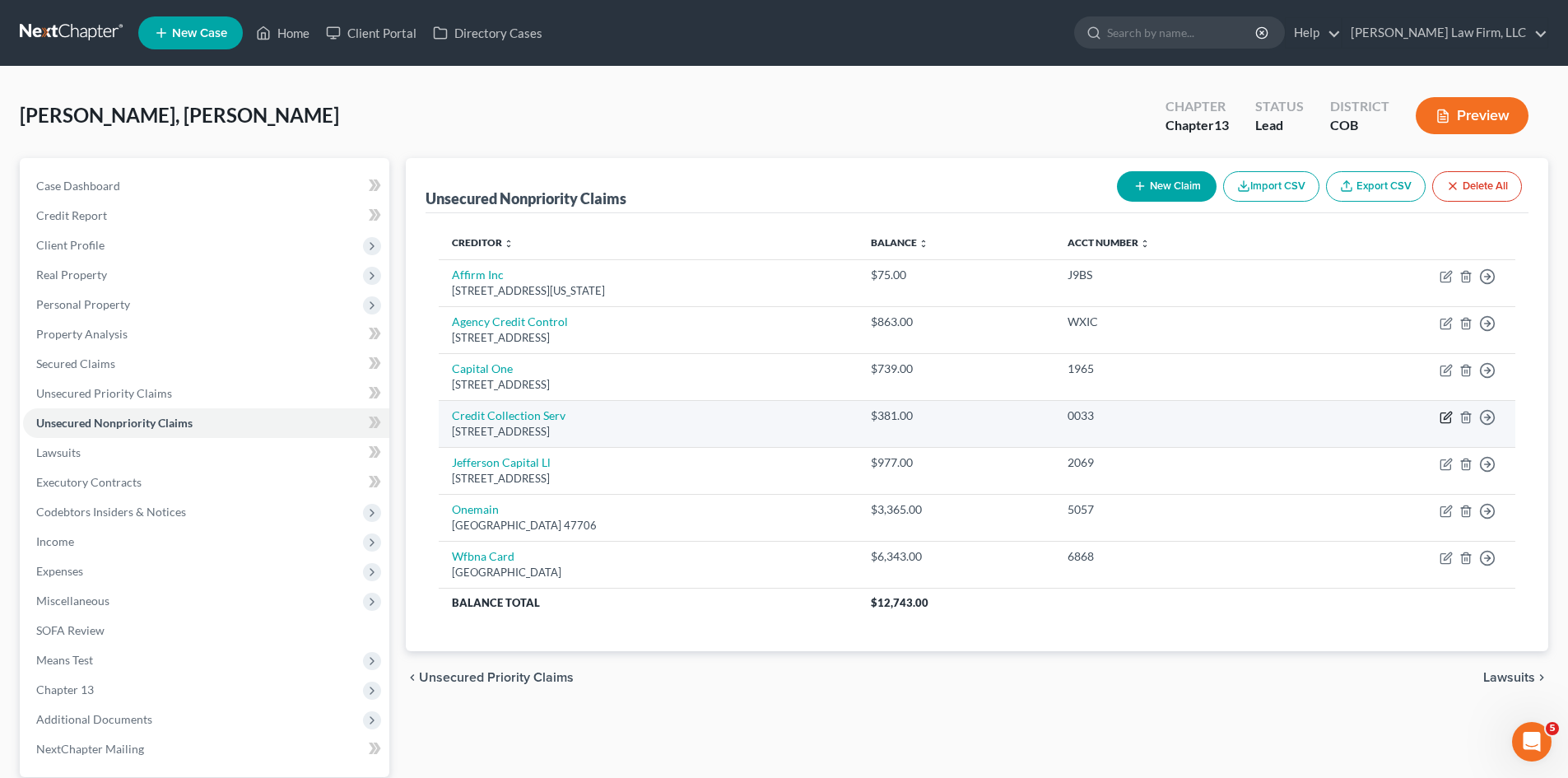
click at [788, 418] on icon "button" at bounding box center [1448, 415] width 8 height 8
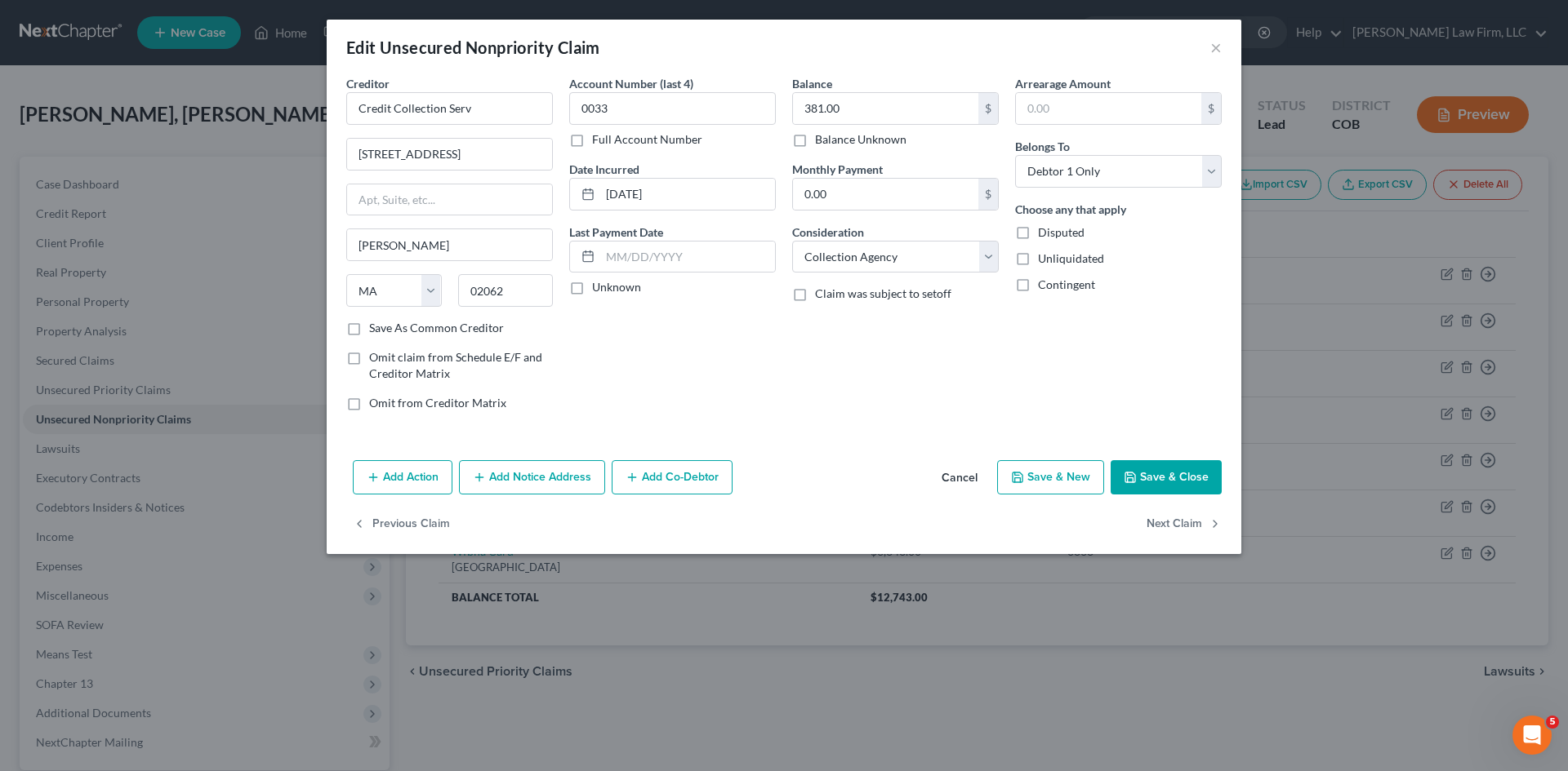
click at [560, 475] on button "Add Notice Address" at bounding box center [532, 478] width 146 height 34
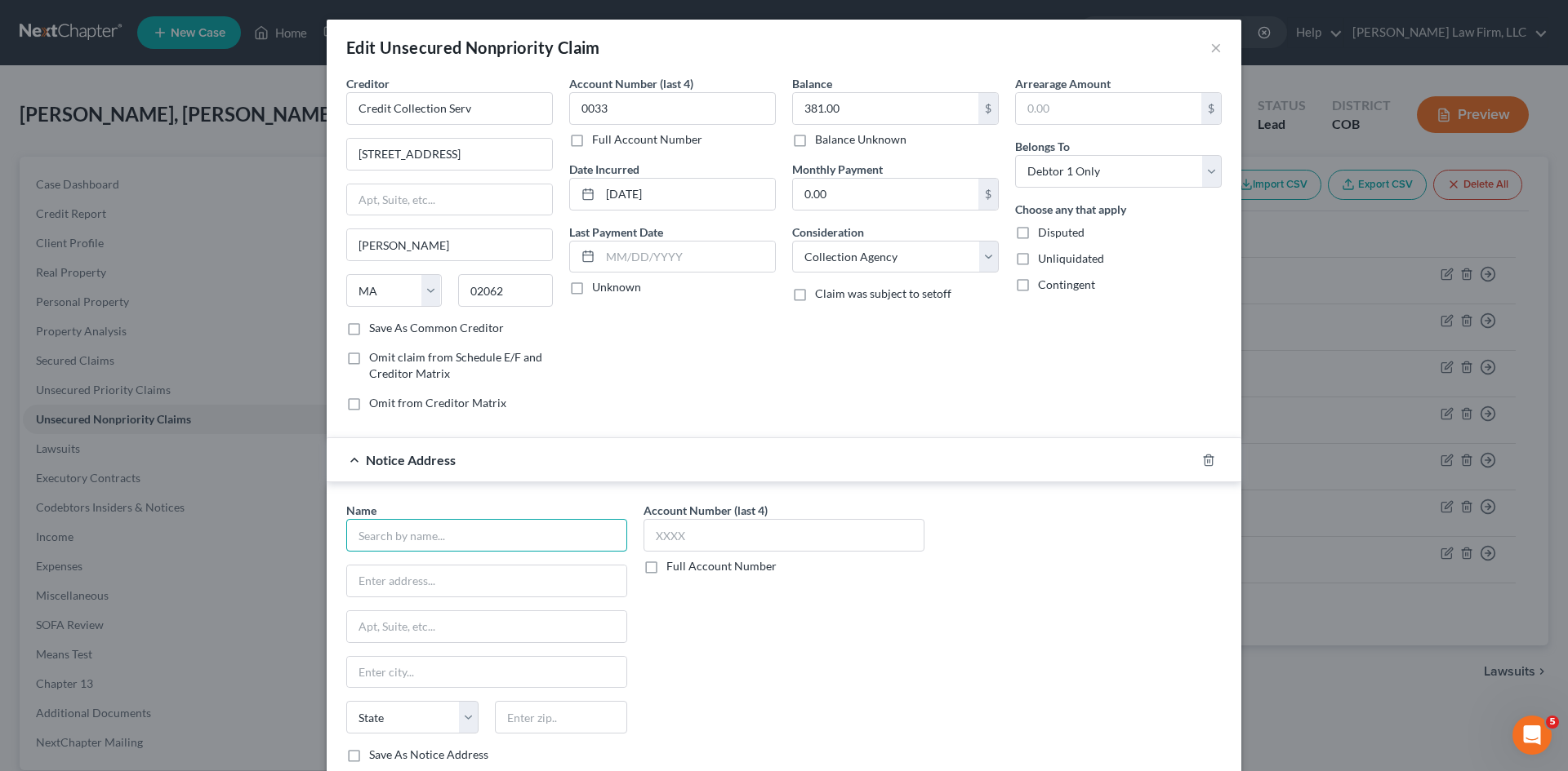
click at [480, 528] on input "text" at bounding box center [486, 535] width 280 height 33
paste input "GEICO CASUALTY CO"
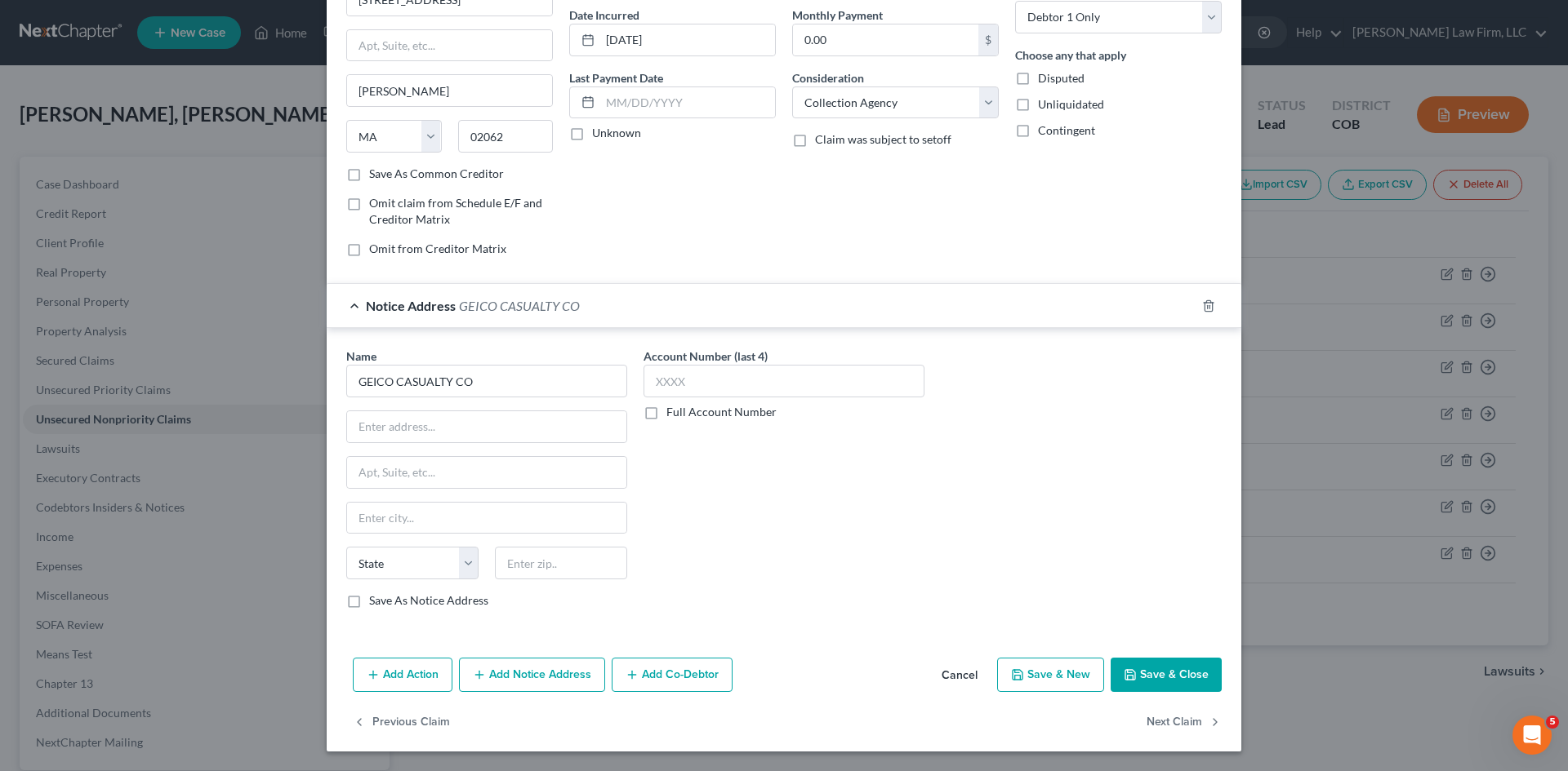
click at [781, 671] on button "Save & Close" at bounding box center [1165, 675] width 111 height 34
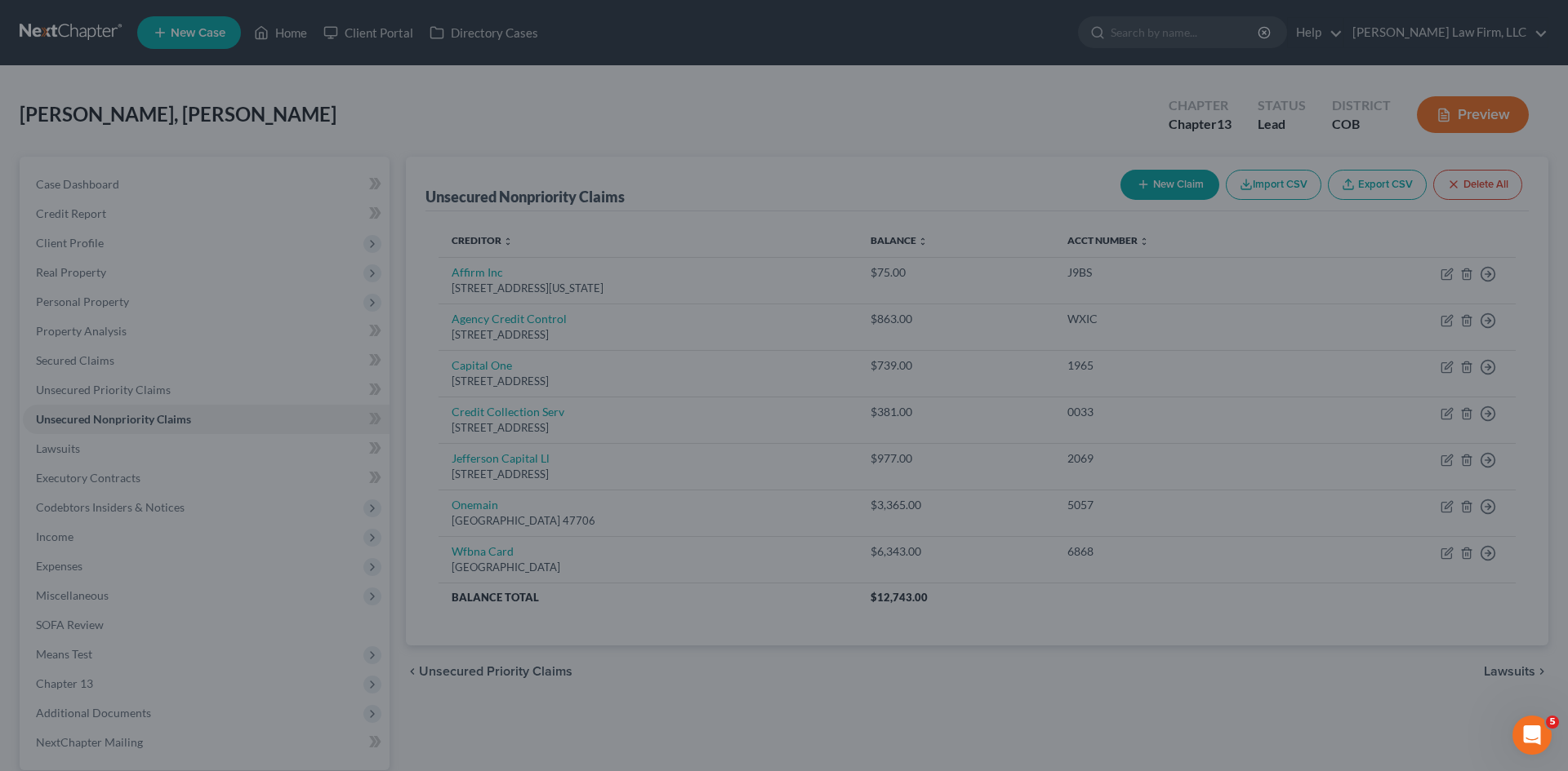
scroll to position [0, 0]
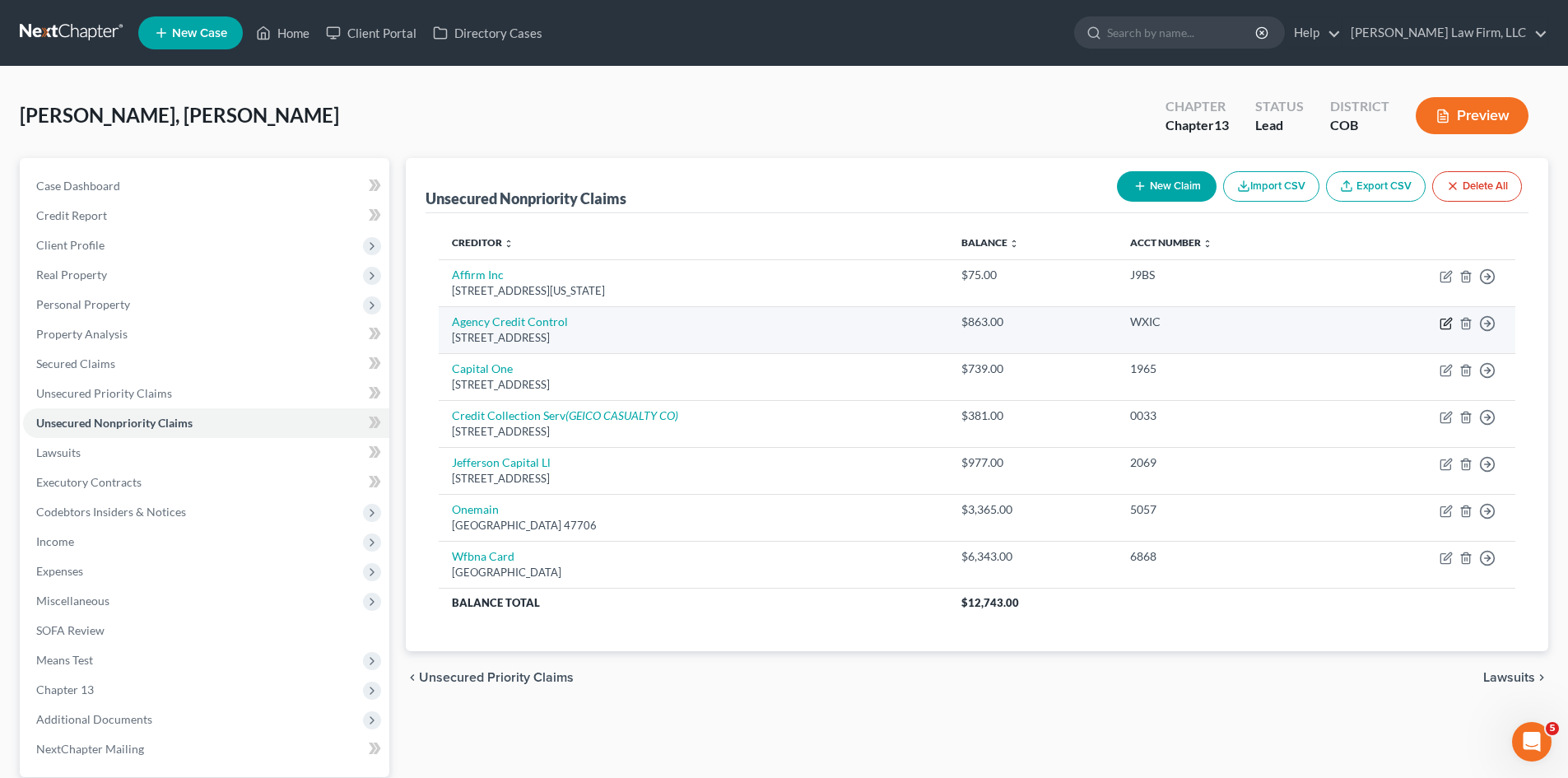
click at [788, 325] on icon "button" at bounding box center [1446, 323] width 13 height 13
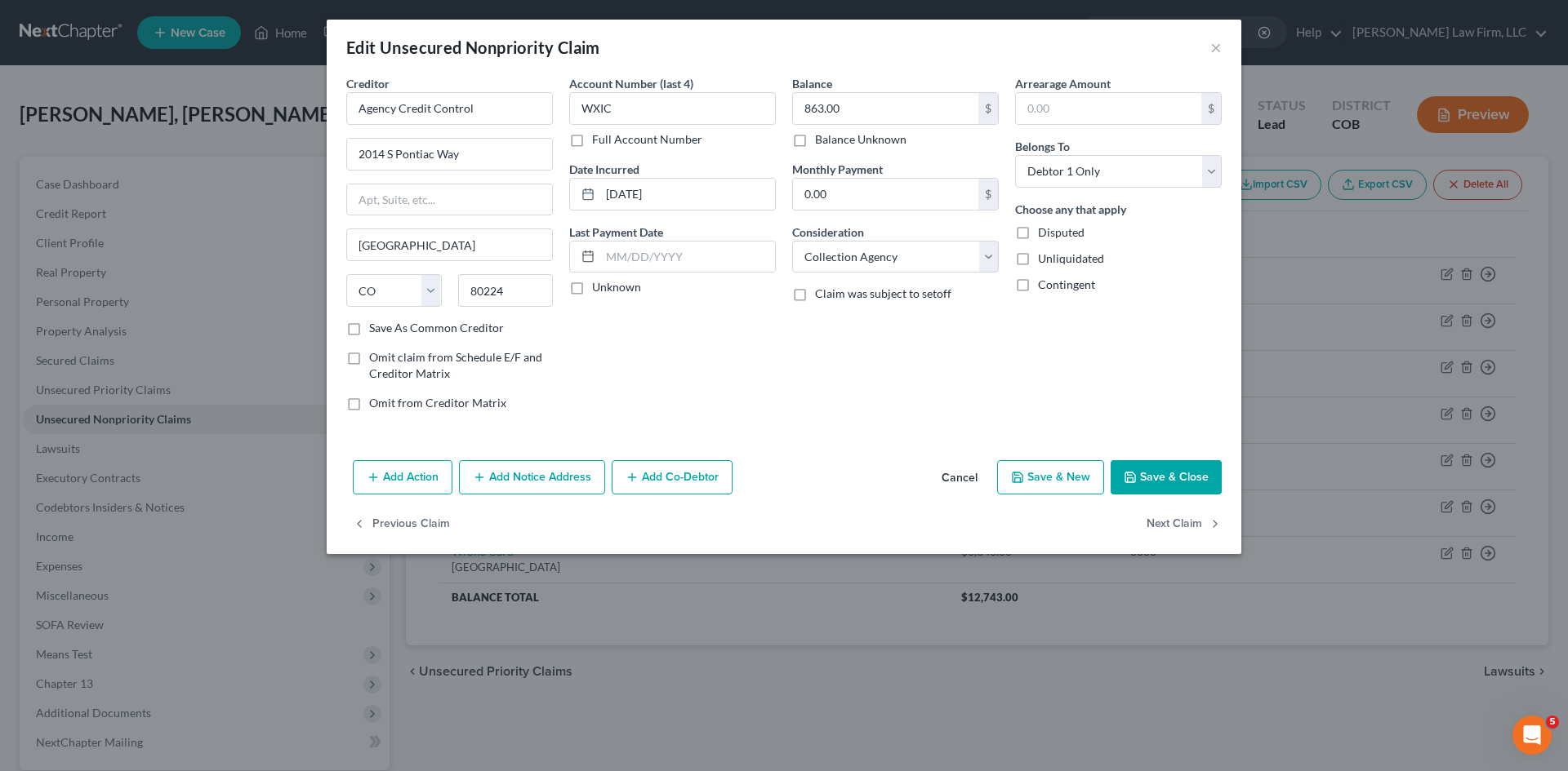
click at [555, 478] on button "Add Notice Address" at bounding box center [532, 478] width 146 height 34
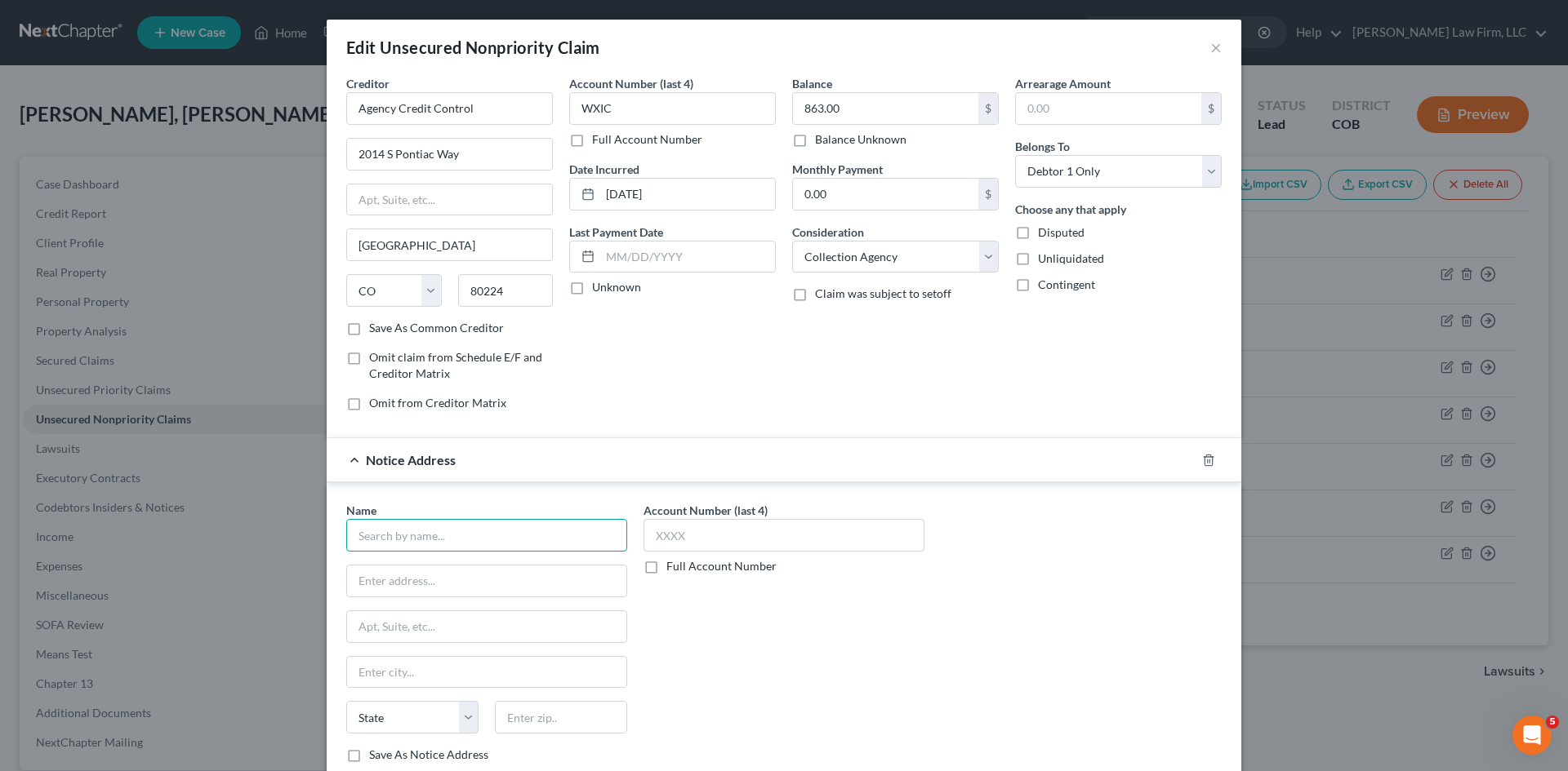
click at [470, 533] on input "text" at bounding box center [486, 535] width 280 height 33
paste input "MEDICAL PAYMENT DATA"
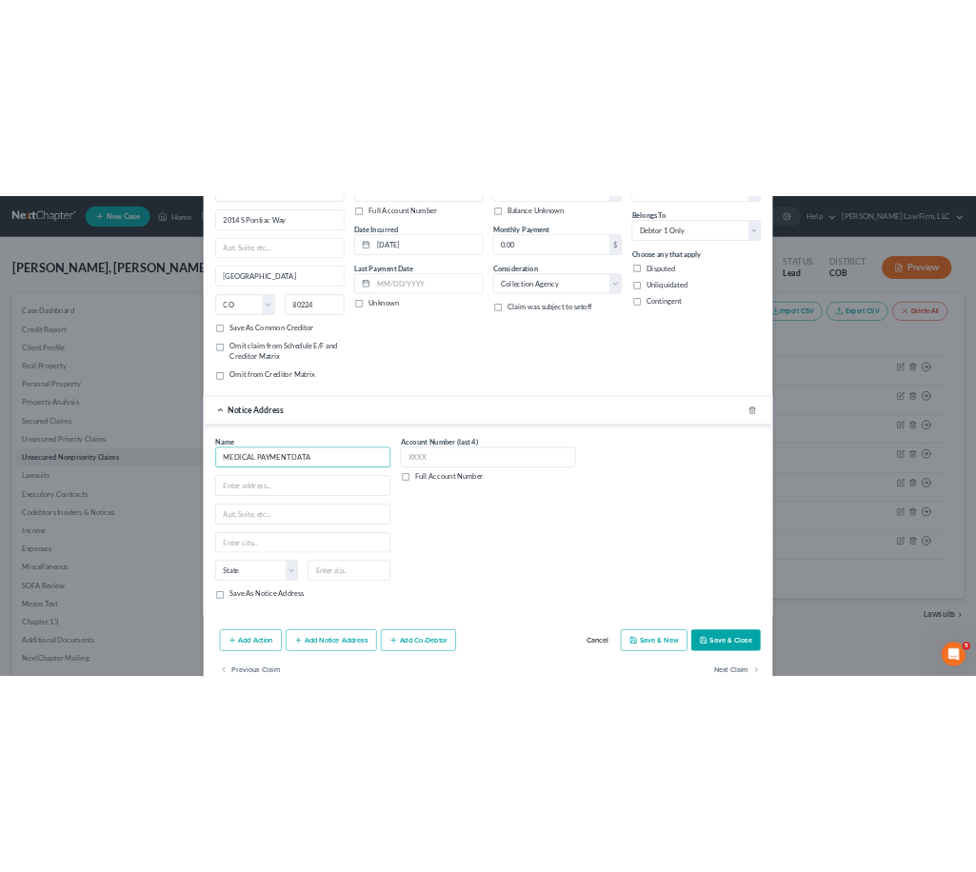
scroll to position [180, 0]
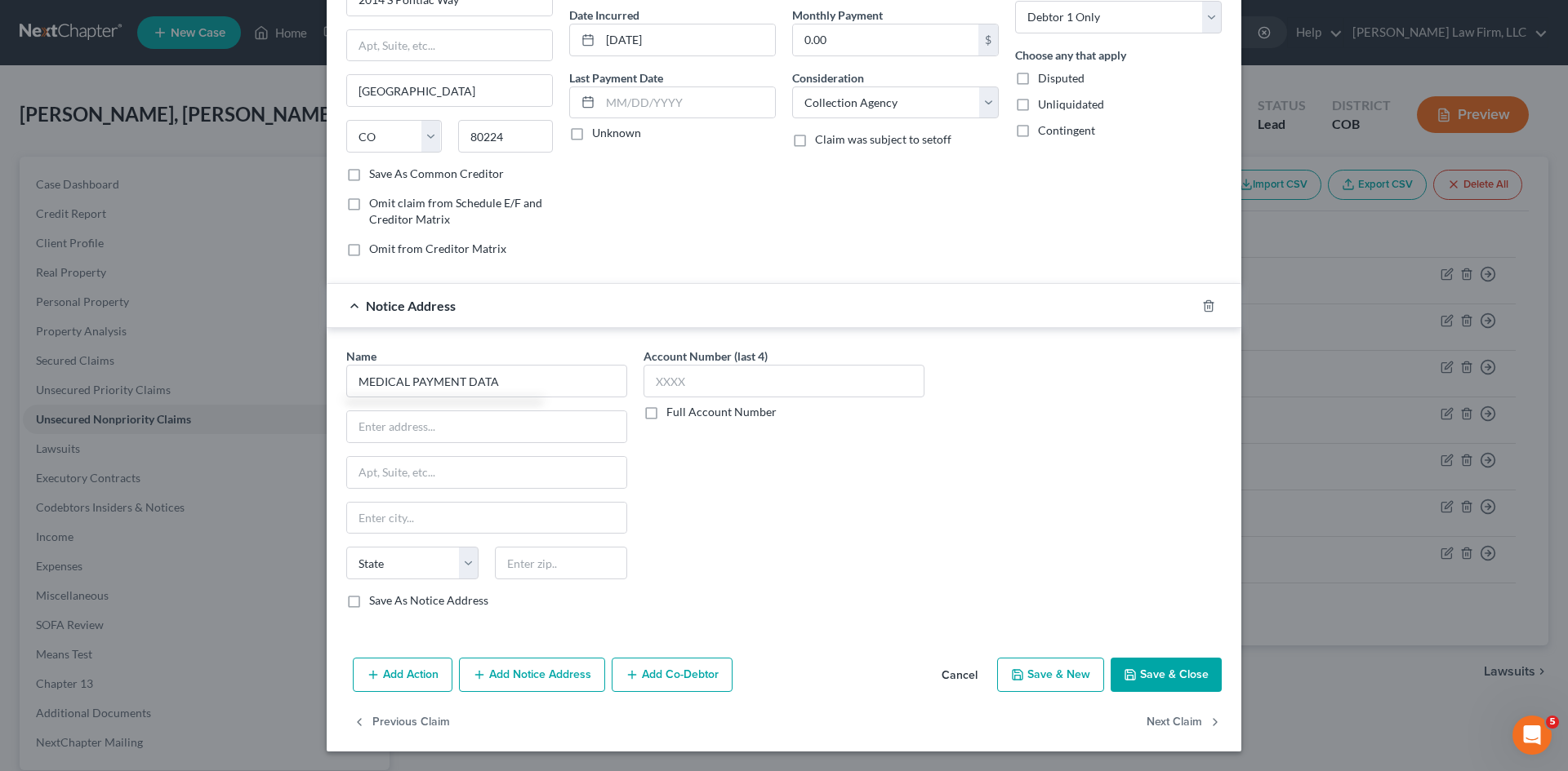
click at [781, 684] on button "Save & Close" at bounding box center [1165, 675] width 111 height 34
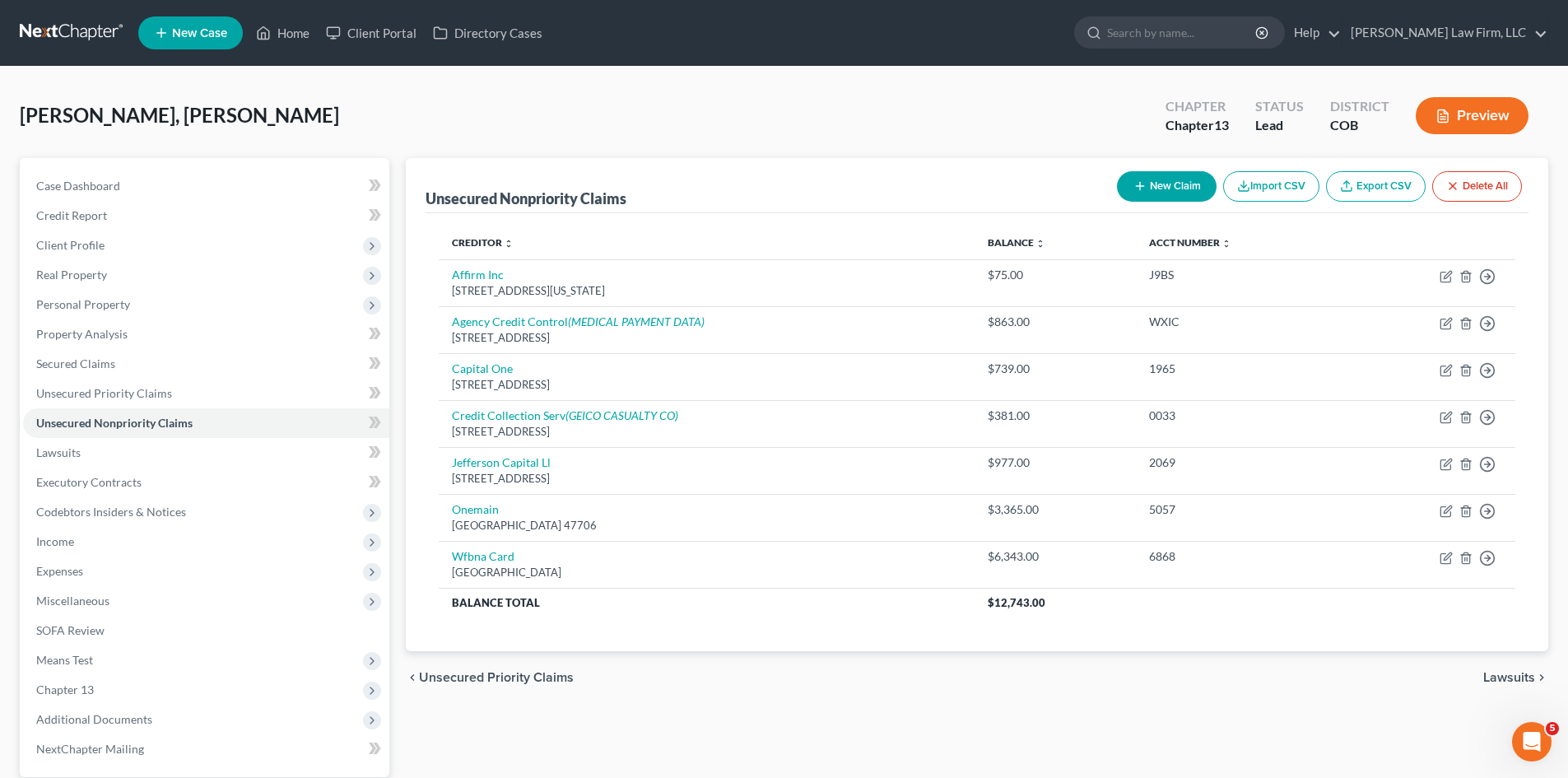
drag, startPoint x: 75, startPoint y: 241, endPoint x: 599, endPoint y: 137, distance: 534.2
click at [75, 241] on span "Client Profile" at bounding box center [70, 245] width 68 height 14
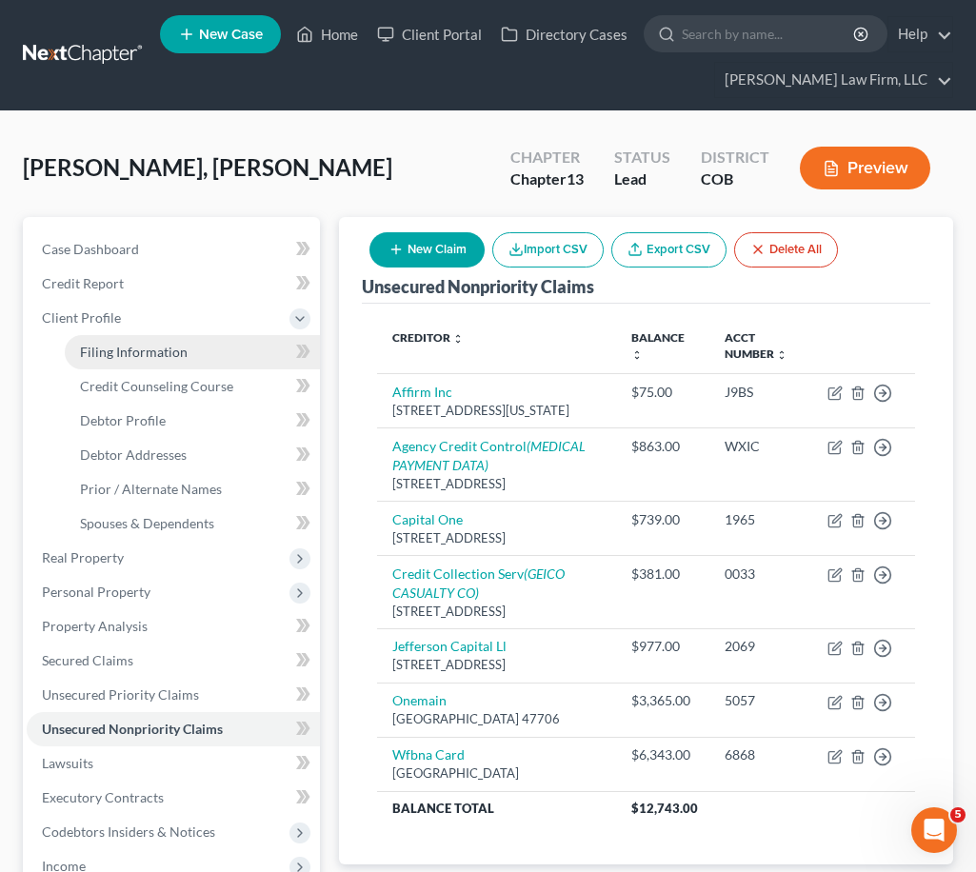
click at [152, 355] on span "Filing Information" at bounding box center [134, 352] width 108 height 16
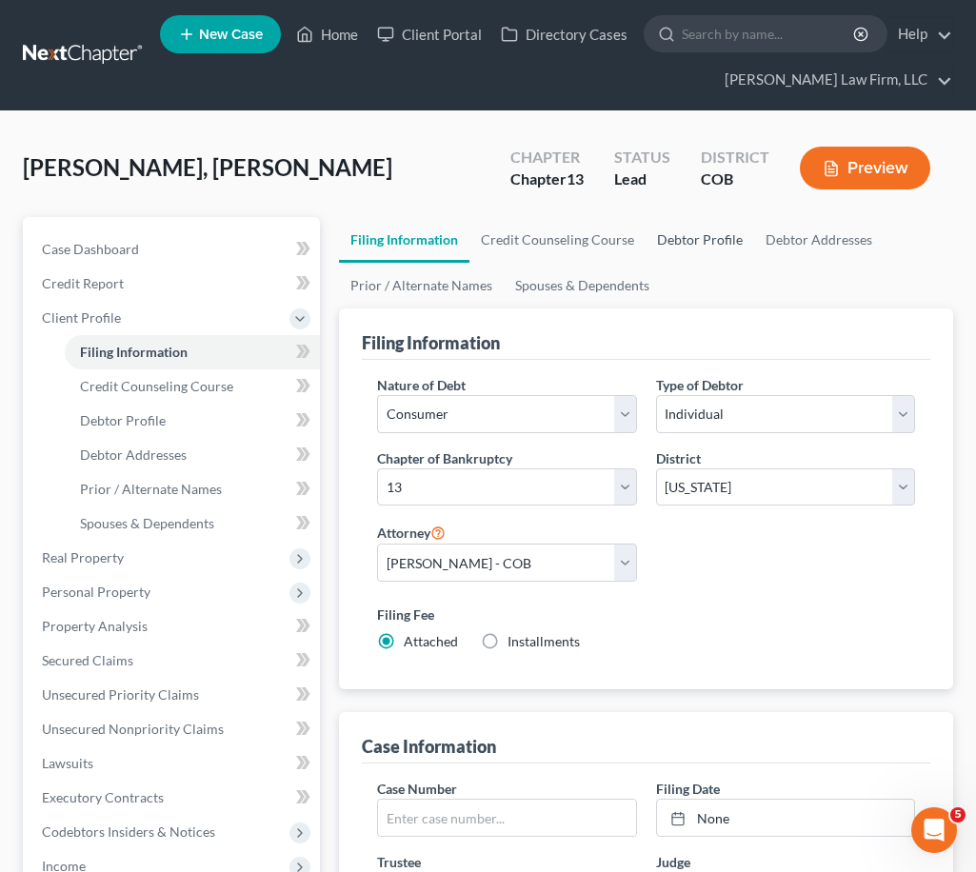
click at [725, 242] on link "Debtor Profile" at bounding box center [699, 240] width 109 height 46
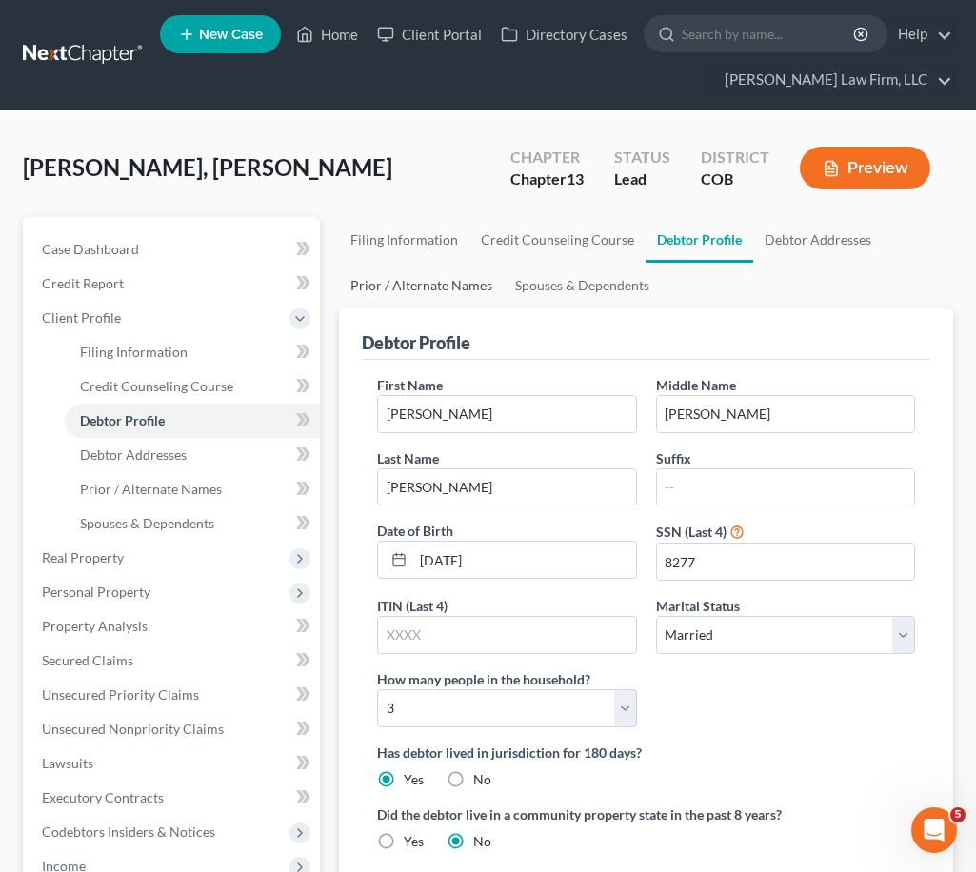
click at [414, 293] on link "Prior / Alternate Names" at bounding box center [421, 286] width 165 height 46
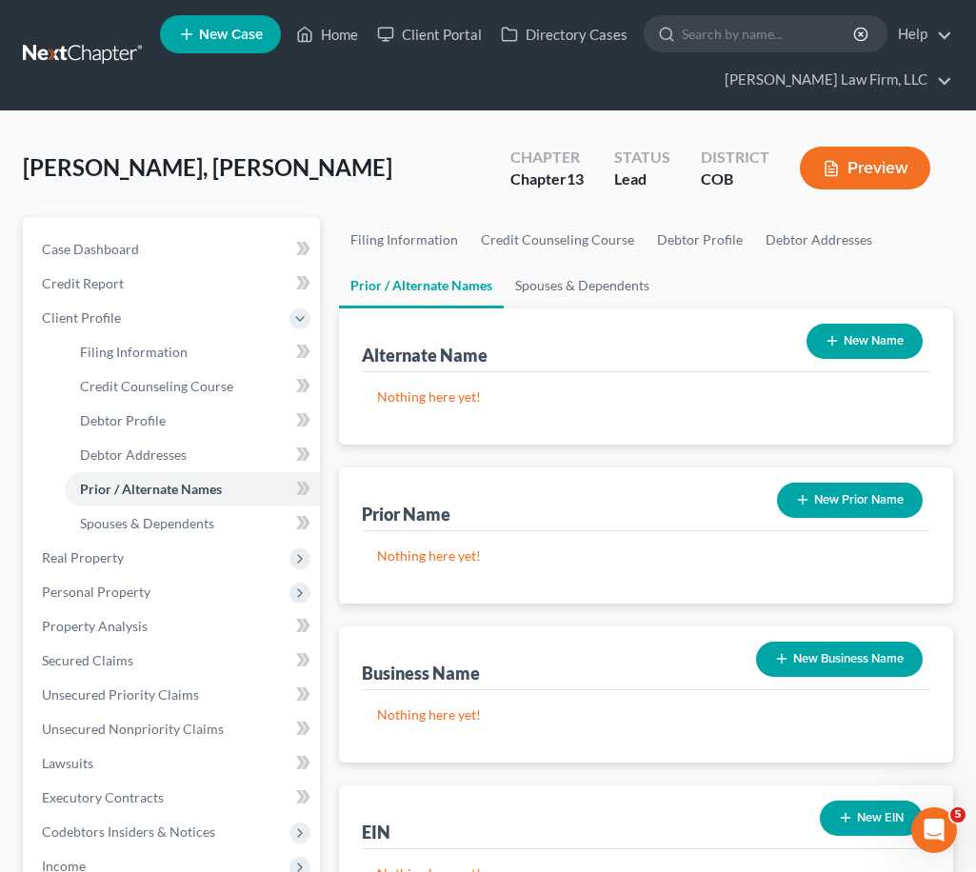
click at [838, 348] on icon "button" at bounding box center [831, 340] width 15 height 15
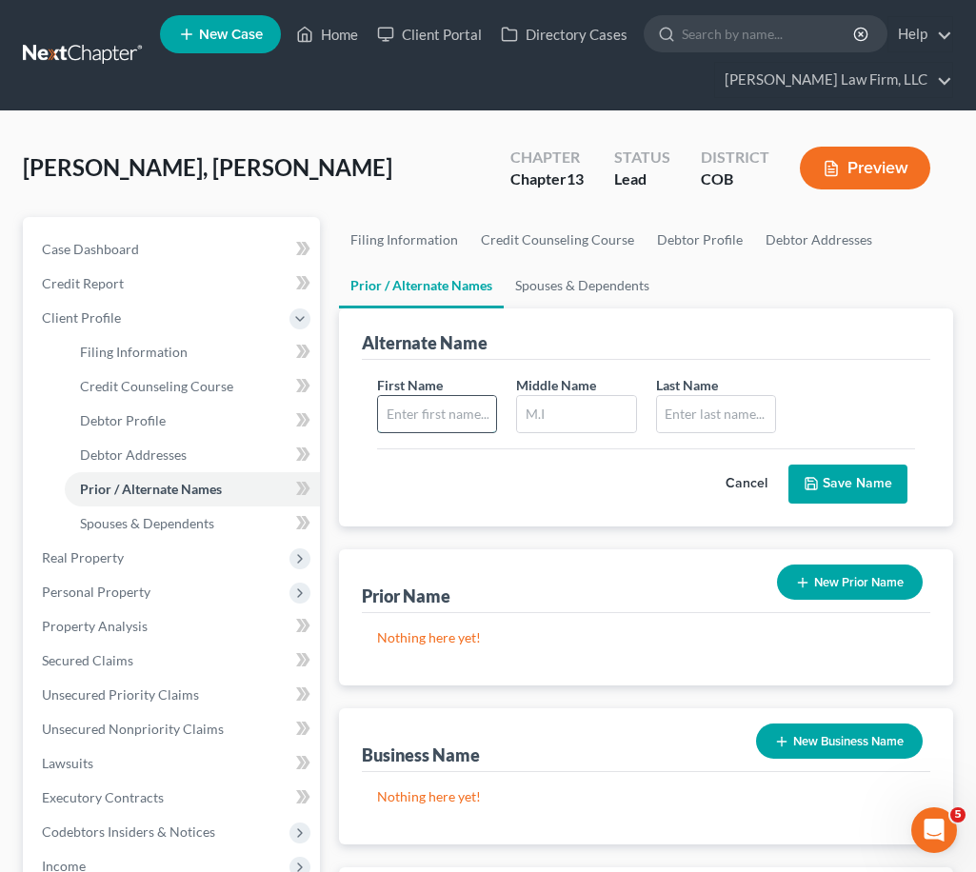
click at [419, 425] on input "text" at bounding box center [437, 414] width 118 height 36
click at [847, 473] on button "Save Name" at bounding box center [847, 484] width 119 height 40
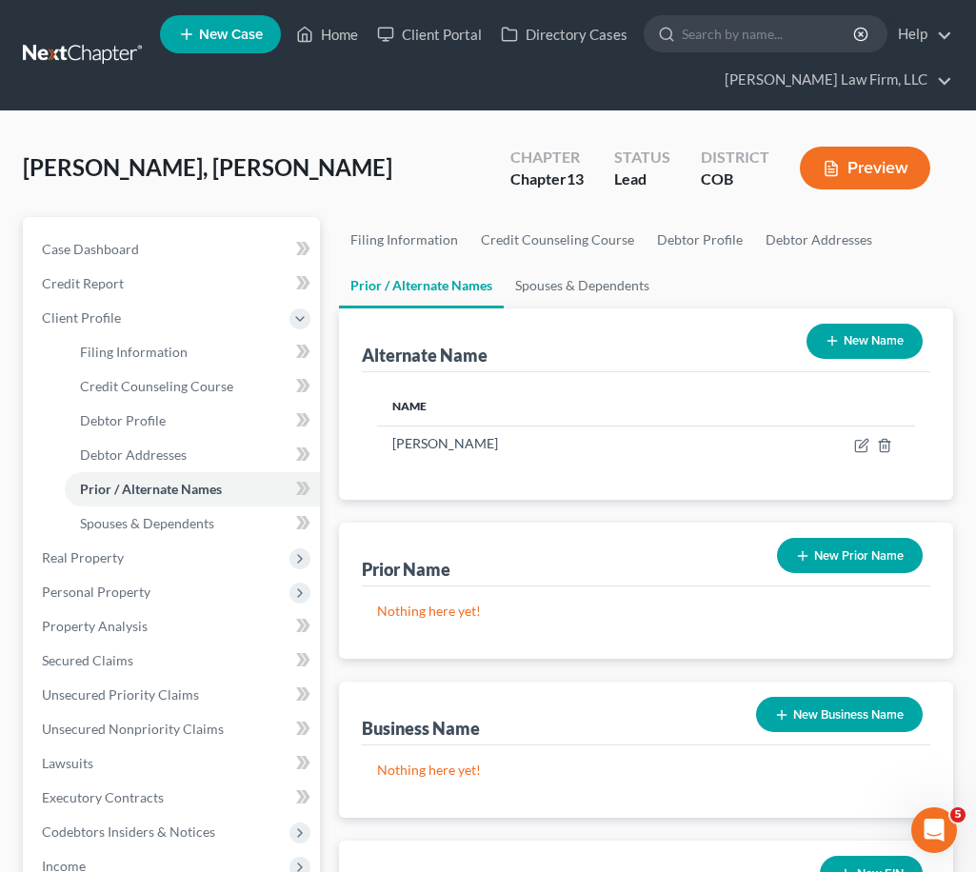
click at [861, 344] on button "New Name" at bounding box center [864, 341] width 116 height 35
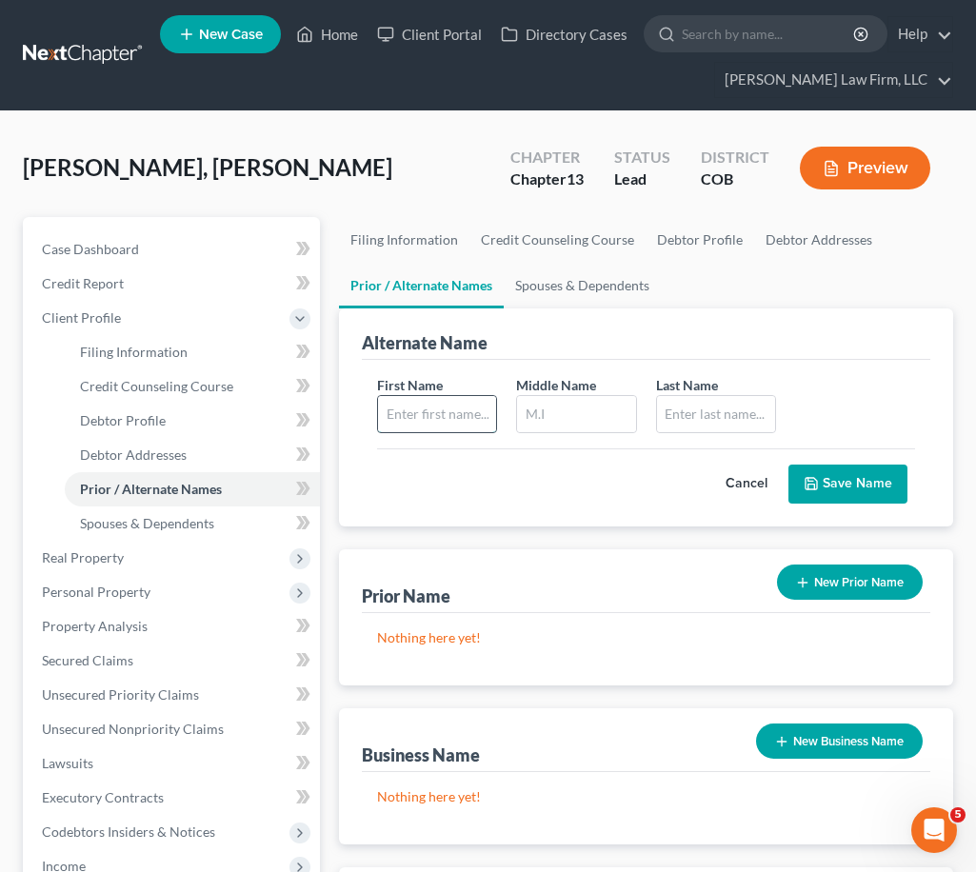
click at [455, 403] on input "text" at bounding box center [437, 414] width 118 height 36
click at [731, 484] on button "Cancel" at bounding box center [746, 484] width 84 height 38
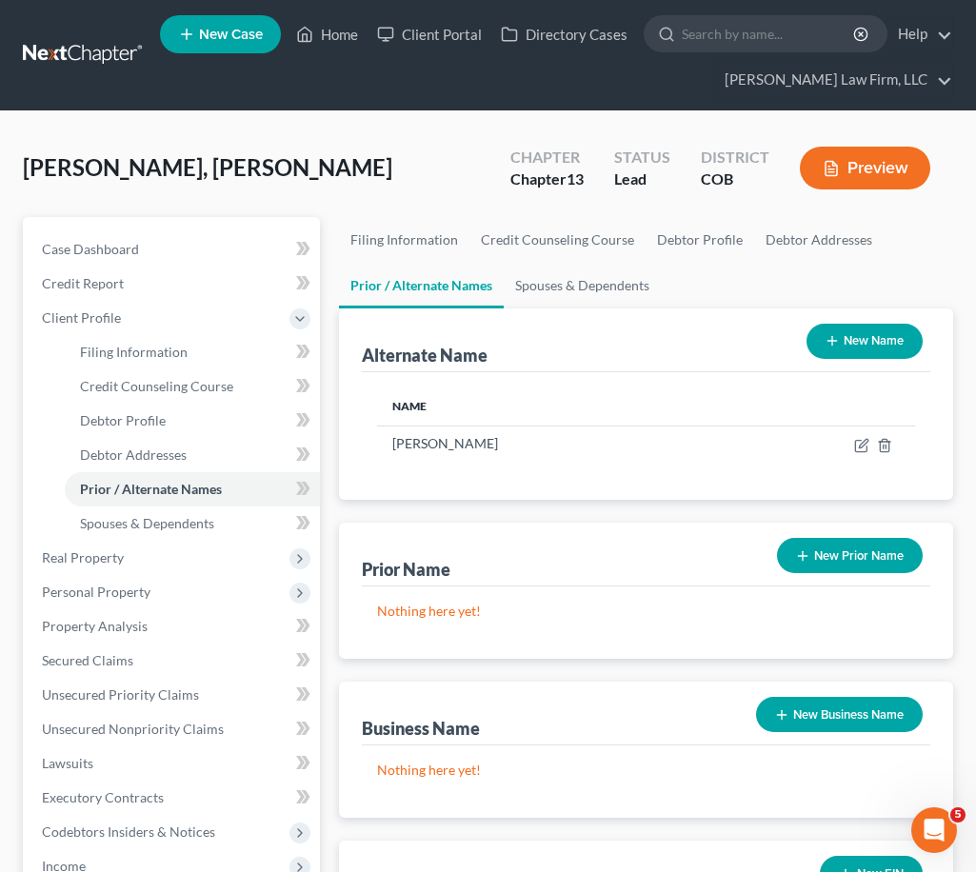
click at [863, 344] on button "New Name" at bounding box center [864, 341] width 116 height 35
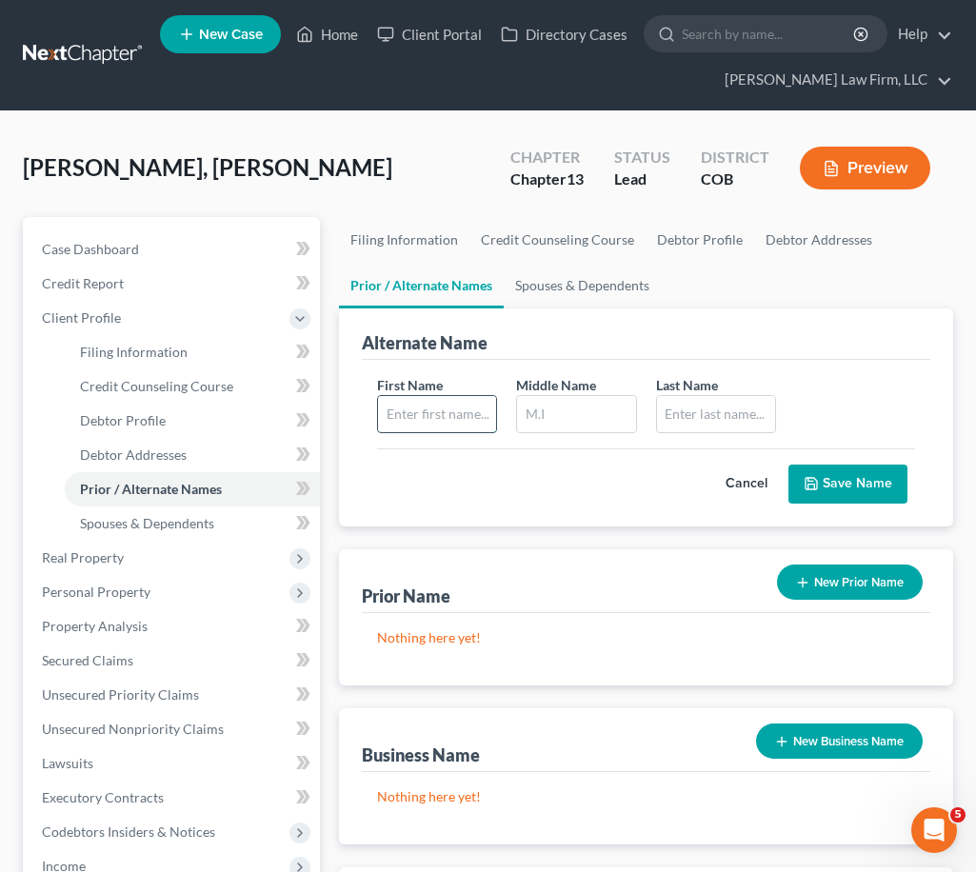
click at [440, 424] on input "text" at bounding box center [437, 414] width 118 height 36
click at [844, 480] on button "Save Name" at bounding box center [847, 484] width 119 height 40
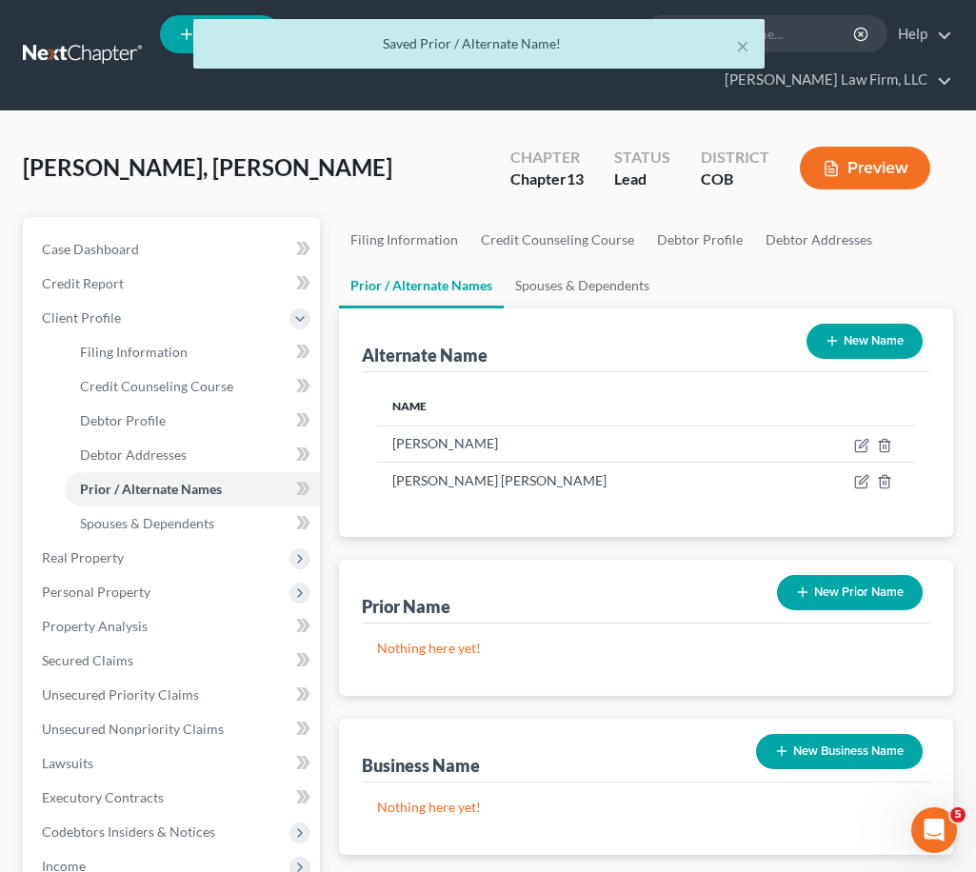
drag, startPoint x: 856, startPoint y: 342, endPoint x: 468, endPoint y: 369, distance: 388.4
click at [850, 340] on button "New Name" at bounding box center [864, 341] width 116 height 35
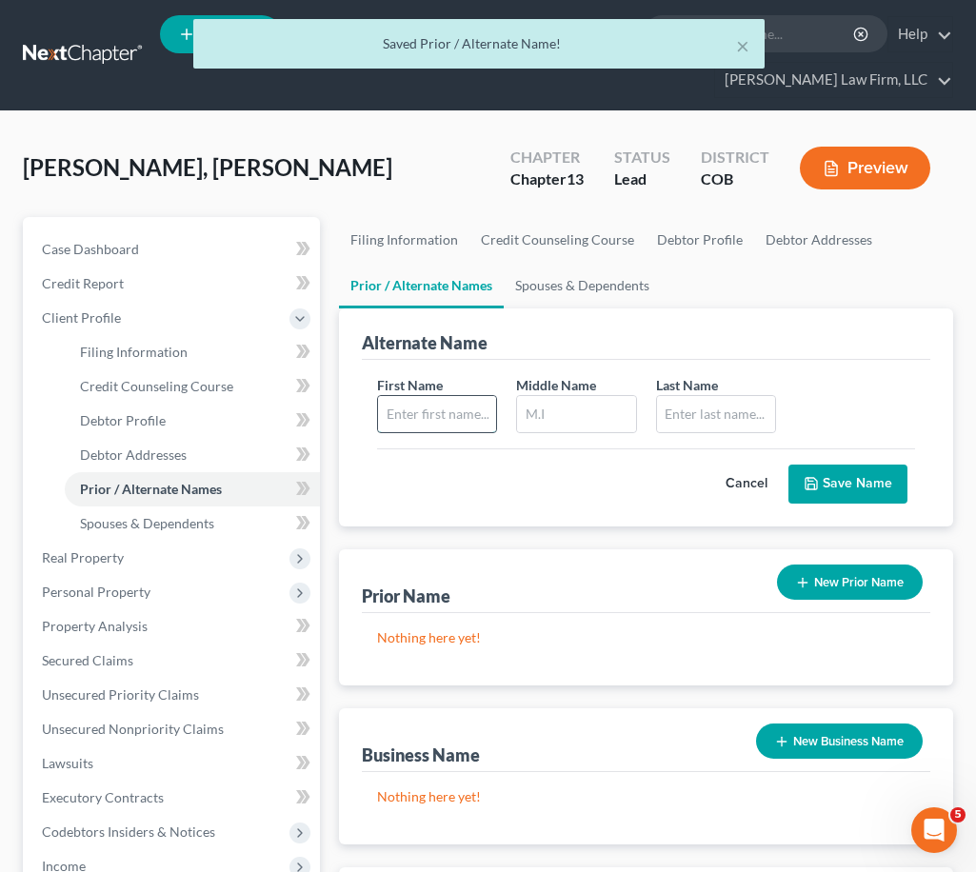
click at [446, 413] on input "text" at bounding box center [437, 414] width 118 height 36
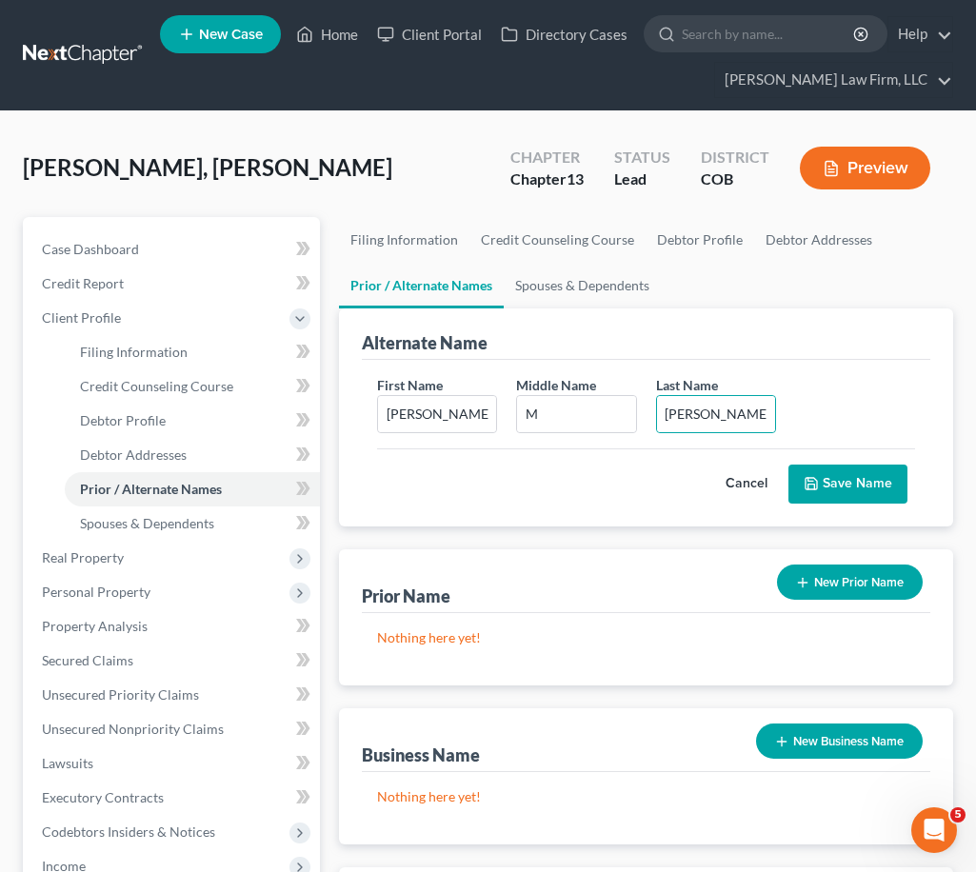
click at [831, 484] on button "Save Name" at bounding box center [847, 484] width 119 height 40
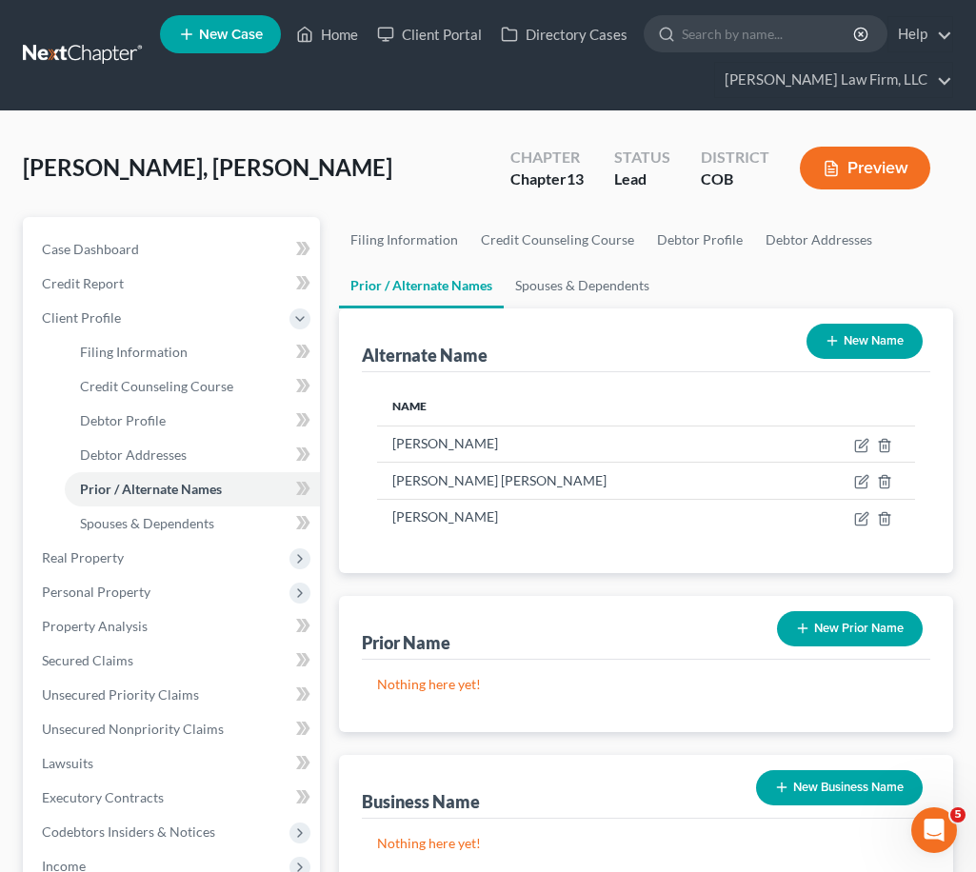
click at [832, 346] on icon "button" at bounding box center [831, 340] width 15 height 15
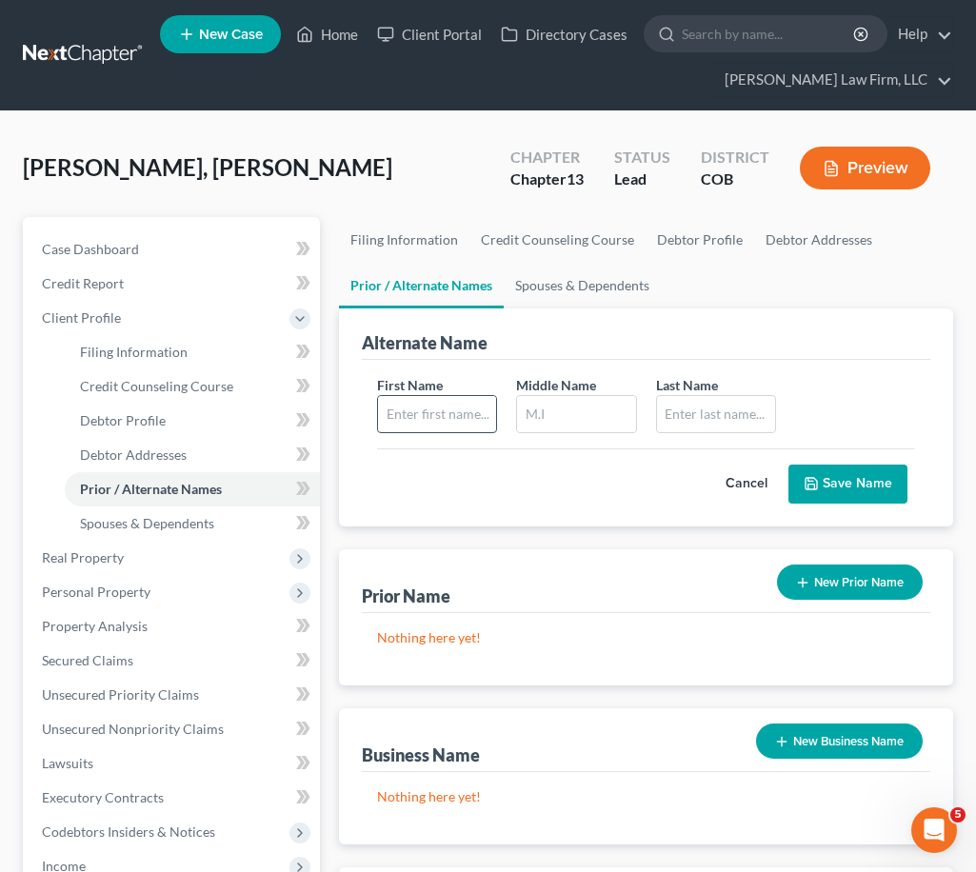
click at [453, 424] on input "text" at bounding box center [437, 414] width 118 height 36
click at [851, 487] on button "Save Name" at bounding box center [847, 484] width 119 height 40
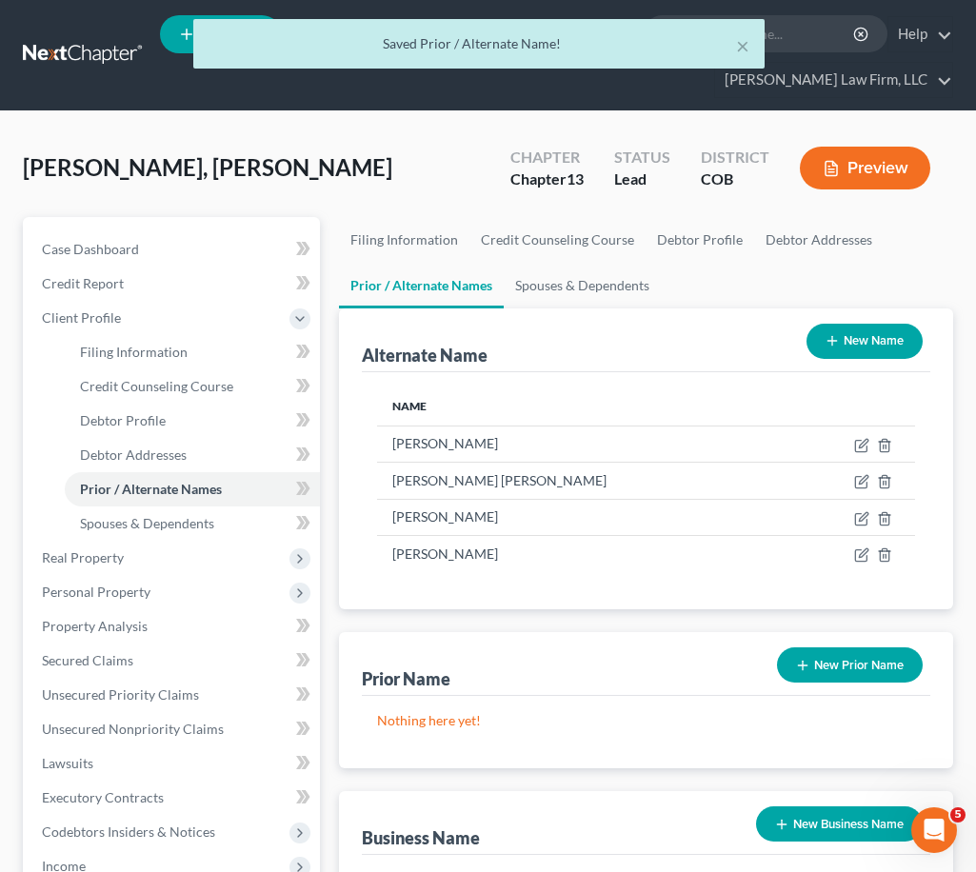
click at [862, 331] on button "New Name" at bounding box center [864, 341] width 116 height 35
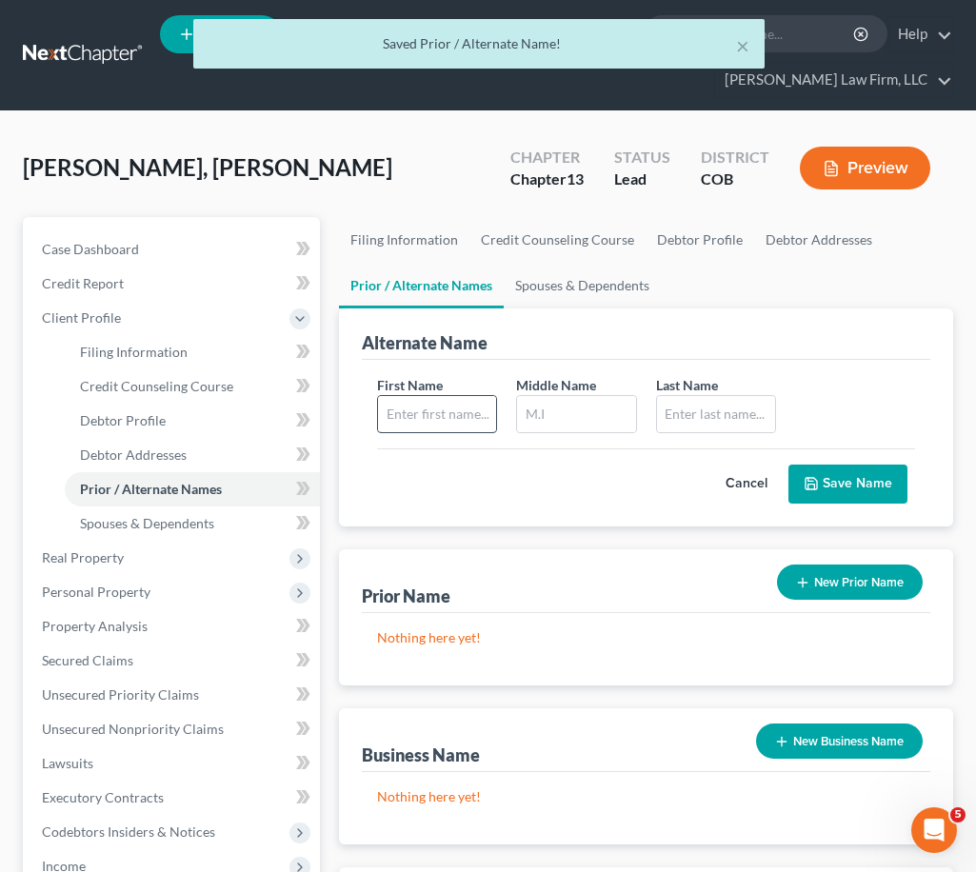
click at [432, 407] on input "text" at bounding box center [437, 414] width 118 height 36
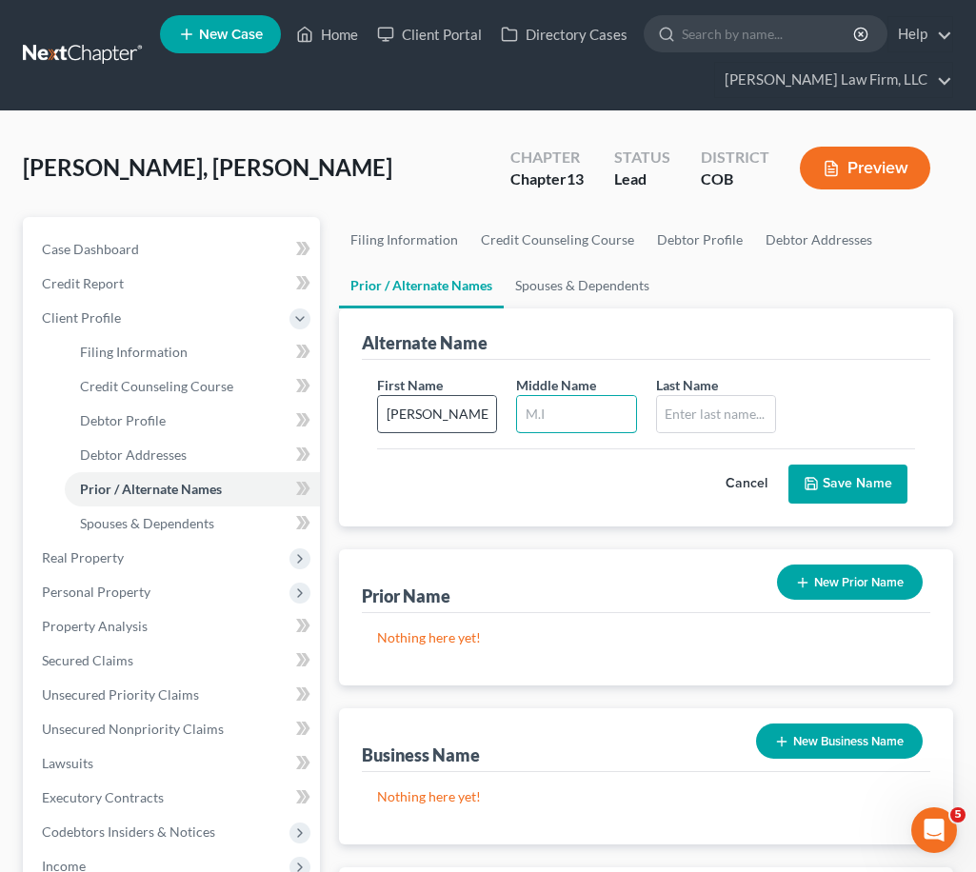
paste input "[PERSON_NAME]"
click at [836, 478] on button "Save Name" at bounding box center [847, 484] width 119 height 40
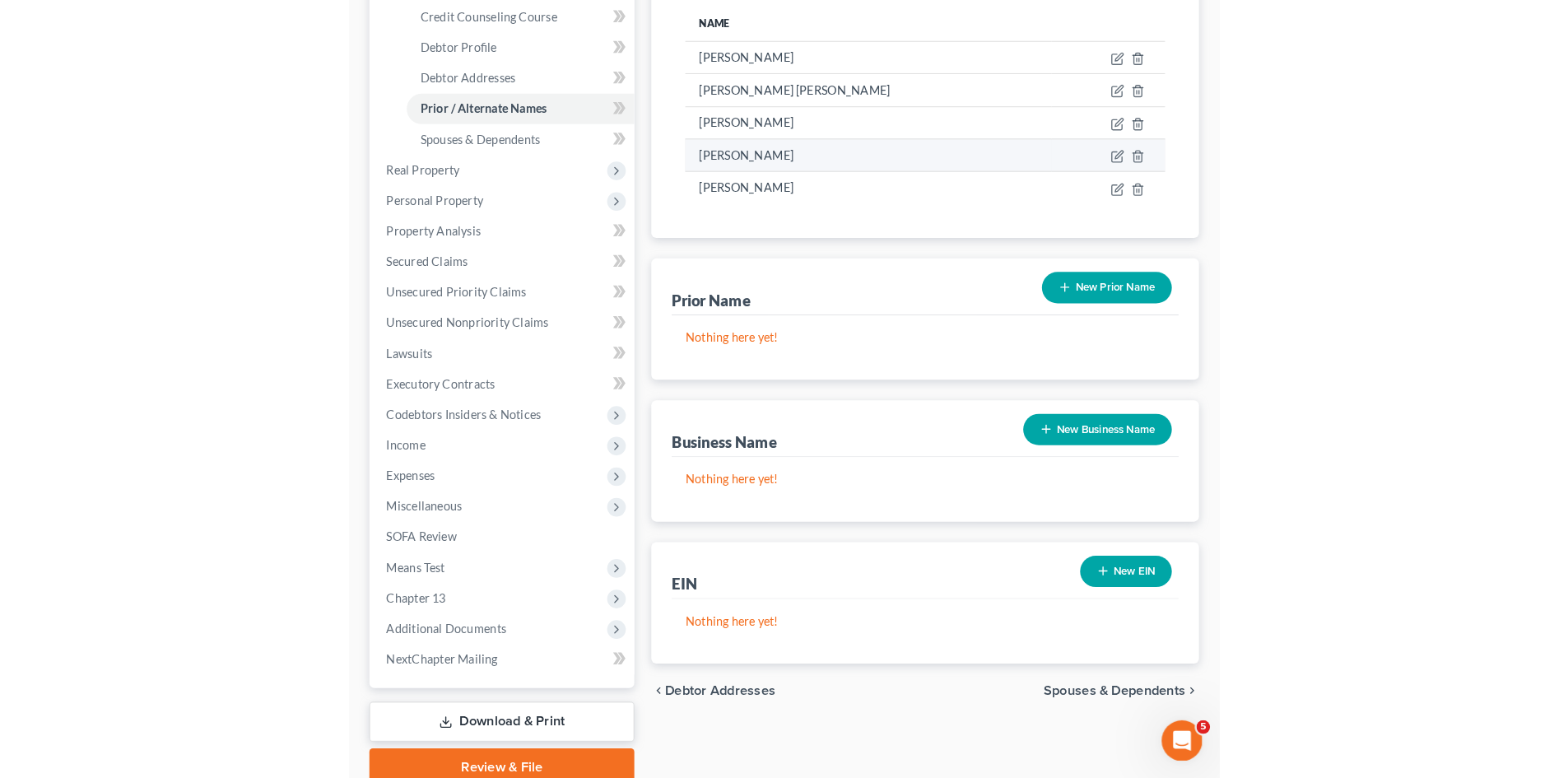
scroll to position [330, 0]
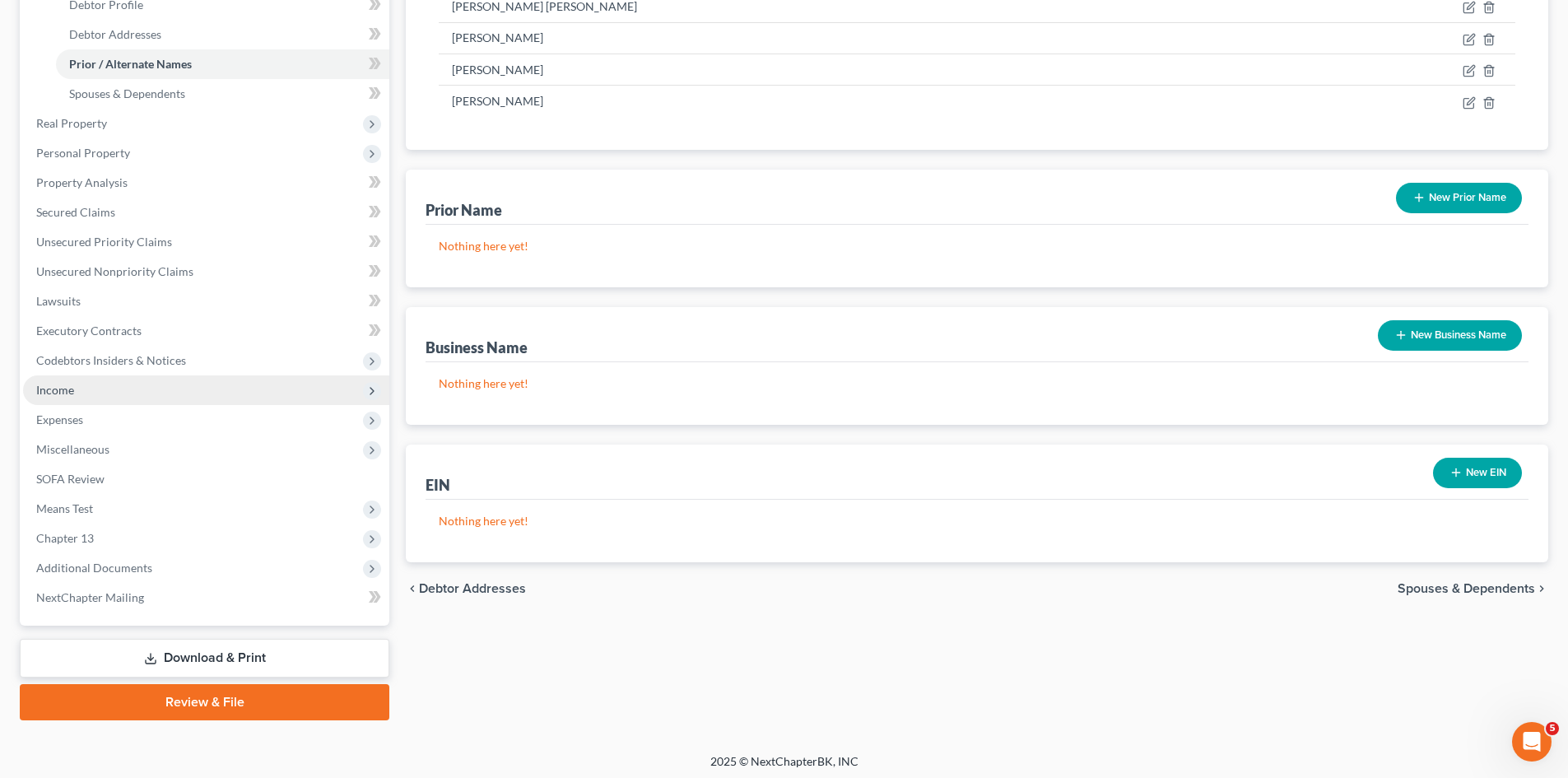
drag, startPoint x: 73, startPoint y: 384, endPoint x: 132, endPoint y: 376, distance: 59.5
click at [73, 384] on span "Income" at bounding box center [55, 390] width 38 height 14
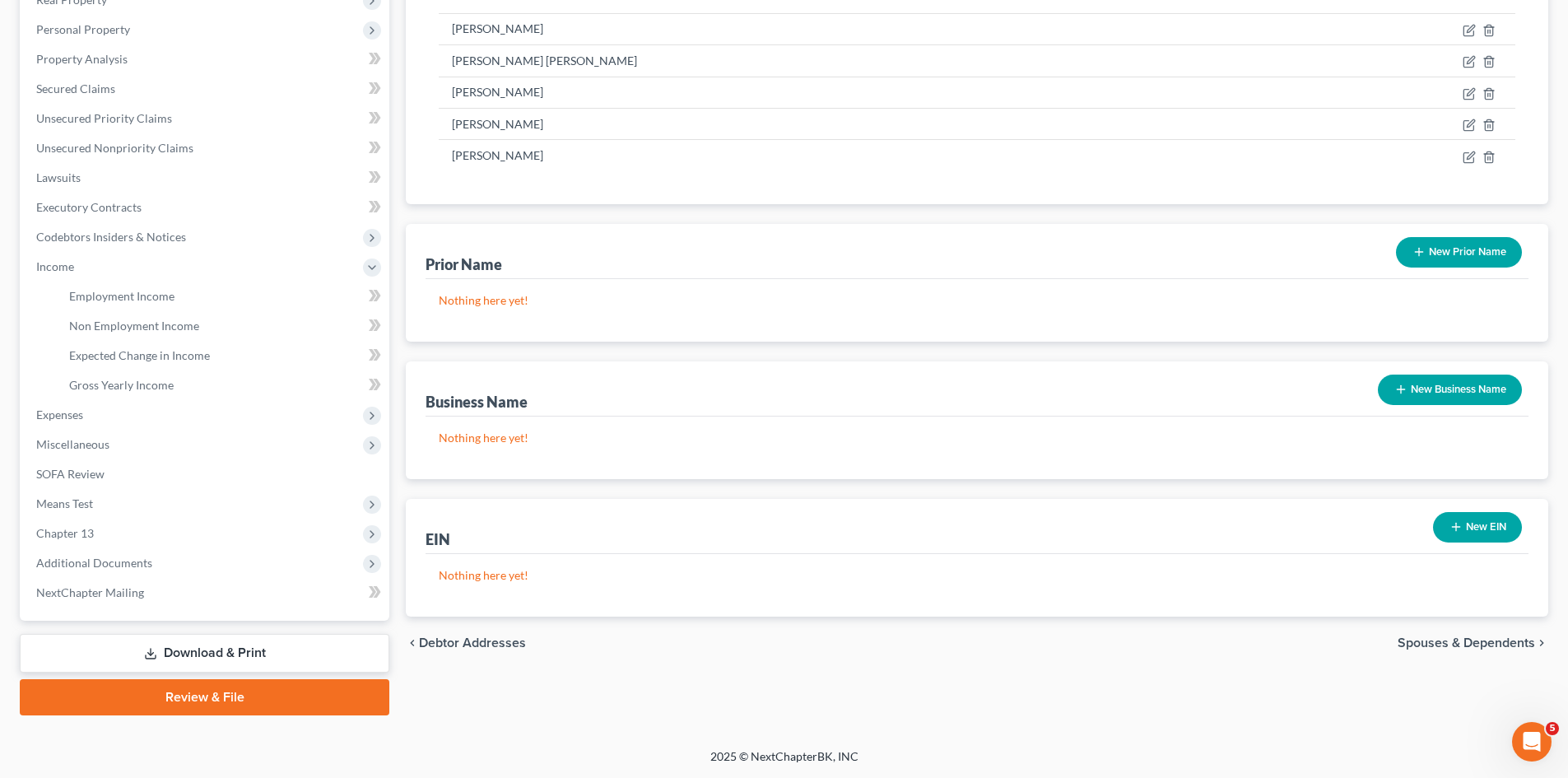
scroll to position [0, 0]
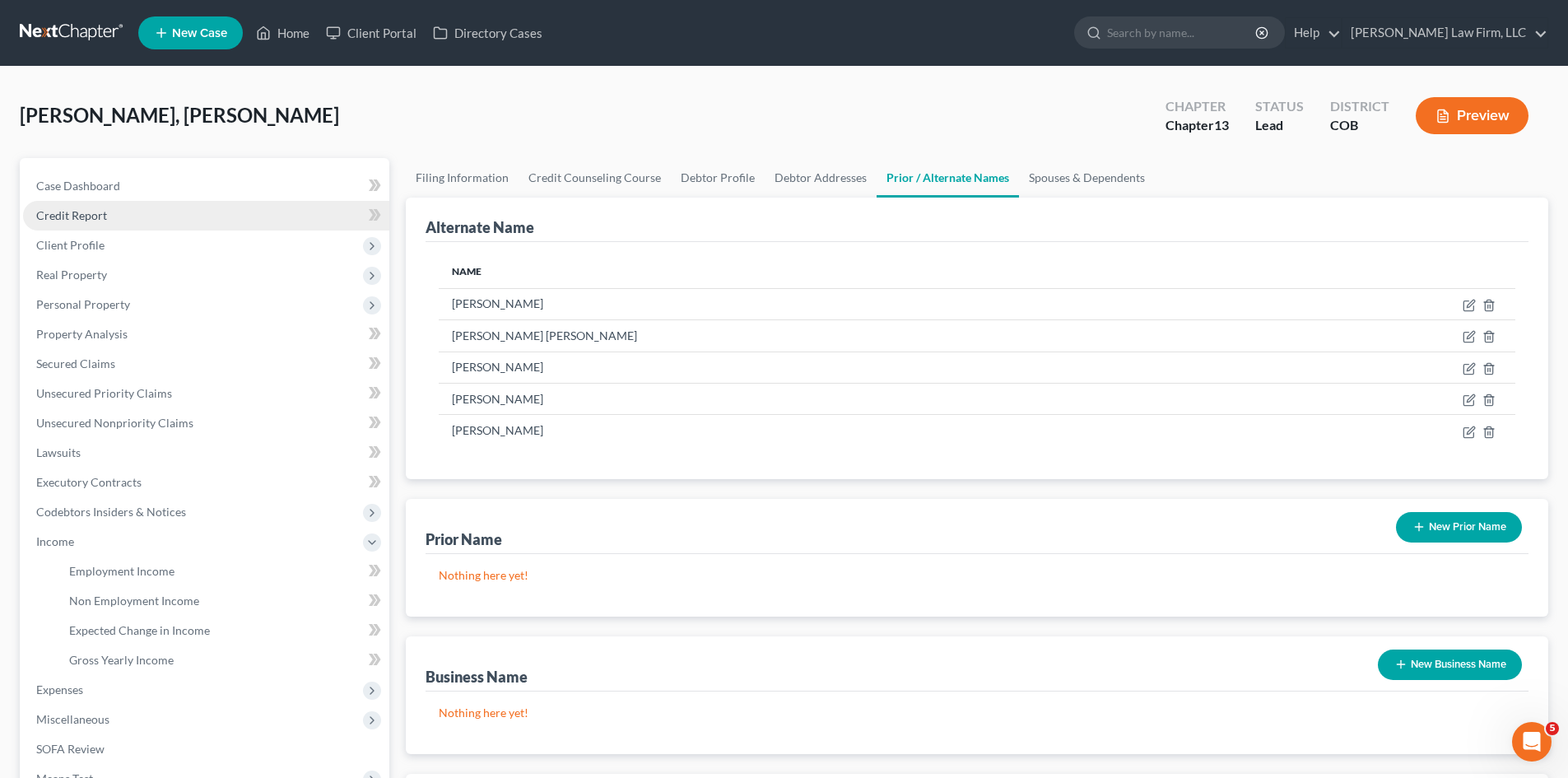
click at [174, 215] on link "Credit Report" at bounding box center [207, 215] width 367 height 29
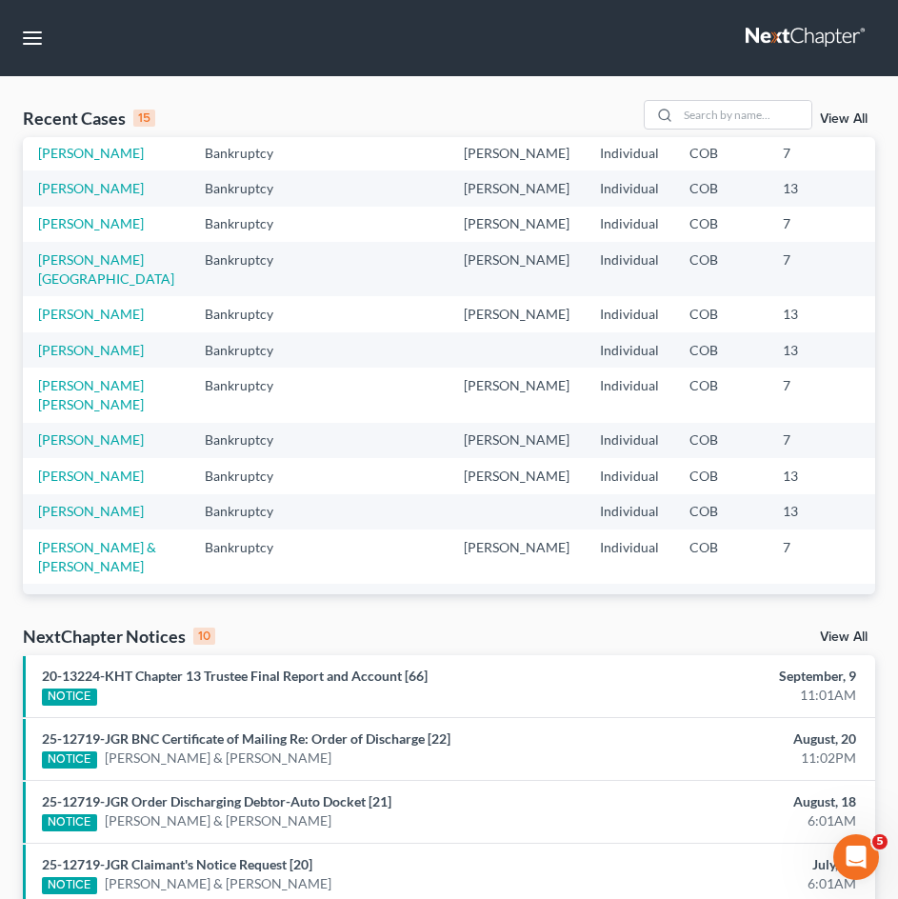
scroll to position [190, 0]
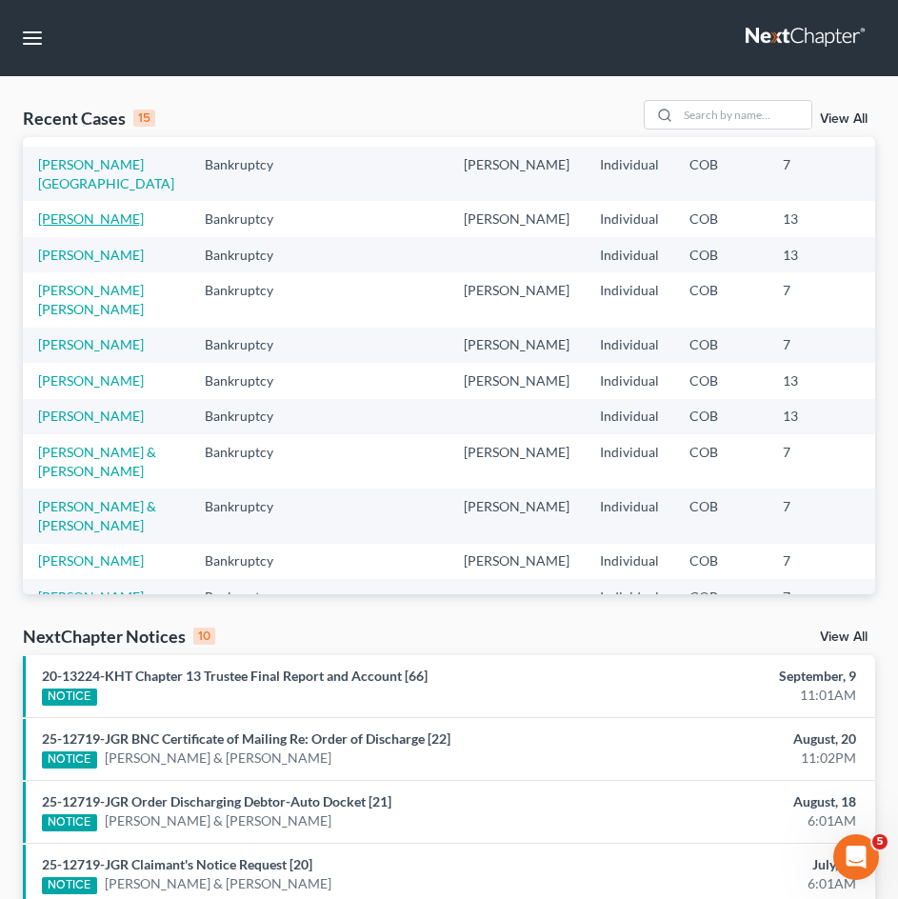
click at [56, 227] on link "[PERSON_NAME]" at bounding box center [91, 218] width 106 height 16
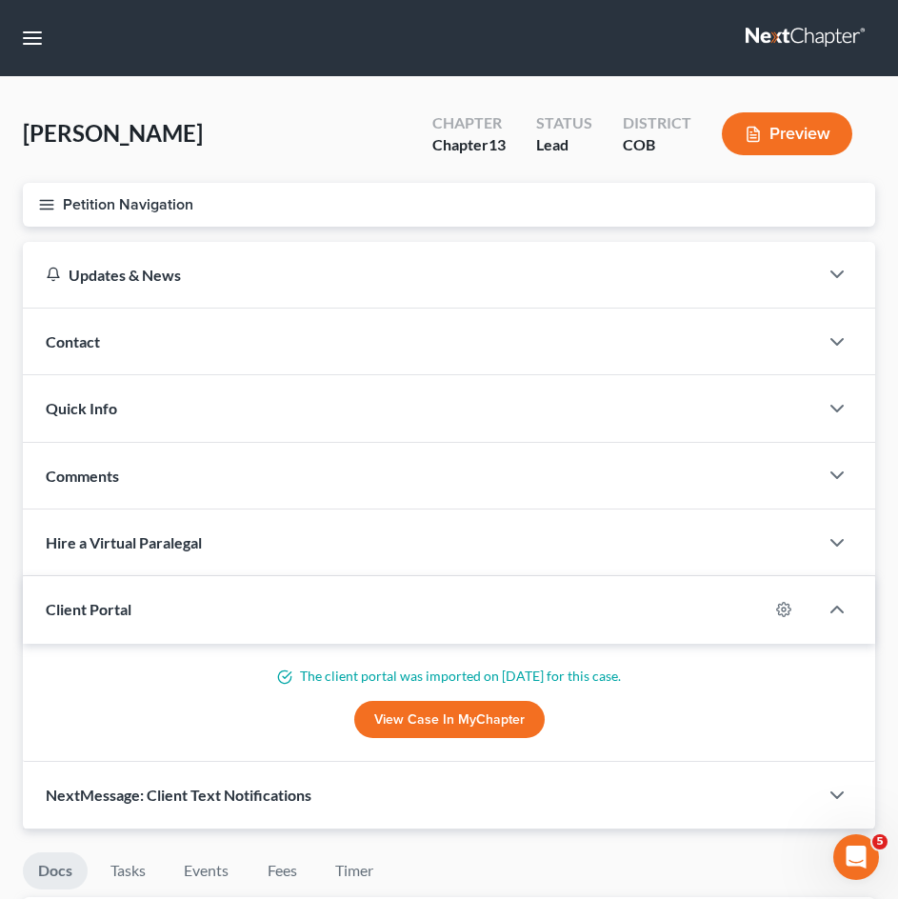
click at [131, 187] on button "Petition Navigation" at bounding box center [449, 205] width 852 height 44
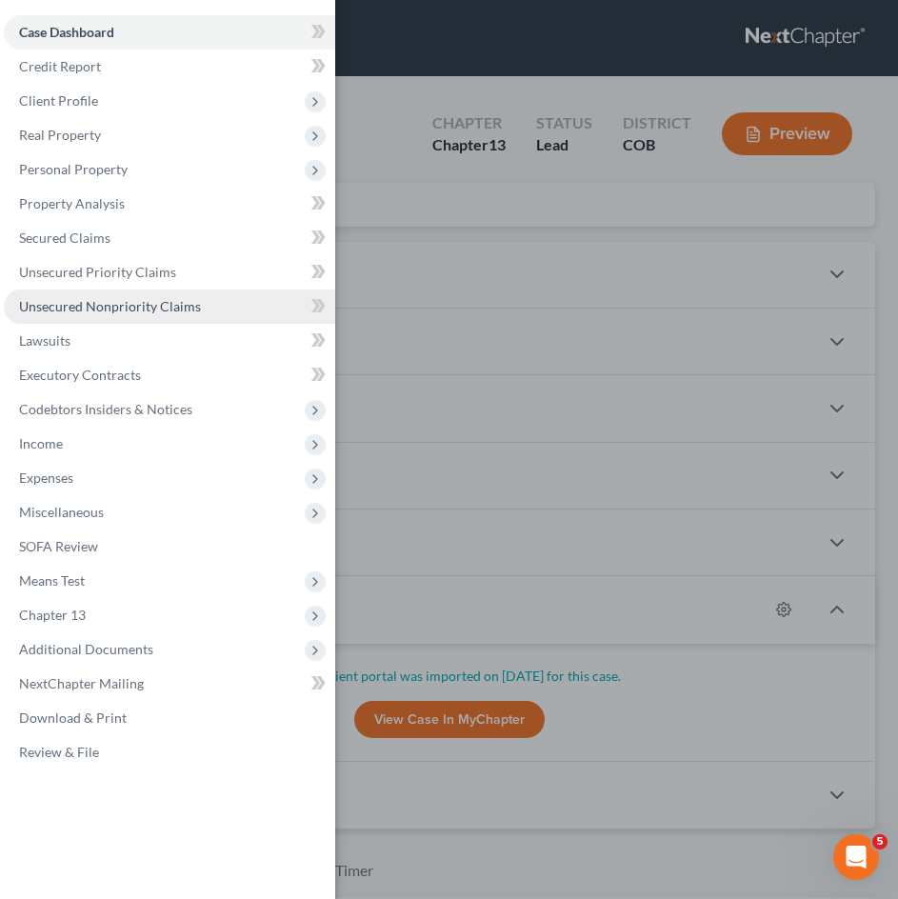
click at [105, 312] on span "Unsecured Nonpriority Claims" at bounding box center [110, 306] width 182 height 16
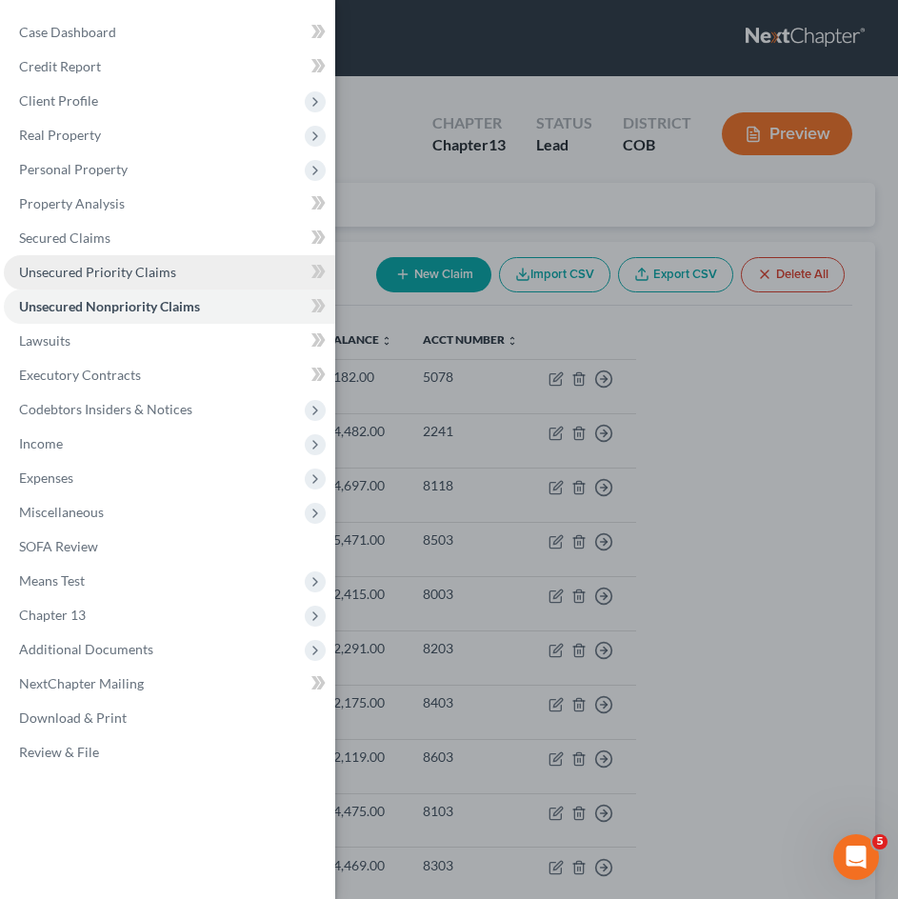
click at [105, 273] on span "Unsecured Priority Claims" at bounding box center [97, 272] width 157 height 16
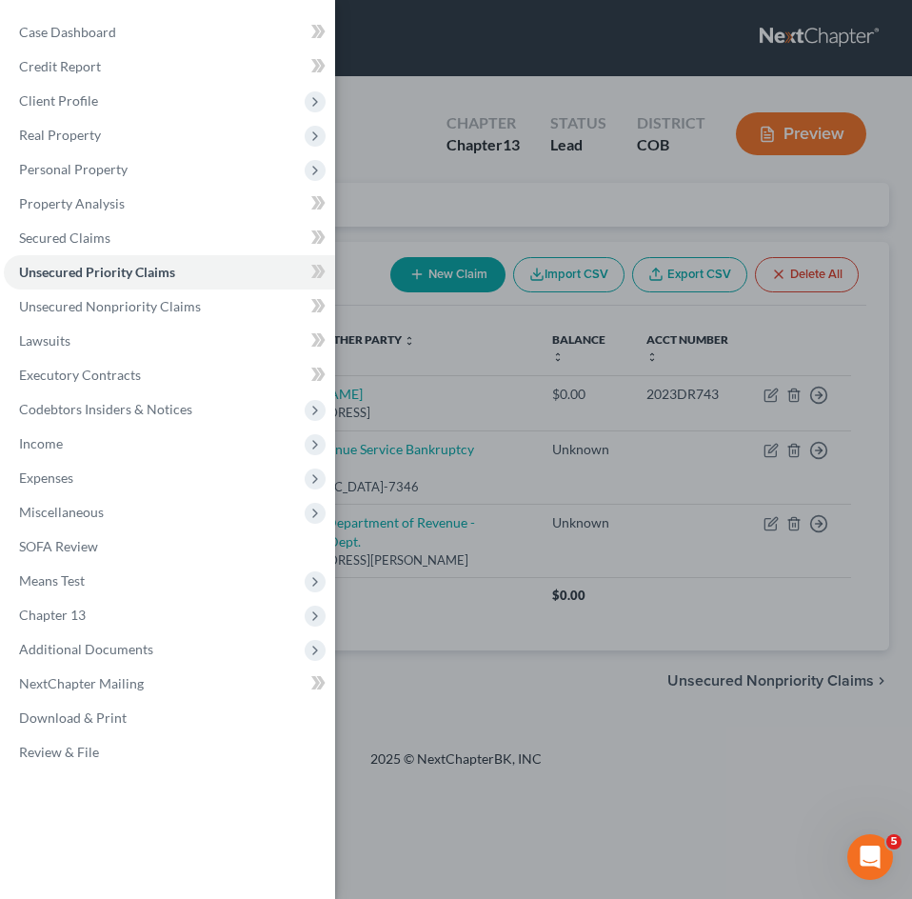
click at [412, 190] on div "Case Dashboard Payments Invoices Payments Payments Credit Report Client Profile" at bounding box center [456, 449] width 912 height 899
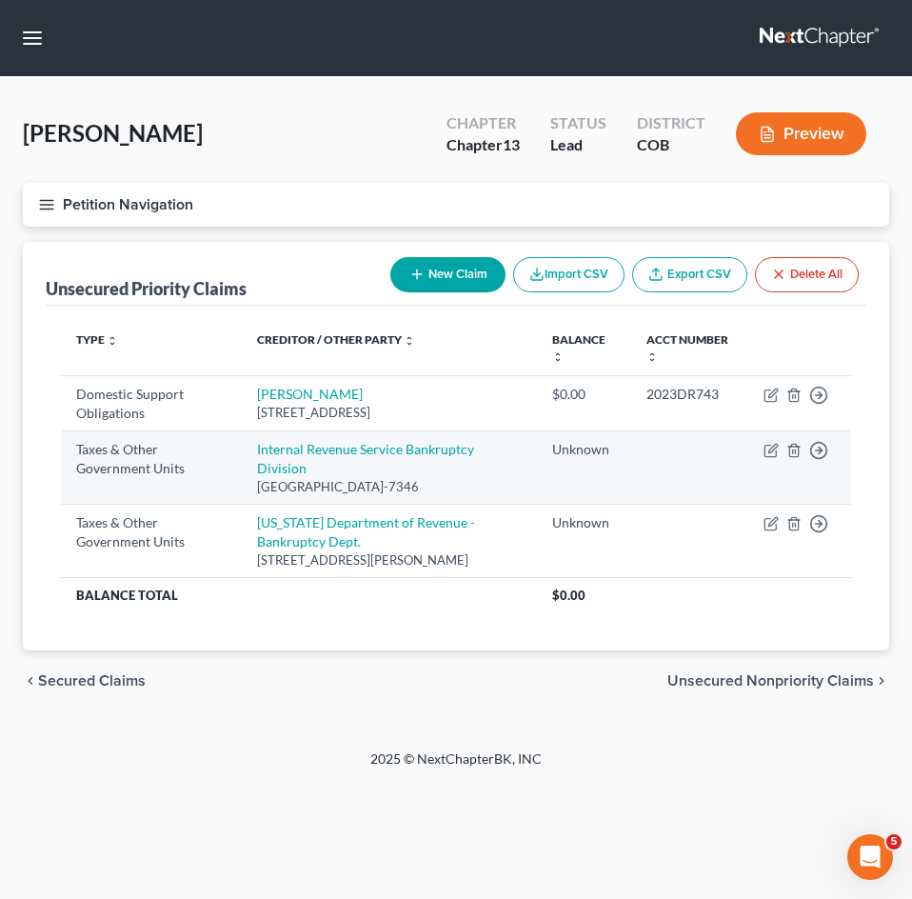
click at [779, 450] on td "Move to D Move to F Move to G Move to Notice Only" at bounding box center [799, 467] width 103 height 73
click at [771, 453] on icon "button" at bounding box center [772, 449] width 9 height 9
select select "0"
select select "39"
select select "0"
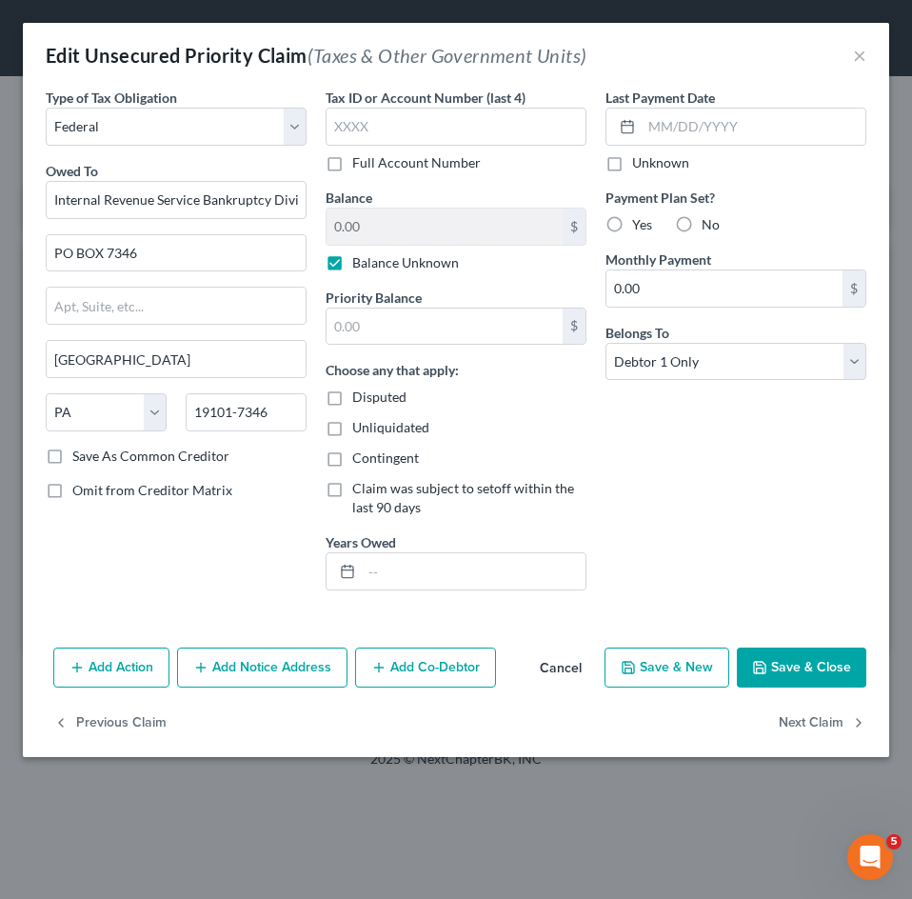
click at [552, 667] on button "Cancel" at bounding box center [560, 668] width 72 height 38
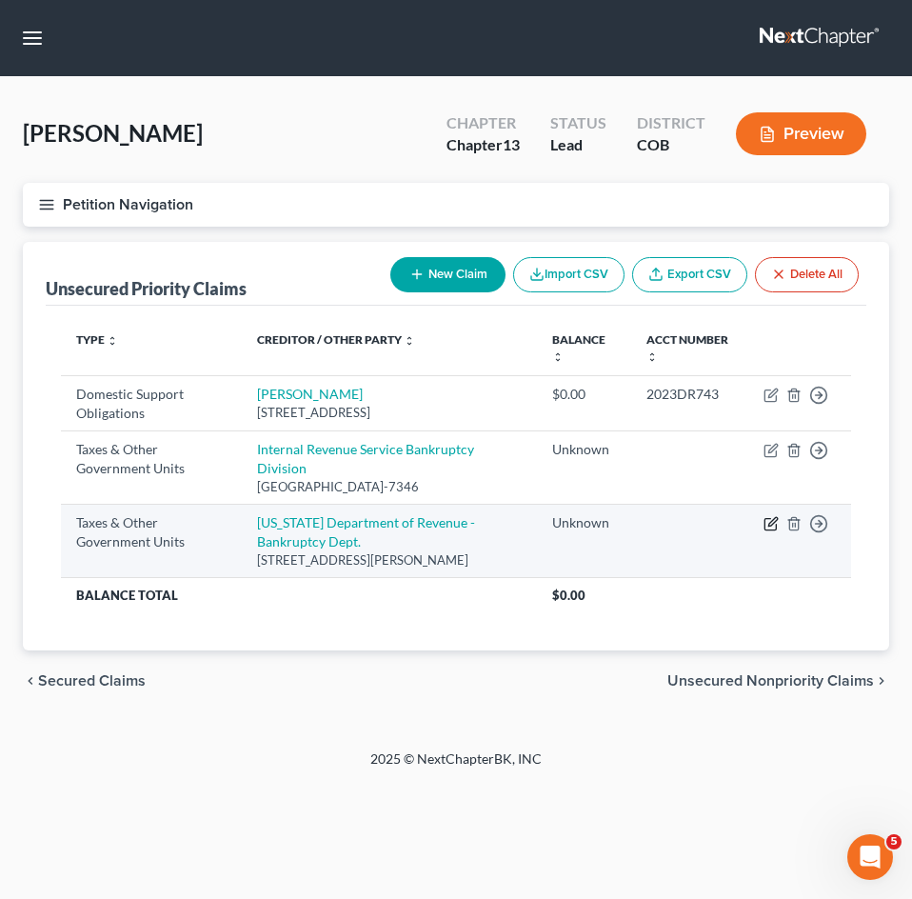
click at [767, 521] on icon "button" at bounding box center [770, 523] width 15 height 15
select select "2"
select select "5"
select select "0"
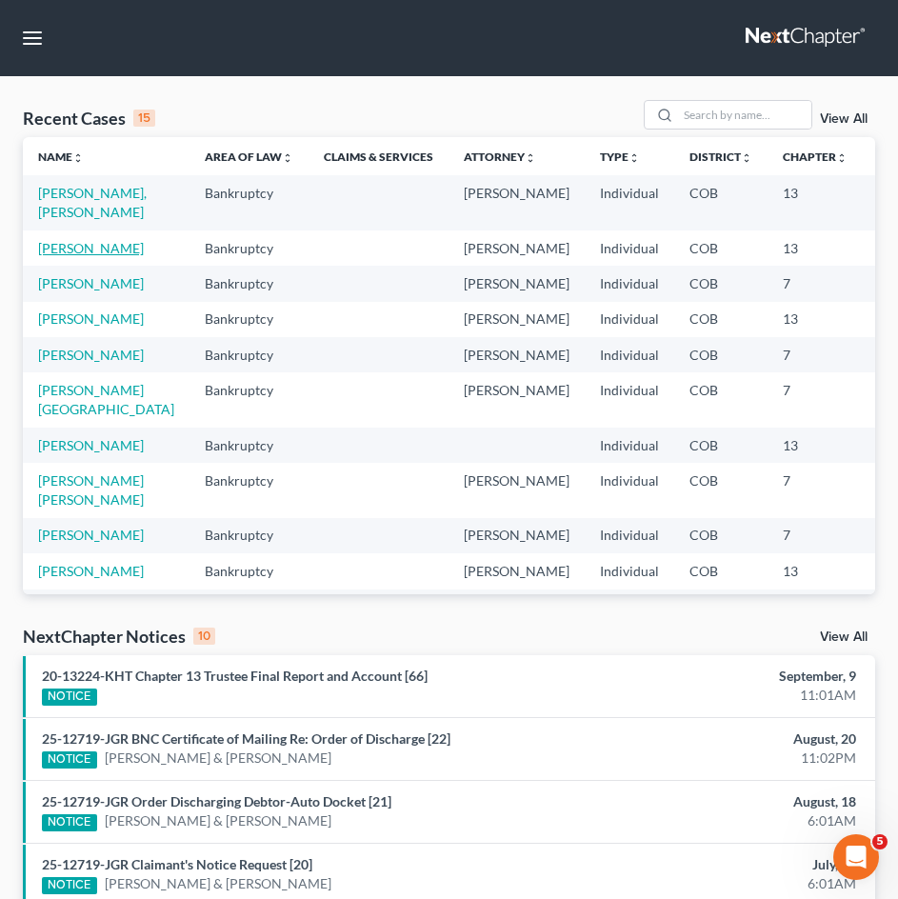
click at [55, 266] on td "[PERSON_NAME]" at bounding box center [106, 247] width 167 height 35
click at [49, 256] on link "[PERSON_NAME]" at bounding box center [91, 248] width 106 height 16
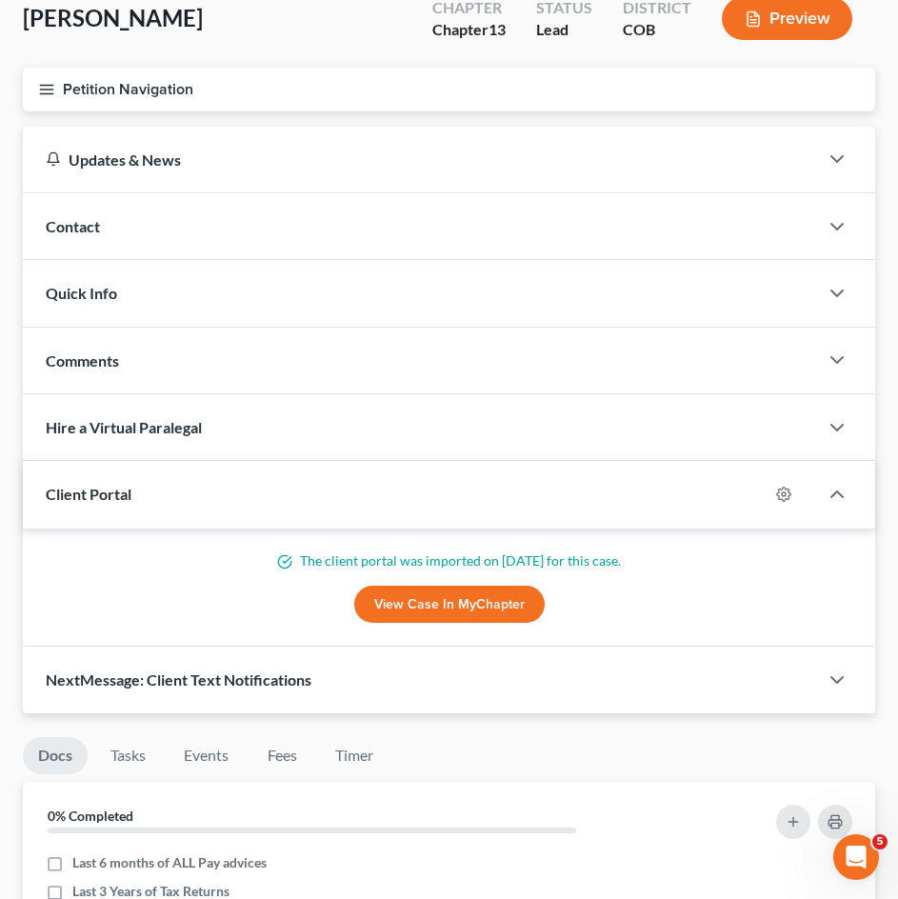
scroll to position [95, 0]
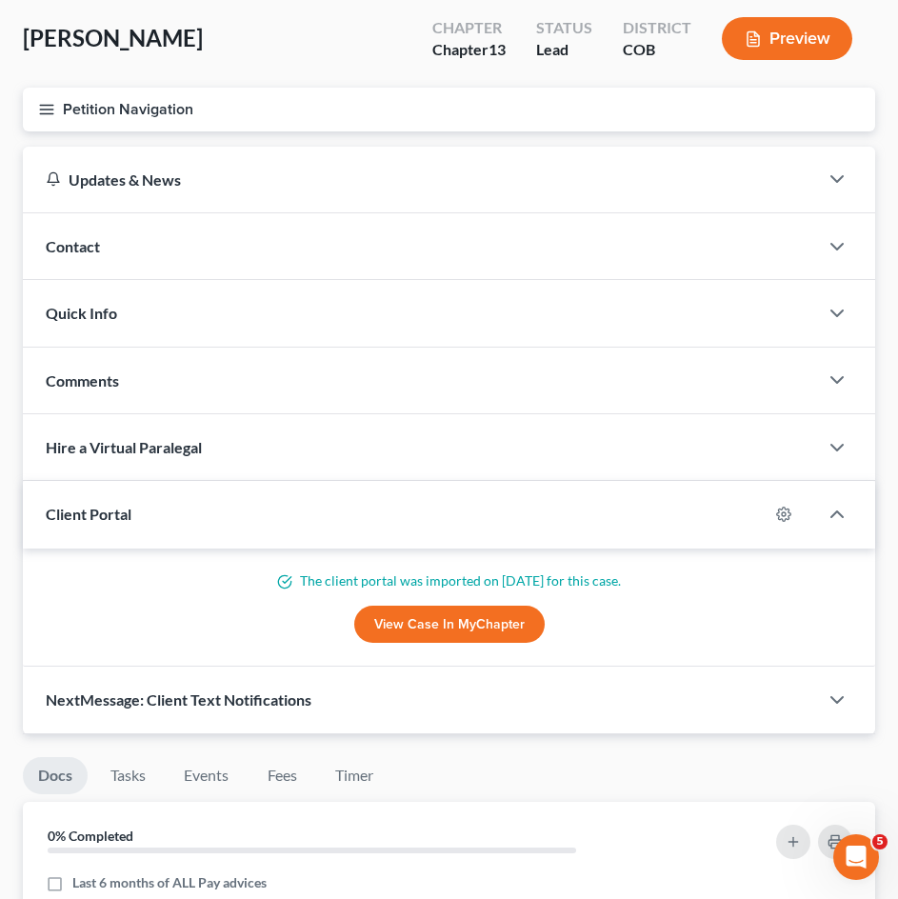
click at [234, 99] on button "Petition Navigation" at bounding box center [449, 110] width 852 height 44
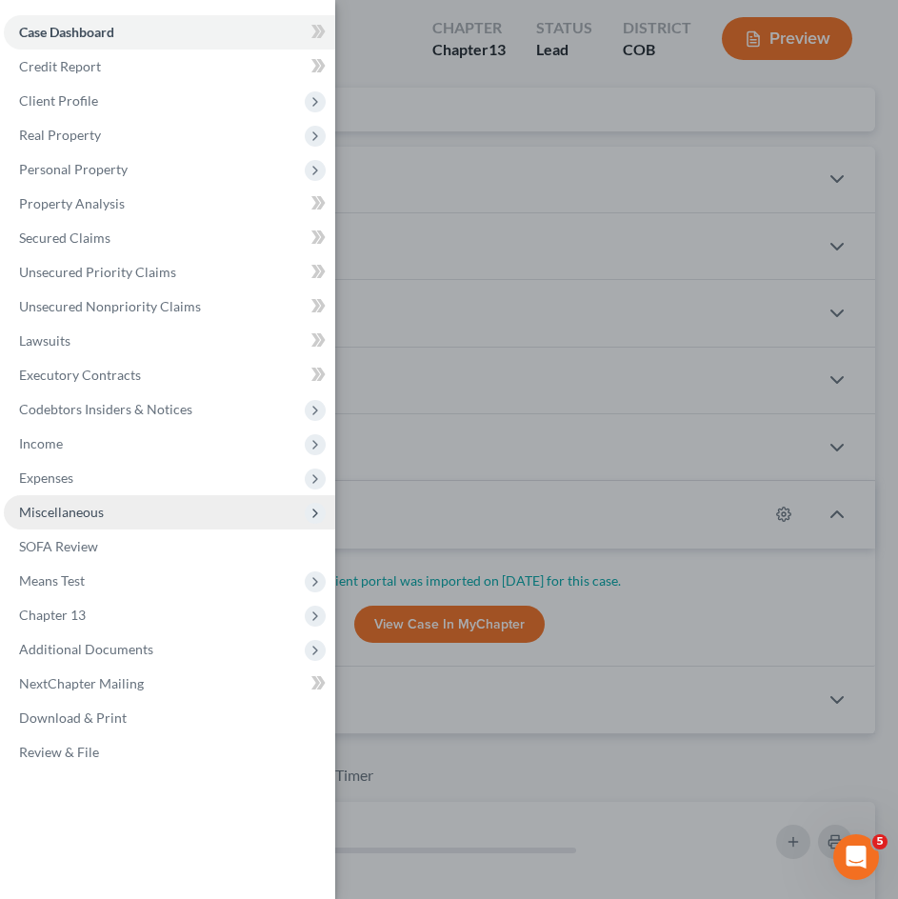
click at [92, 507] on span "Miscellaneous" at bounding box center [61, 512] width 85 height 16
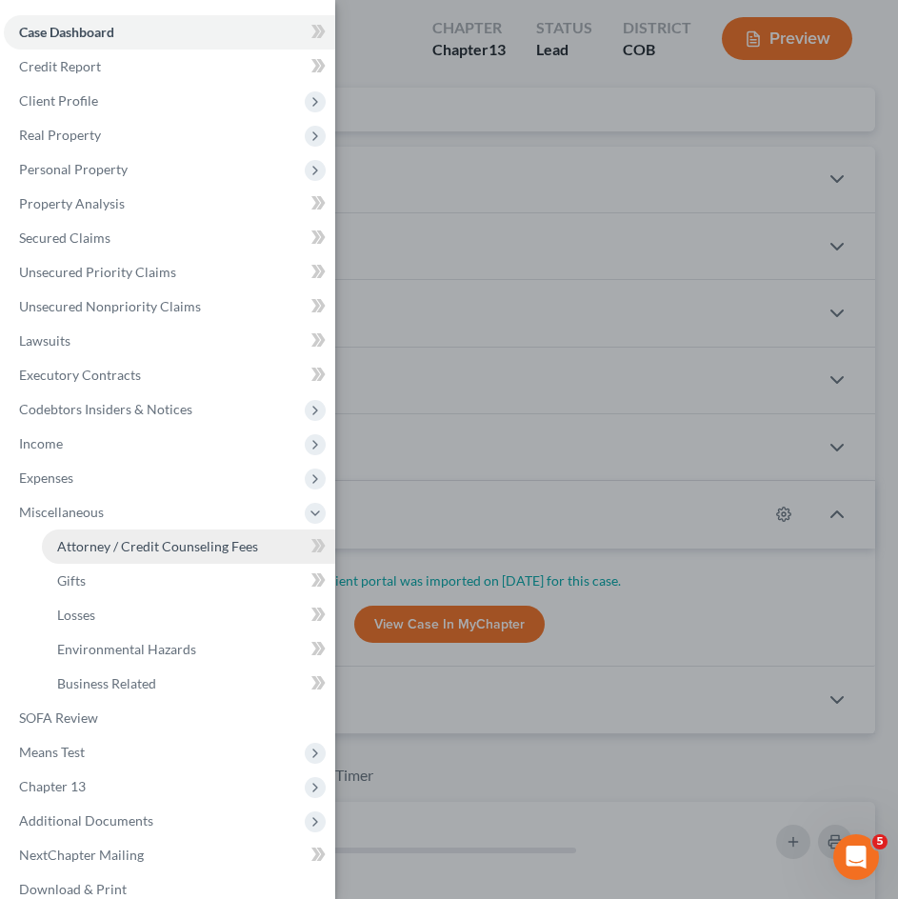
click at [143, 550] on span "Attorney / Credit Counseling Fees" at bounding box center [157, 546] width 201 height 16
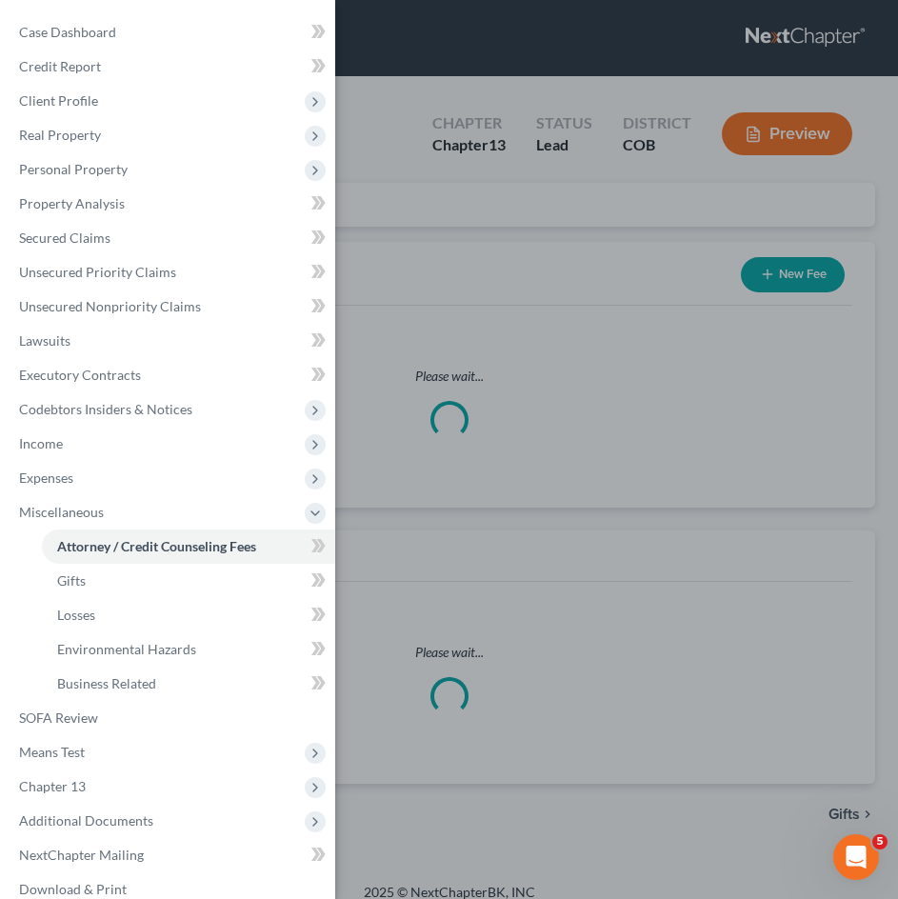
select select "0"
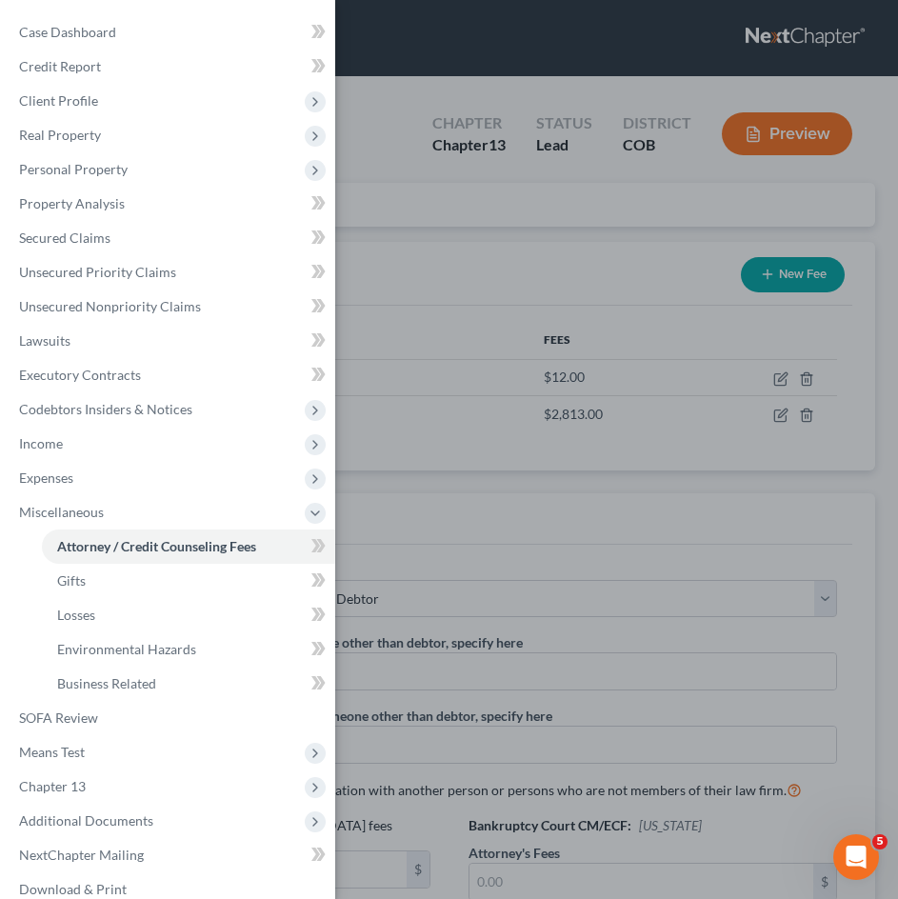
click at [434, 280] on div "Case Dashboard Payments Invoices Payments Payments Credit Report Client Profile" at bounding box center [449, 449] width 898 height 899
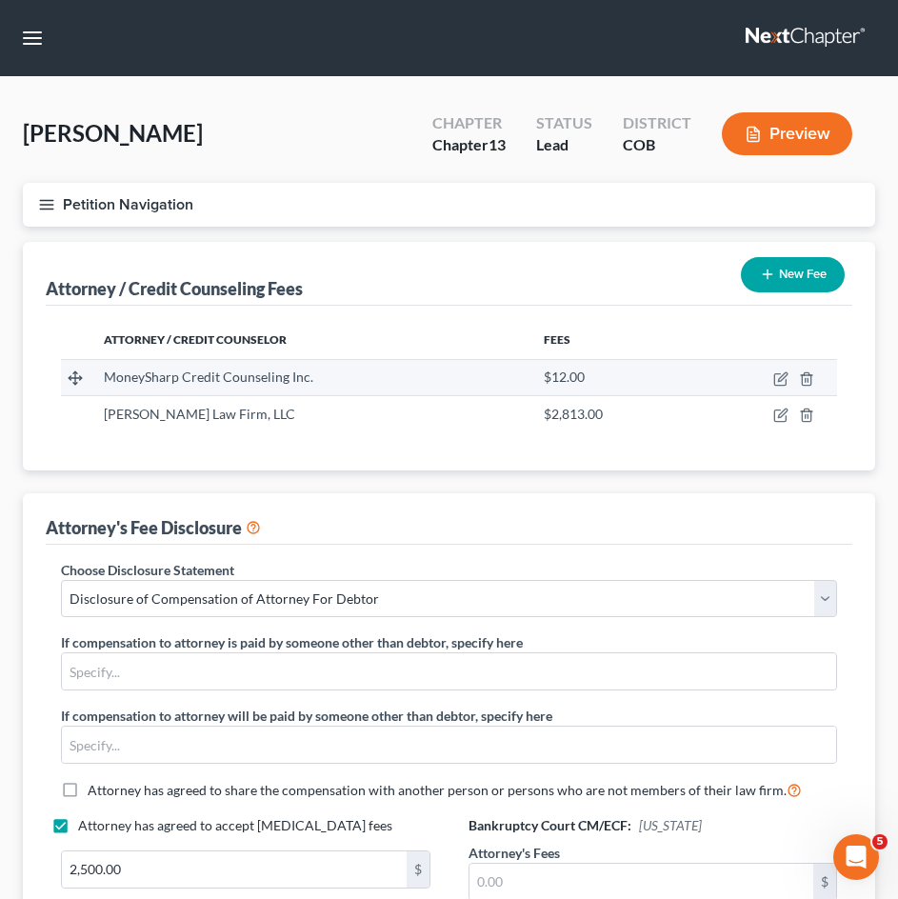
click at [772, 378] on td at bounding box center [764, 377] width 145 height 36
click at [781, 378] on icon "button" at bounding box center [780, 378] width 15 height 15
select select "14"
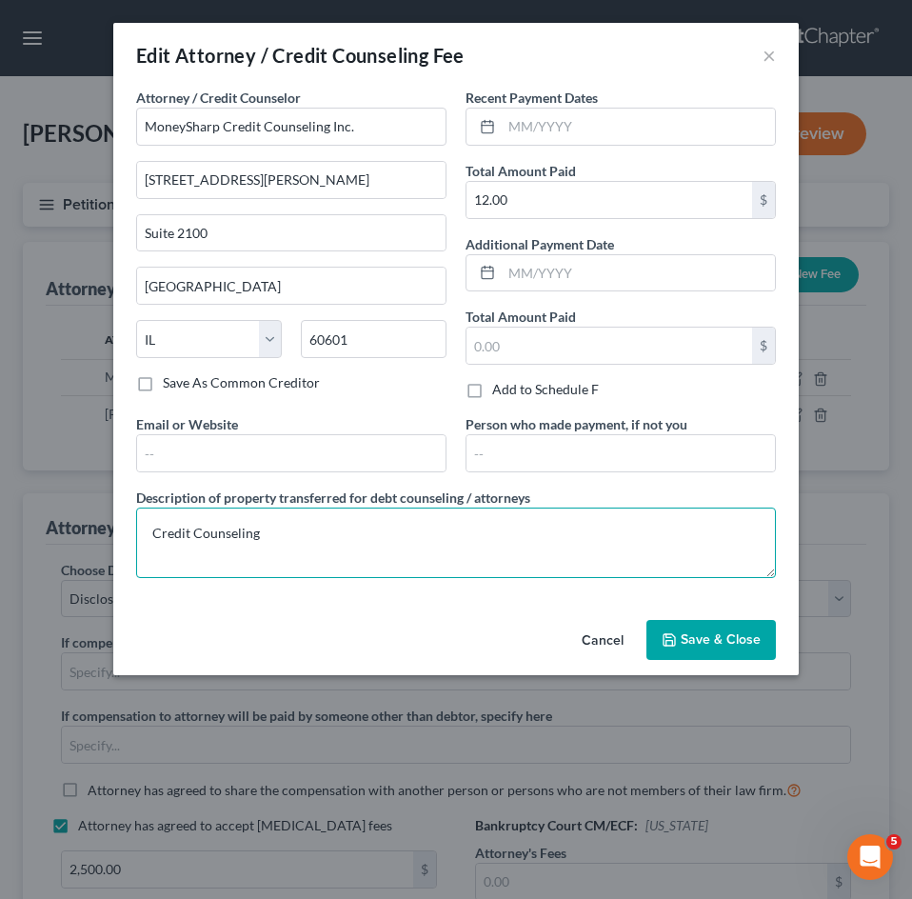
drag, startPoint x: 289, startPoint y: 524, endPoint x: 43, endPoint y: 526, distance: 246.5
click at [43, 526] on div "Edit Attorney / Credit Counseling Fee × Attorney / Credit Counselor * MoneyShar…" at bounding box center [456, 449] width 912 height 899
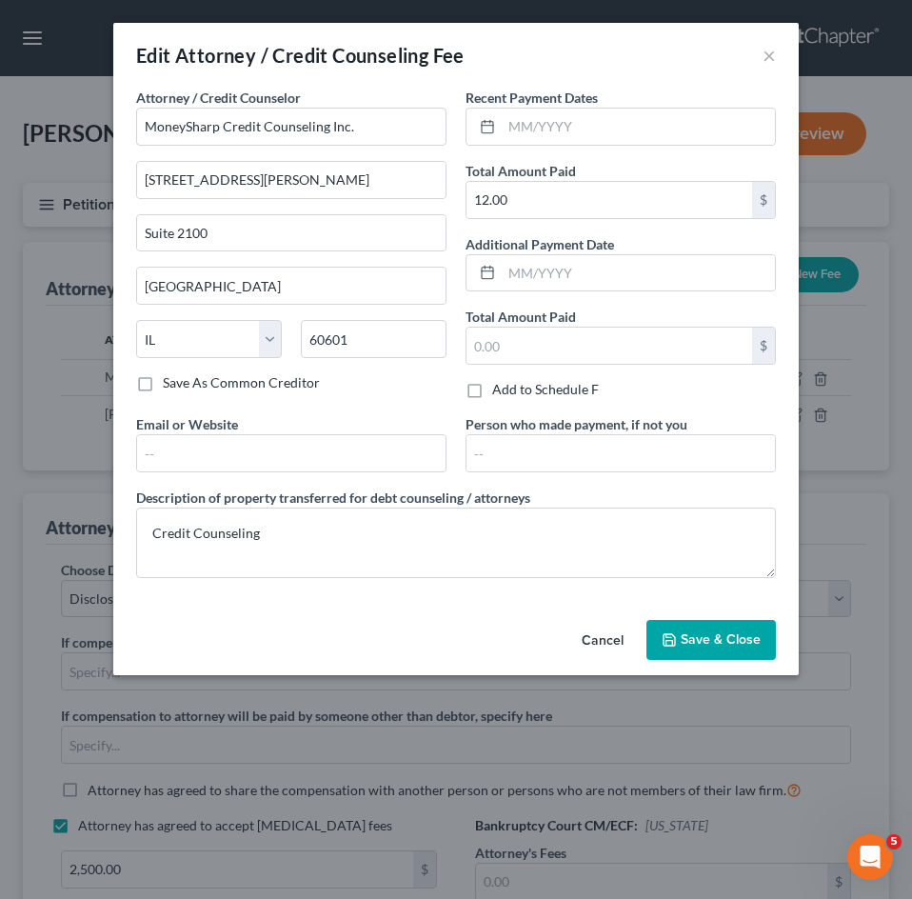
click at [616, 629] on button "Cancel" at bounding box center [602, 641] width 72 height 38
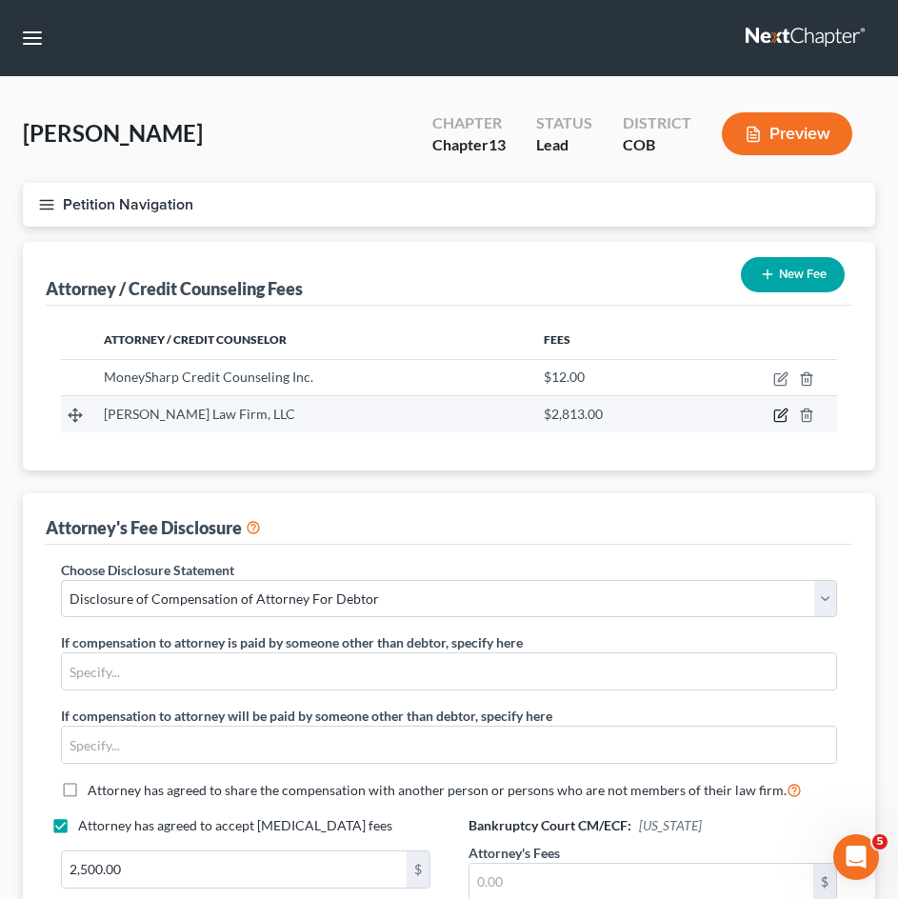
click at [782, 416] on icon "button" at bounding box center [782, 413] width 9 height 9
select select "5"
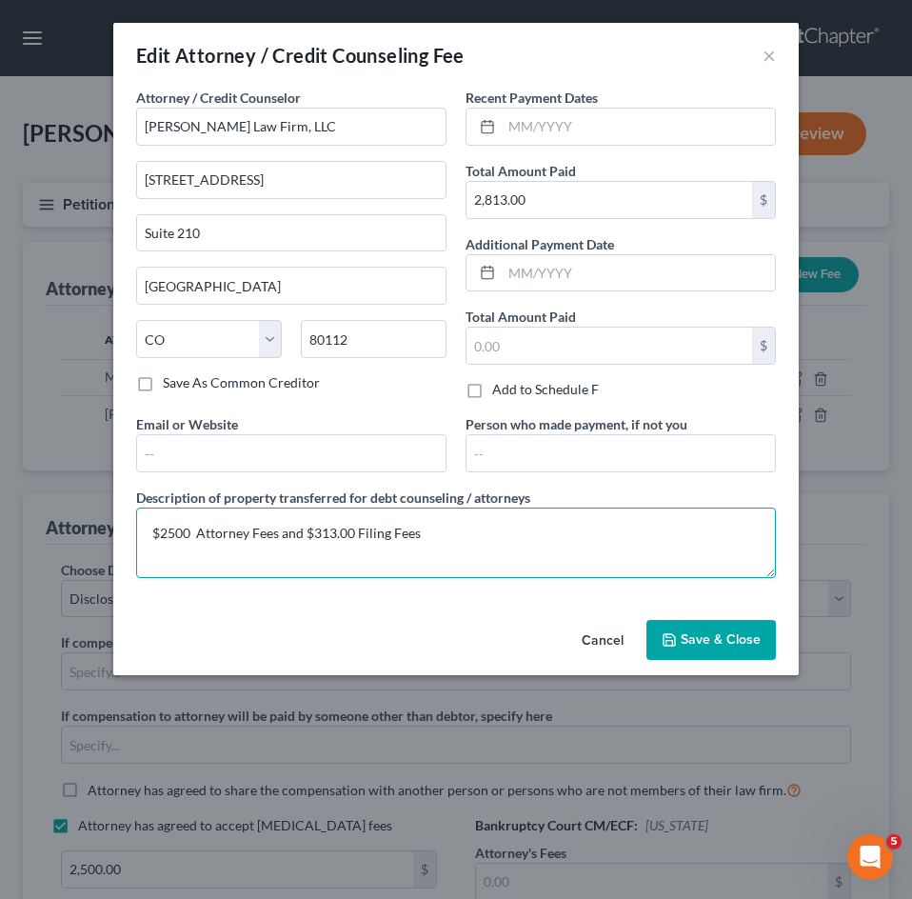
drag, startPoint x: 483, startPoint y: 544, endPoint x: 64, endPoint y: 544, distance: 418.8
click at [64, 544] on div "Edit Attorney / Credit Counseling Fee × Attorney / Credit Counselor * Curtis La…" at bounding box center [456, 449] width 912 height 899
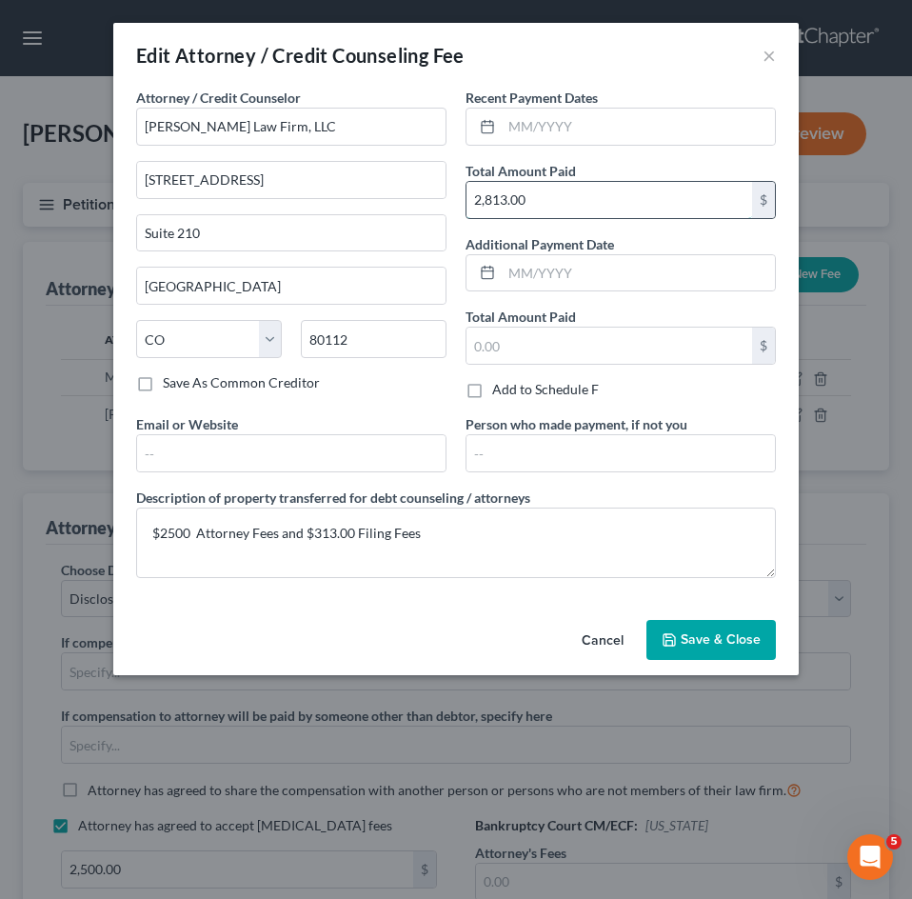
click at [575, 206] on input "2,813.00" at bounding box center [609, 200] width 286 height 36
click at [616, 639] on button "Cancel" at bounding box center [602, 641] width 72 height 38
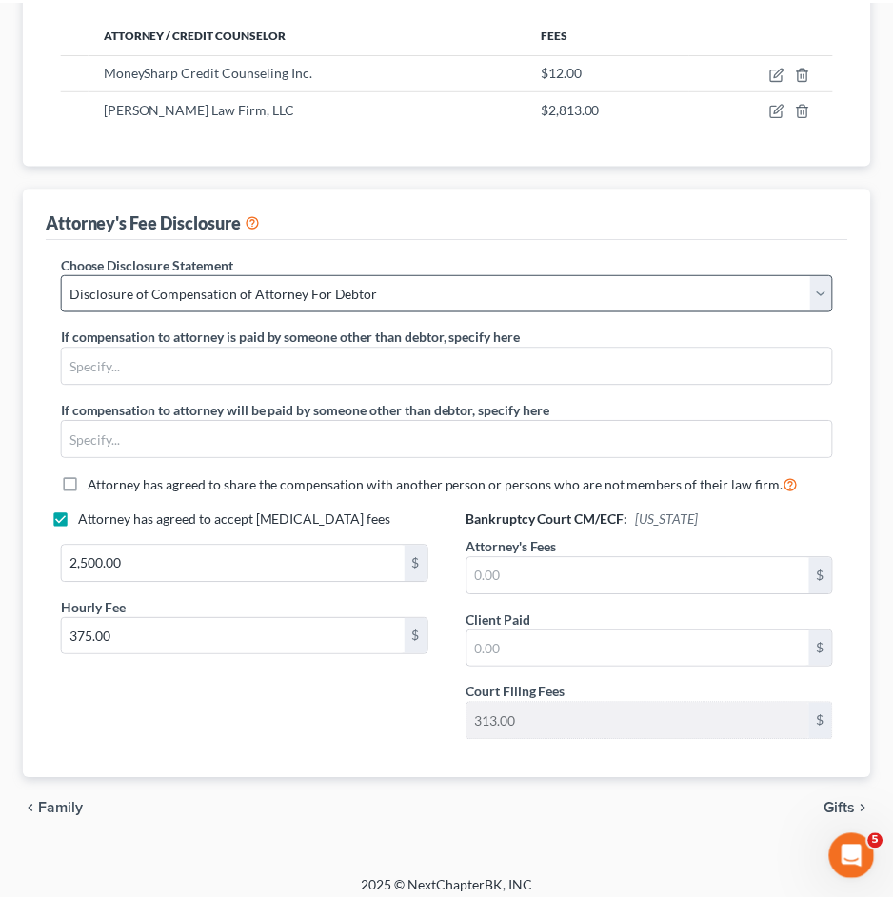
scroll to position [319, 0]
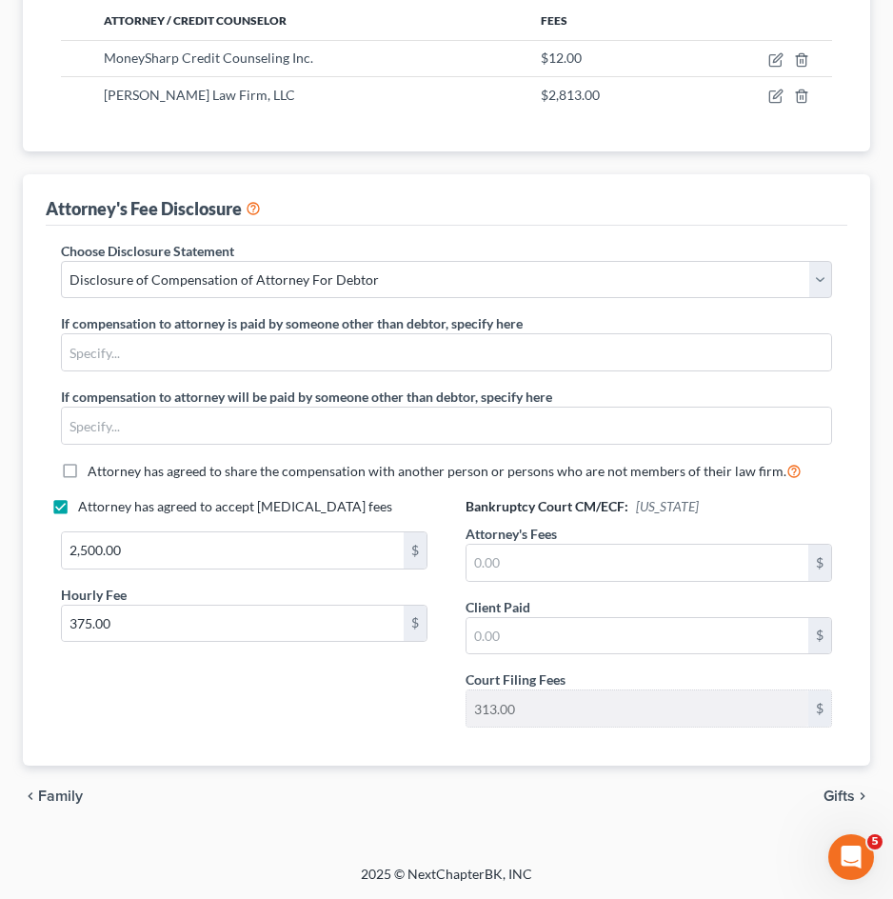
click at [851, 795] on span "Gifts" at bounding box center [838, 795] width 31 height 15
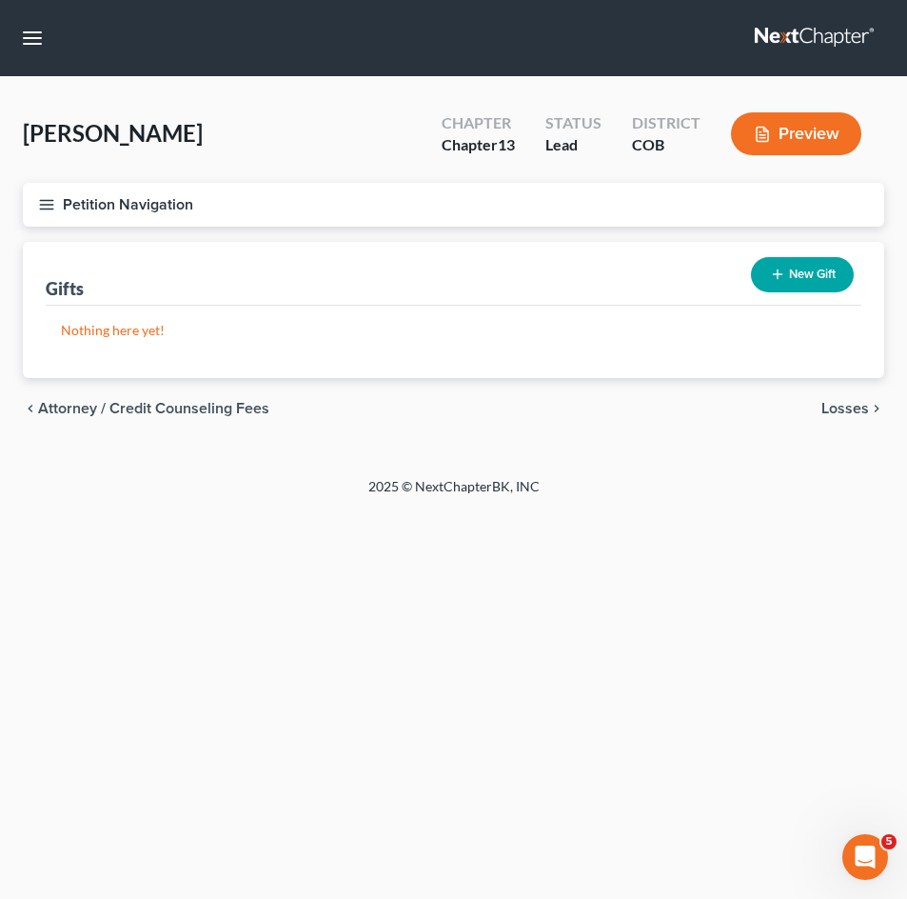
click at [851, 394] on div "chevron_left Attorney / Credit Counseling Fees Losses chevron_right" at bounding box center [453, 408] width 861 height 61
click at [845, 401] on span "Losses" at bounding box center [845, 408] width 48 height 15
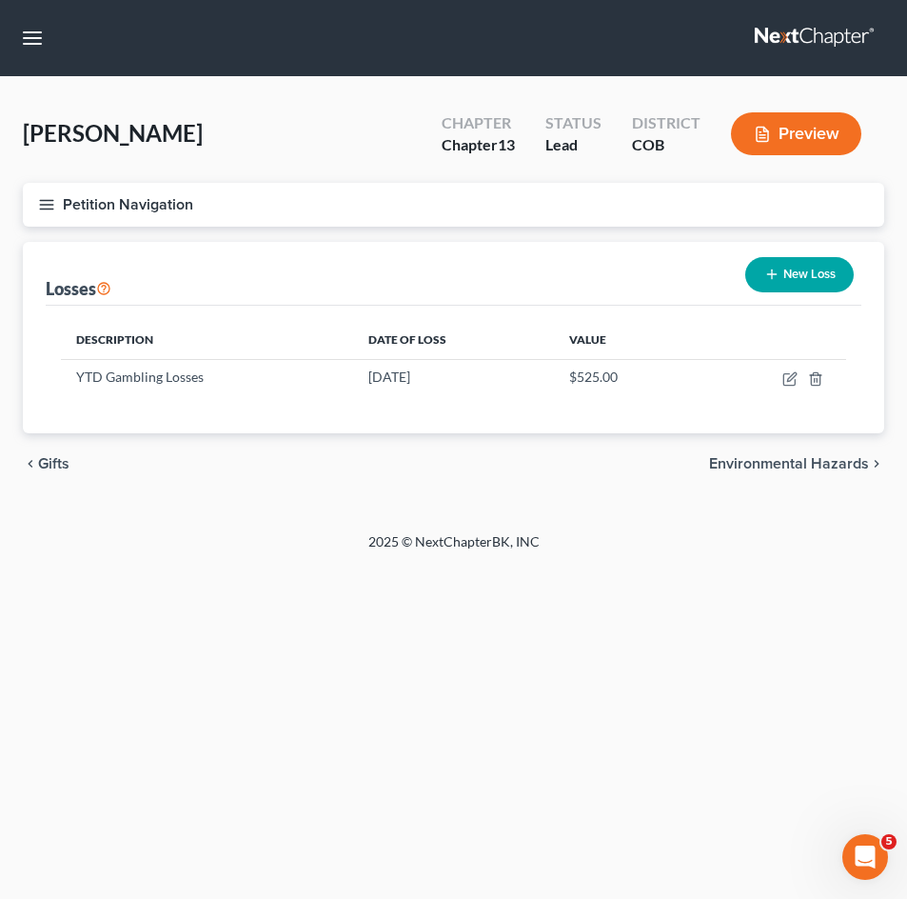
click at [818, 462] on span "Environmental Hazards" at bounding box center [789, 463] width 160 height 15
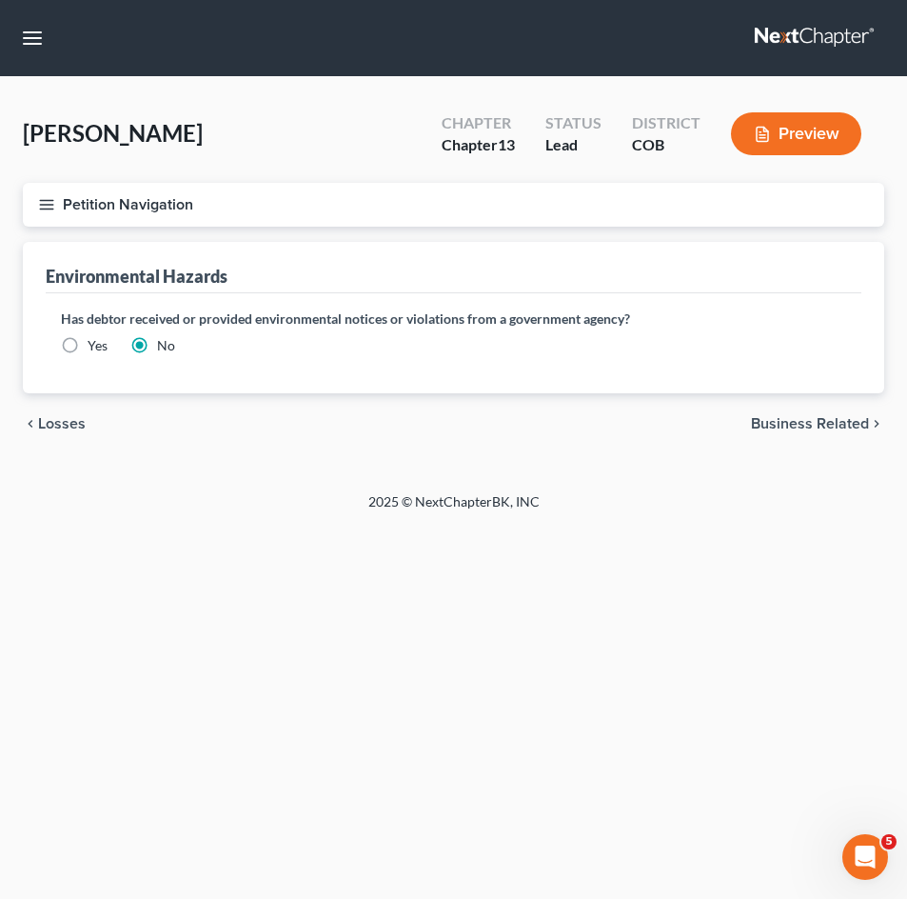
click at [811, 431] on span "Business Related" at bounding box center [810, 423] width 118 height 15
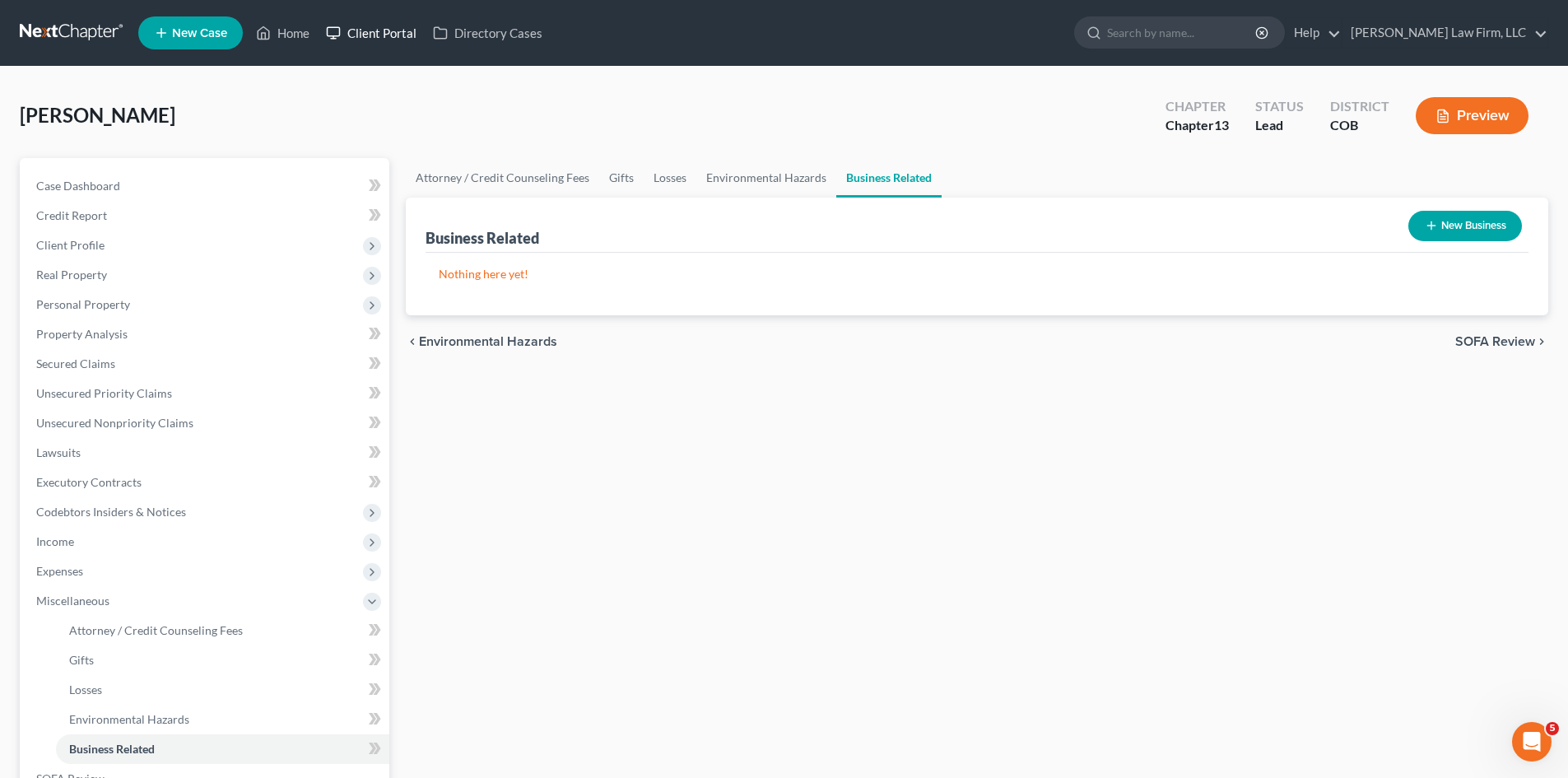
click at [357, 23] on link "Client Portal" at bounding box center [371, 33] width 107 height 29
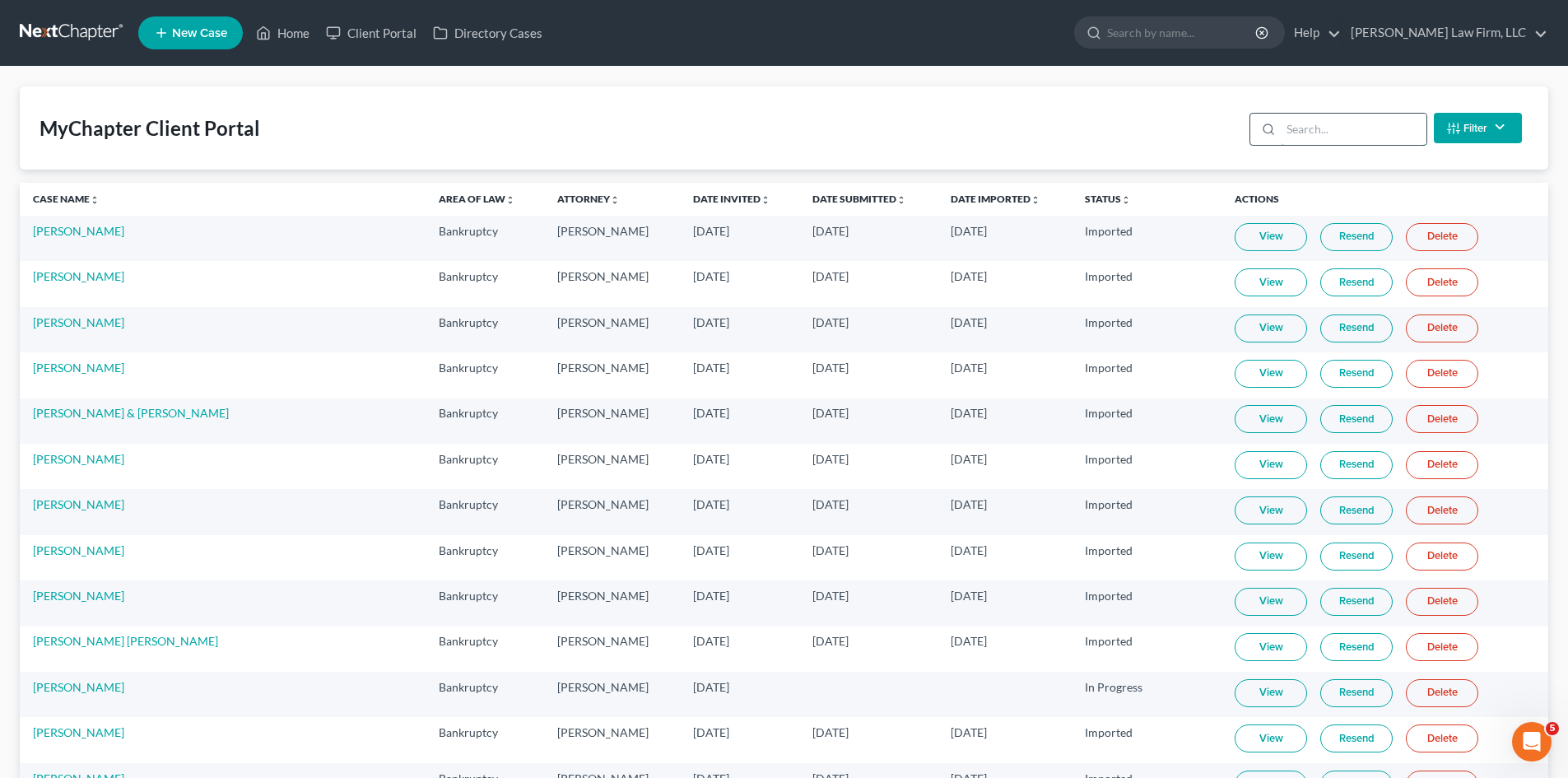
click at [788, 131] on input "search" at bounding box center [1354, 129] width 145 height 31
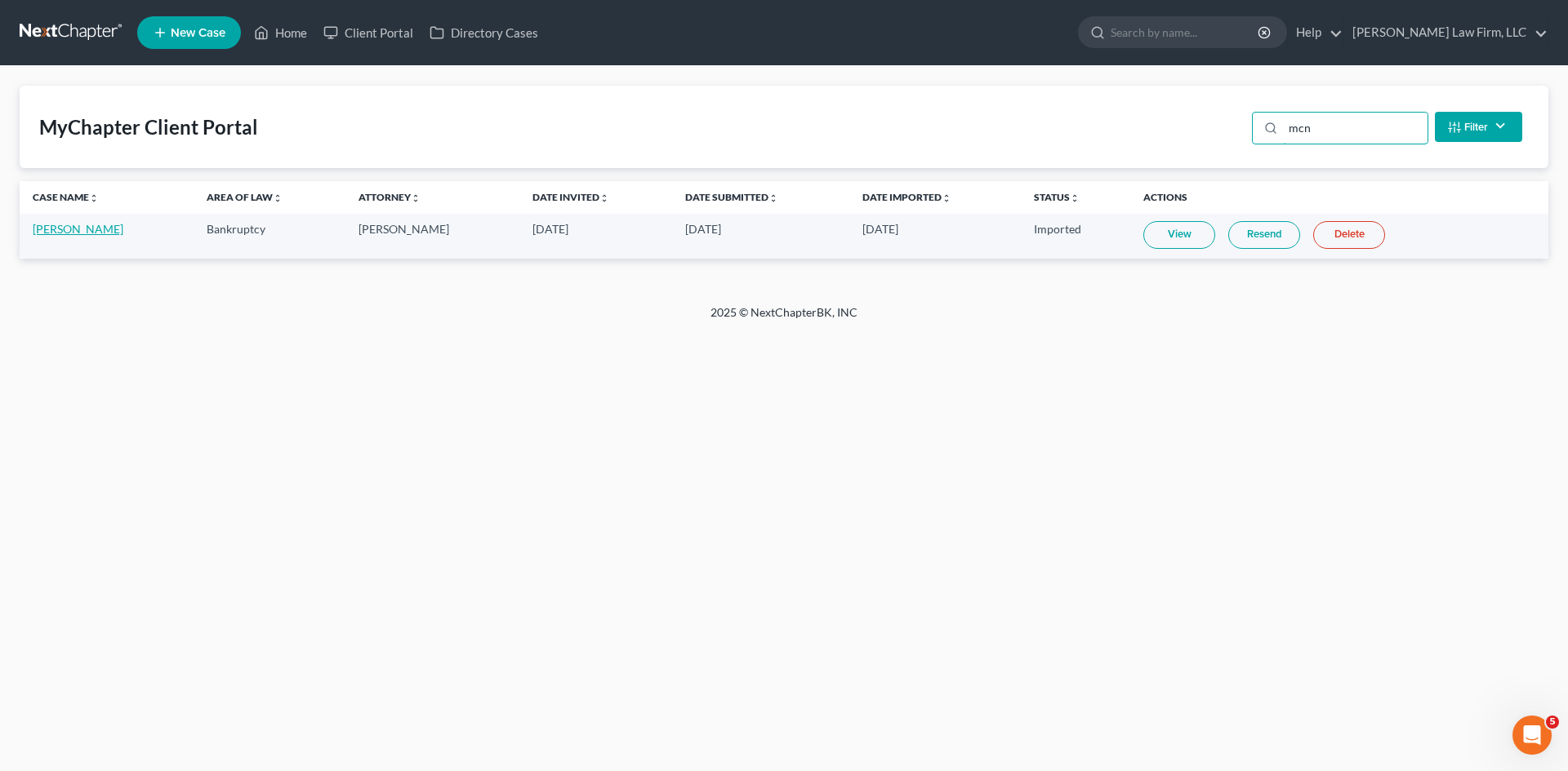
type input "mcn"
click at [66, 233] on link "Jeffery McNeil Jr" at bounding box center [78, 229] width 91 height 14
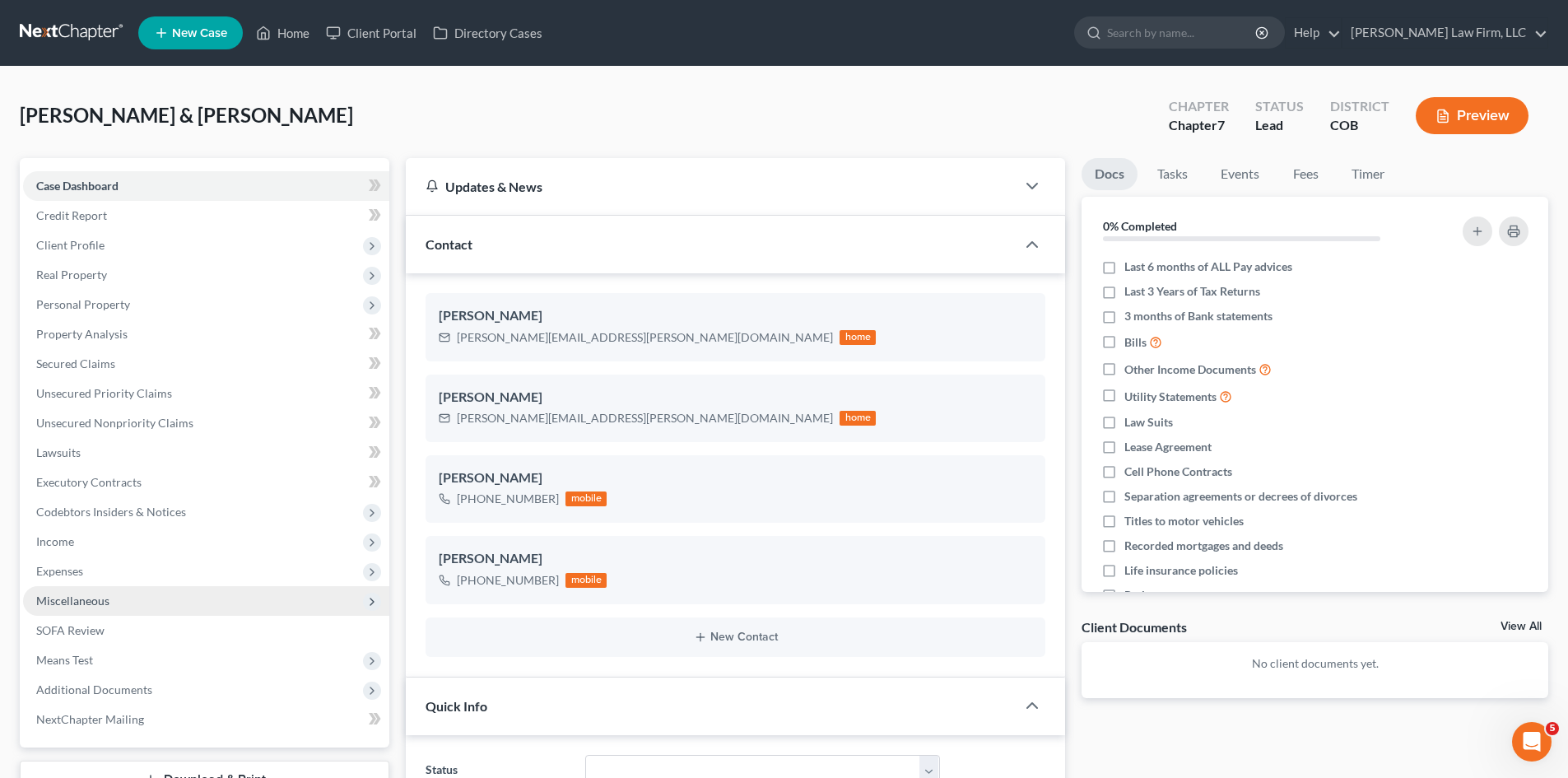
click at [76, 597] on span "Miscellaneous" at bounding box center [73, 601] width 74 height 14
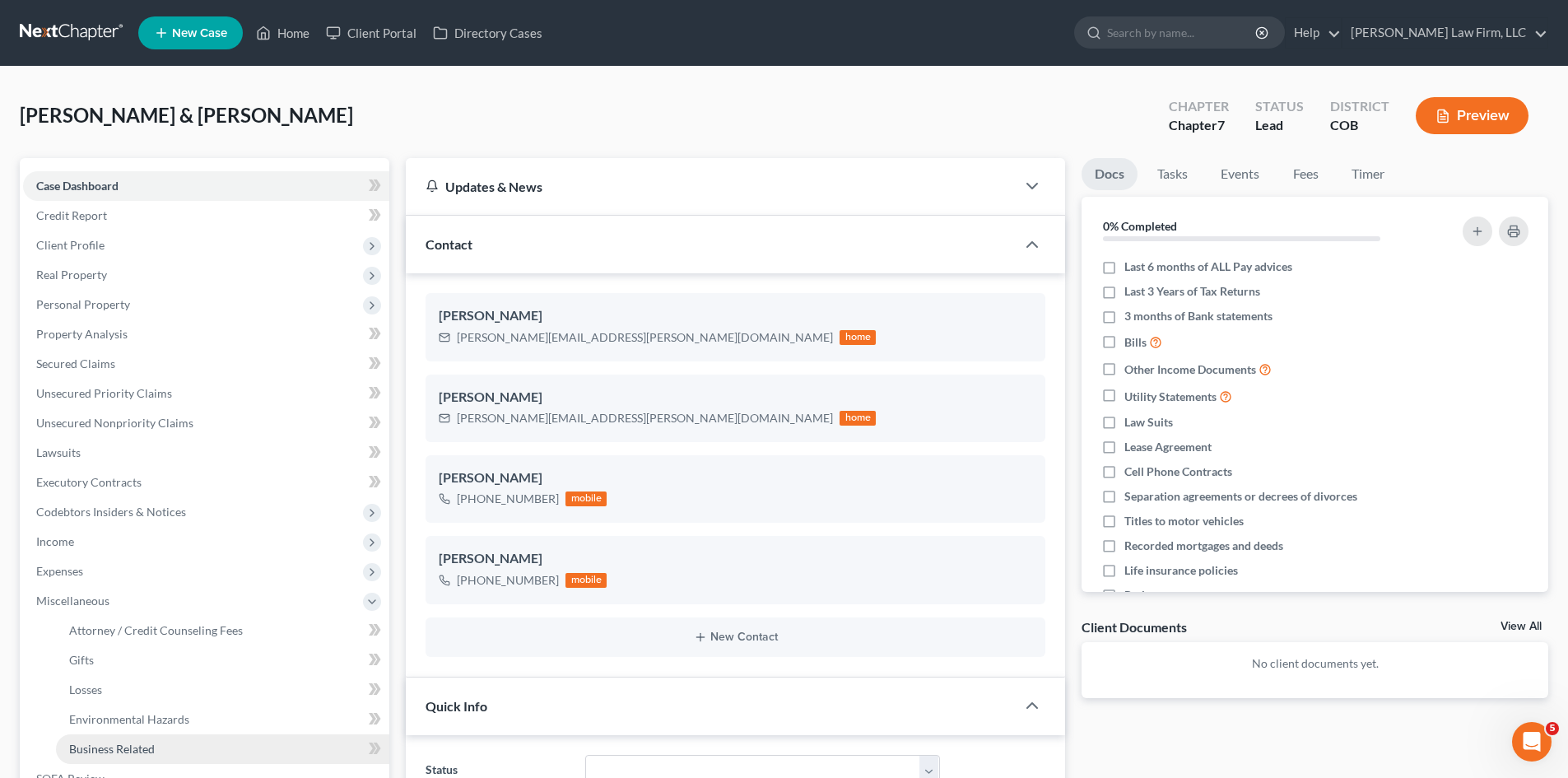
click at [126, 743] on span "Business Related" at bounding box center [112, 749] width 86 height 14
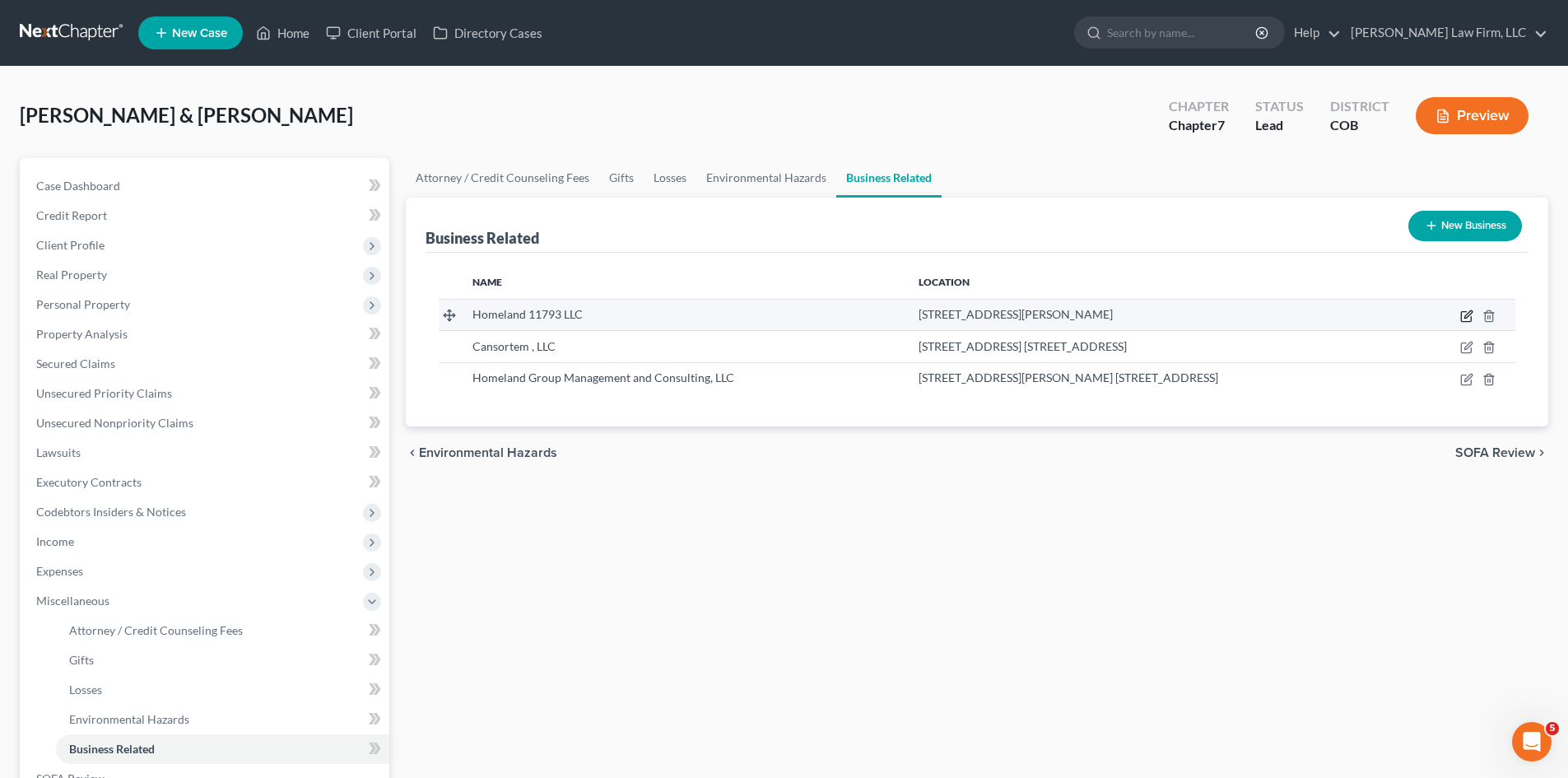
click at [788, 312] on icon "button" at bounding box center [1466, 317] width 10 height 10
select select "member"
select select "5"
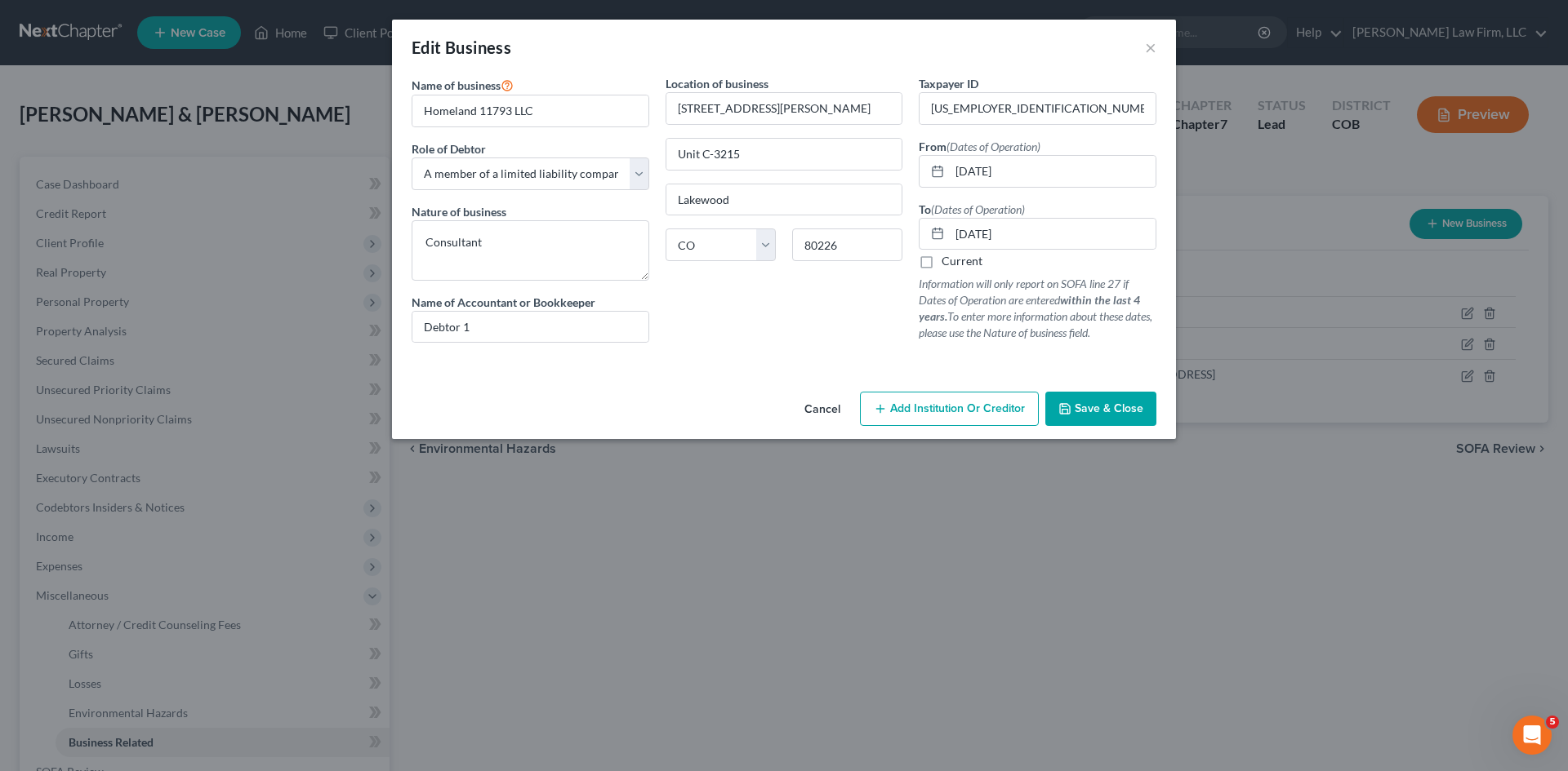
click at [781, 409] on button "Cancel" at bounding box center [822, 410] width 62 height 33
